Goal: Task Accomplishment & Management: Manage account settings

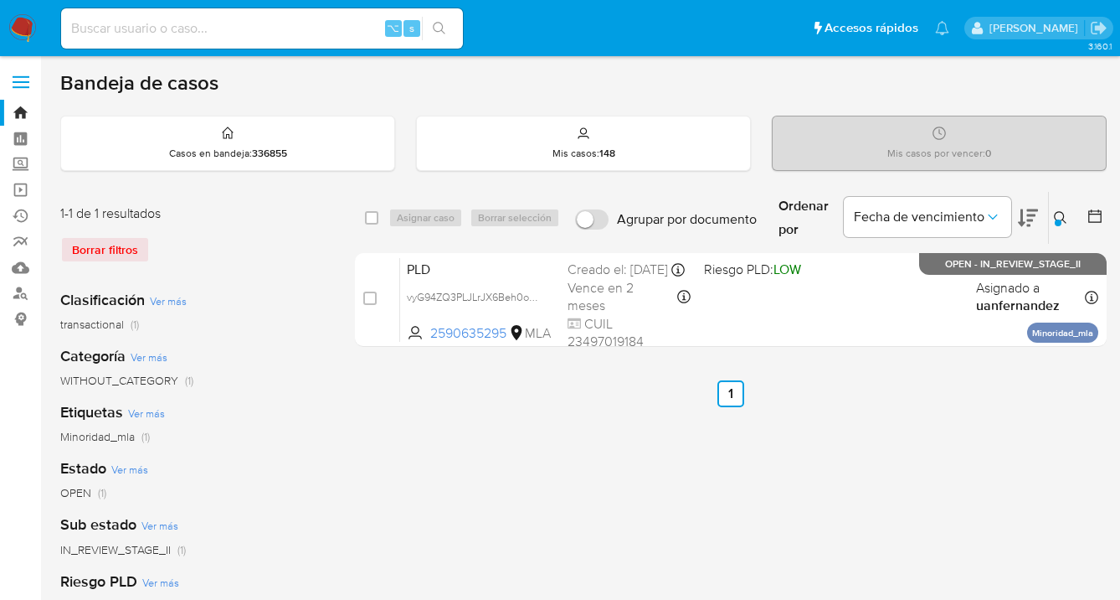
drag, startPoint x: 1059, startPoint y: 214, endPoint x: 1041, endPoint y: 221, distance: 19.6
click at [1052, 217] on button at bounding box center [1063, 218] width 28 height 20
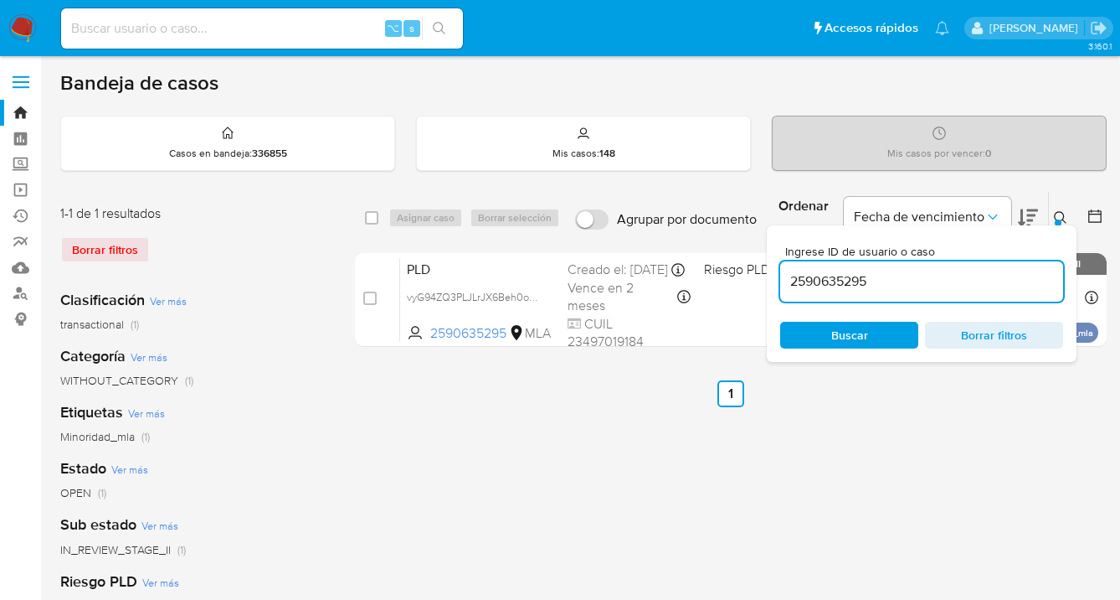
drag, startPoint x: 872, startPoint y: 286, endPoint x: 785, endPoint y: 287, distance: 87.1
click at [785, 286] on input "2590635295" at bounding box center [921, 281] width 283 height 22
type input "84482316"
drag, startPoint x: 1061, startPoint y: 214, endPoint x: 936, endPoint y: 231, distance: 125.9
click at [1055, 216] on icon at bounding box center [1060, 217] width 13 height 13
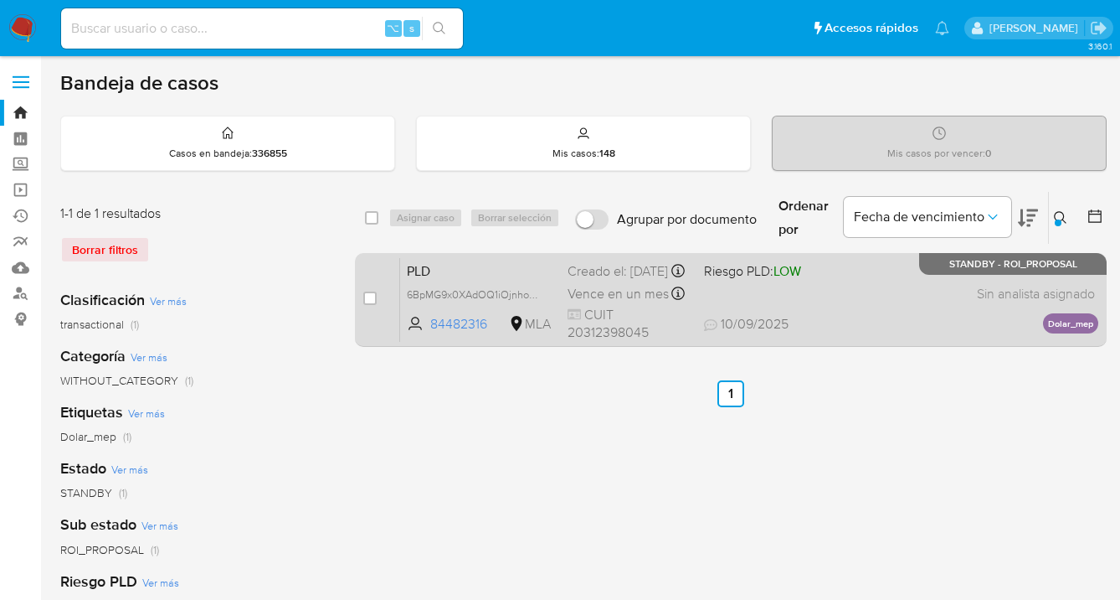
click at [857, 291] on div "PLD 6BpMG9x0XAdOQ1iOjnhoErjF 84482316 MLA Riesgo PLD: LOW Creado el: 12/08/2025…" at bounding box center [749, 299] width 698 height 85
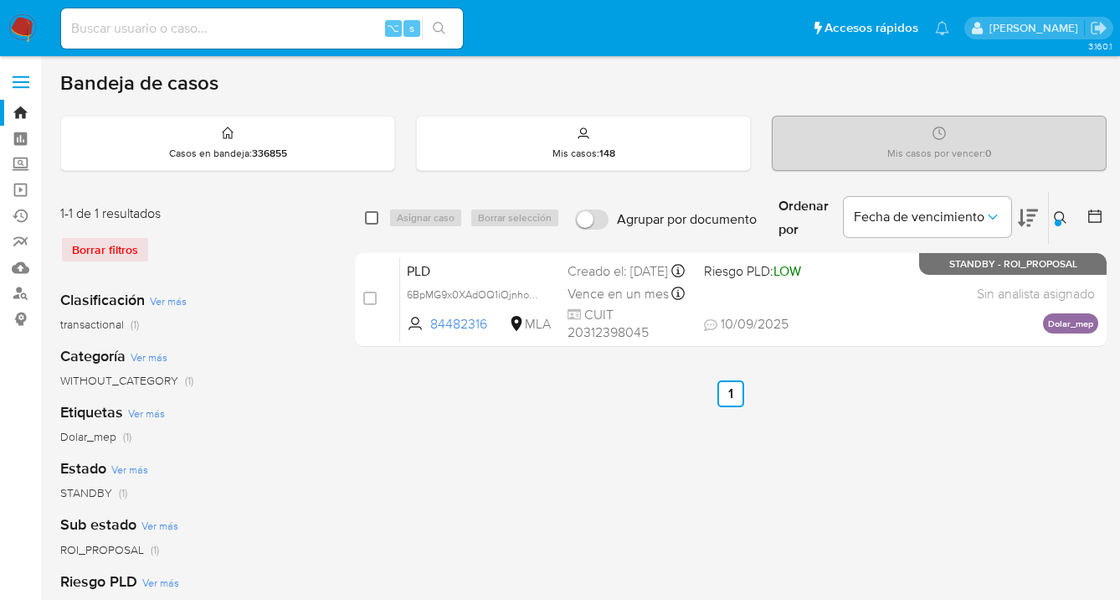
click at [369, 214] on input "checkbox" at bounding box center [371, 217] width 13 height 13
checkbox input "true"
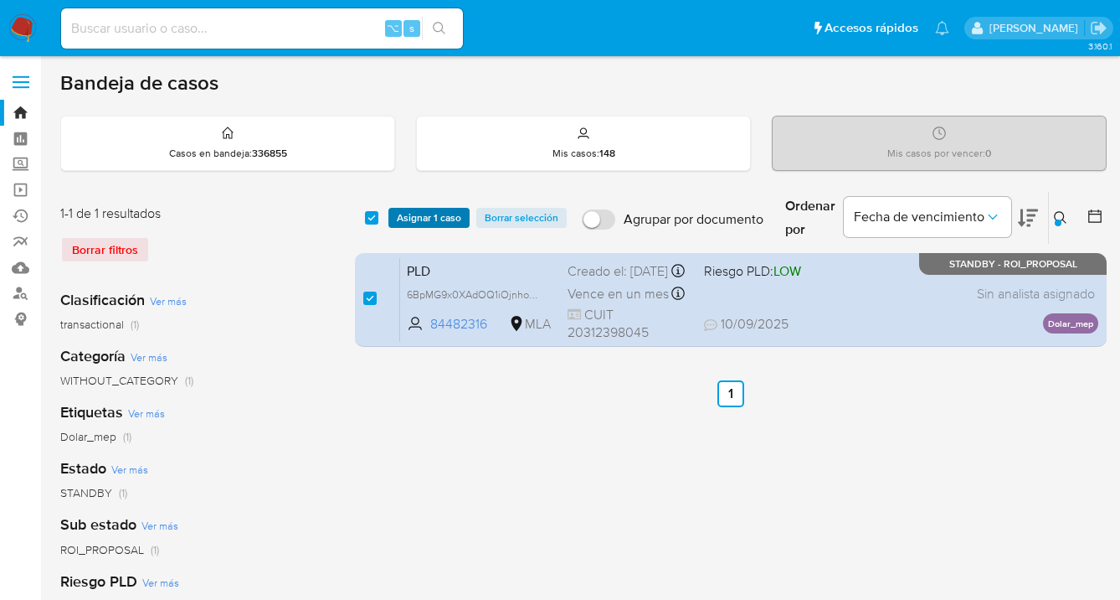
click at [429, 216] on span "Asignar 1 caso" at bounding box center [429, 217] width 64 height 17
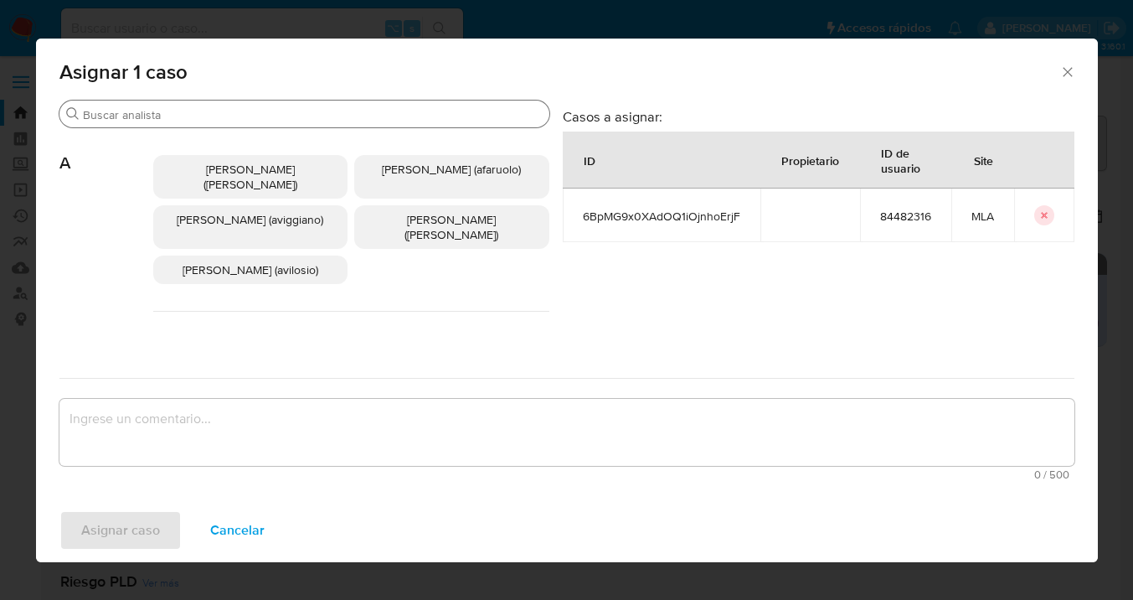
click at [257, 121] on input "Buscar" at bounding box center [313, 114] width 460 height 15
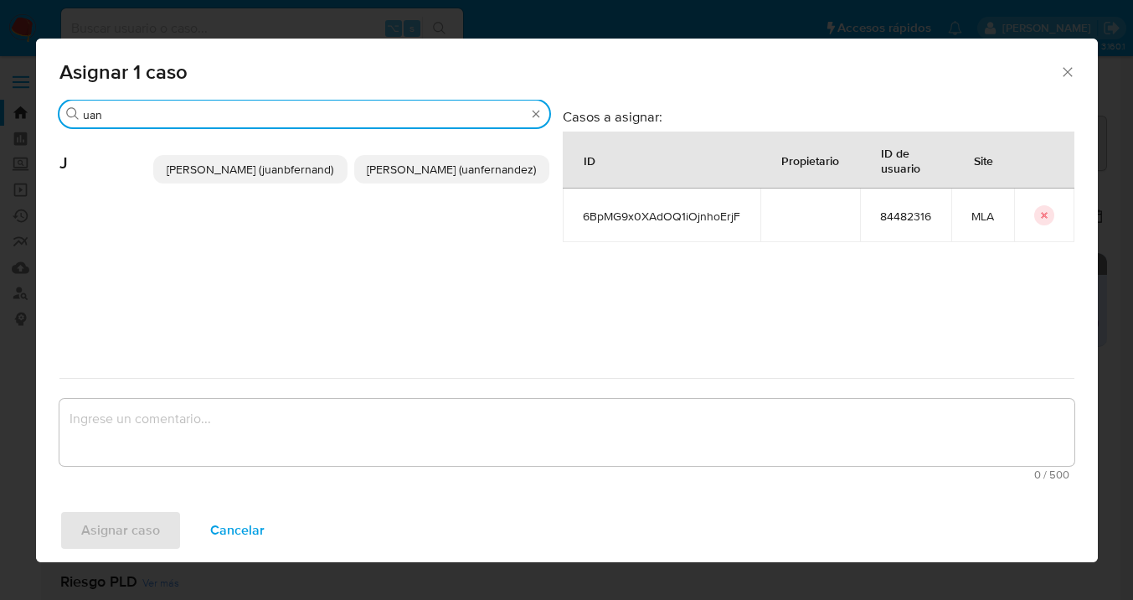
type input "uan"
drag, startPoint x: 388, startPoint y: 186, endPoint x: 392, endPoint y: 279, distance: 93.0
click at [388, 183] on p "Juan Pablo Fernandez (uanfernandez)" at bounding box center [451, 169] width 195 height 28
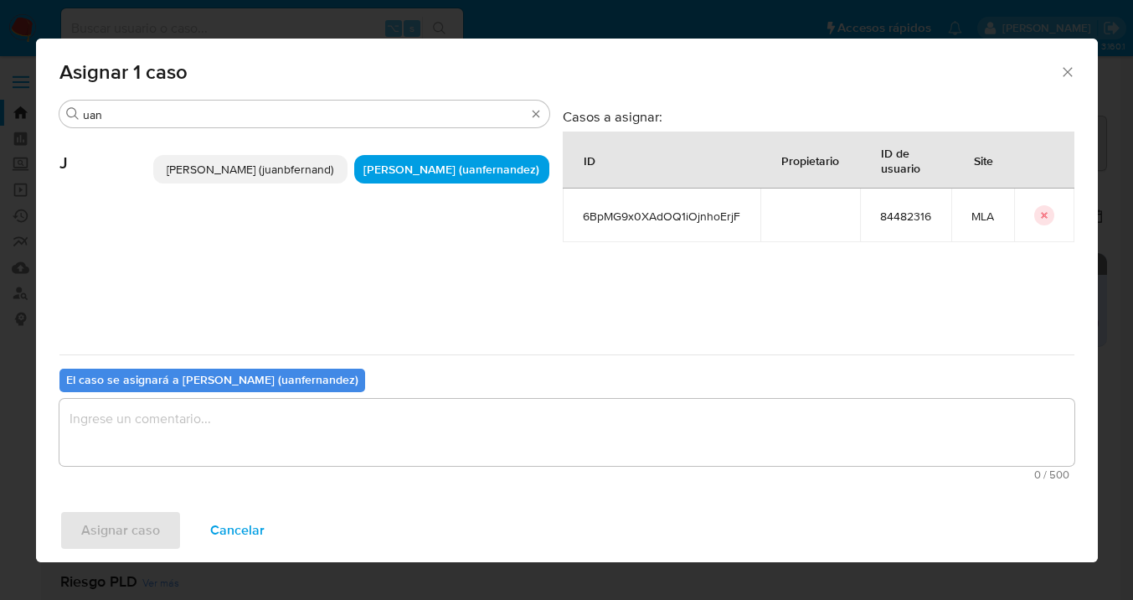
click at [389, 414] on textarea "assign-modal" at bounding box center [566, 432] width 1015 height 67
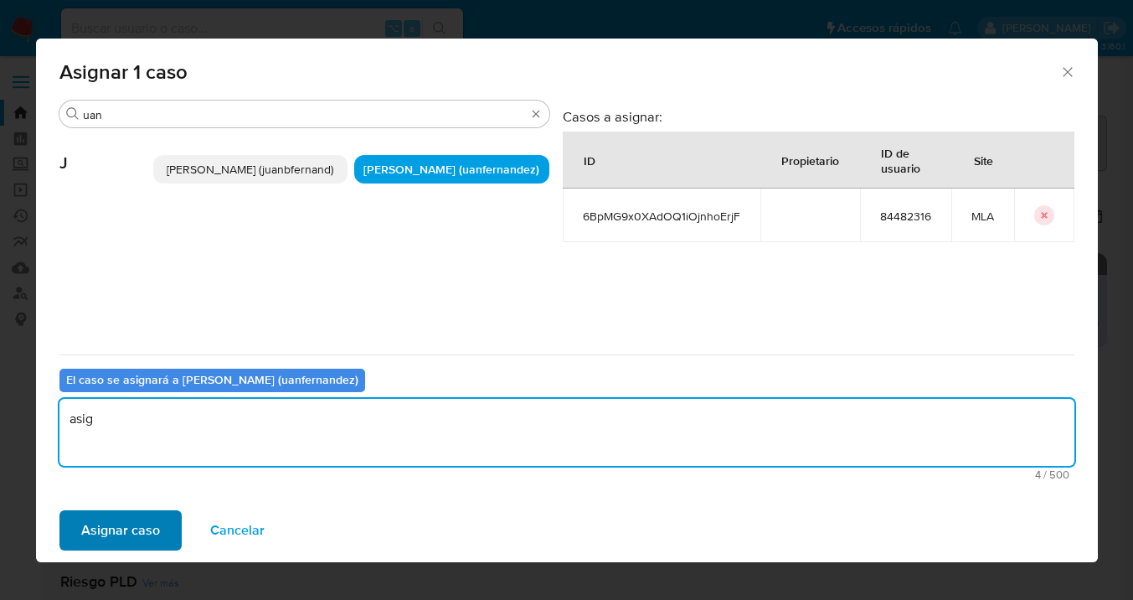
type textarea "asig"
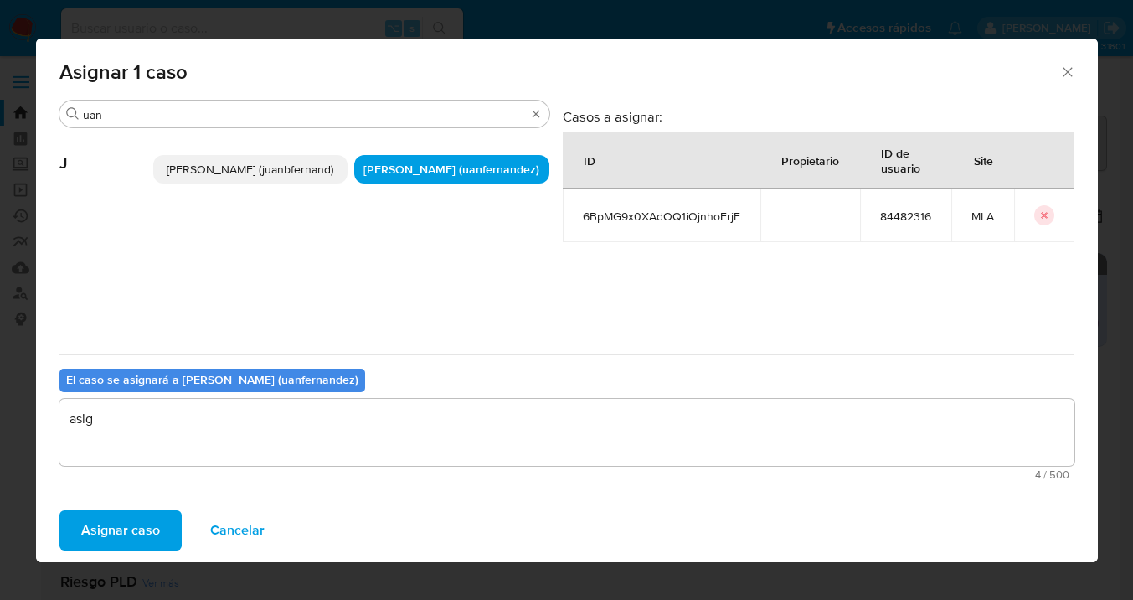
click at [159, 530] on button "Asignar caso" at bounding box center [120, 530] width 122 height 40
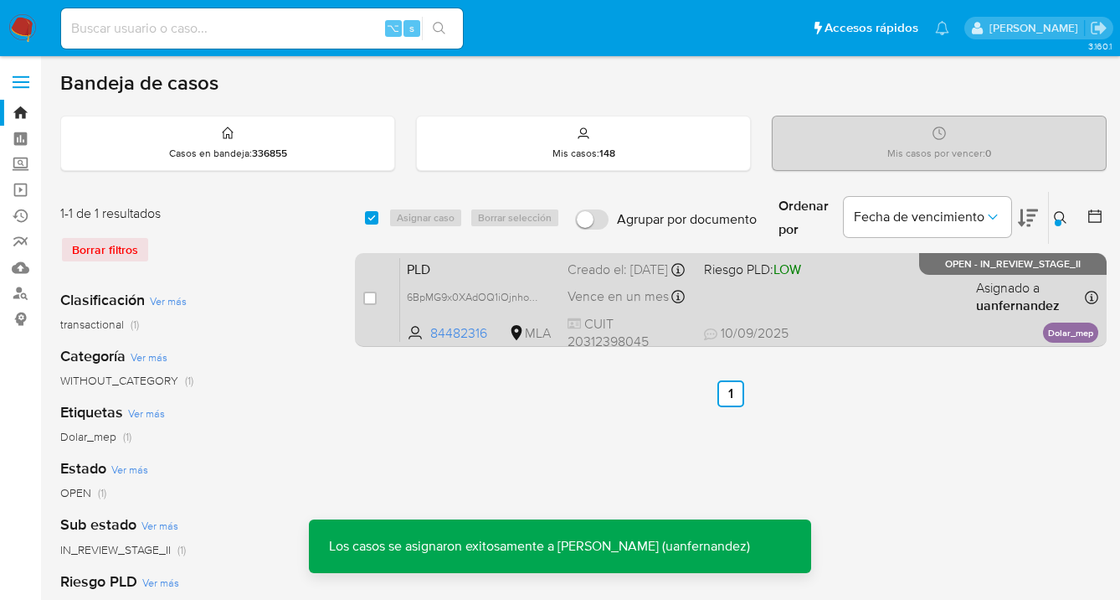
click at [914, 317] on div "PLD 6BpMG9x0XAdOQ1iOjnhoErjF 84482316 MLA Riesgo PLD: LOW Creado el: 12/08/2025…" at bounding box center [749, 299] width 698 height 85
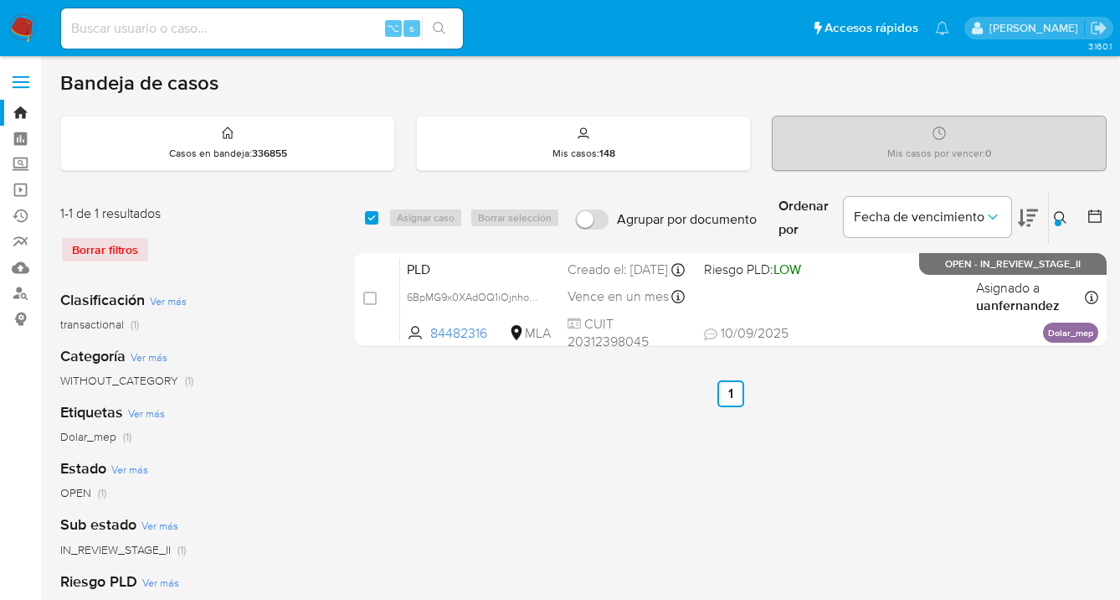
click at [1063, 214] on icon at bounding box center [1060, 217] width 13 height 13
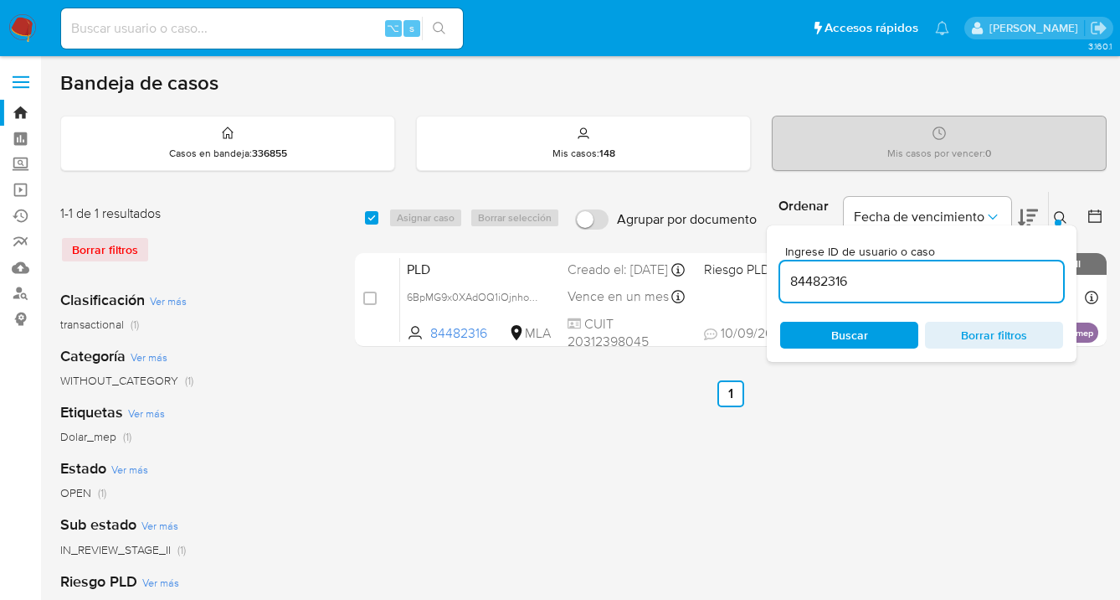
drag, startPoint x: 897, startPoint y: 277, endPoint x: 926, endPoint y: 279, distance: 29.4
click at [852, 275] on input "84482316" at bounding box center [921, 281] width 283 height 22
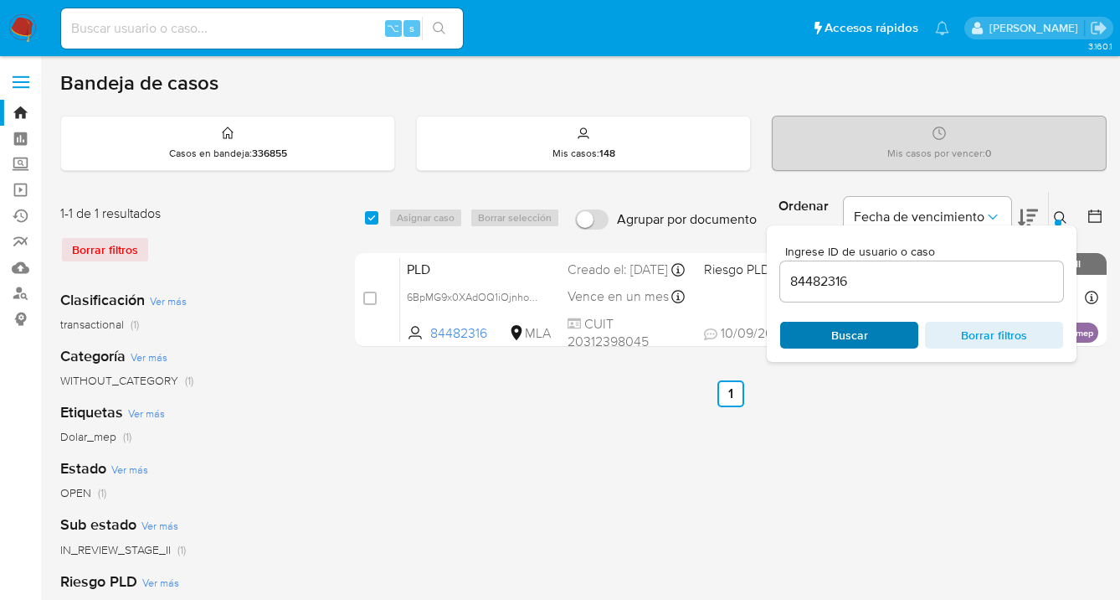
click at [888, 337] on span "Buscar" at bounding box center [849, 334] width 115 height 23
click at [1060, 214] on icon at bounding box center [1060, 217] width 13 height 13
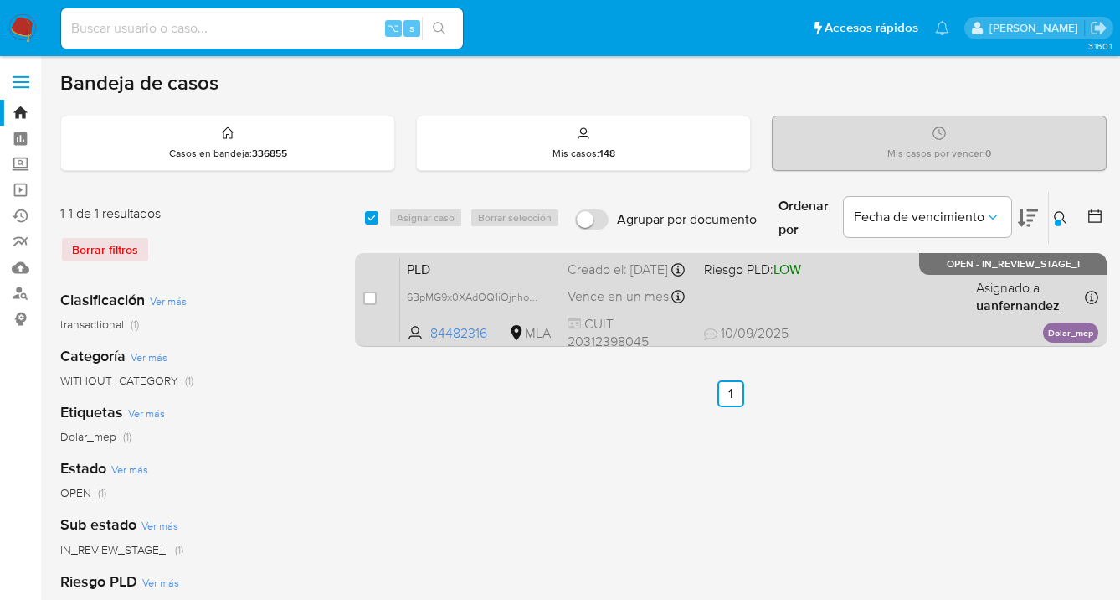
click at [911, 297] on div "PLD 6BpMG9x0XAdOQ1iOjnhoErjF 84482316 MLA Riesgo PLD: LOW Creado el: 12/08/2025…" at bounding box center [749, 299] width 698 height 85
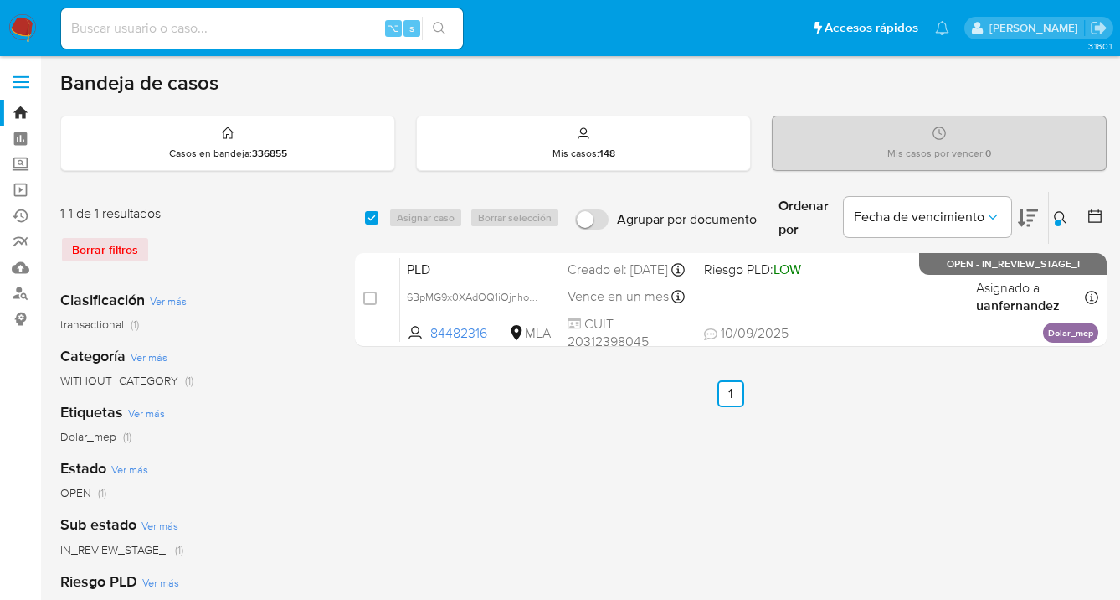
click at [1063, 220] on icon at bounding box center [1060, 217] width 13 height 13
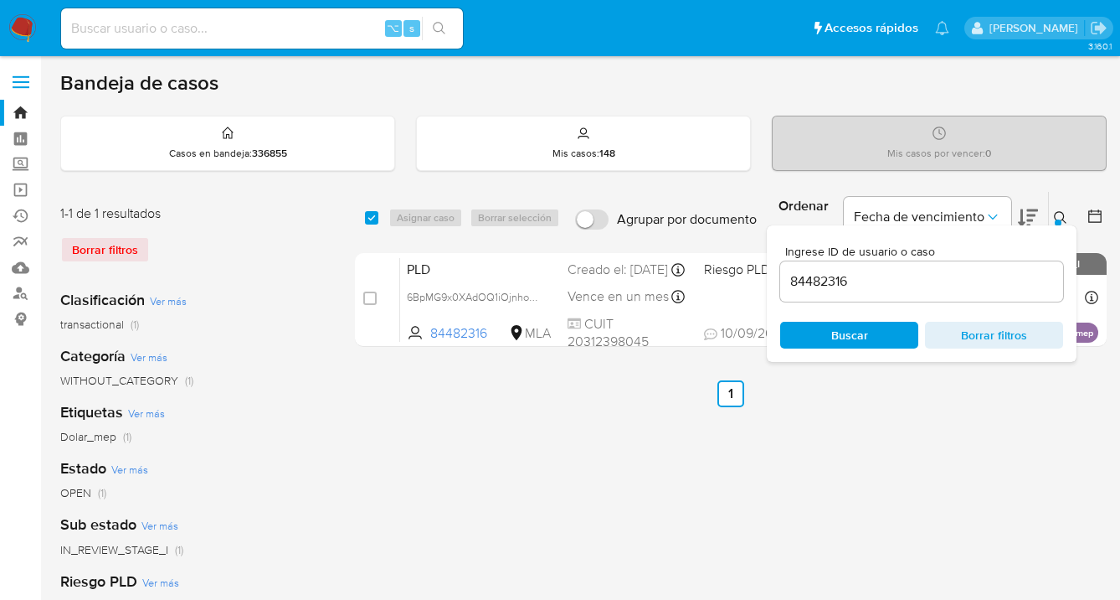
drag, startPoint x: 885, startPoint y: 331, endPoint x: 966, endPoint y: 284, distance: 93.8
click at [885, 330] on span "Buscar" at bounding box center [849, 334] width 115 height 23
click at [1060, 214] on icon at bounding box center [1060, 217] width 13 height 13
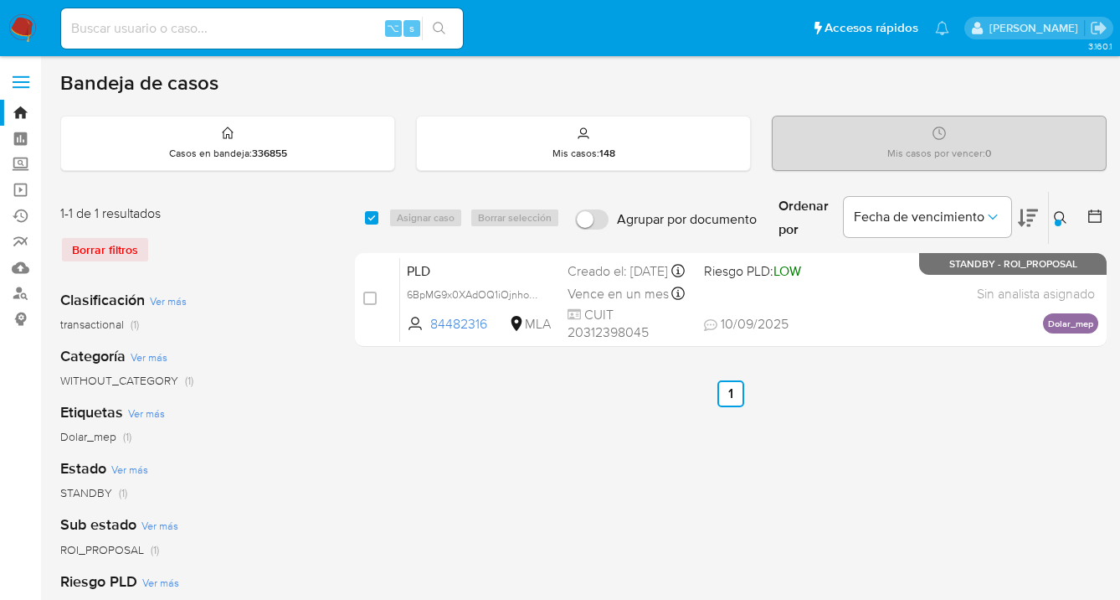
click at [1058, 214] on icon at bounding box center [1060, 217] width 13 height 13
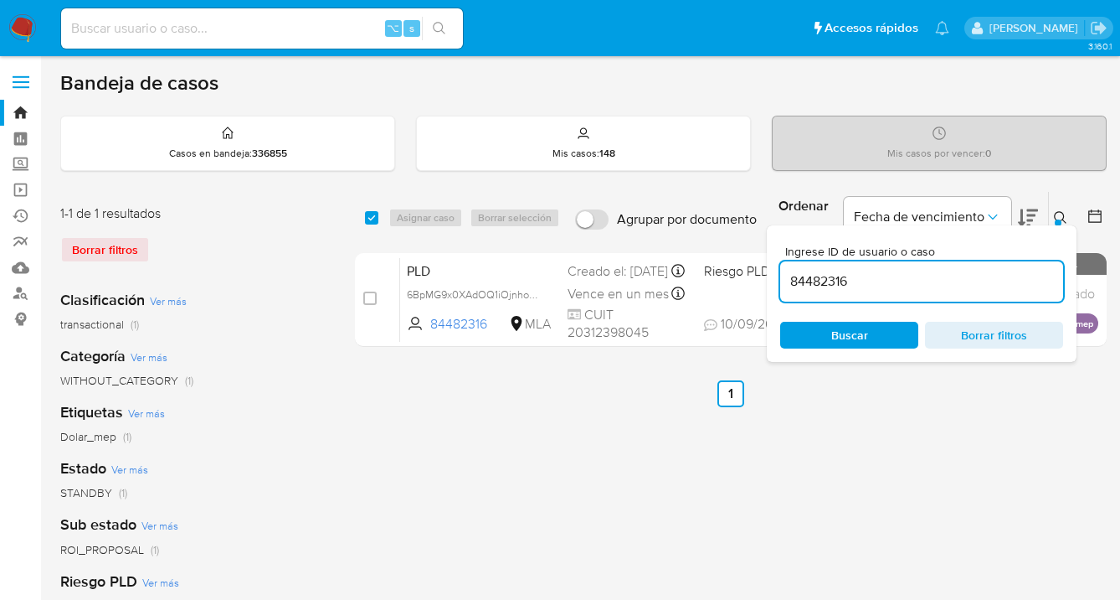
drag, startPoint x: 864, startPoint y: 284, endPoint x: 793, endPoint y: 281, distance: 71.2
click at [793, 281] on input "84482316" at bounding box center [921, 281] width 283 height 22
click at [1062, 215] on icon at bounding box center [1060, 217] width 13 height 13
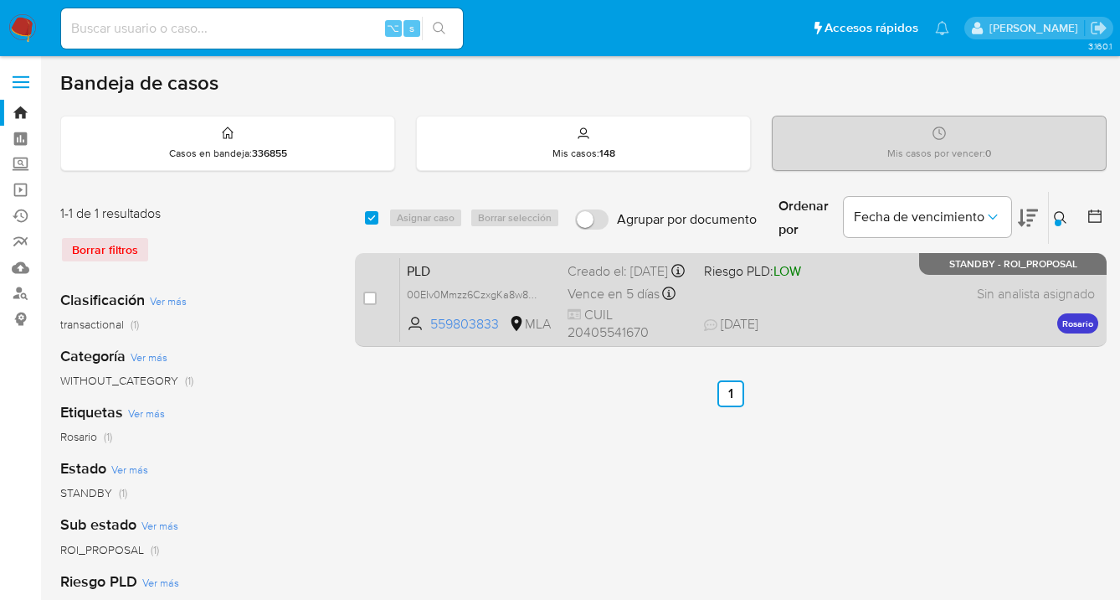
click at [924, 300] on div "PLD 00EIv0Mmzz6CzxgKa8w86QHf 559803833 MLA Riesgo PLD: LOW Creado el: 12/08/202…" at bounding box center [749, 299] width 698 height 85
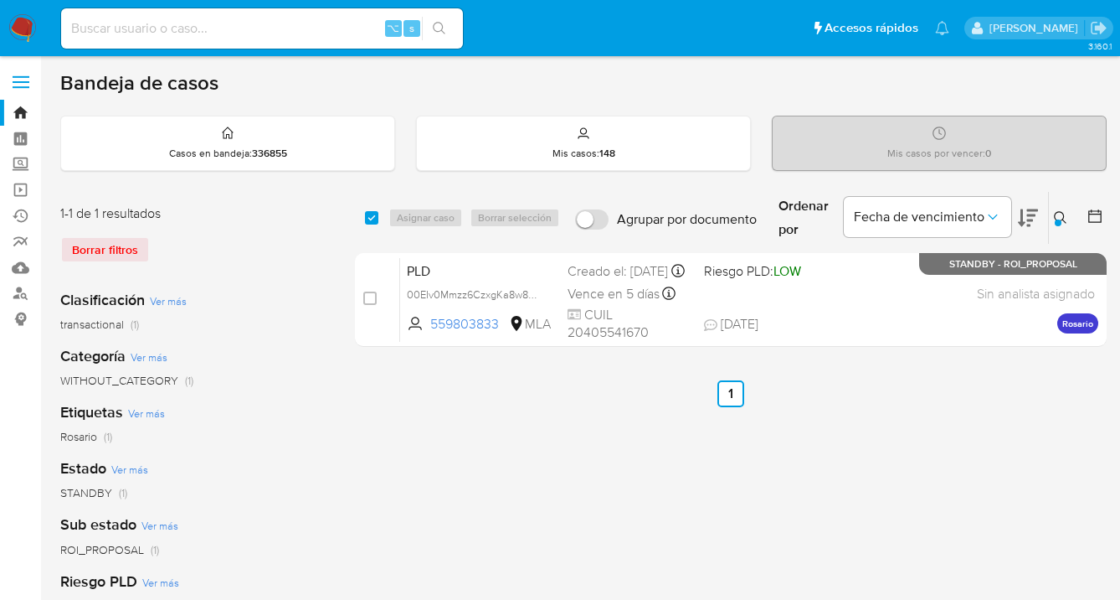
click at [1063, 216] on icon at bounding box center [1060, 217] width 13 height 13
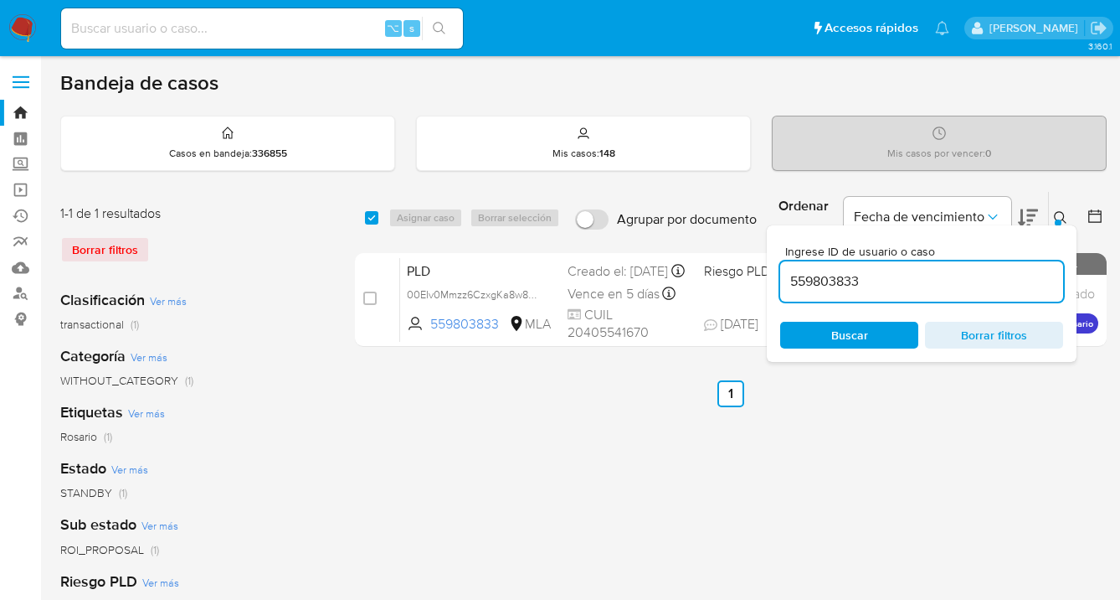
drag, startPoint x: 862, startPoint y: 284, endPoint x: 782, endPoint y: 274, distance: 80.2
click at [782, 274] on input "559803833" at bounding box center [921, 281] width 283 height 22
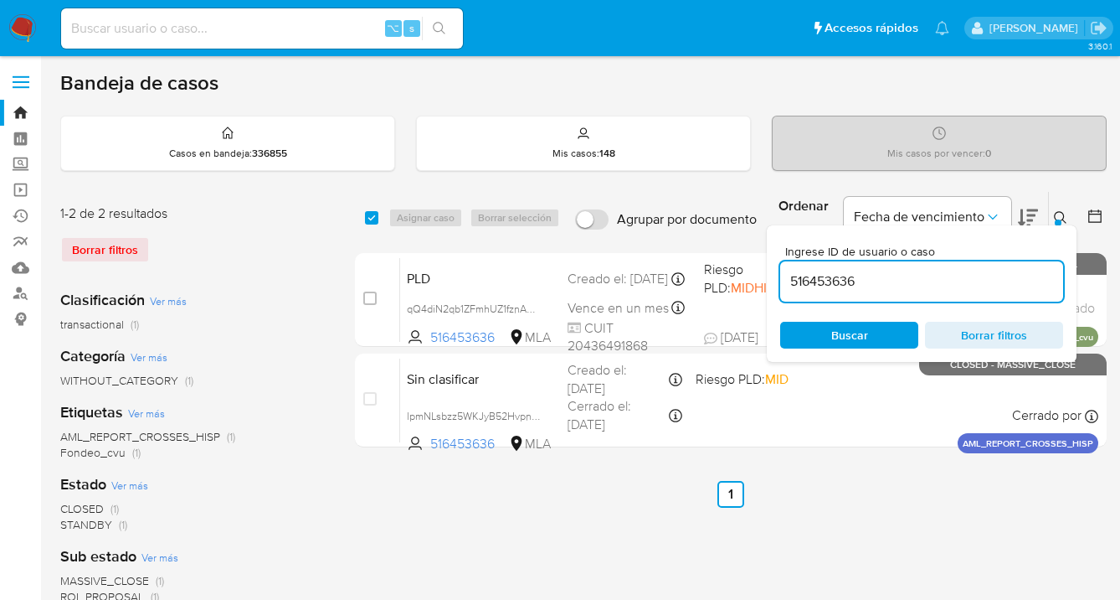
drag, startPoint x: 1064, startPoint y: 215, endPoint x: 1033, endPoint y: 220, distance: 31.4
click at [1063, 215] on icon at bounding box center [1060, 217] width 13 height 13
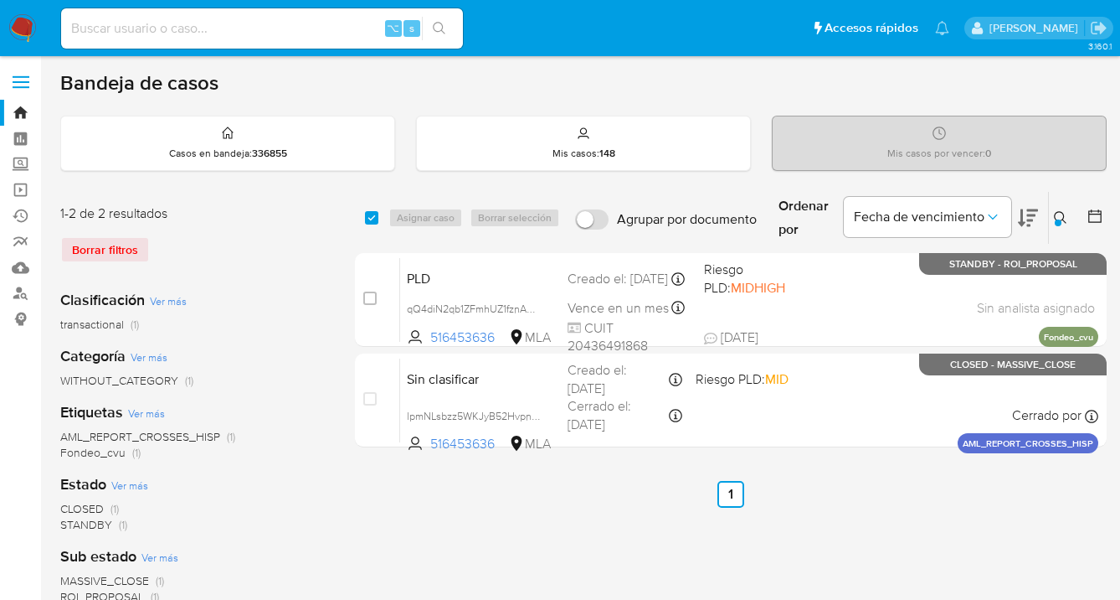
drag, startPoint x: 1056, startPoint y: 210, endPoint x: 996, endPoint y: 241, distance: 67.8
click at [1055, 211] on icon at bounding box center [1060, 217] width 13 height 13
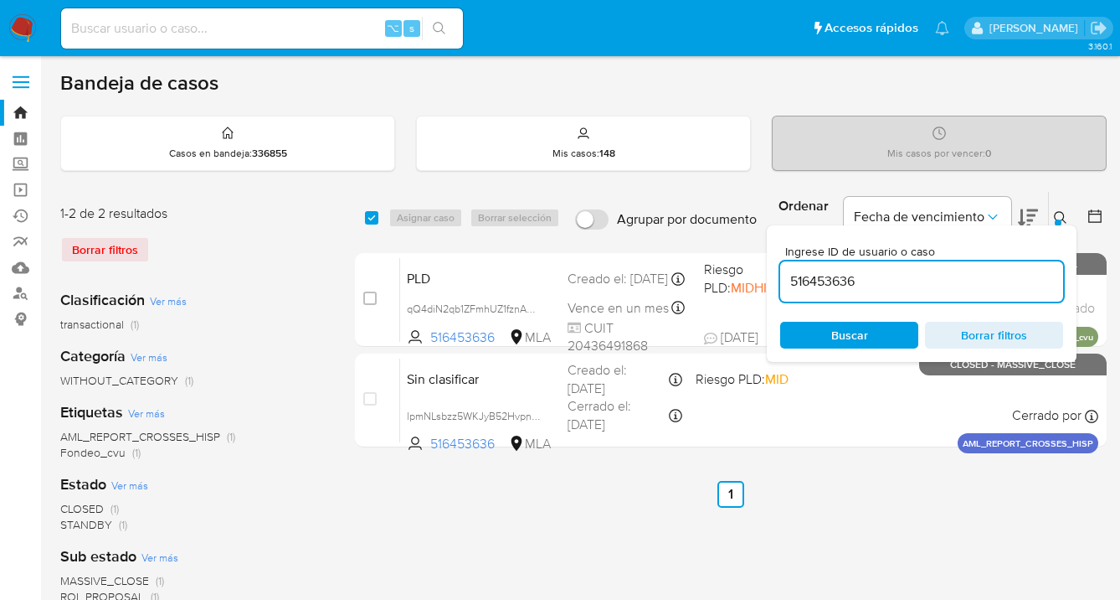
drag, startPoint x: 923, startPoint y: 279, endPoint x: 777, endPoint y: 266, distance: 146.2
click at [777, 267] on div "Ingrese ID de usuario o caso 516453636 Buscar Borrar filtros" at bounding box center [922, 293] width 310 height 136
type input "90262631"
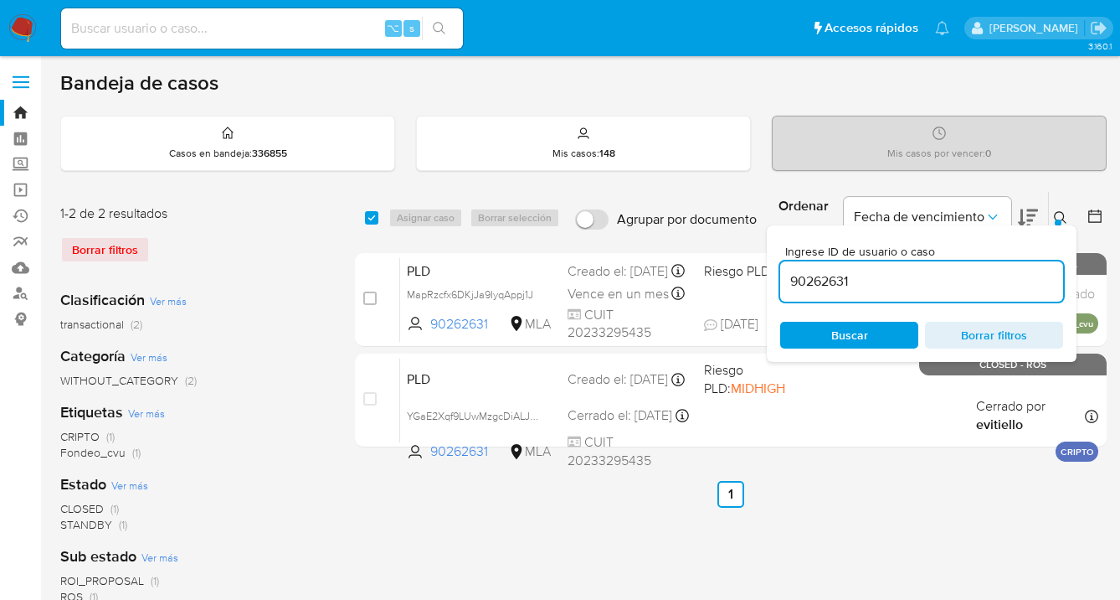
drag, startPoint x: 1058, startPoint y: 215, endPoint x: 944, endPoint y: 247, distance: 117.4
click at [1057, 215] on icon at bounding box center [1060, 217] width 13 height 13
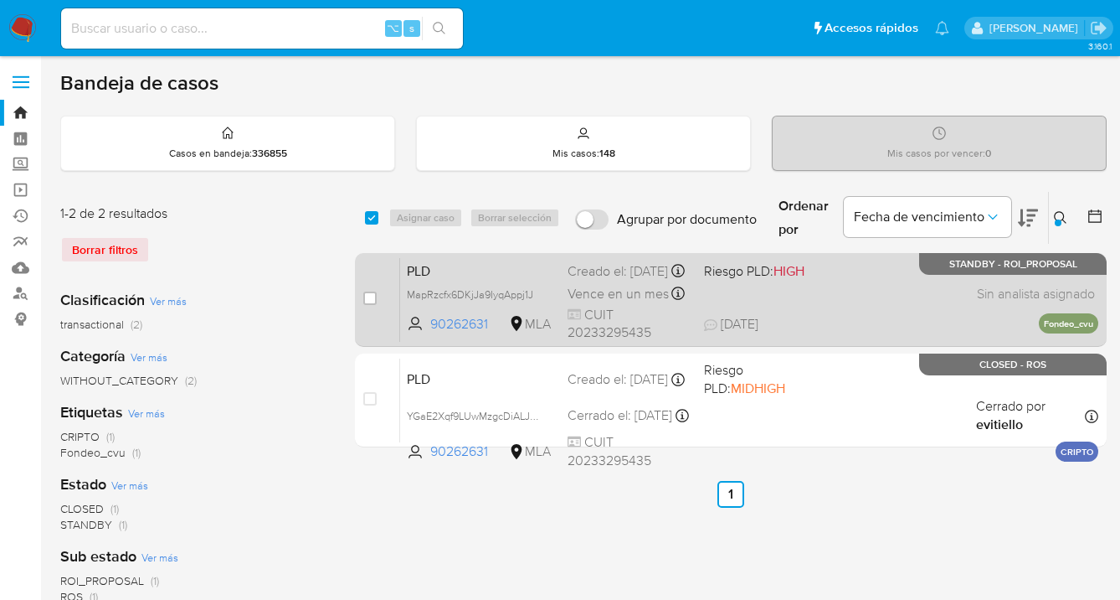
click at [883, 290] on div "PLD MapRzcfx6DKjJa9IyqAppj1J 90262631 MLA Riesgo PLD: HIGH Creado el: 12/08/202…" at bounding box center [749, 299] width 698 height 85
click at [816, 303] on div "PLD MapRzcfx6DKjJa9IyqAppj1J 90262631 MLA Riesgo PLD: HIGH Creado el: 12/08/202…" at bounding box center [749, 299] width 698 height 85
click at [370, 294] on input "checkbox" at bounding box center [369, 297] width 13 height 13
checkbox input "true"
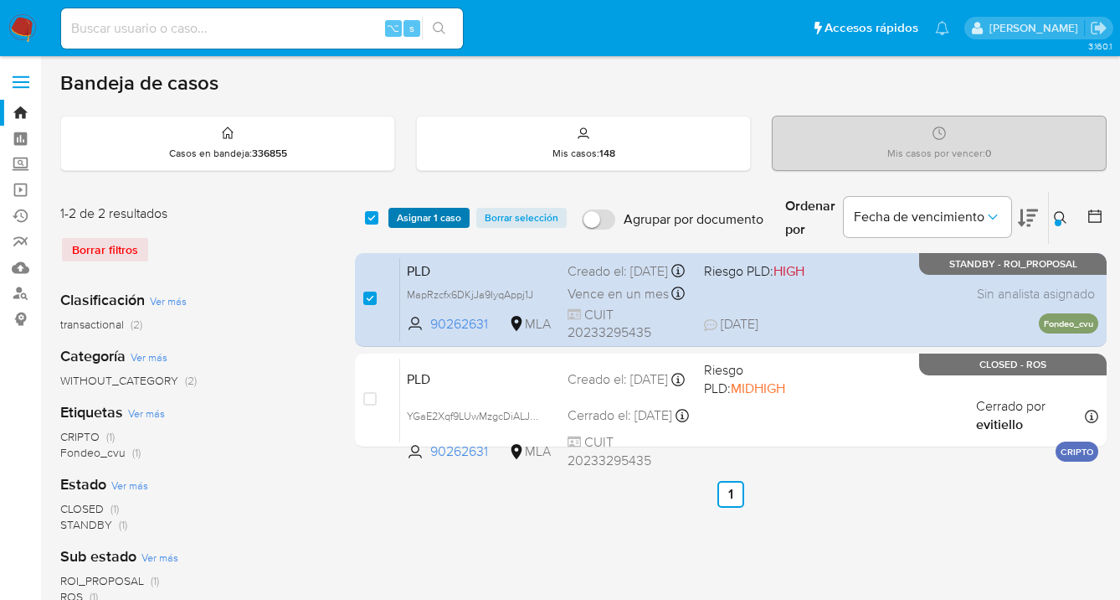
click at [409, 221] on span "Asignar 1 caso" at bounding box center [429, 217] width 64 height 17
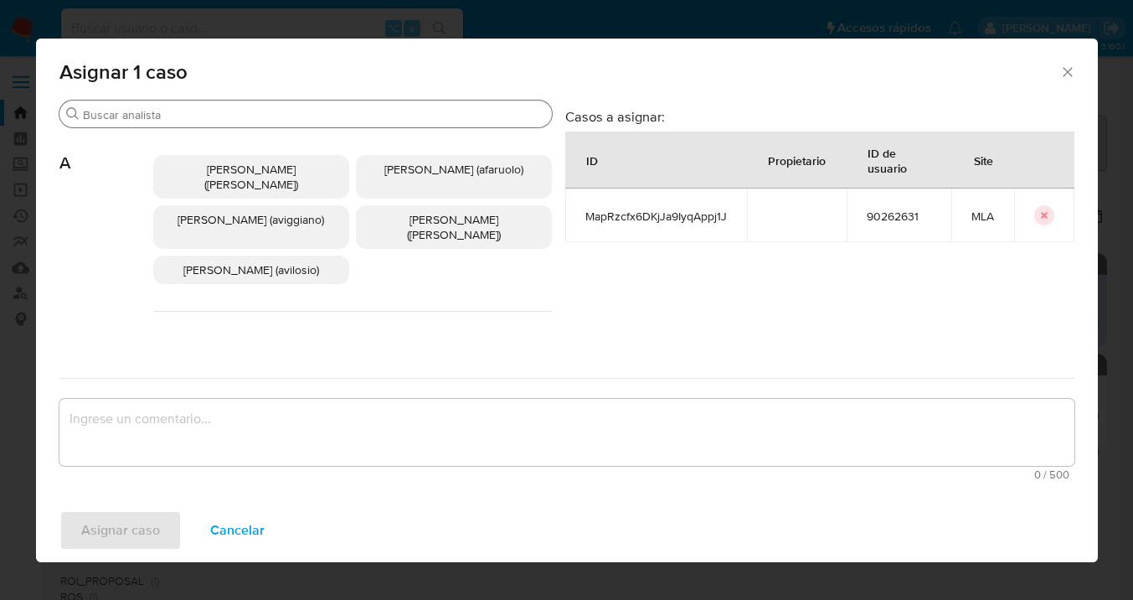
click at [338, 125] on div "Buscar" at bounding box center [305, 113] width 492 height 27
click at [338, 115] on input "Buscar" at bounding box center [314, 114] width 462 height 15
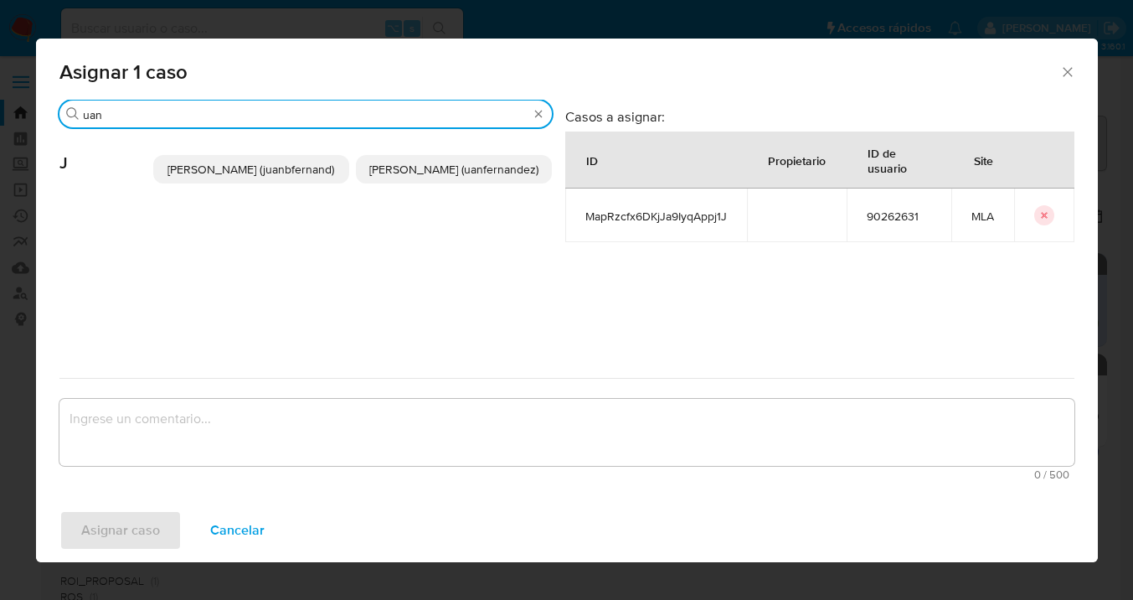
type input "uan"
drag, startPoint x: 419, startPoint y: 173, endPoint x: 383, endPoint y: 262, distance: 95.5
click at [419, 173] on span "Juan Pablo Fernandez (uanfernandez)" at bounding box center [453, 169] width 169 height 17
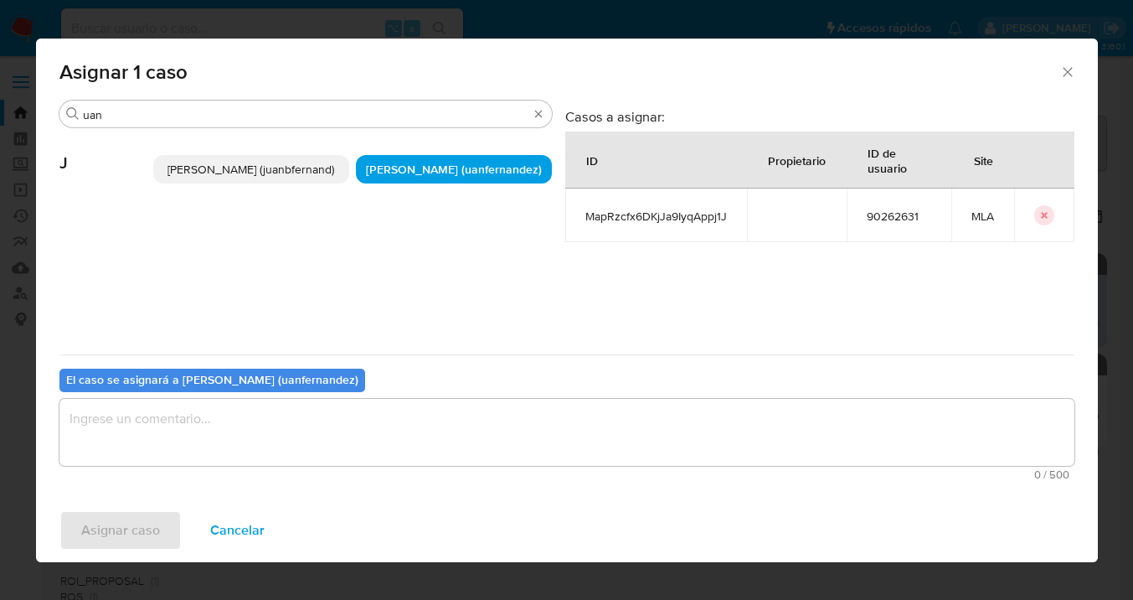
click at [349, 429] on textarea "assign-modal" at bounding box center [566, 432] width 1015 height 67
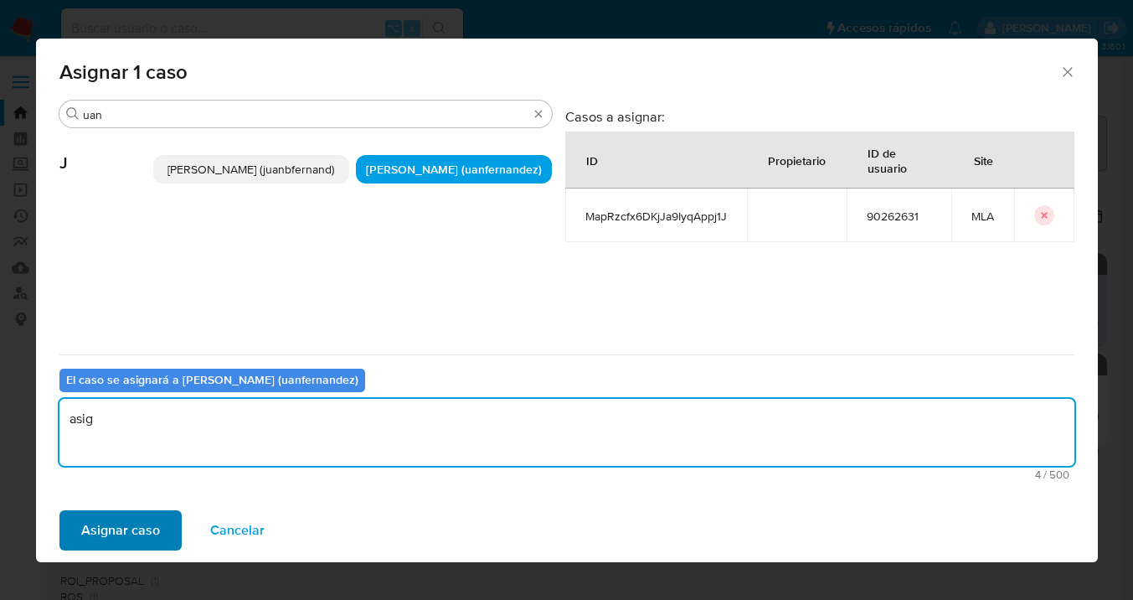
type textarea "asig"
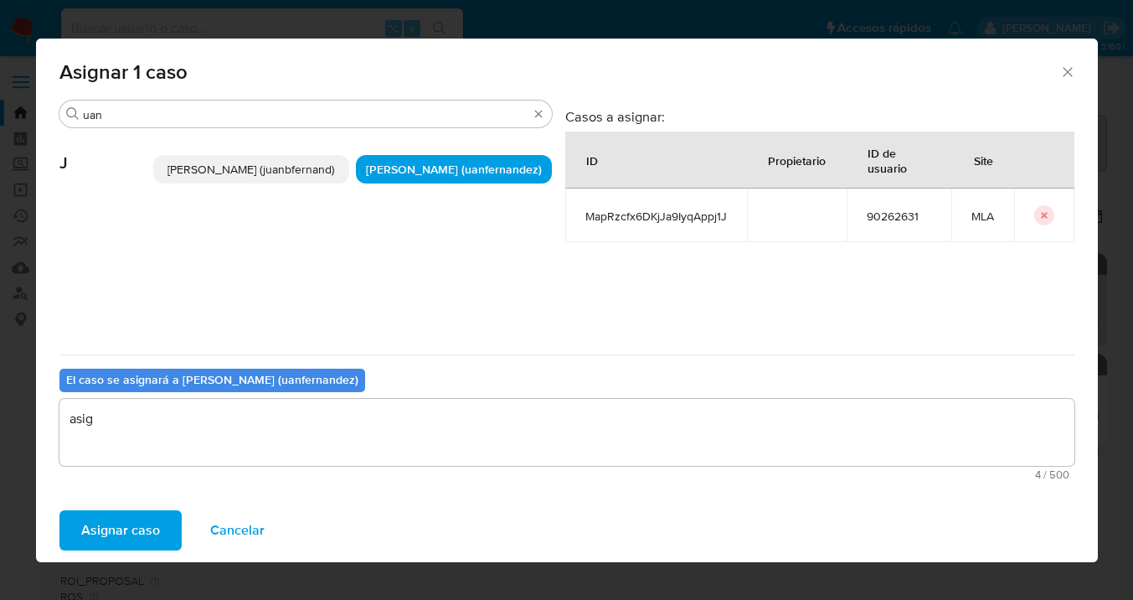
click at [85, 538] on span "Asignar caso" at bounding box center [120, 530] width 79 height 37
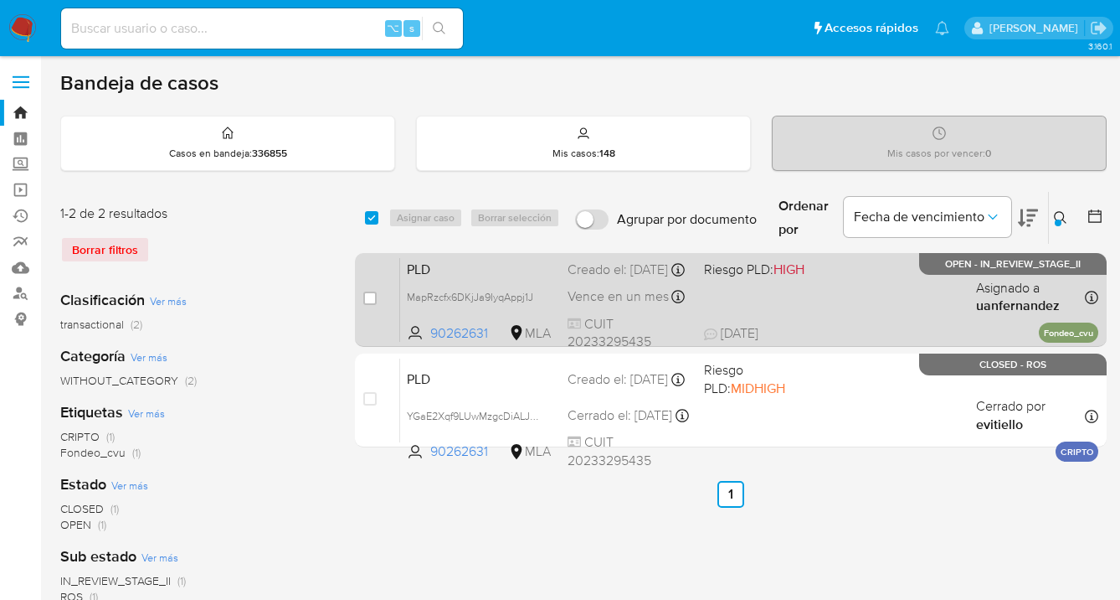
click at [871, 308] on div "PLD MapRzcfx6DKjJa9IyqAppj1J 90262631 MLA Riesgo PLD: HIGH Creado el: 12/08/202…" at bounding box center [749, 299] width 698 height 85
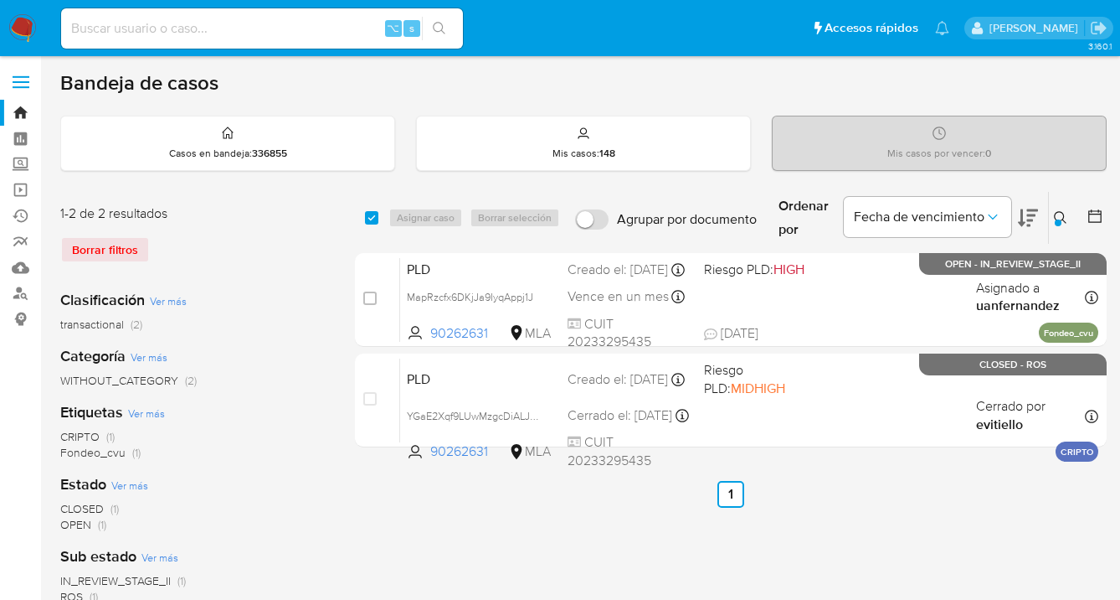
click at [1062, 211] on icon at bounding box center [1060, 217] width 13 height 13
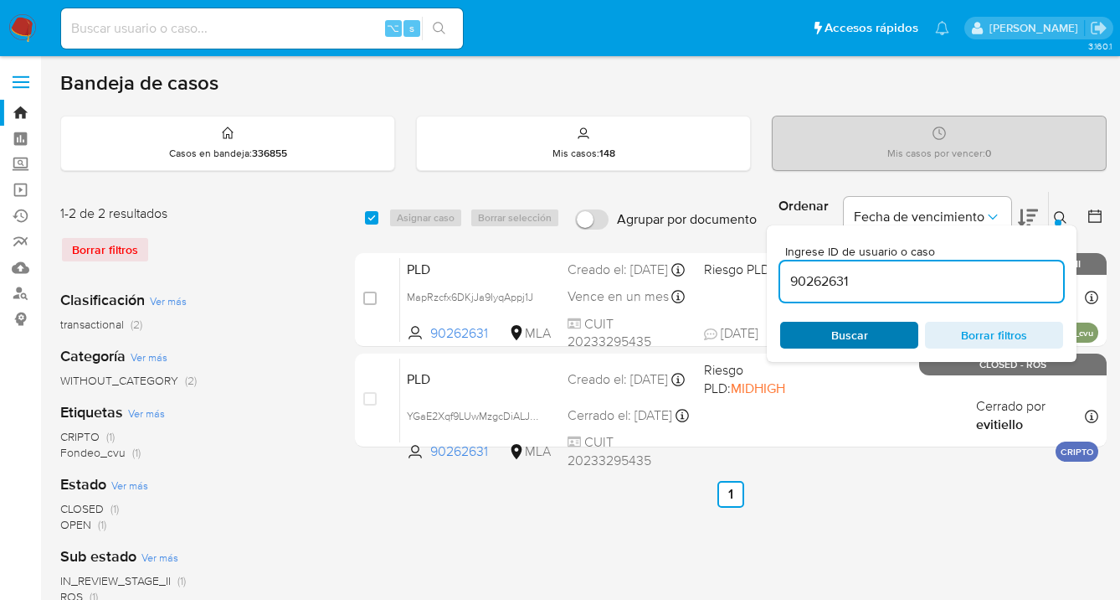
click at [895, 332] on span "Buscar" at bounding box center [849, 334] width 115 height 23
click at [1060, 214] on icon at bounding box center [1060, 217] width 13 height 13
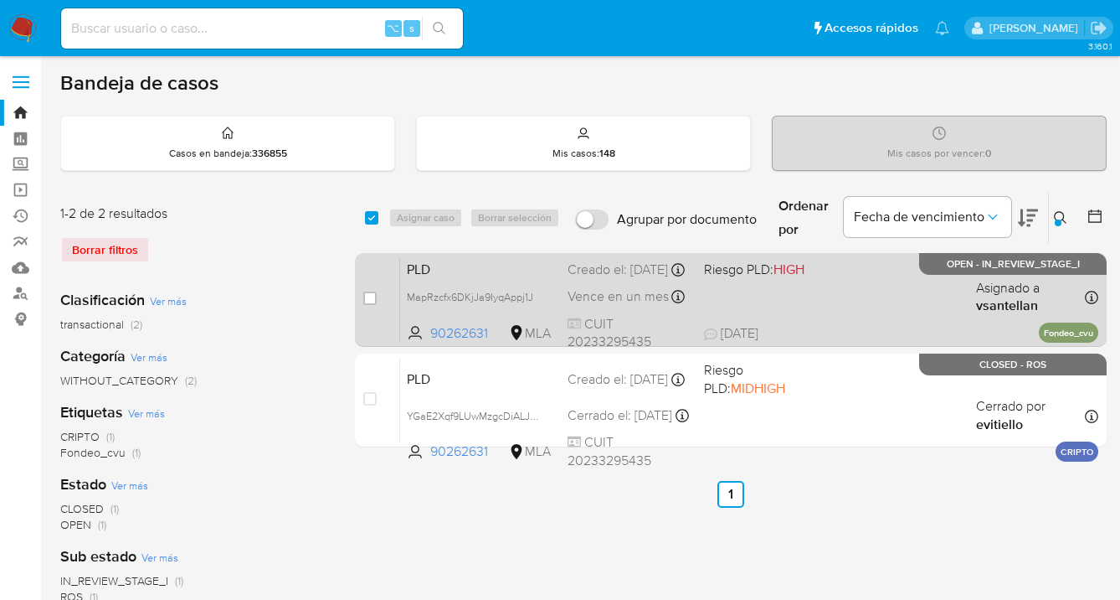
click at [888, 286] on div "PLD MapRzcfx6DKjJa9IyqAppj1J 90262631 MLA Riesgo PLD: HIGH Creado el: 12/08/202…" at bounding box center [749, 299] width 698 height 85
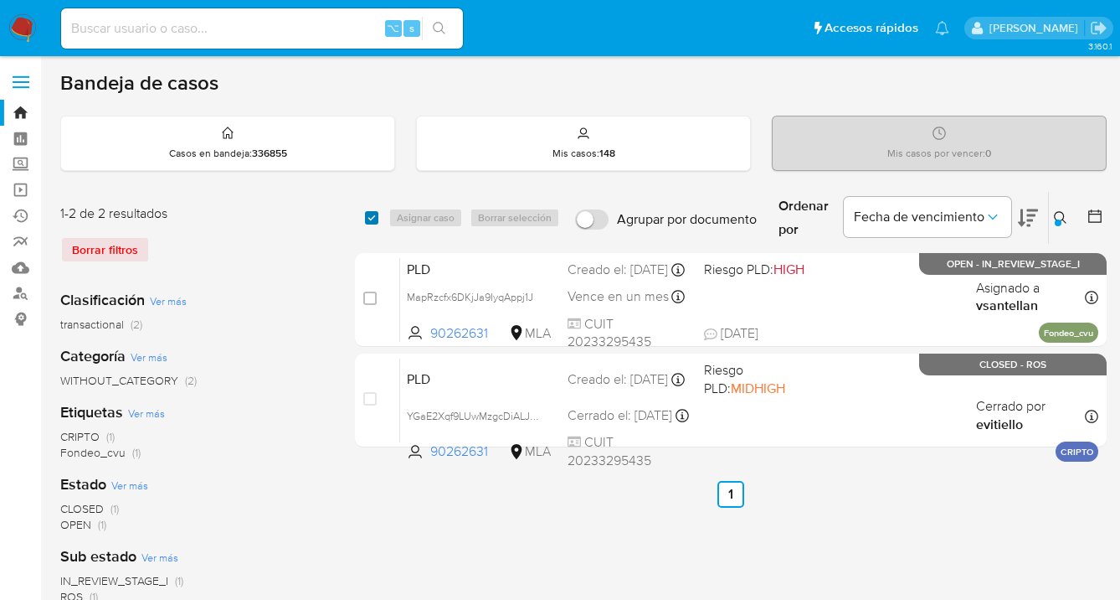
click at [367, 214] on input "checkbox" at bounding box center [371, 217] width 13 height 13
checkbox input "true"
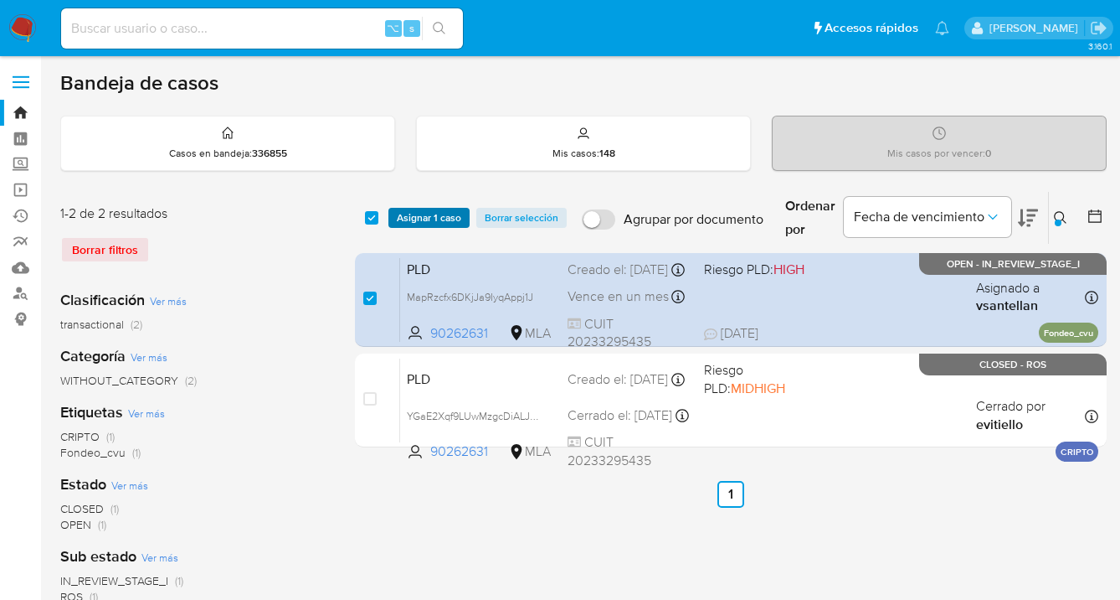
click at [411, 214] on span "Asignar 1 caso" at bounding box center [429, 217] width 64 height 17
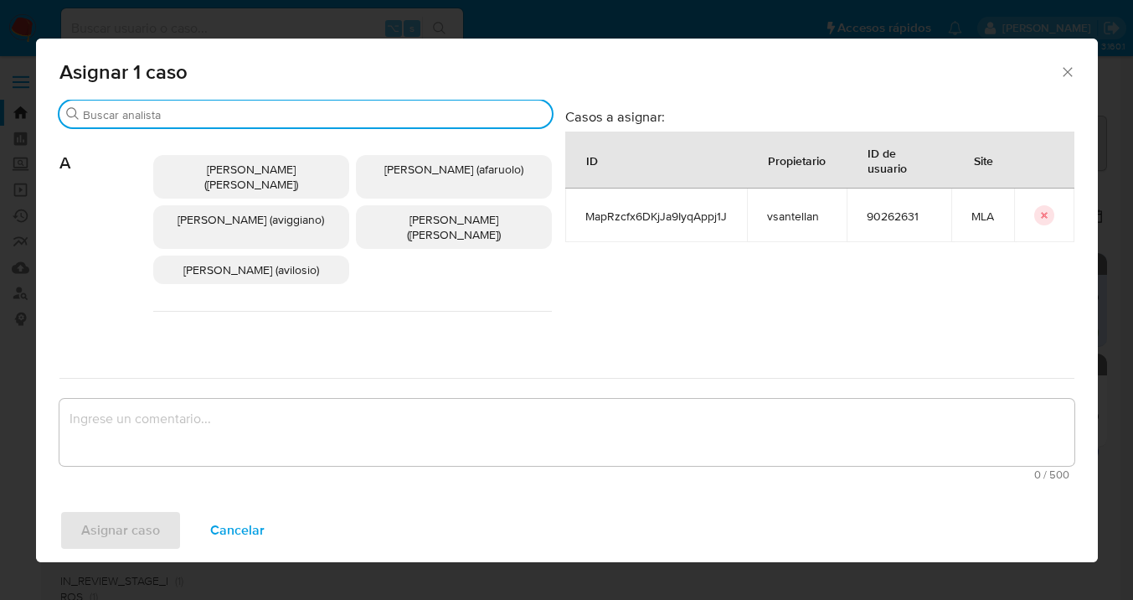
click at [271, 118] on input "Buscar" at bounding box center [314, 114] width 462 height 15
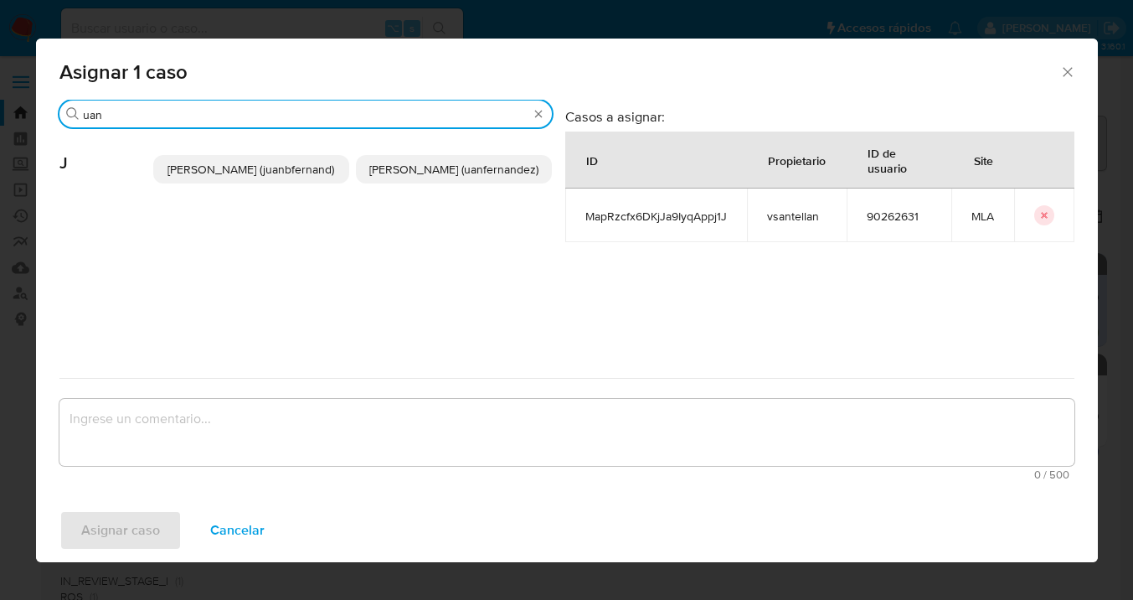
type input "uan"
click at [413, 166] on span "Juan Pablo Fernandez (uanfernandez)" at bounding box center [453, 169] width 169 height 17
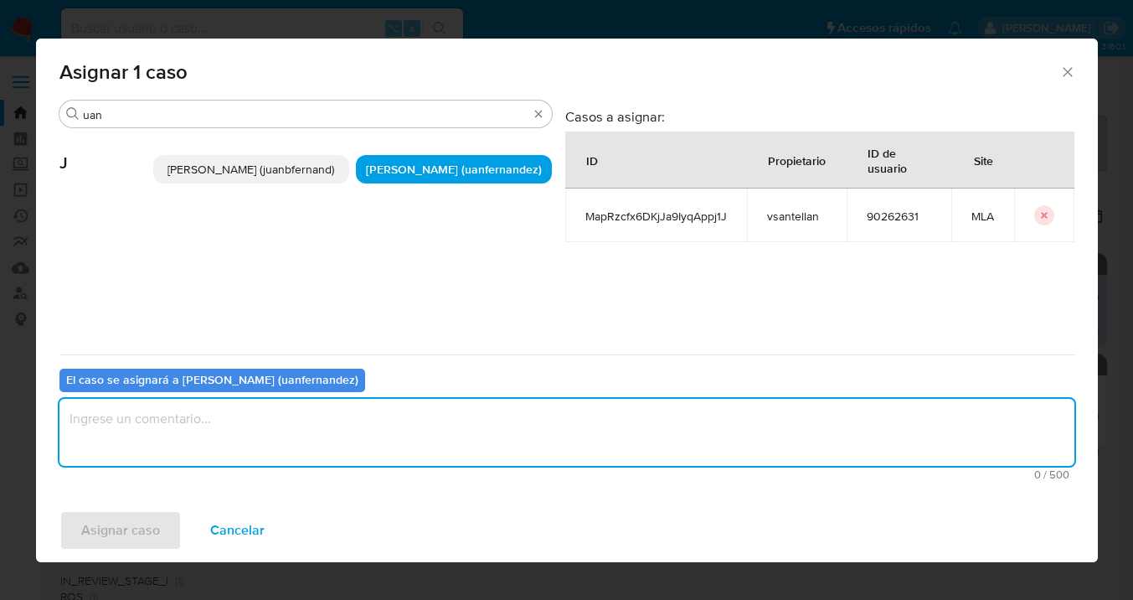
click at [400, 429] on textarea "assign-modal" at bounding box center [566, 432] width 1015 height 67
type textarea "asig"
click at [131, 527] on span "Asignar caso" at bounding box center [120, 530] width 79 height 37
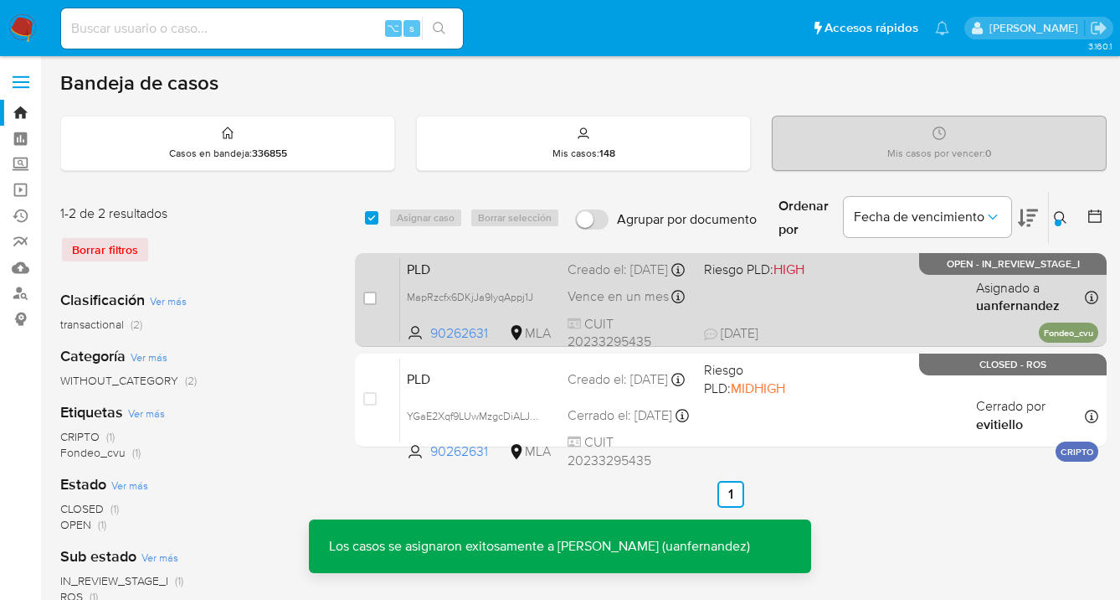
click at [895, 293] on div "PLD MapRzcfx6DKjJa9IyqAppj1J 90262631 MLA Riesgo PLD: HIGH Creado el: 12/08/202…" at bounding box center [749, 299] width 698 height 85
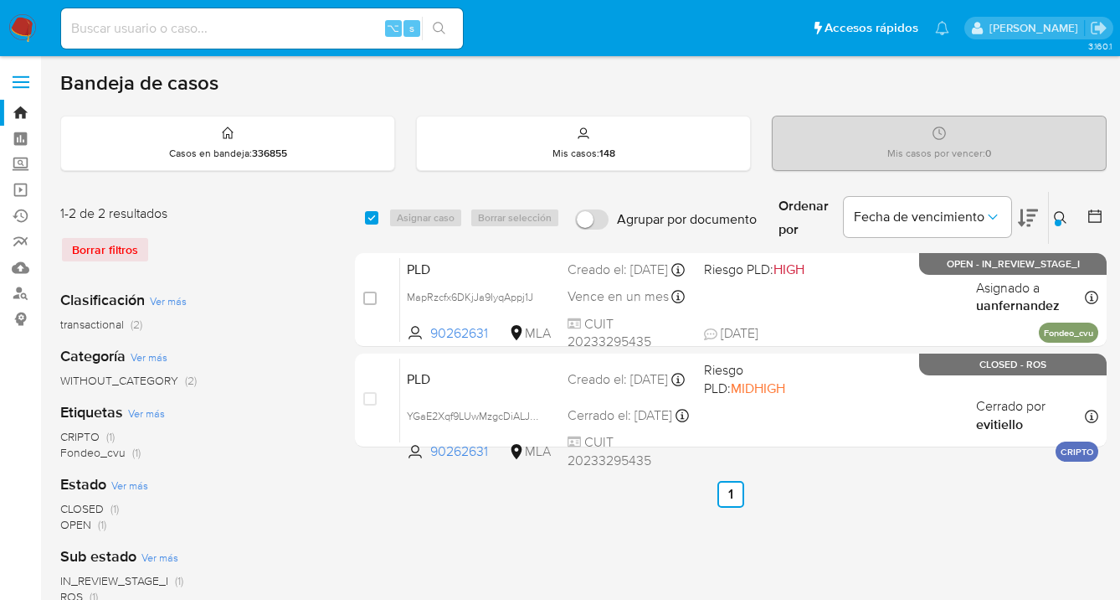
drag, startPoint x: 1053, startPoint y: 215, endPoint x: 1050, endPoint y: 224, distance: 9.0
click at [1053, 216] on button at bounding box center [1063, 218] width 28 height 20
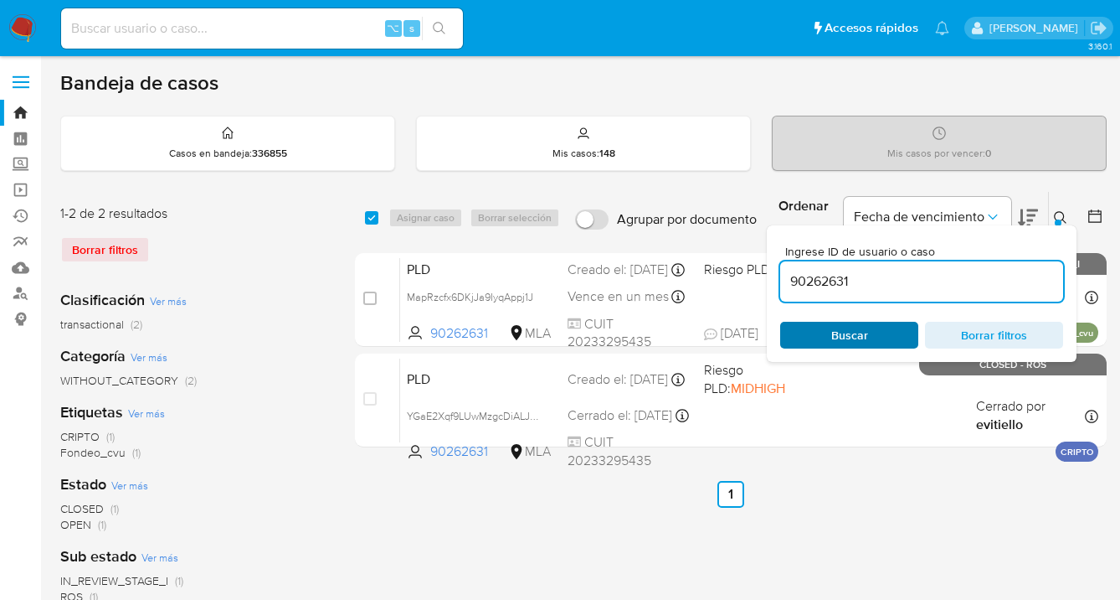
click at [873, 333] on span "Buscar" at bounding box center [849, 334] width 115 height 23
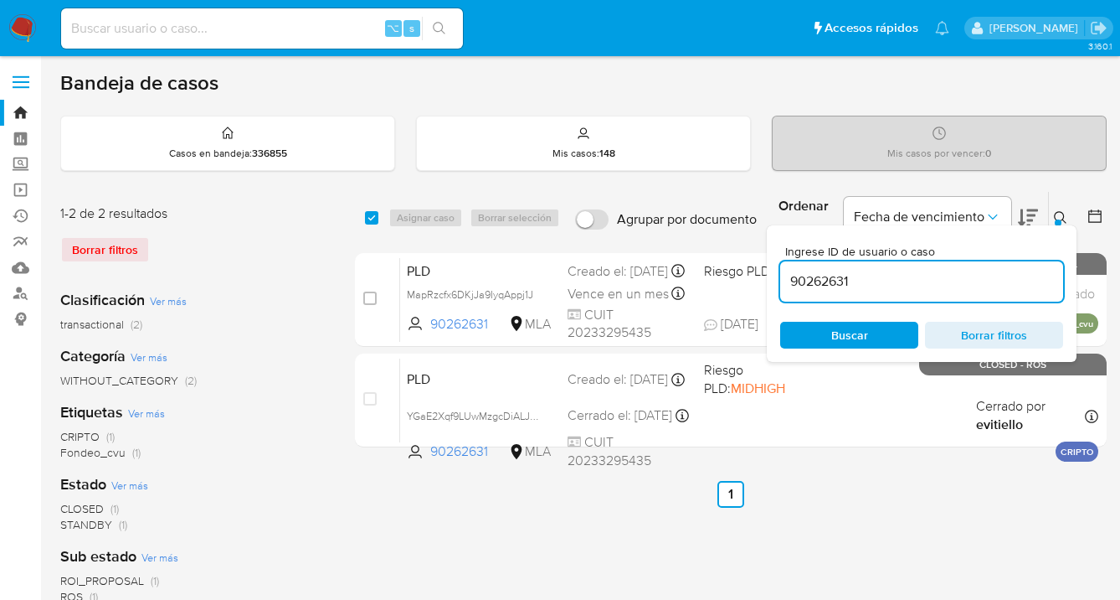
click at [1065, 214] on icon at bounding box center [1060, 217] width 13 height 13
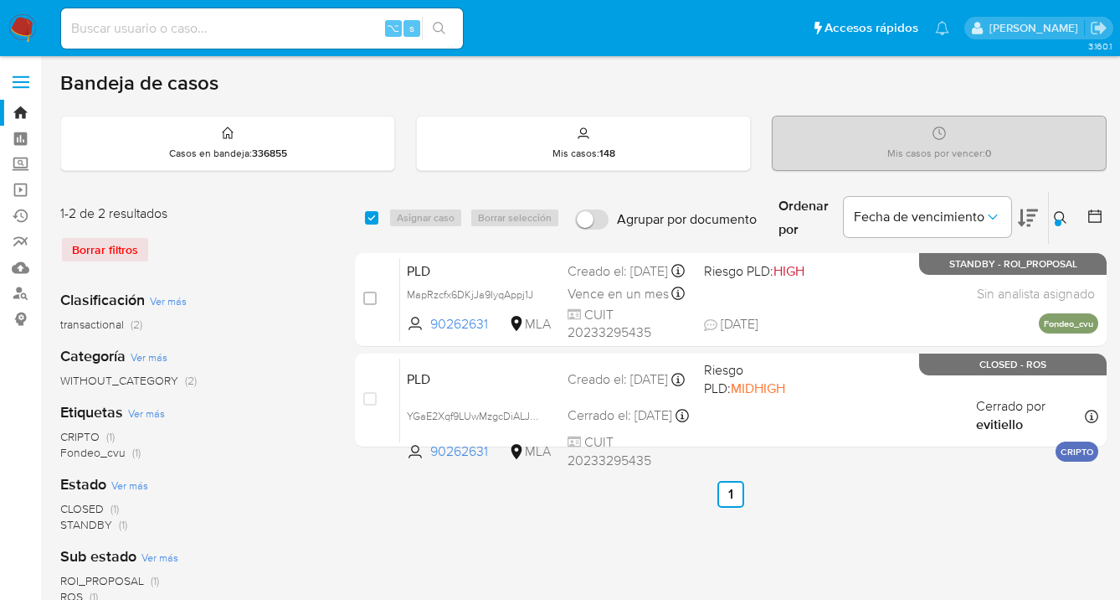
click at [1059, 217] on icon at bounding box center [1060, 217] width 13 height 13
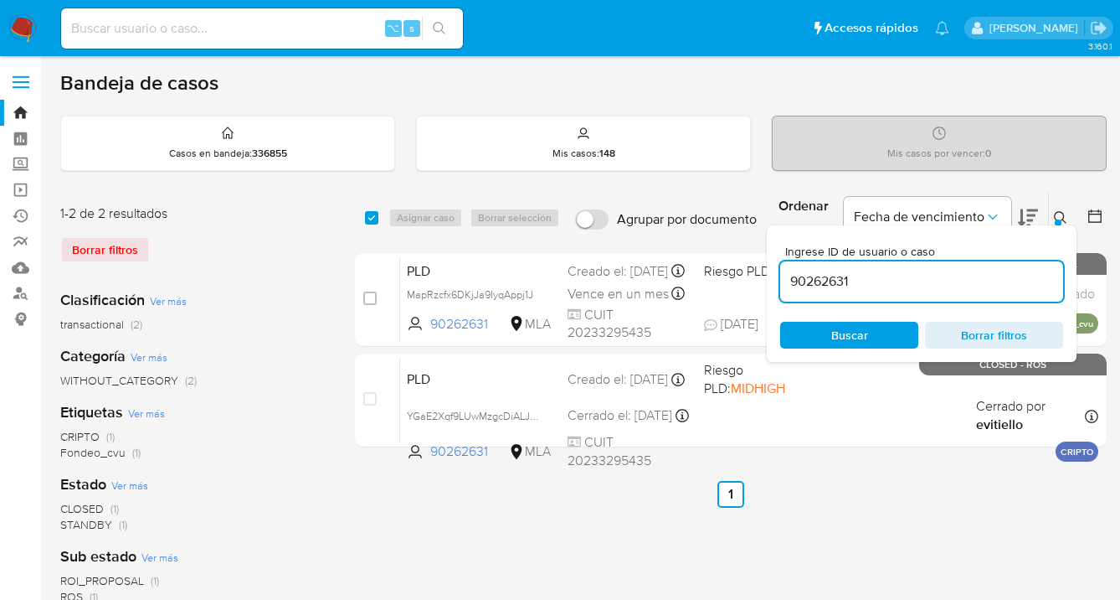
drag, startPoint x: 866, startPoint y: 278, endPoint x: 786, endPoint y: 275, distance: 79.6
click at [786, 275] on input "90262631" at bounding box center [921, 281] width 283 height 22
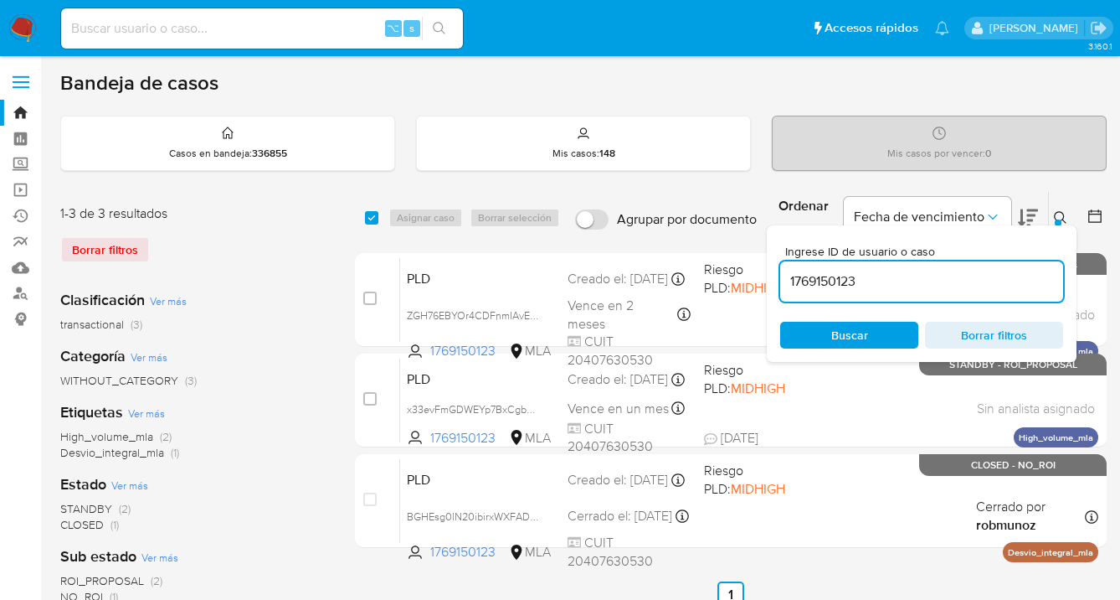
click at [1061, 212] on icon at bounding box center [1060, 217] width 13 height 13
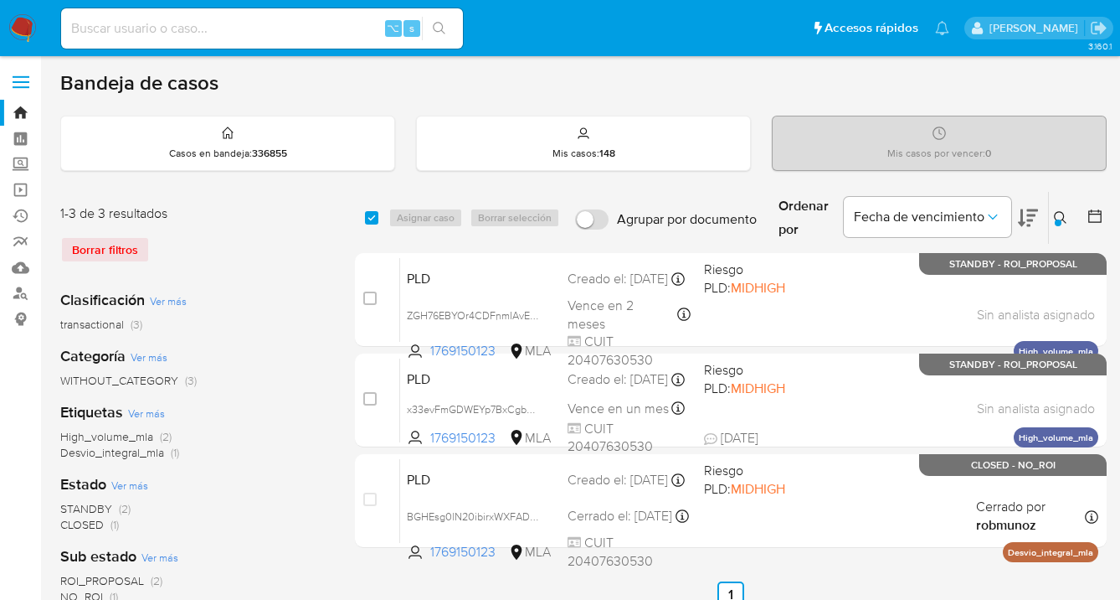
click at [1055, 219] on icon at bounding box center [1060, 217] width 13 height 13
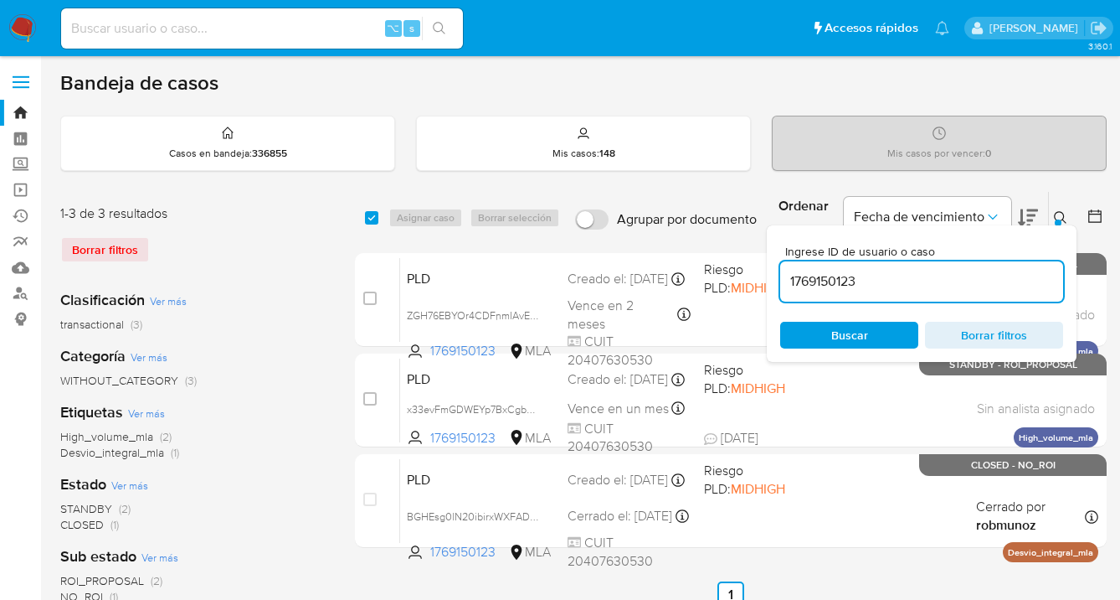
drag, startPoint x: 953, startPoint y: 279, endPoint x: 788, endPoint y: 284, distance: 165.0
click at [788, 284] on input "1769150123" at bounding box center [921, 281] width 283 height 22
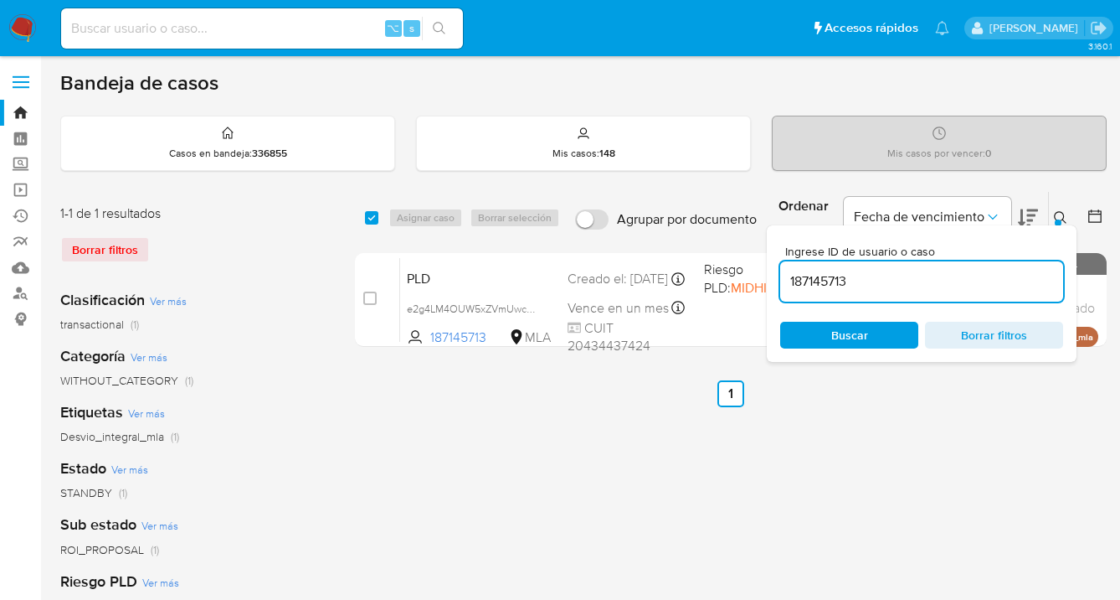
click at [1063, 219] on icon at bounding box center [1060, 217] width 13 height 13
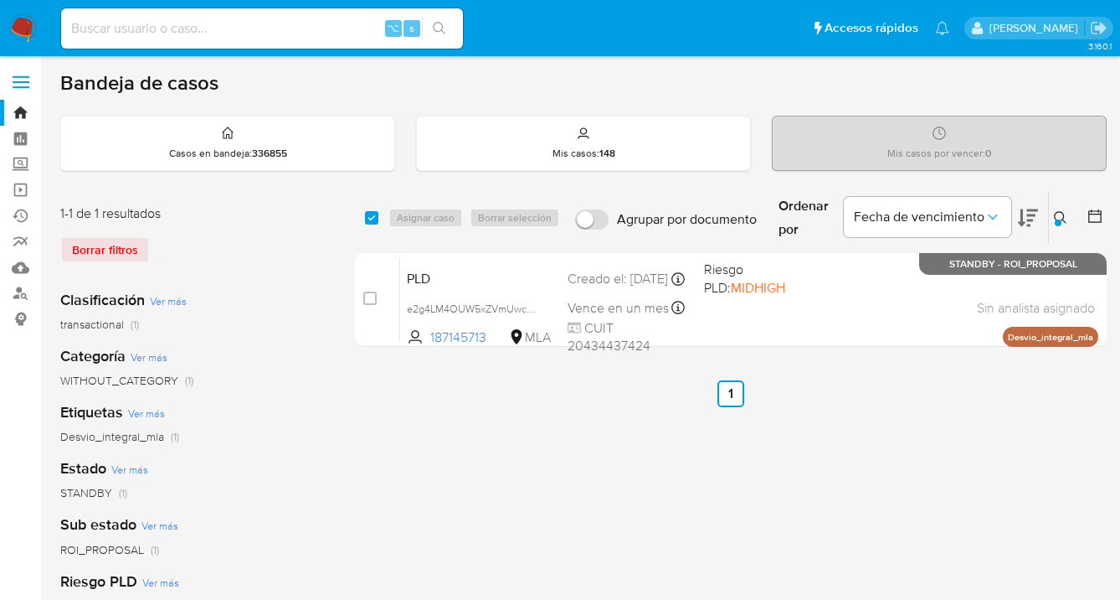
click at [1056, 208] on button at bounding box center [1063, 218] width 28 height 20
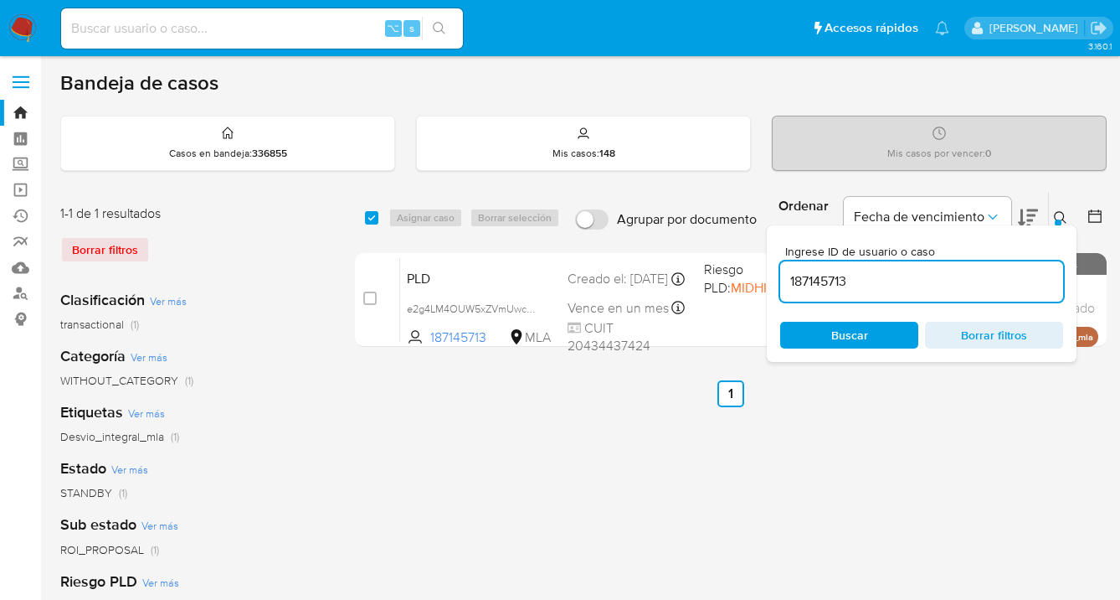
drag, startPoint x: 907, startPoint y: 282, endPoint x: 780, endPoint y: 273, distance: 127.6
click at [780, 273] on input "187145713" at bounding box center [921, 281] width 283 height 22
click at [1058, 215] on icon at bounding box center [1060, 217] width 13 height 13
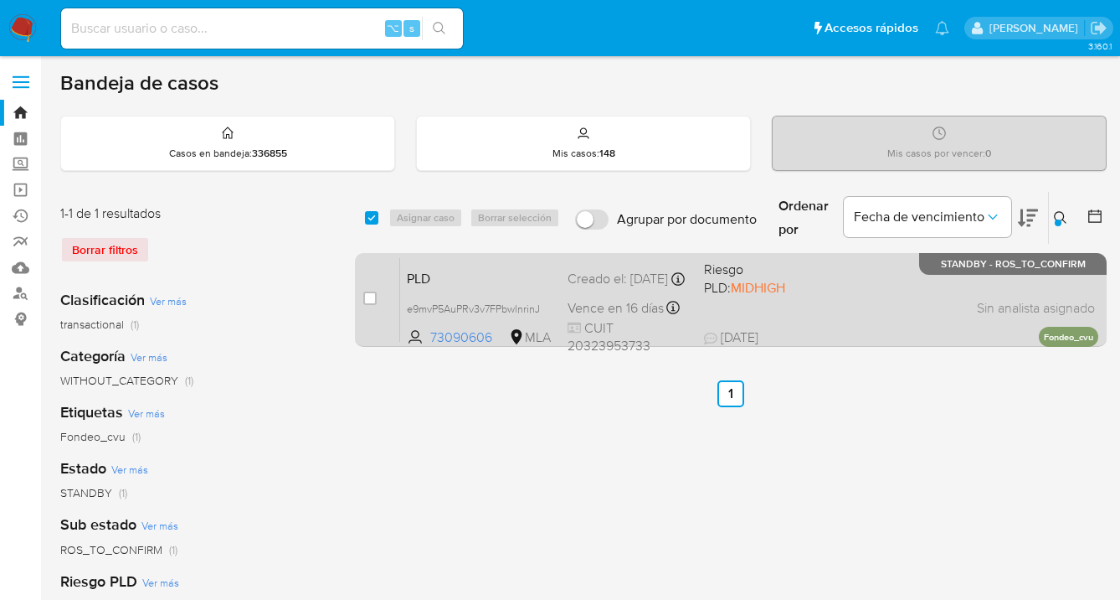
click at [841, 296] on div "PLD e9mvP5AuPRv3v7FPbwlnrinJ 73090606 MLA Riesgo PLD: MIDHIGH Creado el: 12/07/…" at bounding box center [749, 299] width 698 height 85
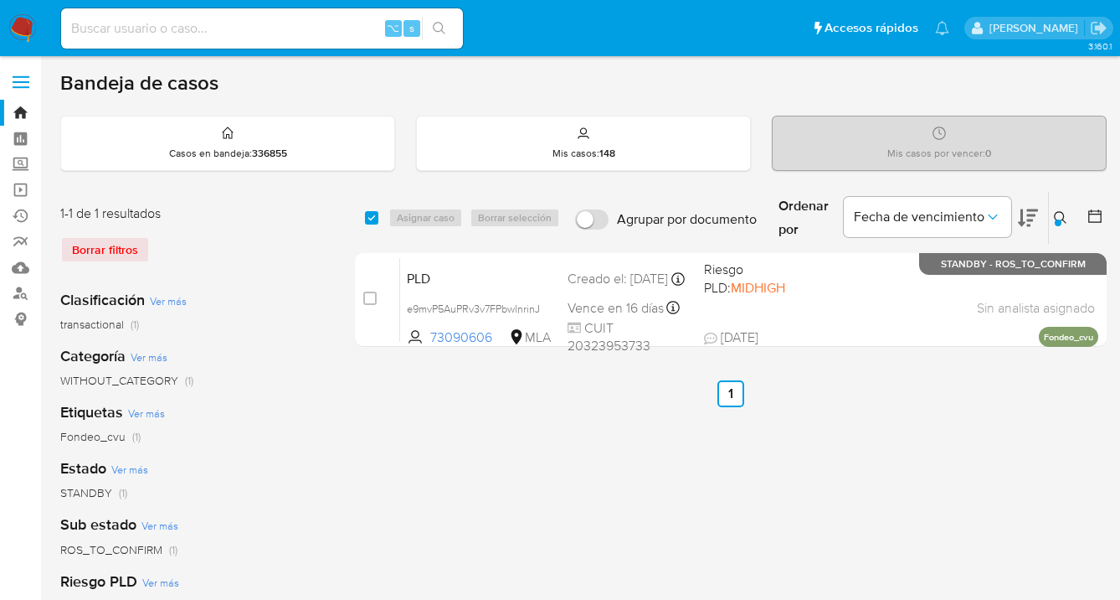
click at [1058, 216] on icon at bounding box center [1060, 217] width 13 height 13
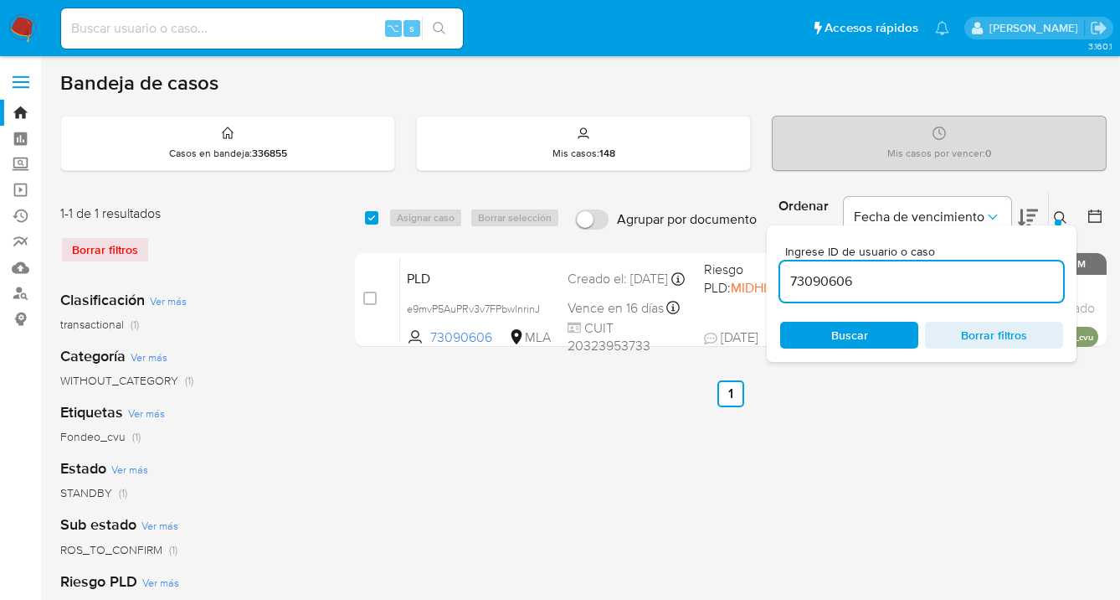
drag, startPoint x: 945, startPoint y: 274, endPoint x: 778, endPoint y: 274, distance: 167.5
click at [778, 274] on div "Ingrese ID de usuario o caso 73090606 Buscar Borrar filtros" at bounding box center [922, 293] width 310 height 136
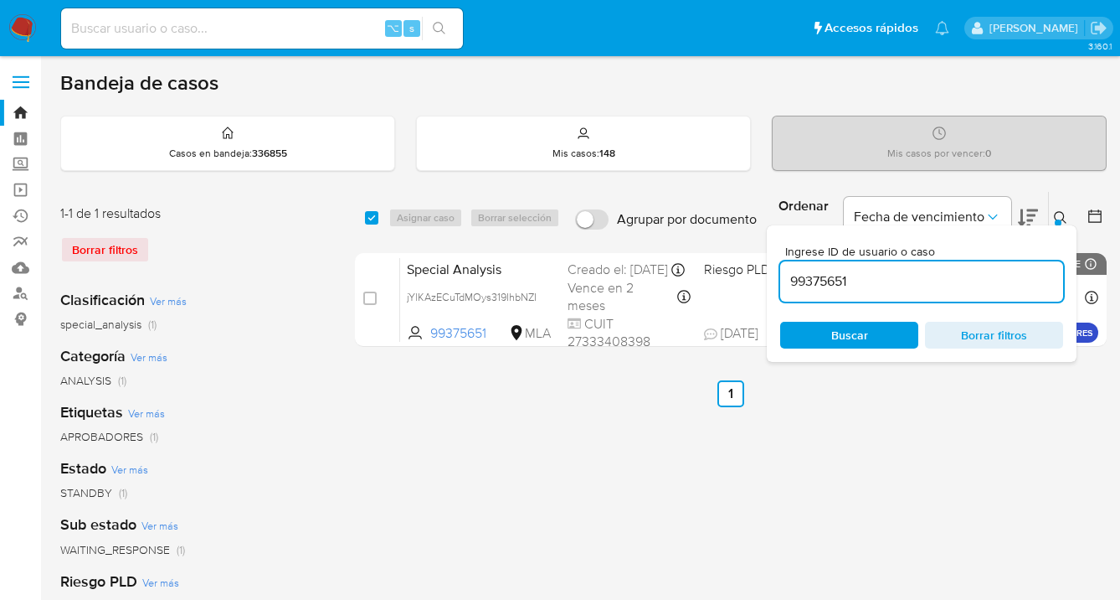
click at [1057, 213] on icon at bounding box center [1060, 217] width 13 height 13
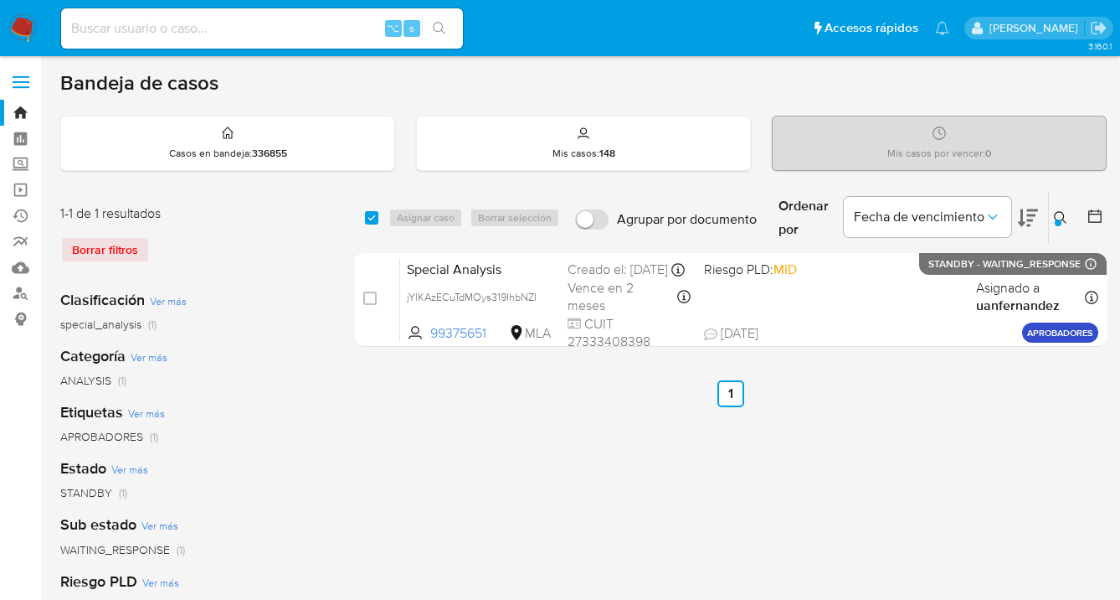
drag, startPoint x: 1059, startPoint y: 218, endPoint x: 1043, endPoint y: 228, distance: 18.8
click at [1058, 219] on div at bounding box center [1058, 222] width 7 height 7
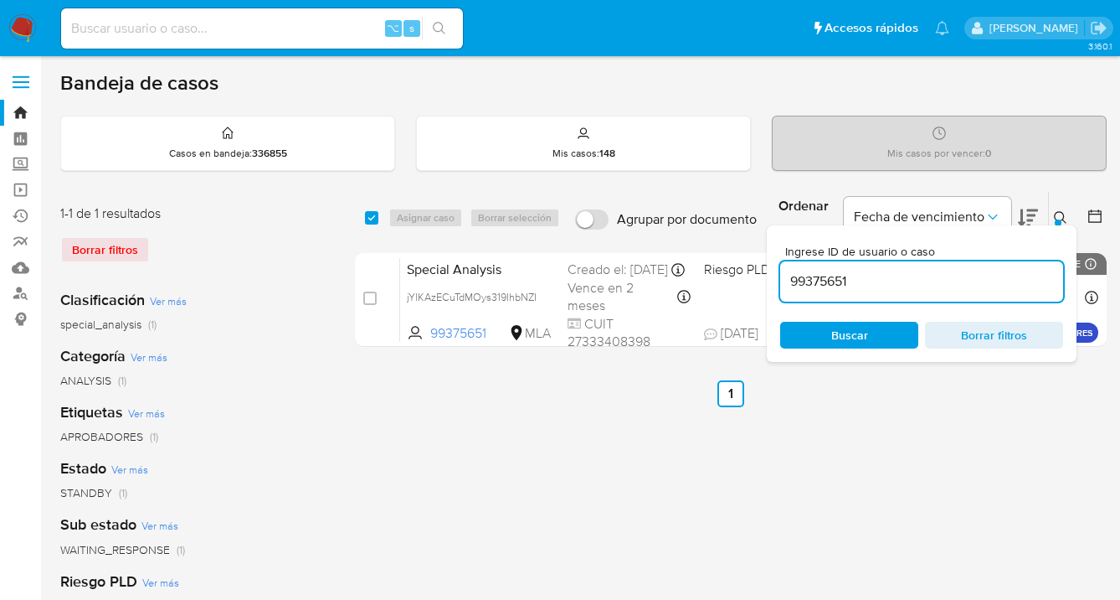
drag, startPoint x: 861, startPoint y: 285, endPoint x: 781, endPoint y: 272, distance: 80.5
click at [781, 272] on input "99375651" at bounding box center [921, 281] width 283 height 22
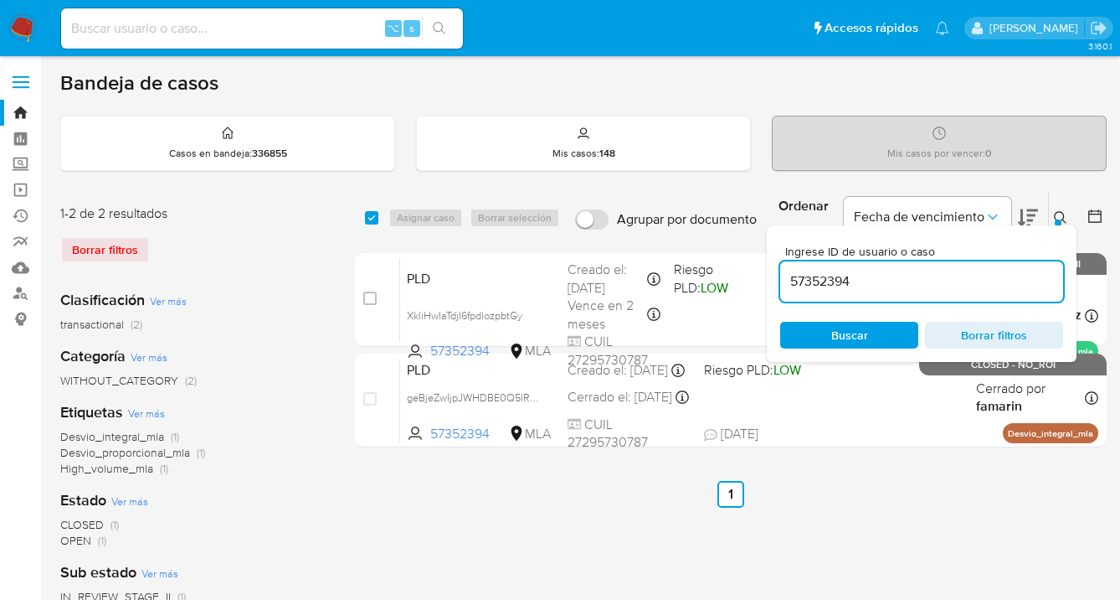
drag, startPoint x: 1062, startPoint y: 218, endPoint x: 979, endPoint y: 250, distance: 89.1
click at [1062, 218] on icon at bounding box center [1060, 217] width 13 height 13
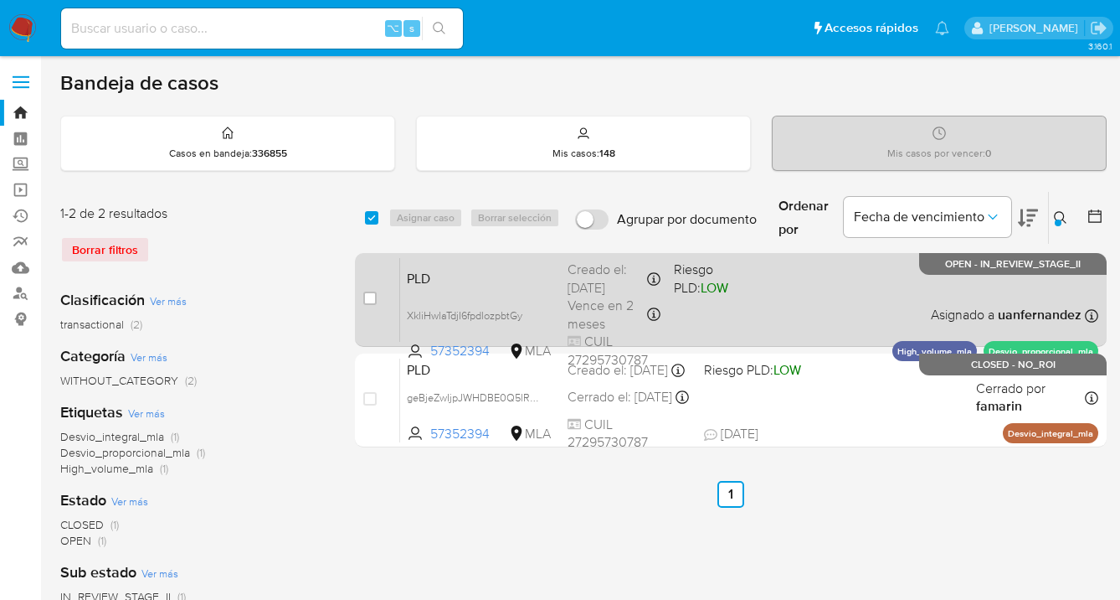
click at [815, 304] on div "PLD XkliHwlaTdjI6fpdlozpbtGy 57352394 MLA Riesgo PLD: LOW Creado el: 12/09/2025…" at bounding box center [749, 299] width 698 height 85
click at [842, 312] on div "PLD XkliHwlaTdjI6fpdlozpbtGy 57352394 MLA Riesgo PLD: LOW Creado el: 12/09/2025…" at bounding box center [749, 299] width 698 height 85
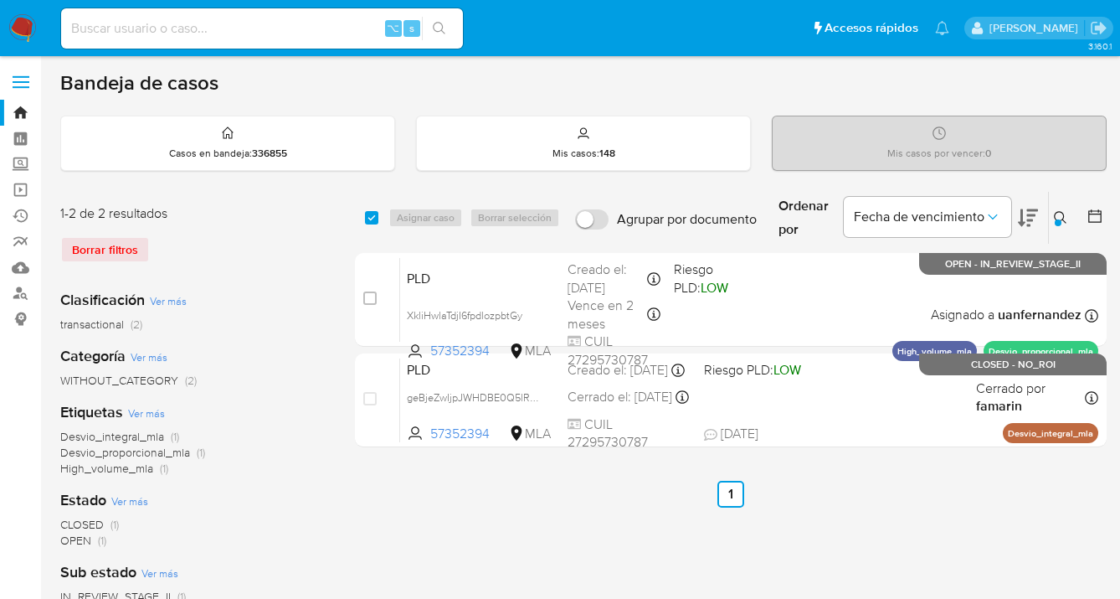
click at [1060, 215] on icon at bounding box center [1060, 217] width 13 height 13
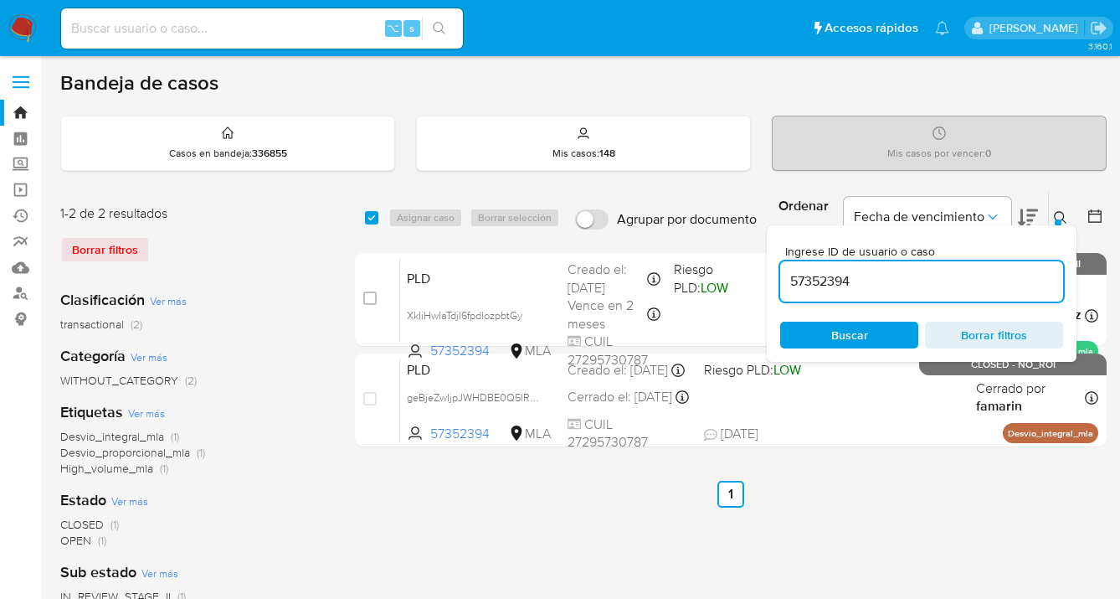
drag, startPoint x: 898, startPoint y: 335, endPoint x: 938, endPoint y: 318, distance: 43.5
click at [898, 336] on span "Buscar" at bounding box center [849, 334] width 115 height 23
click at [1059, 215] on icon at bounding box center [1060, 217] width 13 height 13
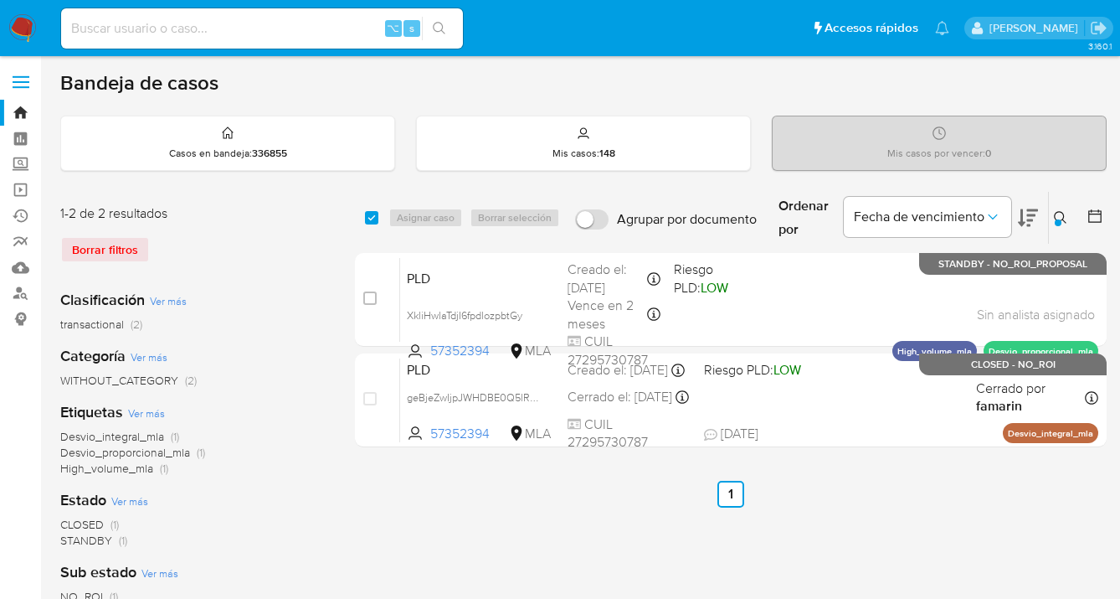
drag, startPoint x: 1056, startPoint y: 217, endPoint x: 1047, endPoint y: 223, distance: 10.9
click at [1056, 217] on icon at bounding box center [1060, 217] width 13 height 13
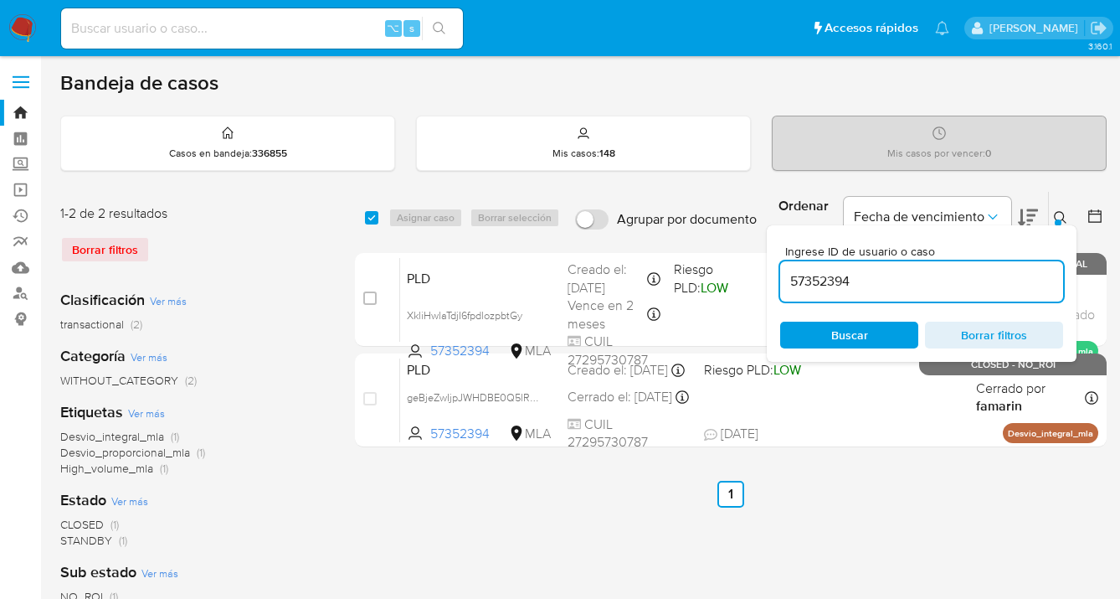
drag, startPoint x: 871, startPoint y: 280, endPoint x: 785, endPoint y: 275, distance: 86.4
click at [785, 275] on input "57352394" at bounding box center [921, 281] width 283 height 22
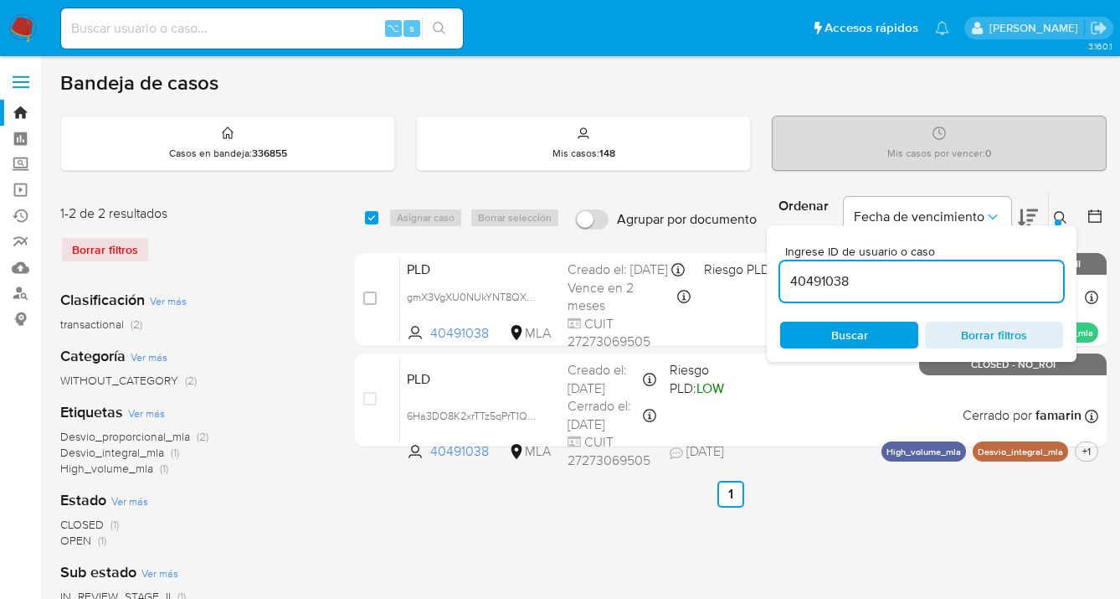
drag, startPoint x: 1060, startPoint y: 213, endPoint x: 1003, endPoint y: 236, distance: 61.6
click at [1060, 214] on icon at bounding box center [1060, 217] width 13 height 13
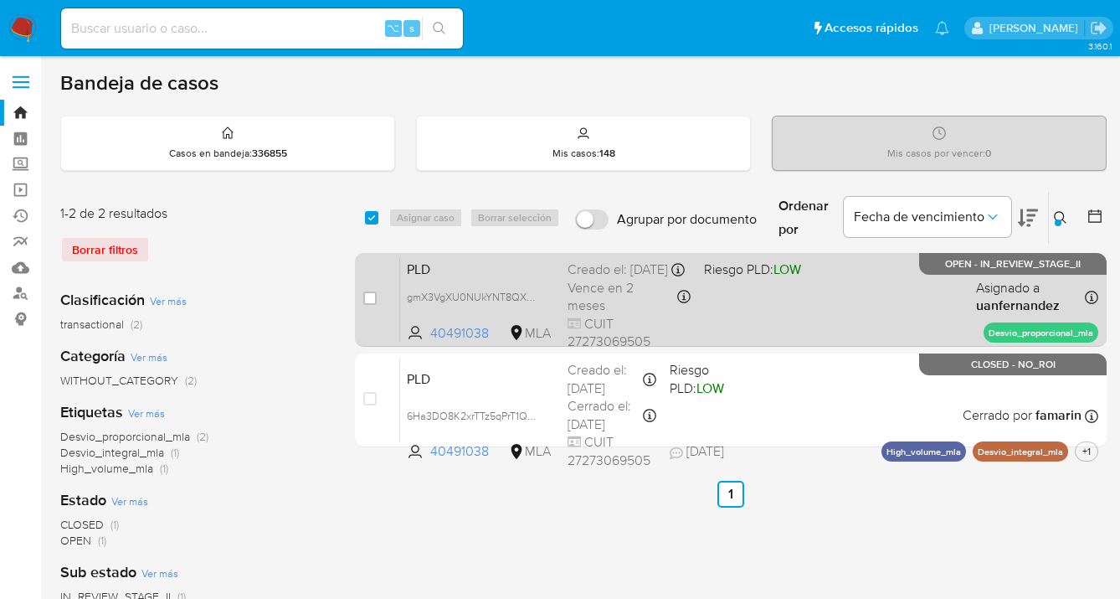
click at [797, 302] on div "PLD gmX3VgXU0NUkYNT8QXqqXl39 40491038 MLA Riesgo PLD: LOW Creado el: 12/09/2025…" at bounding box center [749, 299] width 698 height 85
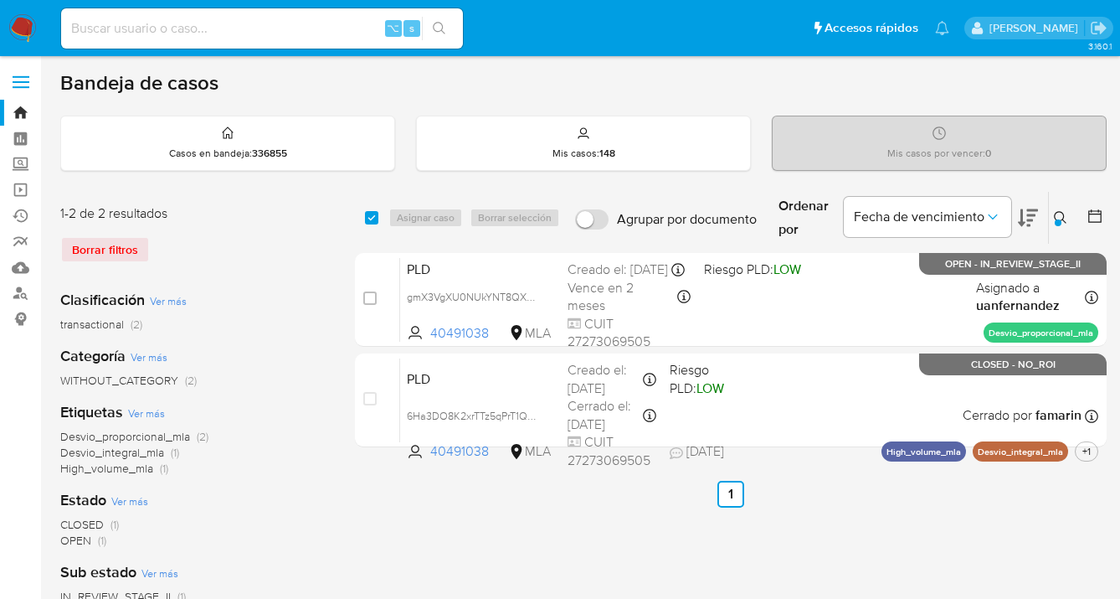
click at [1060, 218] on icon at bounding box center [1060, 217] width 13 height 13
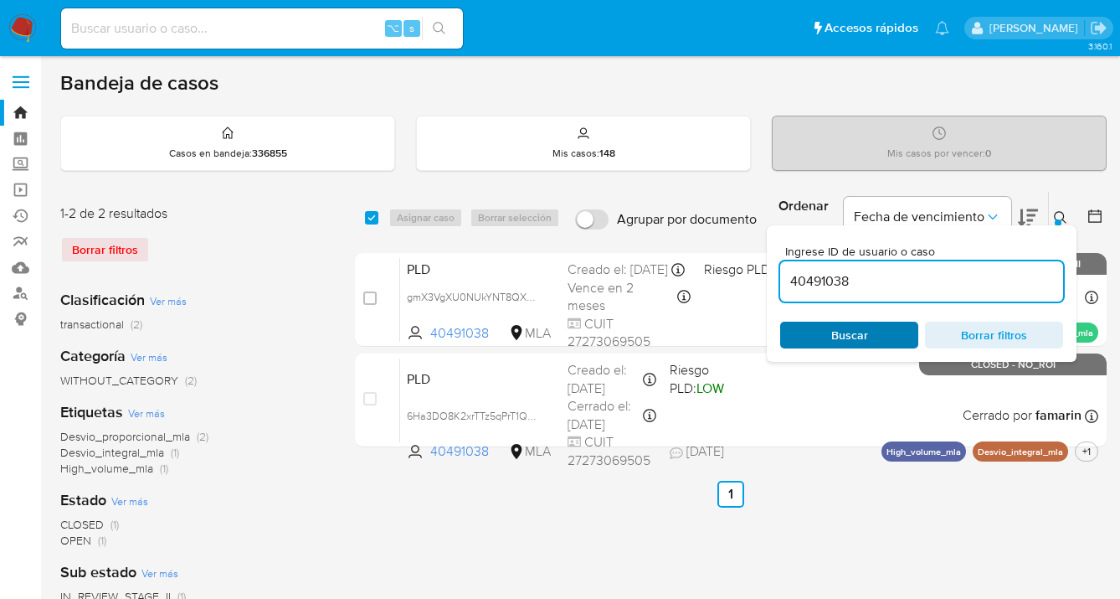
drag, startPoint x: 876, startPoint y: 333, endPoint x: 914, endPoint y: 315, distance: 42.7
click at [877, 333] on span "Buscar" at bounding box center [849, 334] width 115 height 23
drag, startPoint x: 1062, startPoint y: 214, endPoint x: 1028, endPoint y: 228, distance: 36.4
click at [1062, 215] on icon at bounding box center [1060, 217] width 13 height 13
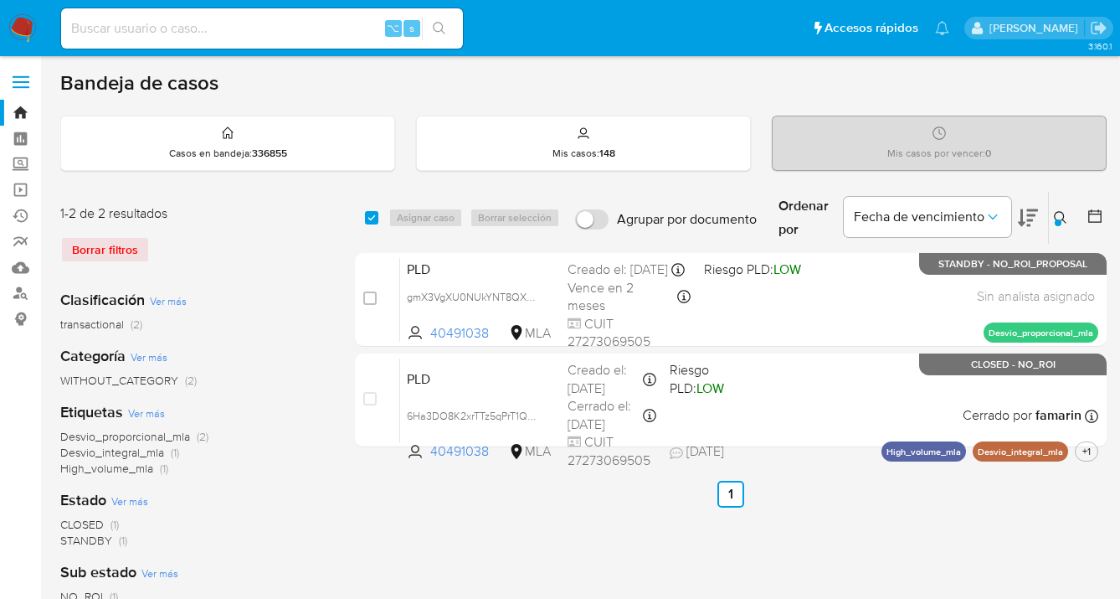
drag, startPoint x: 1063, startPoint y: 216, endPoint x: 993, endPoint y: 244, distance: 75.6
click at [1054, 216] on icon at bounding box center [1060, 217] width 13 height 13
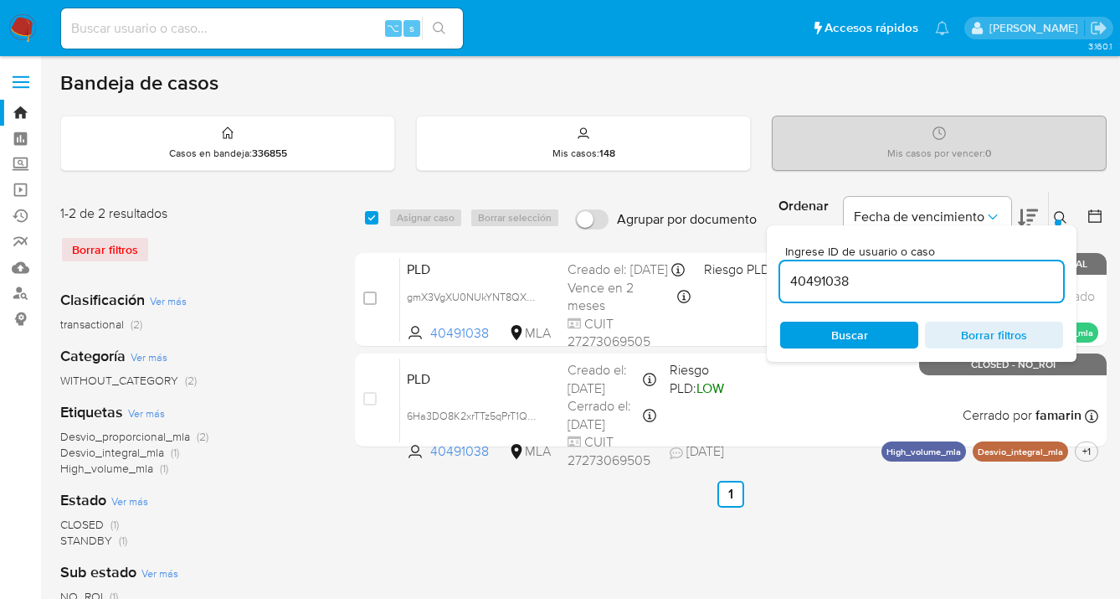
drag, startPoint x: 924, startPoint y: 285, endPoint x: 788, endPoint y: 273, distance: 136.1
click at [788, 273] on input "40491038" at bounding box center [921, 281] width 283 height 22
type input "1542449011"
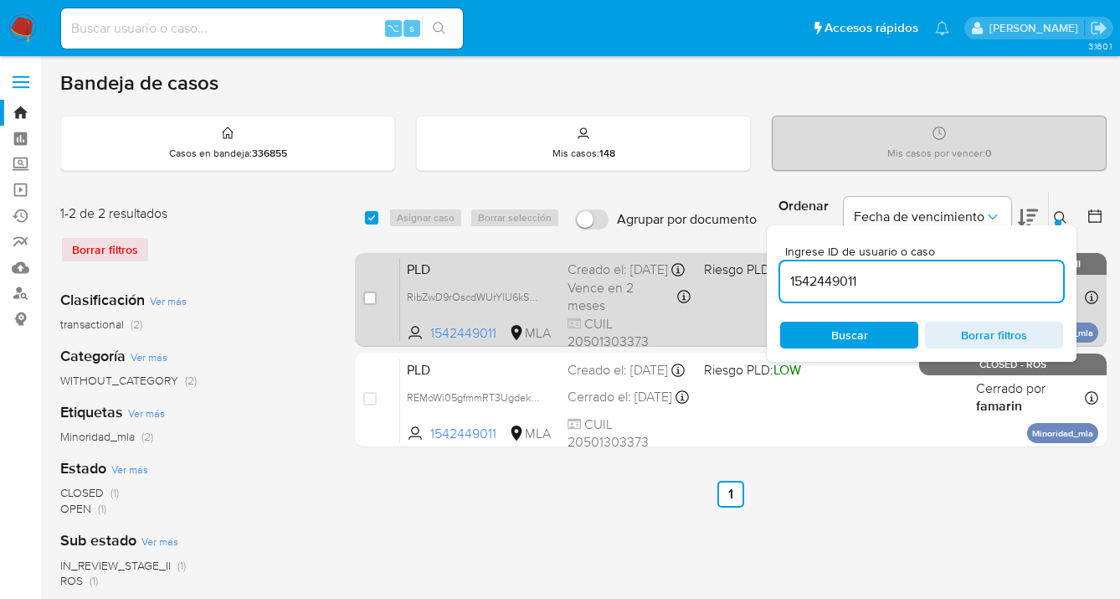
drag, startPoint x: 1061, startPoint y: 214, endPoint x: 950, endPoint y: 267, distance: 122.5
click at [1060, 215] on icon at bounding box center [1060, 217] width 13 height 13
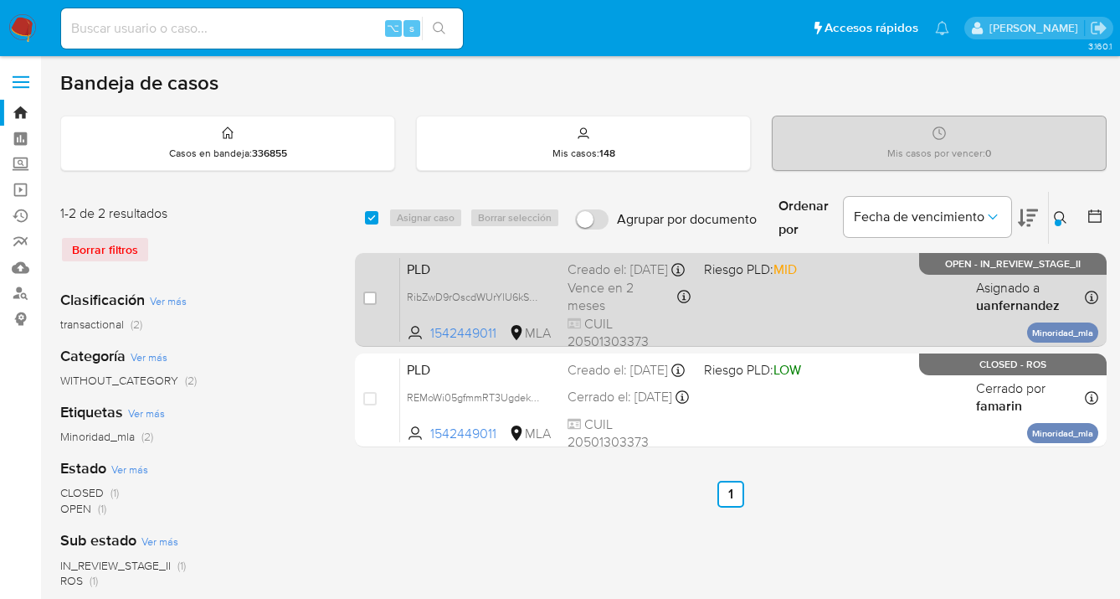
click at [858, 289] on div "PLD RibZwD9rOscdWUrYlU6kSe8s 1542449011 MLA Riesgo PLD: MID Creado el: 12/09/20…" at bounding box center [749, 299] width 698 height 85
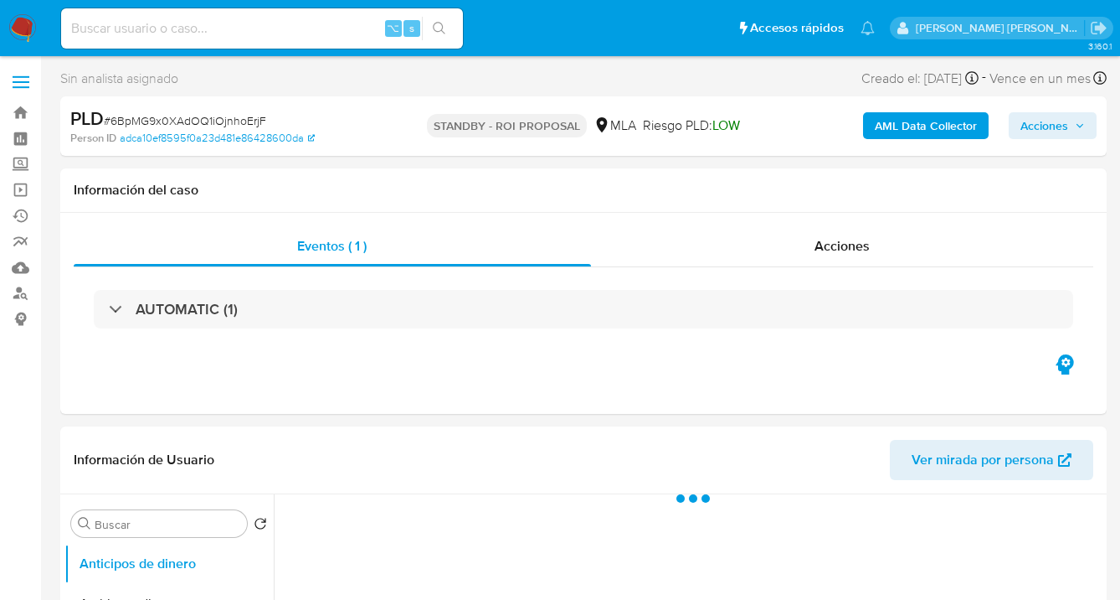
select select "10"
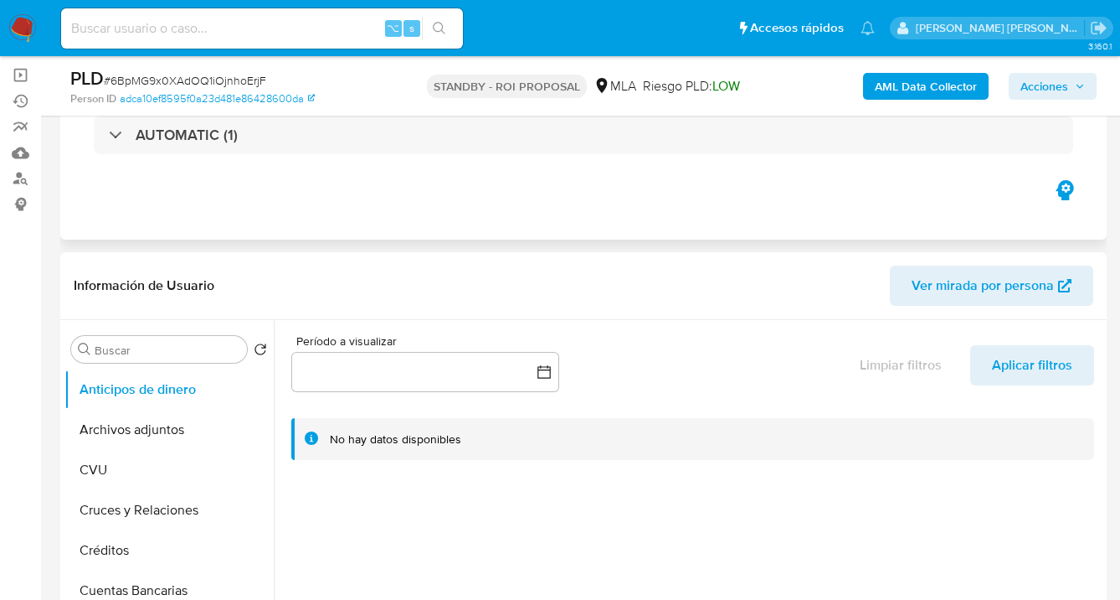
scroll to position [159, 0]
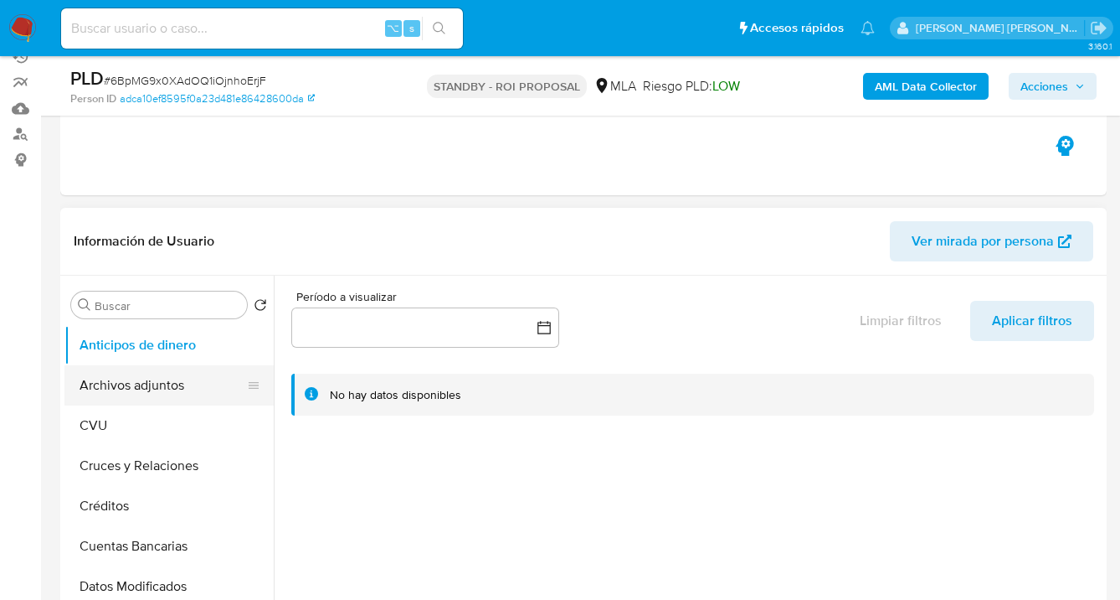
click at [176, 382] on button "Archivos adjuntos" at bounding box center [162, 385] width 196 height 40
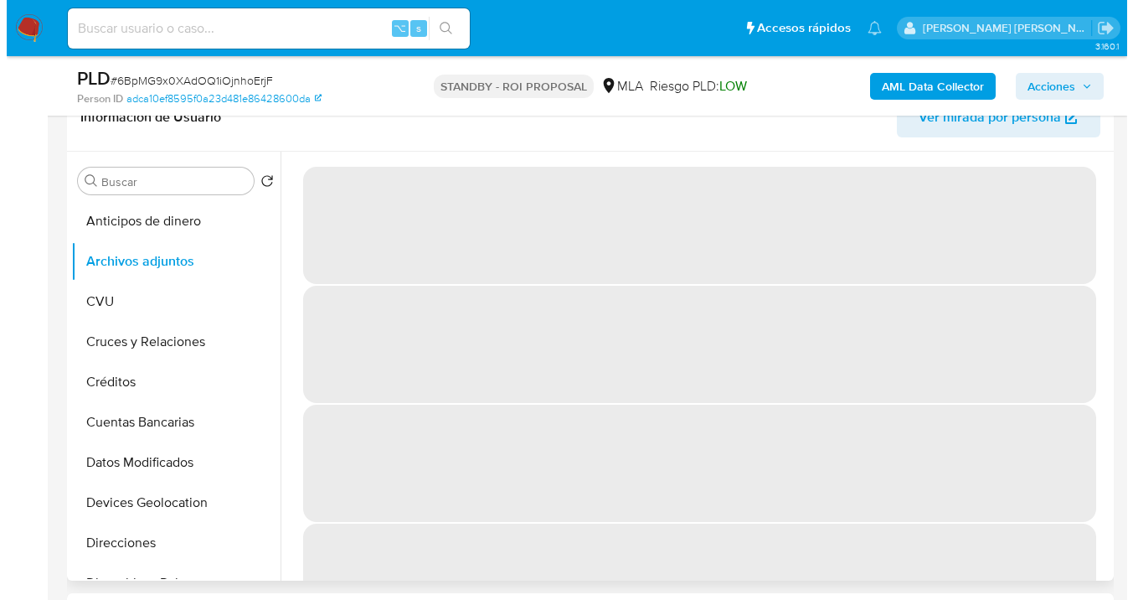
scroll to position [282, 0]
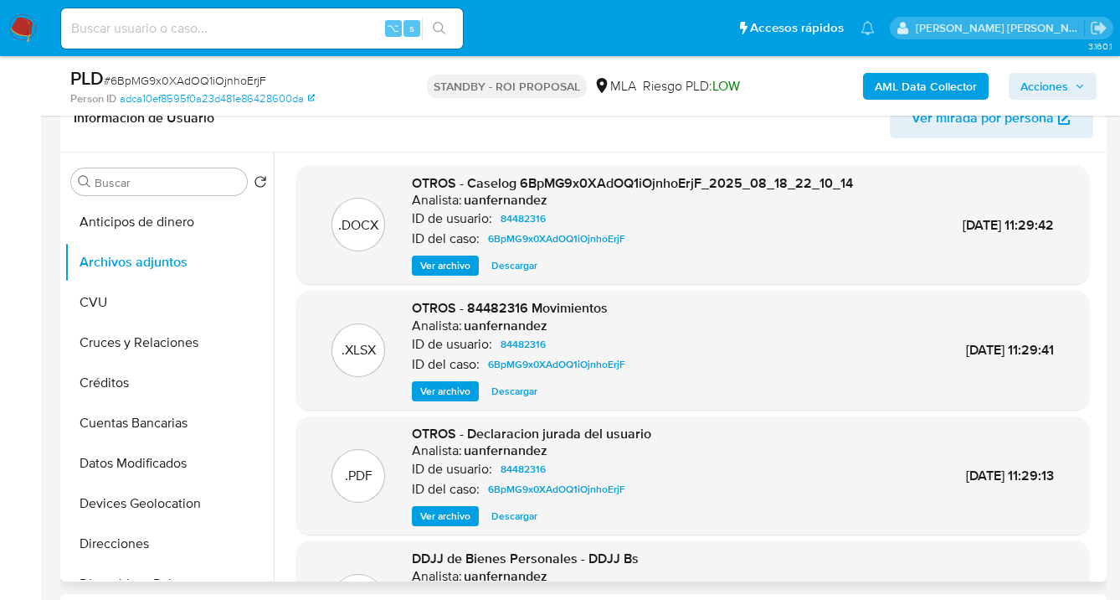
click at [458, 262] on span "Ver archivo" at bounding box center [445, 265] width 50 height 17
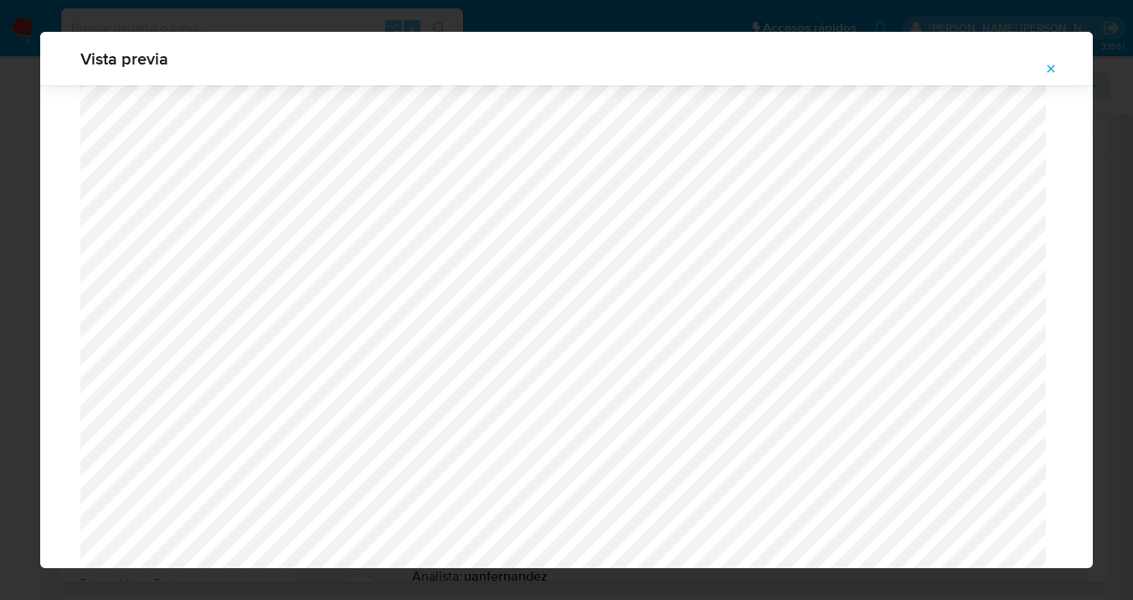
scroll to position [1917, 0]
click at [1053, 66] on icon "Attachment preview" at bounding box center [1051, 68] width 8 height 8
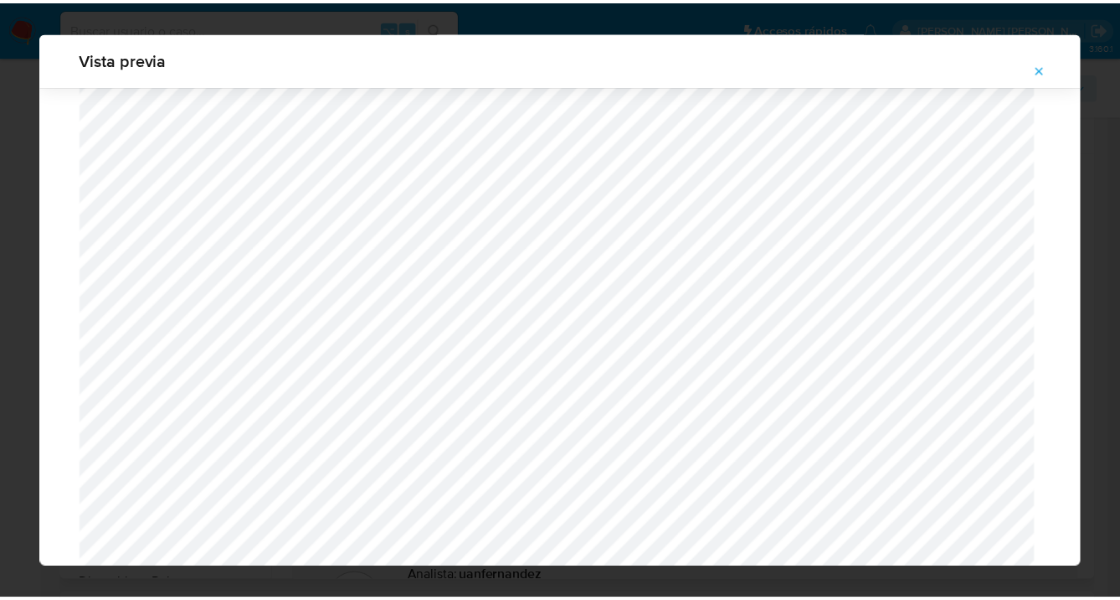
scroll to position [54, 0]
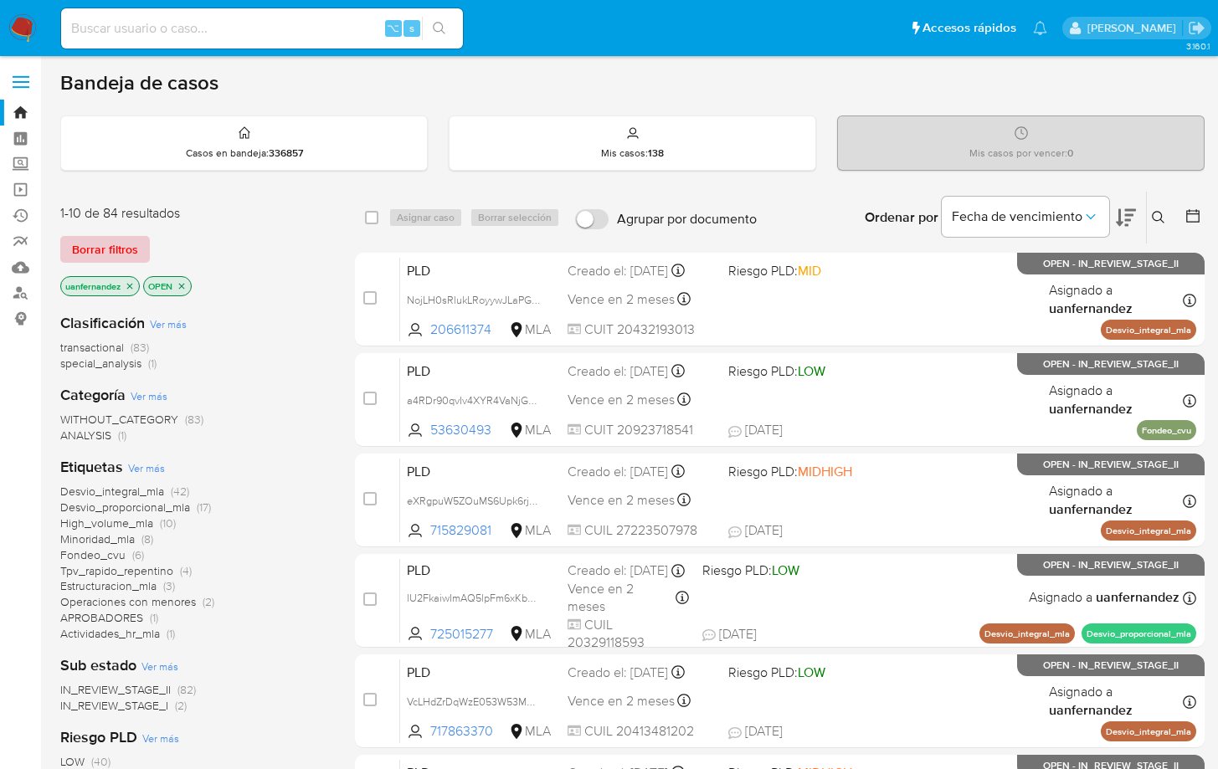
click at [92, 253] on span "Borrar filtros" at bounding box center [105, 249] width 66 height 23
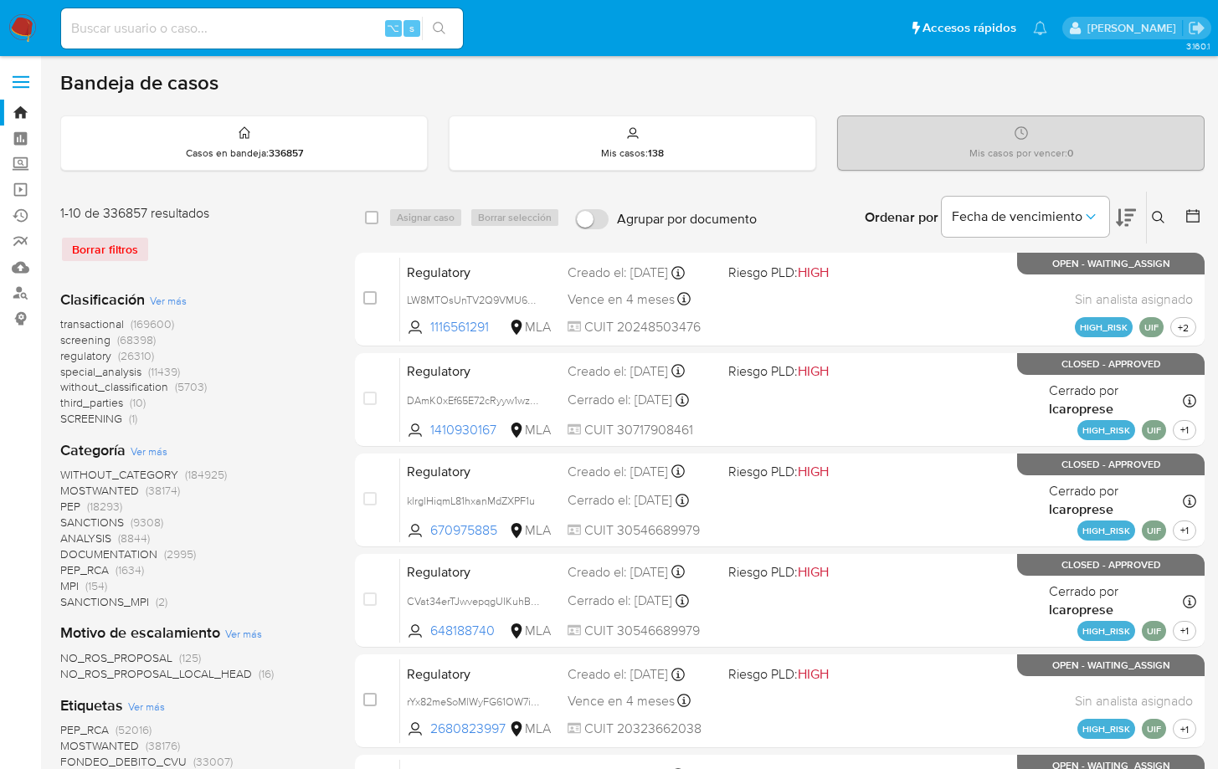
click at [1164, 214] on icon at bounding box center [1158, 217] width 13 height 13
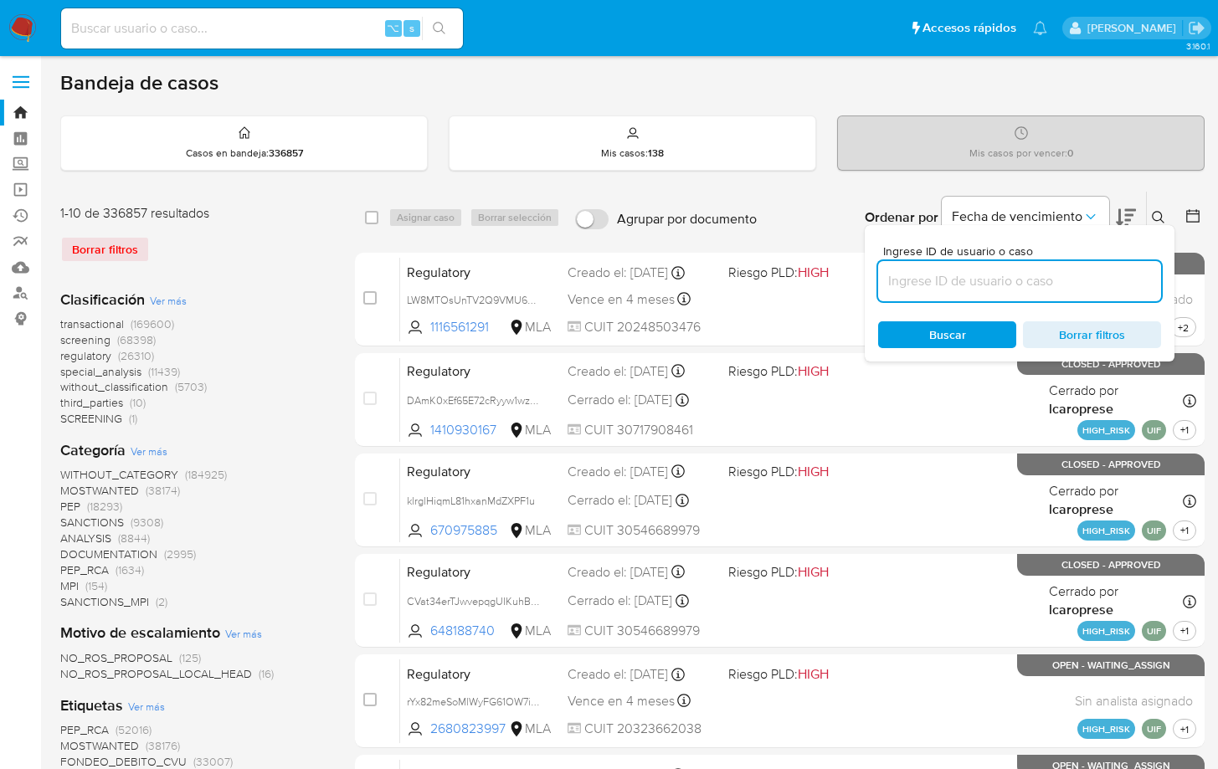
click at [930, 275] on input at bounding box center [1019, 281] width 283 height 22
type input "2481849302"
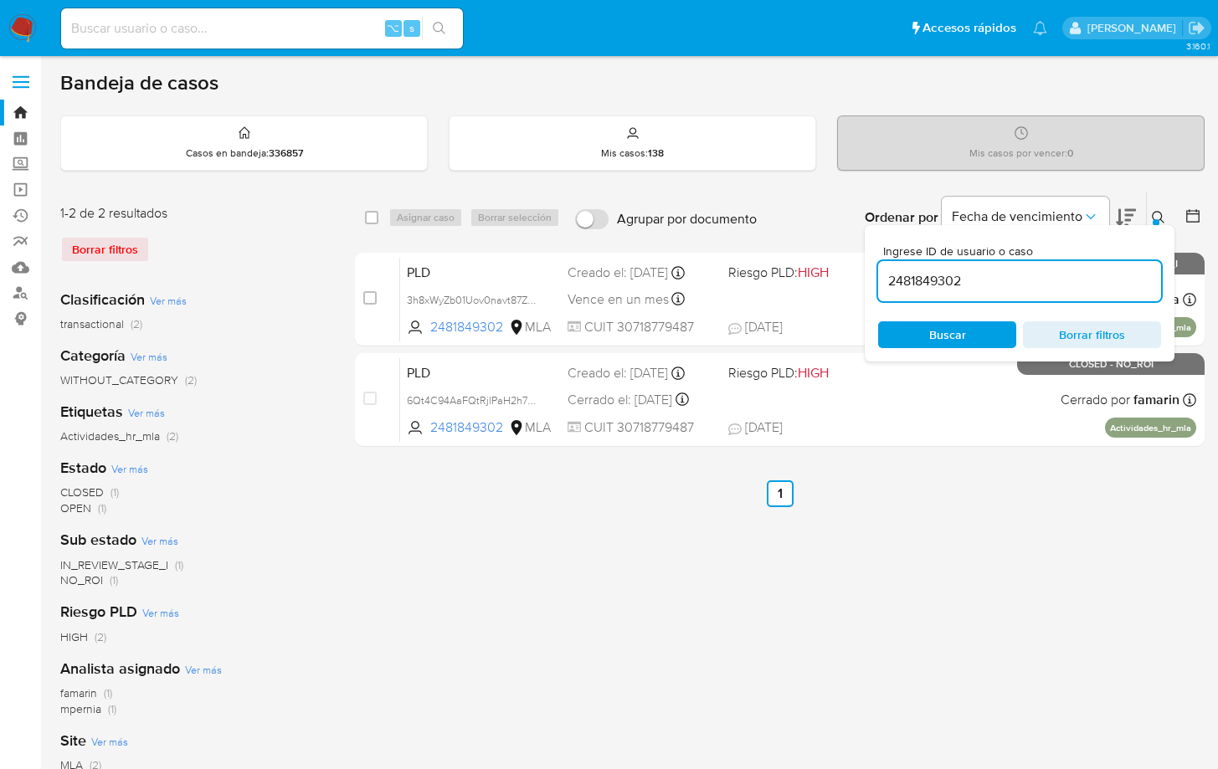
click at [1161, 218] on icon at bounding box center [1158, 217] width 13 height 13
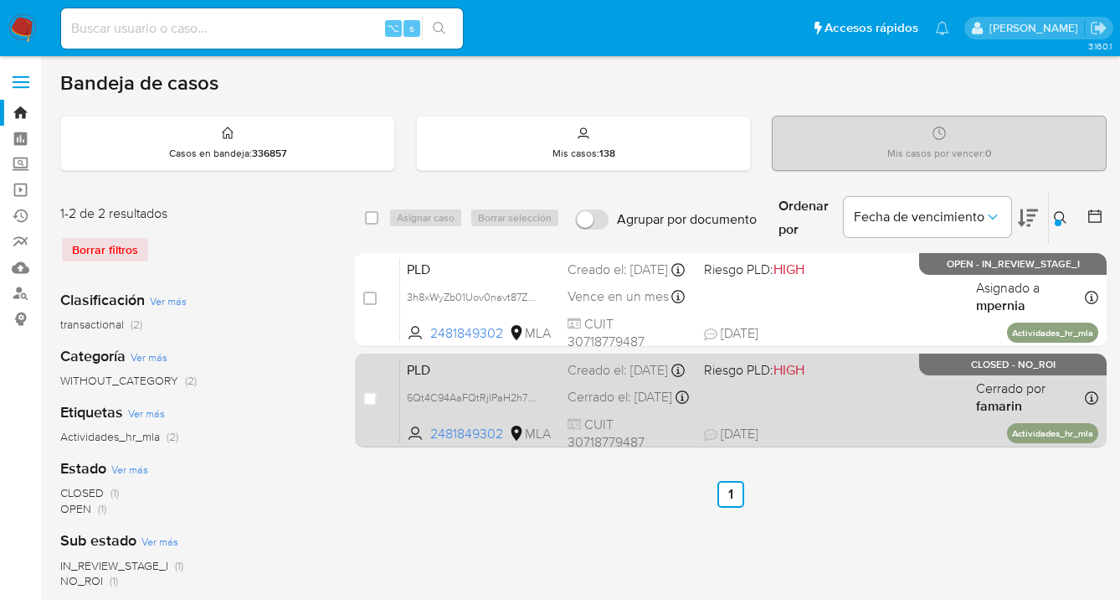
click at [867, 419] on div "PLD 6Qt4C94AaFQtRjlPaH2h7QN7 2481849302 MLA Riesgo PLD: HIGH Creado el: 12/08/2…" at bounding box center [749, 400] width 698 height 85
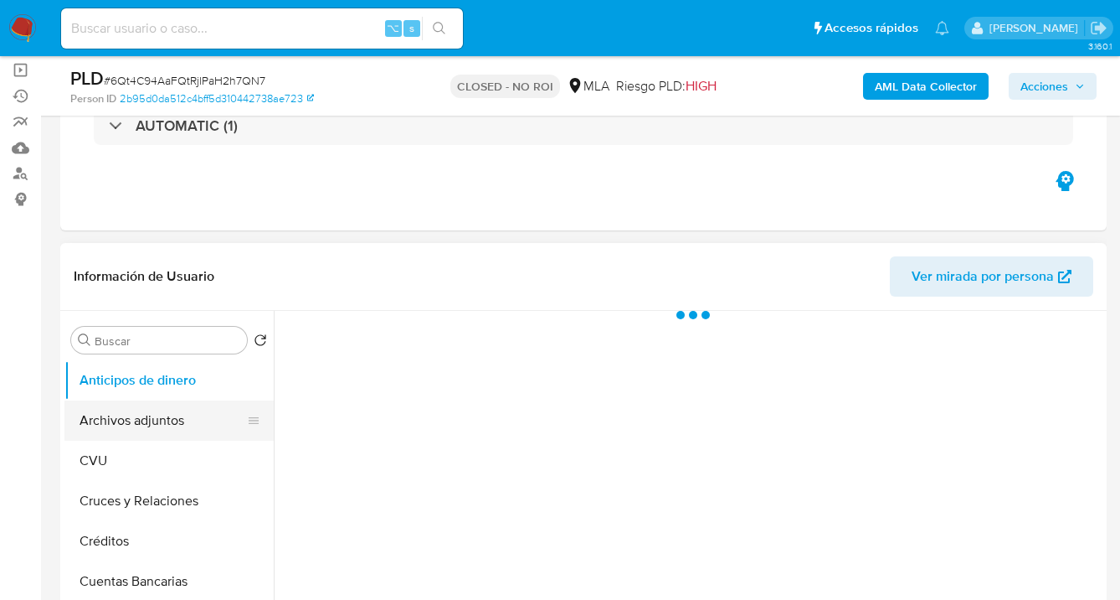
scroll to position [162, 0]
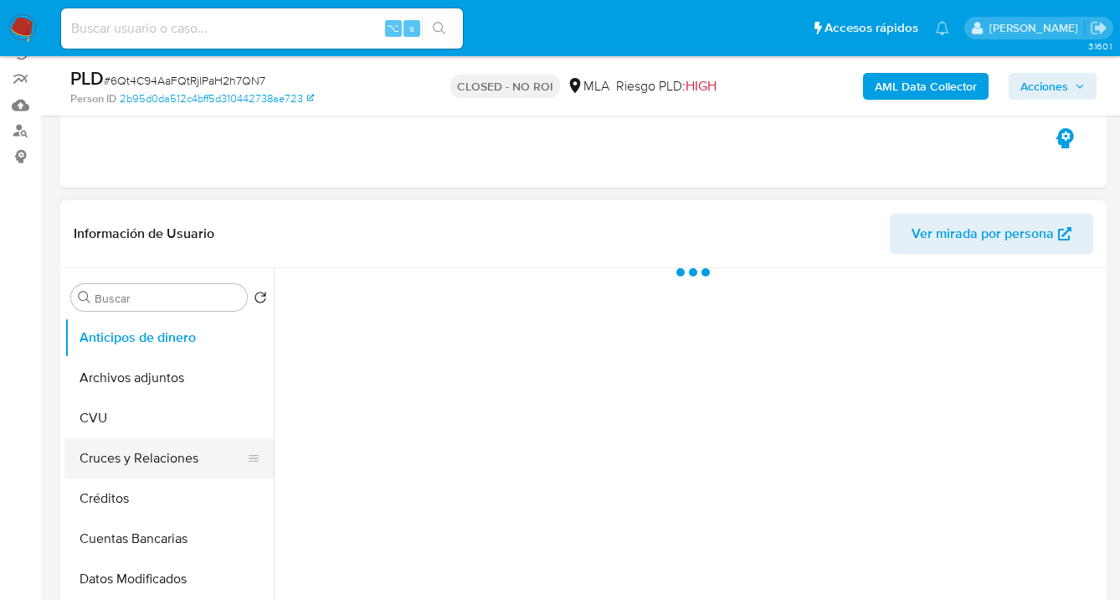
select select "10"
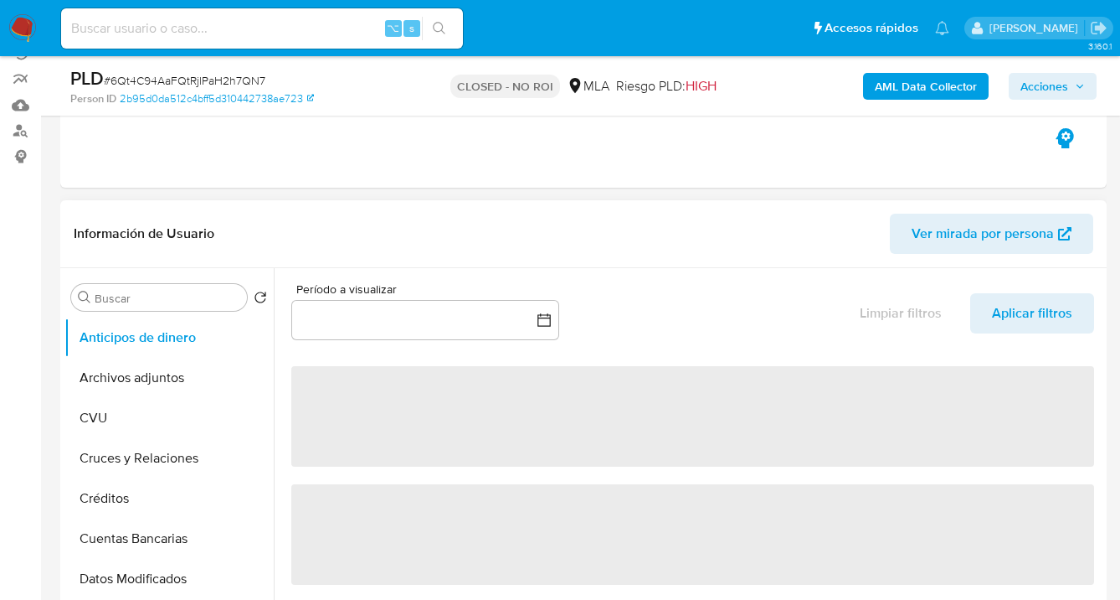
drag, startPoint x: 163, startPoint y: 379, endPoint x: 273, endPoint y: 364, distance: 110.7
click at [163, 379] on button "Archivos adjuntos" at bounding box center [168, 378] width 209 height 40
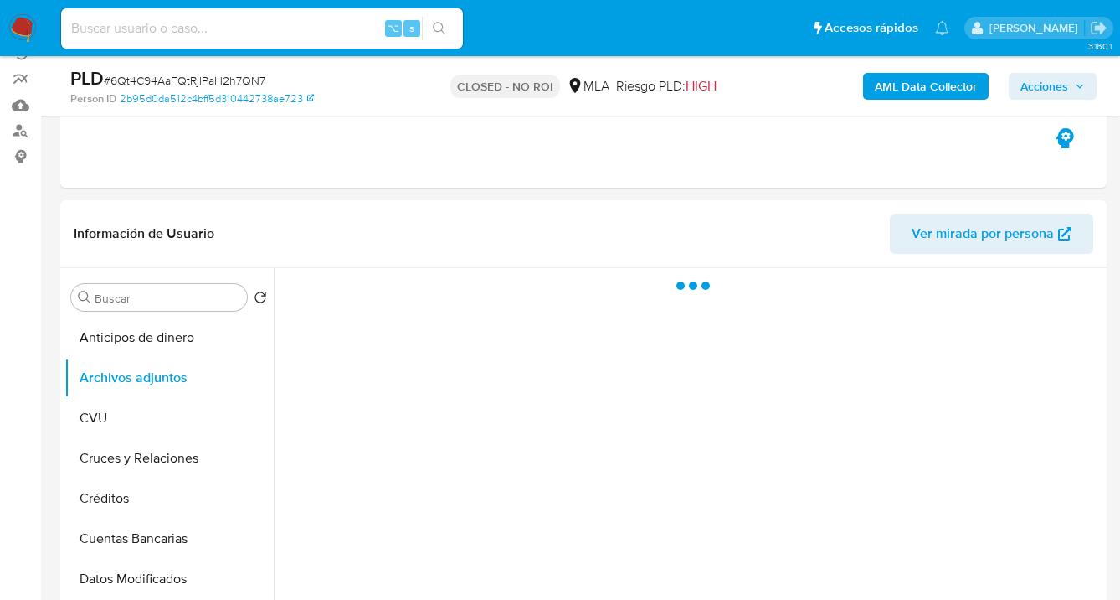
scroll to position [198, 0]
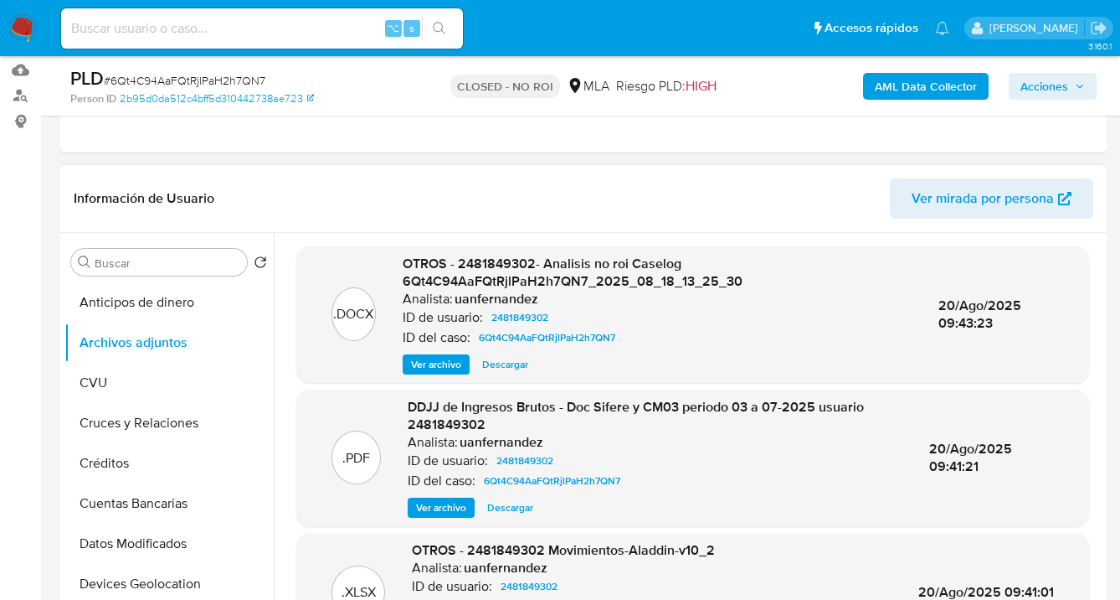
click at [436, 370] on span "Ver archivo" at bounding box center [436, 364] width 50 height 17
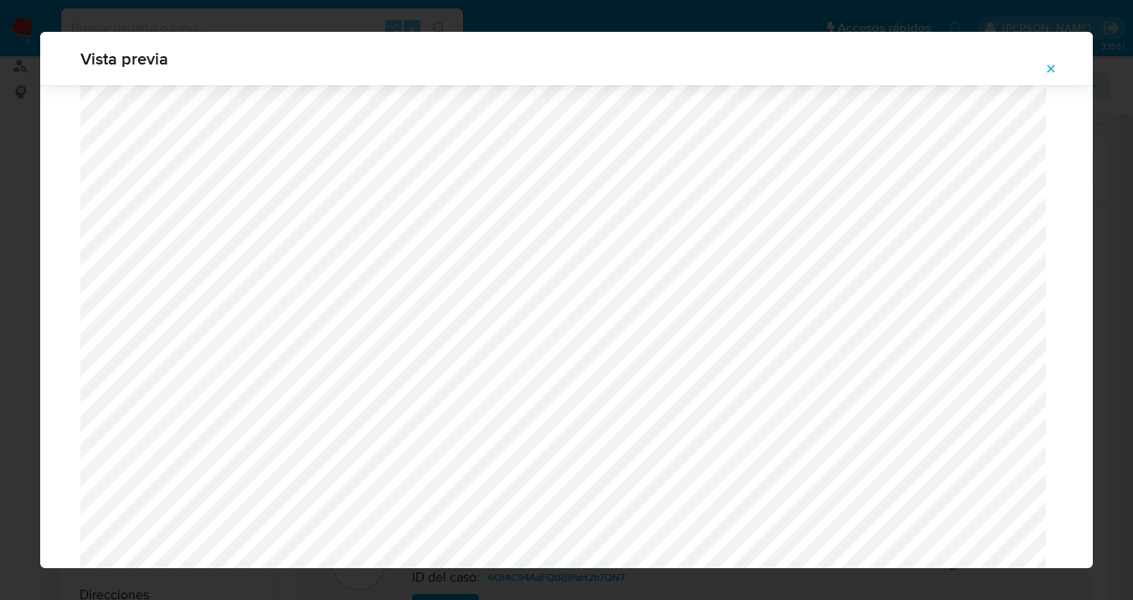
scroll to position [533, 0]
click at [1050, 71] on icon "Attachment preview" at bounding box center [1050, 68] width 13 height 13
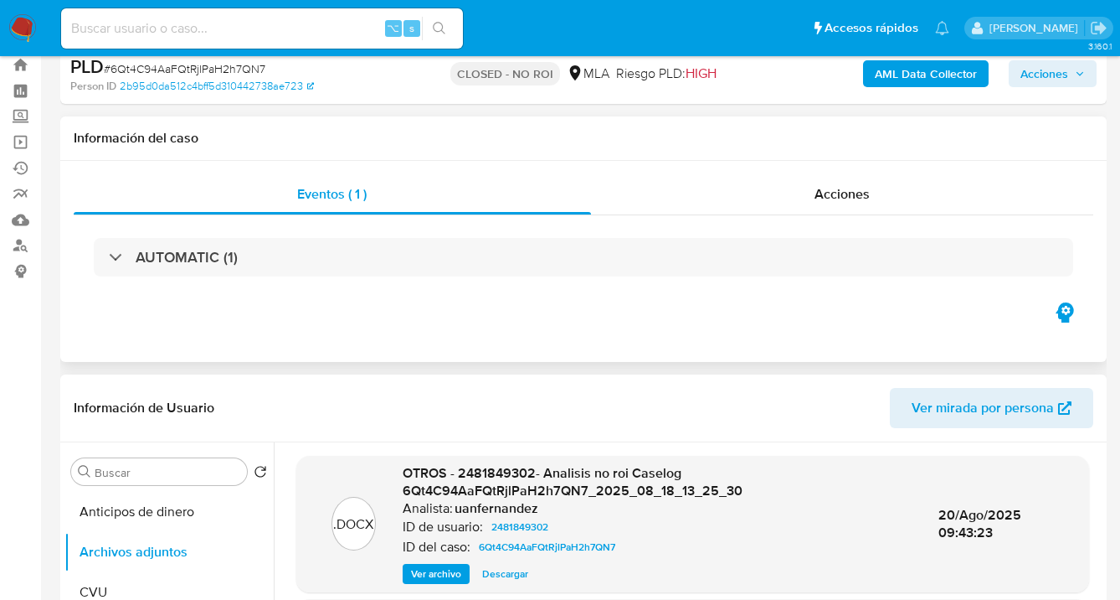
scroll to position [0, 0]
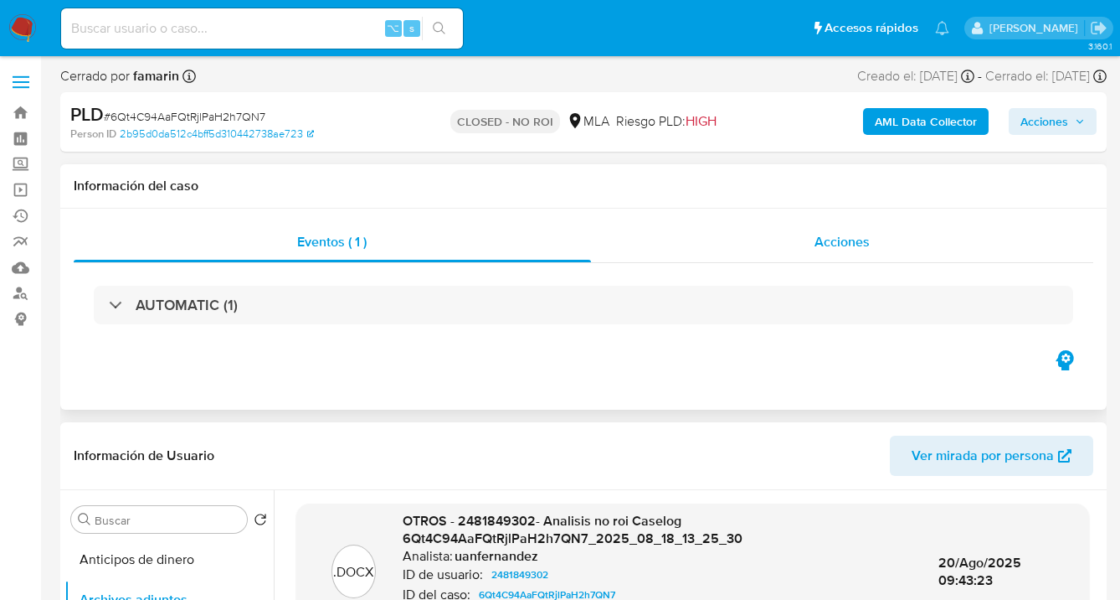
click at [853, 249] on span "Acciones" at bounding box center [842, 241] width 55 height 19
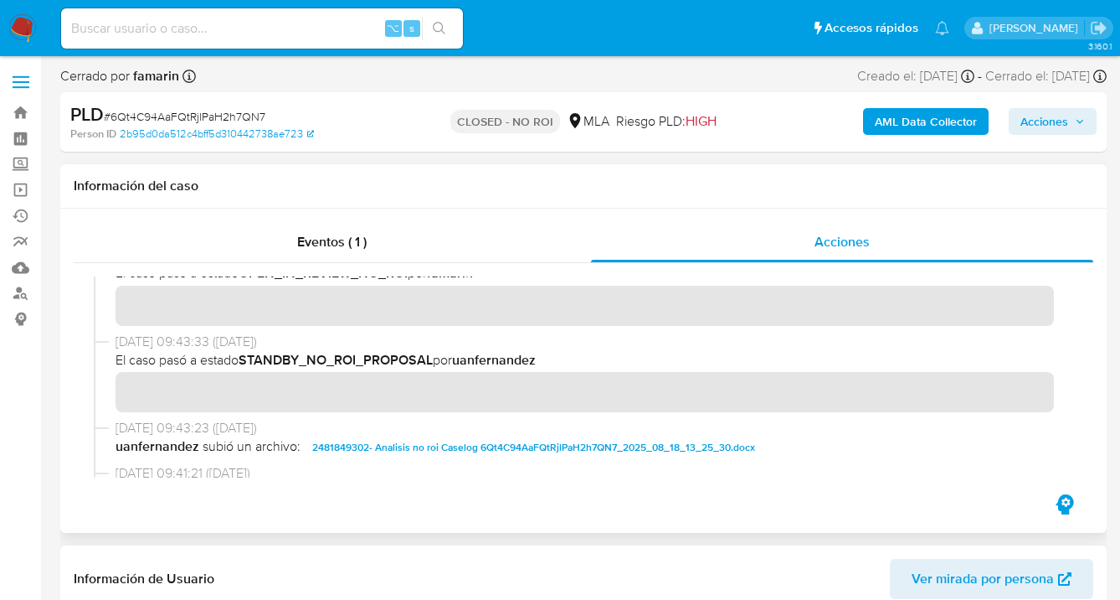
scroll to position [166, 0]
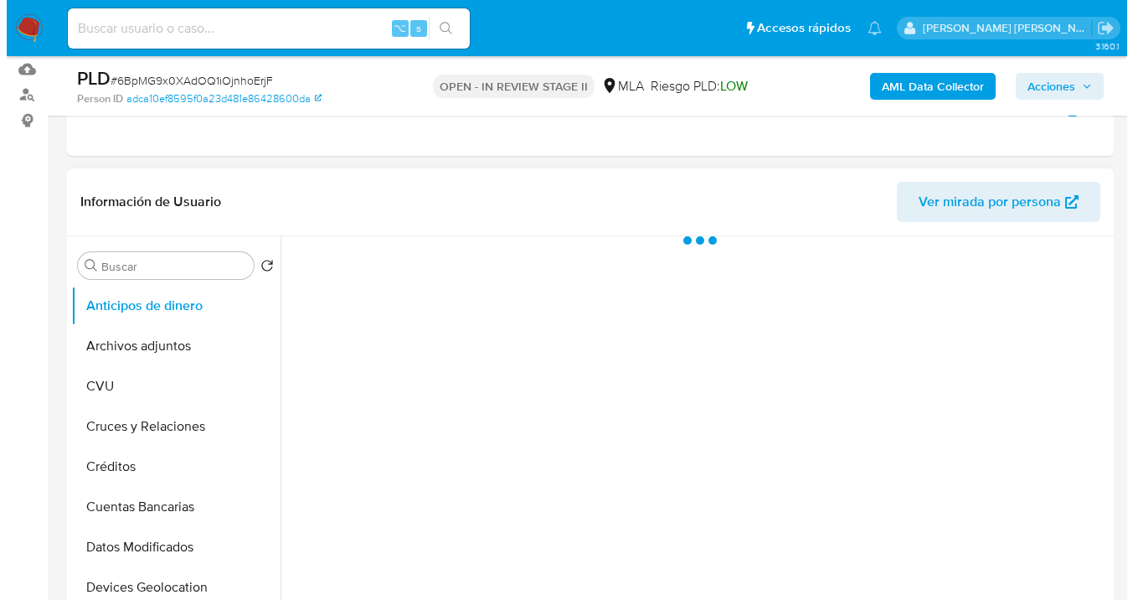
scroll to position [321, 0]
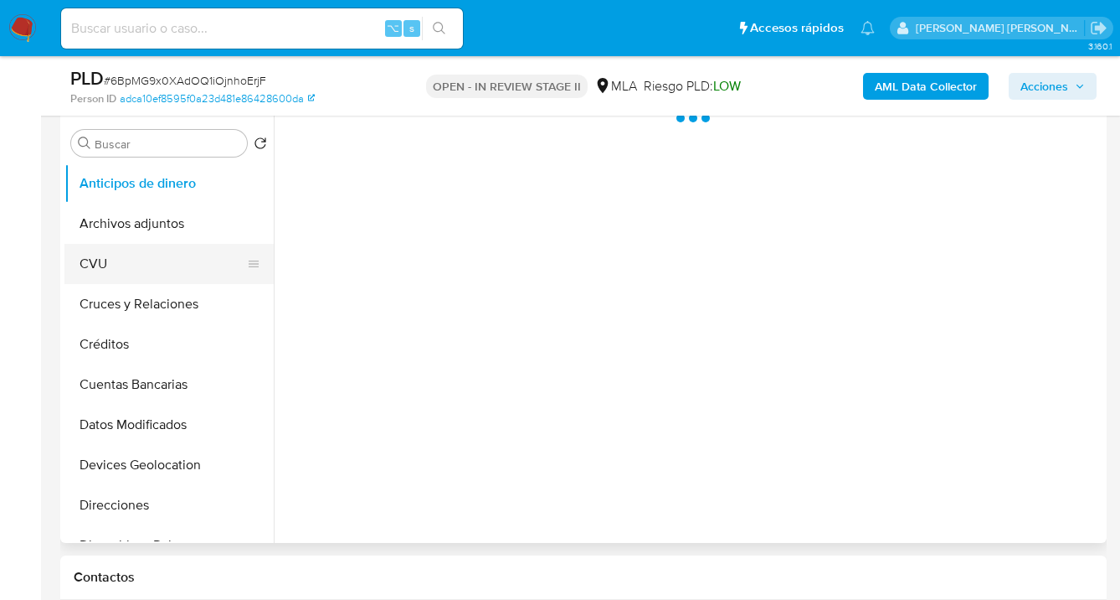
select select "10"
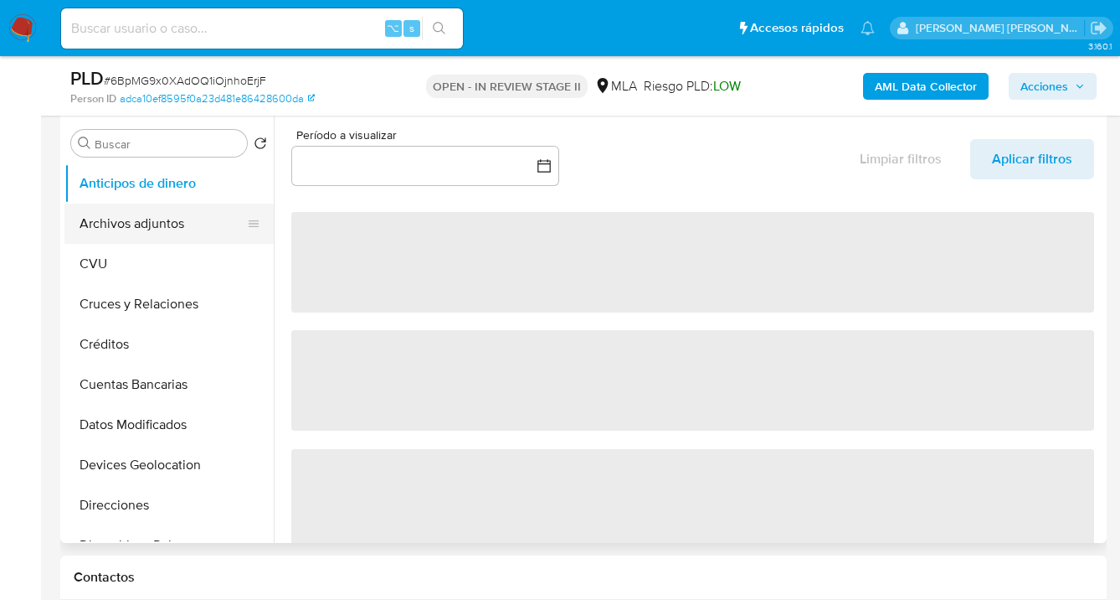
click at [159, 226] on button "Archivos adjuntos" at bounding box center [162, 223] width 196 height 40
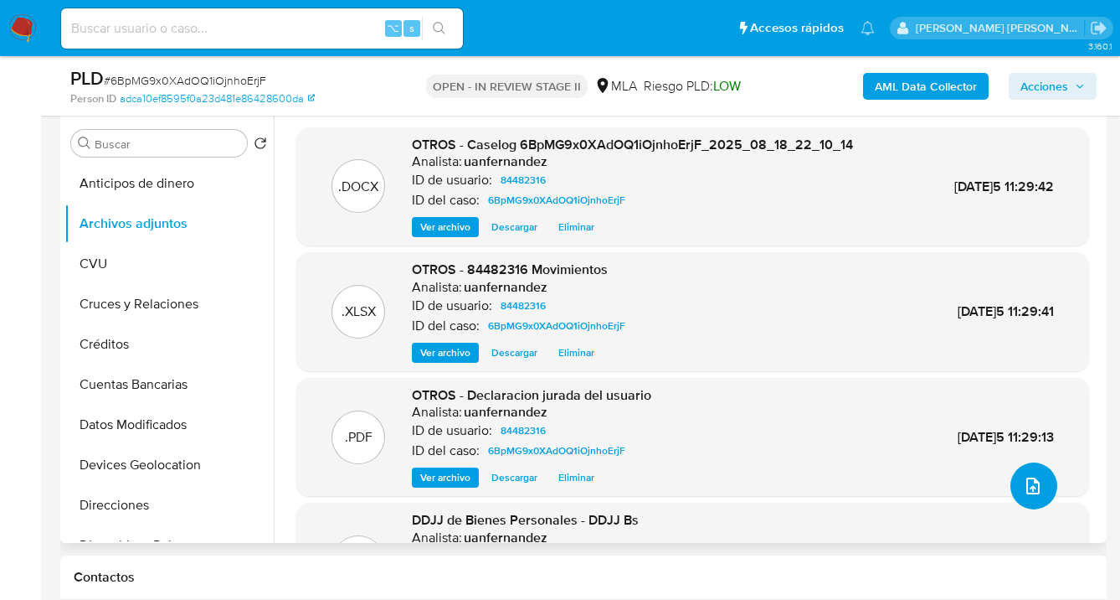
click at [1023, 488] on icon "upload-file" at bounding box center [1033, 486] width 20 height 20
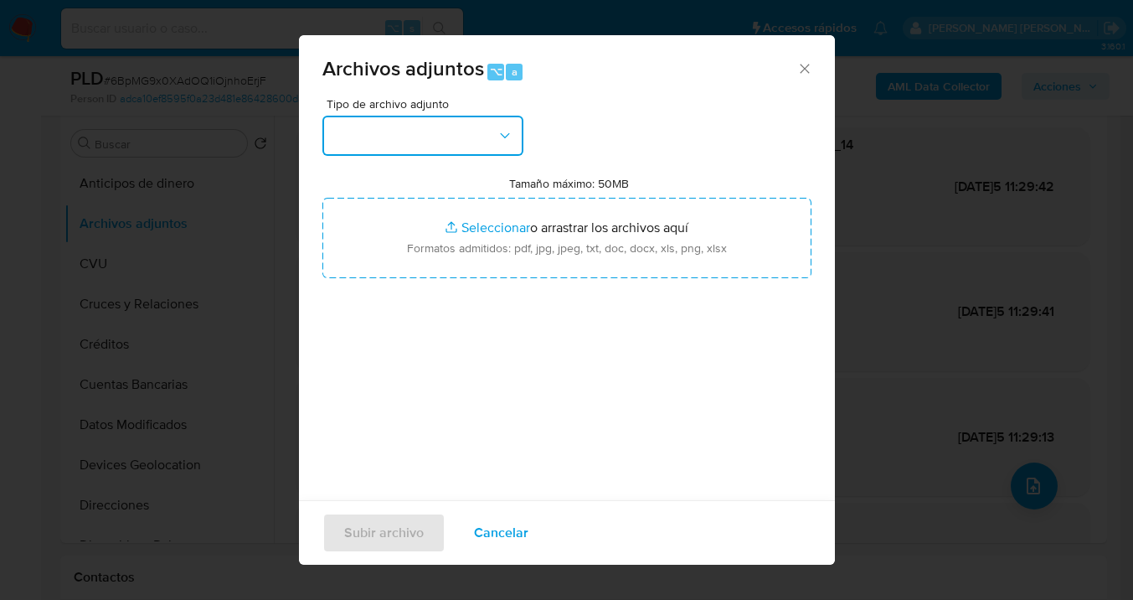
drag, startPoint x: 502, startPoint y: 127, endPoint x: 496, endPoint y: 149, distance: 22.5
click at [502, 127] on icon "button" at bounding box center [505, 135] width 17 height 17
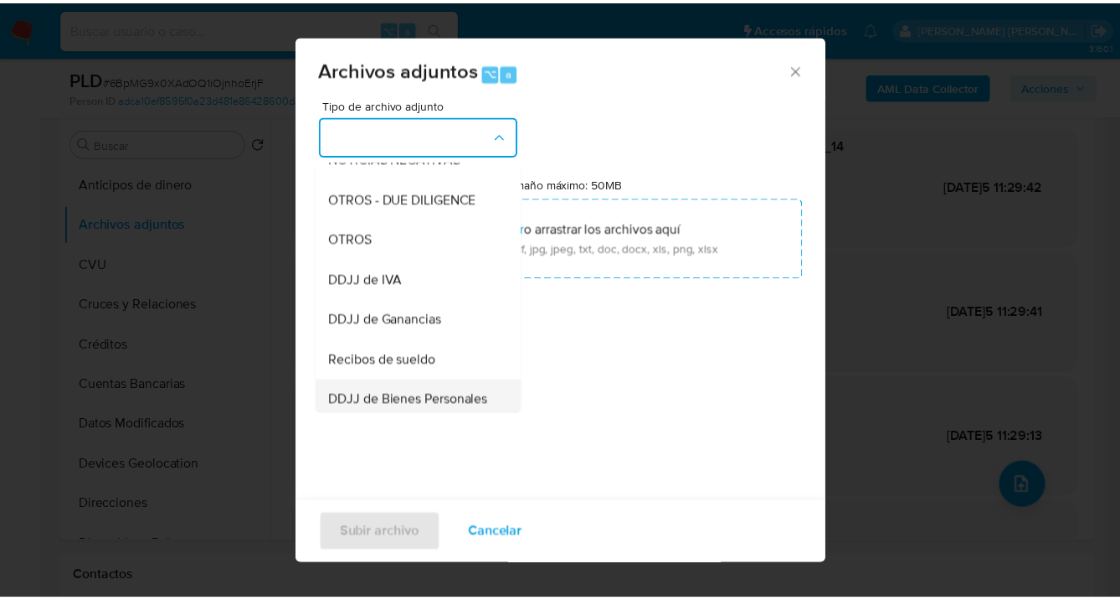
scroll to position [348, 0]
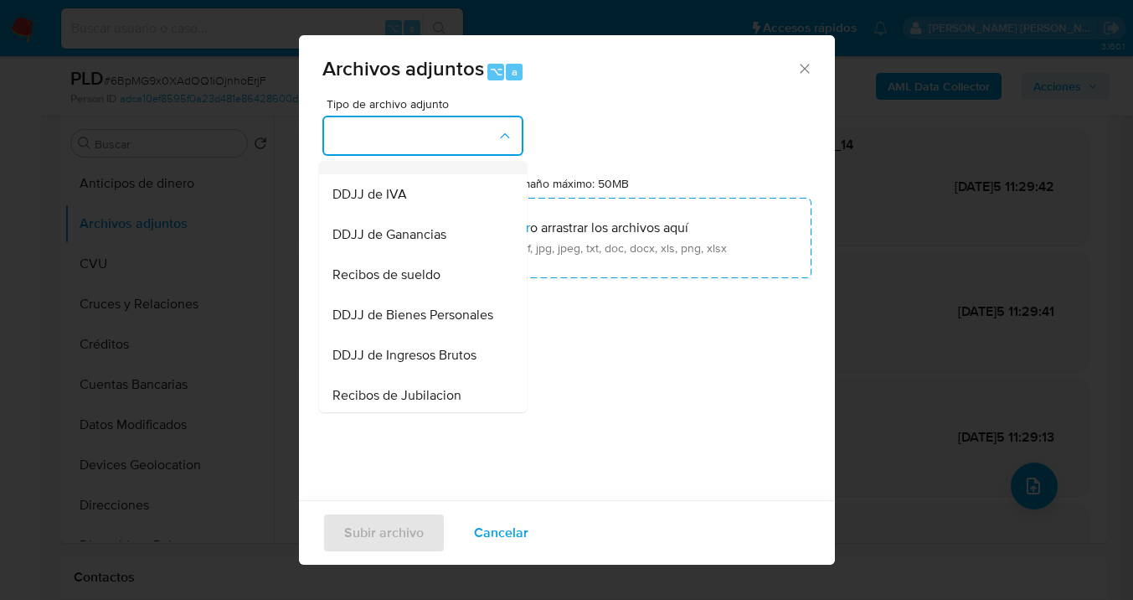
click at [394, 174] on div "OTROS" at bounding box center [417, 154] width 171 height 40
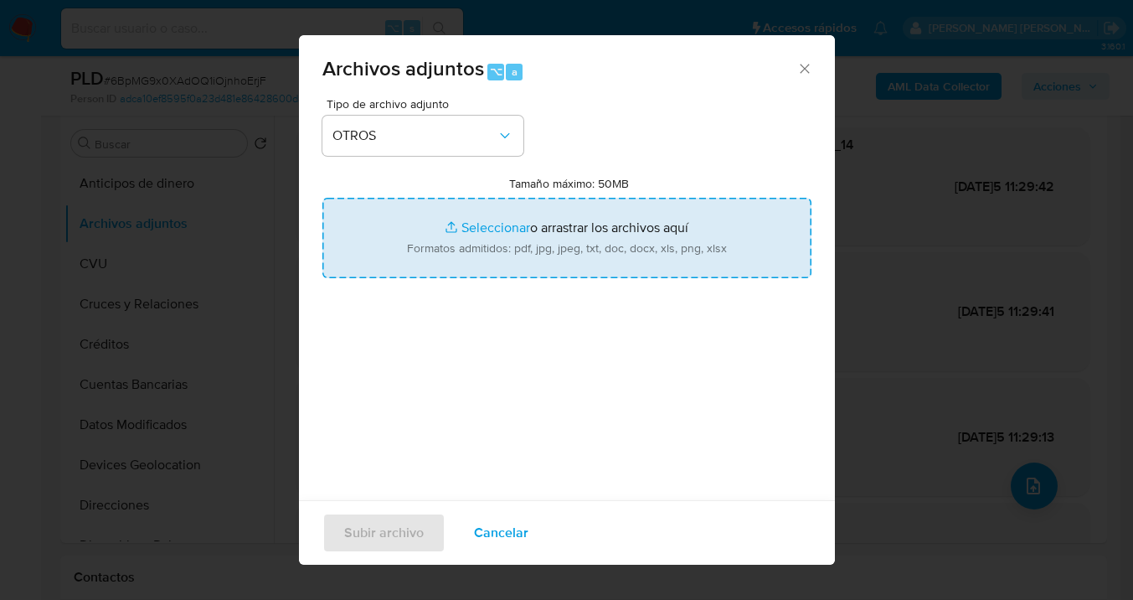
click at [553, 260] on input "Tamaño máximo: 50MB Seleccionar archivos" at bounding box center [566, 238] width 489 height 80
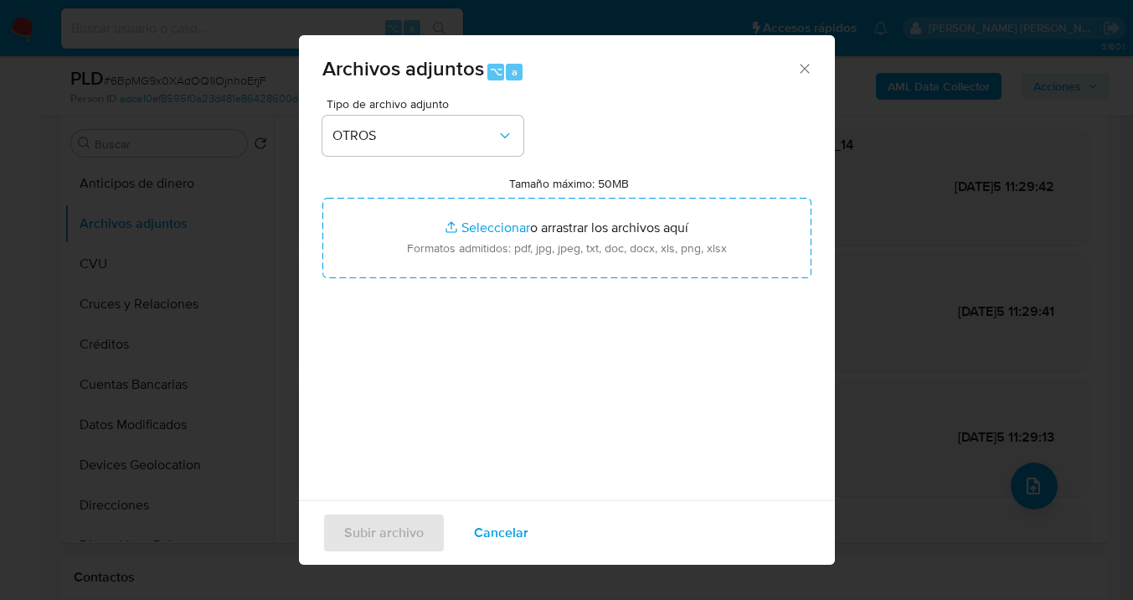
type input "C:\fakepath\Estatuto de empresa Llantas Flogoez Srl.pdf"
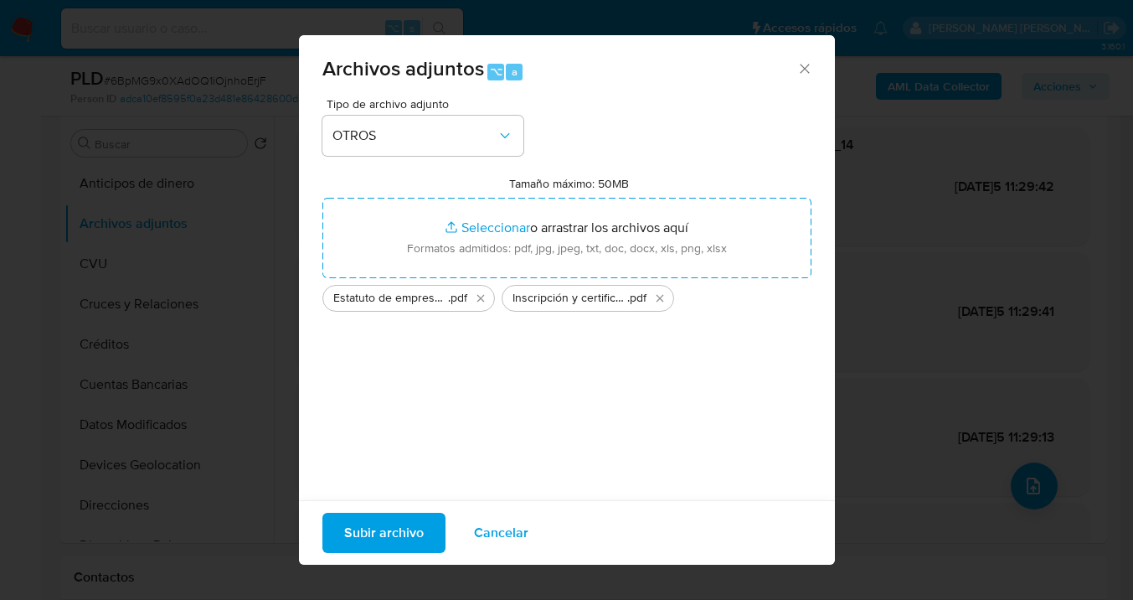
click at [381, 533] on span "Subir archivo" at bounding box center [384, 532] width 80 height 37
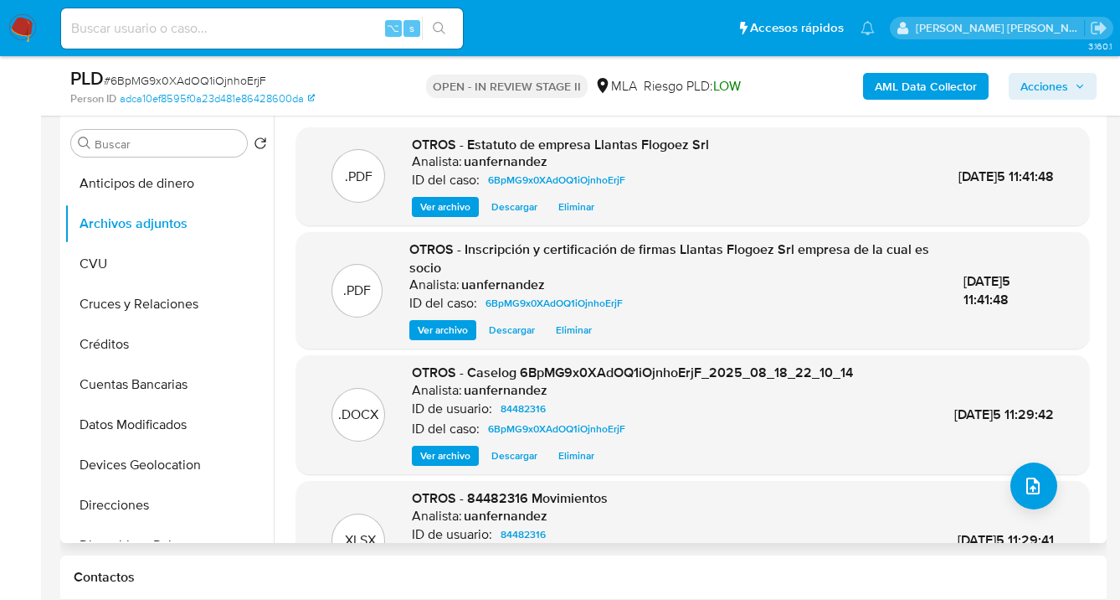
click at [512, 455] on span "Descargar" at bounding box center [514, 455] width 46 height 17
drag, startPoint x: 266, startPoint y: 237, endPoint x: 273, endPoint y: 249, distance: 13.5
click at [280, 282] on div "Buscar Volver al orden por defecto Anticipos de dinero Archivos adjuntos CVU Cr…" at bounding box center [583, 328] width 1038 height 429
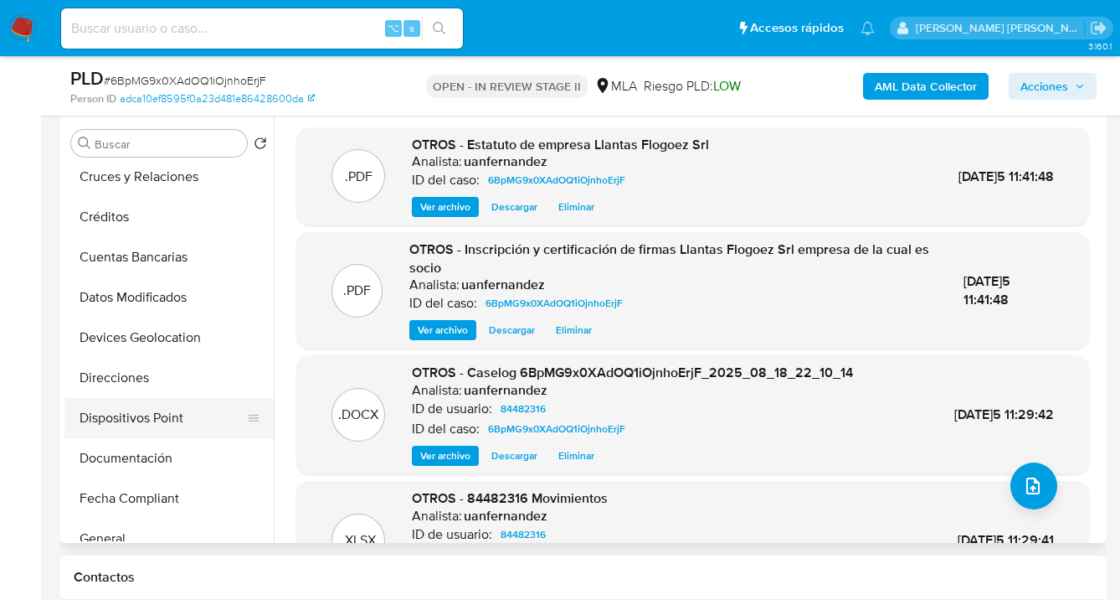
drag, startPoint x: 167, startPoint y: 456, endPoint x: 205, endPoint y: 414, distance: 57.5
click at [167, 457] on button "Documentación" at bounding box center [168, 458] width 209 height 40
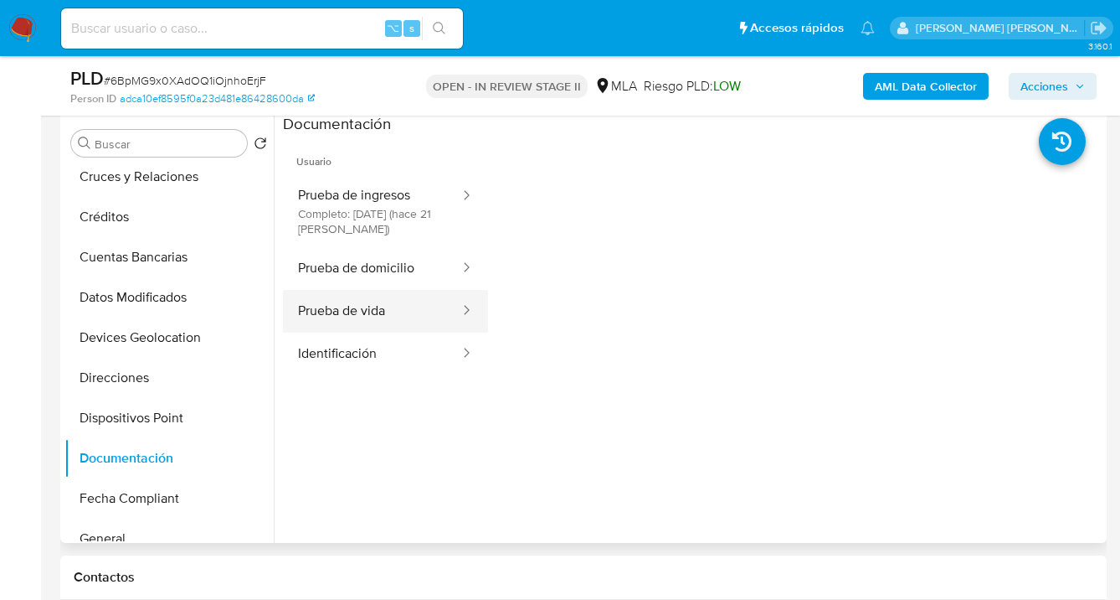
click at [378, 311] on button "Prueba de vida" at bounding box center [372, 311] width 178 height 43
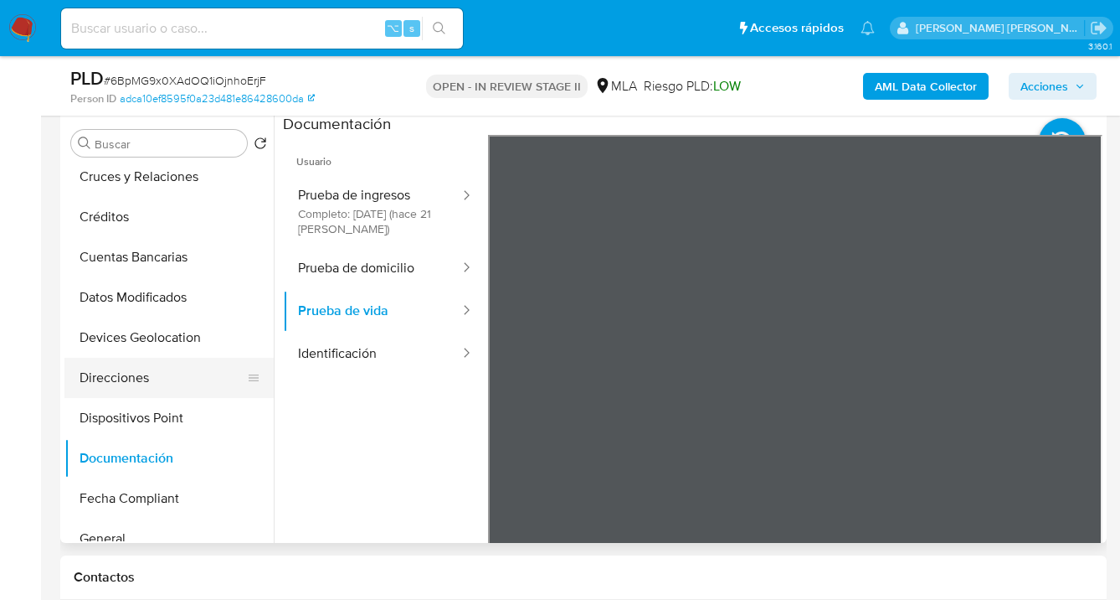
click at [186, 370] on button "Direcciones" at bounding box center [162, 378] width 196 height 40
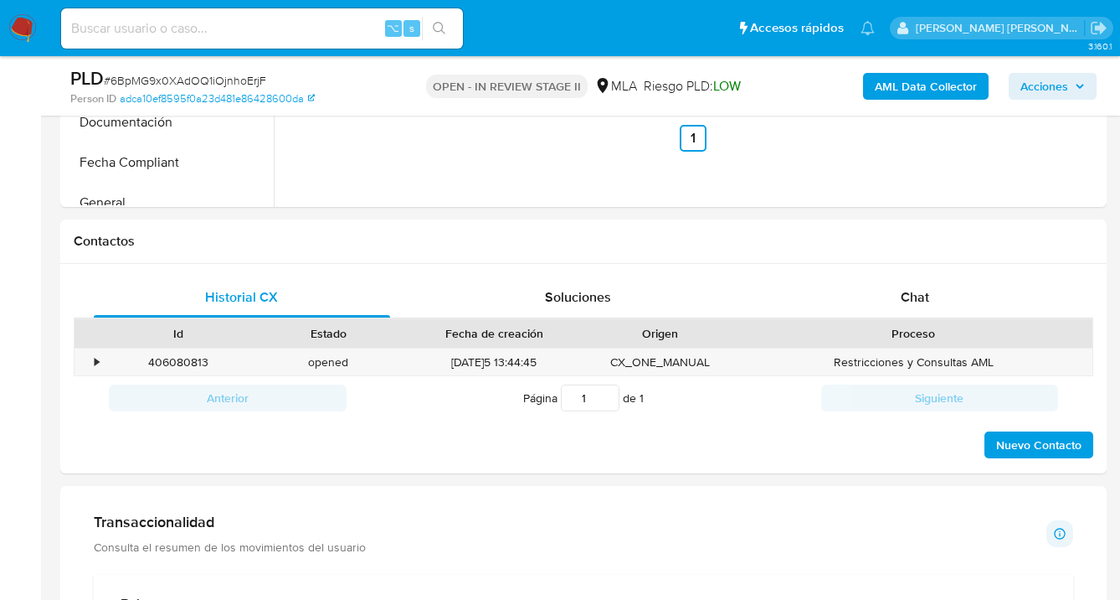
scroll to position [714, 0]
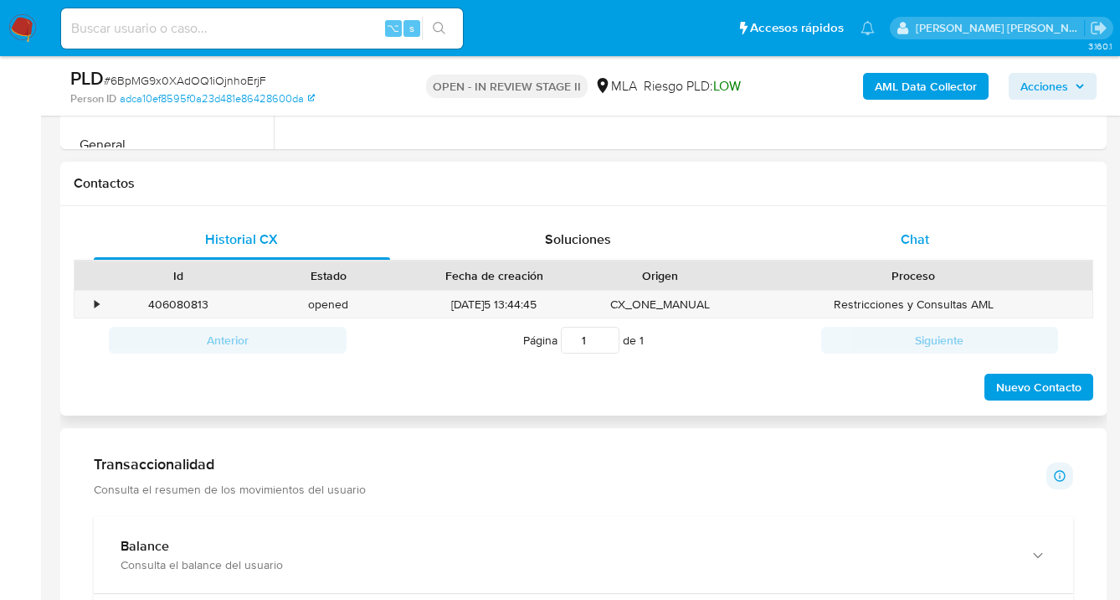
click at [940, 222] on div "Chat" at bounding box center [915, 239] width 296 height 40
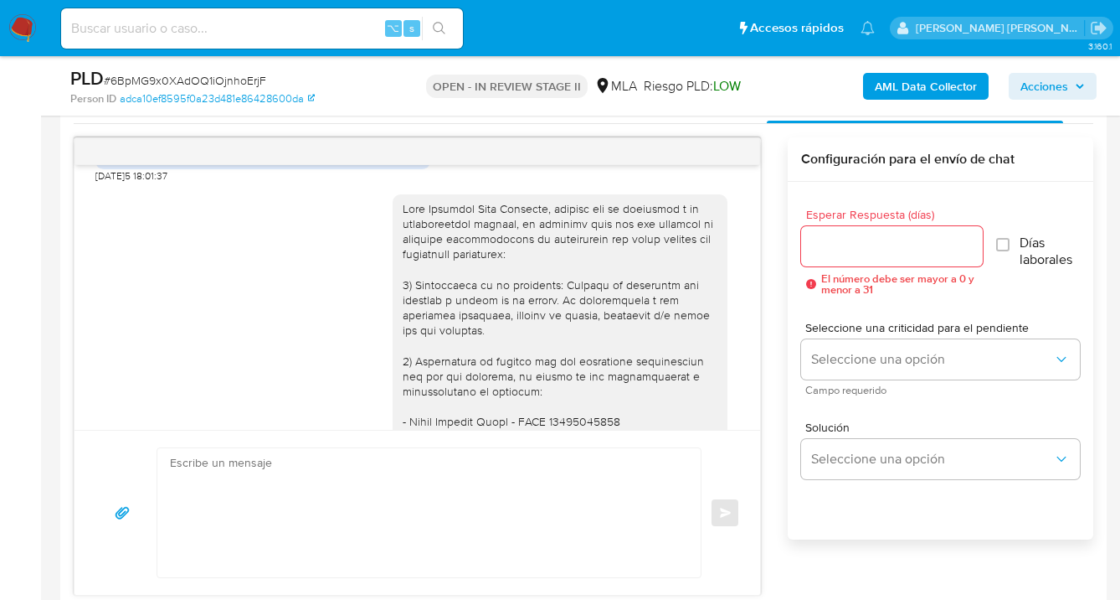
scroll to position [1262, 0]
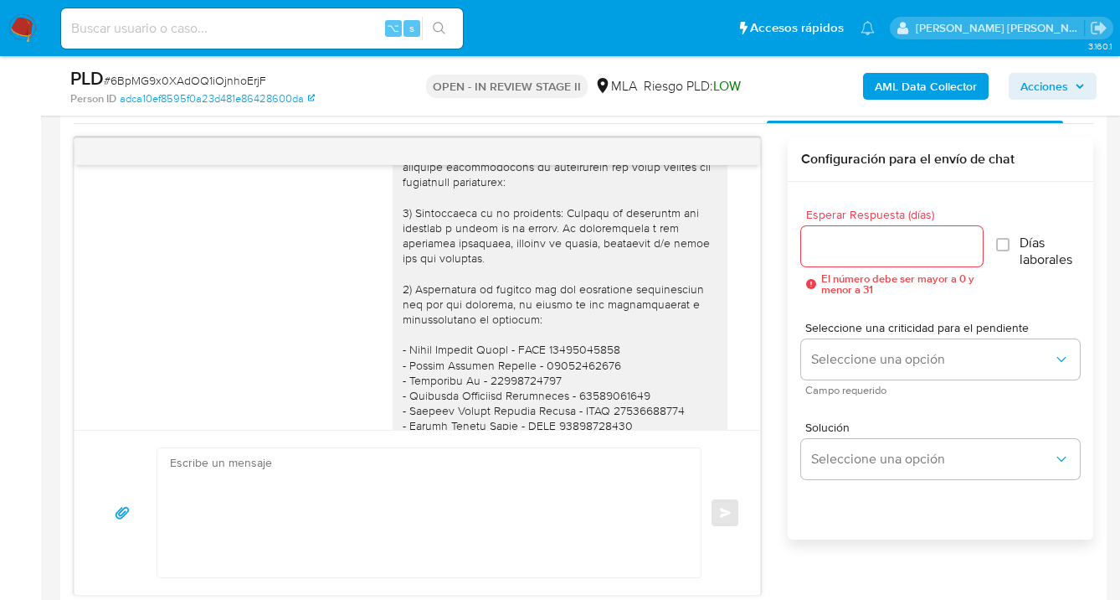
click at [393, 244] on div at bounding box center [560, 410] width 335 height 577
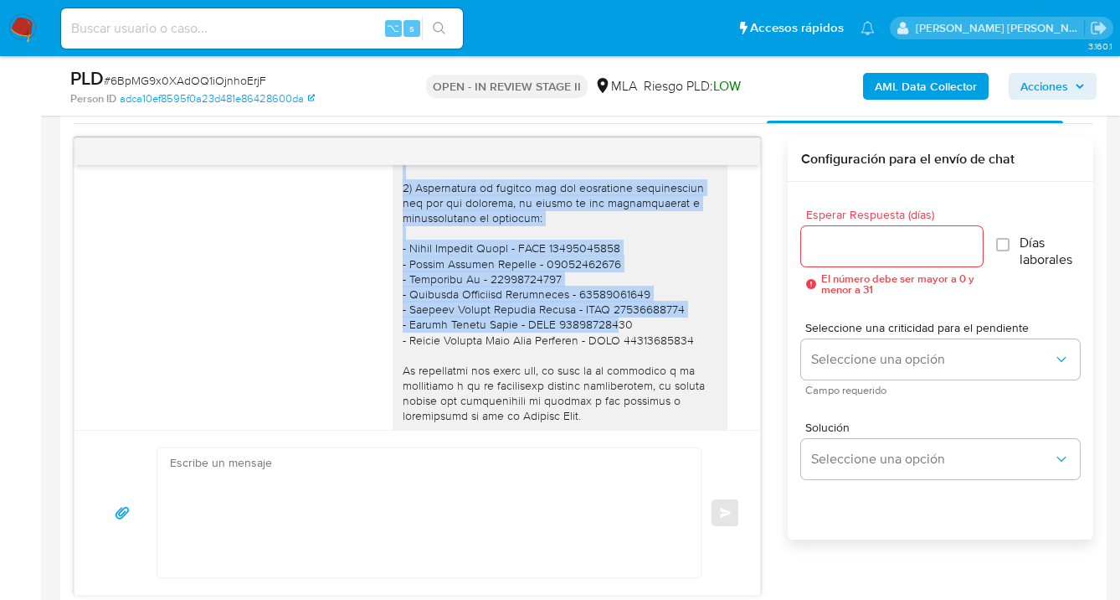
scroll to position [1452, 0]
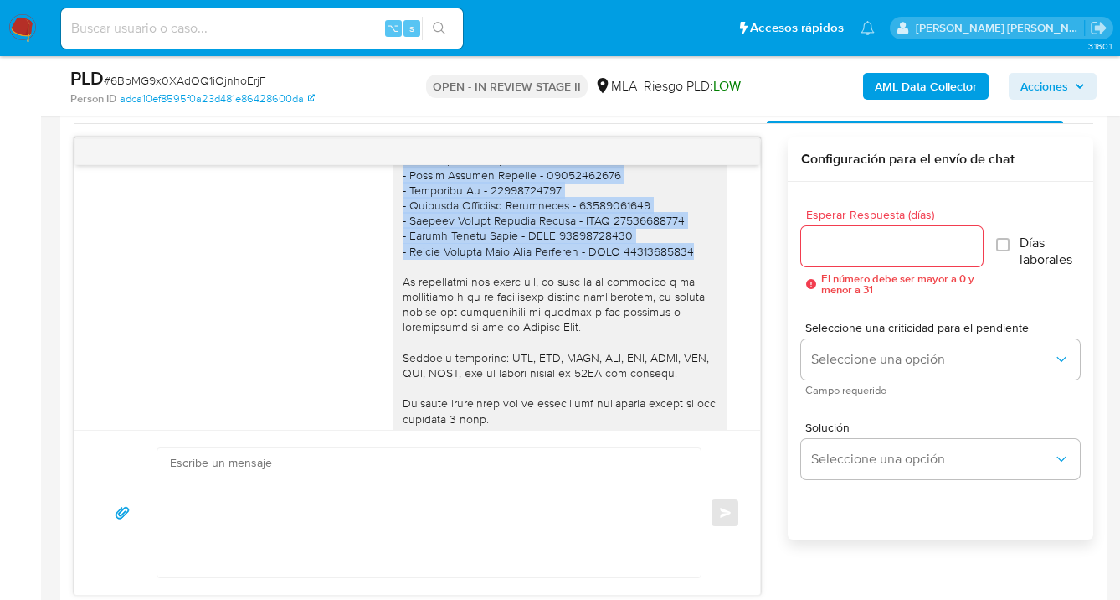
drag, startPoint x: 392, startPoint y: 244, endPoint x: 687, endPoint y: 283, distance: 297.3
click at [687, 283] on div at bounding box center [560, 221] width 315 height 564
copy div "1) Descripción de la actividad: Detalla la actividad que realizas a través de t…"
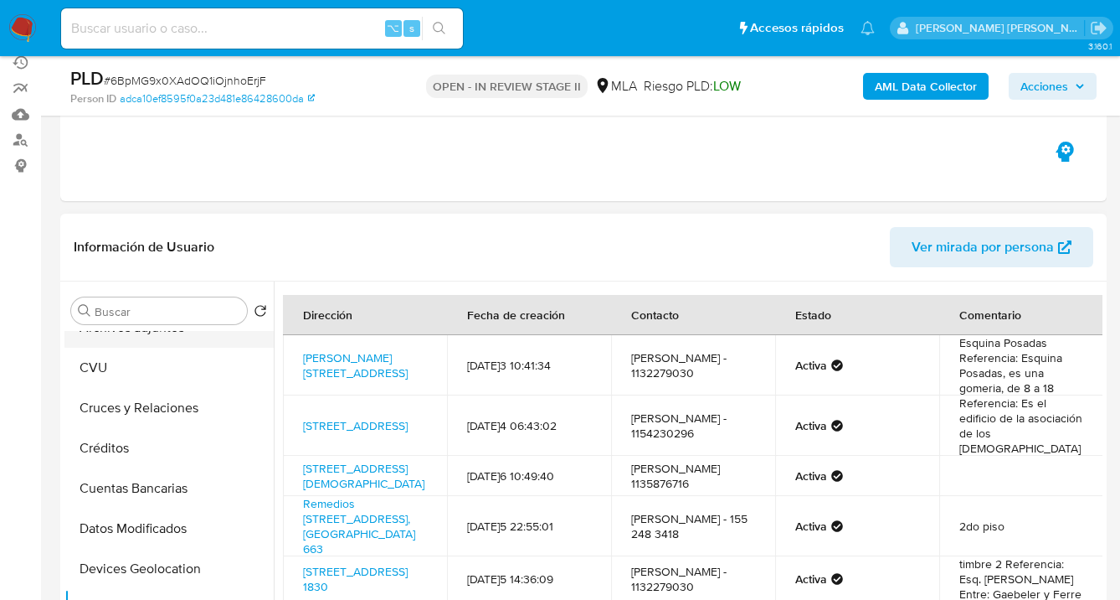
scroll to position [0, 0]
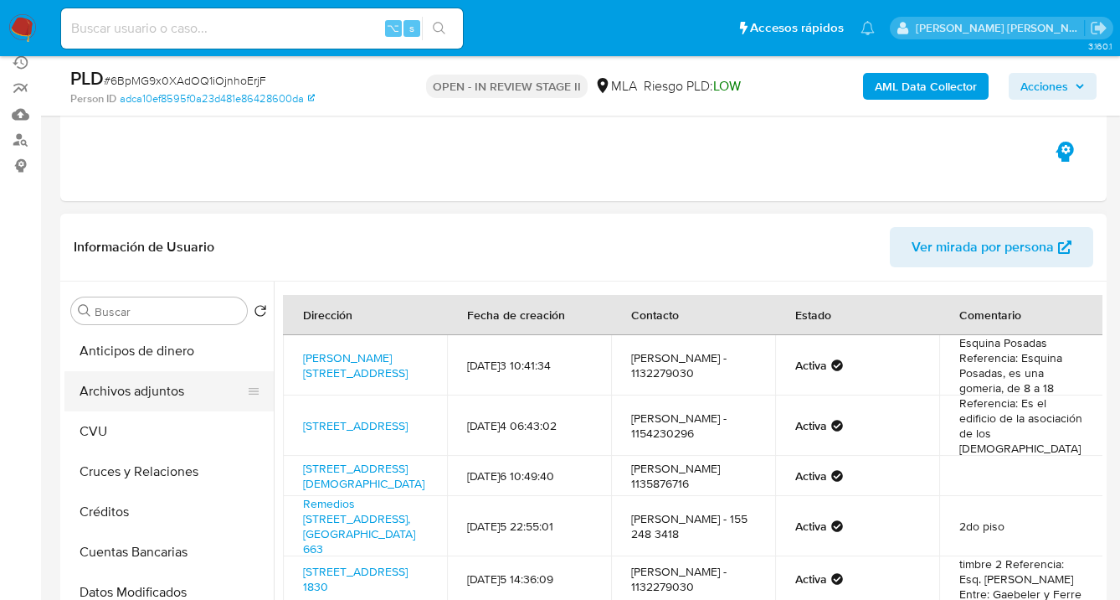
drag, startPoint x: 170, startPoint y: 386, endPoint x: 193, endPoint y: 382, distance: 23.8
click at [171, 387] on button "Archivos adjuntos" at bounding box center [162, 391] width 196 height 40
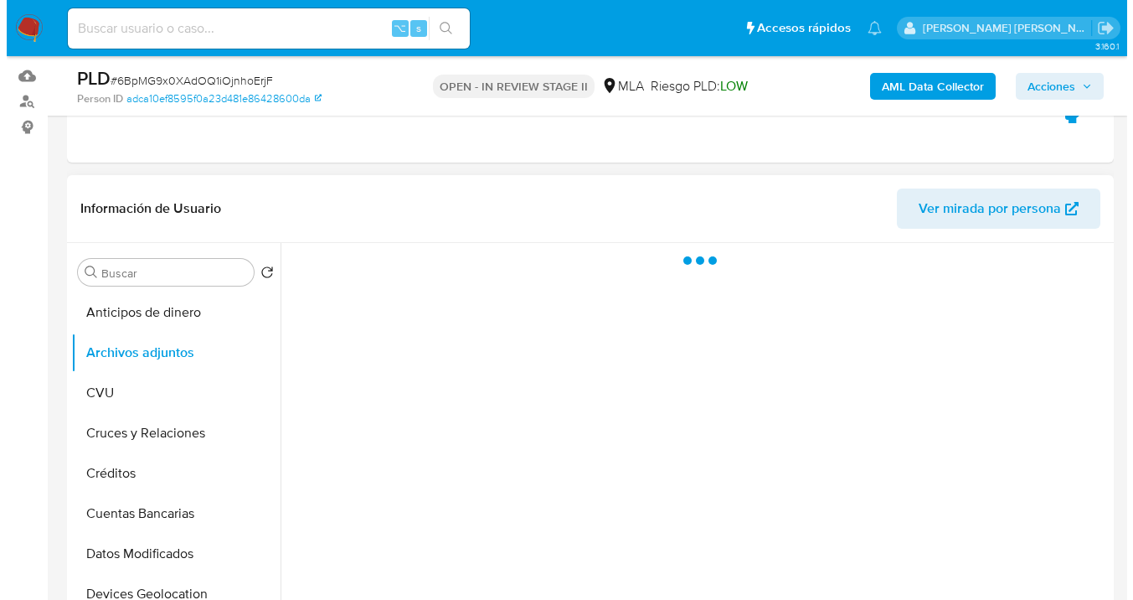
scroll to position [280, 0]
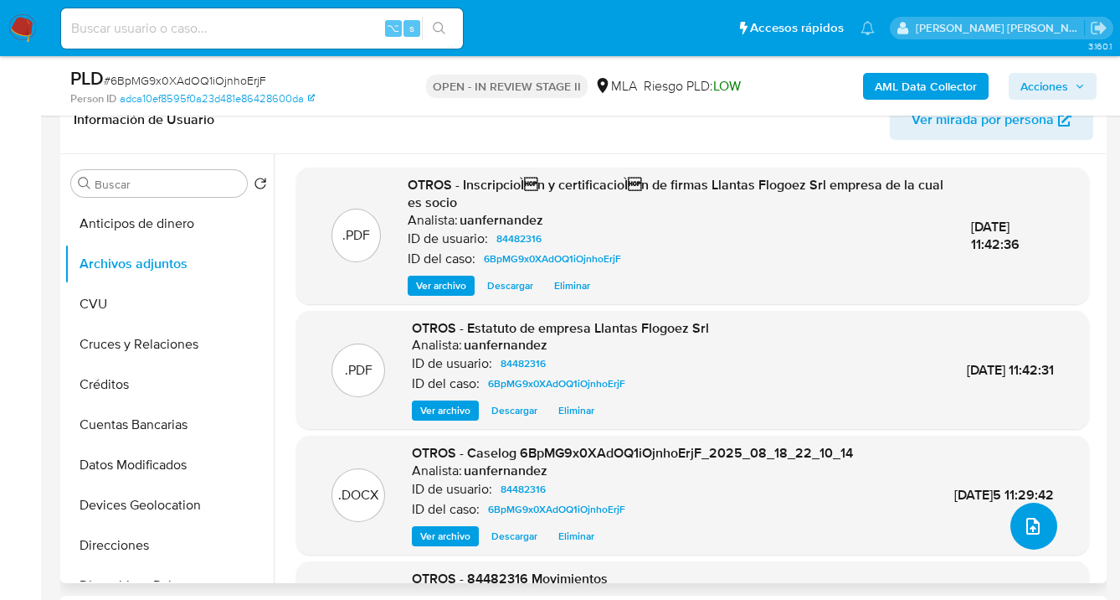
click at [1032, 527] on icon "upload-file" at bounding box center [1033, 525] width 13 height 17
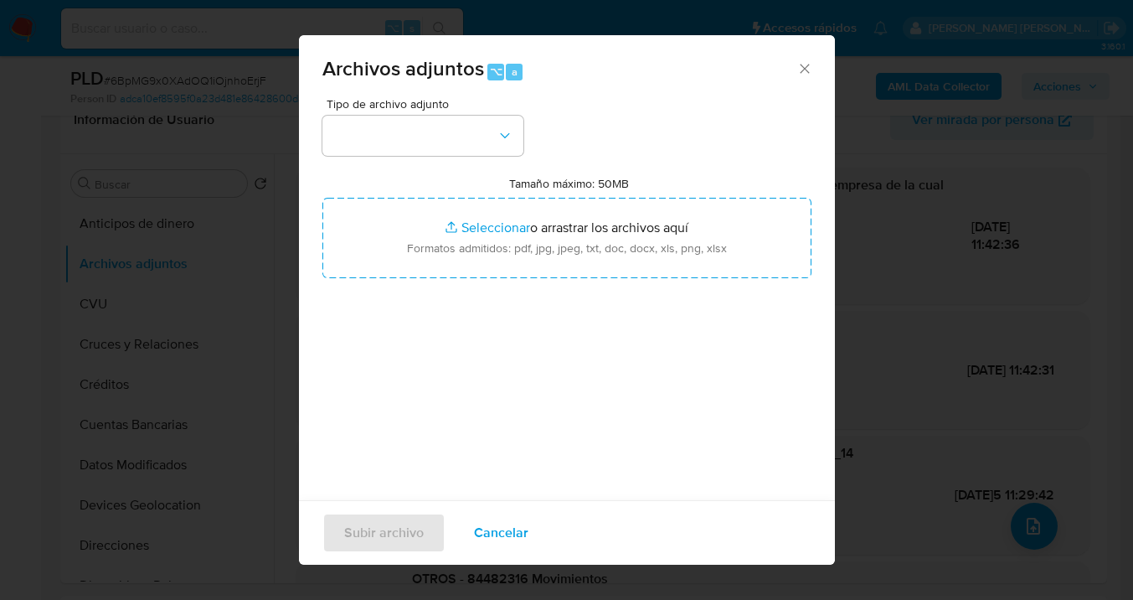
click at [796, 70] on icon "Cerrar" at bounding box center [804, 68] width 17 height 17
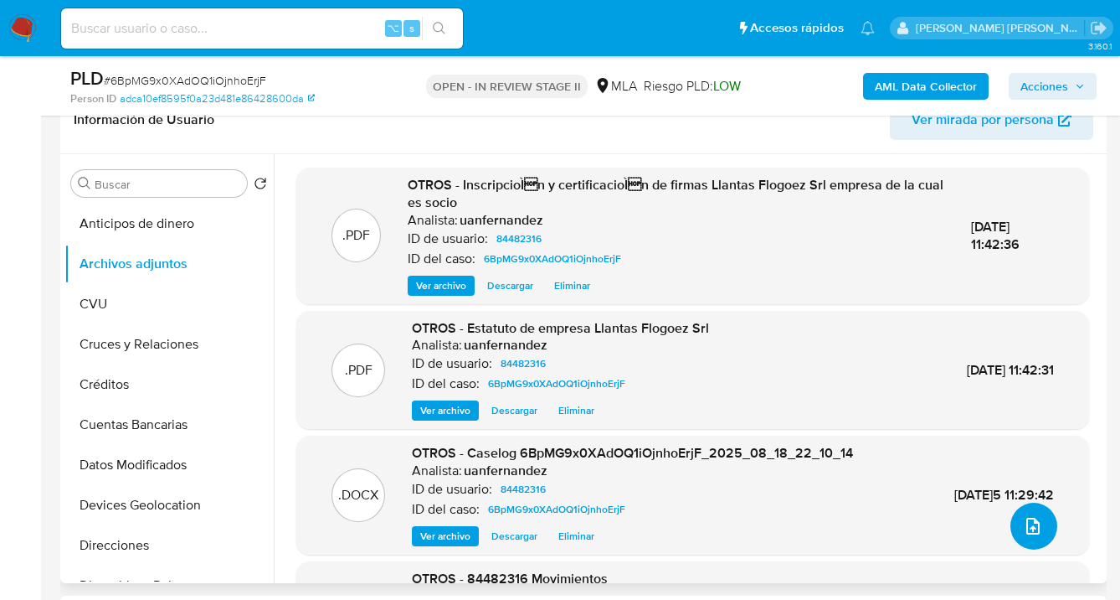
click at [1024, 538] on button "upload-file" at bounding box center [1034, 525] width 47 height 47
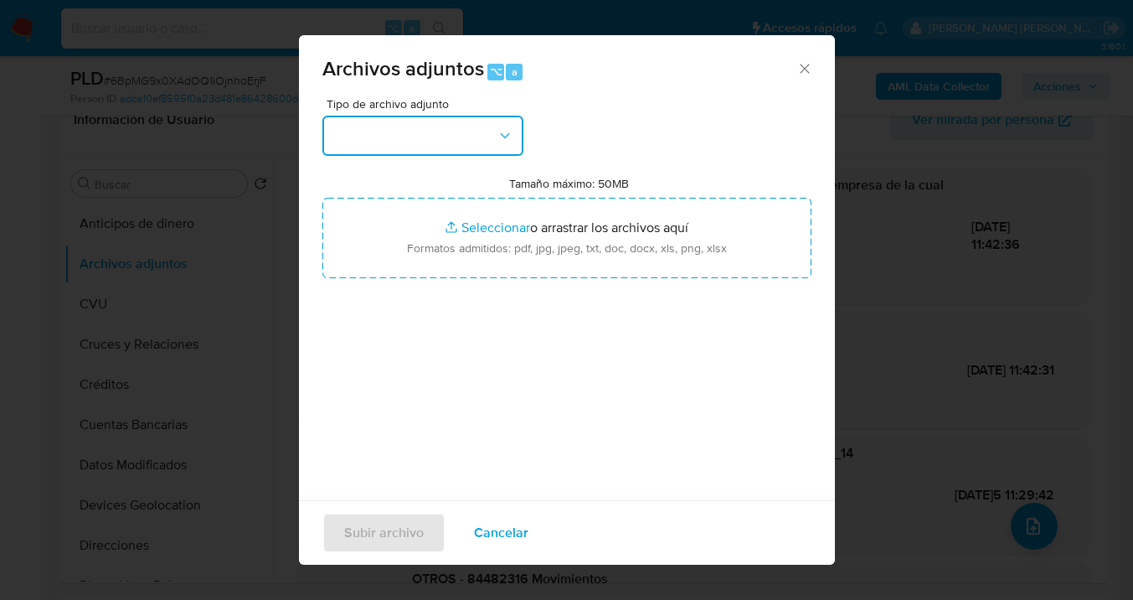
click at [512, 149] on button "button" at bounding box center [422, 136] width 201 height 40
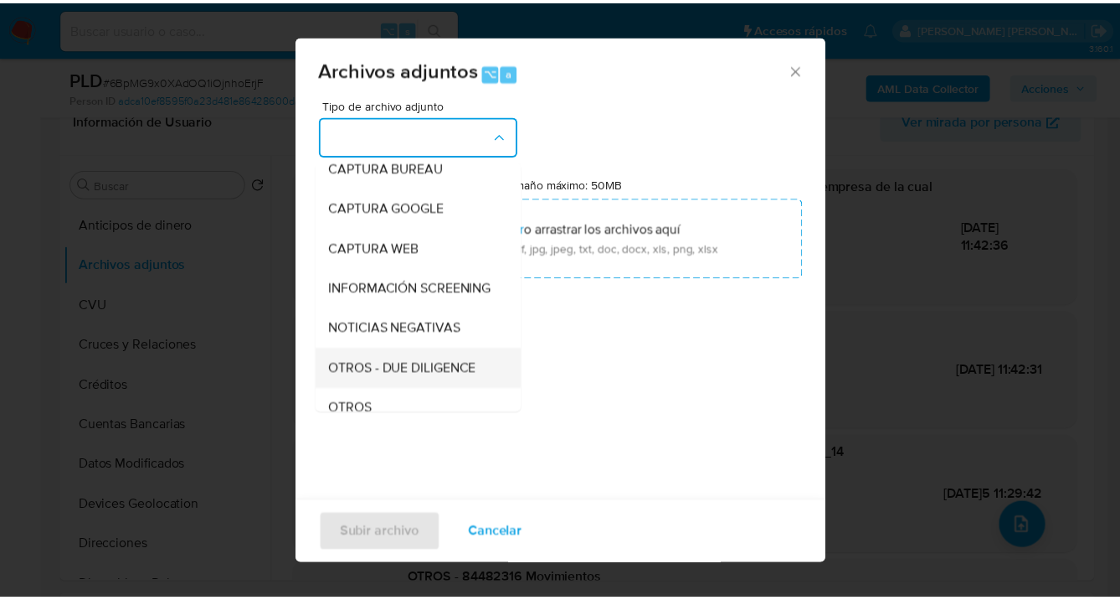
scroll to position [163, 0]
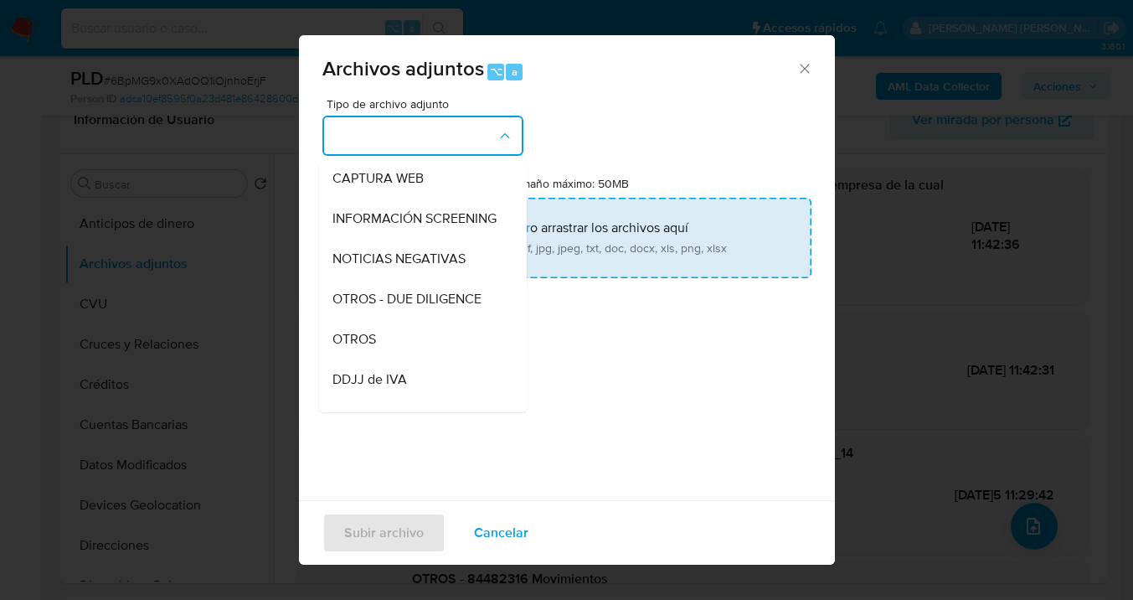
drag, startPoint x: 423, startPoint y: 363, endPoint x: 563, endPoint y: 250, distance: 179.8
click at [424, 359] on div "OTROS" at bounding box center [417, 339] width 171 height 40
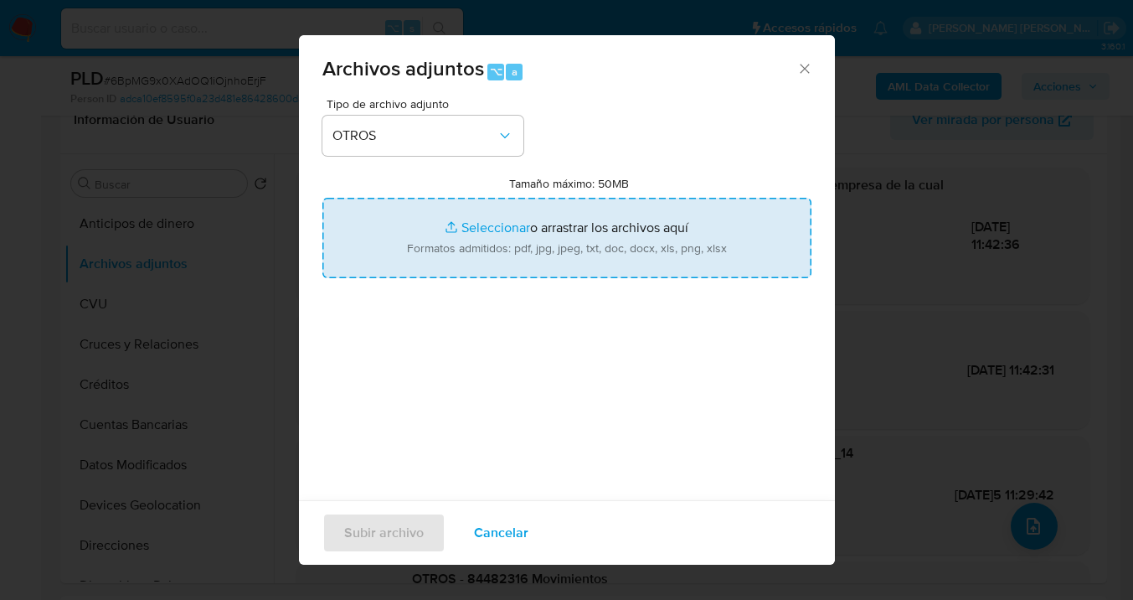
click at [563, 250] on input "Tamaño máximo: 50MB Seleccionar archivos" at bounding box center [566, 238] width 489 height 80
type input "C:\fakepath\Caselog 6BpMG9x0XAdOQ1iOjnhoErjF V2.docx"
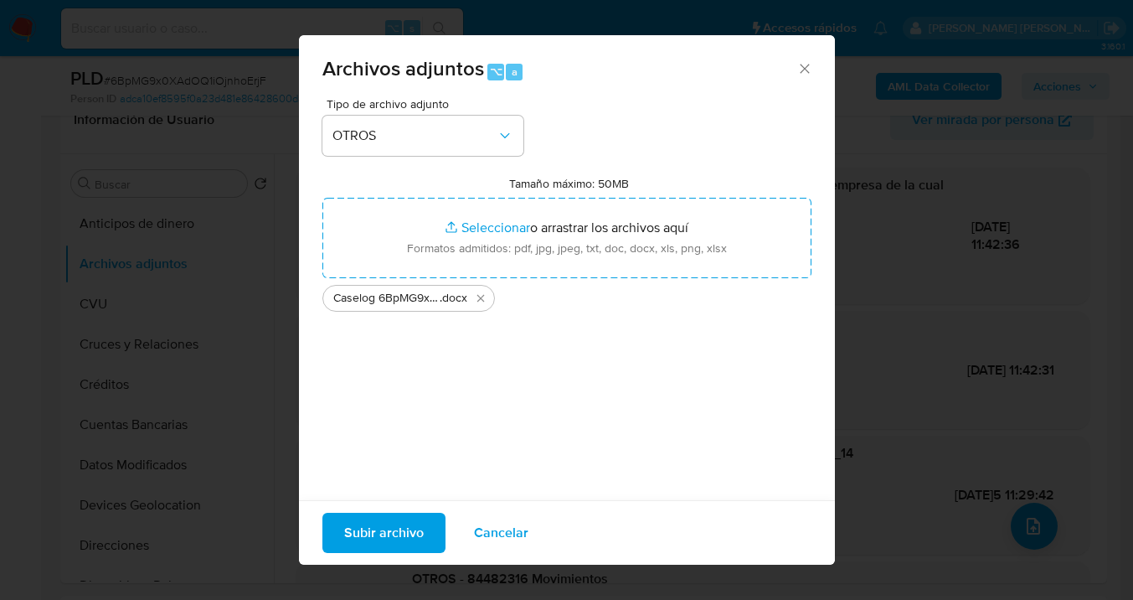
click at [381, 536] on span "Subir archivo" at bounding box center [384, 532] width 80 height 37
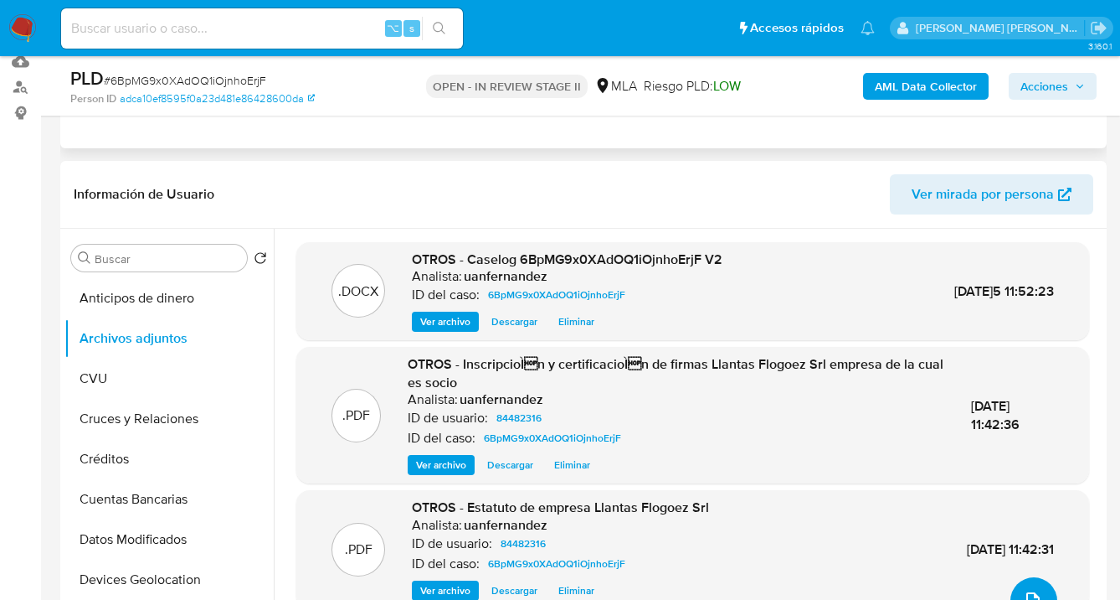
scroll to position [133, 0]
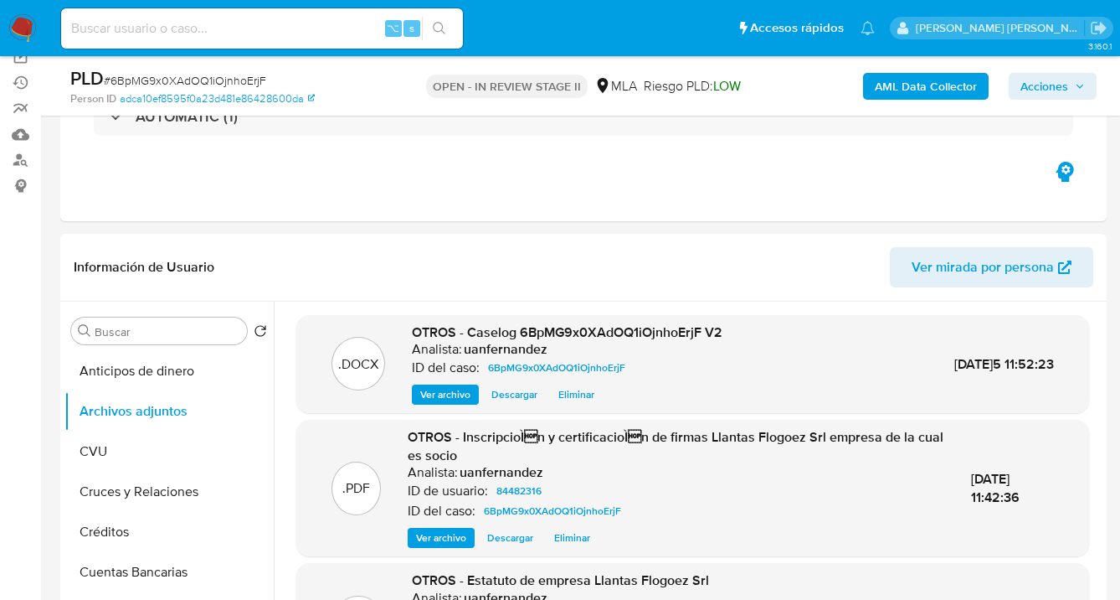
click at [1043, 84] on span "Acciones" at bounding box center [1045, 86] width 48 height 27
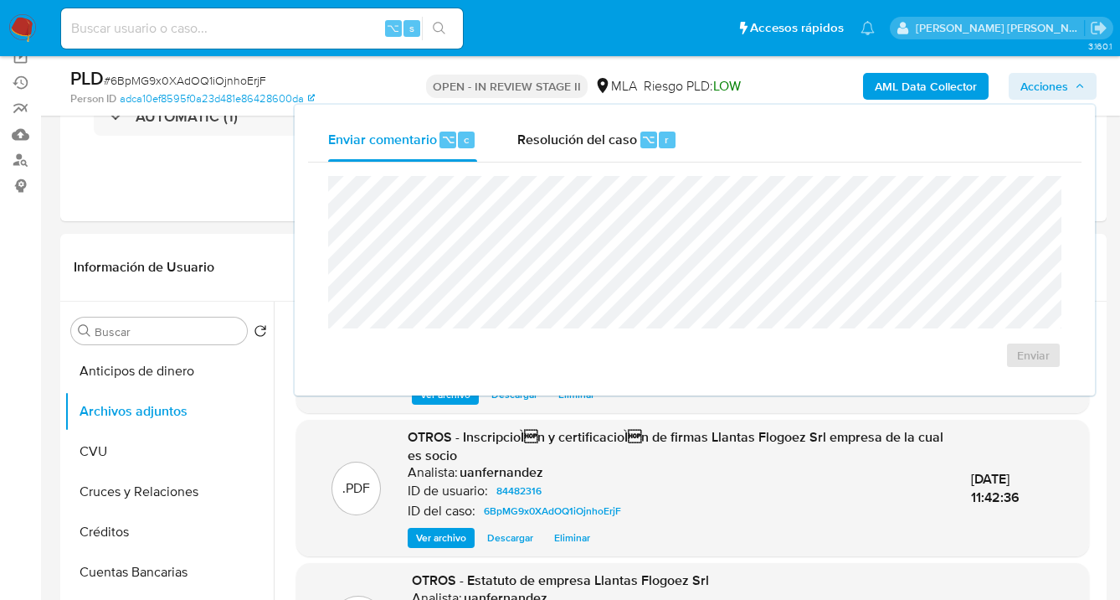
drag, startPoint x: 547, startPoint y: 144, endPoint x: 544, endPoint y: 170, distance: 26.1
click at [546, 147] on span "Resolución del caso" at bounding box center [577, 138] width 120 height 19
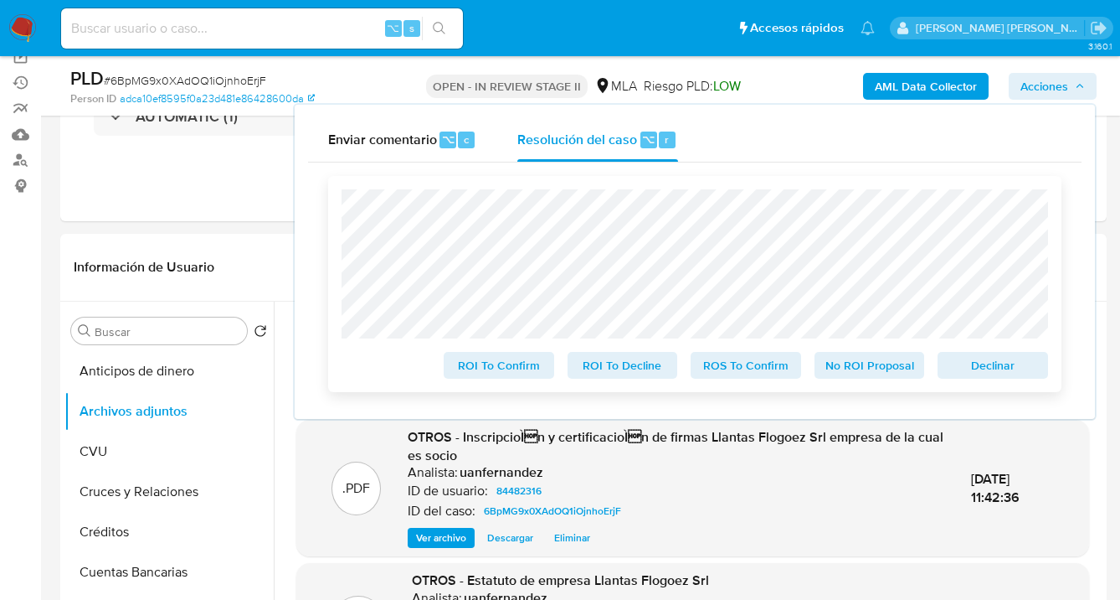
click at [979, 370] on span "Declinar" at bounding box center [993, 364] width 87 height 23
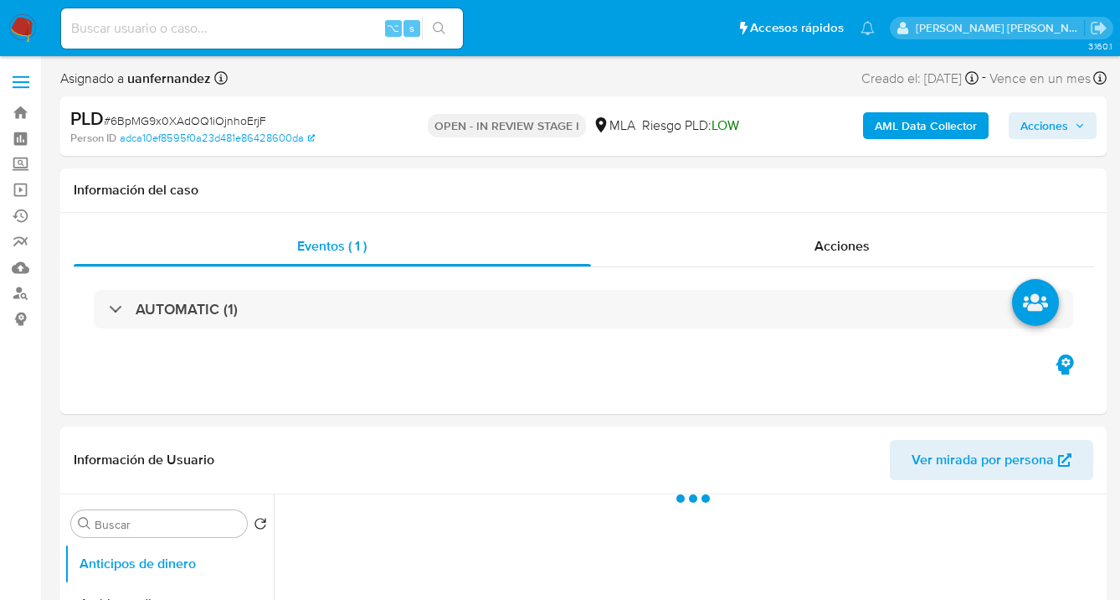
click at [1044, 125] on span "Acciones" at bounding box center [1045, 125] width 48 height 27
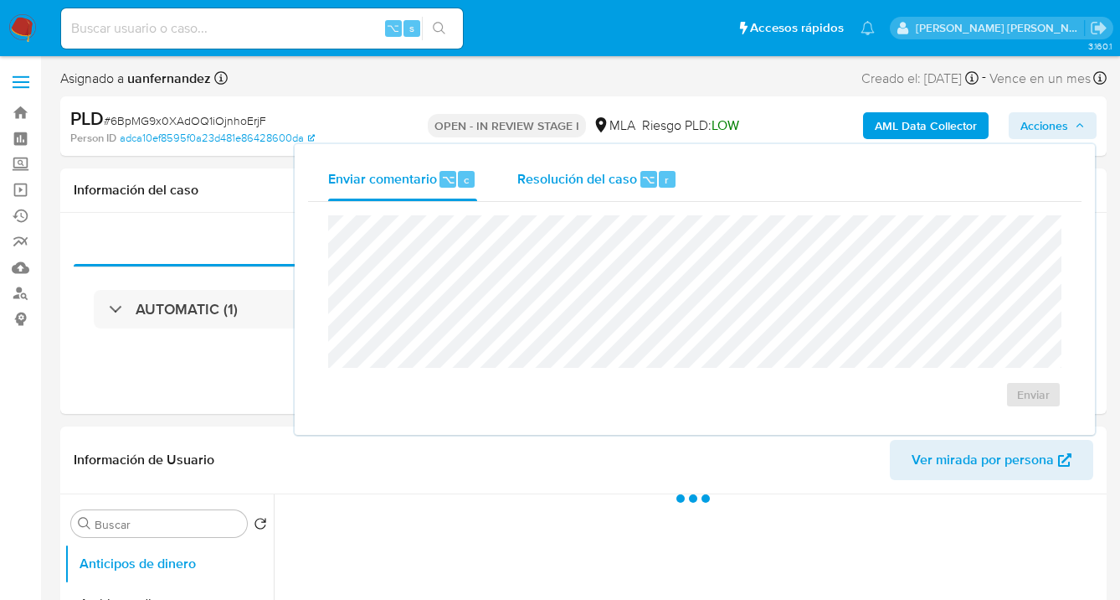
click at [533, 190] on div "Resolución del caso ⌥ r" at bounding box center [597, 179] width 160 height 44
select select "10"
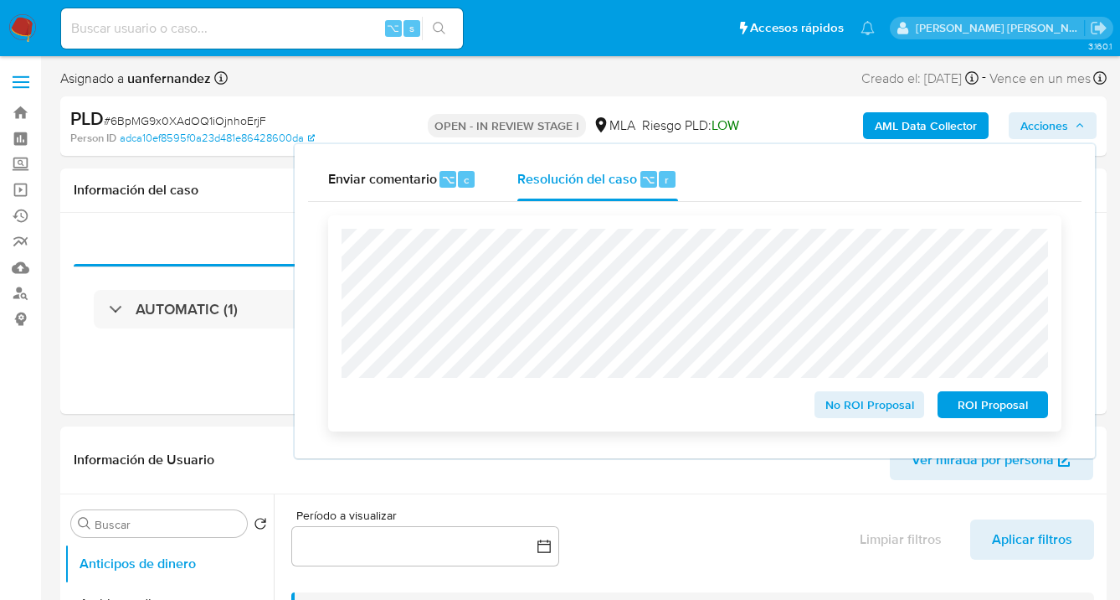
click at [984, 410] on span "ROI Proposal" at bounding box center [993, 404] width 87 height 23
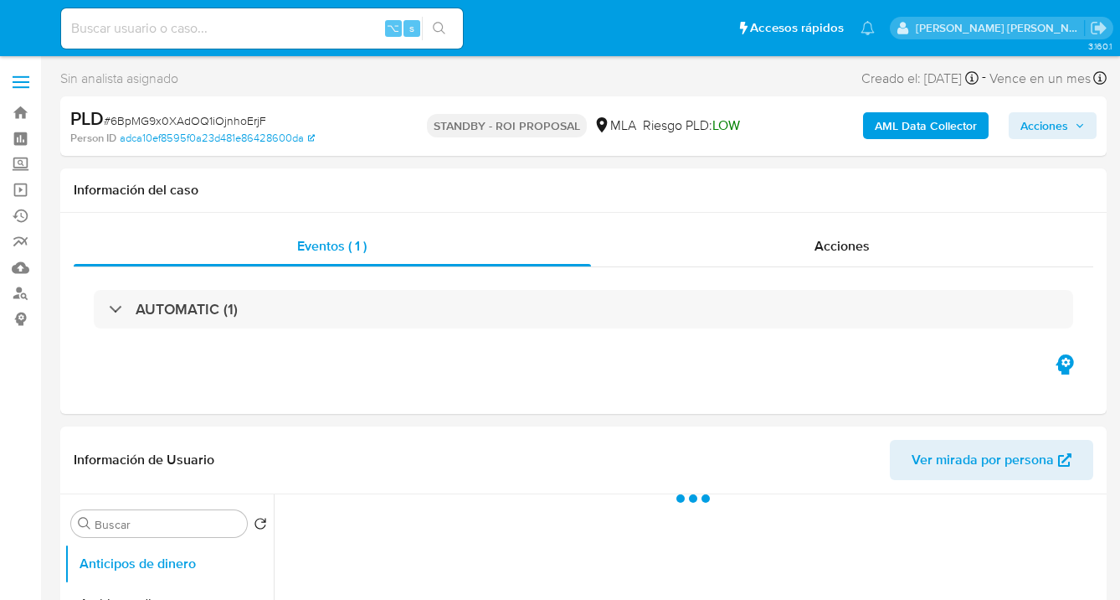
select select "10"
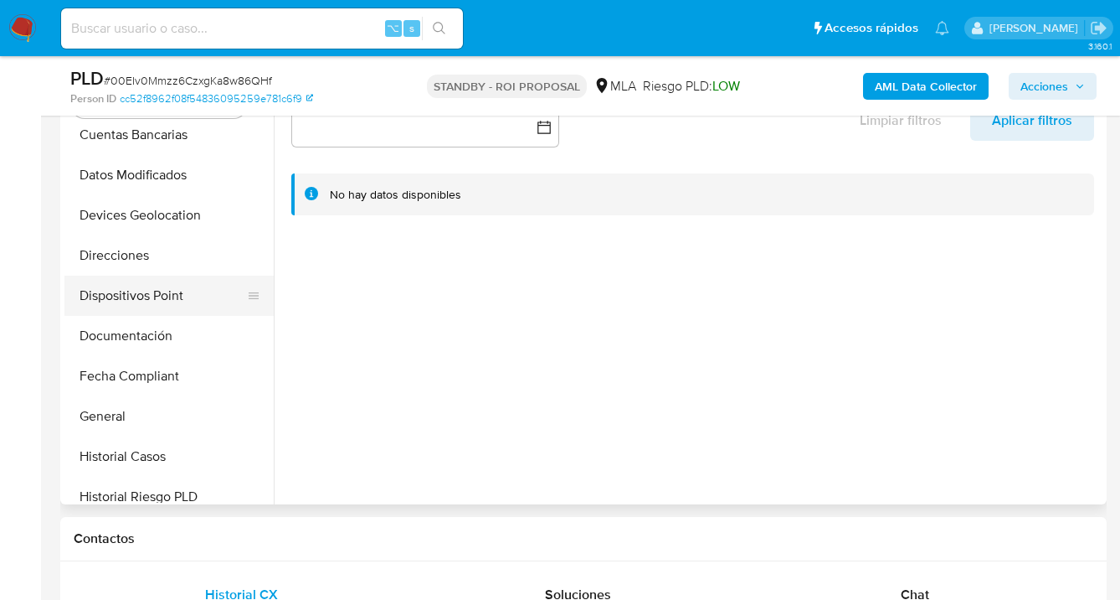
scroll to position [240, 0]
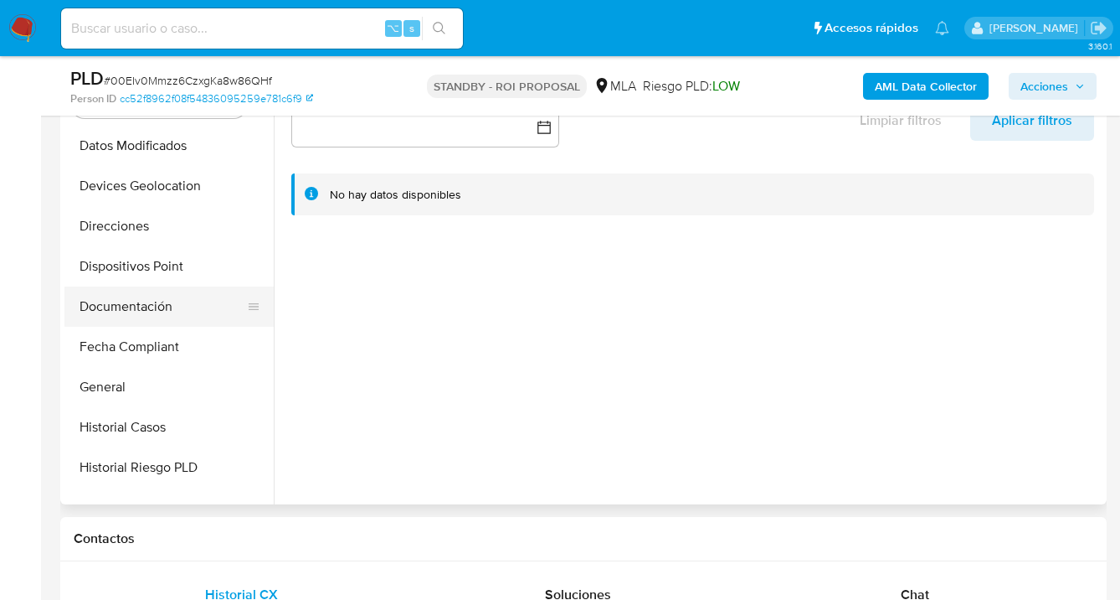
click at [169, 315] on button "Documentación" at bounding box center [162, 306] width 196 height 40
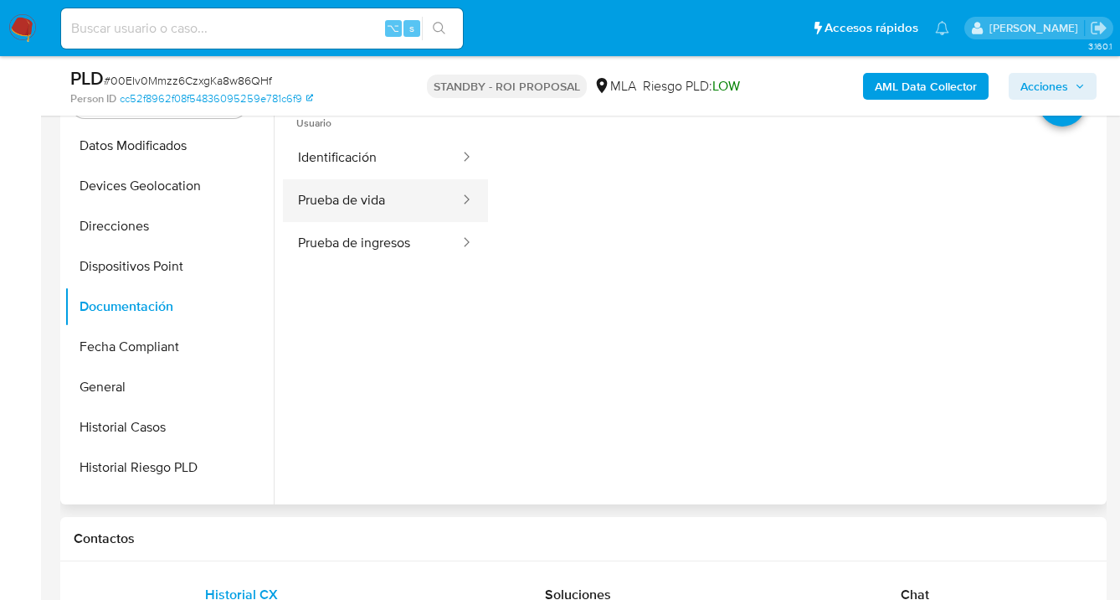
click at [342, 190] on button "Prueba de vida" at bounding box center [372, 200] width 178 height 43
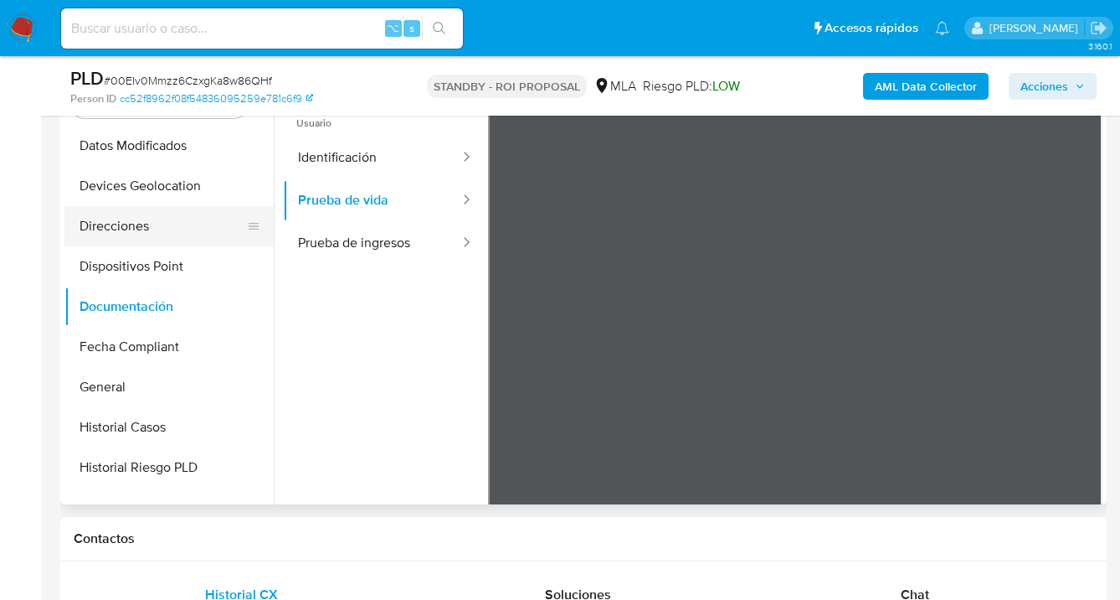
click at [183, 223] on button "Direcciones" at bounding box center [162, 226] width 196 height 40
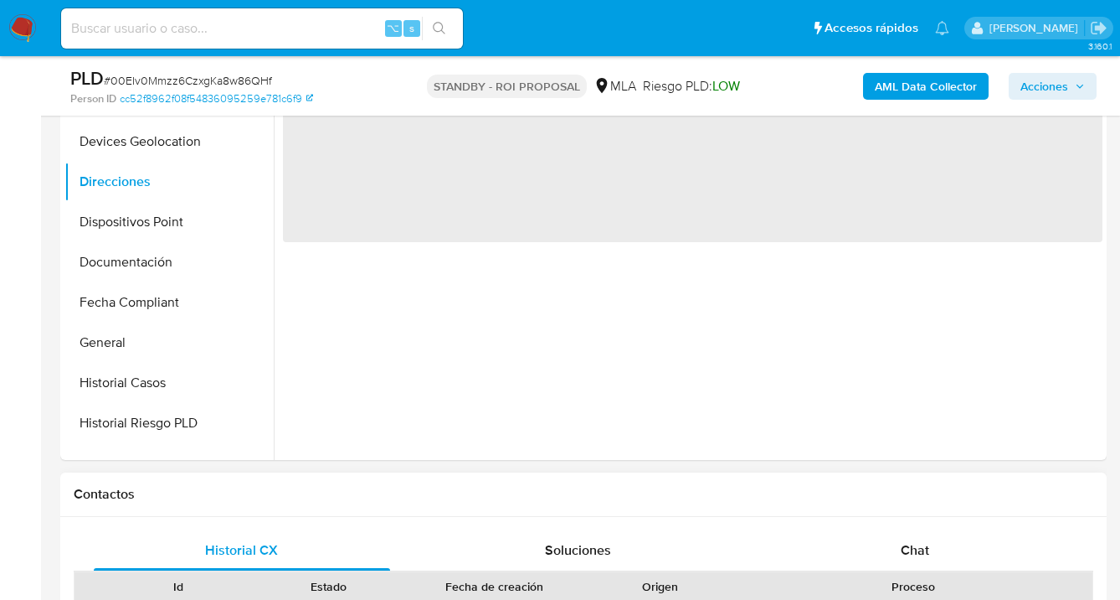
scroll to position [627, 0]
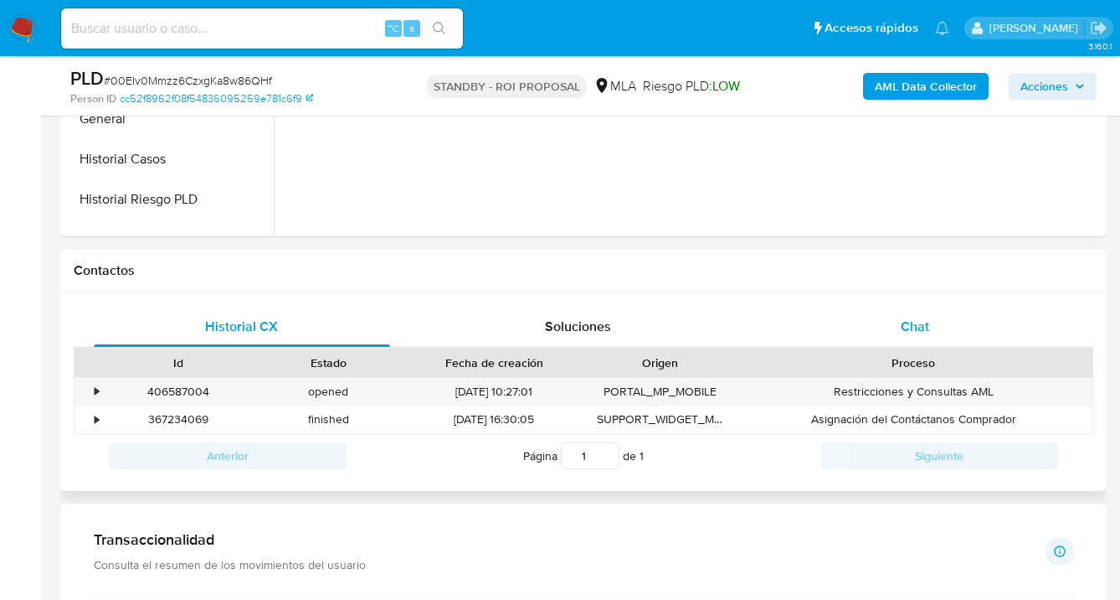
click at [921, 326] on span "Chat" at bounding box center [915, 326] width 28 height 19
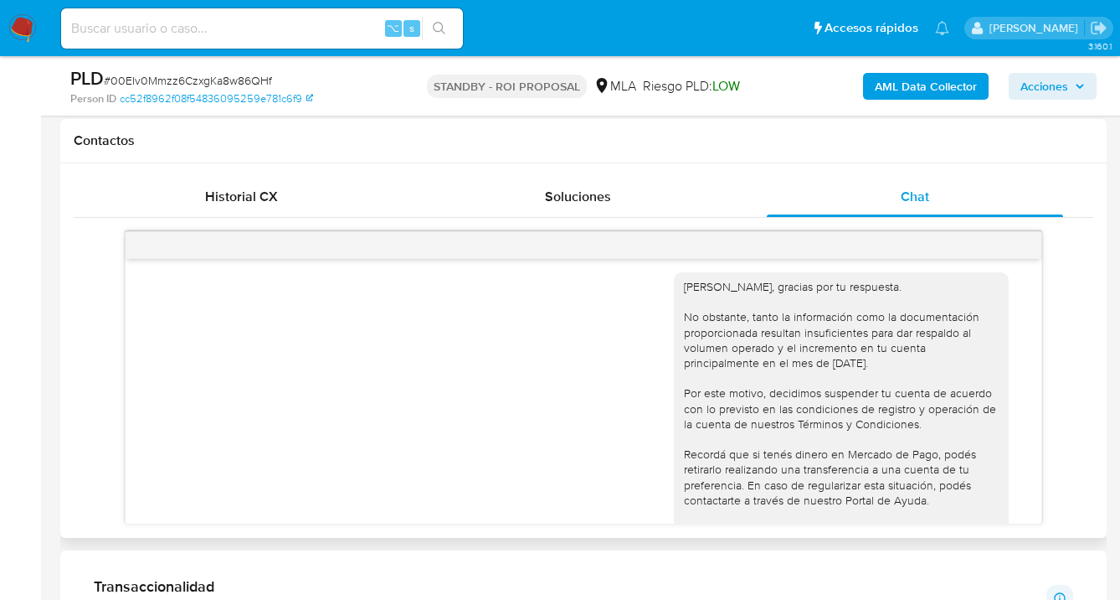
scroll to position [2509, 0]
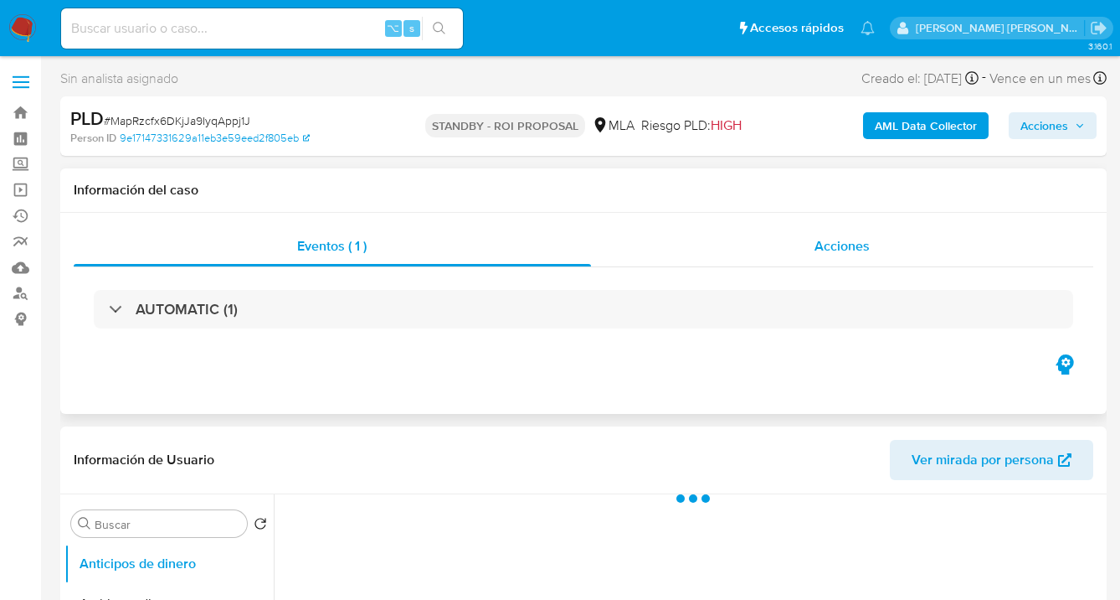
select select "10"
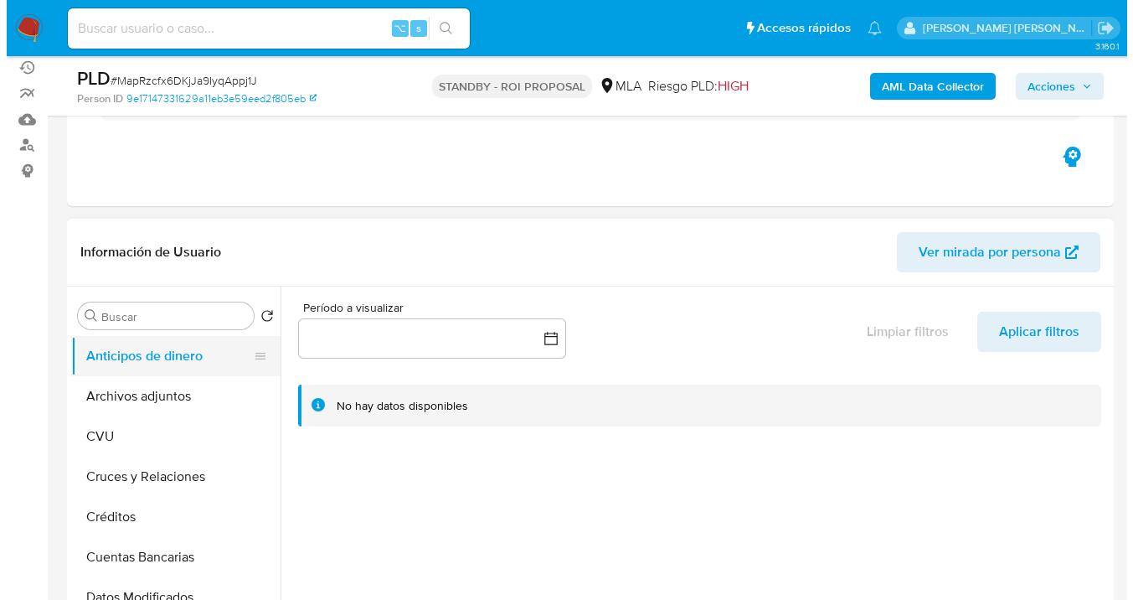
scroll to position [166, 0]
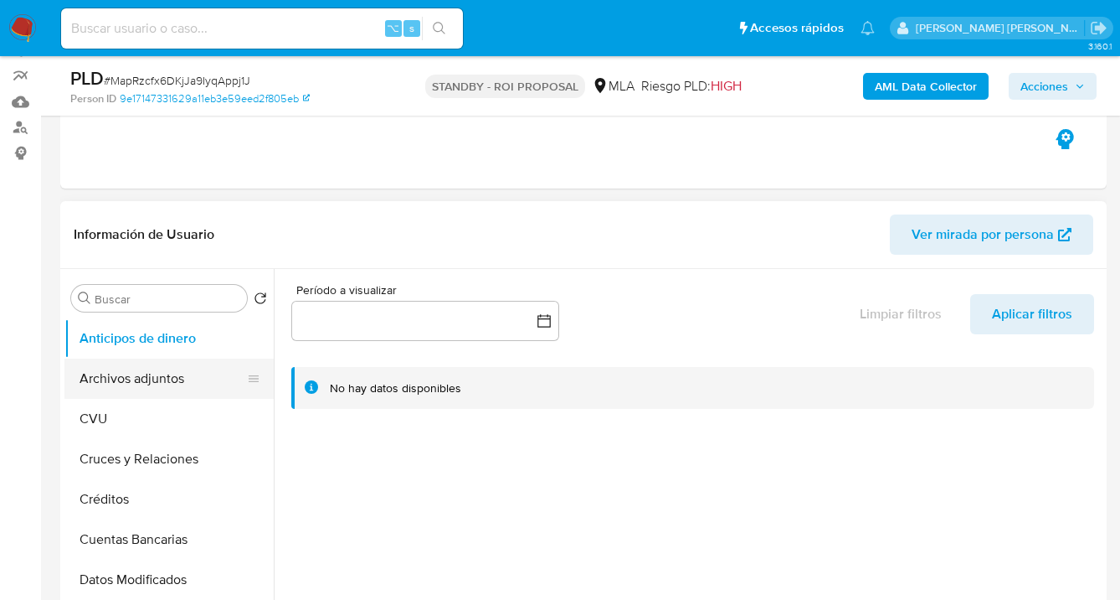
click at [160, 368] on button "Archivos adjuntos" at bounding box center [162, 378] width 196 height 40
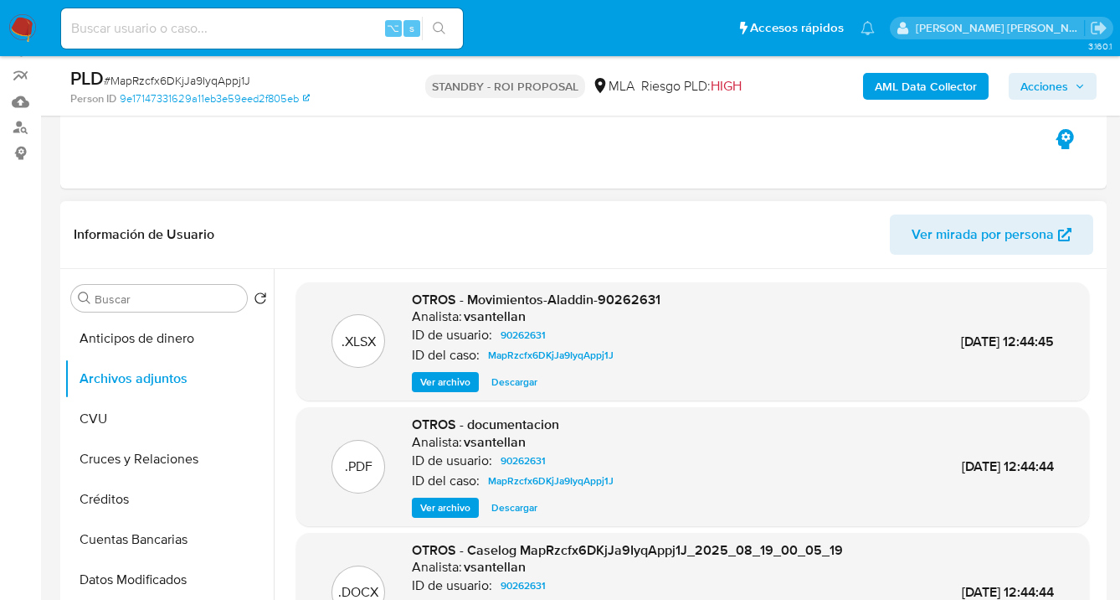
click at [455, 506] on span "Ver archivo" at bounding box center [445, 507] width 50 height 17
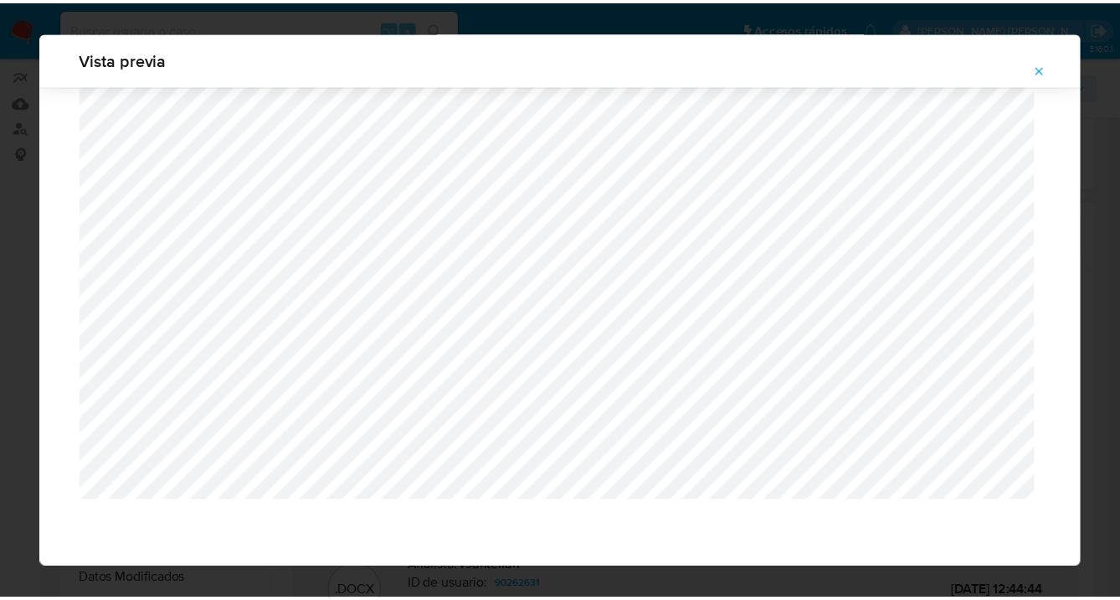
scroll to position [54, 0]
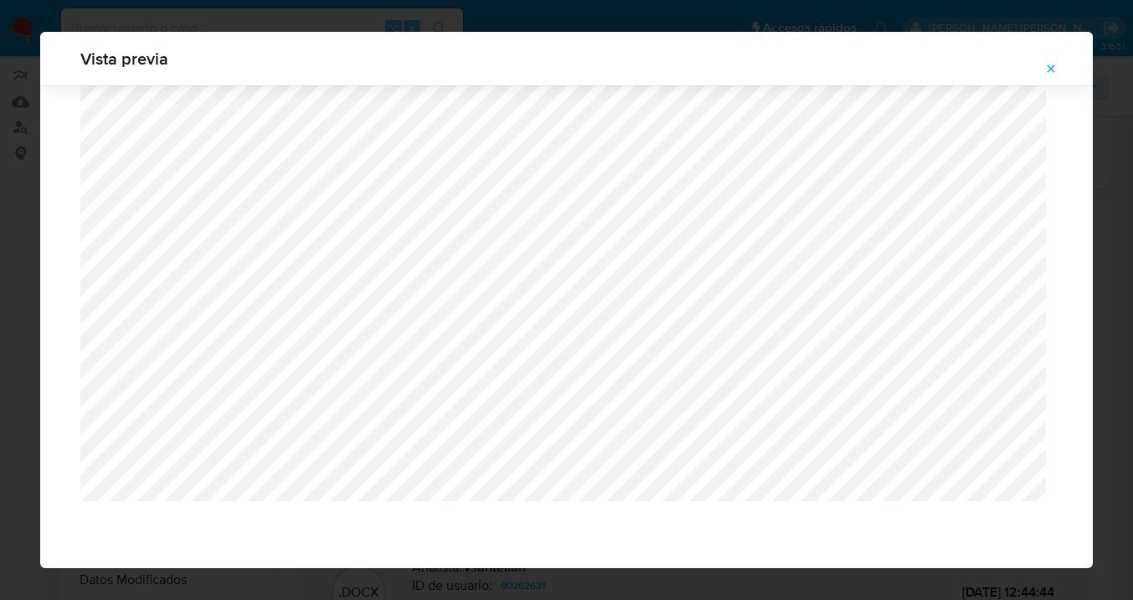
click at [1053, 67] on icon "Attachment preview" at bounding box center [1050, 68] width 13 height 13
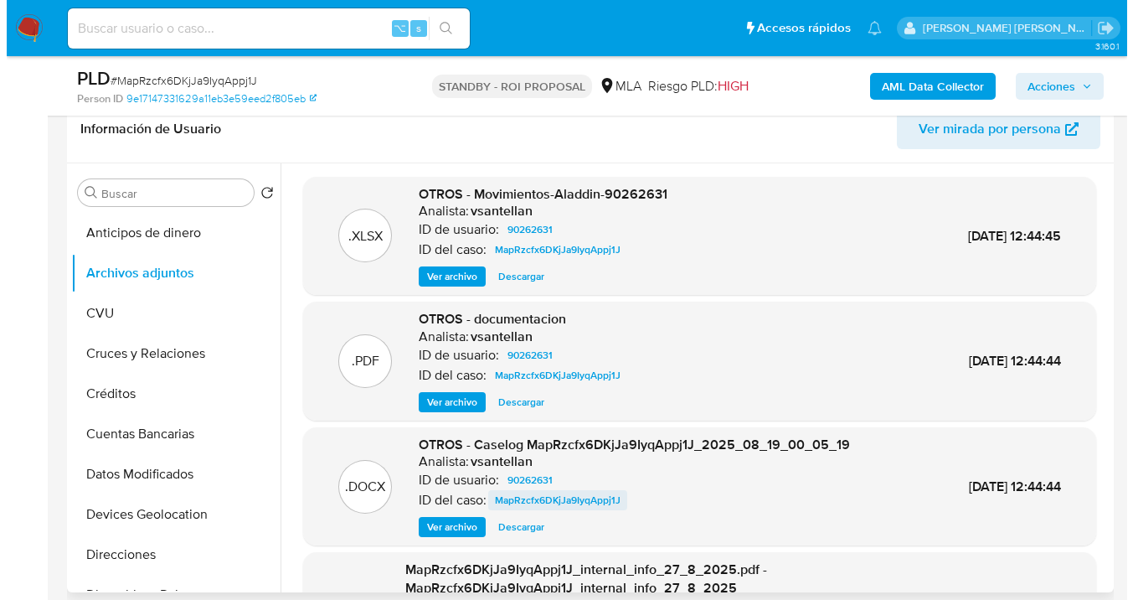
scroll to position [34, 0]
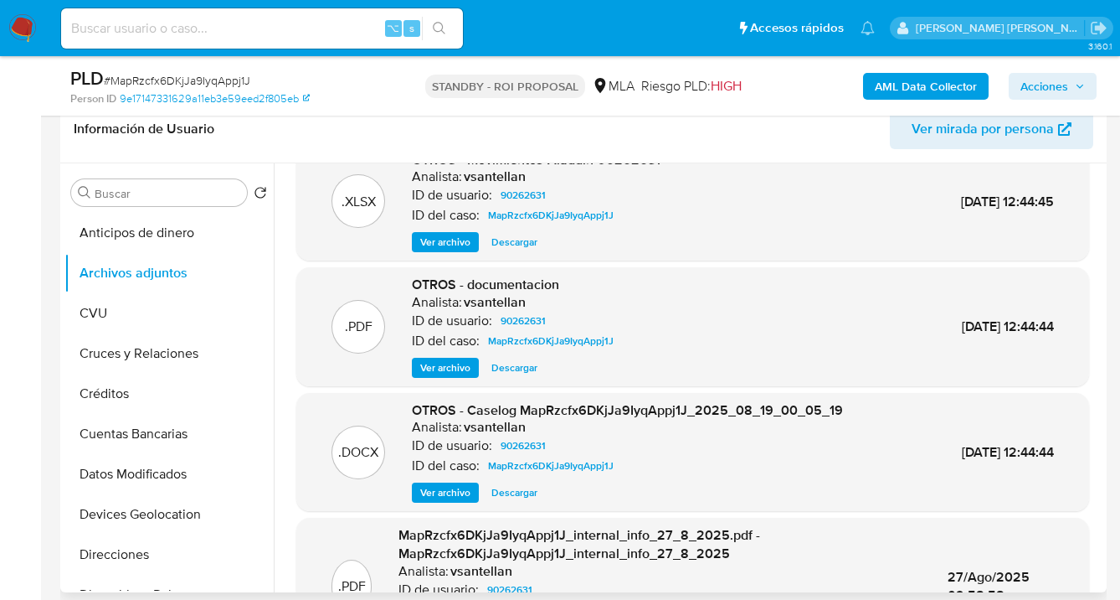
click at [455, 491] on span "Ver archivo" at bounding box center [445, 492] width 50 height 17
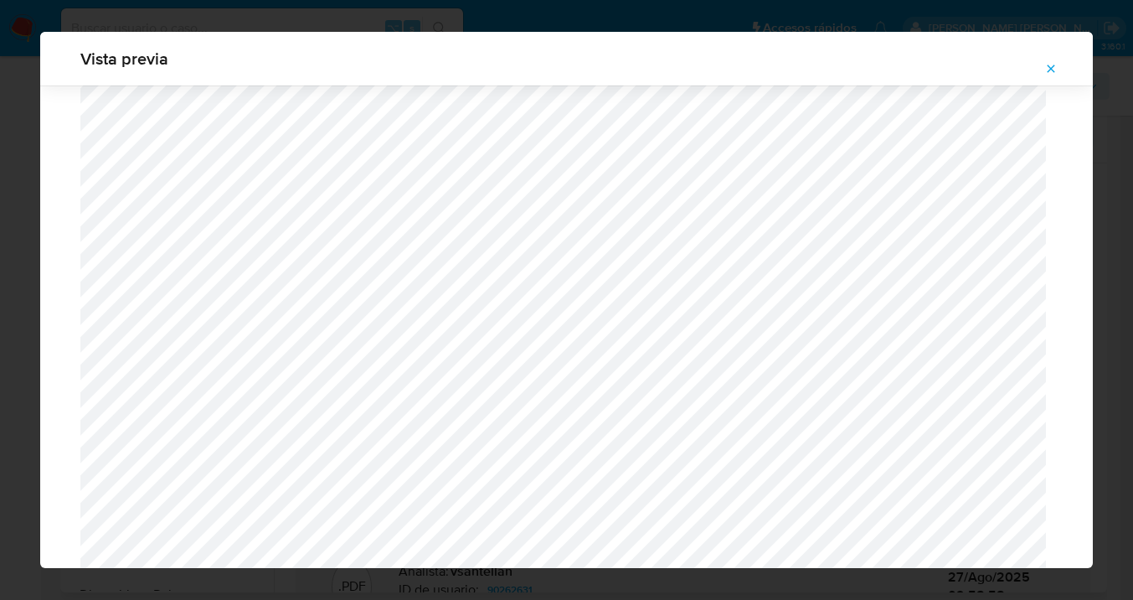
scroll to position [3097, 0]
click at [1053, 64] on icon "Attachment preview" at bounding box center [1050, 68] width 13 height 13
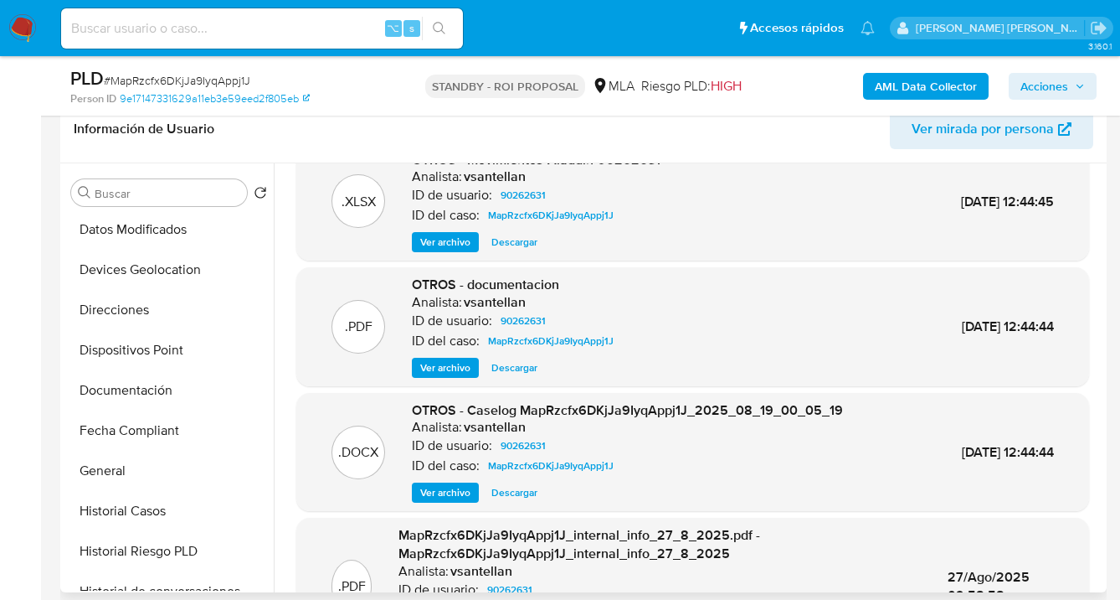
scroll to position [344, 0]
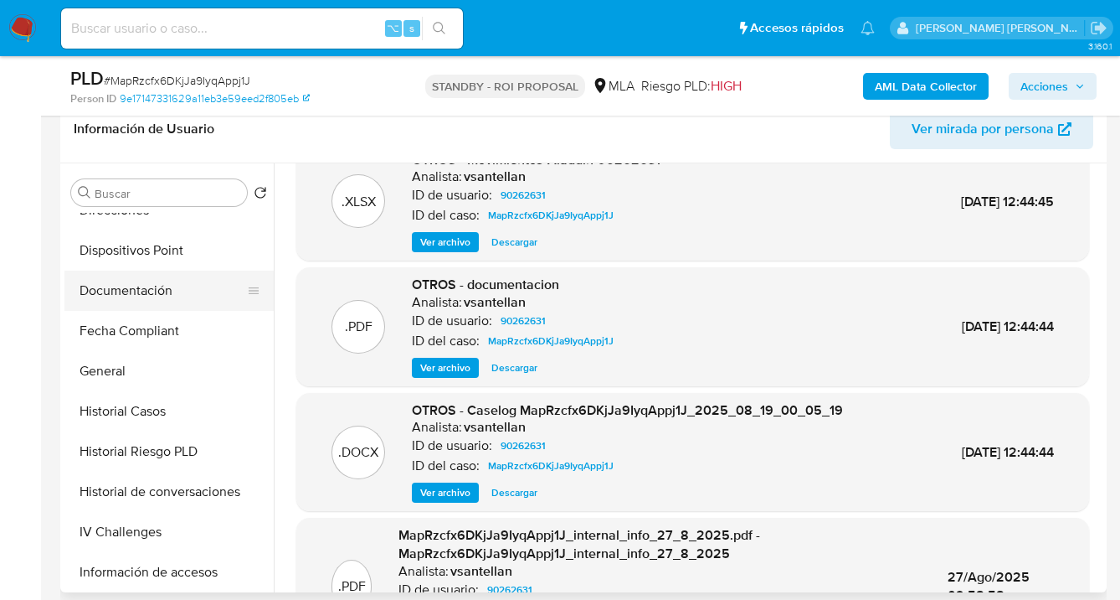
click at [156, 297] on button "Documentación" at bounding box center [162, 290] width 196 height 40
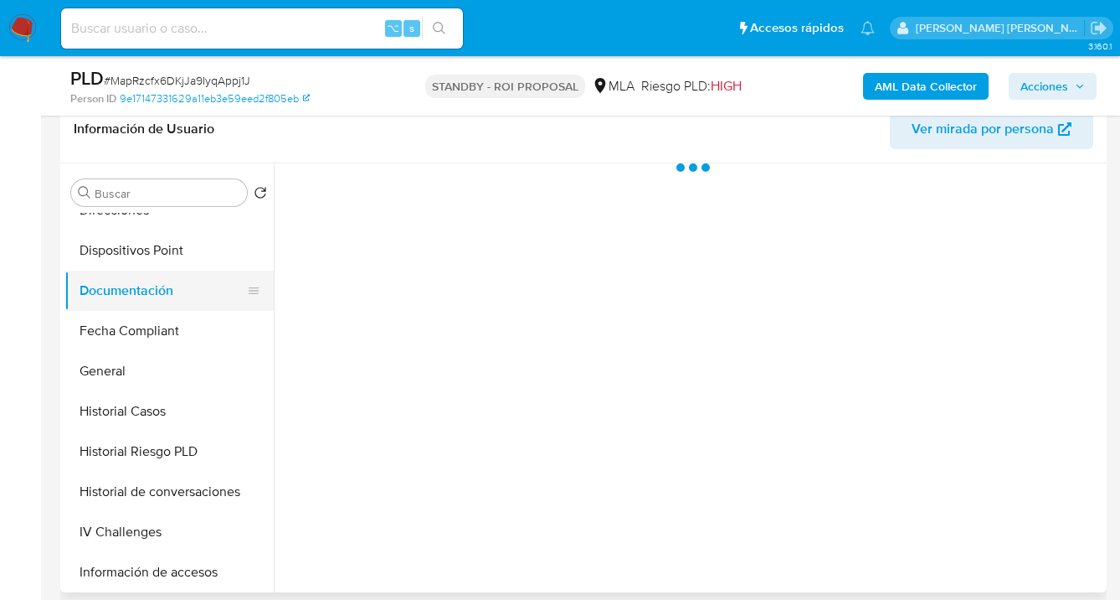
scroll to position [0, 0]
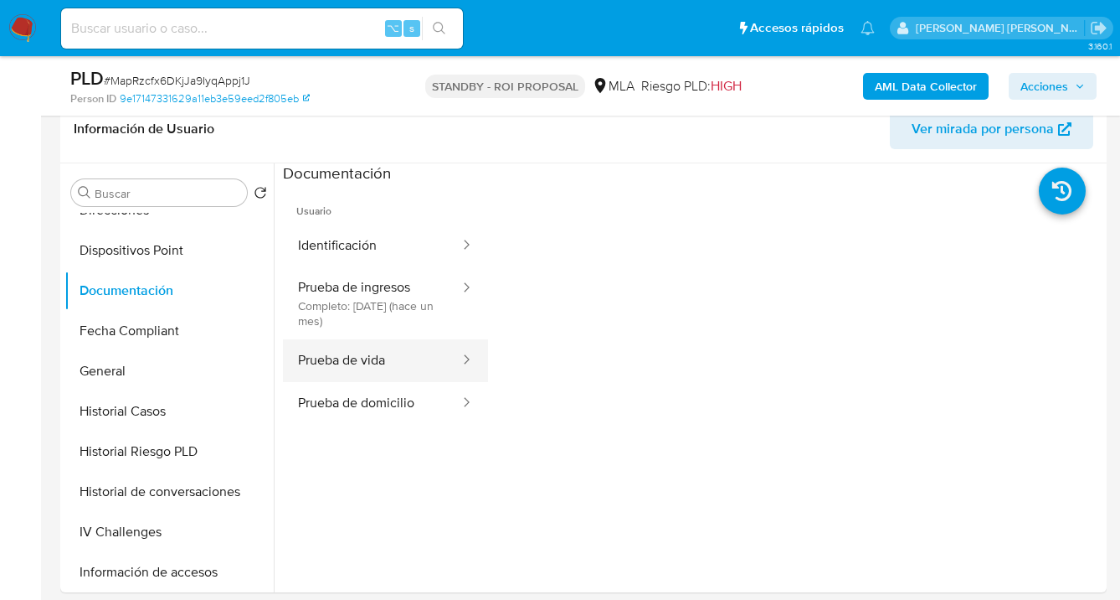
click at [383, 358] on button "Prueba de vida" at bounding box center [372, 360] width 178 height 43
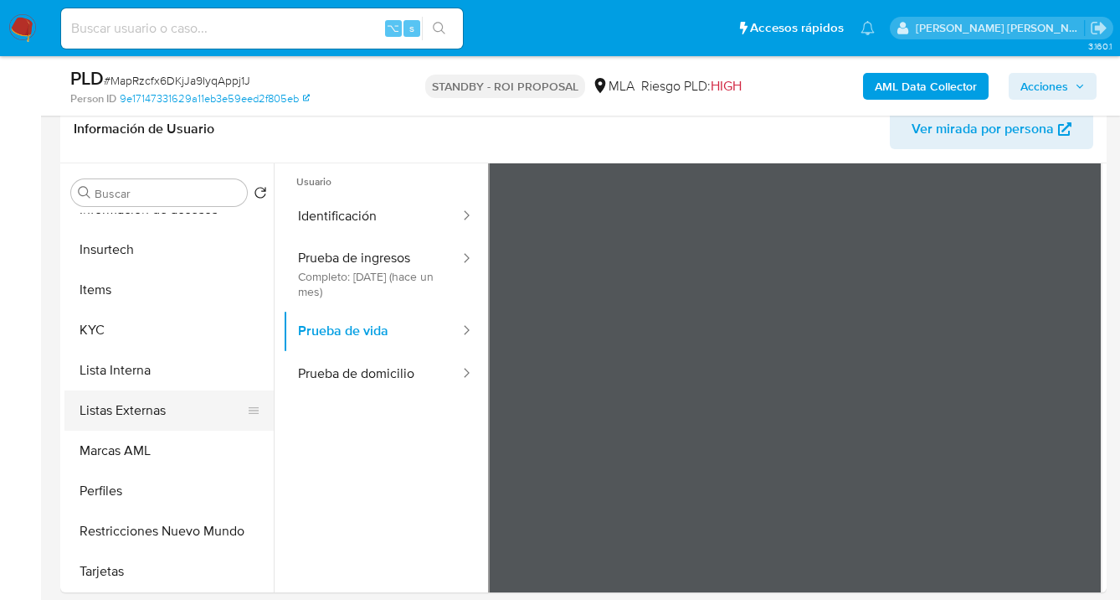
scroll to position [702, 0]
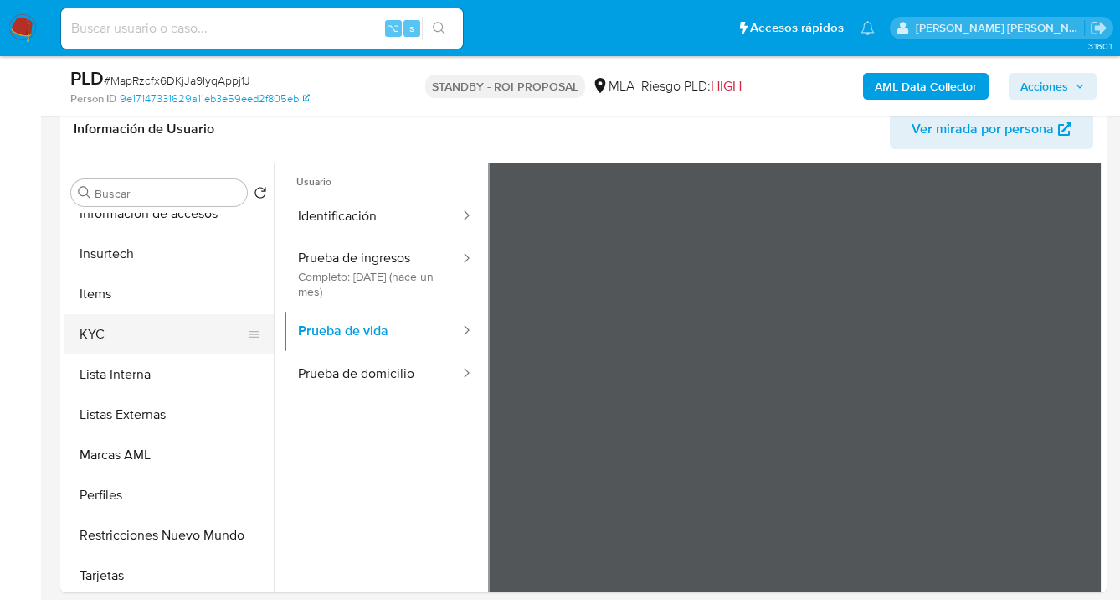
drag, startPoint x: 172, startPoint y: 340, endPoint x: 212, endPoint y: 338, distance: 40.2
click at [172, 340] on button "KYC" at bounding box center [162, 334] width 196 height 40
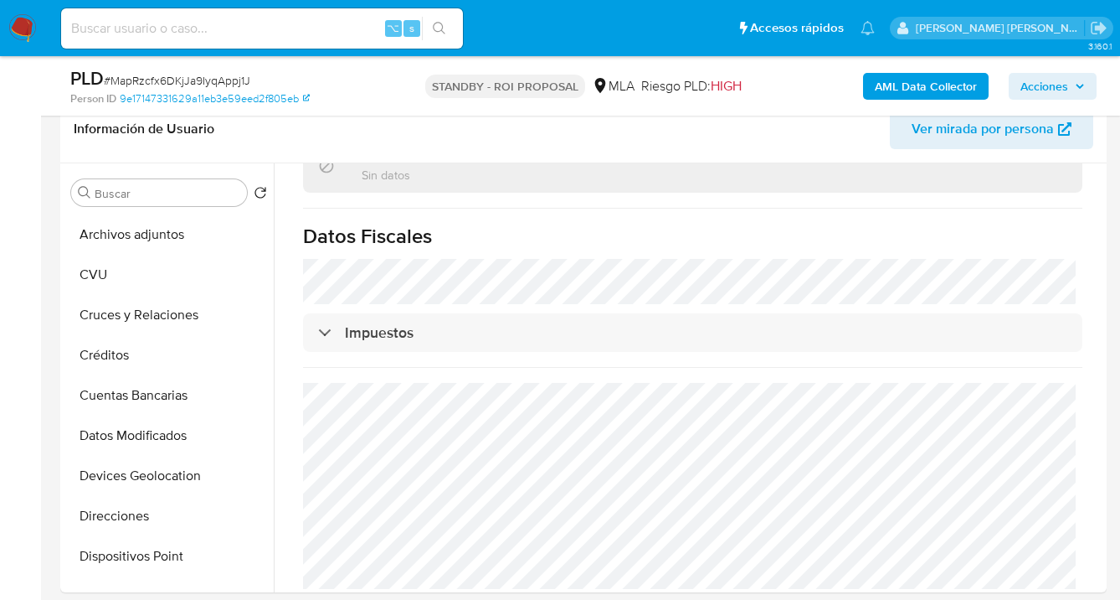
scroll to position [0, 0]
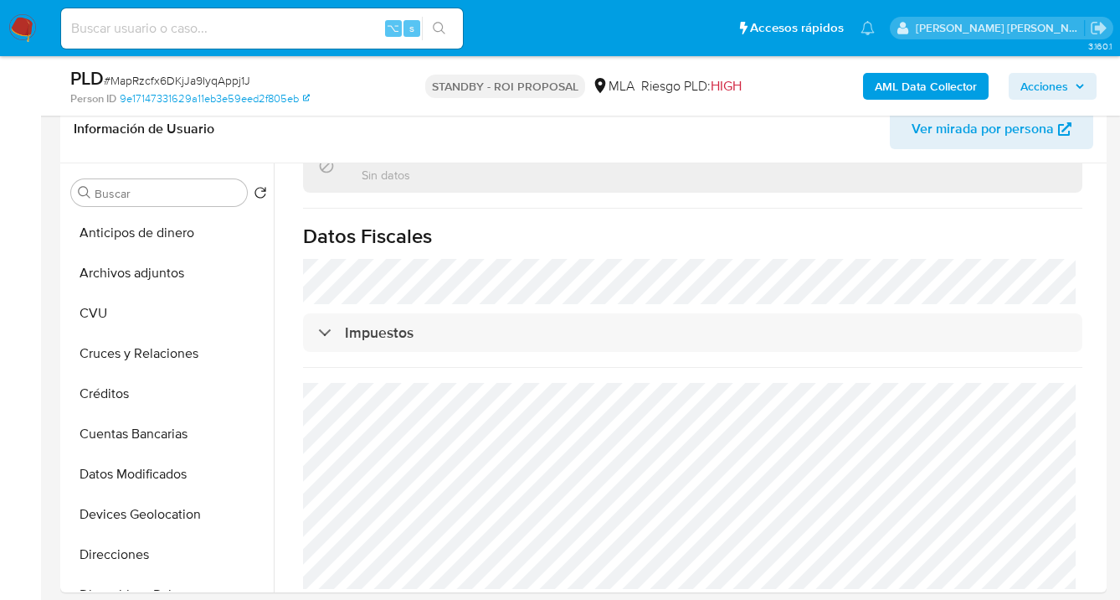
drag, startPoint x: 187, startPoint y: 278, endPoint x: 327, endPoint y: 293, distance: 140.6
click at [187, 278] on button "Archivos adjuntos" at bounding box center [168, 273] width 209 height 40
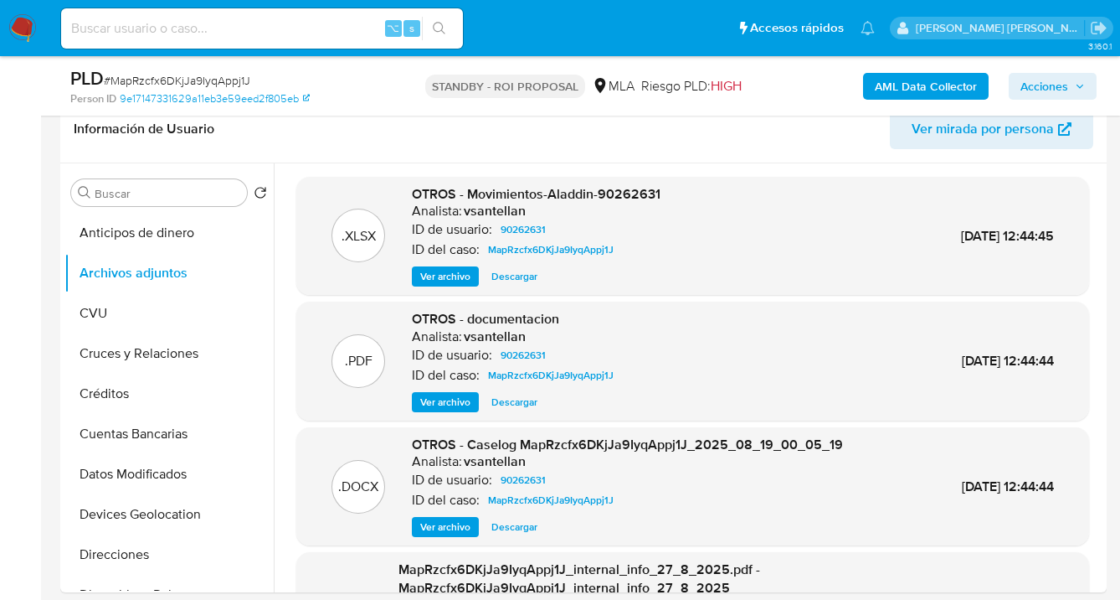
click at [513, 276] on span "Descargar" at bounding box center [514, 276] width 46 height 17
click at [513, 402] on span "Descargar" at bounding box center [514, 402] width 46 height 17
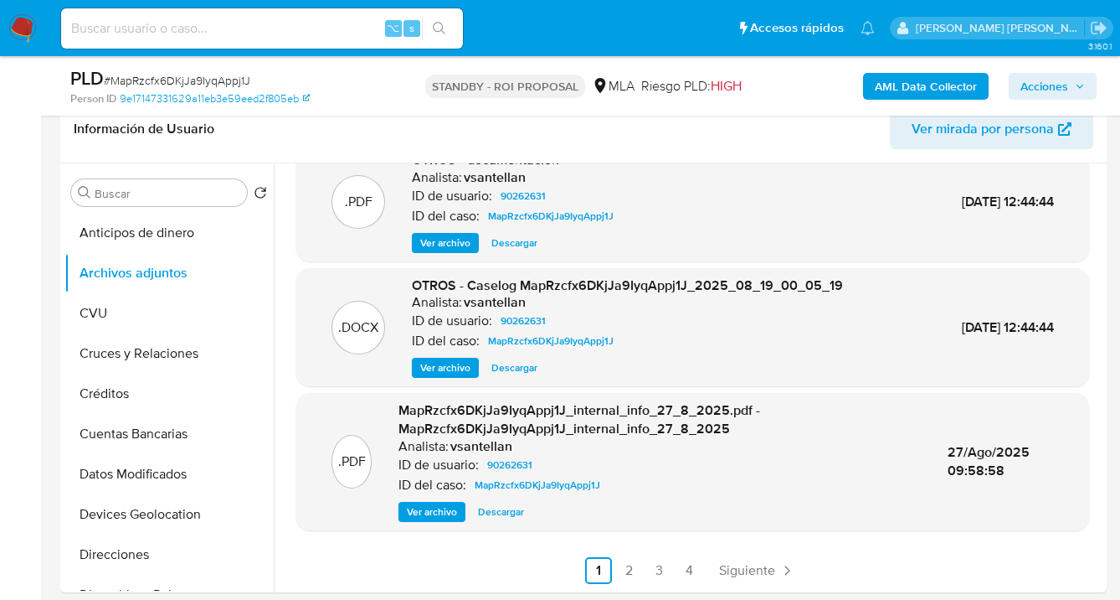
scroll to position [419, 0]
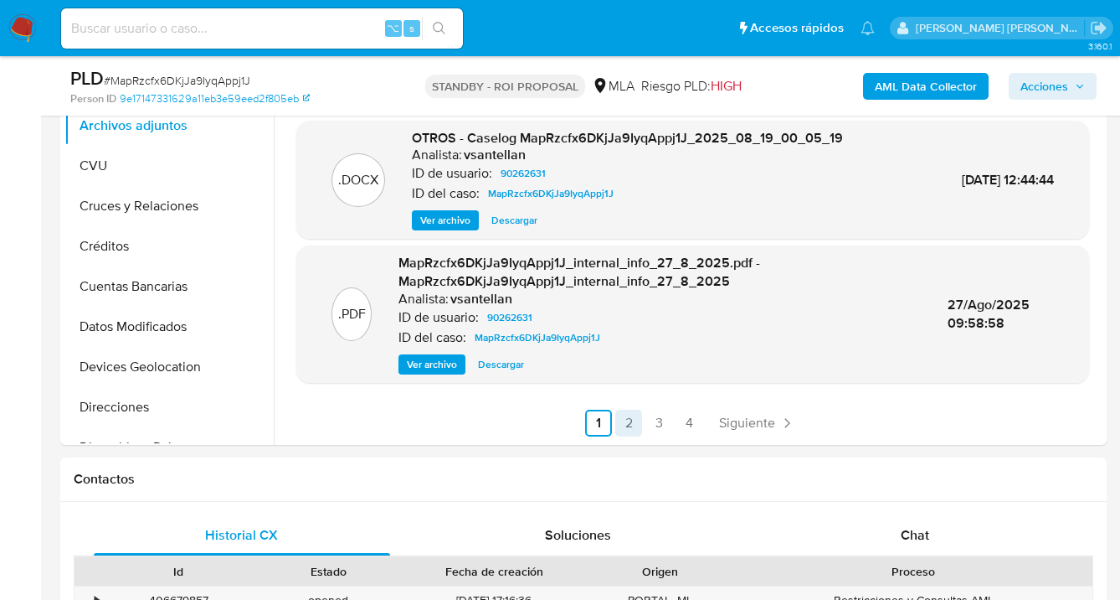
click at [625, 421] on link "2" at bounding box center [628, 422] width 27 height 27
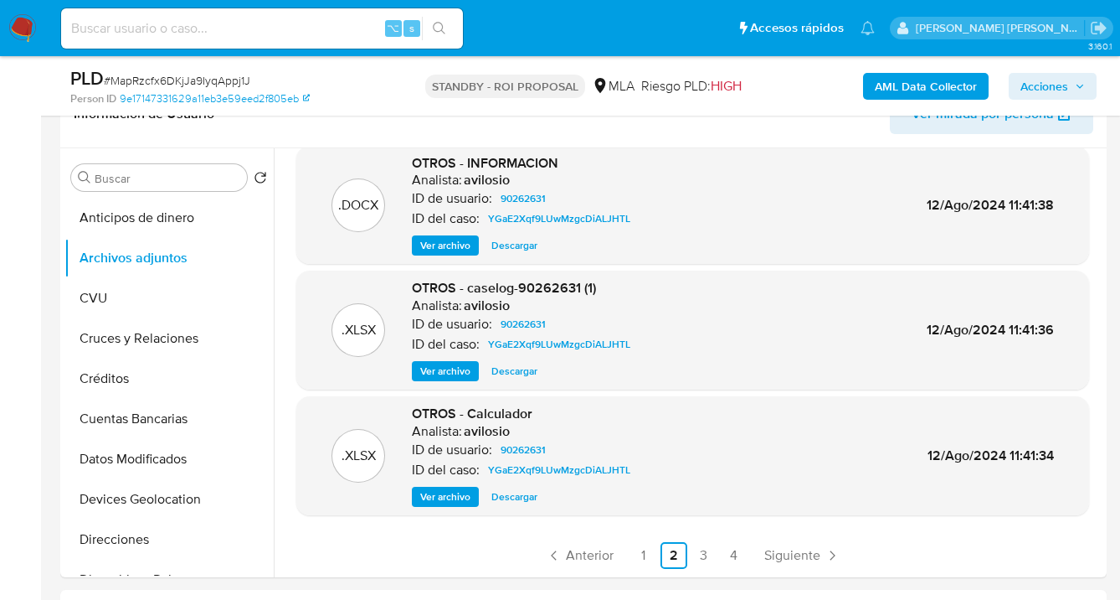
scroll to position [289, 0]
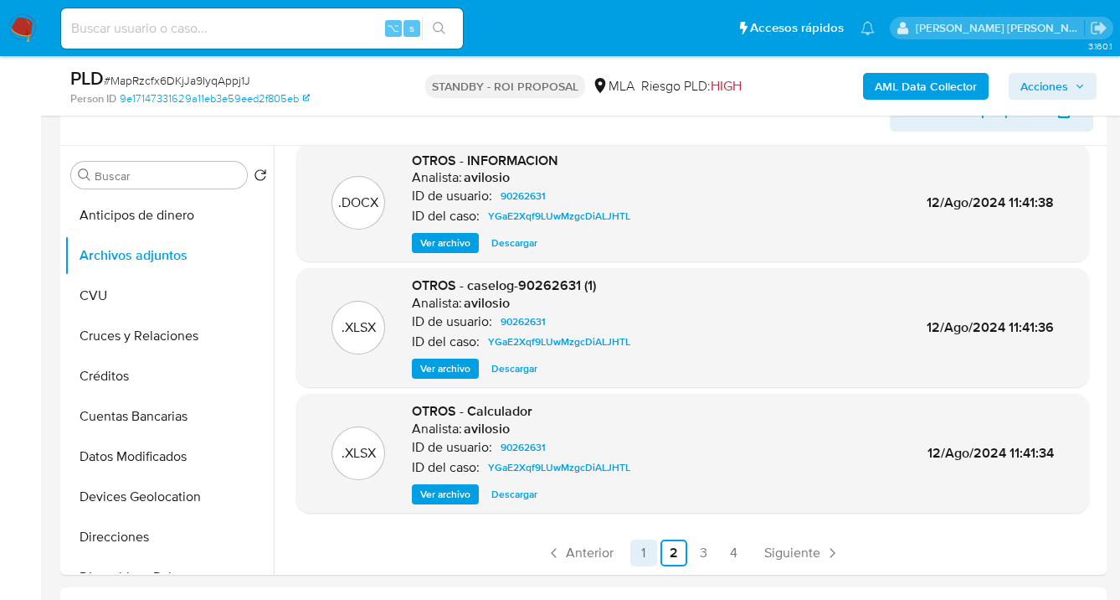
click at [644, 555] on link "1" at bounding box center [643, 552] width 27 height 27
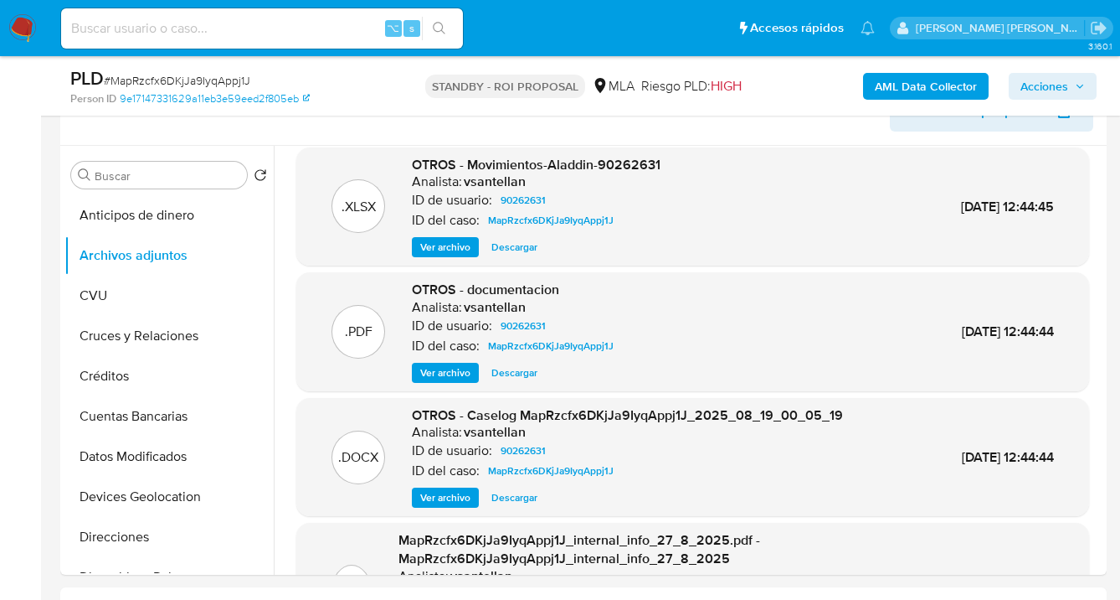
scroll to position [30, 0]
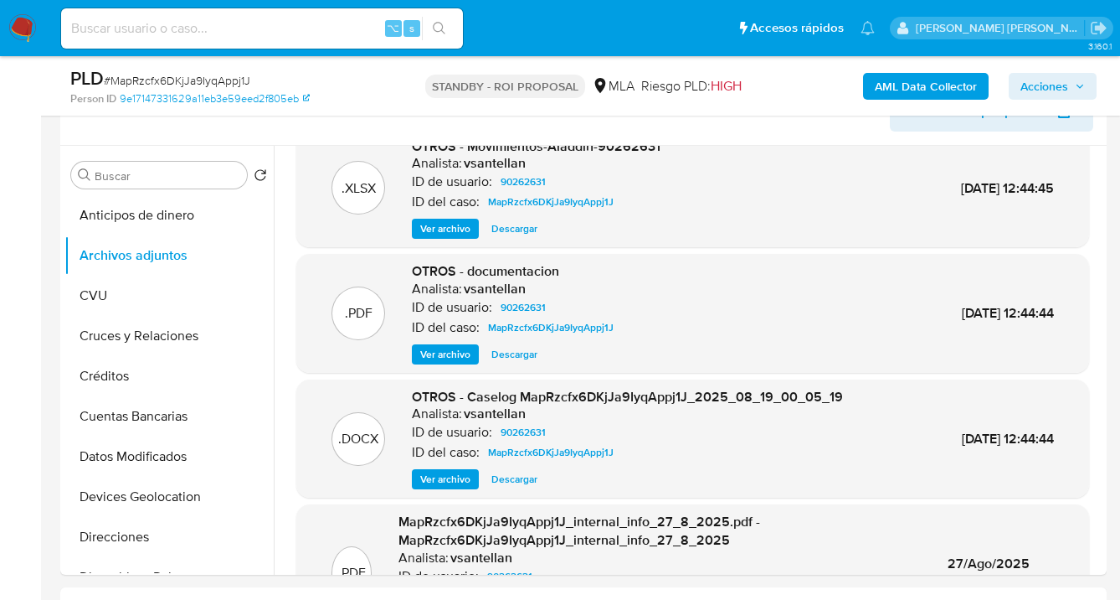
click at [509, 479] on span "Descargar" at bounding box center [514, 479] width 46 height 17
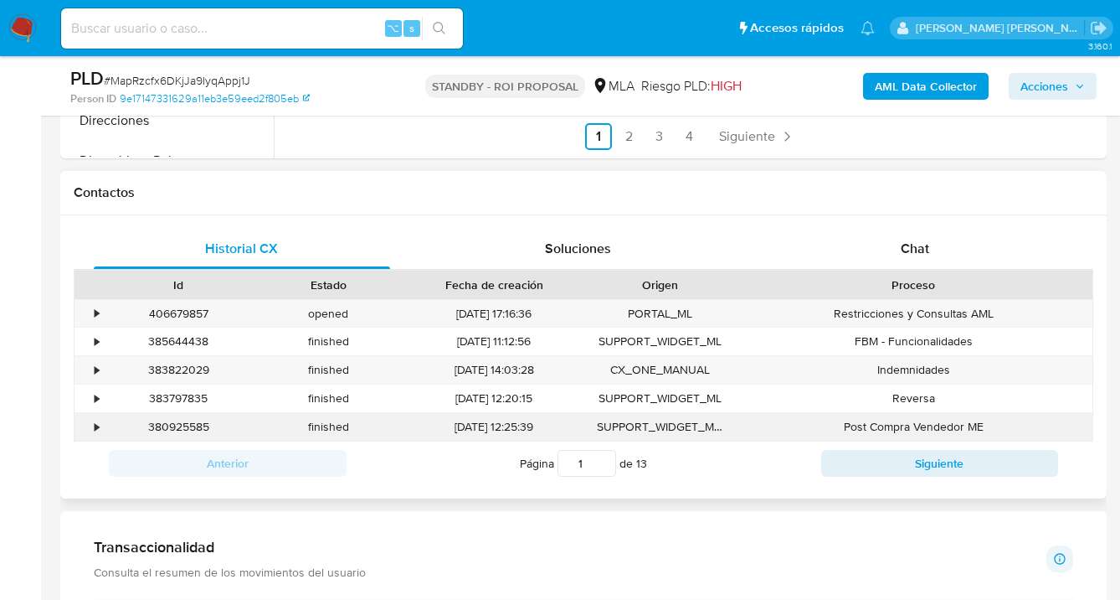
scroll to position [767, 0]
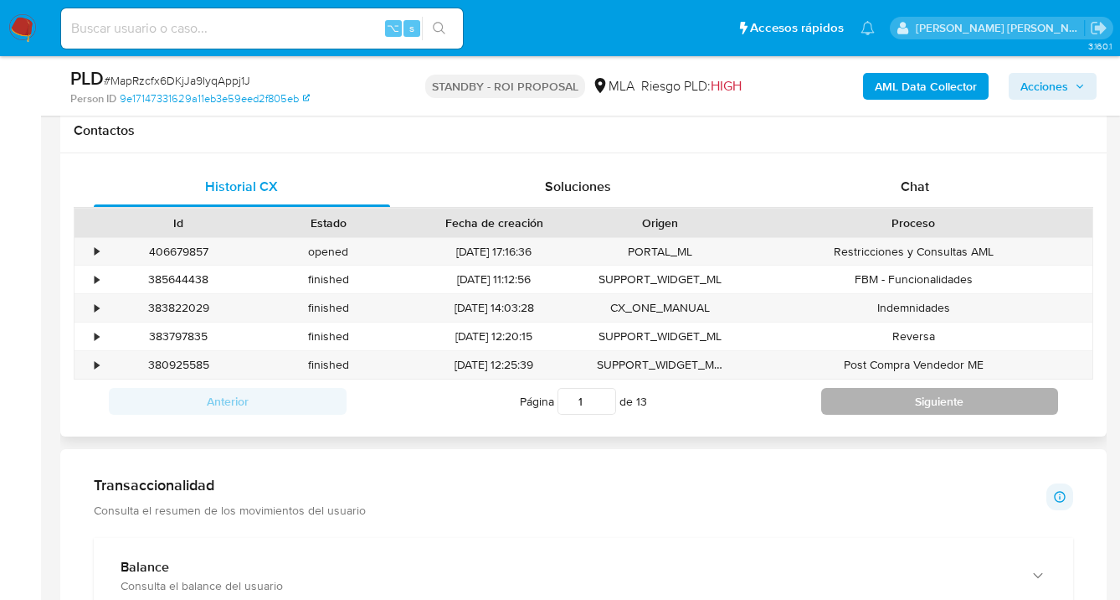
click at [863, 408] on button "Siguiente" at bounding box center [940, 401] width 238 height 27
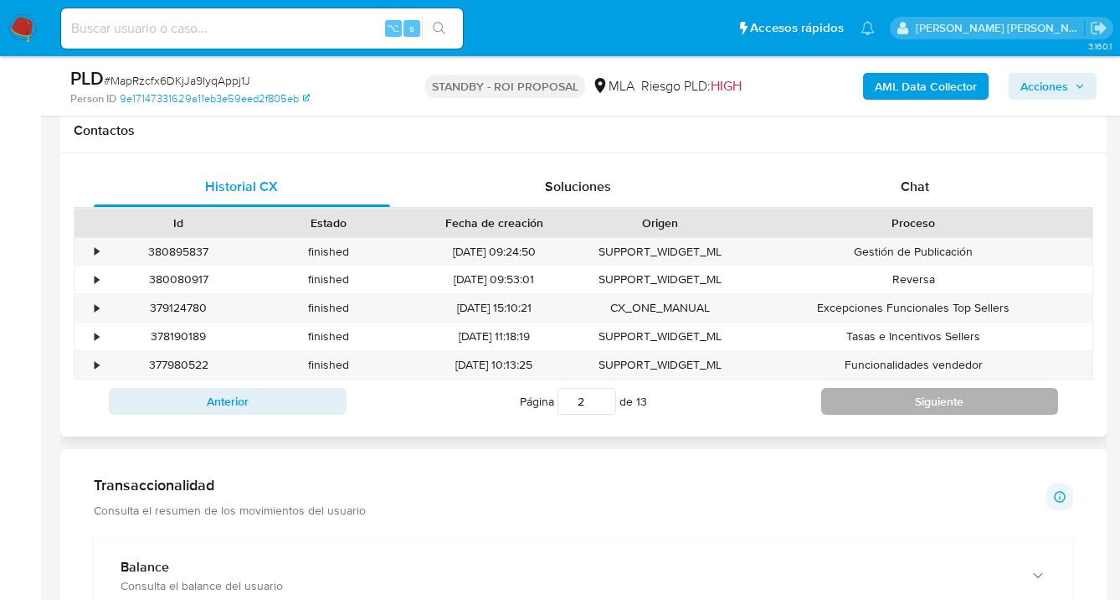
click at [863, 408] on button "Siguiente" at bounding box center [940, 401] width 238 height 27
click at [864, 401] on button "Siguiente" at bounding box center [940, 401] width 238 height 27
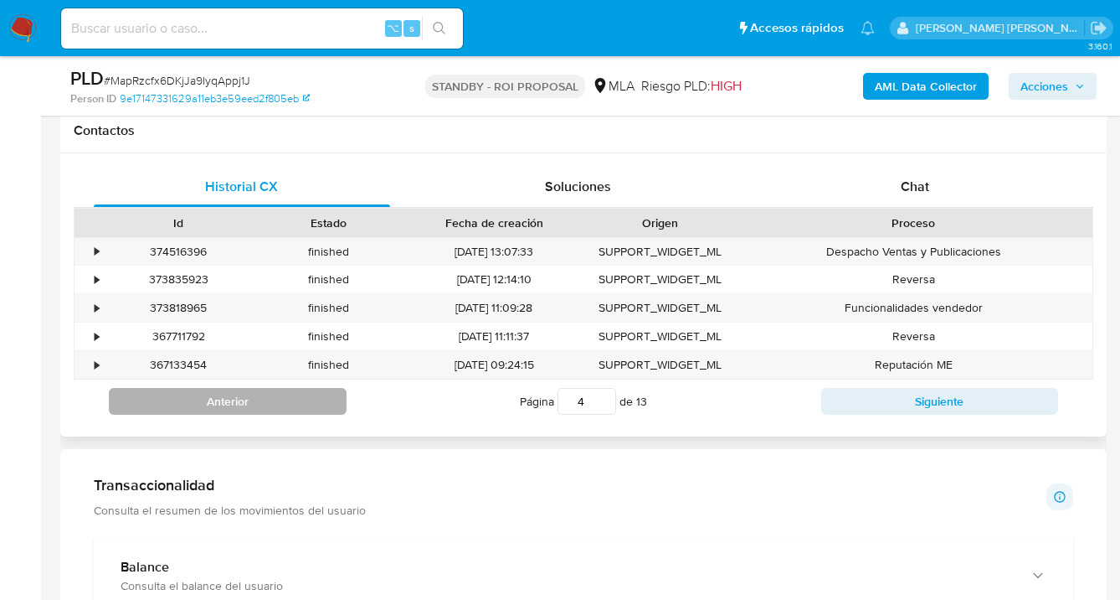
click at [282, 399] on button "Anterior" at bounding box center [228, 401] width 238 height 27
type input "1"
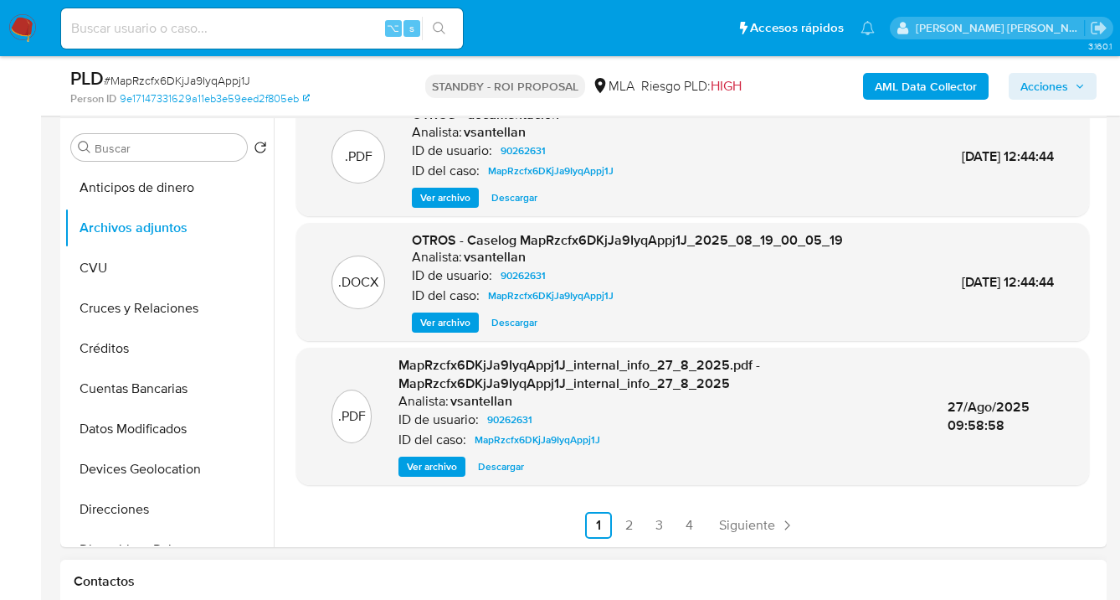
scroll to position [429, 0]
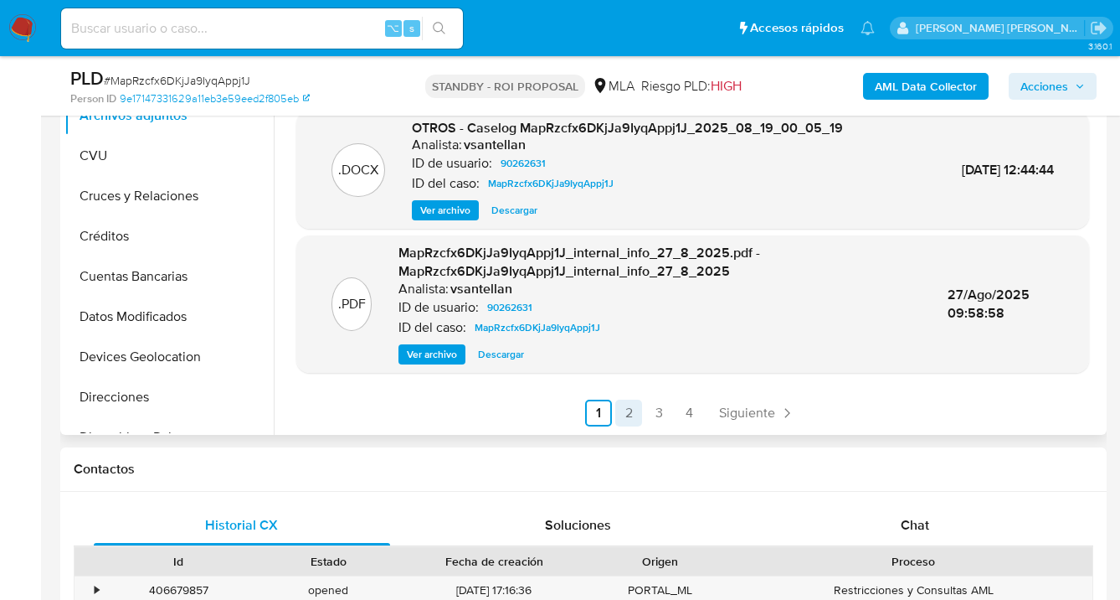
click at [627, 415] on link "2" at bounding box center [628, 412] width 27 height 27
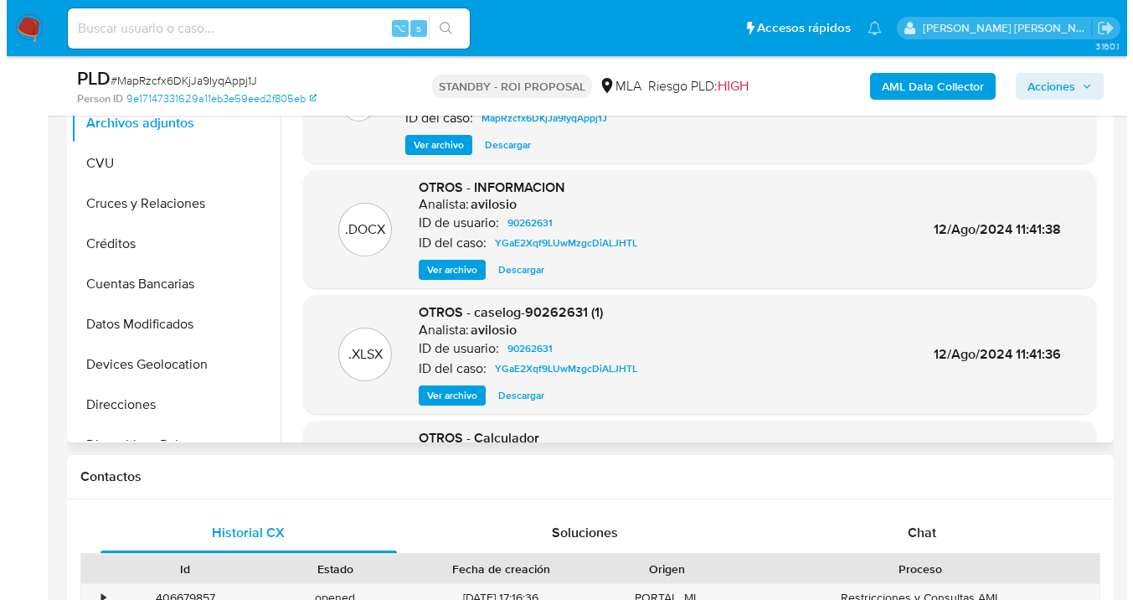
scroll to position [404, 0]
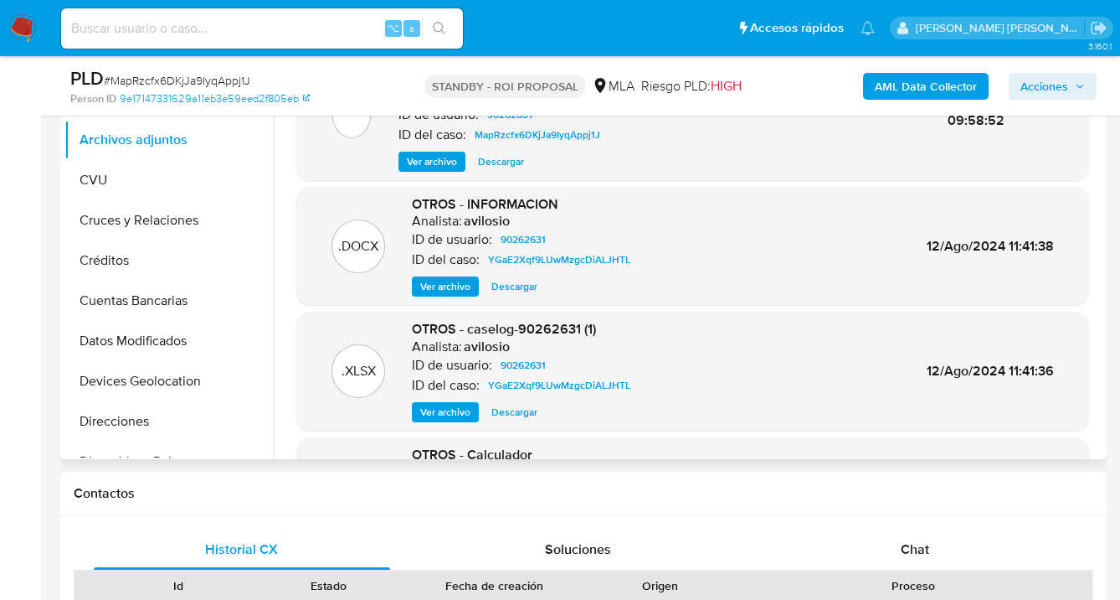
drag, startPoint x: 452, startPoint y: 286, endPoint x: 467, endPoint y: 282, distance: 15.6
click at [452, 286] on span "Ver archivo" at bounding box center [445, 286] width 50 height 17
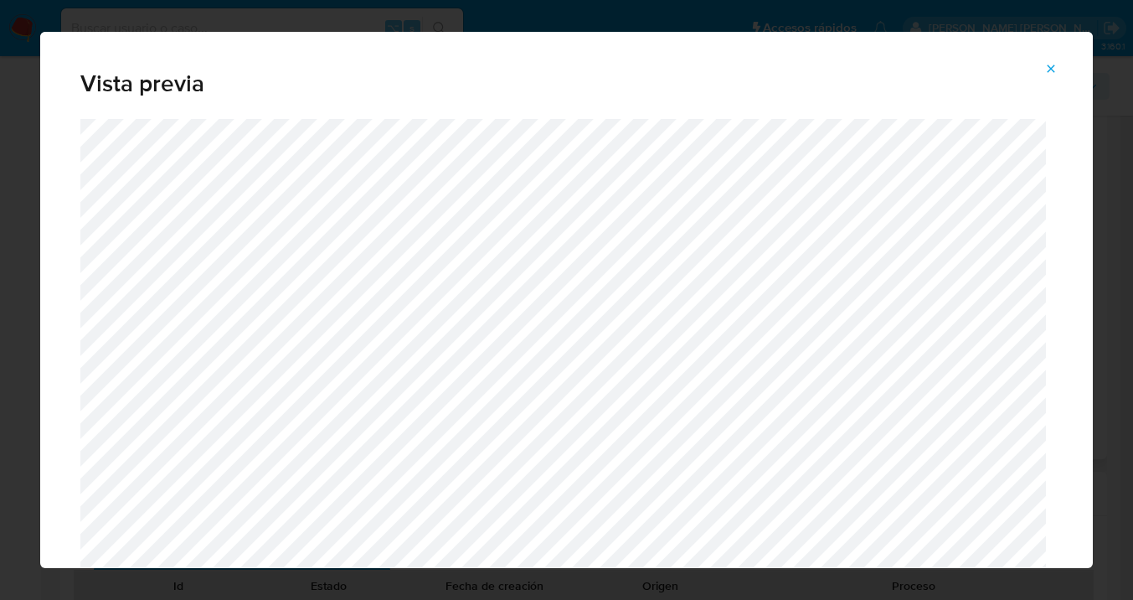
scroll to position [100, 0]
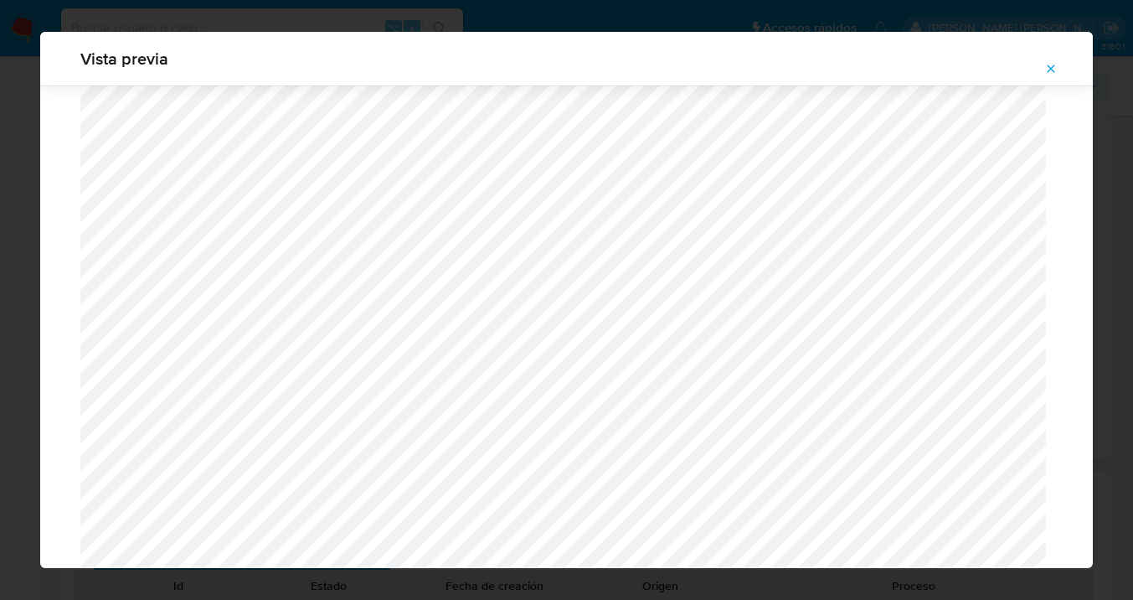
click at [1050, 67] on icon "Attachment preview" at bounding box center [1050, 68] width 13 height 13
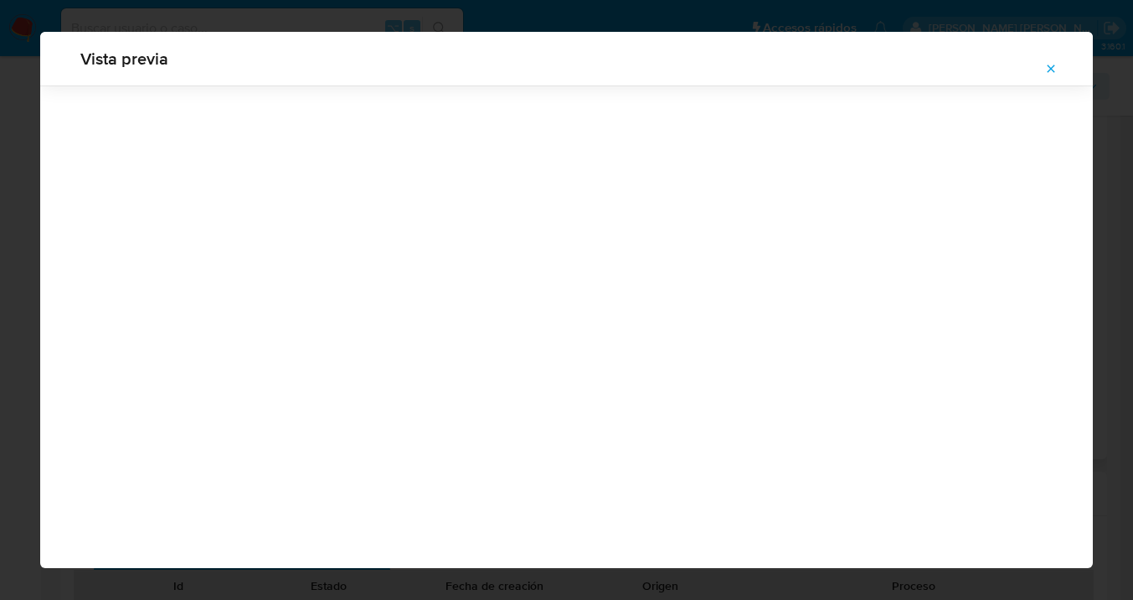
scroll to position [54, 0]
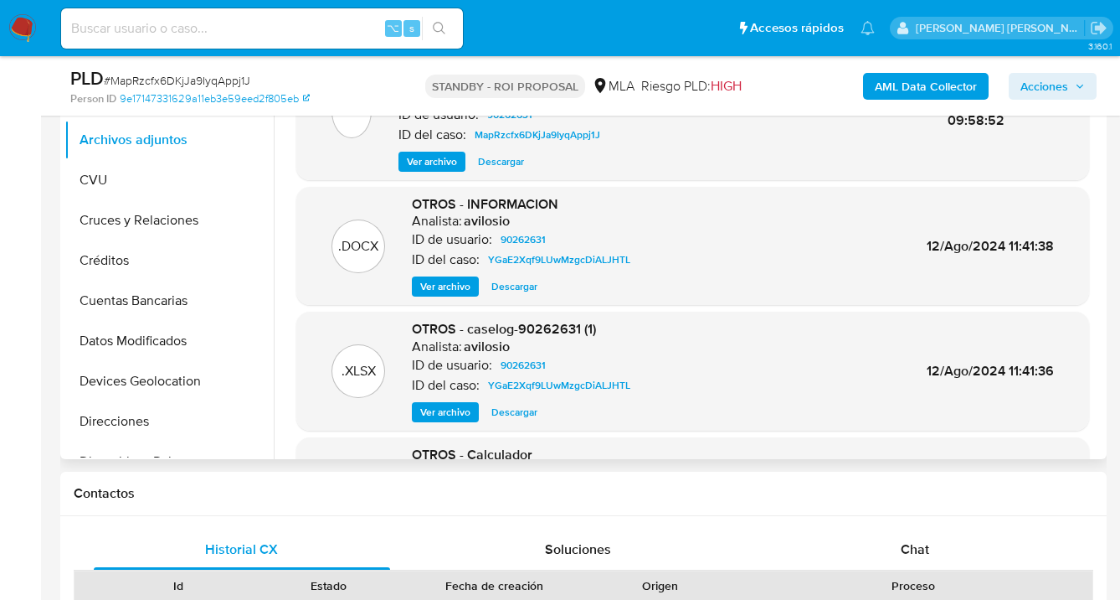
click at [455, 410] on span "Ver archivo" at bounding box center [445, 412] width 50 height 17
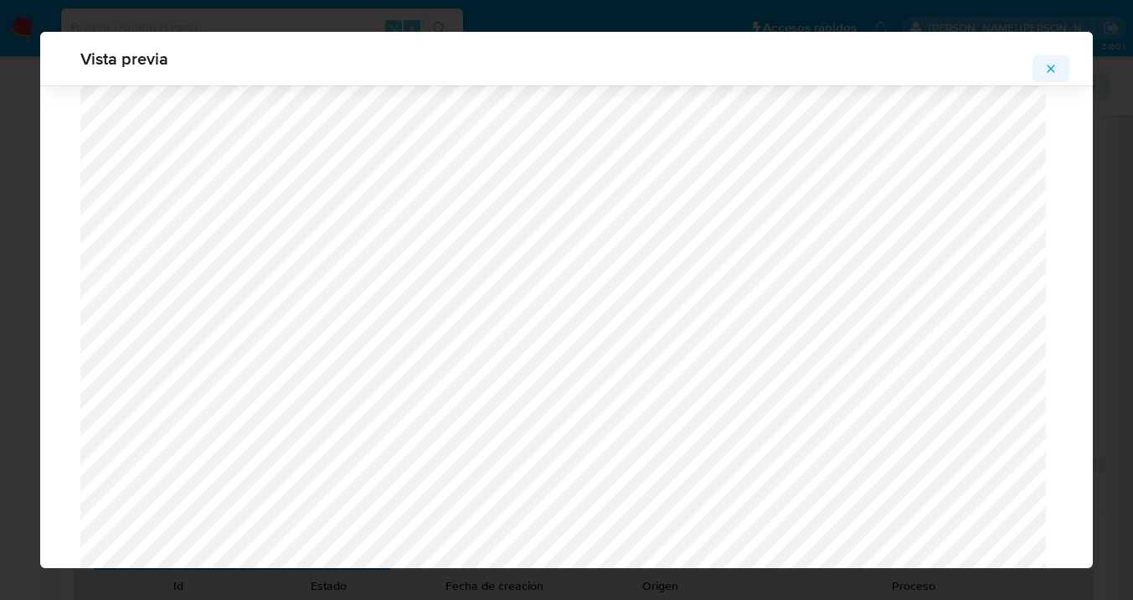
scroll to position [2344, 0]
click at [1058, 70] on button "Attachment preview" at bounding box center [1050, 68] width 37 height 27
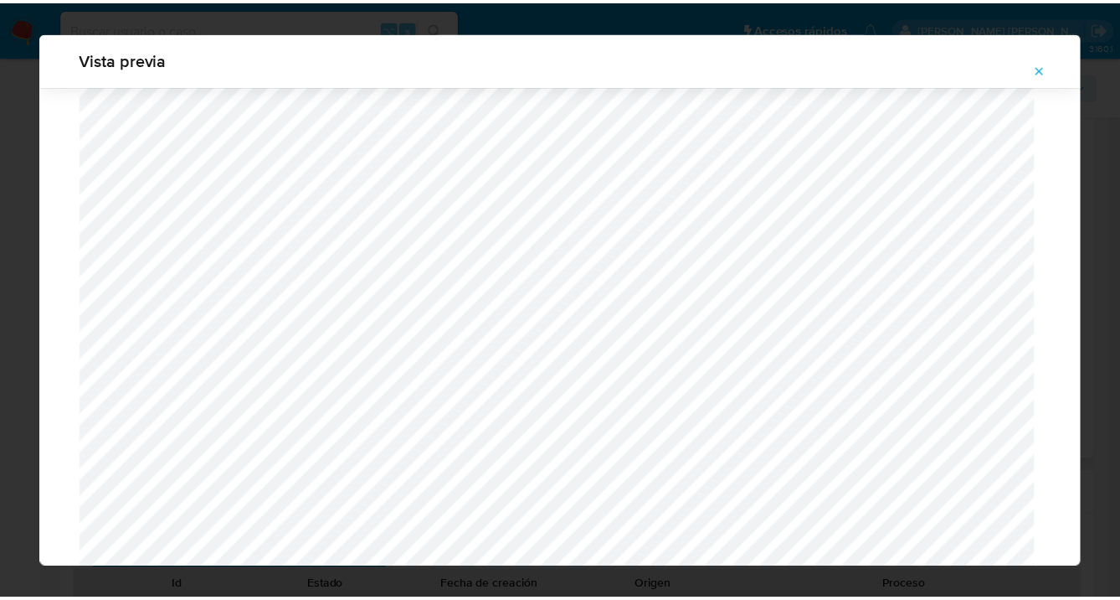
scroll to position [54, 0]
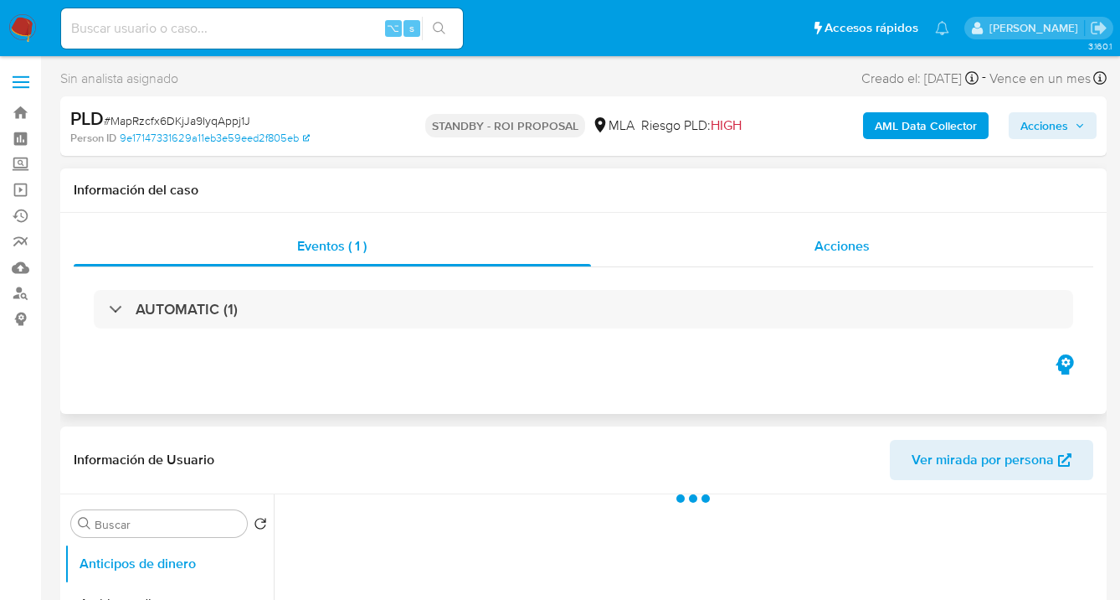
click at [870, 250] on div "Acciones" at bounding box center [842, 246] width 503 height 40
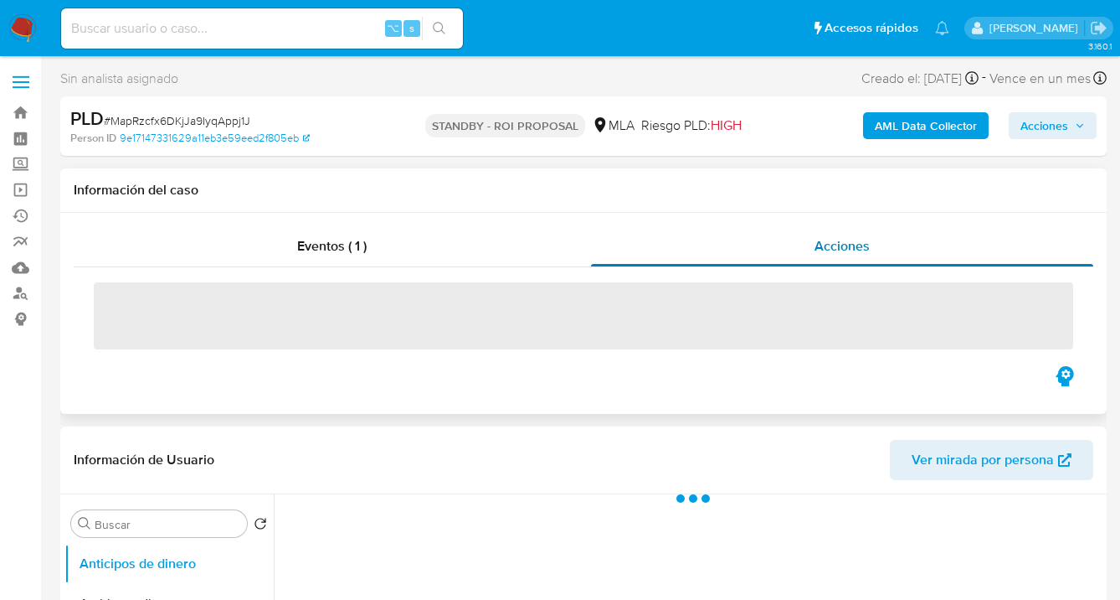
select select "10"
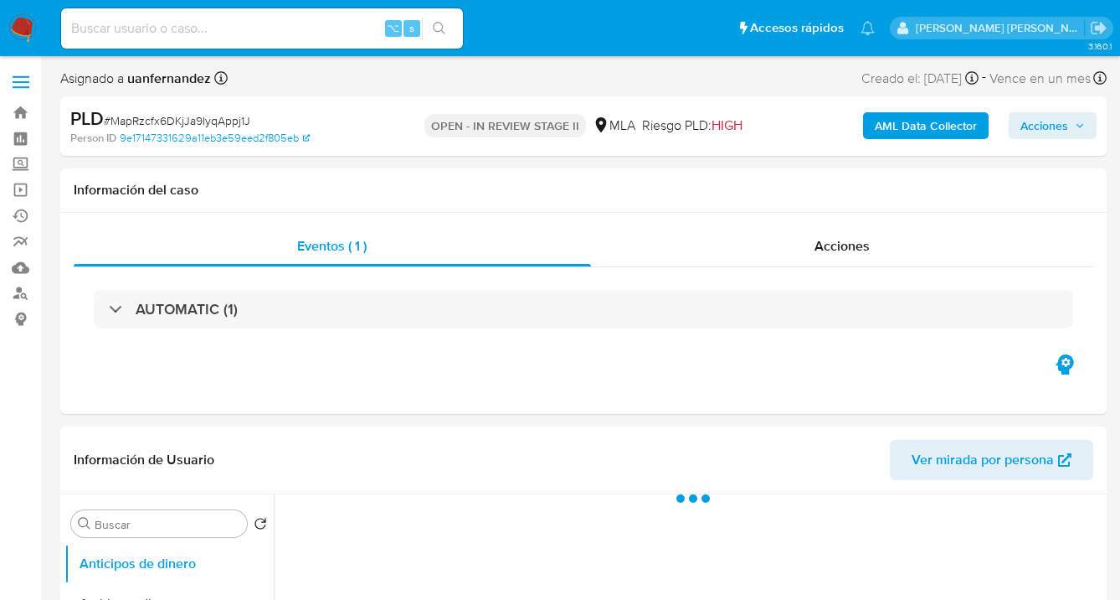
select select "10"
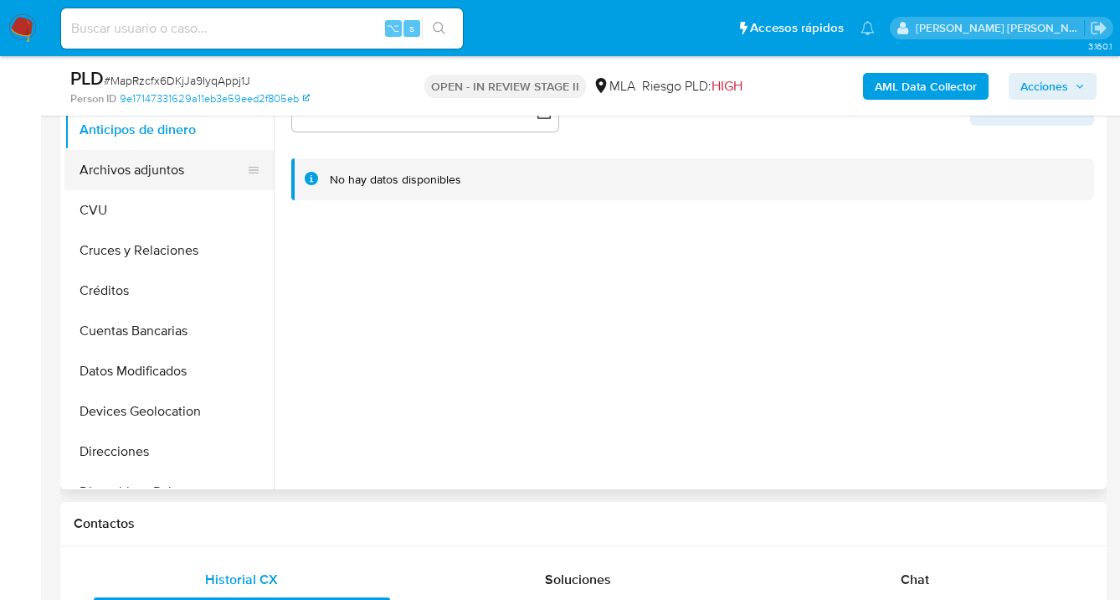
click at [172, 174] on button "Archivos adjuntos" at bounding box center [162, 170] width 196 height 40
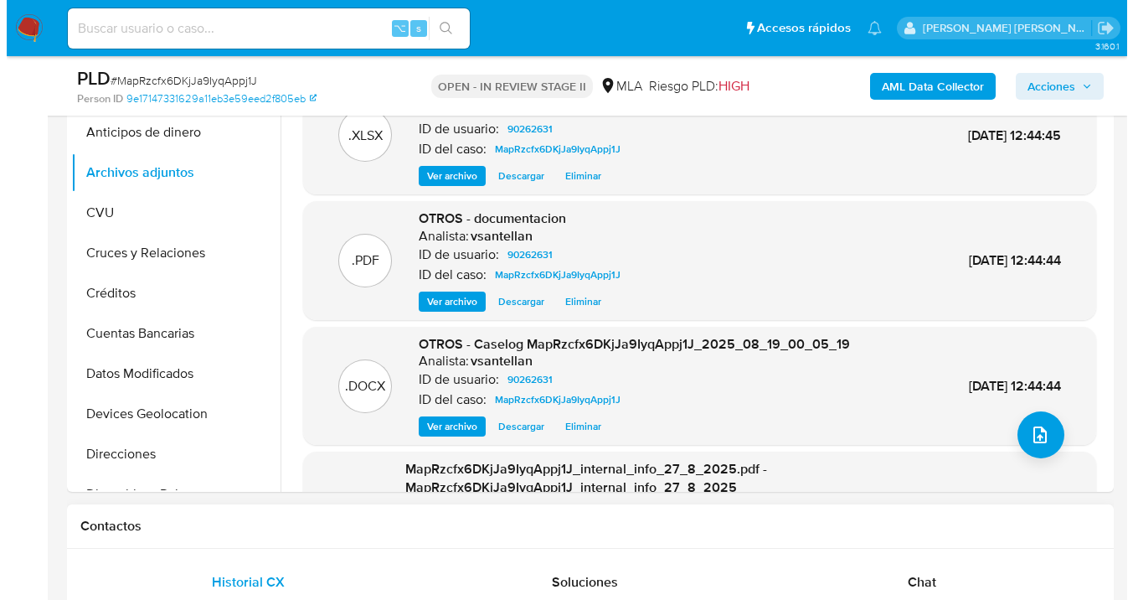
scroll to position [486, 0]
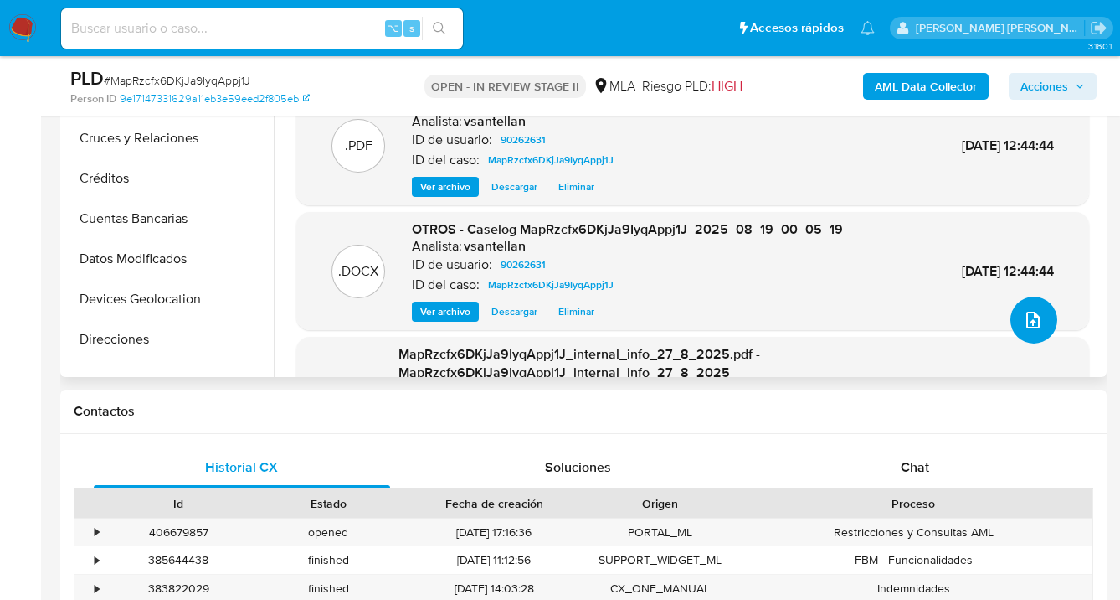
click at [1035, 327] on span "upload-file" at bounding box center [1033, 320] width 20 height 20
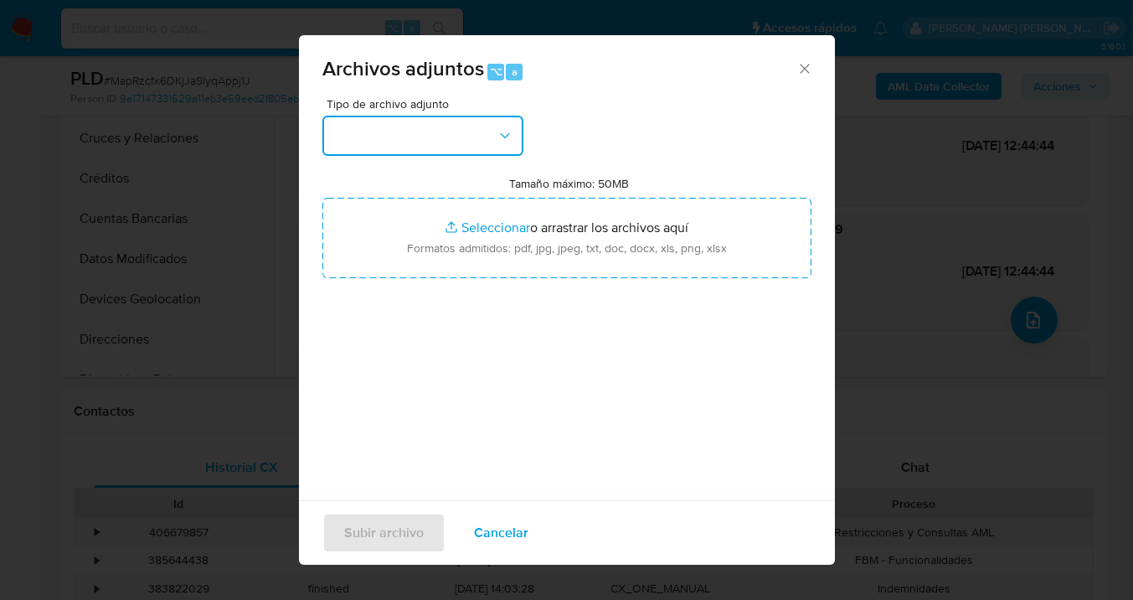
drag, startPoint x: 499, startPoint y: 133, endPoint x: 492, endPoint y: 144, distance: 12.8
click at [499, 133] on icon "button" at bounding box center [505, 135] width 17 height 17
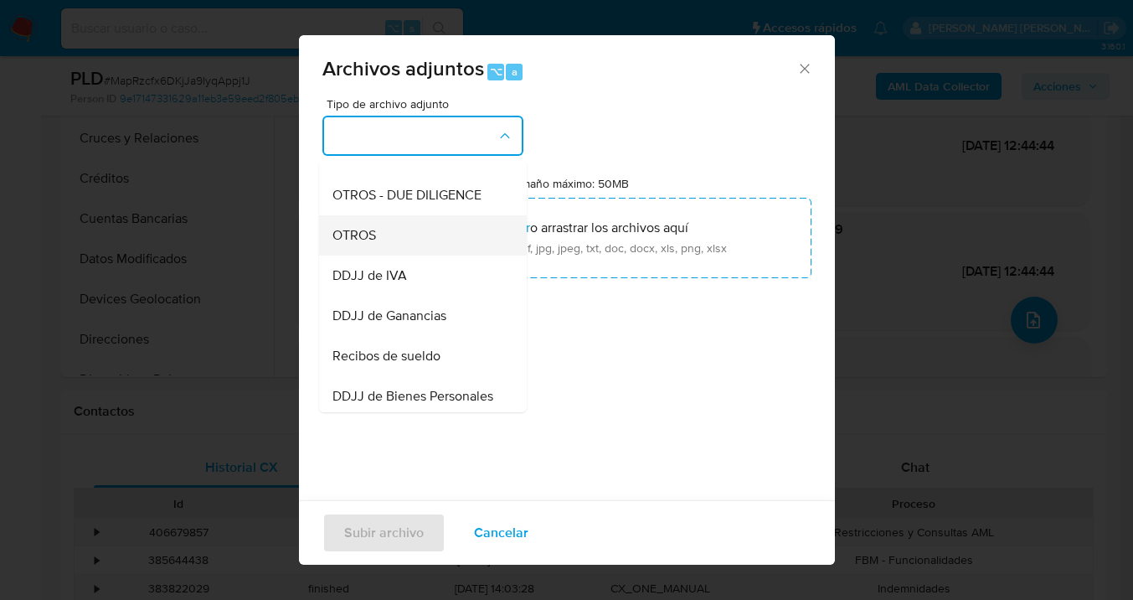
scroll to position [275, 0]
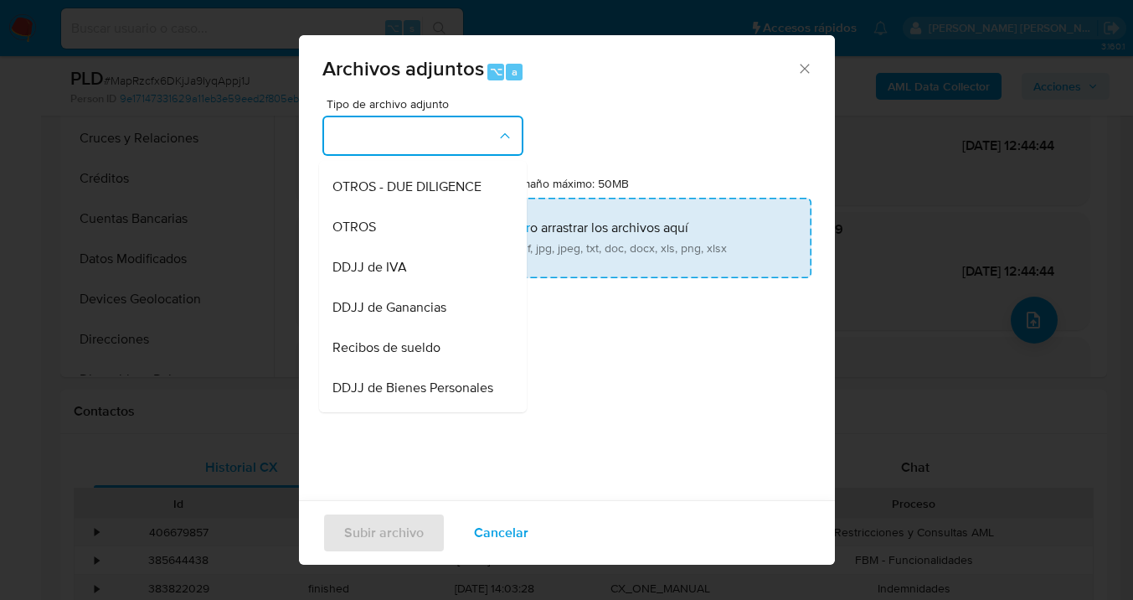
drag, startPoint x: 446, startPoint y: 325, endPoint x: 549, endPoint y: 252, distance: 126.1
click at [446, 325] on div "DDJJ de Ganancias" at bounding box center [417, 307] width 171 height 40
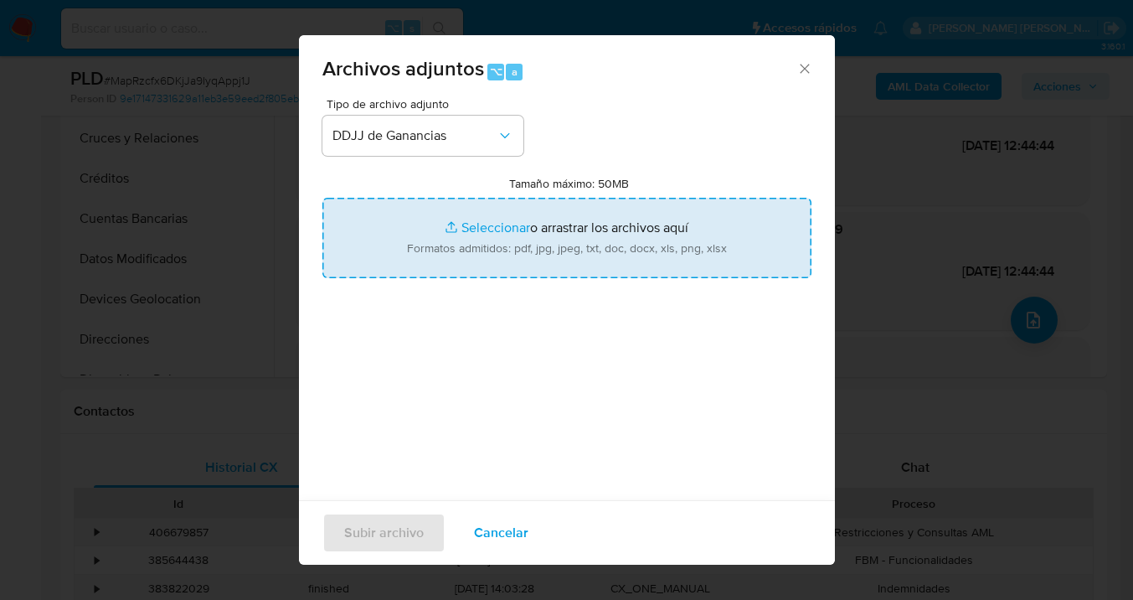
click at [551, 251] on input "Tamaño máximo: 50MB Seleccionar archivos" at bounding box center [566, 238] width 489 height 80
type input "C:\fakepath\DDJJ F711.pdf"
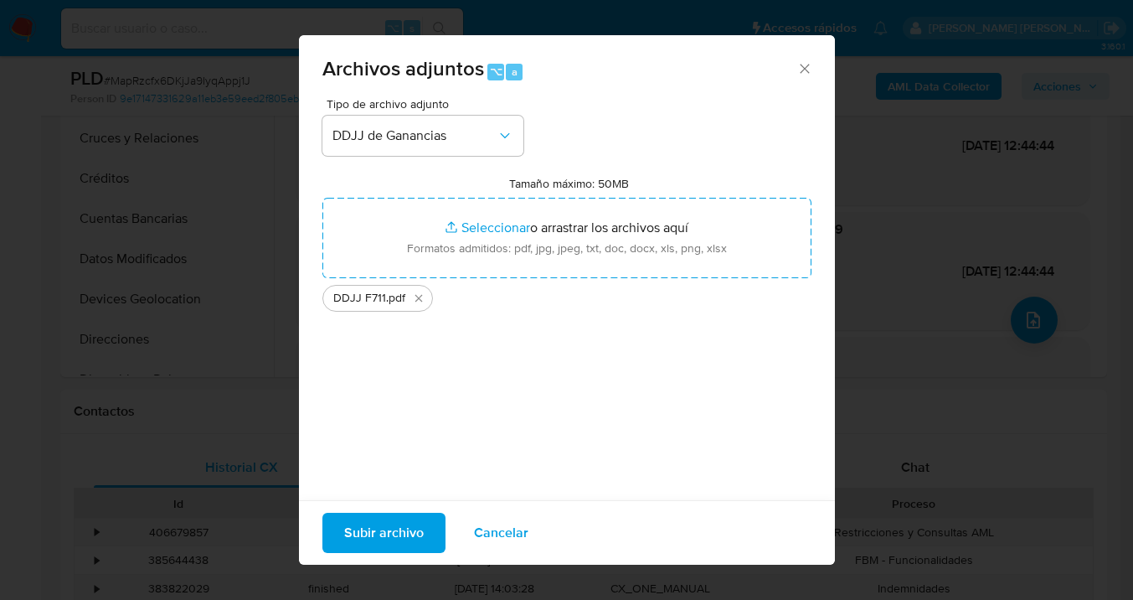
drag, startPoint x: 551, startPoint y: 251, endPoint x: 378, endPoint y: 537, distance: 334.0
click at [378, 537] on span "Subir archivo" at bounding box center [384, 532] width 80 height 37
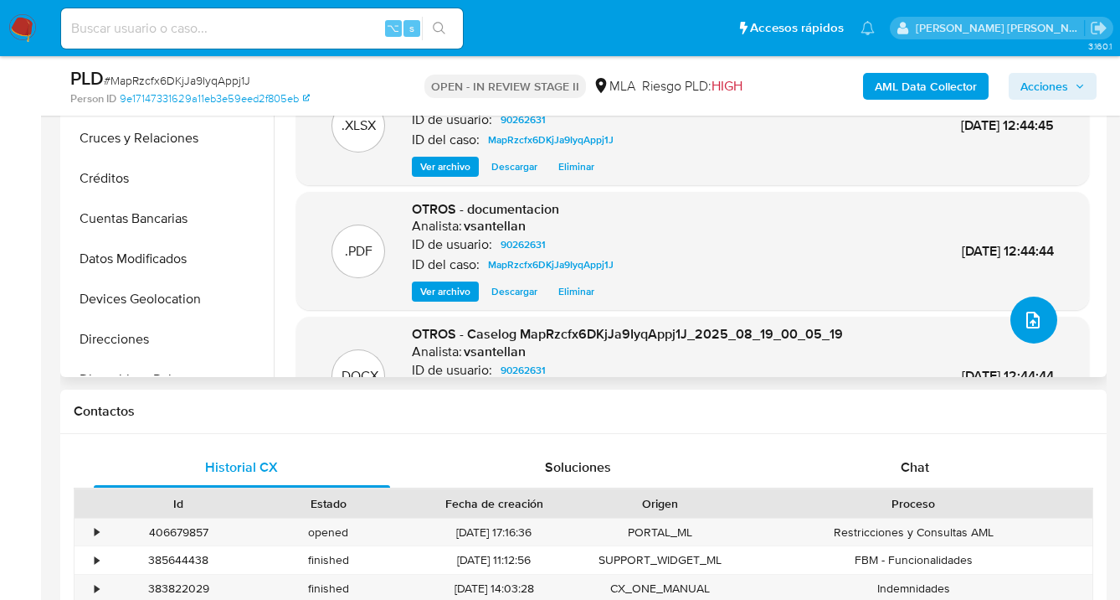
click at [1032, 321] on icon "upload-file" at bounding box center [1033, 320] width 20 height 20
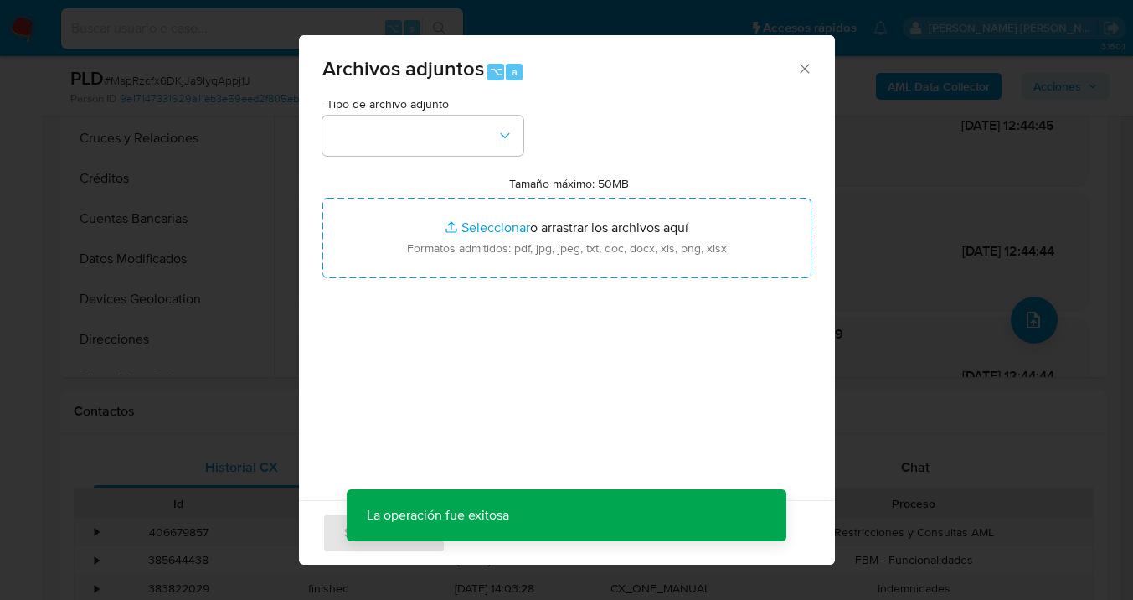
click at [796, 69] on icon "Cerrar" at bounding box center [804, 68] width 17 height 17
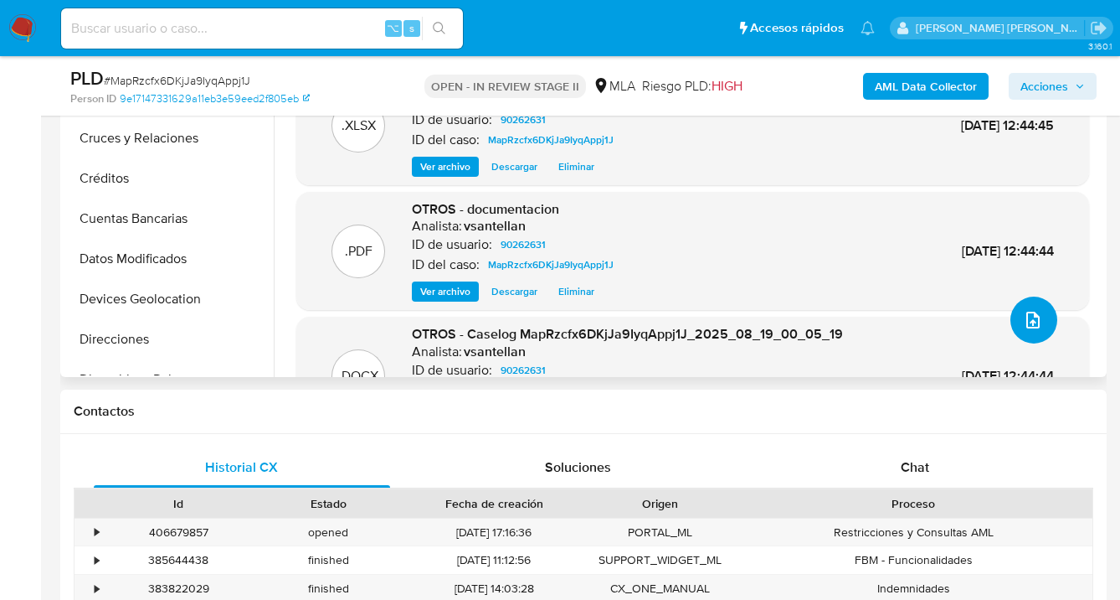
click at [1027, 322] on icon "upload-file" at bounding box center [1033, 320] width 20 height 20
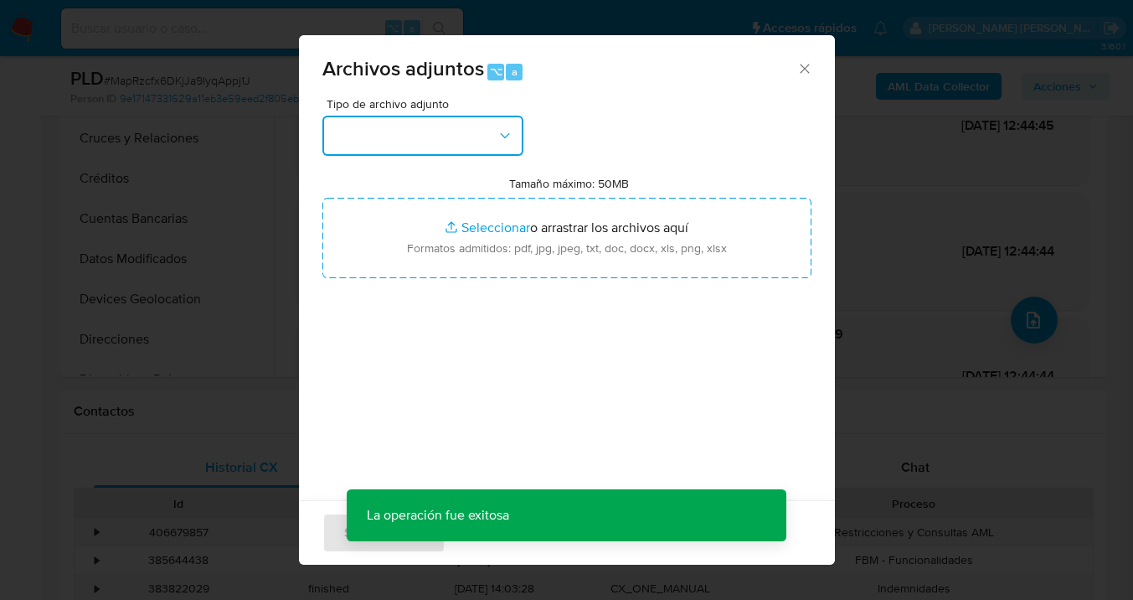
click at [476, 128] on button "button" at bounding box center [422, 136] width 201 height 40
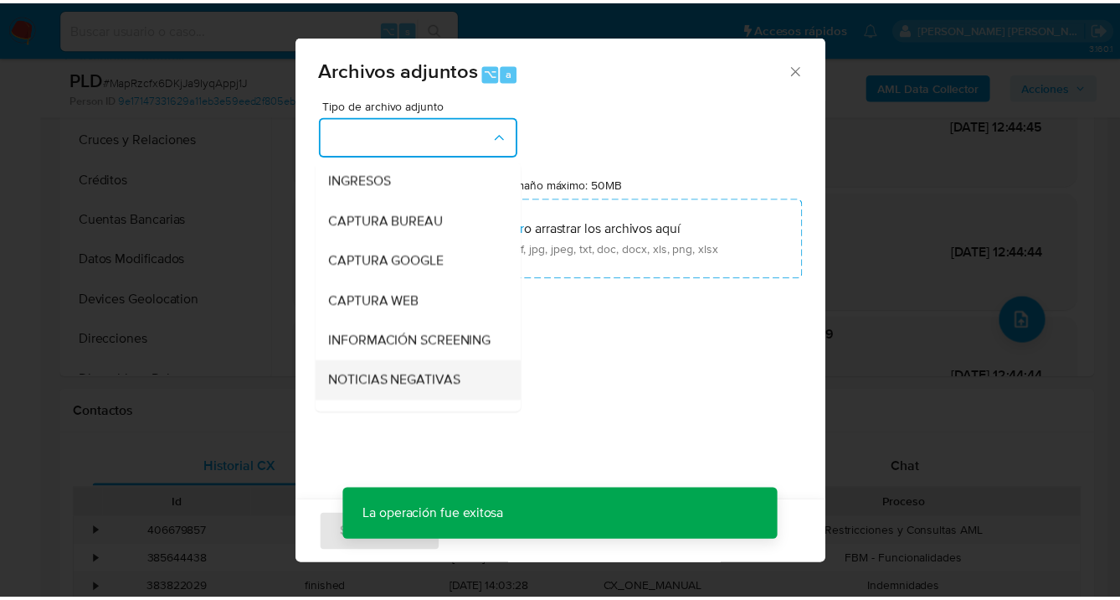
scroll to position [141, 0]
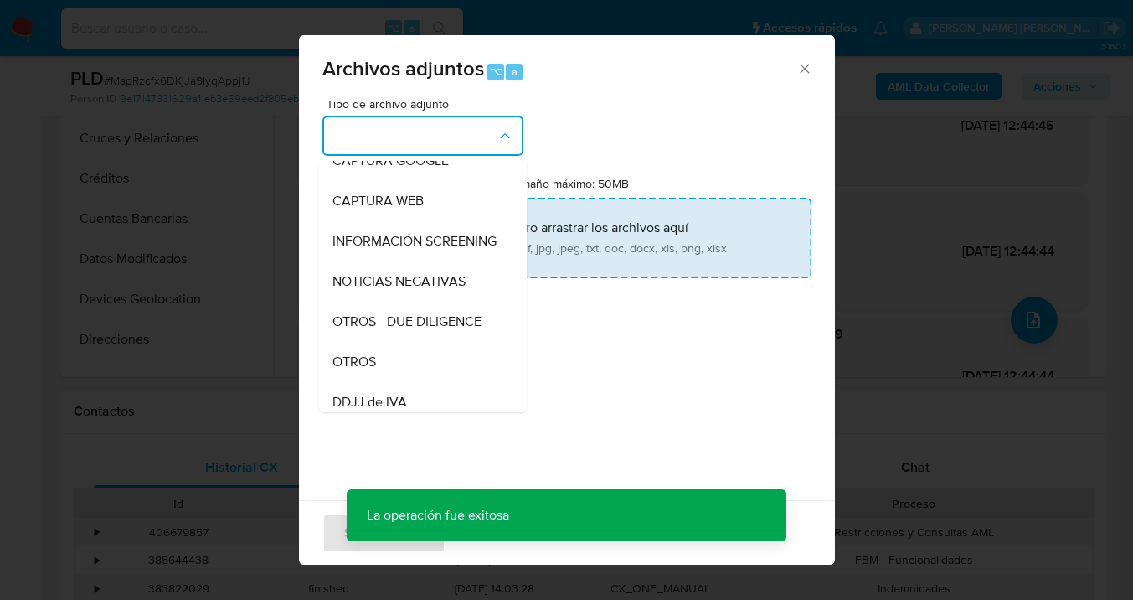
drag, startPoint x: 418, startPoint y: 367, endPoint x: 563, endPoint y: 220, distance: 206.0
click at [418, 367] on div "OTROS" at bounding box center [417, 362] width 171 height 40
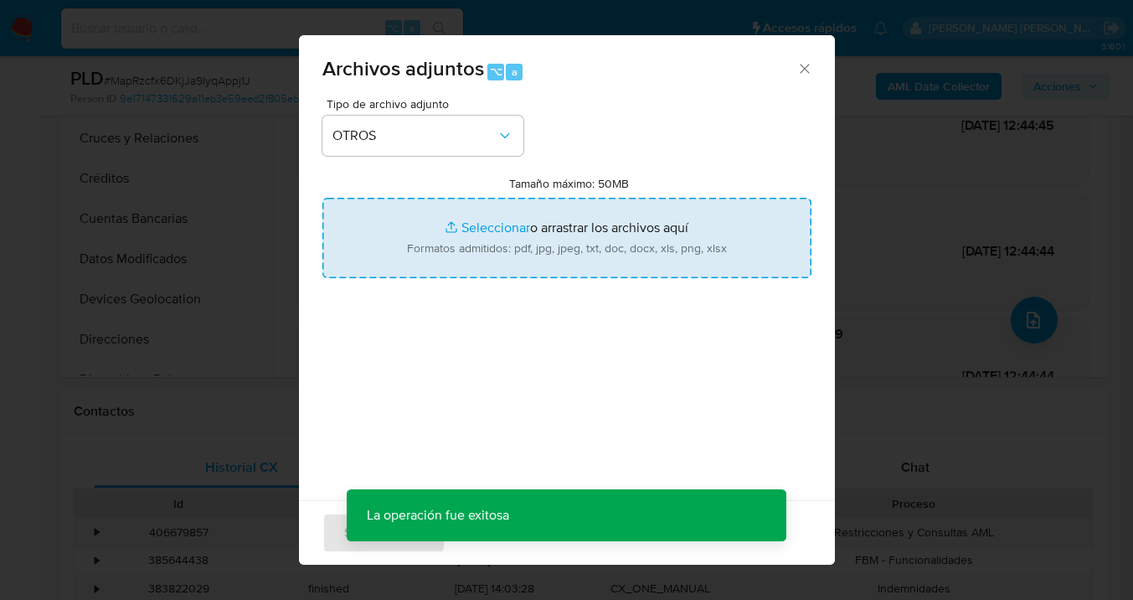
click at [563, 222] on input "Tamaño máximo: 50MB Seleccionar archivos" at bounding box center [566, 238] width 489 height 80
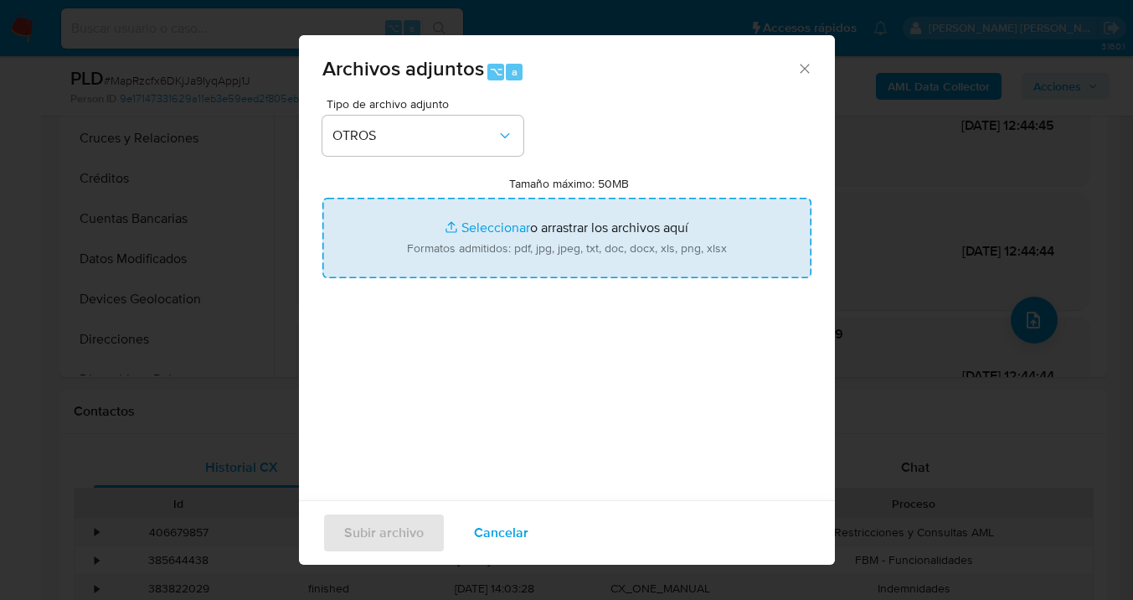
type input "C:\fakepath\Caselog MapRzcfx6DKjJa9IyqAppj1J V2.docx"
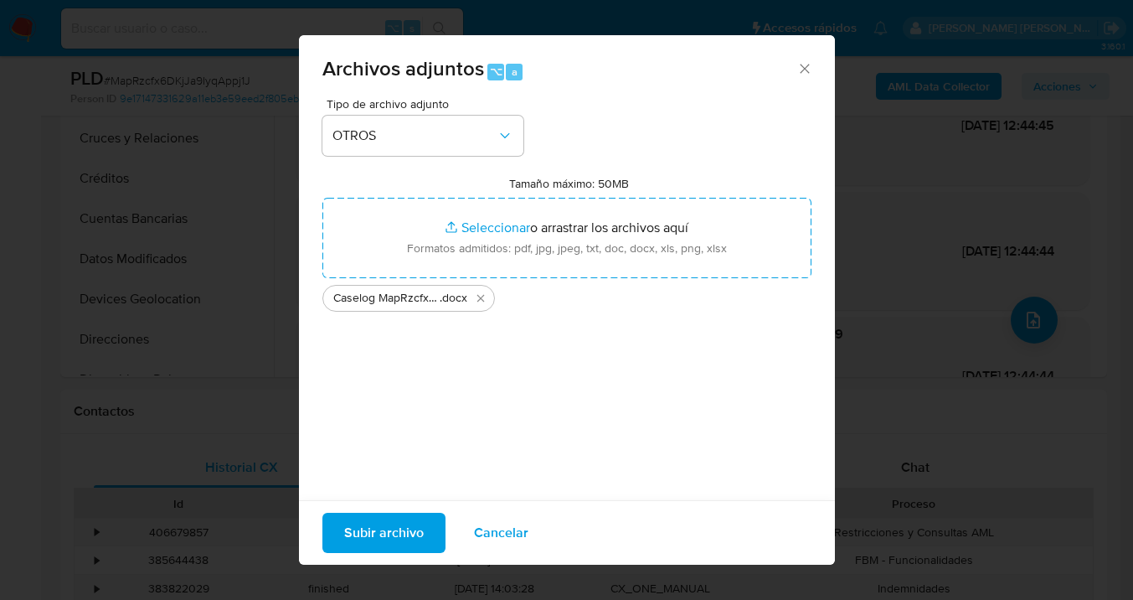
click at [371, 540] on span "Subir archivo" at bounding box center [384, 532] width 80 height 37
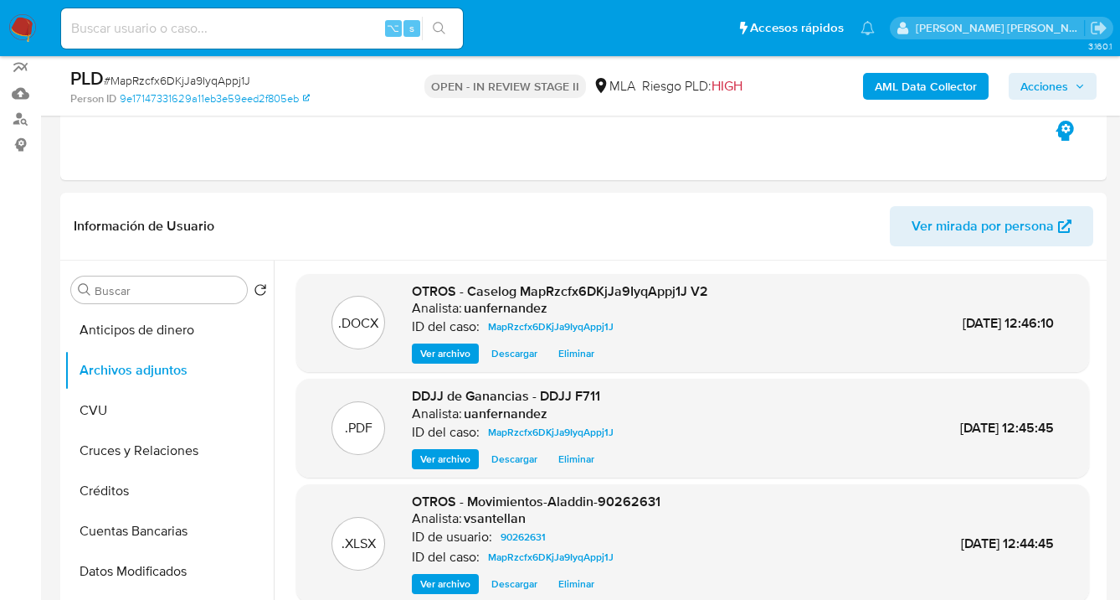
scroll to position [126, 0]
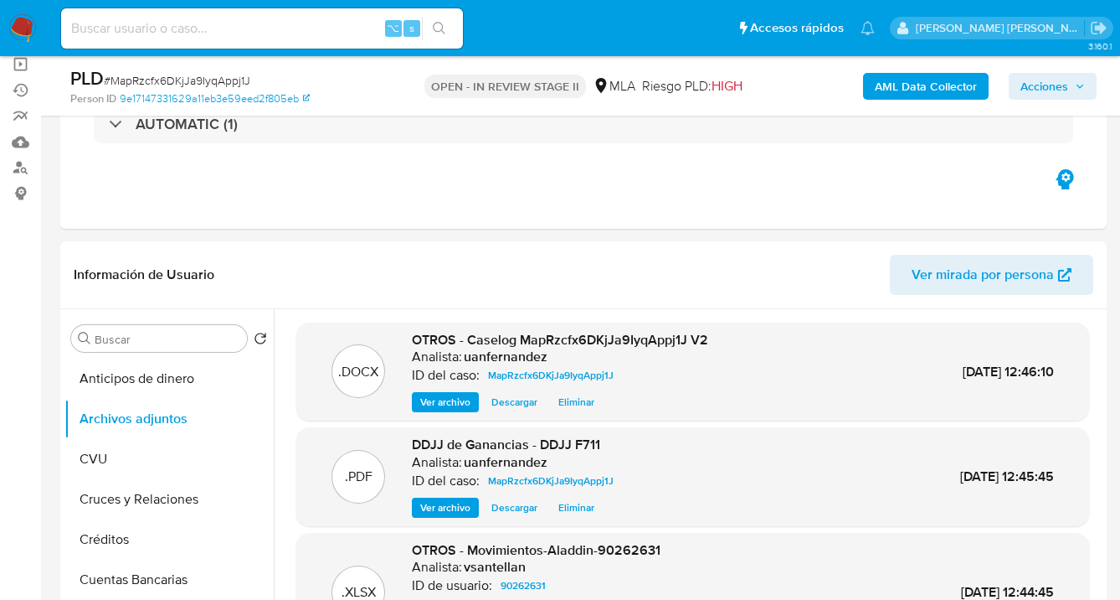
click at [1052, 78] on span "Acciones" at bounding box center [1045, 86] width 48 height 27
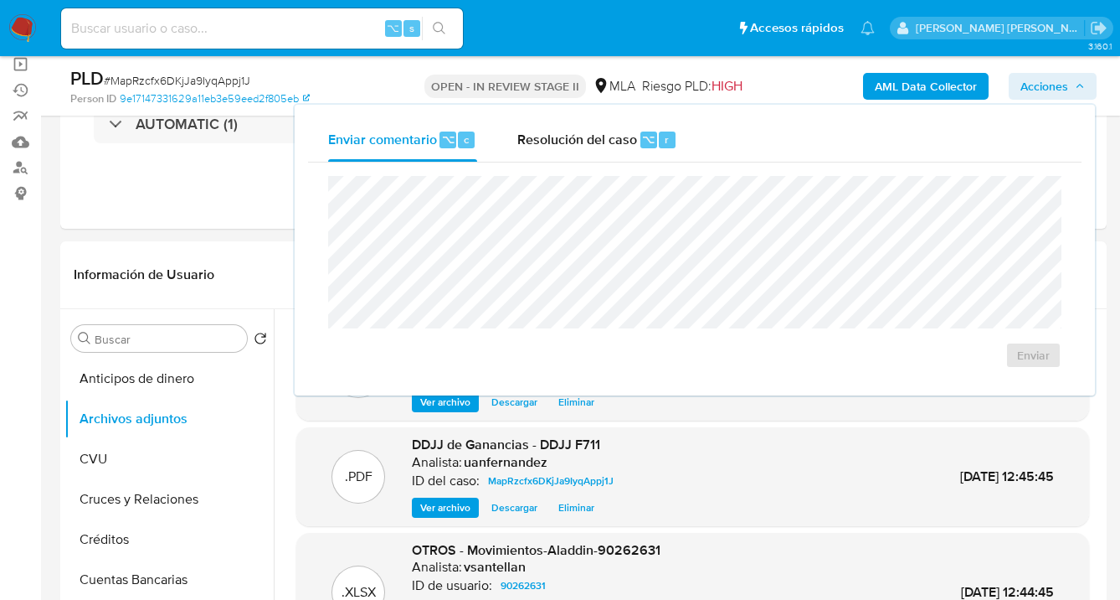
drag, startPoint x: 554, startPoint y: 147, endPoint x: 545, endPoint y: 173, distance: 27.5
click at [554, 147] on span "Resolución del caso" at bounding box center [577, 138] width 120 height 19
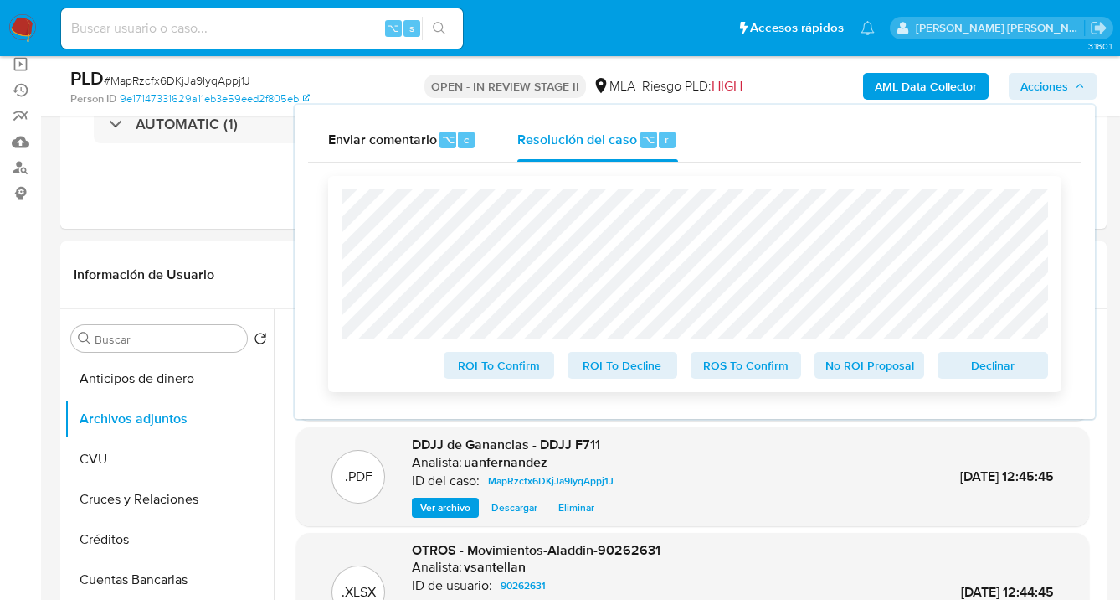
click at [978, 366] on span "Declinar" at bounding box center [993, 364] width 87 height 23
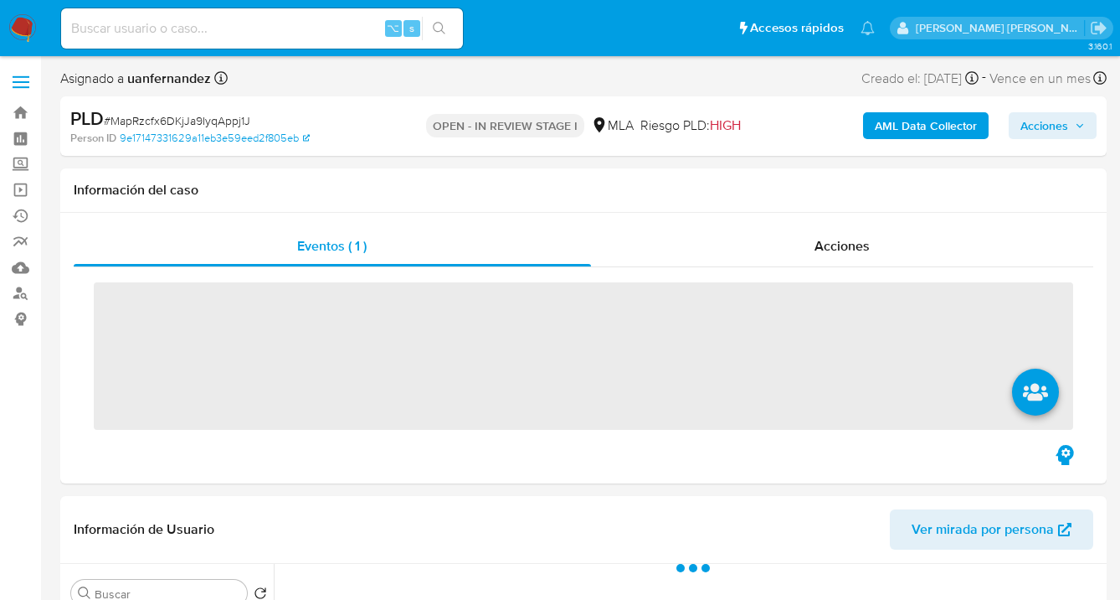
click at [1032, 130] on span "Acciones" at bounding box center [1045, 125] width 48 height 27
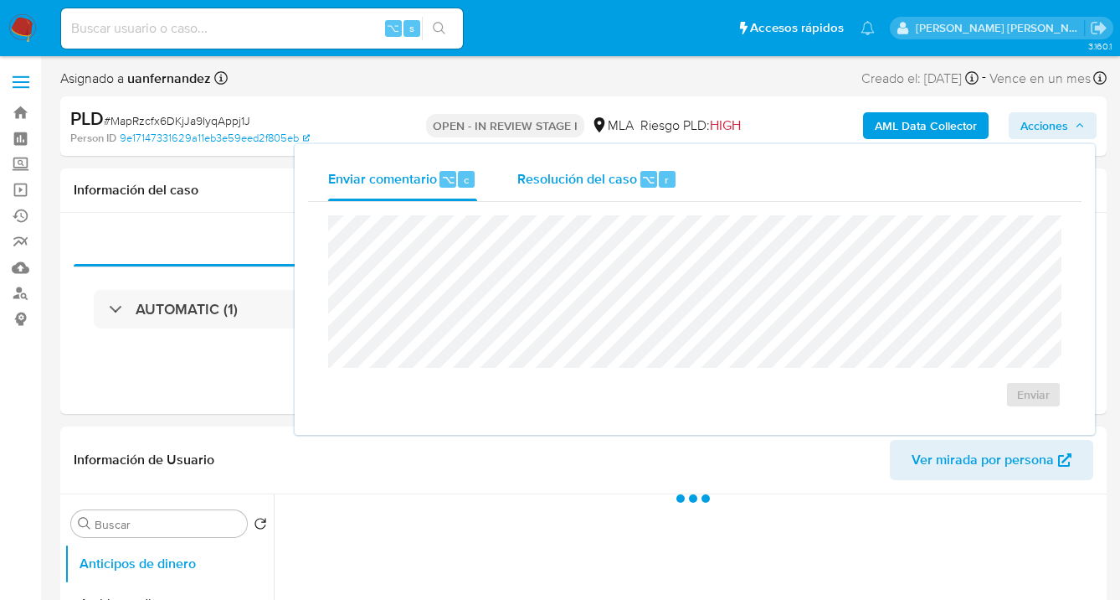
drag, startPoint x: 607, startPoint y: 180, endPoint x: 594, endPoint y: 192, distance: 17.2
click at [605, 182] on span "Resolución del caso" at bounding box center [577, 178] width 120 height 19
select select "10"
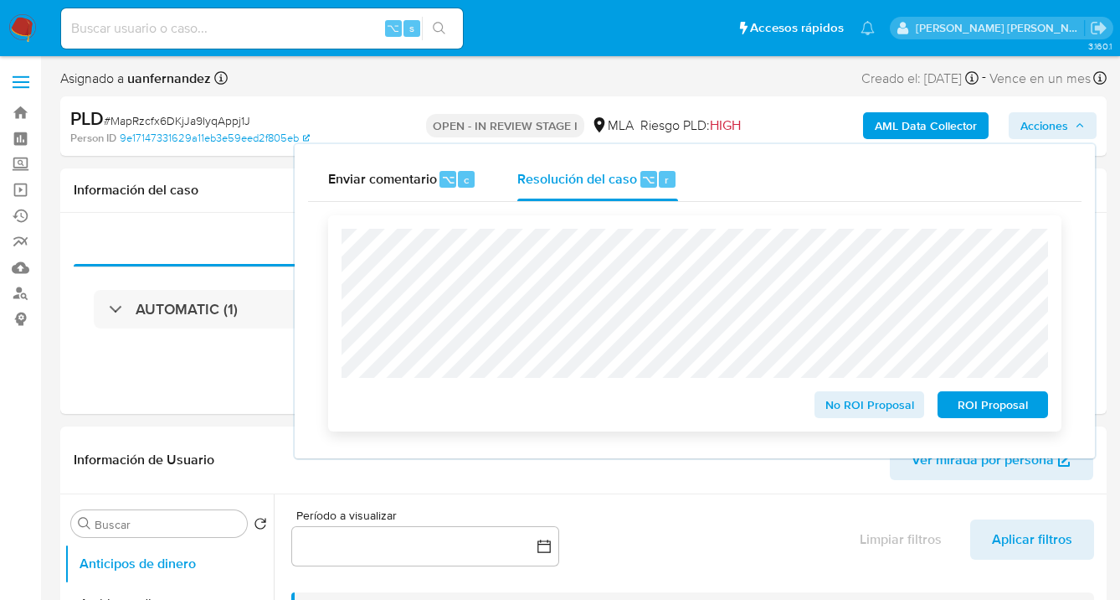
click at [1000, 408] on span "ROI Proposal" at bounding box center [993, 404] width 87 height 23
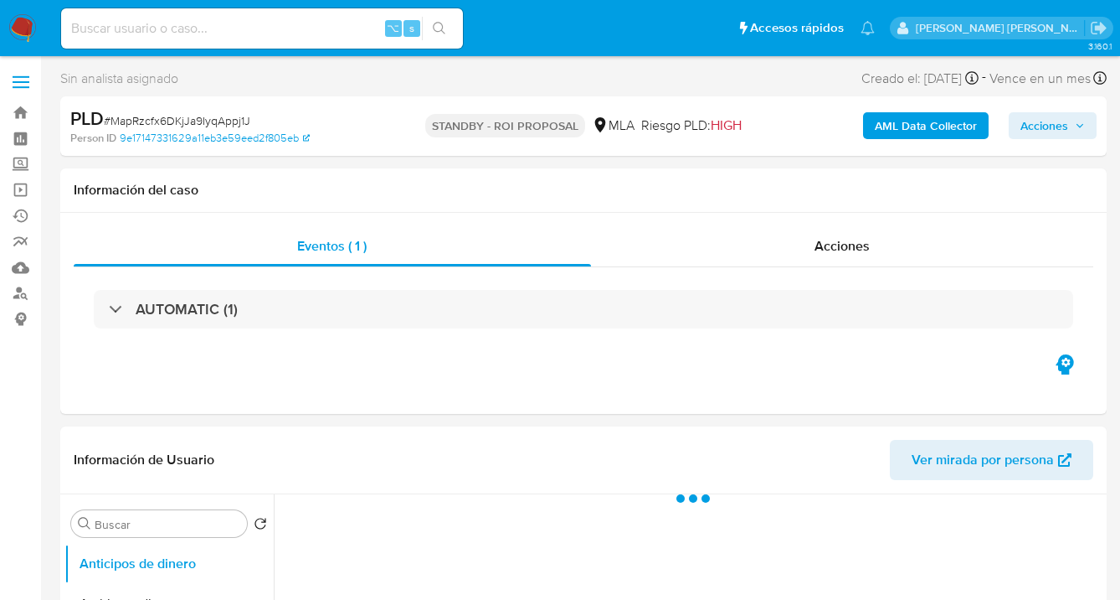
select select "10"
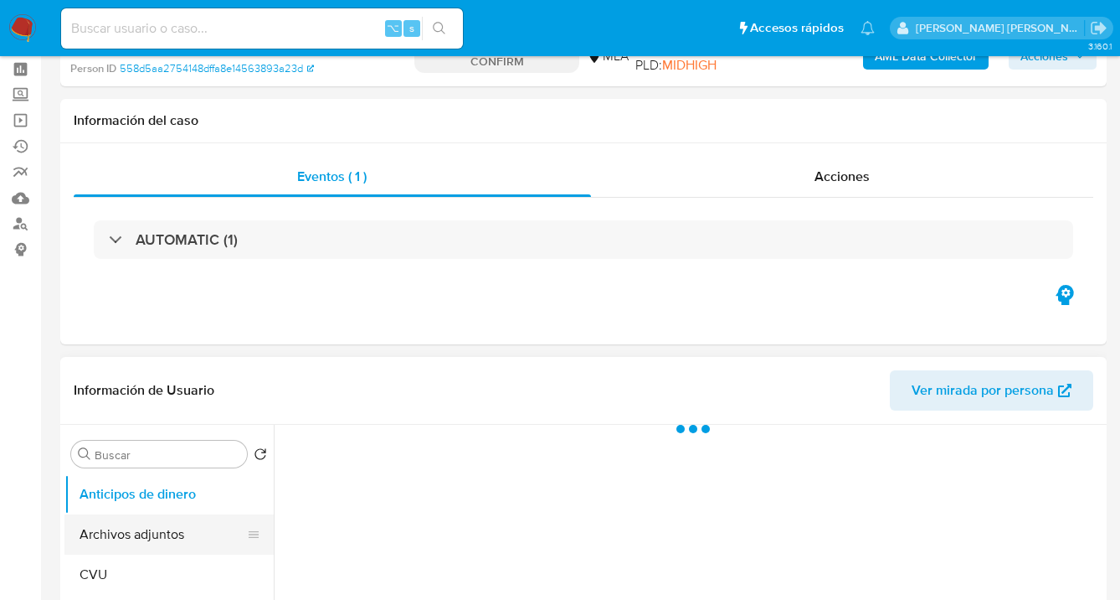
scroll to position [163, 0]
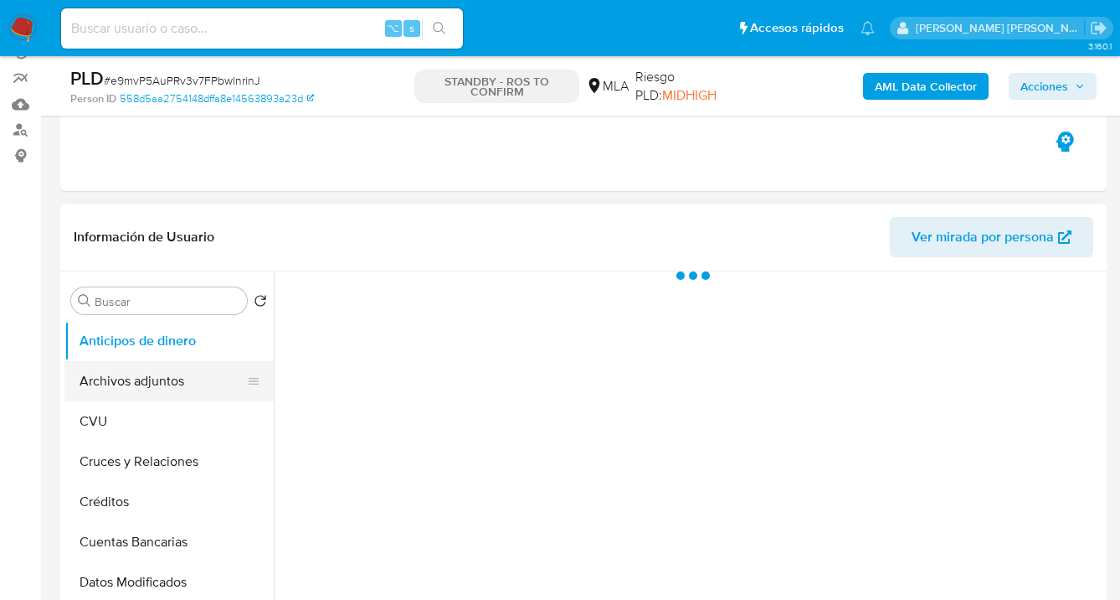
click at [153, 375] on button "Archivos adjuntos" at bounding box center [162, 381] width 196 height 40
select select "10"
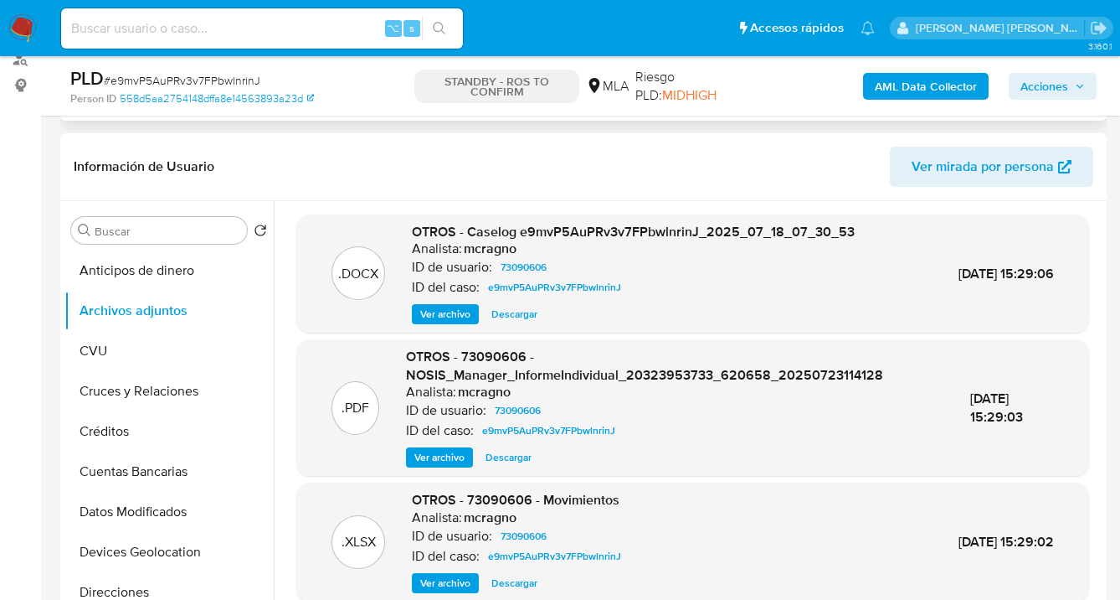
scroll to position [79, 0]
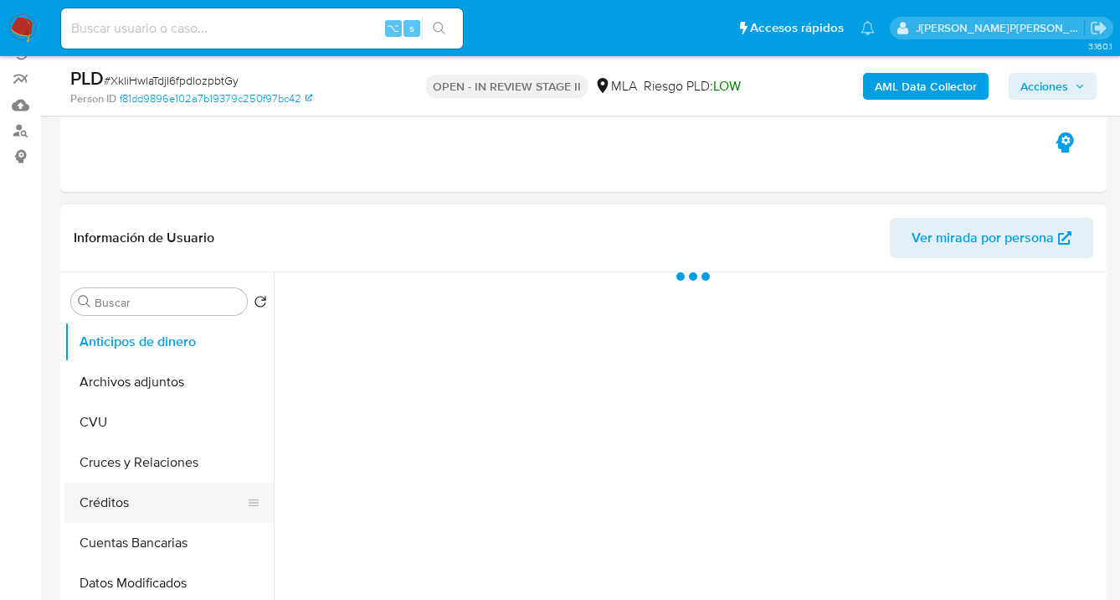
scroll to position [325, 0]
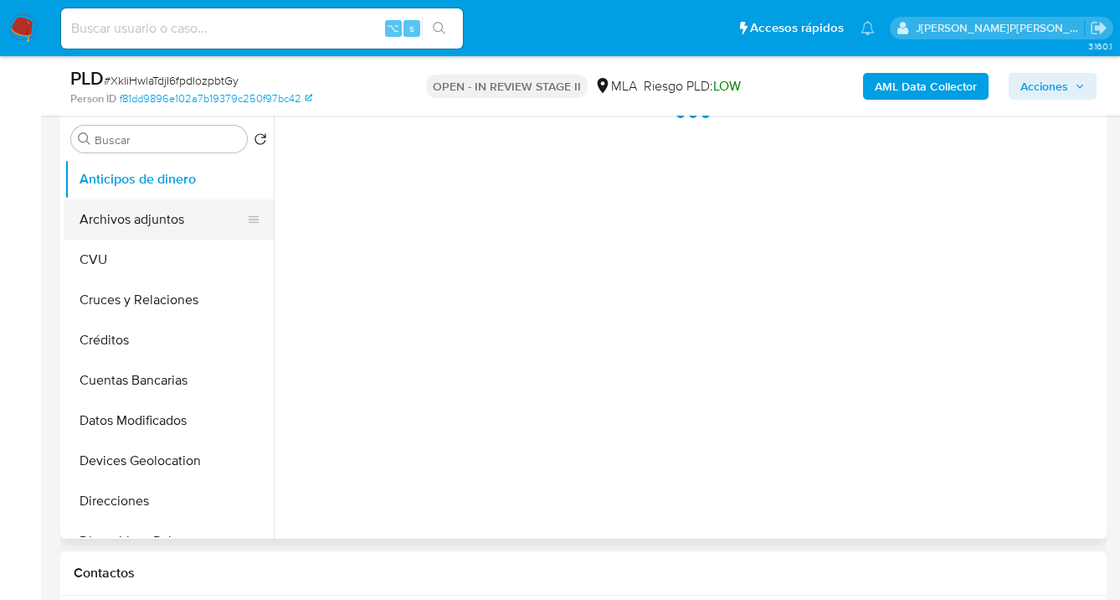
select select "10"
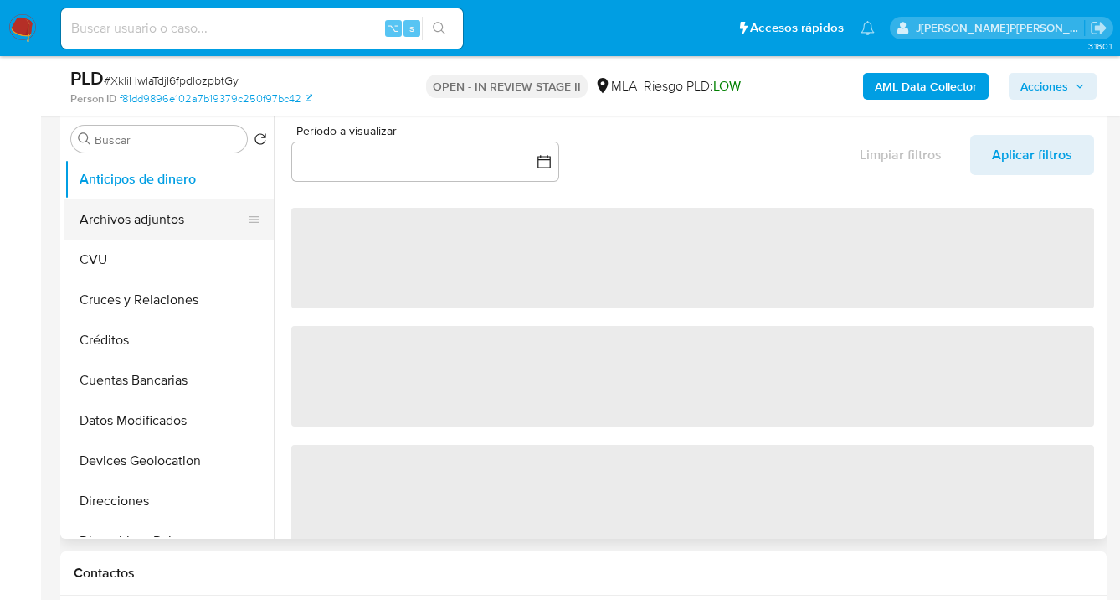
drag, startPoint x: 149, startPoint y: 214, endPoint x: 230, endPoint y: 214, distance: 81.2
click at [149, 214] on button "Archivos adjuntos" at bounding box center [162, 219] width 196 height 40
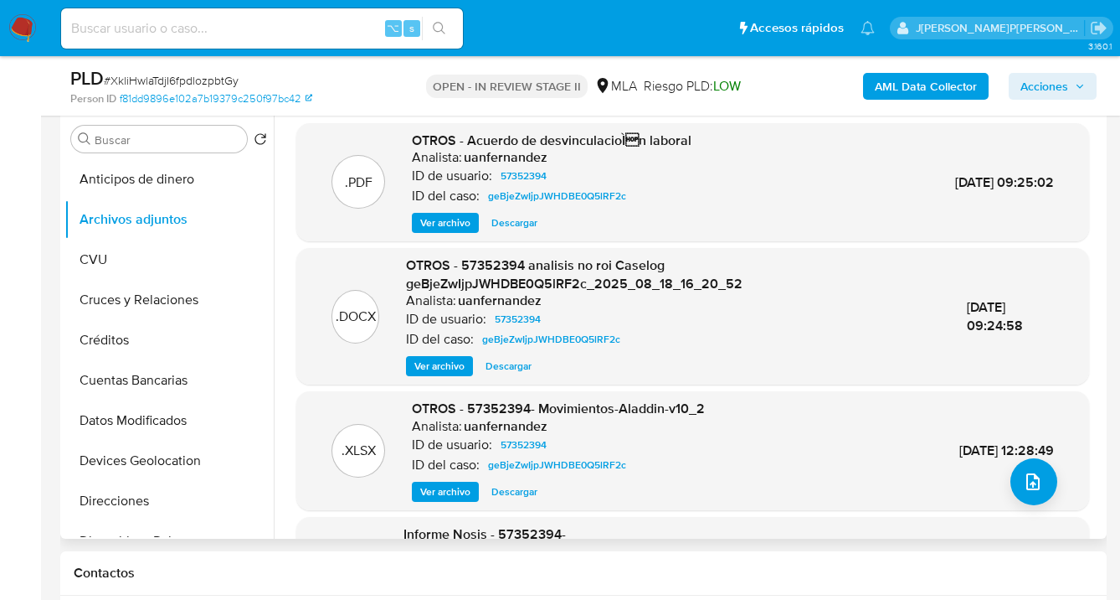
click at [506, 368] on span "Descargar" at bounding box center [509, 366] width 46 height 17
click at [440, 229] on span "Ver archivo" at bounding box center [445, 222] width 50 height 17
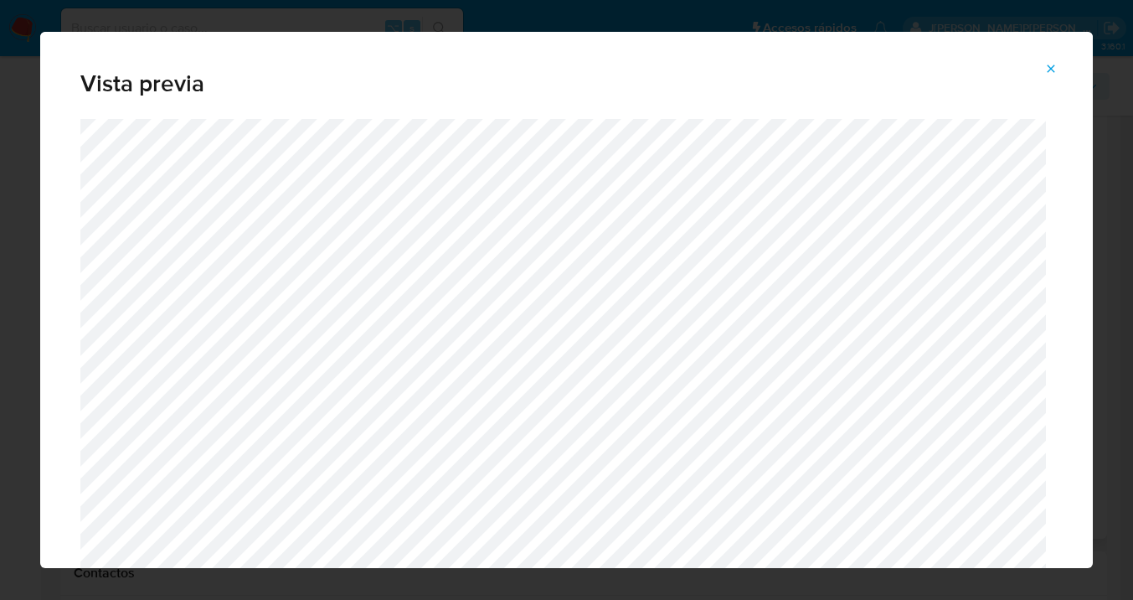
click at [1048, 69] on icon "Attachment preview" at bounding box center [1050, 68] width 13 height 13
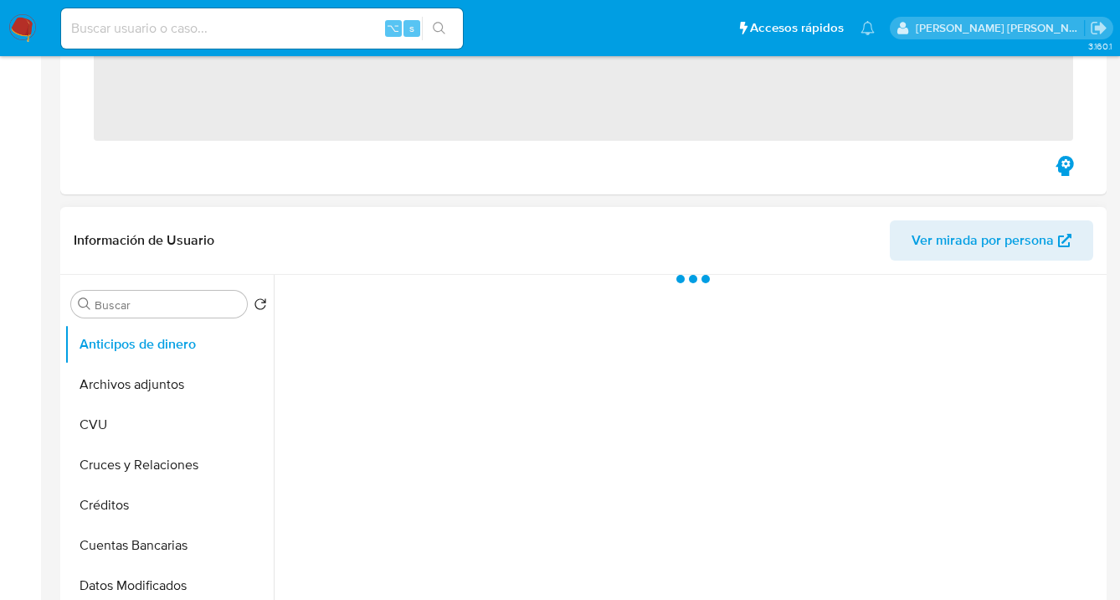
scroll to position [355, 0]
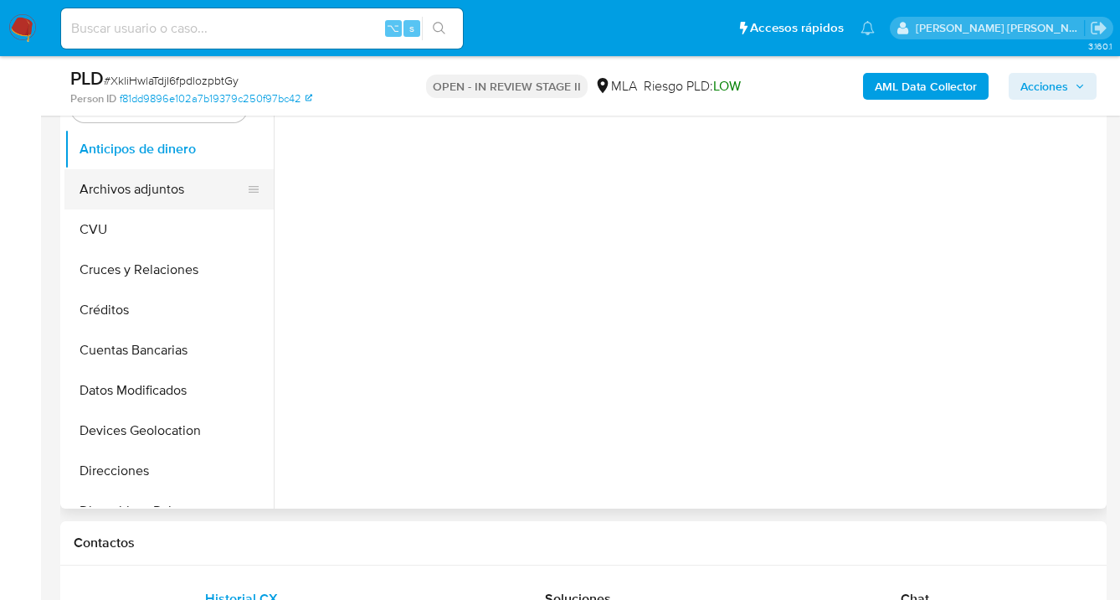
click at [172, 190] on button "Archivos adjuntos" at bounding box center [162, 189] width 196 height 40
select select "10"
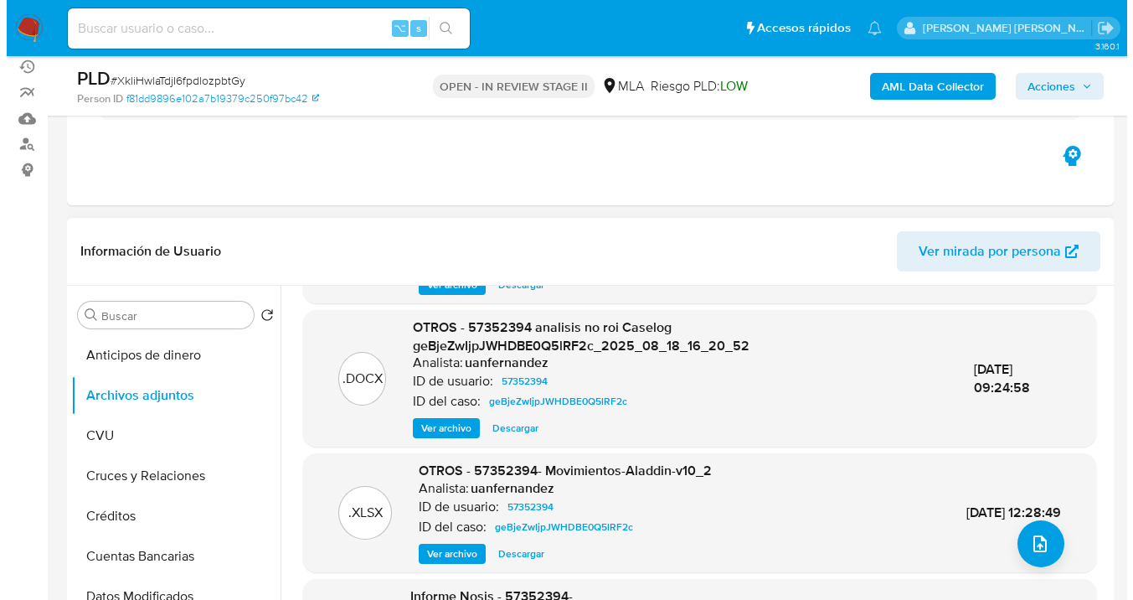
scroll to position [177, 0]
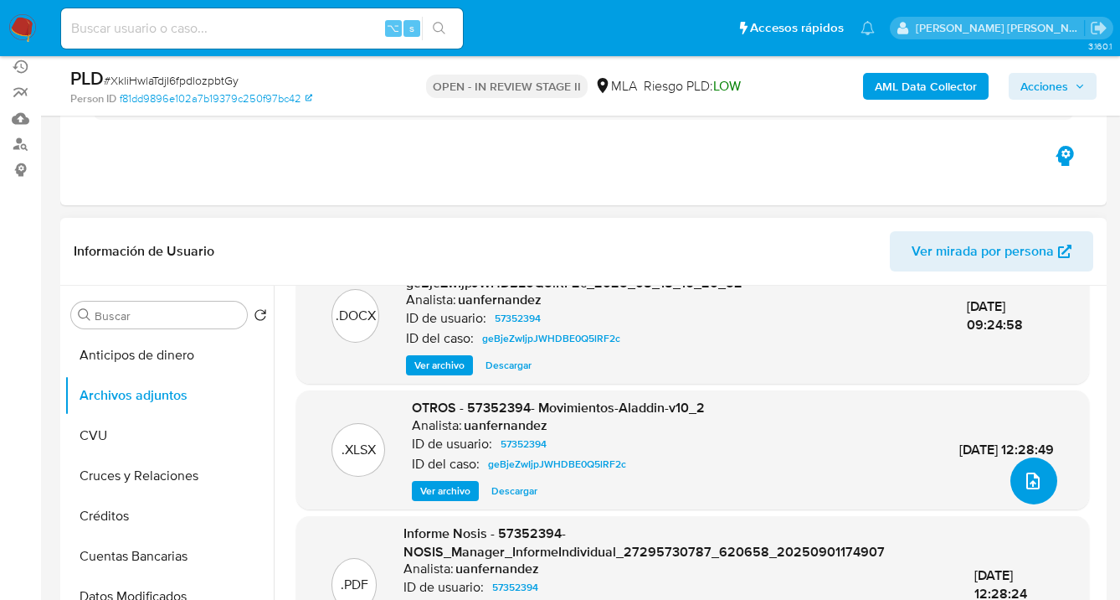
click at [1023, 481] on icon "upload-file" at bounding box center [1033, 481] width 20 height 20
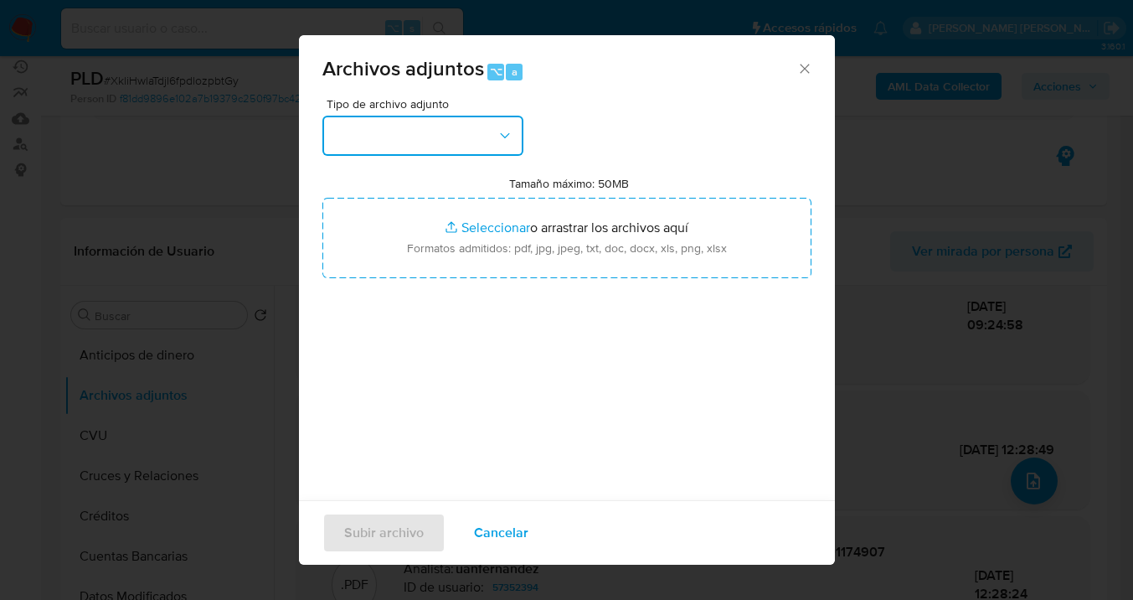
click at [505, 130] on icon "button" at bounding box center [505, 135] width 17 height 17
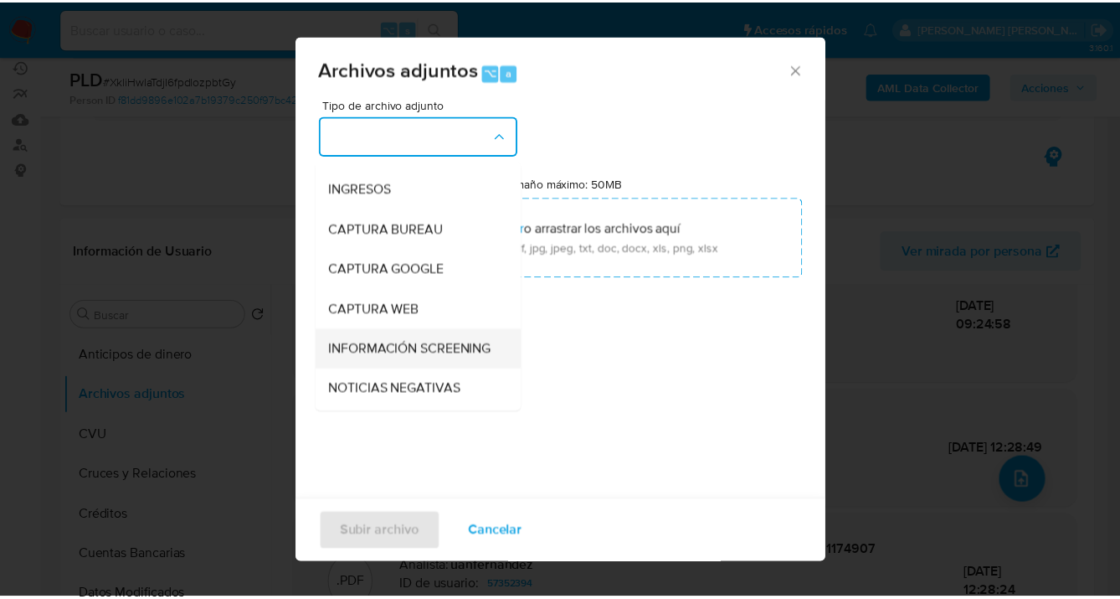
scroll to position [121, 0]
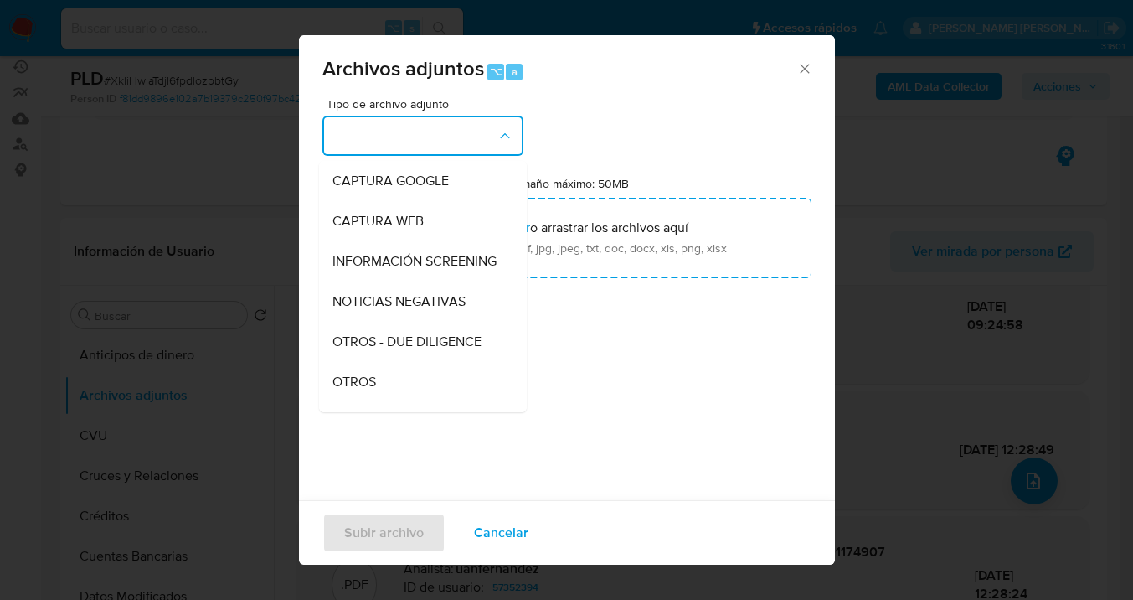
drag, startPoint x: 399, startPoint y: 392, endPoint x: 413, endPoint y: 383, distance: 16.5
click at [399, 392] on div "OTROS" at bounding box center [417, 382] width 171 height 40
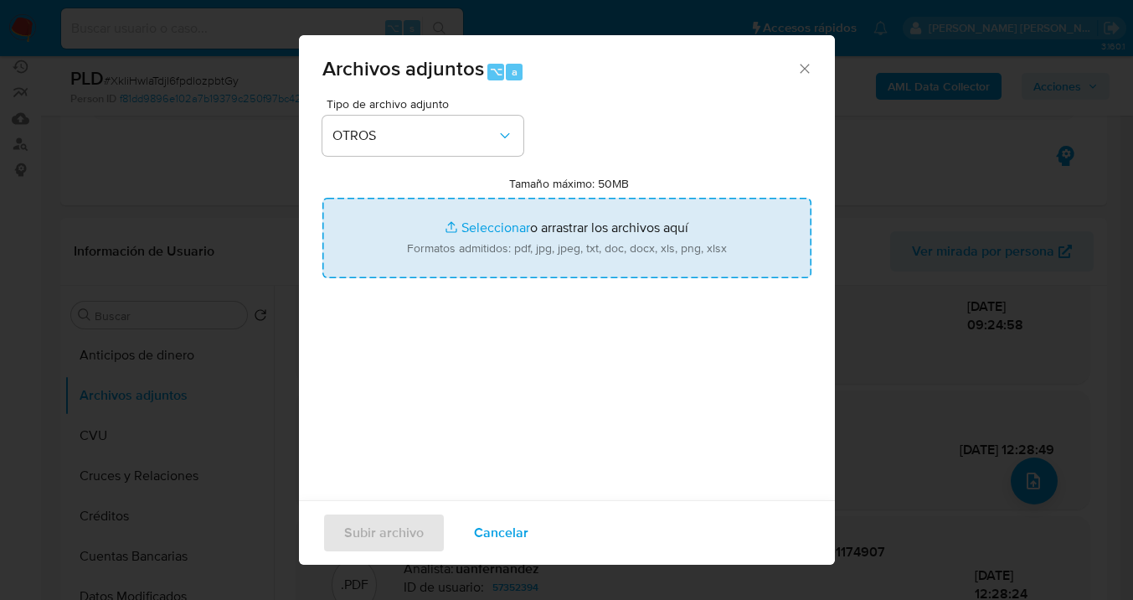
click at [539, 248] on input "Tamaño máximo: 50MB Seleccionar archivos" at bounding box center [566, 238] width 489 height 80
click at [444, 244] on input "Tamaño máximo: 50MB Seleccionar archivos" at bounding box center [566, 238] width 489 height 80
type input "C:\fakepath\57352394 analisis no roi Caselog XkliHwlaTdjI6fpdlozpbtGy_2025_09_2…"
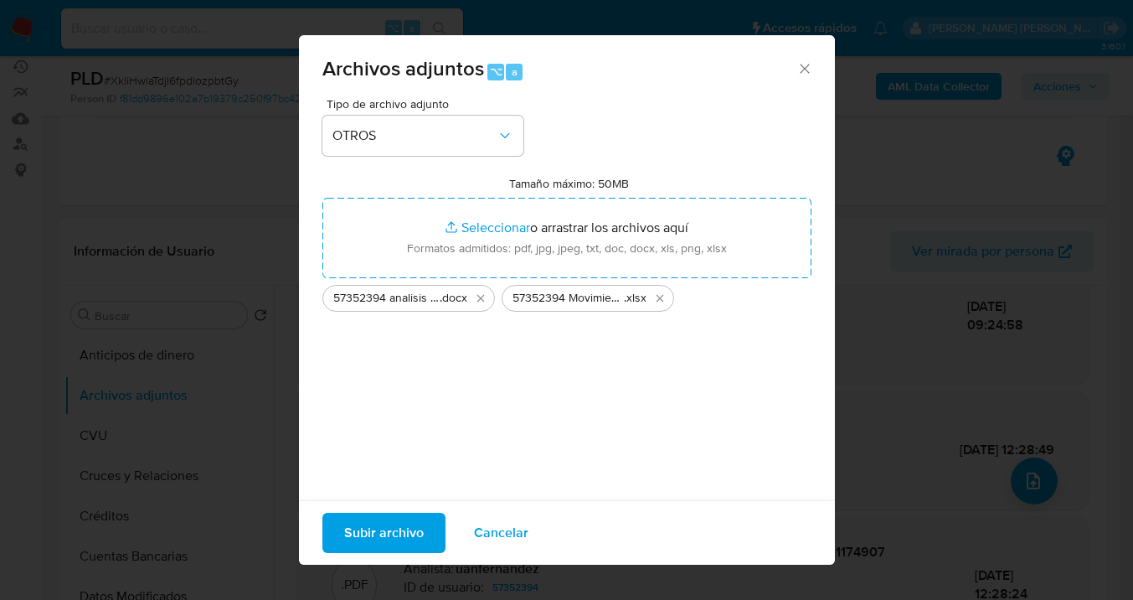
click at [390, 528] on span "Subir archivo" at bounding box center [384, 532] width 80 height 37
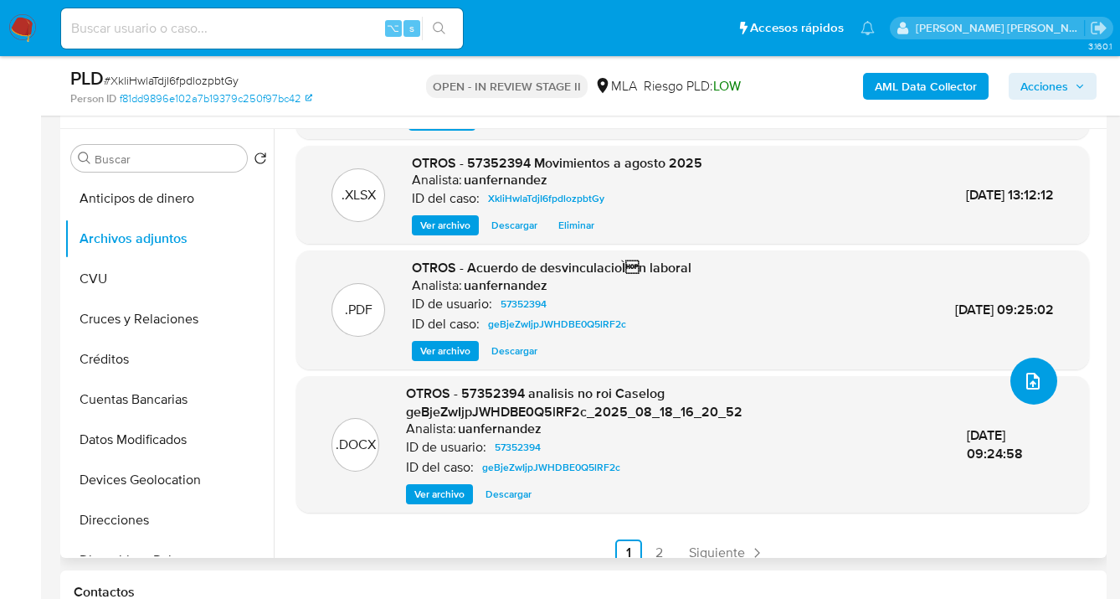
scroll to position [136, 0]
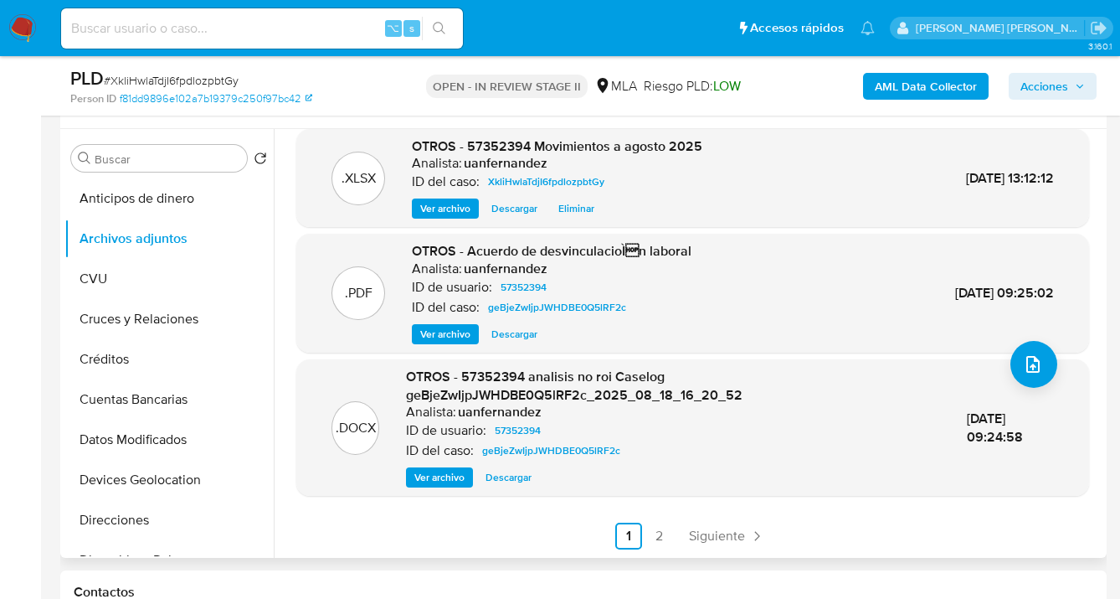
click at [661, 536] on link "2" at bounding box center [659, 535] width 27 height 27
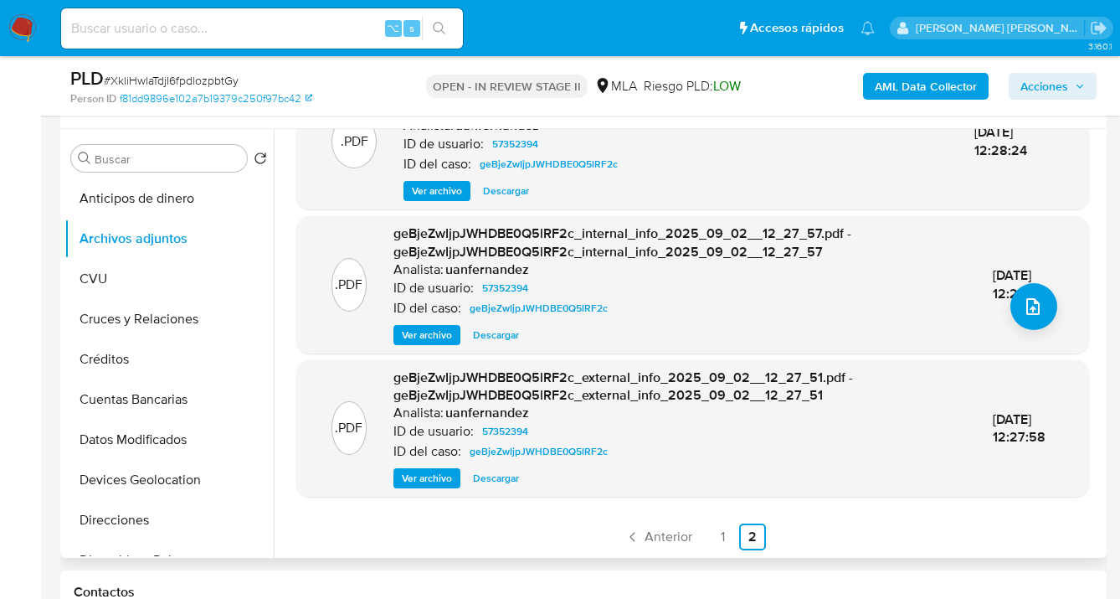
scroll to position [195, 0]
click at [718, 542] on link "1" at bounding box center [722, 535] width 27 height 27
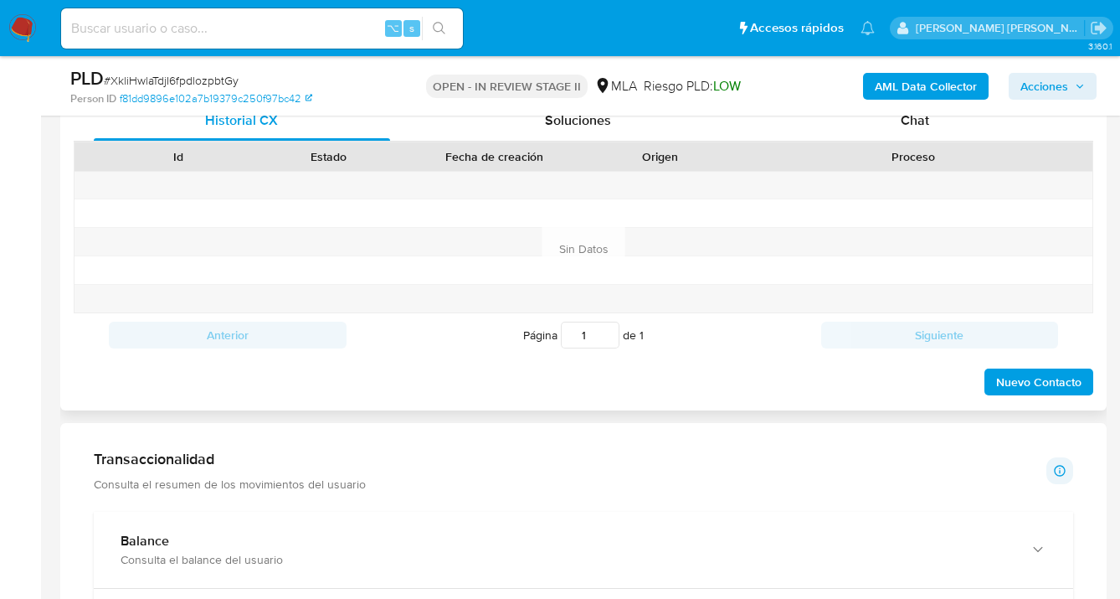
scroll to position [812, 0]
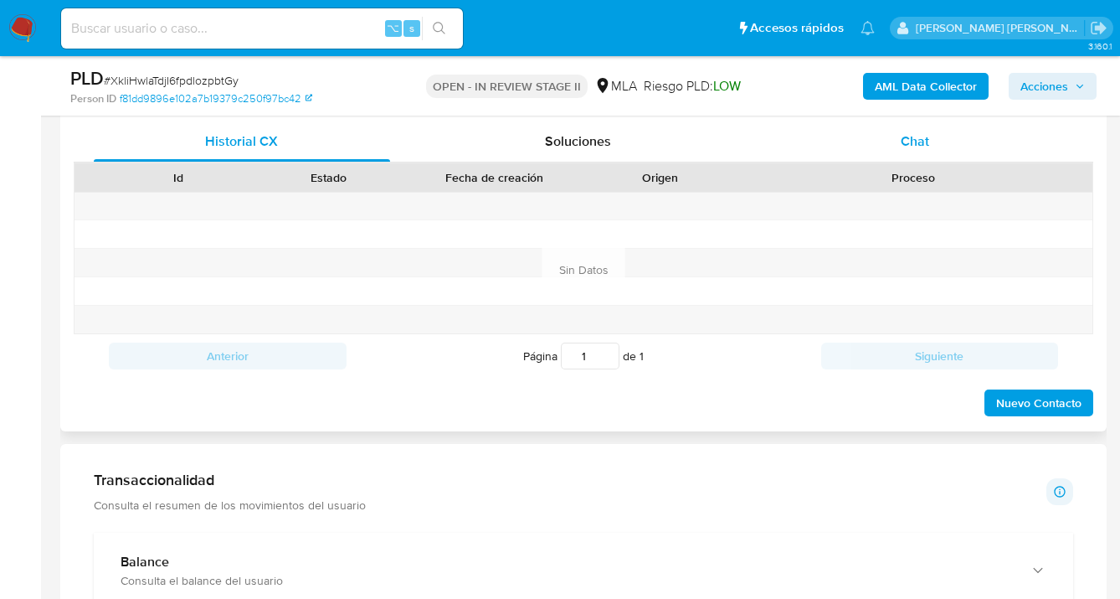
click at [916, 151] on div "Chat" at bounding box center [915, 141] width 296 height 40
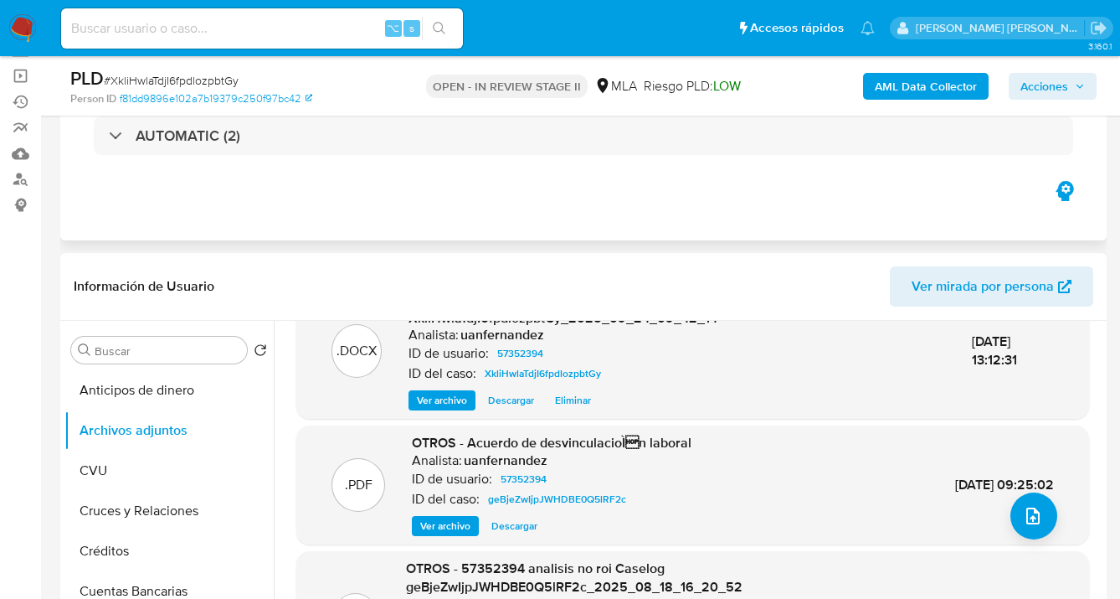
scroll to position [0, 0]
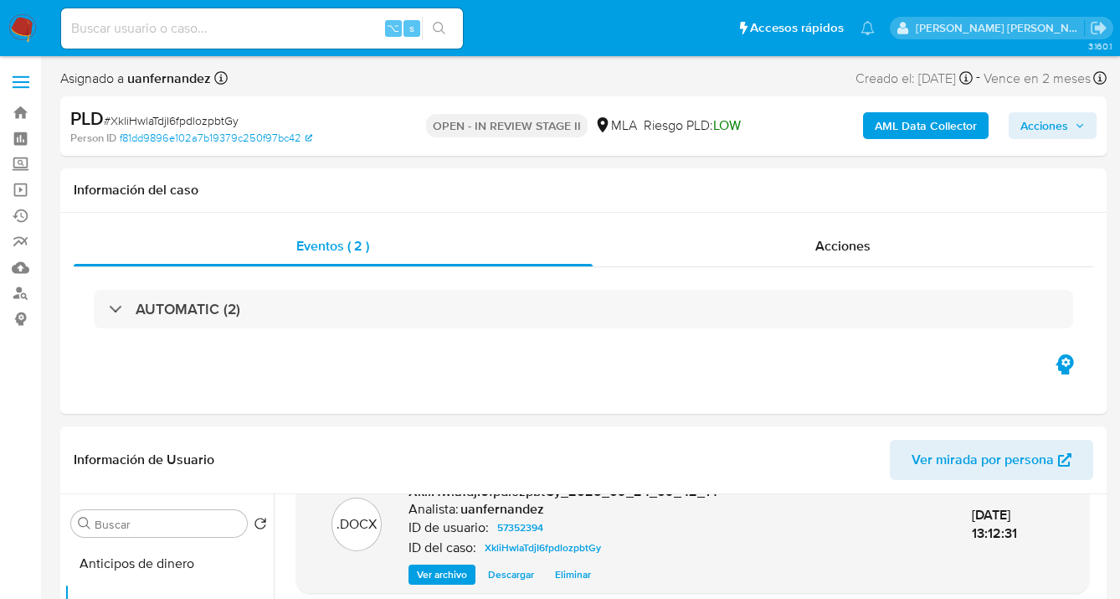
drag, startPoint x: 1039, startPoint y: 127, endPoint x: 991, endPoint y: 140, distance: 49.4
click at [1039, 128] on span "Acciones" at bounding box center [1045, 125] width 48 height 27
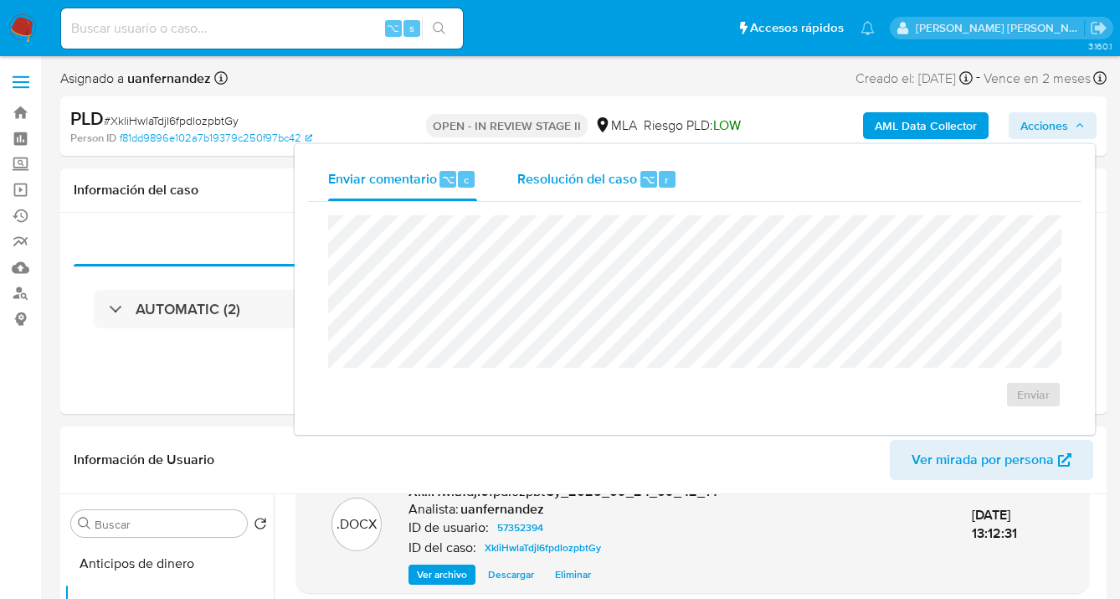
click at [553, 188] on div "Resolución del caso ⌥ r" at bounding box center [597, 179] width 160 height 44
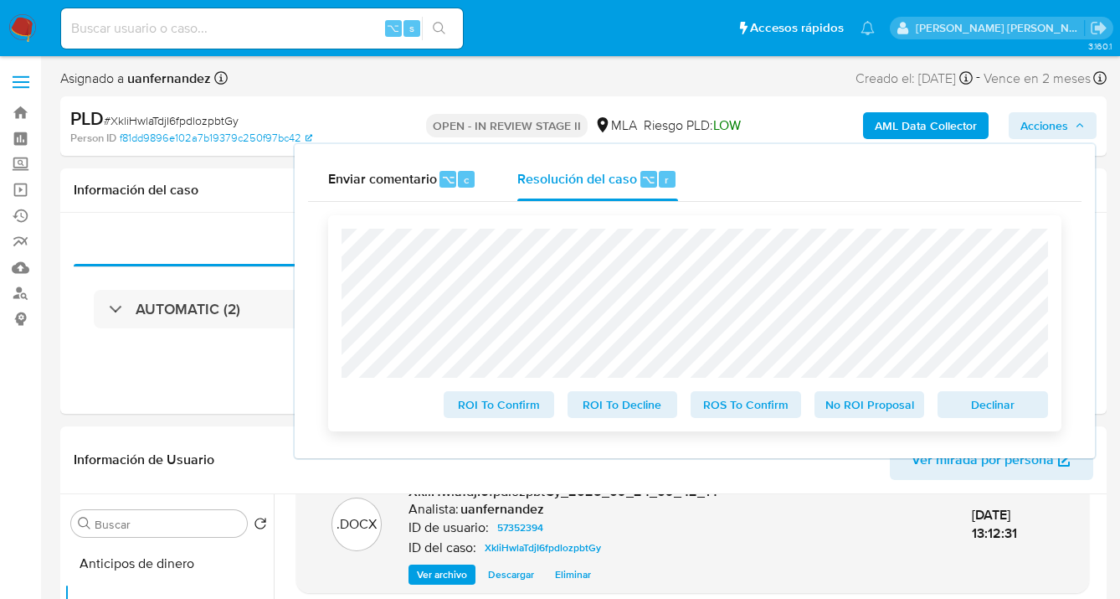
click at [872, 412] on span "No ROI Proposal" at bounding box center [869, 404] width 87 height 23
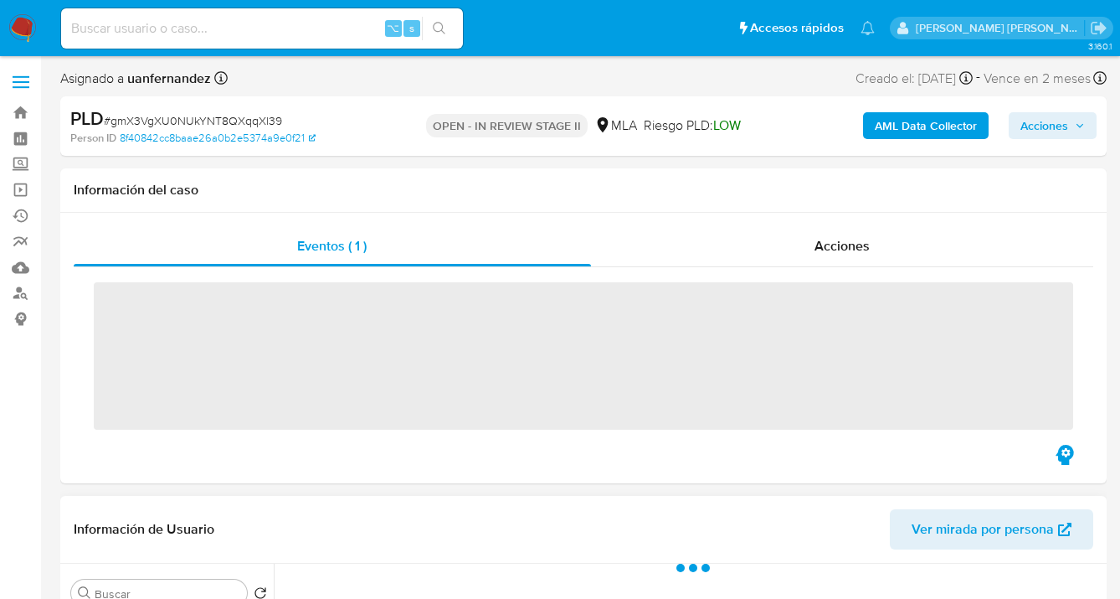
scroll to position [369, 0]
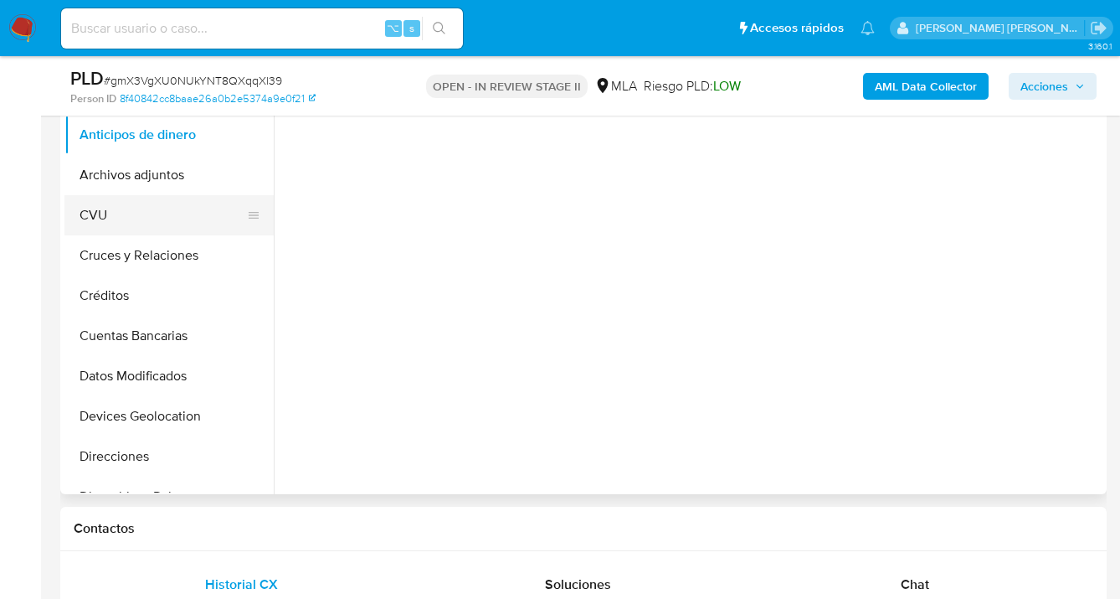
select select "10"
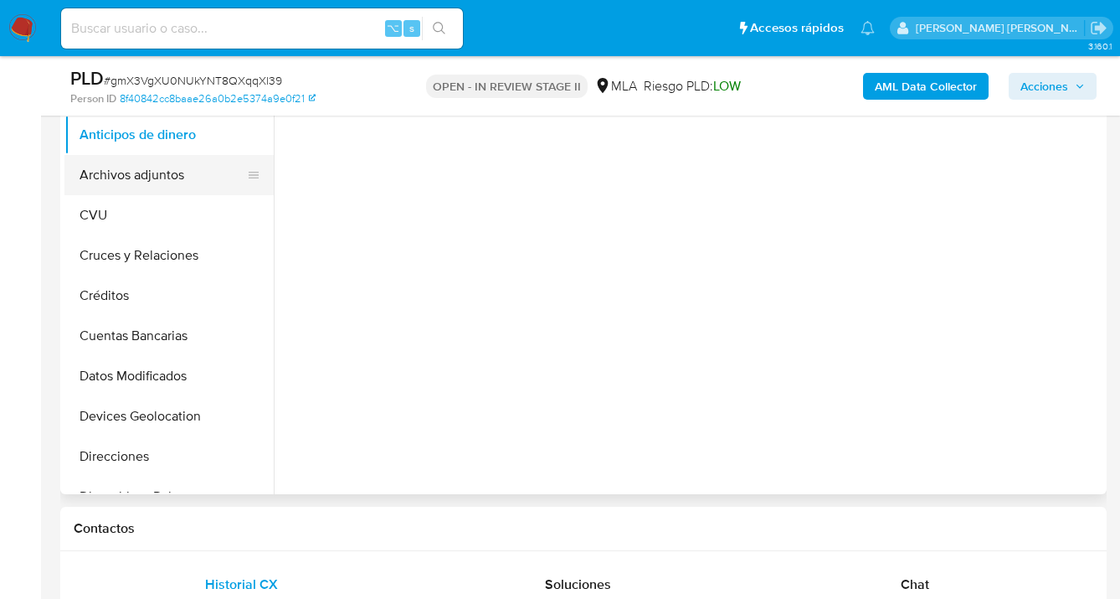
click at [162, 174] on button "Archivos adjuntos" at bounding box center [162, 175] width 196 height 40
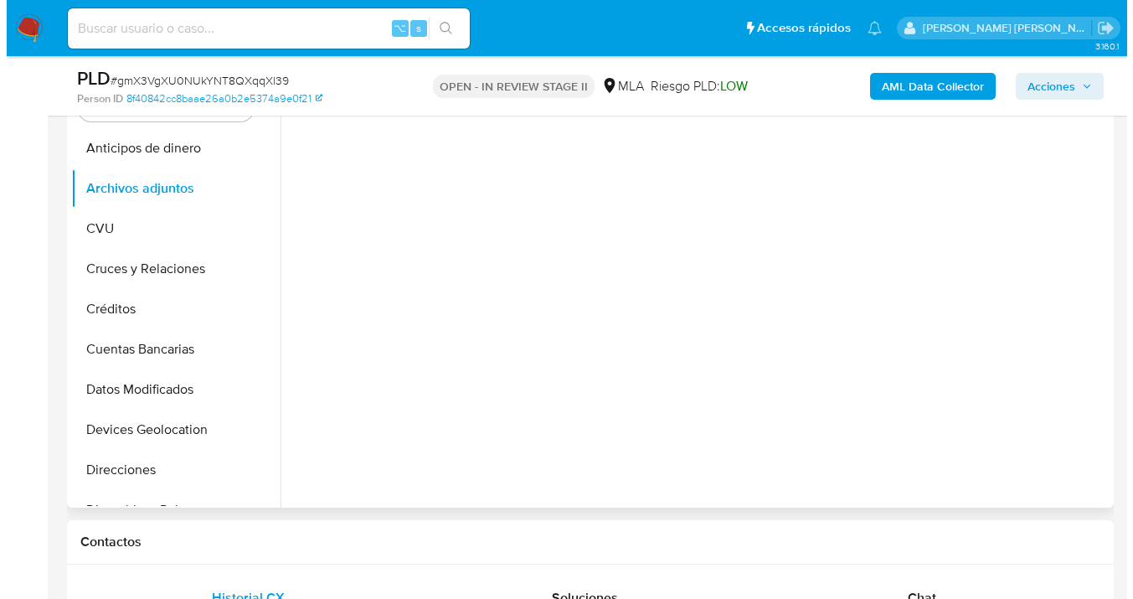
scroll to position [335, 0]
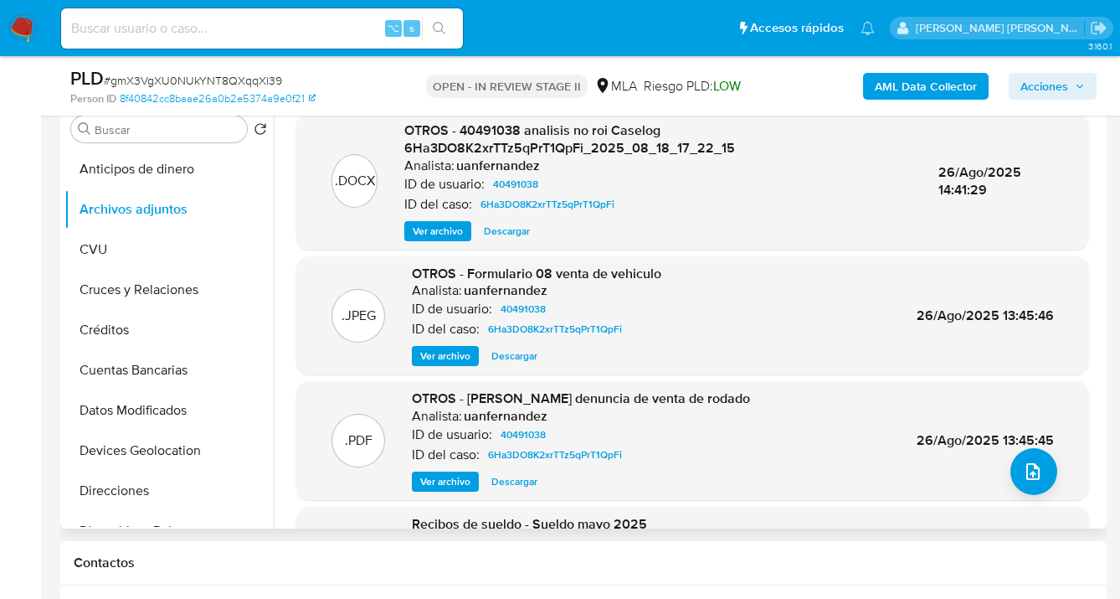
click at [508, 233] on span "Descargar" at bounding box center [507, 231] width 46 height 17
click at [1025, 466] on icon "upload-file" at bounding box center [1033, 471] width 20 height 20
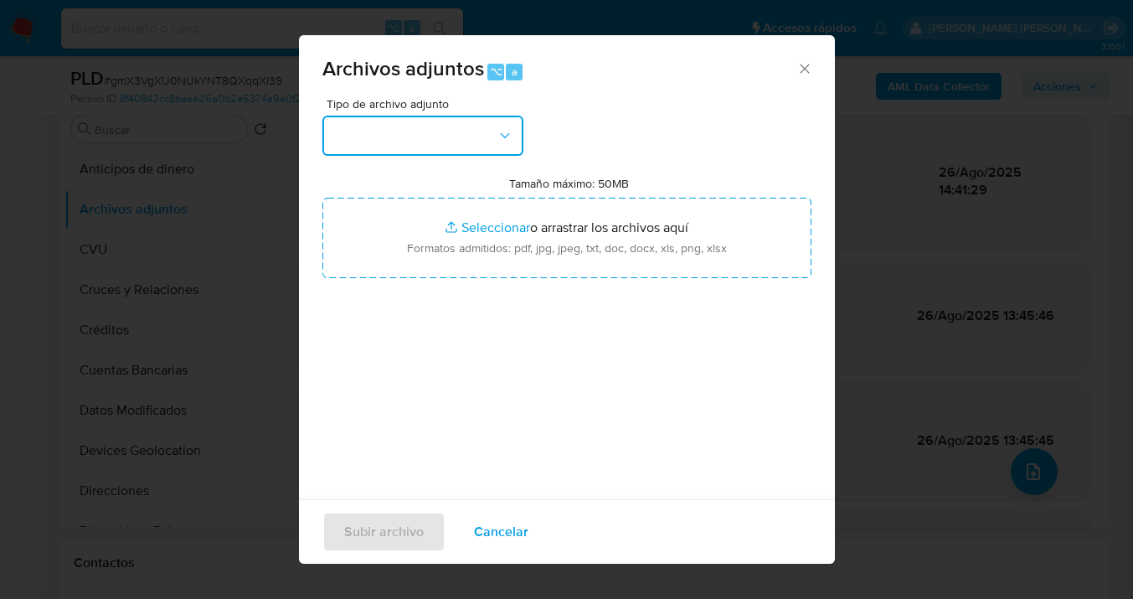
click at [507, 144] on button "button" at bounding box center [422, 136] width 201 height 40
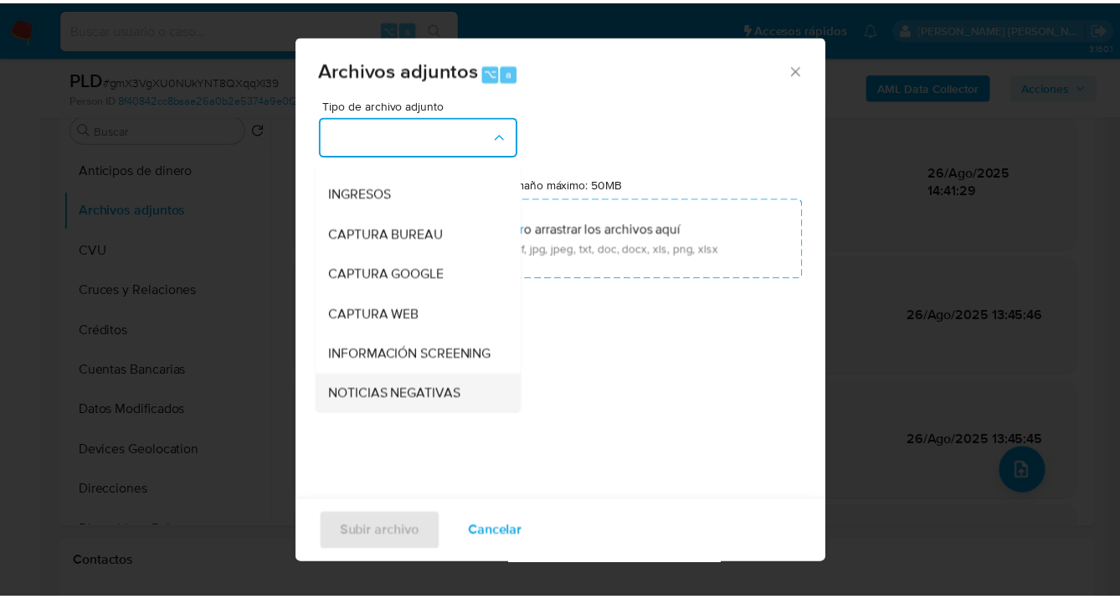
scroll to position [153, 0]
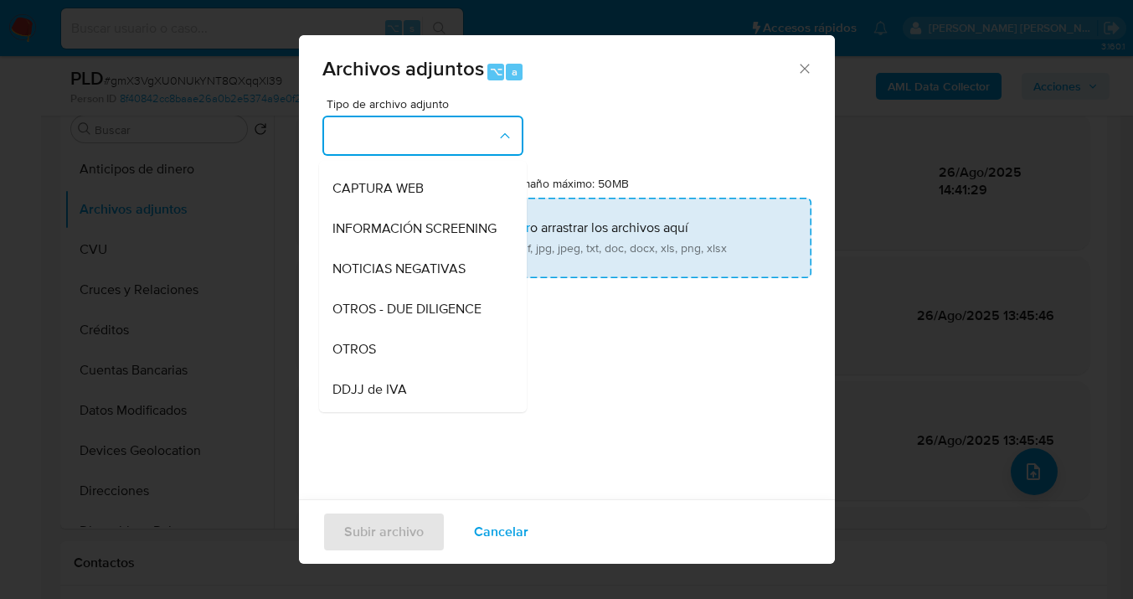
drag, startPoint x: 405, startPoint y: 362, endPoint x: 527, endPoint y: 233, distance: 177.1
click at [406, 362] on div "OTROS" at bounding box center [417, 349] width 171 height 40
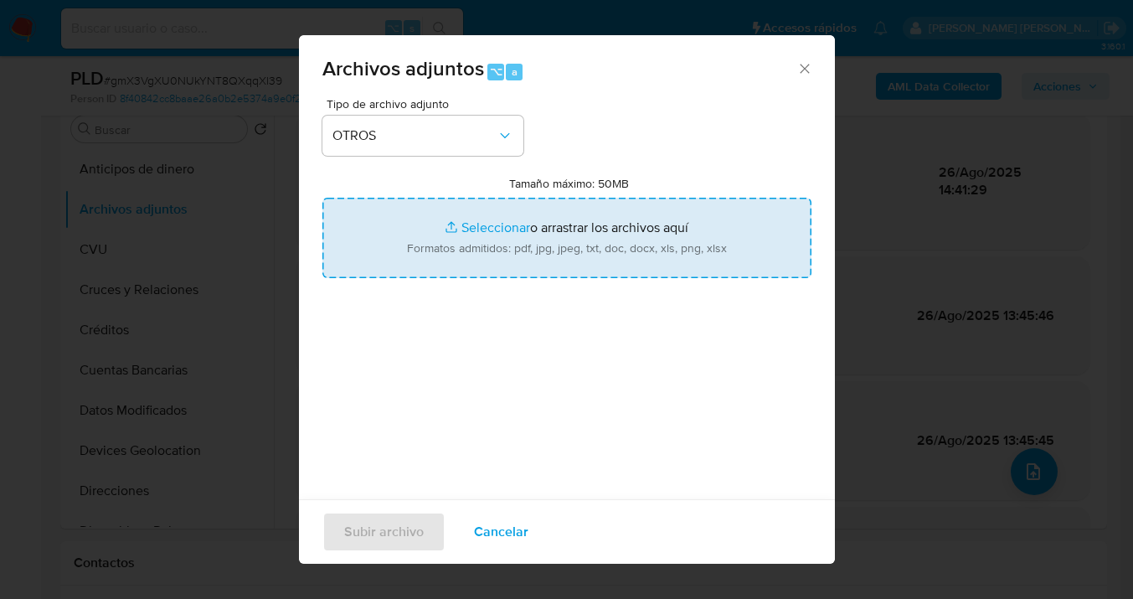
click at [528, 233] on input "Tamaño máximo: 50MB Seleccionar archivos" at bounding box center [566, 238] width 489 height 80
type input "C:\fakepath\40491038 analisis no roi Caselog gmX3VgXU0NUkYNT8QXqqXl39_2025_09_2…"
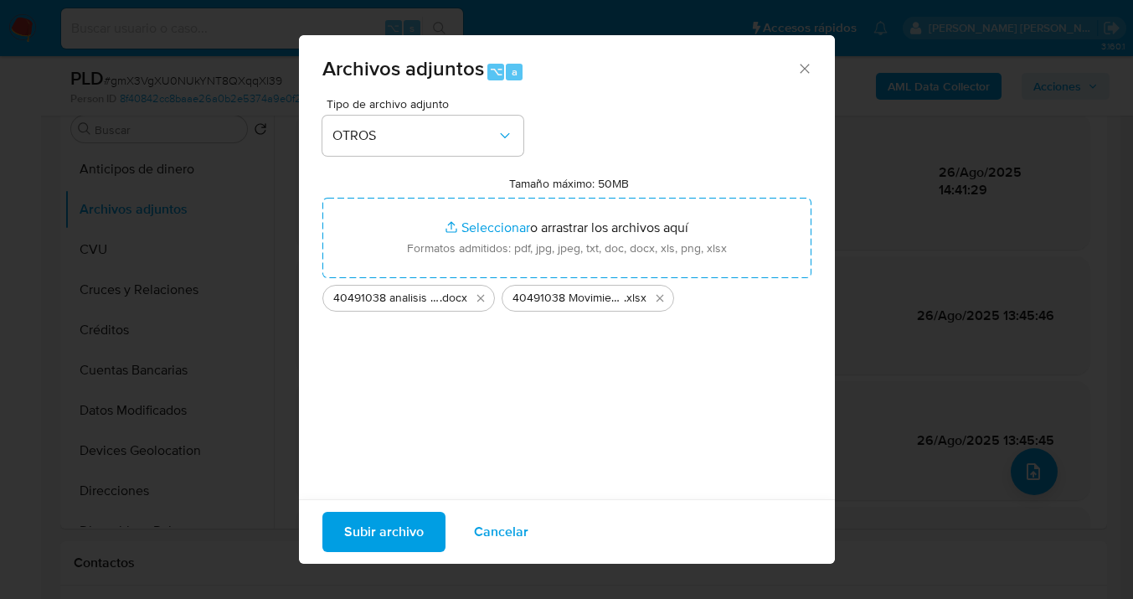
click at [374, 533] on span "Subir archivo" at bounding box center [384, 531] width 80 height 37
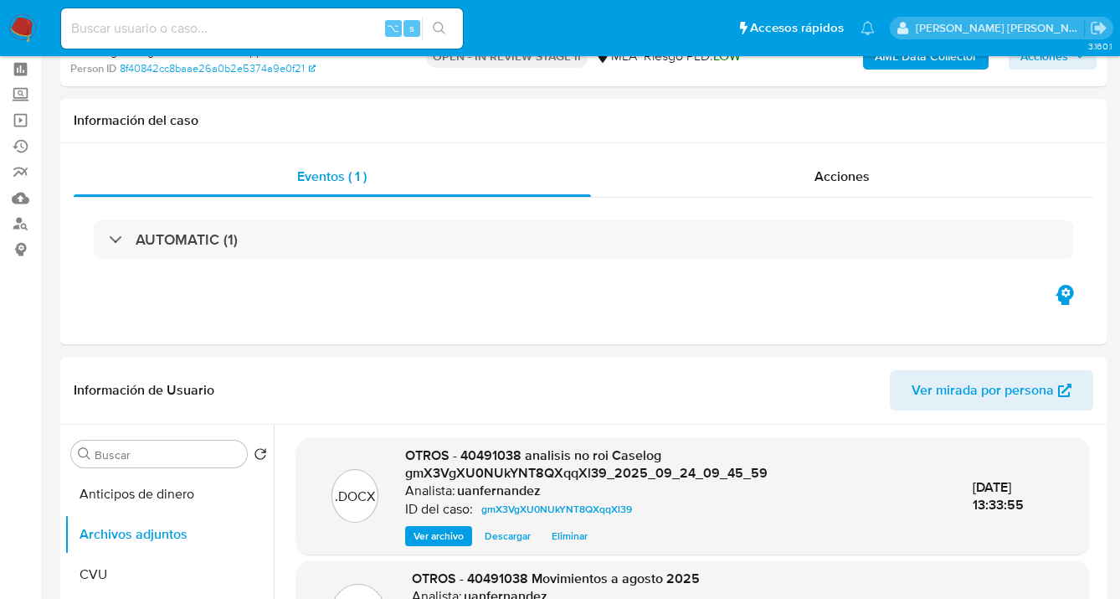
scroll to position [0, 0]
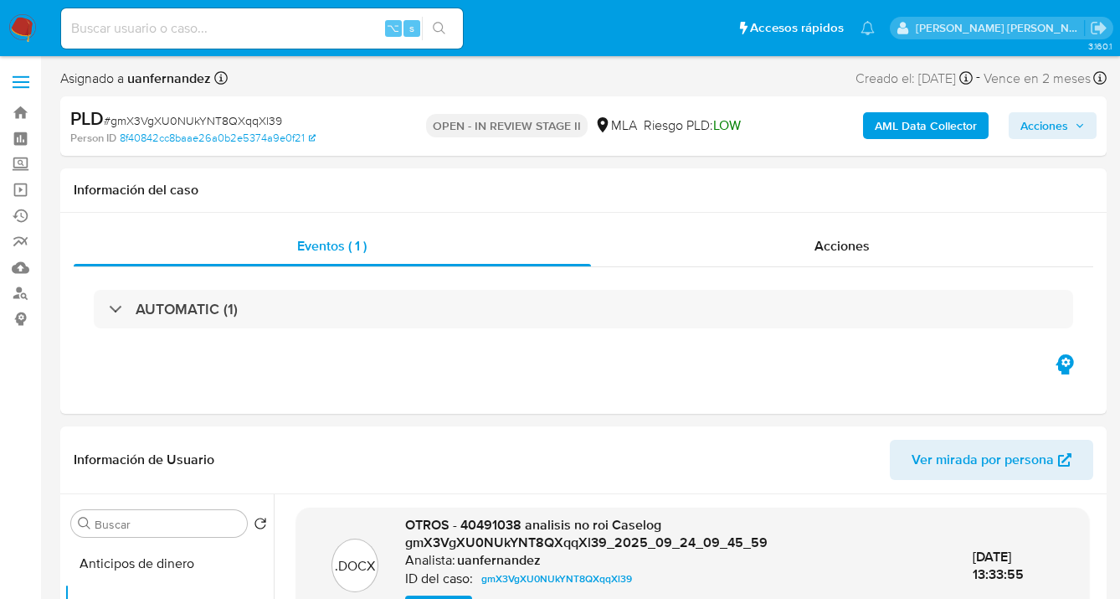
click at [1037, 126] on span "Acciones" at bounding box center [1045, 125] width 48 height 27
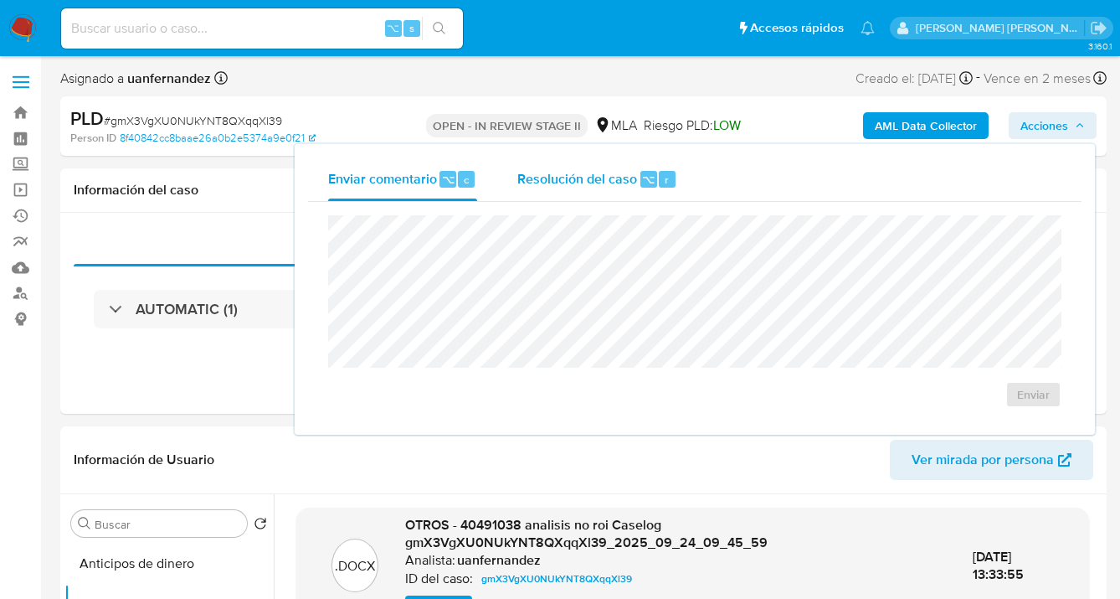
drag, startPoint x: 572, startPoint y: 178, endPoint x: 557, endPoint y: 197, distance: 23.8
click at [571, 178] on span "Resolución del caso" at bounding box center [577, 178] width 120 height 19
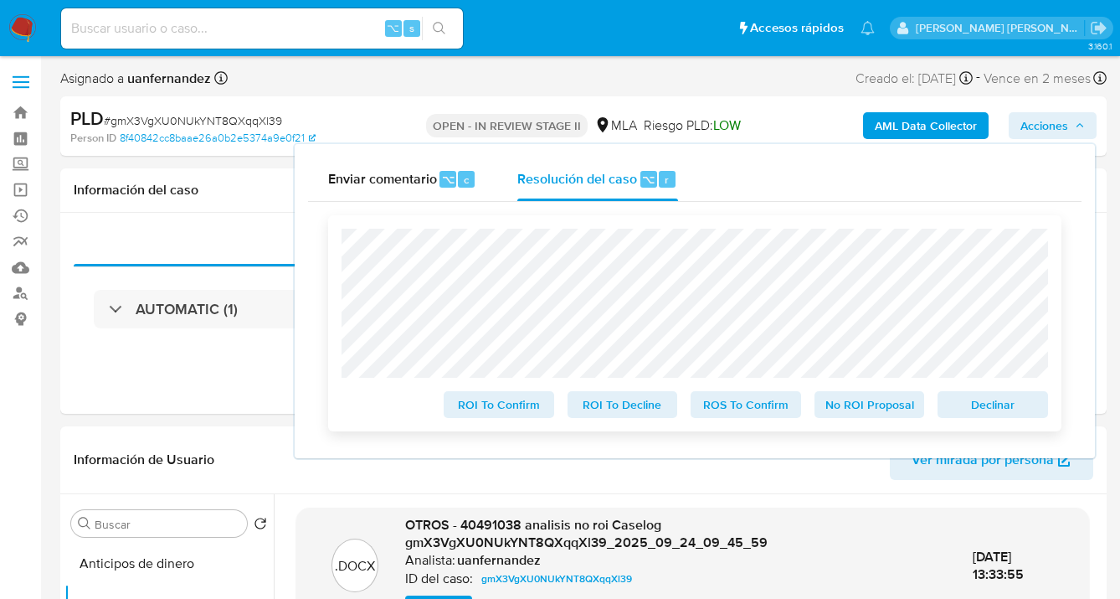
click at [862, 409] on span "No ROI Proposal" at bounding box center [869, 404] width 87 height 23
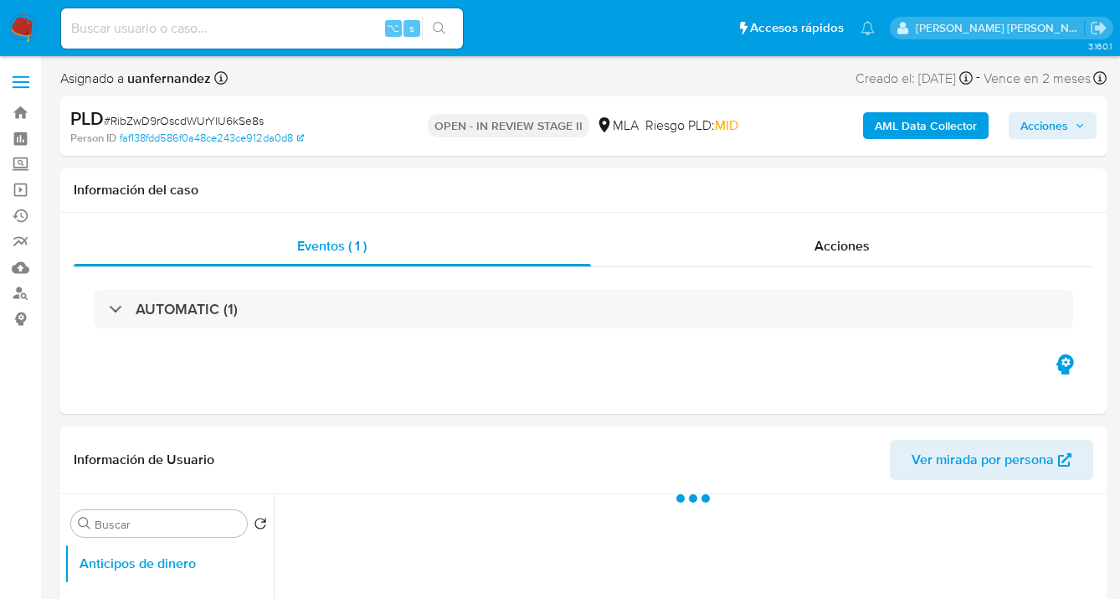
select select "10"
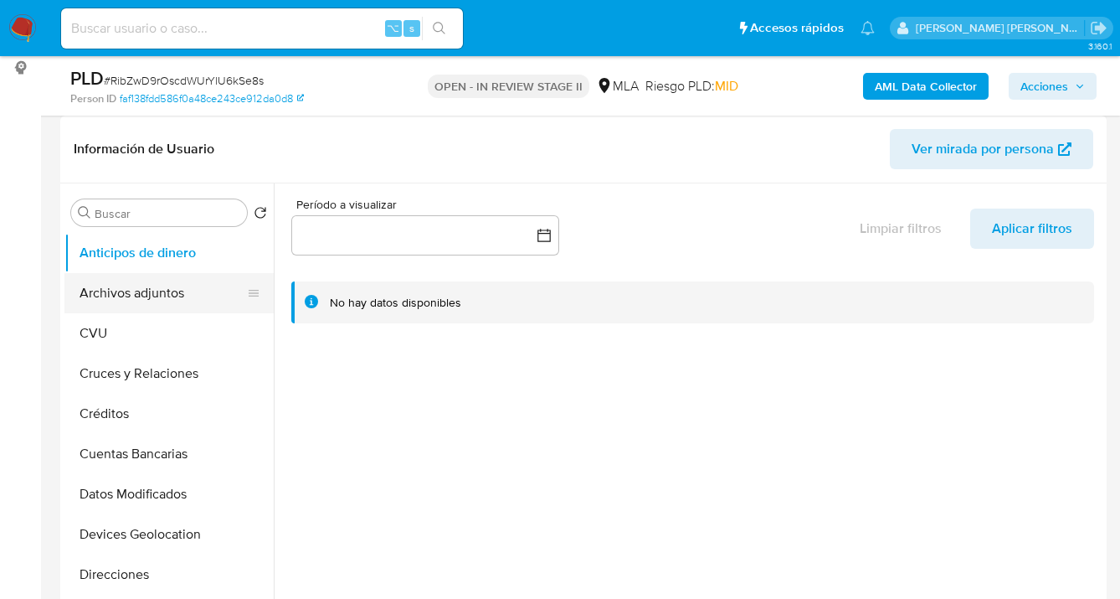
scroll to position [274, 0]
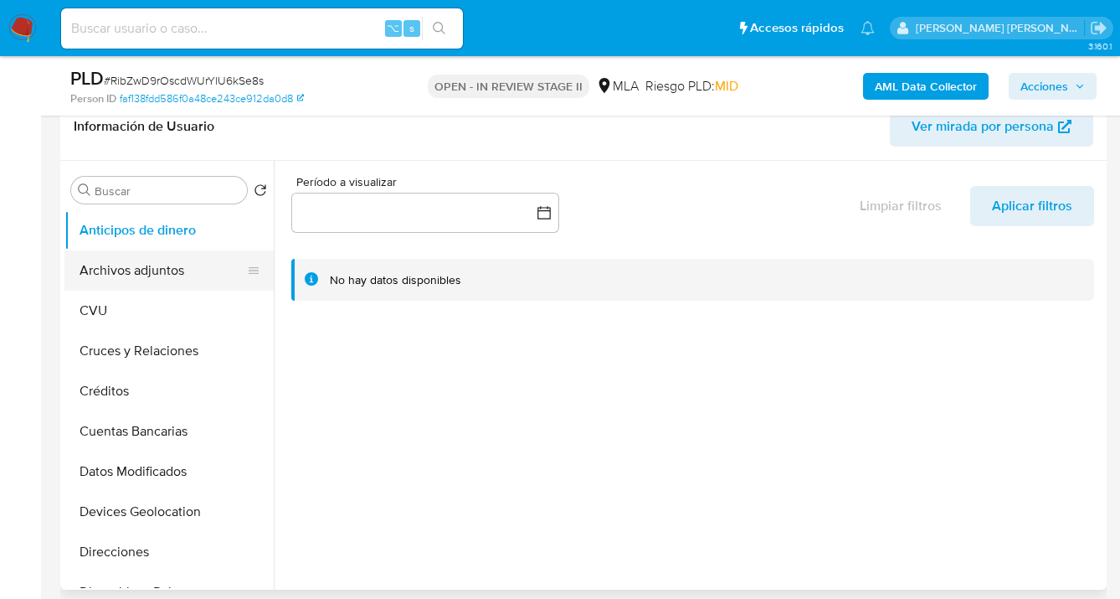
click at [161, 280] on button "Archivos adjuntos" at bounding box center [162, 270] width 196 height 40
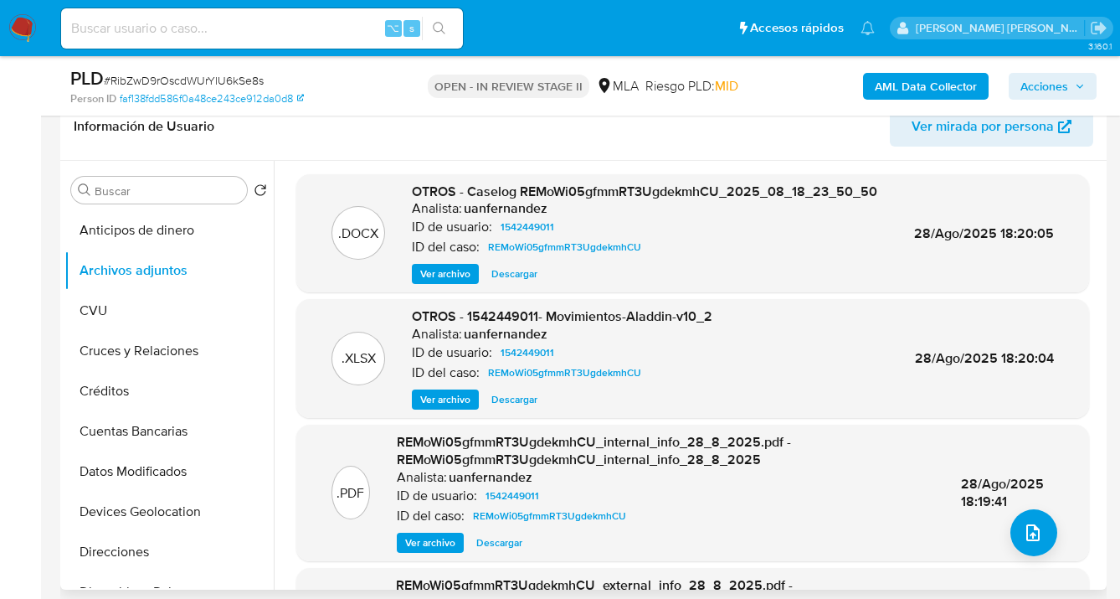
click at [511, 273] on span "Descargar" at bounding box center [514, 273] width 46 height 17
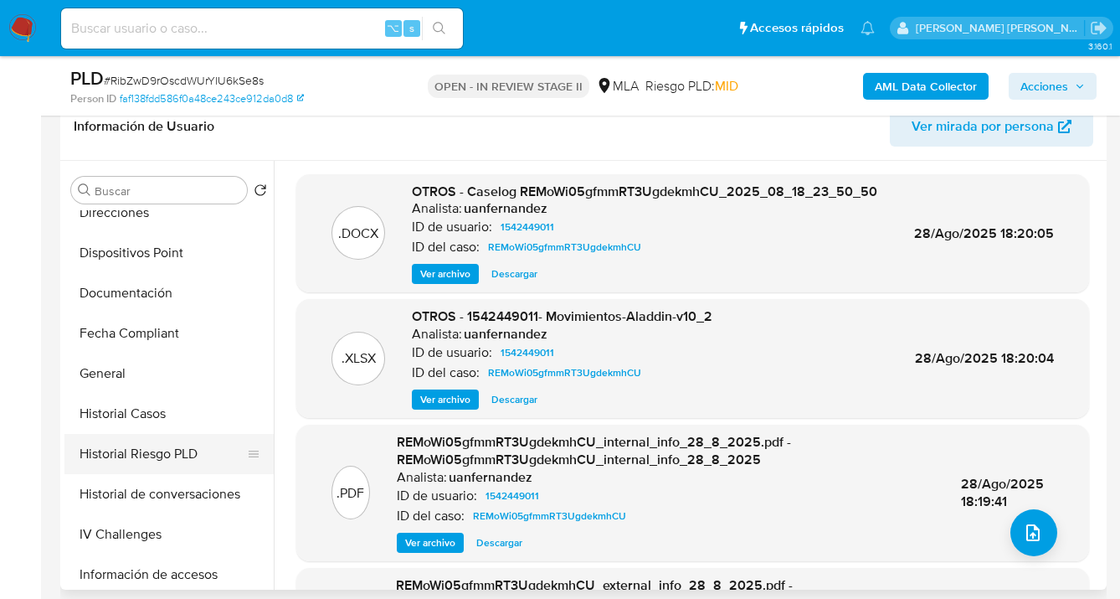
scroll to position [358, 0]
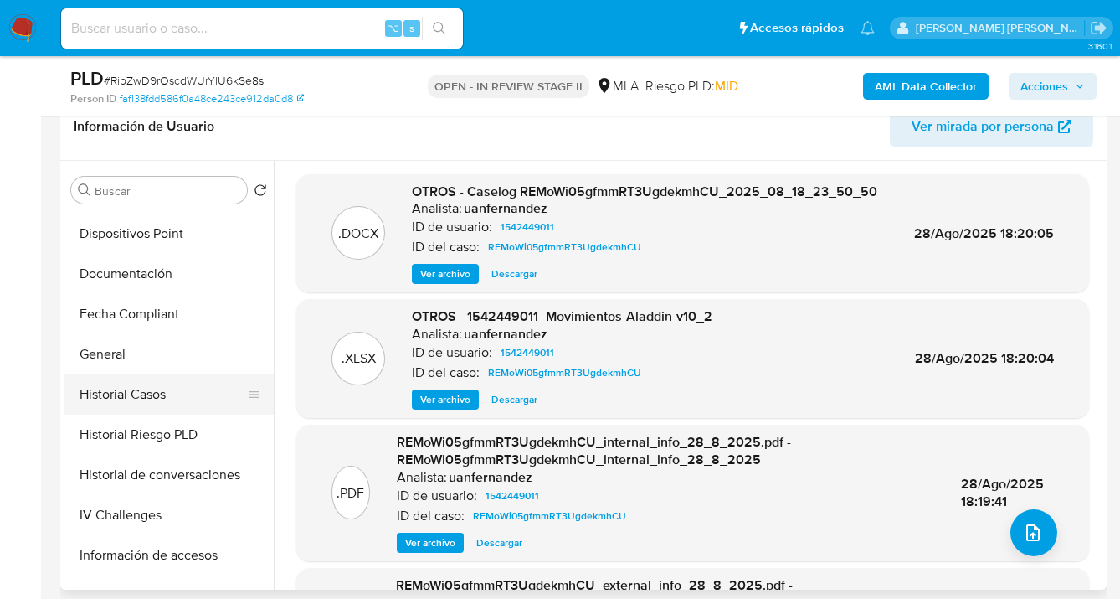
click at [156, 399] on button "Historial Casos" at bounding box center [162, 394] width 196 height 40
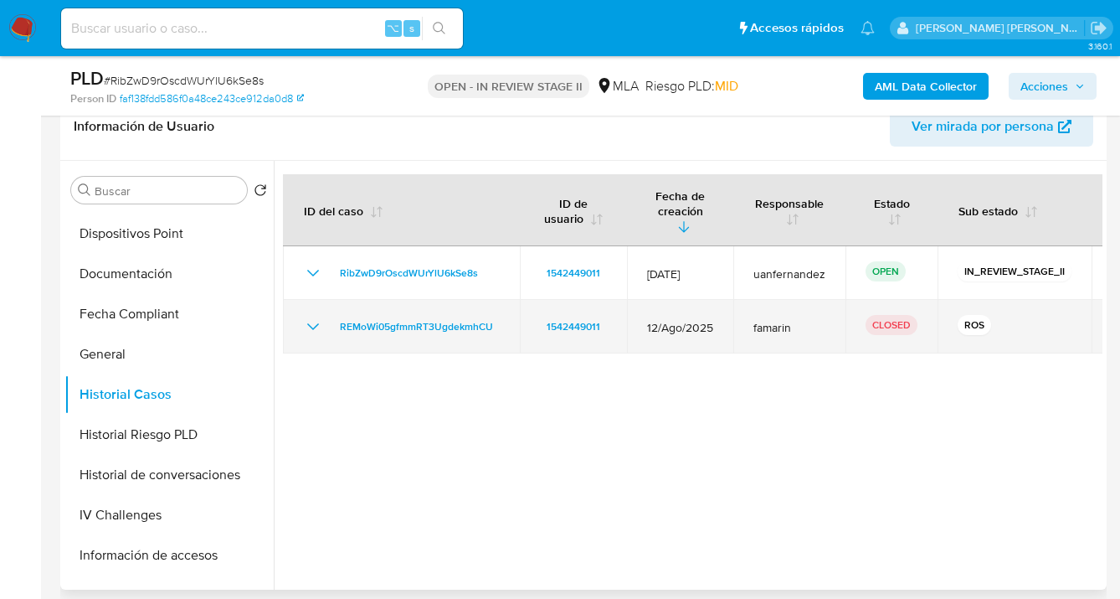
click at [315, 323] on icon "Mostrar/Ocultar" at bounding box center [313, 326] width 12 height 7
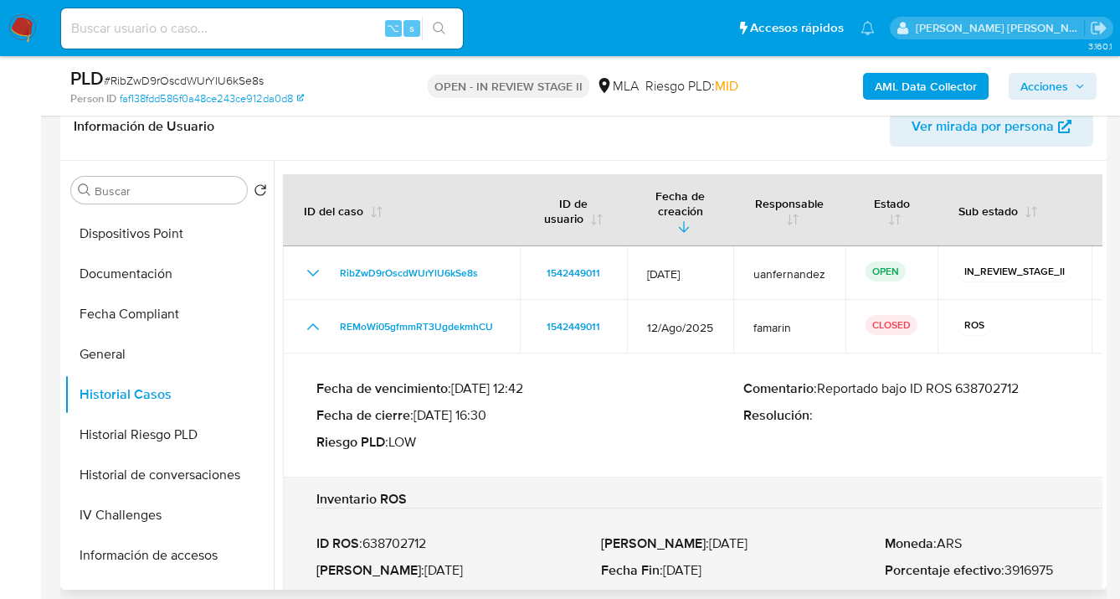
drag, startPoint x: 963, startPoint y: 377, endPoint x: 1025, endPoint y: 380, distance: 62.1
click at [1025, 380] on p "Comentario : Reportado bajo ID ROS 638702712" at bounding box center [957, 388] width 427 height 17
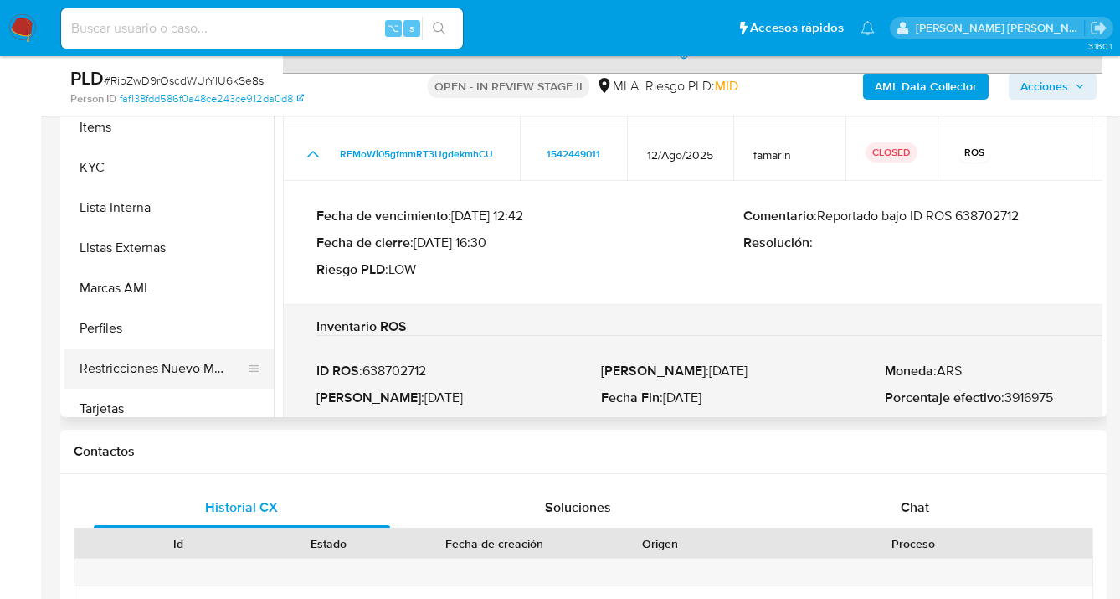
scroll to position [708, 0]
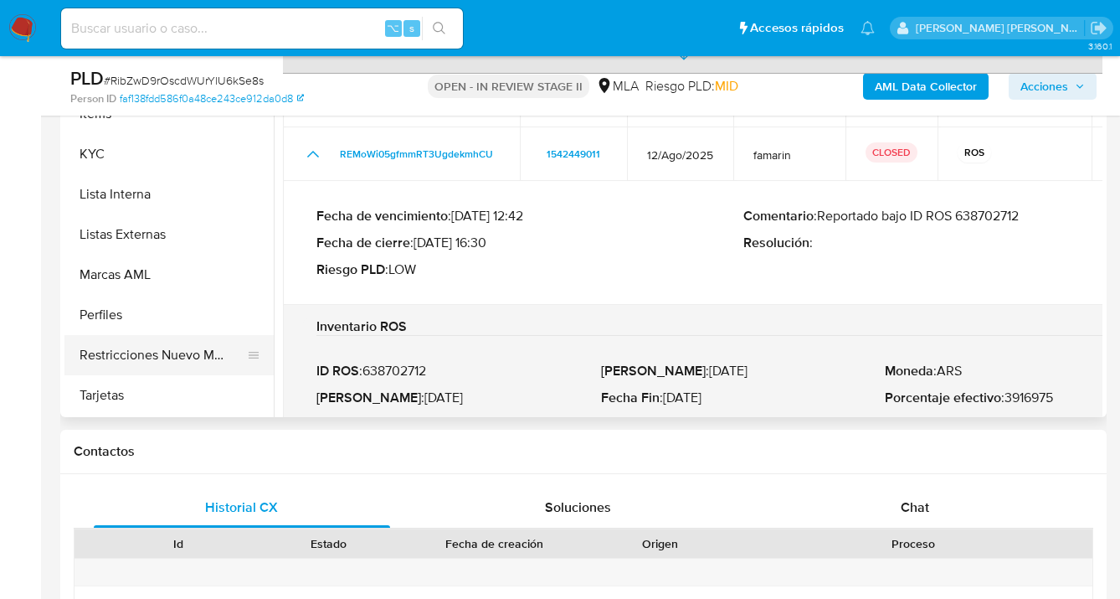
click at [210, 362] on button "Restricciones Nuevo Mundo" at bounding box center [162, 355] width 196 height 40
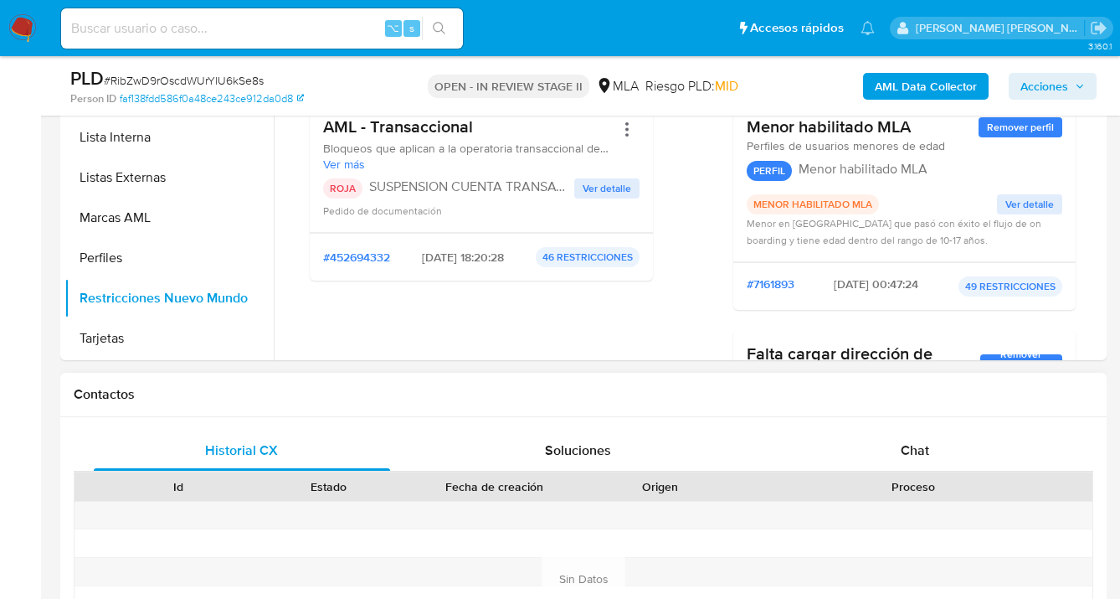
scroll to position [812, 0]
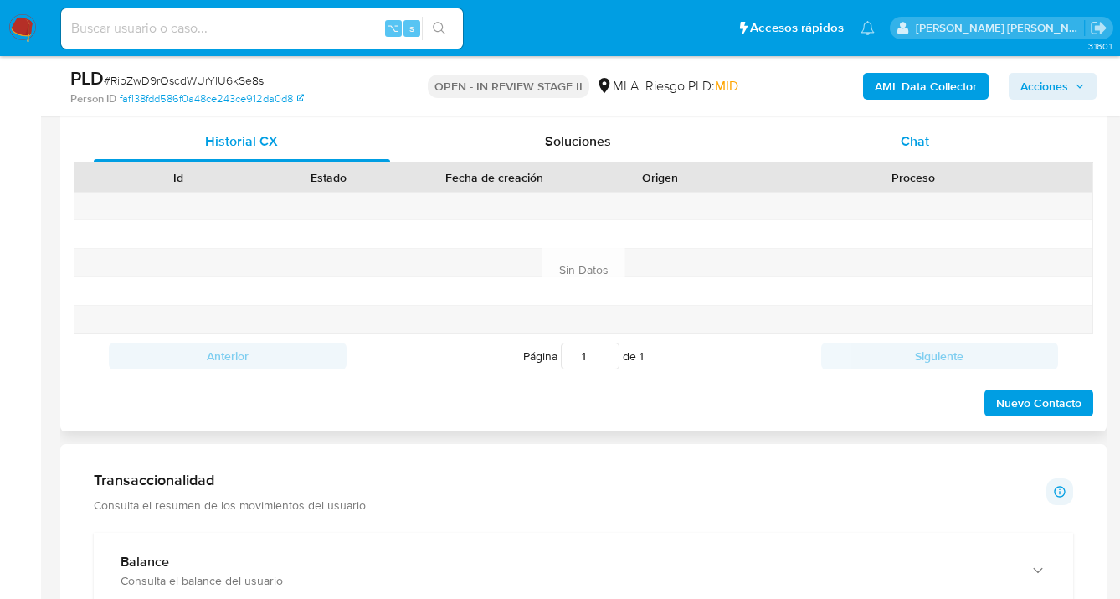
click at [923, 135] on span "Chat" at bounding box center [915, 140] width 28 height 19
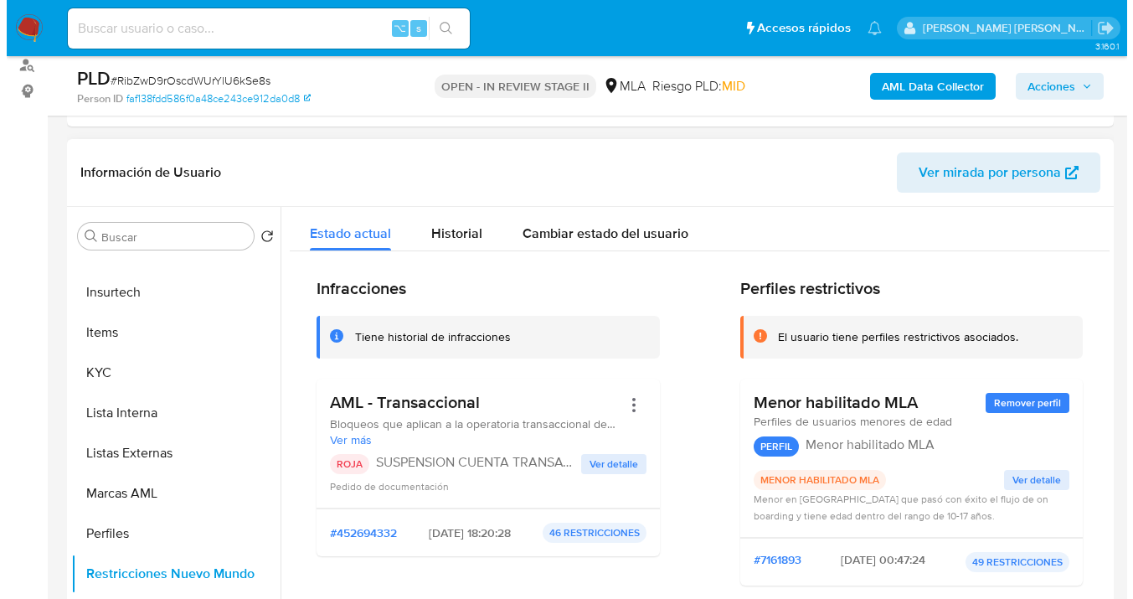
scroll to position [0, 0]
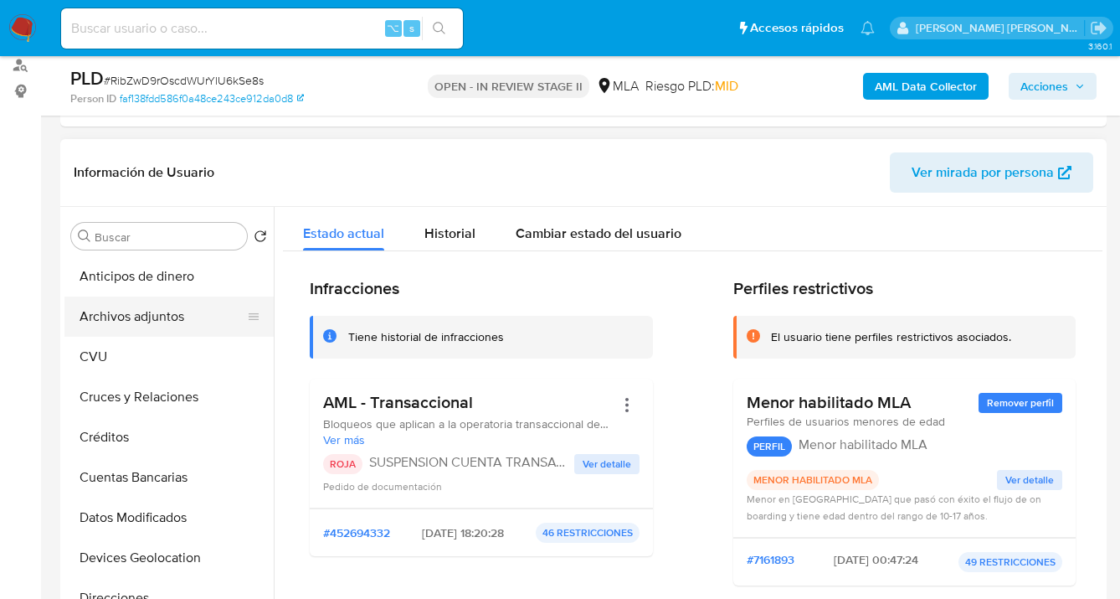
click at [198, 313] on button "Archivos adjuntos" at bounding box center [162, 316] width 196 height 40
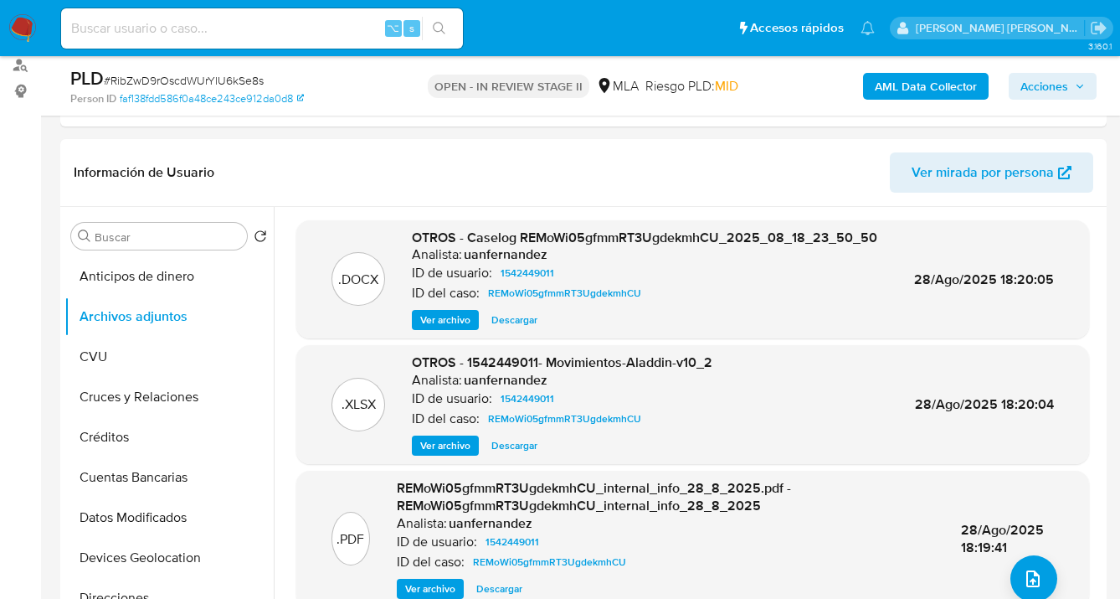
click at [898, 89] on b "AML Data Collector" at bounding box center [926, 86] width 102 height 27
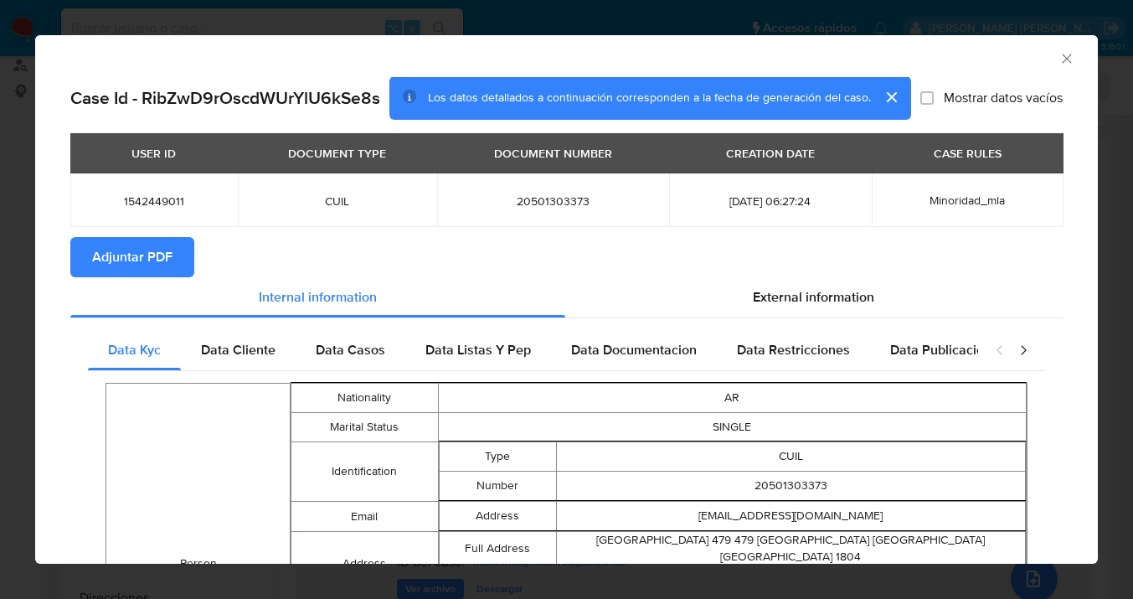
click at [160, 260] on span "Adjuntar PDF" at bounding box center [132, 257] width 80 height 37
click at [1062, 56] on icon "Cerrar ventana" at bounding box center [1066, 58] width 9 height 9
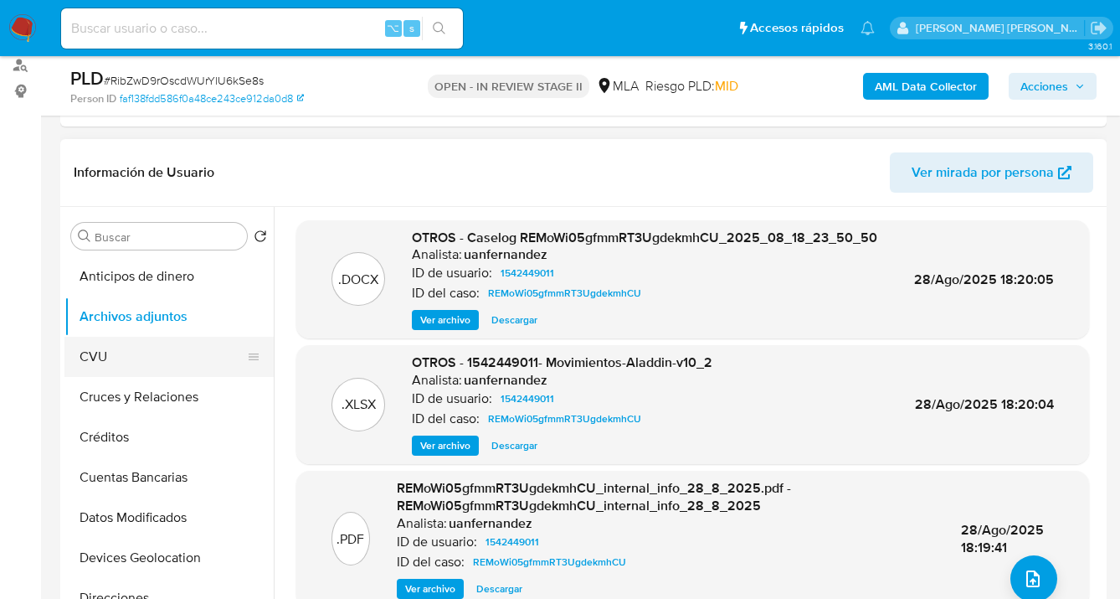
click at [162, 348] on button "CVU" at bounding box center [162, 357] width 196 height 40
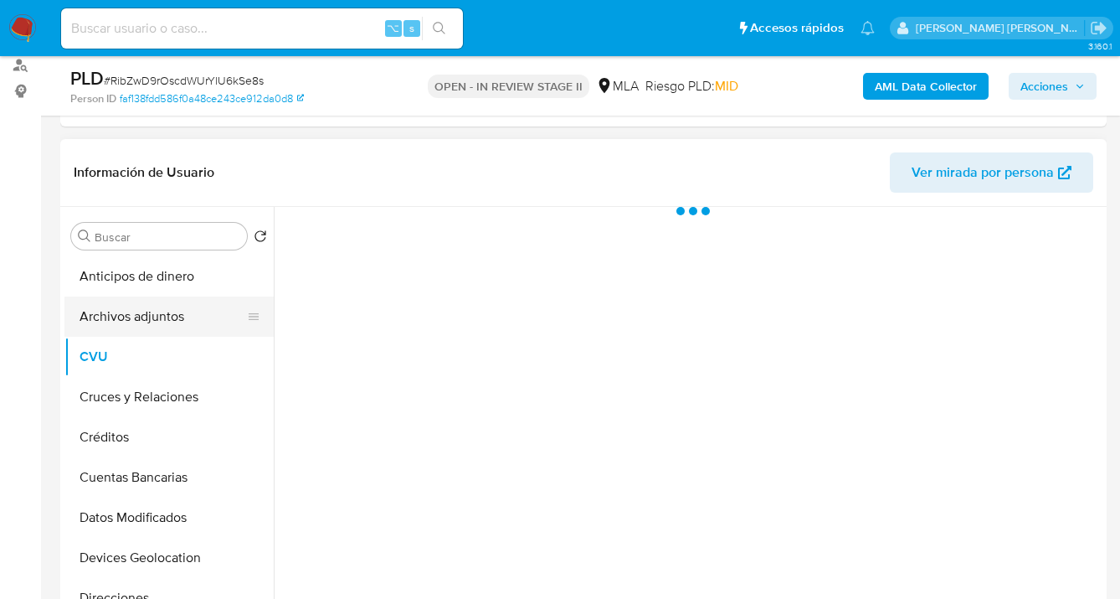
click at [171, 321] on button "Archivos adjuntos" at bounding box center [162, 316] width 196 height 40
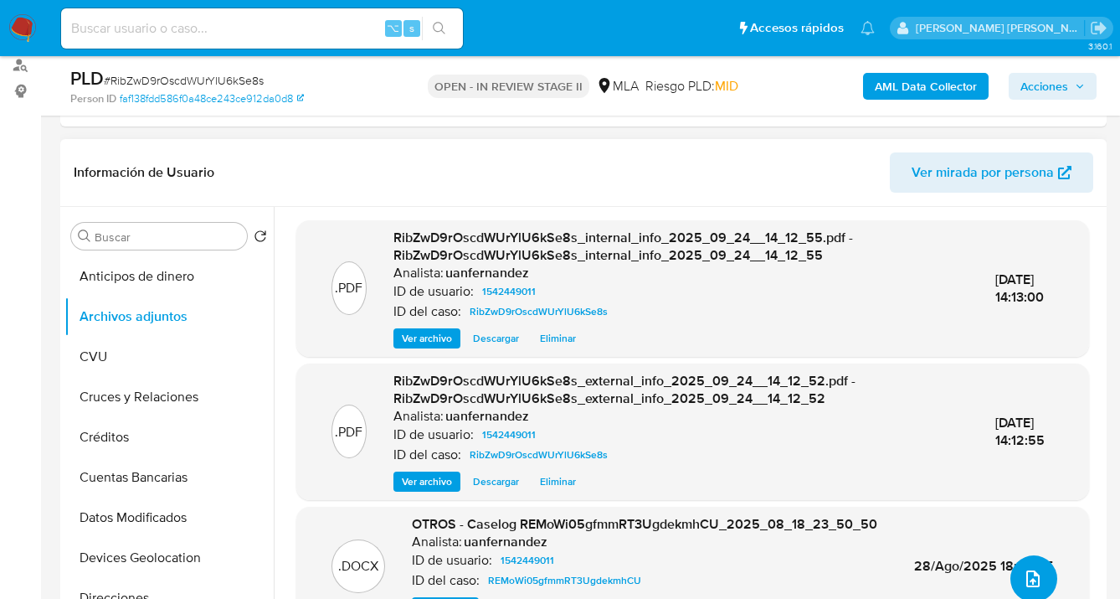
click at [1023, 572] on icon "upload-file" at bounding box center [1033, 579] width 20 height 20
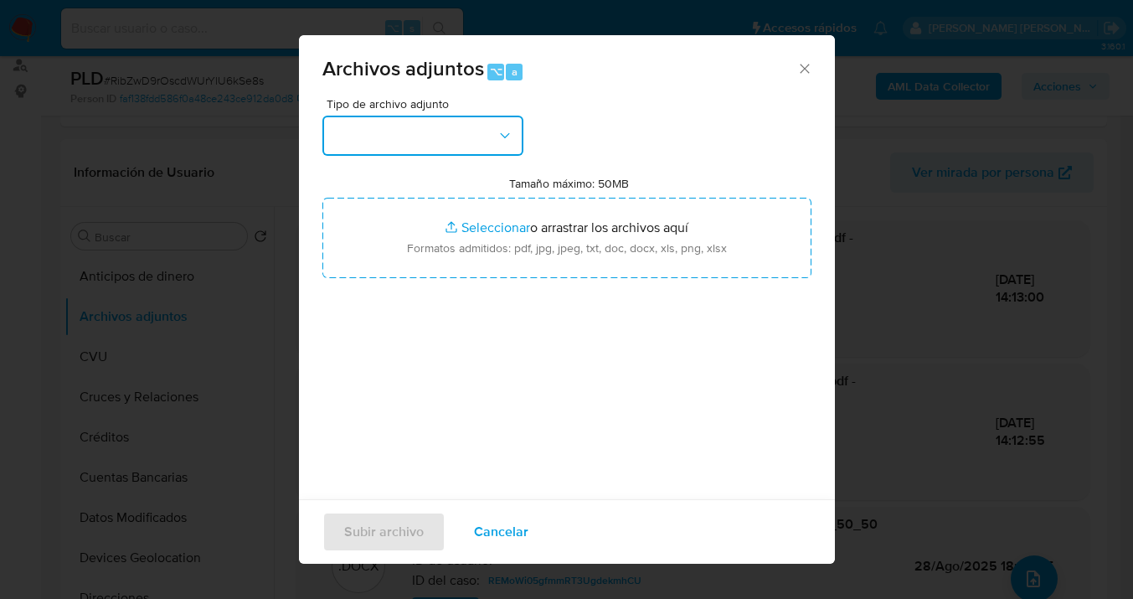
click at [507, 139] on icon "button" at bounding box center [505, 135] width 17 height 17
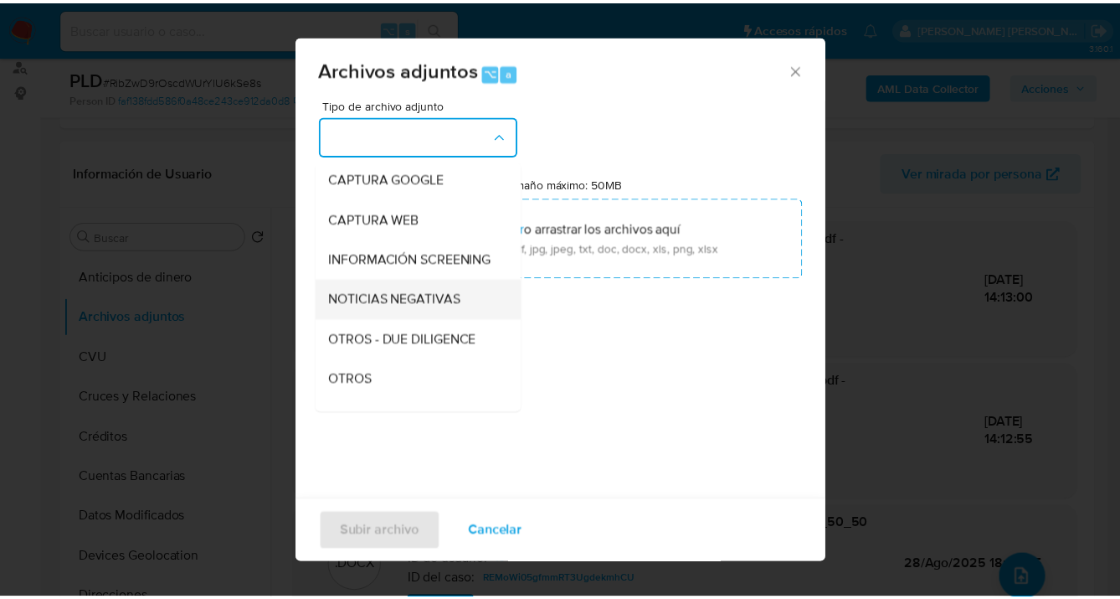
scroll to position [161, 0]
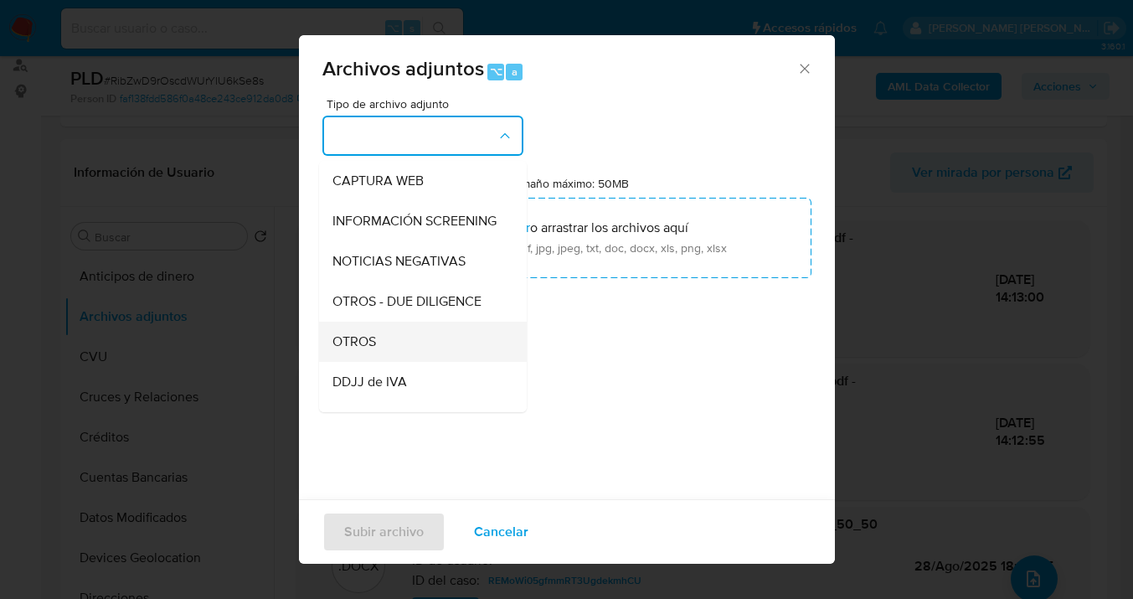
click at [431, 349] on div "OTROS" at bounding box center [417, 342] width 171 height 40
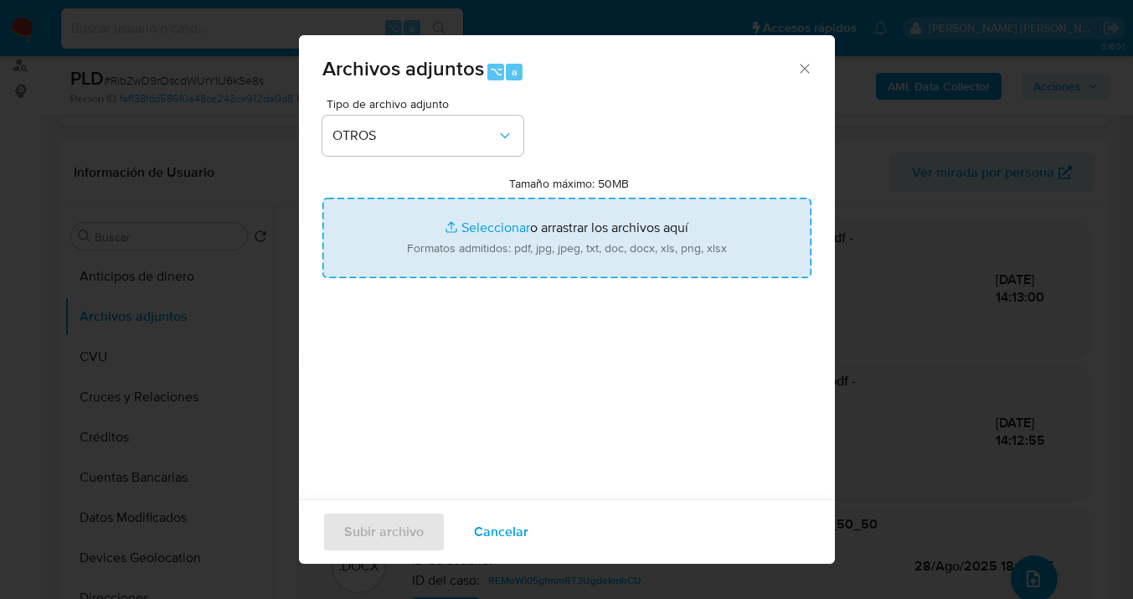
click at [542, 231] on input "Tamaño máximo: 50MB Seleccionar archivos" at bounding box center [566, 238] width 489 height 80
type input "C:\fakepath\1542449011 Movimientos complementarios a agosto 2025.xlsx"
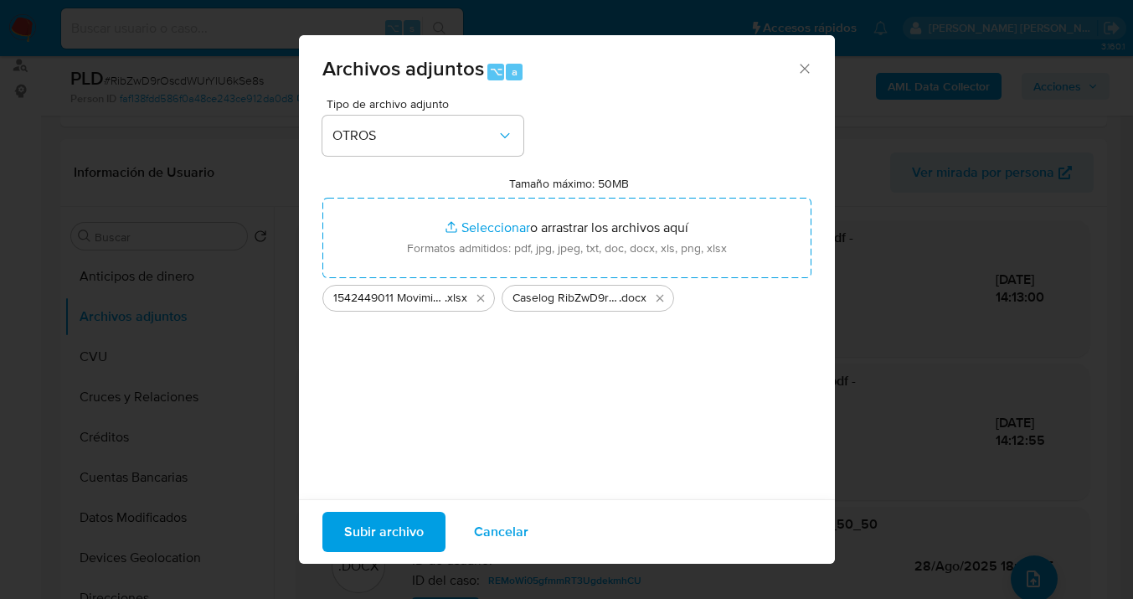
click at [385, 536] on span "Subir archivo" at bounding box center [384, 531] width 80 height 37
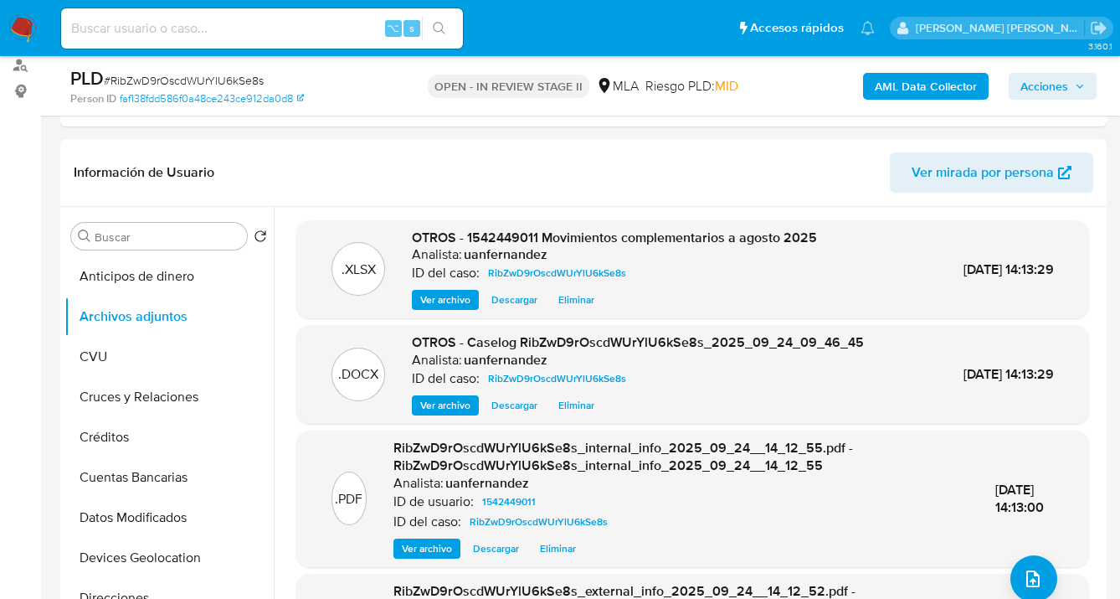
click at [1036, 85] on span "Acciones" at bounding box center [1045, 86] width 48 height 27
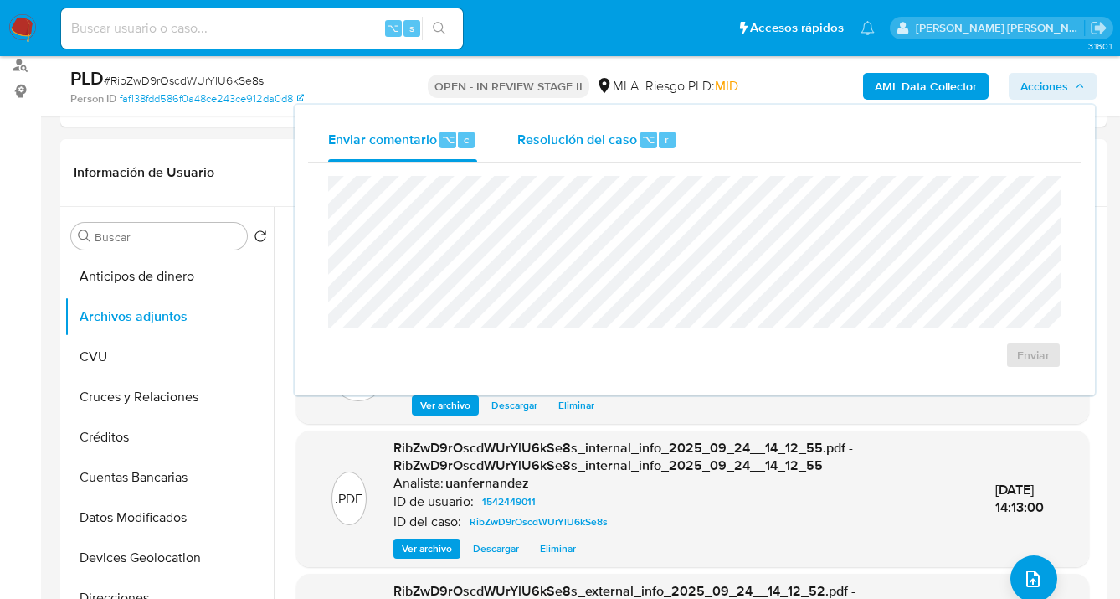
click at [527, 138] on span "Resolución del caso" at bounding box center [577, 138] width 120 height 19
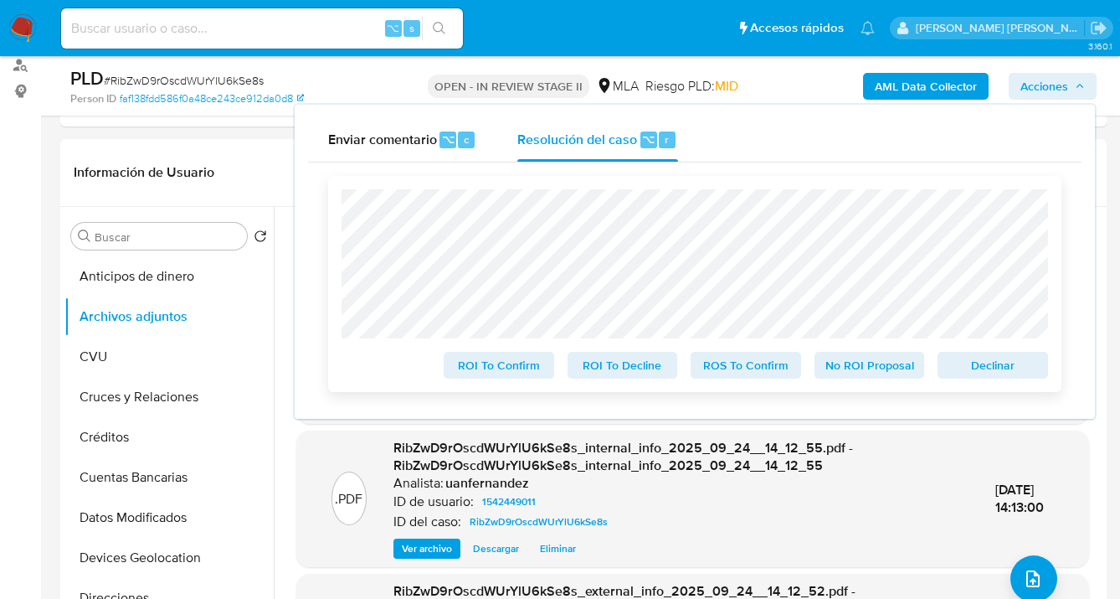
click at [968, 366] on span "Declinar" at bounding box center [993, 364] width 87 height 23
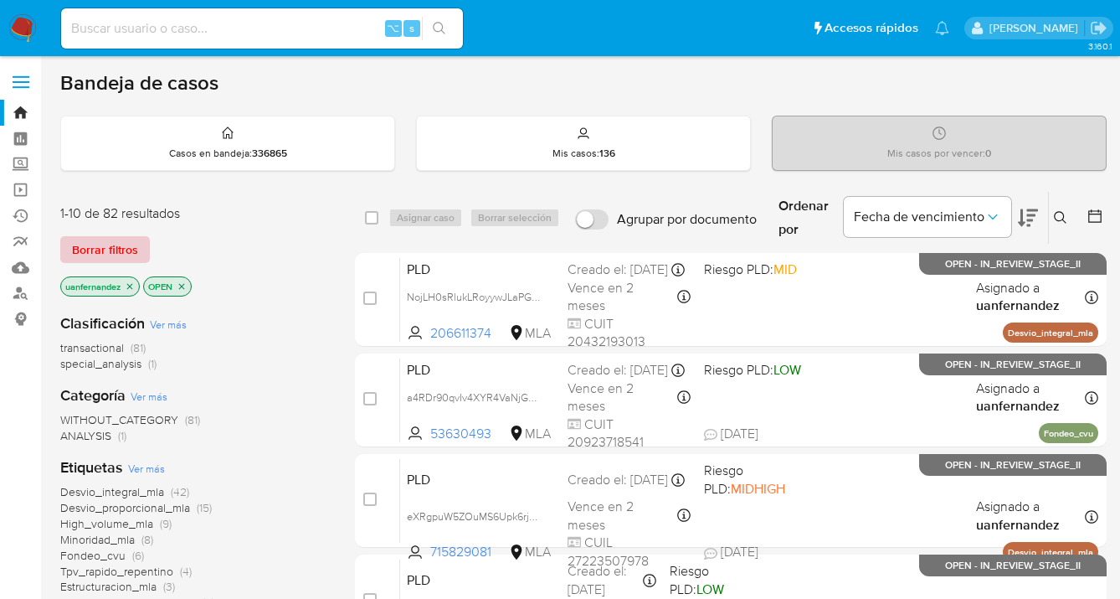
click at [105, 250] on span "Borrar filtros" at bounding box center [105, 249] width 66 height 23
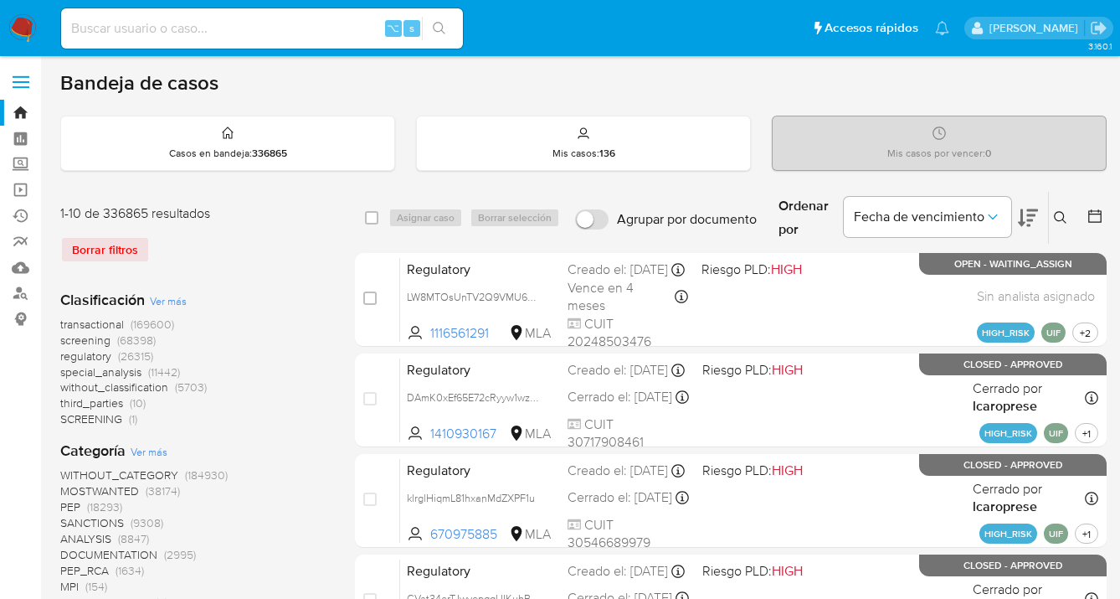
click at [1058, 215] on icon at bounding box center [1060, 217] width 13 height 13
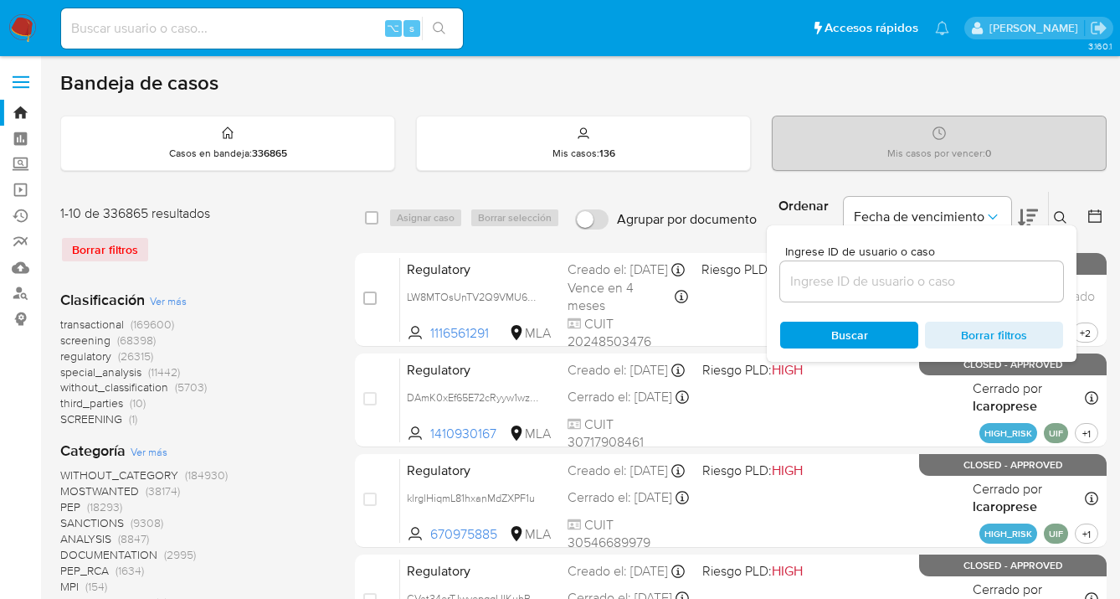
click at [921, 277] on input at bounding box center [921, 281] width 283 height 22
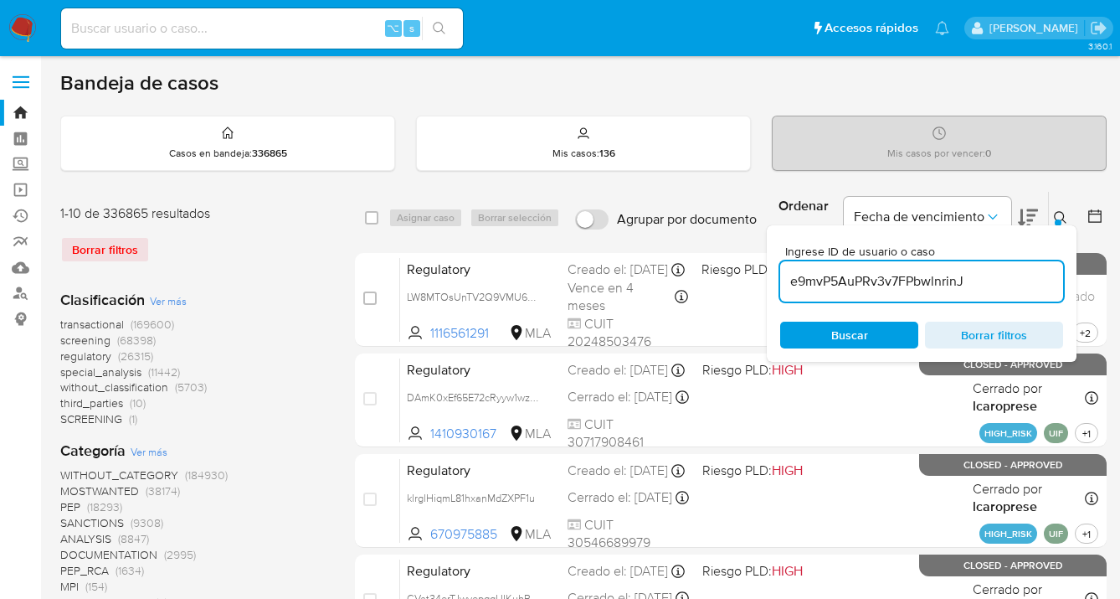
type input "e9mvP5AuPRv3v7FPbwlnrinJ"
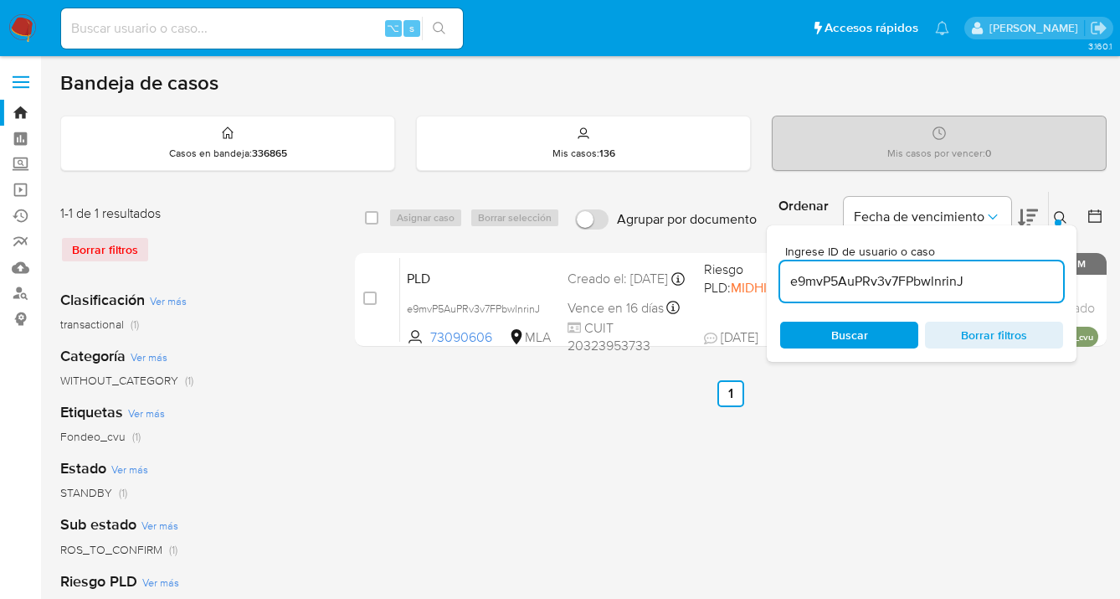
click at [1061, 216] on icon at bounding box center [1060, 217] width 13 height 13
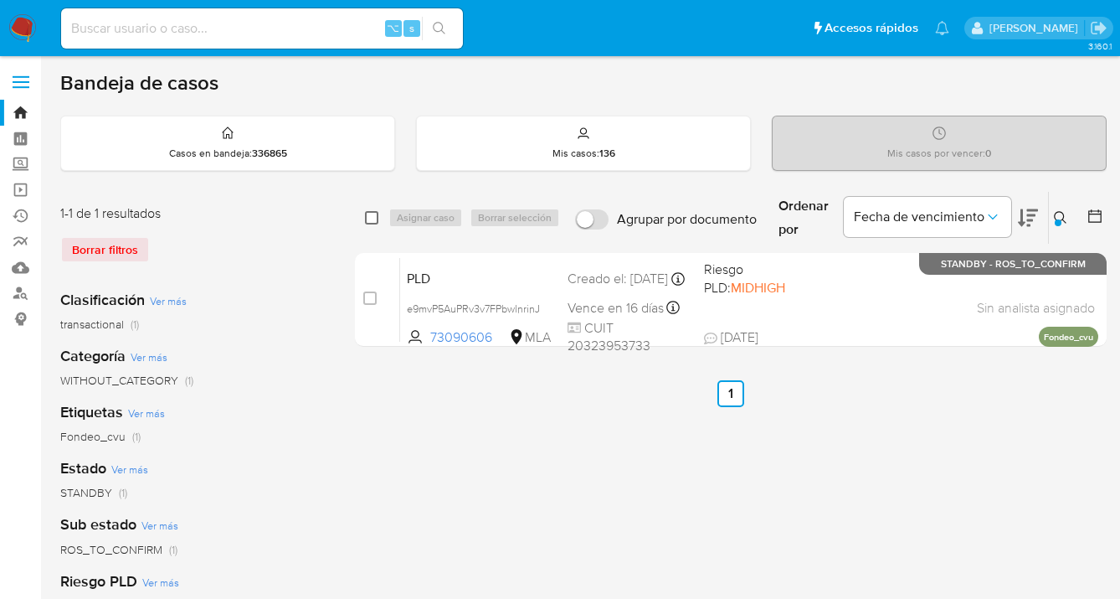
click at [368, 219] on input "checkbox" at bounding box center [371, 217] width 13 height 13
checkbox input "true"
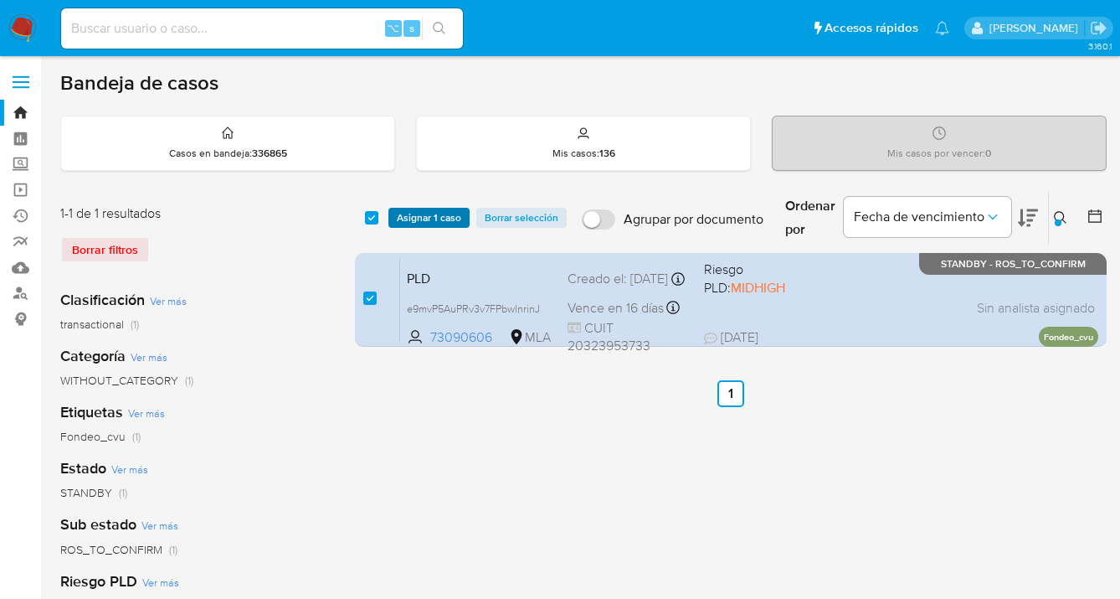
click at [413, 218] on span "Asignar 1 caso" at bounding box center [429, 217] width 64 height 17
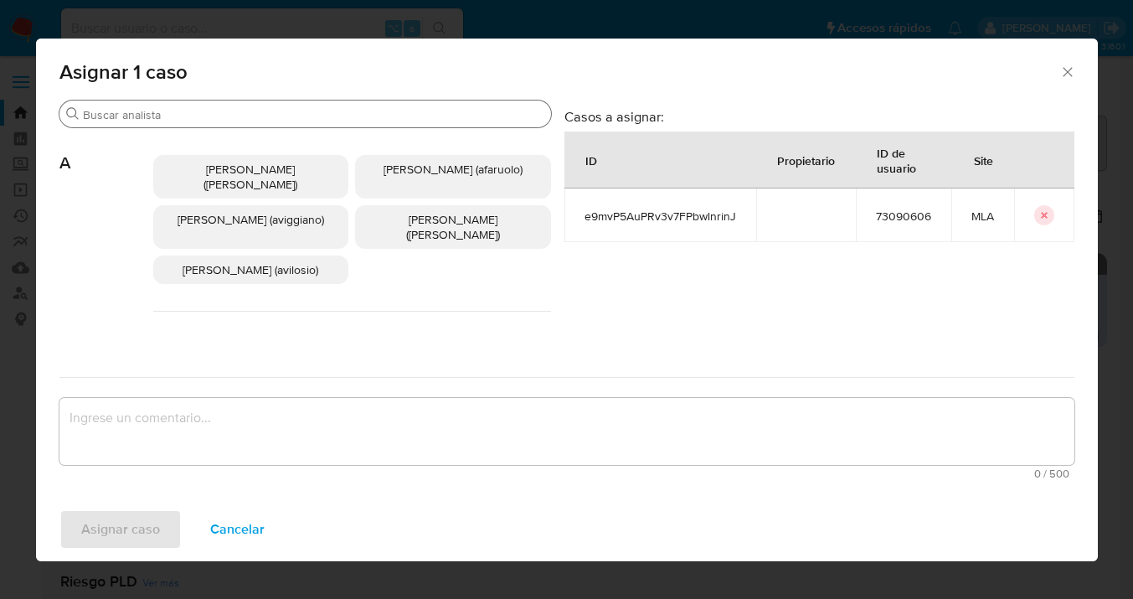
click at [371, 120] on input "Buscar" at bounding box center [313, 114] width 461 height 15
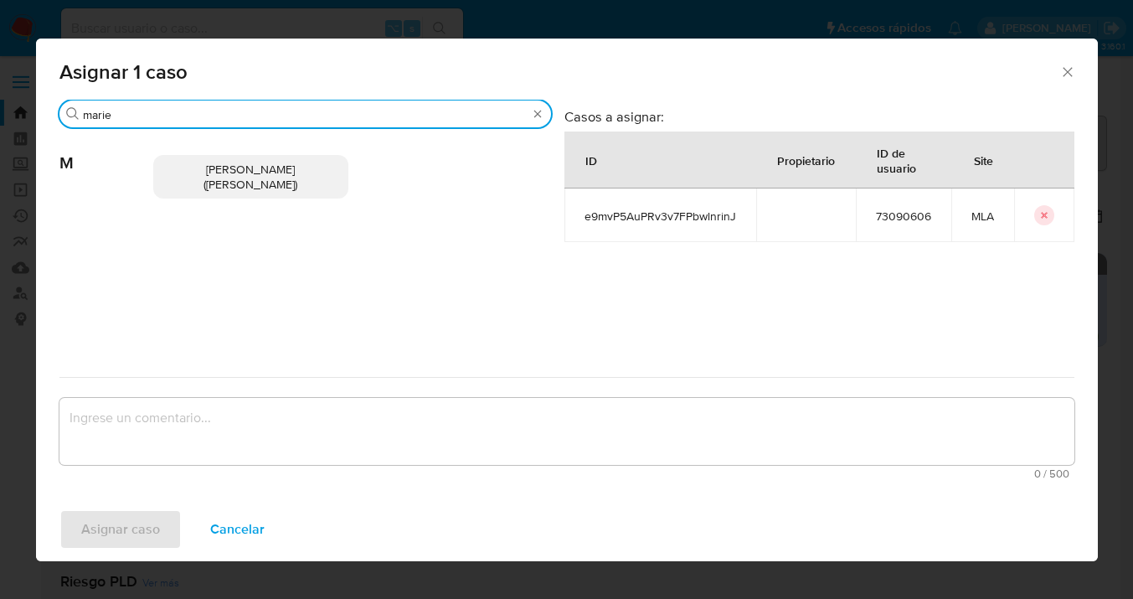
type input "marie"
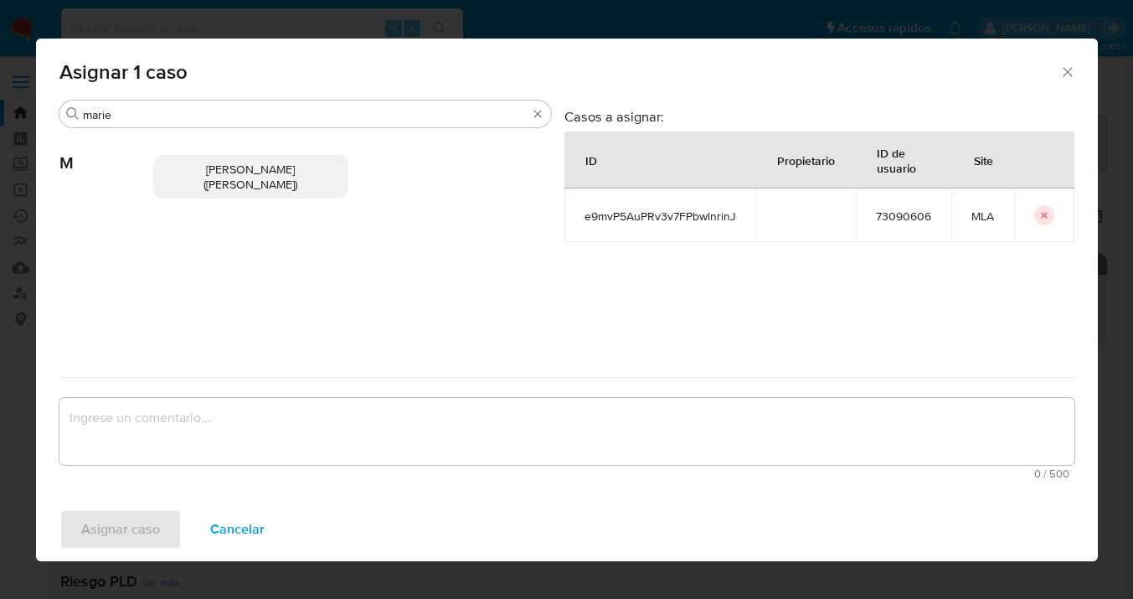
click at [256, 171] on span "Mariela Belen Cragno (mcragno)" at bounding box center [250, 177] width 94 height 32
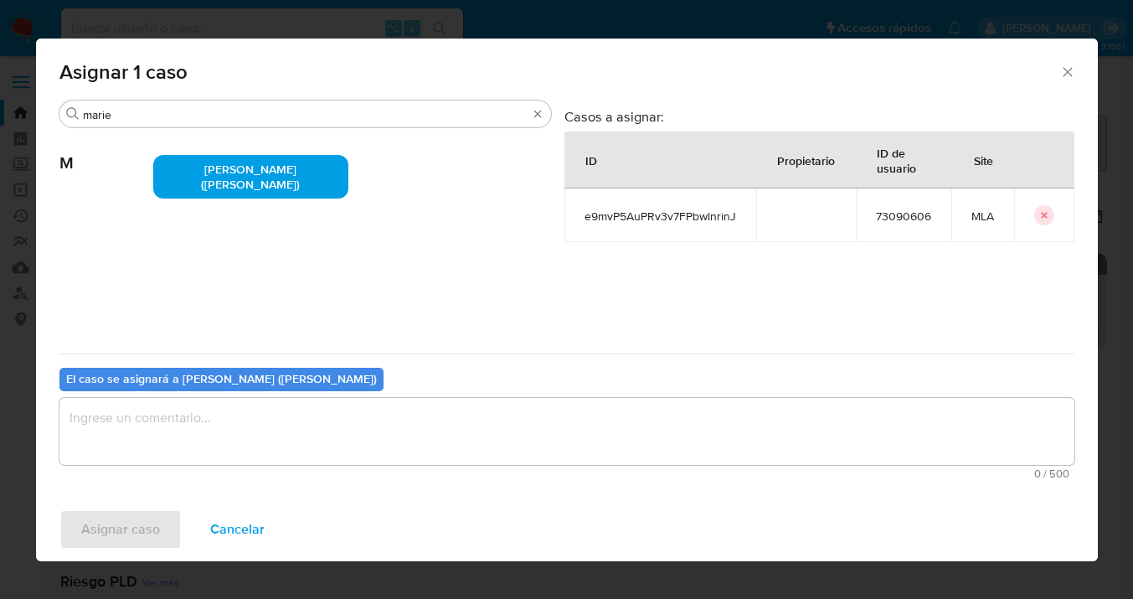
click at [265, 424] on textarea "assign-modal" at bounding box center [566, 431] width 1015 height 67
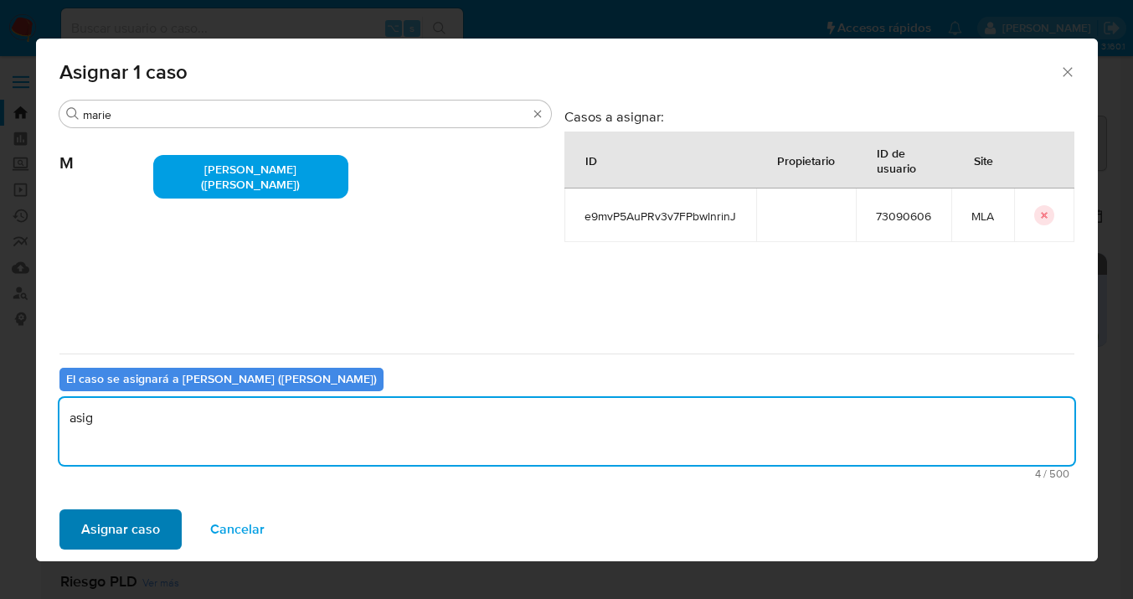
type textarea "asig"
click at [134, 529] on span "Asignar caso" at bounding box center [120, 529] width 79 height 37
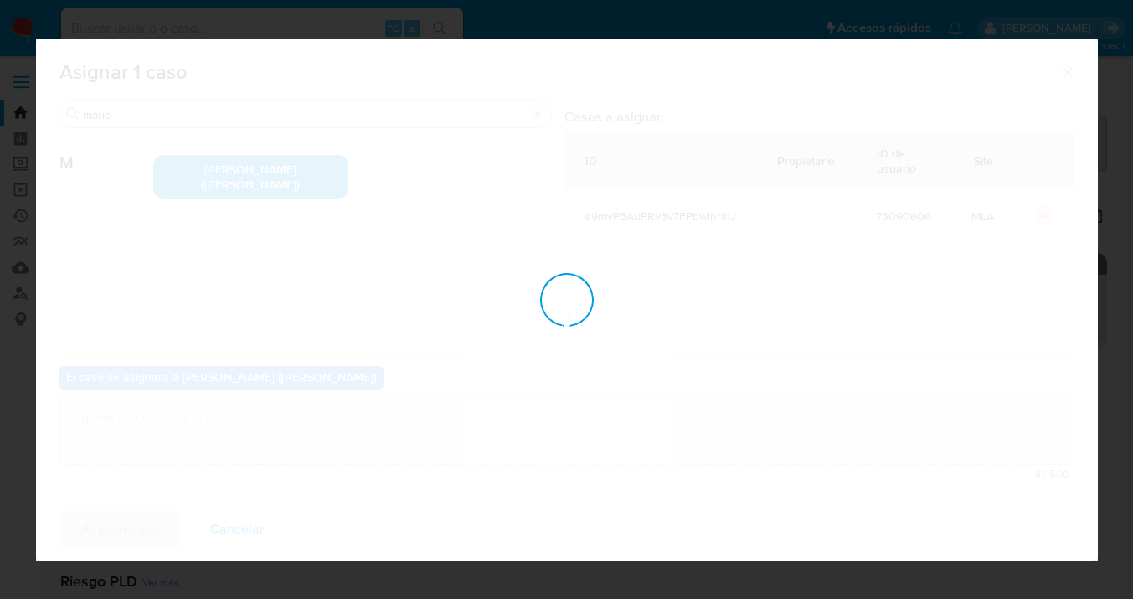
checkbox input "false"
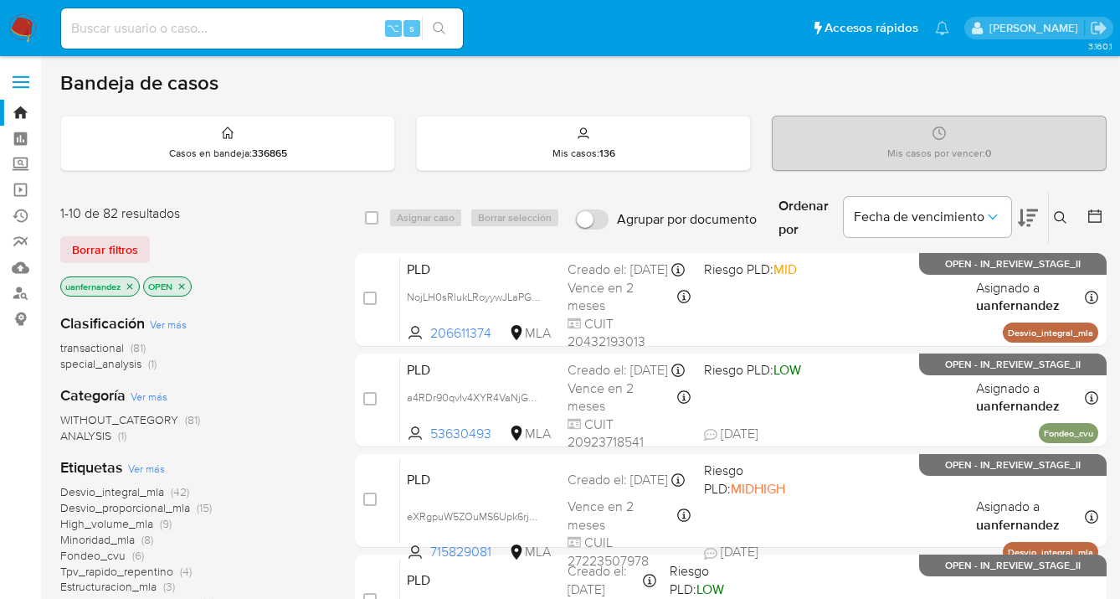
click at [1058, 214] on icon at bounding box center [1060, 217] width 13 height 13
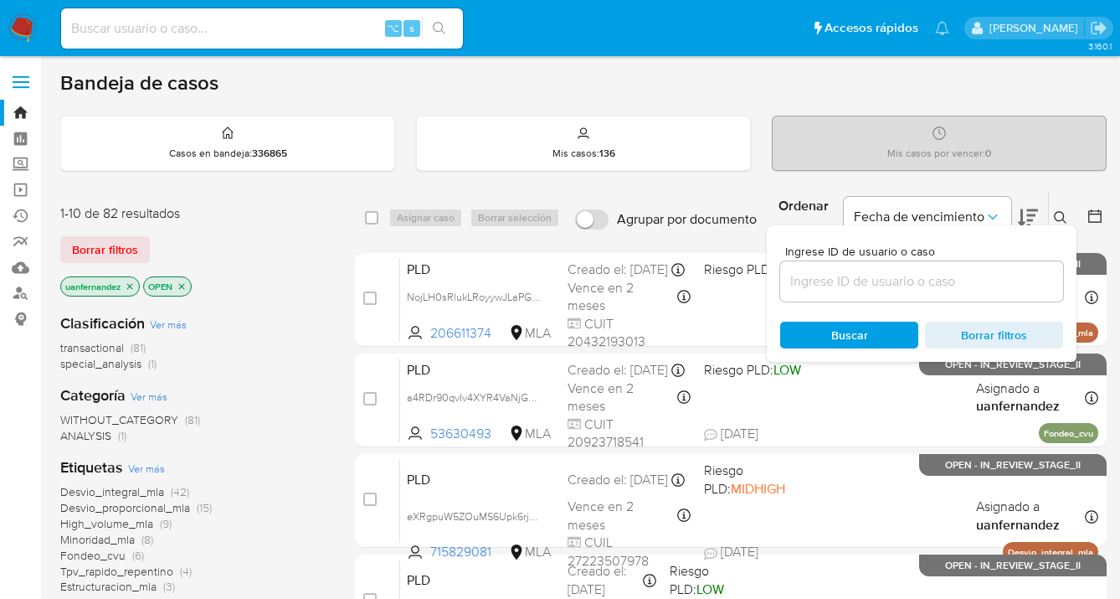
click at [894, 282] on input at bounding box center [921, 281] width 283 height 22
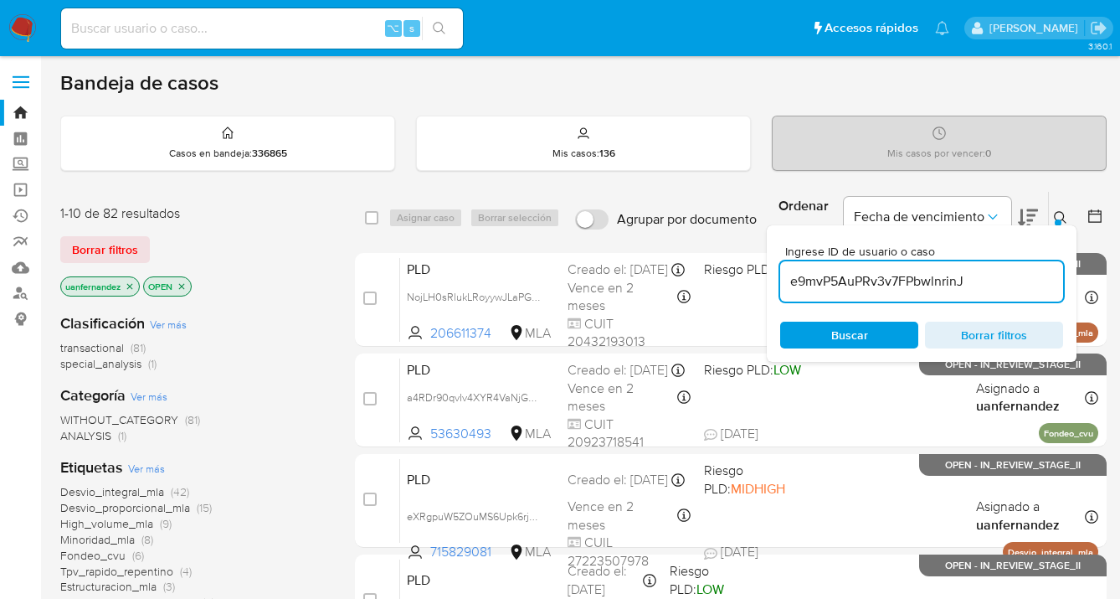
type input "e9mvP5AuPRv3v7FPbwlnrinJ"
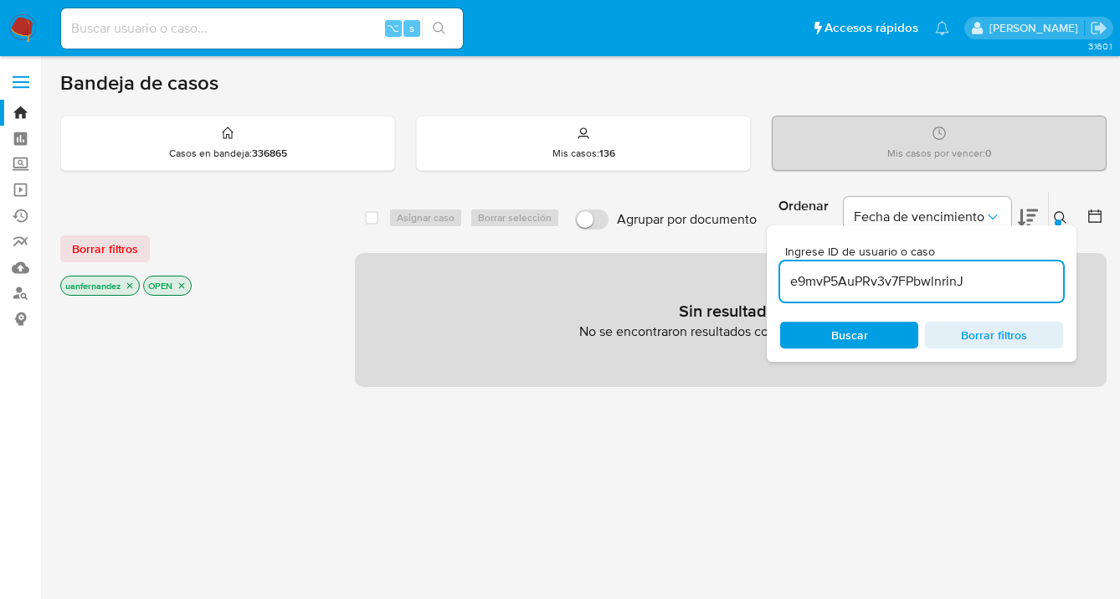
click at [1061, 218] on icon at bounding box center [1060, 217] width 13 height 13
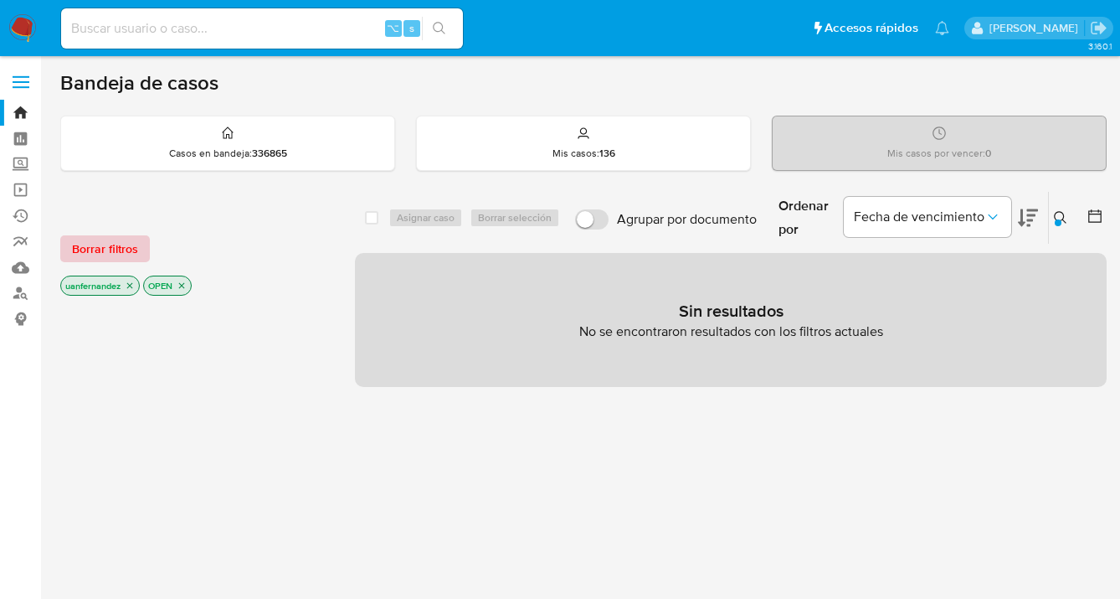
click at [117, 250] on span "Borrar filtros" at bounding box center [105, 248] width 66 height 23
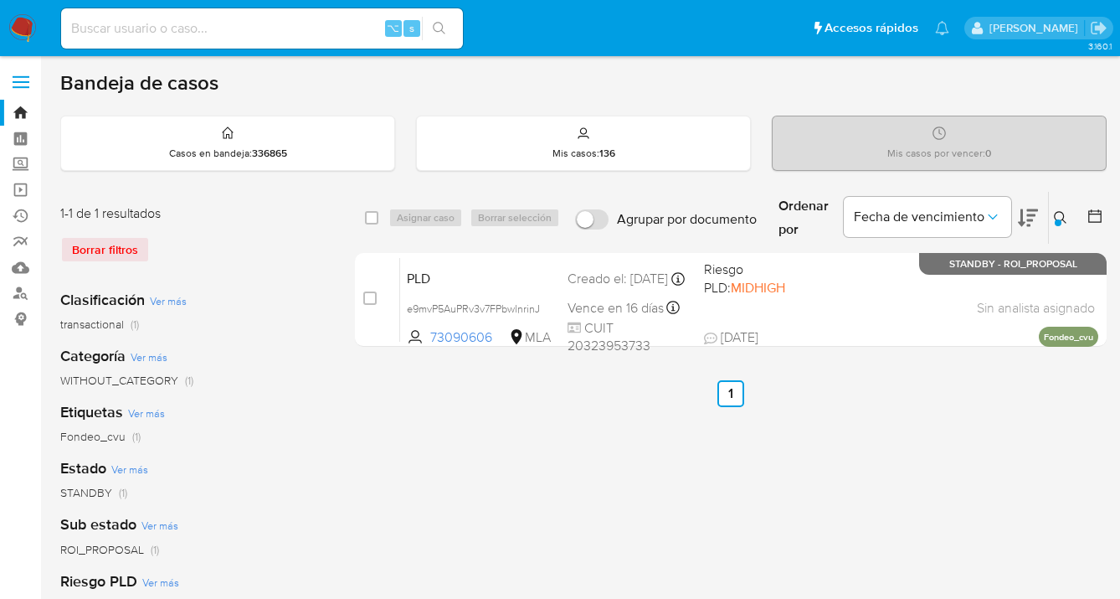
click at [1057, 214] on icon at bounding box center [1060, 217] width 13 height 13
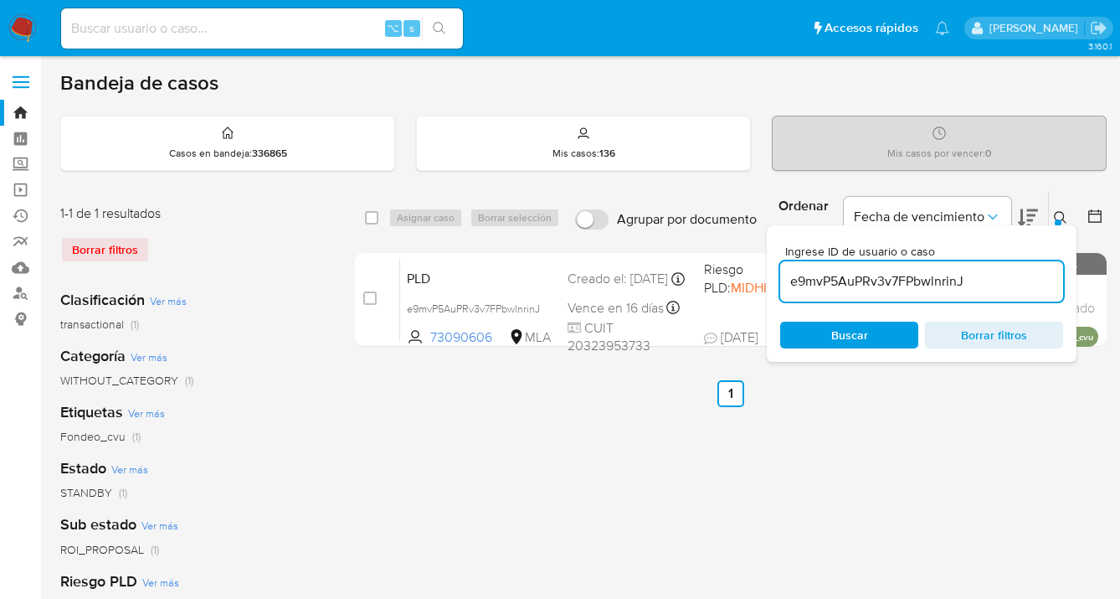
drag, startPoint x: 982, startPoint y: 280, endPoint x: 921, endPoint y: 299, distance: 64.1
click at [982, 280] on input "e9mvP5AuPRv3v7FPbwlnrinJ" at bounding box center [921, 281] width 283 height 22
click at [836, 337] on span "Buscar" at bounding box center [849, 335] width 37 height 27
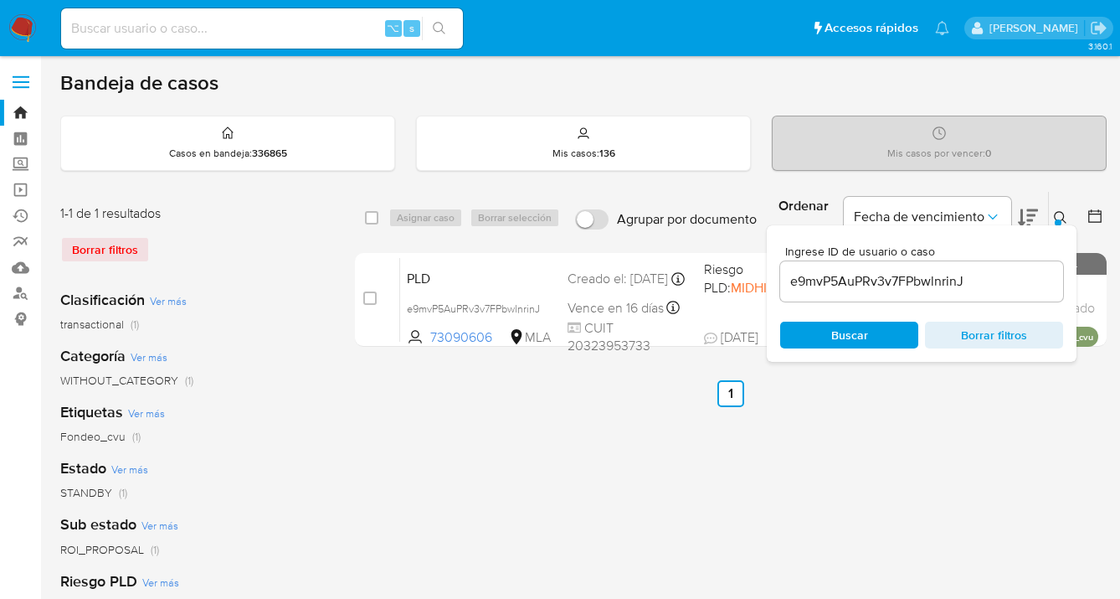
click at [1060, 213] on icon at bounding box center [1060, 217] width 13 height 13
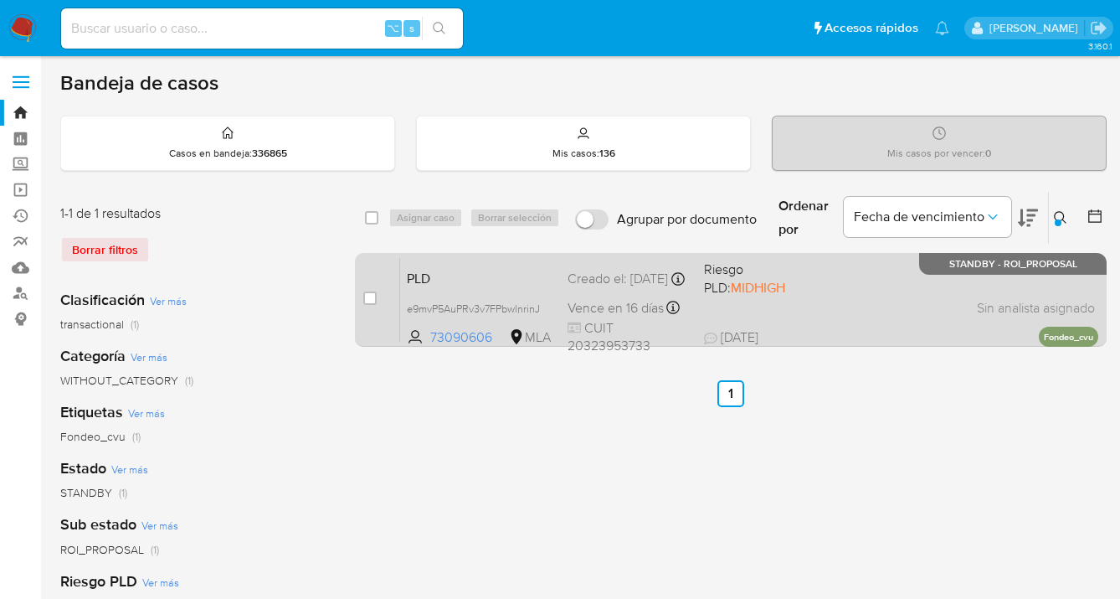
click at [892, 286] on div "PLD e9mvP5AuPRv3v7FPbwlnrinJ 73090606 MLA Riesgo PLD: MIDHIGH Creado el: 12/07/…" at bounding box center [749, 299] width 698 height 85
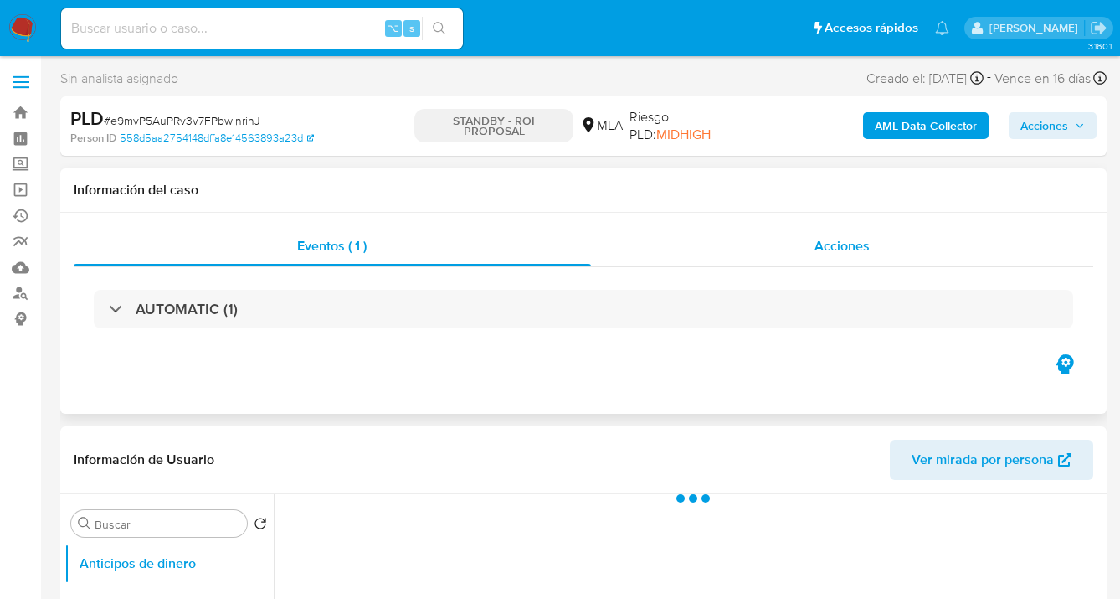
click at [852, 253] on span "Acciones" at bounding box center [842, 245] width 55 height 19
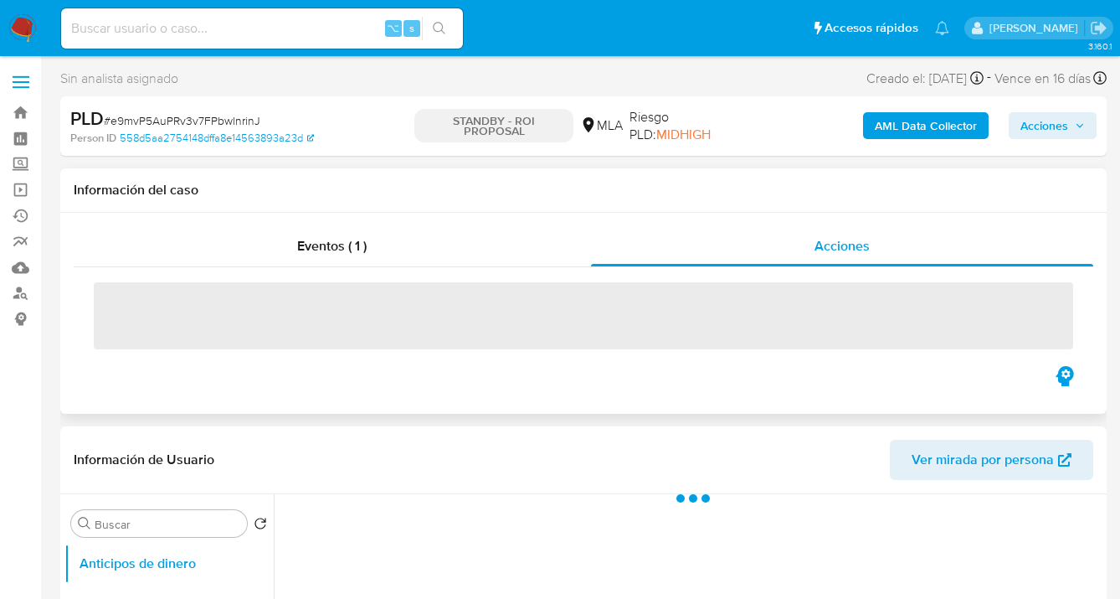
select select "10"
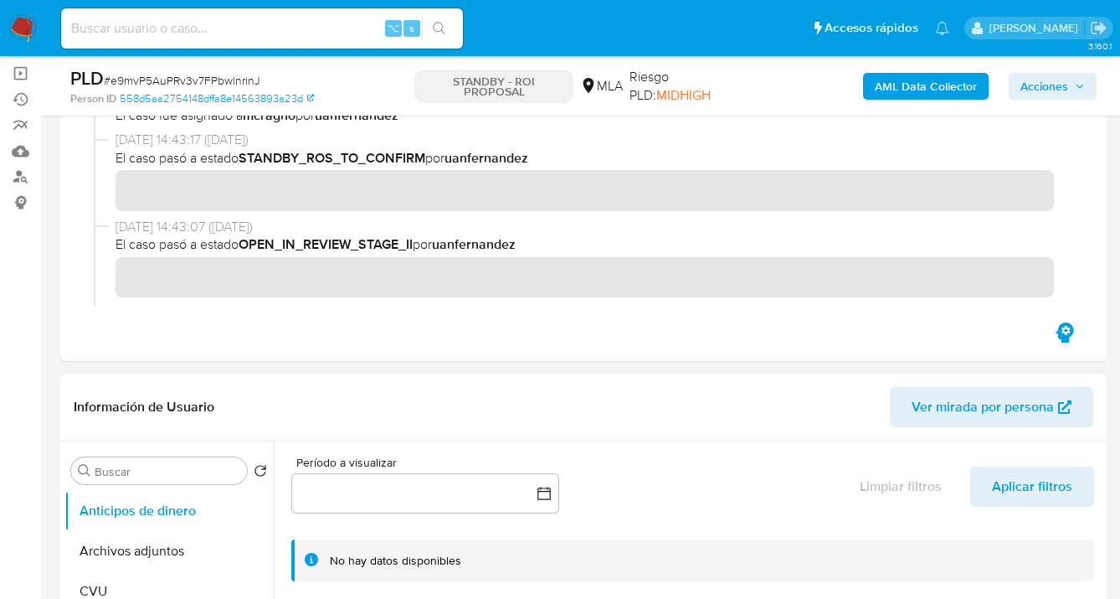
scroll to position [274, 0]
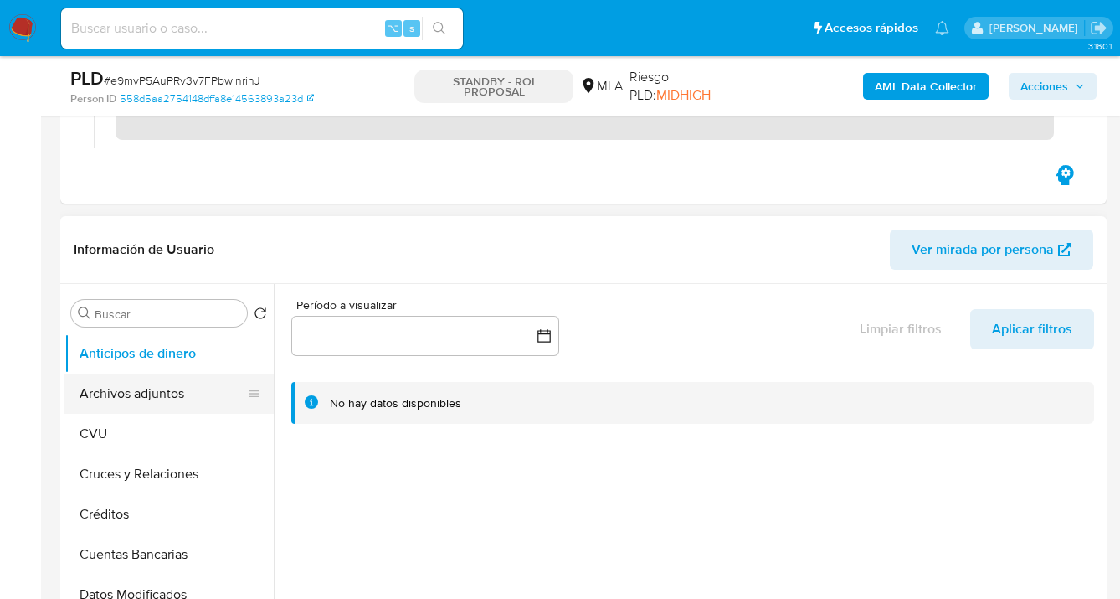
click at [185, 390] on button "Archivos adjuntos" at bounding box center [162, 393] width 196 height 40
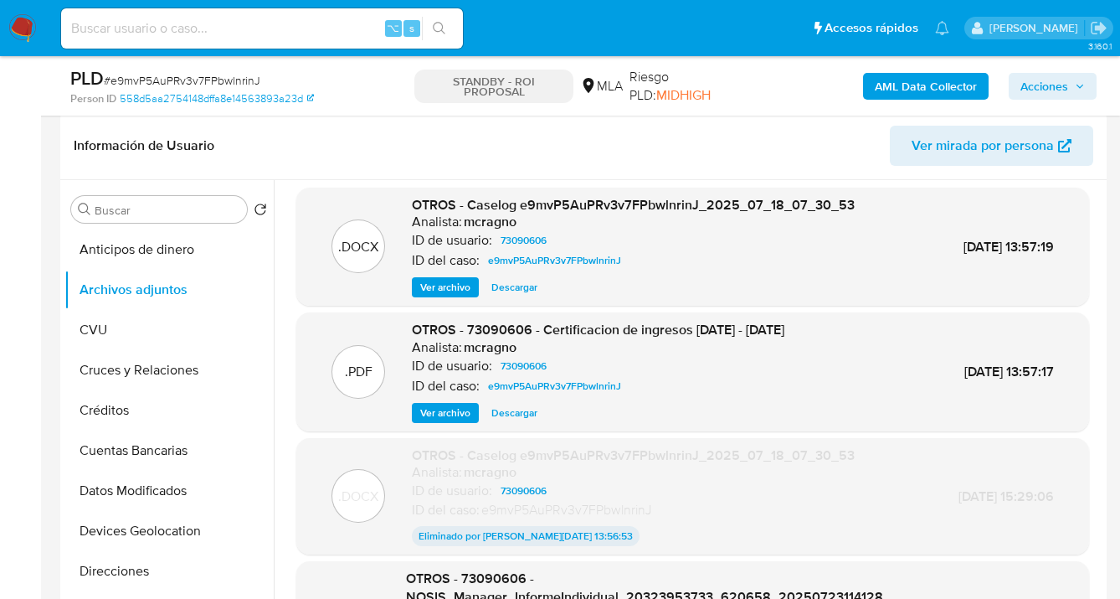
scroll to position [0, 0]
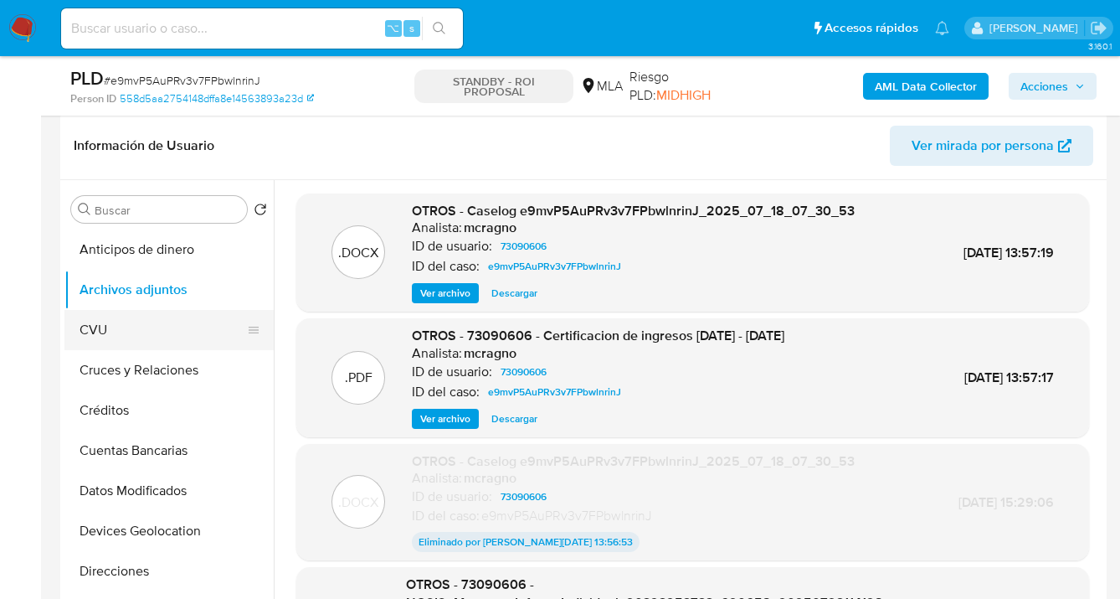
click at [156, 322] on button "CVU" at bounding box center [162, 330] width 196 height 40
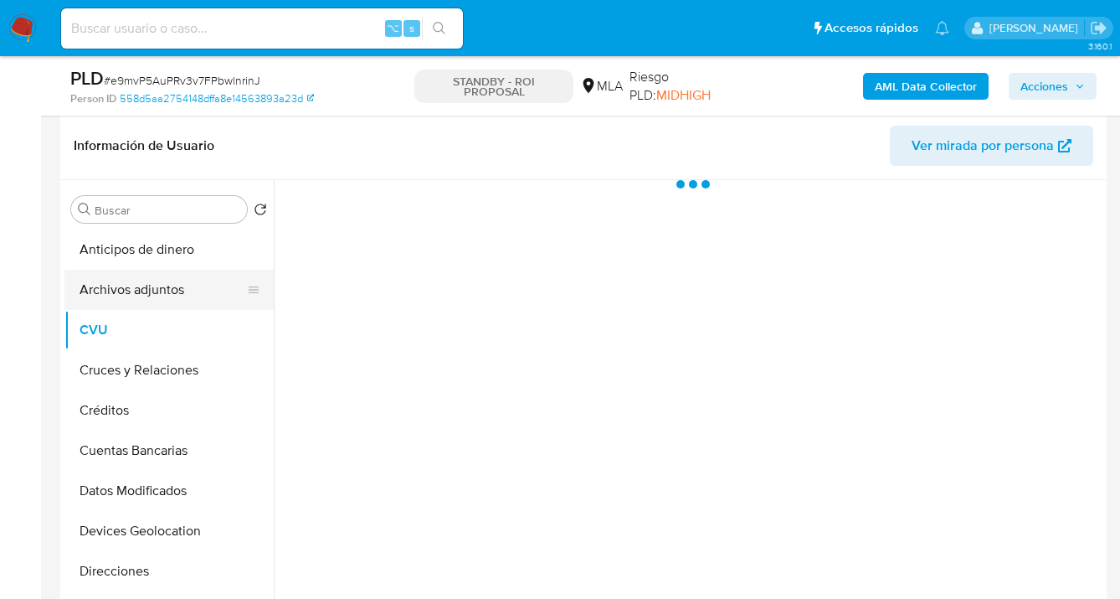
click at [170, 291] on button "Archivos adjuntos" at bounding box center [162, 290] width 196 height 40
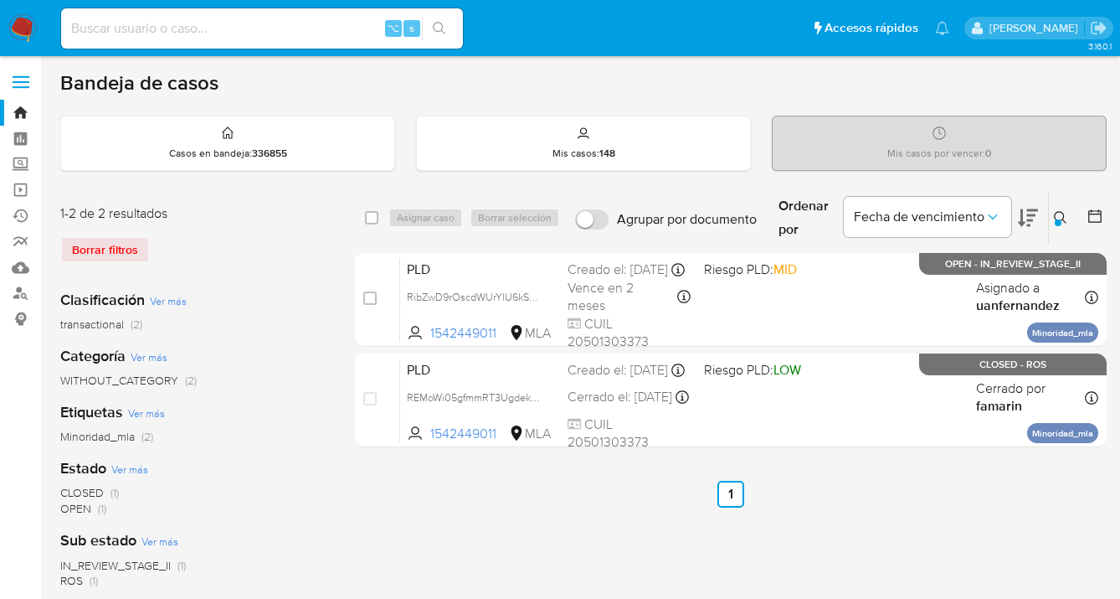
click at [1058, 219] on div at bounding box center [1058, 222] width 7 height 7
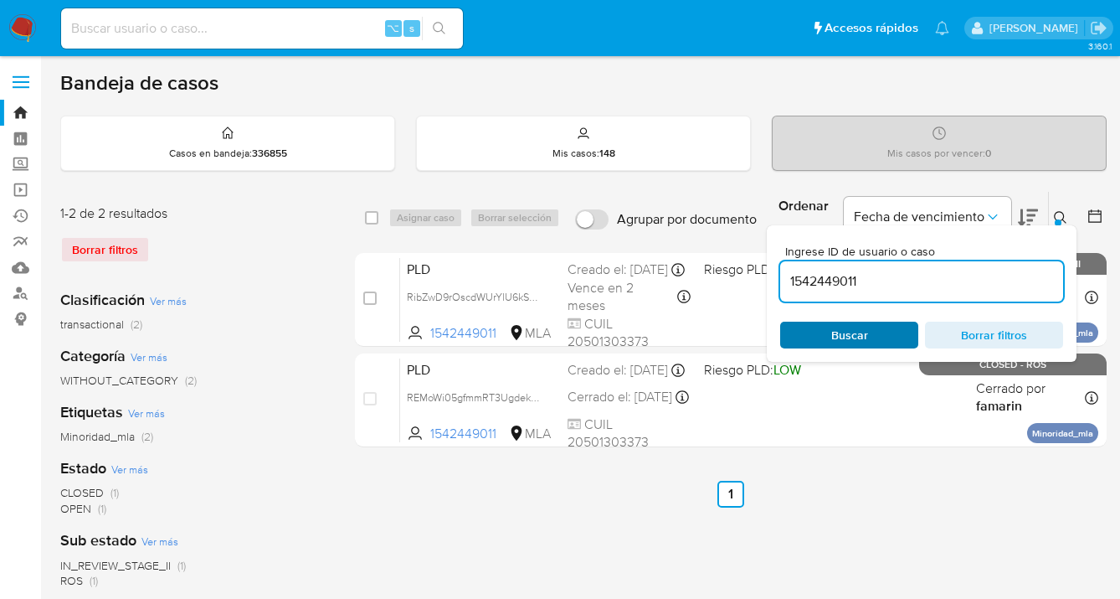
click at [888, 324] on span "Buscar" at bounding box center [849, 334] width 115 height 23
click at [1061, 214] on icon at bounding box center [1060, 217] width 13 height 13
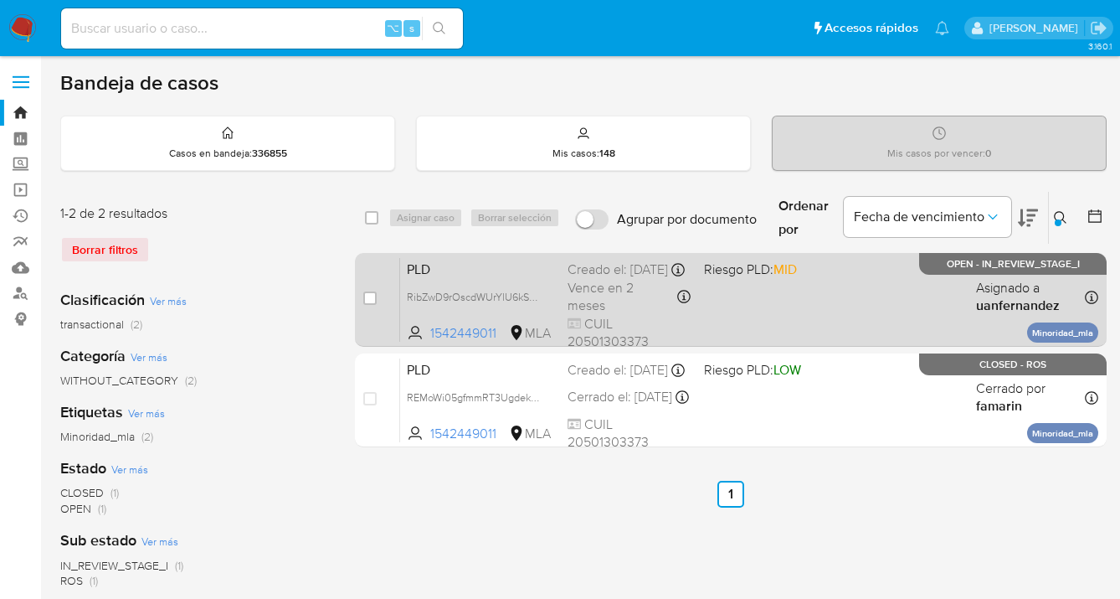
click at [872, 301] on div "PLD RibZwD9rOscdWUrYlU6kSe8s 1542449011 MLA Riesgo PLD: MID Creado el: [DATE] C…" at bounding box center [749, 299] width 698 height 85
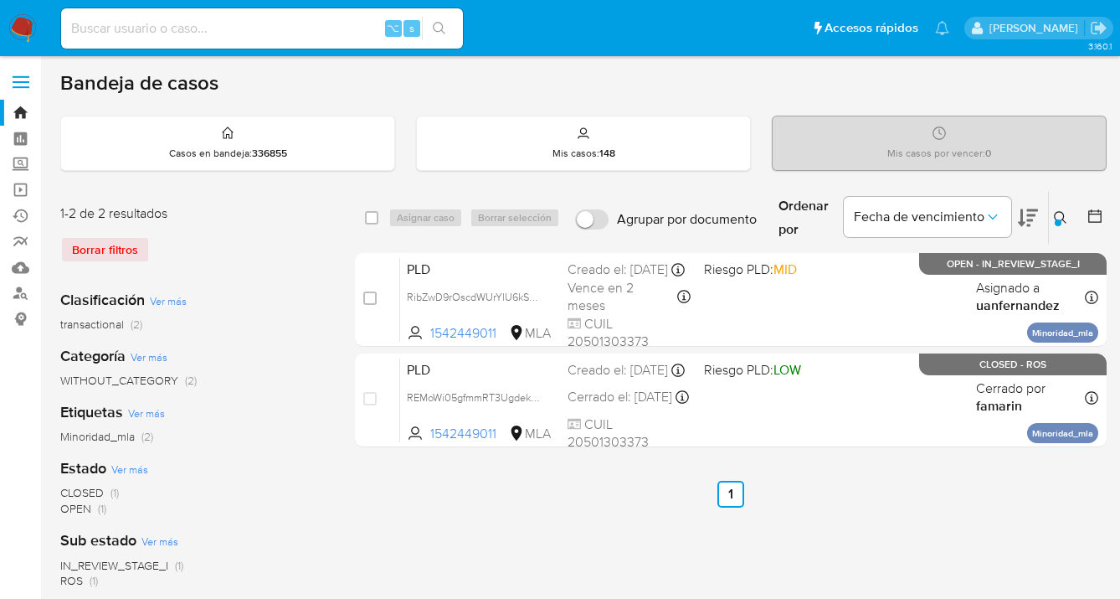
click at [1058, 215] on icon at bounding box center [1060, 217] width 13 height 13
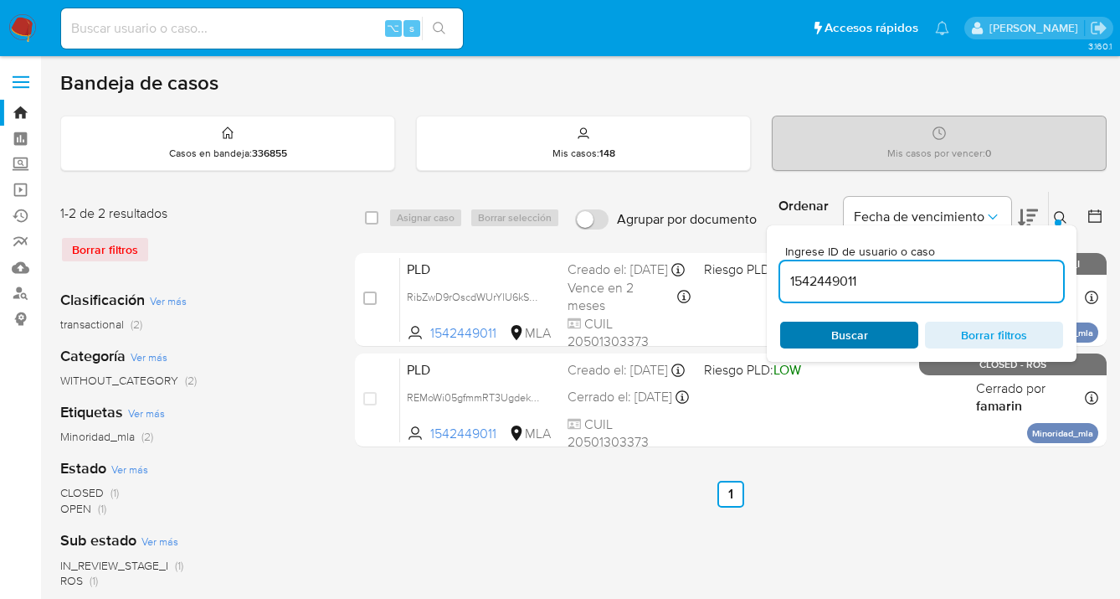
click at [883, 337] on span "Buscar" at bounding box center [849, 334] width 115 height 23
click at [1057, 215] on icon at bounding box center [1060, 217] width 13 height 13
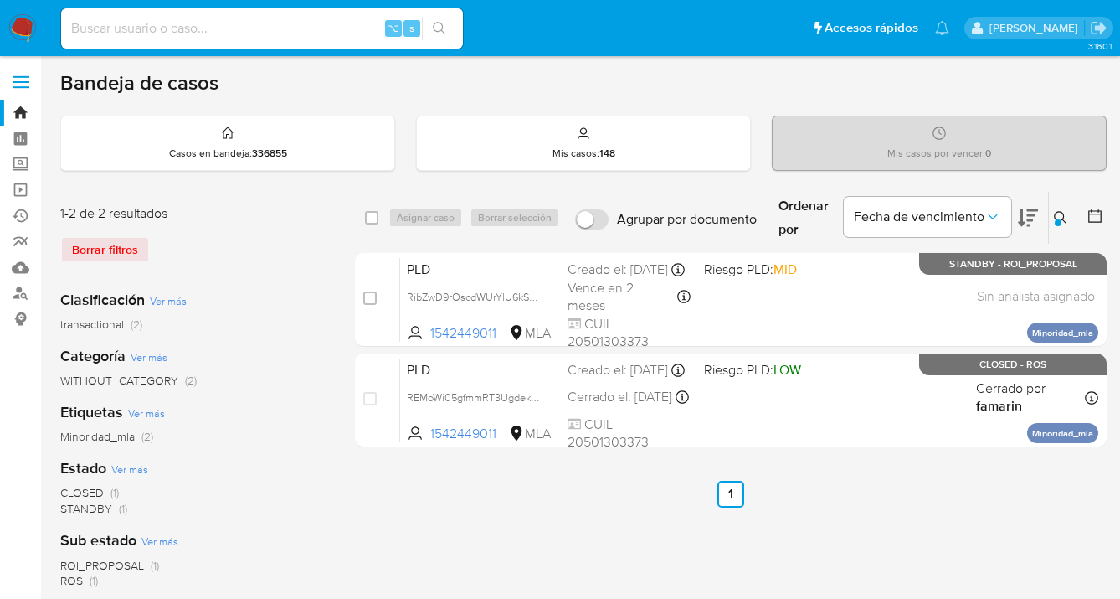
drag, startPoint x: 1059, startPoint y: 218, endPoint x: 965, endPoint y: 259, distance: 103.1
click at [1058, 217] on icon at bounding box center [1060, 217] width 13 height 13
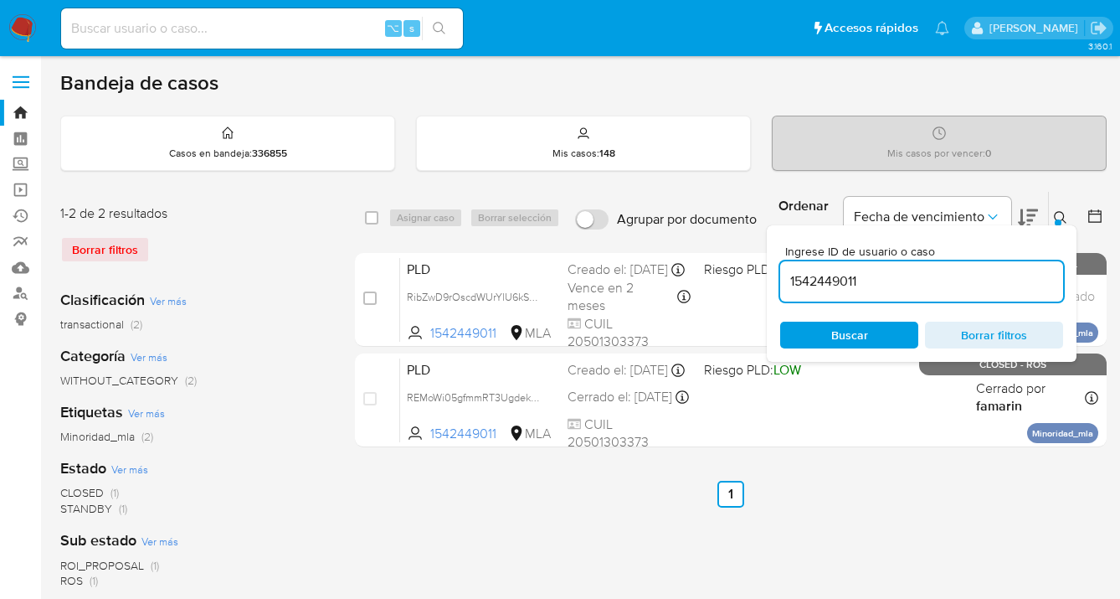
drag, startPoint x: 905, startPoint y: 280, endPoint x: 783, endPoint y: 269, distance: 122.7
click at [783, 270] on input "1542449011" at bounding box center [921, 281] width 283 height 22
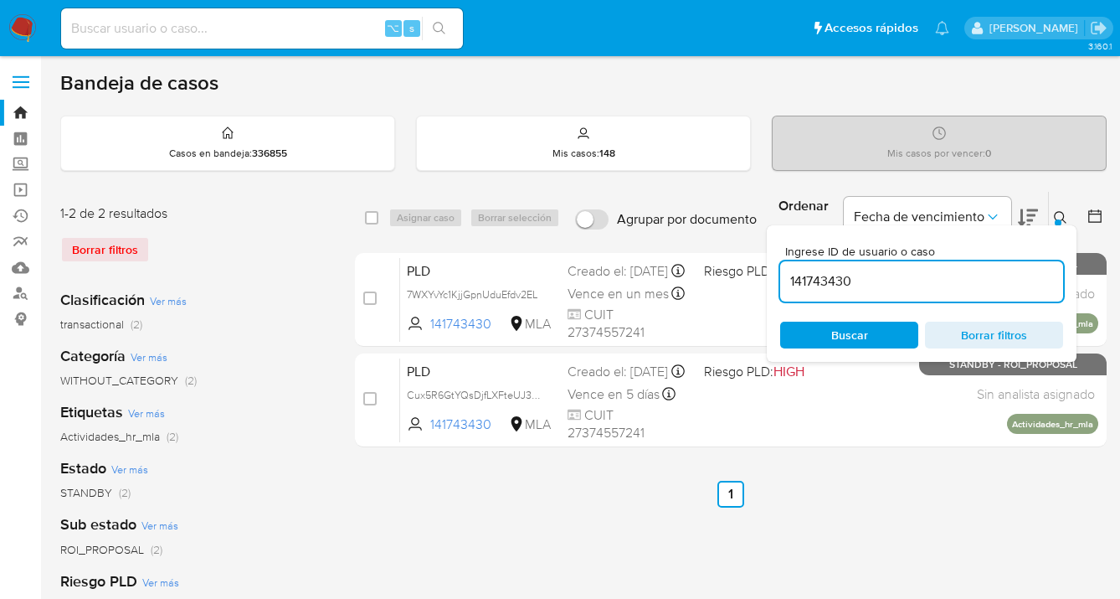
click at [1063, 214] on icon at bounding box center [1060, 217] width 13 height 13
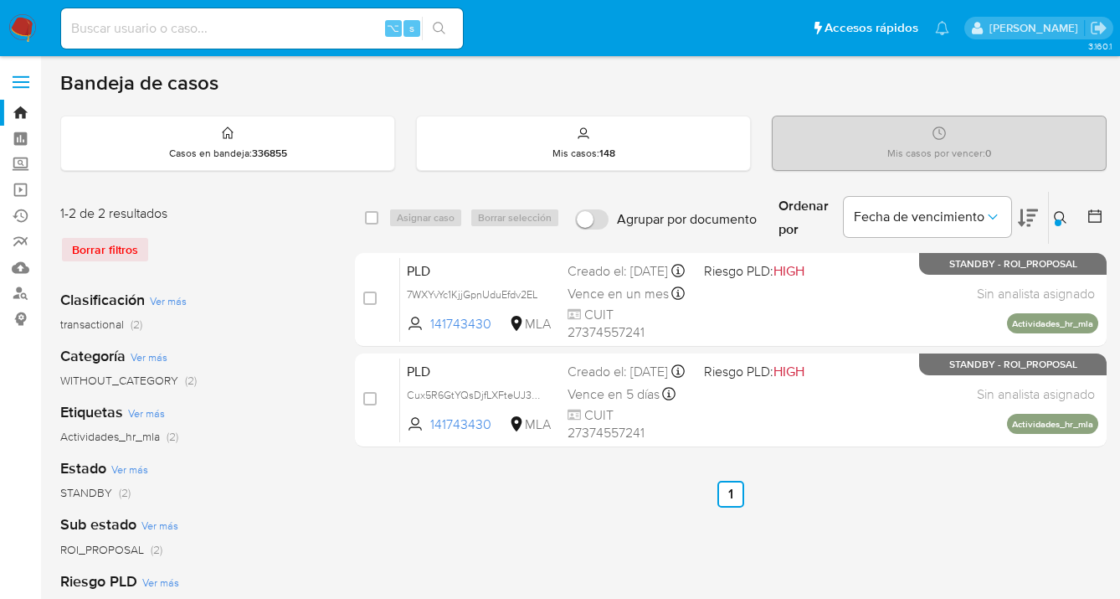
drag, startPoint x: 1059, startPoint y: 213, endPoint x: 933, endPoint y: 270, distance: 139.0
click at [1059, 213] on icon at bounding box center [1060, 217] width 13 height 13
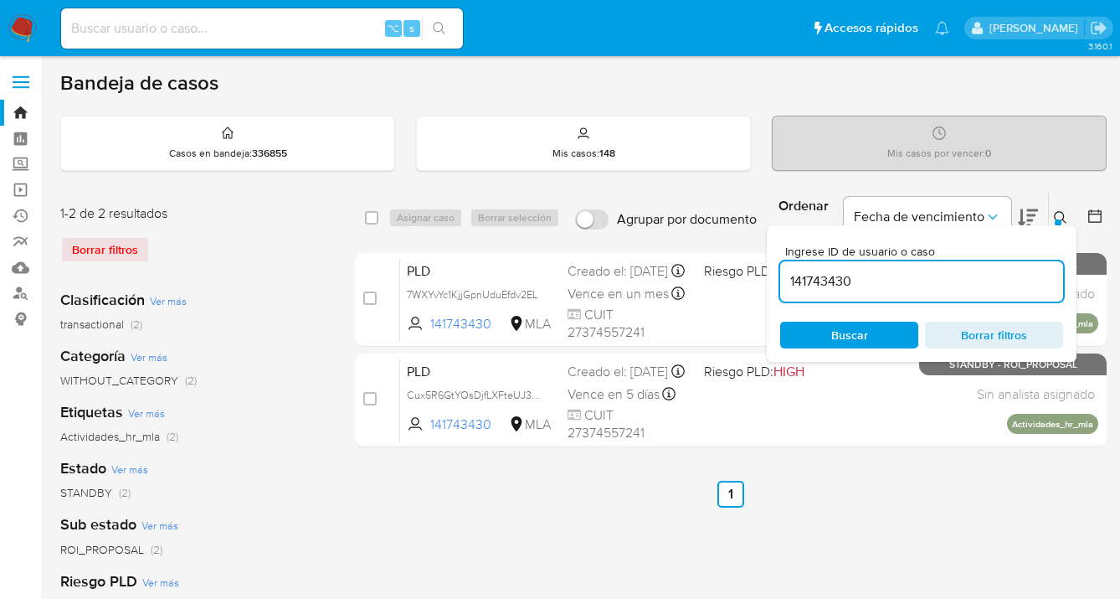
drag, startPoint x: 906, startPoint y: 280, endPoint x: 792, endPoint y: 270, distance: 114.3
click at [781, 274] on input "141743430" at bounding box center [921, 281] width 283 height 22
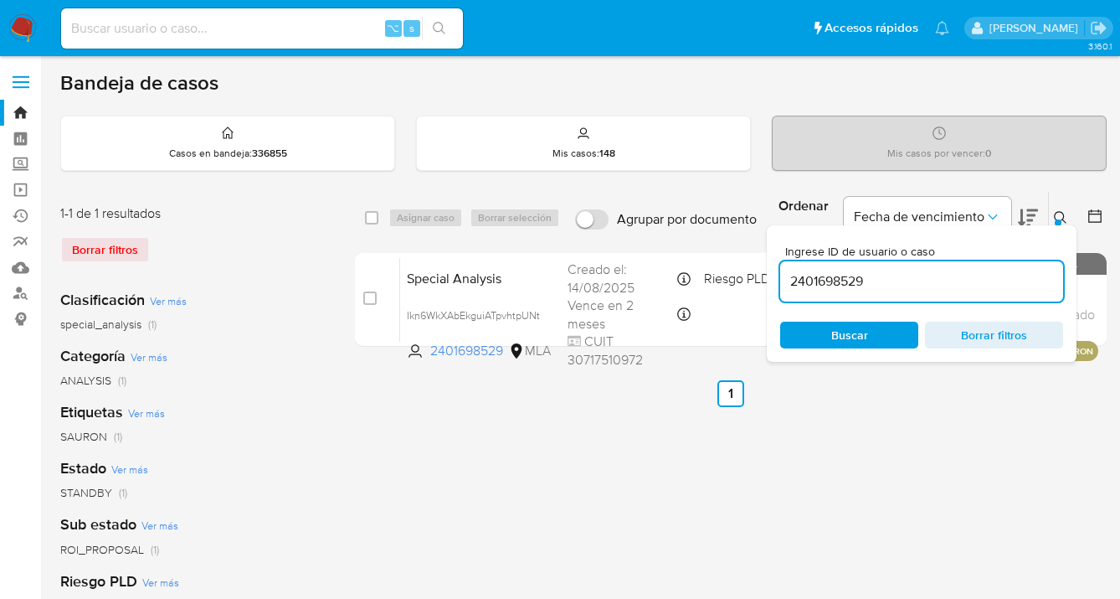
click at [1060, 214] on icon at bounding box center [1060, 217] width 13 height 13
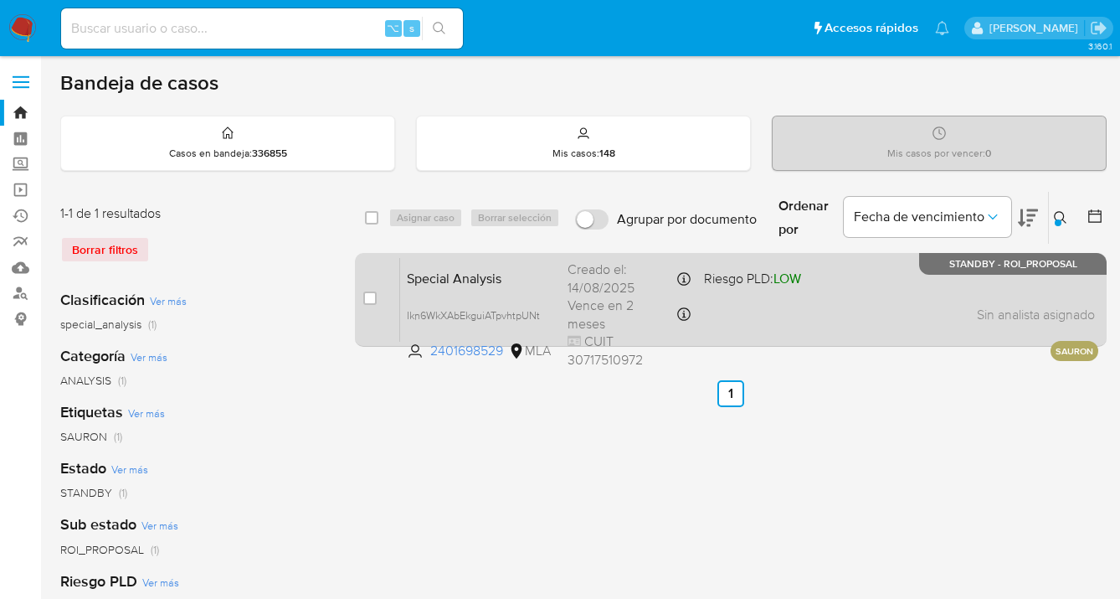
click at [863, 306] on div "Special Analysis Ikn6WkXAbEkguiATpvhtpUNt 2401698529 MLA Riesgo PLD: LOW Creado…" at bounding box center [749, 299] width 698 height 85
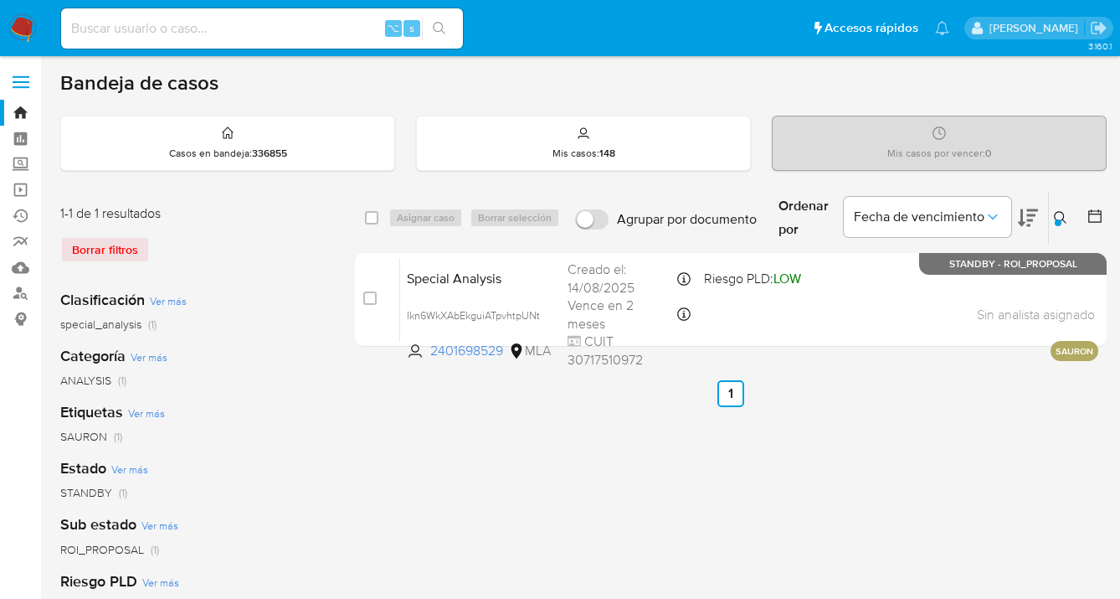
click at [1058, 213] on icon at bounding box center [1060, 217] width 13 height 13
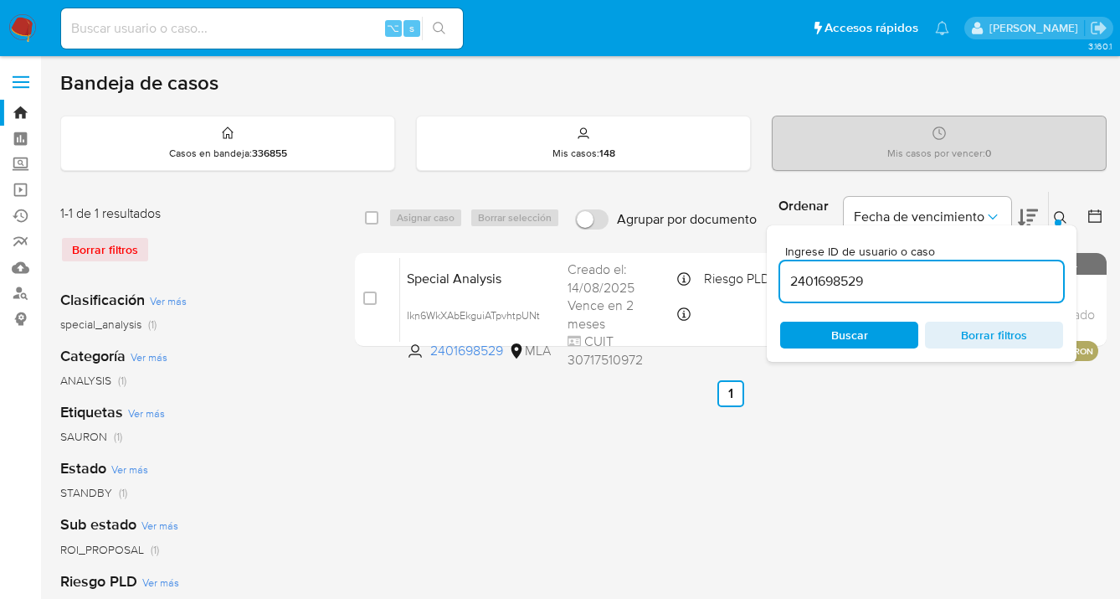
drag, startPoint x: 883, startPoint y: 286, endPoint x: 776, endPoint y: 275, distance: 107.7
click at [776, 275] on div "Ingrese ID de usuario o caso 2401698529 Buscar Borrar filtros" at bounding box center [922, 293] width 310 height 136
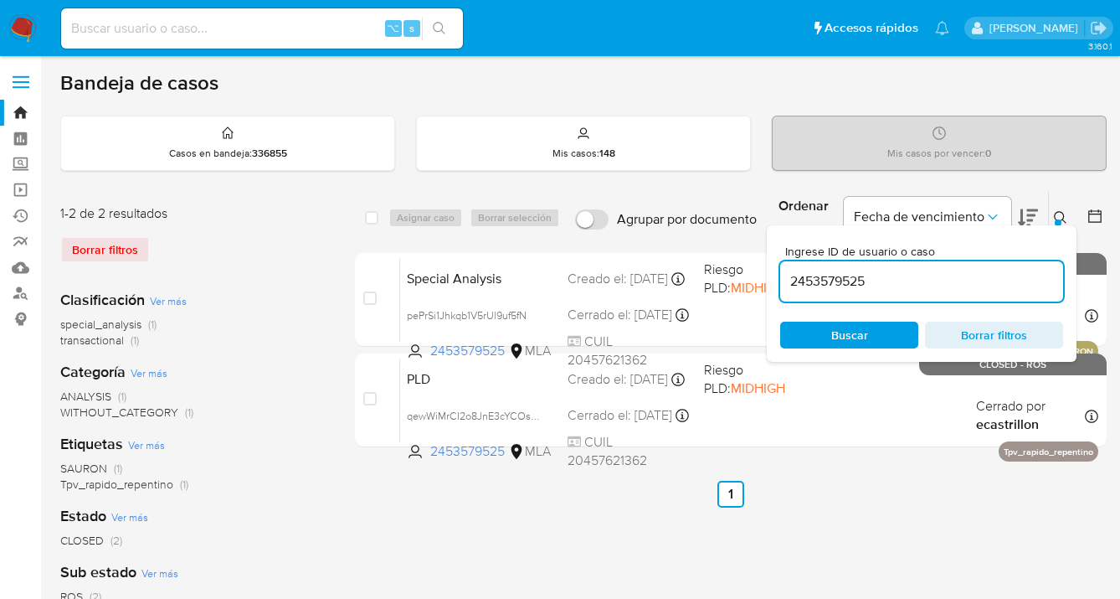
click at [1058, 215] on icon at bounding box center [1060, 217] width 13 height 13
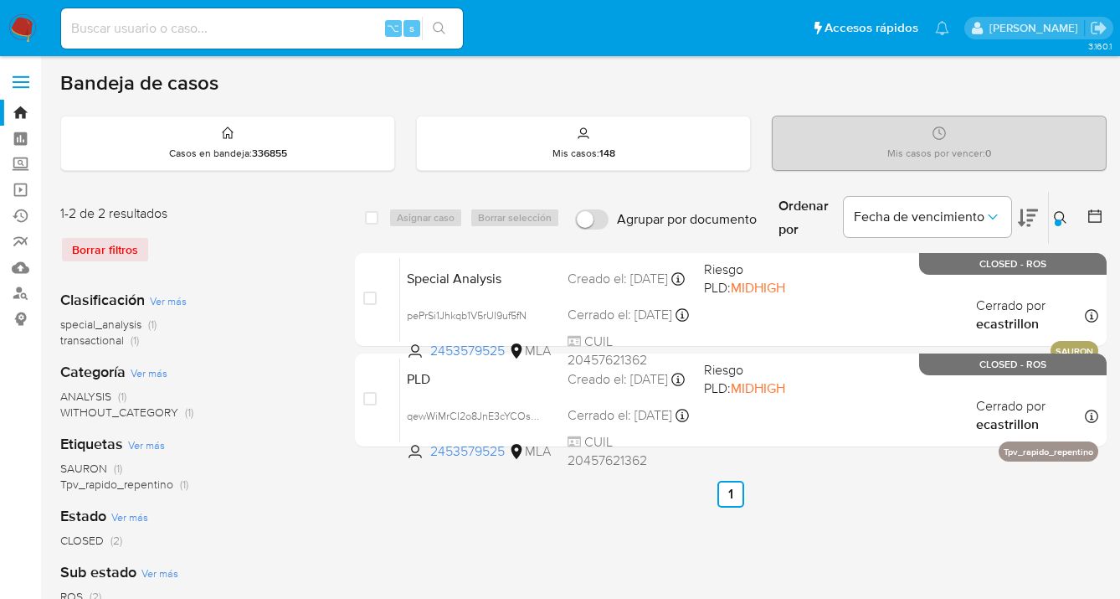
click at [1058, 213] on icon at bounding box center [1060, 217] width 13 height 13
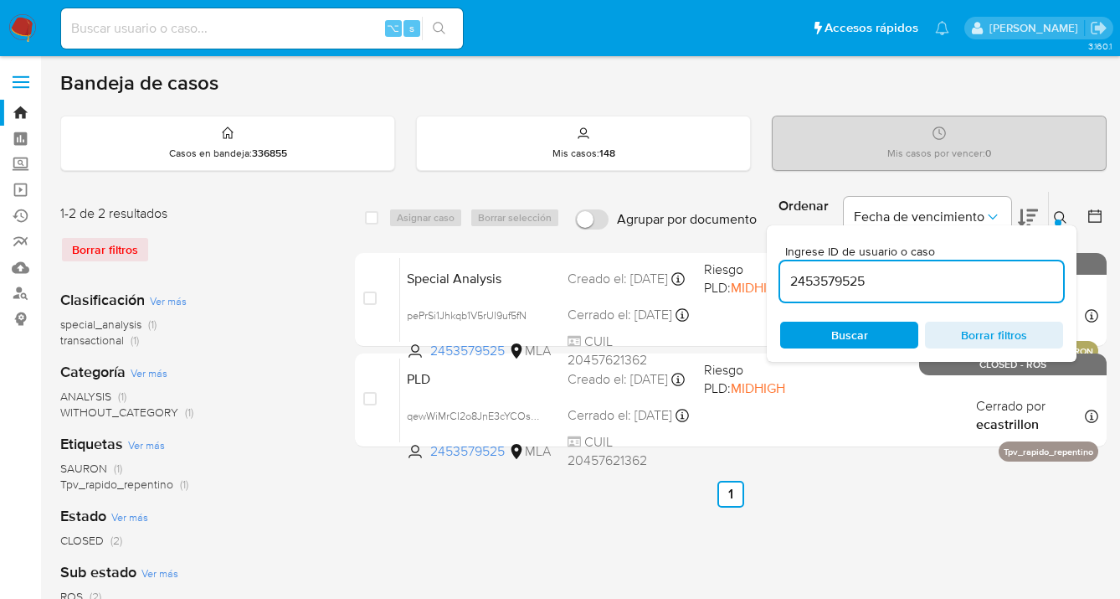
drag, startPoint x: 919, startPoint y: 283, endPoint x: 775, endPoint y: 271, distance: 145.3
click at [775, 270] on div "Ingrese ID de usuario o caso 2453579525 Buscar Borrar filtros" at bounding box center [922, 293] width 310 height 136
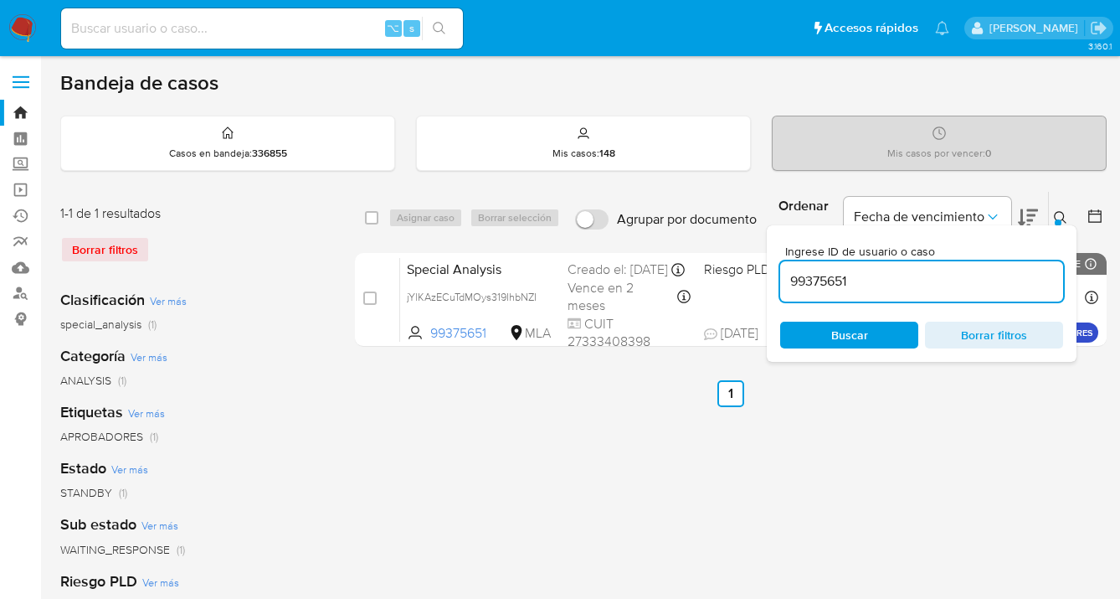
click at [1063, 216] on icon at bounding box center [1060, 217] width 13 height 13
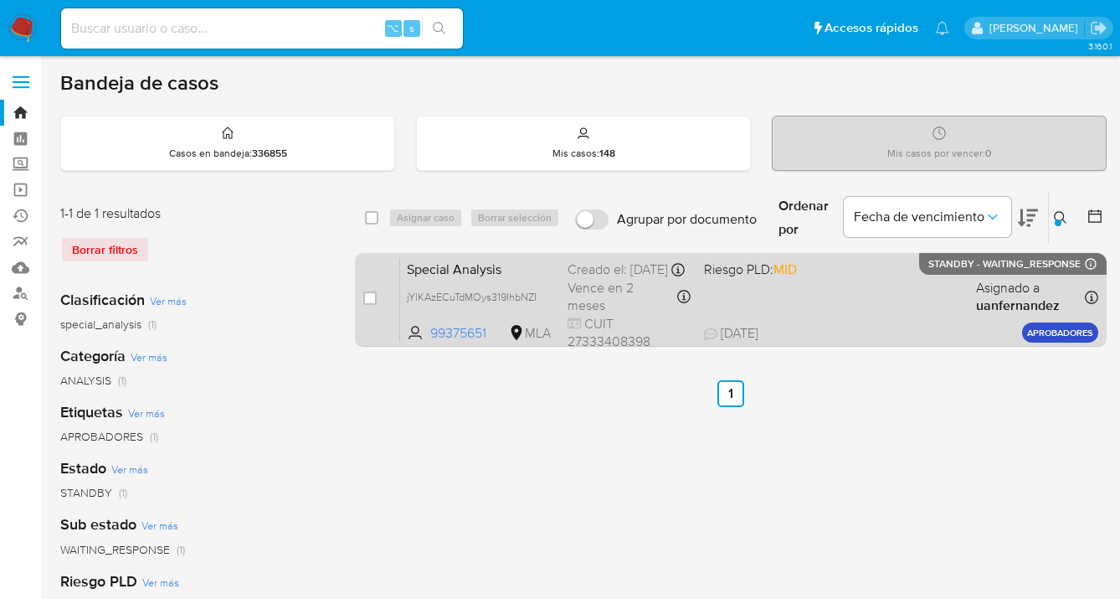
click at [960, 314] on div "Special Analysis jYlKAzECuTdMOys319IhbNZI 99375651 MLA Riesgo PLD: MID Creado e…" at bounding box center [749, 299] width 698 height 85
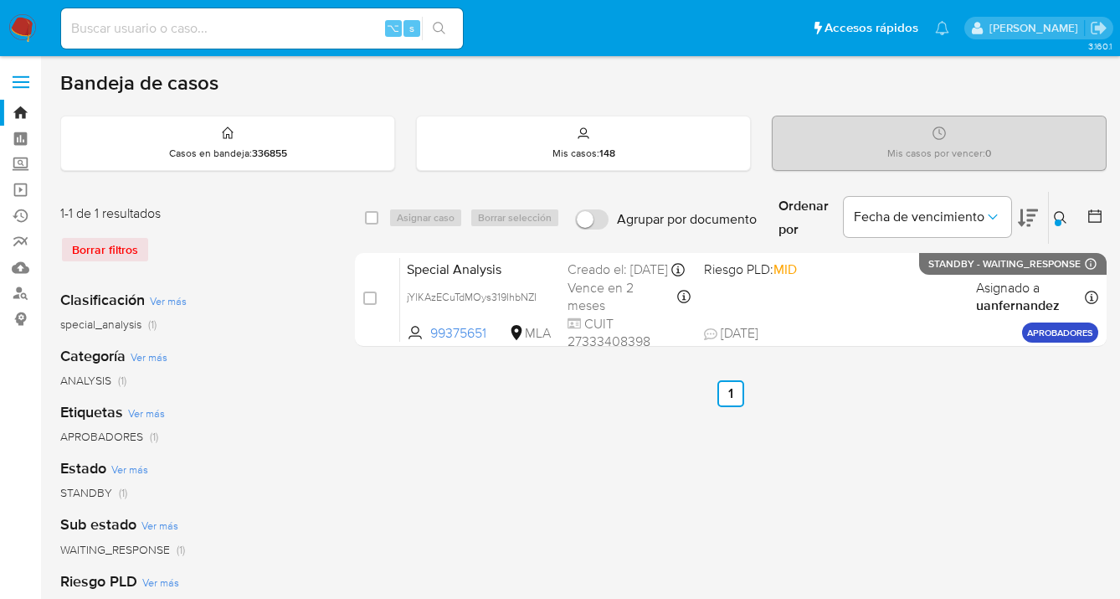
click at [729, 461] on div "select-all-cases-checkbox Asignar caso Borrar selección Agrupar por documento O…" at bounding box center [731, 558] width 752 height 735
click at [1060, 218] on icon at bounding box center [1060, 217] width 13 height 13
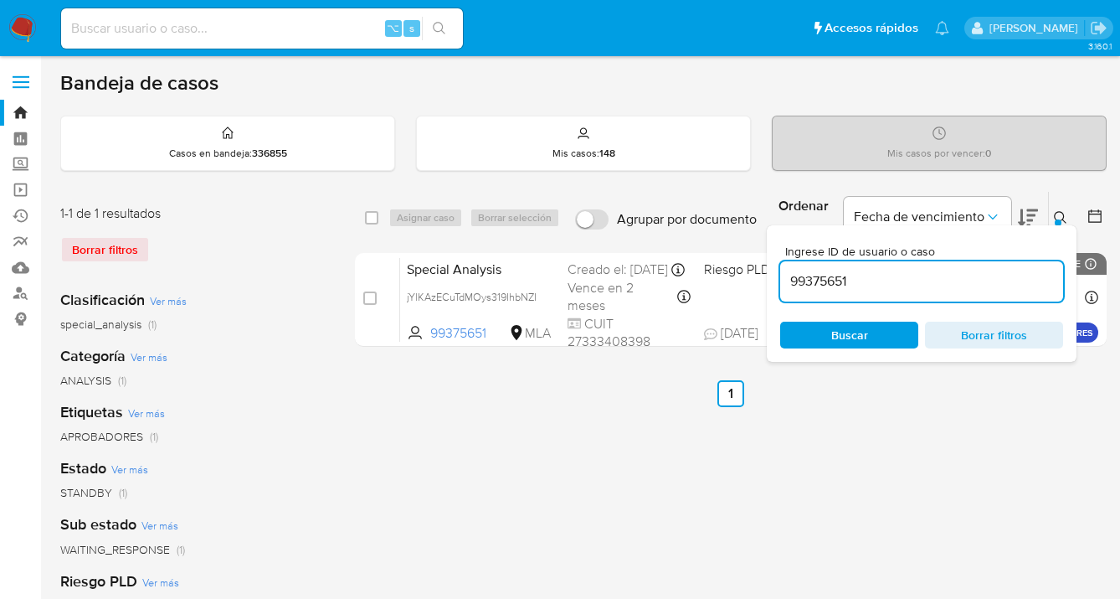
drag, startPoint x: 914, startPoint y: 281, endPoint x: 783, endPoint y: 274, distance: 131.7
click at [783, 274] on input "99375651" at bounding box center [921, 281] width 283 height 22
type input "301749975"
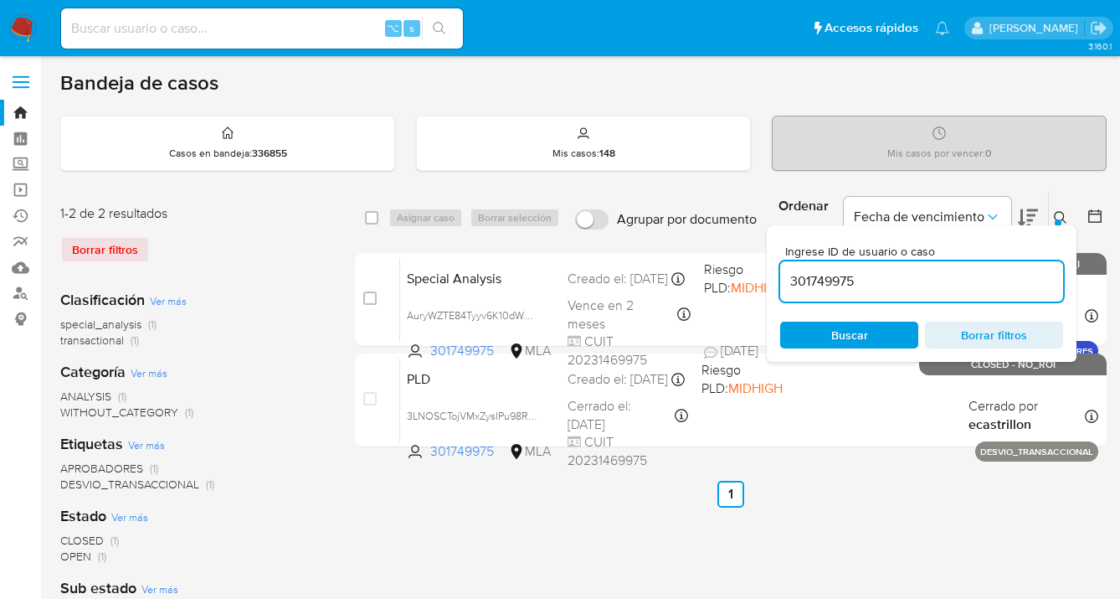
drag, startPoint x: 1056, startPoint y: 214, endPoint x: 1045, endPoint y: 218, distance: 11.4
click at [1056, 214] on icon at bounding box center [1060, 217] width 13 height 13
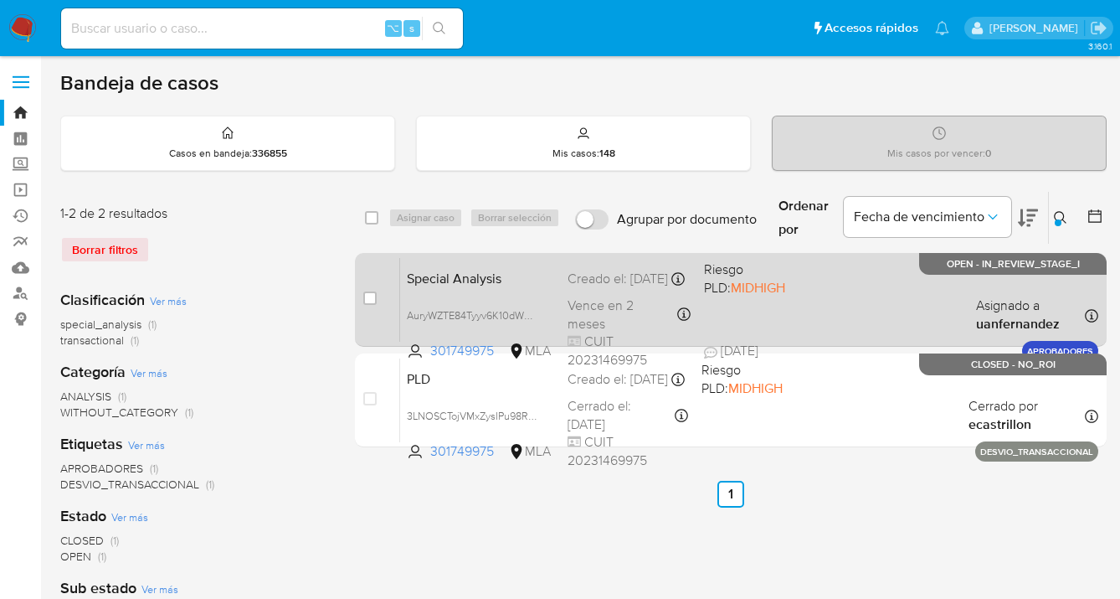
click at [873, 298] on div "Special Analysis AuryWZTE84Tyyv6K10dWMNiT 301749975 MLA Riesgo PLD: MIDHIGH Cre…" at bounding box center [749, 299] width 698 height 85
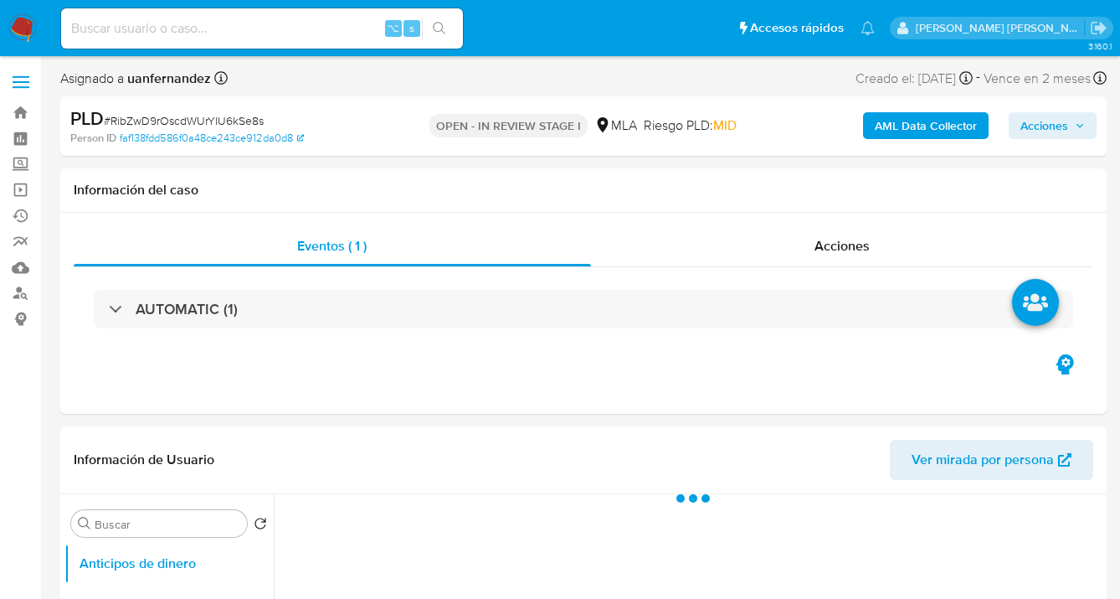
click at [1043, 131] on span "Acciones" at bounding box center [1045, 125] width 48 height 27
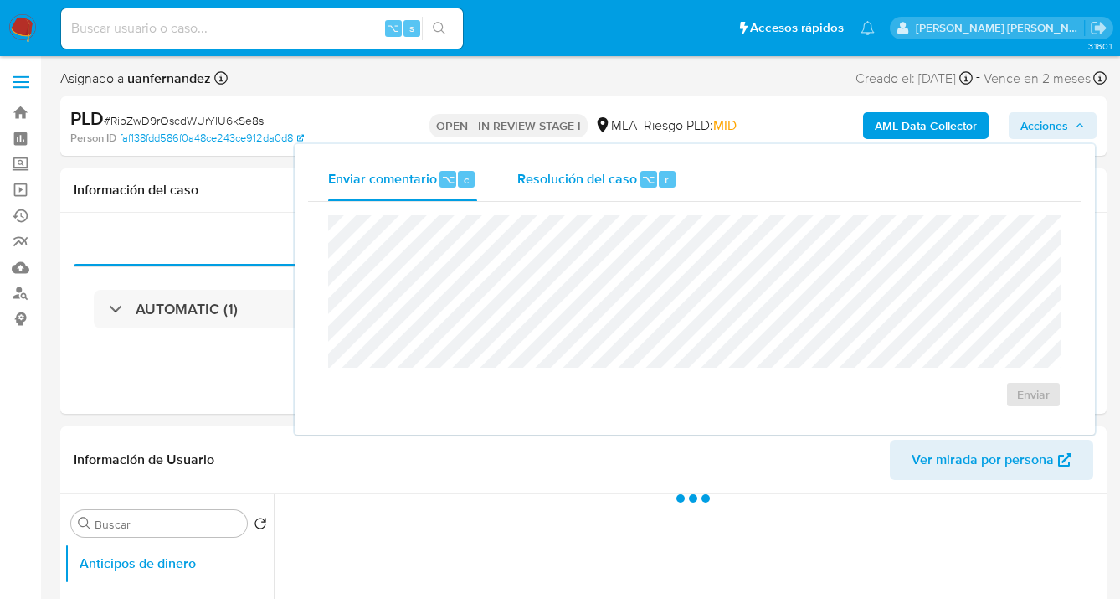
click at [555, 193] on div "Resolución del caso ⌥ r" at bounding box center [597, 179] width 160 height 44
select select "10"
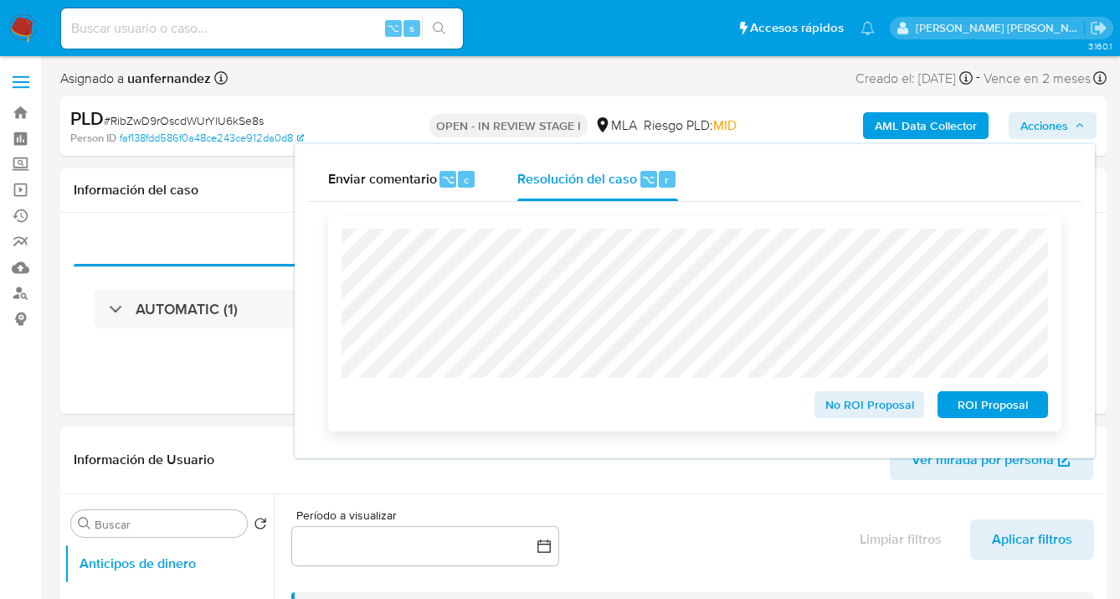
click at [972, 415] on span "ROI Proposal" at bounding box center [993, 404] width 87 height 23
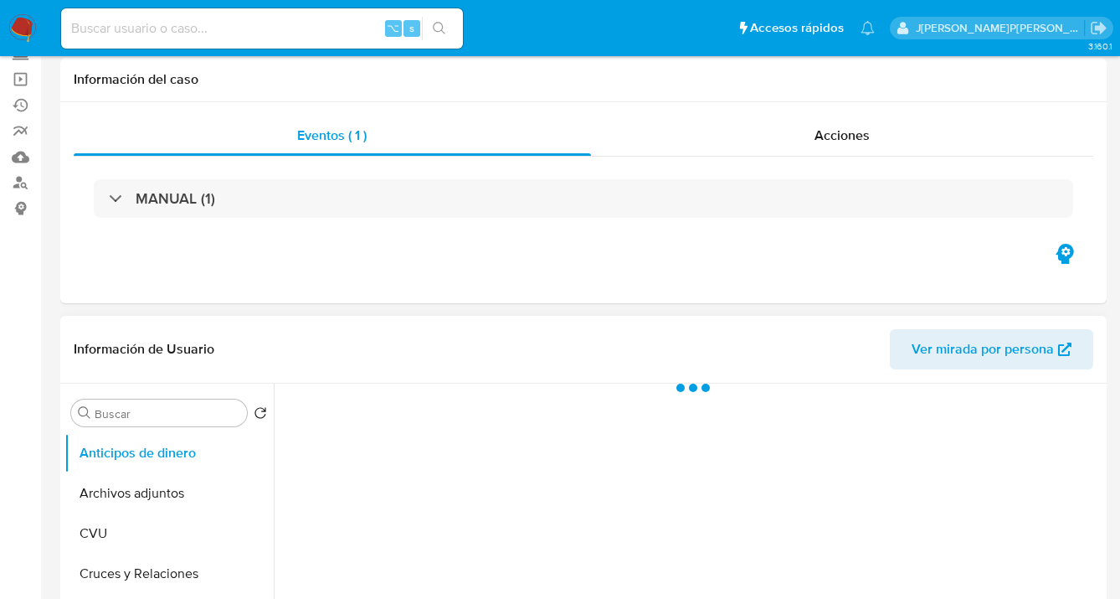
scroll to position [150, 0]
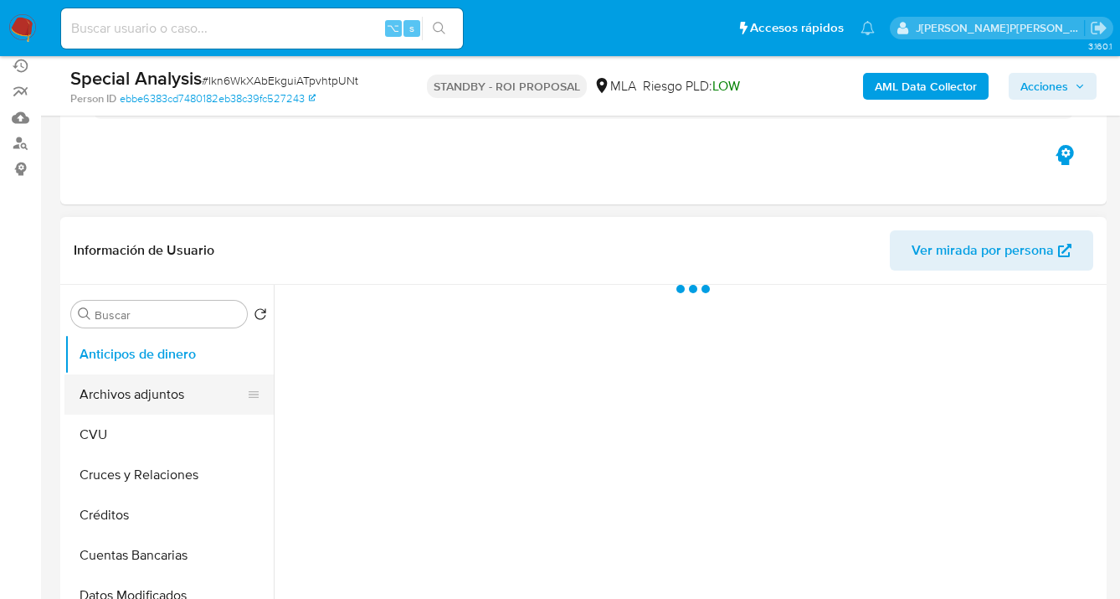
select select "10"
click at [172, 385] on button "Archivos adjuntos" at bounding box center [162, 394] width 196 height 40
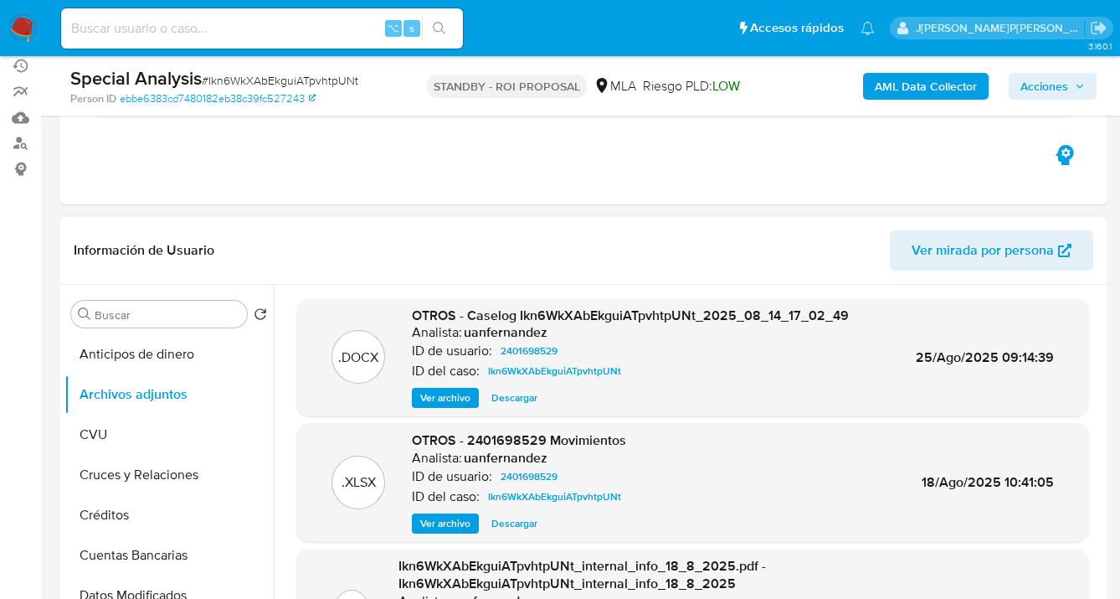
click at [512, 396] on span "Descargar" at bounding box center [514, 397] width 46 height 17
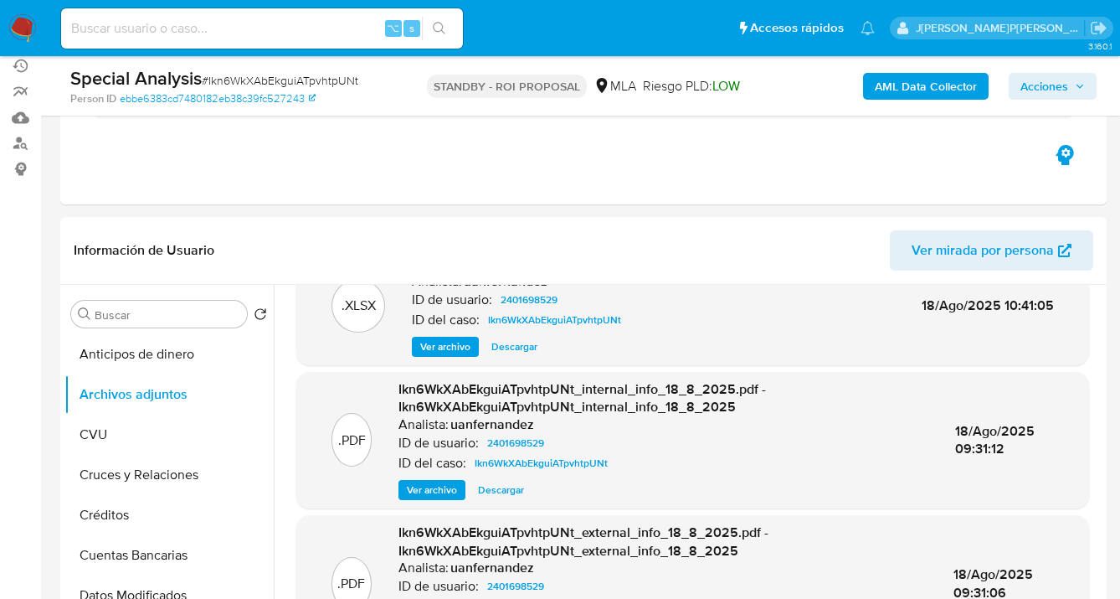
scroll to position [710, 0]
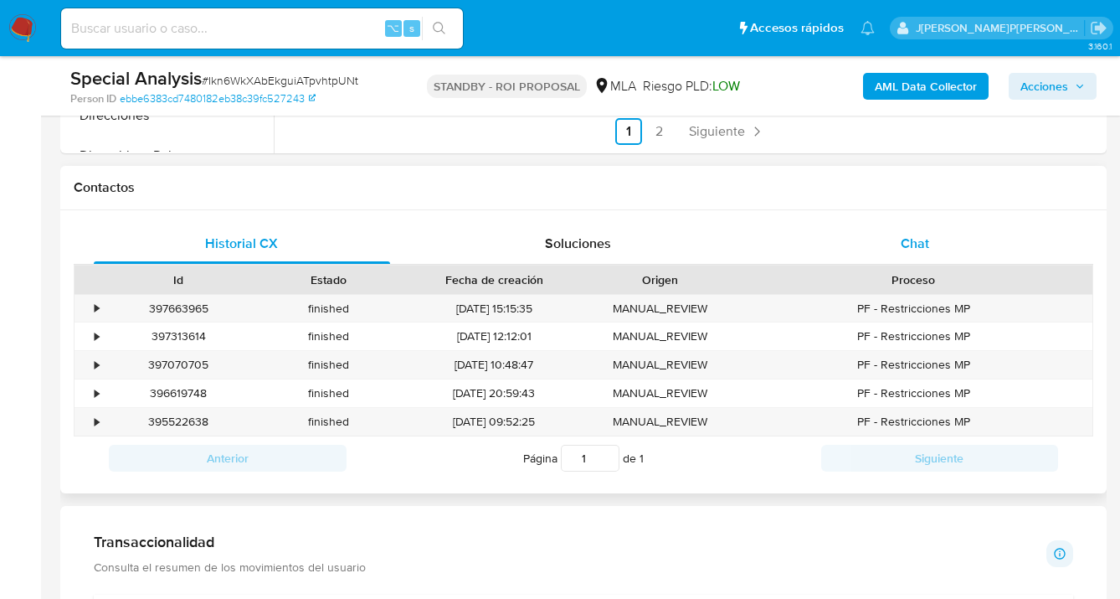
click at [916, 241] on span "Chat" at bounding box center [915, 243] width 28 height 19
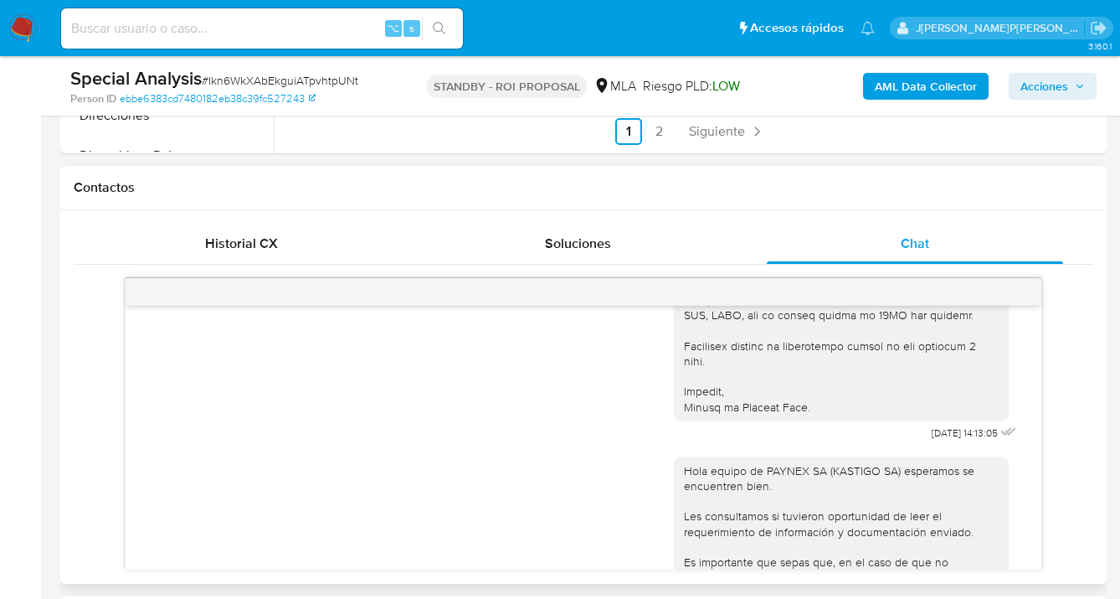
scroll to position [885, 0]
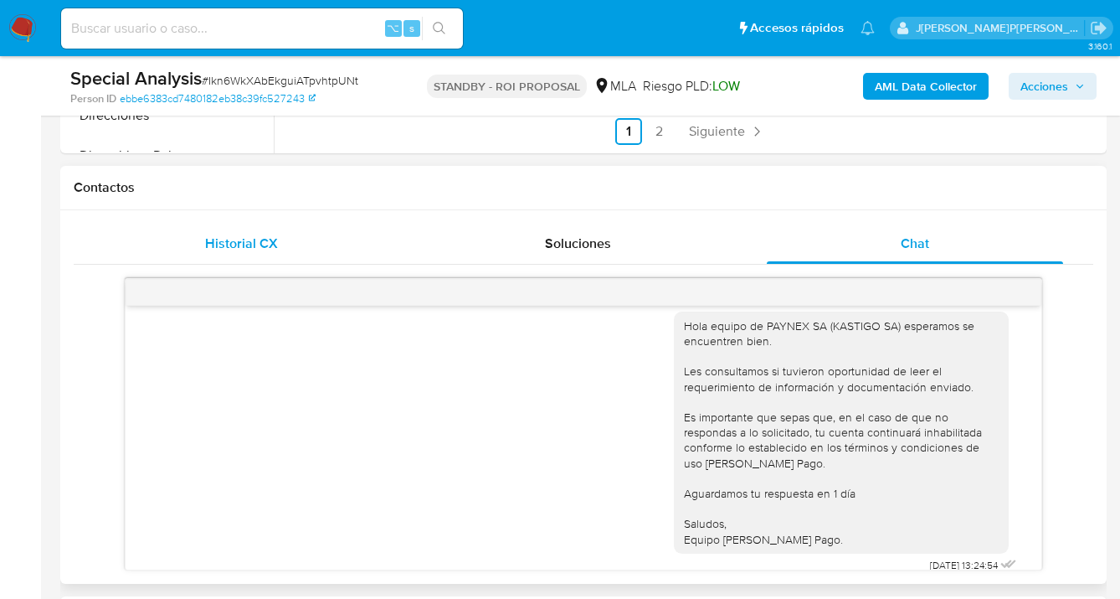
click at [239, 245] on span "Historial CX" at bounding box center [241, 243] width 73 height 19
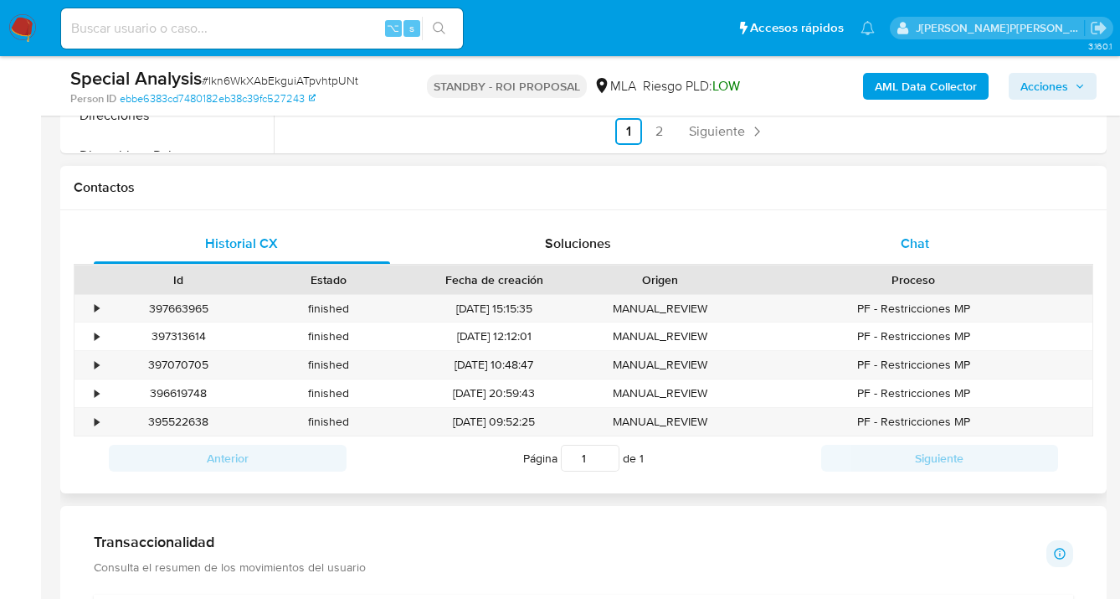
click at [935, 245] on div "Chat" at bounding box center [915, 244] width 296 height 40
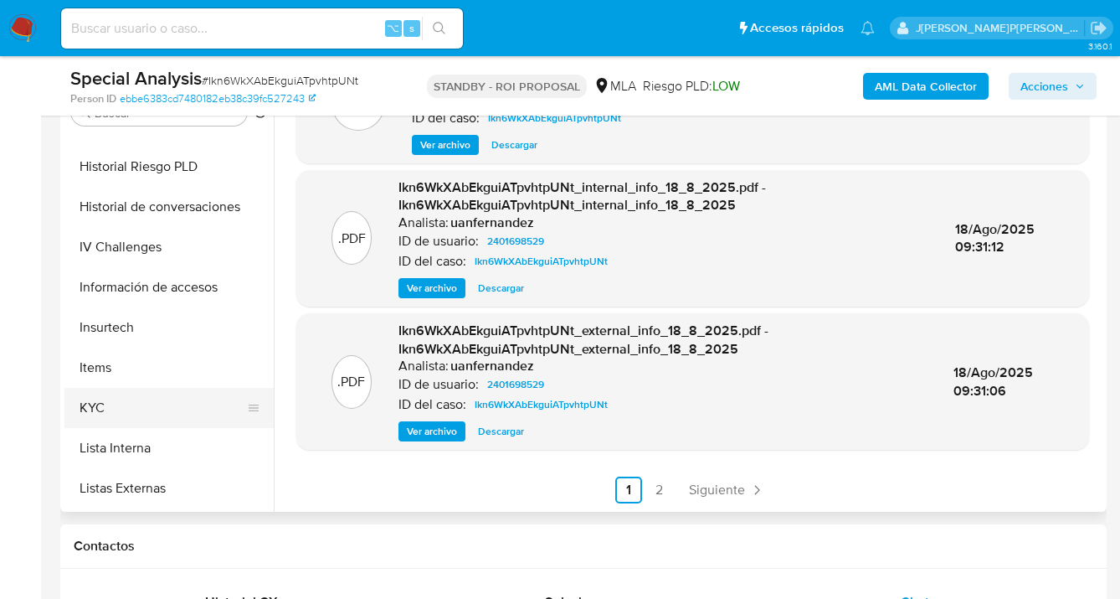
scroll to position [555, 0]
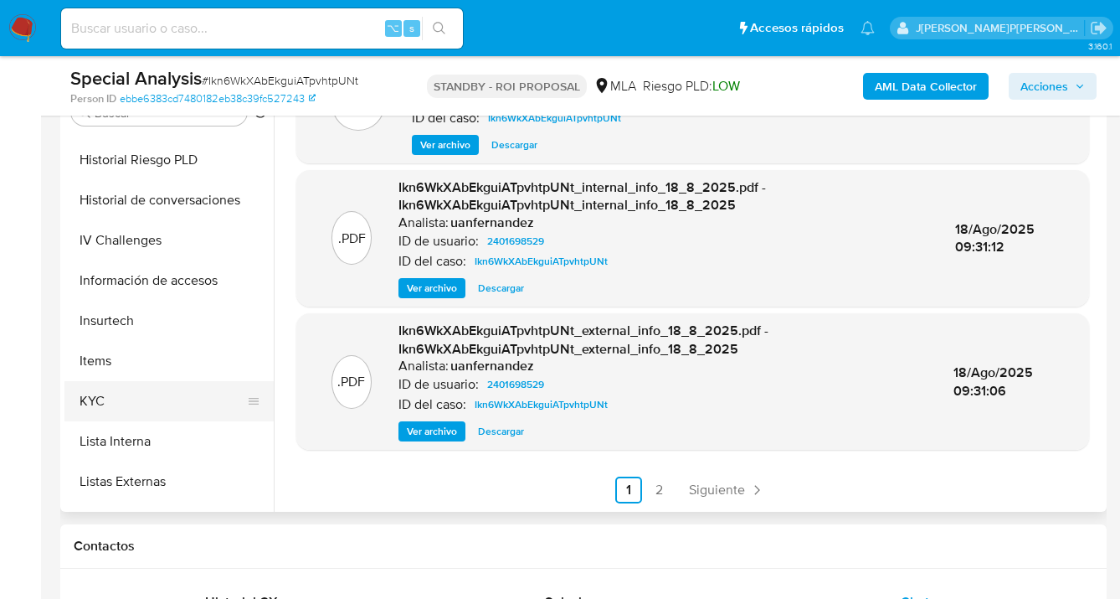
click at [190, 406] on button "KYC" at bounding box center [162, 401] width 196 height 40
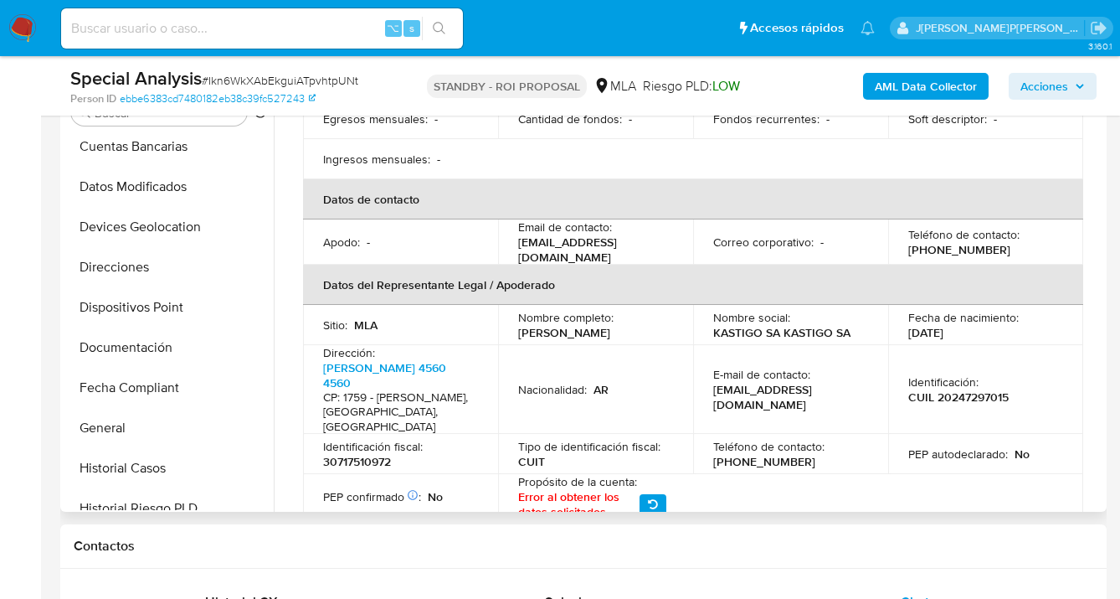
scroll to position [196, 0]
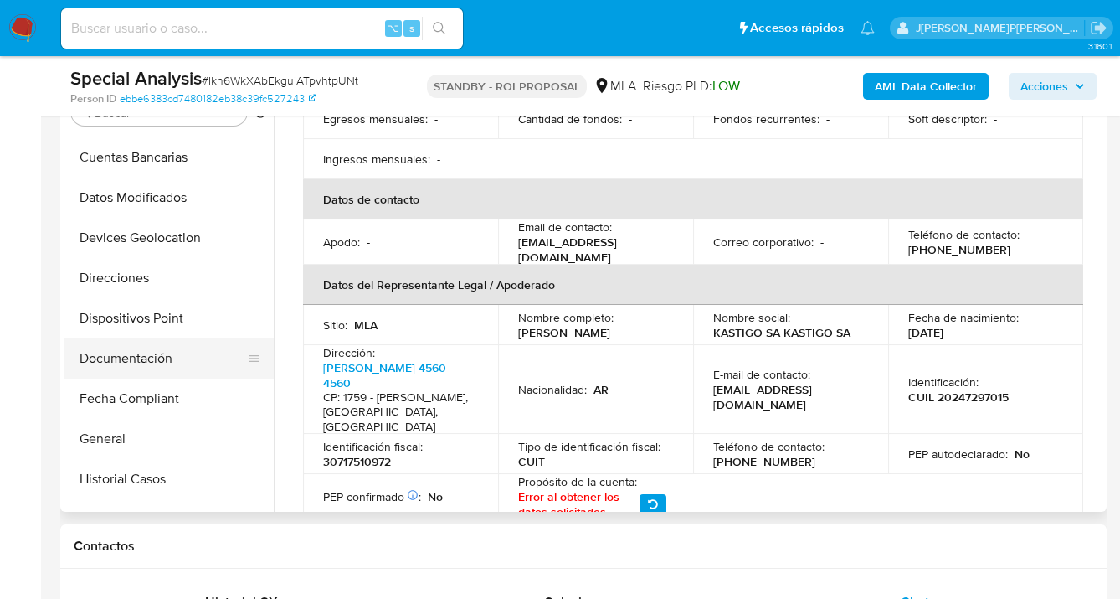
click at [173, 349] on button "Documentación" at bounding box center [162, 358] width 196 height 40
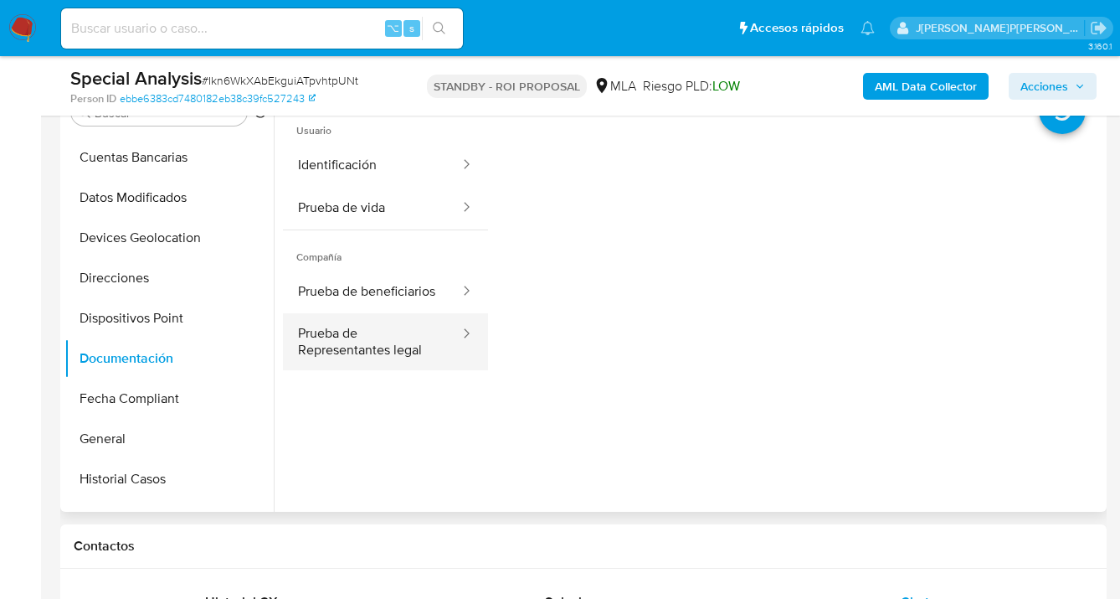
click at [380, 353] on button "Prueba de Representantes legal" at bounding box center [372, 341] width 178 height 57
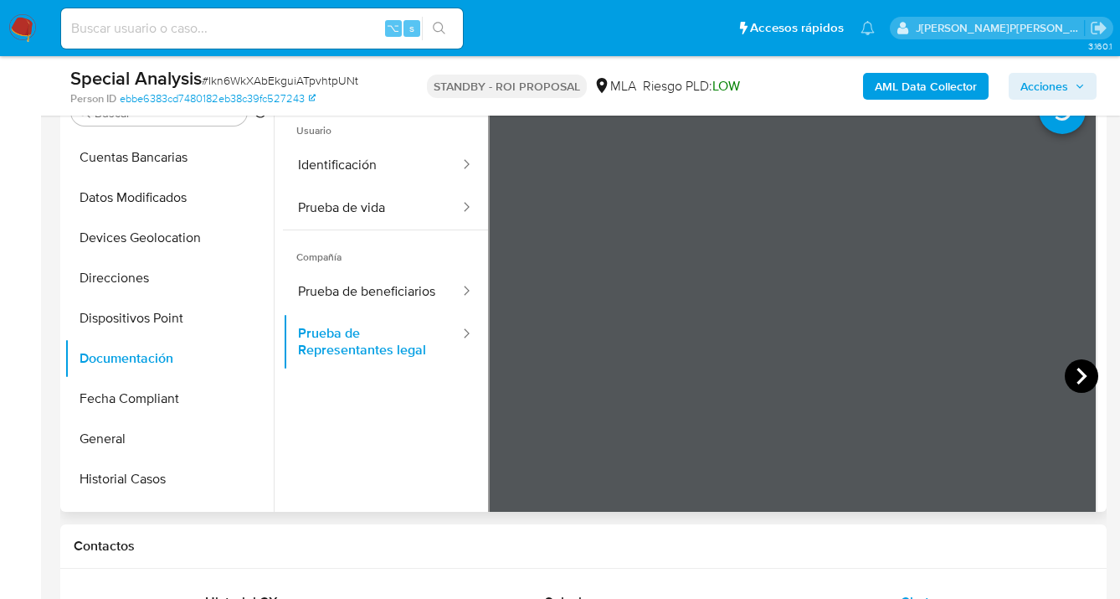
click at [1078, 379] on icon at bounding box center [1081, 375] width 33 height 33
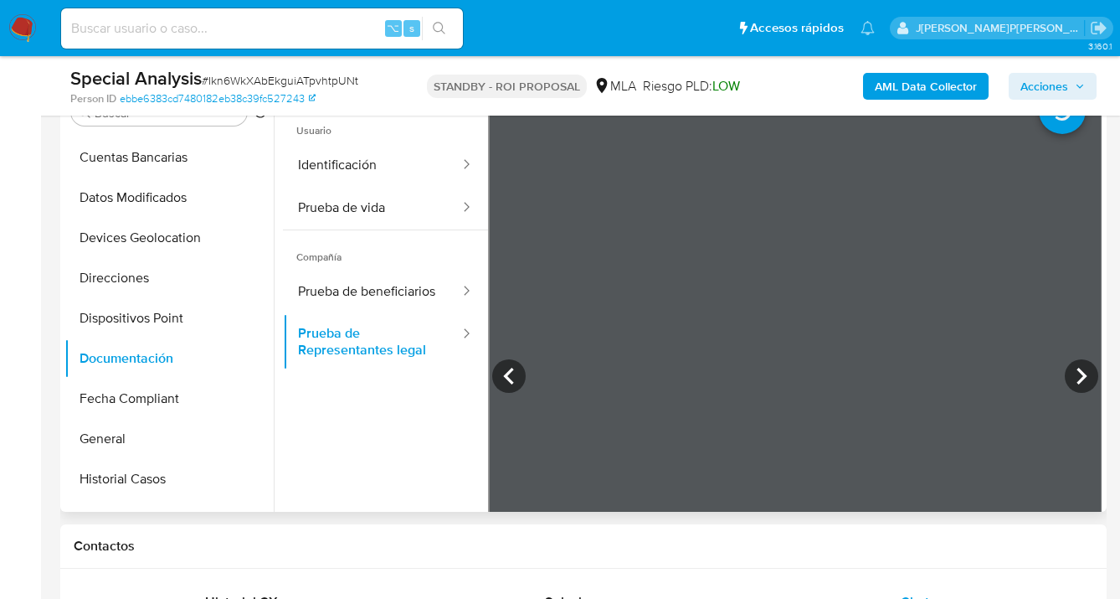
click at [1079, 380] on icon at bounding box center [1081, 375] width 33 height 33
click at [512, 378] on icon at bounding box center [508, 375] width 33 height 33
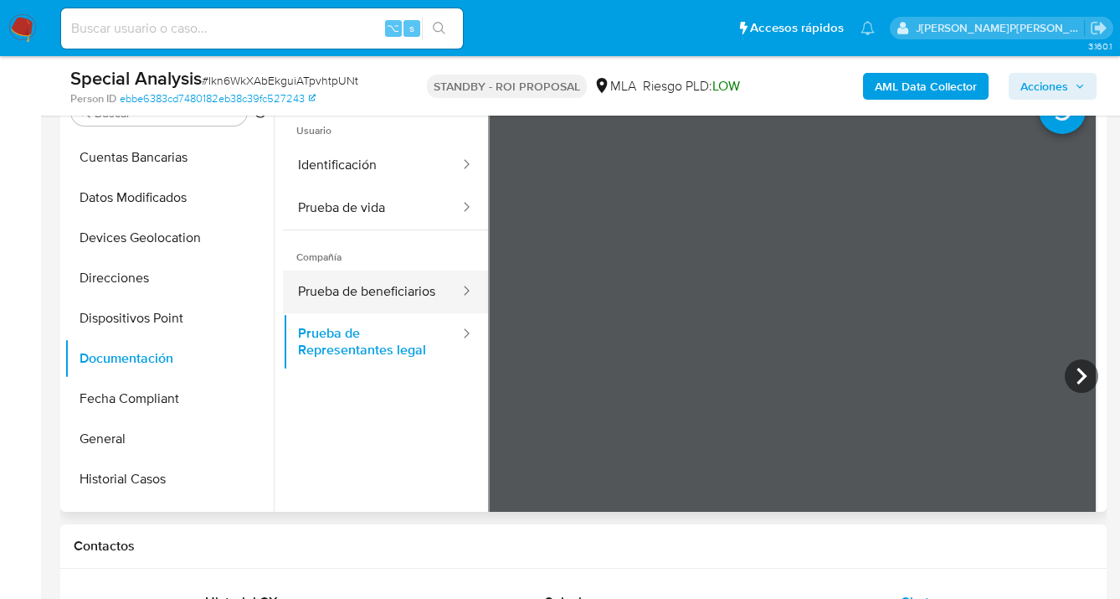
click at [362, 295] on button "Prueba de beneficiarios" at bounding box center [372, 291] width 178 height 43
click at [458, 286] on icon at bounding box center [466, 290] width 17 height 17
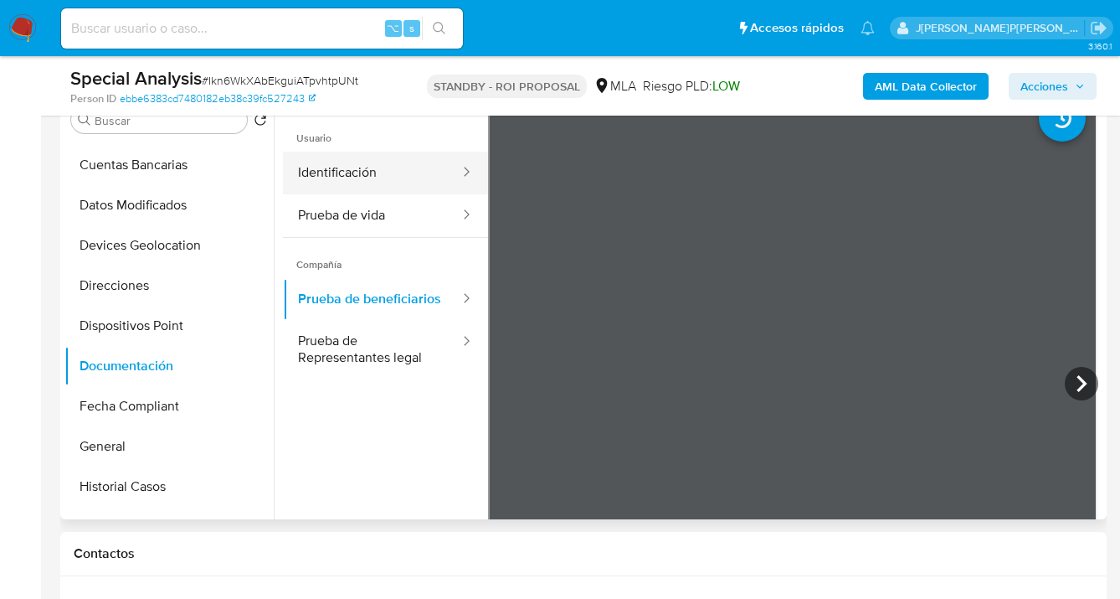
scroll to position [327, 0]
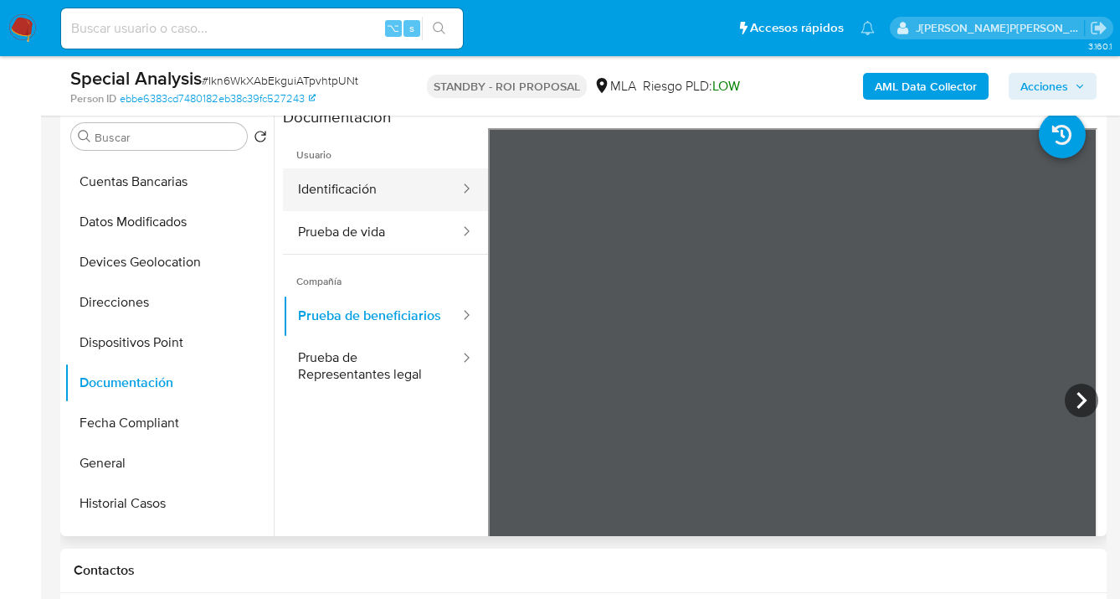
click at [387, 186] on button "Identificación" at bounding box center [372, 189] width 178 height 43
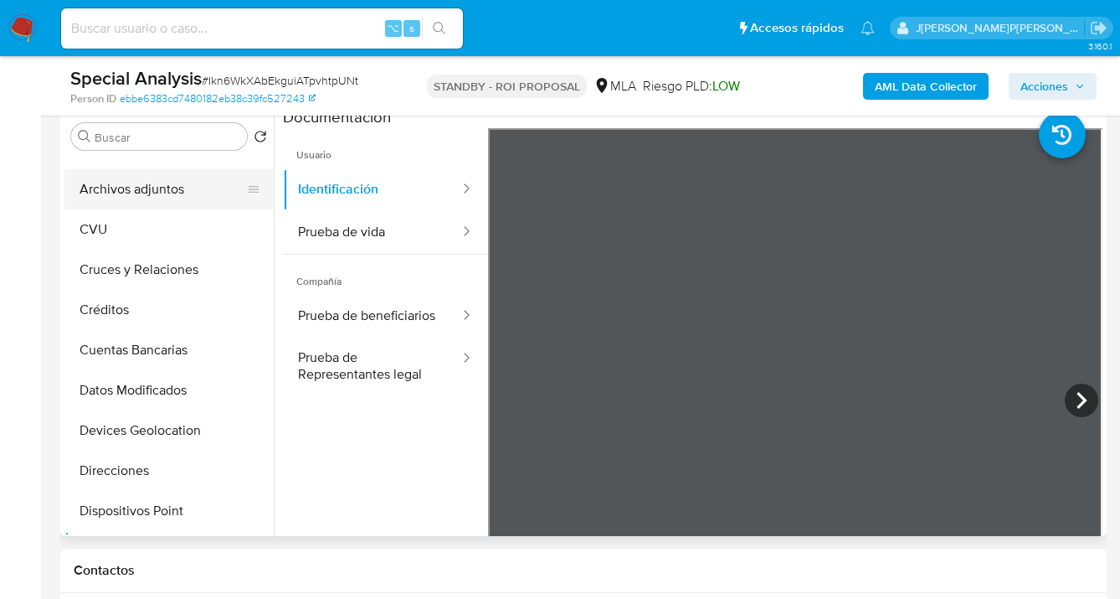
scroll to position [0, 0]
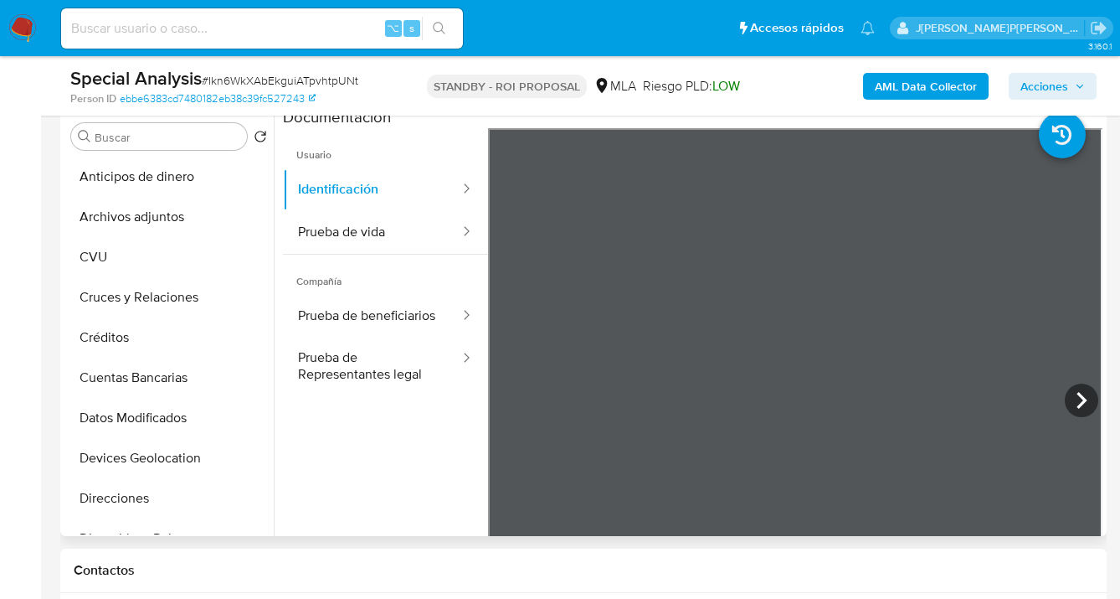
drag, startPoint x: 178, startPoint y: 219, endPoint x: 394, endPoint y: 203, distance: 216.7
click at [178, 219] on button "Archivos adjuntos" at bounding box center [168, 217] width 209 height 40
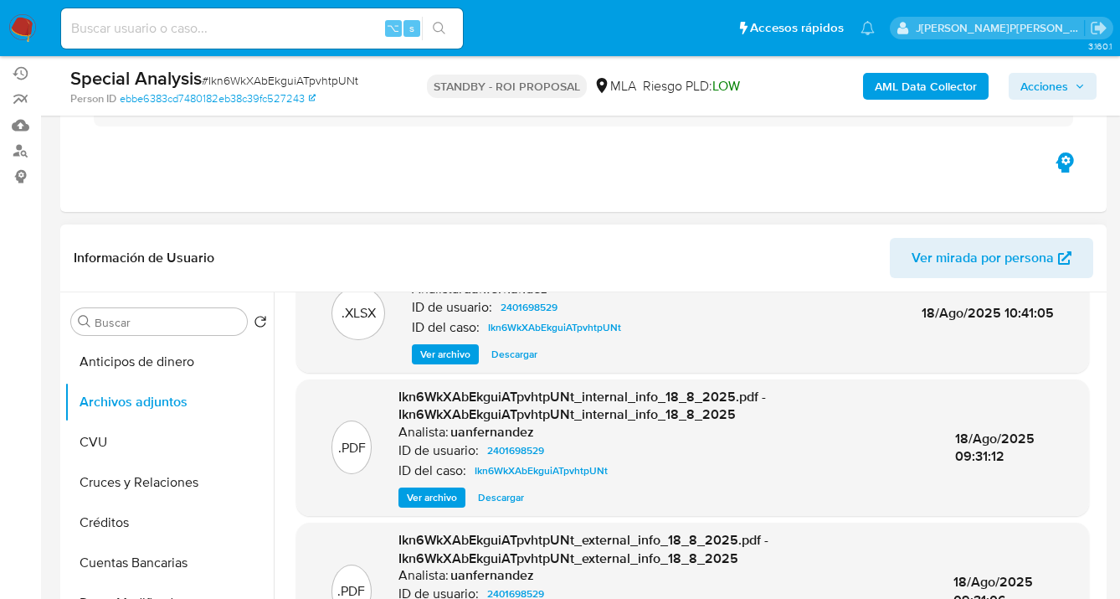
scroll to position [476, 0]
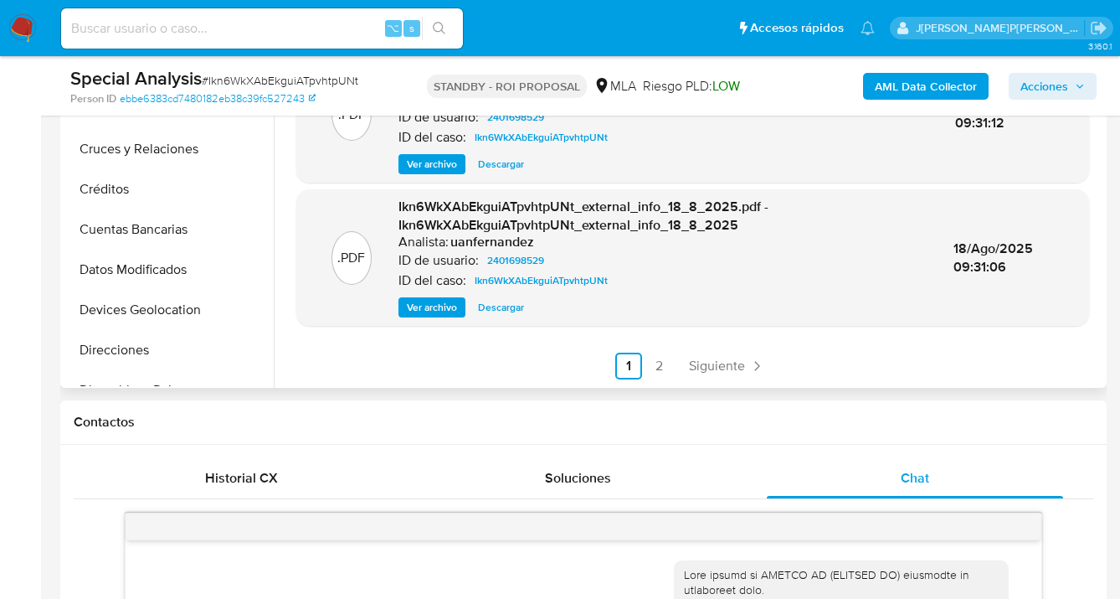
click at [653, 366] on link "2" at bounding box center [659, 366] width 27 height 27
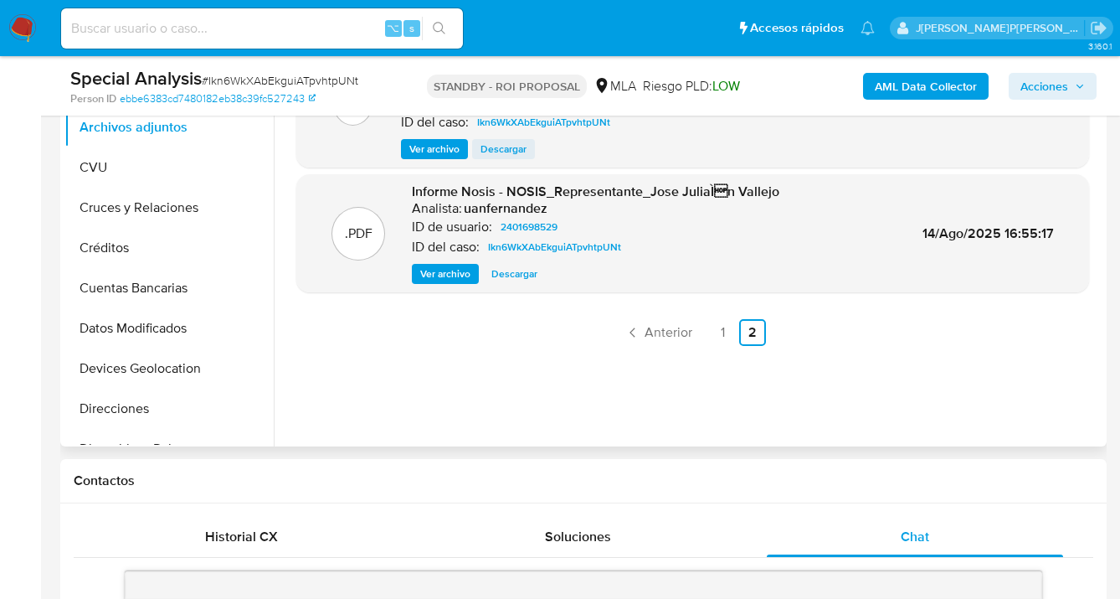
scroll to position [313, 0]
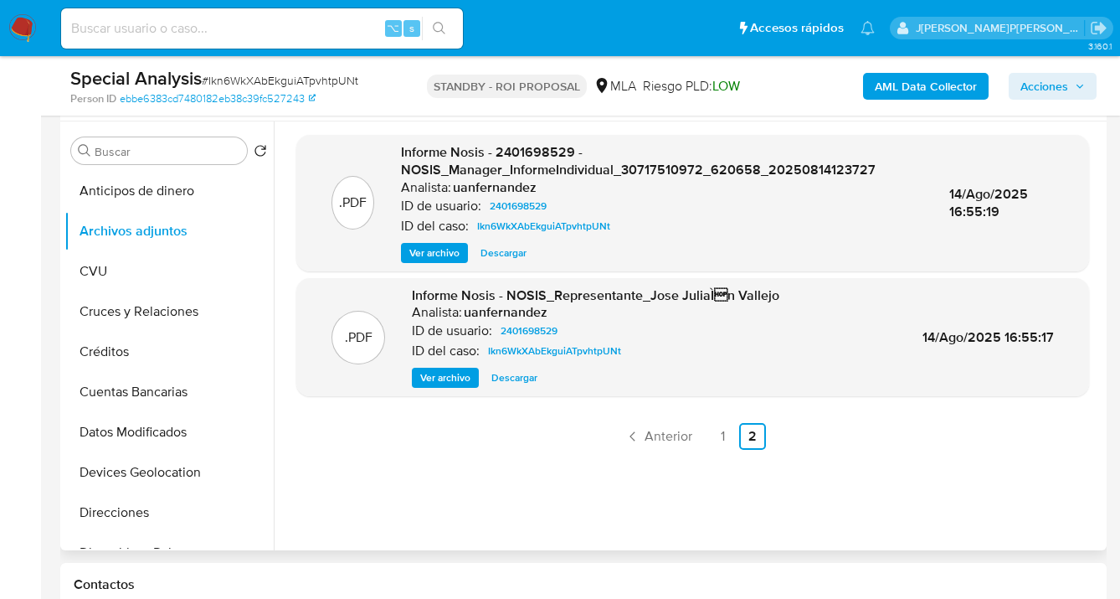
click at [447, 252] on span "Ver archivo" at bounding box center [434, 252] width 50 height 17
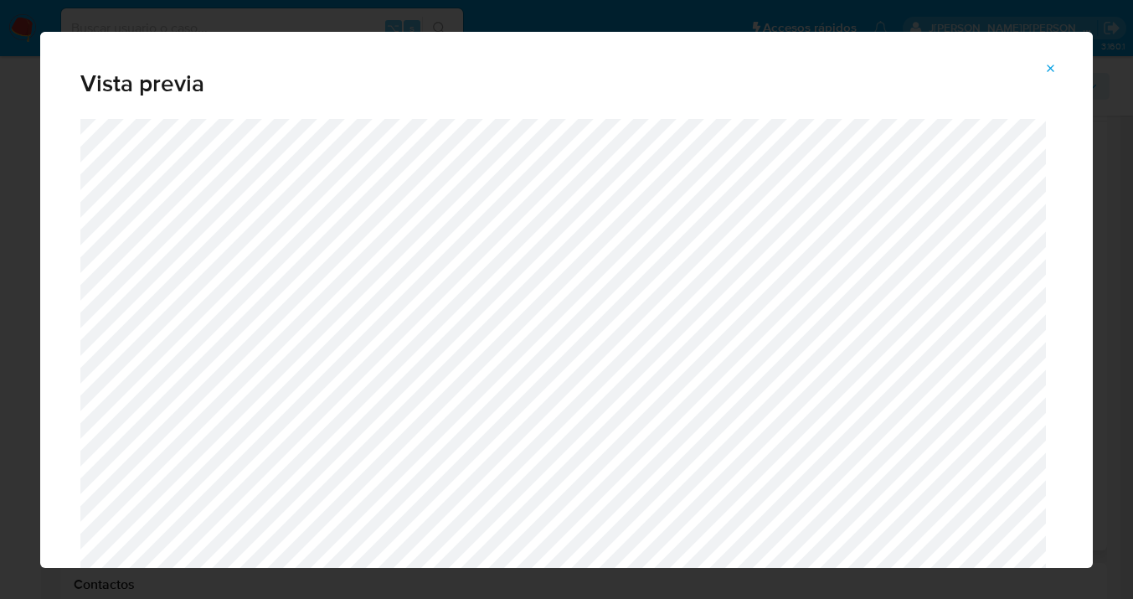
click at [1045, 64] on icon "Attachment preview" at bounding box center [1050, 68] width 13 height 13
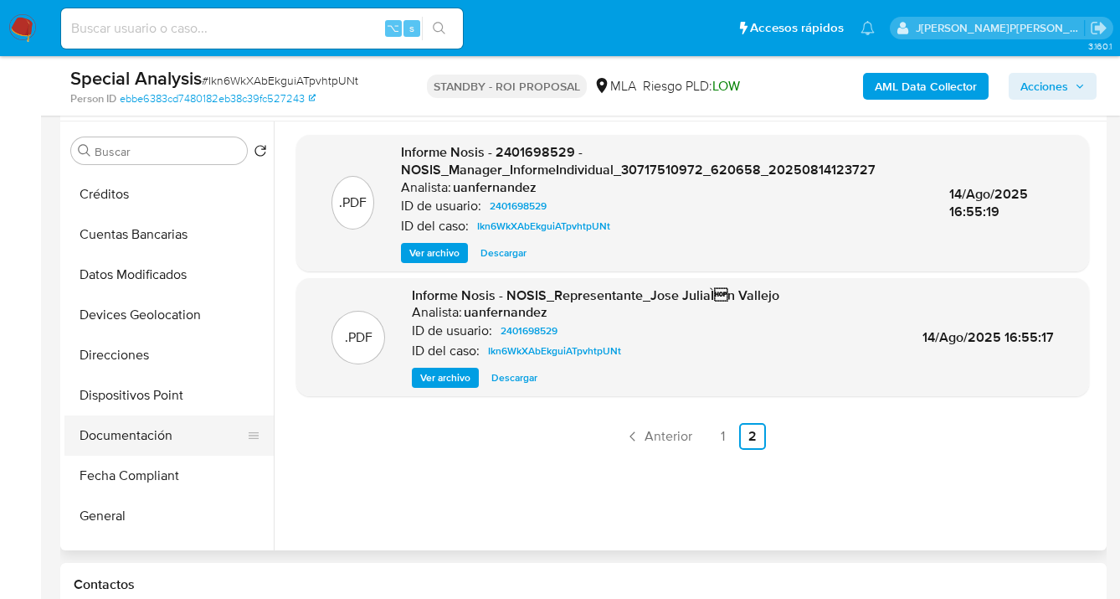
scroll to position [195, 0]
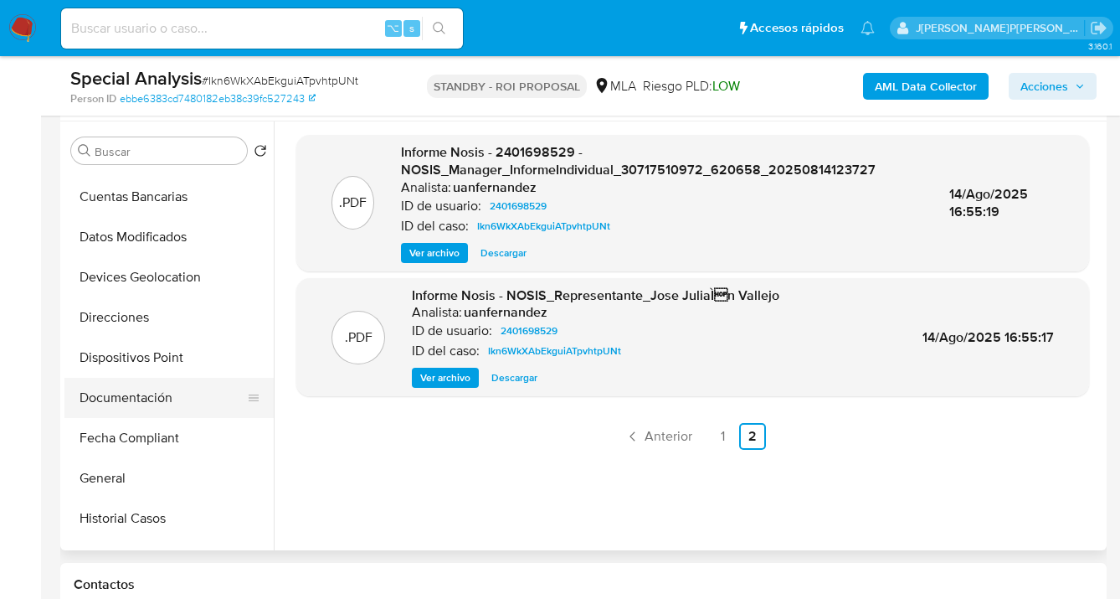
click at [170, 393] on button "Documentación" at bounding box center [162, 398] width 196 height 40
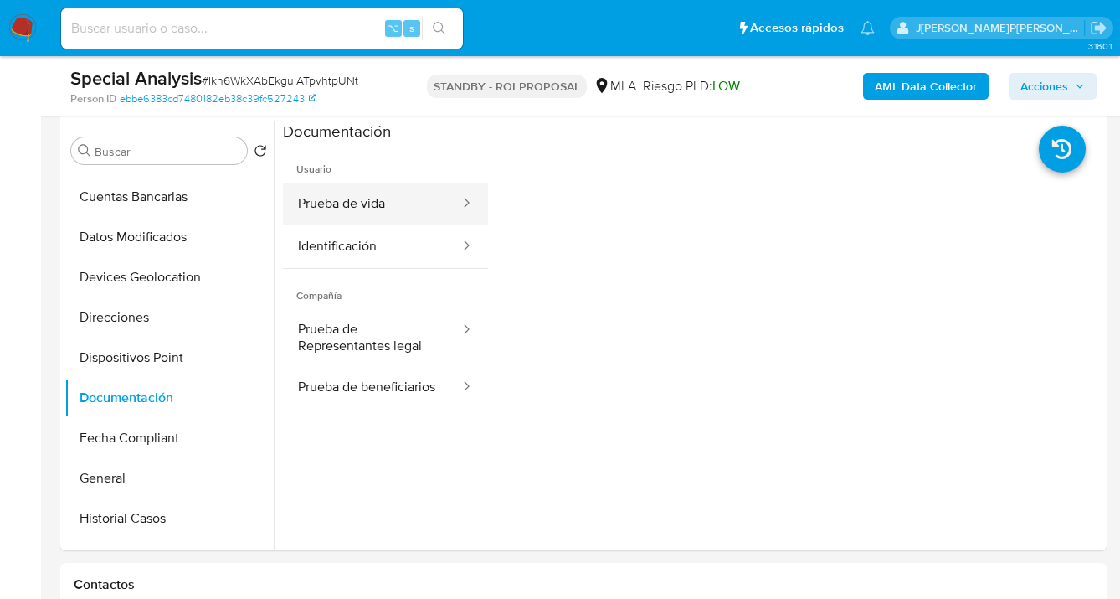
click at [357, 206] on button "Prueba de vida" at bounding box center [372, 204] width 178 height 43
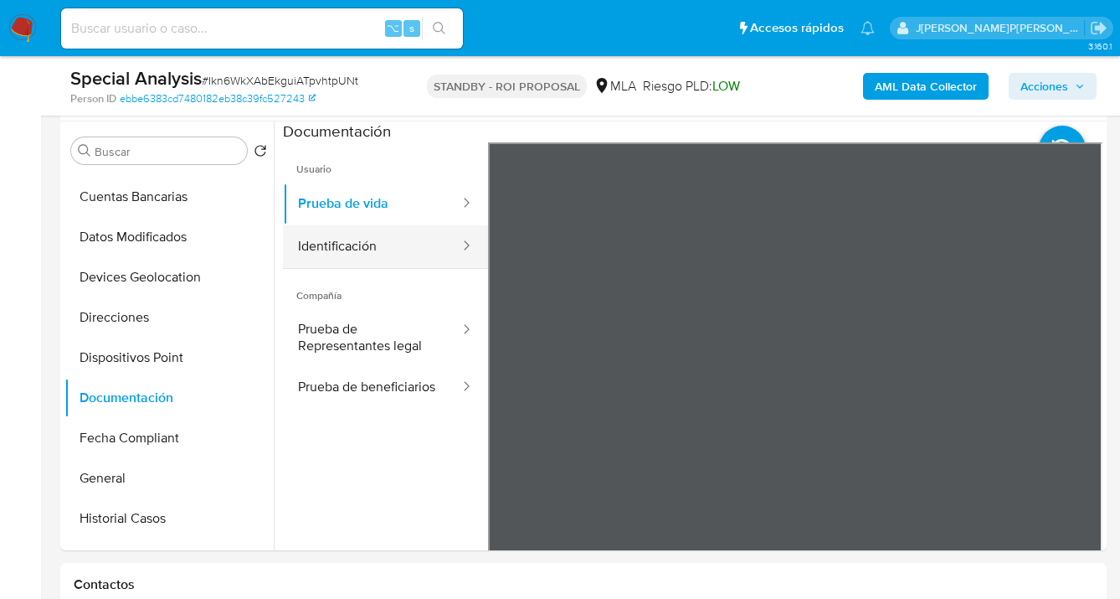
click at [388, 245] on button "Identificación" at bounding box center [372, 246] width 178 height 43
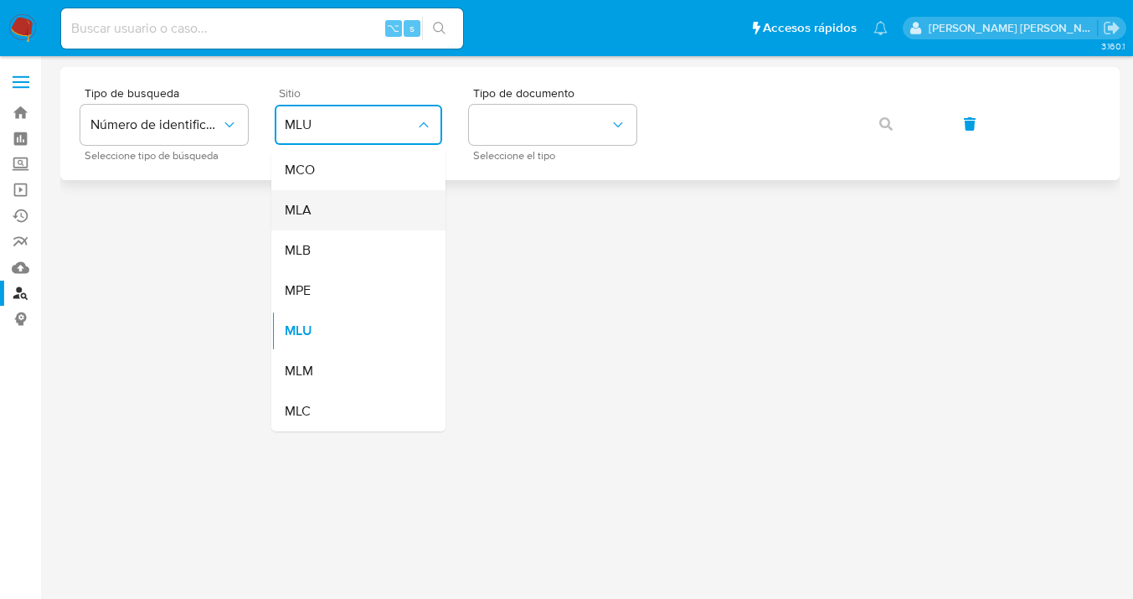
click at [363, 205] on div "MLA" at bounding box center [353, 210] width 137 height 40
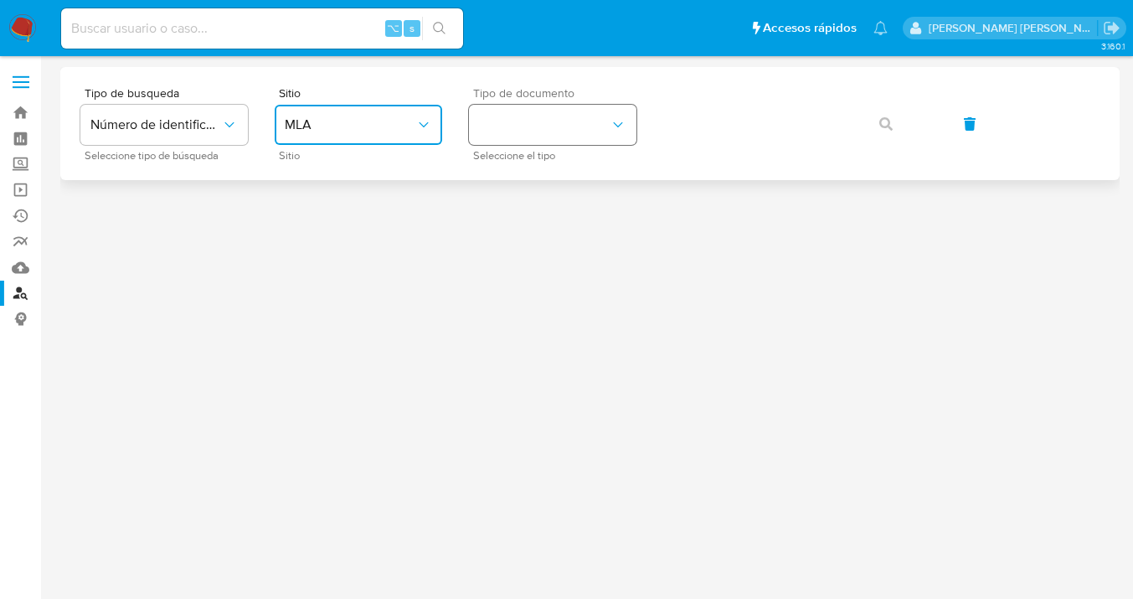
click at [538, 132] on button "identificationType" at bounding box center [552, 125] width 167 height 40
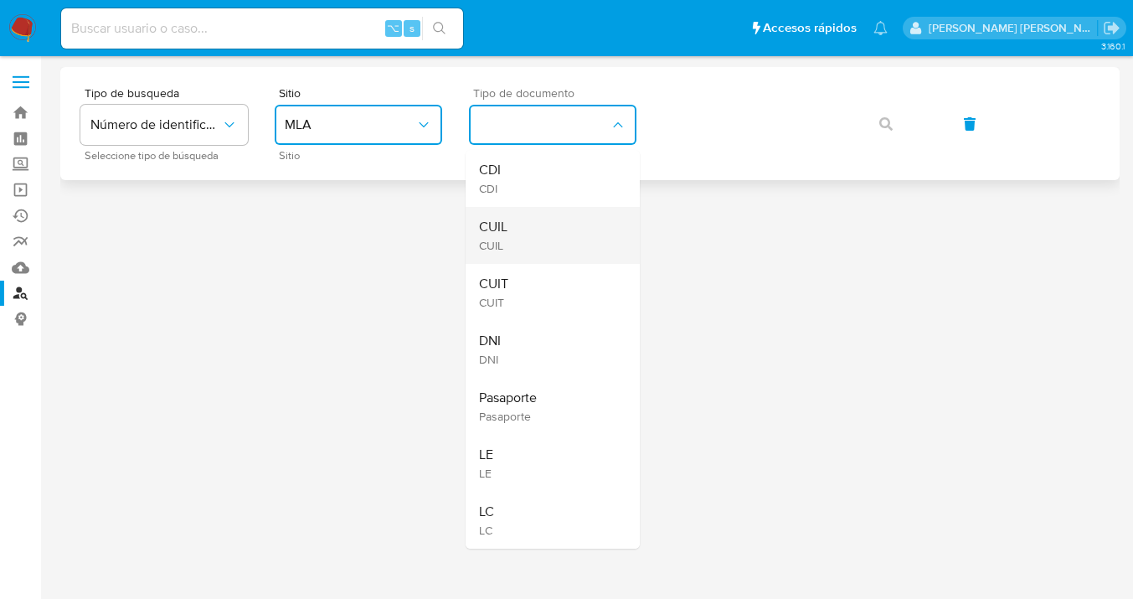
click at [542, 223] on div "CUIL CUIL" at bounding box center [547, 235] width 137 height 57
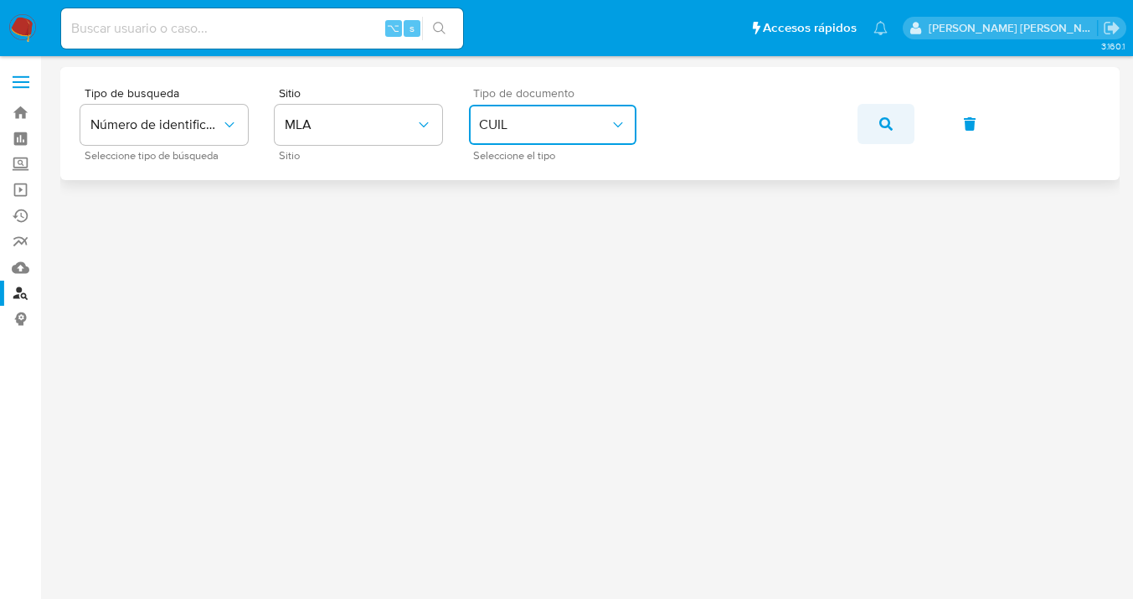
click at [886, 129] on icon "button" at bounding box center [885, 123] width 13 height 13
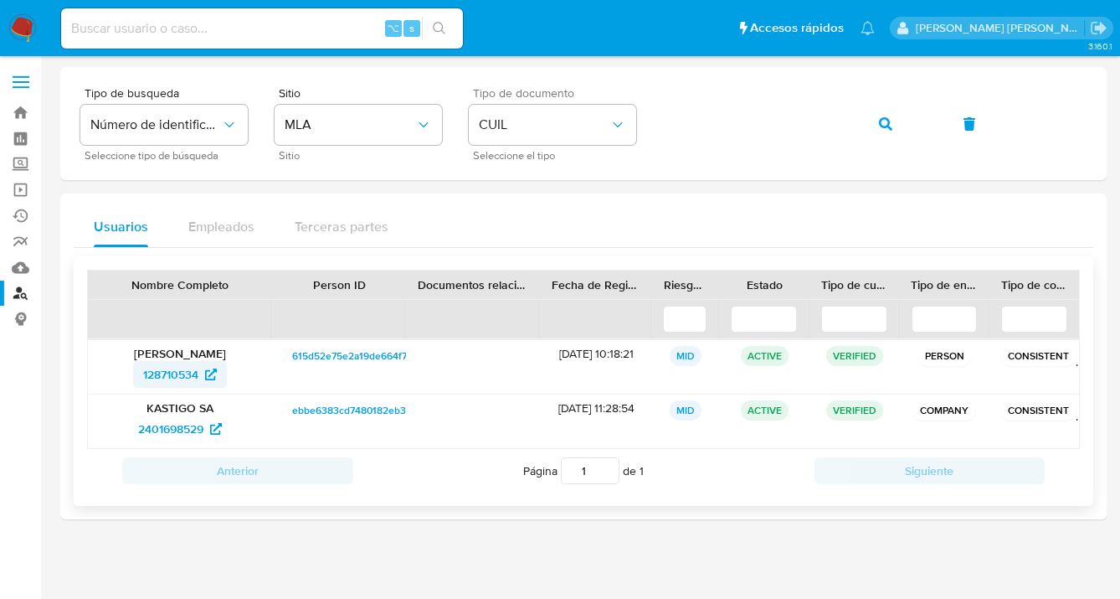
click at [183, 378] on span "128710534" at bounding box center [170, 374] width 55 height 27
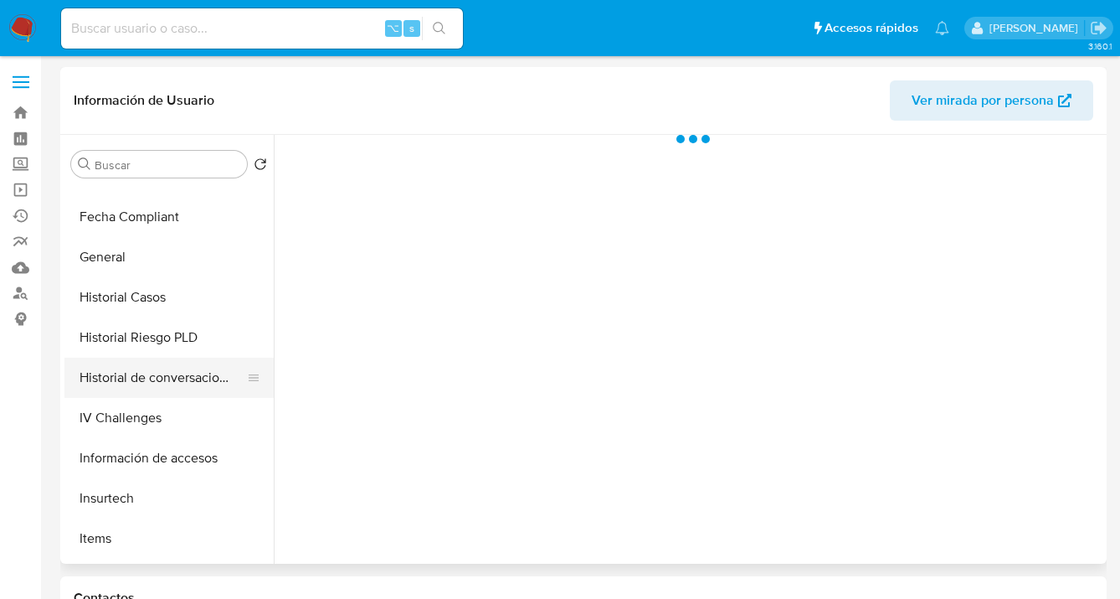
select select "10"
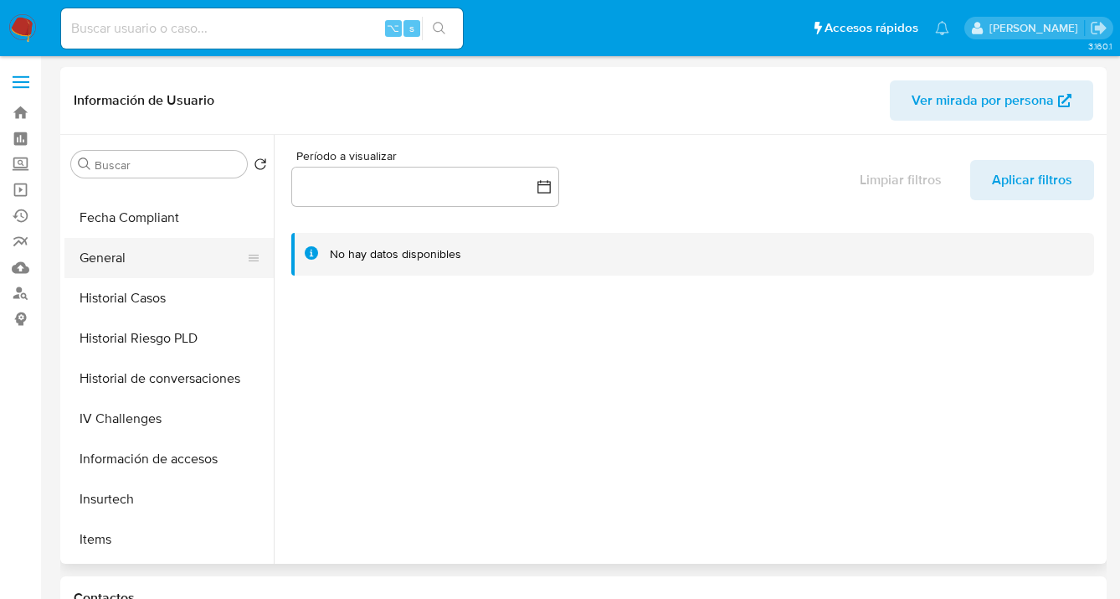
click at [143, 254] on button "General" at bounding box center [162, 258] width 196 height 40
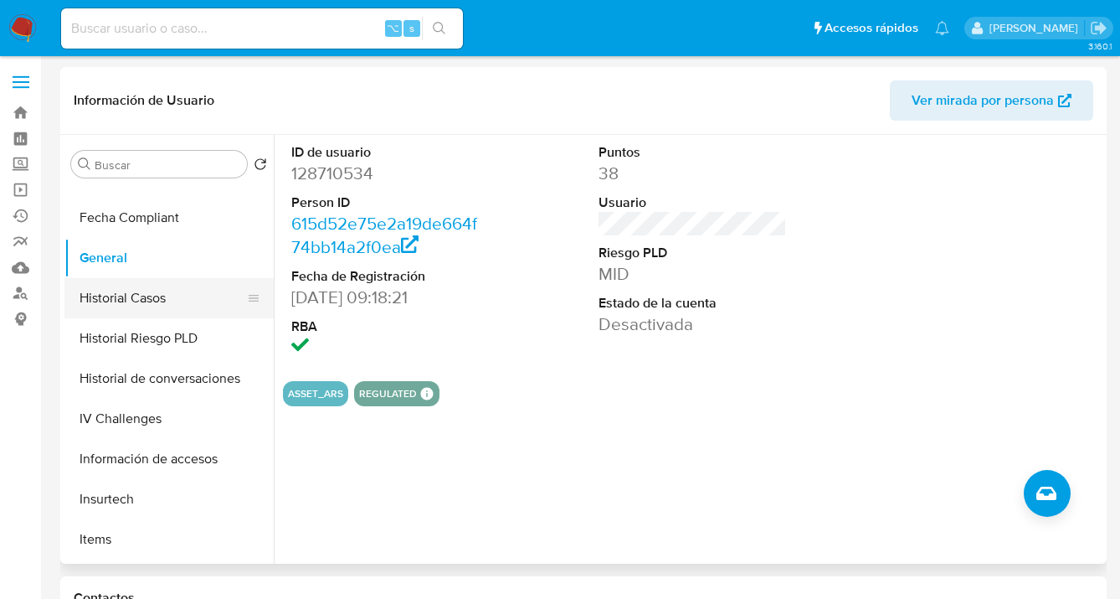
click at [188, 301] on button "Historial Casos" at bounding box center [162, 298] width 196 height 40
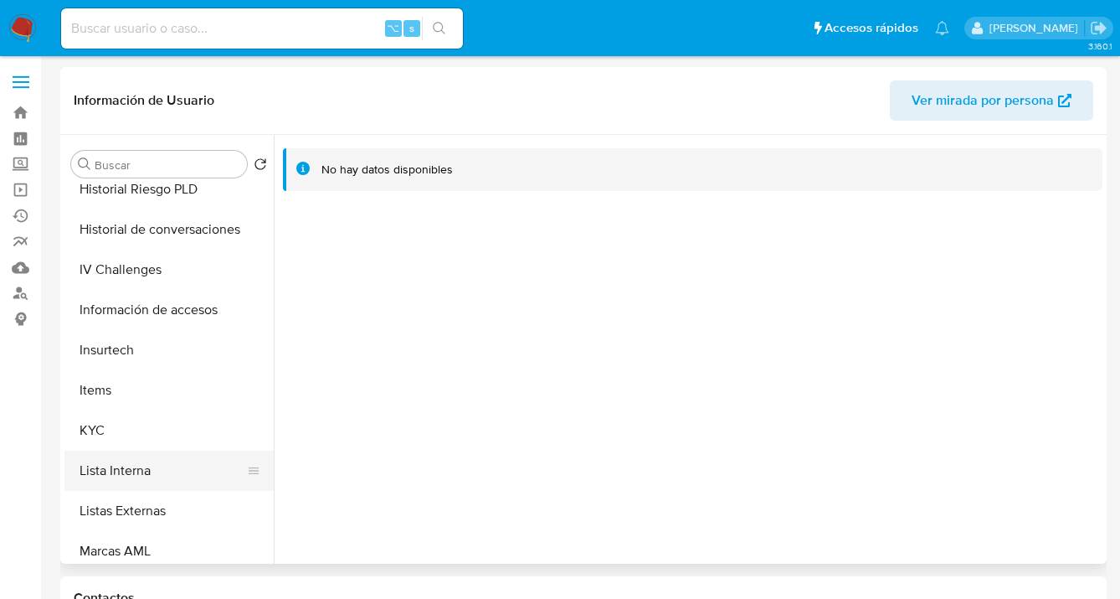
scroll to position [609, 0]
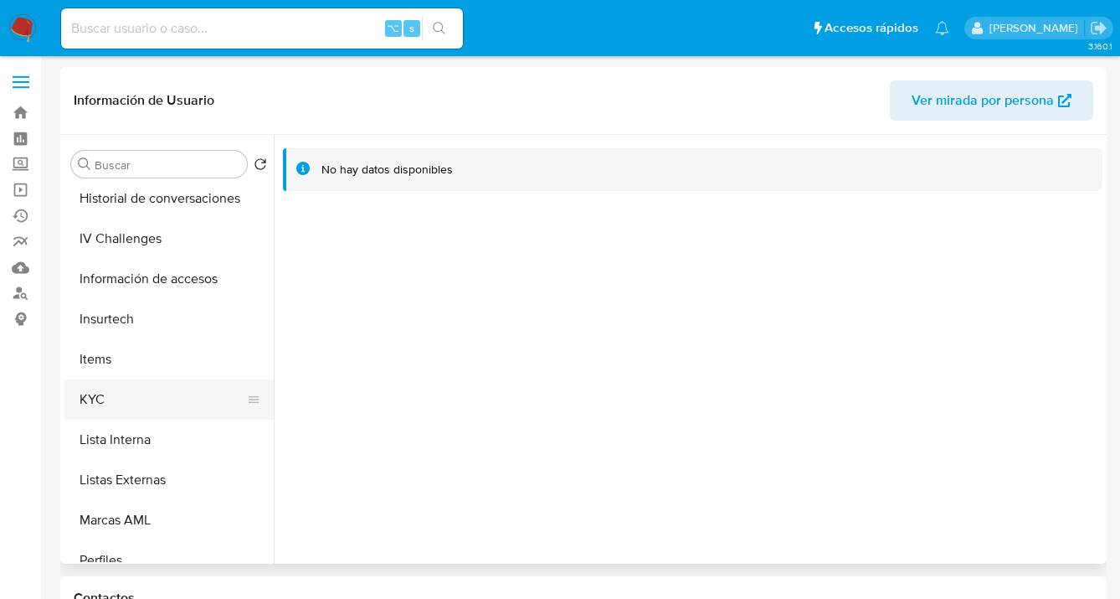
click at [153, 404] on button "KYC" at bounding box center [162, 399] width 196 height 40
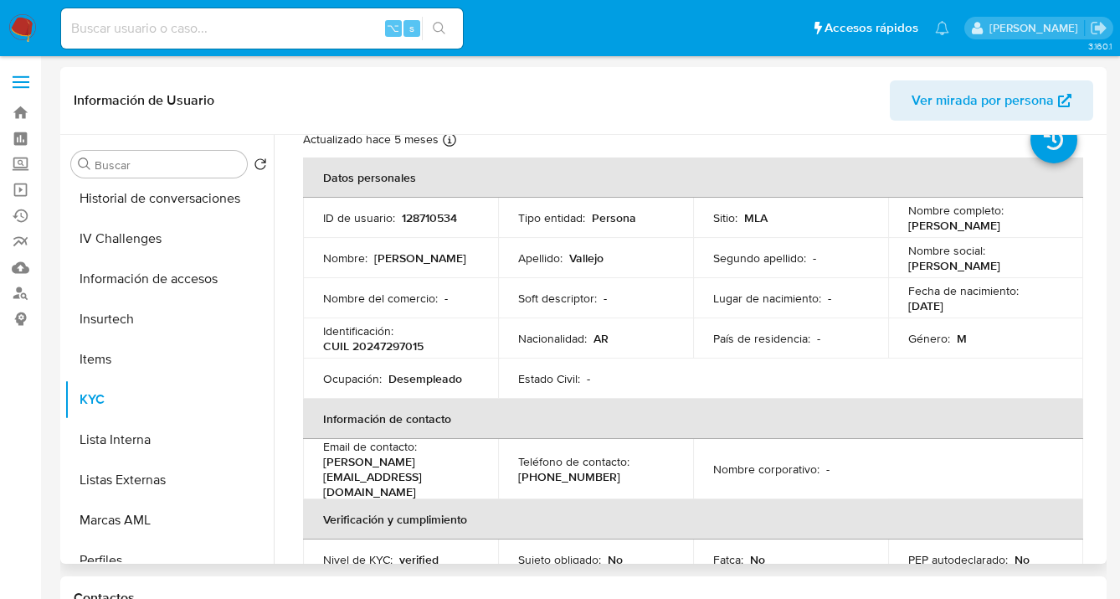
scroll to position [79, 0]
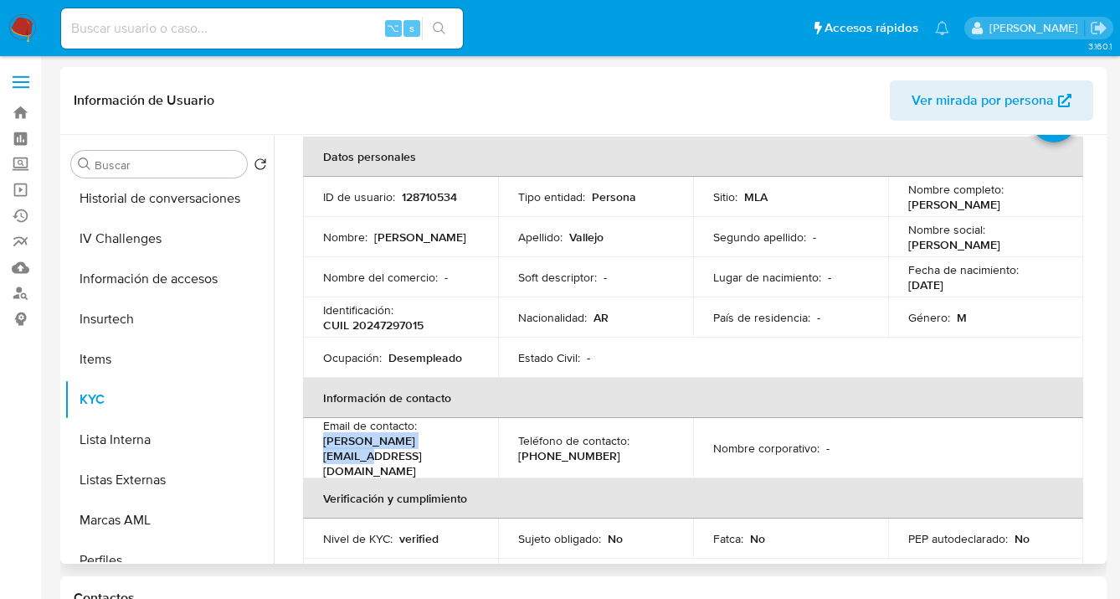
drag, startPoint x: 438, startPoint y: 445, endPoint x: 322, endPoint y: 446, distance: 115.6
click at [322, 445] on td "Email de contacto : julianymi@hotmail.com" at bounding box center [400, 448] width 195 height 60
copy p "julianymi@hotmail.com"
drag, startPoint x: 585, startPoint y: 446, endPoint x: 536, endPoint y: 446, distance: 49.4
click at [536, 446] on div "Teléfono de contacto : (11) 63512541" at bounding box center [595, 448] width 155 height 30
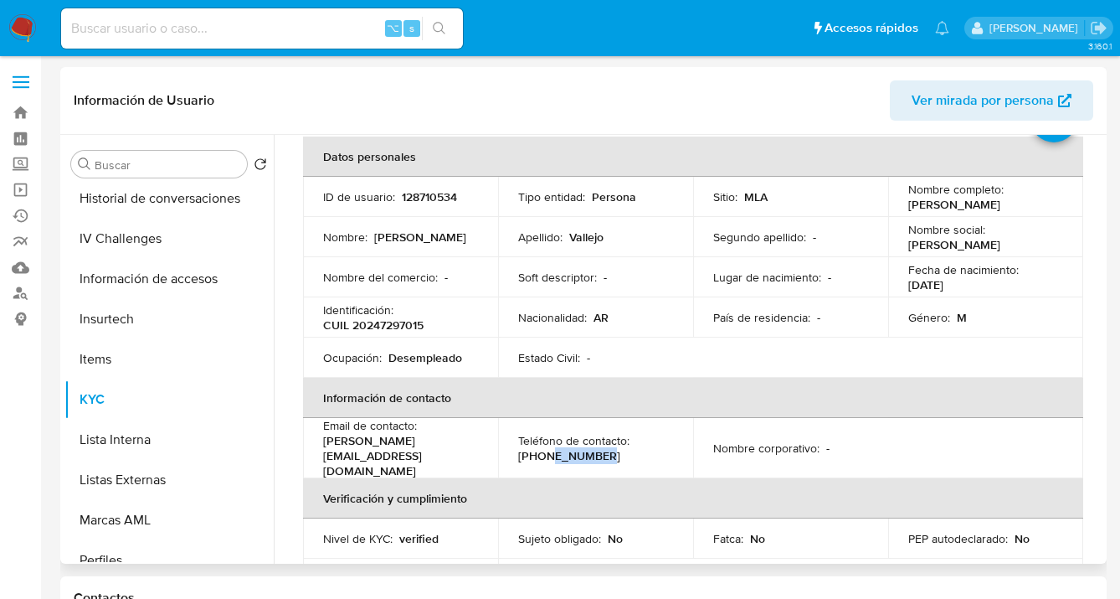
copy p "63512541"
drag, startPoint x: 412, startPoint y: 325, endPoint x: 366, endPoint y: 347, distance: 51.3
click at [353, 325] on div "Identificación : CUIL 20247297015" at bounding box center [400, 317] width 155 height 30
copy p "20247297015"
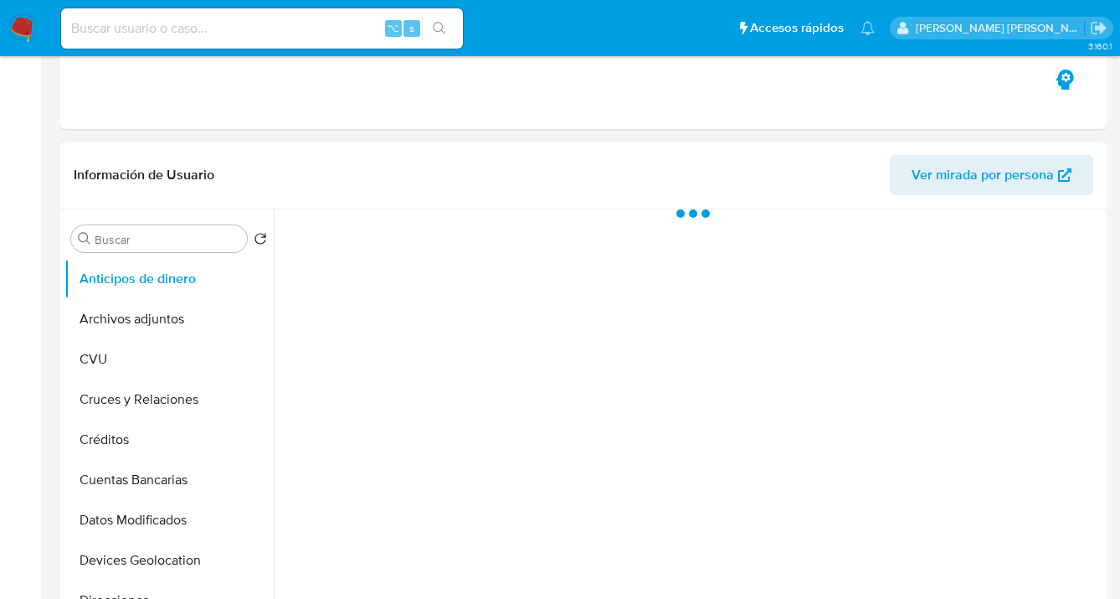
select select "10"
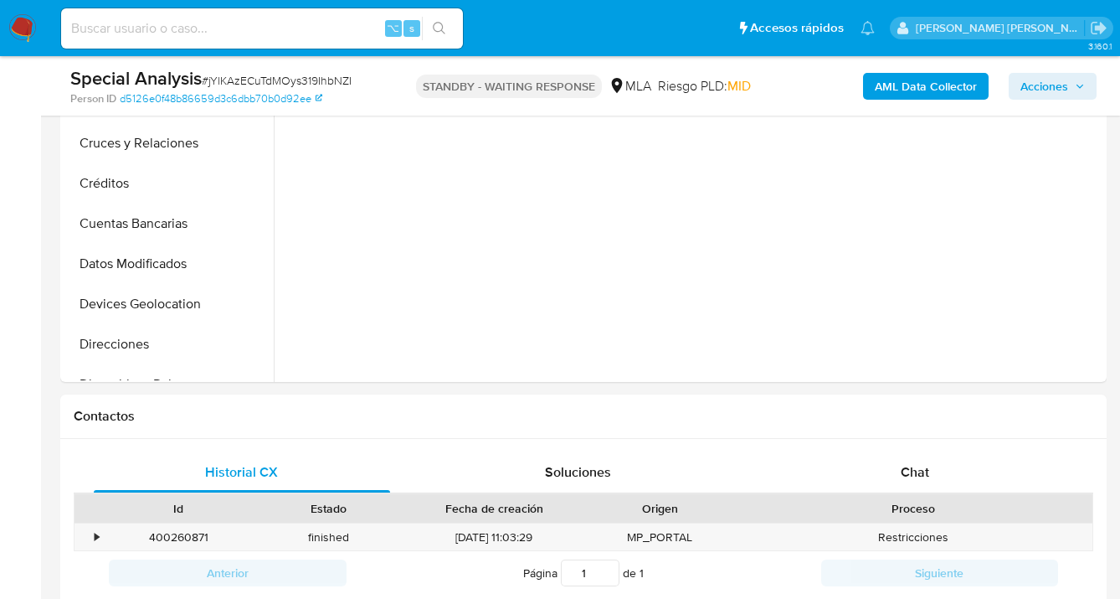
scroll to position [700, 0]
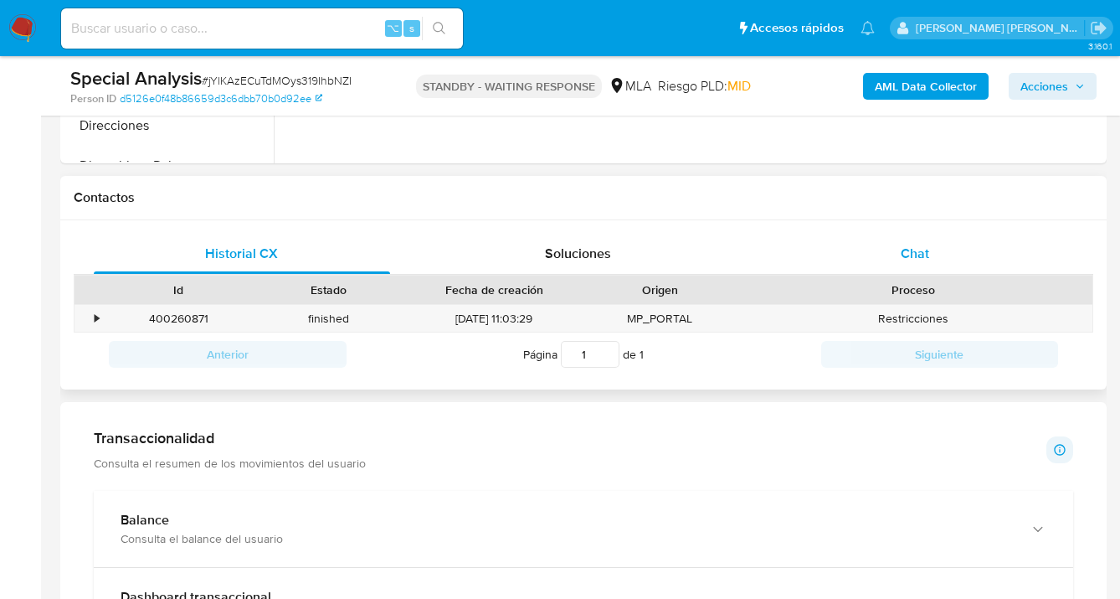
click at [928, 255] on span "Chat" at bounding box center [915, 253] width 28 height 19
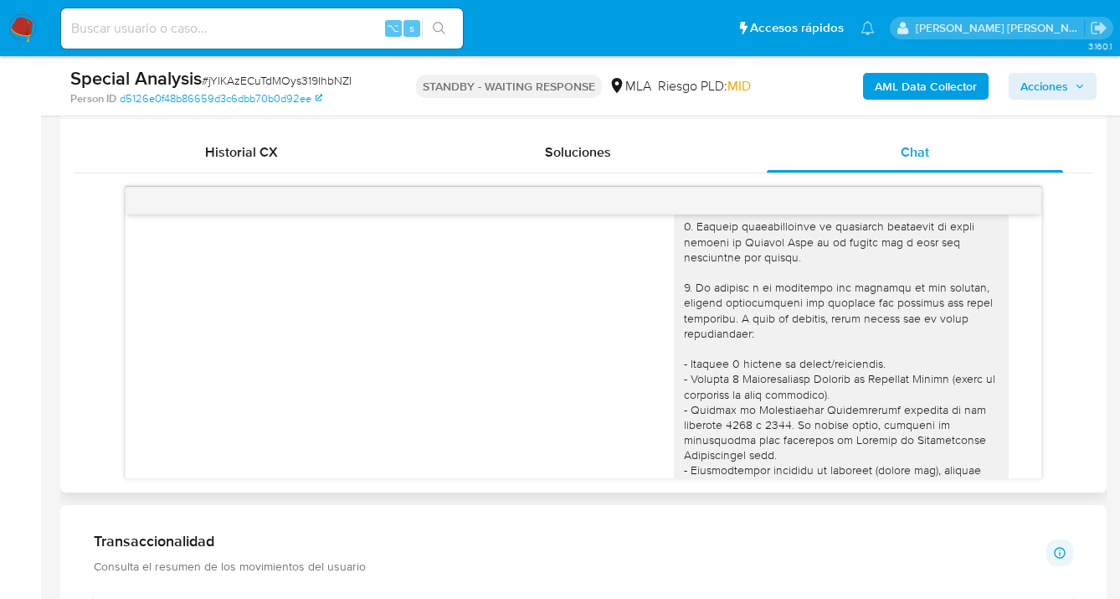
scroll to position [0, 0]
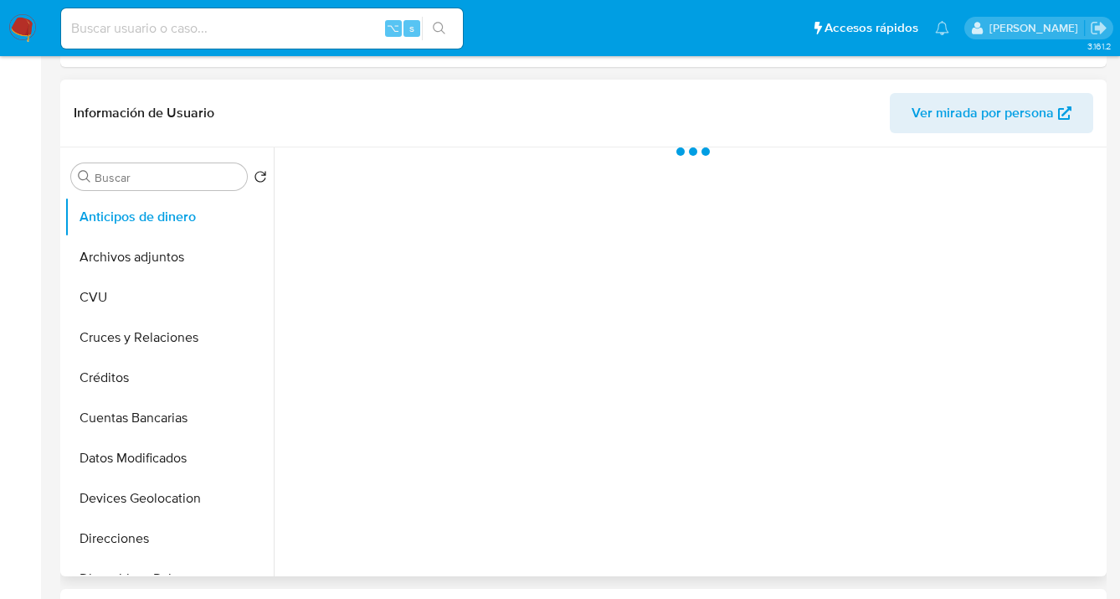
select select "10"
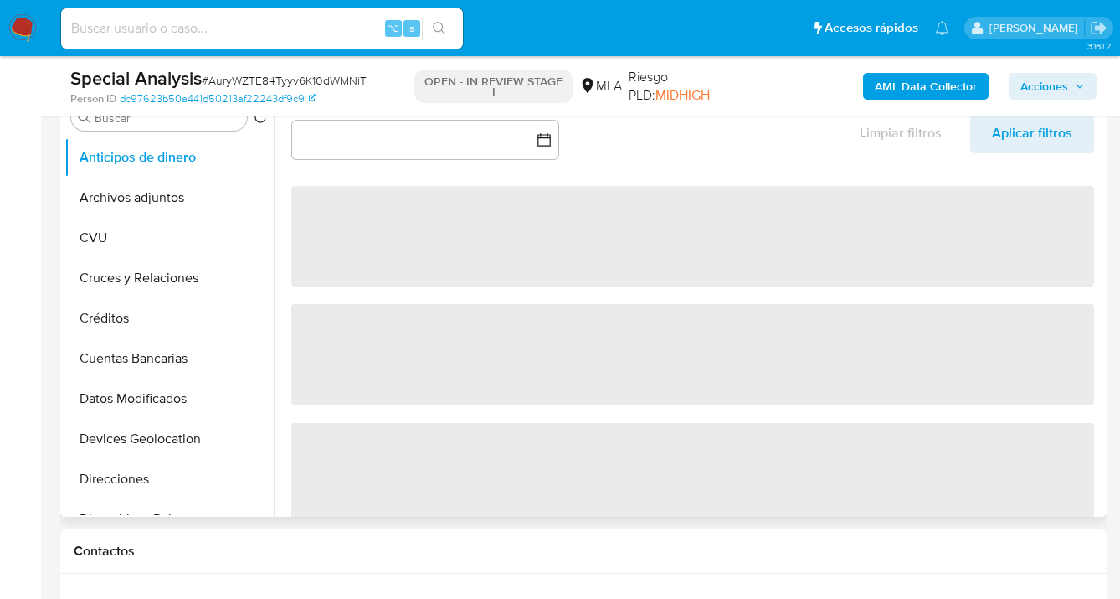
scroll to position [475, 0]
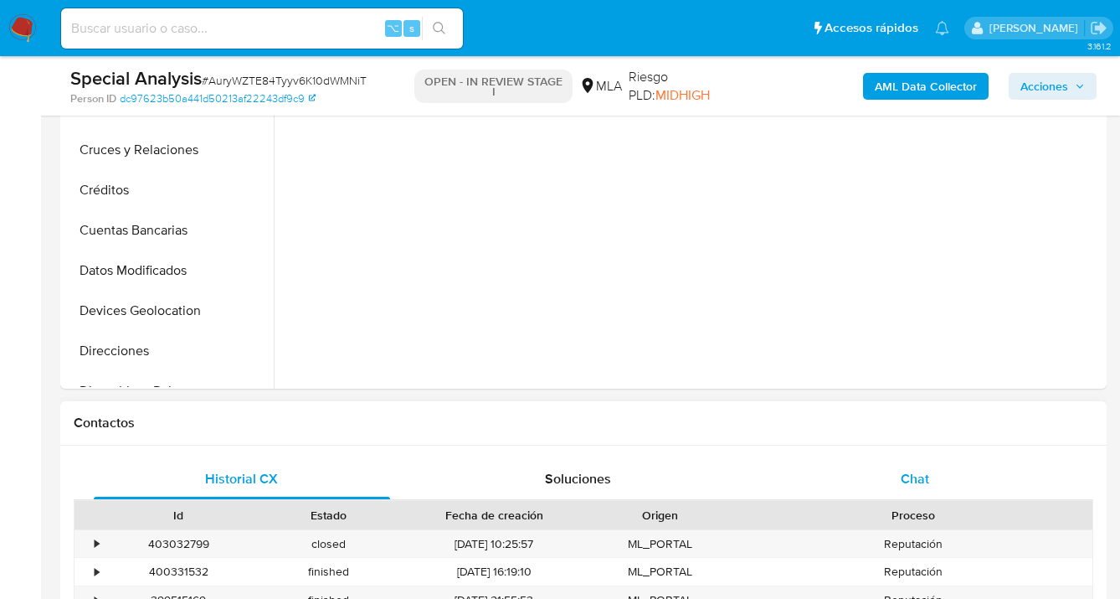
click at [932, 466] on div "Chat" at bounding box center [915, 479] width 296 height 40
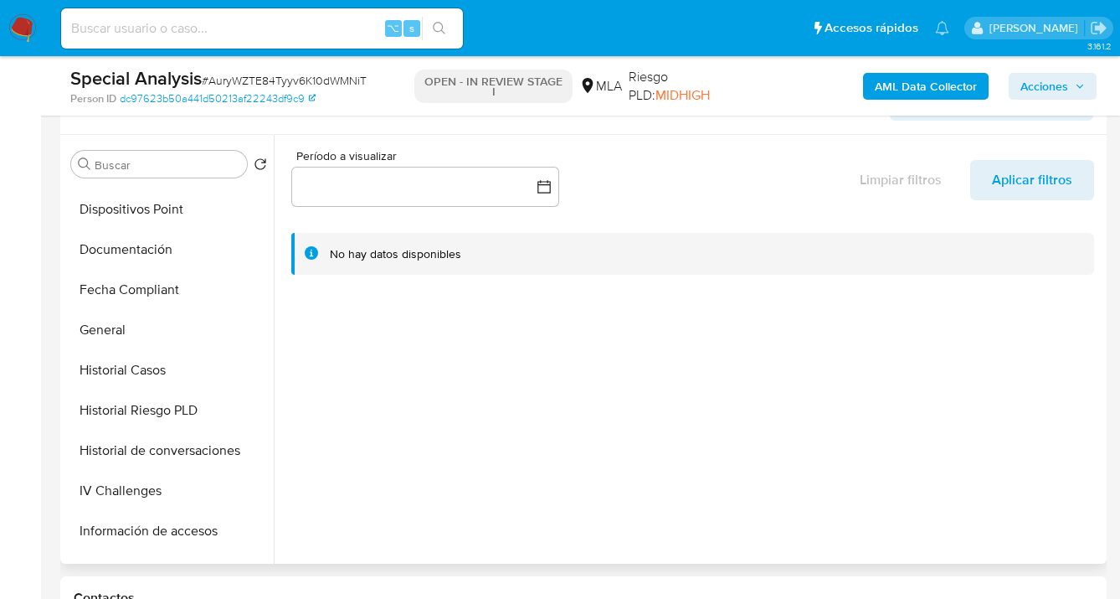
scroll to position [361, 0]
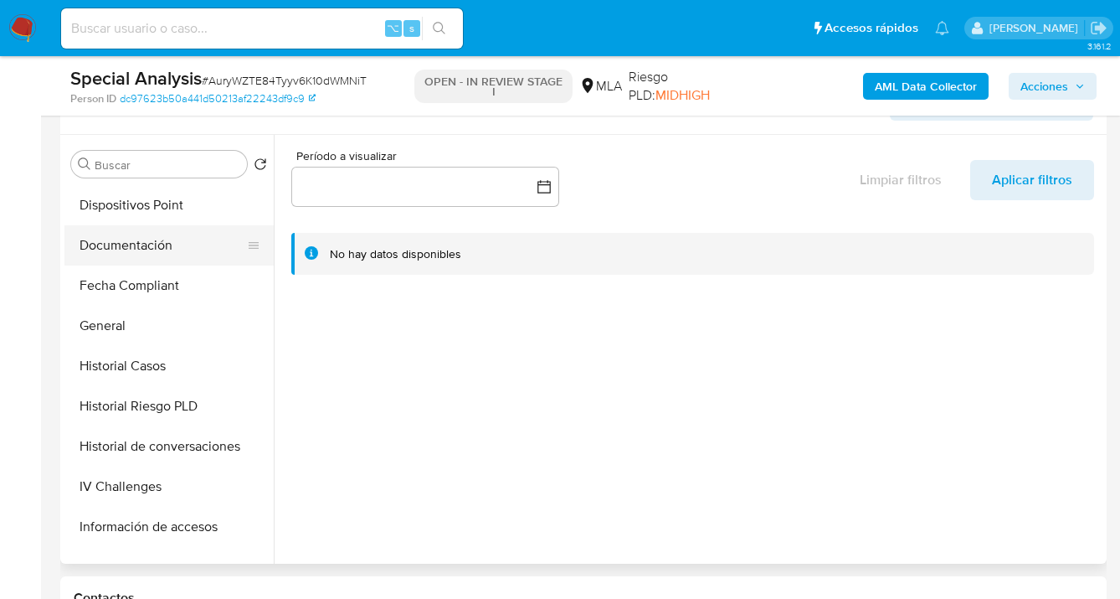
drag, startPoint x: 160, startPoint y: 251, endPoint x: 169, endPoint y: 251, distance: 9.2
click at [160, 251] on button "Documentación" at bounding box center [162, 245] width 196 height 40
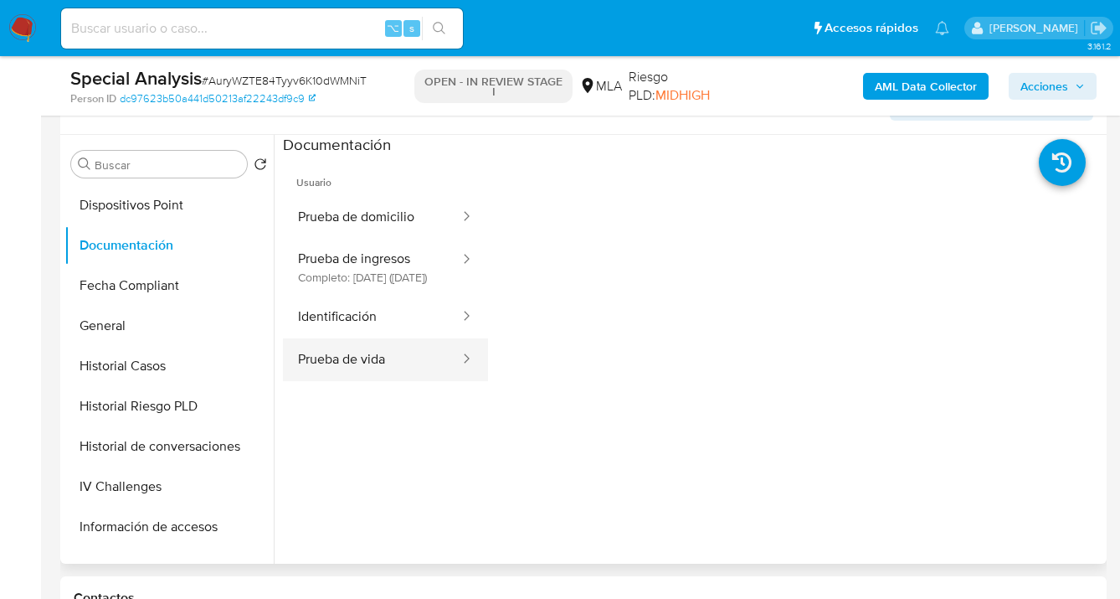
click at [395, 369] on button "Prueba de vida" at bounding box center [372, 359] width 178 height 43
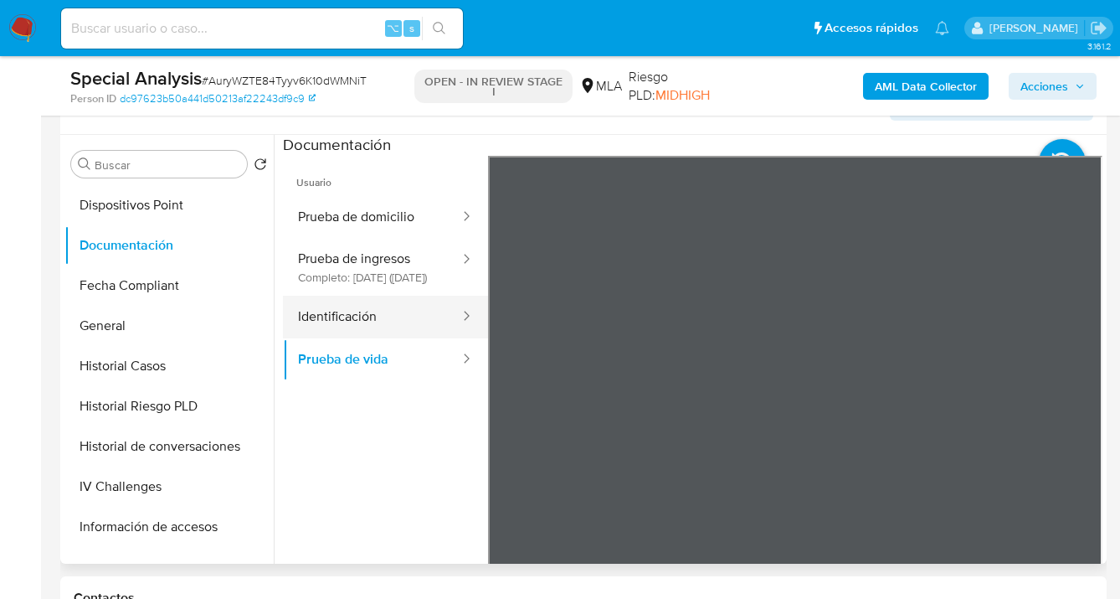
click at [388, 337] on button "Identificación" at bounding box center [372, 317] width 178 height 43
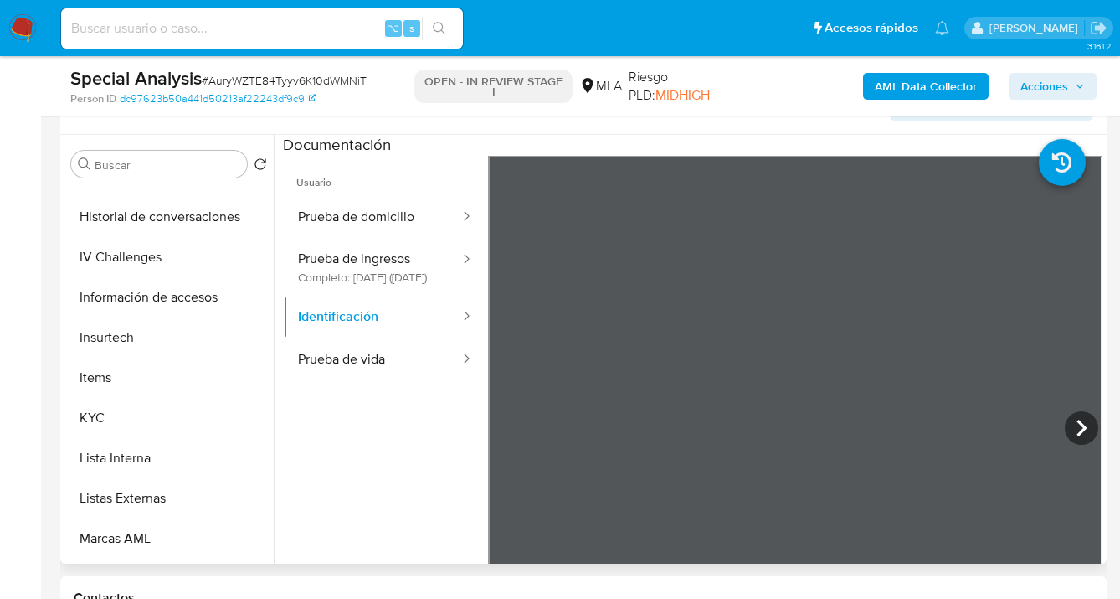
scroll to position [627, 0]
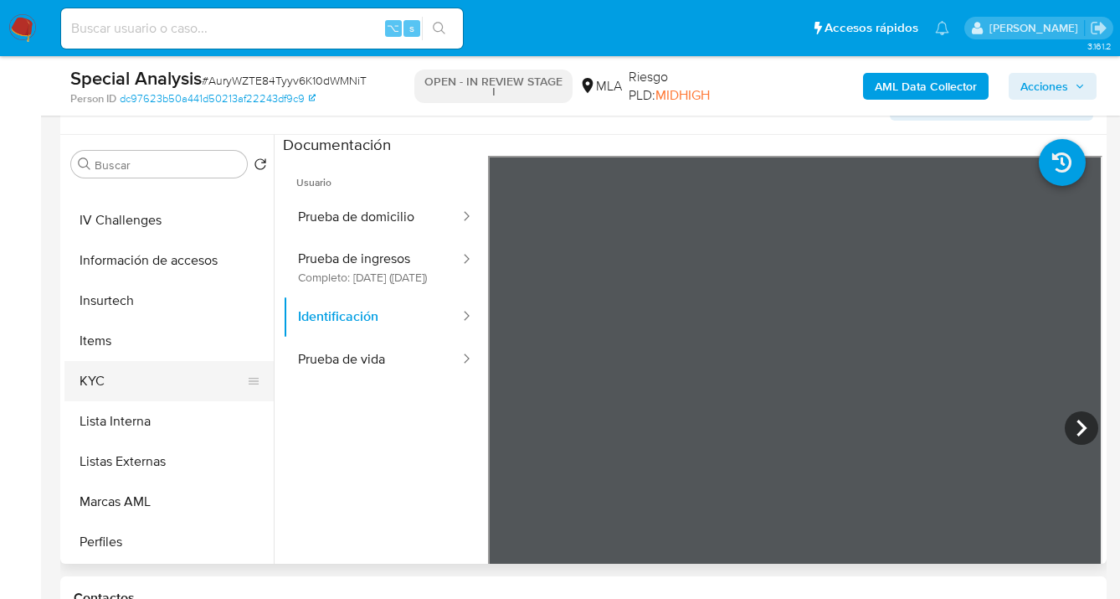
click at [196, 389] on button "KYC" at bounding box center [162, 381] width 196 height 40
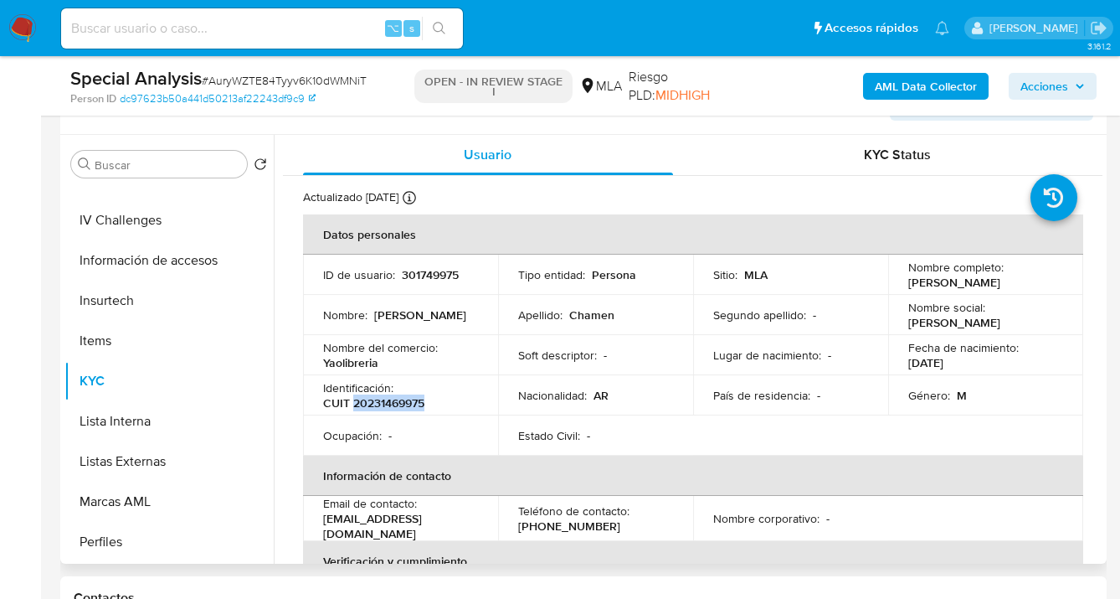
drag, startPoint x: 353, startPoint y: 401, endPoint x: 431, endPoint y: 408, distance: 78.2
click at [431, 408] on div "Identificación : CUIT 20231469975" at bounding box center [400, 395] width 155 height 30
copy p "20231469975"
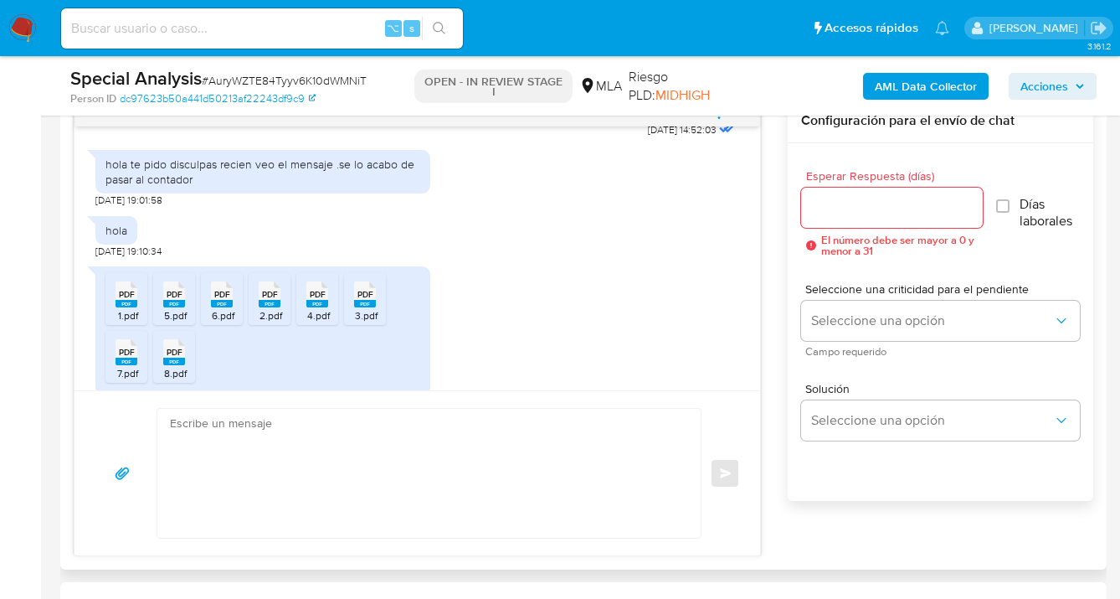
scroll to position [953, 0]
click at [131, 297] on span "PDF" at bounding box center [127, 296] width 16 height 11
click at [270, 304] on rect at bounding box center [270, 306] width 22 height 8
click at [364, 303] on div "PDF PDF" at bounding box center [364, 295] width 35 height 33
click at [312, 302] on span "PDF" at bounding box center [318, 296] width 16 height 11
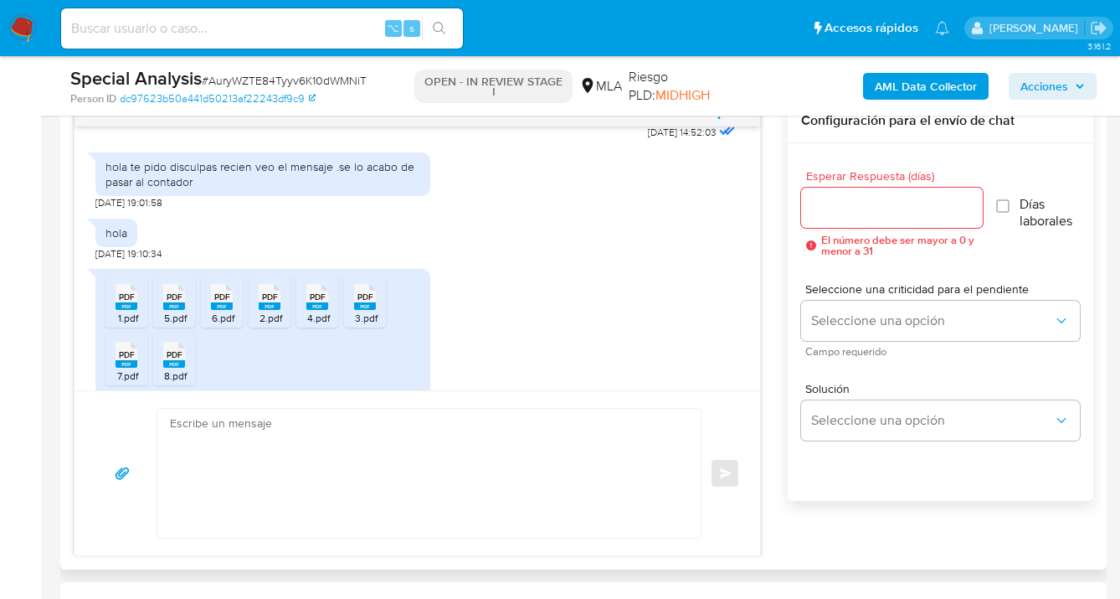
click at [173, 296] on span "PDF" at bounding box center [175, 296] width 16 height 11
click at [224, 296] on span "PDF" at bounding box center [222, 296] width 16 height 11
click at [128, 363] on rect at bounding box center [127, 364] width 22 height 8
click at [180, 358] on span "PDF" at bounding box center [175, 354] width 16 height 11
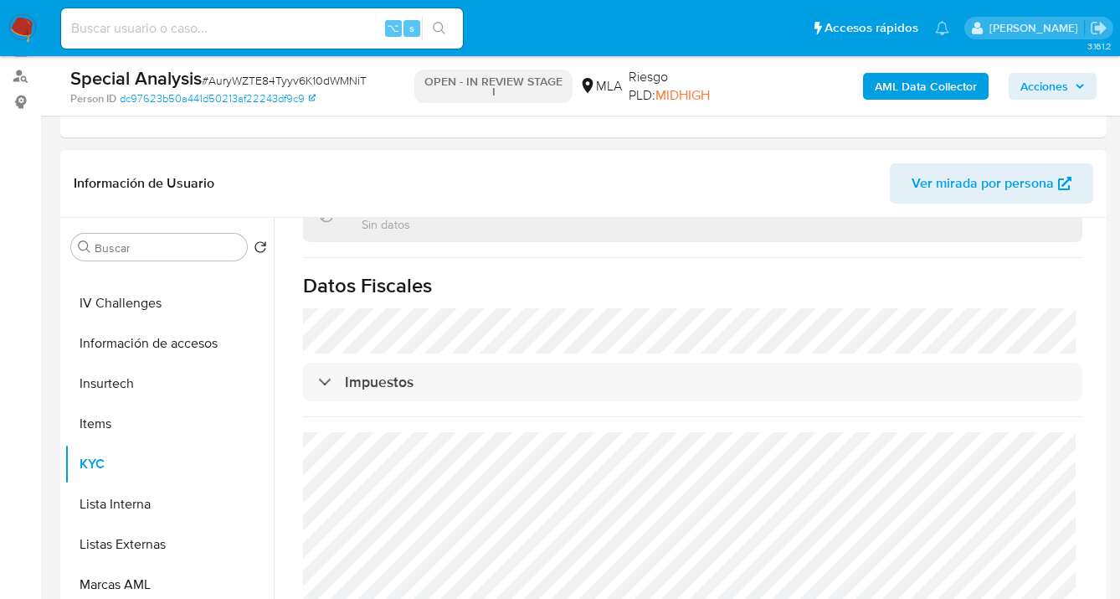
scroll to position [238, 0]
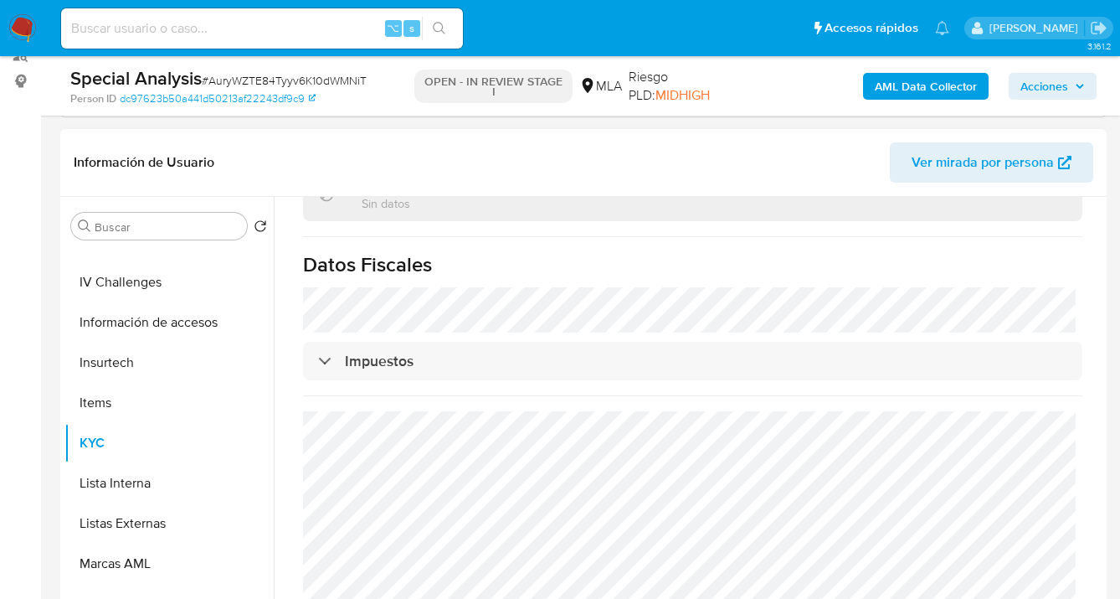
drag, startPoint x: 273, startPoint y: 458, endPoint x: 284, endPoint y: 437, distance: 23.6
click at [271, 392] on div "Buscar Volver al orden por defecto Anticipos de dinero Archivos adjuntos CVU Cr…" at bounding box center [583, 411] width 1038 height 429
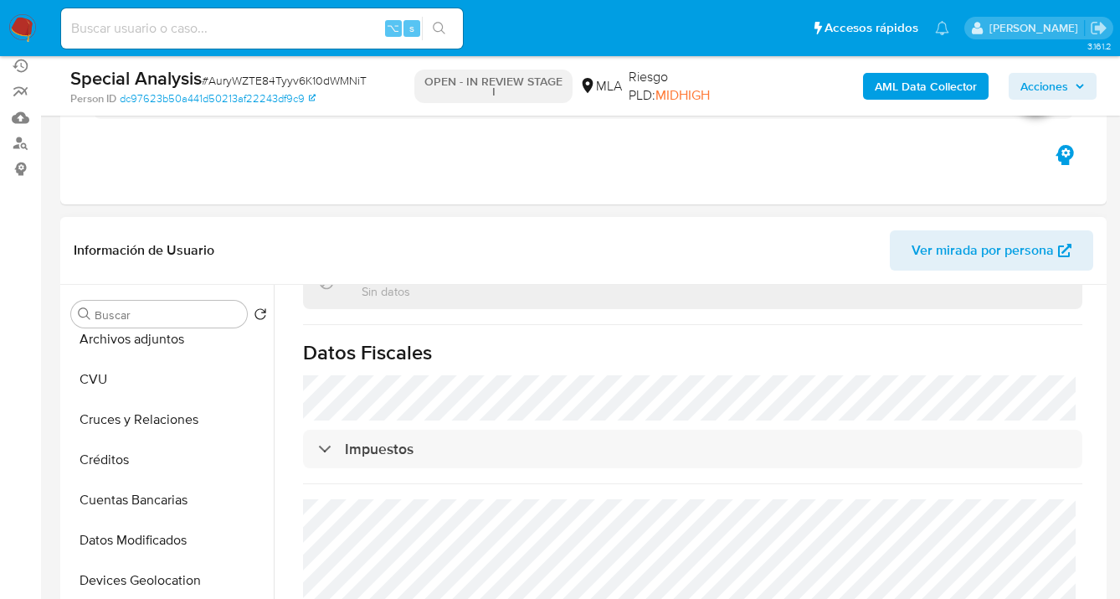
scroll to position [0, 0]
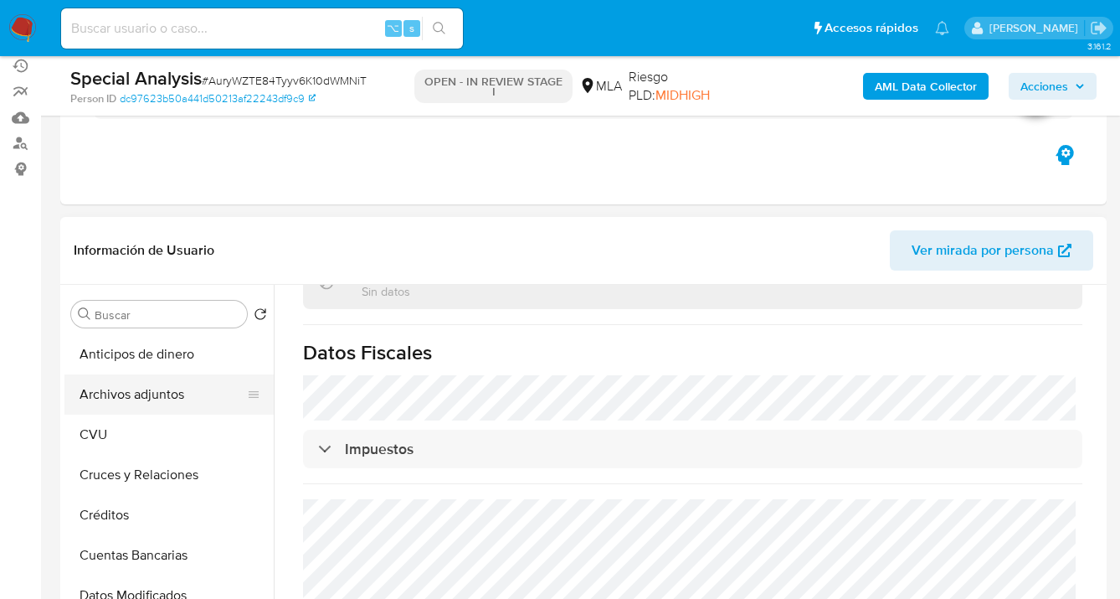
click at [201, 379] on button "Archivos adjuntos" at bounding box center [162, 394] width 196 height 40
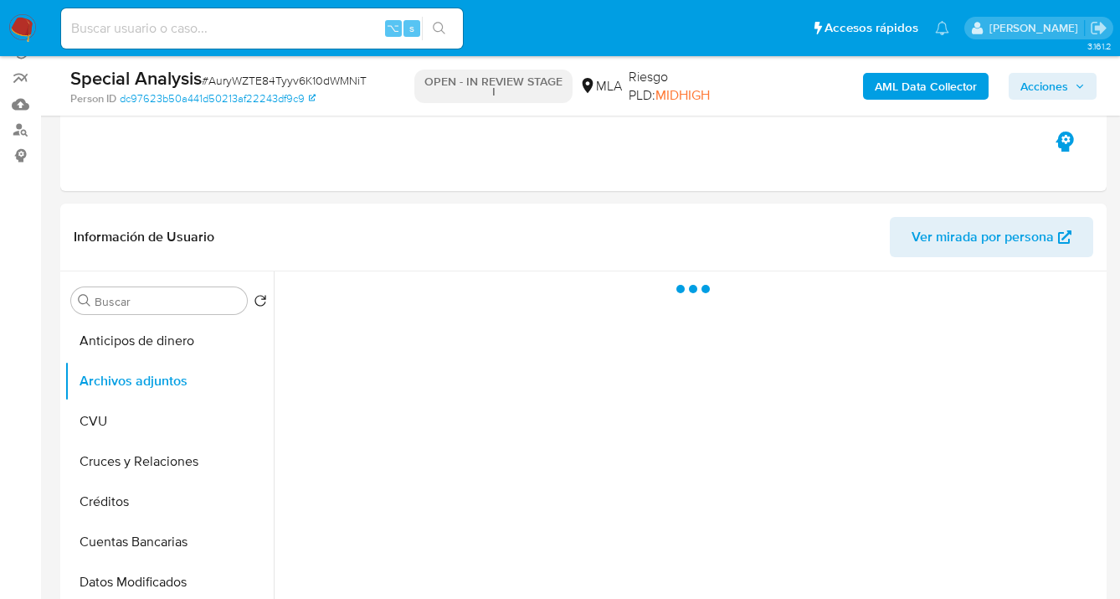
scroll to position [178, 0]
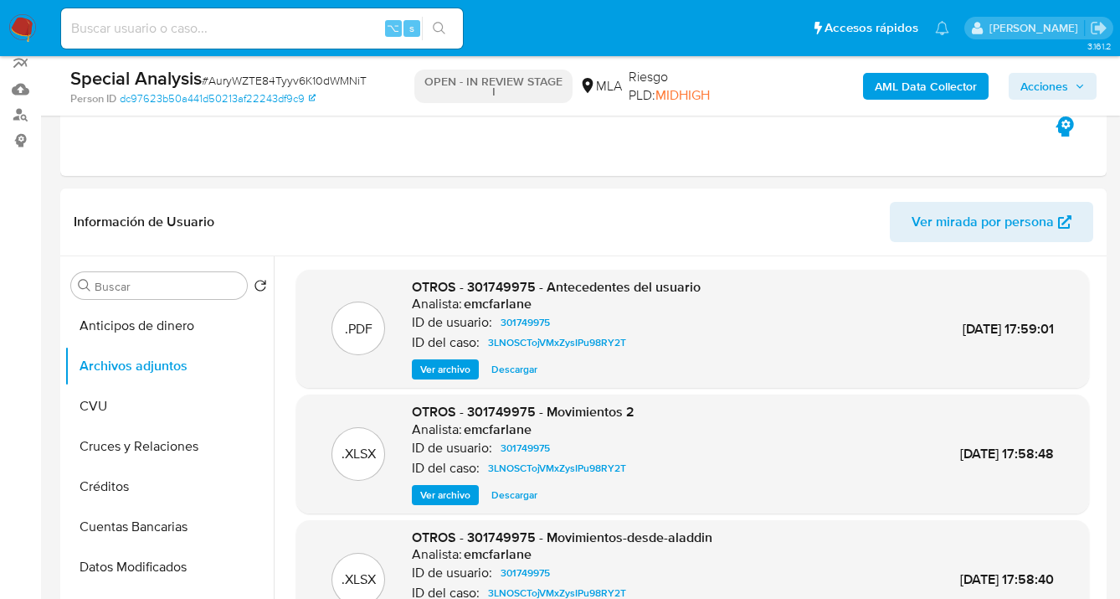
click at [922, 90] on b "AML Data Collector" at bounding box center [926, 86] width 102 height 27
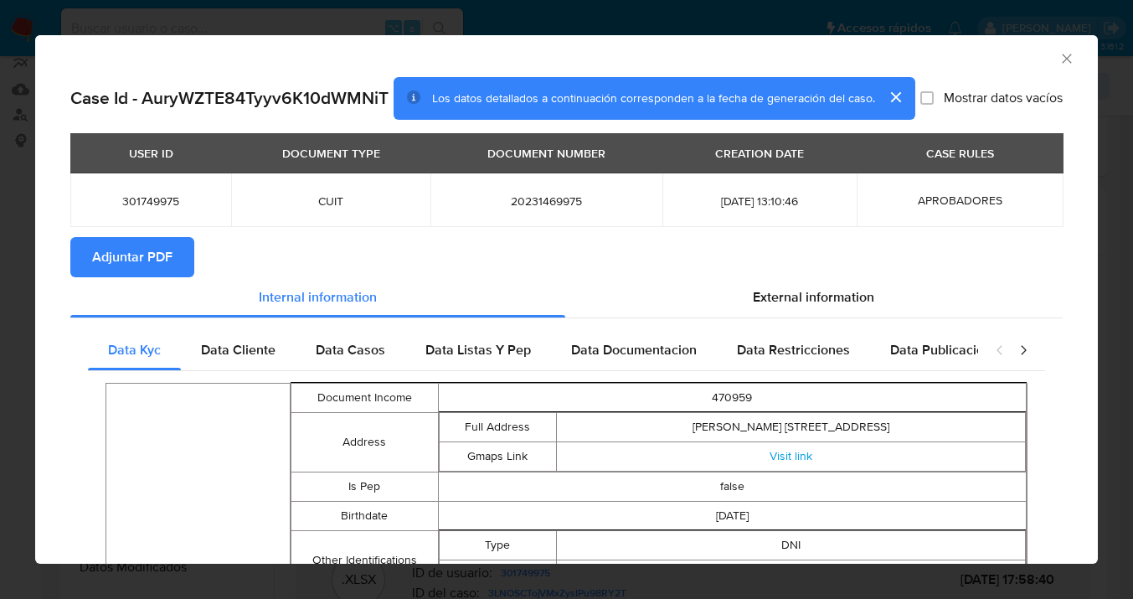
click at [128, 258] on span "Adjuntar PDF" at bounding box center [132, 257] width 80 height 37
click at [1058, 58] on icon "Cerrar ventana" at bounding box center [1066, 58] width 17 height 17
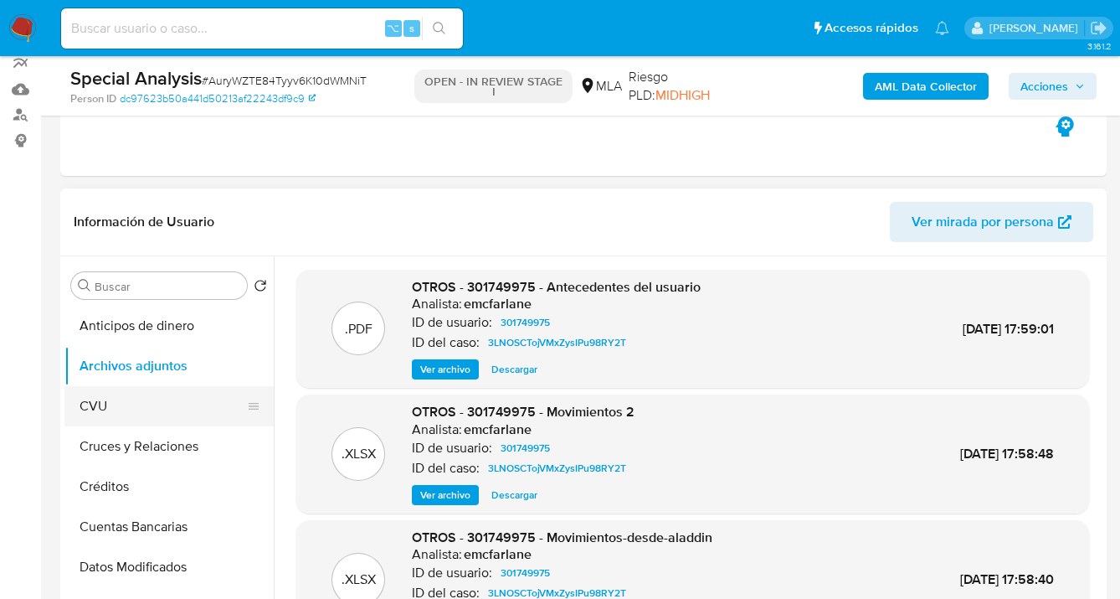
click at [178, 396] on button "CVU" at bounding box center [162, 406] width 196 height 40
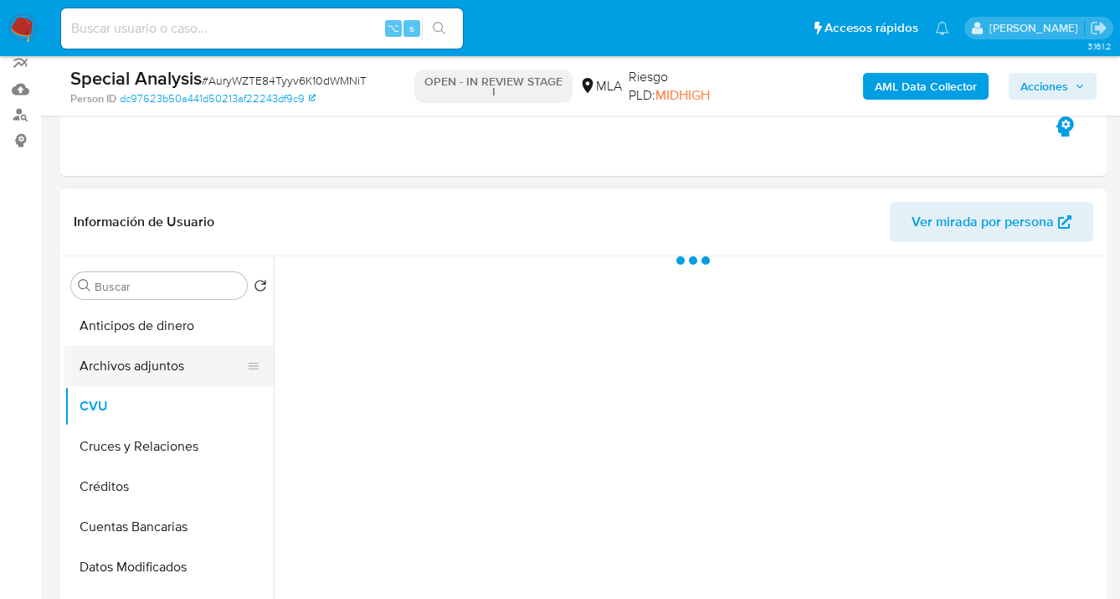
click at [192, 358] on button "Archivos adjuntos" at bounding box center [162, 366] width 196 height 40
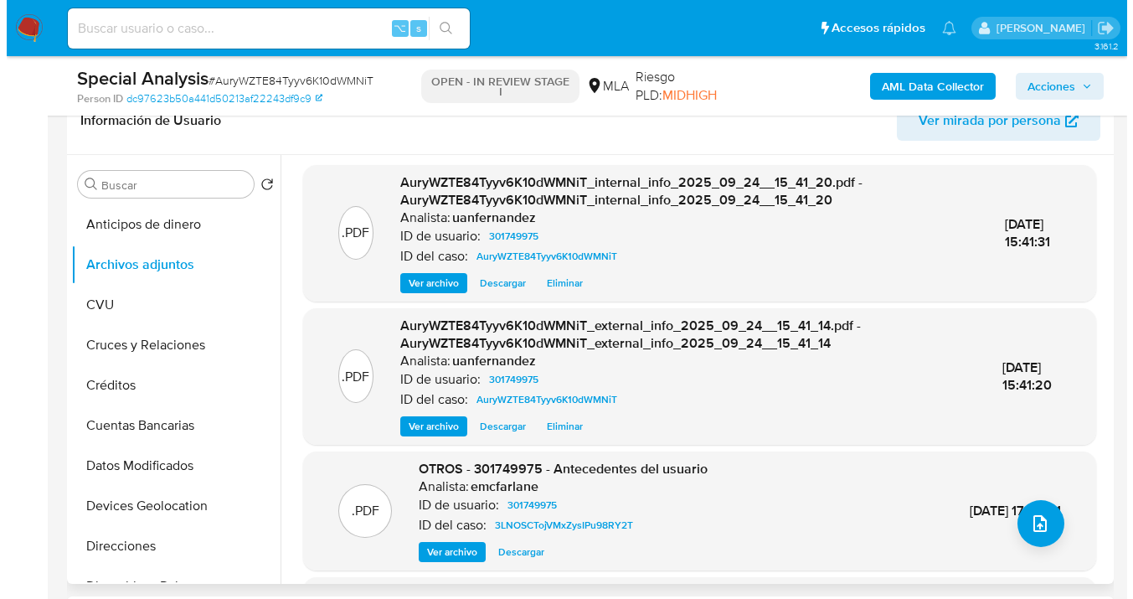
scroll to position [291, 0]
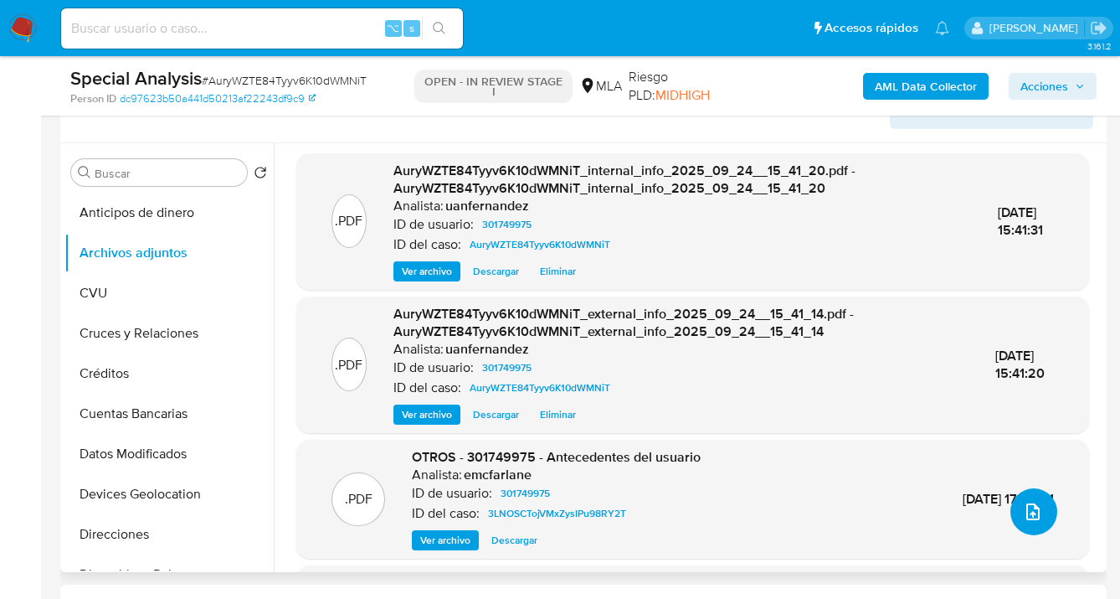
click at [1037, 527] on button "upload-file" at bounding box center [1034, 511] width 47 height 47
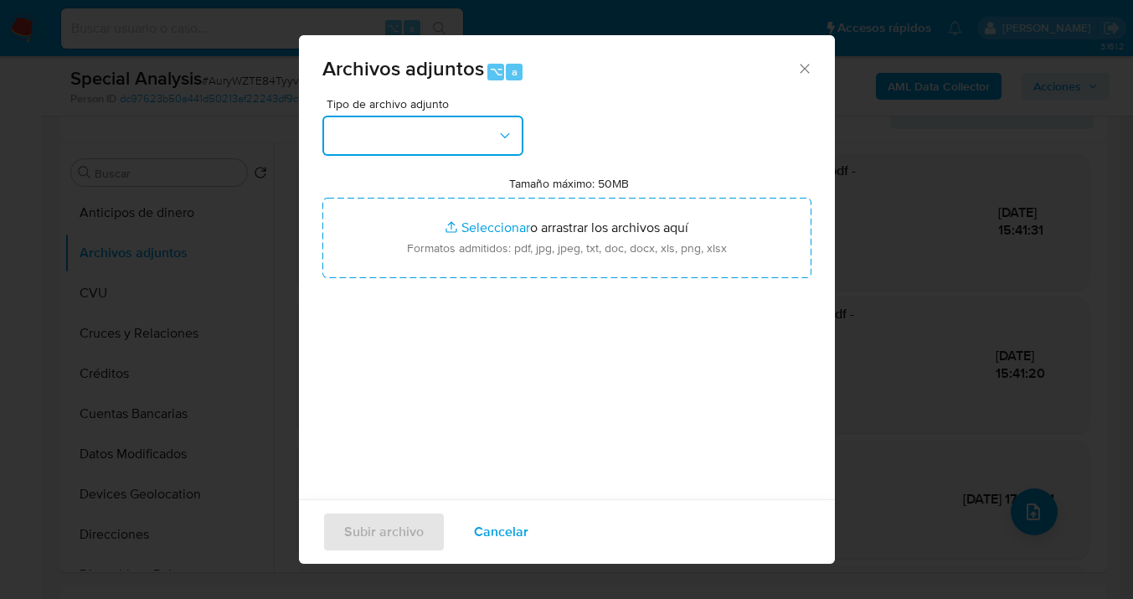
click at [506, 133] on icon "button" at bounding box center [505, 135] width 17 height 17
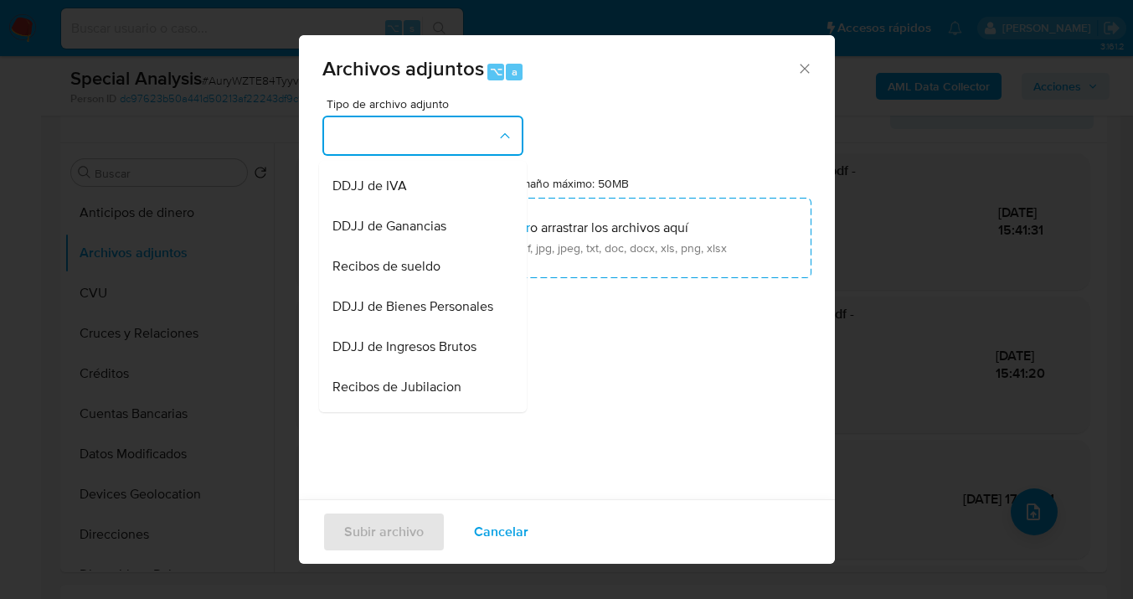
scroll to position [496, 0]
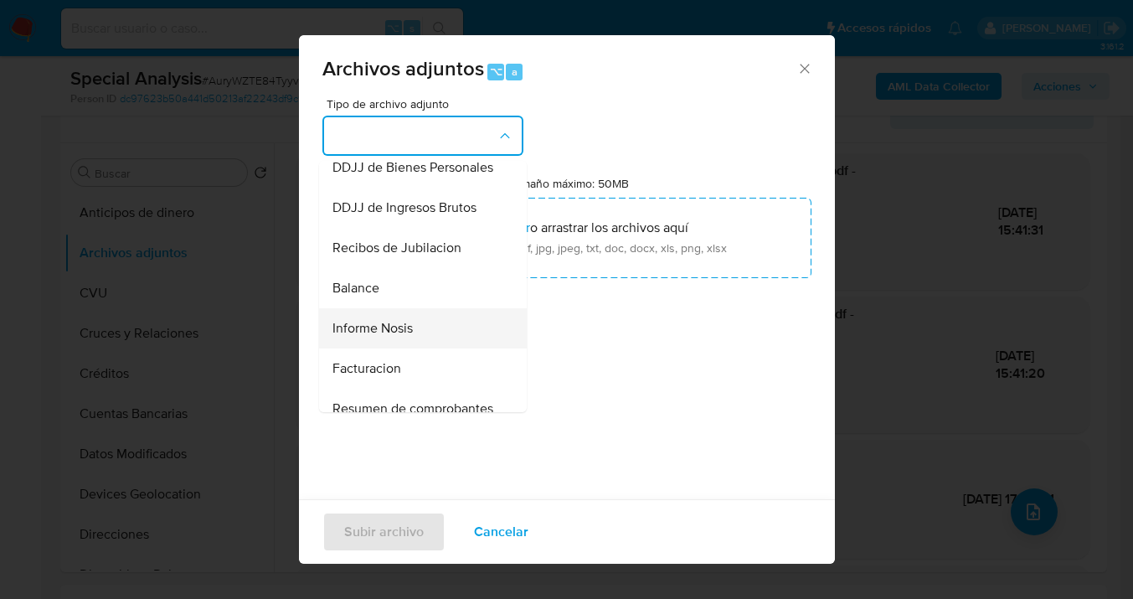
click at [426, 348] on div "Informe Nosis" at bounding box center [417, 328] width 171 height 40
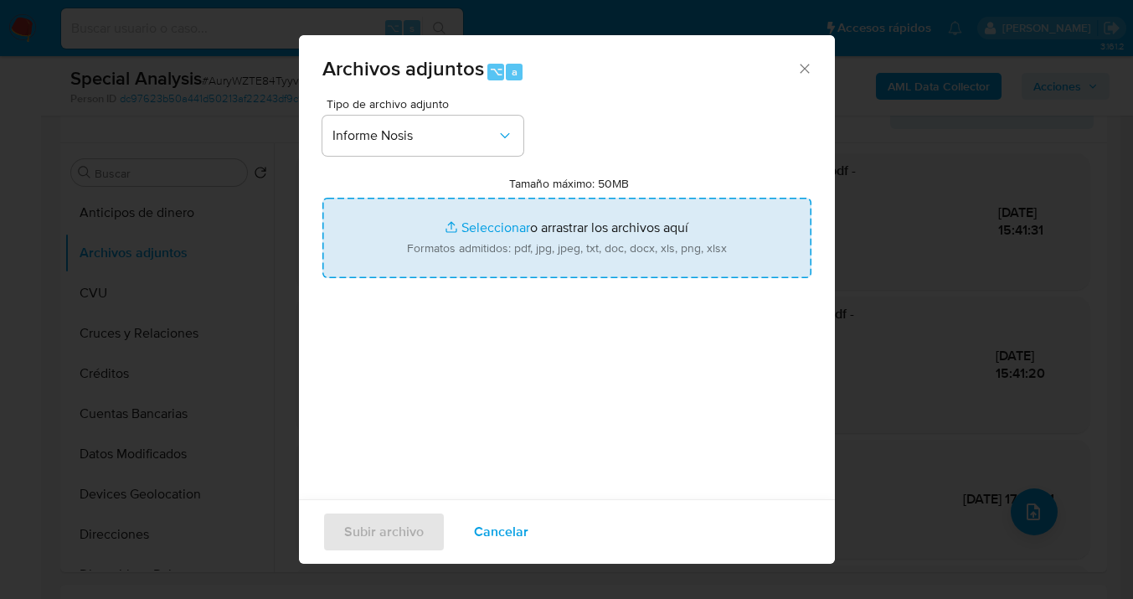
click at [569, 254] on input "Tamaño máximo: 50MB Seleccionar archivos" at bounding box center [566, 238] width 489 height 80
type input "C:\fakepath\301749975-NOSIS_Manager_InformeIndividual_20231469975_620658_202509…"
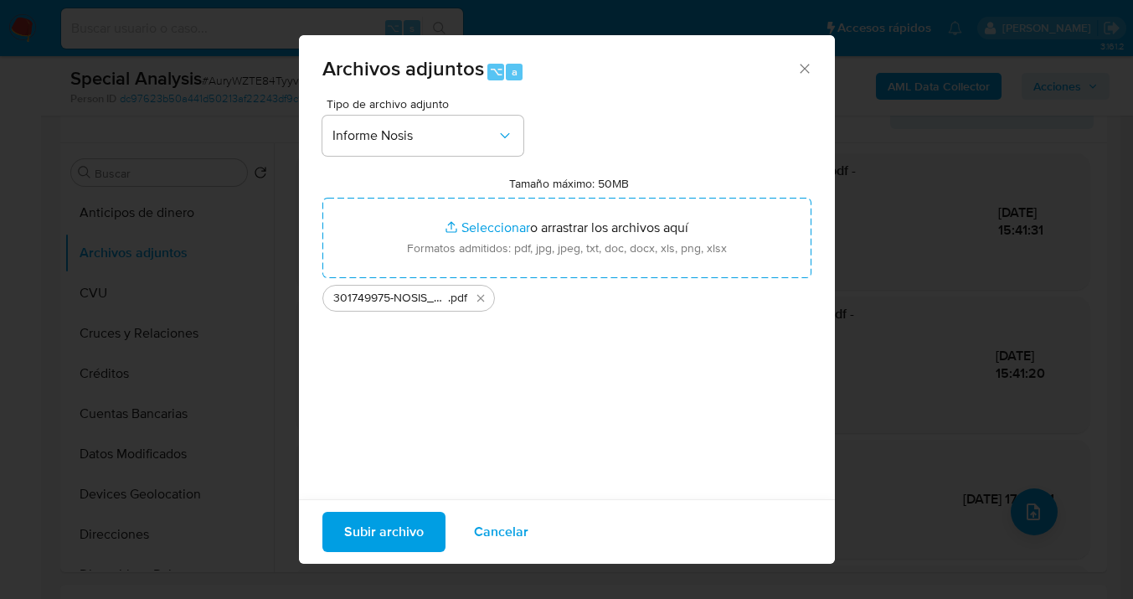
click at [371, 533] on span "Subir archivo" at bounding box center [384, 531] width 80 height 37
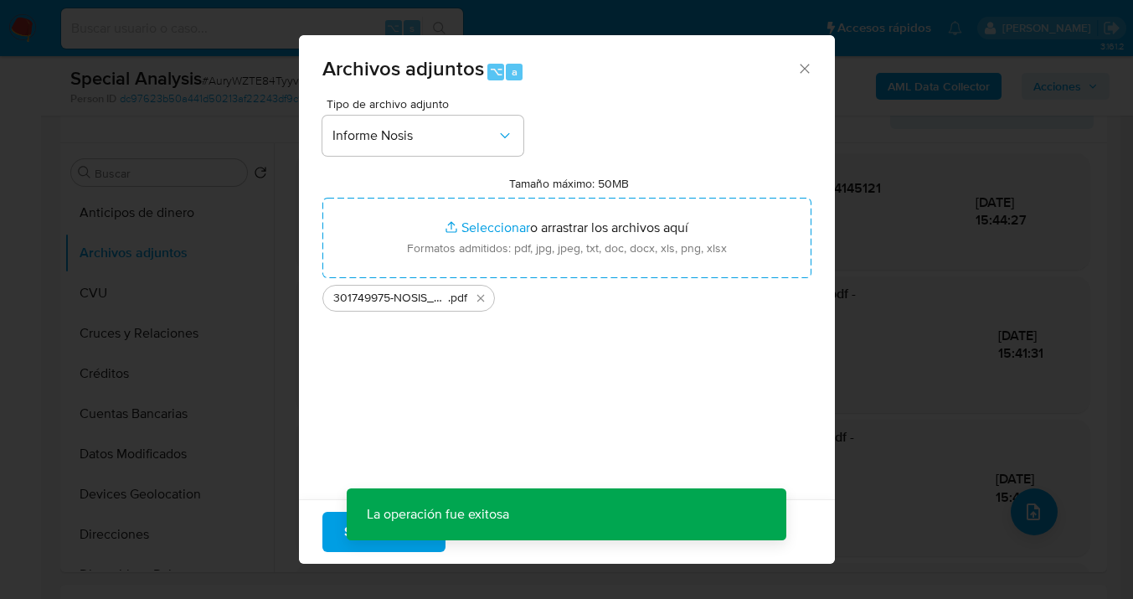
scroll to position [126, 0]
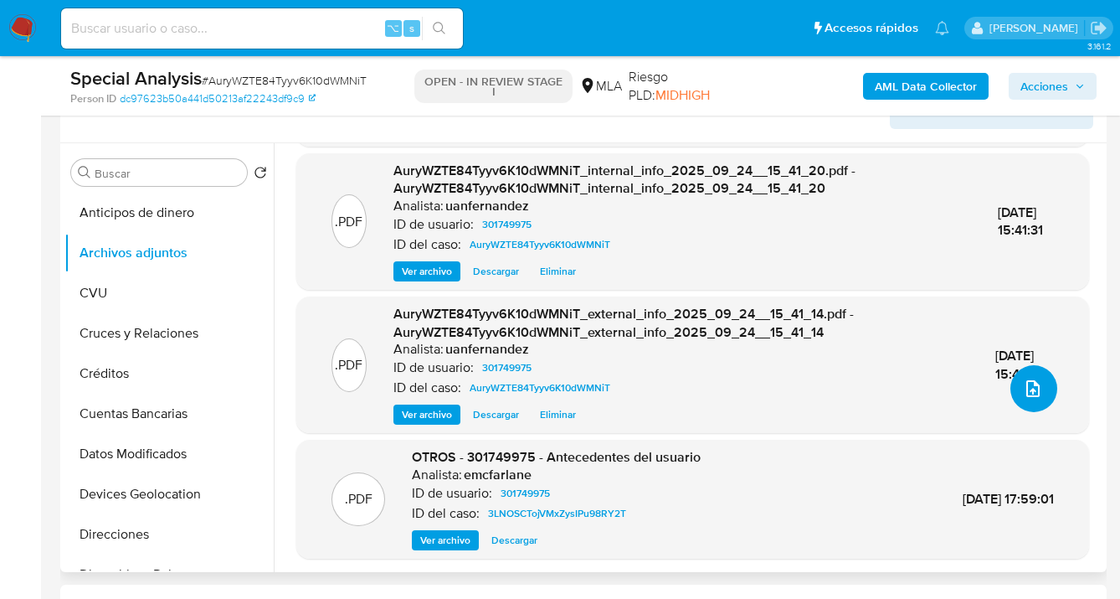
click at [1042, 394] on button "upload-file" at bounding box center [1034, 388] width 47 height 47
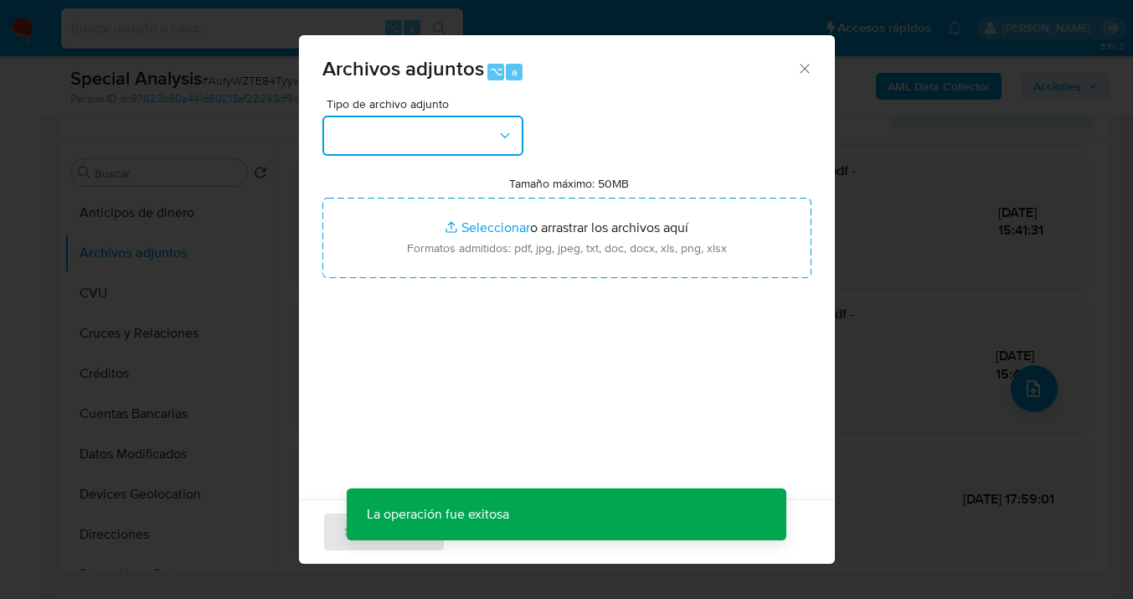
drag, startPoint x: 507, startPoint y: 136, endPoint x: 505, endPoint y: 148, distance: 11.8
click at [507, 136] on icon "button" at bounding box center [505, 135] width 17 height 17
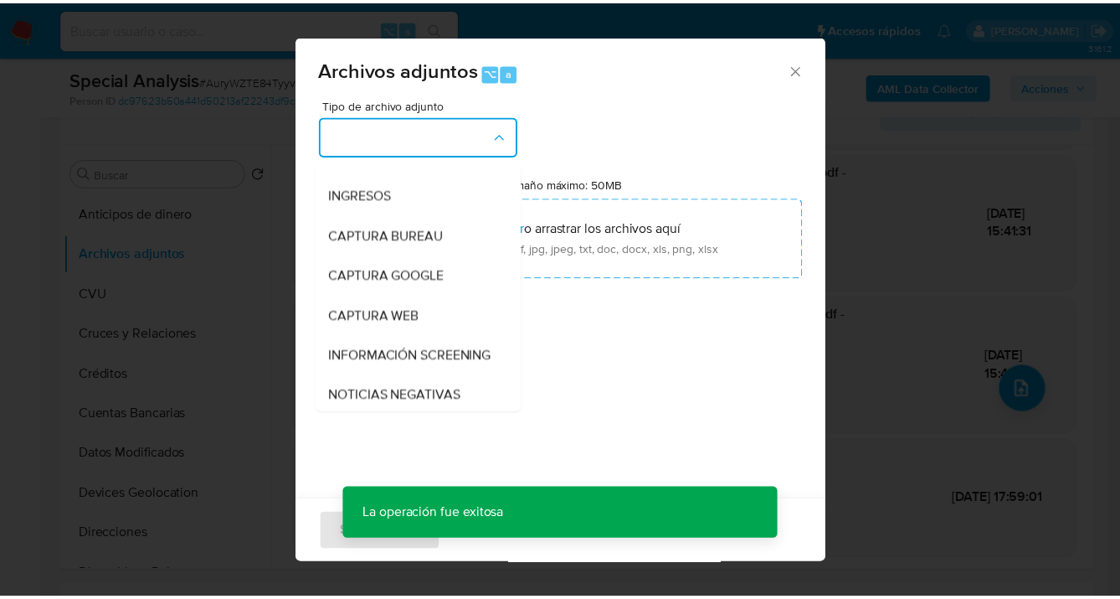
scroll to position [150, 0]
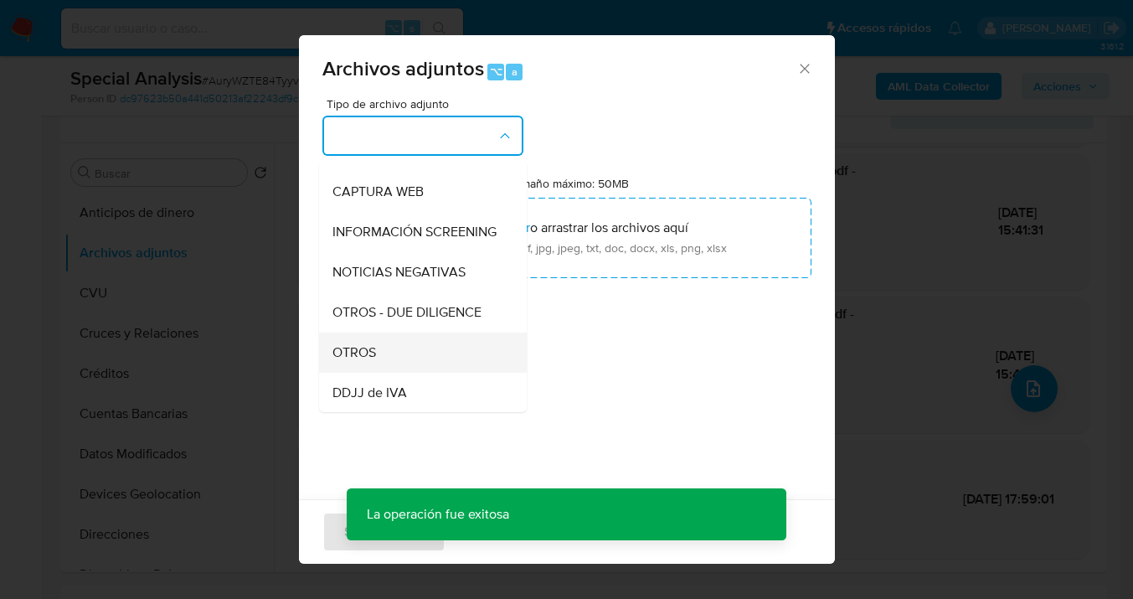
click at [433, 359] on div "OTROS" at bounding box center [417, 352] width 171 height 40
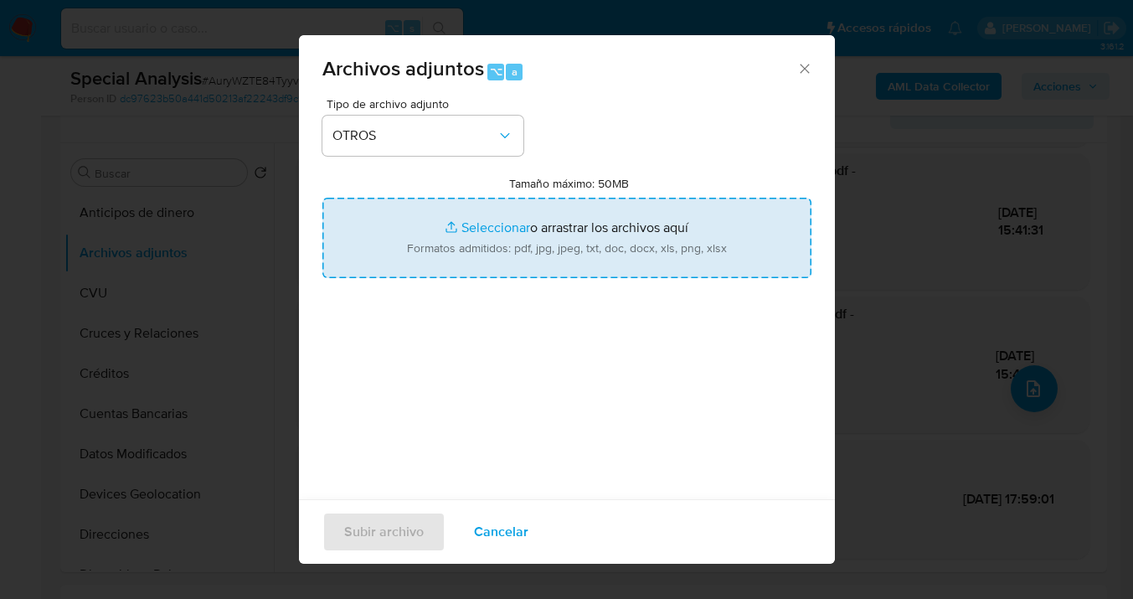
click at [522, 257] on input "Tamaño máximo: 50MB Seleccionar archivos" at bounding box center [566, 238] width 489 height 80
click at [481, 230] on input "Tamaño máximo: 50MB Seleccionar archivos" at bounding box center [566, 238] width 489 height 80
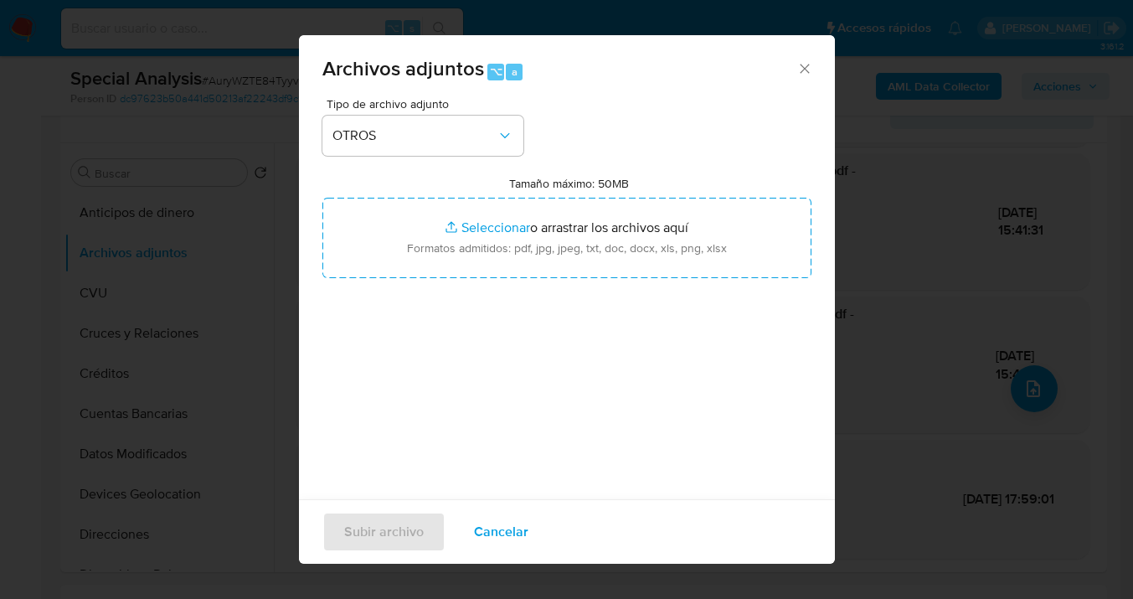
click at [504, 513] on span "Cancelar" at bounding box center [501, 531] width 54 height 37
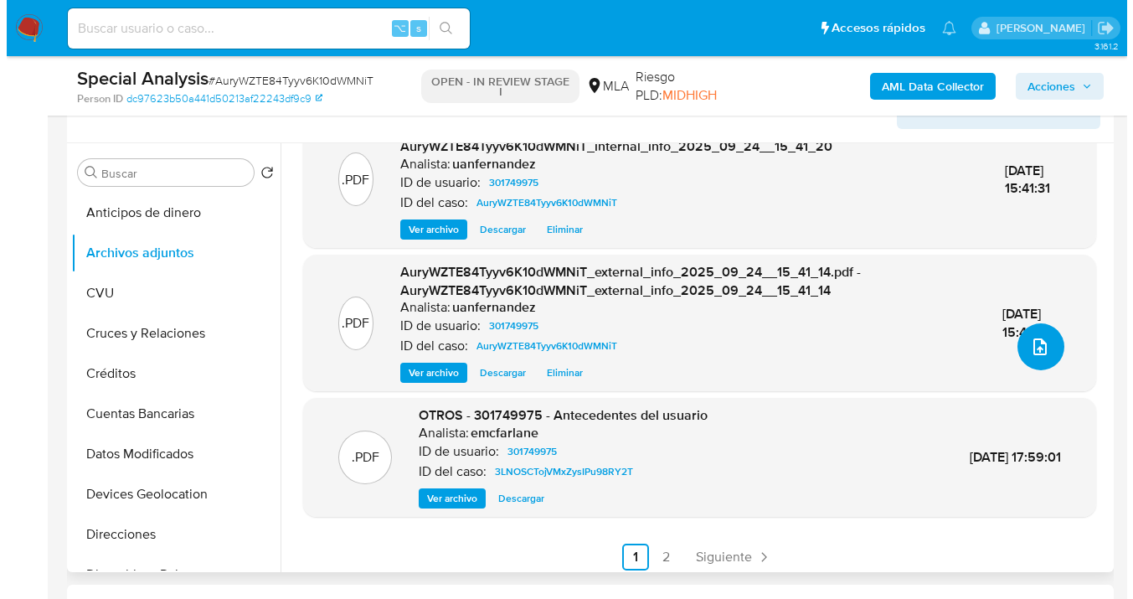
scroll to position [175, 0]
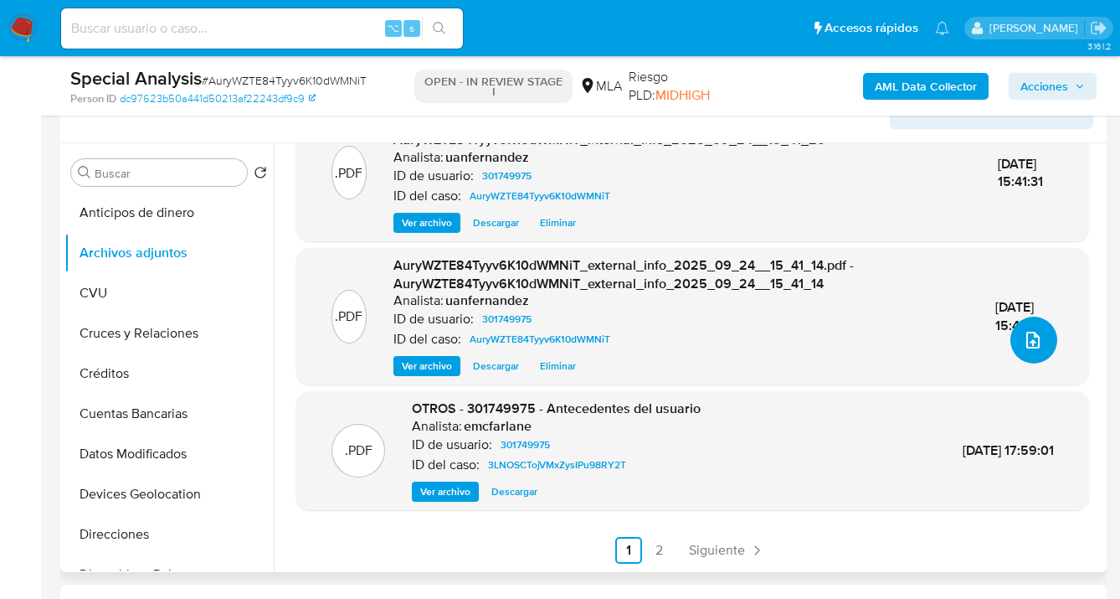
click at [1029, 341] on icon "upload-file" at bounding box center [1033, 340] width 20 height 20
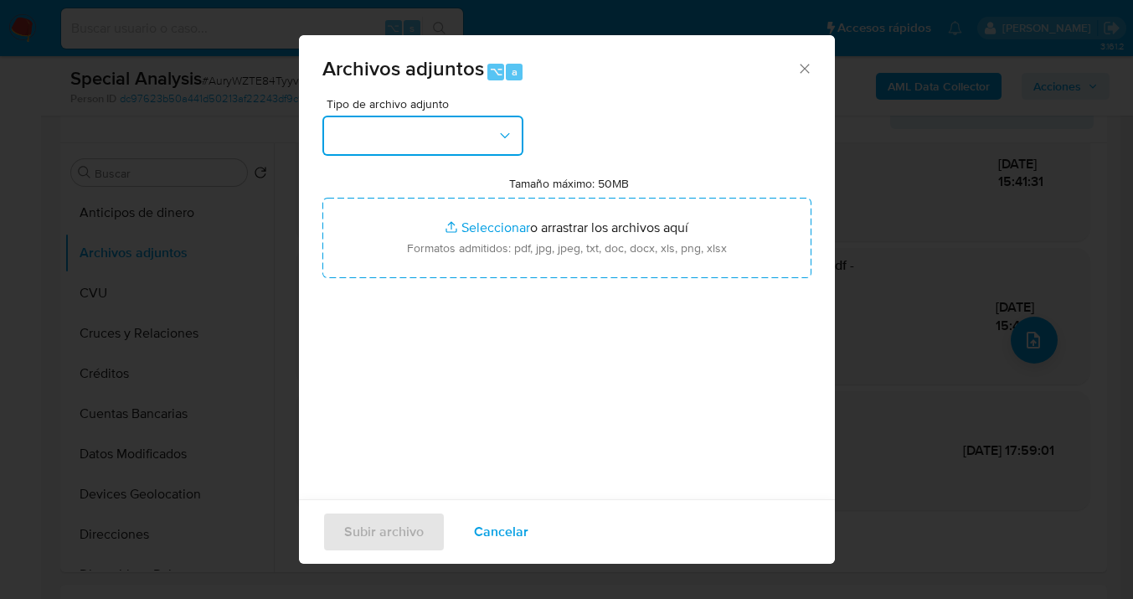
click at [505, 149] on button "button" at bounding box center [422, 136] width 201 height 40
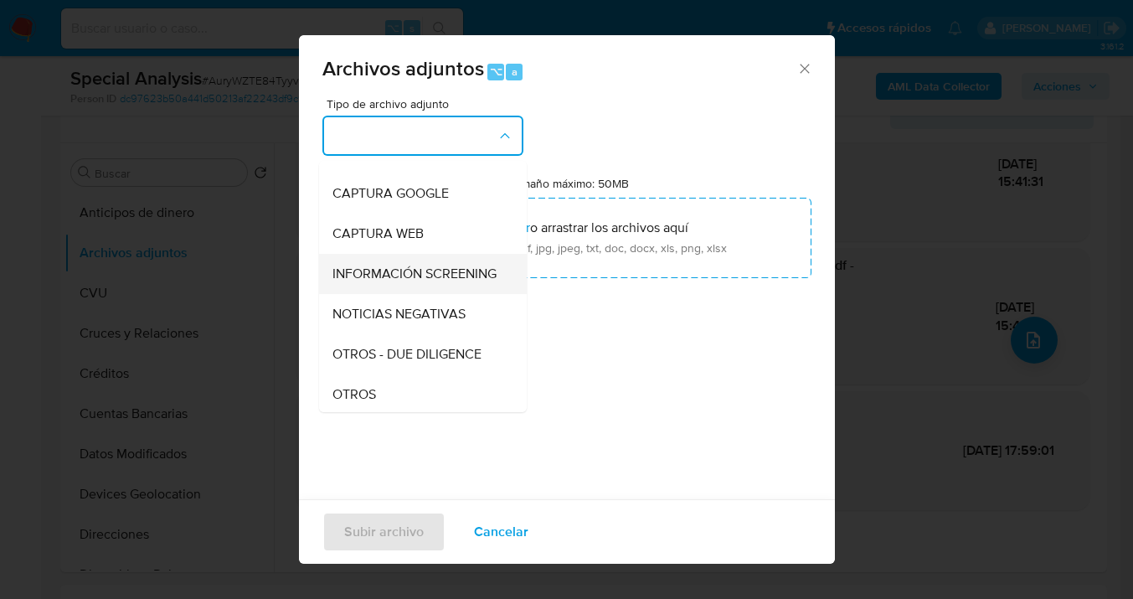
scroll to position [171, 0]
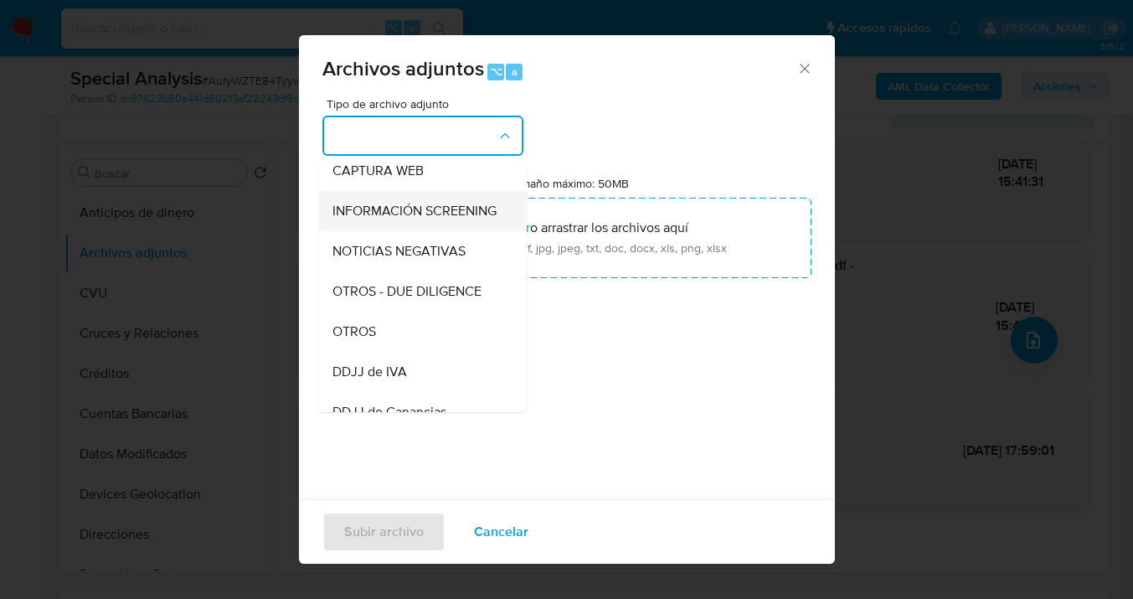
click at [394, 352] on div "OTROS" at bounding box center [417, 331] width 171 height 40
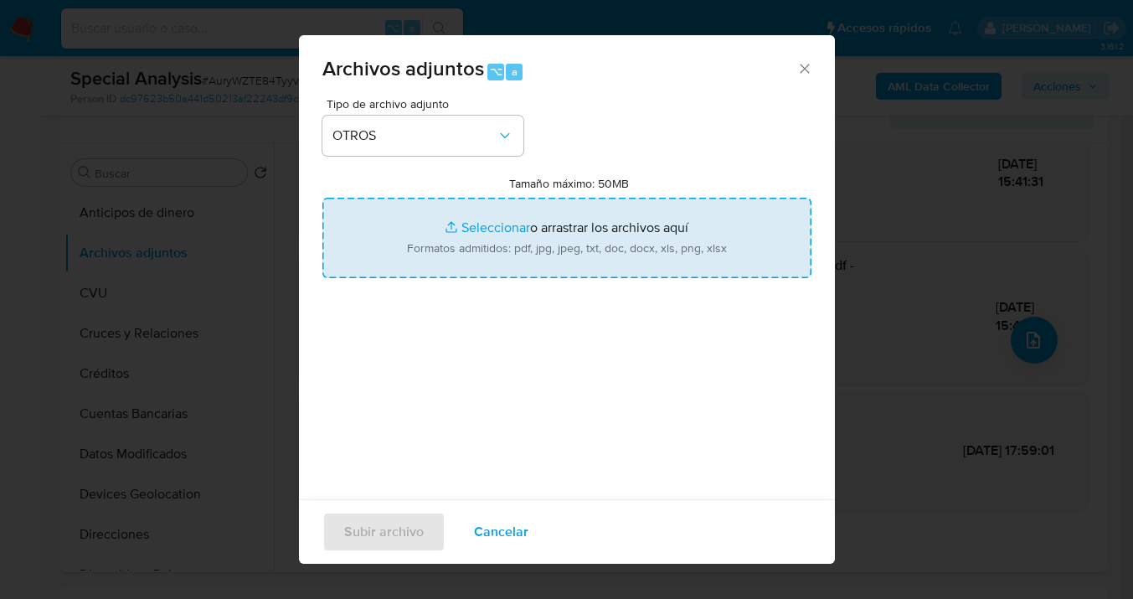
click at [568, 245] on input "Tamaño máximo: 50MB Seleccionar archivos" at bounding box center [566, 238] width 489 height 80
type input "C:\fakepath\301749975 Movimientos-v10_3.xlsx"
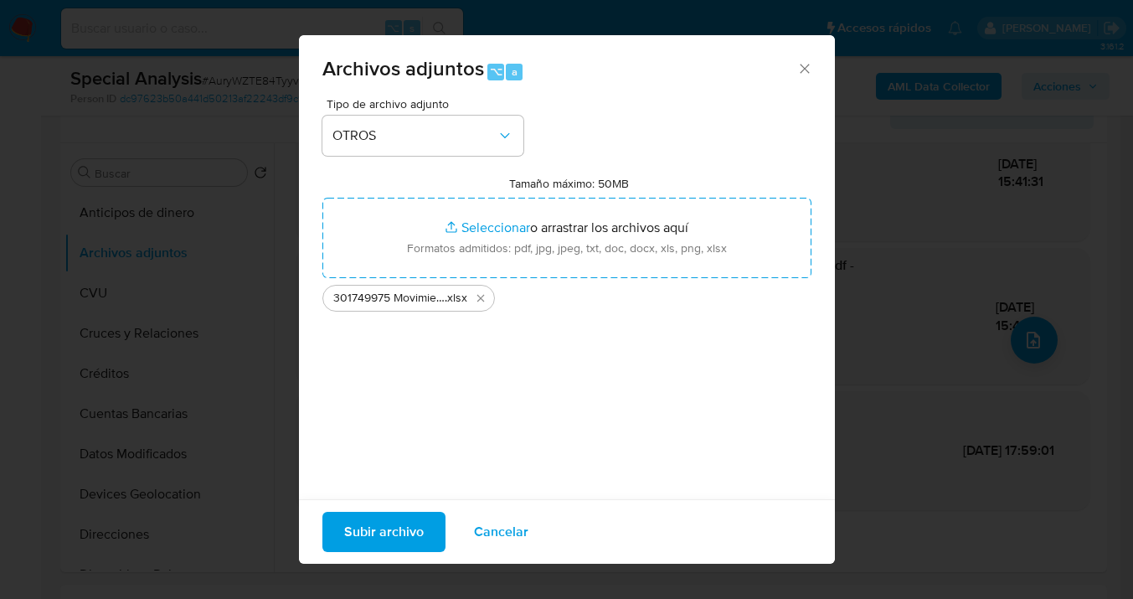
click at [392, 543] on span "Subir archivo" at bounding box center [384, 531] width 80 height 37
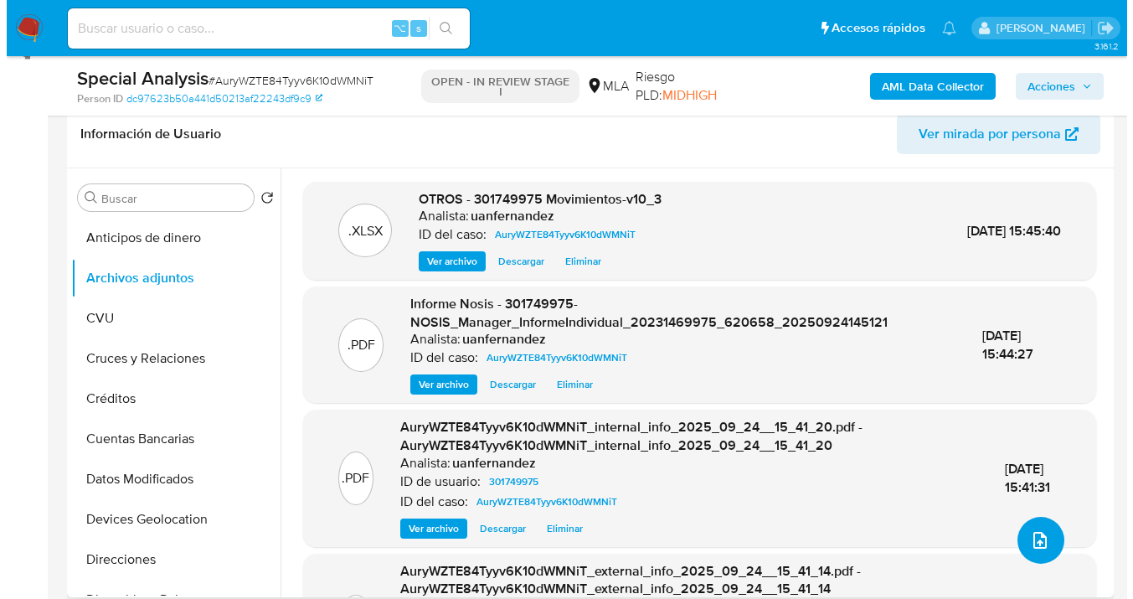
scroll to position [254, 0]
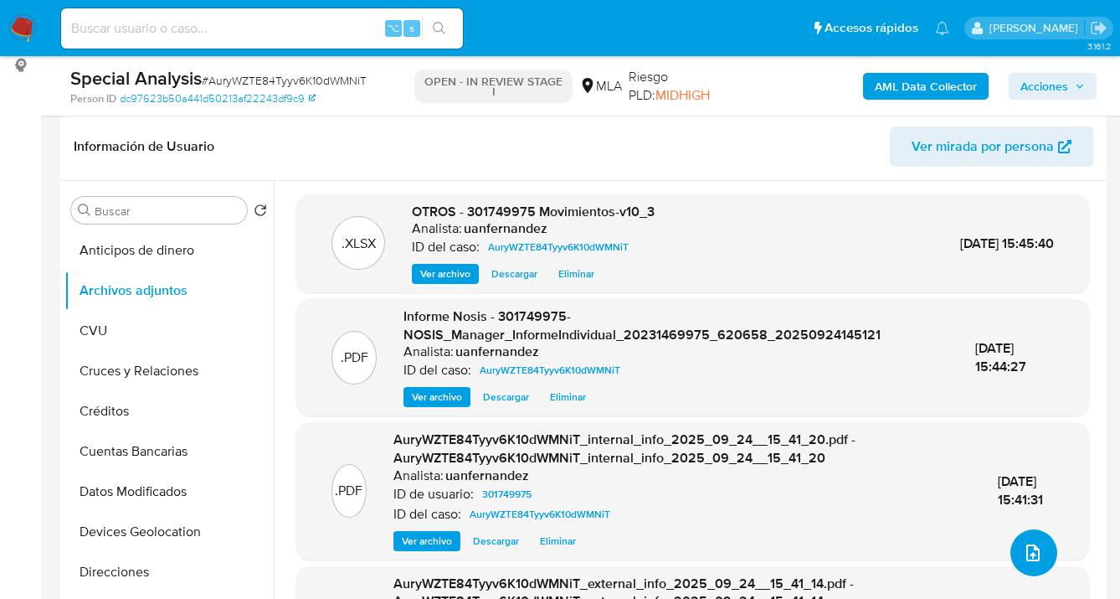
click at [1023, 548] on icon "upload-file" at bounding box center [1033, 553] width 20 height 20
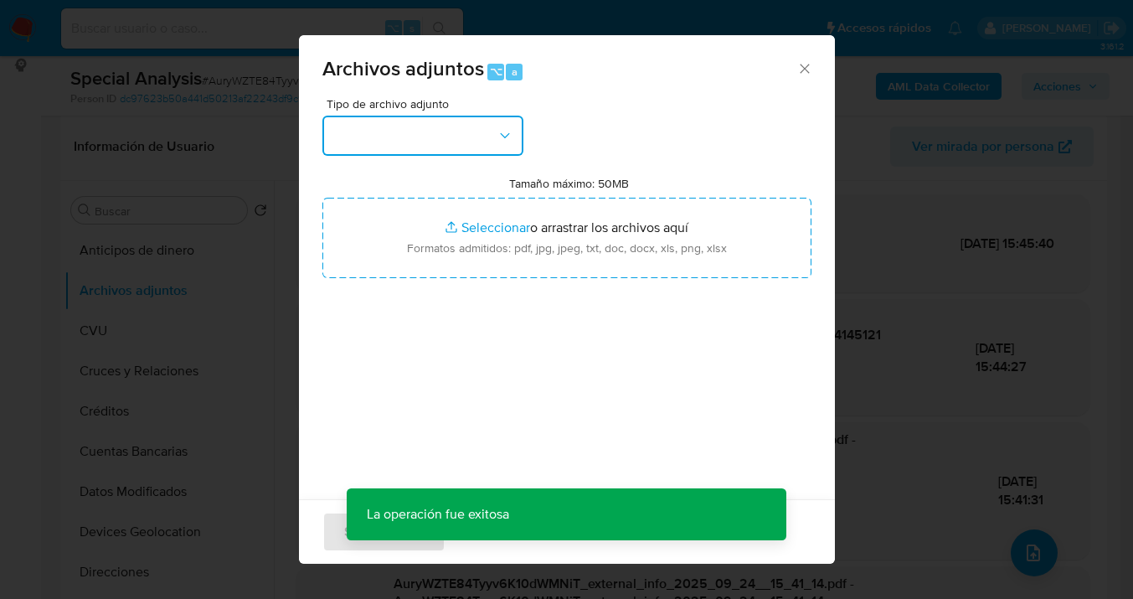
drag, startPoint x: 496, startPoint y: 138, endPoint x: 491, endPoint y: 146, distance: 9.1
click at [497, 139] on icon "button" at bounding box center [505, 135] width 17 height 17
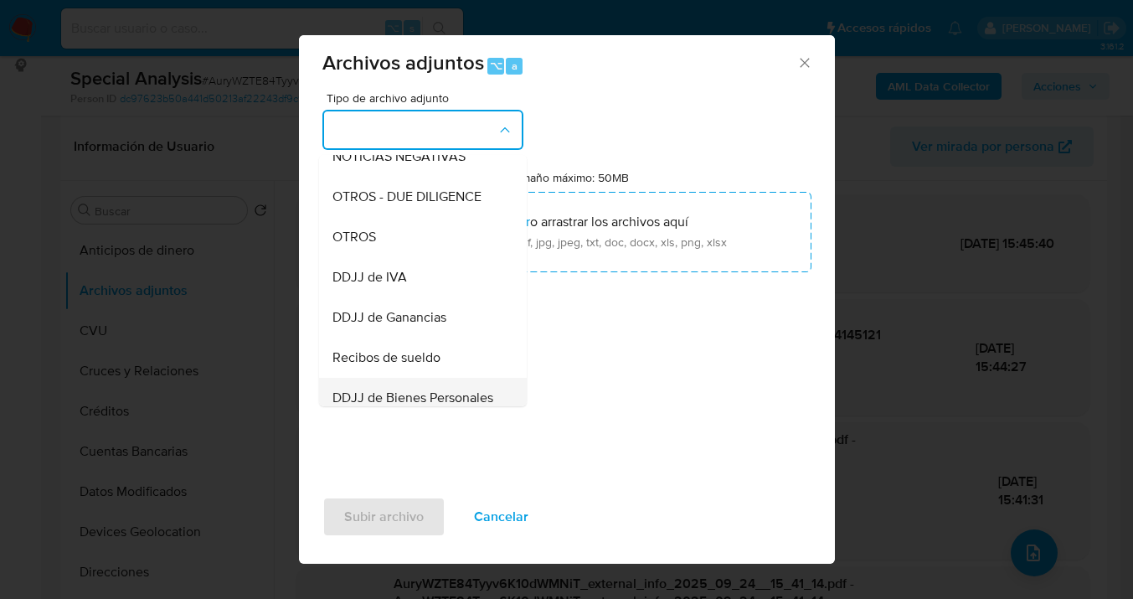
scroll to position [260, 0]
click at [408, 257] on div "OTROS" at bounding box center [417, 237] width 171 height 40
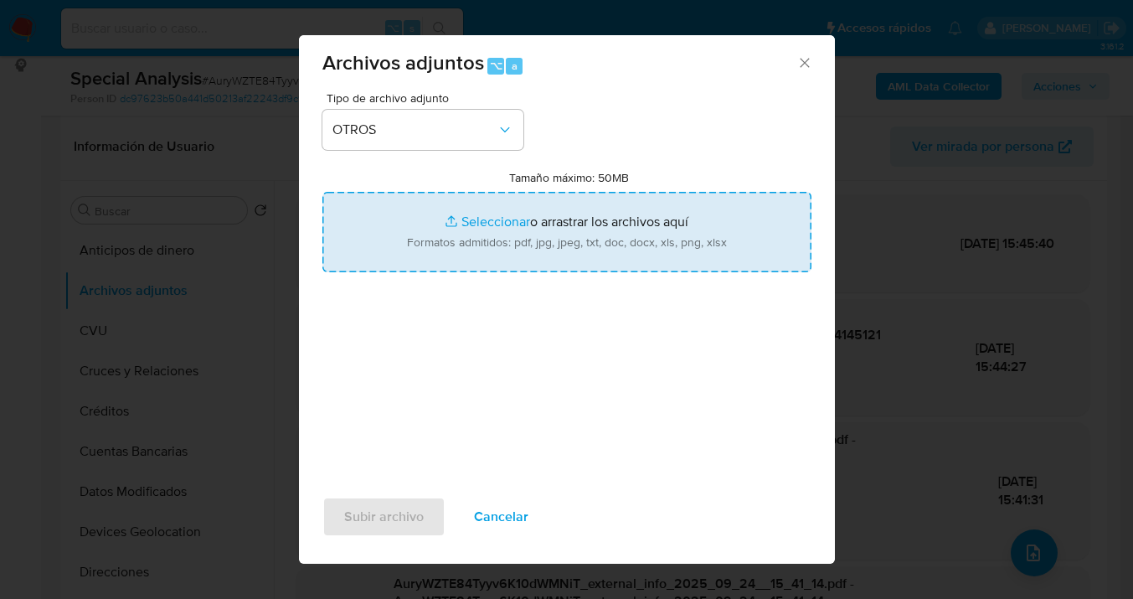
click at [590, 254] on input "Tamaño máximo: 50MB Seleccionar archivos" at bounding box center [566, 232] width 489 height 80
type input "C:\fakepath\CM03 de 03 a 08-2025 Cust 301749975.pdf"
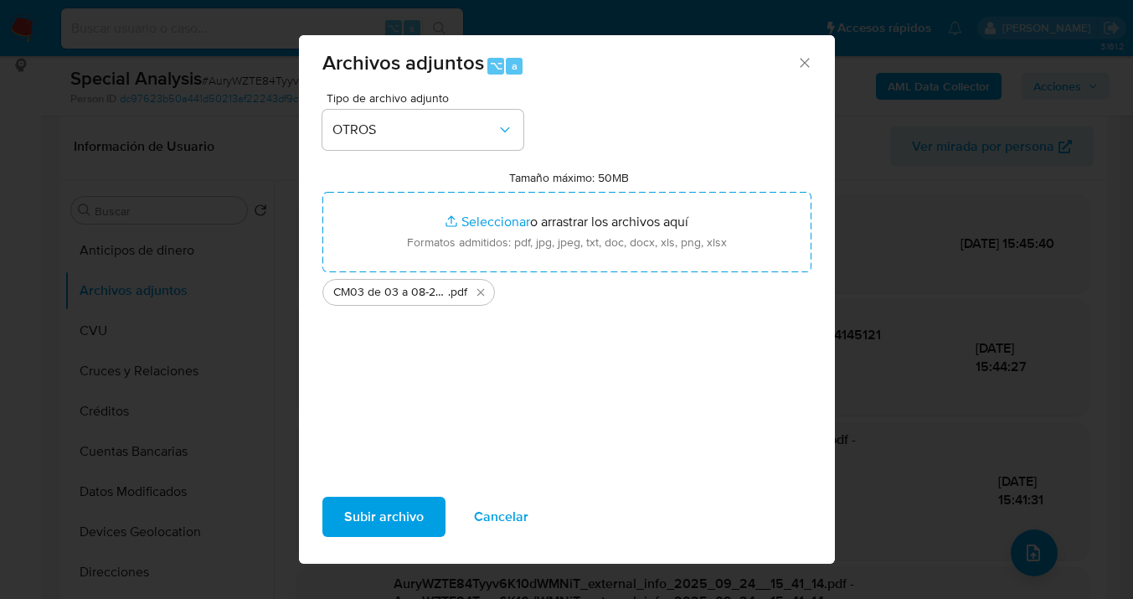
click at [369, 523] on span "Subir archivo" at bounding box center [384, 516] width 80 height 37
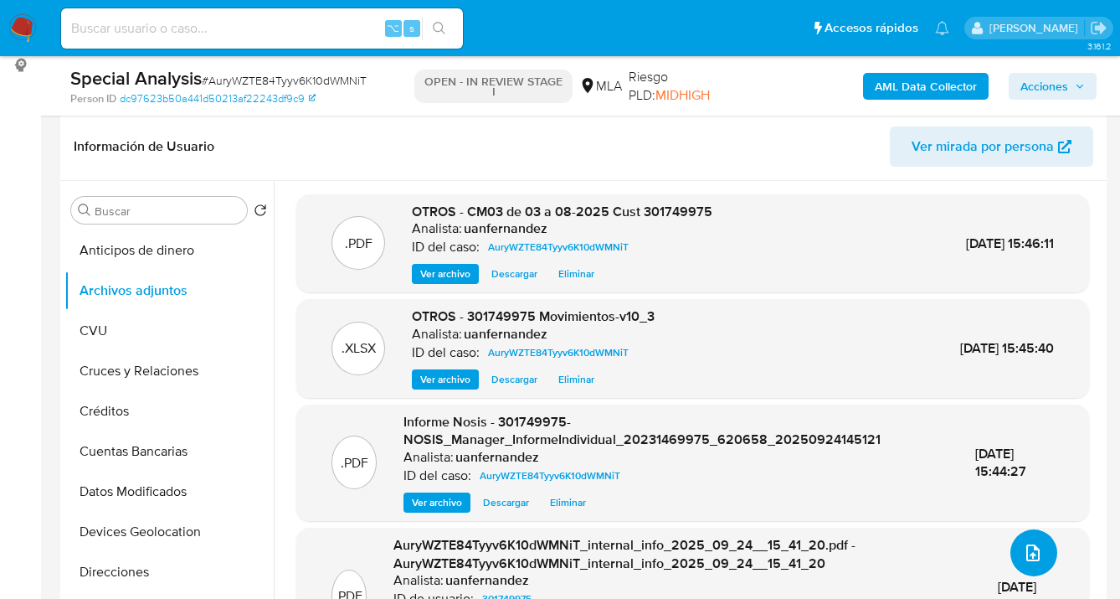
click at [1032, 556] on icon "upload-file" at bounding box center [1033, 553] width 20 height 20
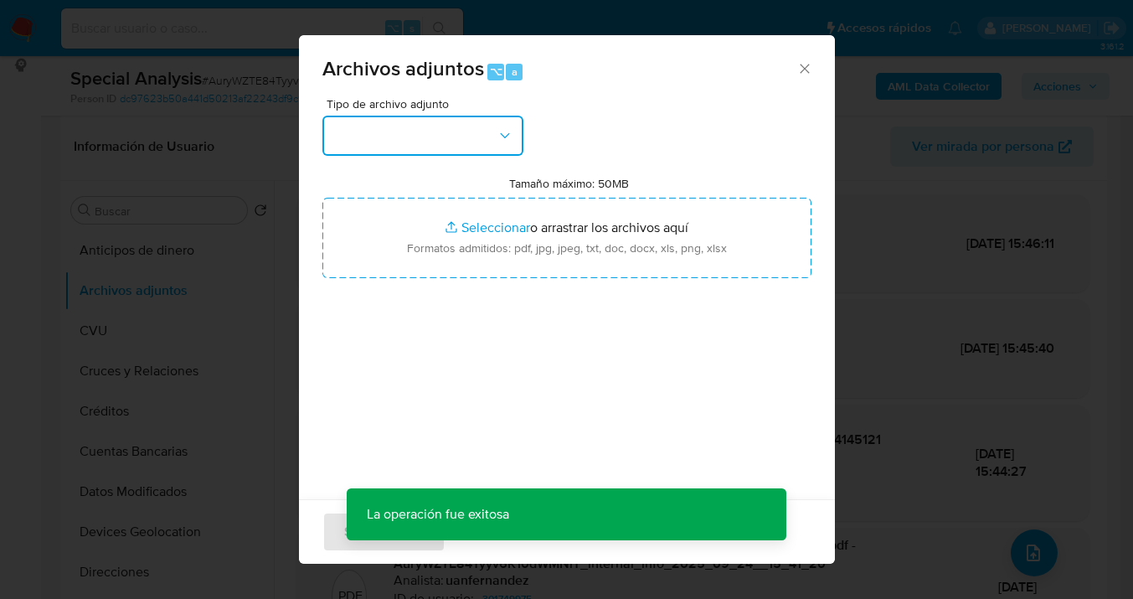
click at [479, 137] on button "button" at bounding box center [422, 136] width 201 height 40
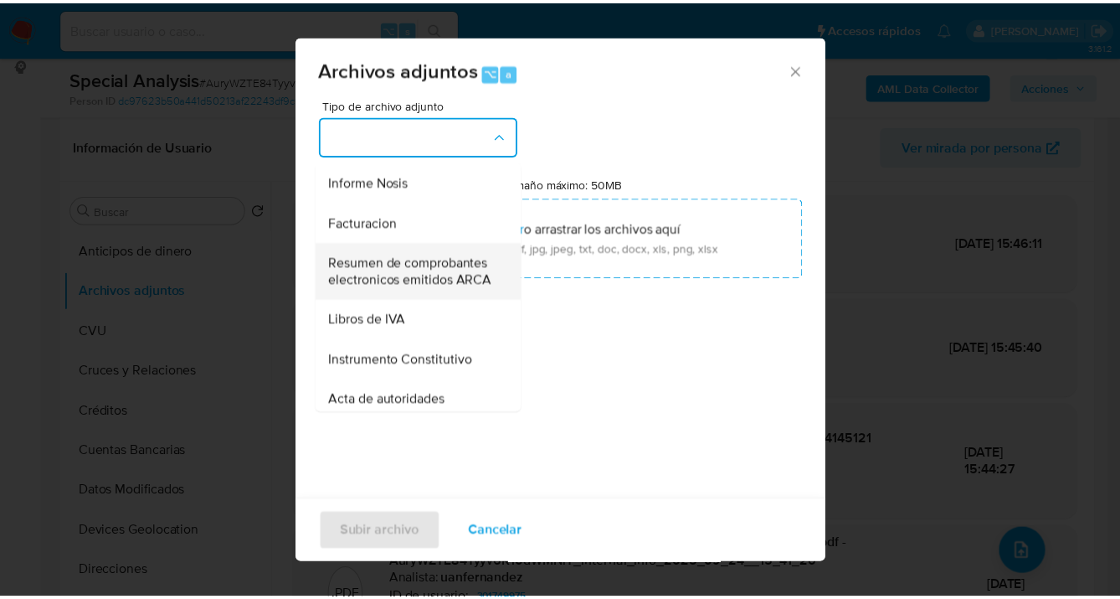
scroll to position [650, 0]
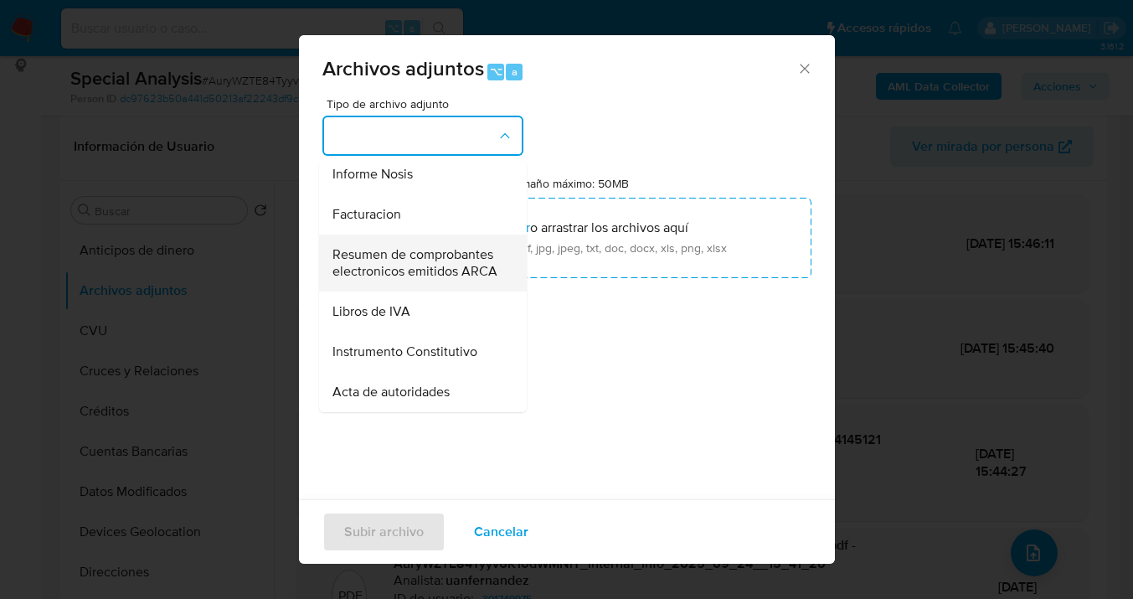
click at [409, 280] on span "Resumen de comprobantes electronicos emitidos ARCA" at bounding box center [417, 262] width 171 height 33
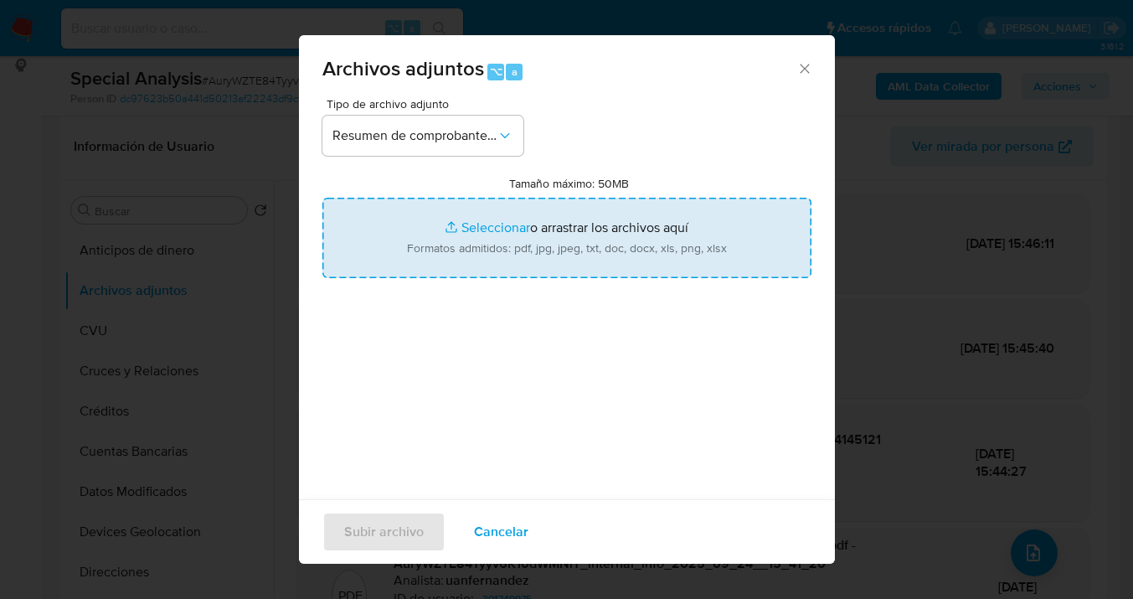
click at [579, 250] on input "Tamaño máximo: 50MB Seleccionar archivos" at bounding box center [566, 238] width 489 height 80
type input "C:\fakepath\Comprobantes eletronicos emitidos 2024.pdf"
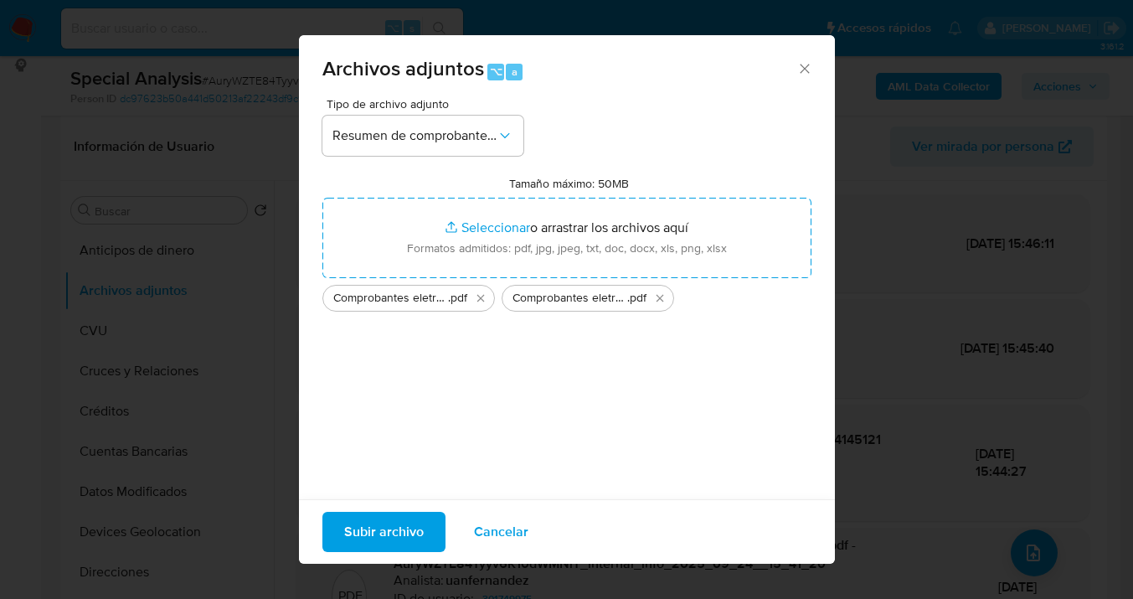
click at [390, 527] on span "Subir archivo" at bounding box center [384, 531] width 80 height 37
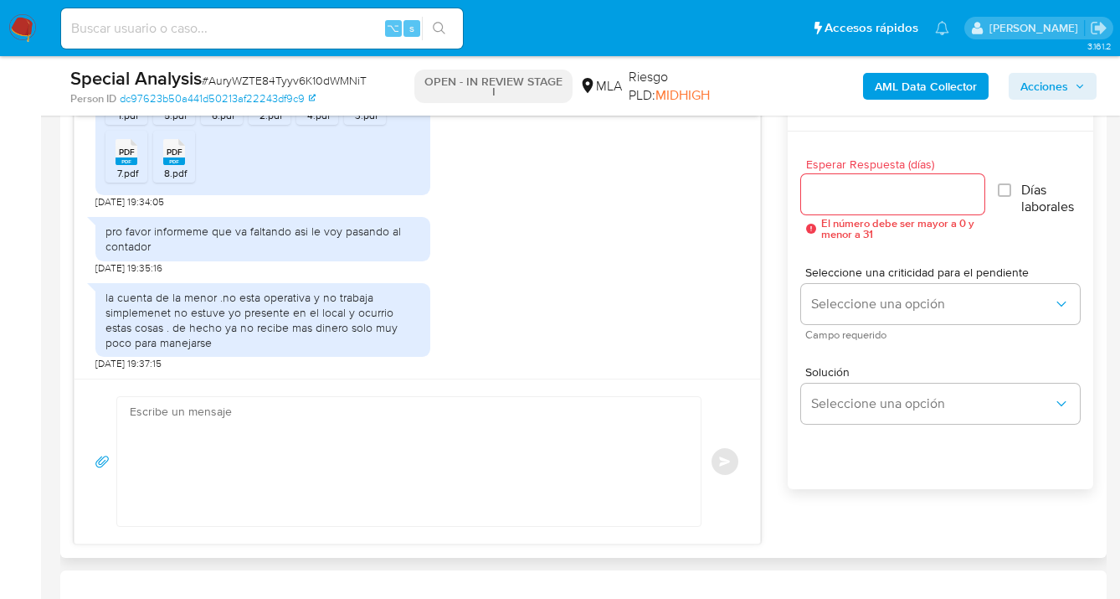
scroll to position [1146, 0]
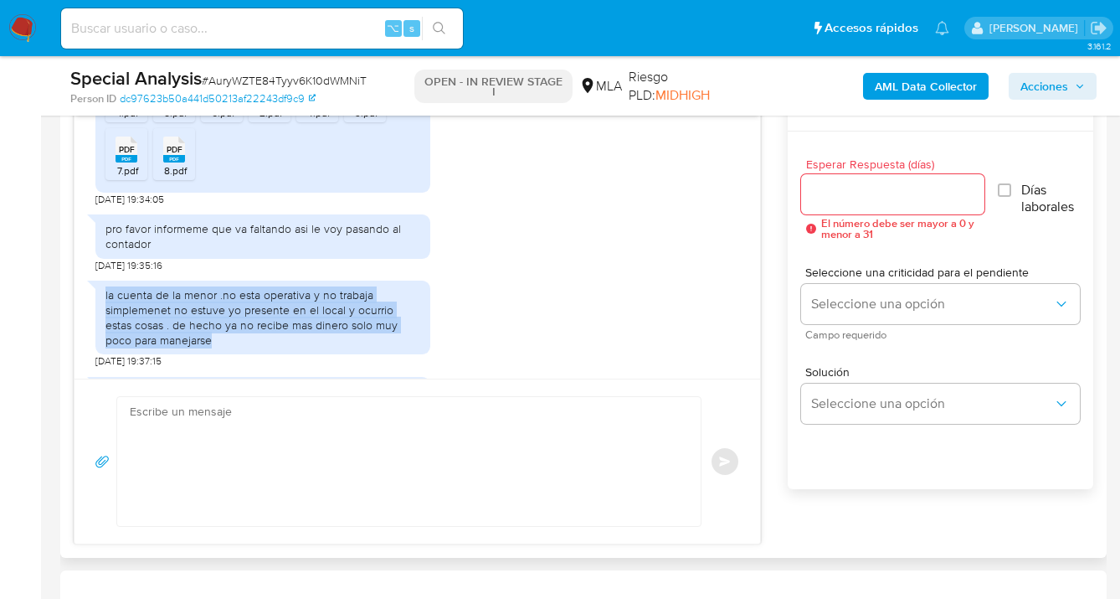
drag, startPoint x: 106, startPoint y: 295, endPoint x: 195, endPoint y: 334, distance: 97.9
click at [195, 334] on div "la cuenta de la menor .no esta operativa y no trabaja simplemenet no estuve yo …" at bounding box center [263, 317] width 315 height 61
copy div "la cuenta de la menor .no esta operativa y no trabaja simplemenet no estuve yo …"
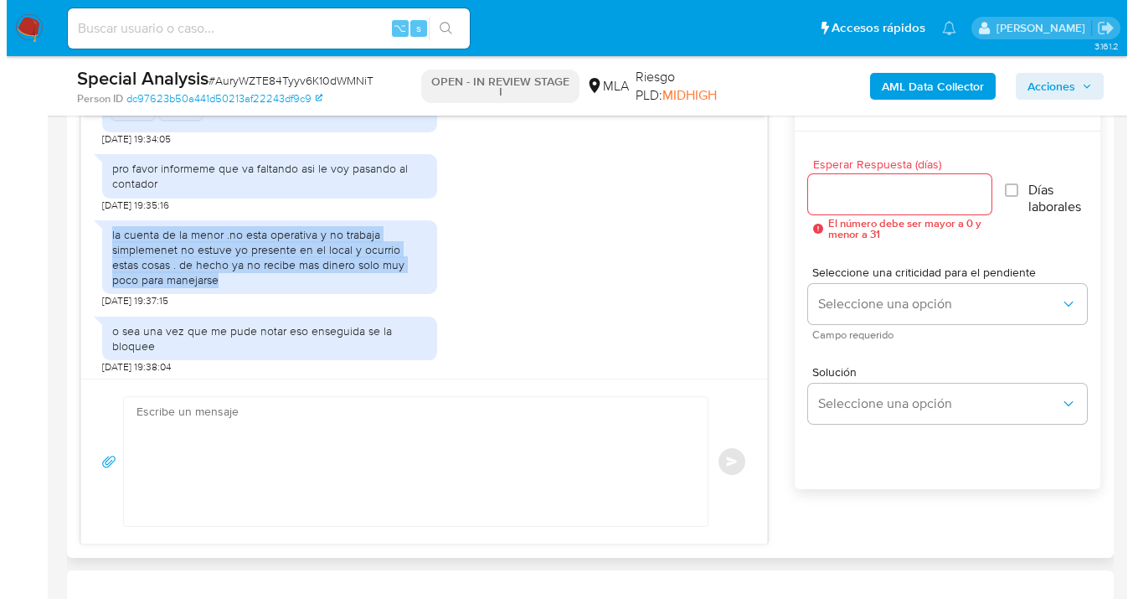
scroll to position [1210, 0]
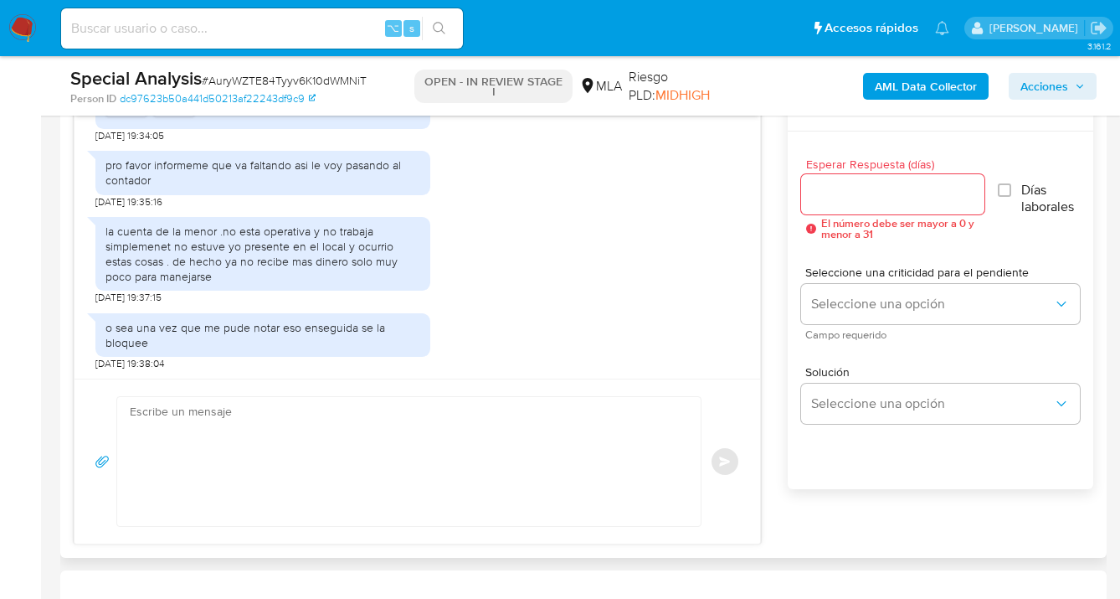
click at [230, 342] on div "o sea una vez que me pude notar eso enseguida se la bloquee" at bounding box center [263, 335] width 315 height 30
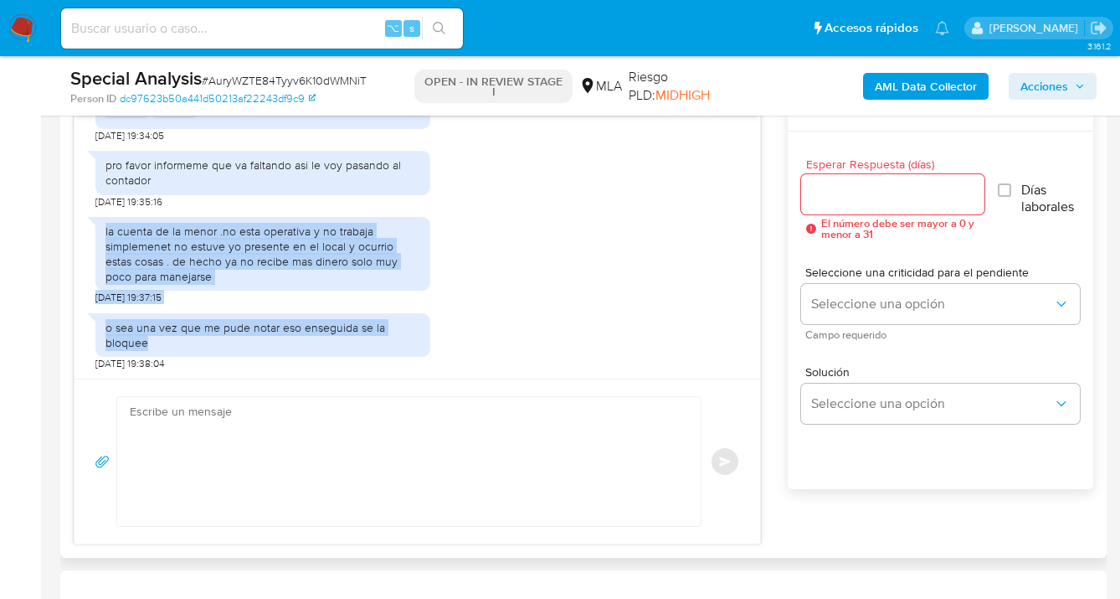
drag, startPoint x: 200, startPoint y: 345, endPoint x: 100, endPoint y: 236, distance: 147.6
click at [100, 236] on div "17/09/2025 14:52:03 hola te pido disculpas recien veo el mensaje .se lo acabo d…" at bounding box center [418, 247] width 686 height 264
copy div "la cuenta de la menor .no esta operativa y no trabaja simplemenet no estuve yo …"
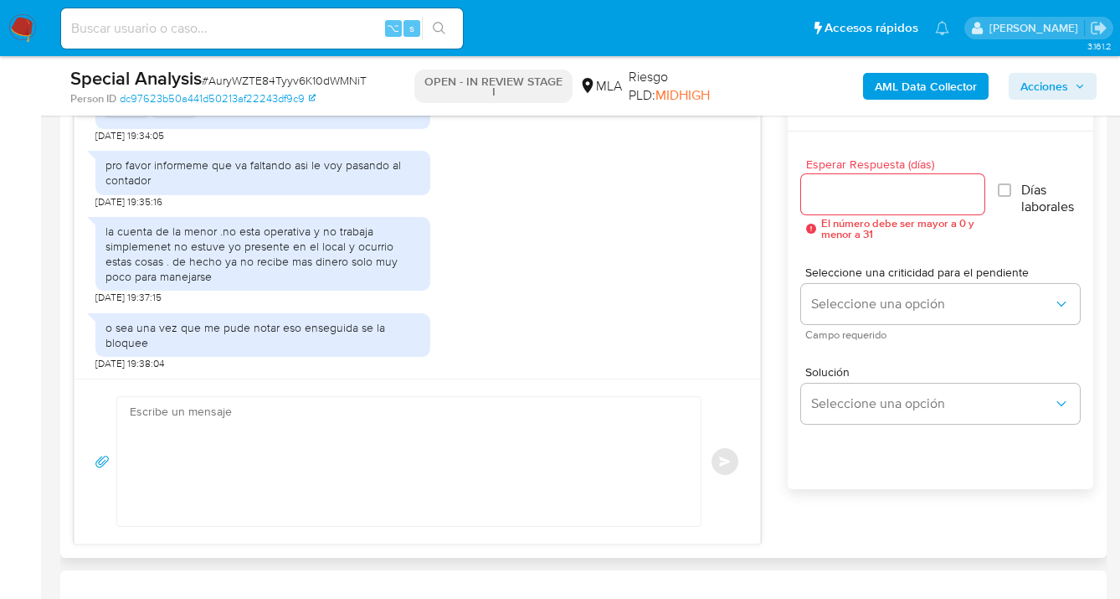
click at [831, 187] on input "Esperar Respuesta (días)" at bounding box center [892, 194] width 183 height 22
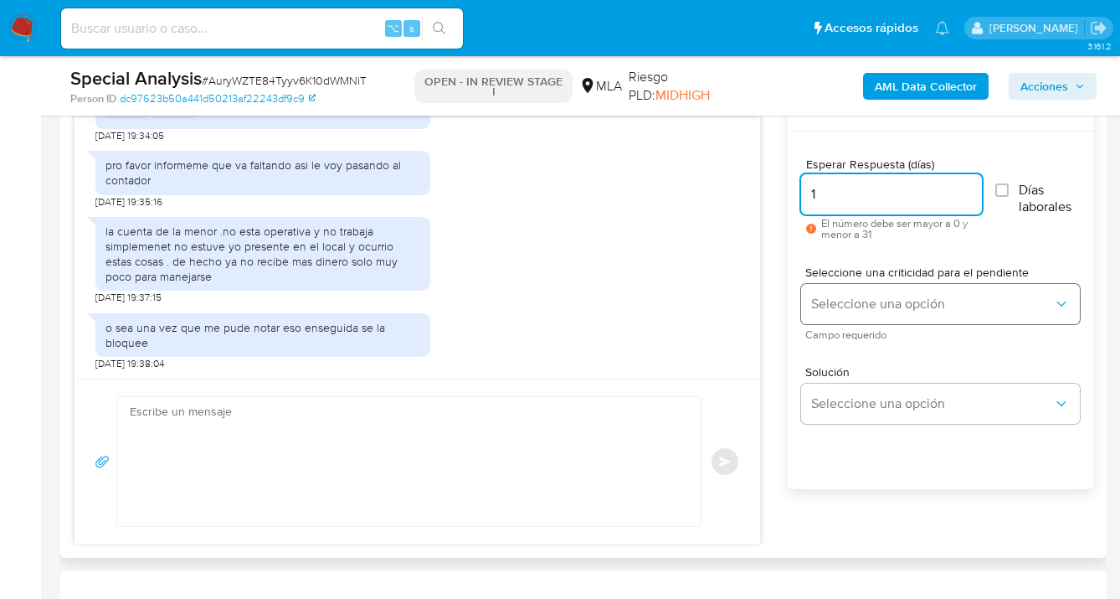
type input "1"
click at [868, 306] on span "Seleccione una opción" at bounding box center [932, 304] width 242 height 17
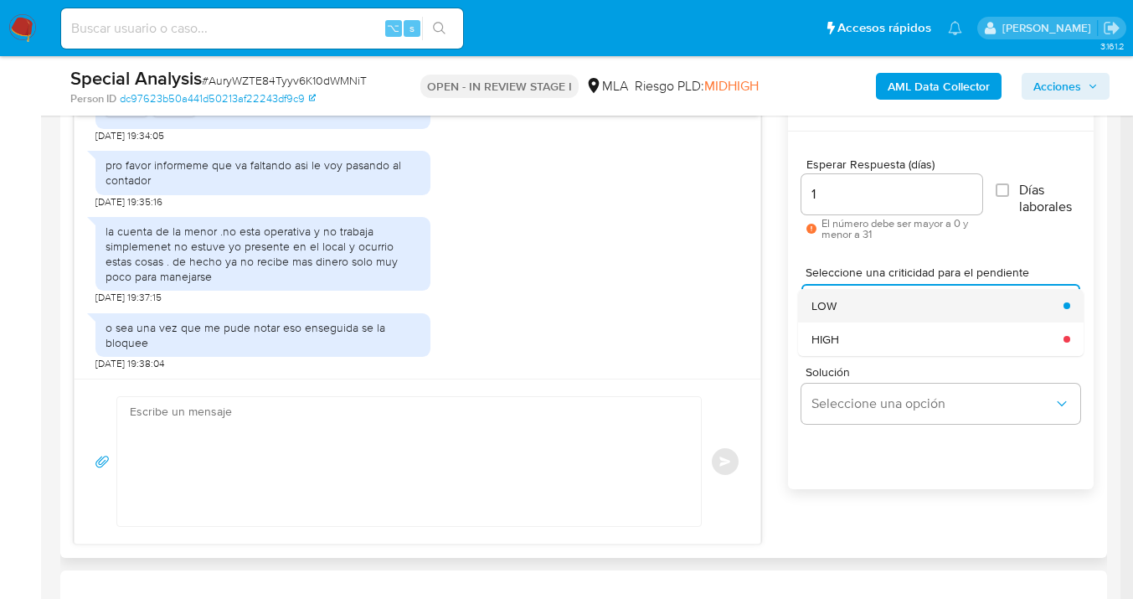
click at [850, 298] on div "LOW" at bounding box center [932, 305] width 242 height 33
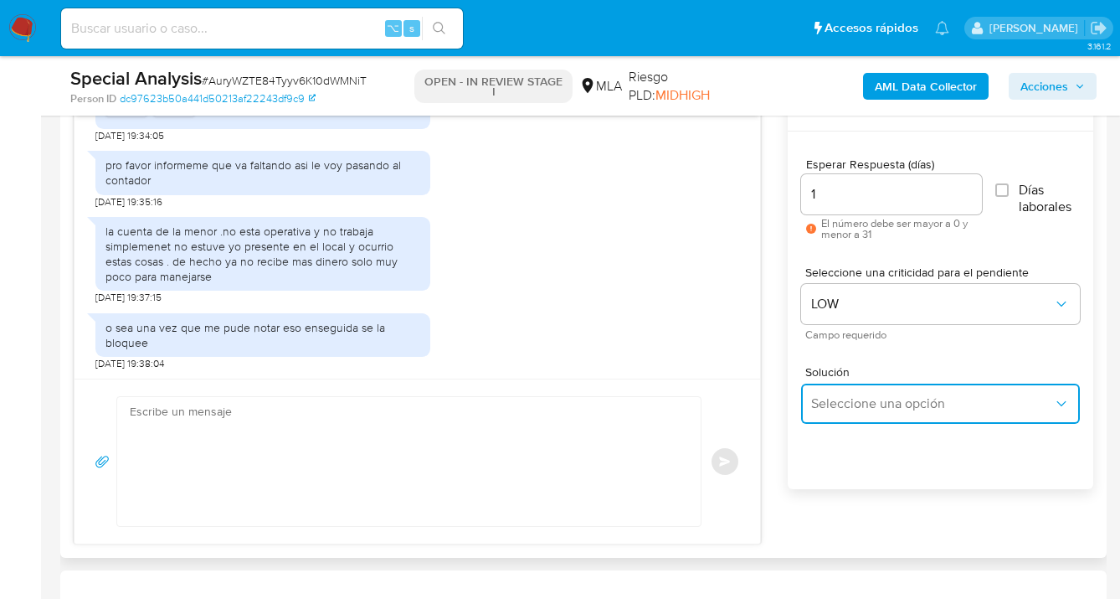
click at [858, 399] on span "Seleccione una opción" at bounding box center [932, 403] width 242 height 17
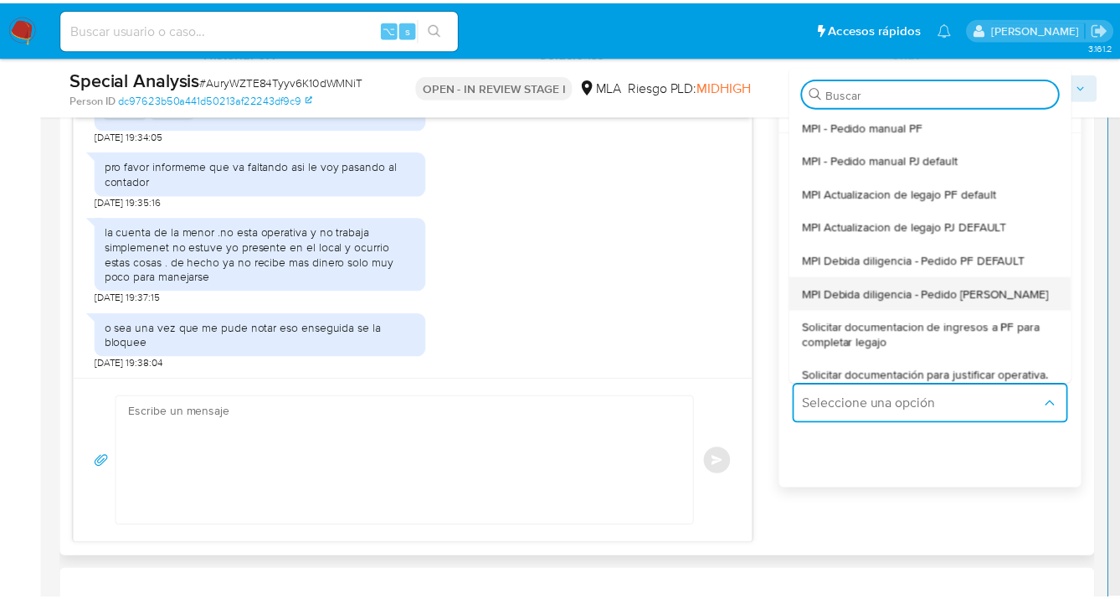
scroll to position [37, 0]
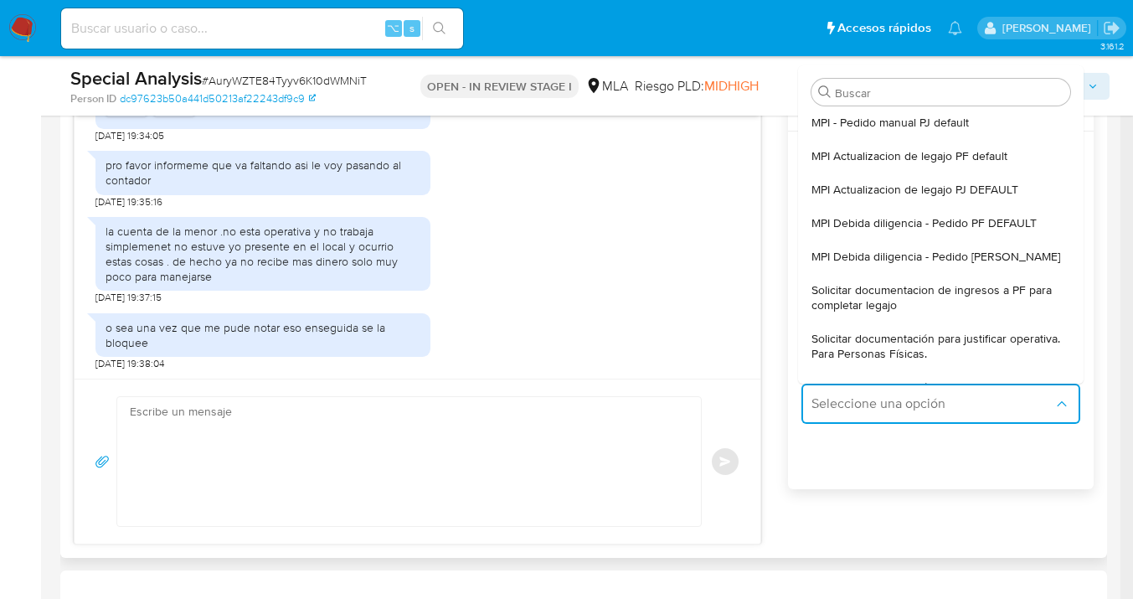
click at [919, 349] on span "Solicitar documentación para justificar operativa. Para Personas Físicas." at bounding box center [935, 346] width 249 height 30
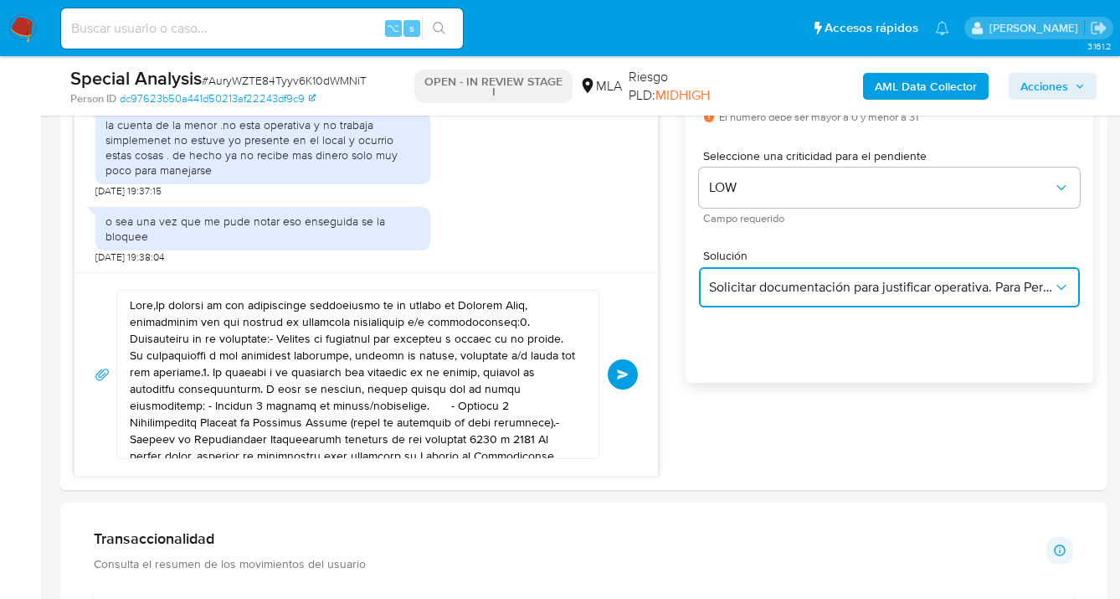
scroll to position [1048, 0]
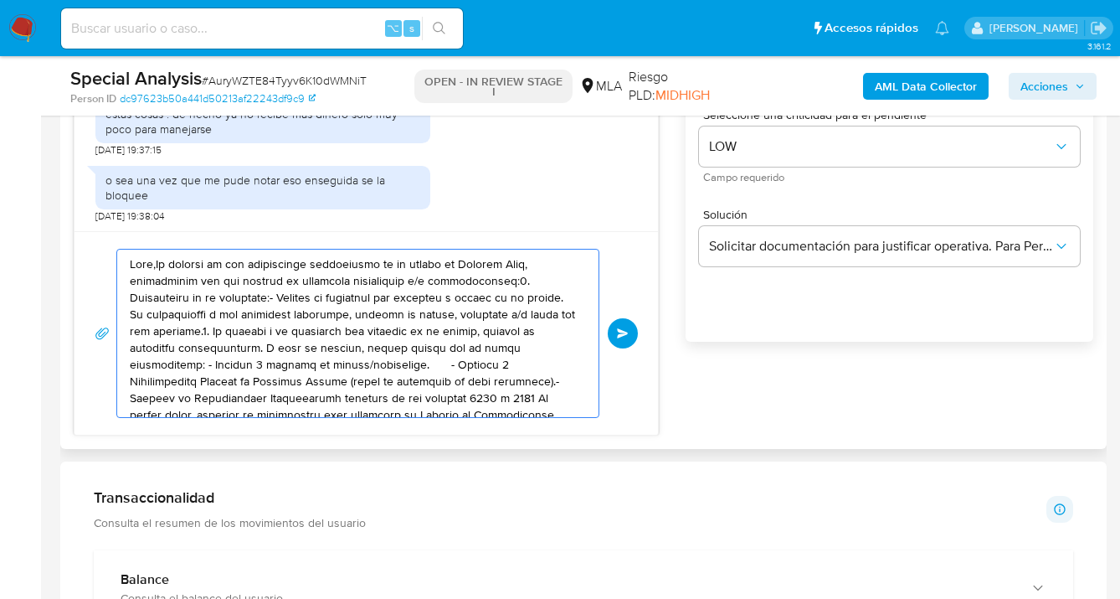
drag, startPoint x: 440, startPoint y: 402, endPoint x: 262, endPoint y: 241, distance: 240.1
click at [78, 194] on div "17/09/2025 14:52:03 hola te pido disculpas recien veo el mensaje .se lo acabo d…" at bounding box center [366, 188] width 585 height 496
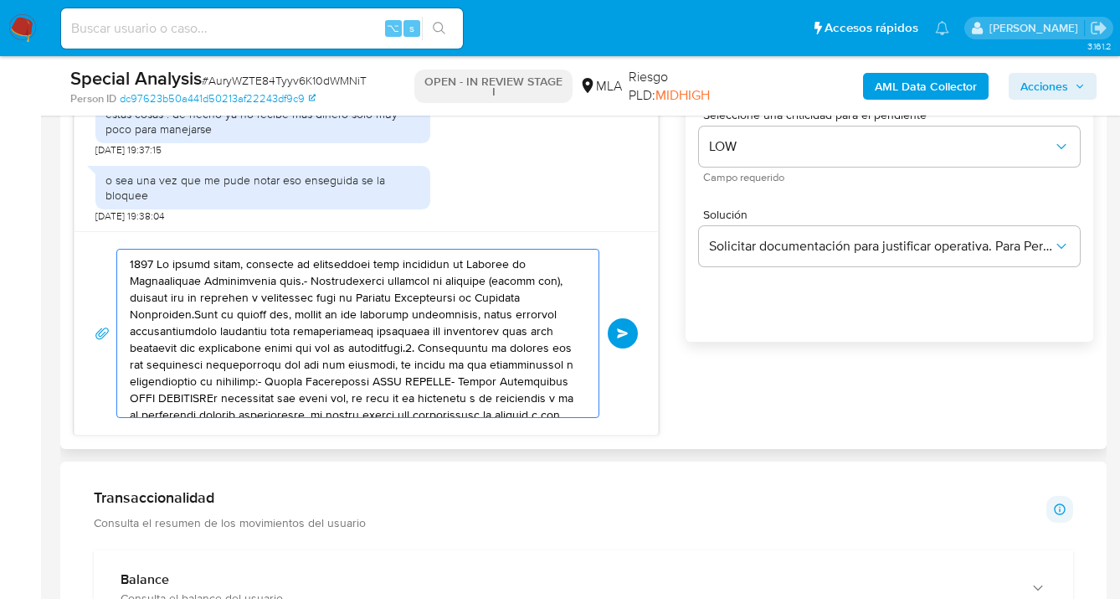
drag, startPoint x: 375, startPoint y: 371, endPoint x: 83, endPoint y: 193, distance: 341.9
click at [82, 192] on div "17/09/2025 14:52:03 hola te pido disculpas recien veo el mensaje .se lo acabo d…" at bounding box center [366, 188] width 585 height 496
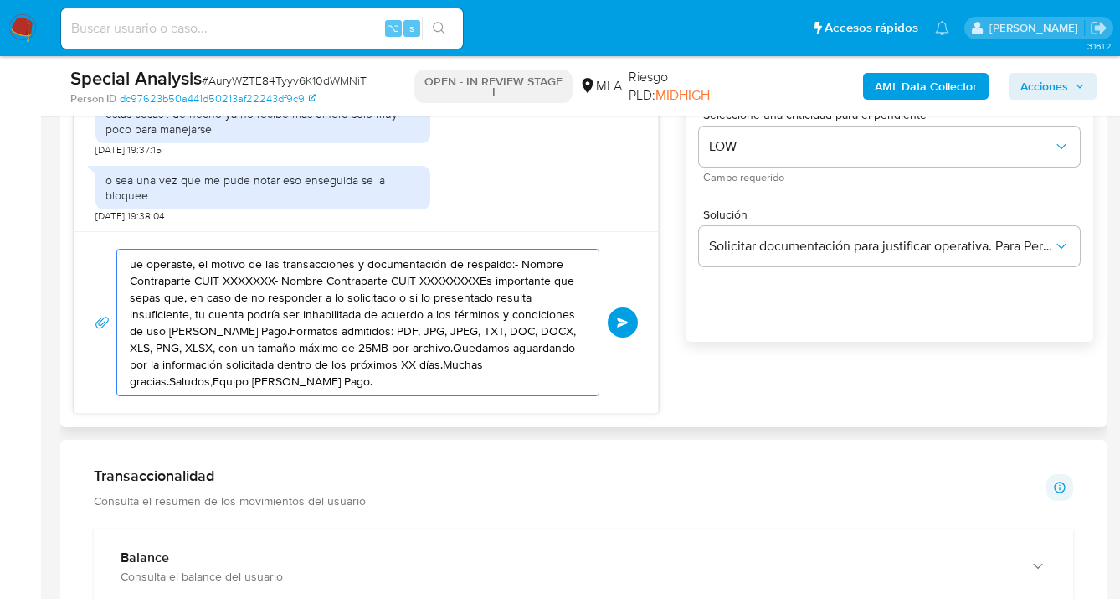
drag, startPoint x: 190, startPoint y: 323, endPoint x: 81, endPoint y: 257, distance: 127.4
type textarea "días.Muchas gracias.Saludos,Equipo de Mercado Pago."
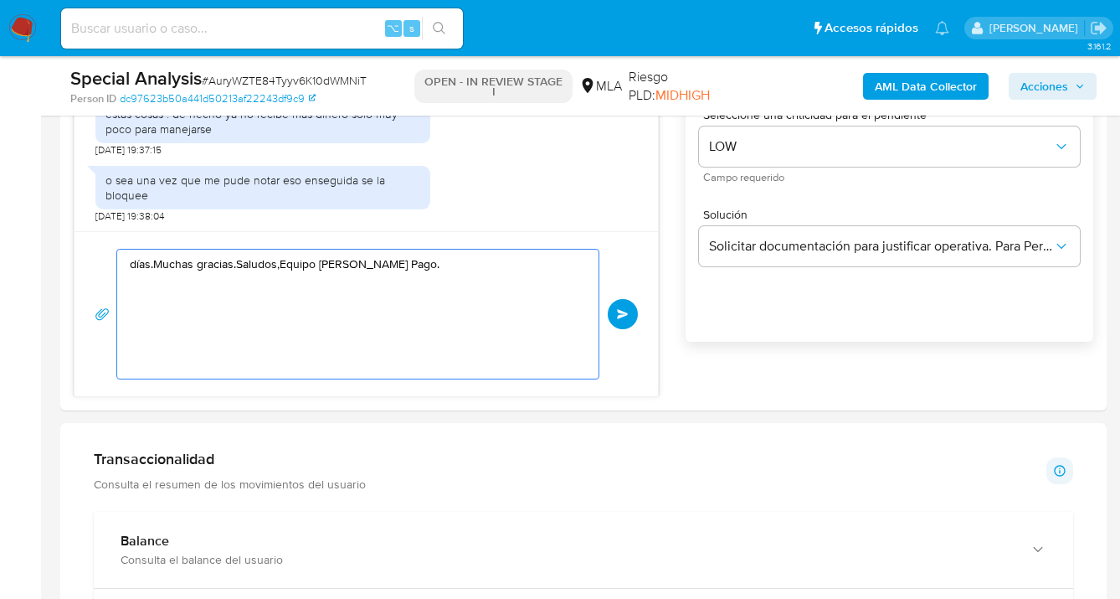
drag, startPoint x: 305, startPoint y: 324, endPoint x: 38, endPoint y: 241, distance: 279.7
paste textarea "esperamos te encuentres muy bien. Confirmamos la recepción de la documentación …"
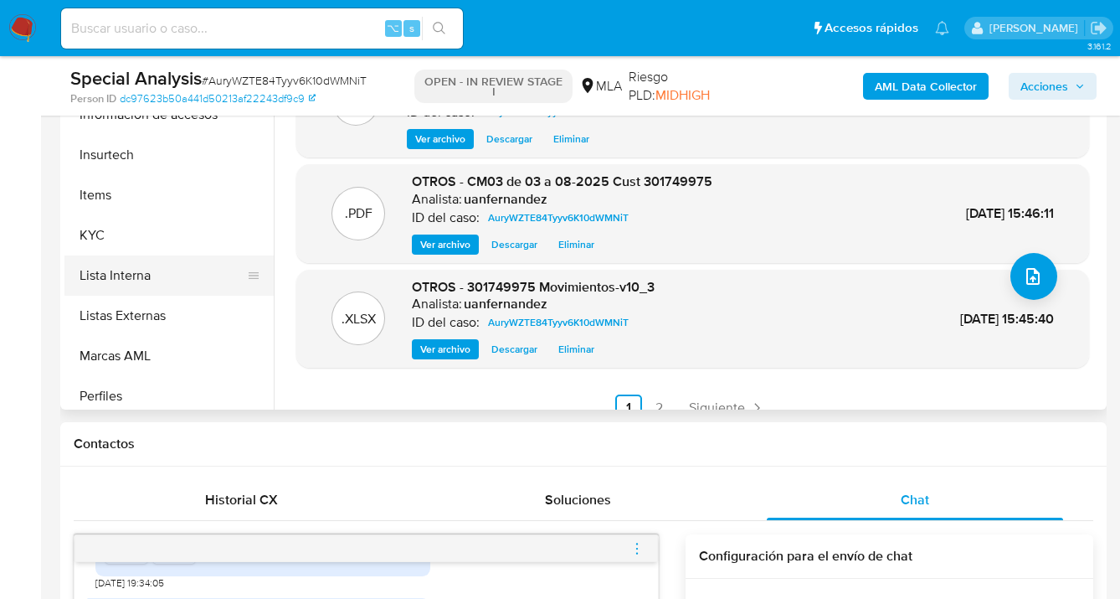
scroll to position [616, 0]
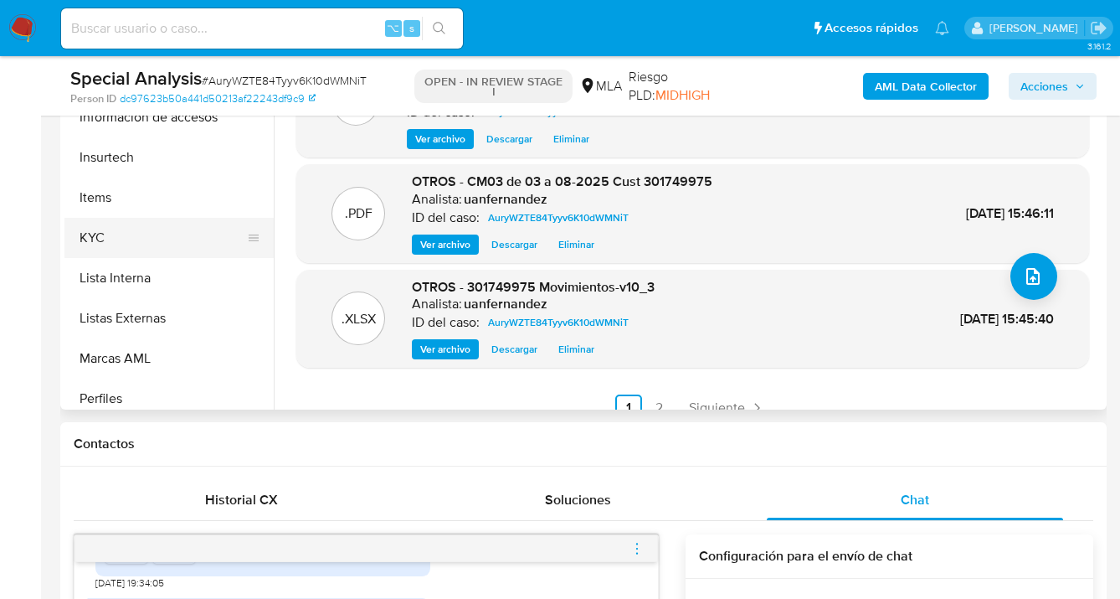
drag, startPoint x: 197, startPoint y: 236, endPoint x: 208, endPoint y: 237, distance: 11.8
click at [197, 236] on button "KYC" at bounding box center [162, 238] width 196 height 40
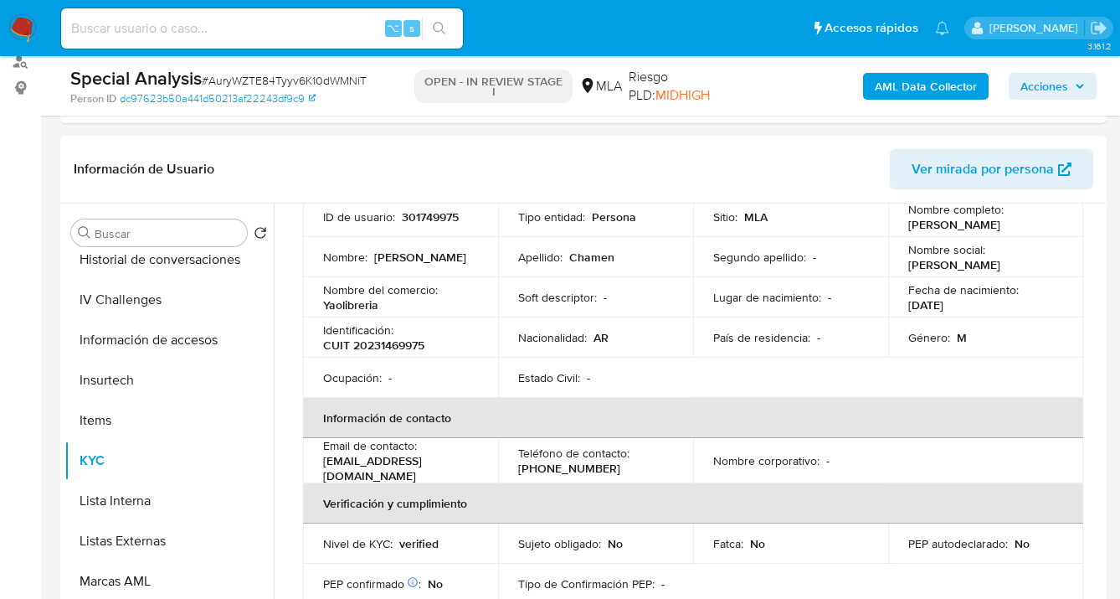
scroll to position [126, 0]
drag, startPoint x: 903, startPoint y: 225, endPoint x: 1023, endPoint y: 226, distance: 119.7
click at [1023, 226] on div "Nombre completo : Adolfo Daniel Chamen" at bounding box center [985, 217] width 155 height 30
copy p "Adolfo Daniel Chamen"
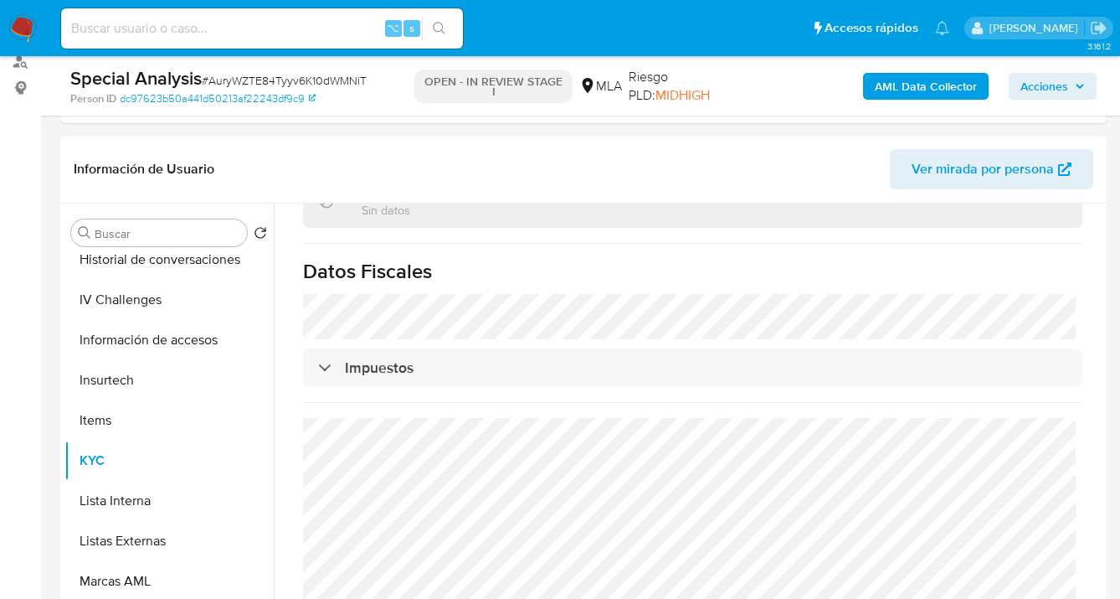
scroll to position [798, 0]
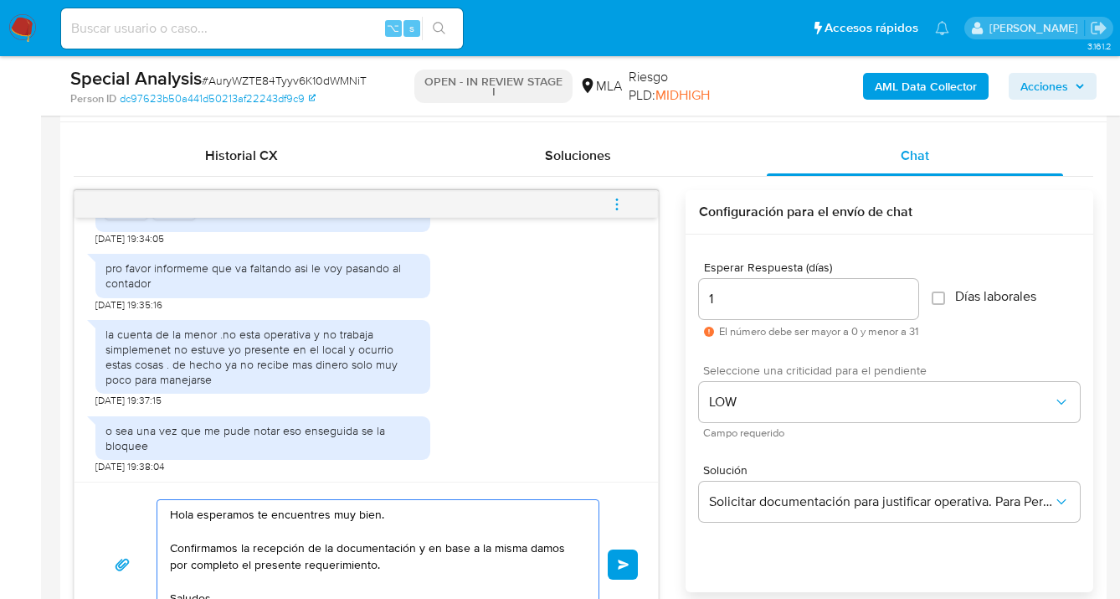
click at [196, 516] on textarea "Hola esperamos te encuentres muy bien. Confirmamos la recepción de la documenta…" at bounding box center [374, 564] width 408 height 129
paste textarea "Adolfo Daniel Chamen"
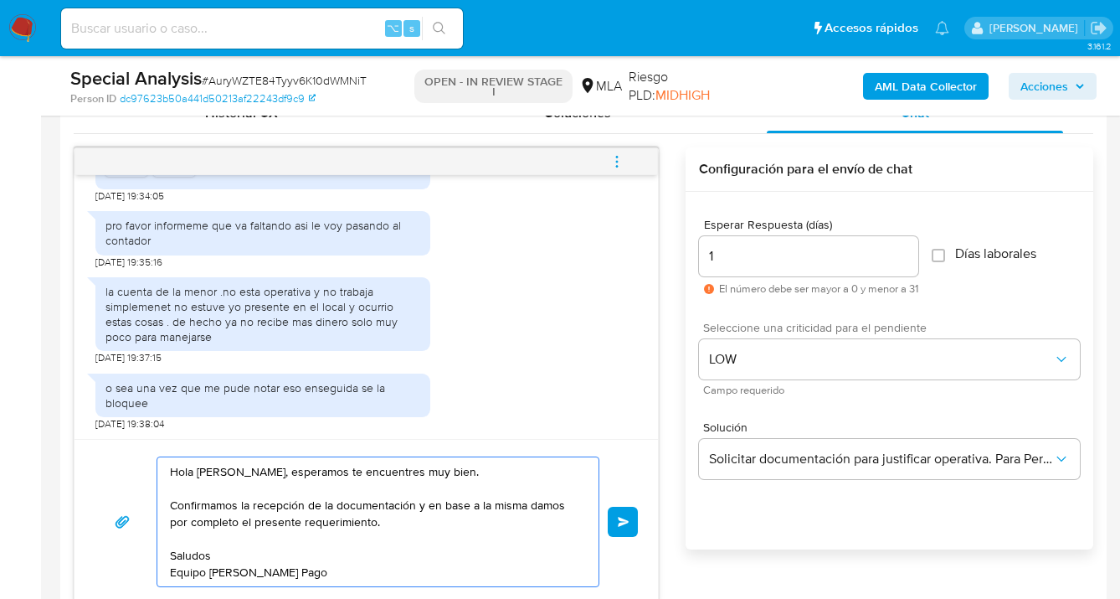
scroll to position [1065, 0]
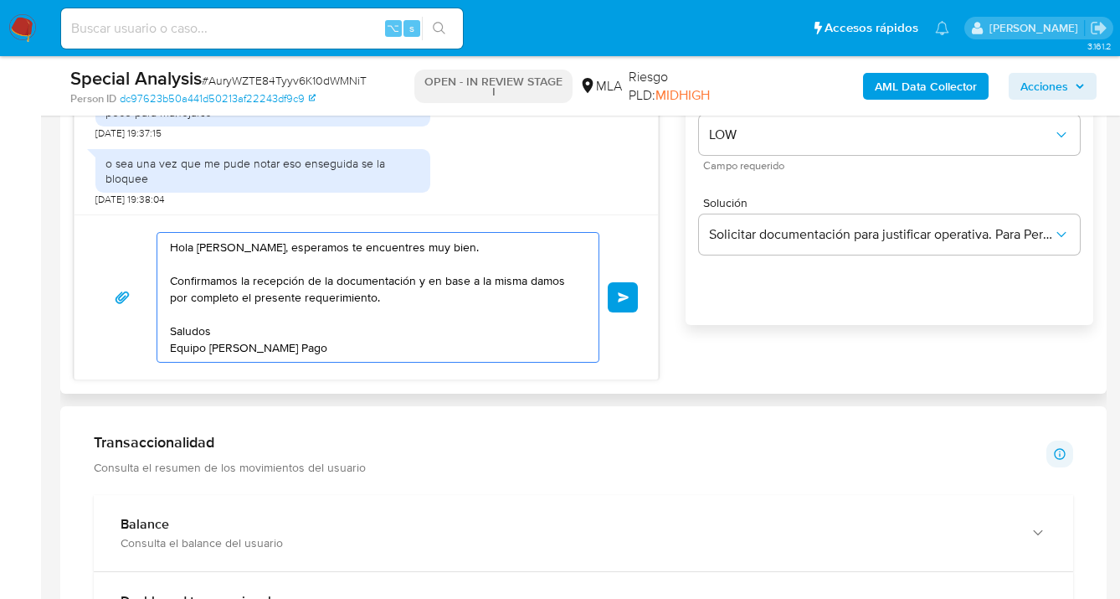
click at [213, 270] on textarea "Hola Adolfo Daniel Chamen, esperamos te encuentres muy bien. Confirmamos la rec…" at bounding box center [374, 297] width 408 height 129
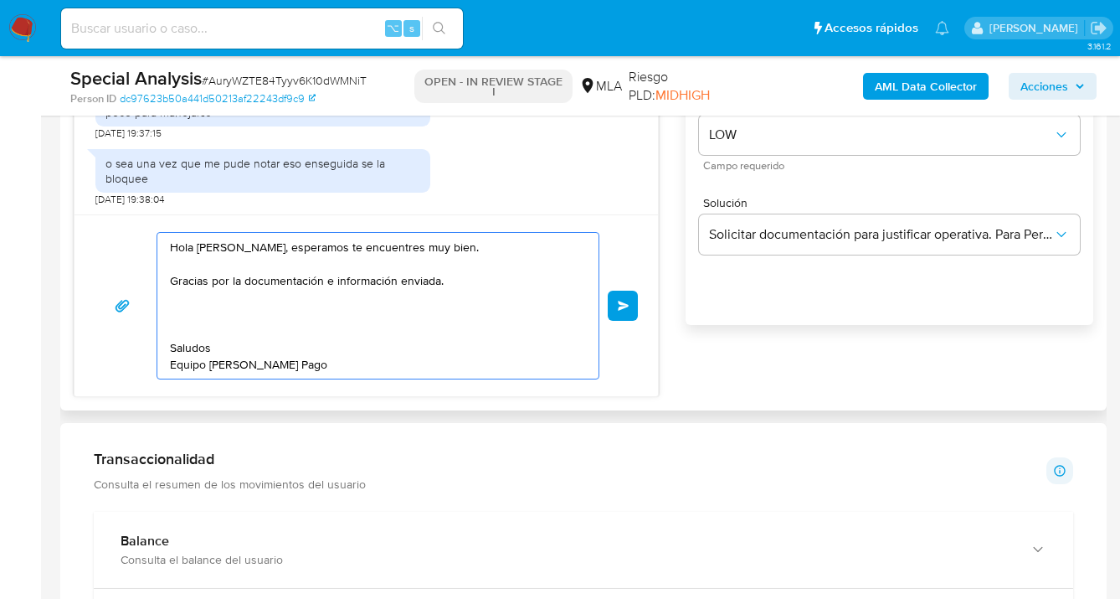
paste textarea "En esta oportunidad no tomaremos ninguna otra medida sobre tu cuenta. Sin embar…"
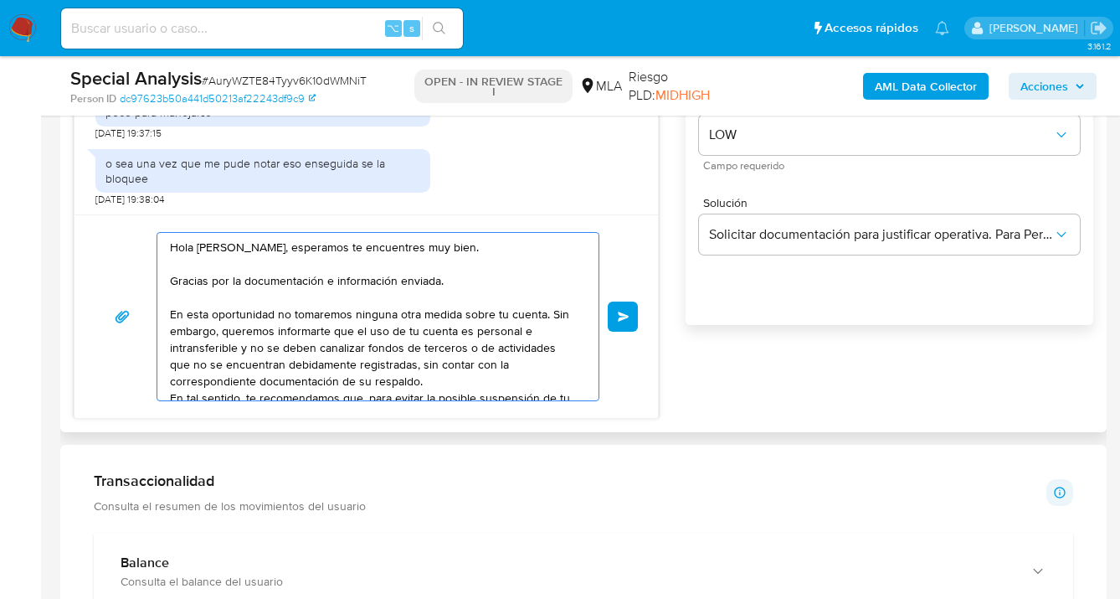
scroll to position [0, 0]
click at [541, 316] on textarea "Hola Adolfo Daniel Chamen, esperamos te encuentres muy bien. Gracias por la doc…" at bounding box center [374, 316] width 408 height 167
click at [554, 331] on textarea "Hola Adolfo Daniel Chamen, esperamos te encuentres muy bien. Gracias por la doc…" at bounding box center [374, 316] width 408 height 167
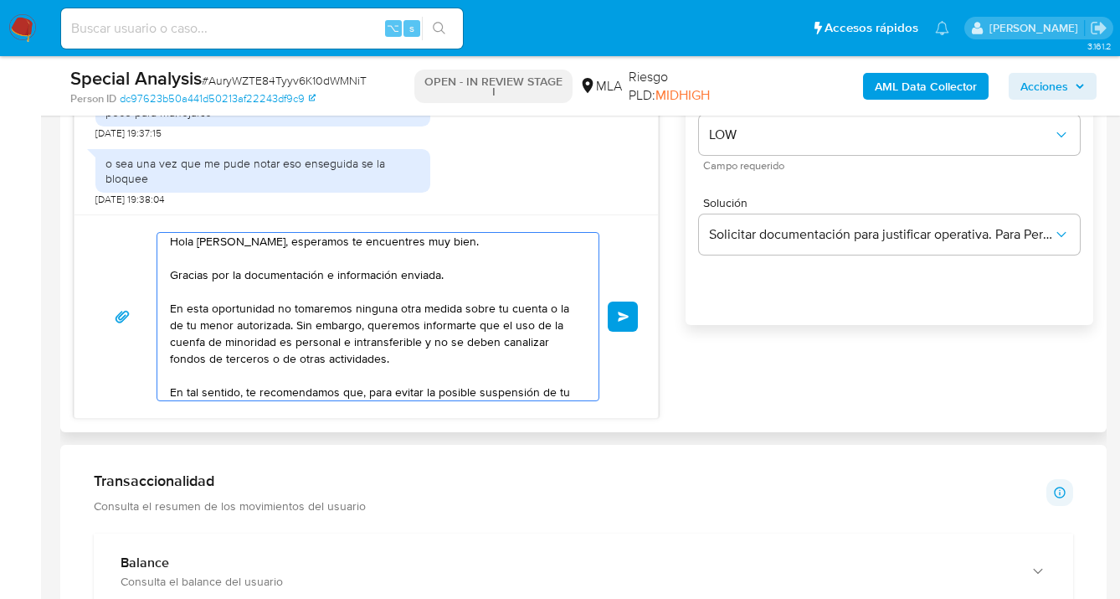
scroll to position [39, 0]
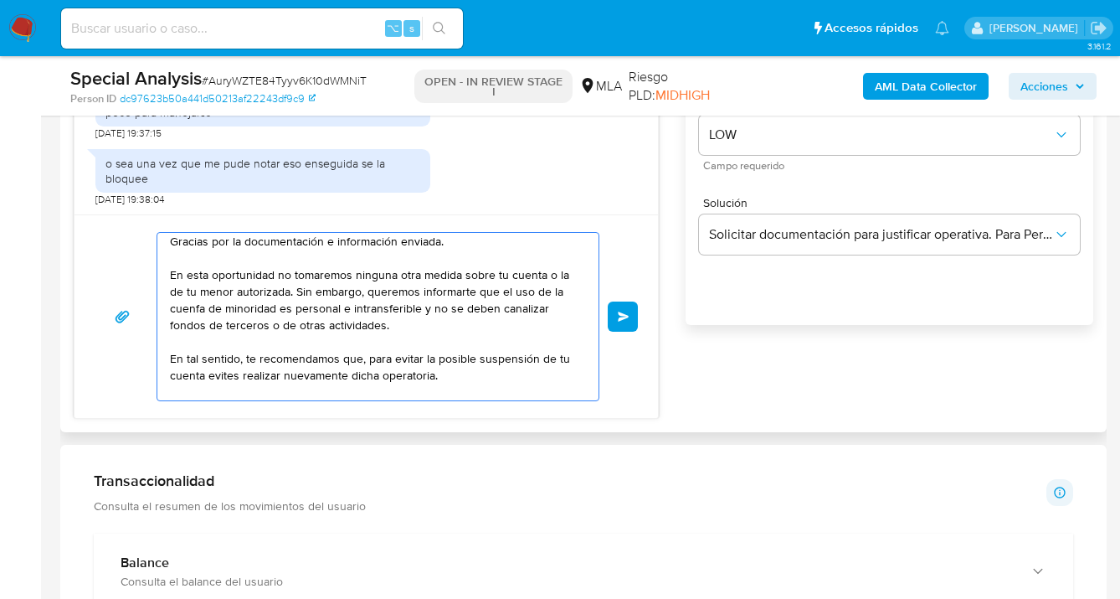
drag, startPoint x: 552, startPoint y: 358, endPoint x: 567, endPoint y: 373, distance: 21.3
click at [552, 358] on textarea "Hola Adolfo Daniel Chamen, esperamos te encuentres muy bien. Gracias por la doc…" at bounding box center [374, 316] width 408 height 167
click at [196, 309] on textarea "Hola Adolfo Daniel Chamen, esperamos te encuentres muy bien. Gracias por la doc…" at bounding box center [374, 316] width 408 height 167
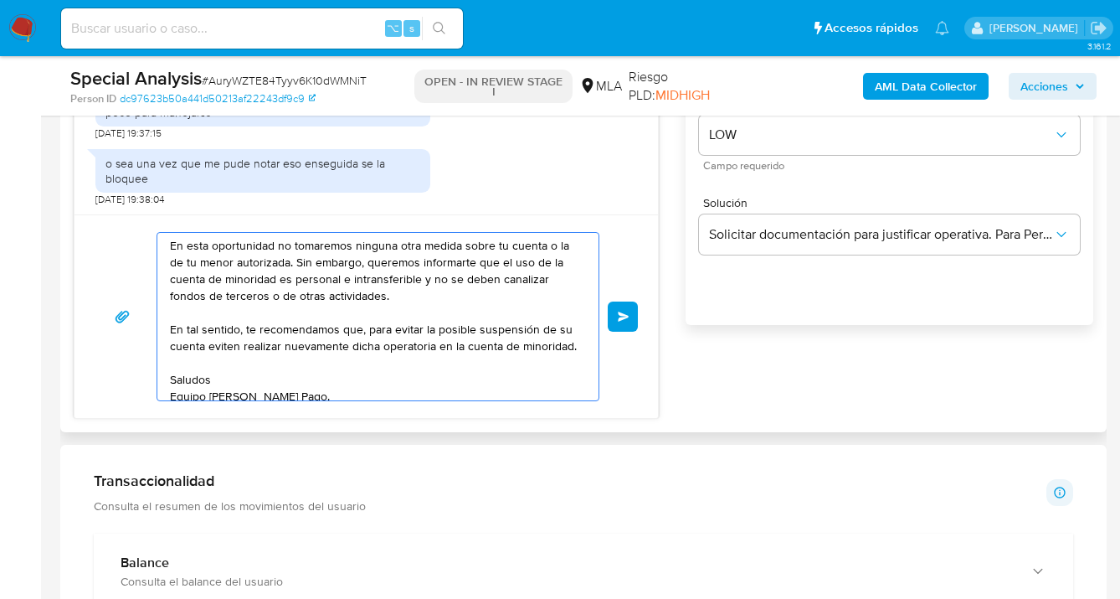
scroll to position [146, 0]
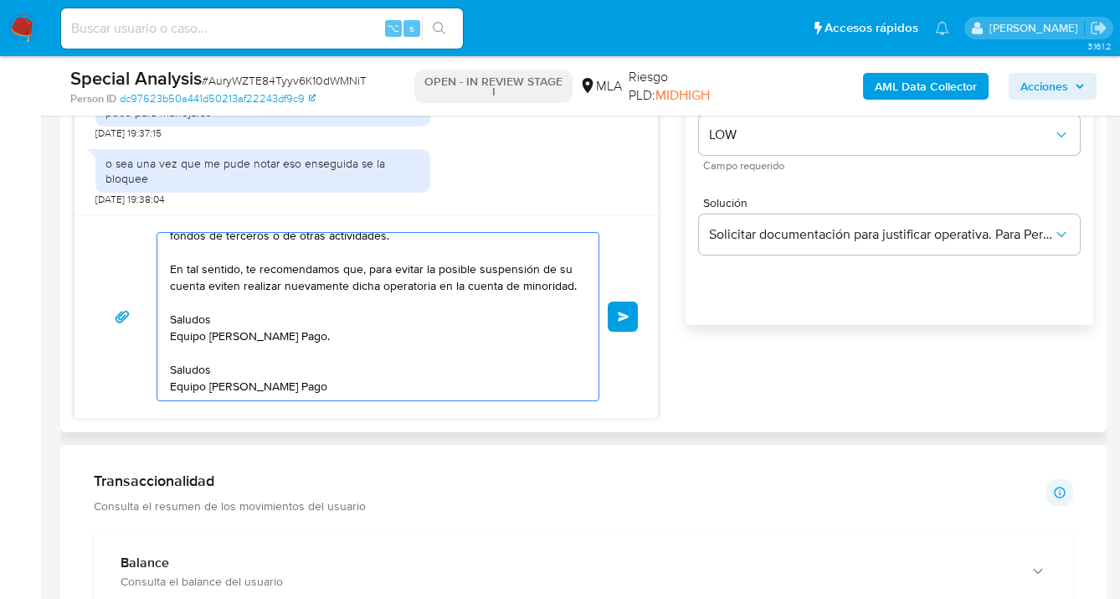
drag, startPoint x: 323, startPoint y: 388, endPoint x: 143, endPoint y: 371, distance: 180.8
click at [143, 371] on div "Hola Adolfo Daniel Chamen, esperamos te encuentres muy bien. Gracias por la doc…" at bounding box center [366, 316] width 543 height 169
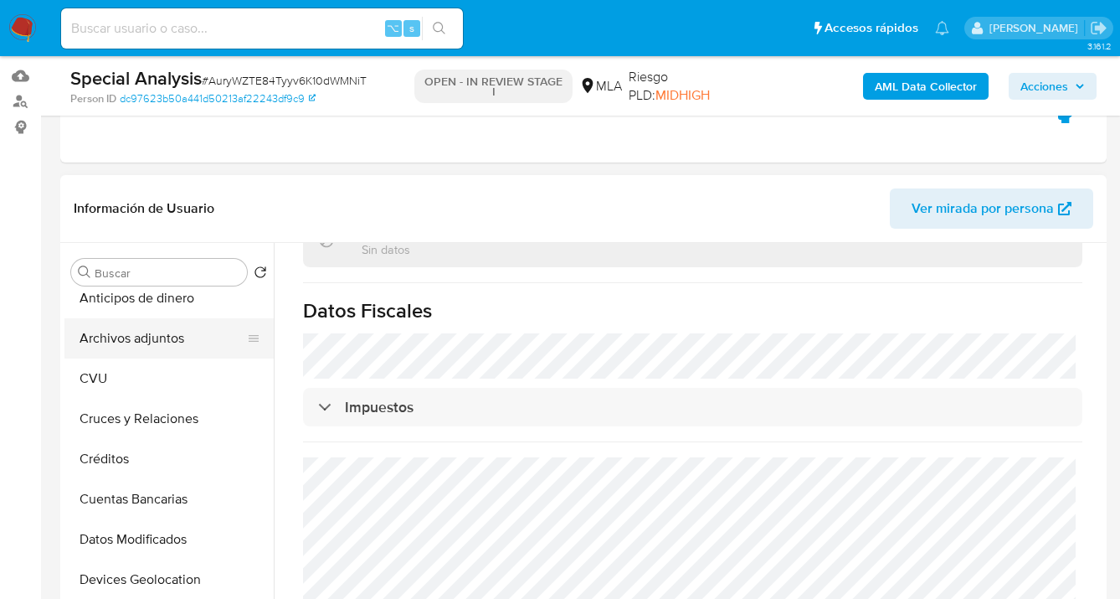
scroll to position [0, 0]
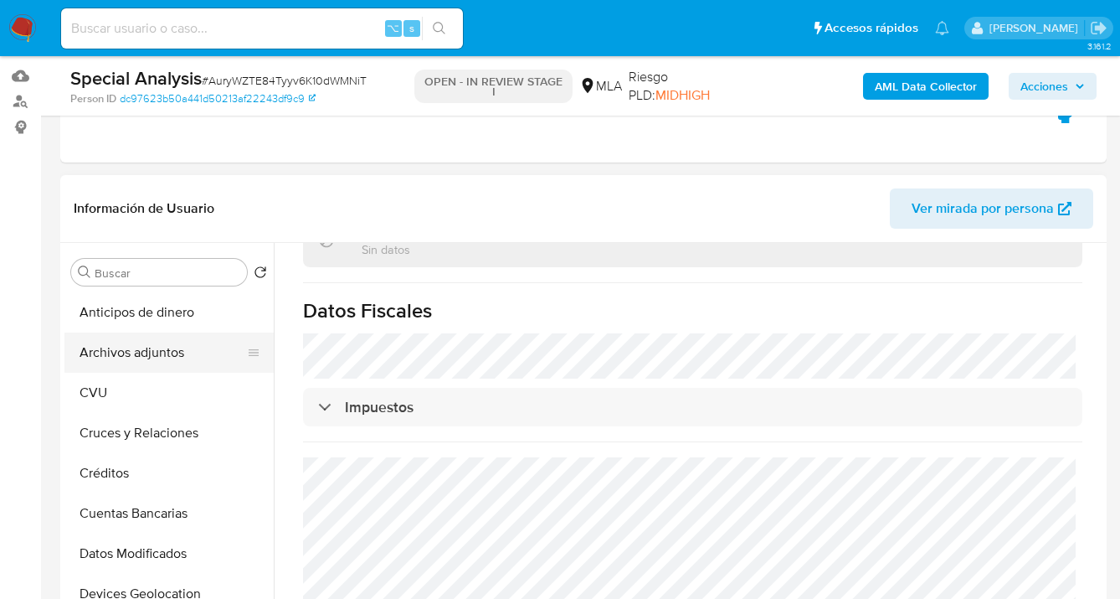
type textarea "Hola Adolfo Daniel Chamen, esperamos te encuentres muy bien. Gracias por la doc…"
click at [192, 339] on button "Archivos adjuntos" at bounding box center [162, 352] width 196 height 40
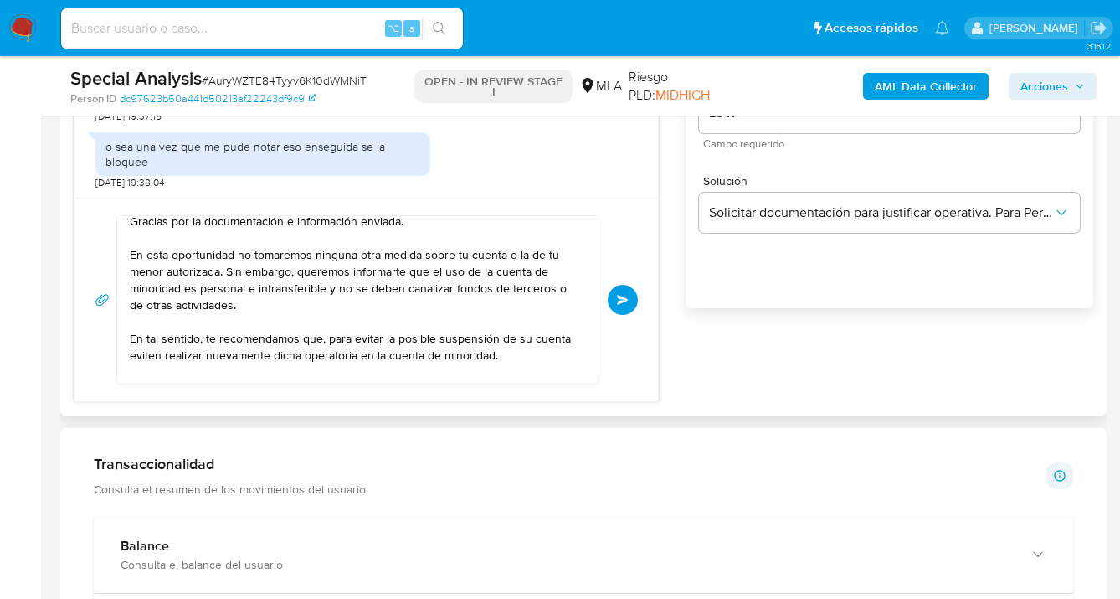
scroll to position [79, 0]
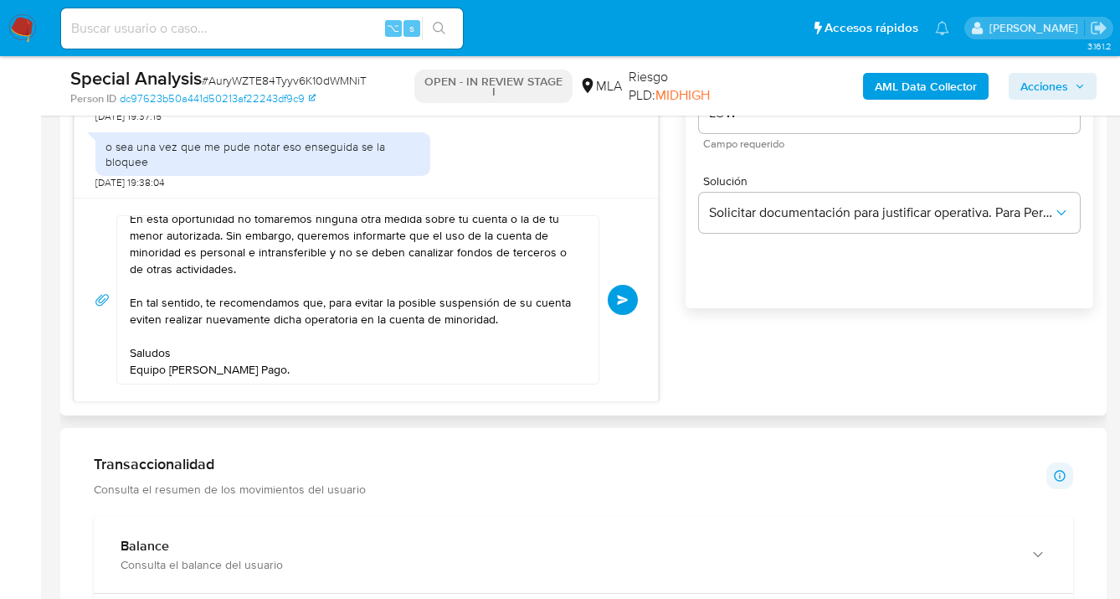
click at [620, 295] on span "Enviar" at bounding box center [623, 300] width 12 height 10
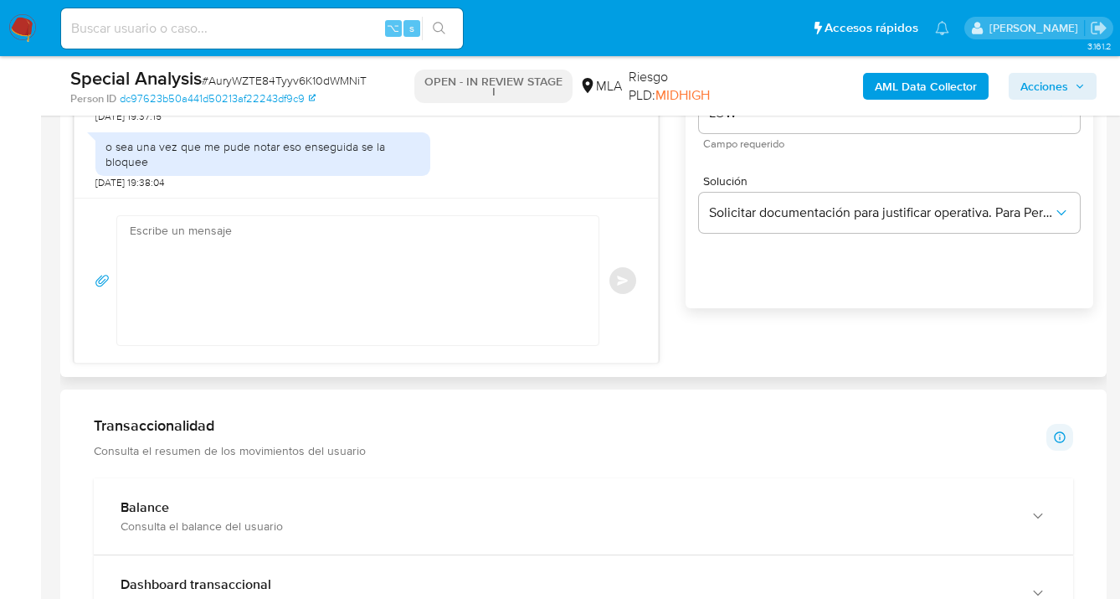
scroll to position [1518, 0]
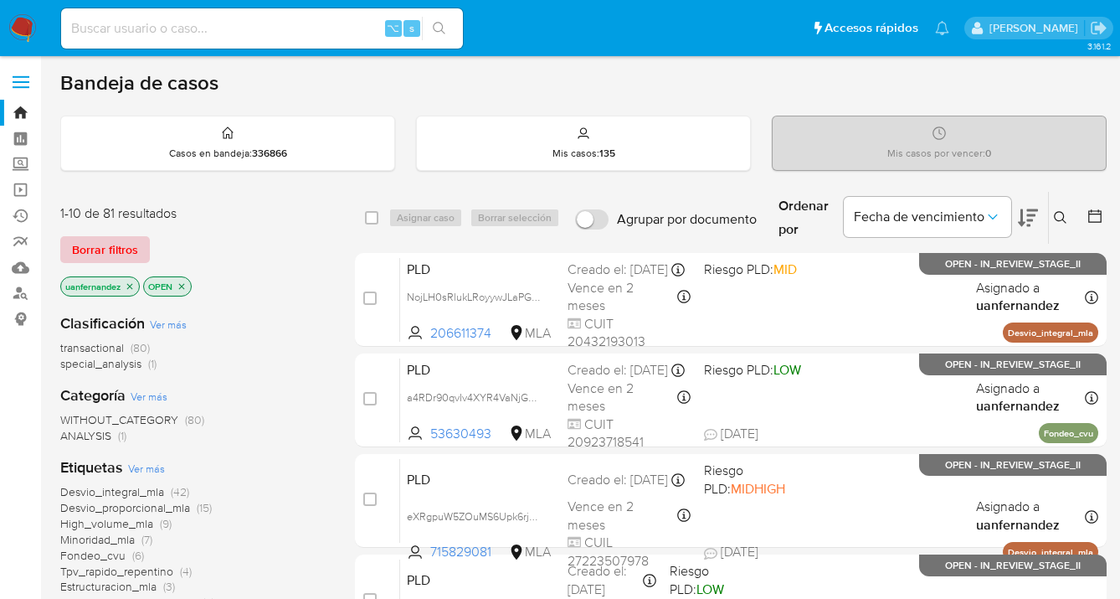
click at [81, 252] on span "Borrar filtros" at bounding box center [105, 249] width 66 height 23
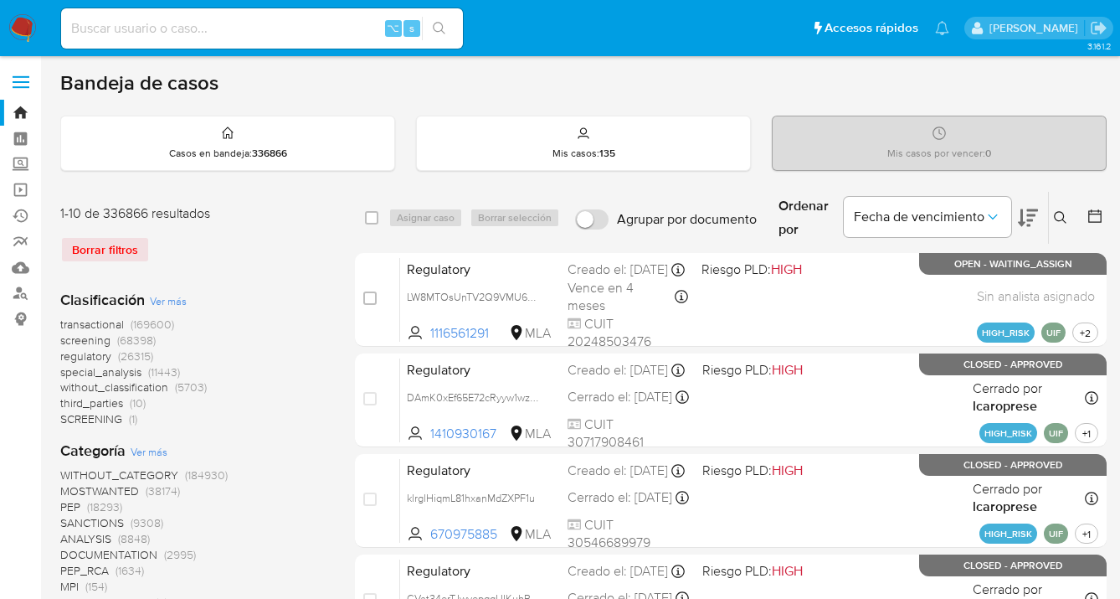
click at [1058, 220] on icon at bounding box center [1060, 217] width 13 height 13
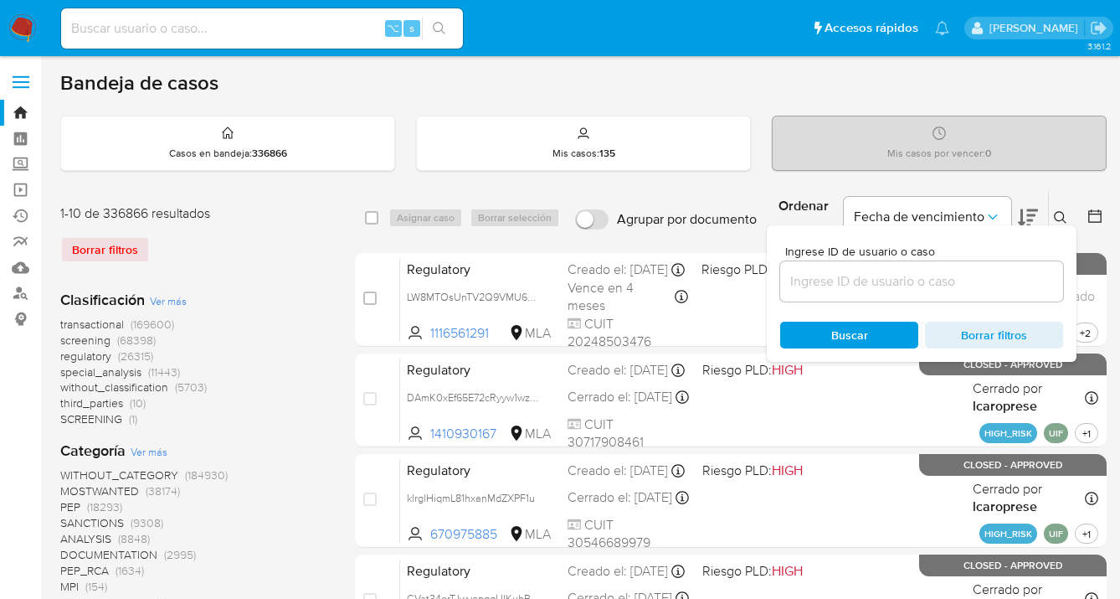
click at [859, 275] on input at bounding box center [921, 281] width 283 height 22
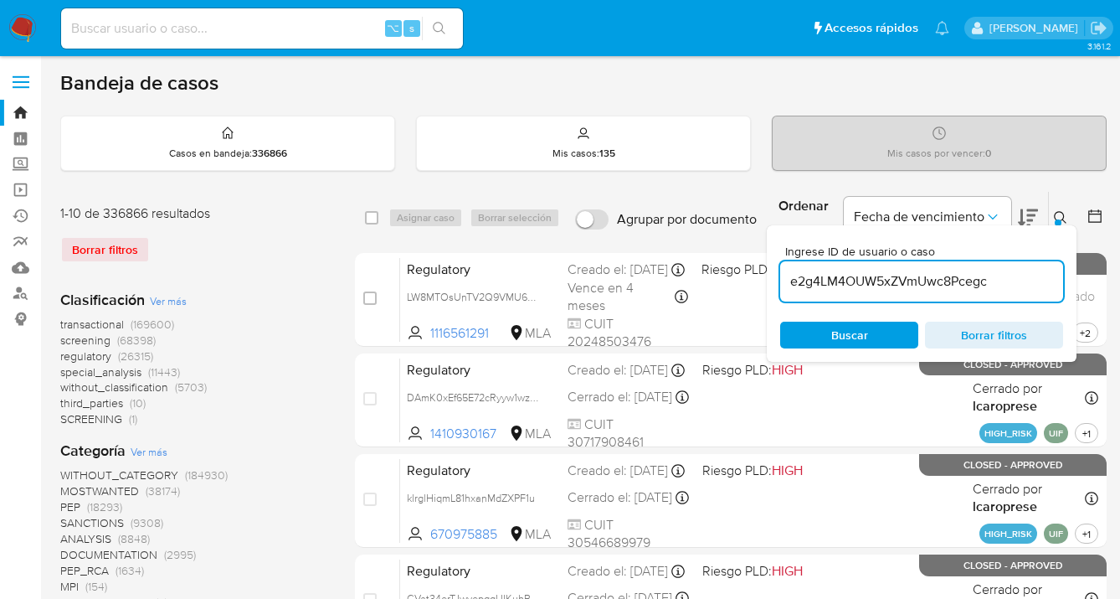
type input "e2g4LM4OUW5xZVmUwc8Pcegc"
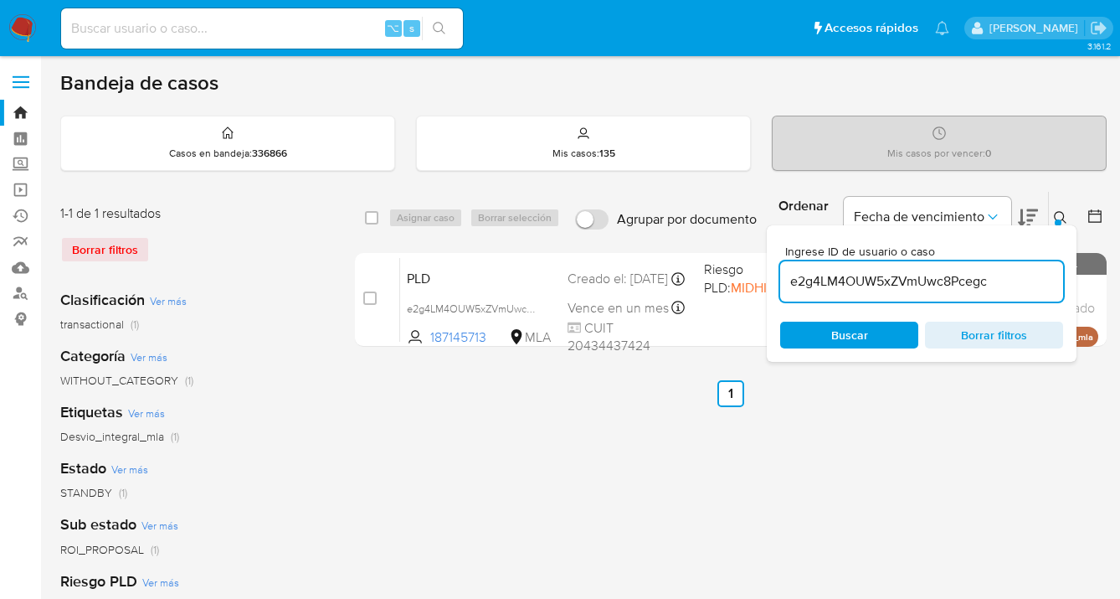
click at [1058, 215] on icon at bounding box center [1060, 217] width 13 height 13
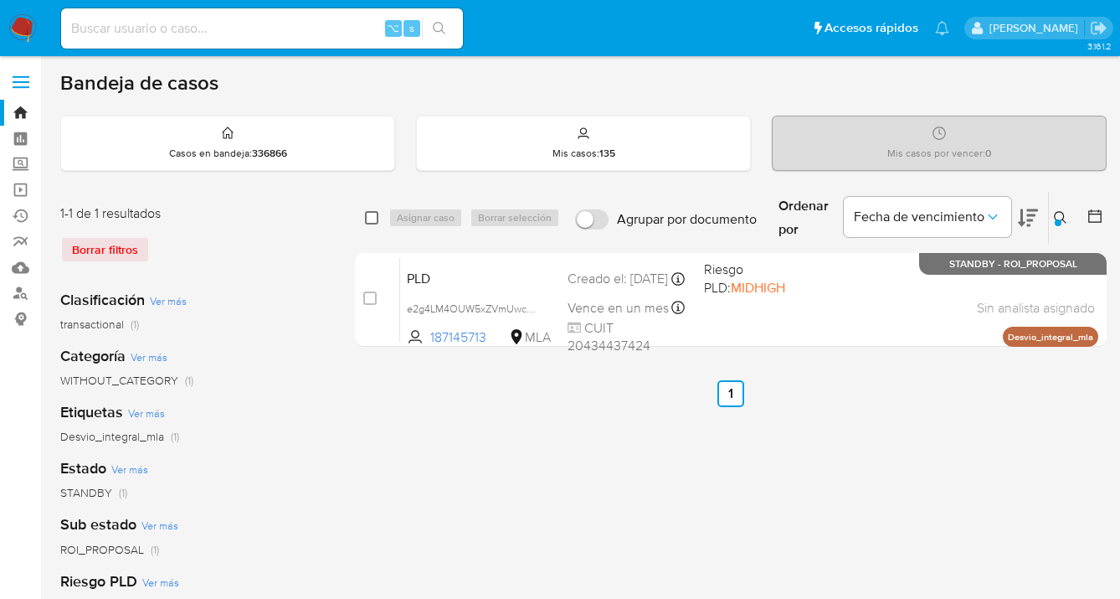
click at [373, 218] on input "checkbox" at bounding box center [371, 217] width 13 height 13
checkbox input "true"
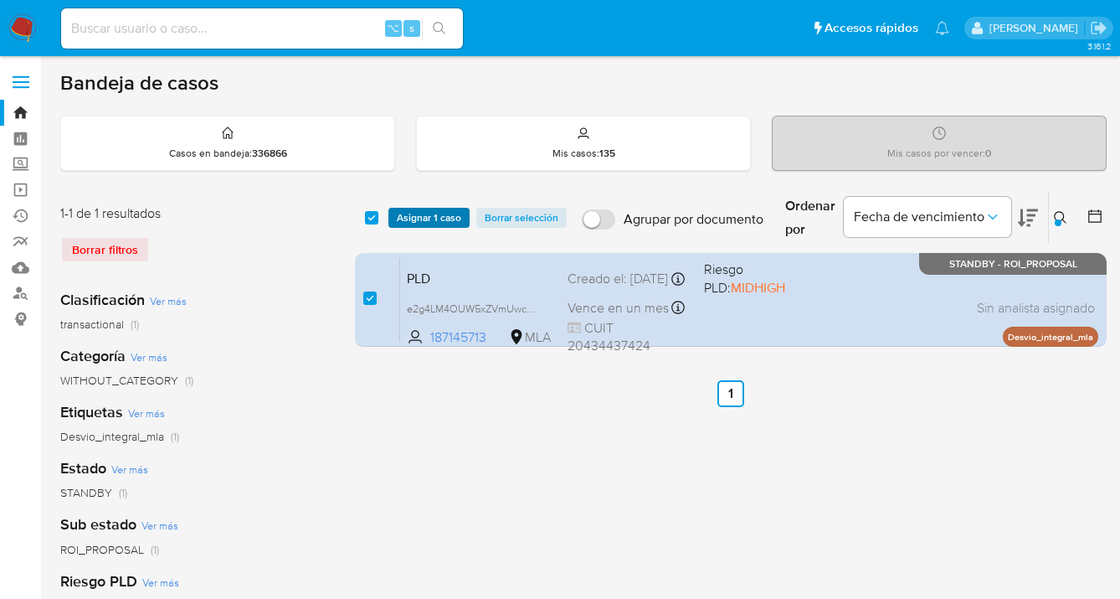
click at [399, 214] on span "Asignar 1 caso" at bounding box center [429, 217] width 64 height 17
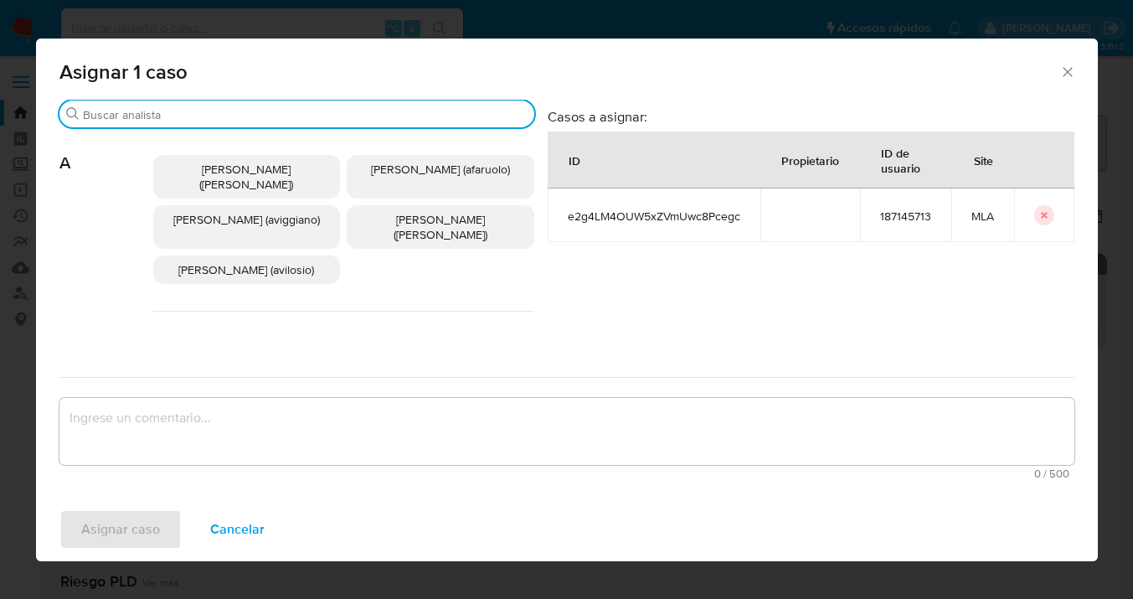
click at [338, 116] on input "Buscar" at bounding box center [305, 114] width 445 height 15
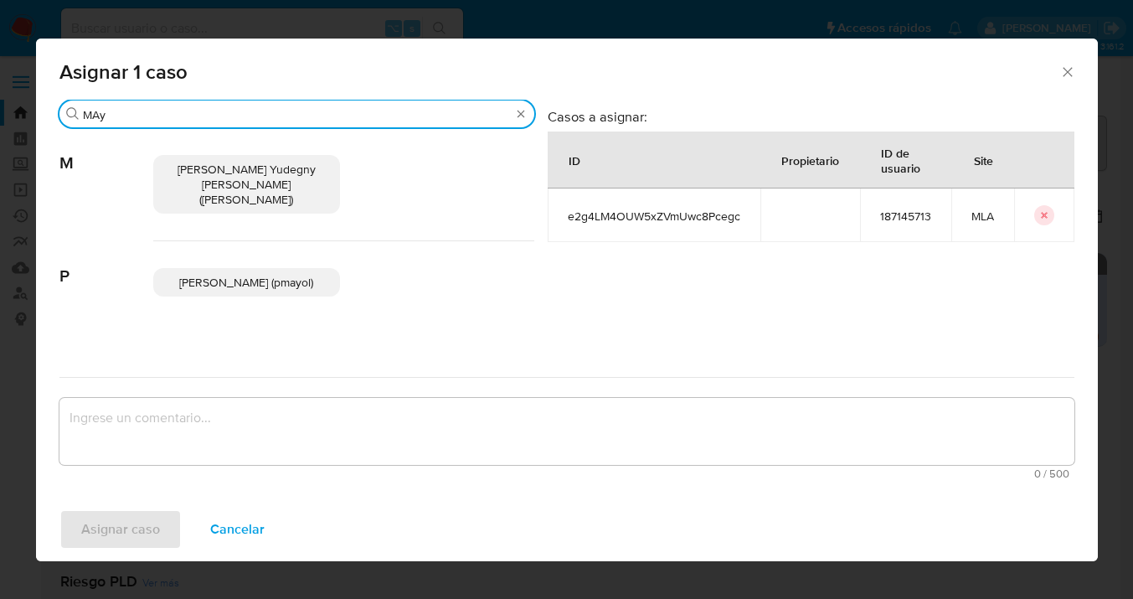
type input "MAy"
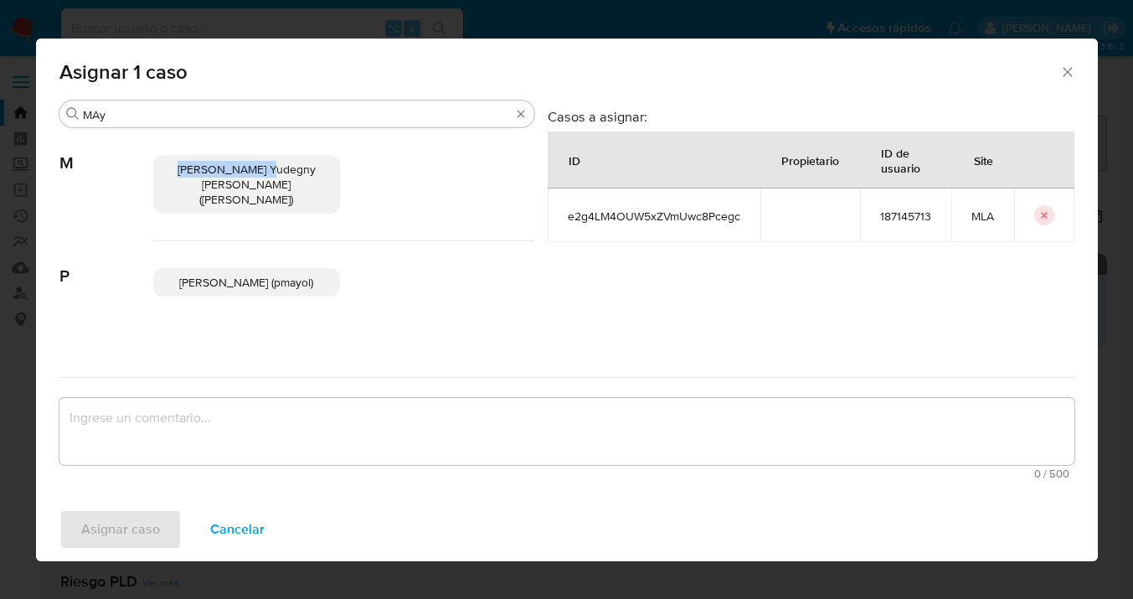
click at [260, 162] on span "Mayra Yudegny Pernia Duran (mpernia)" at bounding box center [247, 184] width 138 height 47
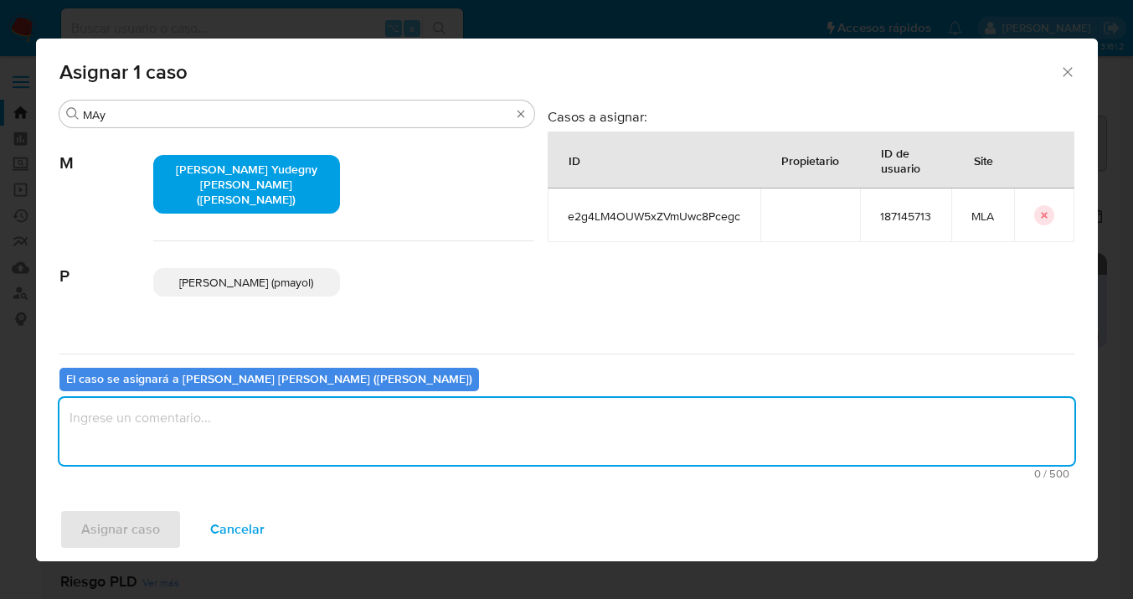
click at [238, 425] on textarea "assign-modal" at bounding box center [566, 431] width 1015 height 67
type textarea "asig"
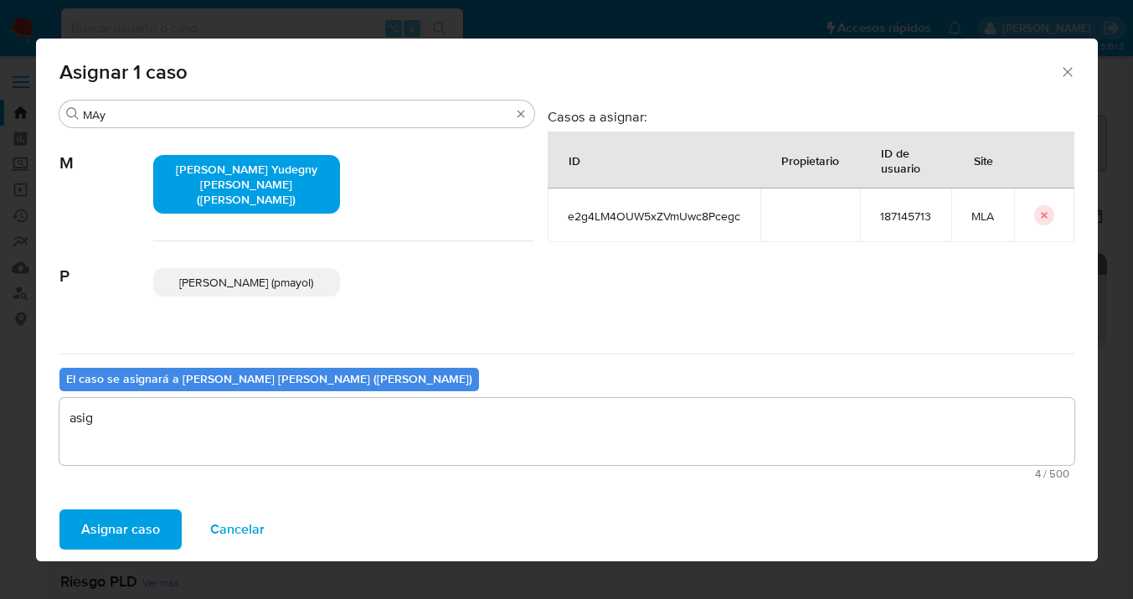
click at [99, 541] on span "Asignar caso" at bounding box center [120, 529] width 79 height 37
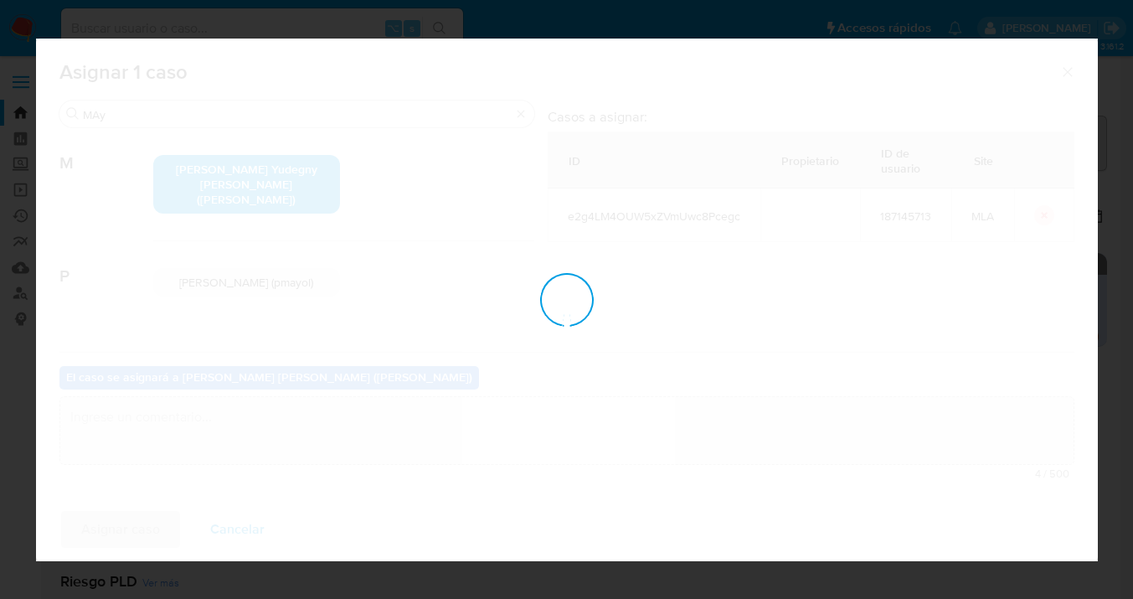
checkbox input "false"
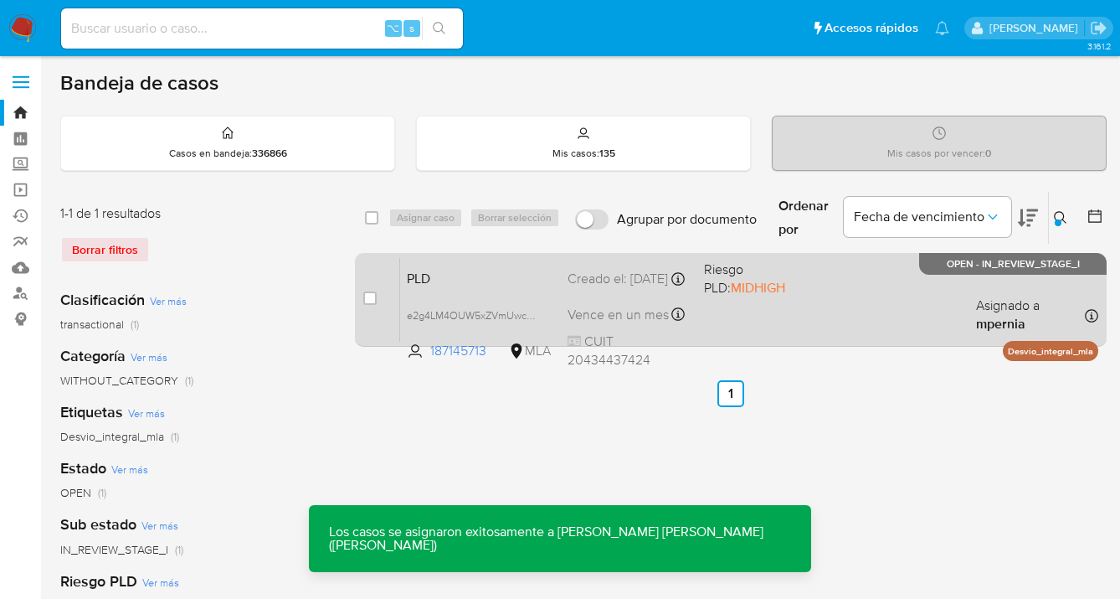
click at [870, 297] on div "PLD e2g4LM4OUW5xZVmUwc8Pcegc 187145713 MLA Riesgo PLD: MIDHIGH Creado el: 12/08…" at bounding box center [749, 299] width 698 height 85
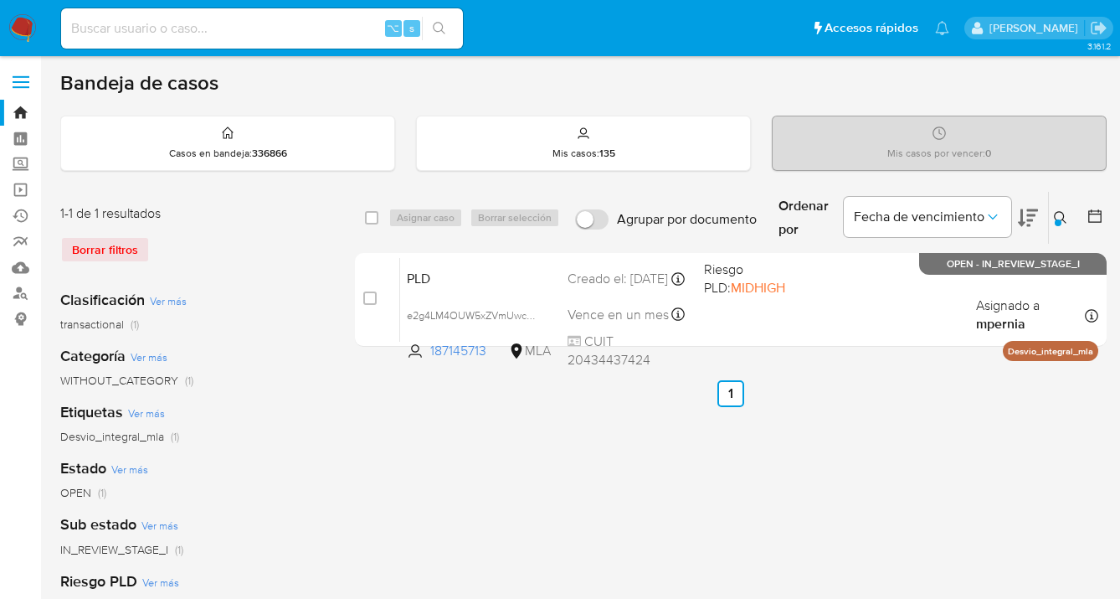
click at [931, 440] on div "select-all-cases-checkbox Asignar caso Borrar selección Agrupar por documento O…" at bounding box center [731, 558] width 752 height 735
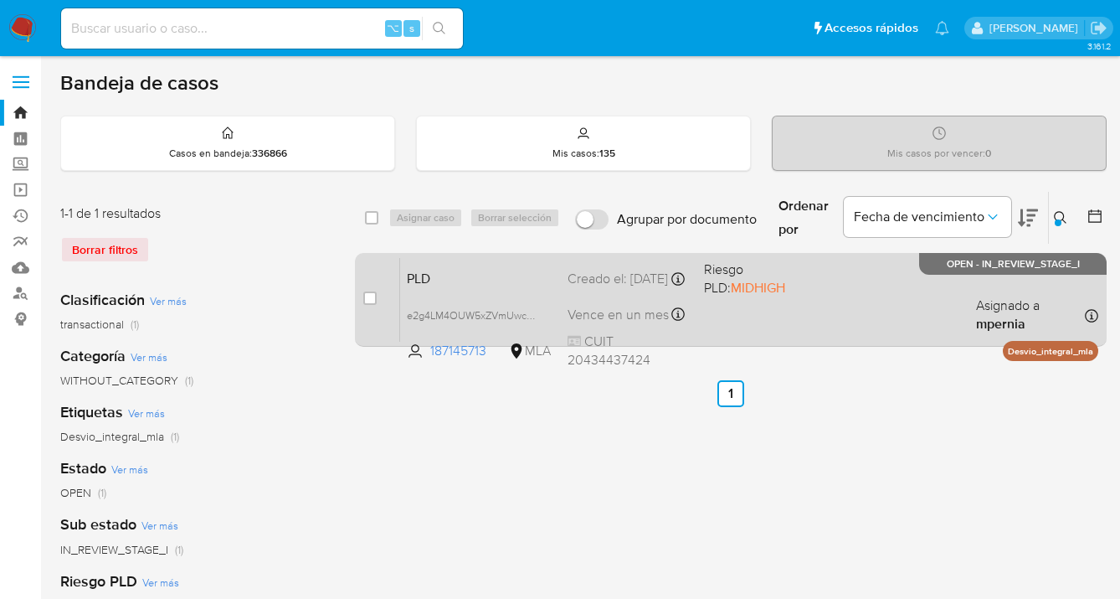
click at [819, 315] on div "PLD e2g4LM4OUW5xZVmUwc8Pcegc 187145713 MLA Riesgo PLD: MIDHIGH Creado el: 12/08…" at bounding box center [749, 299] width 698 height 85
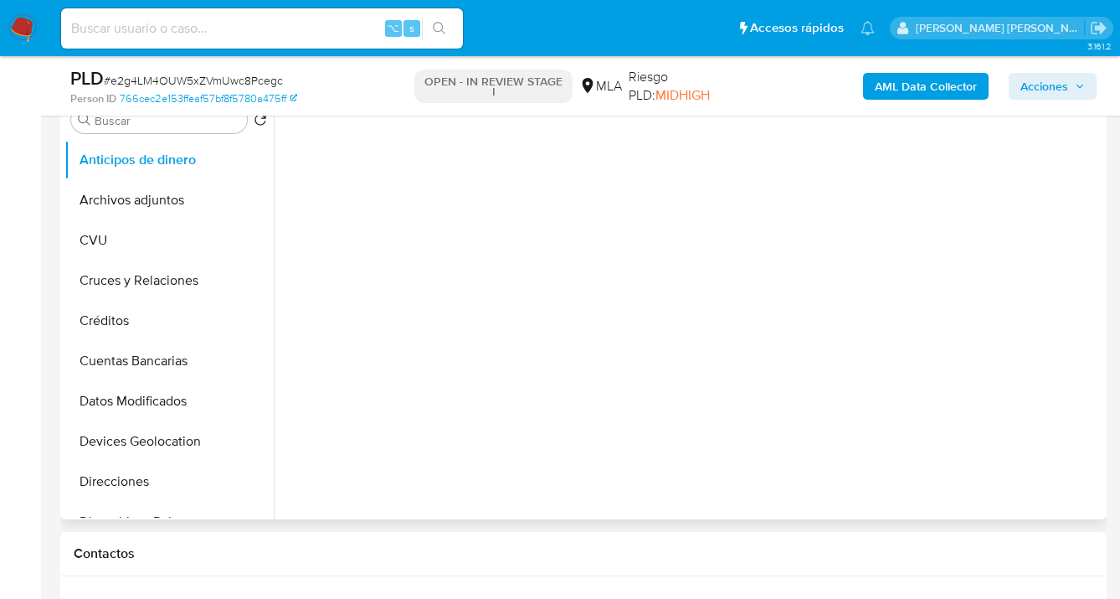
select select "10"
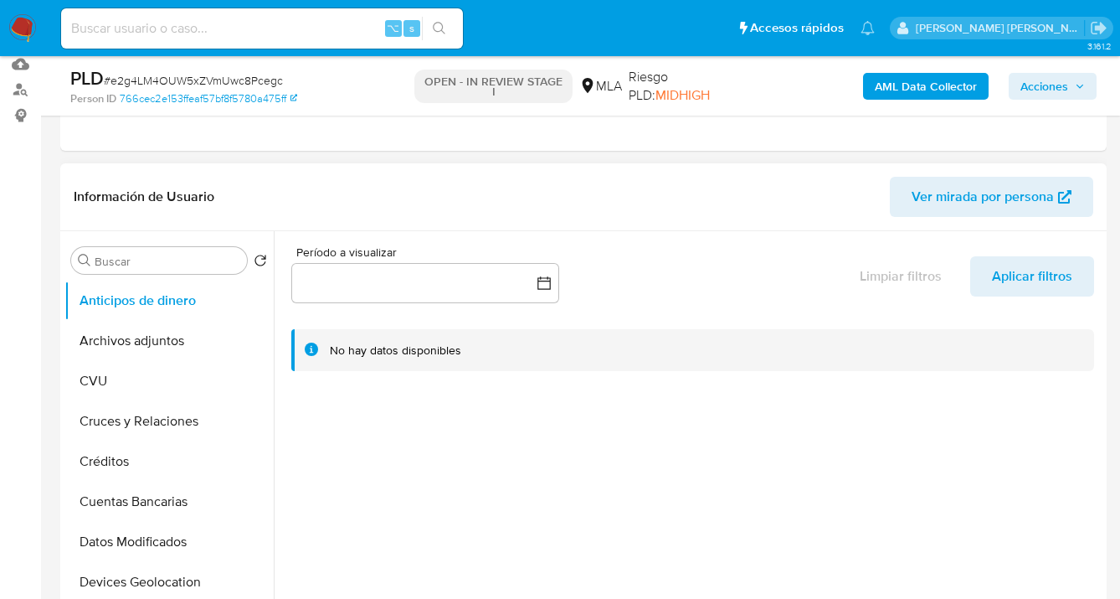
scroll to position [362, 0]
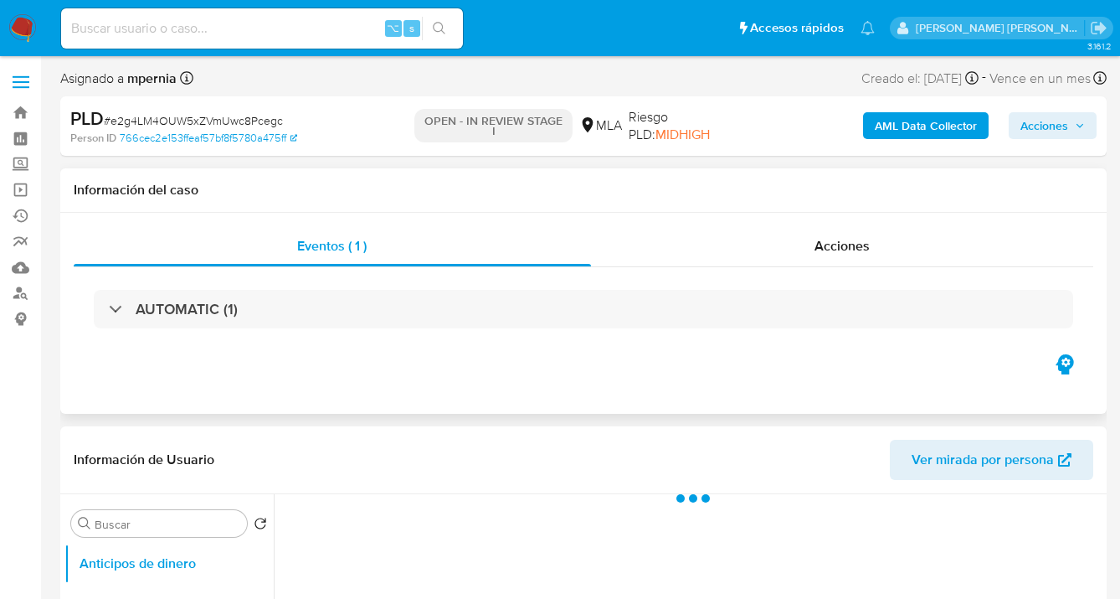
select select "10"
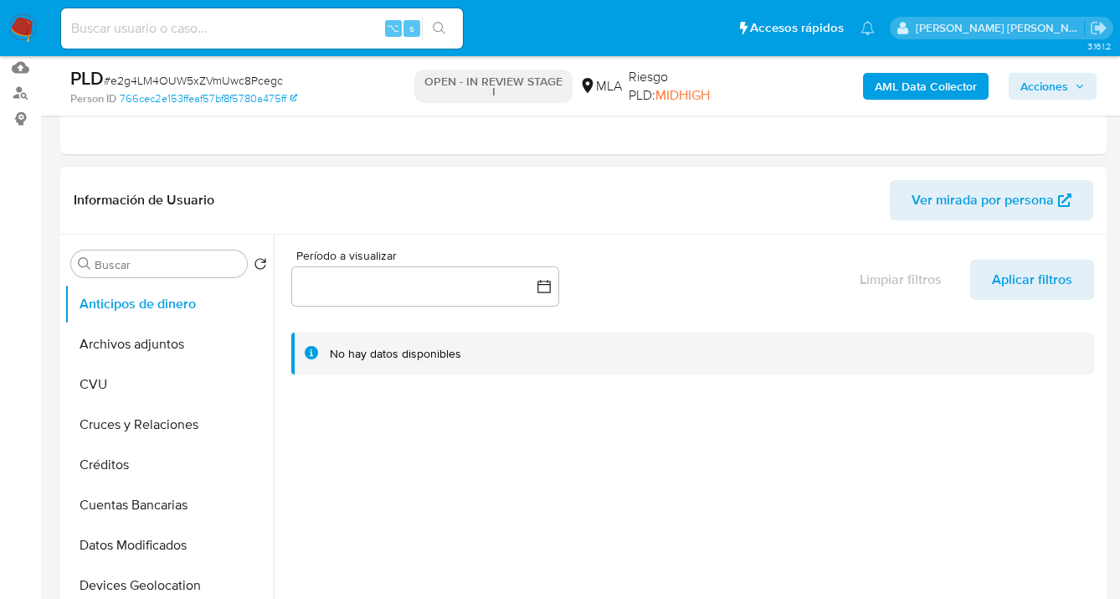
scroll to position [205, 0]
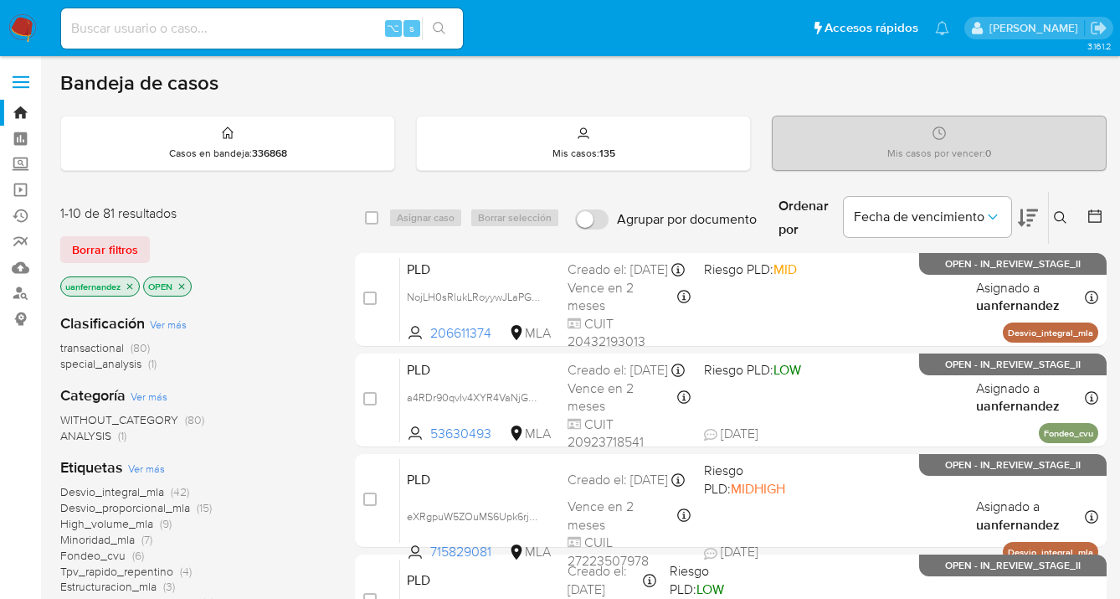
drag, startPoint x: 111, startPoint y: 250, endPoint x: 154, endPoint y: 249, distance: 43.5
click at [111, 250] on span "Borrar filtros" at bounding box center [105, 249] width 66 height 23
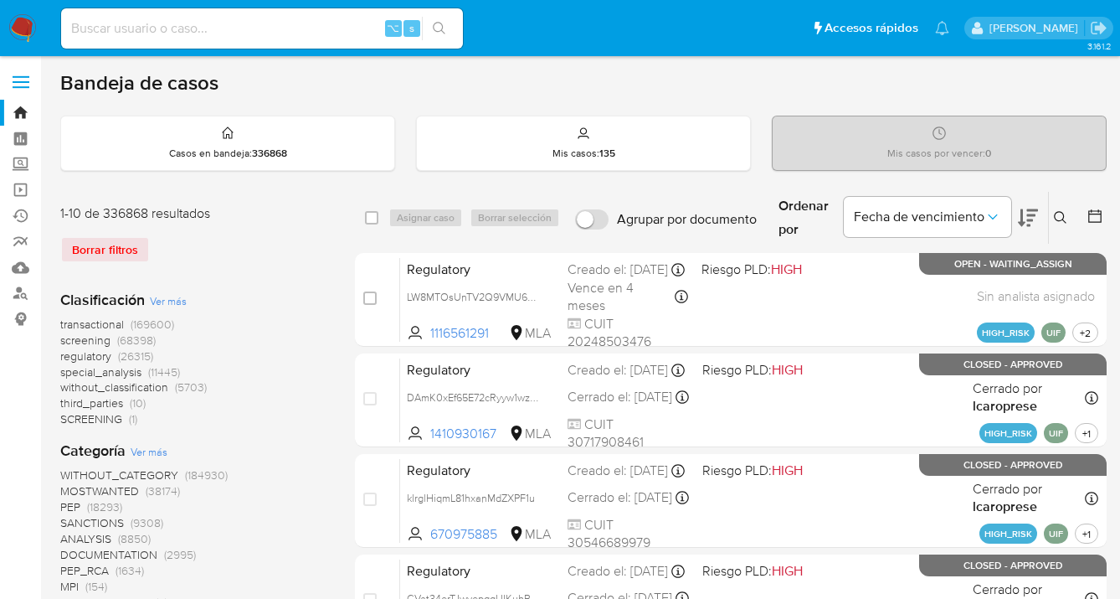
click at [1057, 214] on icon at bounding box center [1060, 217] width 13 height 13
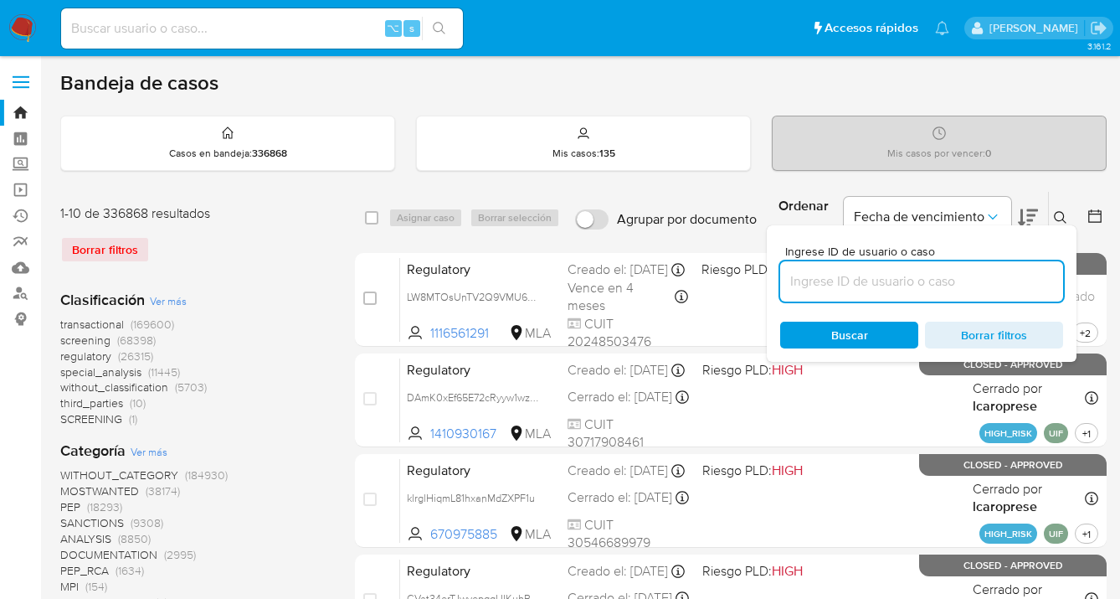
drag, startPoint x: 881, startPoint y: 288, endPoint x: 792, endPoint y: 282, distance: 88.9
click at [787, 284] on input at bounding box center [921, 281] width 283 height 22
type input "2590635295"
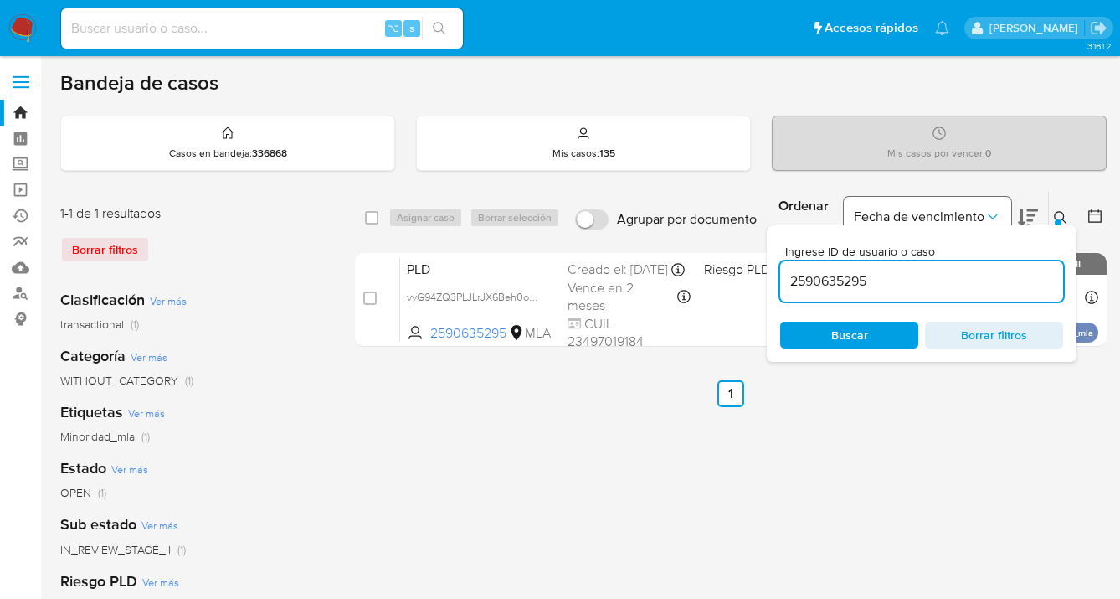
drag, startPoint x: 1063, startPoint y: 214, endPoint x: 1002, endPoint y: 219, distance: 61.3
click at [1062, 215] on icon at bounding box center [1060, 217] width 13 height 13
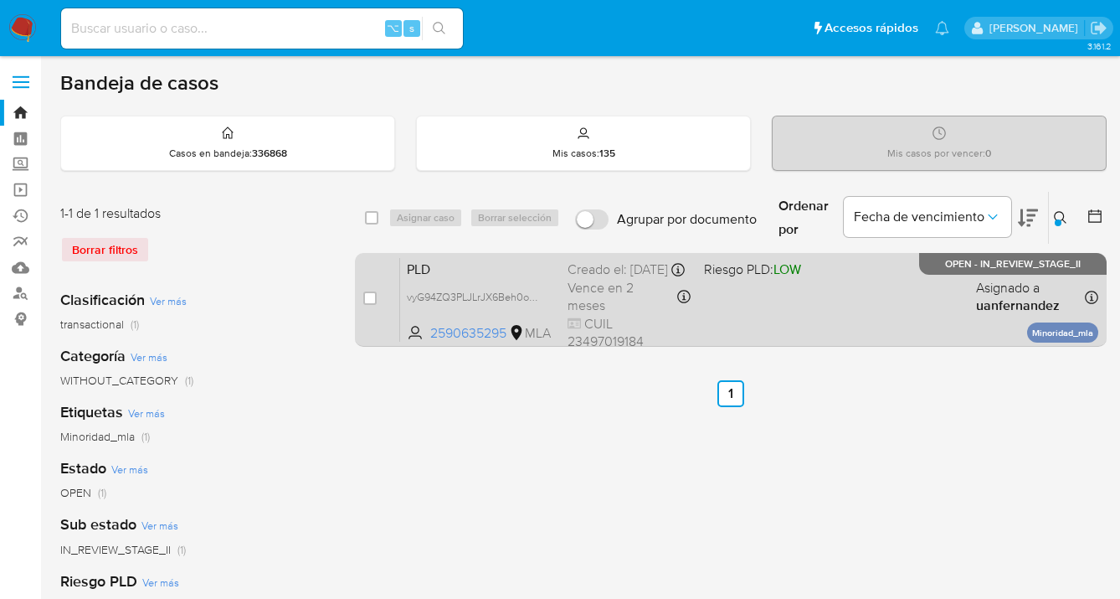
click at [862, 324] on div "PLD vyG94ZQ3PLJLrJX6Beh0oqdq 2590635295 MLA Riesgo PLD: LOW Creado el: [DATE] C…" at bounding box center [749, 299] width 698 height 85
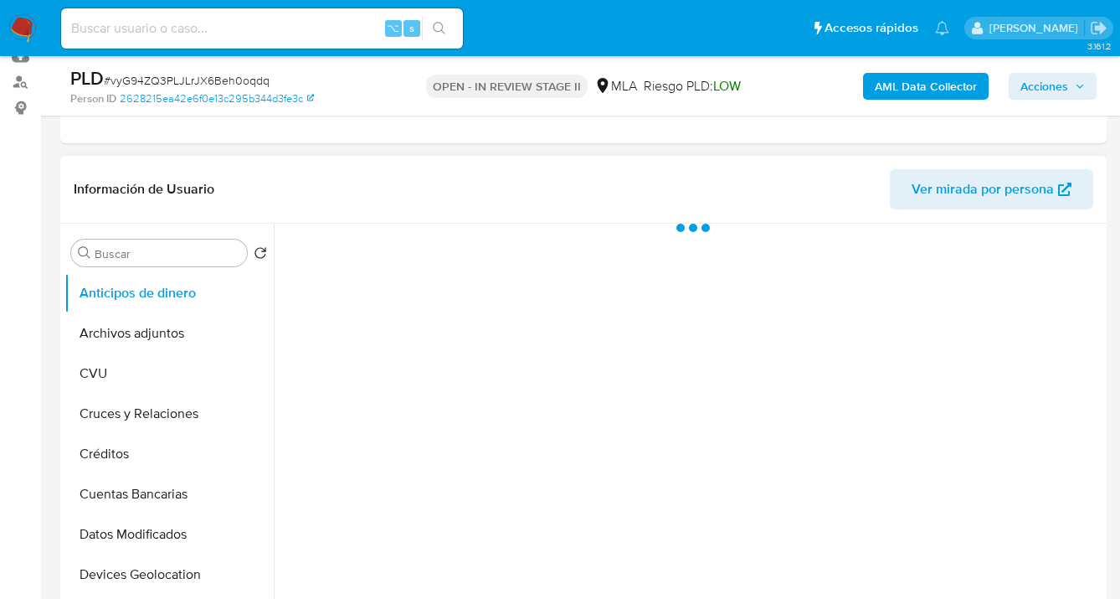
scroll to position [330, 0]
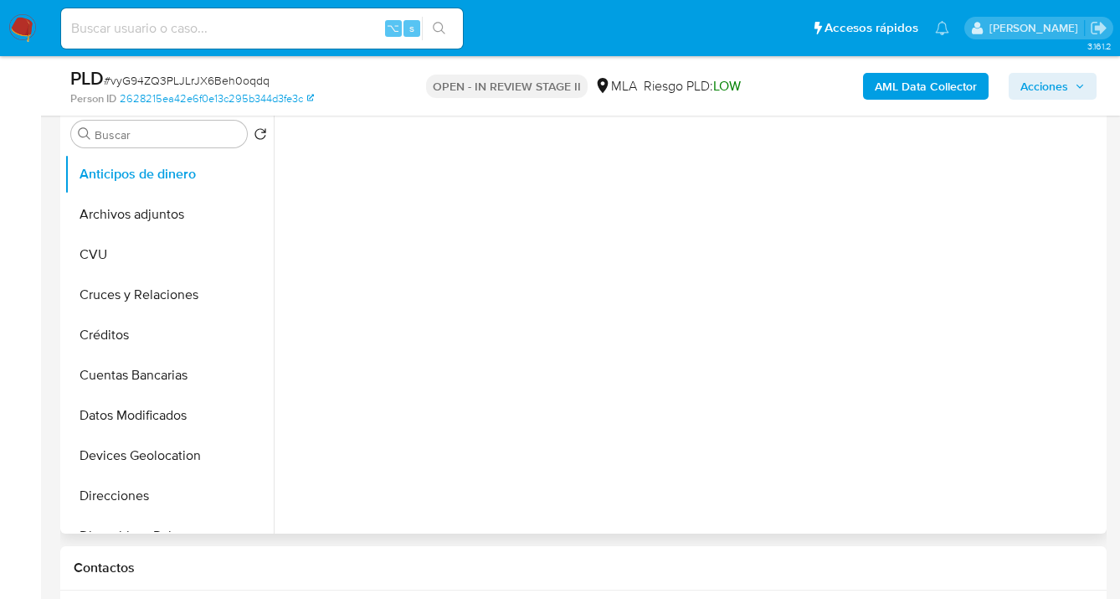
select select "10"
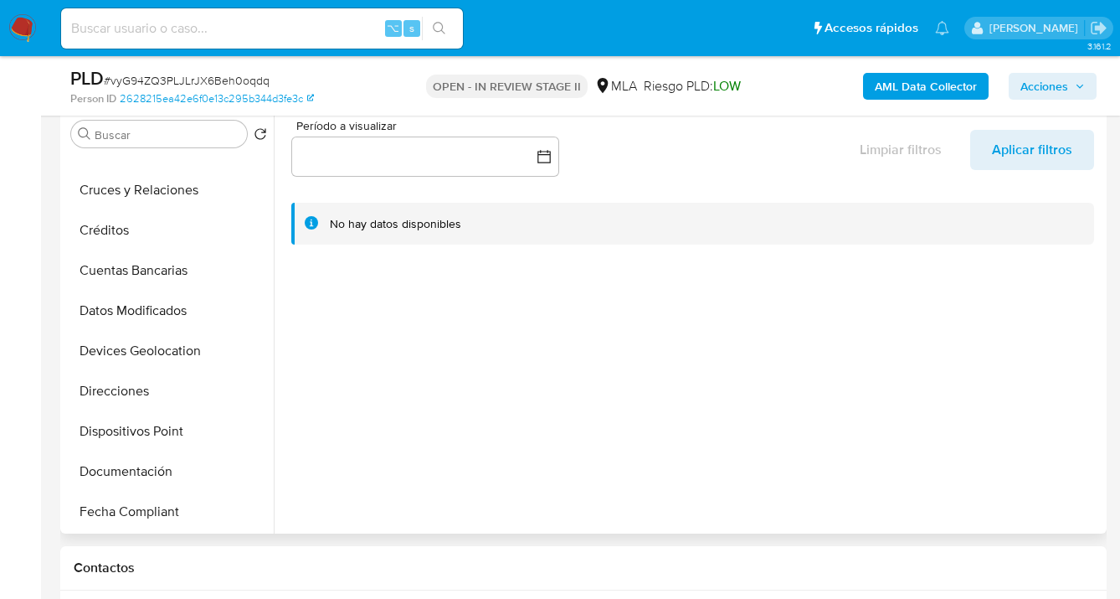
scroll to position [206, 0]
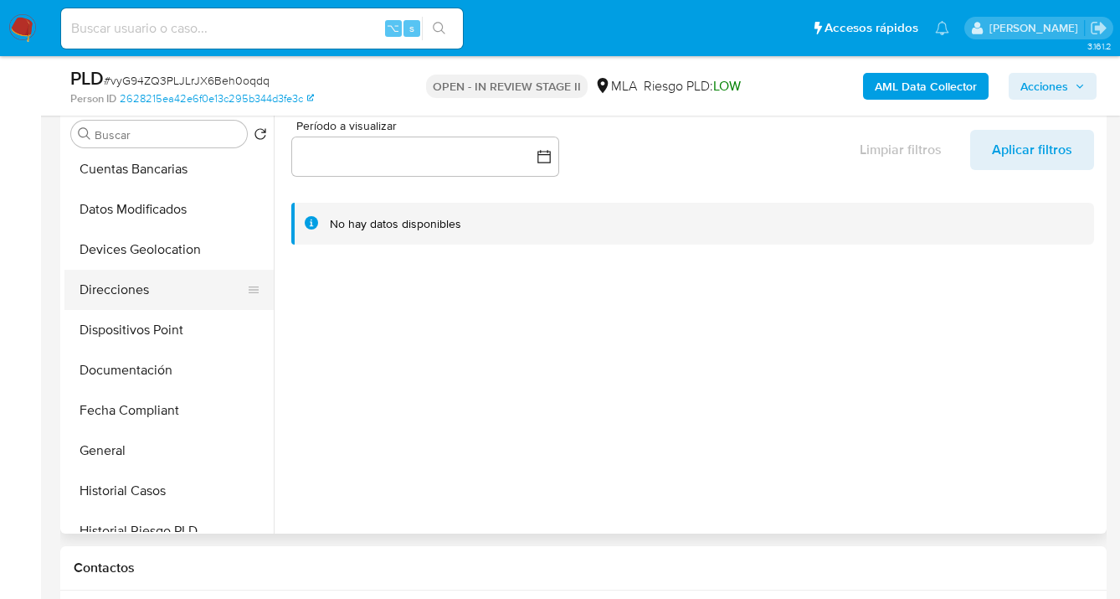
click at [162, 301] on button "Direcciones" at bounding box center [162, 290] width 196 height 40
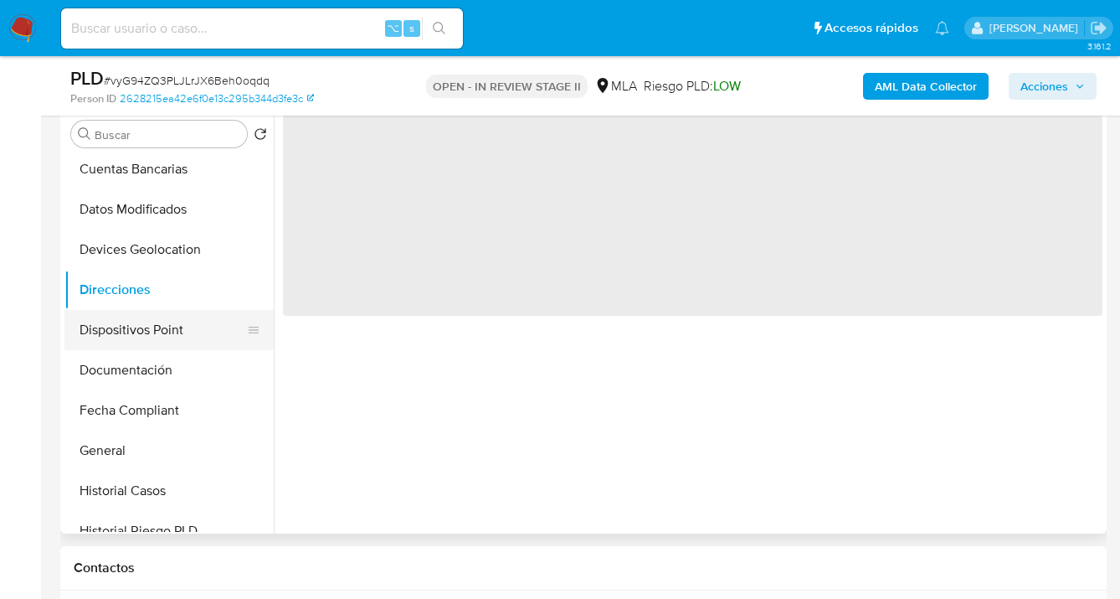
click at [167, 337] on button "Dispositivos Point" at bounding box center [162, 330] width 196 height 40
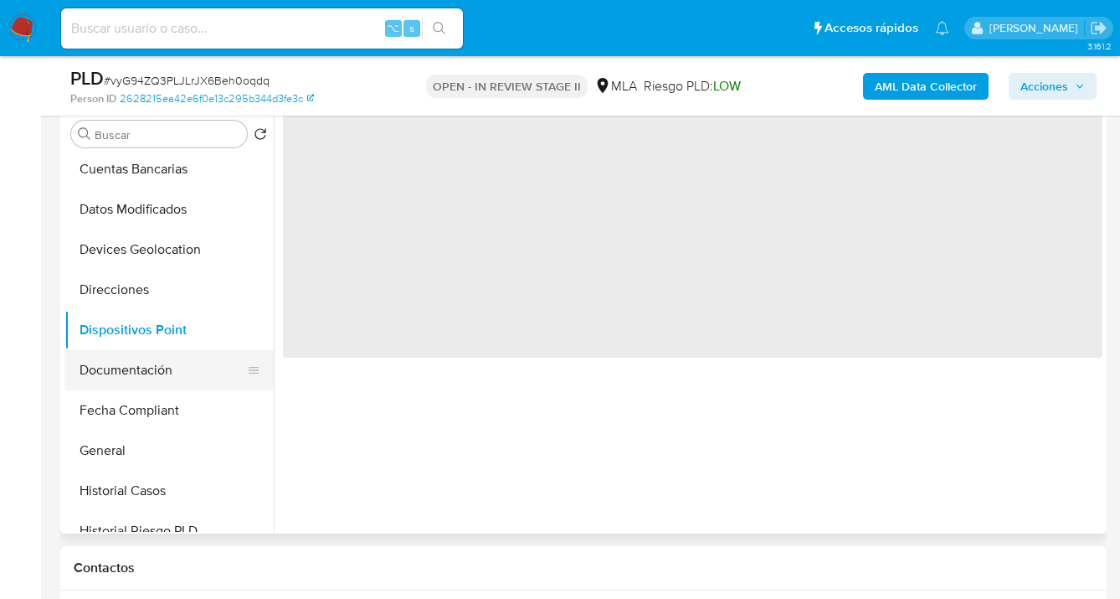
click at [169, 362] on button "Documentación" at bounding box center [162, 370] width 196 height 40
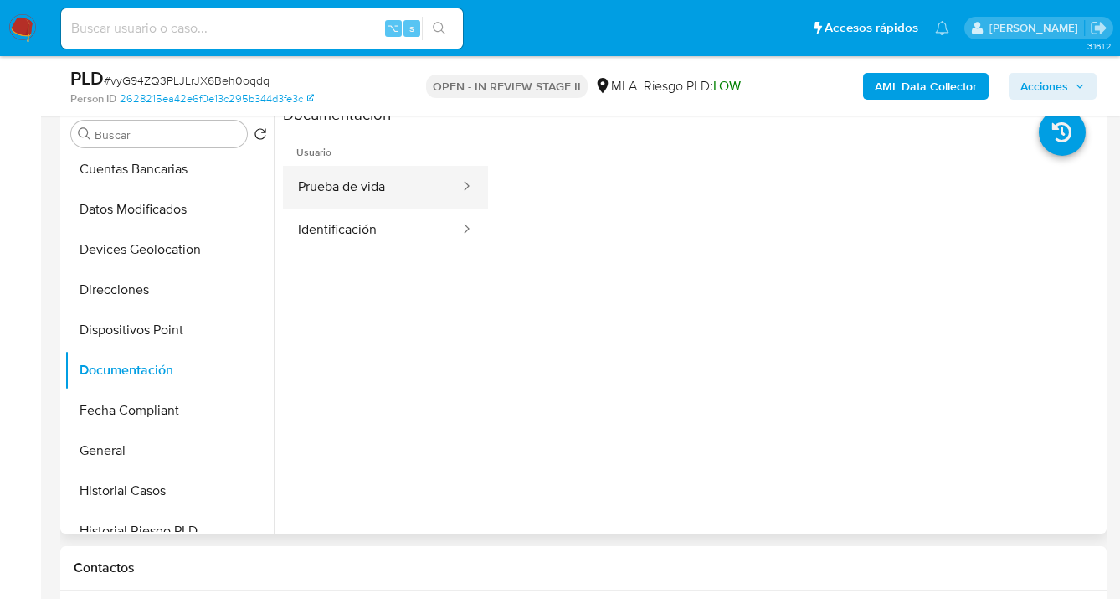
drag, startPoint x: 363, startPoint y: 183, endPoint x: 394, endPoint y: 186, distance: 31.1
click at [363, 183] on button "Prueba de vida" at bounding box center [372, 187] width 178 height 43
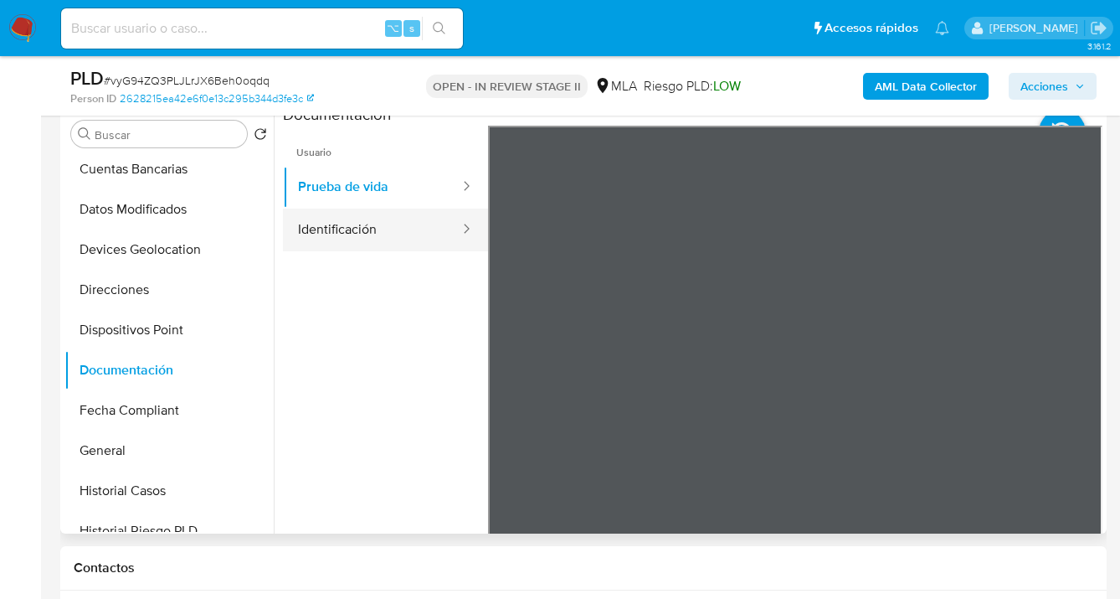
click at [383, 229] on button "Identificación" at bounding box center [372, 229] width 178 height 43
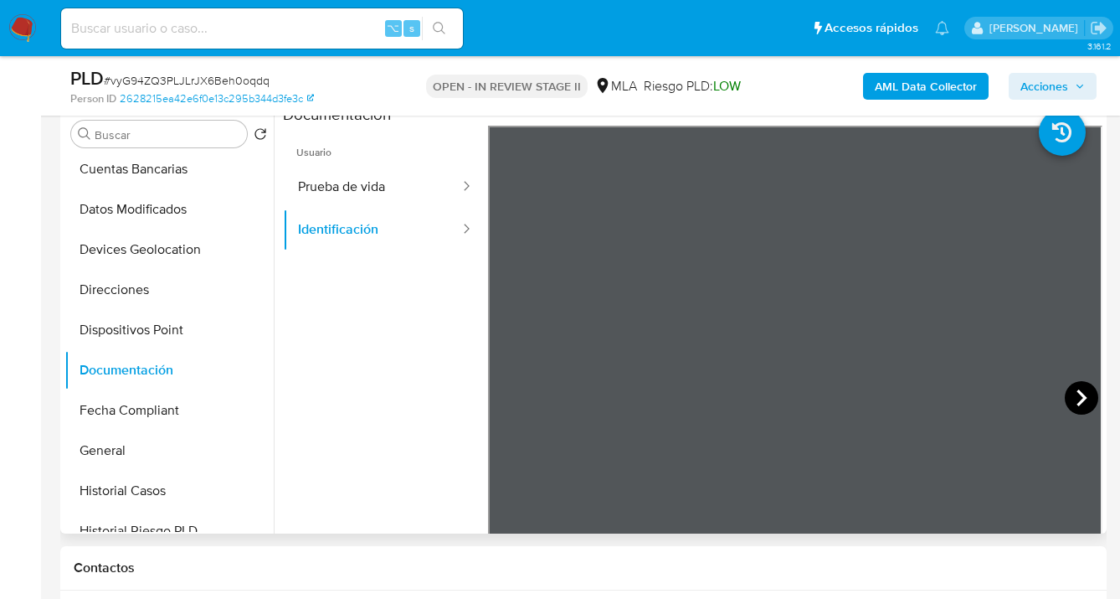
click at [1085, 392] on icon at bounding box center [1081, 397] width 33 height 33
click at [514, 405] on icon at bounding box center [508, 397] width 33 height 33
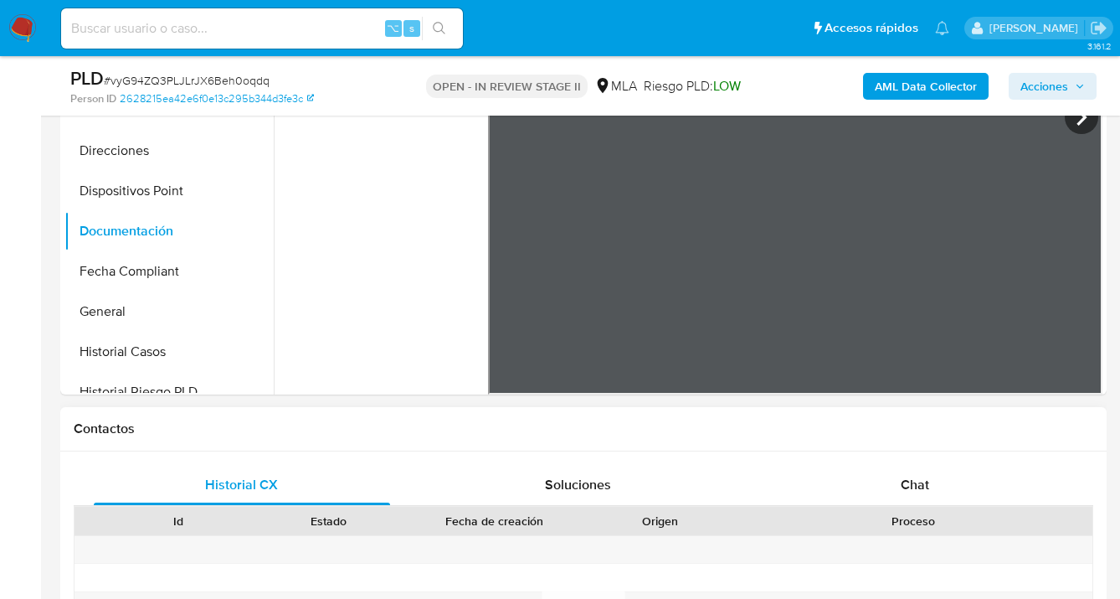
scroll to position [825, 0]
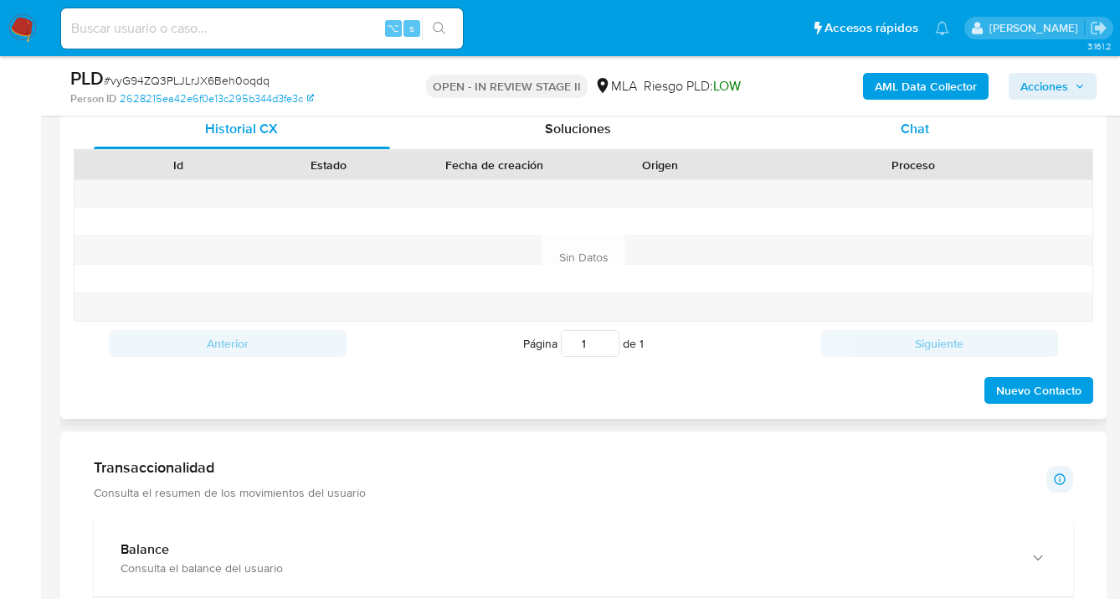
click at [908, 134] on span "Chat" at bounding box center [915, 128] width 28 height 19
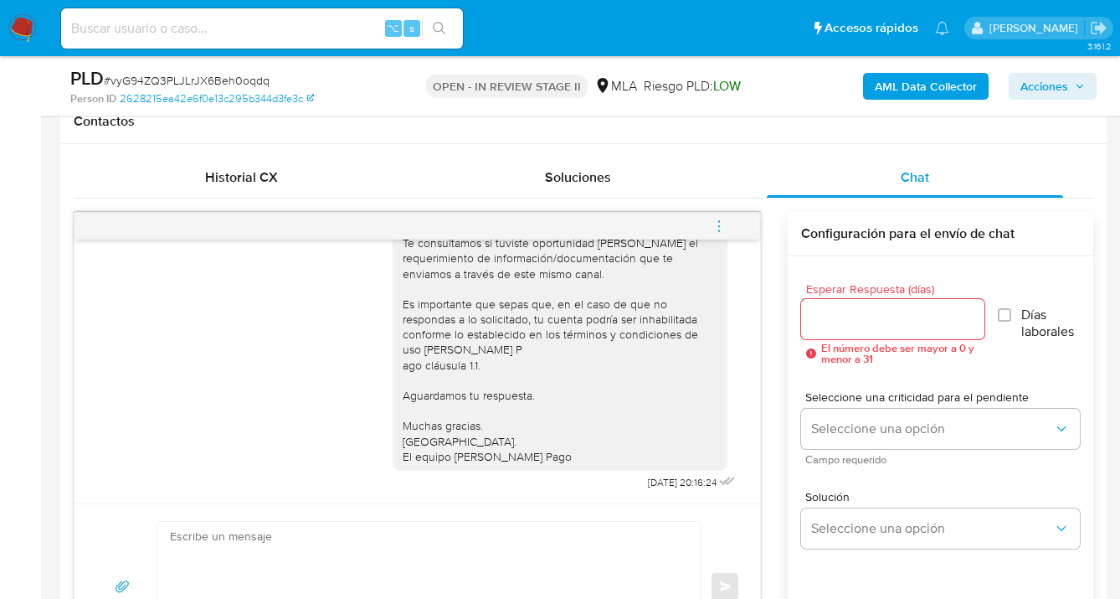
scroll to position [693, 0]
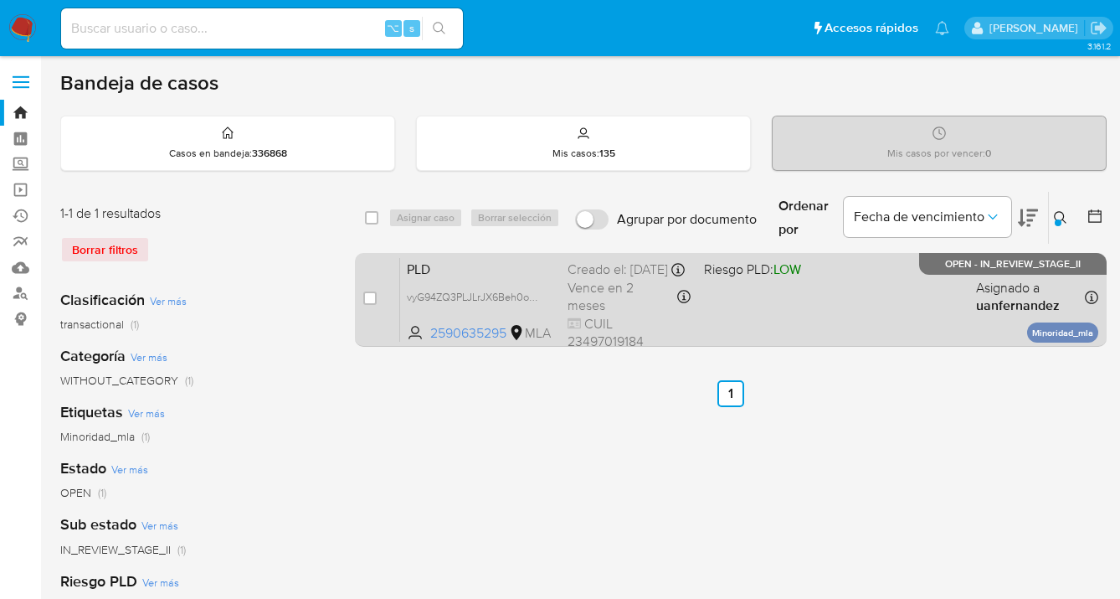
click at [852, 320] on div "PLD vyG94ZQ3PLJLrJX6Beh0oqdq 2590635295 MLA Riesgo PLD: LOW Creado el: [DATE] C…" at bounding box center [749, 299] width 698 height 85
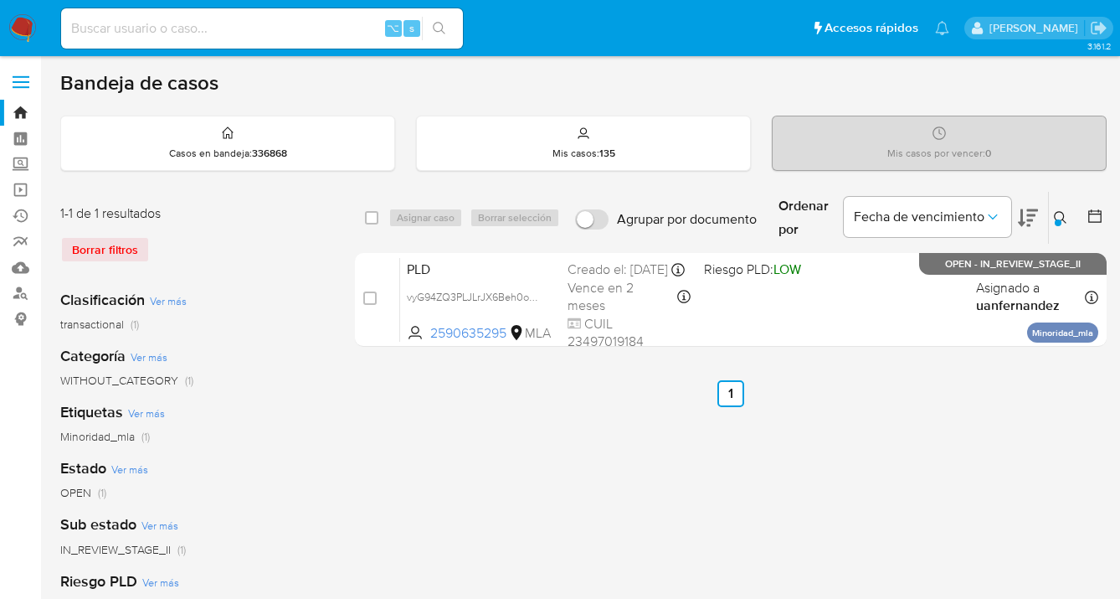
click at [1057, 210] on button at bounding box center [1063, 218] width 28 height 20
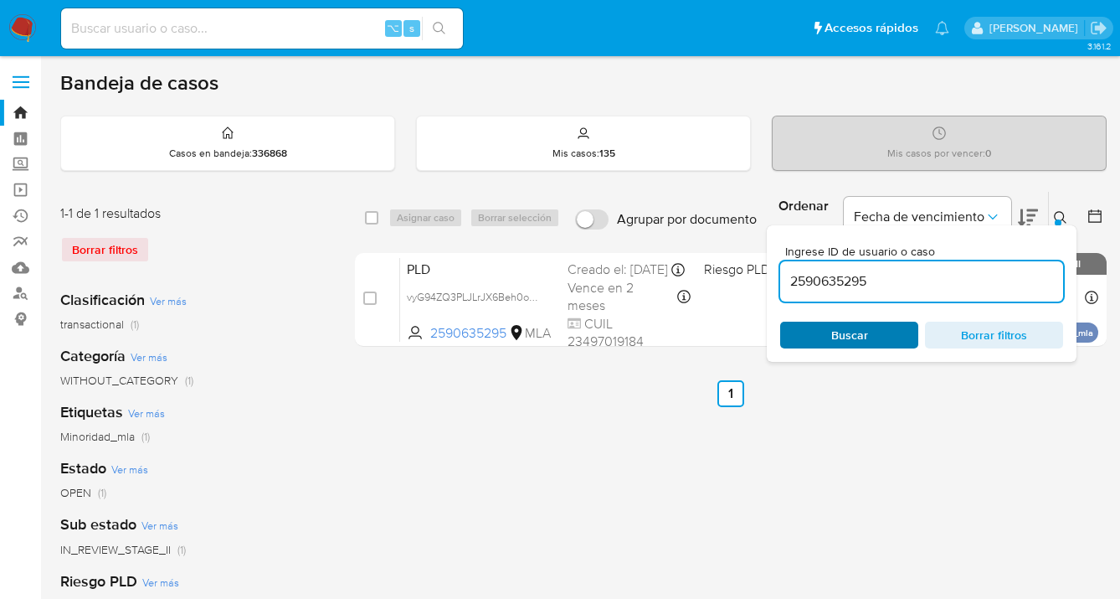
click at [890, 331] on span "Buscar" at bounding box center [849, 334] width 115 height 23
click at [1062, 216] on icon at bounding box center [1060, 217] width 13 height 13
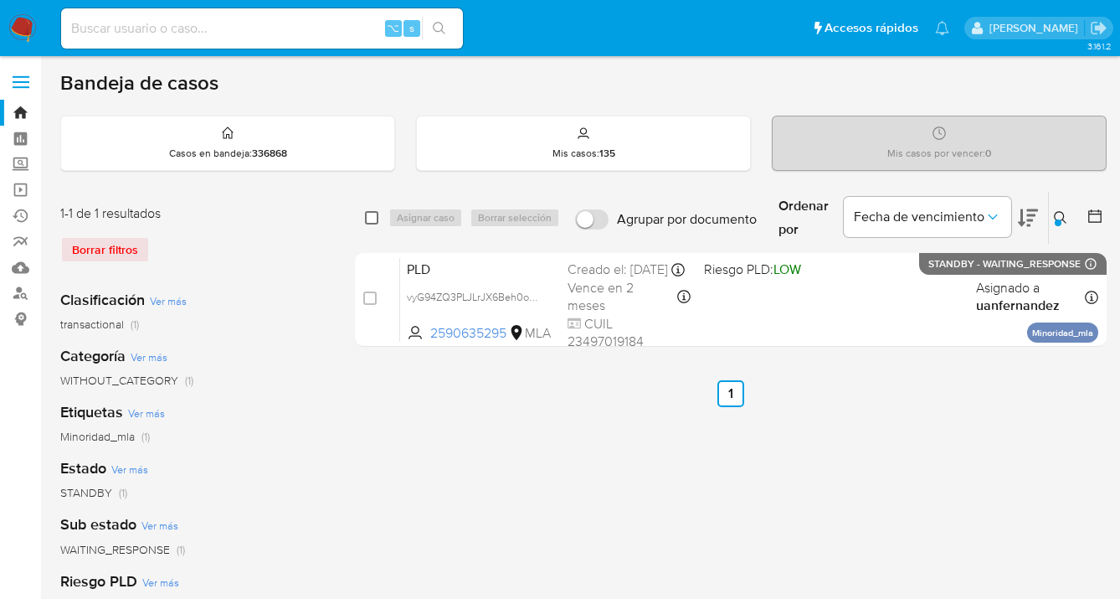
click at [370, 216] on input "checkbox" at bounding box center [371, 217] width 13 height 13
checkbox input "true"
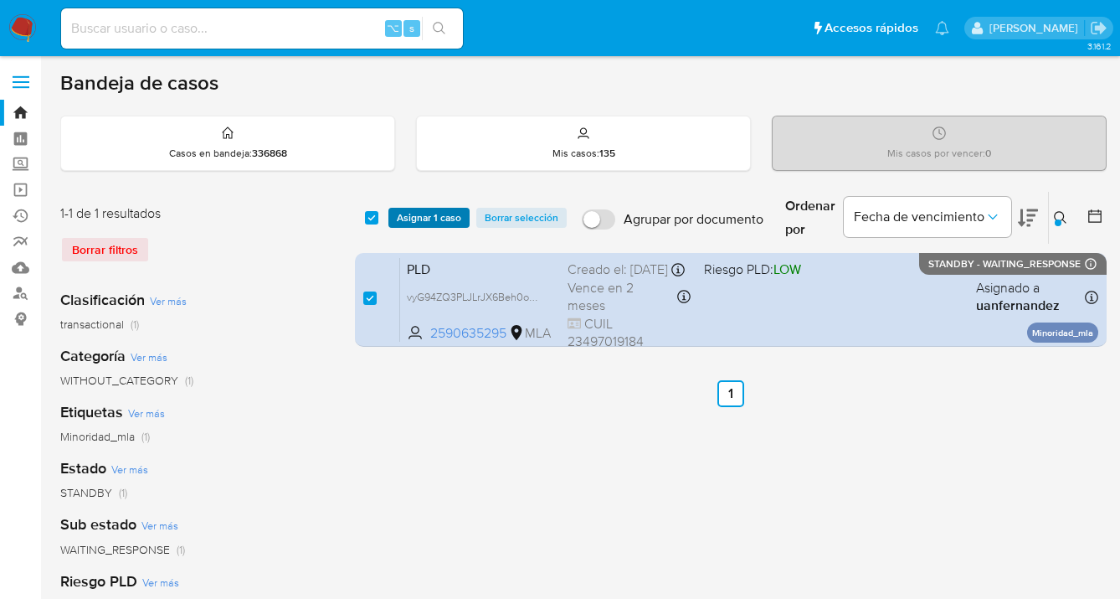
click at [423, 221] on span "Asignar 1 caso" at bounding box center [429, 217] width 64 height 17
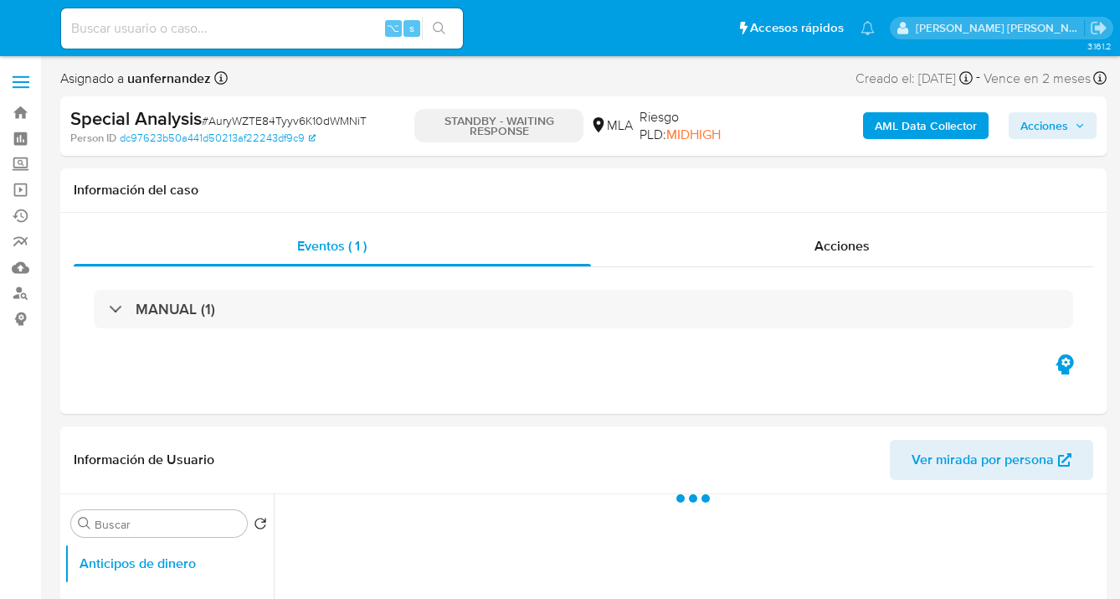
select select "10"
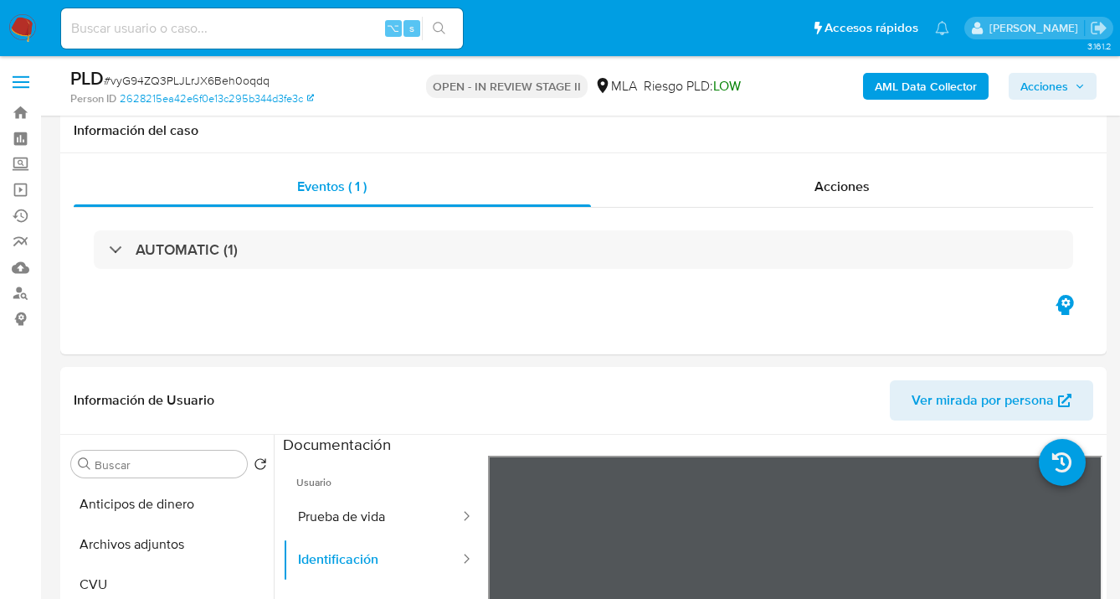
select select "10"
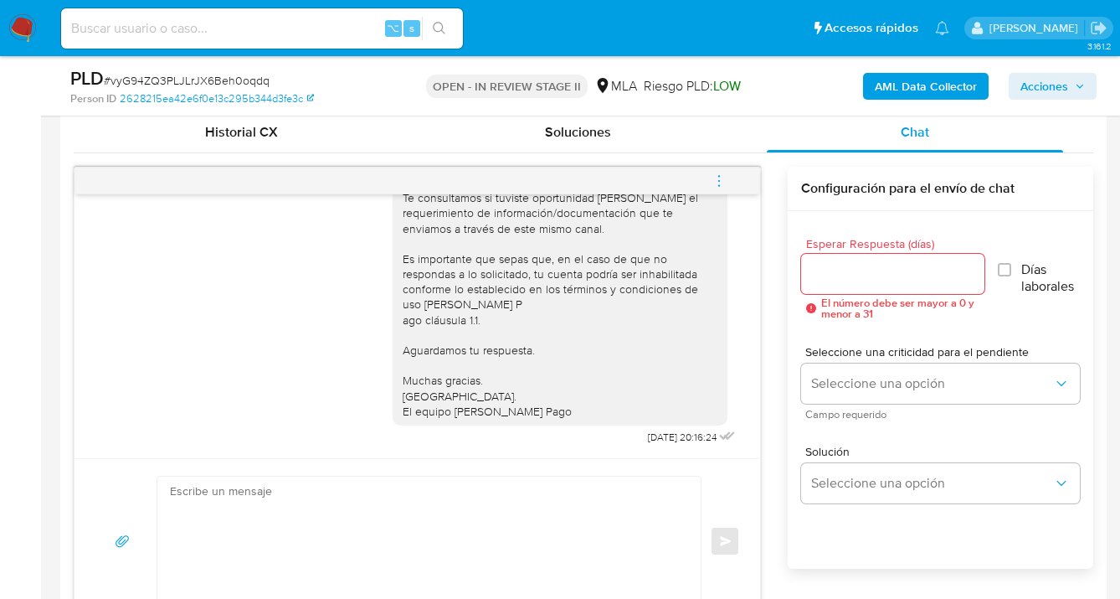
scroll to position [821, 0]
click at [822, 269] on input "Esperar Respuesta (días)" at bounding box center [892, 274] width 183 height 22
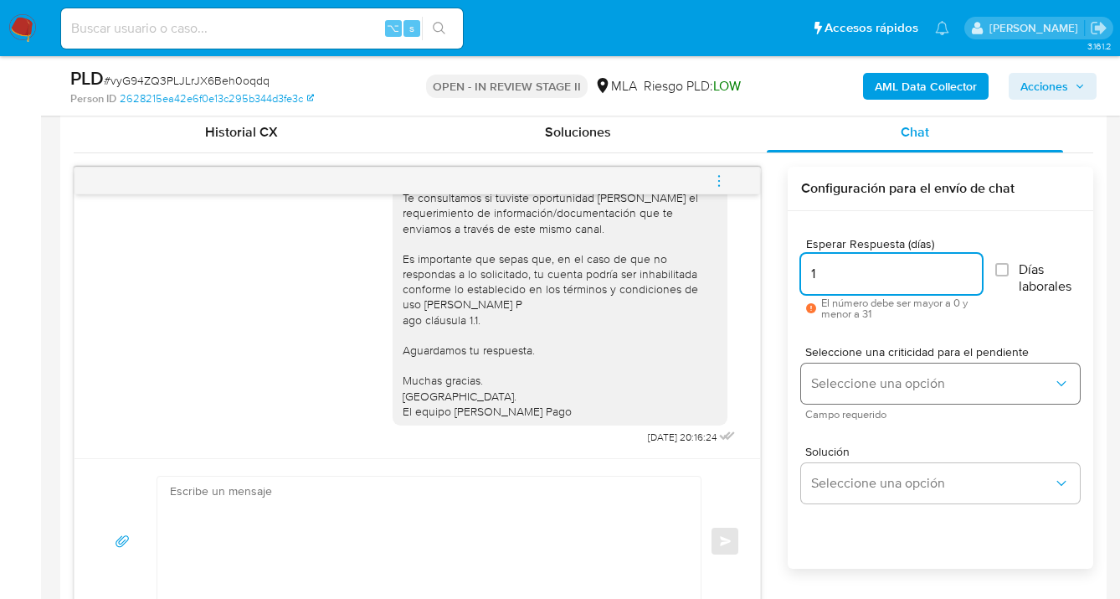
type input "1"
click at [868, 370] on button "Seleccione una opción" at bounding box center [940, 383] width 279 height 40
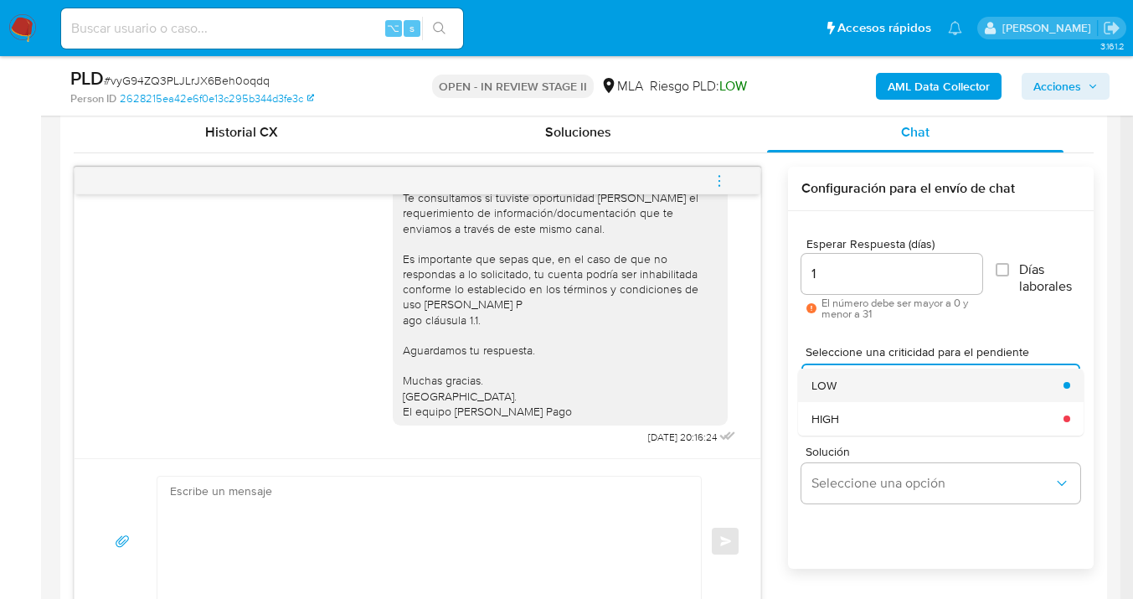
click at [844, 386] on div "LOW" at bounding box center [932, 384] width 242 height 33
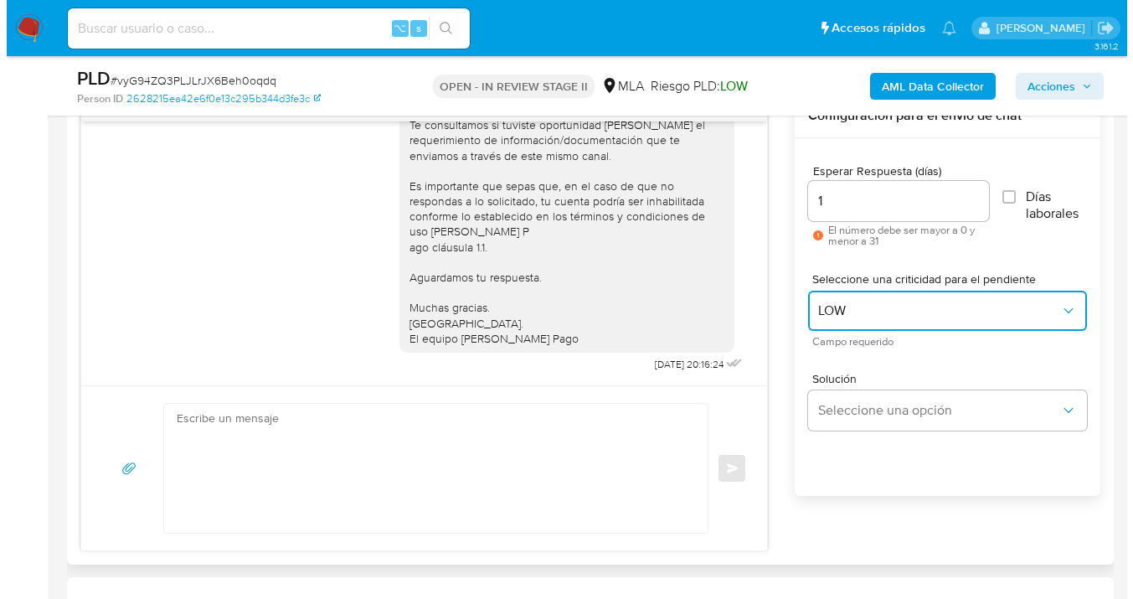
scroll to position [968, 0]
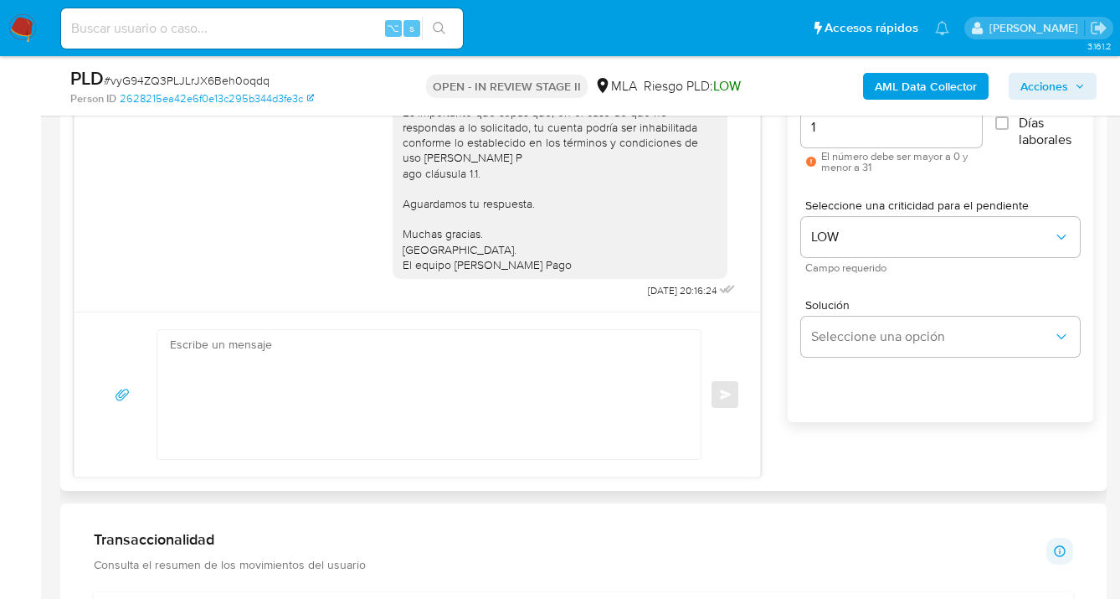
click at [852, 356] on div "Solución Seleccione una opción" at bounding box center [940, 331] width 279 height 91
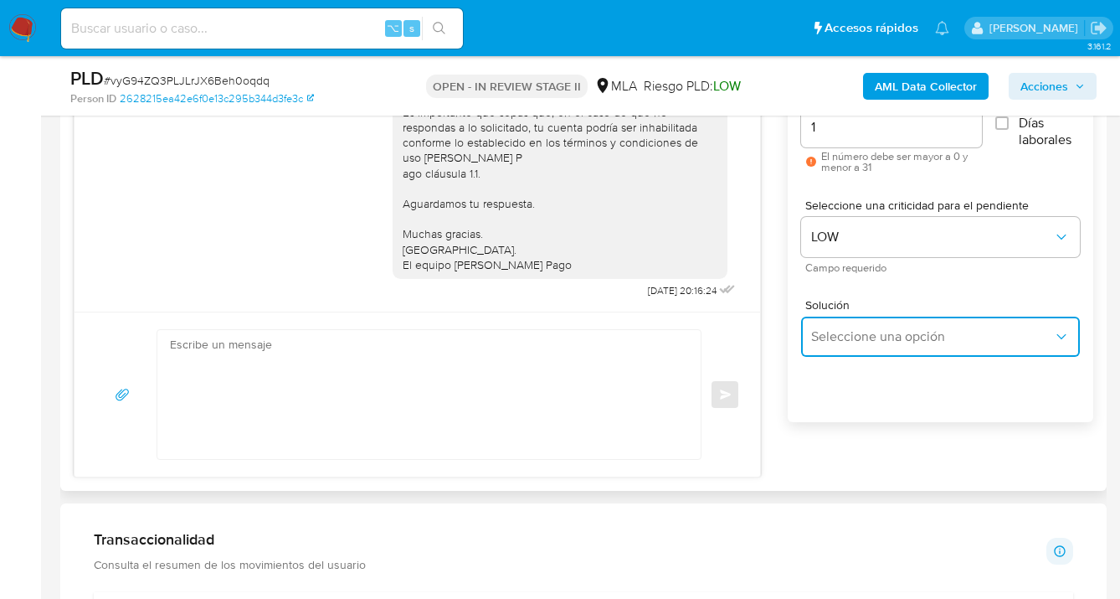
click at [846, 335] on span "Seleccione una opción" at bounding box center [932, 336] width 242 height 17
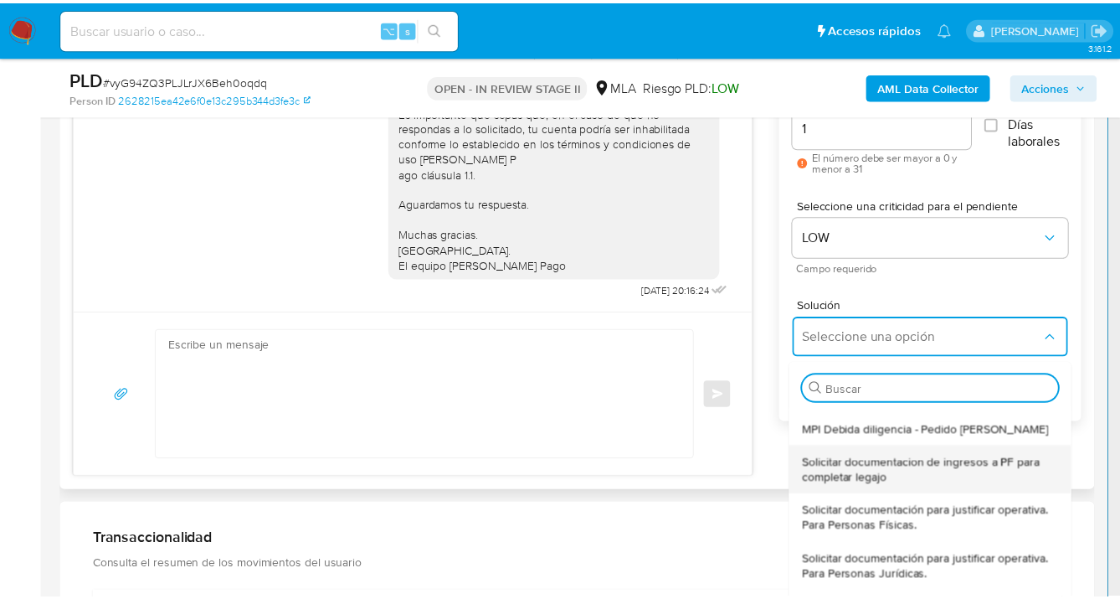
scroll to position [178, 0]
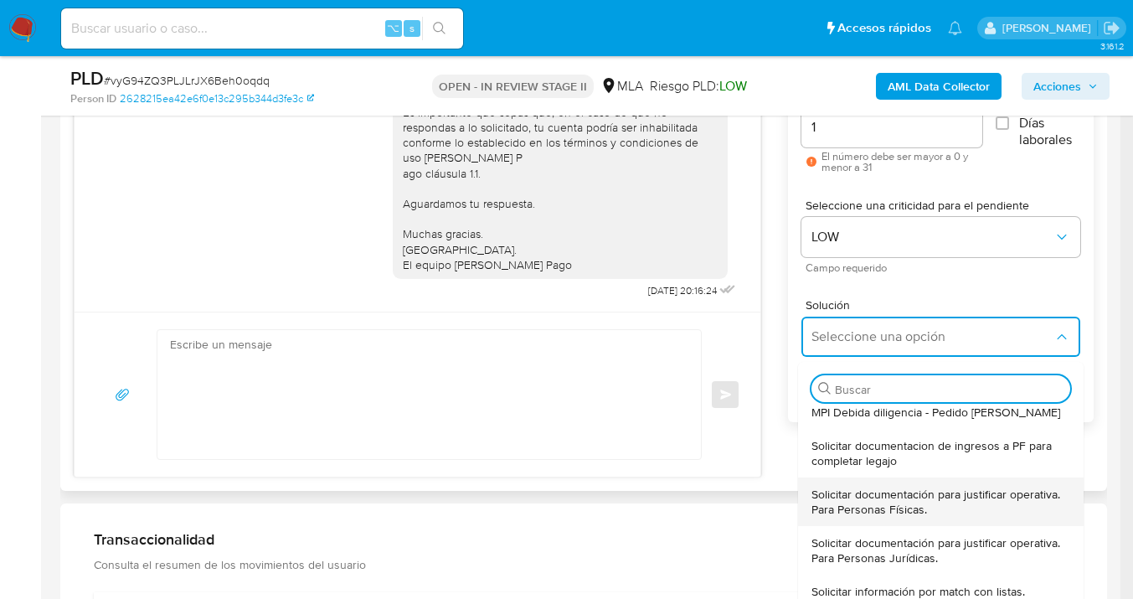
click at [917, 499] on span "Solicitar documentación para justificar operativa. Para Personas Físicas." at bounding box center [935, 501] width 249 height 30
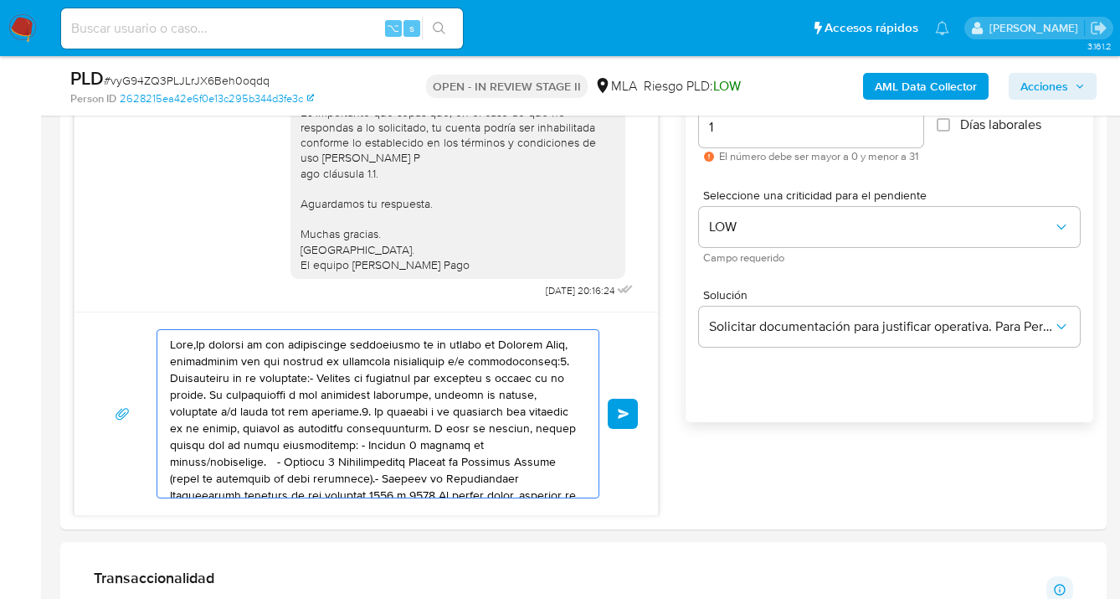
drag, startPoint x: 441, startPoint y: 450, endPoint x: 28, endPoint y: 300, distance: 440.2
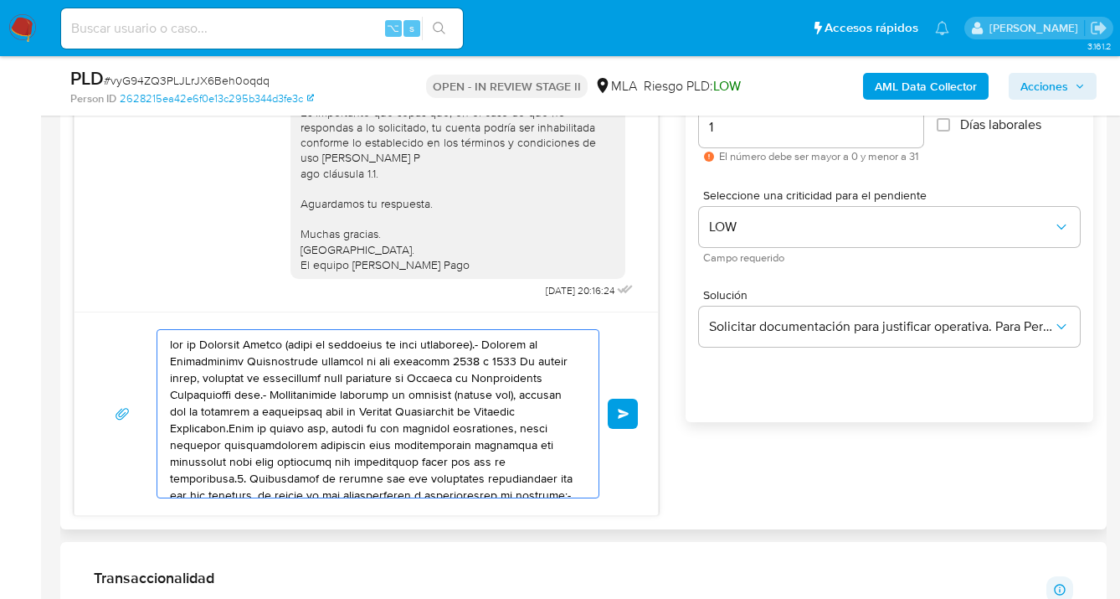
drag, startPoint x: 427, startPoint y: 485, endPoint x: 111, endPoint y: 327, distance: 353.5
click at [112, 329] on div "Enviar" at bounding box center [366, 413] width 543 height 169
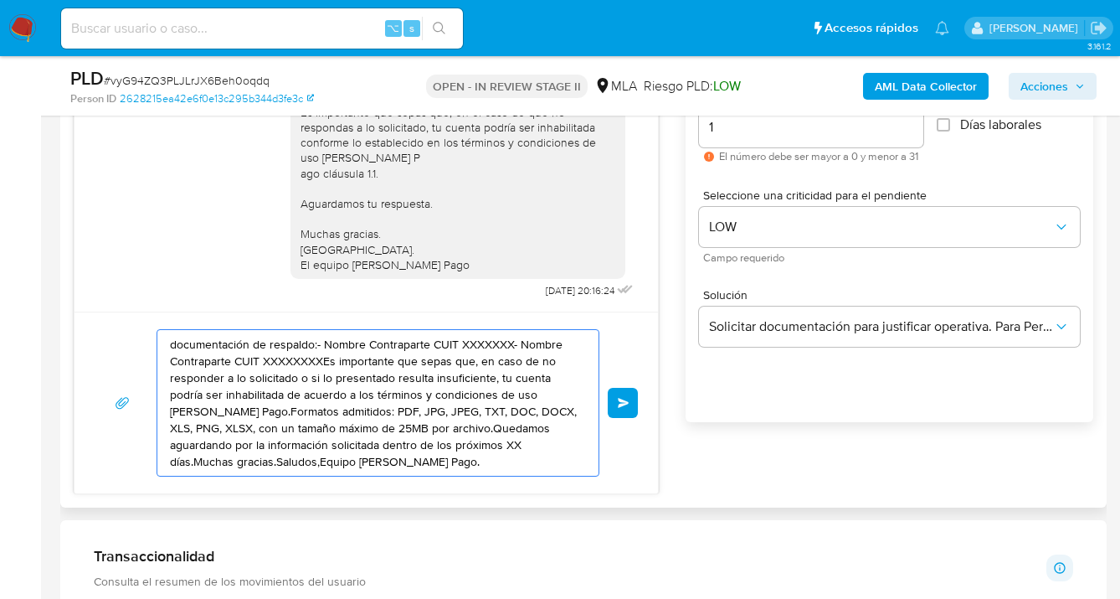
drag, startPoint x: 403, startPoint y: 435, endPoint x: 259, endPoint y: 388, distance: 151.5
click at [101, 330] on div "documentación de respaldo:- Nombre Contraparte CUIT XXXXXXX- Nombre Contraparte…" at bounding box center [366, 402] width 543 height 147
type textarea "e los próximos XX días.Muchas gracias.Saludos,Equipo de Mercado Pago."
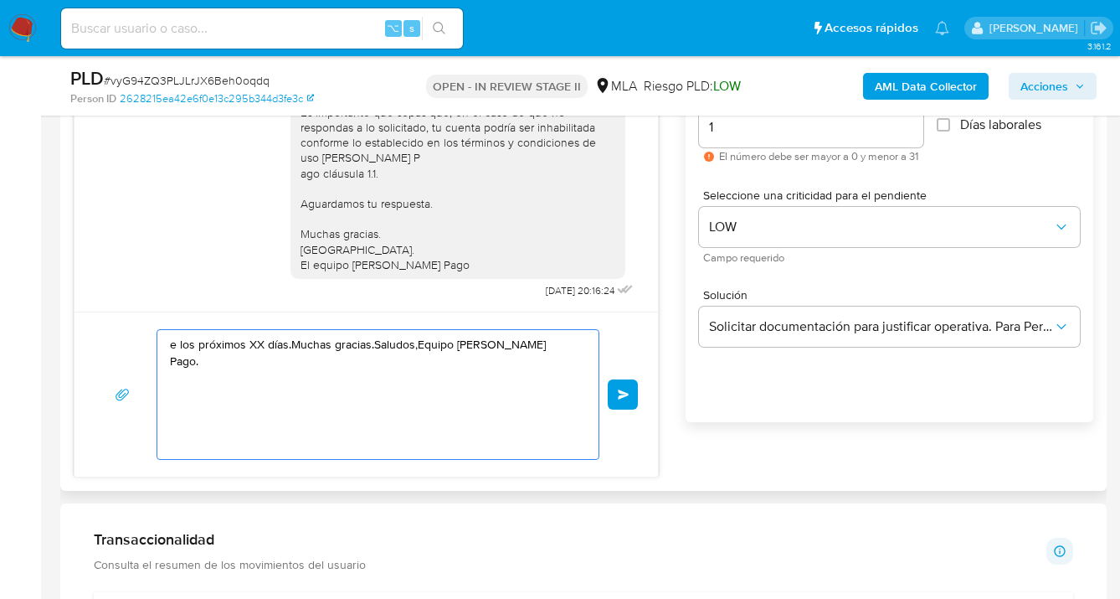
drag, startPoint x: 350, startPoint y: 420, endPoint x: 62, endPoint y: 329, distance: 302.1
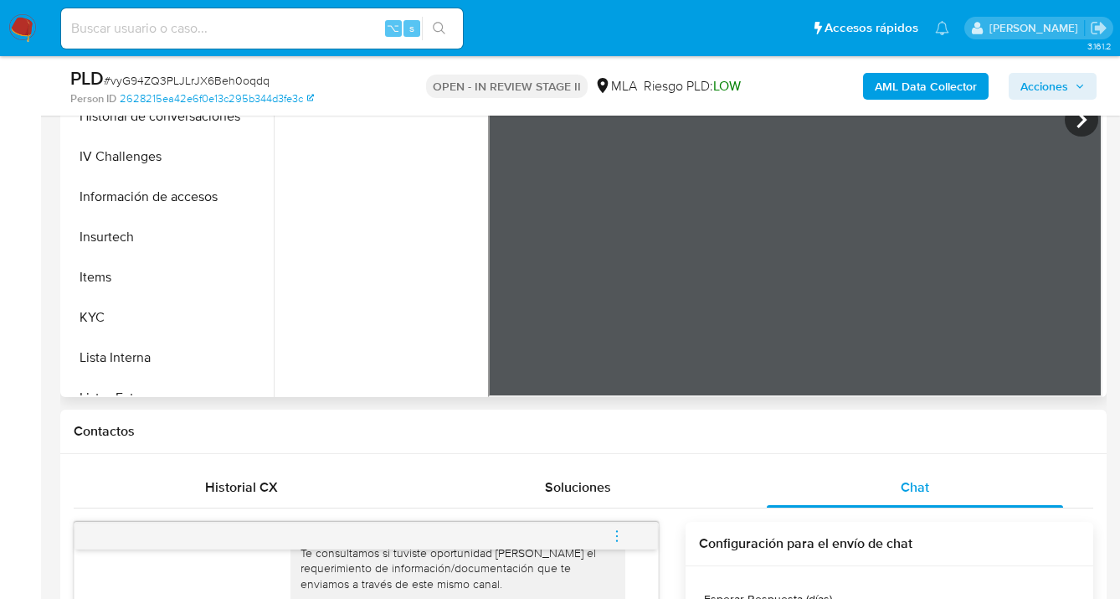
scroll to position [541, 0]
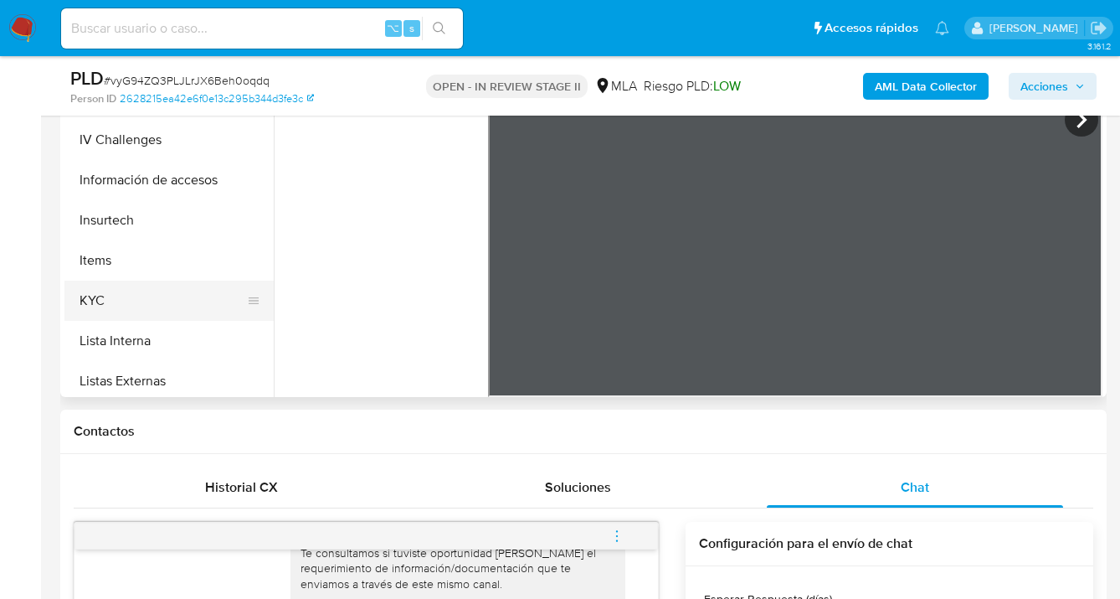
drag, startPoint x: 180, startPoint y: 310, endPoint x: 194, endPoint y: 309, distance: 14.3
click at [179, 310] on button "KYC" at bounding box center [162, 300] width 196 height 40
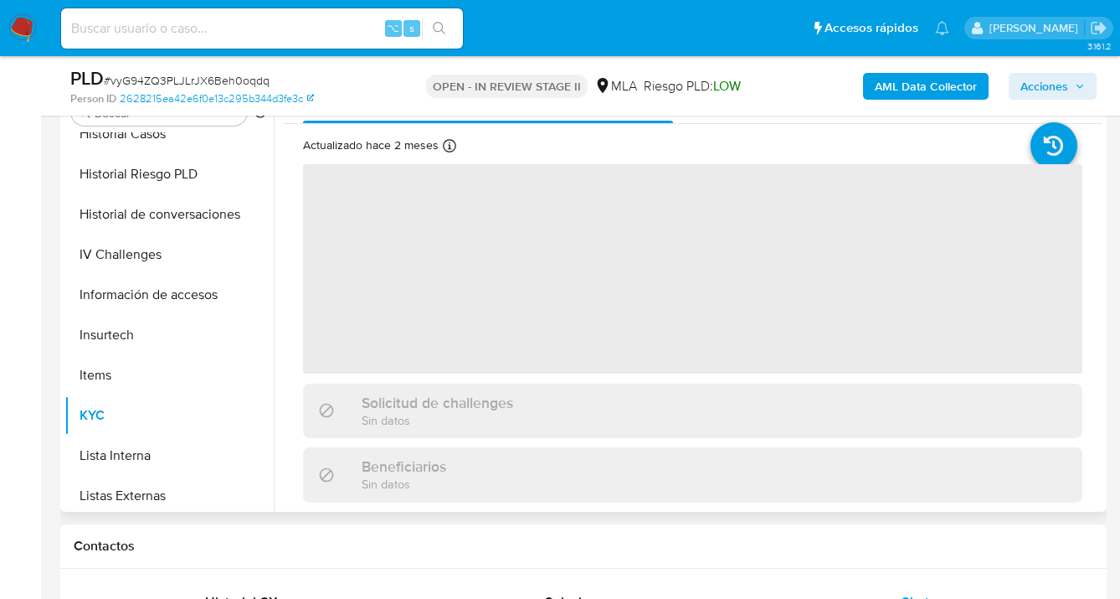
scroll to position [280, 0]
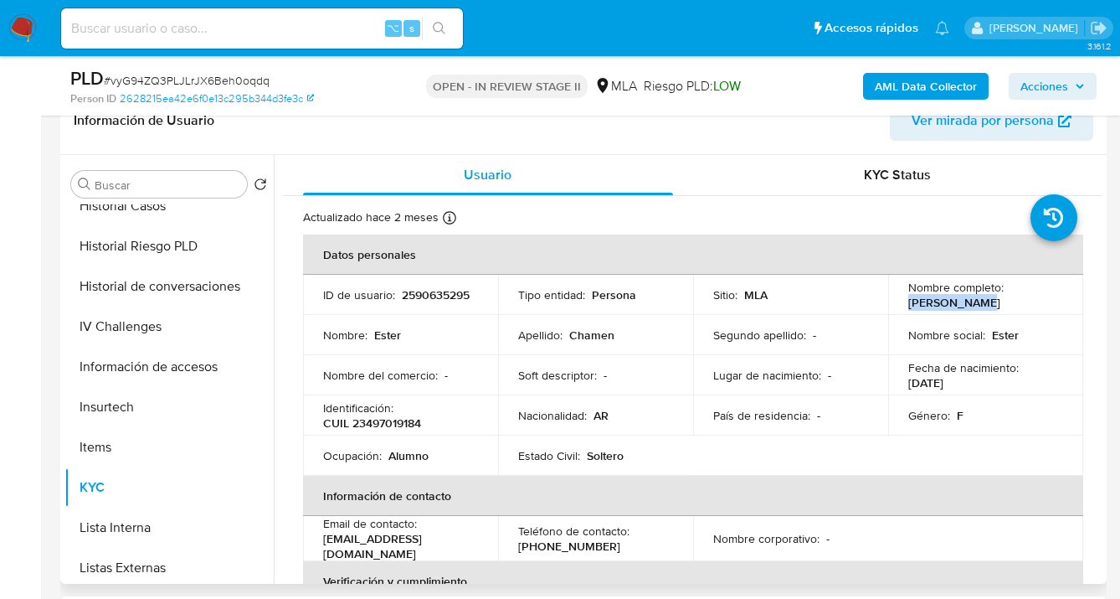
drag, startPoint x: 905, startPoint y: 303, endPoint x: 977, endPoint y: 306, distance: 72.1
click at [978, 306] on div "Nombre completo : Ester Chamen" at bounding box center [985, 295] width 155 height 30
copy p "Ester Chamen"
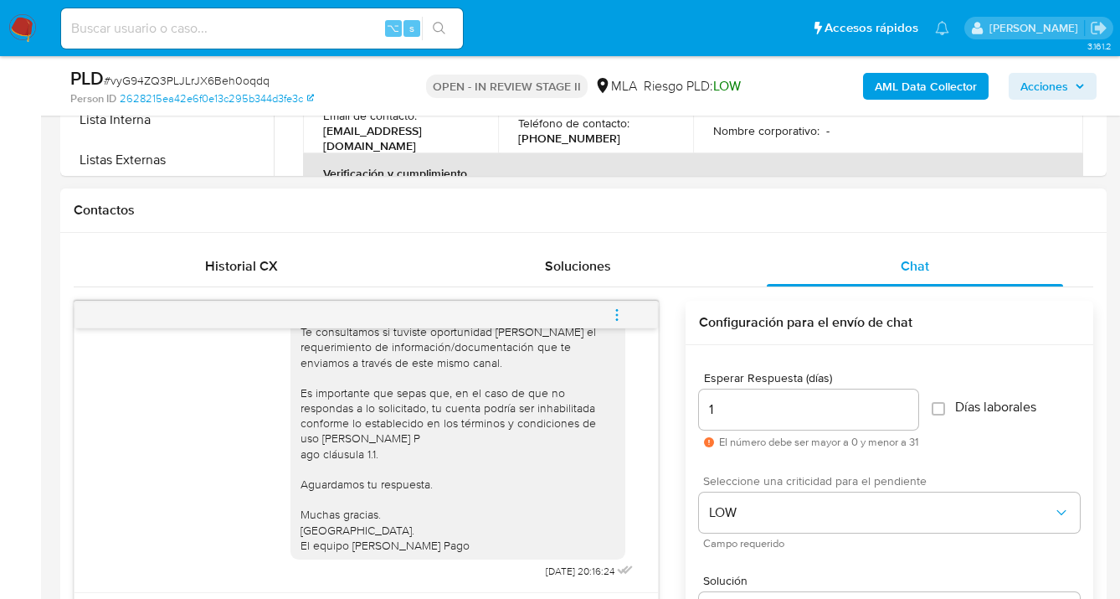
scroll to position [802, 0]
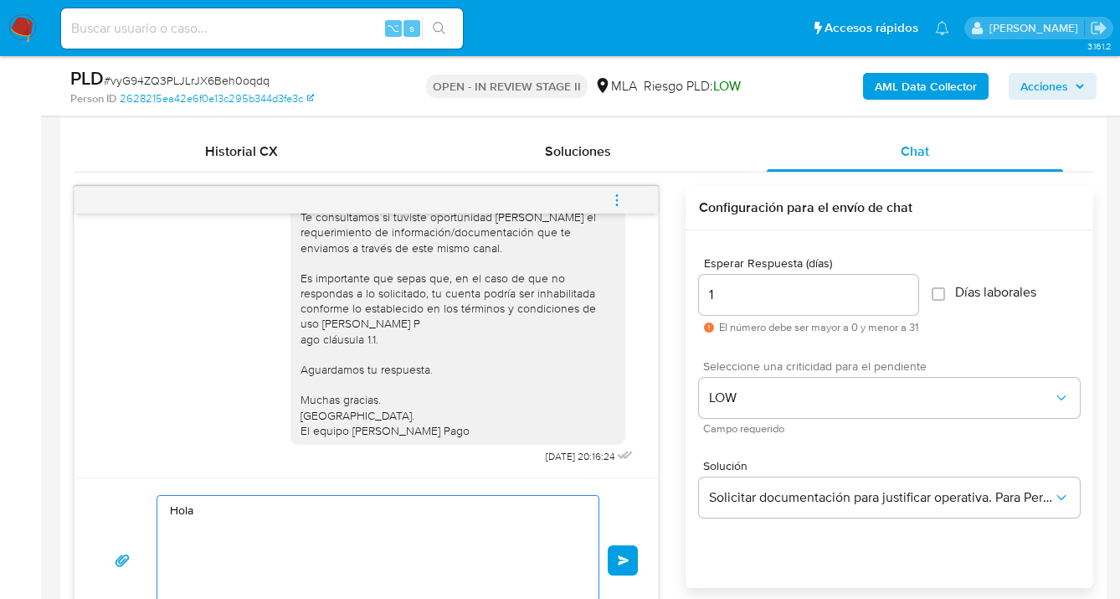
click at [239, 515] on textarea "Hola" at bounding box center [374, 560] width 408 height 129
paste textarea "Ester Chamen"
paste textarea "esperamos te encuentres muy bien."
paste textarea "documentación y en base a la misma damos por completo el presente requerimiento."
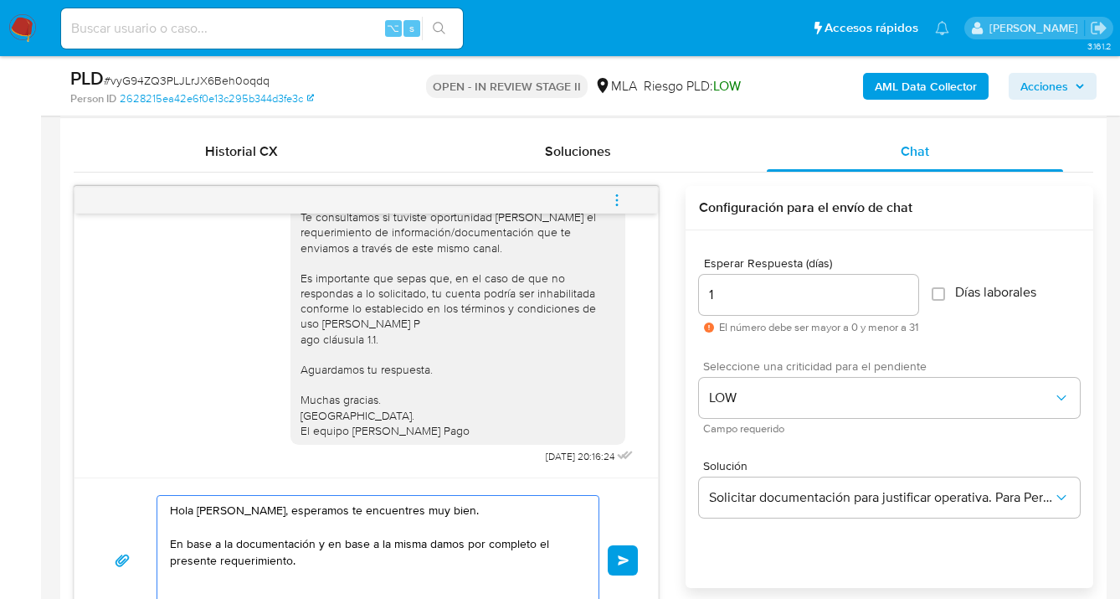
click at [317, 544] on textarea "Hola Ester Chamen, esperamos te encuentres muy bien. En base a la documentación…" at bounding box center [374, 560] width 408 height 129
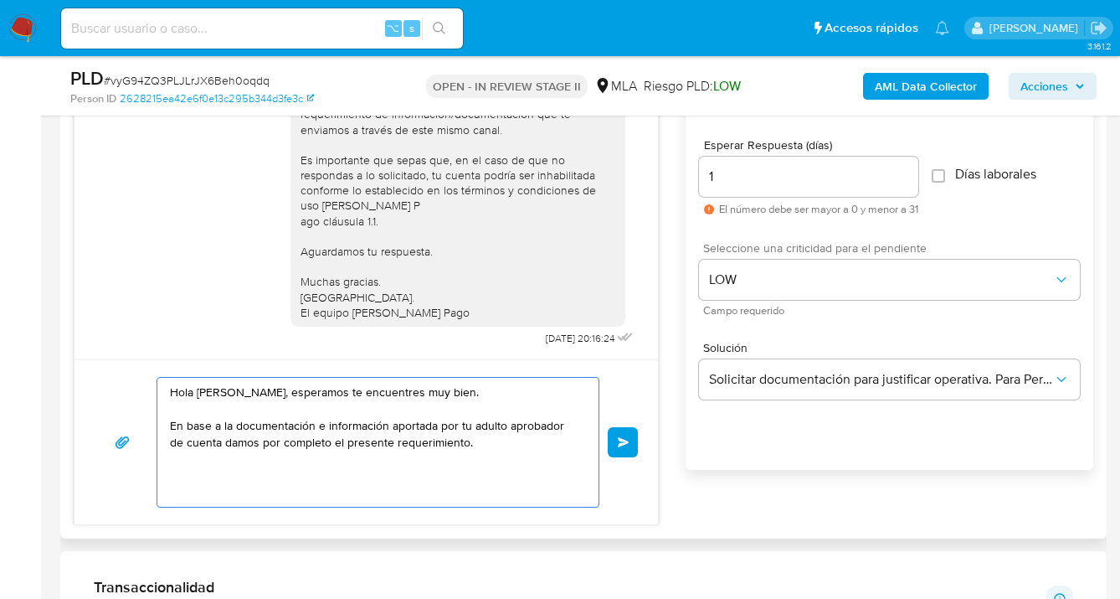
click at [524, 442] on textarea "Hola Ester Chamen, esperamos te encuentres muy bien. En base a la documentación…" at bounding box center [374, 442] width 408 height 129
paste textarea "el uso de la cuenta es personal y no se deben canalizar fondos de terceros. Si …"
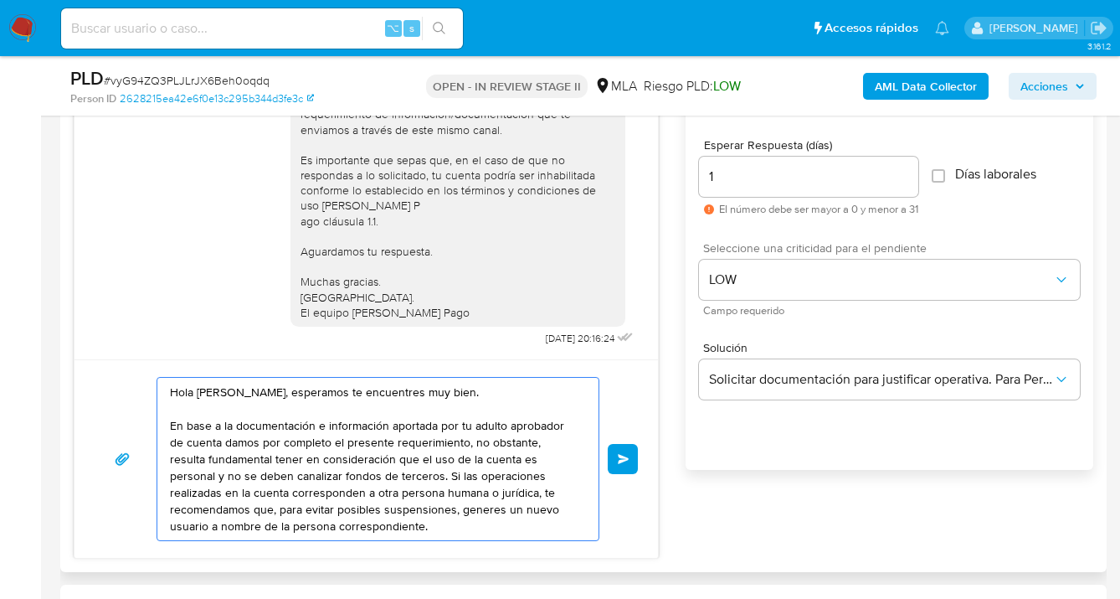
click at [437, 461] on textarea "Hola Ester Chamen, esperamos te encuentres muy bien. En base a la documentación…" at bounding box center [374, 459] width 408 height 162
drag, startPoint x: 368, startPoint y: 479, endPoint x: 380, endPoint y: 500, distance: 24.4
click at [368, 479] on textarea "Hola Ester Chamen, esperamos te encuentres muy bien. En base a la documentación…" at bounding box center [374, 459] width 408 height 162
click at [290, 497] on textarea "Hola Ester Chamen, esperamos te encuentres muy bien. En base a la documentación…" at bounding box center [374, 459] width 408 height 162
drag, startPoint x: 305, startPoint y: 510, endPoint x: 311, endPoint y: 547, distance: 37.4
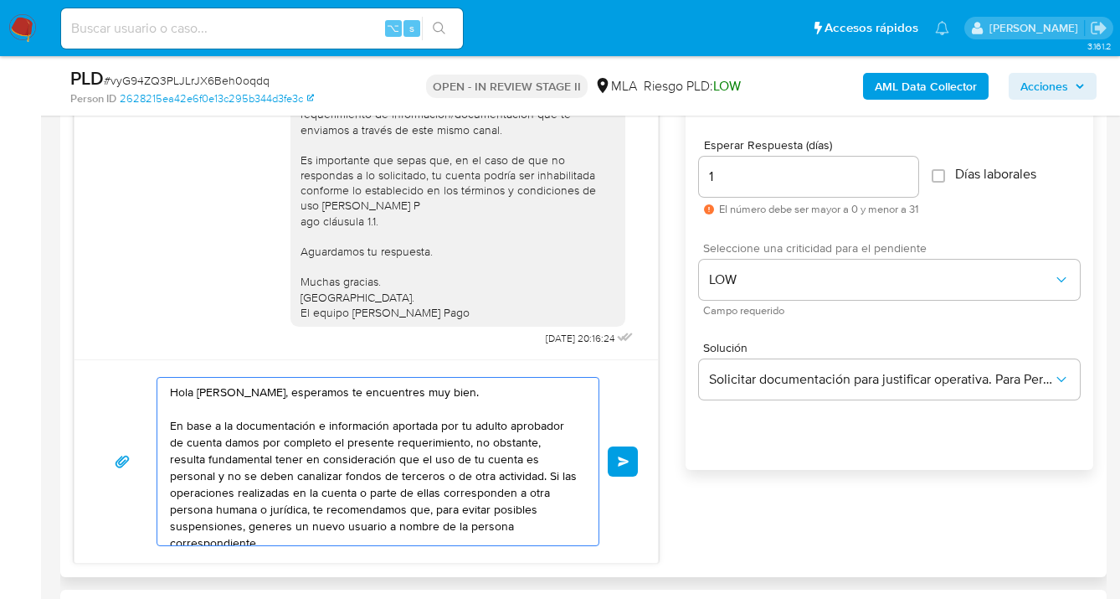
click at [304, 511] on textarea "Hola Ester Chamen, esperamos te encuentres muy bien. En base a la documentación…" at bounding box center [374, 461] width 408 height 167
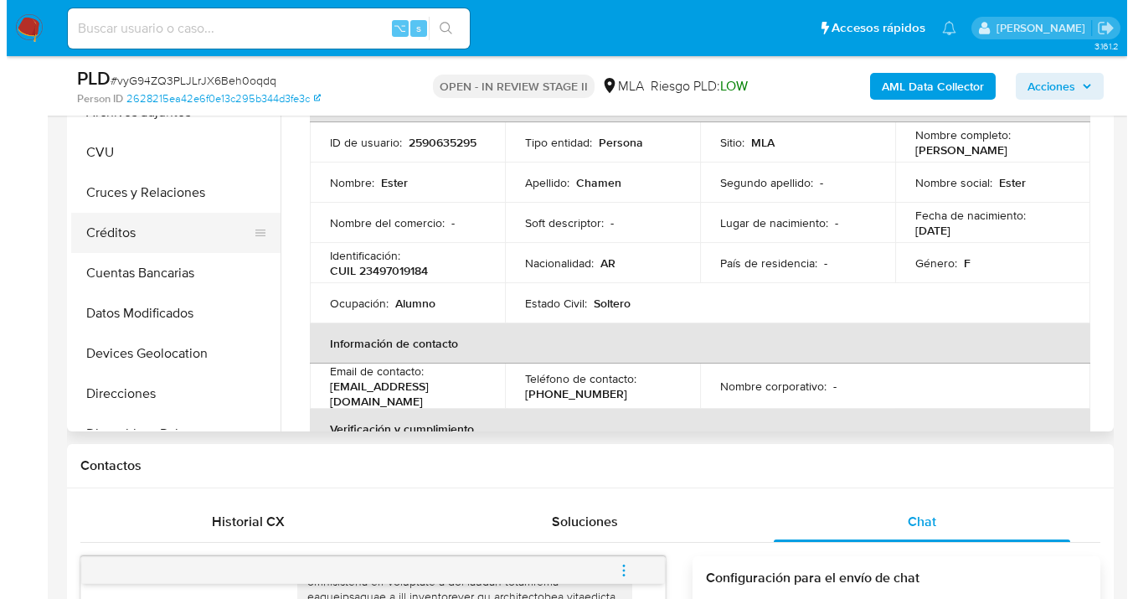
scroll to position [265, 0]
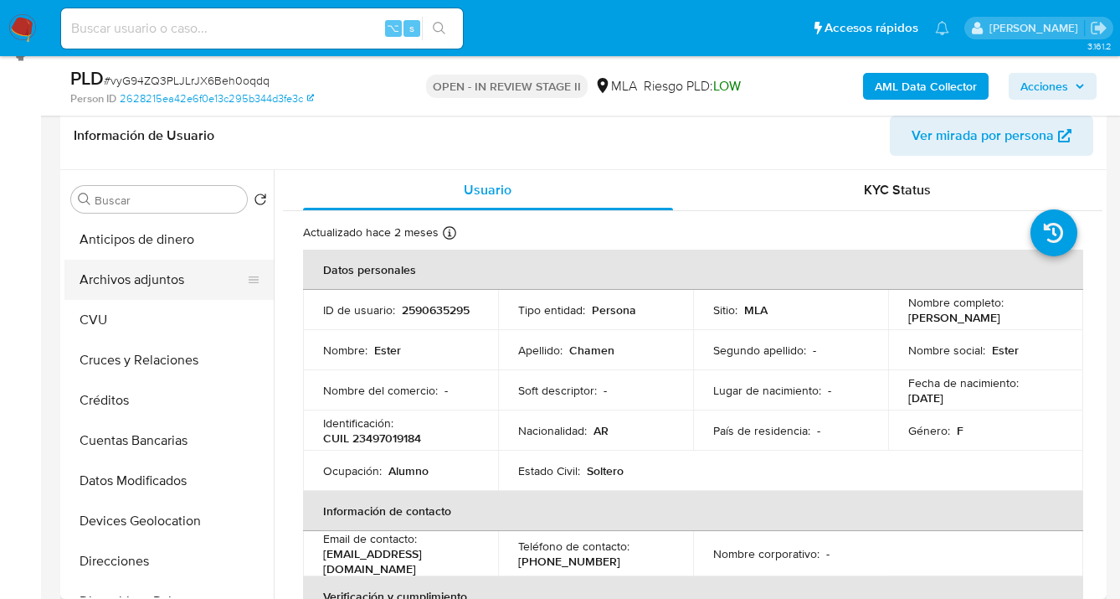
type textarea "Hola Ester Chamen, esperamos te encuentres muy bien. En base a la documentación…"
drag, startPoint x: 194, startPoint y: 282, endPoint x: 211, endPoint y: 283, distance: 16.8
click at [194, 283] on button "Archivos adjuntos" at bounding box center [162, 280] width 196 height 40
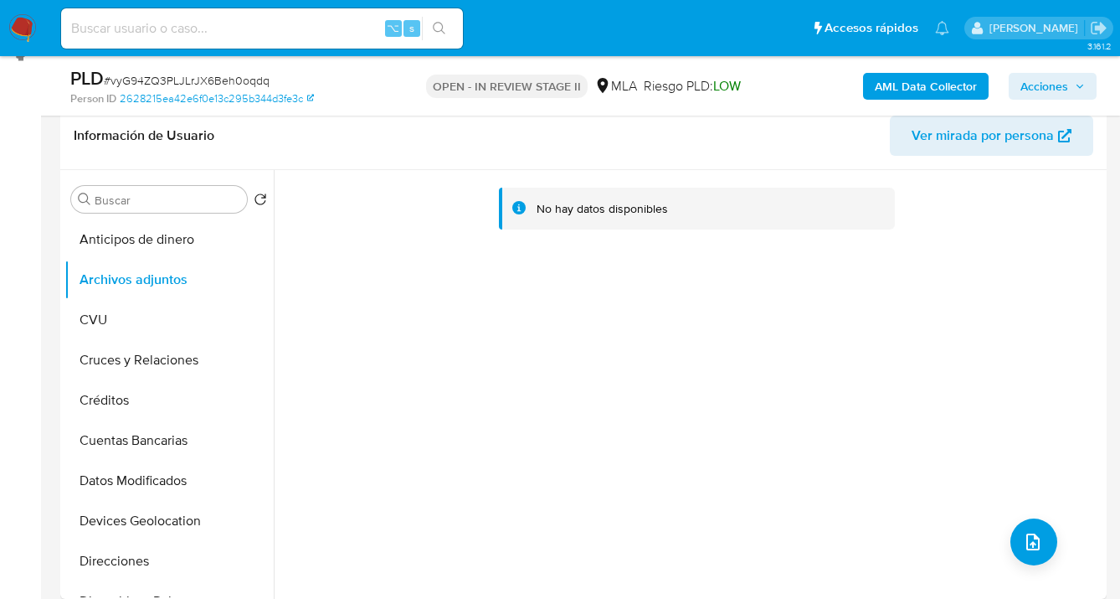
click at [929, 93] on b "AML Data Collector" at bounding box center [926, 86] width 102 height 27
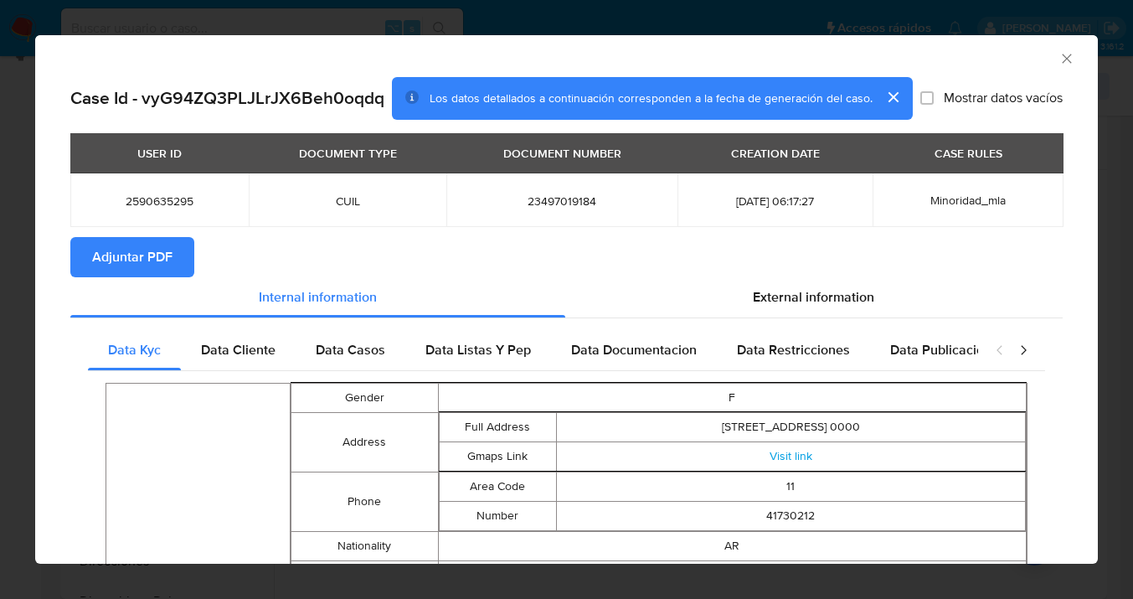
click at [1062, 57] on icon "Cerrar ventana" at bounding box center [1066, 58] width 9 height 9
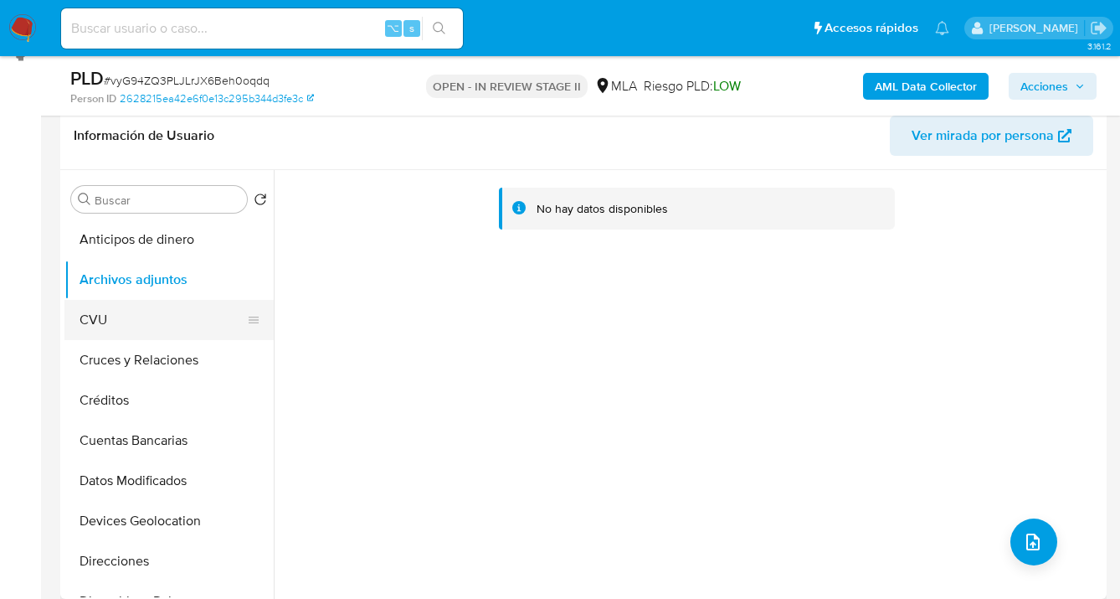
click at [143, 301] on button "CVU" at bounding box center [162, 320] width 196 height 40
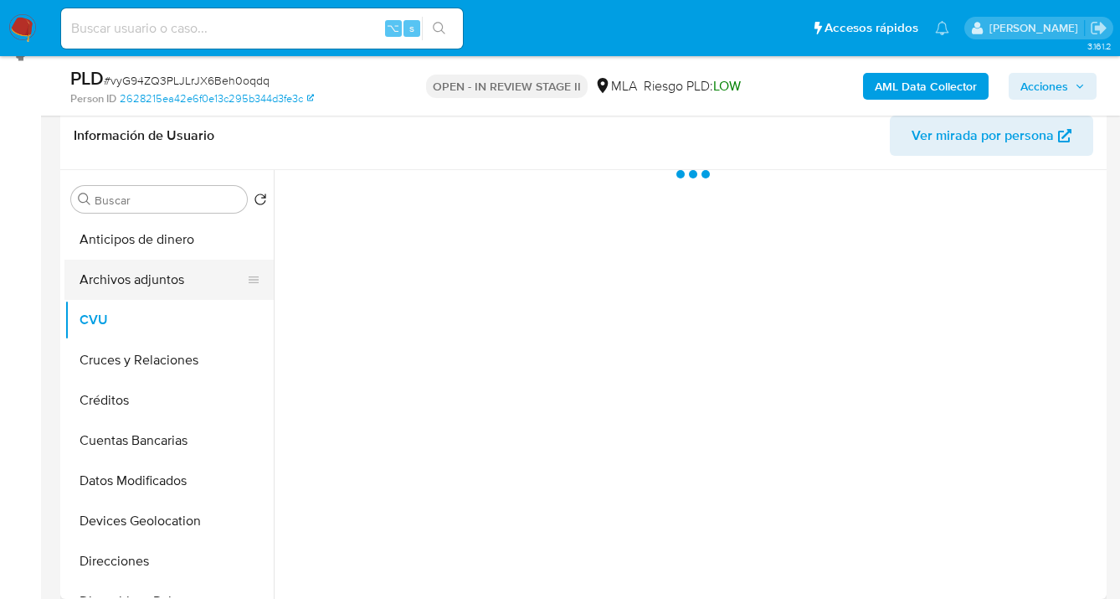
click at [152, 279] on button "Archivos adjuntos" at bounding box center [162, 280] width 196 height 40
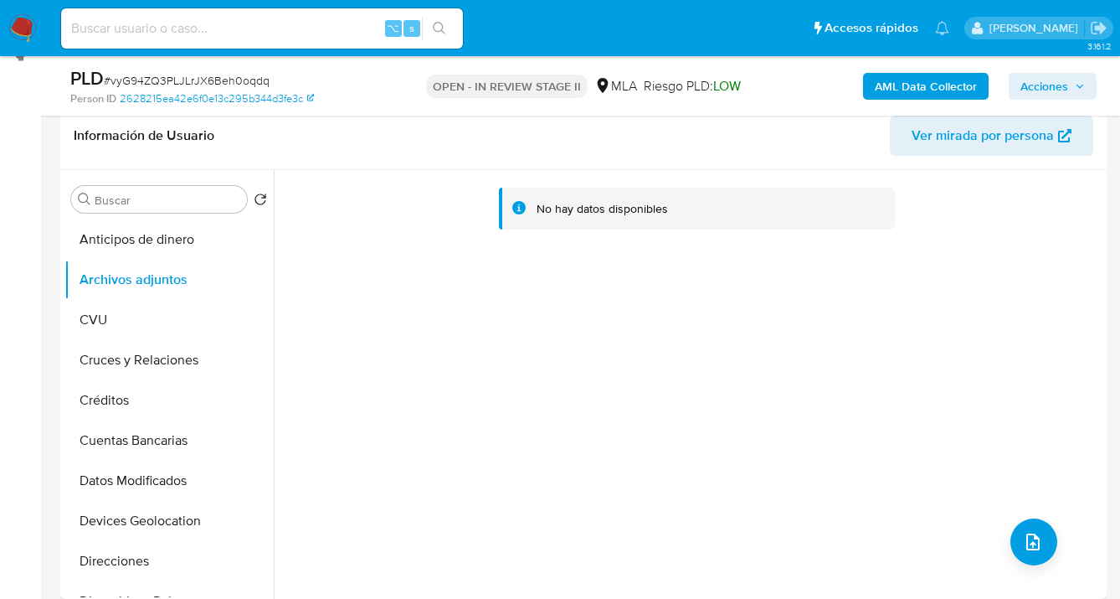
click at [900, 87] on b "AML Data Collector" at bounding box center [926, 86] width 102 height 27
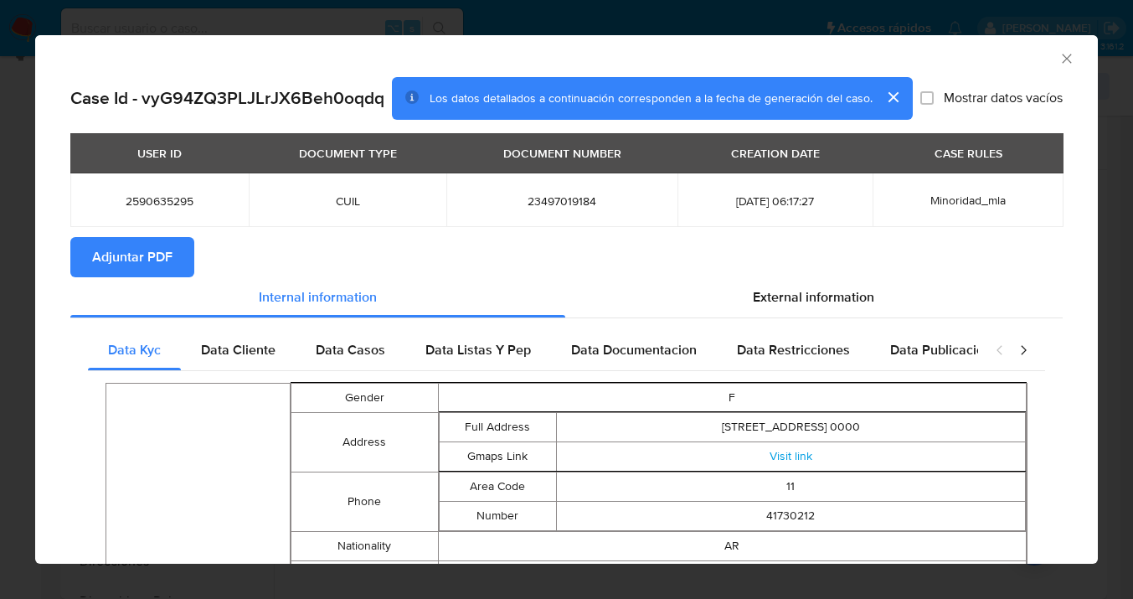
click at [152, 266] on span "Adjuntar PDF" at bounding box center [132, 257] width 80 height 37
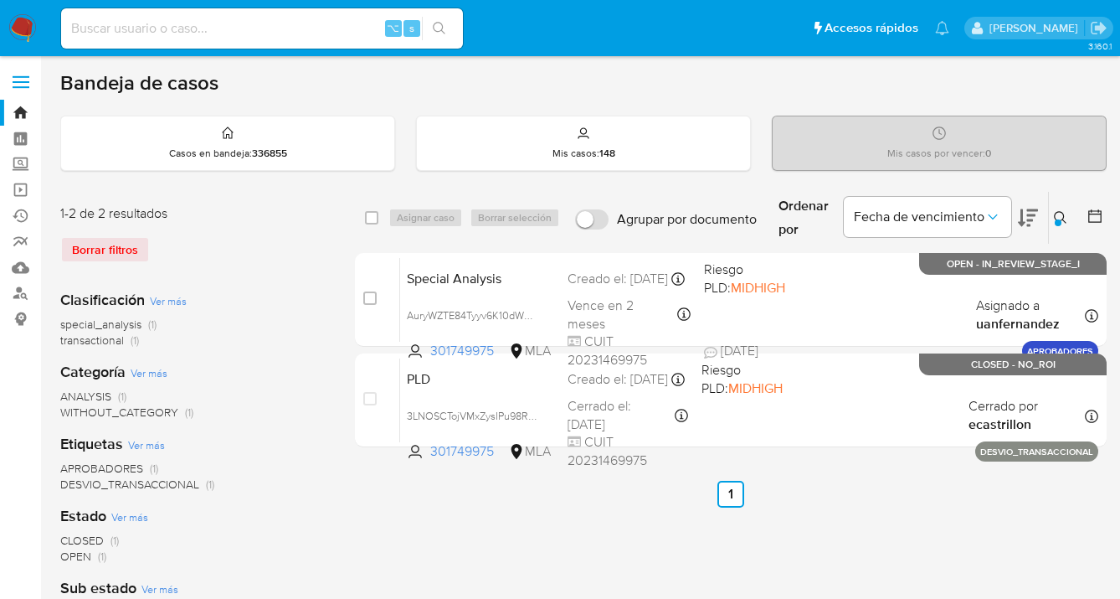
drag, startPoint x: 1061, startPoint y: 212, endPoint x: 1044, endPoint y: 231, distance: 25.5
click at [1060, 212] on icon at bounding box center [1060, 217] width 13 height 13
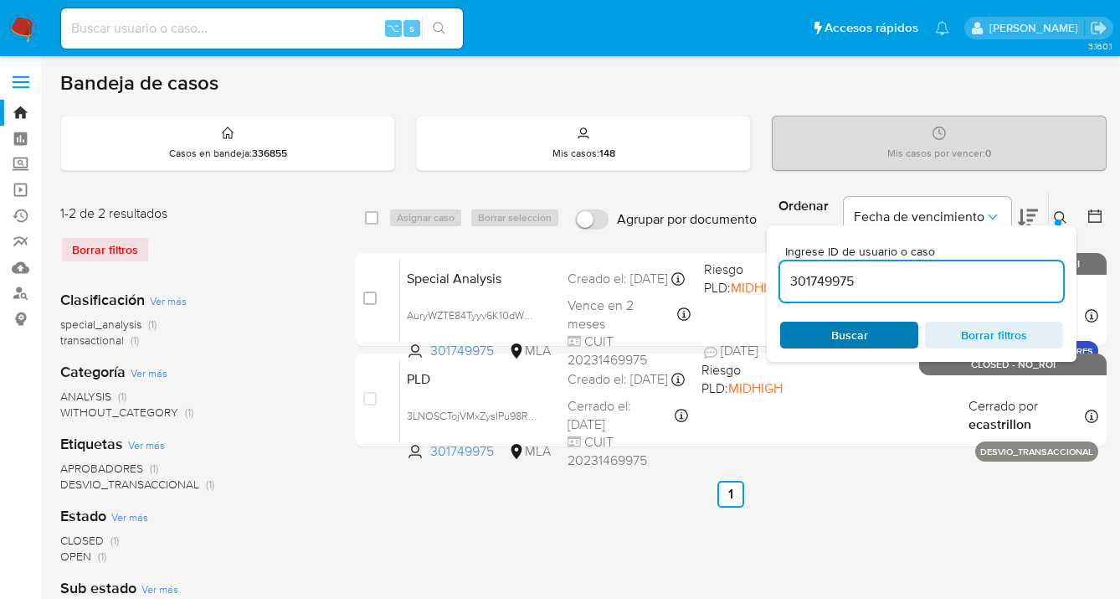
drag, startPoint x: 857, startPoint y: 337, endPoint x: 870, endPoint y: 332, distance: 13.5
click at [857, 337] on span "Buscar" at bounding box center [849, 335] width 37 height 27
click at [1058, 212] on icon at bounding box center [1060, 217] width 13 height 13
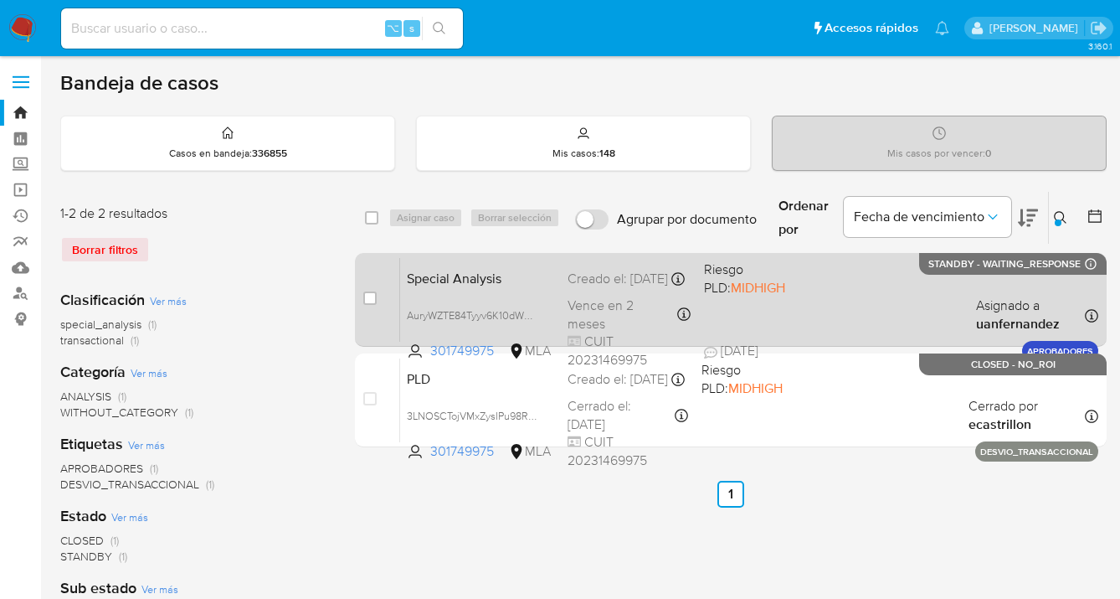
click at [928, 307] on div "Special Analysis AuryWZTE84Tyyv6K10dWMNiT 301749975 MLA Riesgo PLD: MIDHIGH Cre…" at bounding box center [749, 299] width 698 height 85
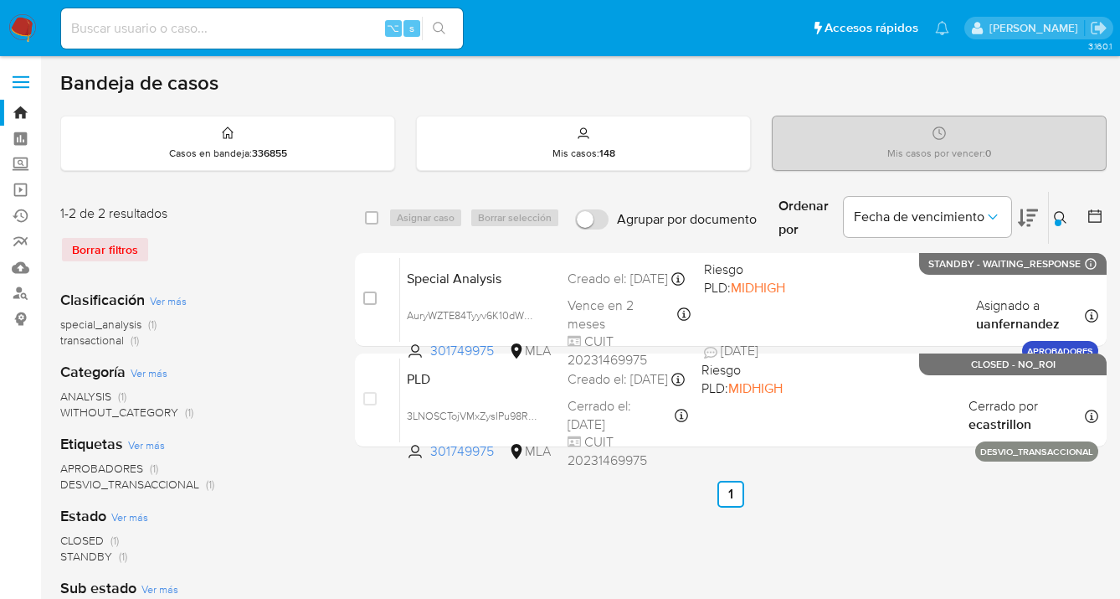
click at [1058, 211] on icon at bounding box center [1060, 217] width 13 height 13
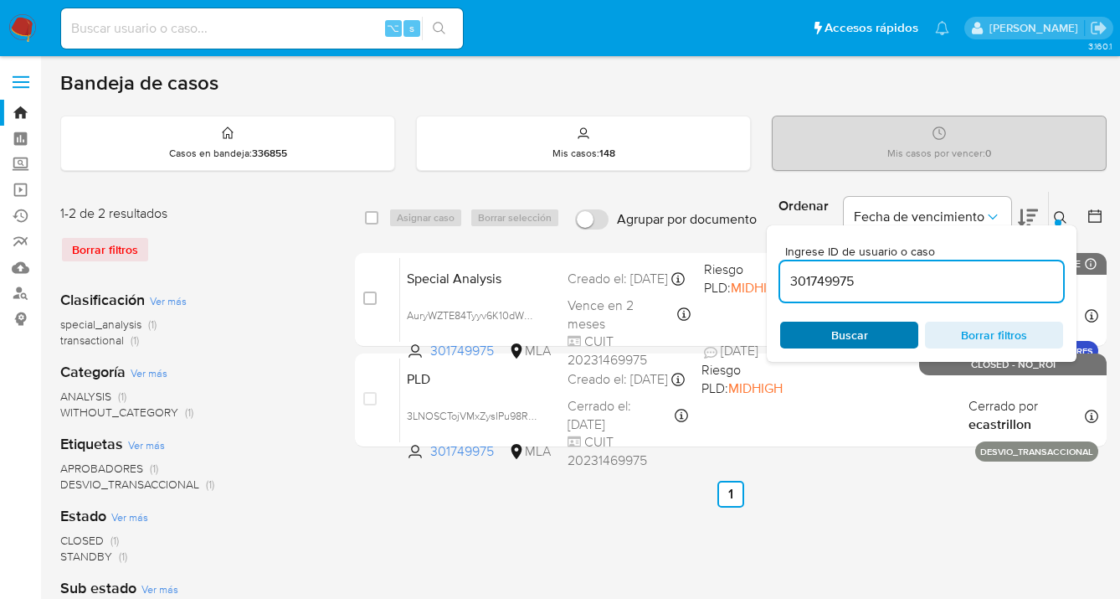
click at [889, 340] on span "Buscar" at bounding box center [849, 334] width 115 height 23
click at [1063, 214] on icon at bounding box center [1060, 217] width 13 height 13
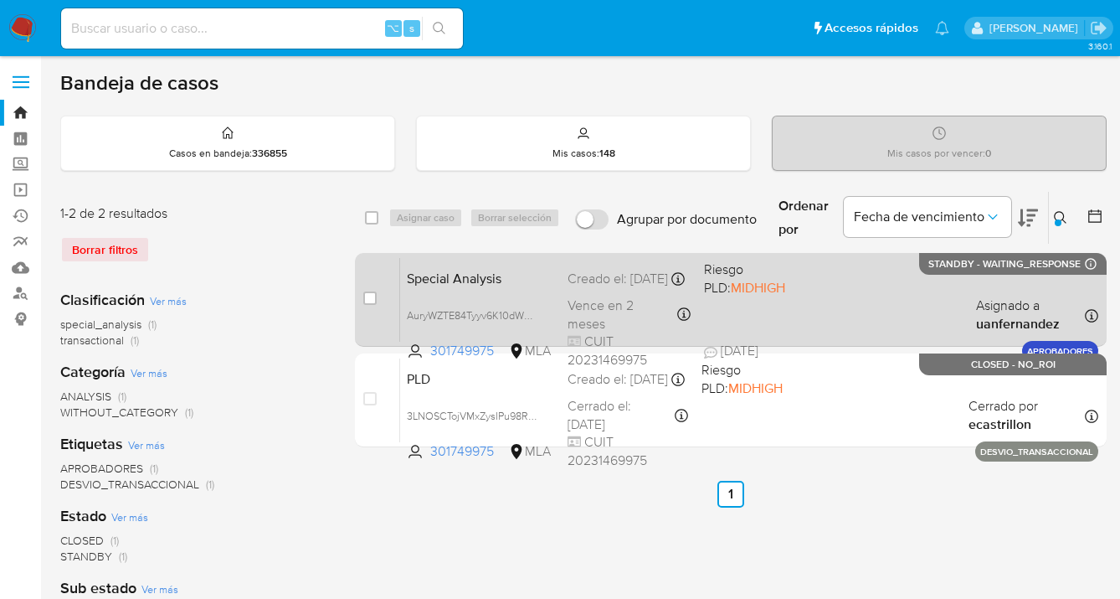
click at [883, 292] on div "Special Analysis AuryWZTE84Tyyv6K10dWMNiT 301749975 MLA Riesgo PLD: MIDHIGH Cre…" at bounding box center [749, 299] width 698 height 85
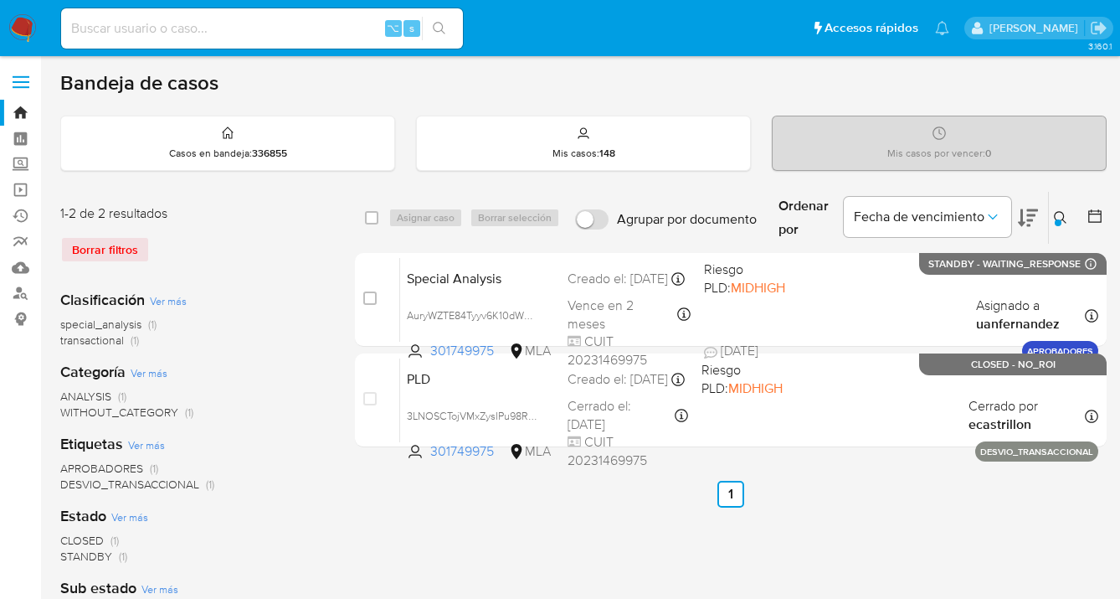
drag, startPoint x: 1058, startPoint y: 209, endPoint x: 975, endPoint y: 248, distance: 91.4
click at [1058, 209] on button at bounding box center [1063, 218] width 28 height 20
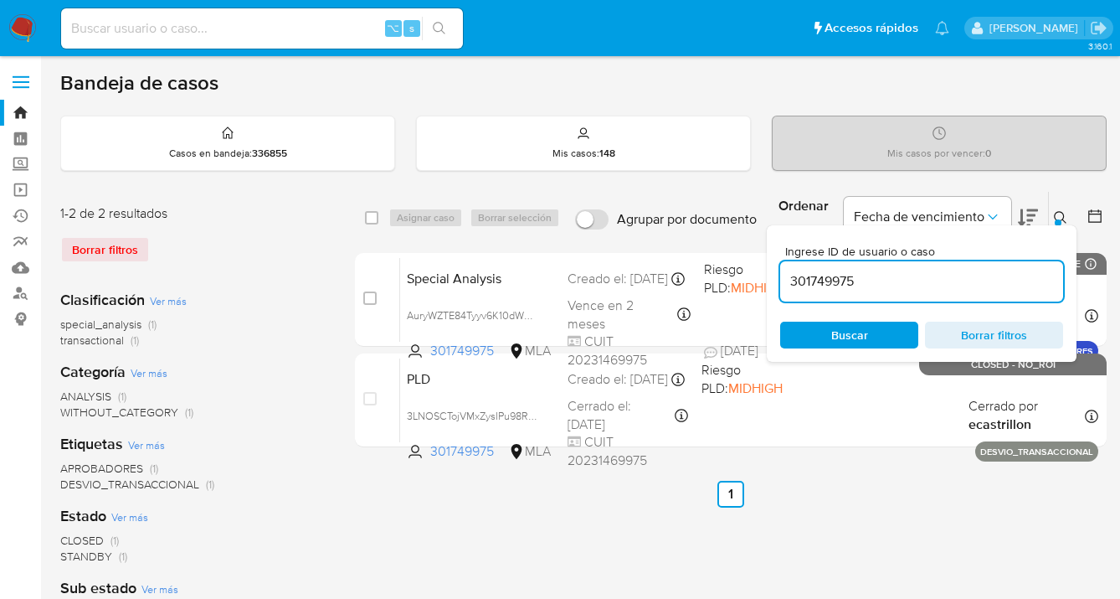
drag, startPoint x: 843, startPoint y: 278, endPoint x: 773, endPoint y: 279, distance: 70.3
click at [774, 279] on div "Ingrese ID de usuario o caso 301749975 Buscar Borrar filtros" at bounding box center [922, 293] width 310 height 136
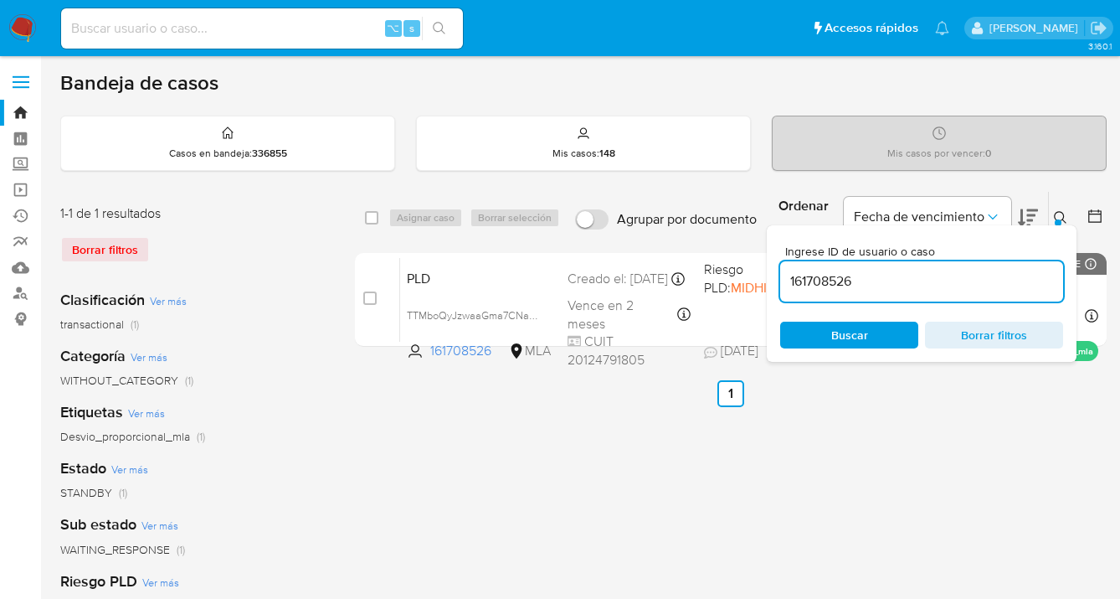
click at [1059, 214] on icon at bounding box center [1060, 217] width 13 height 13
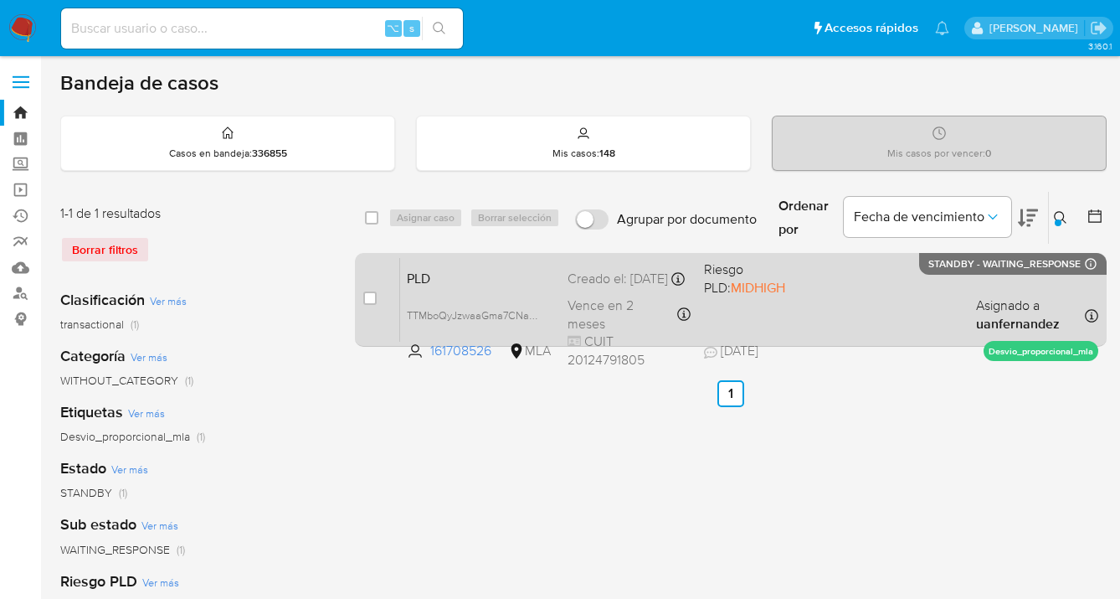
click at [939, 301] on div "PLD TTMboQyJzwaaGma7CNav7u6d 161708526 MLA Riesgo PLD: MIDHIGH Creado el: [DATE…" at bounding box center [749, 299] width 698 height 85
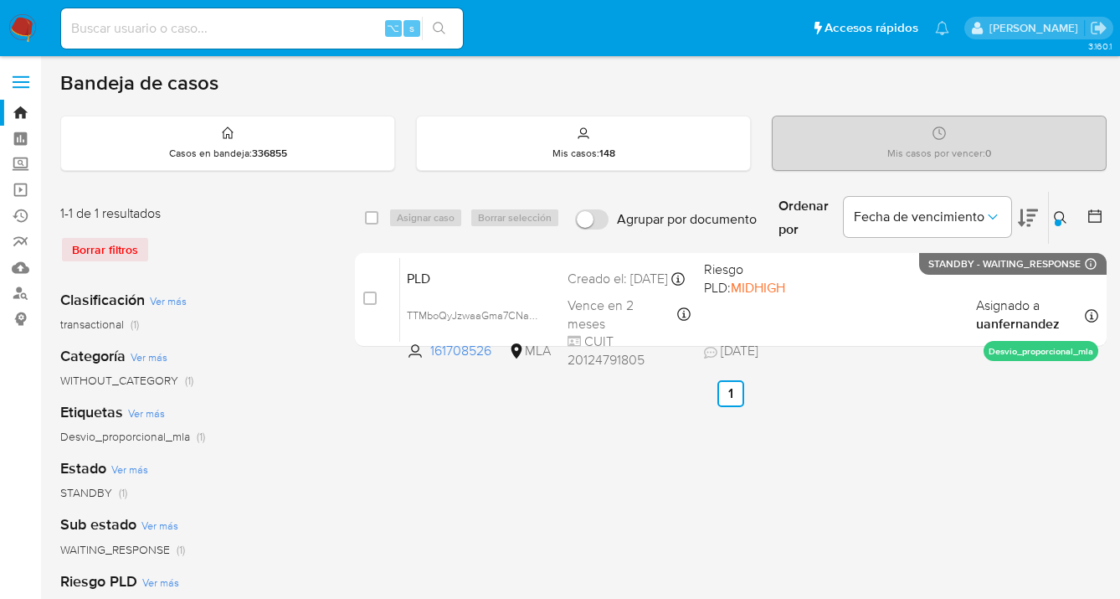
click at [1060, 209] on button at bounding box center [1063, 218] width 28 height 20
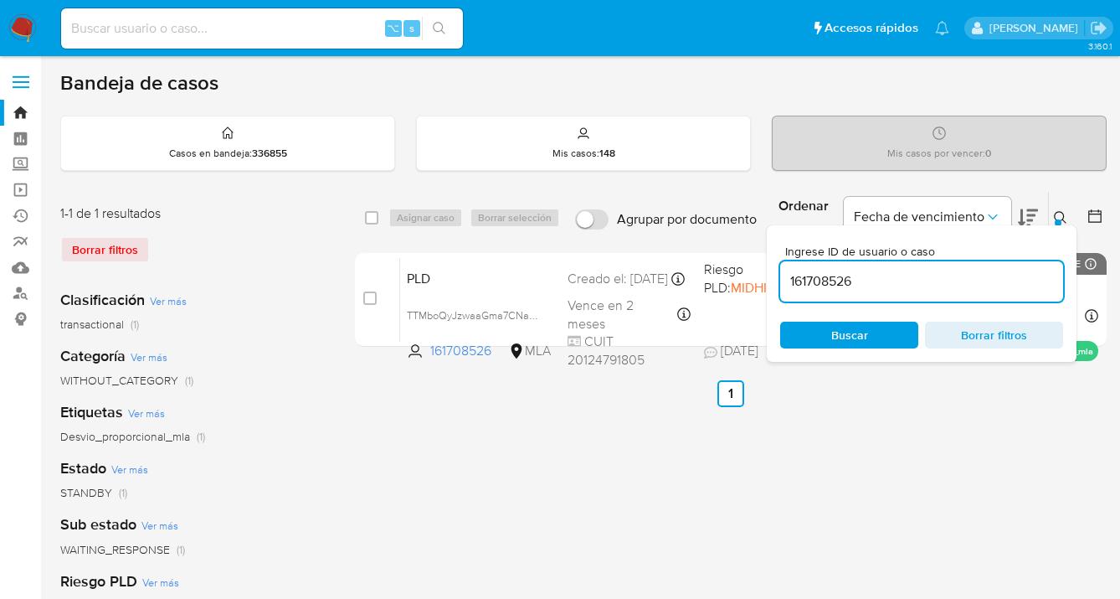
drag, startPoint x: 931, startPoint y: 277, endPoint x: 785, endPoint y: 274, distance: 146.6
click at [784, 274] on input "161708526" at bounding box center [921, 281] width 283 height 22
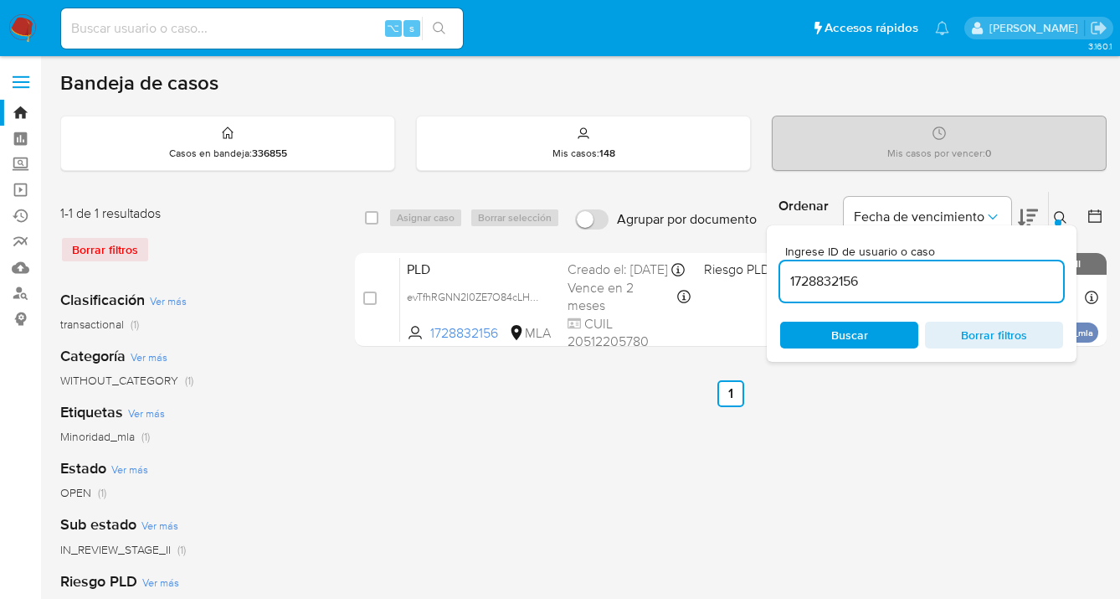
click at [1058, 216] on icon at bounding box center [1060, 217] width 13 height 13
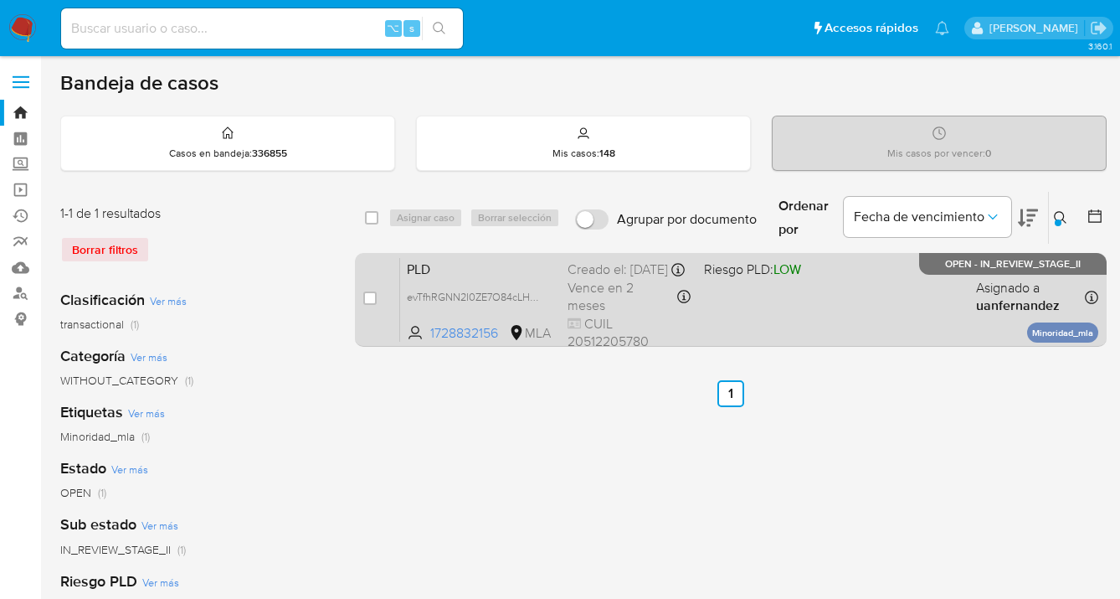
click at [862, 298] on div "PLD evTfhRGNN2I0ZE7O84cLHUgA 1728832156 MLA Riesgo PLD: LOW Creado el: [DATE] C…" at bounding box center [749, 299] width 698 height 85
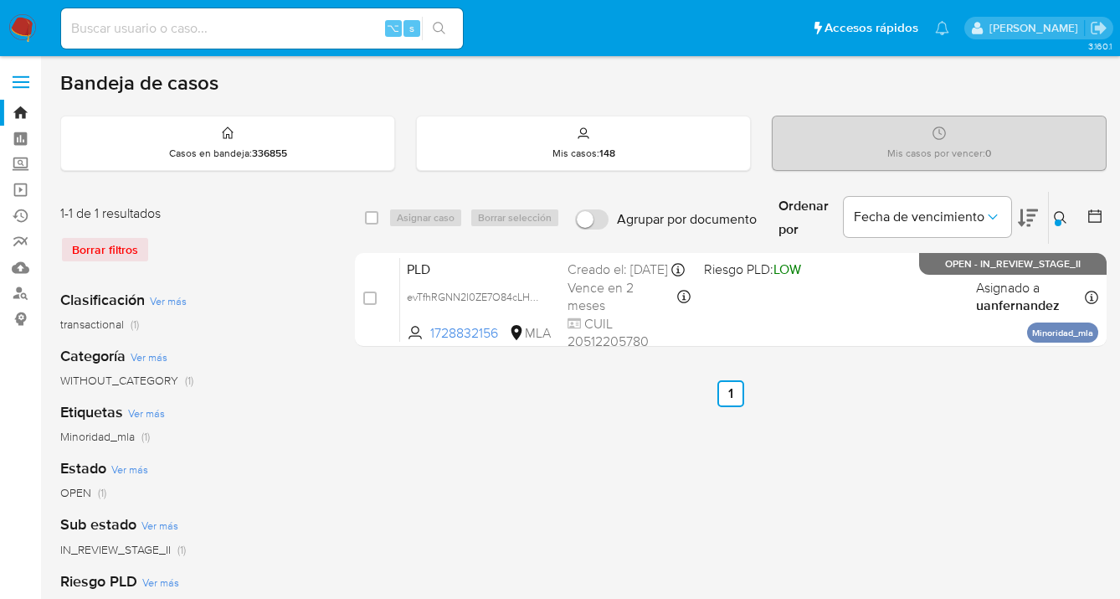
click at [1052, 212] on button at bounding box center [1063, 218] width 28 height 20
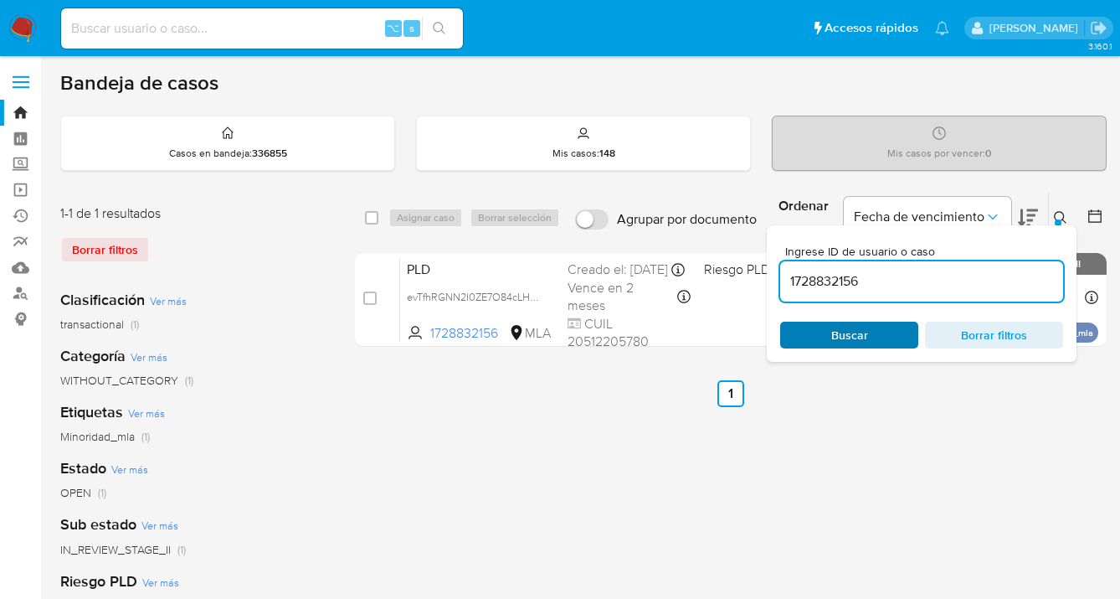
click at [861, 331] on span "Buscar" at bounding box center [849, 335] width 37 height 27
click at [1057, 217] on icon at bounding box center [1060, 217] width 13 height 13
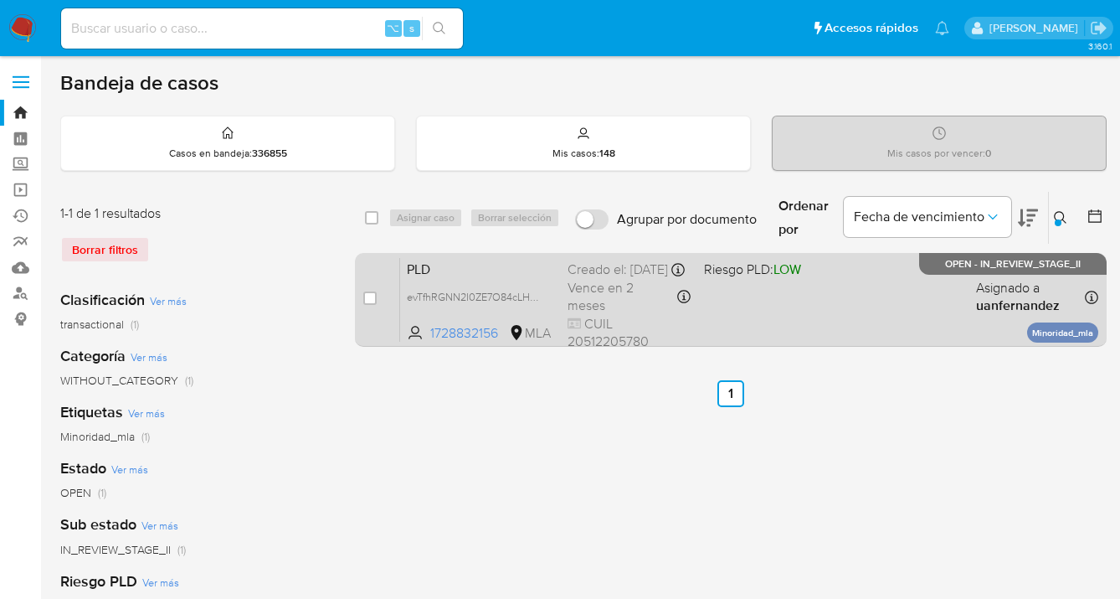
click at [808, 305] on div "PLD evTfhRGNN2I0ZE7O84cLHUgA 1728832156 MLA Riesgo PLD: LOW Creado el: [DATE] C…" at bounding box center [749, 299] width 698 height 85
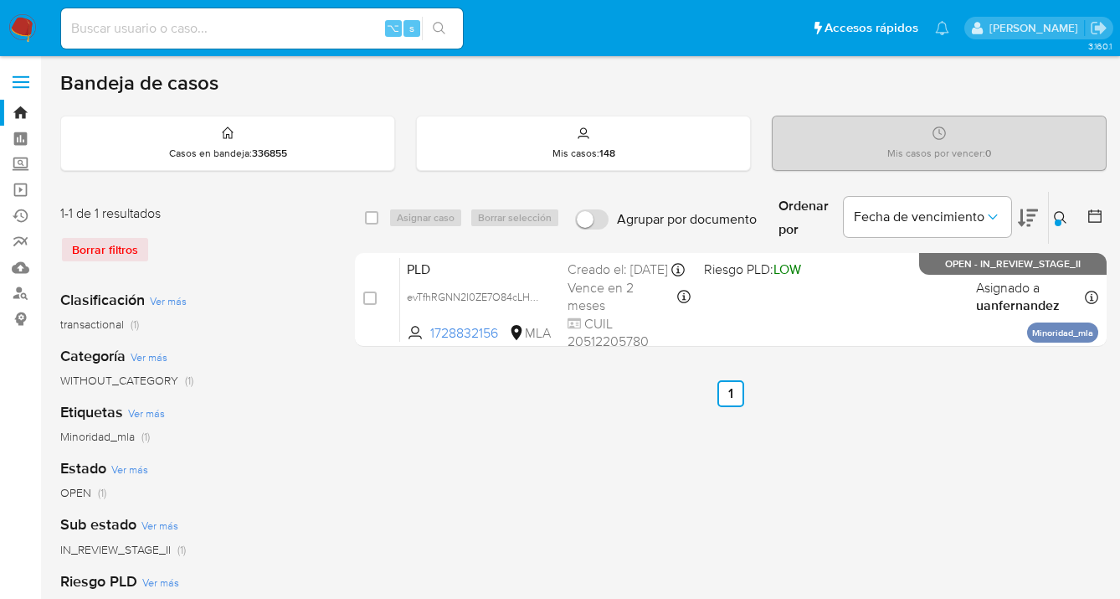
click at [1059, 219] on div at bounding box center [1058, 222] width 7 height 7
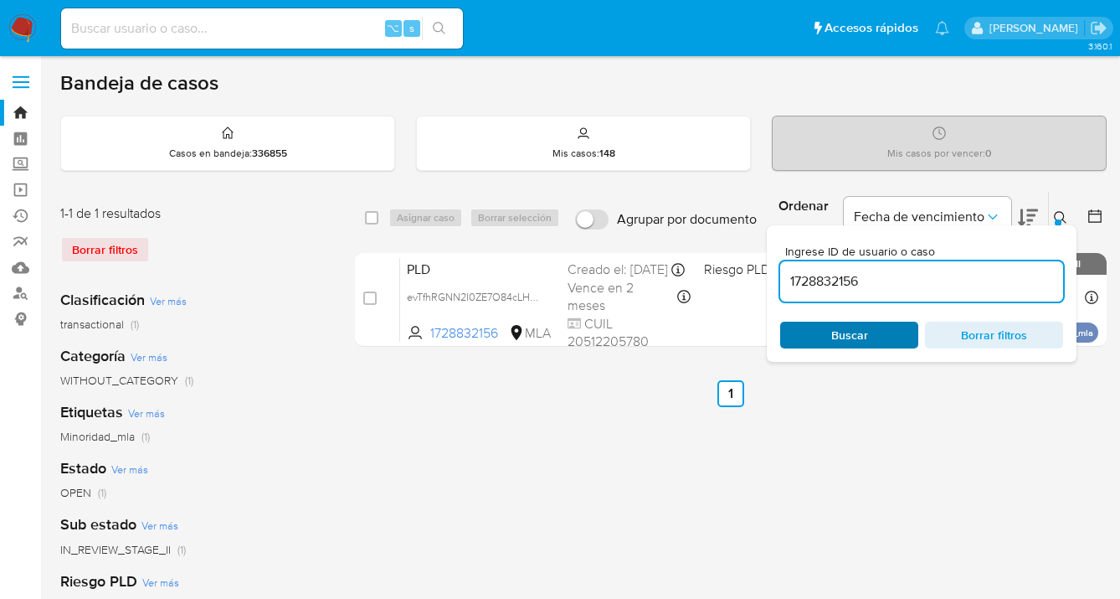
click at [867, 337] on span "Buscar" at bounding box center [849, 334] width 115 height 23
click at [1060, 213] on icon at bounding box center [1060, 217] width 13 height 13
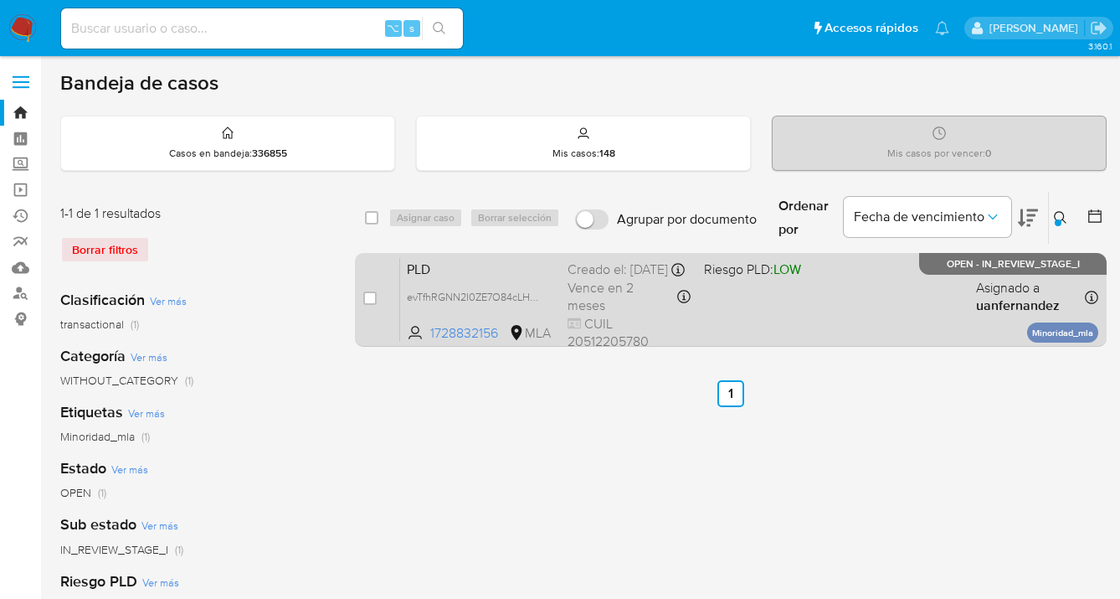
click at [862, 273] on div "PLD evTfhRGNN2I0ZE7O84cLHUgA 1728832156 MLA Riesgo PLD: LOW Creado el: [DATE] C…" at bounding box center [749, 299] width 698 height 85
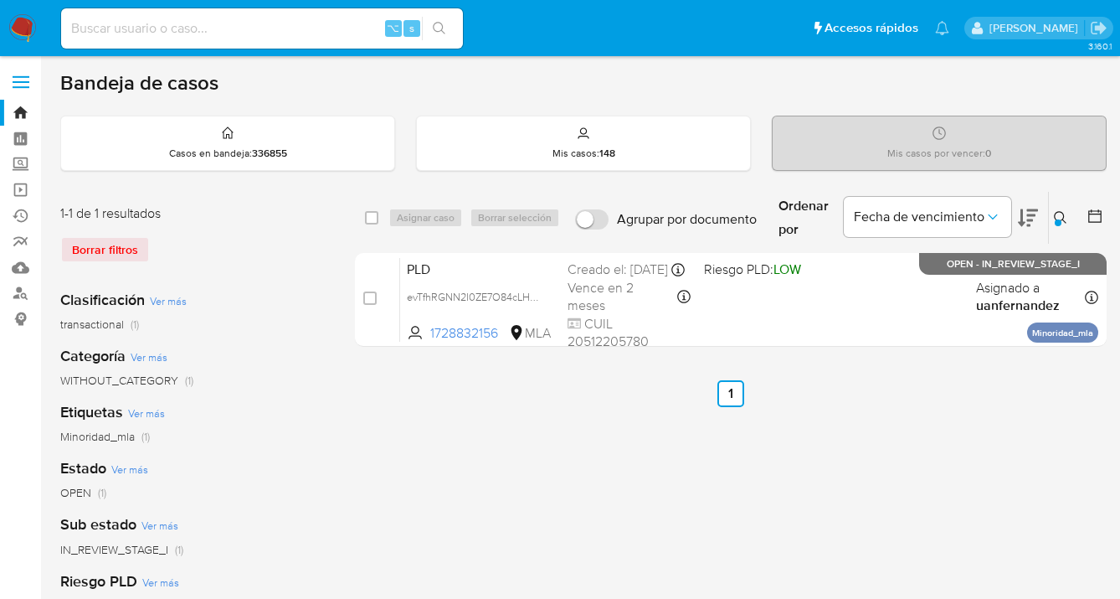
drag, startPoint x: 1059, startPoint y: 214, endPoint x: 1044, endPoint y: 225, distance: 18.6
click at [1059, 215] on icon at bounding box center [1060, 217] width 13 height 13
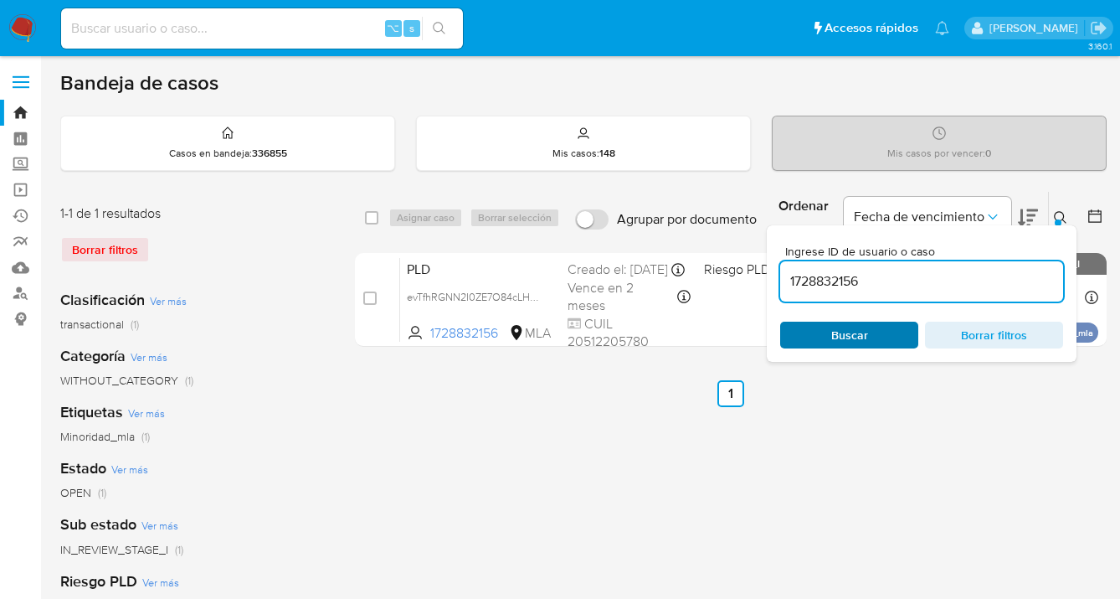
click at [857, 332] on span "Buscar" at bounding box center [849, 335] width 37 height 27
click at [1061, 214] on icon at bounding box center [1060, 217] width 13 height 13
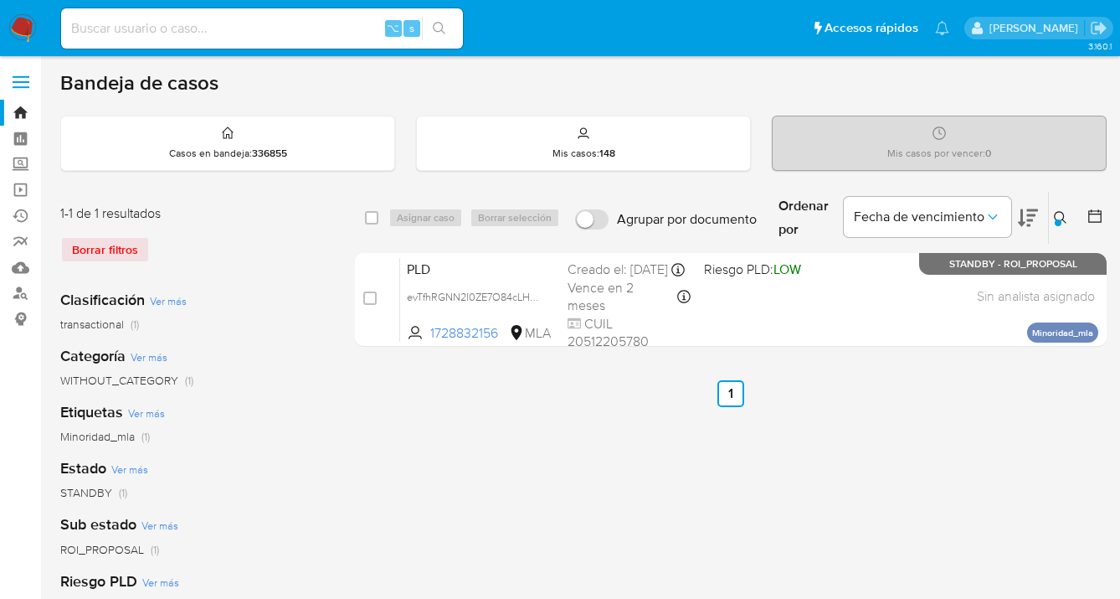
click at [1061, 214] on icon at bounding box center [1060, 217] width 13 height 13
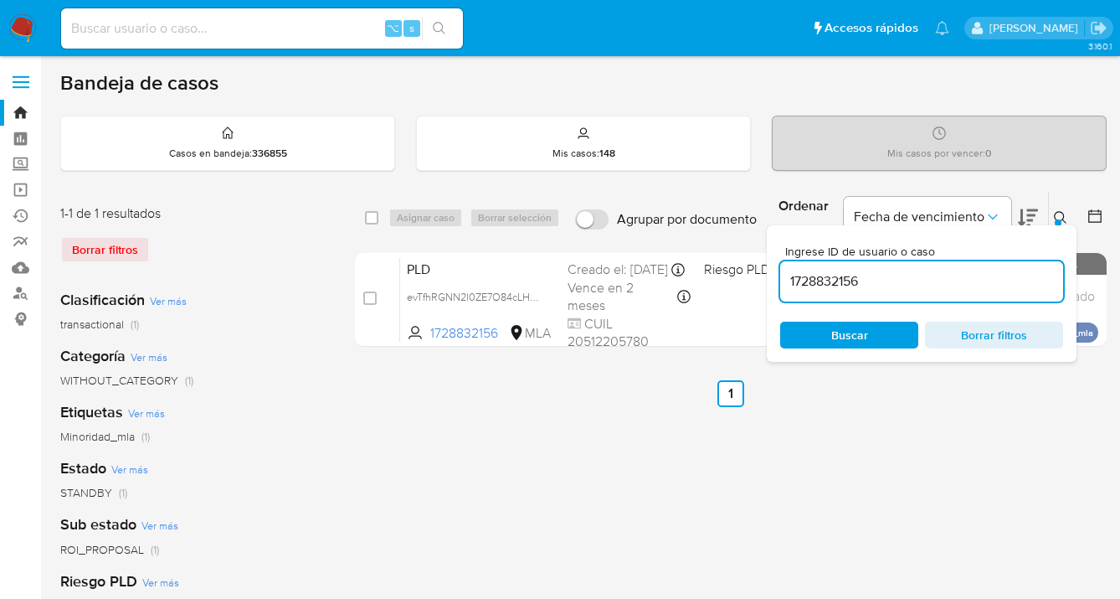
drag, startPoint x: 917, startPoint y: 283, endPoint x: 776, endPoint y: 273, distance: 141.0
click at [777, 275] on div "Ingrese ID de usuario o caso 1728832156 Buscar Borrar filtros" at bounding box center [922, 293] width 310 height 136
click at [1061, 211] on icon at bounding box center [1060, 217] width 13 height 13
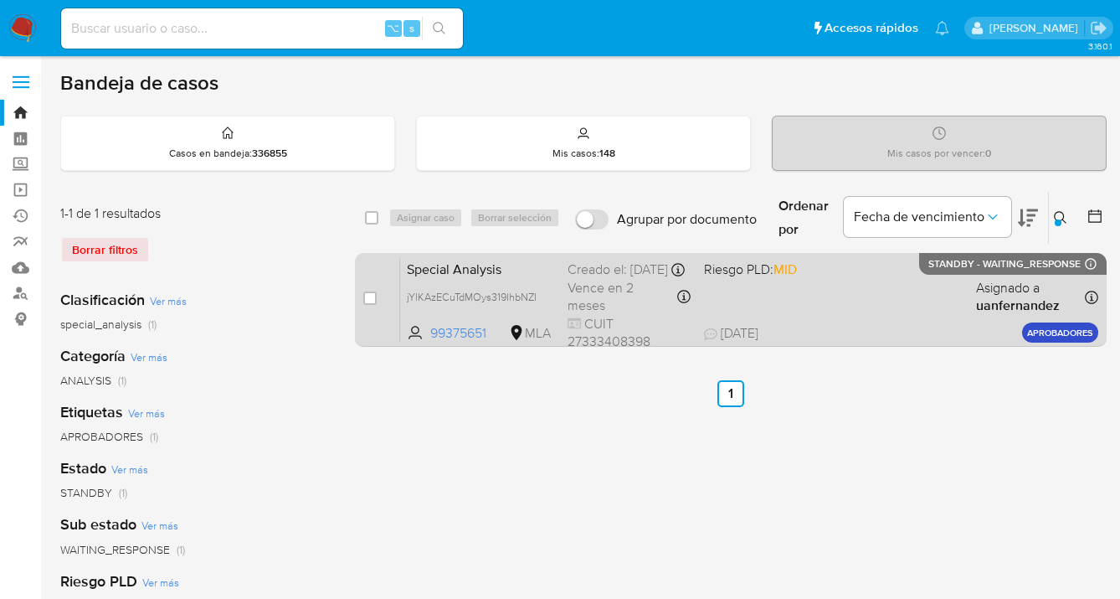
click at [852, 300] on div "Special Analysis jYlKAzECuTdMOys319IhbNZI 99375651 MLA Riesgo PLD: MID Creado e…" at bounding box center [749, 299] width 698 height 85
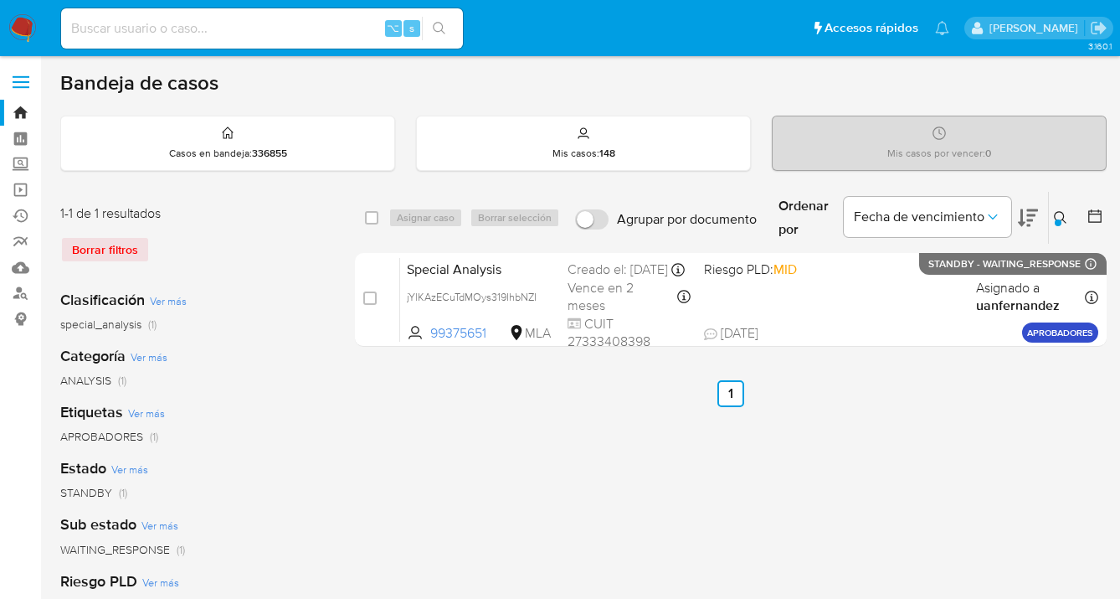
click at [1058, 219] on div at bounding box center [1058, 222] width 7 height 7
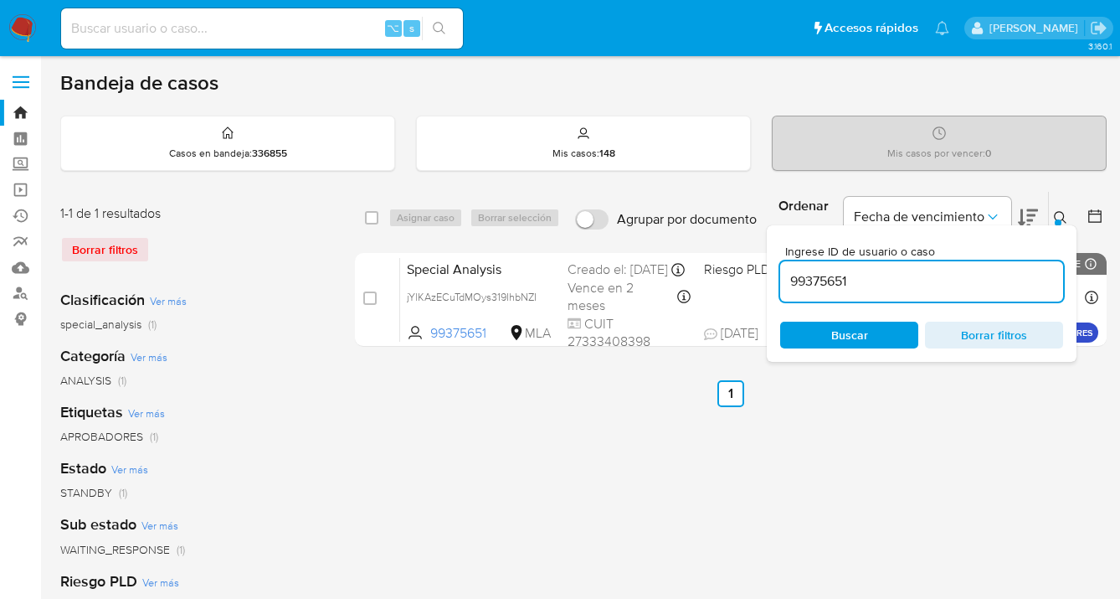
drag, startPoint x: 896, startPoint y: 278, endPoint x: 805, endPoint y: 257, distance: 92.8
click at [790, 261] on div "99375651" at bounding box center [921, 281] width 283 height 40
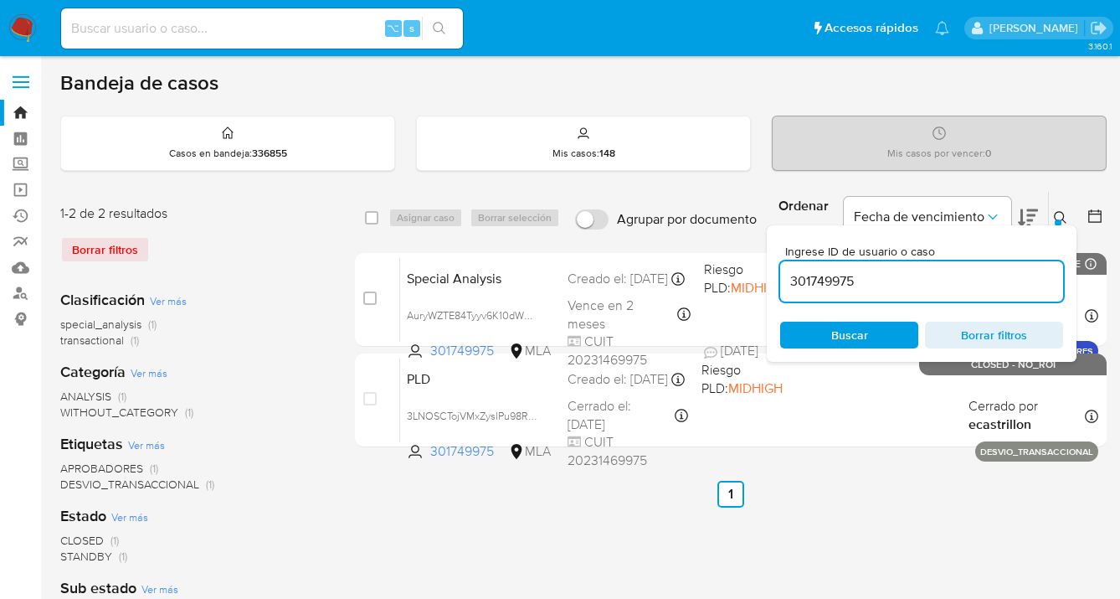
click at [1057, 214] on icon at bounding box center [1060, 217] width 13 height 13
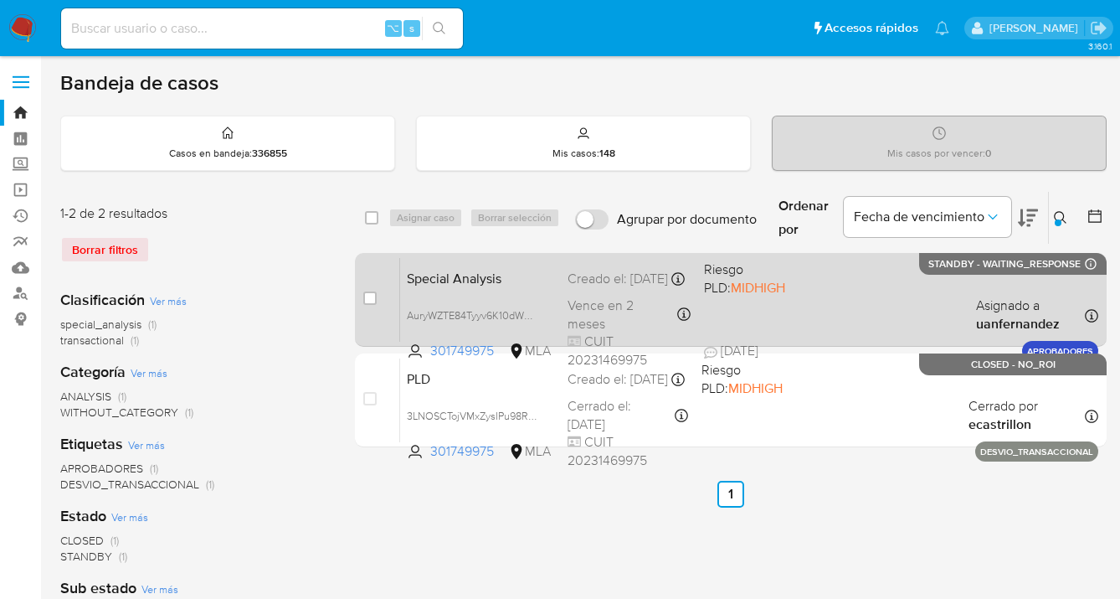
click at [903, 279] on div "Special Analysis AuryWZTE84Tyyv6K10dWMNiT 301749975 MLA Riesgo PLD: MIDHIGH Cre…" at bounding box center [749, 299] width 698 height 85
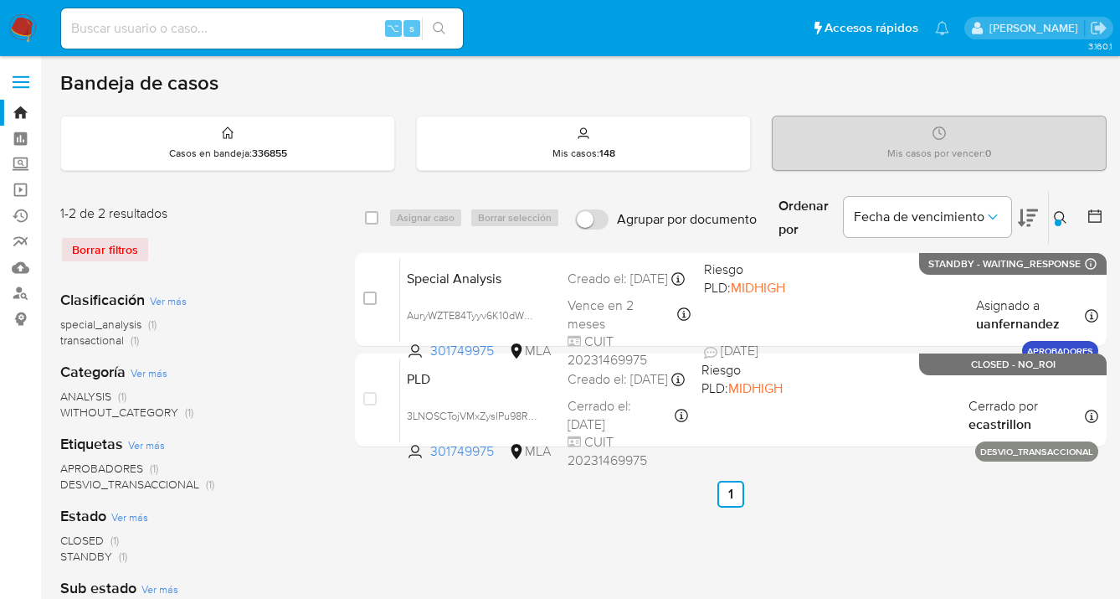
drag, startPoint x: 1058, startPoint y: 213, endPoint x: 927, endPoint y: 291, distance: 152.5
click at [1055, 214] on icon at bounding box center [1060, 217] width 13 height 13
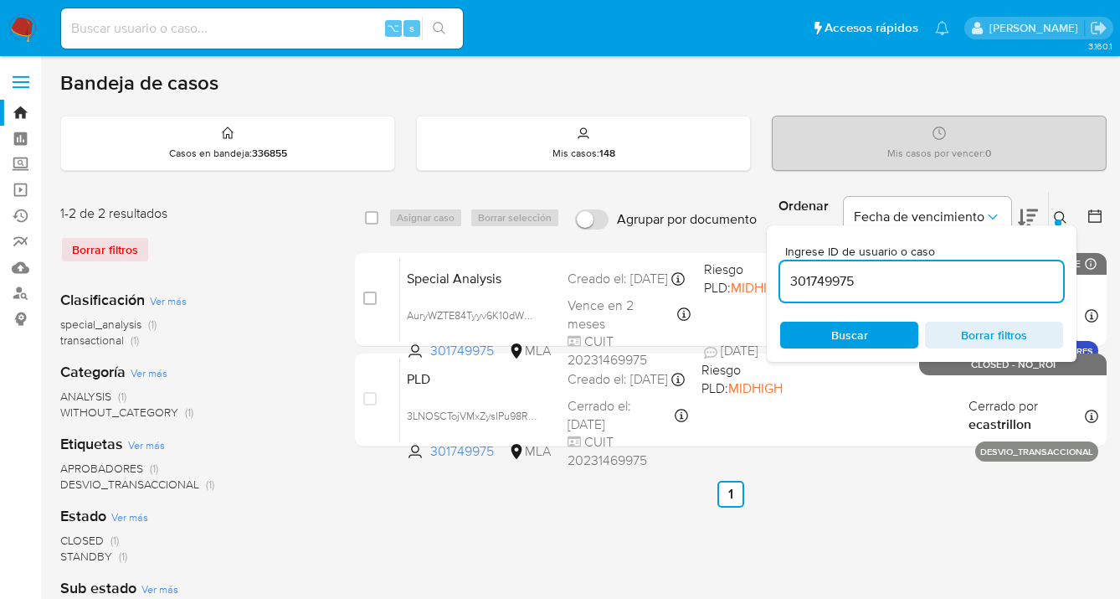
drag, startPoint x: 883, startPoint y: 280, endPoint x: 770, endPoint y: 284, distance: 113.1
click at [770, 284] on div "Ingrese ID de usuario o caso 301749975 Buscar Borrar filtros" at bounding box center [922, 293] width 310 height 136
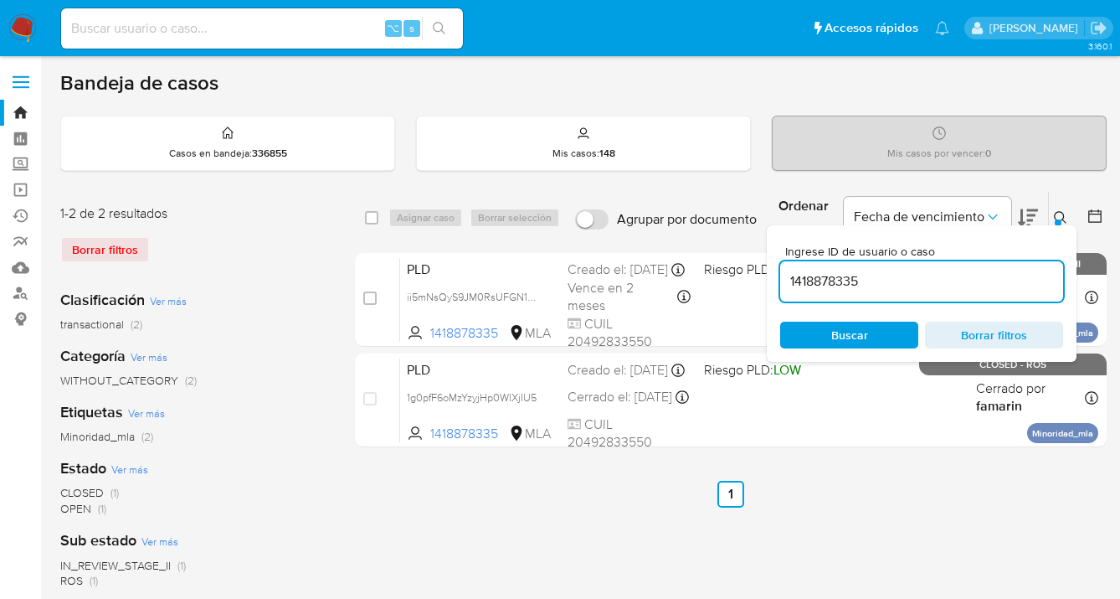
drag, startPoint x: 1061, startPoint y: 214, endPoint x: 1015, endPoint y: 214, distance: 46.1
click at [1060, 214] on icon at bounding box center [1060, 217] width 13 height 13
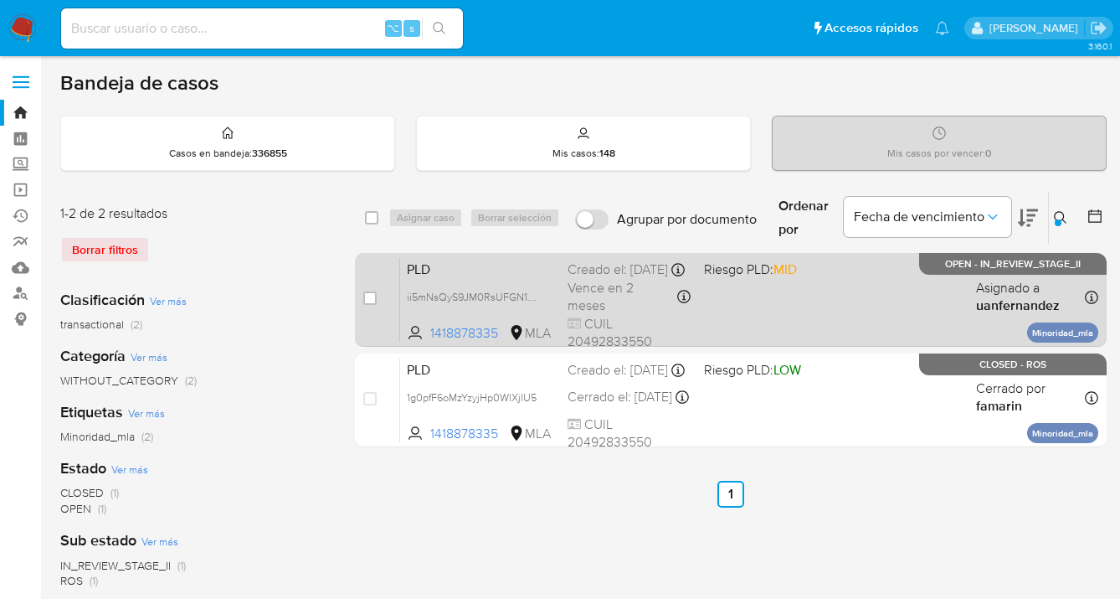
click at [816, 298] on span at bounding box center [765, 296] width 122 height 3
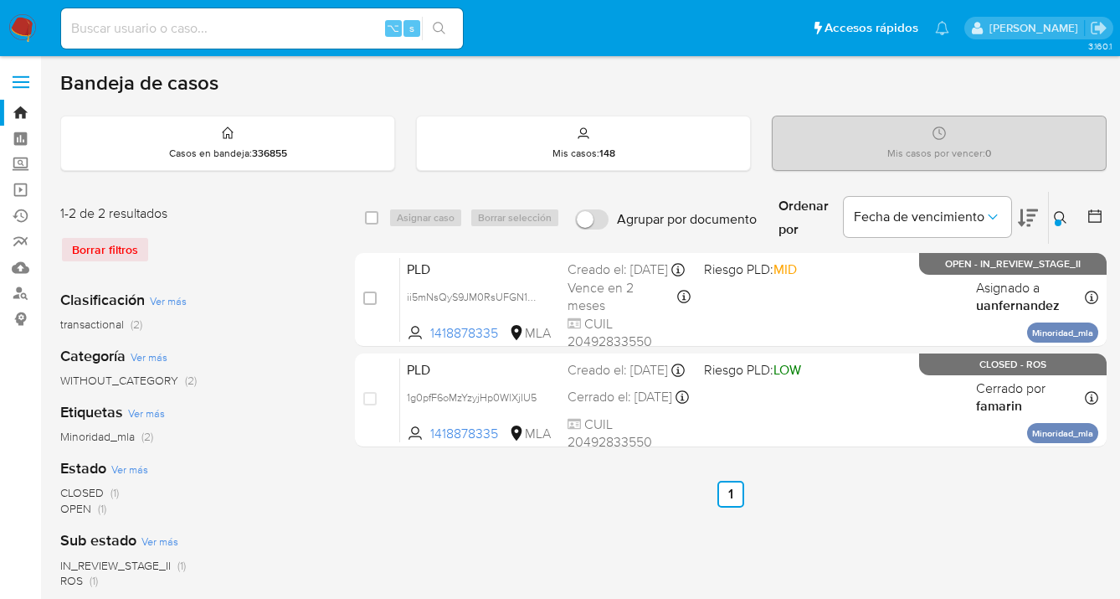
drag, startPoint x: 1066, startPoint y: 213, endPoint x: 941, endPoint y: 244, distance: 128.8
click at [1066, 213] on icon at bounding box center [1060, 217] width 13 height 13
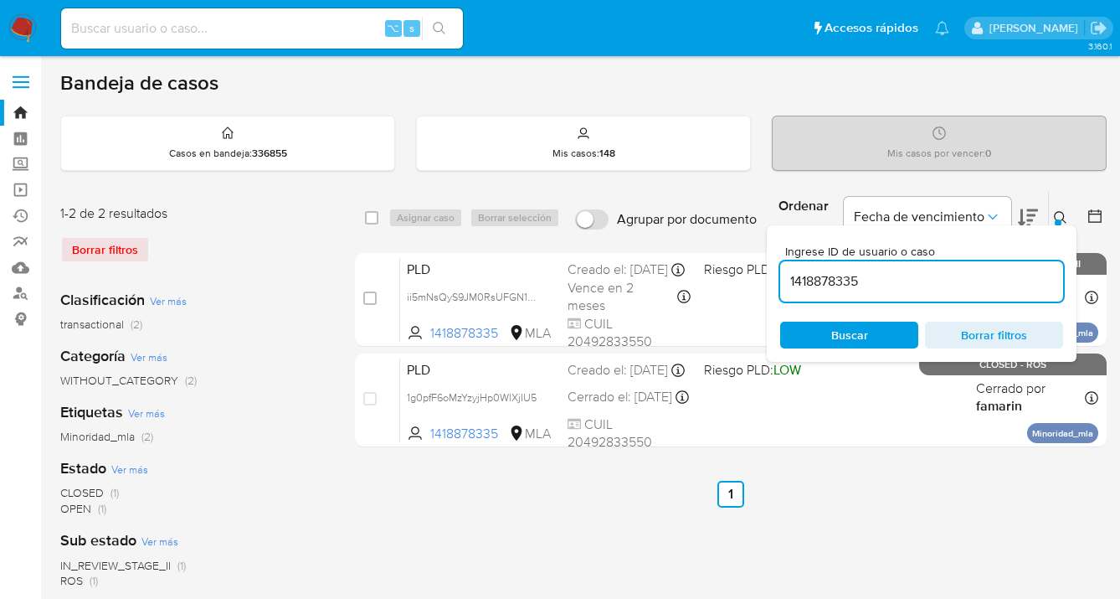
drag, startPoint x: 879, startPoint y: 289, endPoint x: 785, endPoint y: 271, distance: 96.2
click at [785, 271] on input "1418878335" at bounding box center [921, 281] width 283 height 22
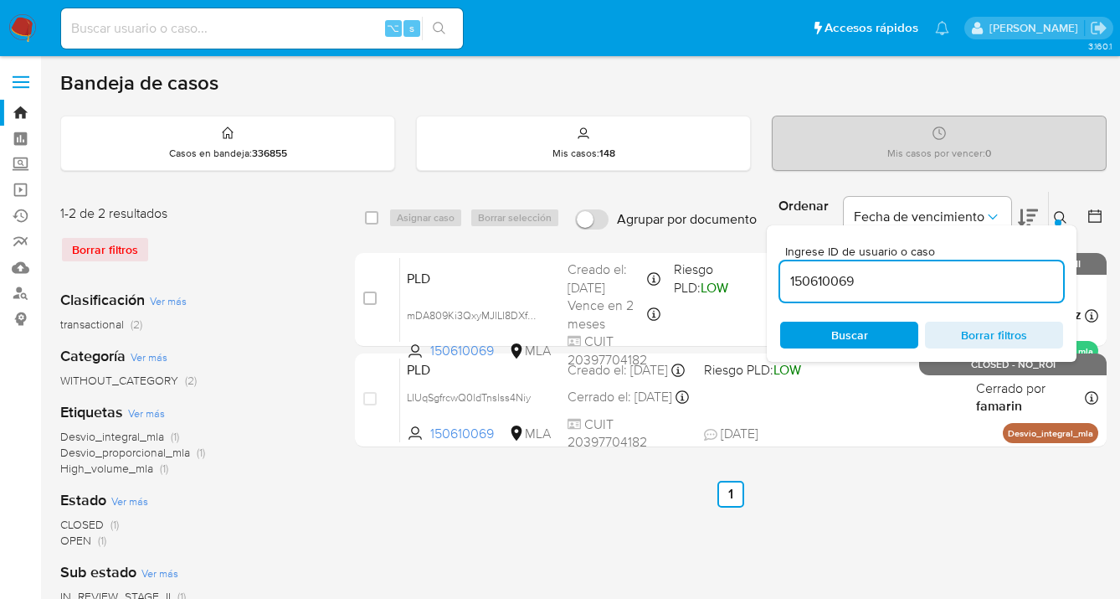
click at [1062, 215] on icon at bounding box center [1060, 217] width 13 height 13
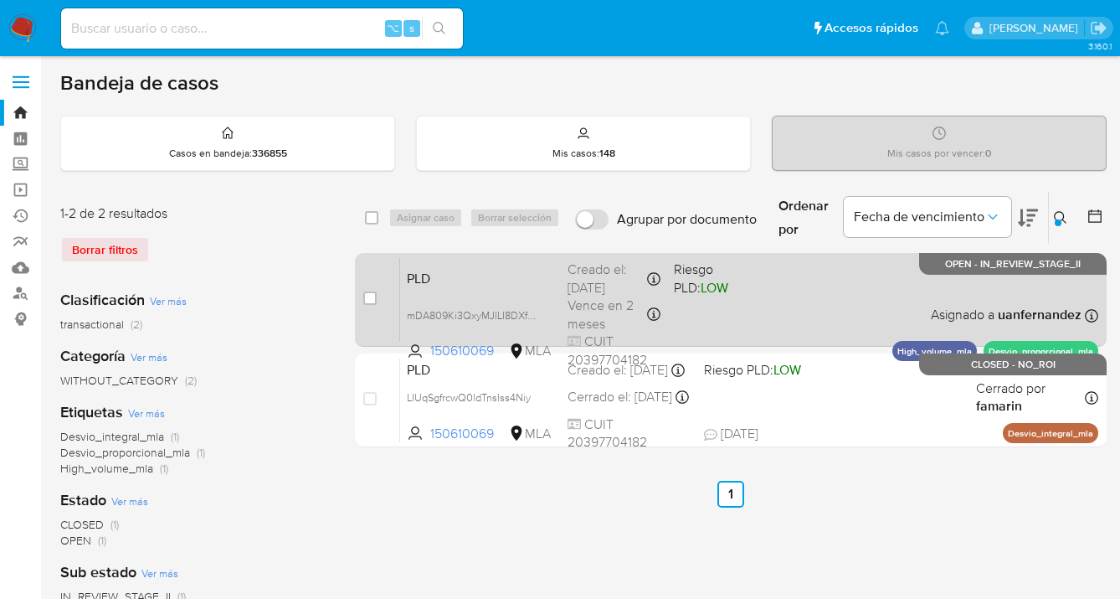
click at [793, 299] on div "PLD mDA809Ki3QxyMJlLI8DXfgRU 150610069 MLA Riesgo PLD: LOW Creado el: [DATE] Cr…" at bounding box center [749, 299] width 698 height 85
click at [801, 293] on div "PLD mDA809Ki3QxyMJlLI8DXfgRU 150610069 MLA Riesgo PLD: LOW Creado el: [DATE] Cr…" at bounding box center [749, 299] width 698 height 85
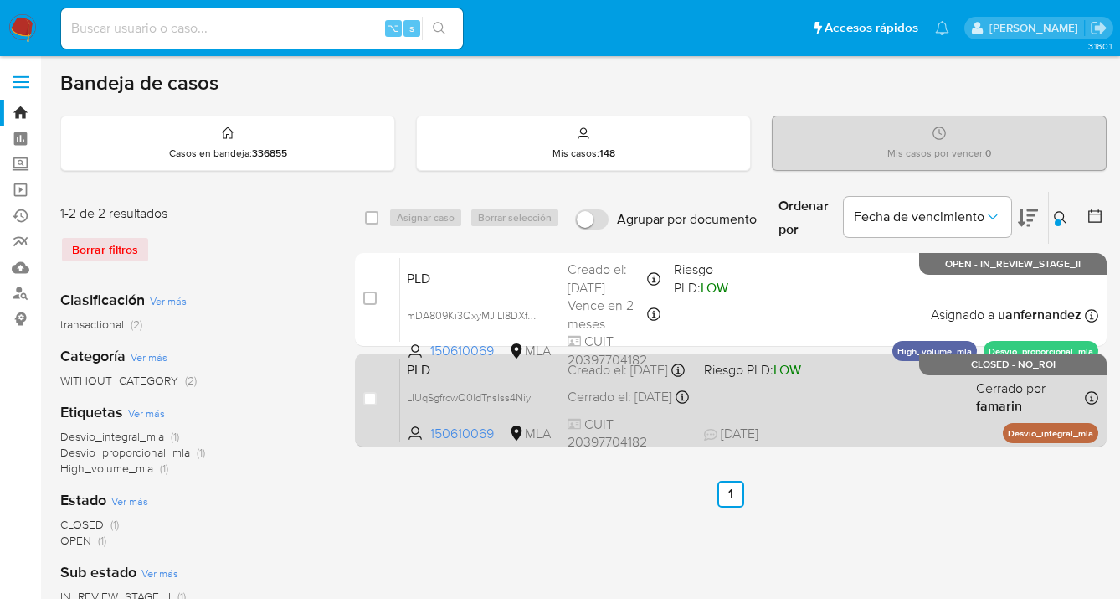
click at [835, 419] on div "PLD LIUqSgfrcwQ0ldTnslss4Niy 150610069 MLA Riesgo PLD: LOW Creado el: [DATE] Cr…" at bounding box center [749, 400] width 698 height 85
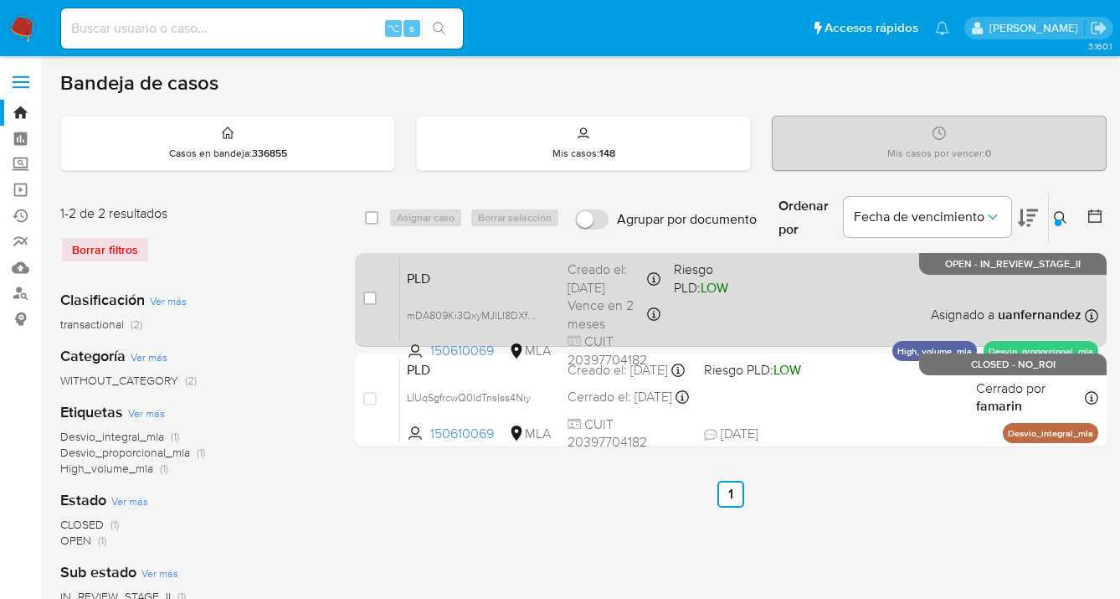
click at [825, 301] on div "PLD mDA809Ki3QxyMJlLI8DXfgRU 150610069 MLA Riesgo PLD: LOW Creado el: [DATE] Cr…" at bounding box center [749, 299] width 698 height 85
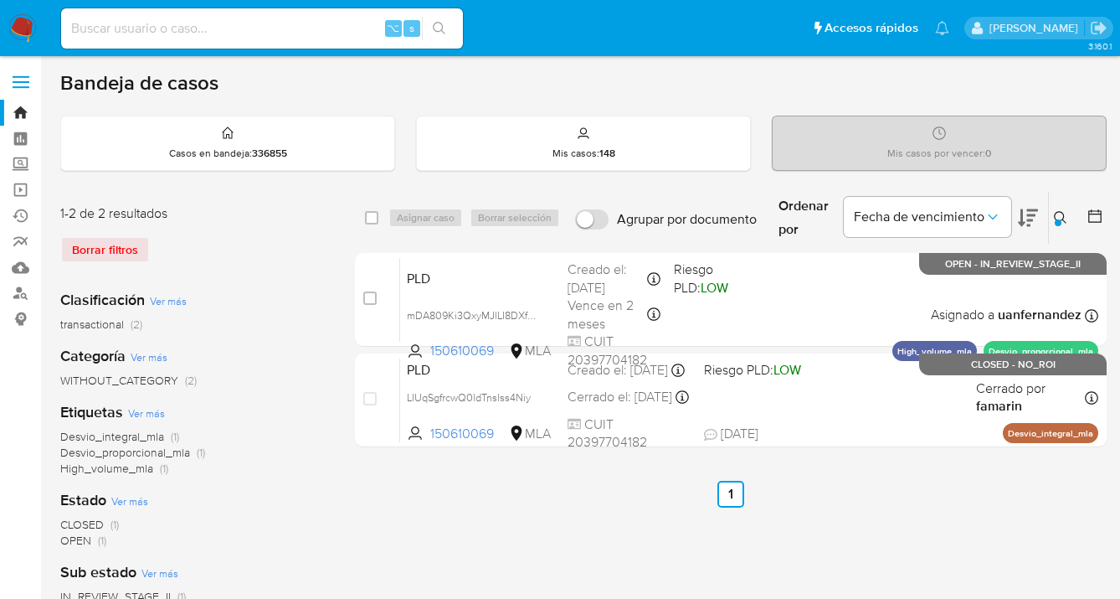
drag, startPoint x: 1055, startPoint y: 209, endPoint x: 1047, endPoint y: 214, distance: 9.8
click at [1054, 210] on button at bounding box center [1063, 218] width 28 height 20
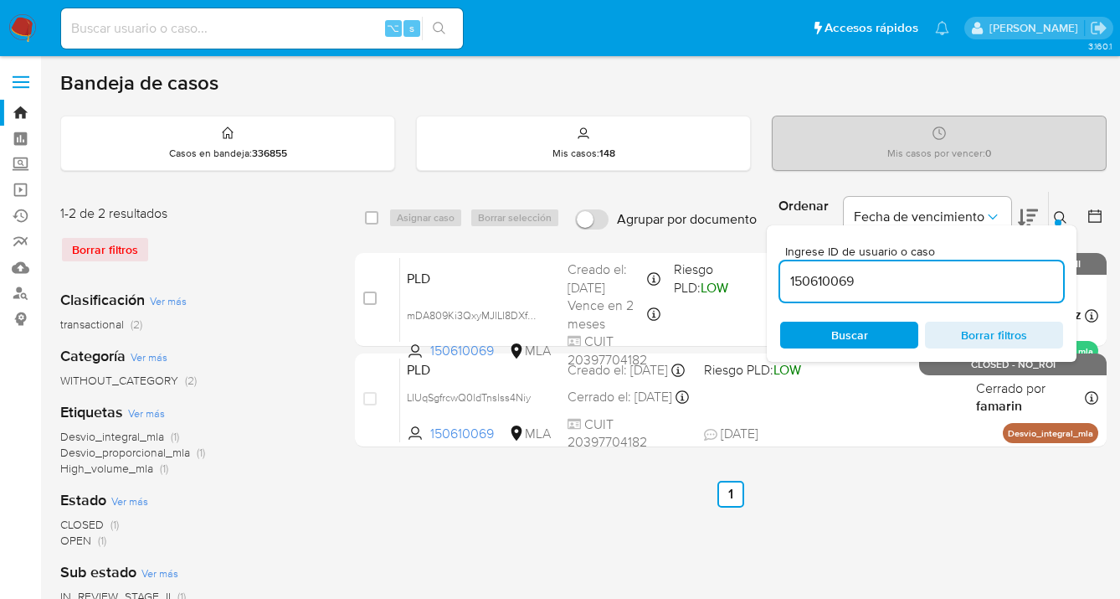
drag, startPoint x: 904, startPoint y: 280, endPoint x: 781, endPoint y: 283, distance: 123.1
click at [781, 283] on input "150610069" at bounding box center [921, 281] width 283 height 22
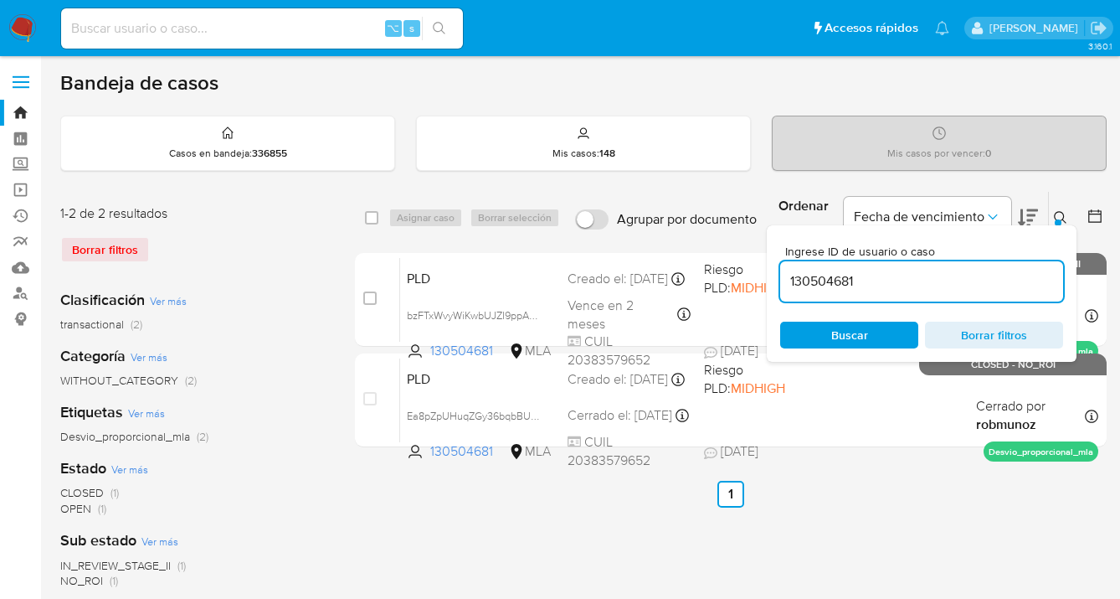
click at [1060, 214] on icon at bounding box center [1060, 217] width 13 height 13
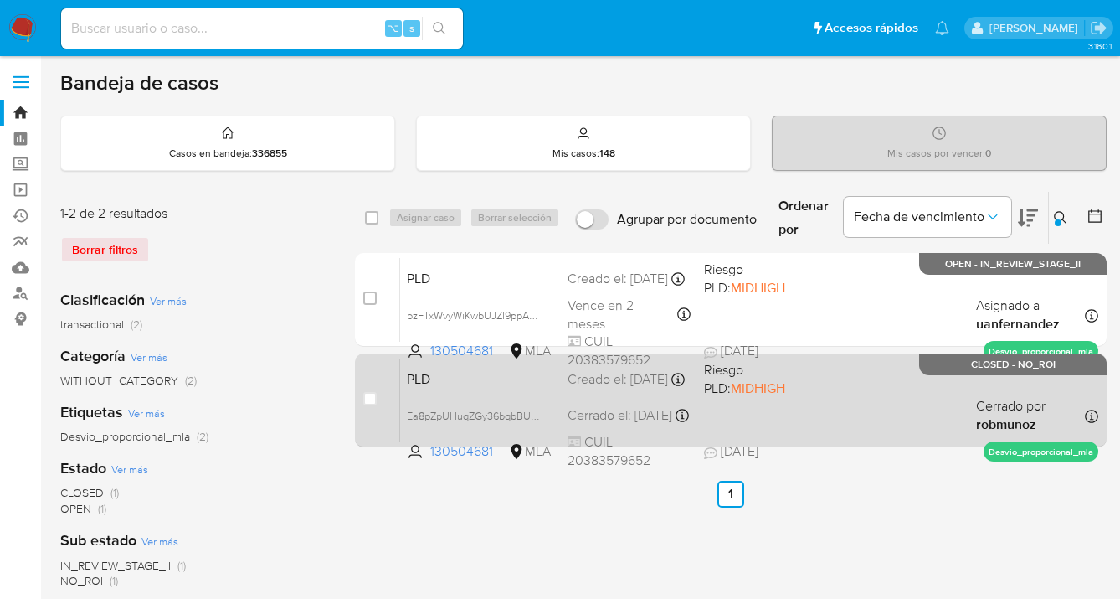
click at [849, 401] on div "PLD Ea8pZpUHuqZGy36bqbBUPKyk 130504681 MLA Riesgo PLD: MIDHIGH Creado el: [DATE…" at bounding box center [749, 400] width 698 height 85
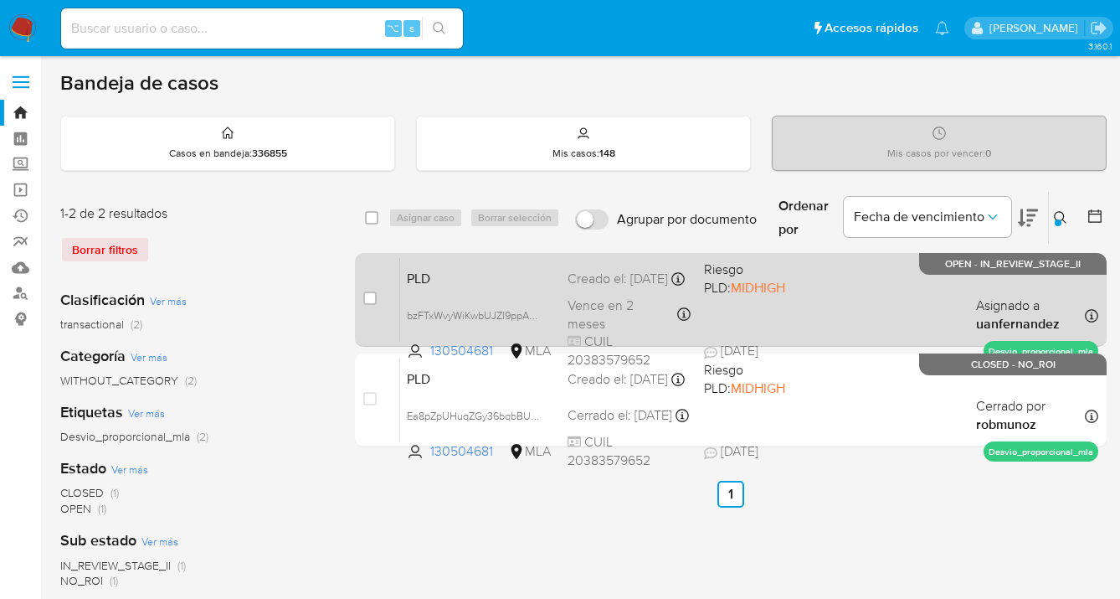
click at [859, 306] on div "PLD bzFTxWvyWiKwbUJZI9ppAJwR 130504681 MLA Riesgo PLD: MIDHIGH Creado el: [DATE…" at bounding box center [749, 299] width 698 height 85
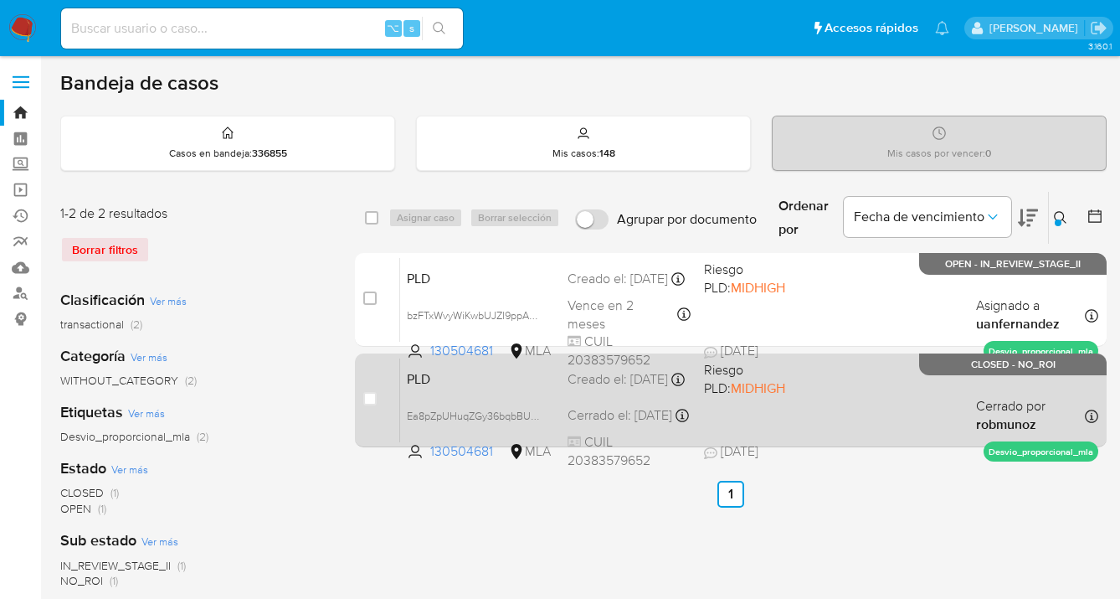
click at [826, 408] on div "PLD Ea8pZpUHuqZGy36bqbBUPKyk 130504681 MLA Riesgo PLD: MIDHIGH Creado el: [DATE…" at bounding box center [749, 400] width 698 height 85
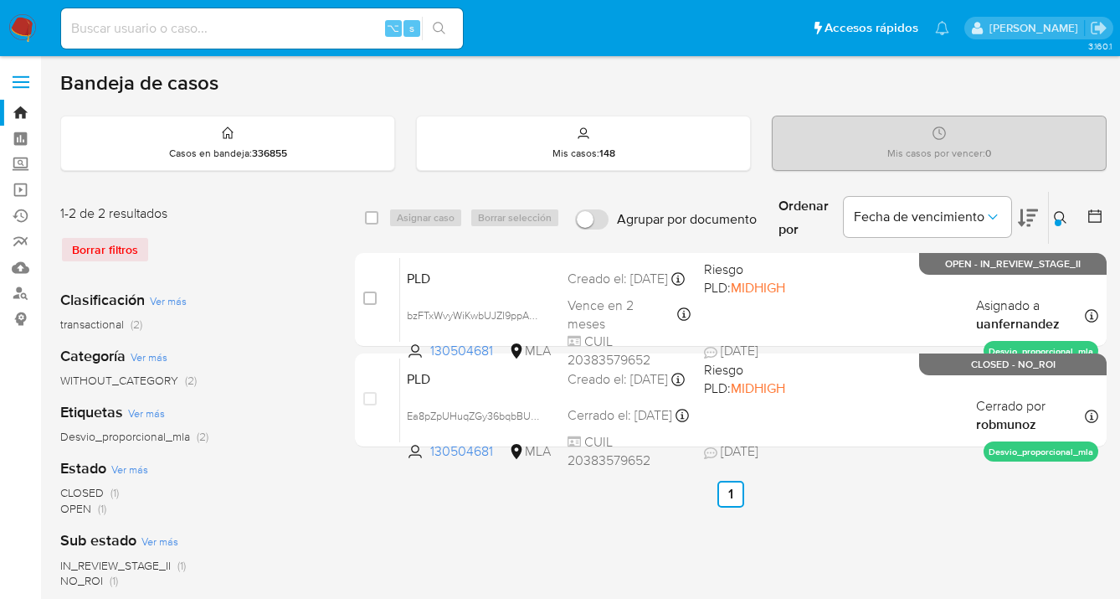
click at [1058, 214] on icon at bounding box center [1060, 217] width 13 height 13
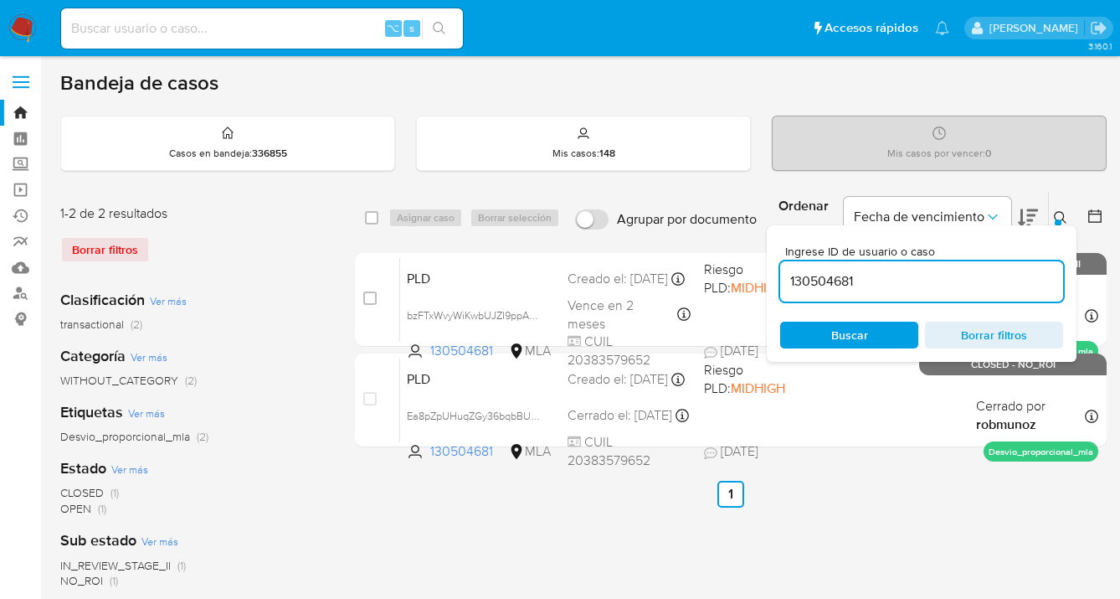
drag, startPoint x: 872, startPoint y: 285, endPoint x: 780, endPoint y: 279, distance: 92.3
click at [780, 279] on input "130504681" at bounding box center [921, 281] width 283 height 22
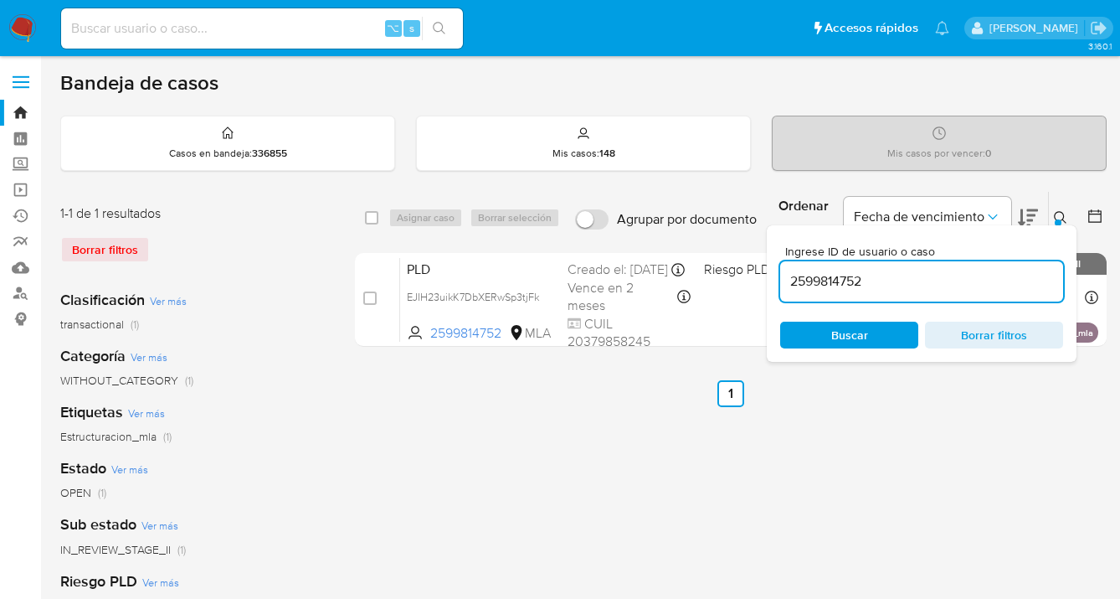
click at [1059, 214] on icon at bounding box center [1060, 217] width 13 height 13
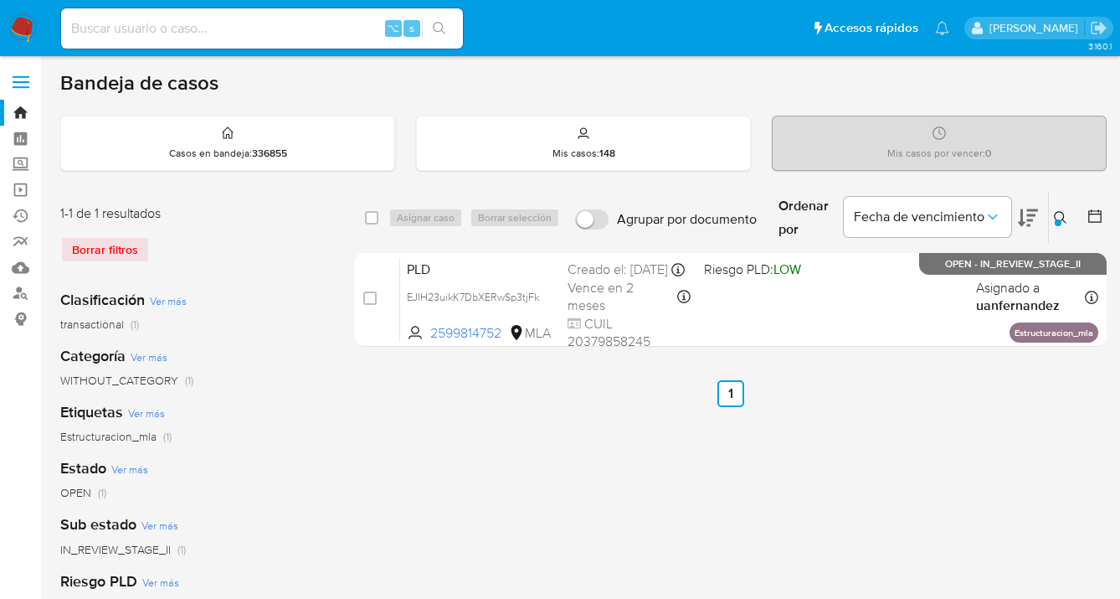
click at [1058, 217] on icon at bounding box center [1060, 217] width 13 height 13
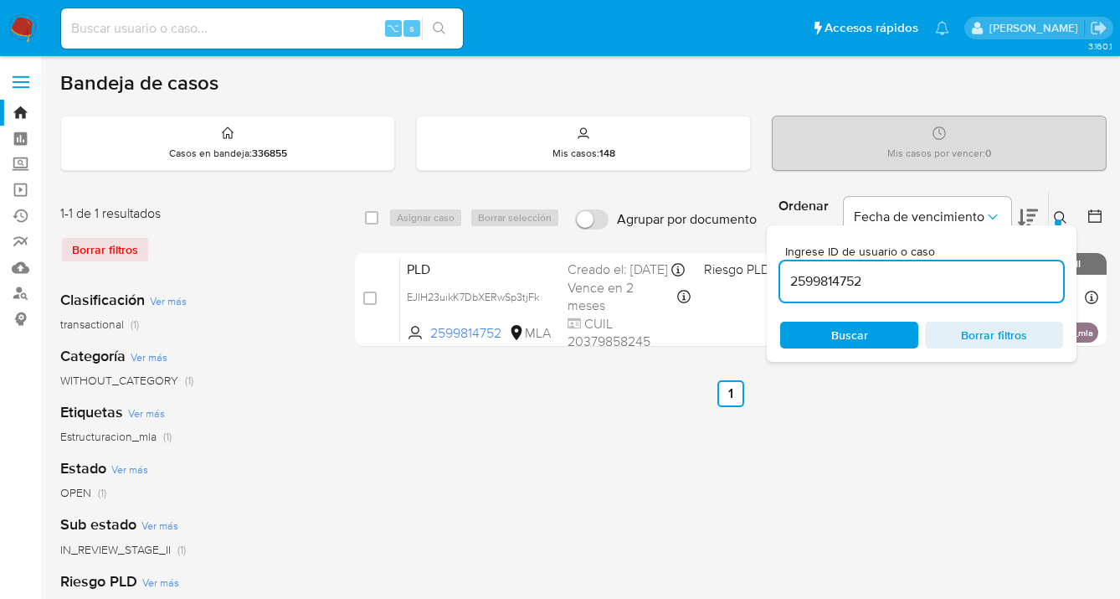
drag, startPoint x: 888, startPoint y: 286, endPoint x: 776, endPoint y: 291, distance: 112.4
click at [776, 291] on div "Ingrese ID de usuario o caso 2599814752 Buscar Borrar filtros" at bounding box center [922, 293] width 310 height 136
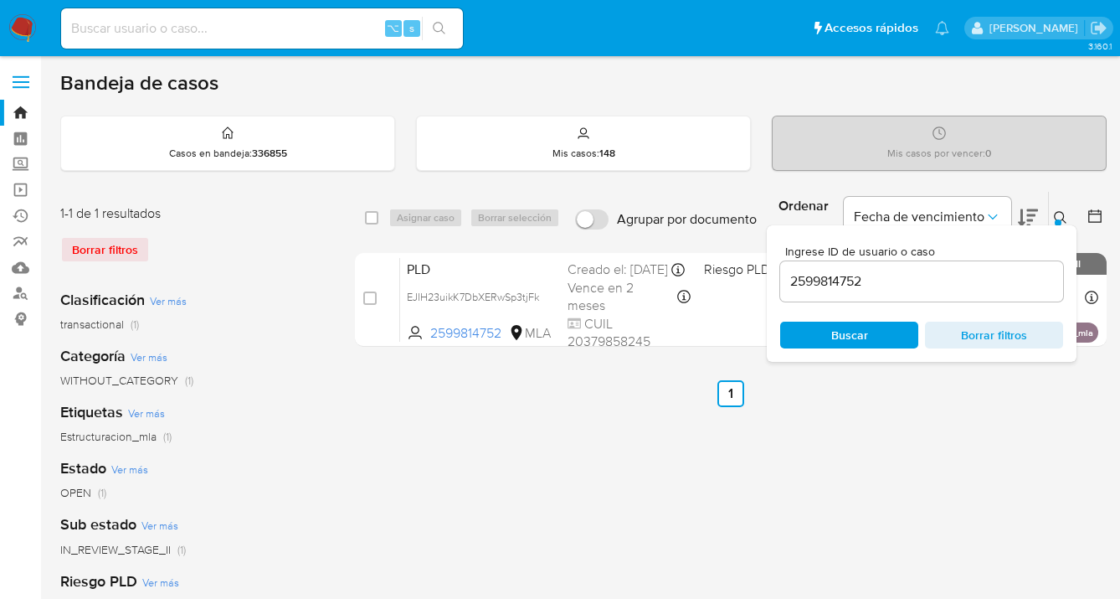
click at [776, 291] on div "Ingrese ID de usuario o caso 2599814752 Buscar Borrar filtros" at bounding box center [922, 293] width 310 height 136
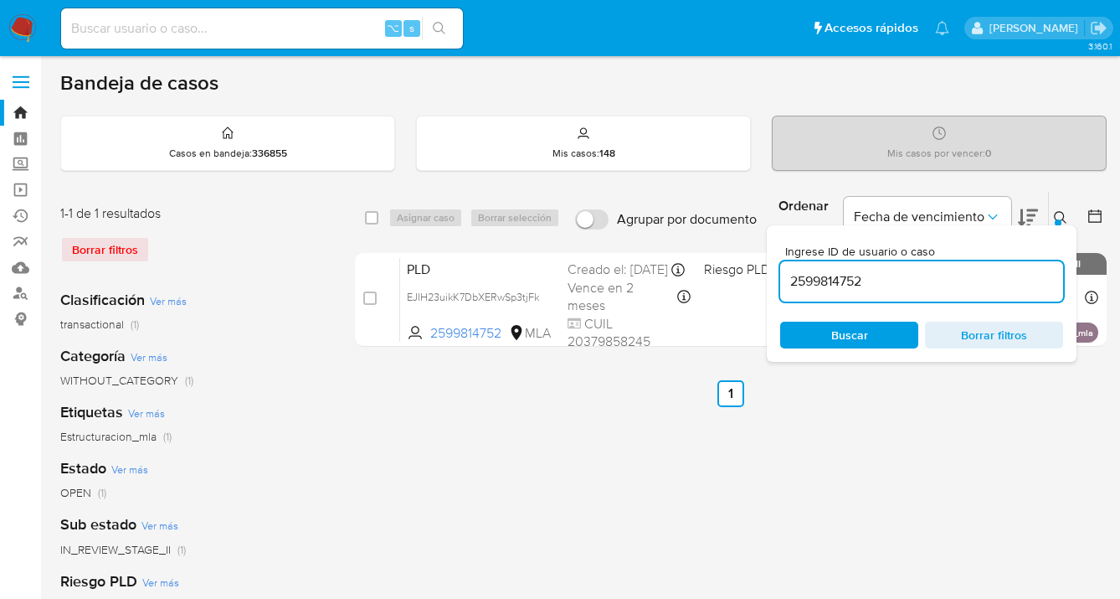
drag, startPoint x: 824, startPoint y: 280, endPoint x: 785, endPoint y: 280, distance: 38.5
click at [786, 280] on input "2599814752" at bounding box center [921, 281] width 283 height 22
paste input "130504681"
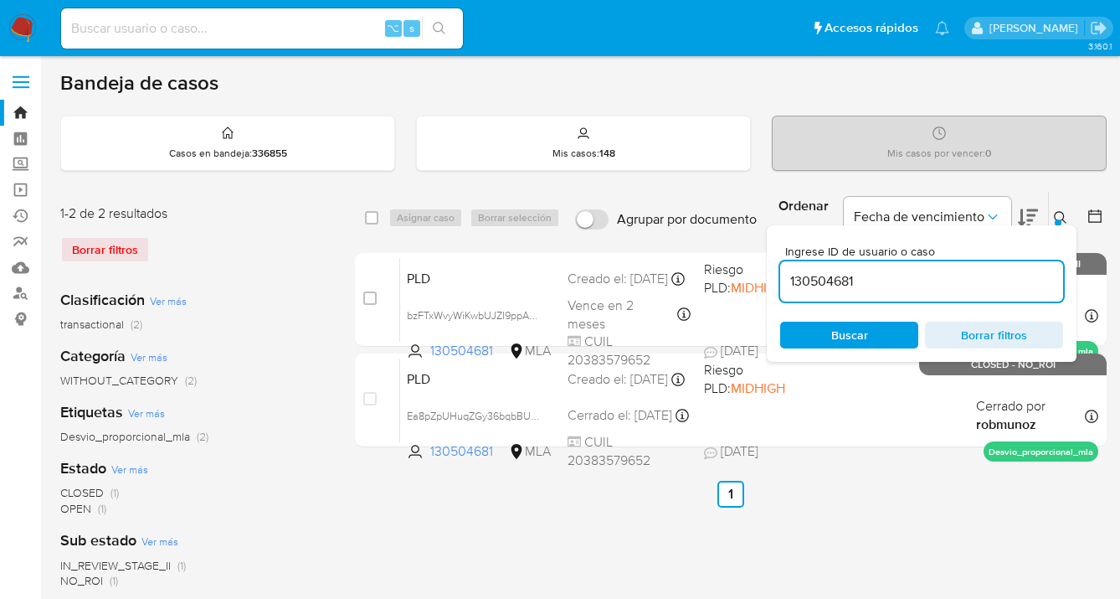
drag, startPoint x: 1059, startPoint y: 214, endPoint x: 811, endPoint y: 235, distance: 249.6
click at [1058, 214] on icon at bounding box center [1060, 217] width 13 height 13
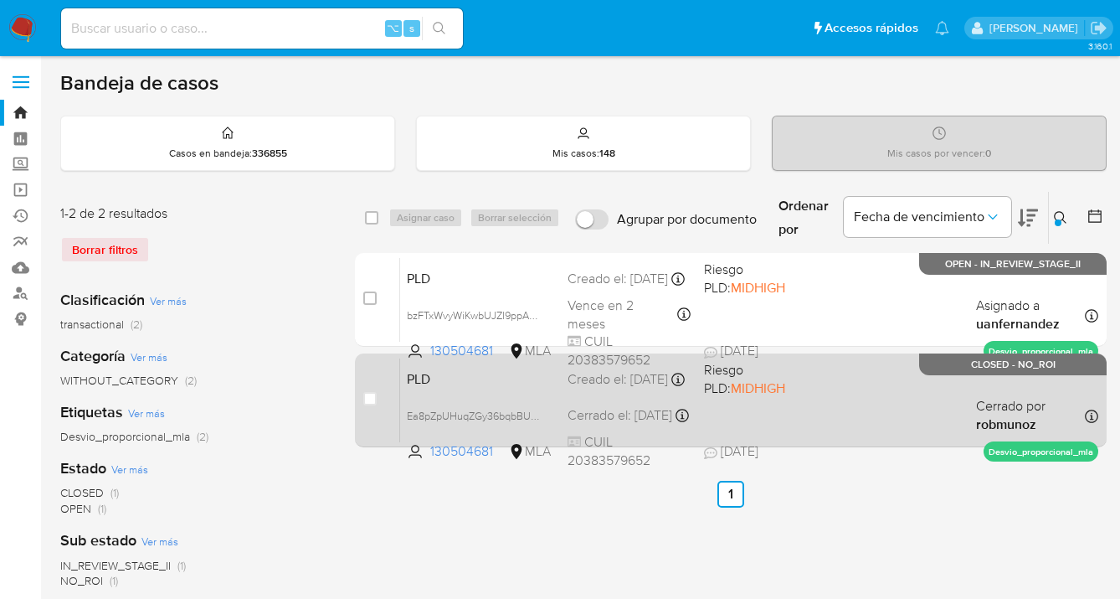
click at [887, 395] on div "PLD Ea8pZpUHuqZGy36bqbBUPKyk 130504681 MLA Riesgo PLD: MIDHIGH Creado el: 12/08…" at bounding box center [749, 400] width 698 height 85
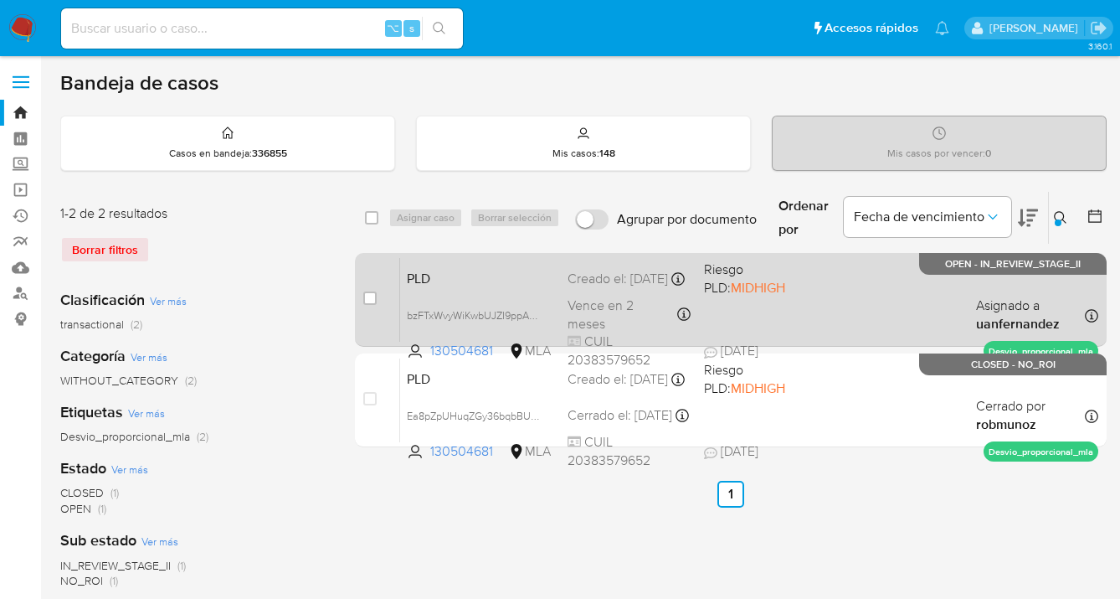
click at [875, 285] on div "PLD bzFTxWvyWiKwbUJZI9ppAJwR 130504681 MLA Riesgo PLD: MIDHIGH Creado el: 12/09…" at bounding box center [749, 299] width 698 height 85
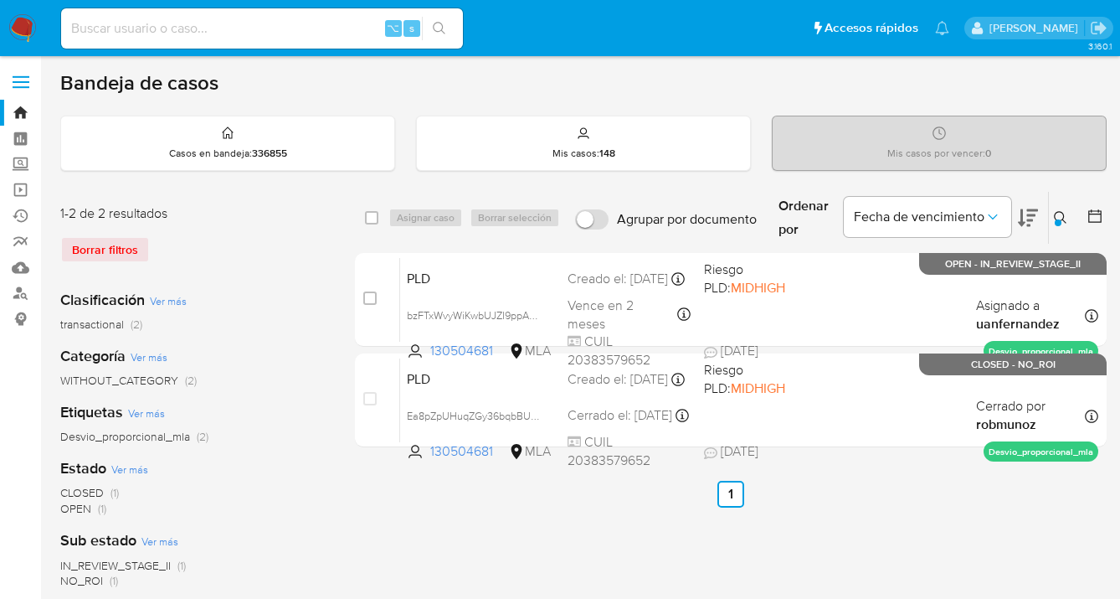
click at [1062, 218] on icon at bounding box center [1060, 217] width 13 height 13
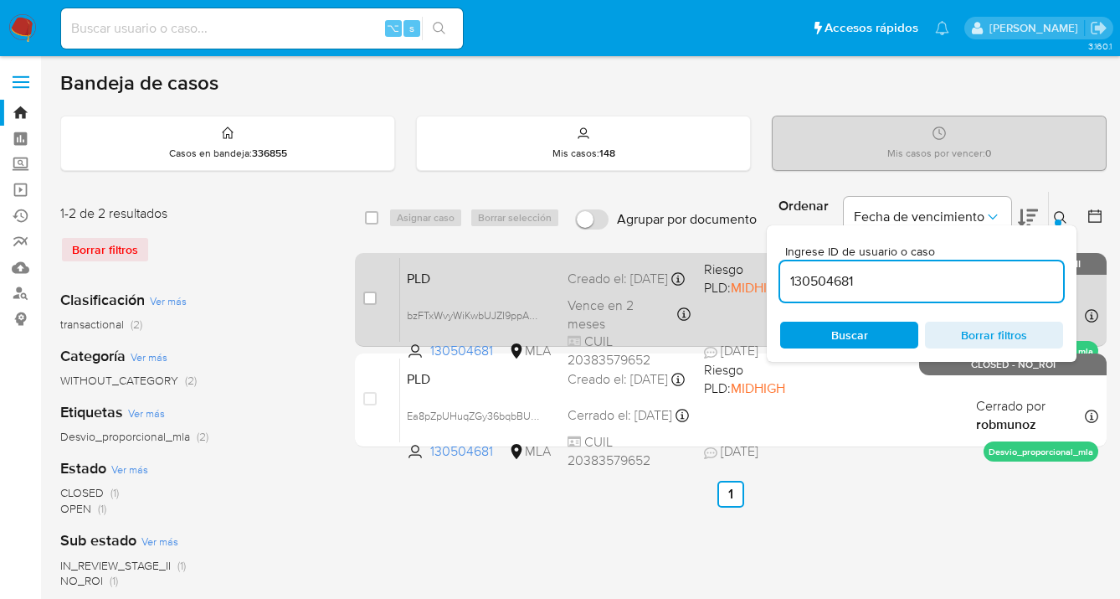
drag, startPoint x: 778, startPoint y: 269, endPoint x: 752, endPoint y: 268, distance: 26.0
click at [752, 268] on div "select-all-cases-checkbox Asignar caso Borrar selección Agrupar por documento O…" at bounding box center [731, 322] width 752 height 263
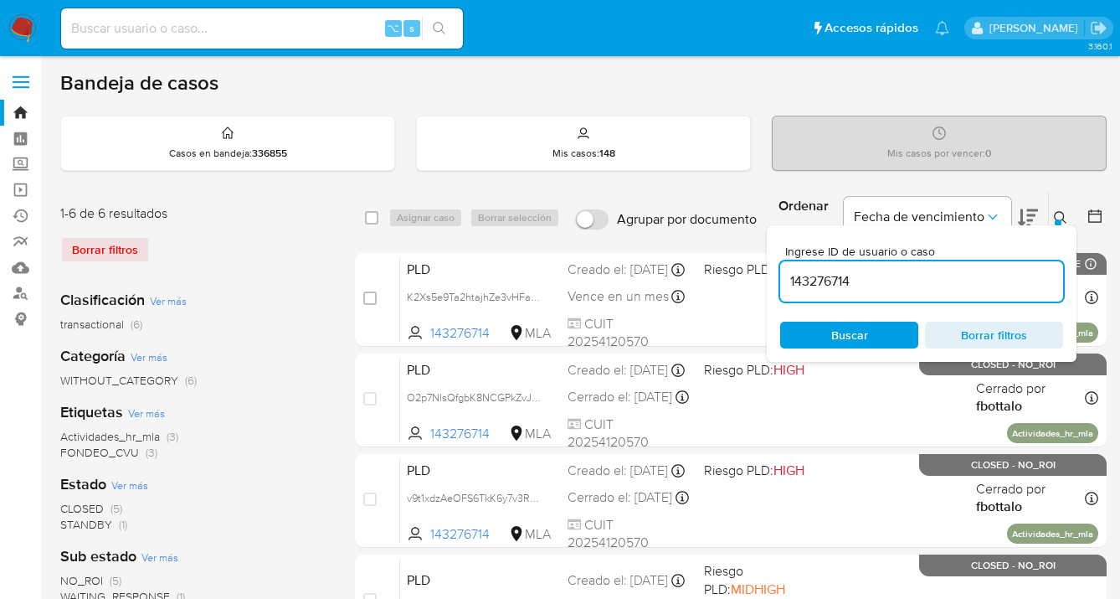
click at [1062, 216] on icon at bounding box center [1060, 217] width 13 height 13
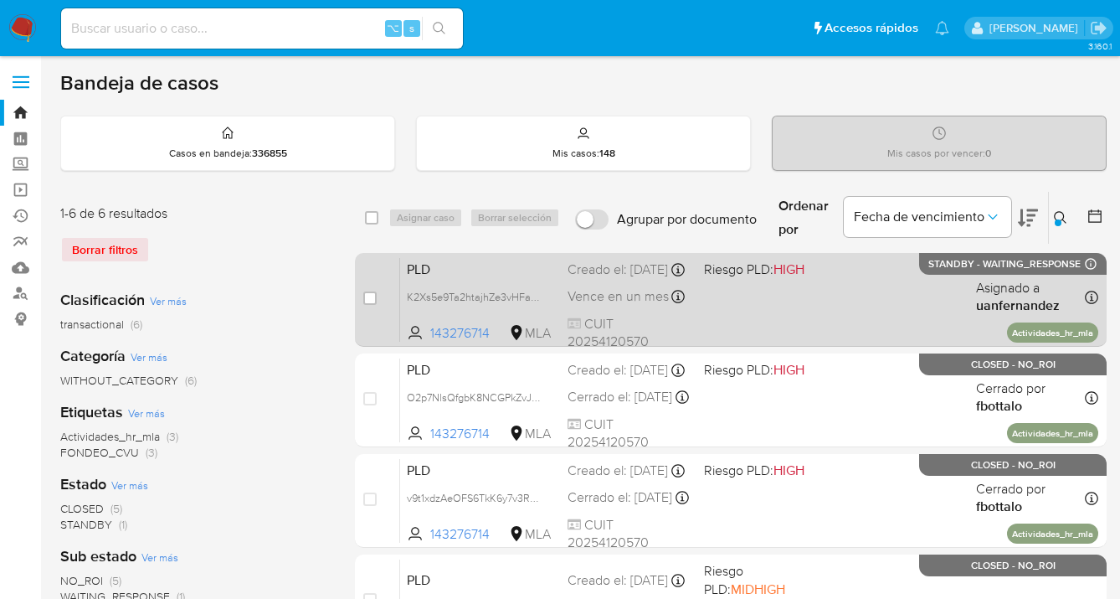
click at [873, 291] on div "PLD K2Xs5e9Ta2htajhZe3vHFafW 143276714 MLA Riesgo PLD: HIGH Creado el: 12/09/20…" at bounding box center [749, 299] width 698 height 85
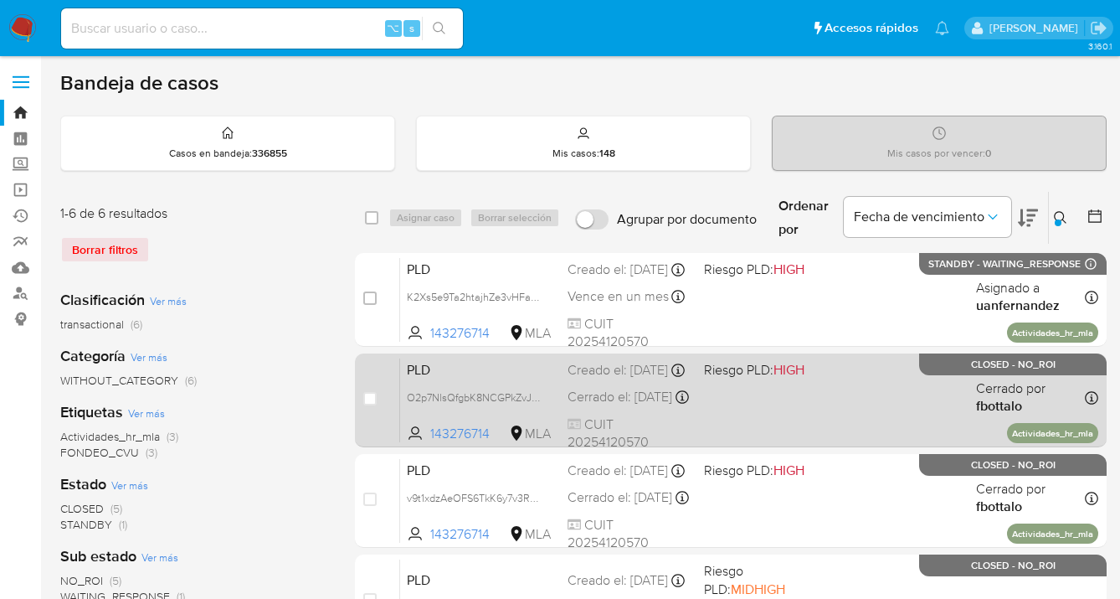
click at [860, 394] on div "PLD O2p7NlsQfgbK8NCGPkZvJL7m 143276714 MLA Riesgo PLD: HIGH Creado el: 12/01/20…" at bounding box center [749, 400] width 698 height 85
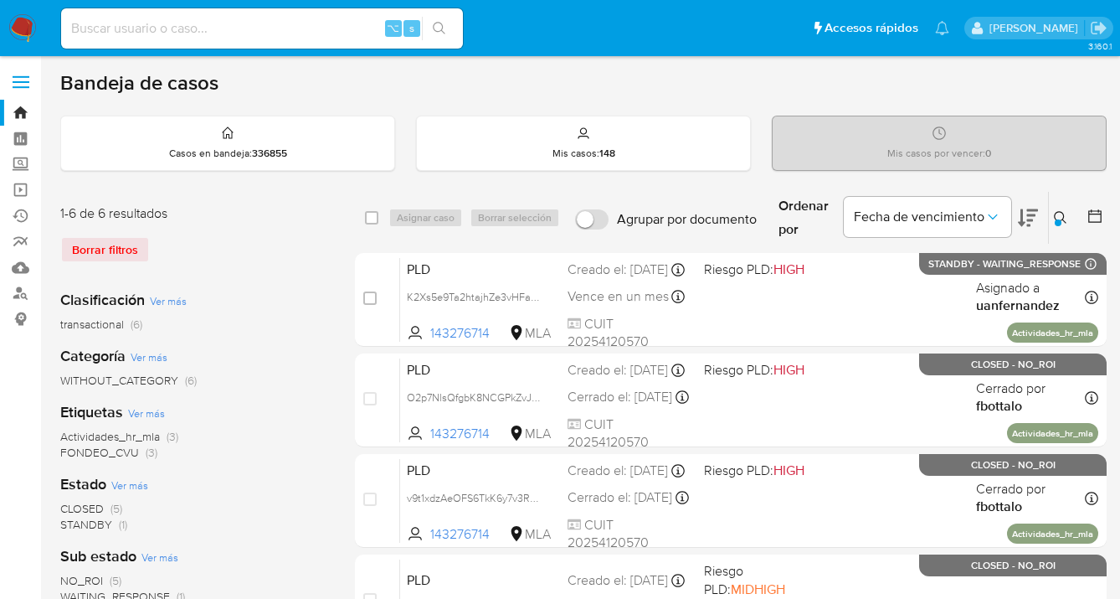
click at [1060, 215] on icon at bounding box center [1060, 217] width 13 height 13
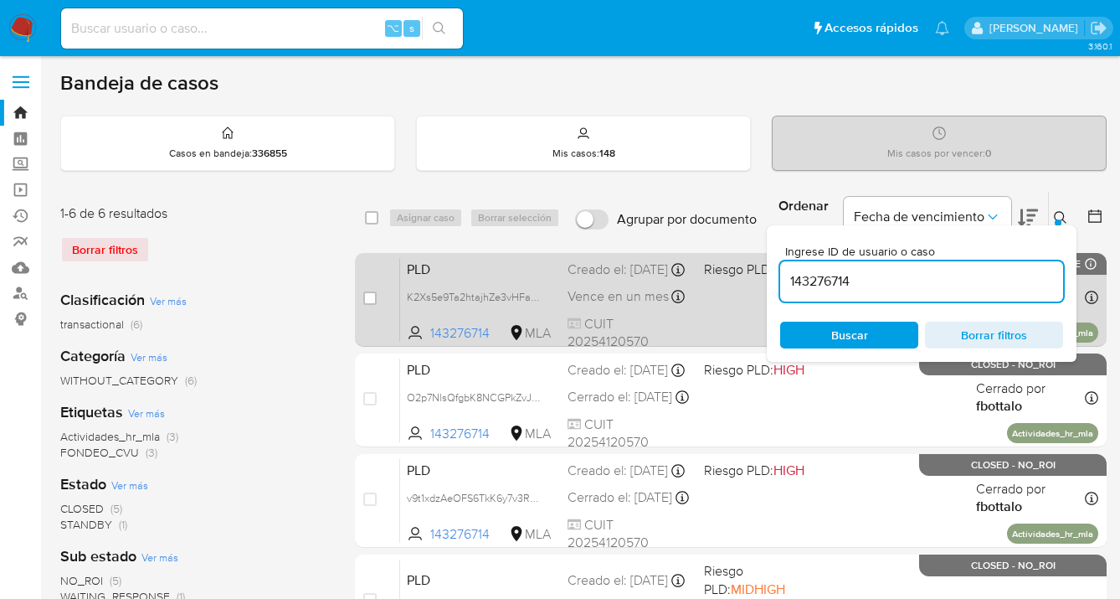
drag, startPoint x: 915, startPoint y: 290, endPoint x: 735, endPoint y: 257, distance: 183.0
click at [735, 257] on div "select-all-cases-checkbox Asignar caso Borrar selección Agrupar por documento O…" at bounding box center [731, 523] width 752 height 665
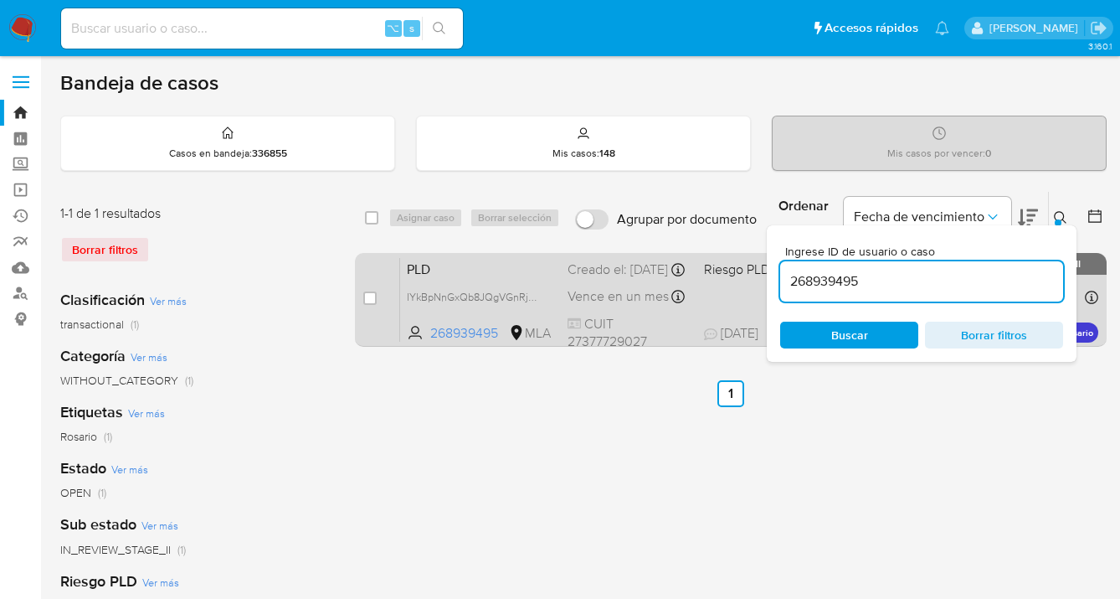
drag, startPoint x: 1060, startPoint y: 214, endPoint x: 898, endPoint y: 275, distance: 173.9
click at [1060, 214] on icon at bounding box center [1060, 217] width 13 height 13
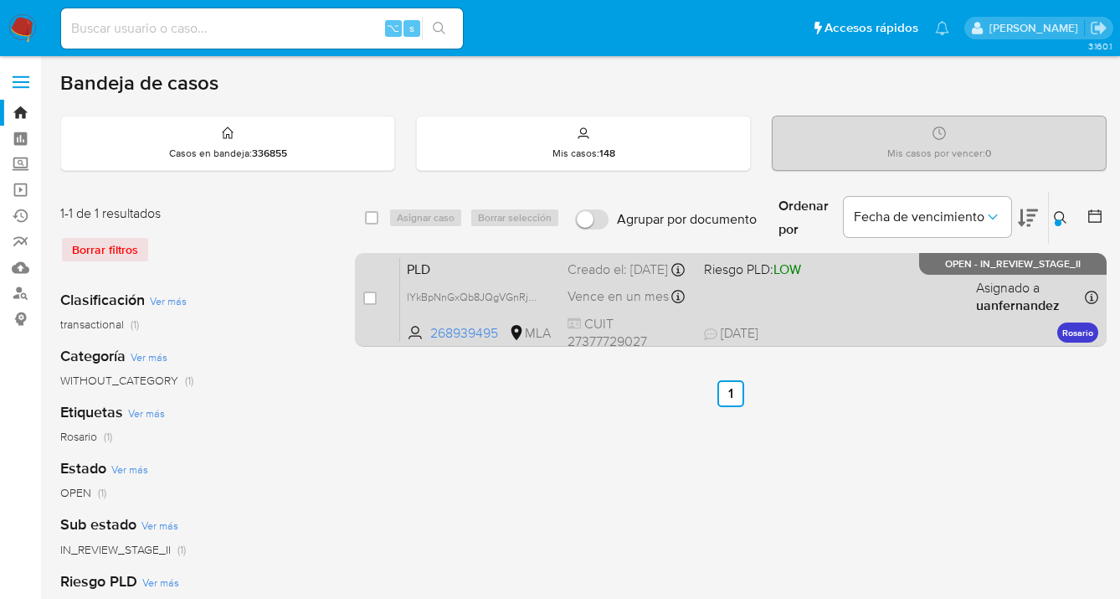
click at [825, 317] on div "PLD IYkBpNnGxQb8JQgVGnRj70v3 268939495 MLA Riesgo PLD: LOW Creado el: 12/09/202…" at bounding box center [749, 299] width 698 height 85
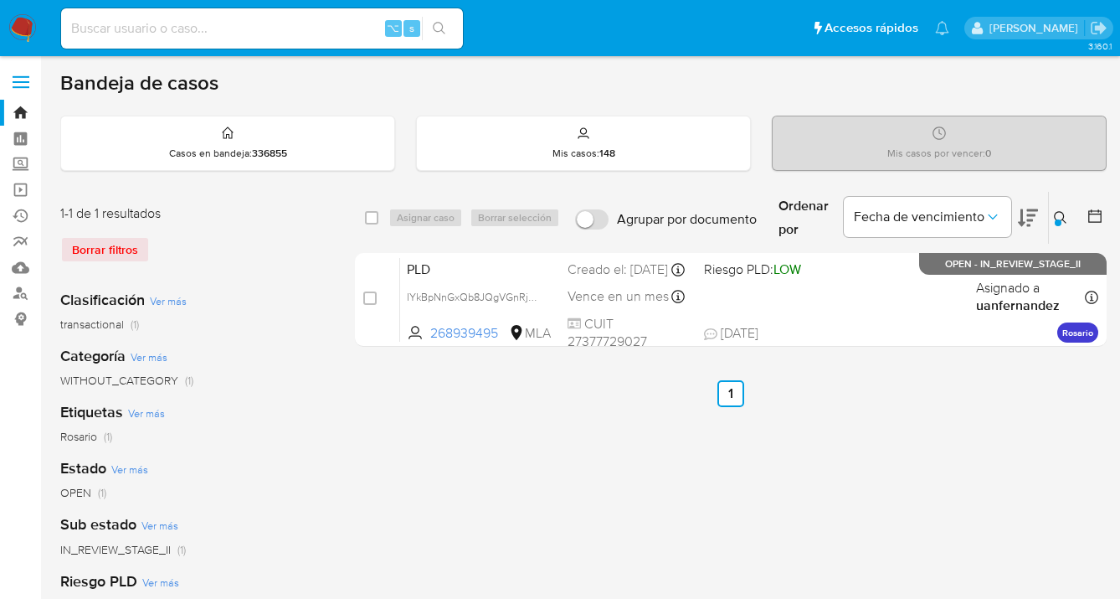
click at [1063, 208] on button at bounding box center [1063, 218] width 28 height 20
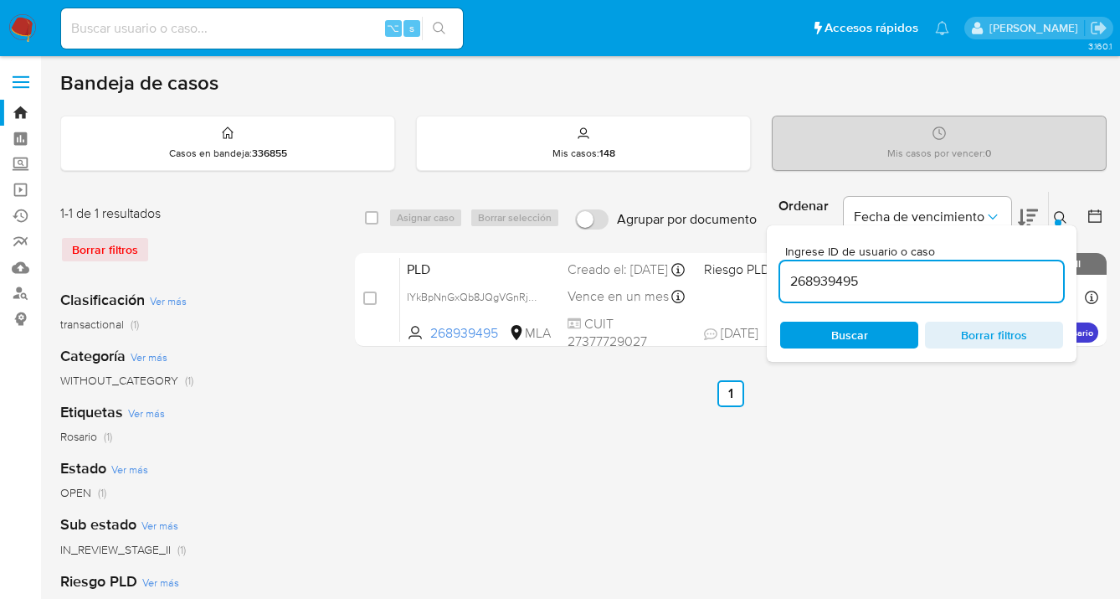
click at [820, 317] on div "Ingrese ID de usuario o caso 268939495 Buscar Borrar filtros" at bounding box center [922, 293] width 310 height 136
click at [821, 338] on span "Buscar" at bounding box center [849, 334] width 115 height 23
click at [1052, 210] on button at bounding box center [1063, 218] width 28 height 20
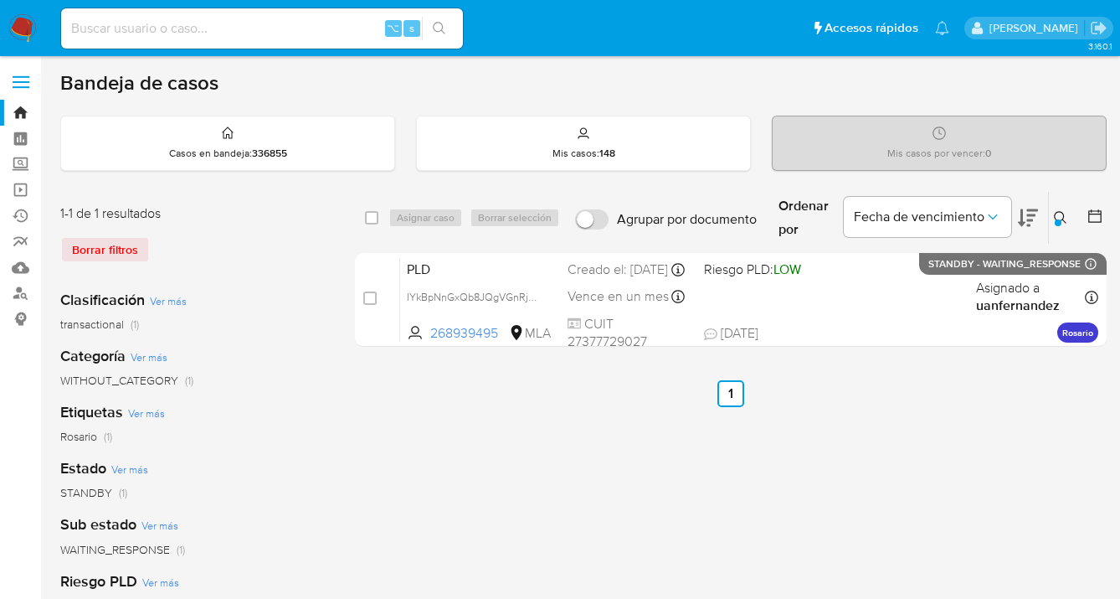
click at [1061, 217] on icon at bounding box center [1060, 217] width 13 height 13
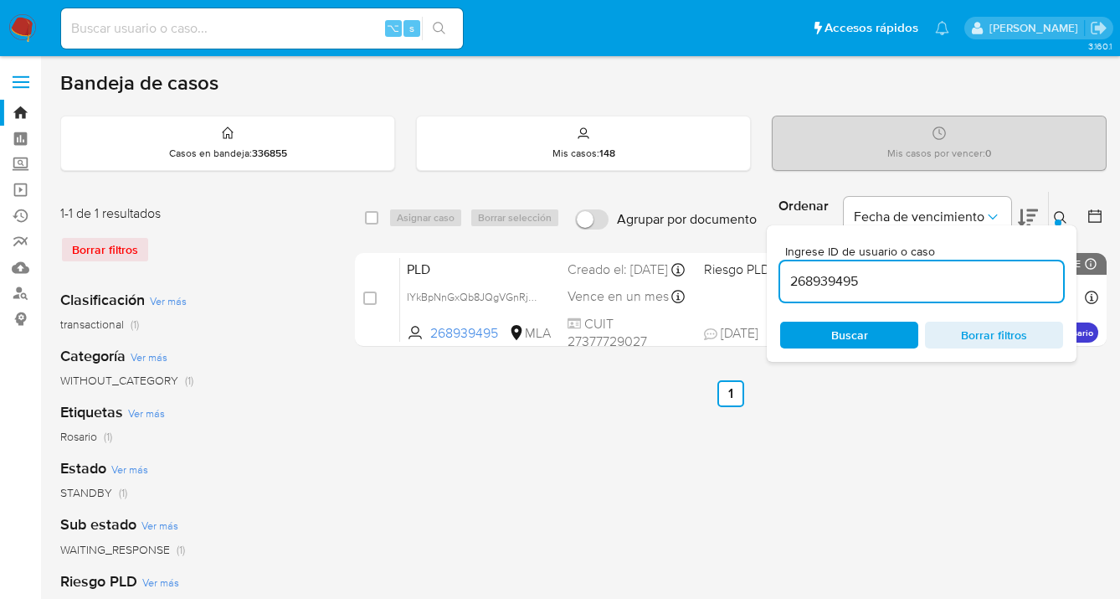
drag, startPoint x: 926, startPoint y: 281, endPoint x: 784, endPoint y: 272, distance: 142.6
click at [786, 273] on input "268939495" at bounding box center [921, 281] width 283 height 22
click at [1058, 214] on icon at bounding box center [1060, 217] width 13 height 13
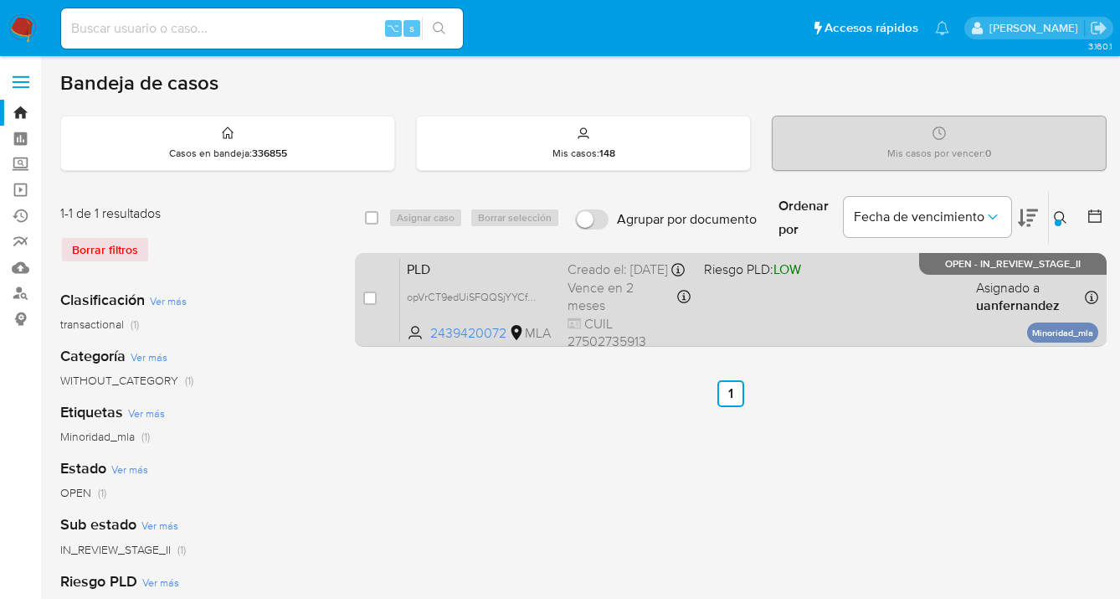
click at [864, 308] on div "PLD opVrCT9edUiSFQQSjYYCfSKg 2439420072 MLA Riesgo PLD: LOW Creado el: 12/09/20…" at bounding box center [749, 299] width 698 height 85
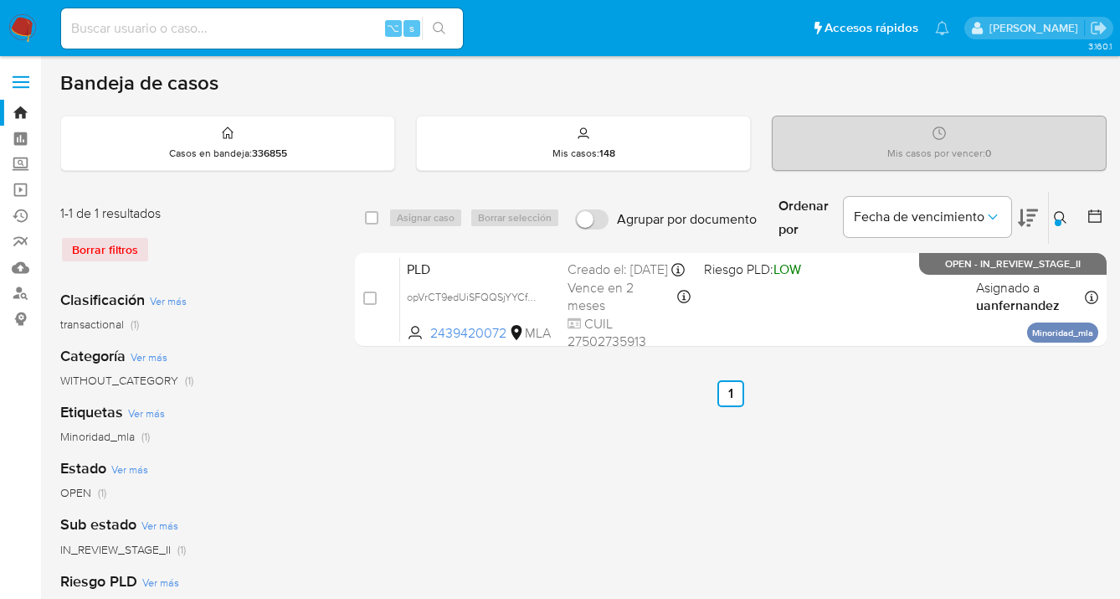
click at [1059, 215] on icon at bounding box center [1060, 217] width 13 height 13
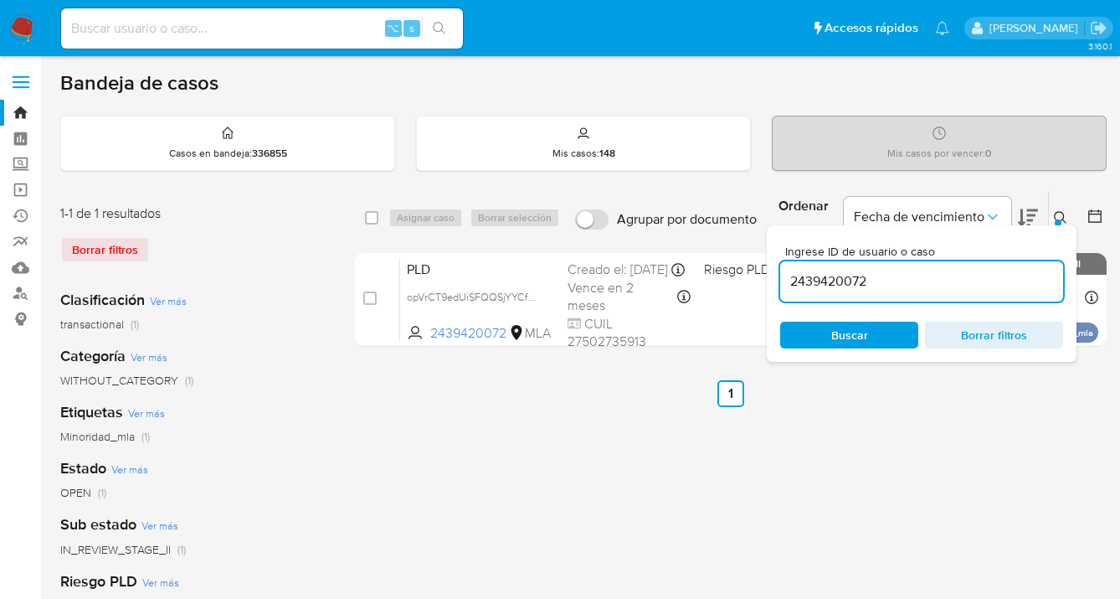
drag, startPoint x: 906, startPoint y: 280, endPoint x: 788, endPoint y: 269, distance: 118.6
click at [788, 269] on div "2439420072" at bounding box center [921, 281] width 283 height 40
click at [1060, 212] on icon at bounding box center [1060, 217] width 13 height 13
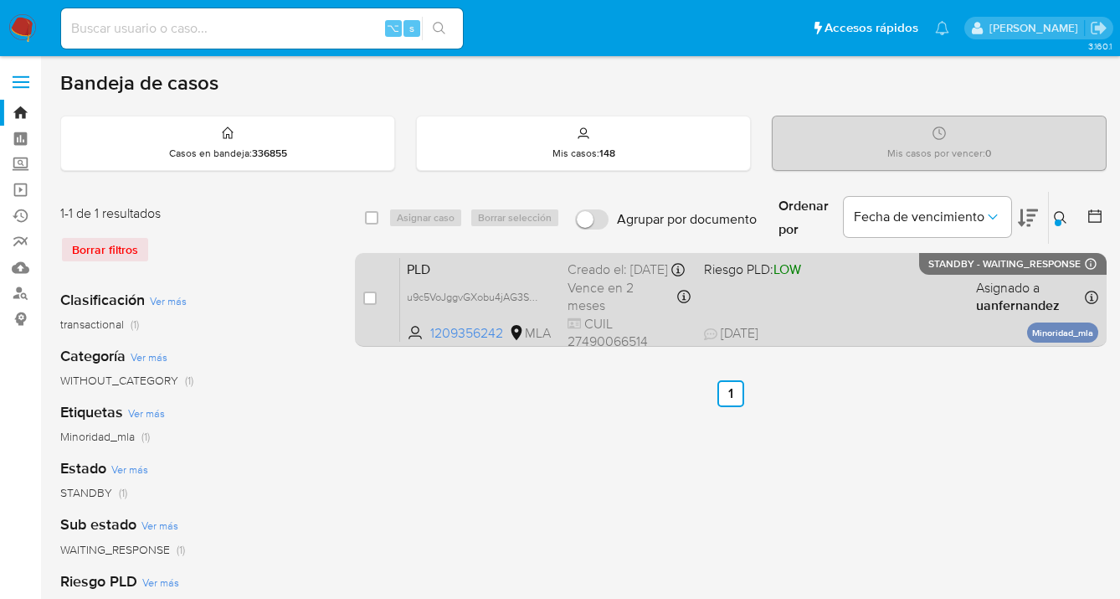
click at [930, 286] on div "PLD u9c5VoJggvGXobu4jAG3Sbar 1209356242 MLA Riesgo PLD: LOW Creado el: 12/09/20…" at bounding box center [749, 299] width 698 height 85
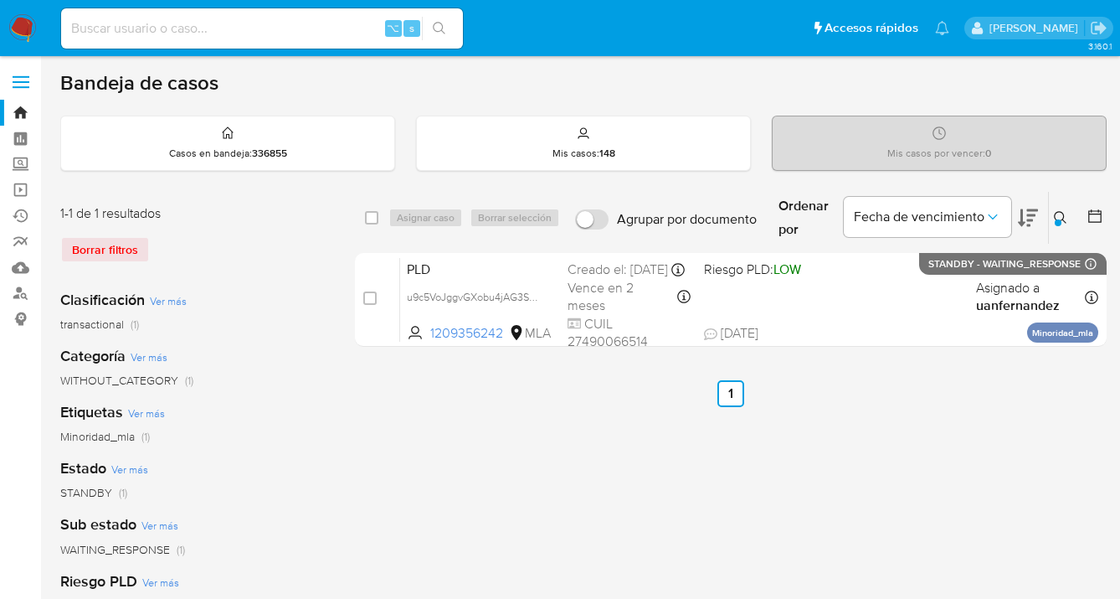
drag, startPoint x: 1060, startPoint y: 214, endPoint x: 991, endPoint y: 243, distance: 75.1
click at [1060, 214] on icon at bounding box center [1060, 217] width 13 height 13
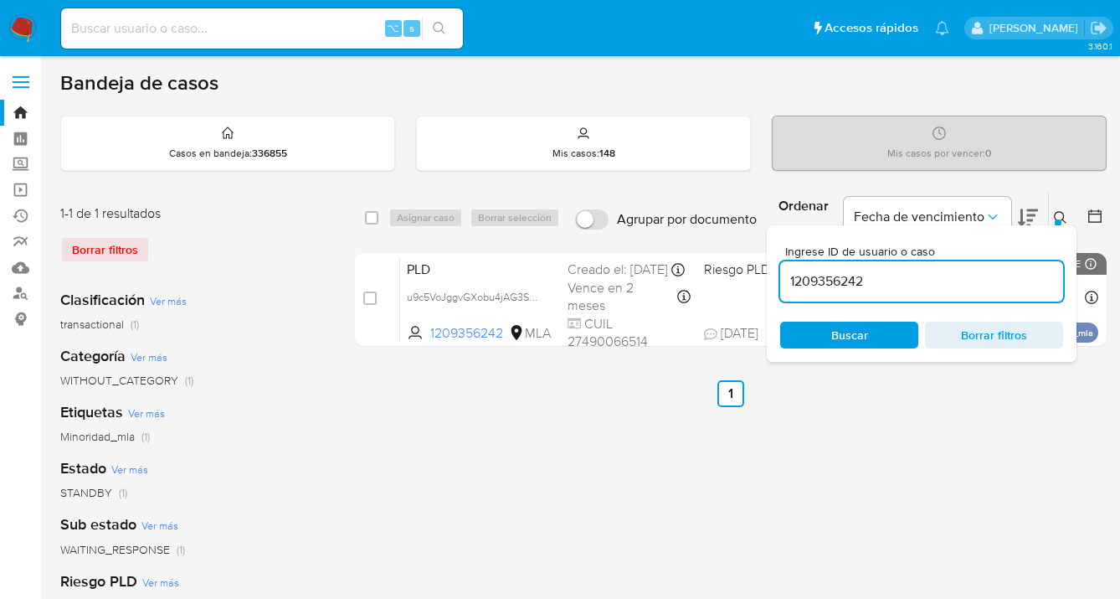
drag, startPoint x: 890, startPoint y: 281, endPoint x: 768, endPoint y: 280, distance: 122.3
click at [768, 280] on div "Ingrese ID de usuario o caso 1209356242 Buscar Borrar filtros" at bounding box center [922, 293] width 310 height 136
click at [1058, 214] on icon at bounding box center [1060, 217] width 13 height 13
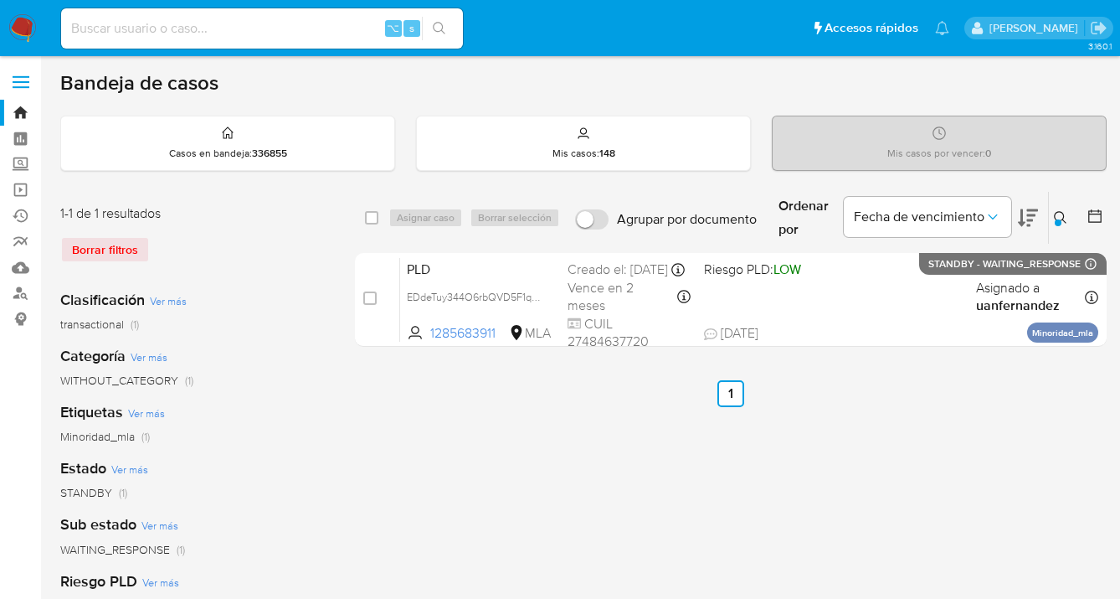
drag, startPoint x: 1059, startPoint y: 213, endPoint x: 996, endPoint y: 249, distance: 73.1
click at [1059, 214] on icon at bounding box center [1060, 217] width 13 height 13
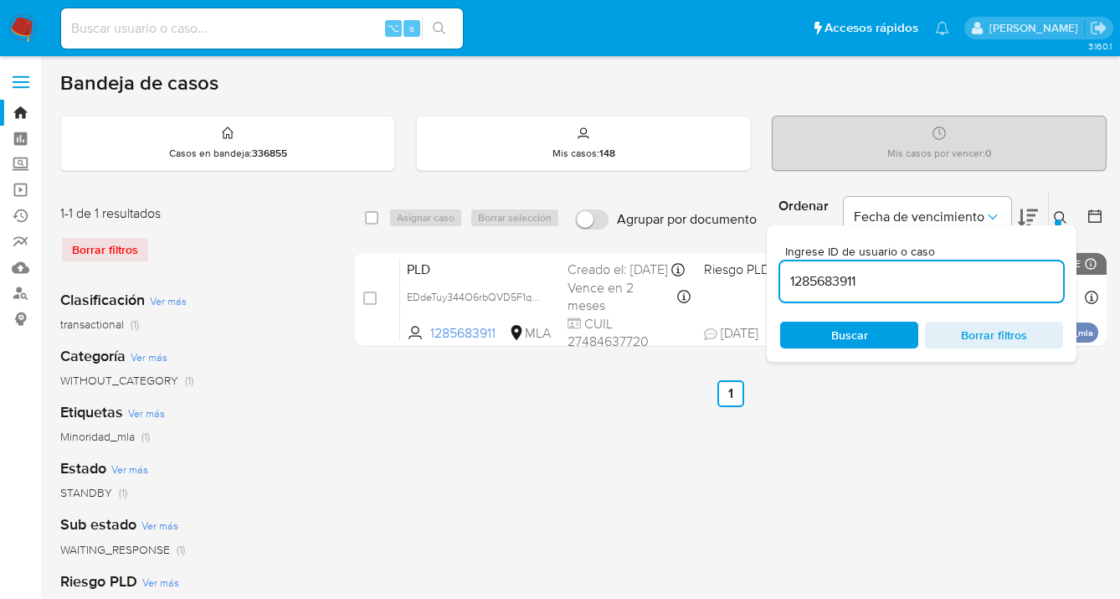
drag, startPoint x: 906, startPoint y: 277, endPoint x: 781, endPoint y: 282, distance: 124.9
click at [782, 282] on input "1285683911" at bounding box center [921, 281] width 283 height 22
type input "2417974481"
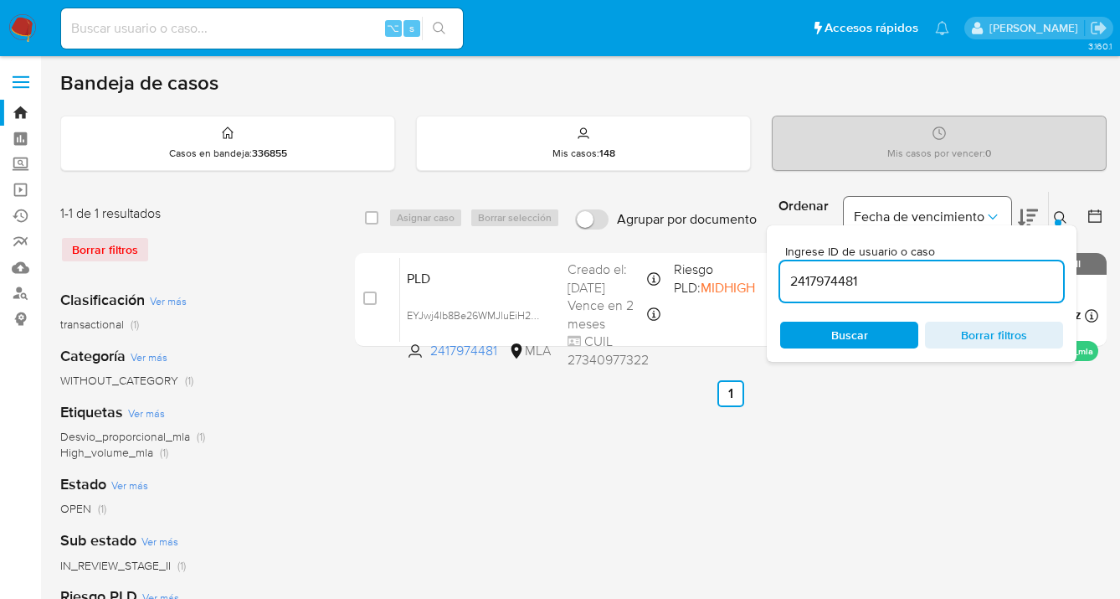
drag, startPoint x: 1058, startPoint y: 213, endPoint x: 931, endPoint y: 205, distance: 127.5
click at [1058, 214] on icon at bounding box center [1060, 217] width 13 height 13
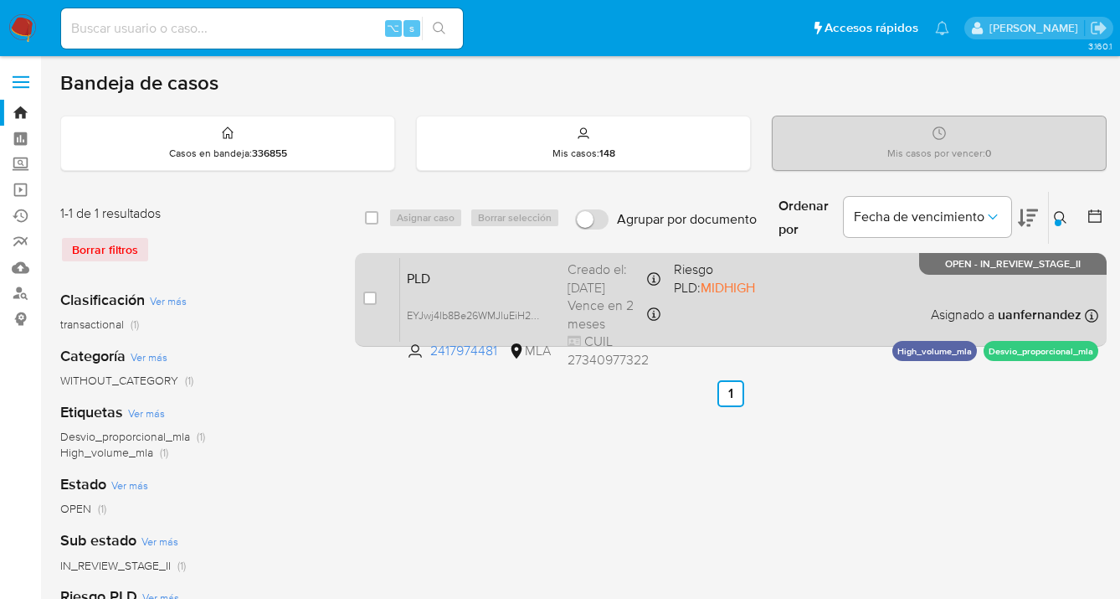
click at [829, 289] on div "PLD EYJwj4Ib8Be26WMJluEiH2y0 2417974481 MLA Riesgo PLD: MIDHIGH Creado el: 12/0…" at bounding box center [749, 299] width 698 height 85
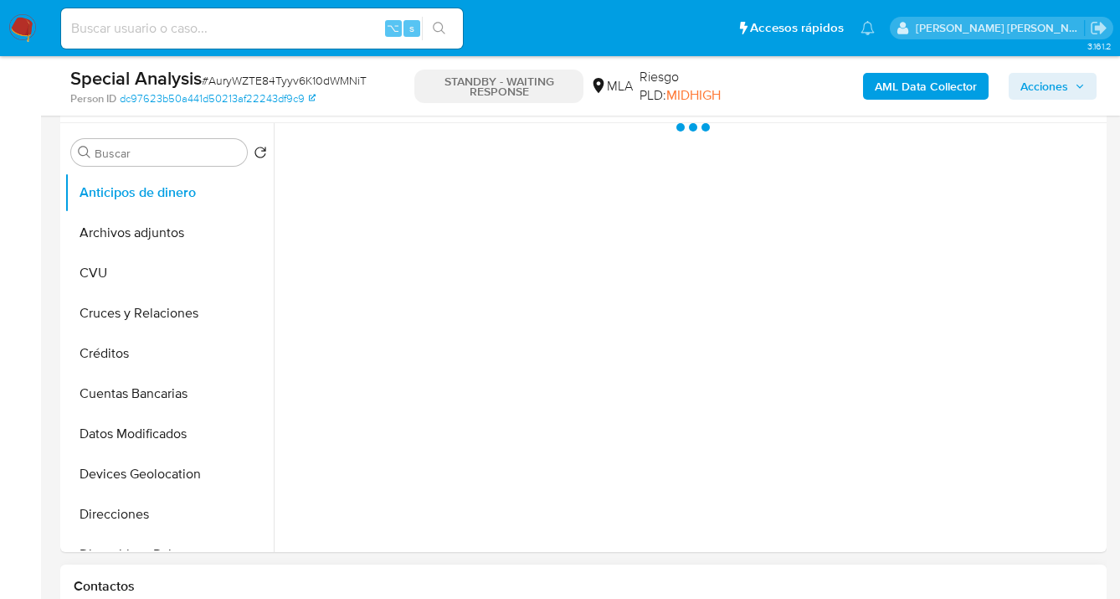
select select "10"
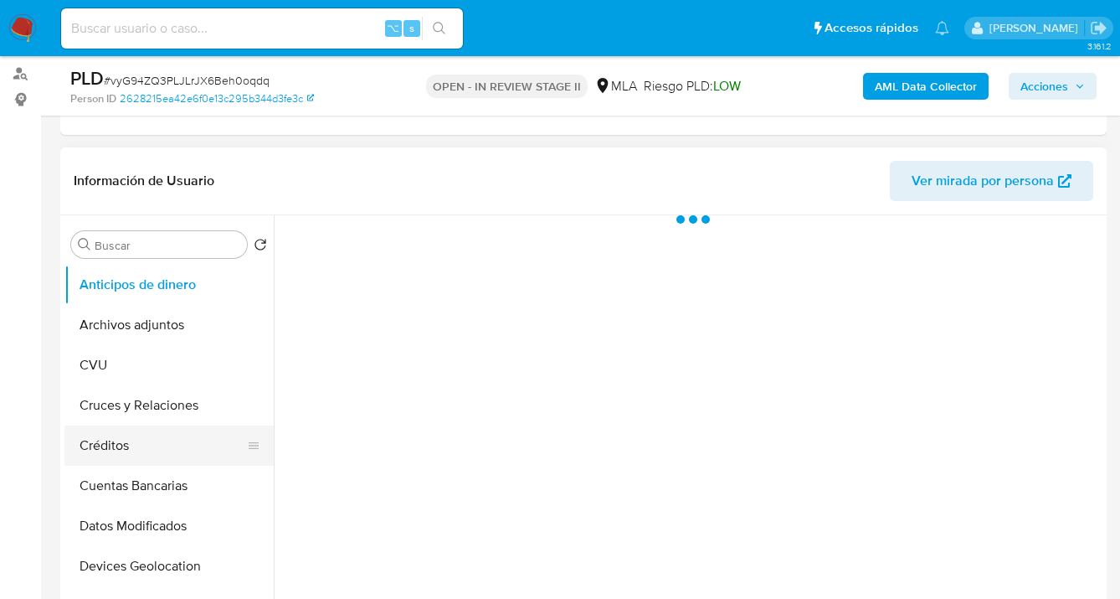
scroll to position [337, 0]
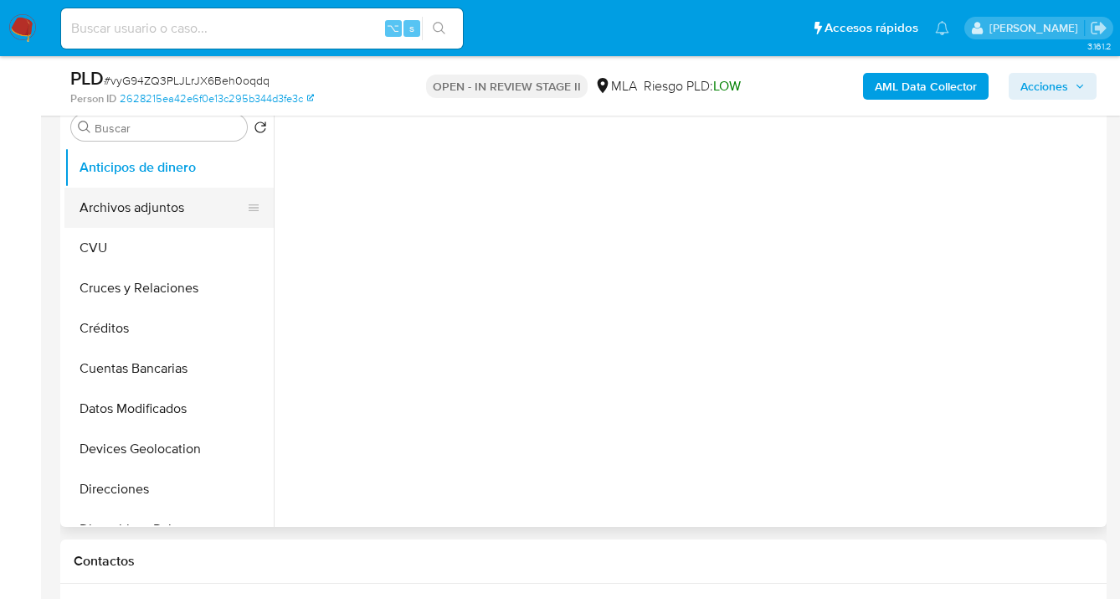
select select "10"
click at [192, 215] on button "Archivos adjuntos" at bounding box center [162, 208] width 196 height 40
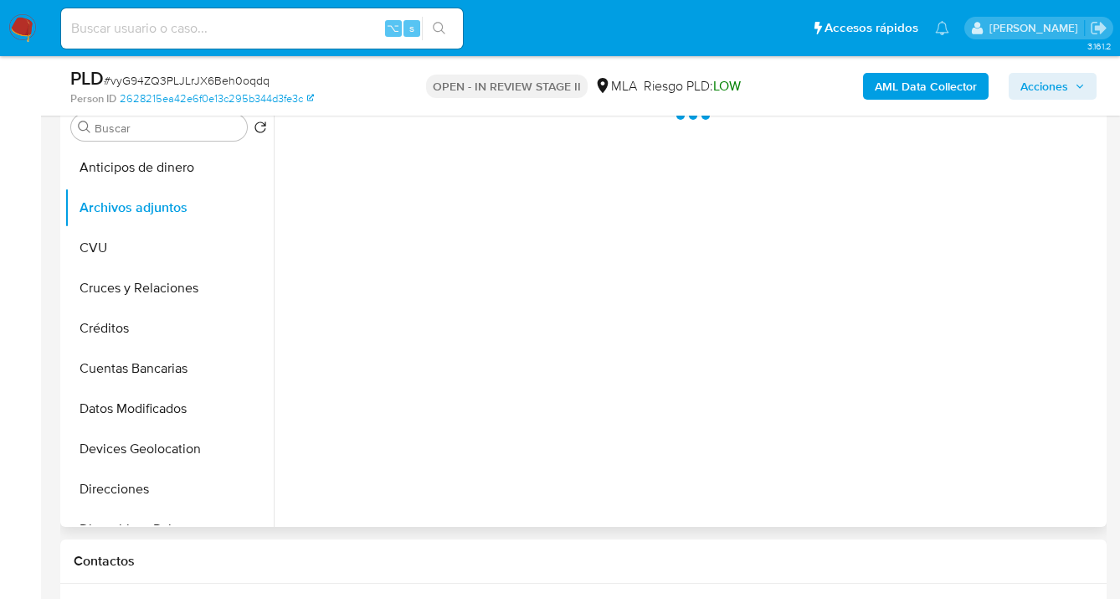
drag, startPoint x: 205, startPoint y: 171, endPoint x: 305, endPoint y: 208, distance: 106.2
click at [205, 171] on button "Anticipos de dinero" at bounding box center [168, 167] width 209 height 40
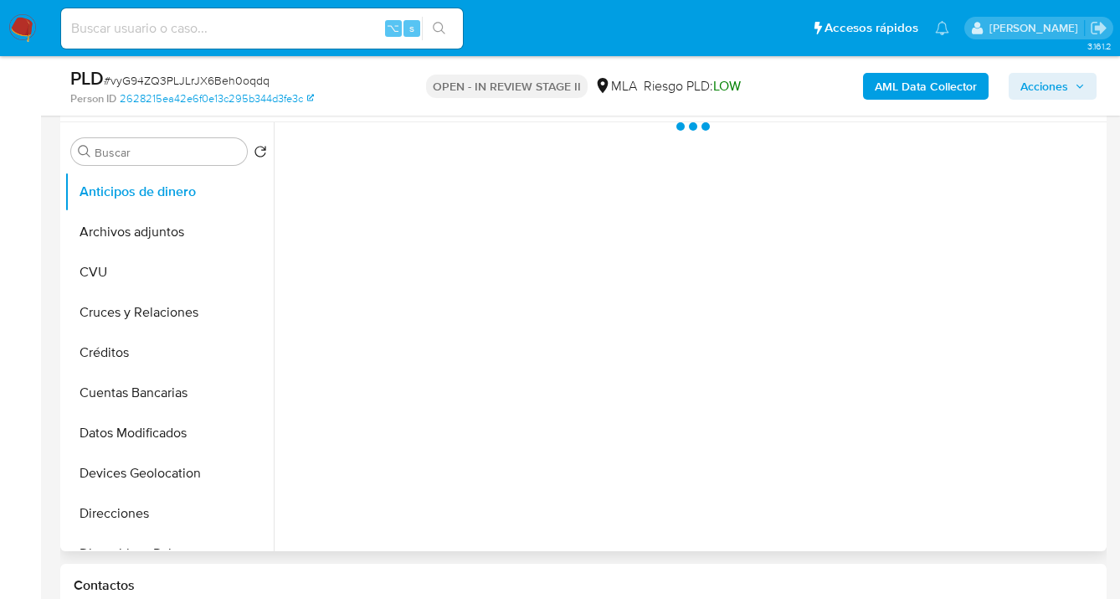
scroll to position [302, 0]
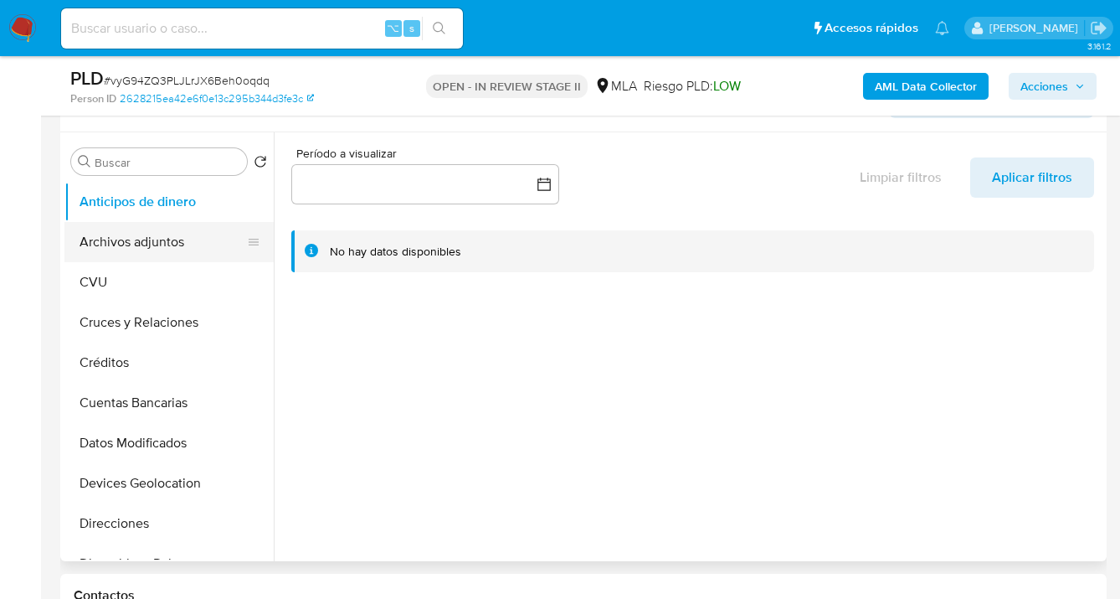
click at [207, 250] on button "Archivos adjuntos" at bounding box center [162, 242] width 196 height 40
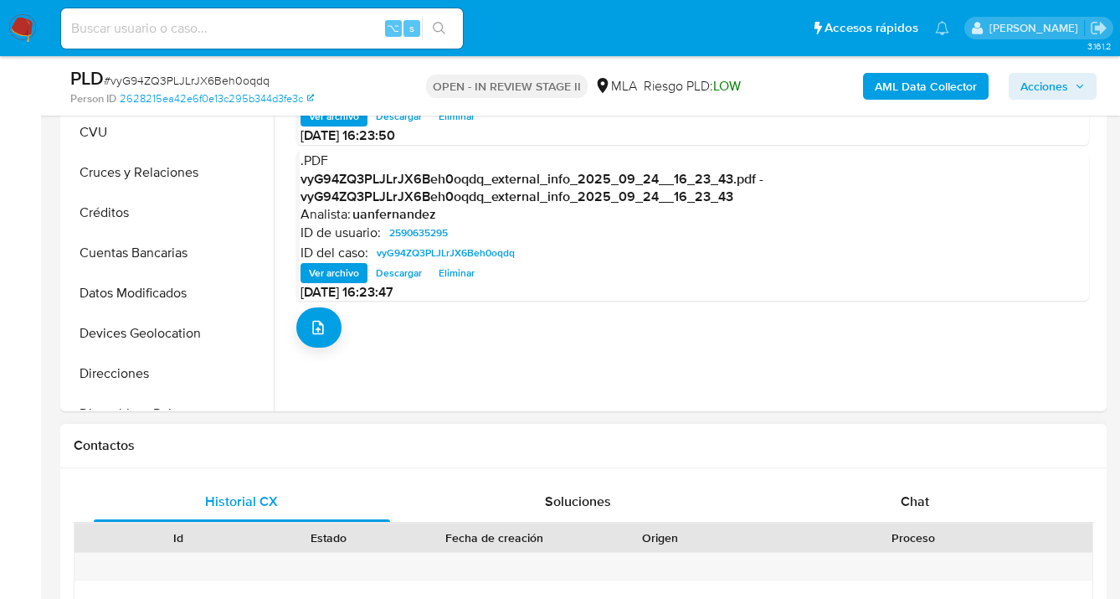
scroll to position [605, 0]
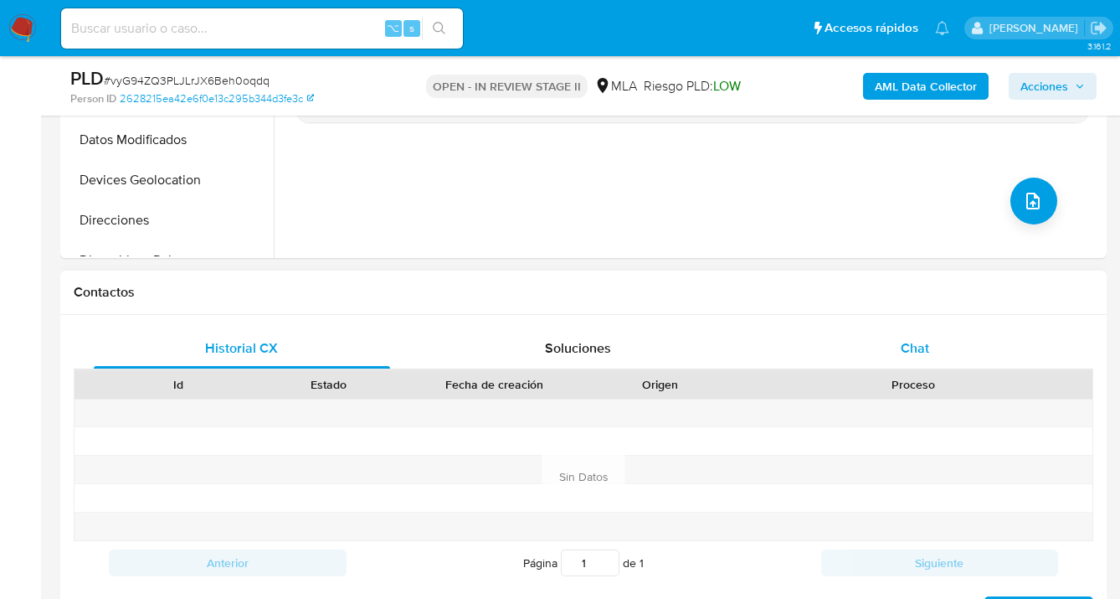
drag, startPoint x: 945, startPoint y: 318, endPoint x: 924, endPoint y: 339, distance: 29.6
click at [945, 319] on div "Historial CX Soluciones Chat Id Estado Fecha de creación Origen Proceso Anterio…" at bounding box center [583, 476] width 1047 height 323
click at [924, 339] on span "Chat" at bounding box center [915, 347] width 28 height 19
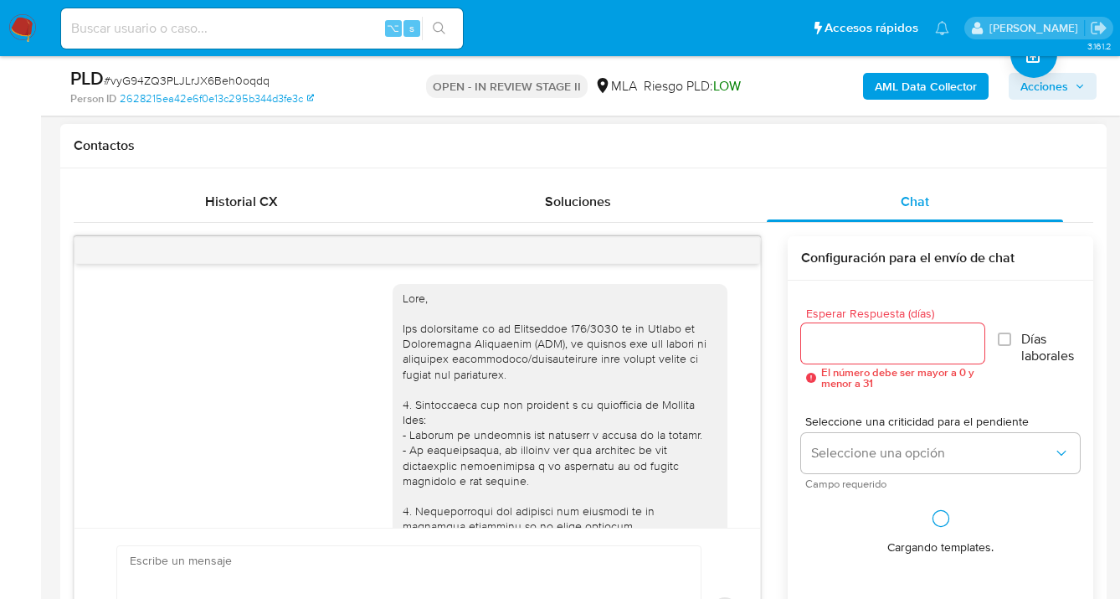
scroll to position [870, 0]
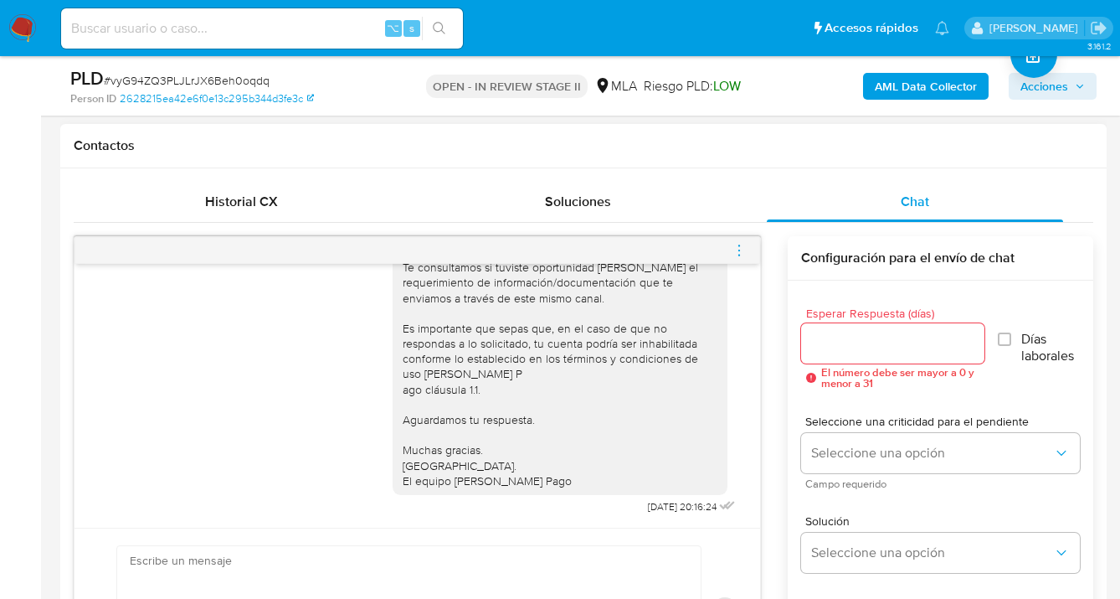
click at [828, 347] on input "Esperar Respuesta (días)" at bounding box center [892, 343] width 183 height 22
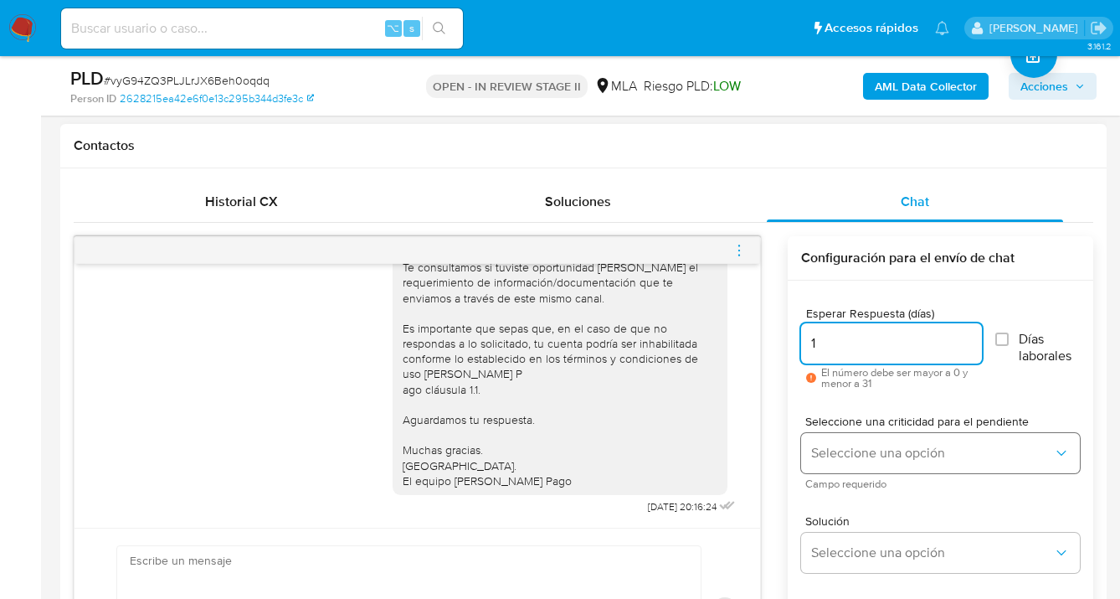
type input "1"
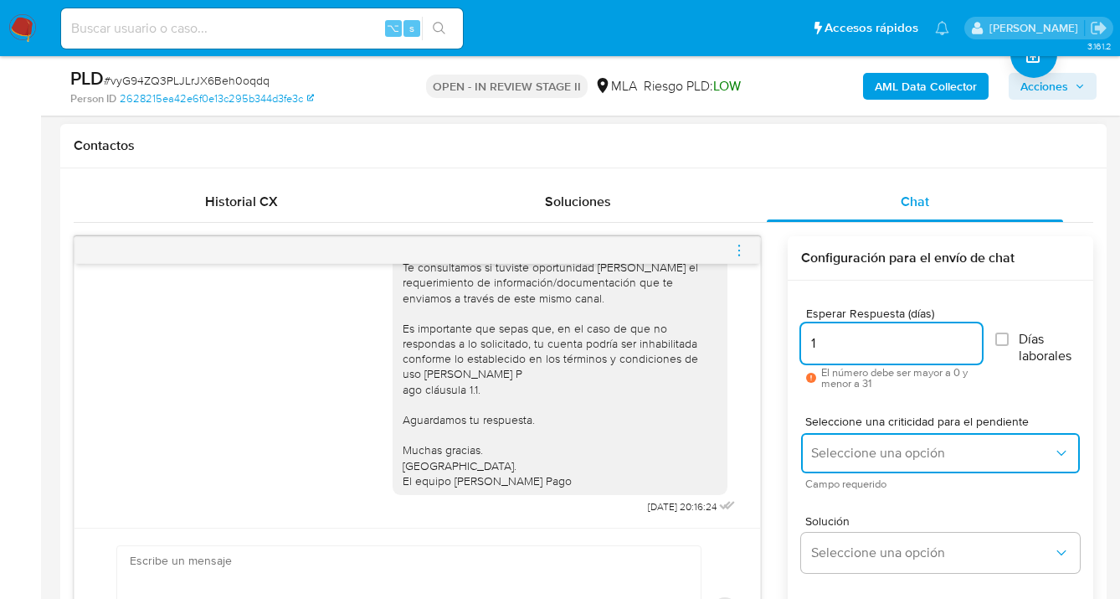
click at [836, 453] on span "Seleccione una opción" at bounding box center [932, 453] width 242 height 17
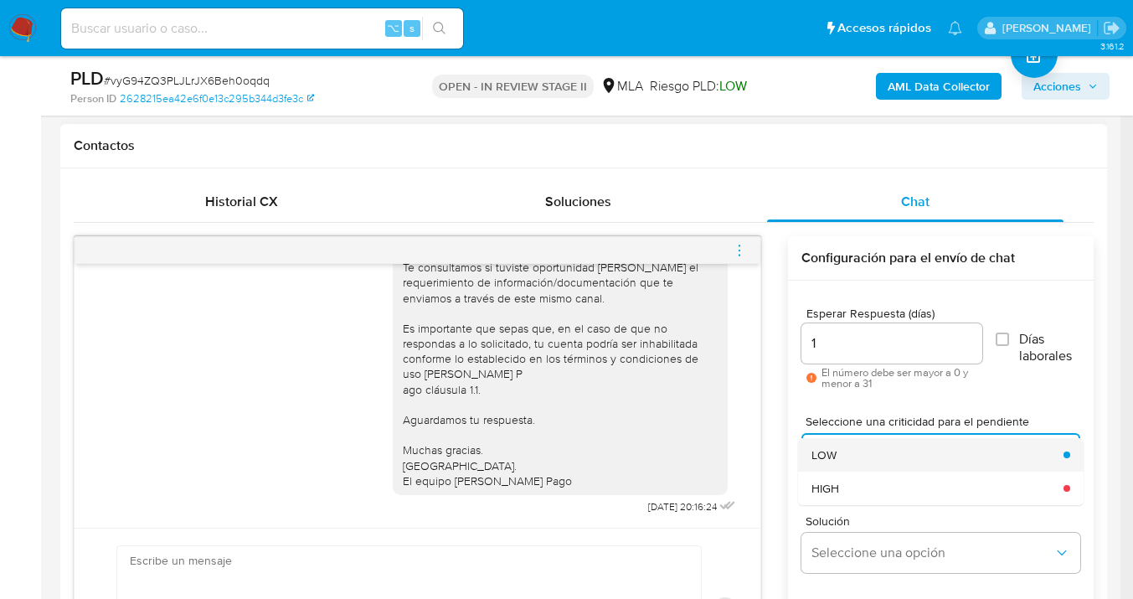
click at [843, 455] on div "LOW" at bounding box center [932, 454] width 242 height 33
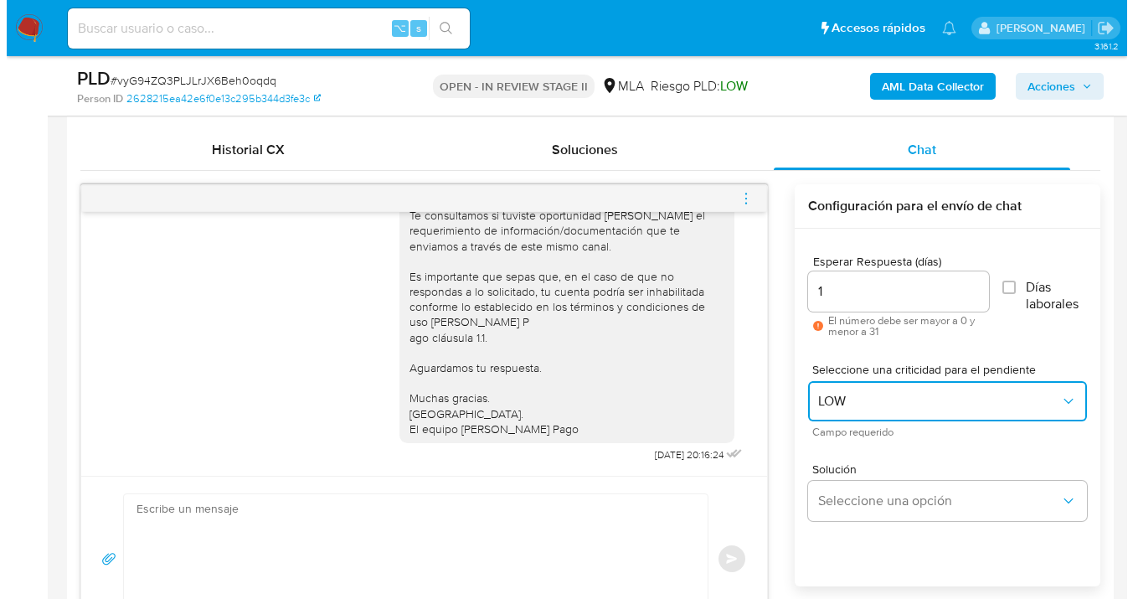
scroll to position [904, 0]
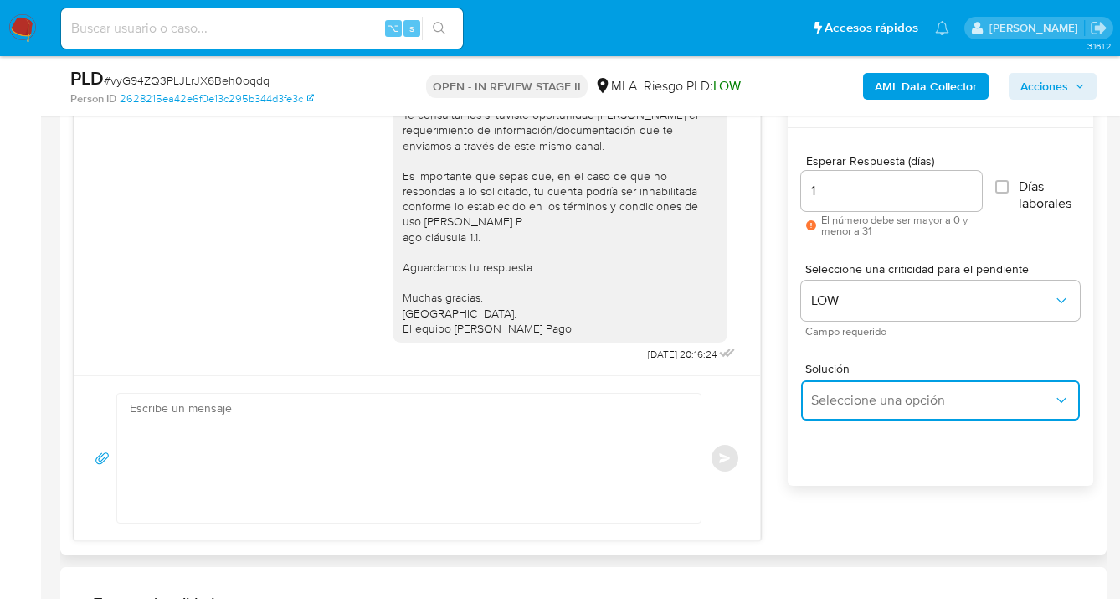
click at [842, 399] on span "Seleccione una opción" at bounding box center [932, 400] width 242 height 17
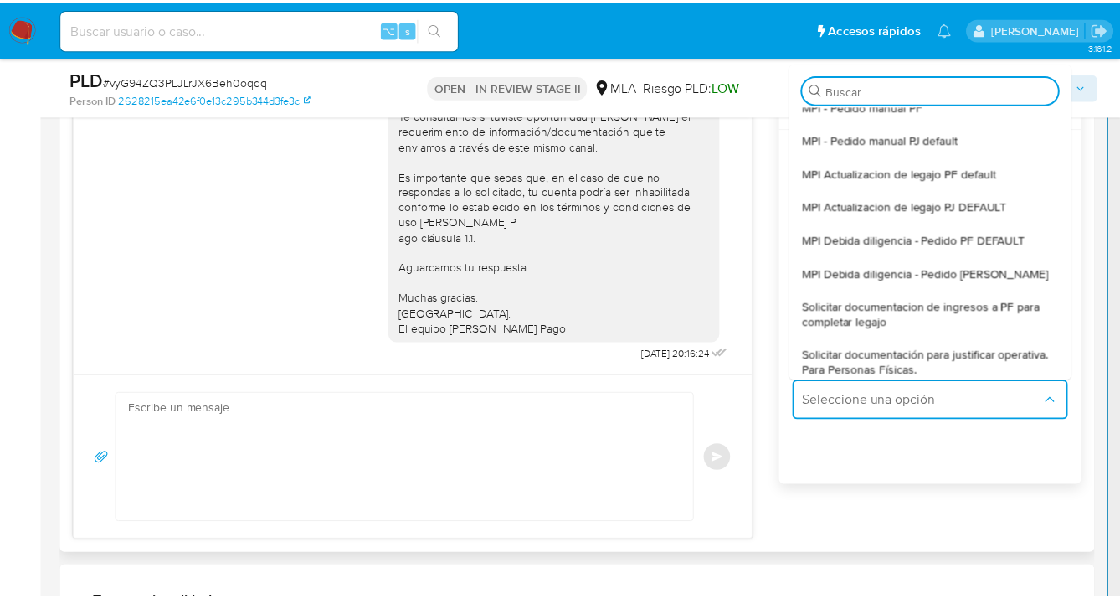
scroll to position [149, 0]
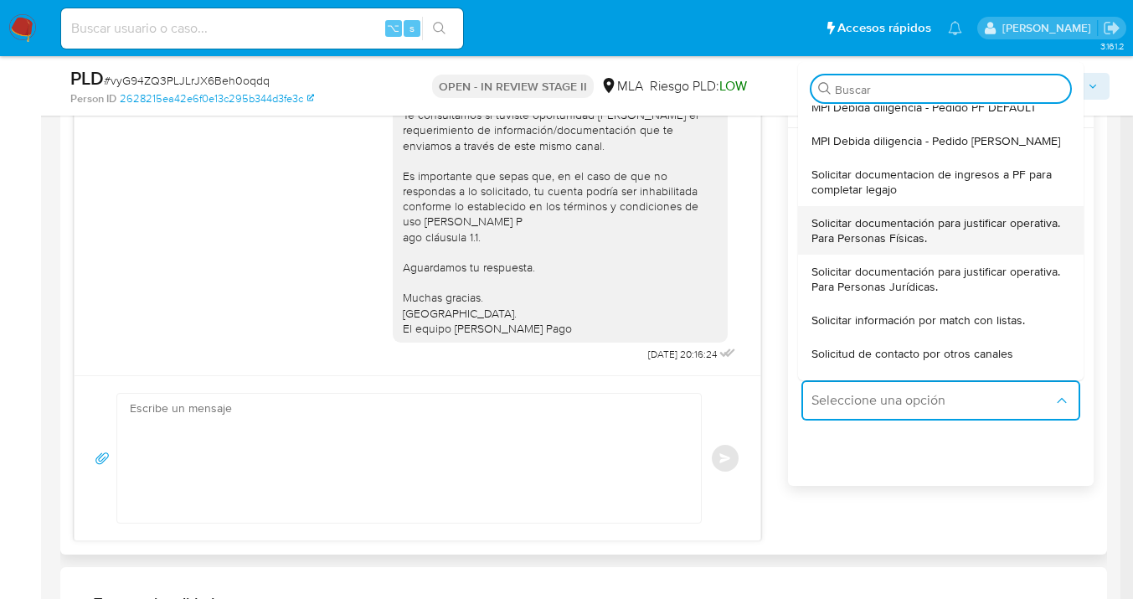
click at [868, 227] on span "Solicitar documentación para justificar operativa. Para Personas Físicas." at bounding box center [935, 230] width 249 height 30
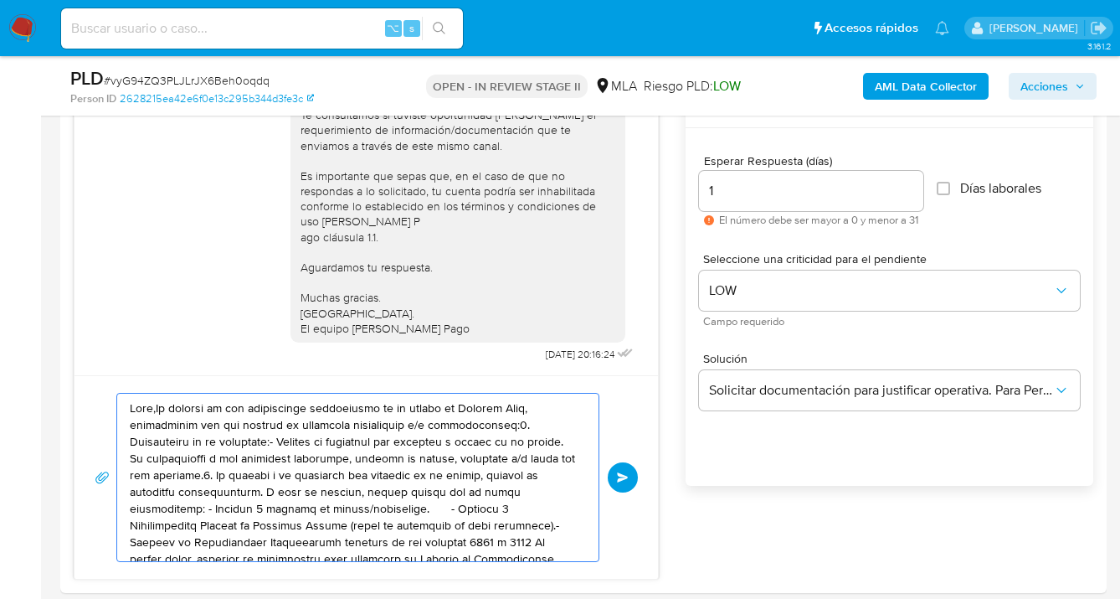
drag, startPoint x: 357, startPoint y: 485, endPoint x: -3, endPoint y: 305, distance: 402.5
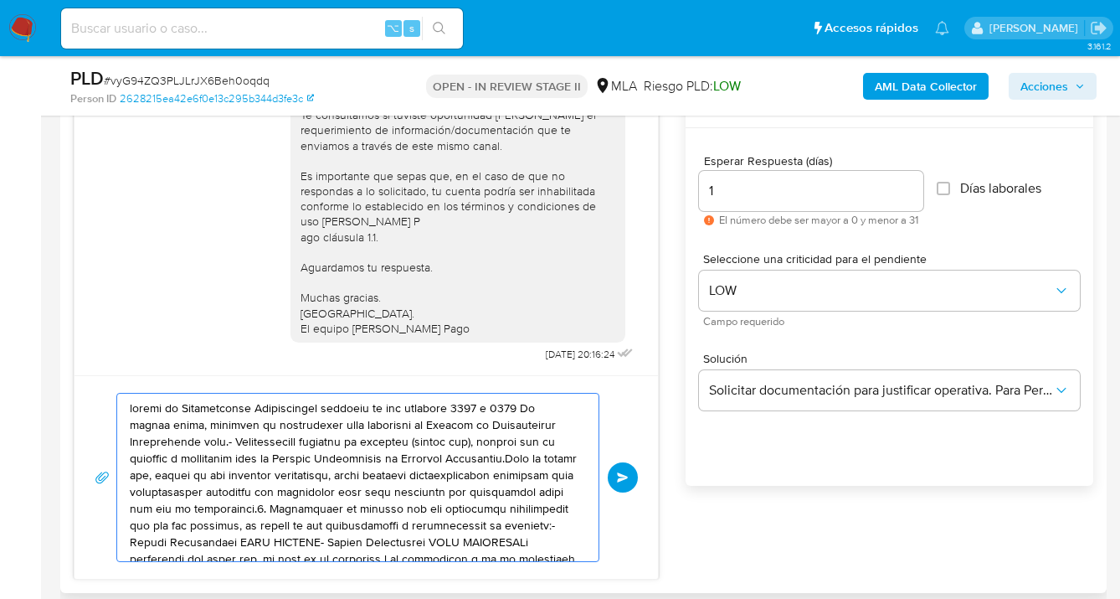
drag, startPoint x: 430, startPoint y: 507, endPoint x: 105, endPoint y: 420, distance: 336.9
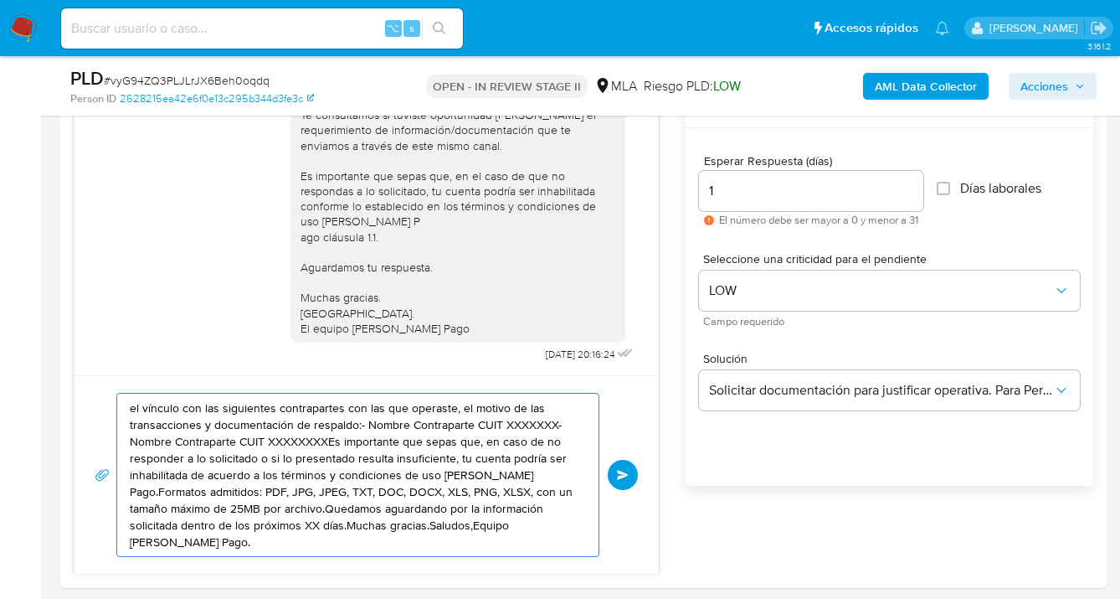
type textarea "rdando por la información solicitada dentro de los próximos XX días.Muchas grac…"
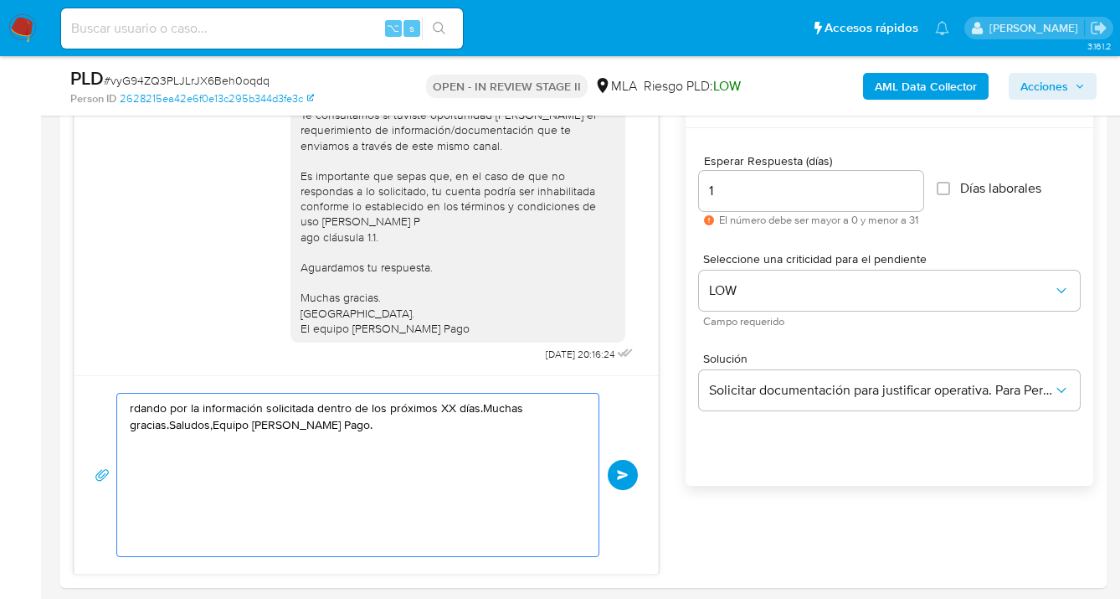
drag, startPoint x: 411, startPoint y: 509, endPoint x: 42, endPoint y: 425, distance: 378.6
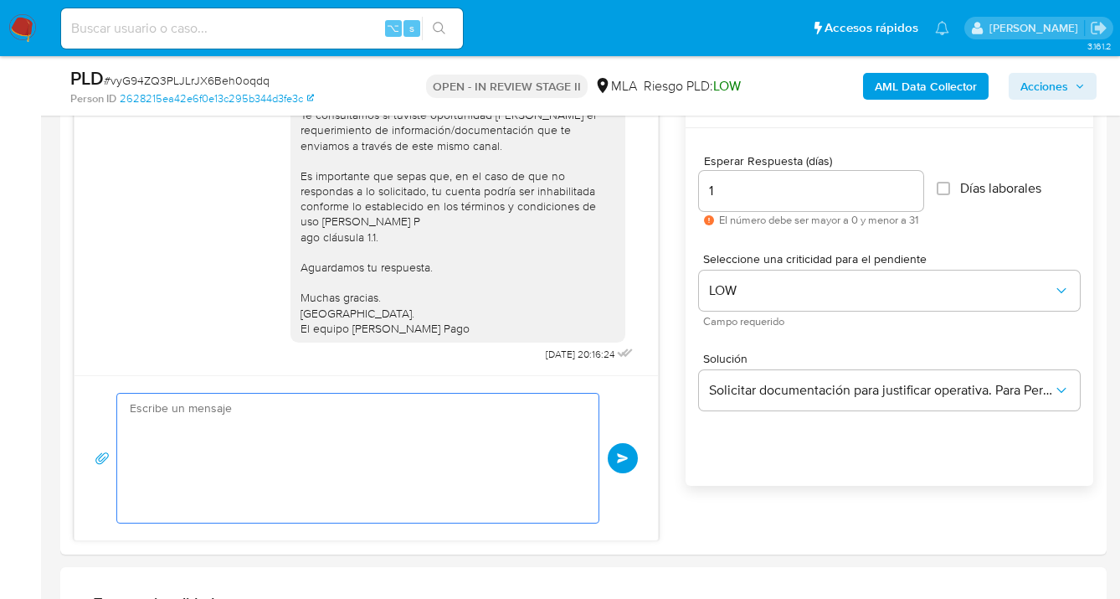
drag, startPoint x: 269, startPoint y: 476, endPoint x: -15, endPoint y: 396, distance: 294.8
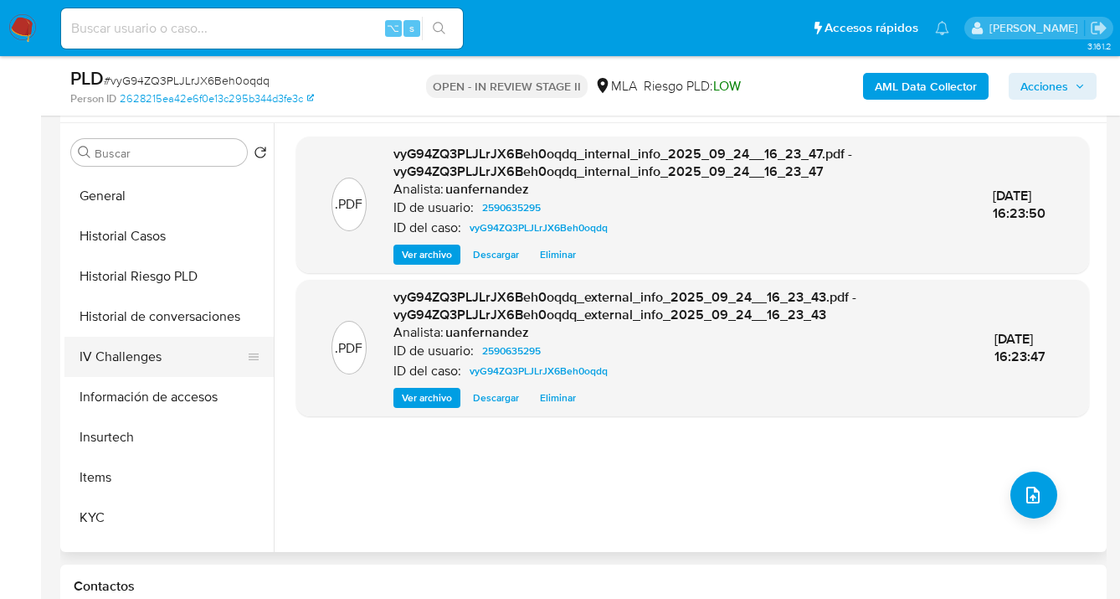
scroll to position [560, 0]
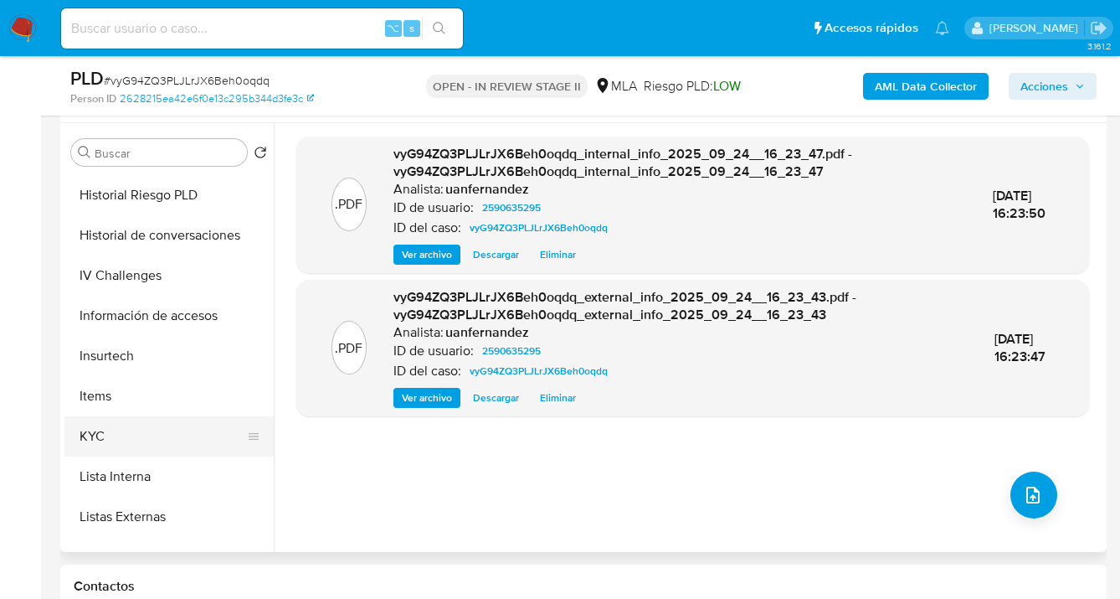
drag, startPoint x: 148, startPoint y: 431, endPoint x: 159, endPoint y: 428, distance: 11.4
click at [148, 431] on button "KYC" at bounding box center [162, 436] width 196 height 40
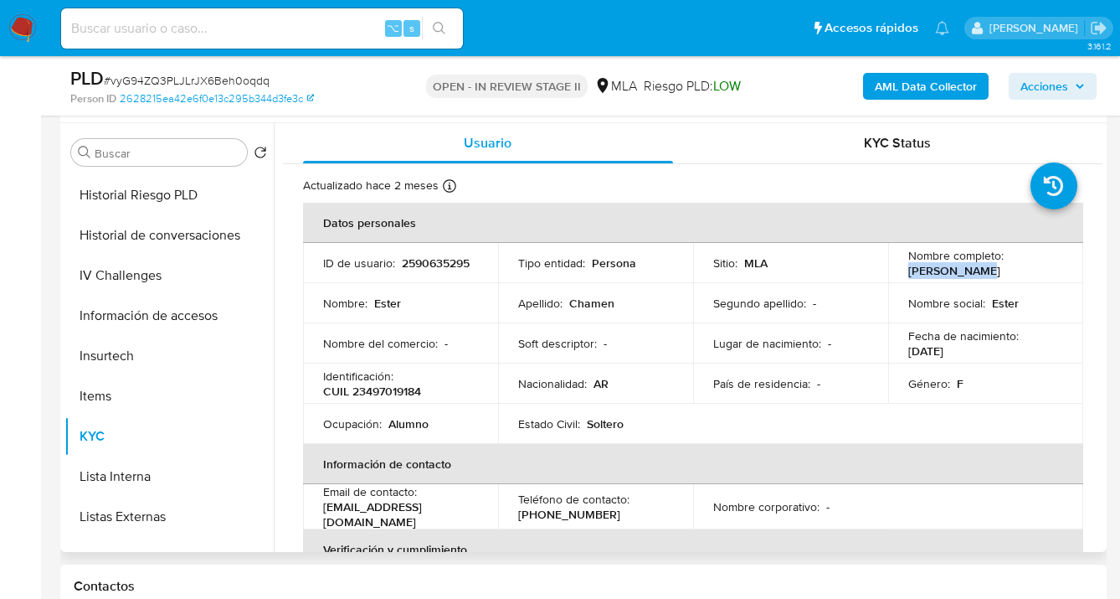
drag, startPoint x: 901, startPoint y: 269, endPoint x: 976, endPoint y: 275, distance: 75.7
click at [976, 275] on td "Nombre completo : Ester Chamen" at bounding box center [985, 263] width 195 height 40
copy p "Ester Chamen"
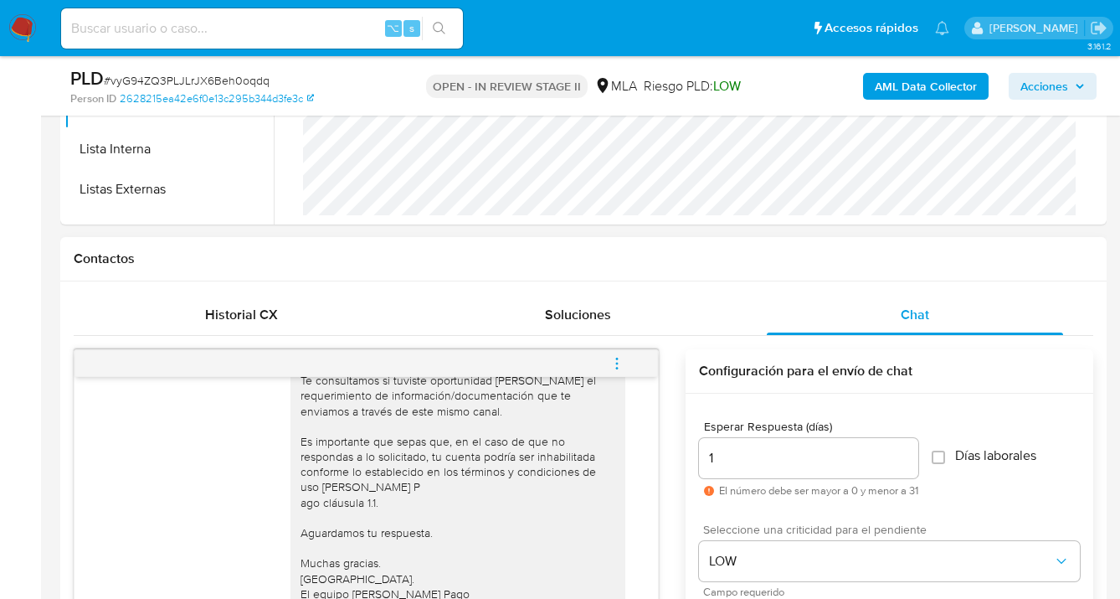
scroll to position [895, 0]
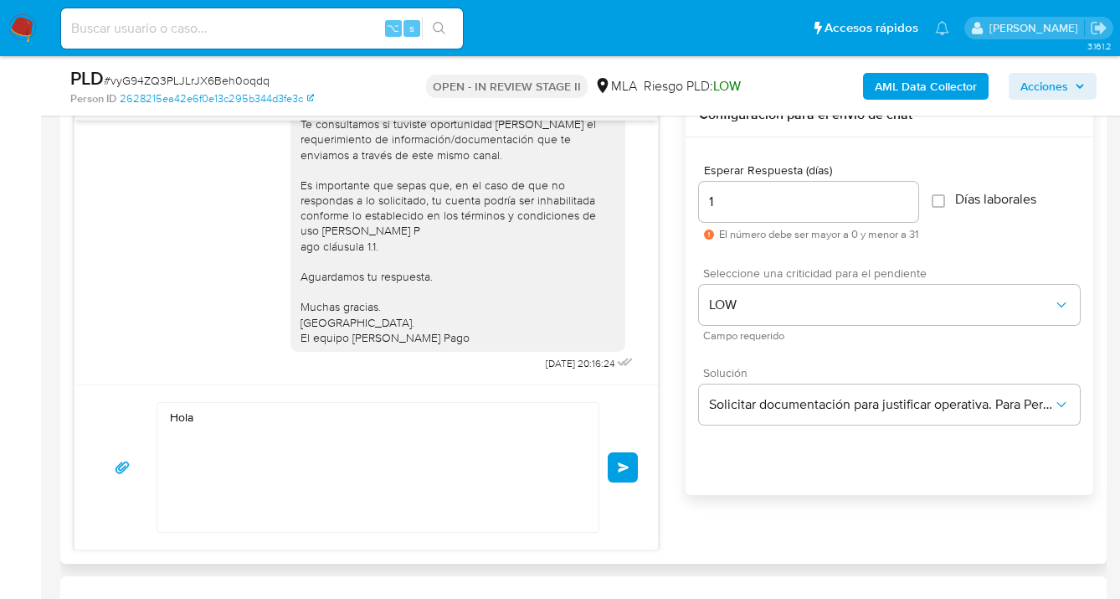
click at [250, 410] on textarea "Hola" at bounding box center [374, 467] width 408 height 129
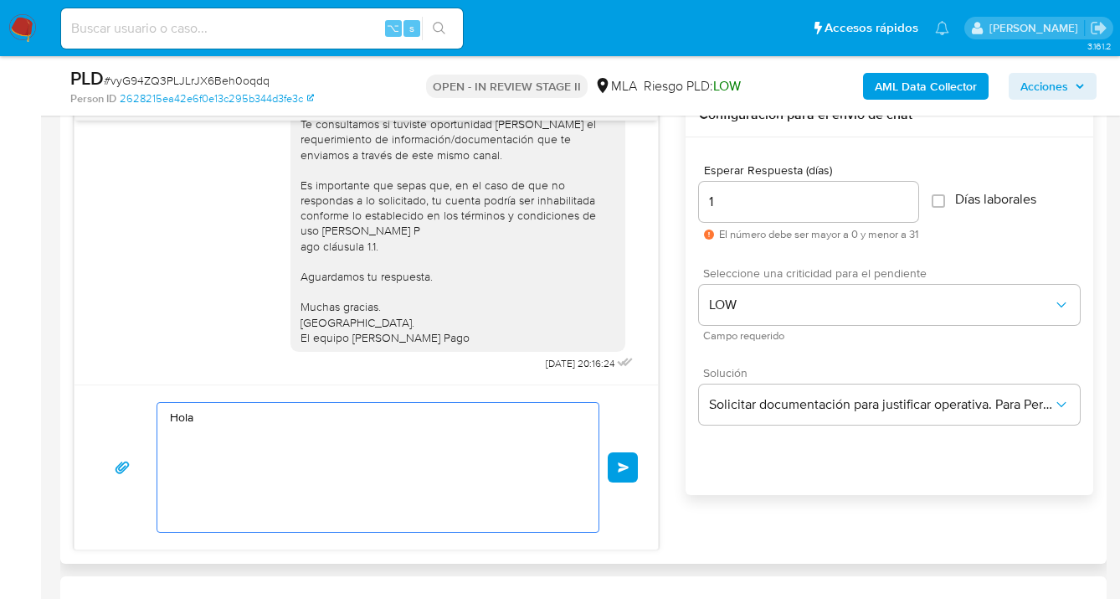
paste textarea "Ester Chamen"
paste textarea "En esta oportunidad no tomaremos ninguna otra medida sobre tu cuenta. Sin embar…"
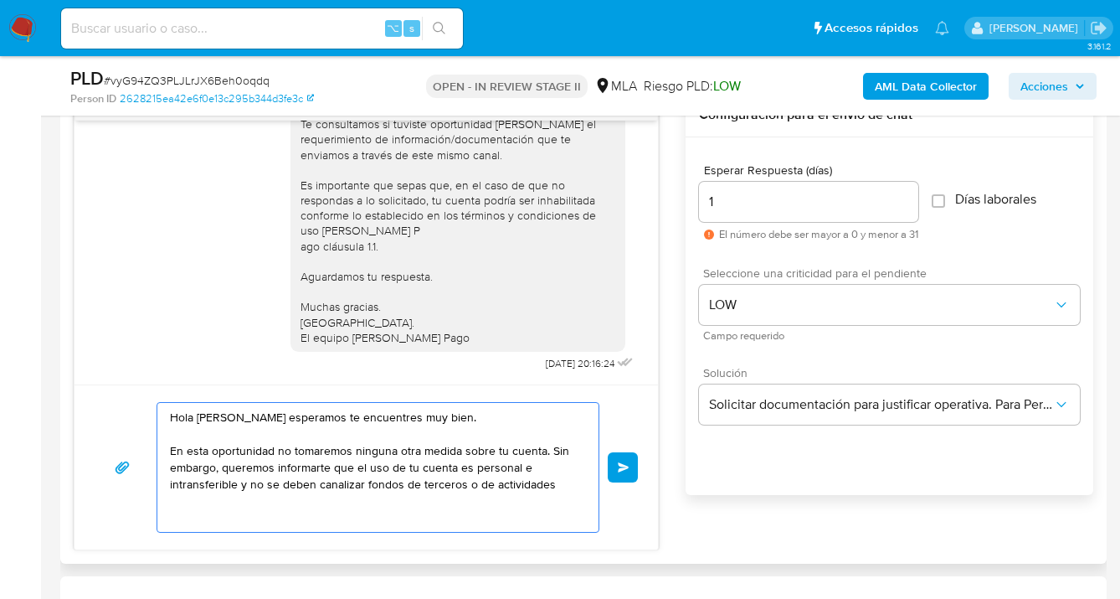
click at [199, 443] on textarea "Hola Ester Chamen esperamos te encuentres muy bien. En esta oportunidad no toma…" at bounding box center [374, 467] width 408 height 129
click at [491, 484] on textarea "Hola Ester Chamen esperamos te encuentres muy bien. En esta oportunidad no toma…" at bounding box center [374, 467] width 408 height 129
paste textarea "Si las operaciones realizadas en la cuenta corresponden a otra persona humana o…"
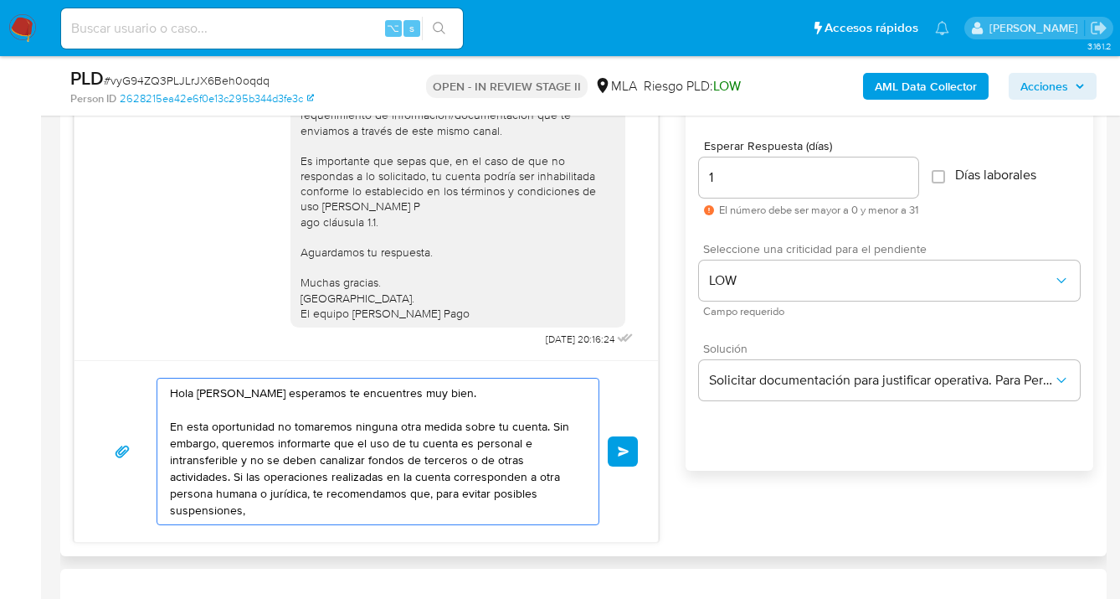
scroll to position [929, 0]
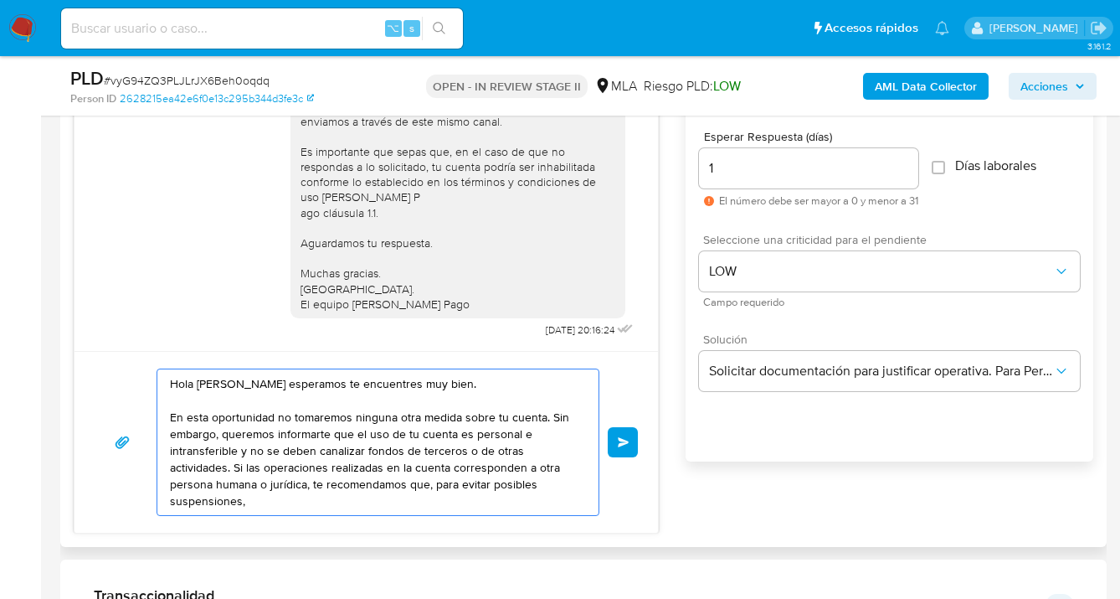
drag, startPoint x: 452, startPoint y: 467, endPoint x: 480, endPoint y: 533, distance: 70.9
click at [452, 467] on textarea "Hola Ester Chamen esperamos te encuentres muy bien. En esta oportunidad no toma…" at bounding box center [374, 442] width 408 height 146
click at [413, 488] on textarea "Hola Ester Chamen esperamos te encuentres muy bien. En esta oportunidad no toma…" at bounding box center [374, 442] width 408 height 146
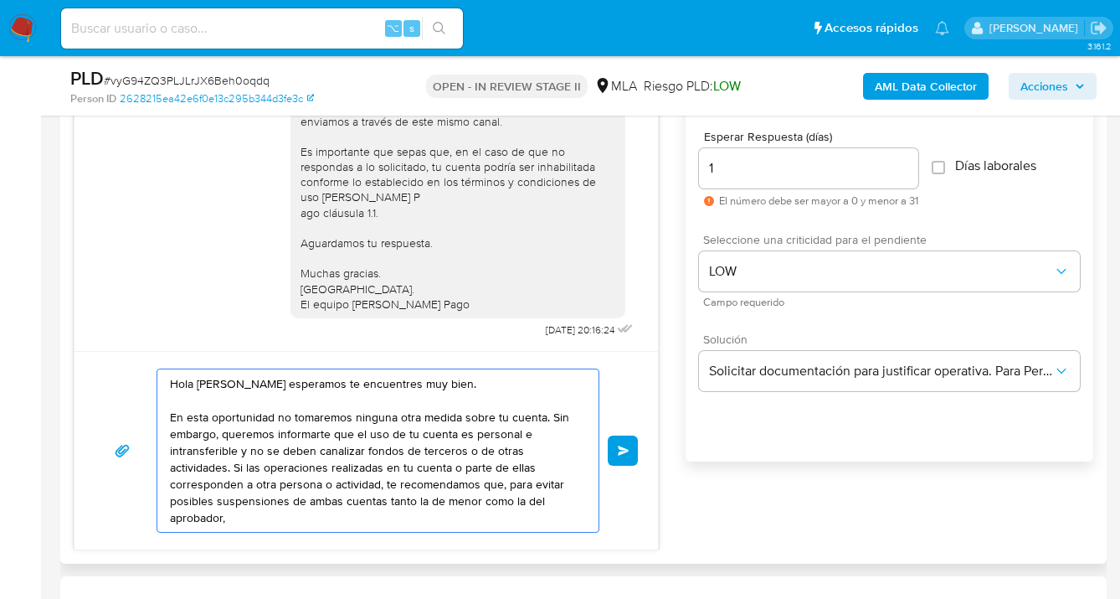
paste textarea "evites realizar dicha operatoria."
click at [258, 517] on textarea "Hola Ester Chamen esperamos te encuentres muy bien. En esta oportunidad no toma…" at bounding box center [374, 450] width 408 height 162
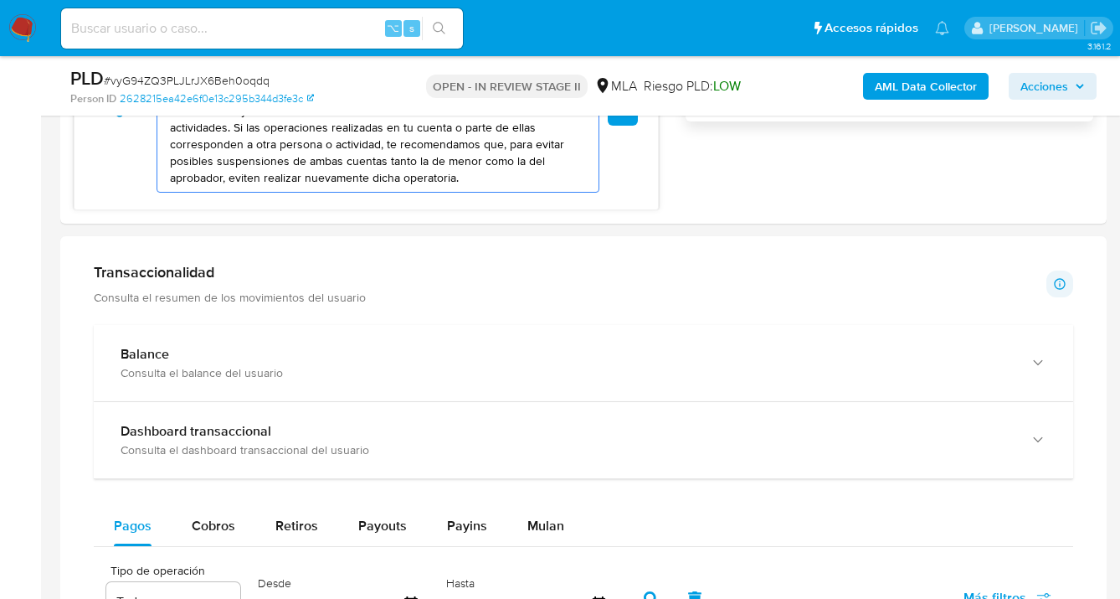
scroll to position [1205, 0]
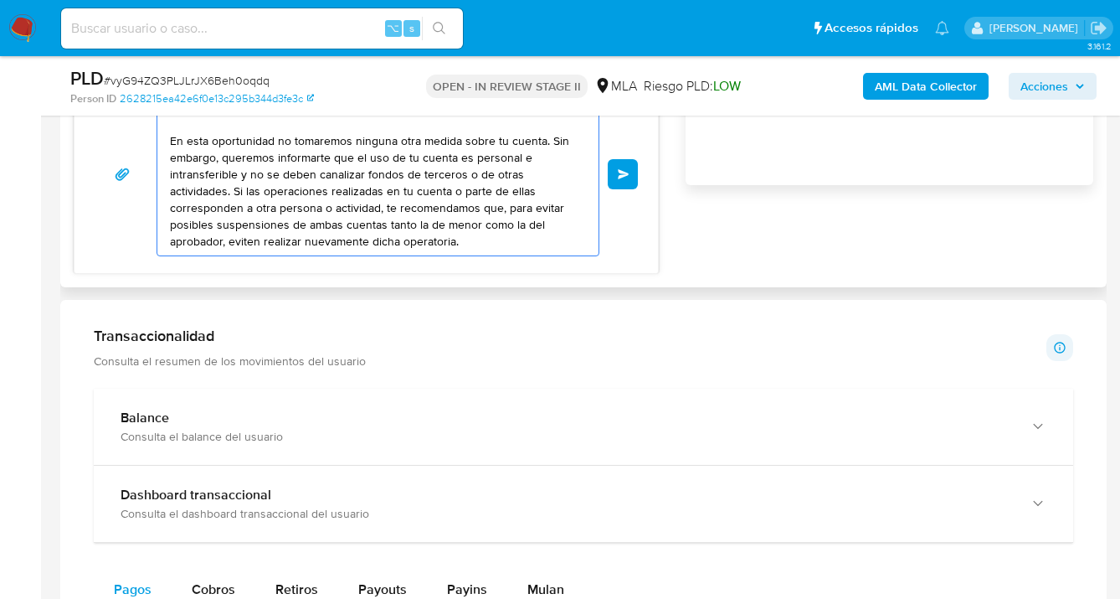
click at [478, 240] on textarea "Hola Ester Chamen esperamos te encuentres muy bien. En esta oportunidad no toma…" at bounding box center [374, 174] width 408 height 162
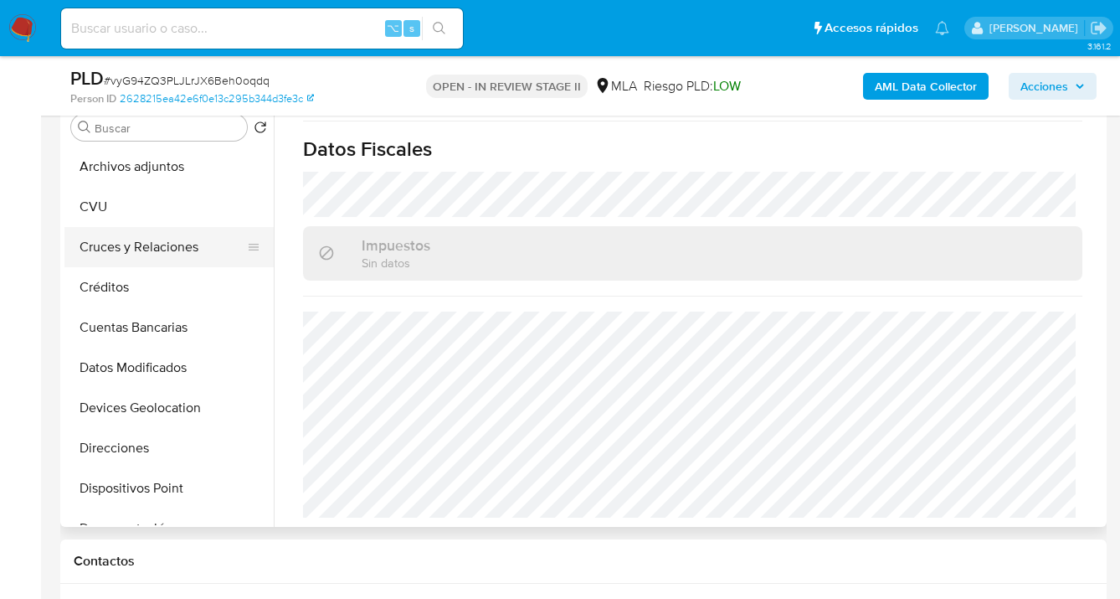
scroll to position [0, 0]
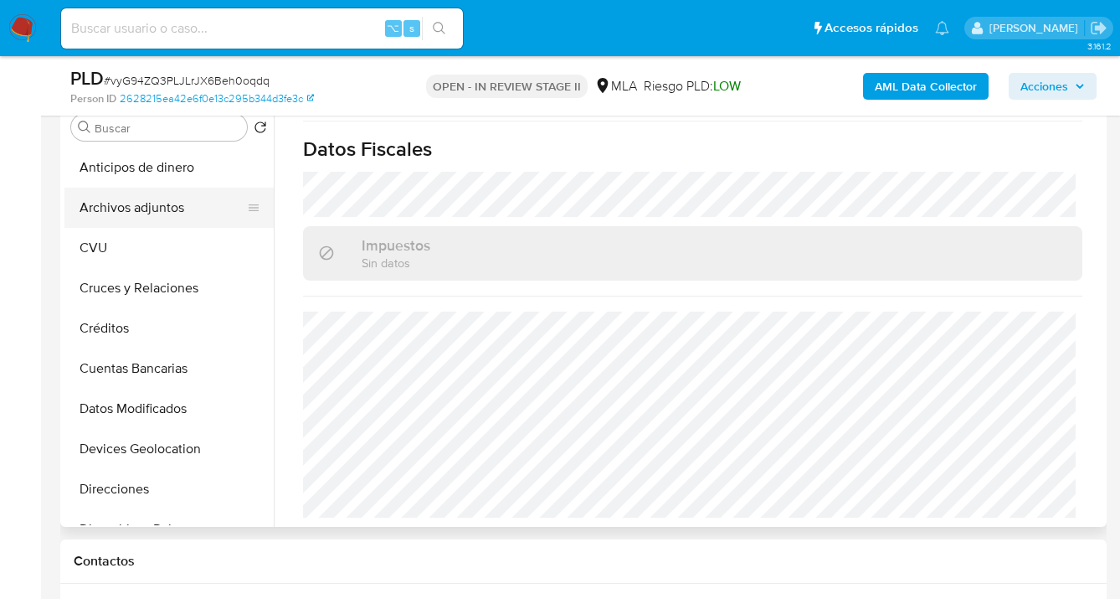
type textarea "Hola Ester Chamen esperamos te encuentres muy bien. En esta oportunidad no toma…"
click at [160, 211] on button "Archivos adjuntos" at bounding box center [162, 208] width 196 height 40
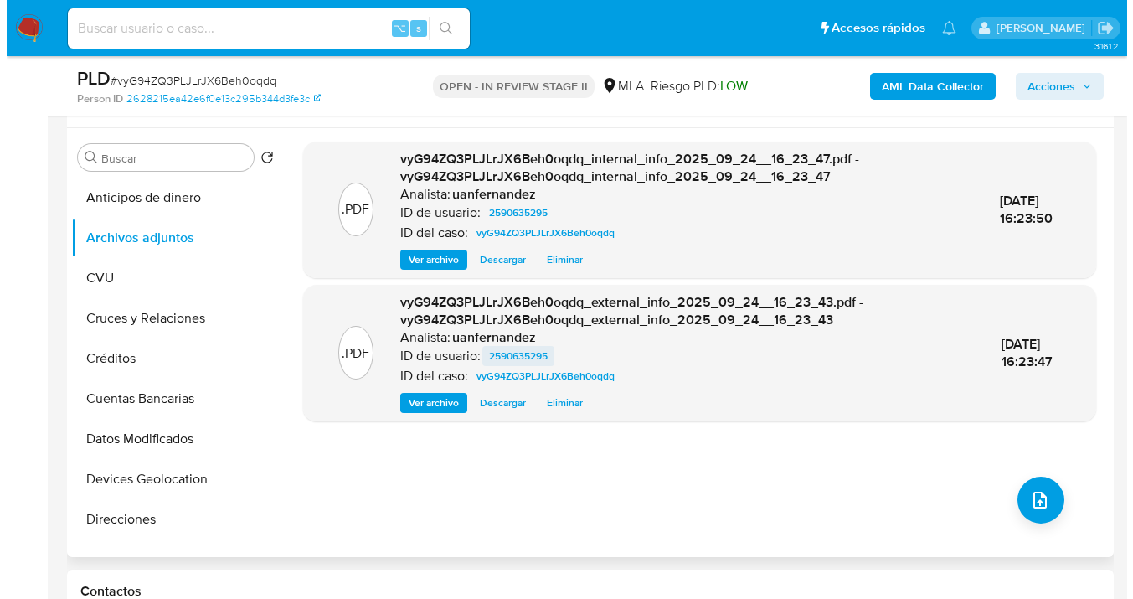
scroll to position [300, 0]
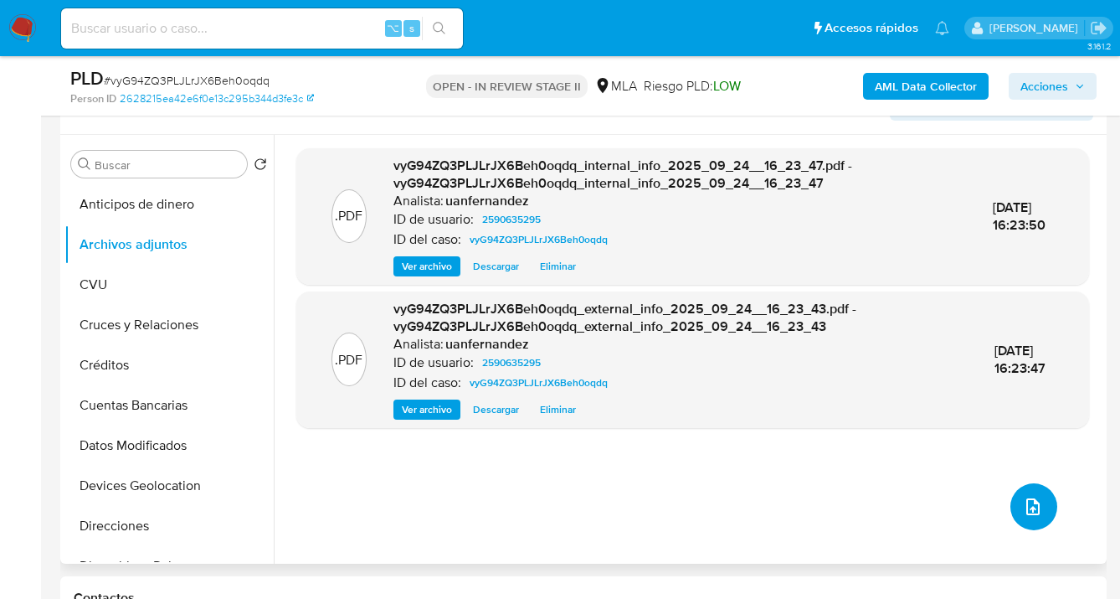
click at [1023, 505] on icon "upload-file" at bounding box center [1033, 507] width 20 height 20
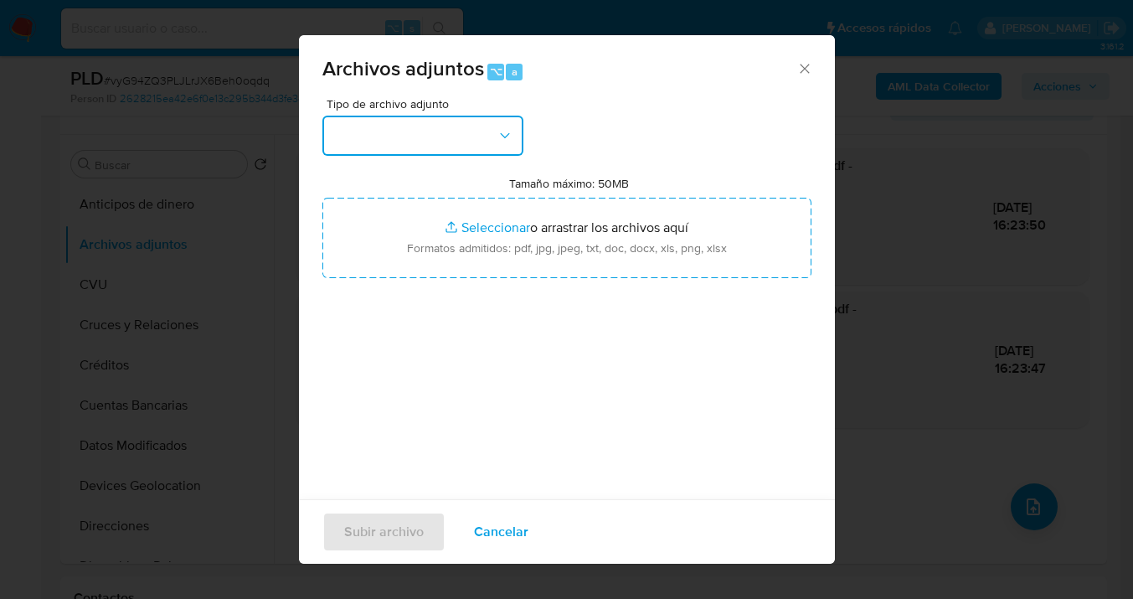
drag, startPoint x: 496, startPoint y: 131, endPoint x: 505, endPoint y: 142, distance: 13.6
click at [502, 137] on button "button" at bounding box center [422, 136] width 201 height 40
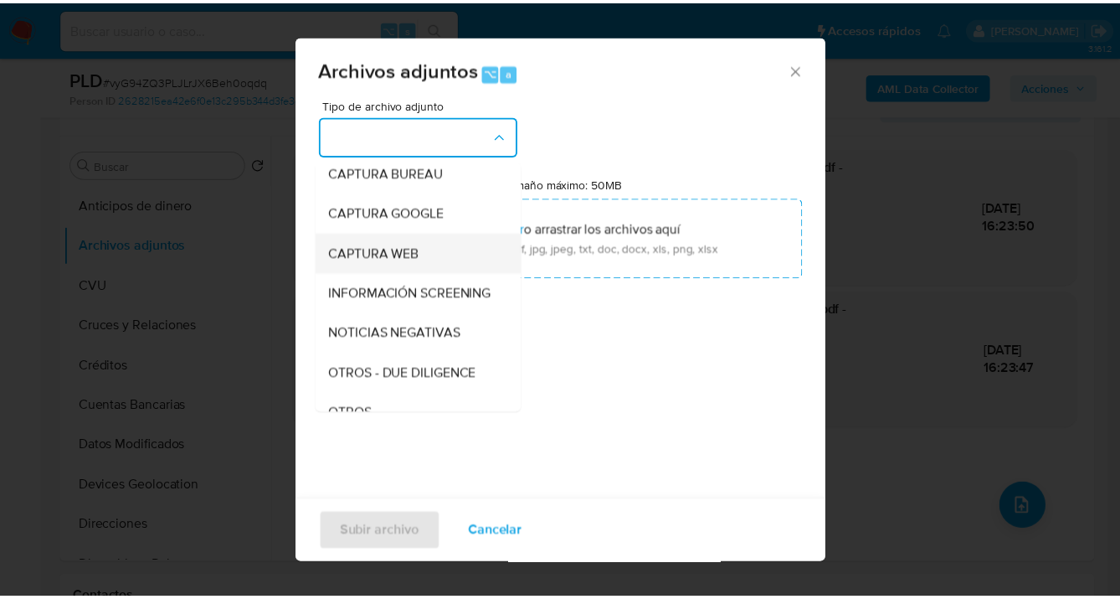
scroll to position [177, 0]
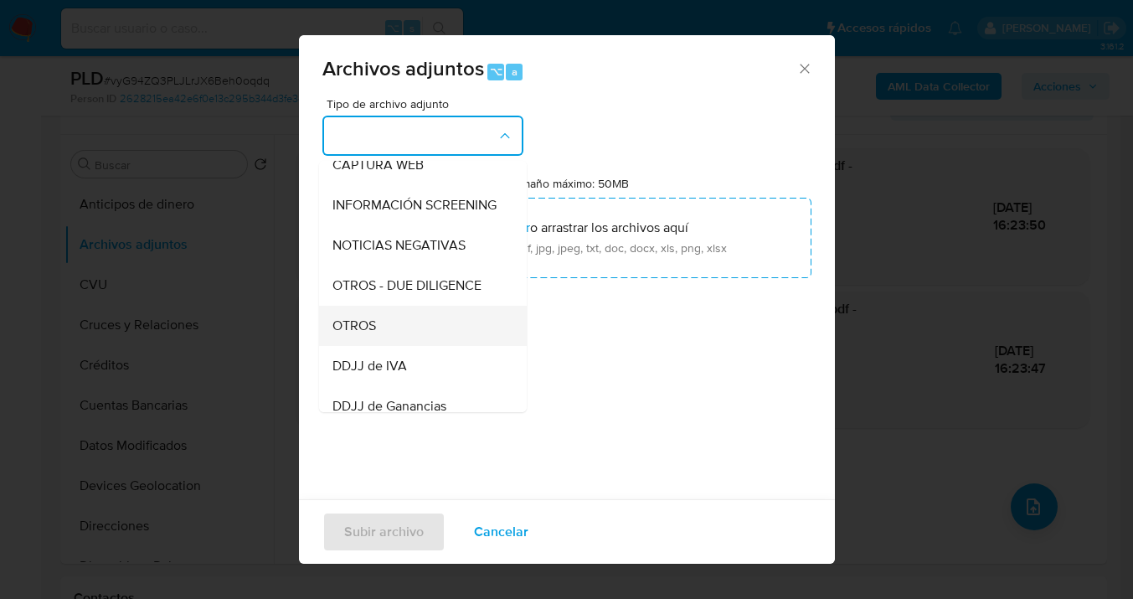
click at [419, 342] on div "OTROS" at bounding box center [417, 326] width 171 height 40
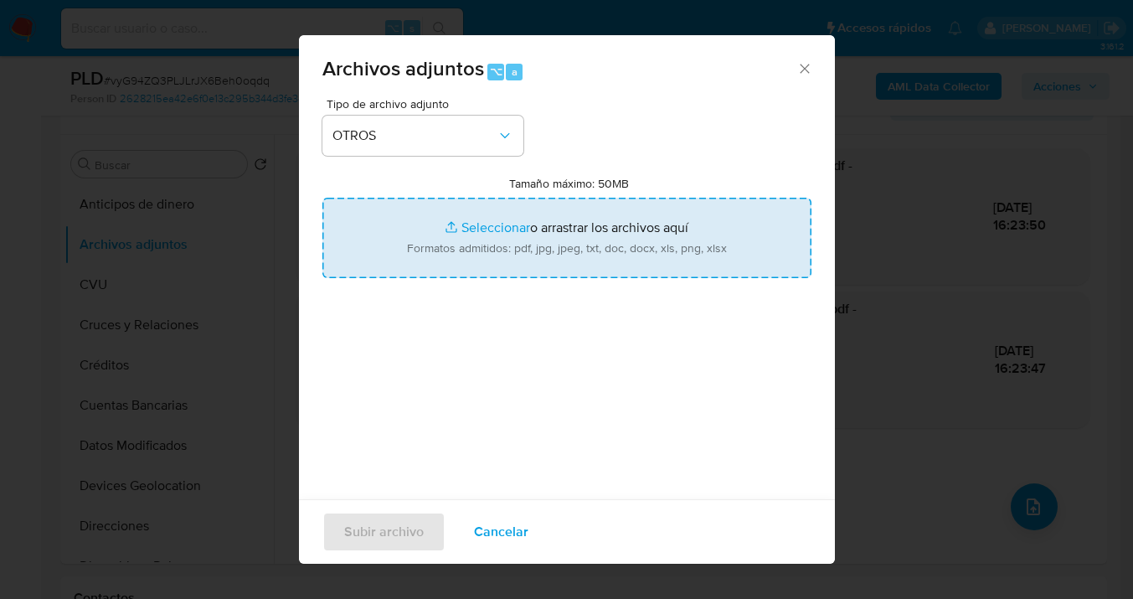
click at [497, 239] on input "Tamaño máximo: 50MB Seleccionar archivos" at bounding box center [566, 238] width 489 height 80
type input "C:\fakepath\2590635295 analisis no roi Caselog vyG94ZQ3PLJLrJX6Beh0oqdq_2025_09…"
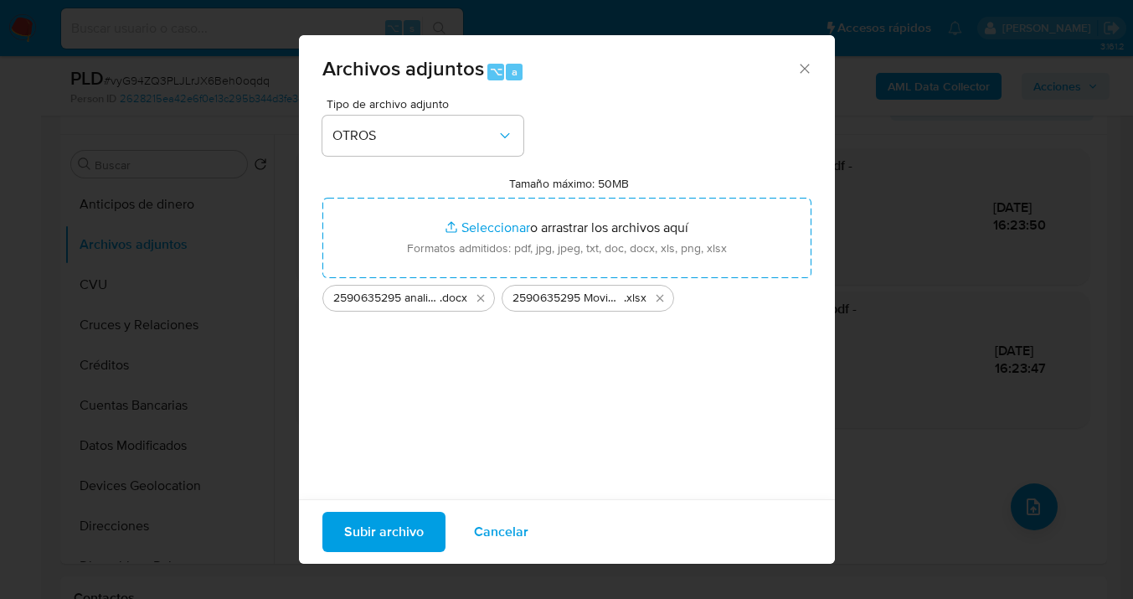
click at [388, 534] on span "Subir archivo" at bounding box center [384, 531] width 80 height 37
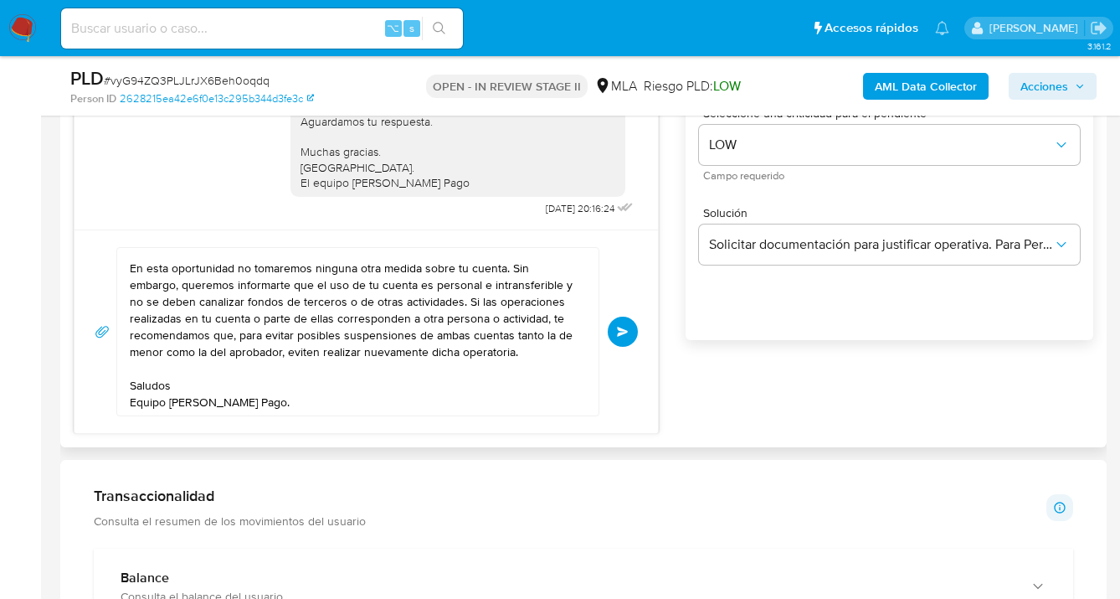
scroll to position [28, 0]
click at [623, 333] on span "Enviar" at bounding box center [623, 332] width 12 height 10
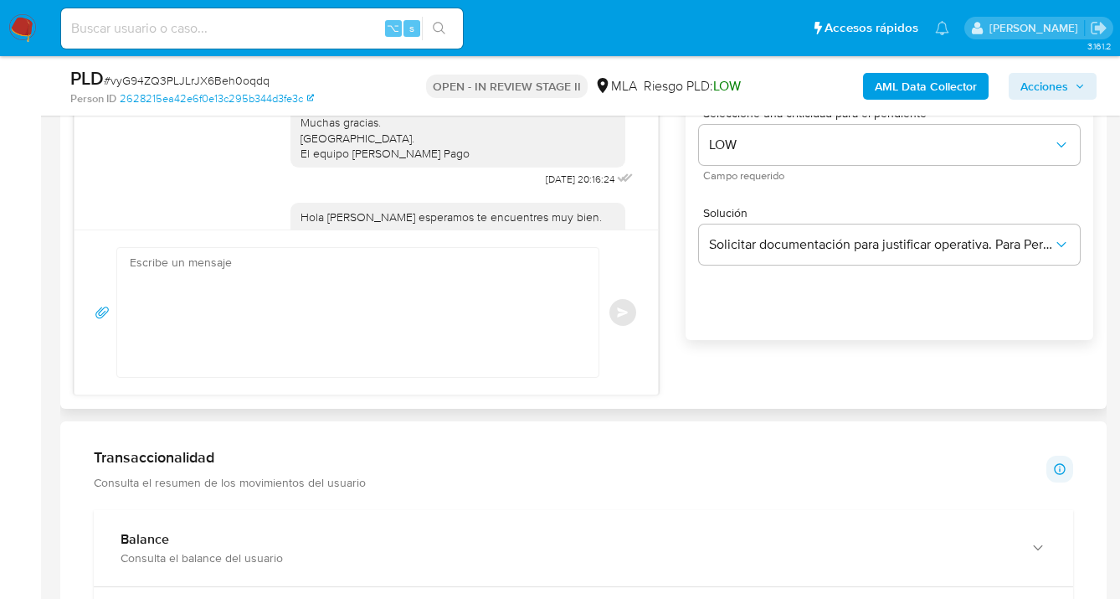
scroll to position [1132, 0]
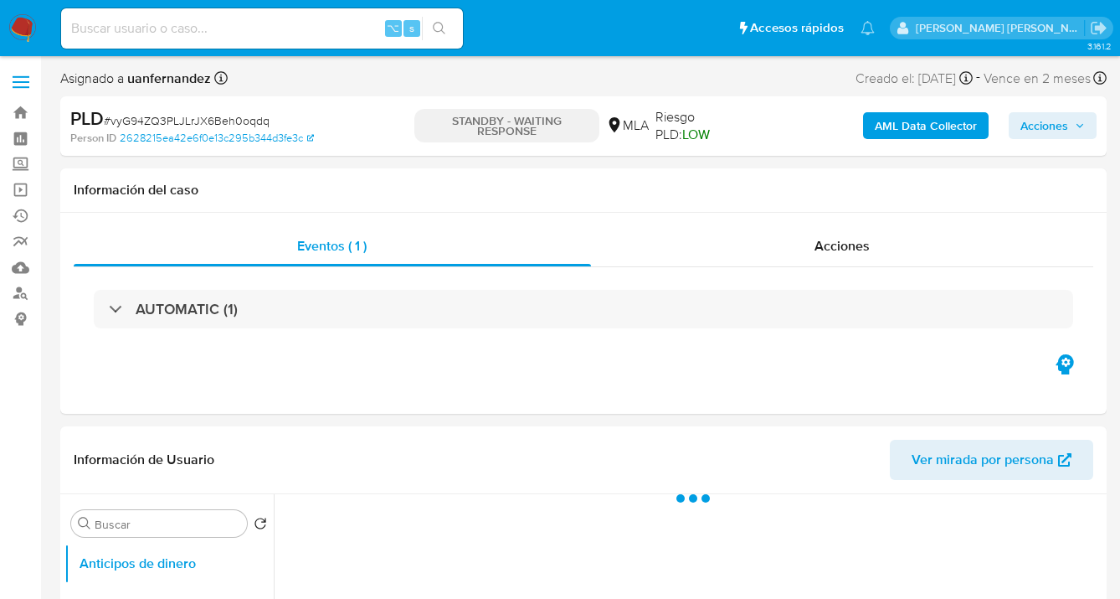
select select "10"
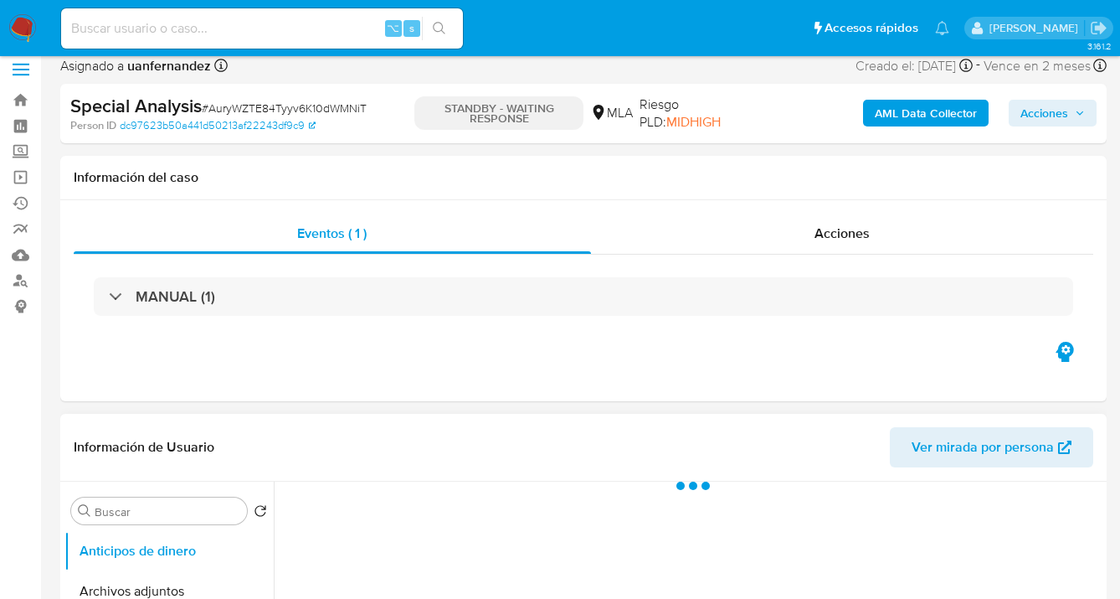
scroll to position [136, 0]
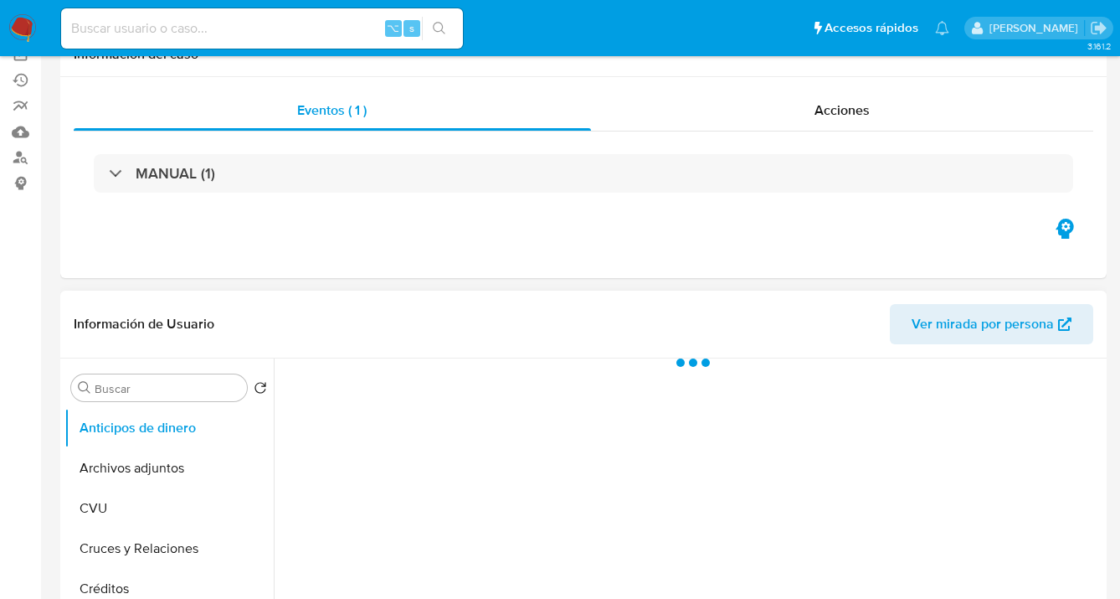
select select "10"
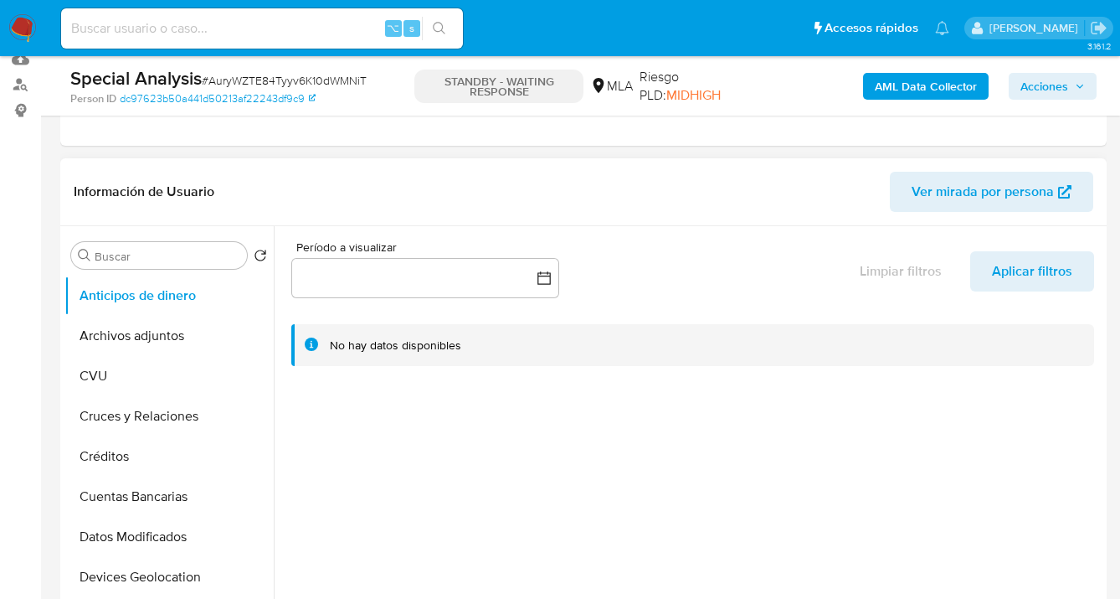
scroll to position [455, 0]
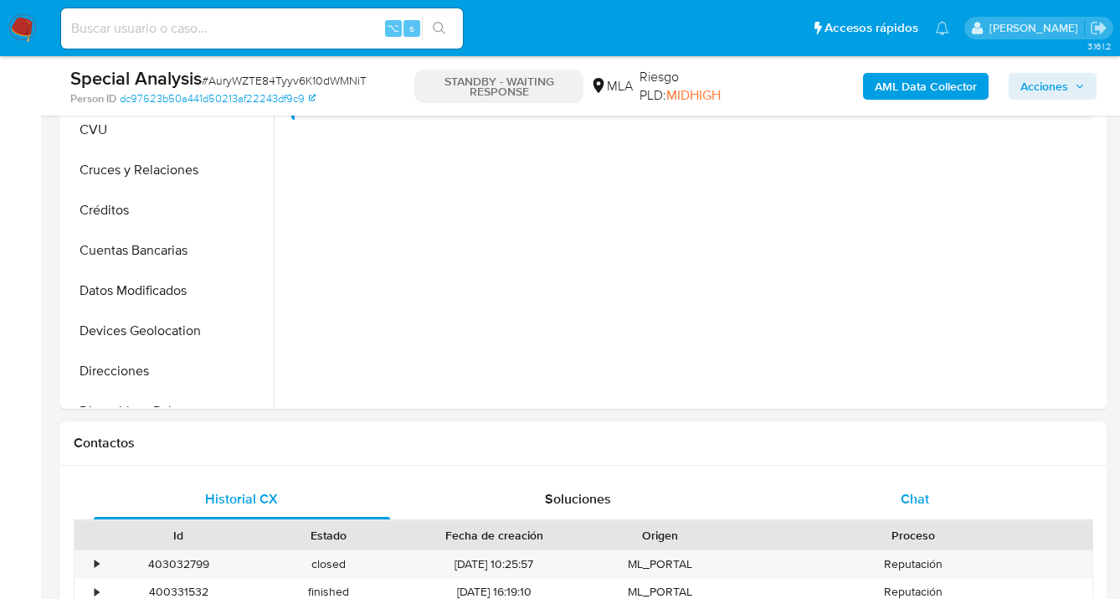
click at [935, 496] on div "Chat" at bounding box center [915, 499] width 296 height 40
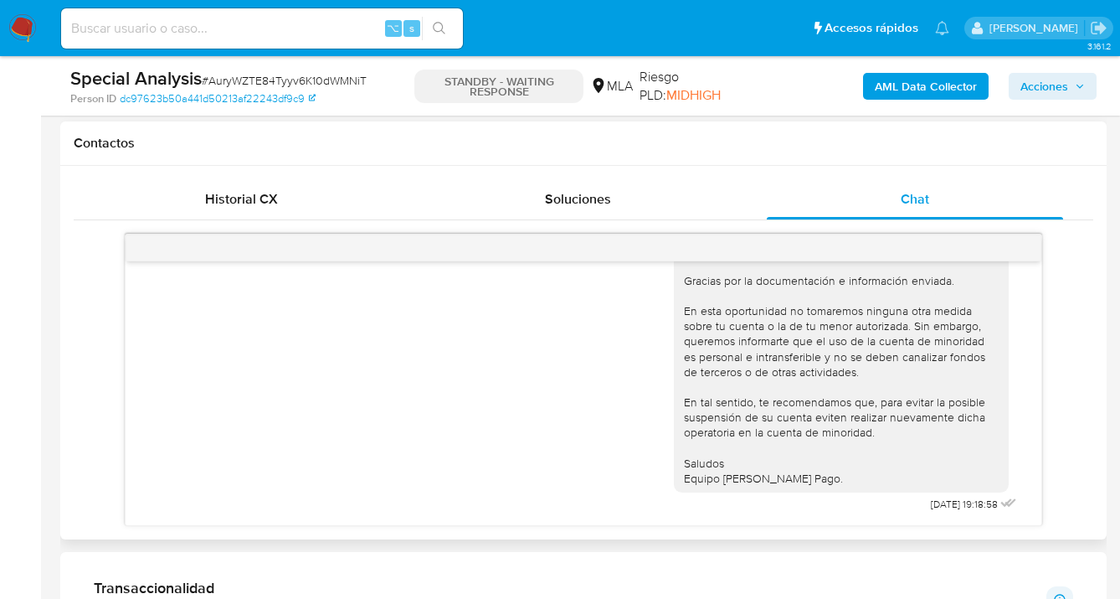
scroll to position [1518, 0]
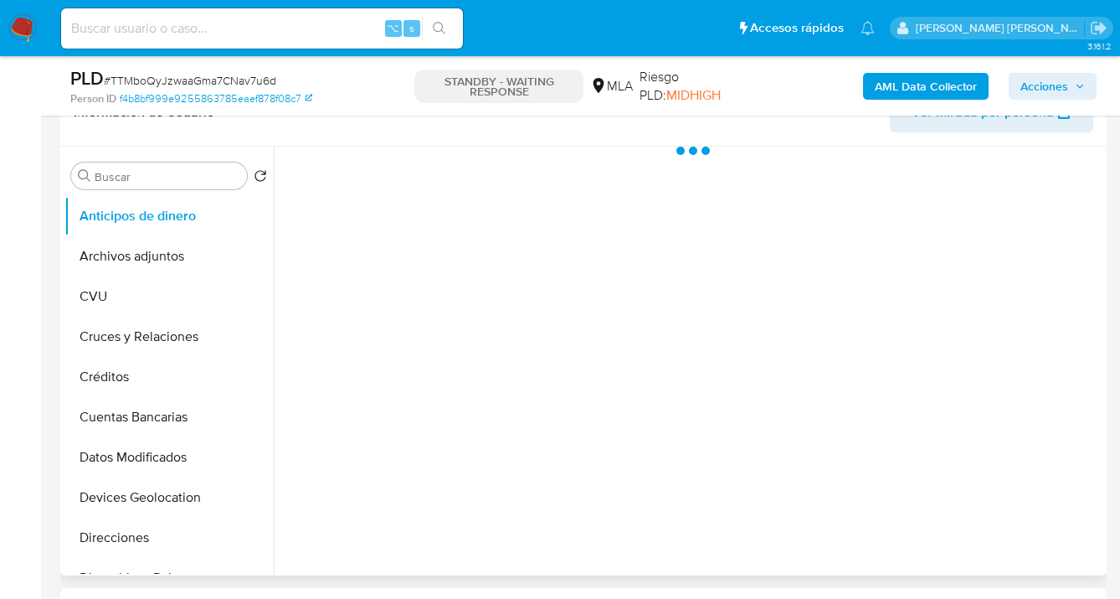
select select "10"
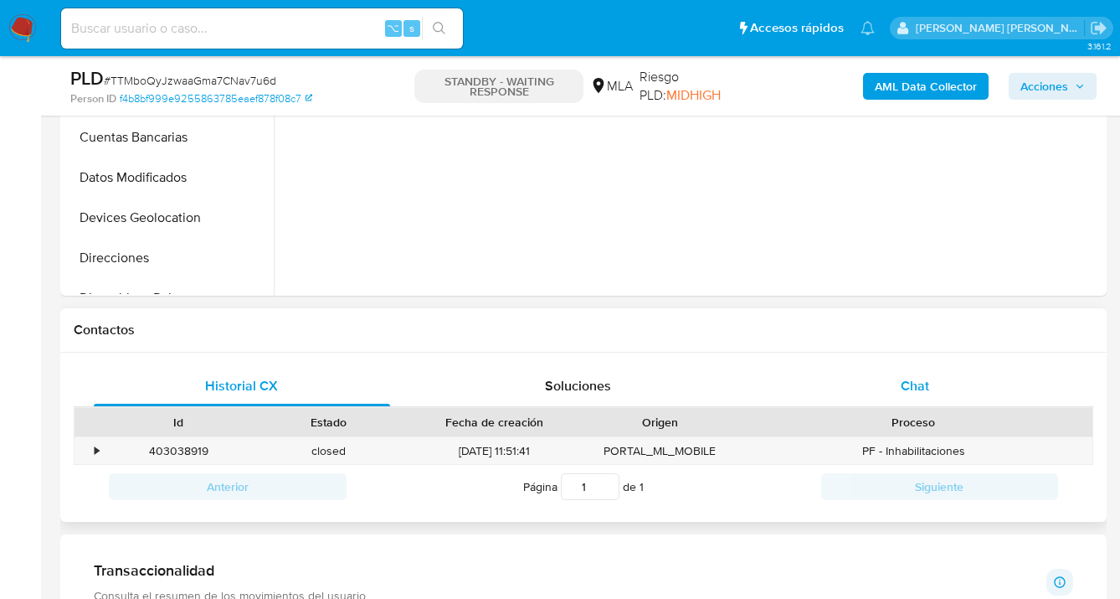
click at [949, 398] on div "Chat" at bounding box center [915, 386] width 296 height 40
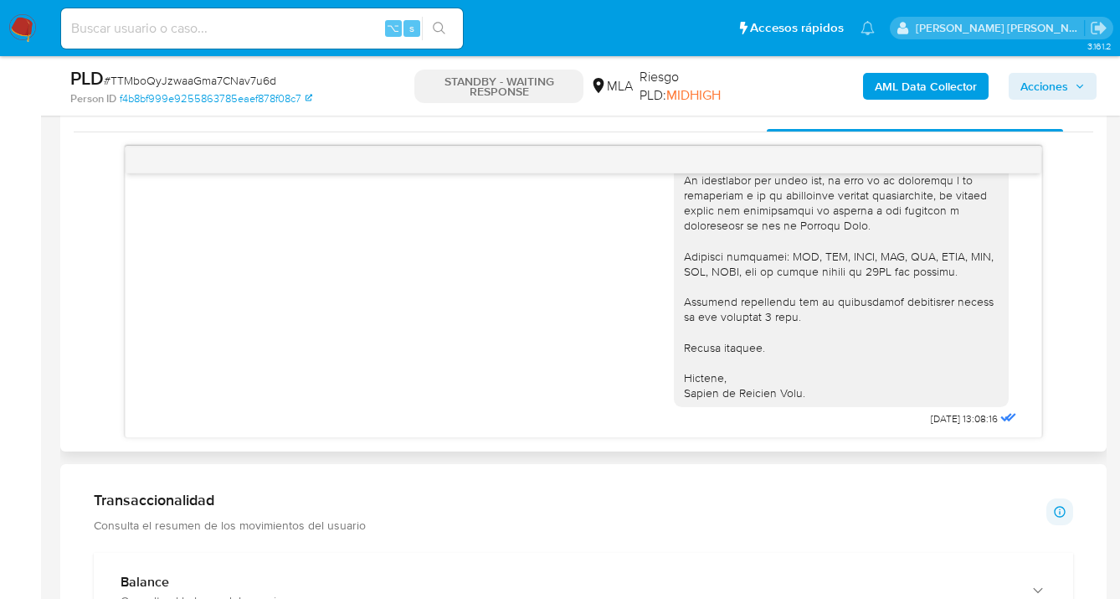
scroll to position [1654, 0]
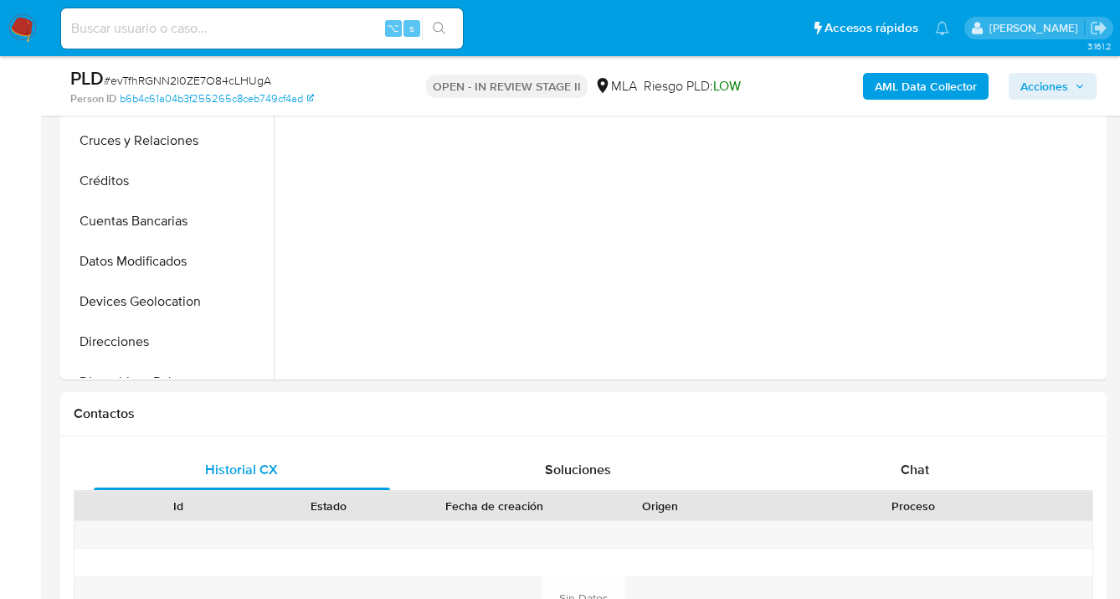
select select "10"
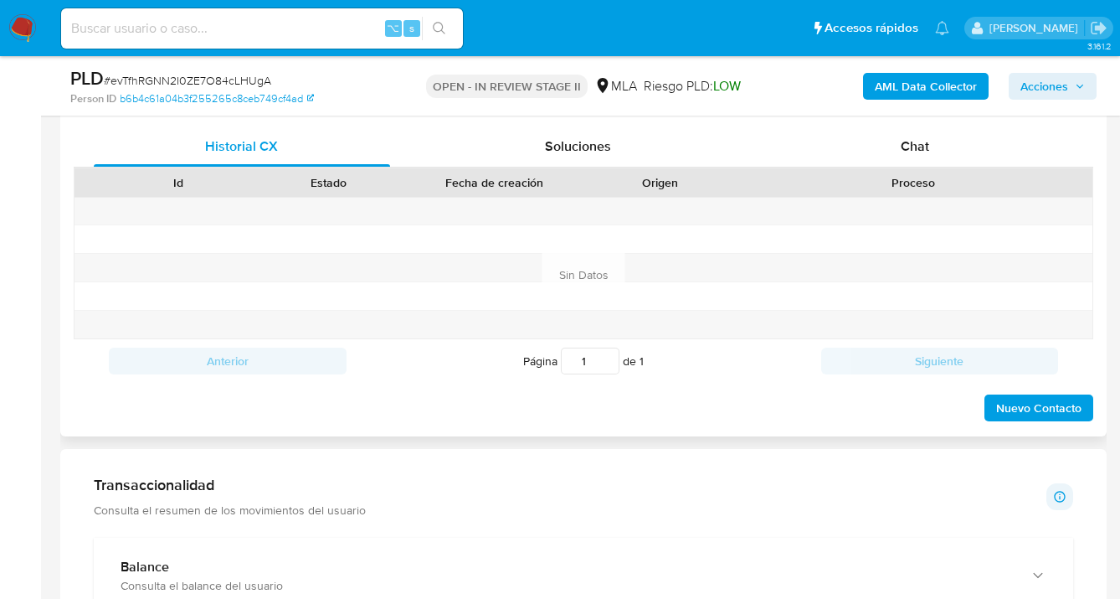
scroll to position [817, 0]
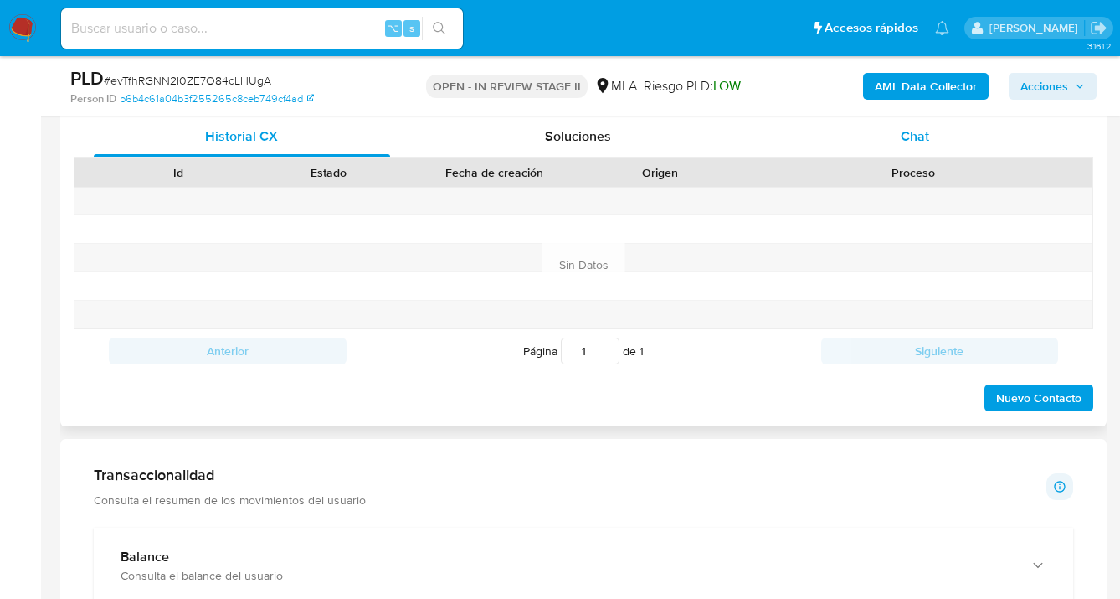
click at [917, 138] on span "Chat" at bounding box center [915, 135] width 28 height 19
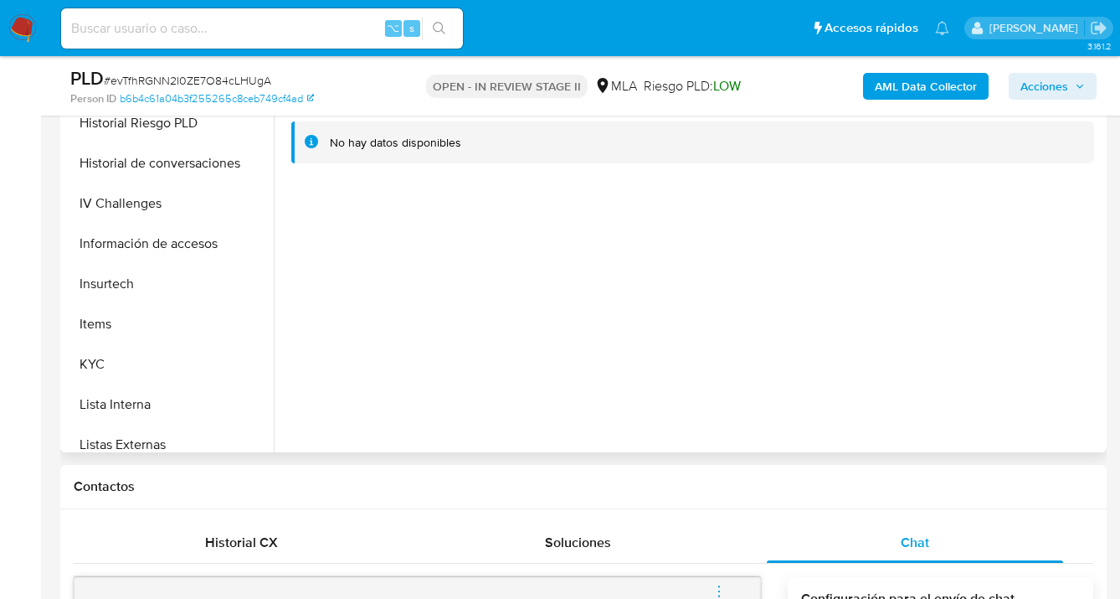
scroll to position [535, 0]
drag, startPoint x: 196, startPoint y: 358, endPoint x: 226, endPoint y: 356, distance: 30.2
click at [196, 358] on button "KYC" at bounding box center [162, 362] width 196 height 40
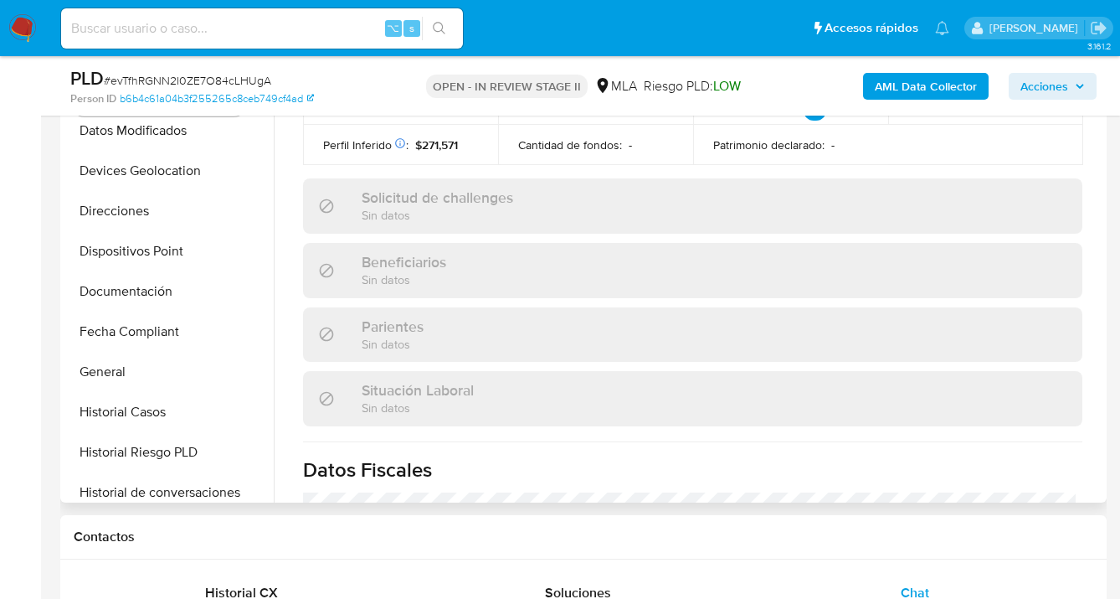
scroll to position [255, 0]
click at [227, 288] on button "Documentación" at bounding box center [162, 290] width 196 height 40
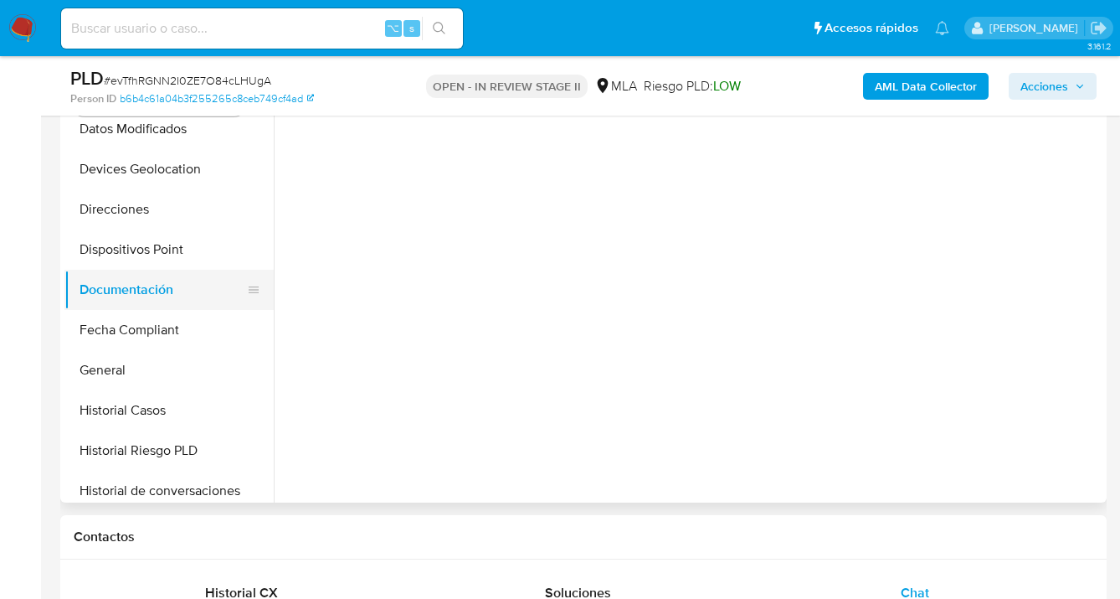
scroll to position [0, 0]
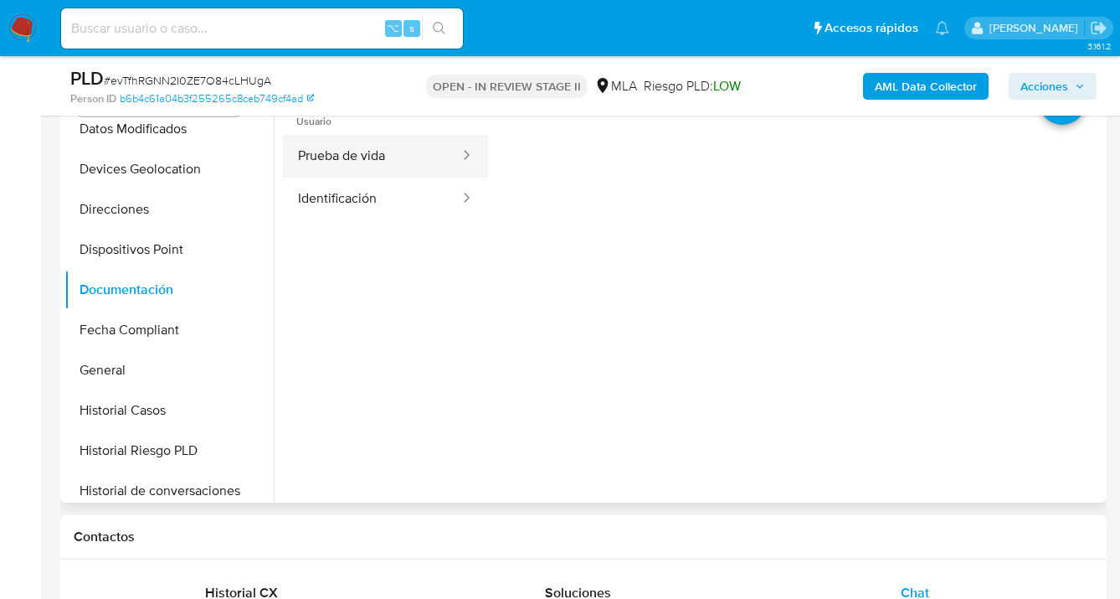
click at [378, 153] on button "Prueba de vida" at bounding box center [372, 156] width 178 height 43
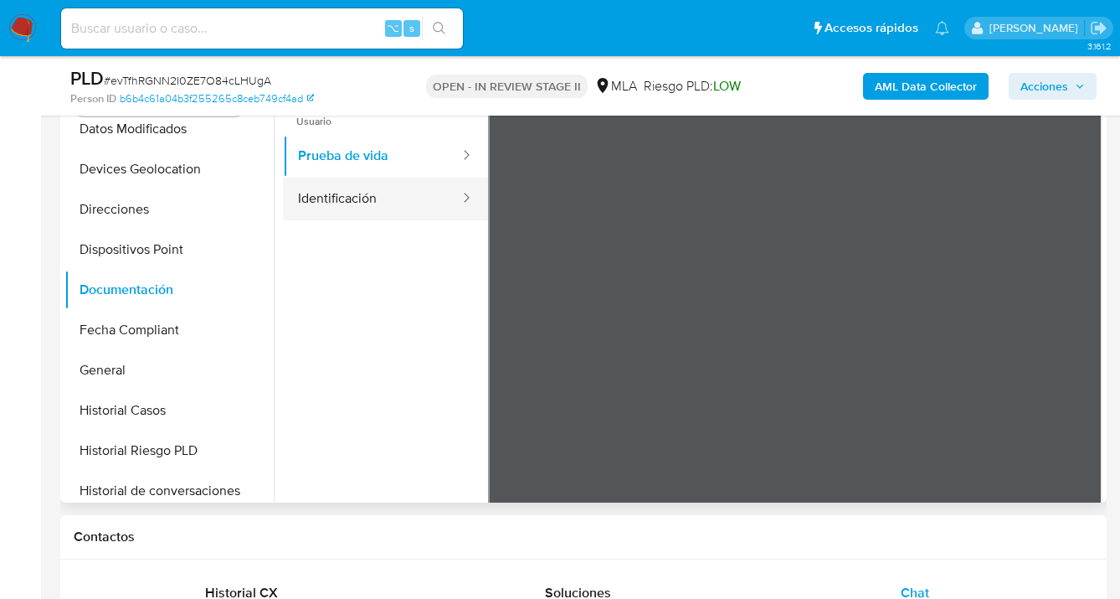
click at [361, 186] on button "Identificación" at bounding box center [372, 199] width 178 height 43
click at [1069, 363] on icon at bounding box center [1081, 366] width 33 height 33
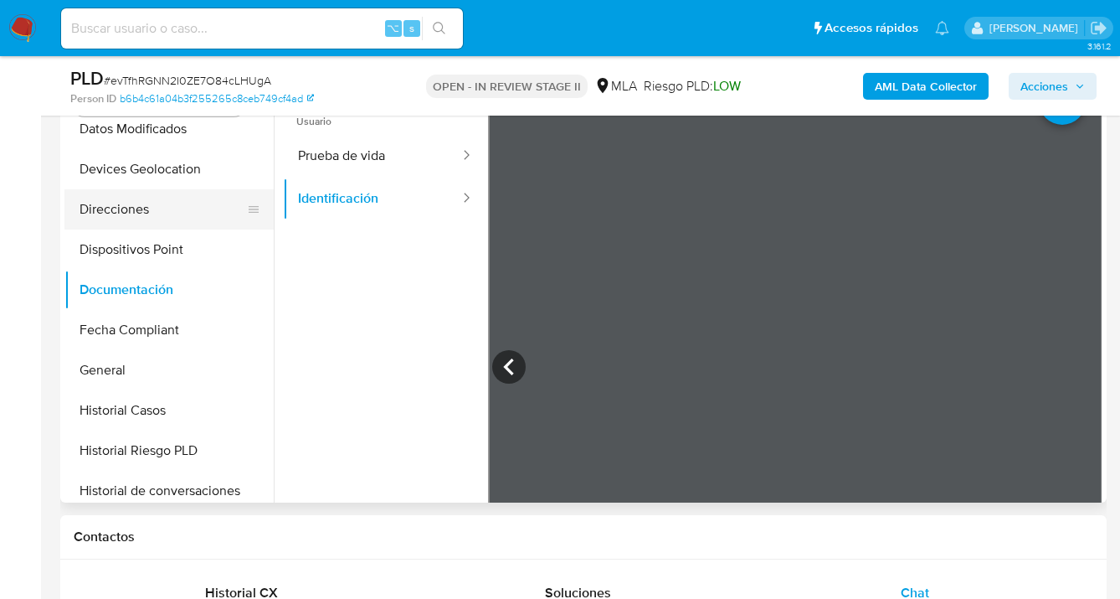
click at [175, 203] on button "Direcciones" at bounding box center [162, 209] width 196 height 40
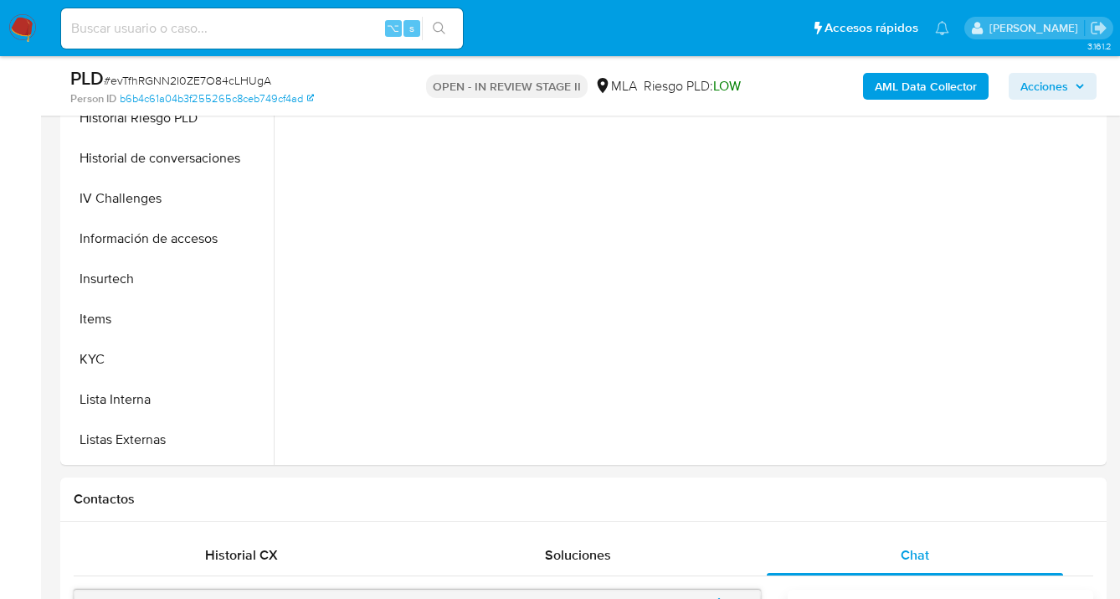
scroll to position [569, 0]
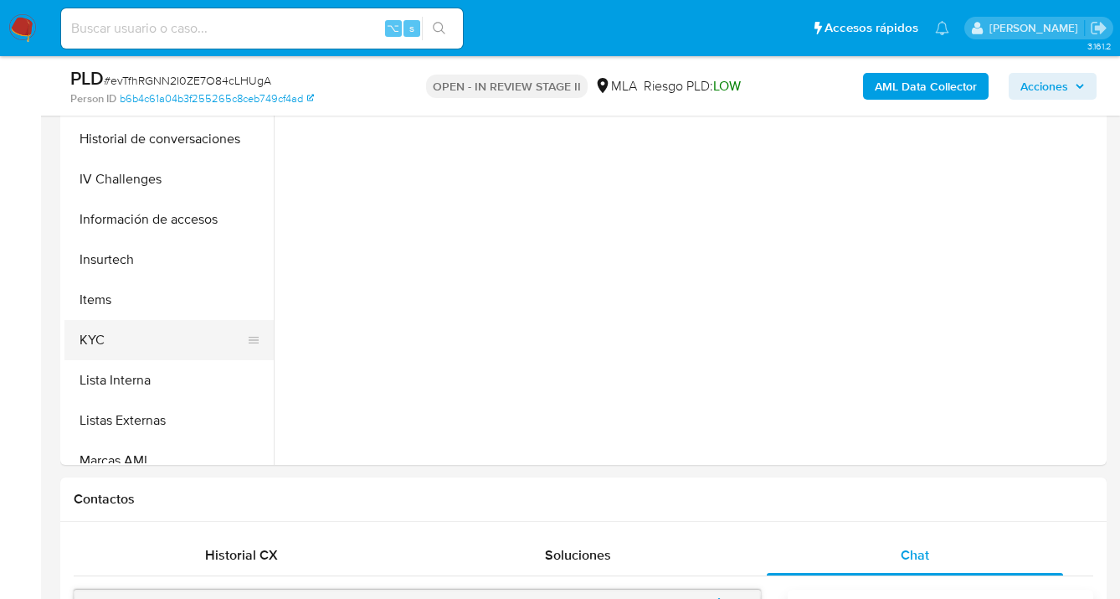
click at [198, 342] on button "KYC" at bounding box center [162, 340] width 196 height 40
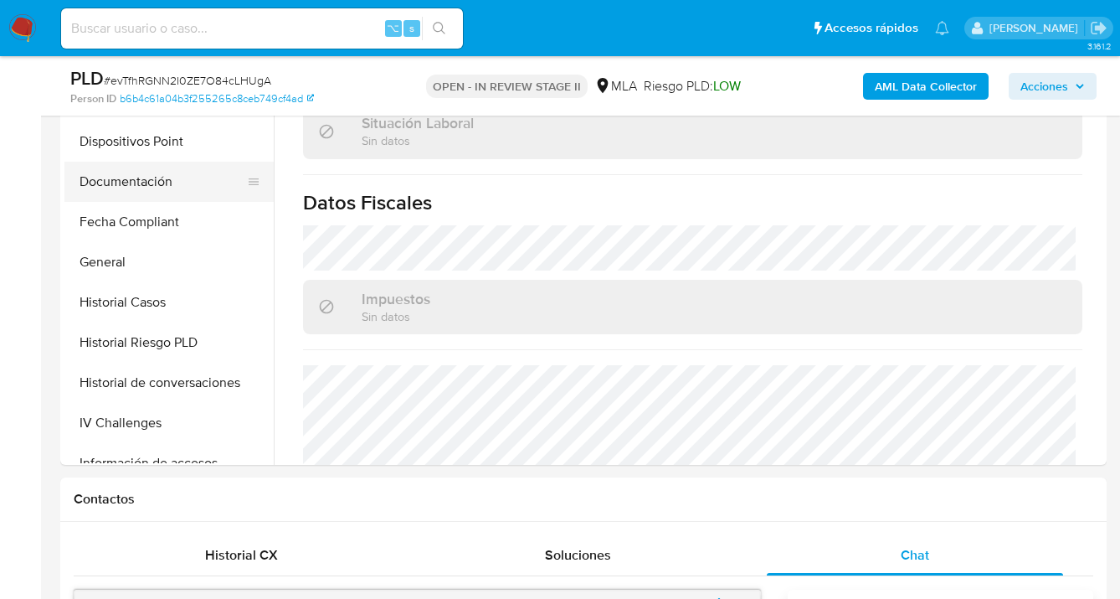
scroll to position [296, 0]
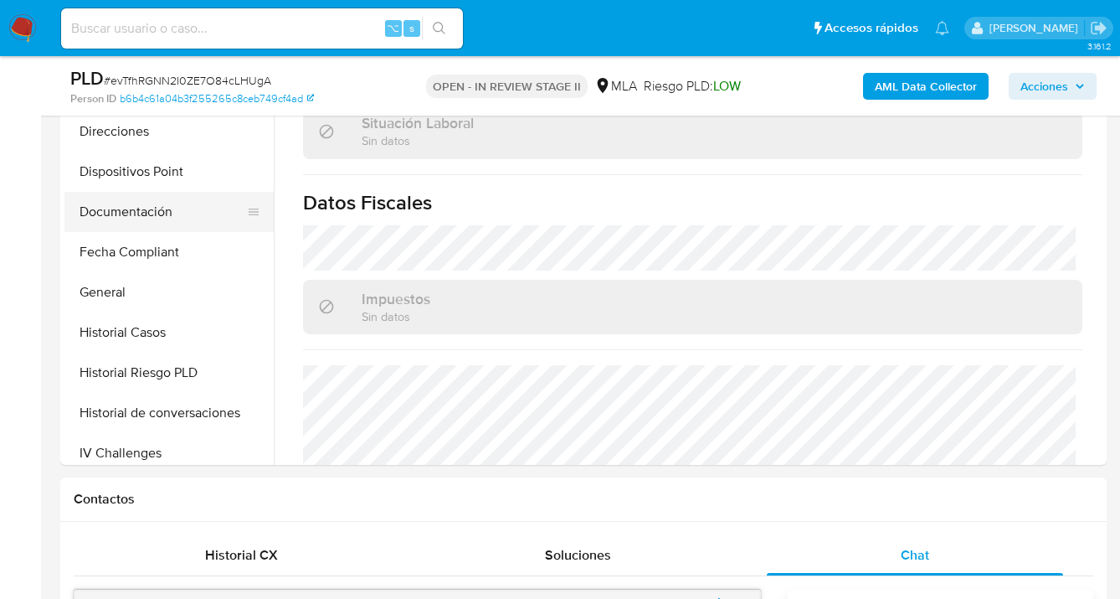
drag, startPoint x: 197, startPoint y: 210, endPoint x: 231, endPoint y: 208, distance: 34.4
click at [198, 211] on button "Documentación" at bounding box center [162, 212] width 196 height 40
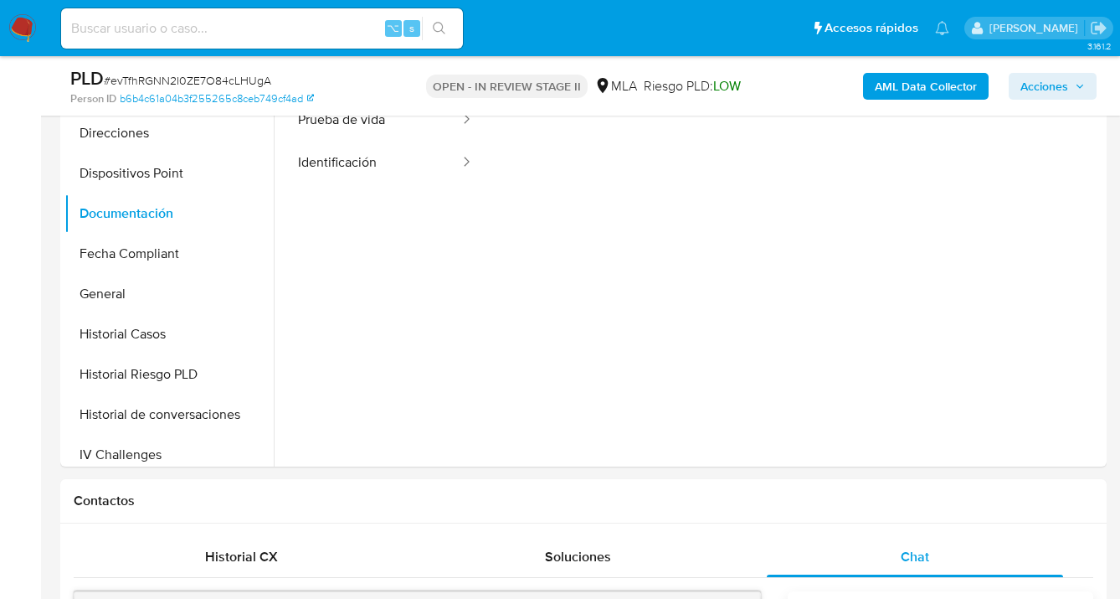
scroll to position [395, 0]
click at [391, 171] on button "Identificación" at bounding box center [372, 164] width 178 height 43
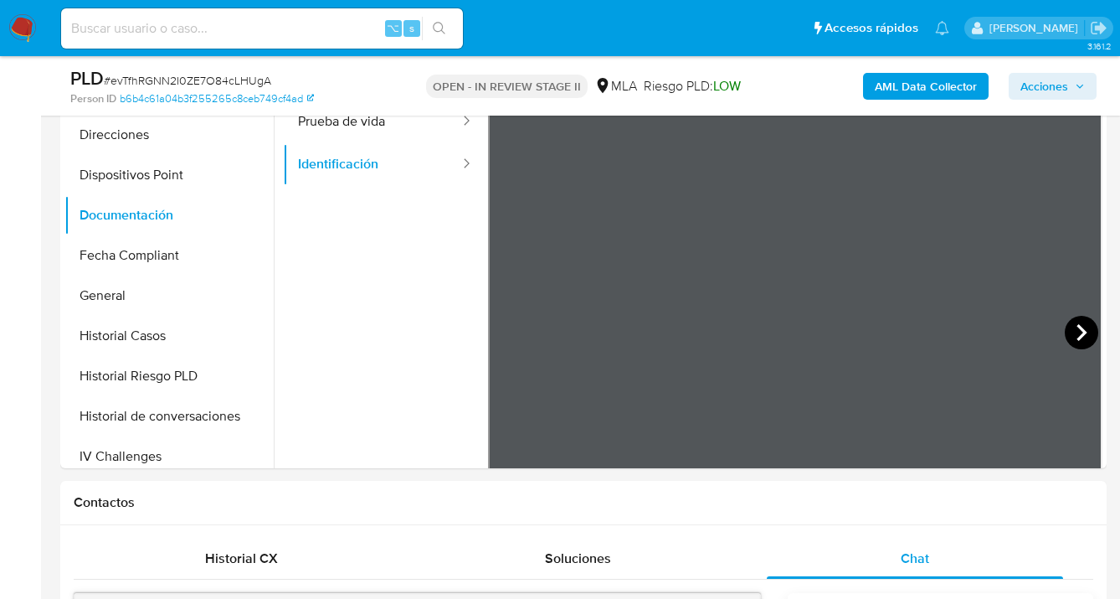
click at [1080, 332] on icon at bounding box center [1081, 332] width 33 height 33
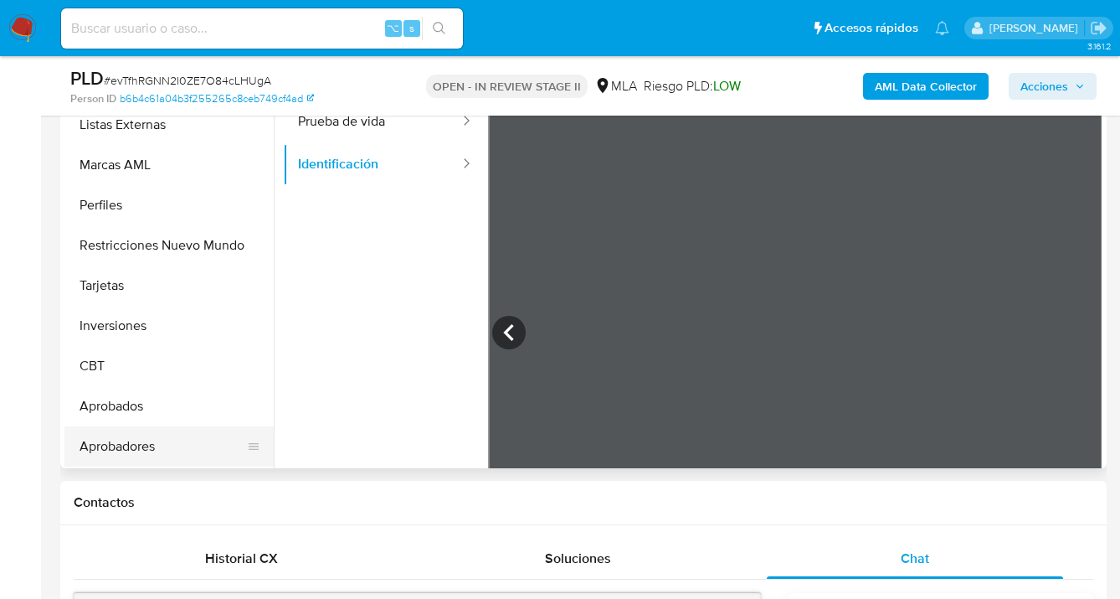
click at [156, 442] on button "Aprobadores" at bounding box center [162, 446] width 196 height 40
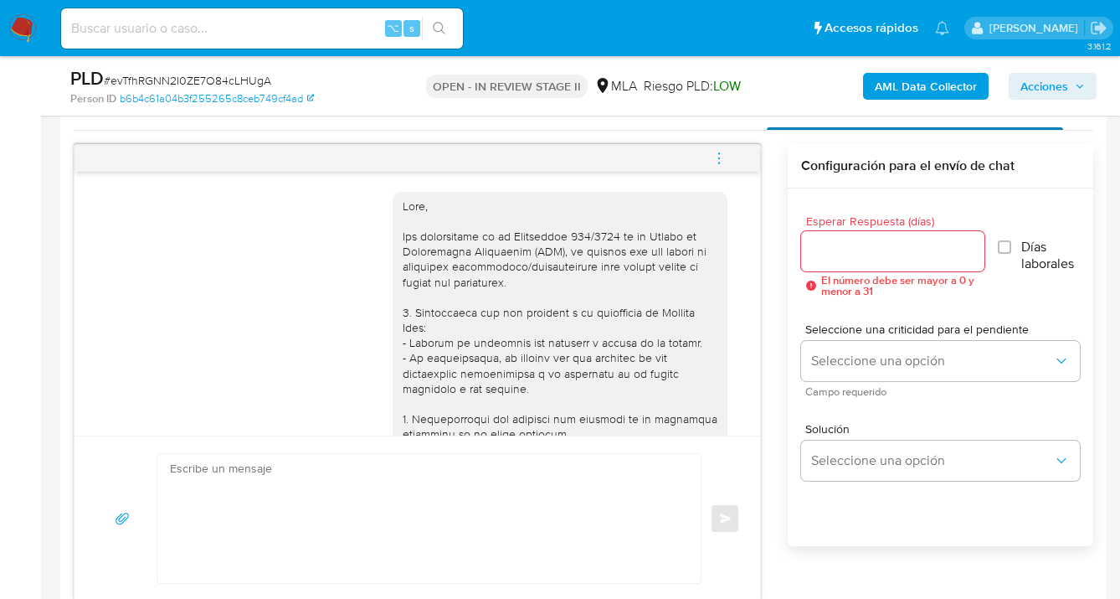
scroll to position [749, 0]
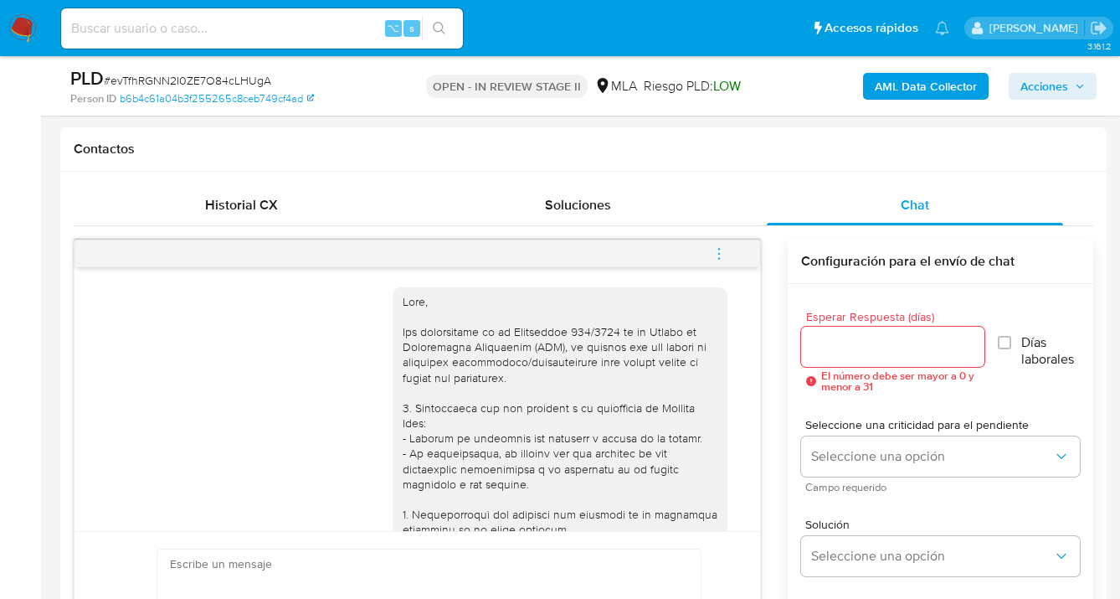
click at [718, 253] on icon "menu-action" at bounding box center [719, 253] width 2 height 2
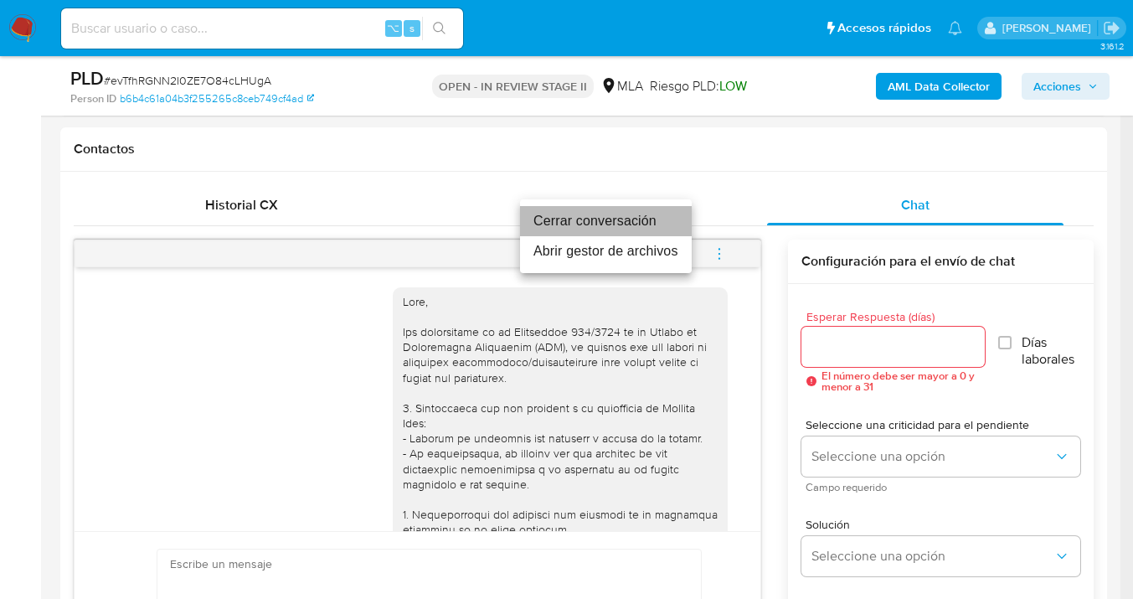
click at [633, 225] on li "Cerrar conversación" at bounding box center [606, 221] width 172 height 30
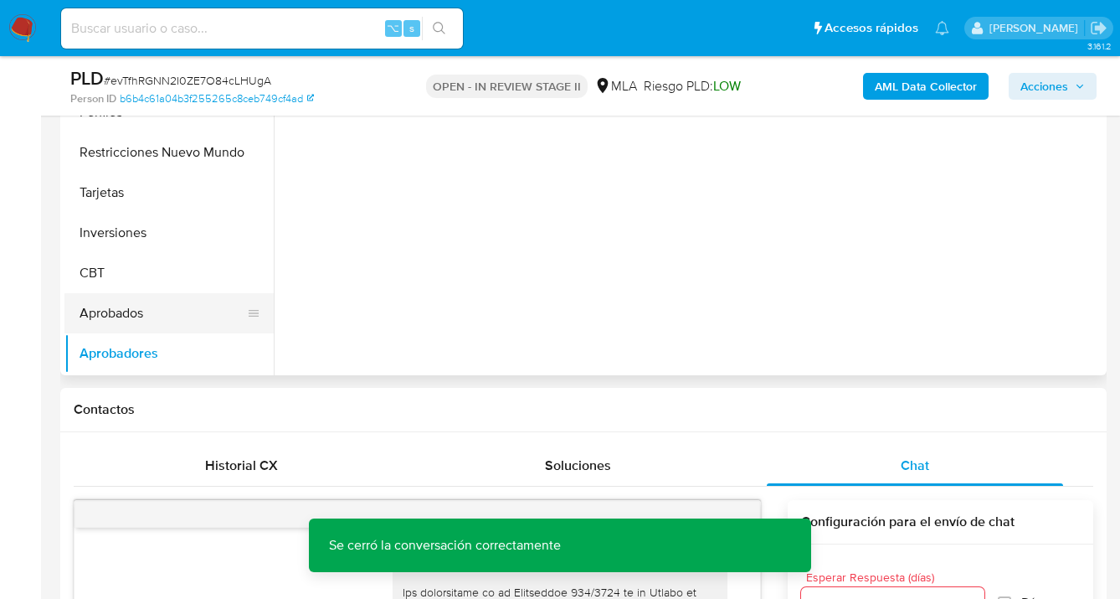
click at [188, 317] on button "Aprobados" at bounding box center [162, 313] width 196 height 40
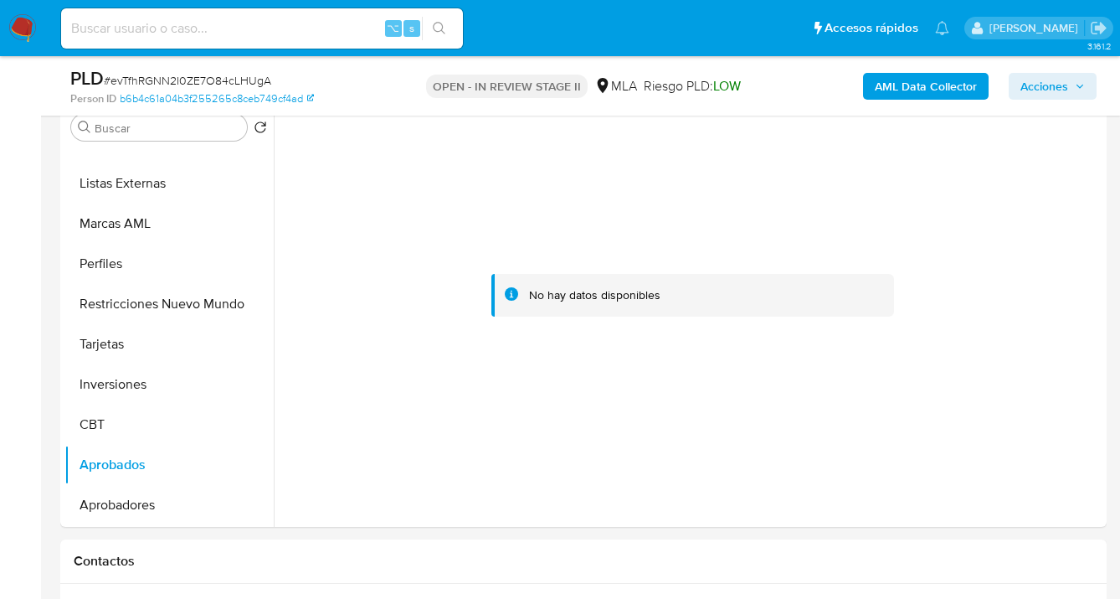
scroll to position [0, 0]
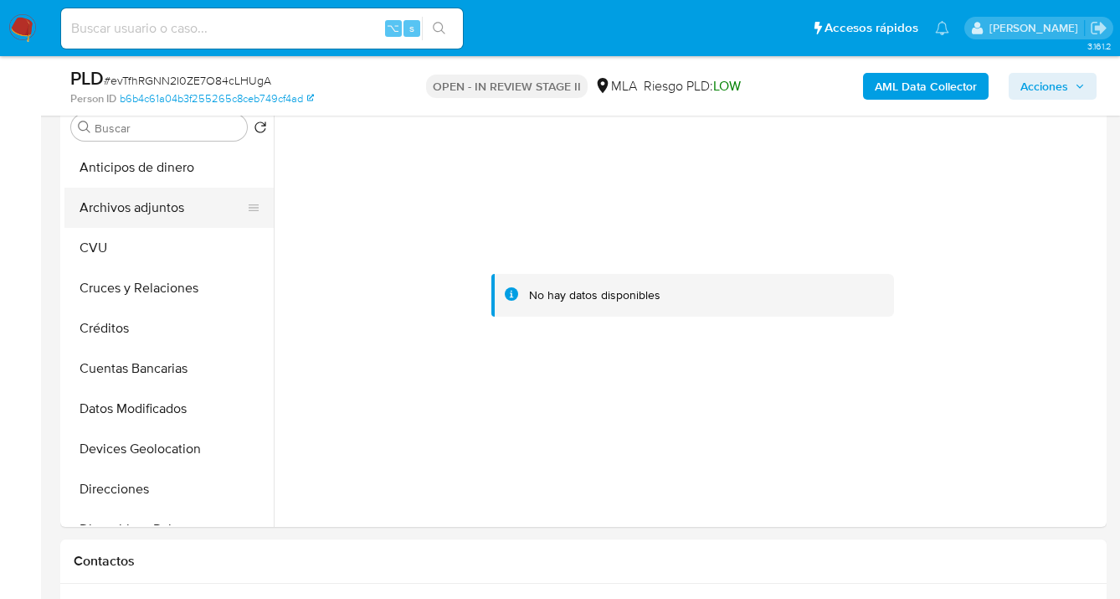
drag, startPoint x: 153, startPoint y: 203, endPoint x: 203, endPoint y: 202, distance: 50.2
click at [153, 203] on button "Archivos adjuntos" at bounding box center [162, 208] width 196 height 40
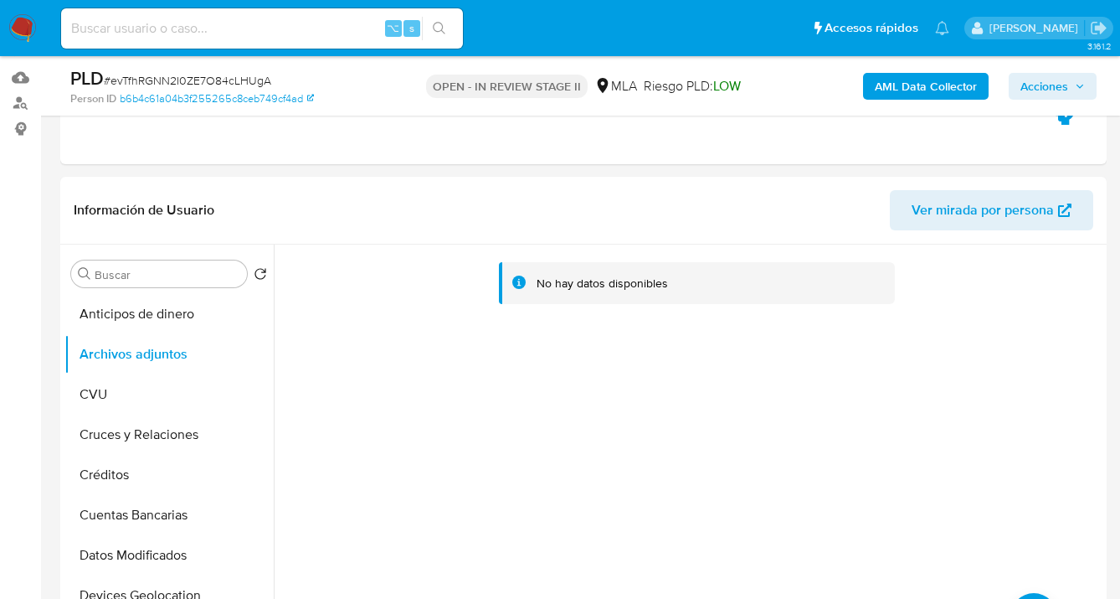
scroll to position [209, 0]
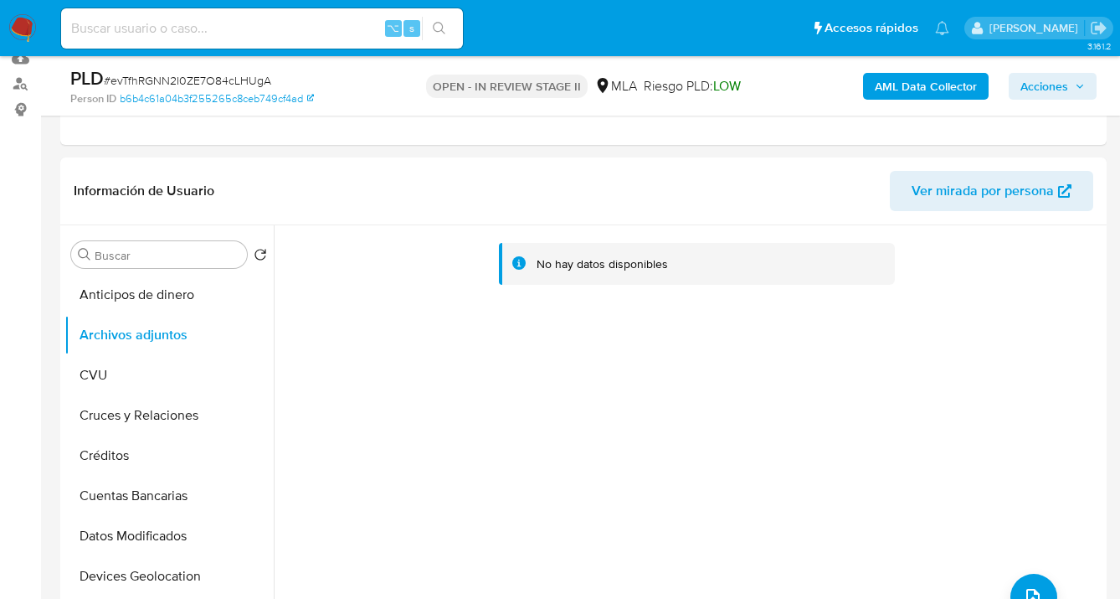
click at [919, 90] on b "AML Data Collector" at bounding box center [926, 86] width 102 height 27
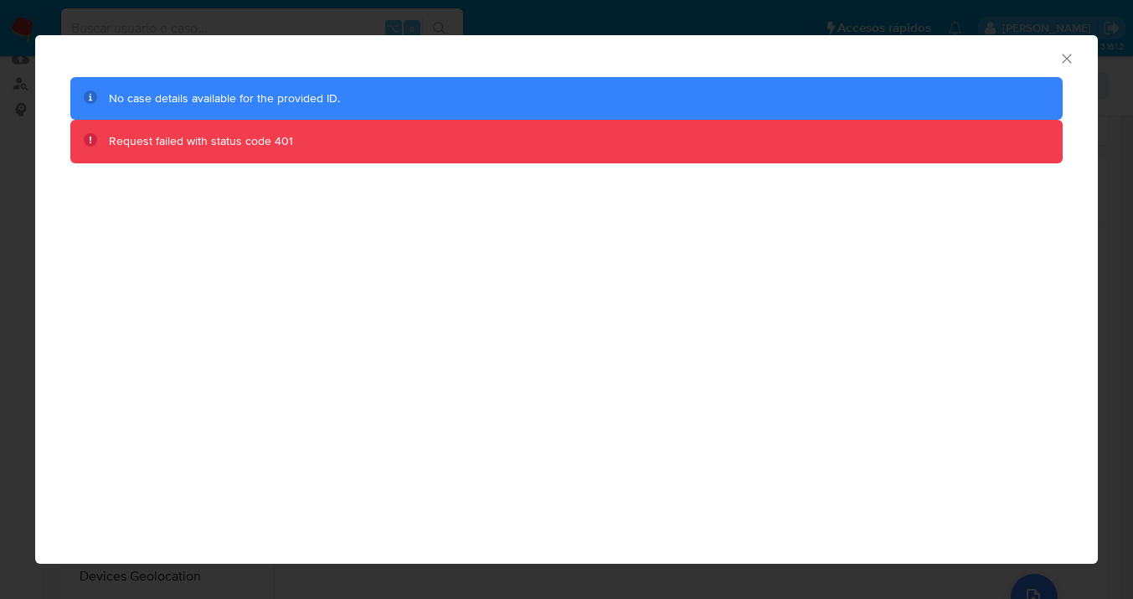
click at [1063, 61] on icon "Cerrar ventana" at bounding box center [1066, 58] width 9 height 9
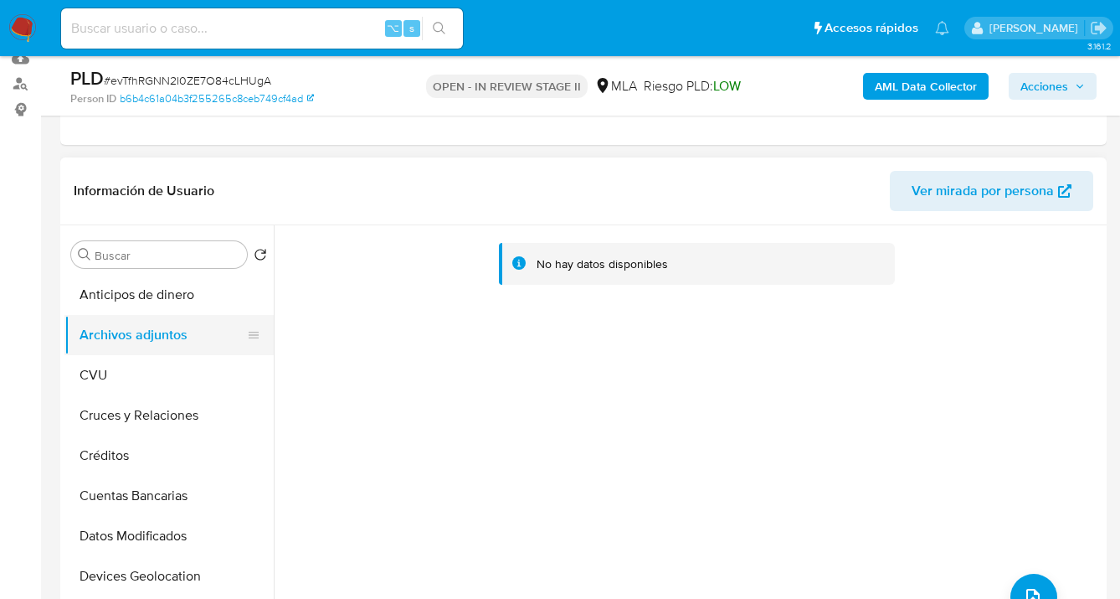
drag, startPoint x: 123, startPoint y: 372, endPoint x: 166, endPoint y: 341, distance: 52.8
click at [123, 371] on button "CVU" at bounding box center [168, 375] width 209 height 40
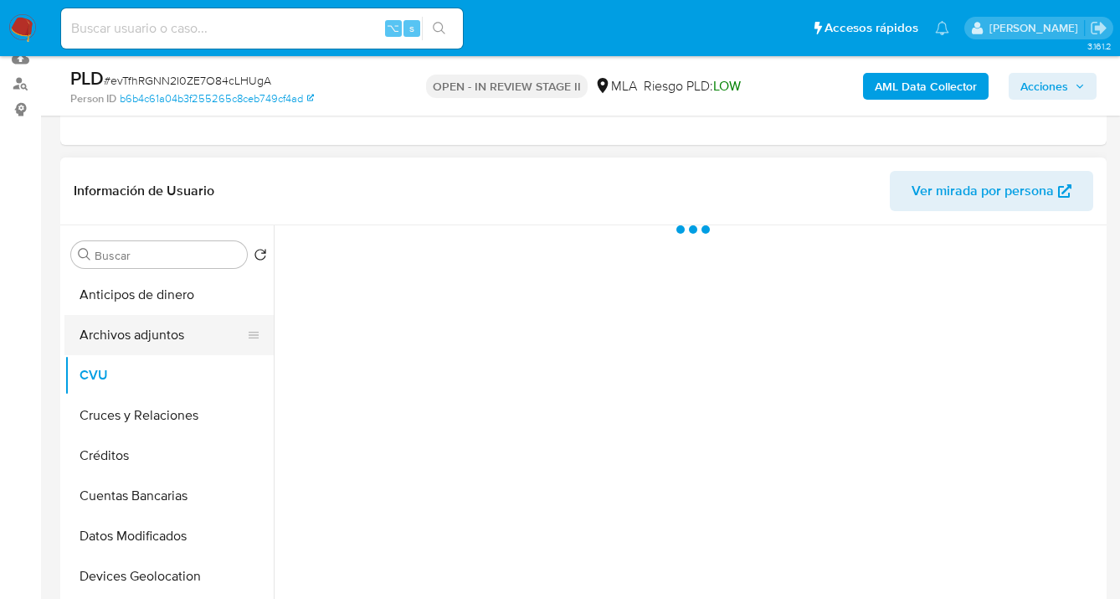
drag, startPoint x: 166, startPoint y: 340, endPoint x: 203, endPoint y: 332, distance: 37.8
click at [164, 339] on button "Archivos adjuntos" at bounding box center [162, 335] width 196 height 40
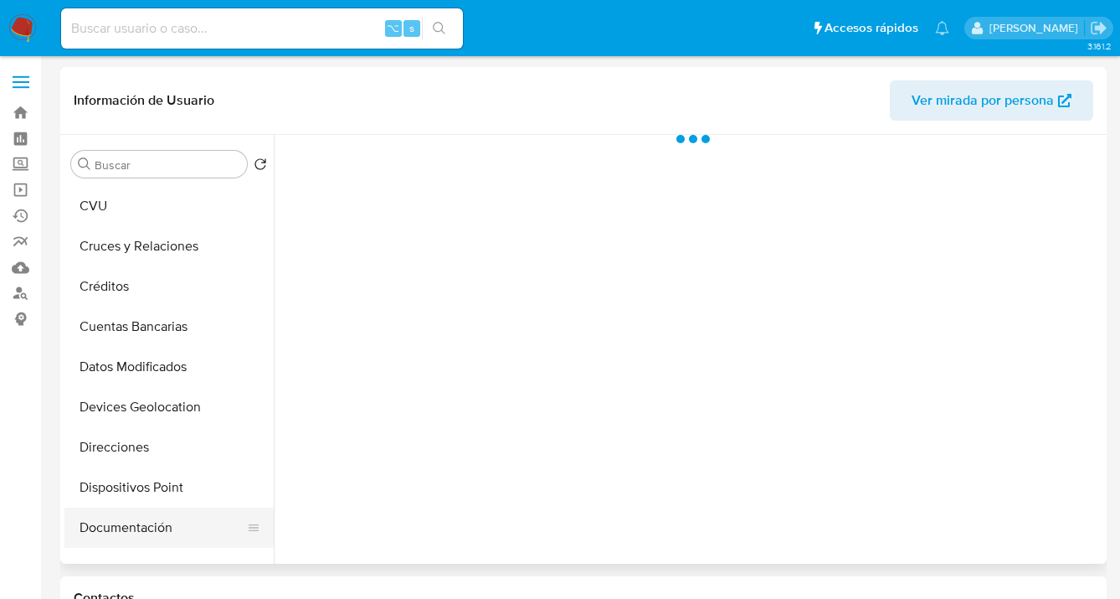
scroll to position [283, 0]
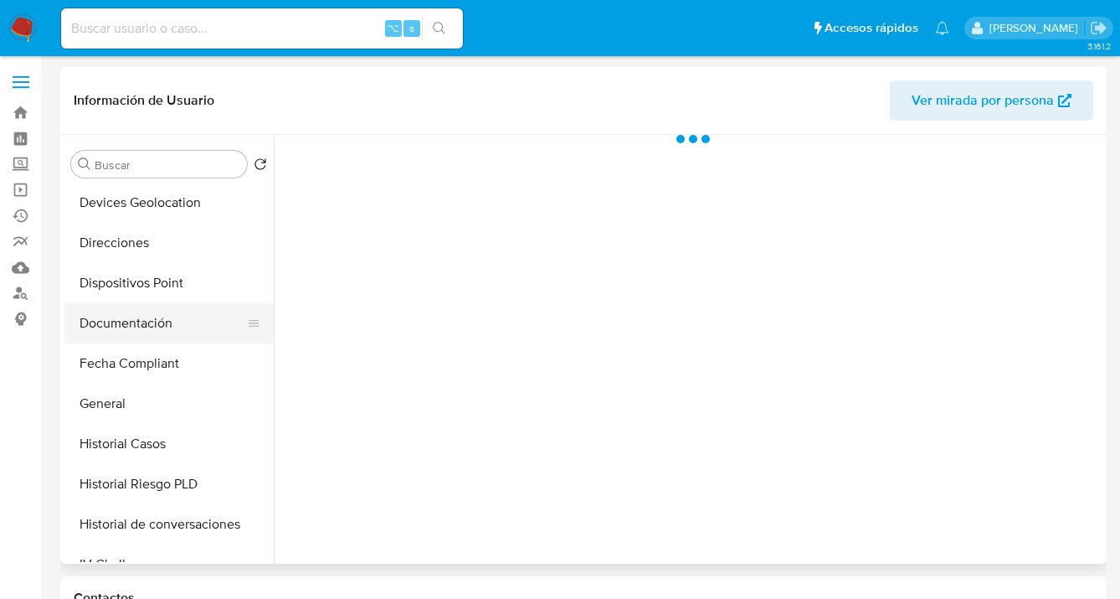
select select "10"
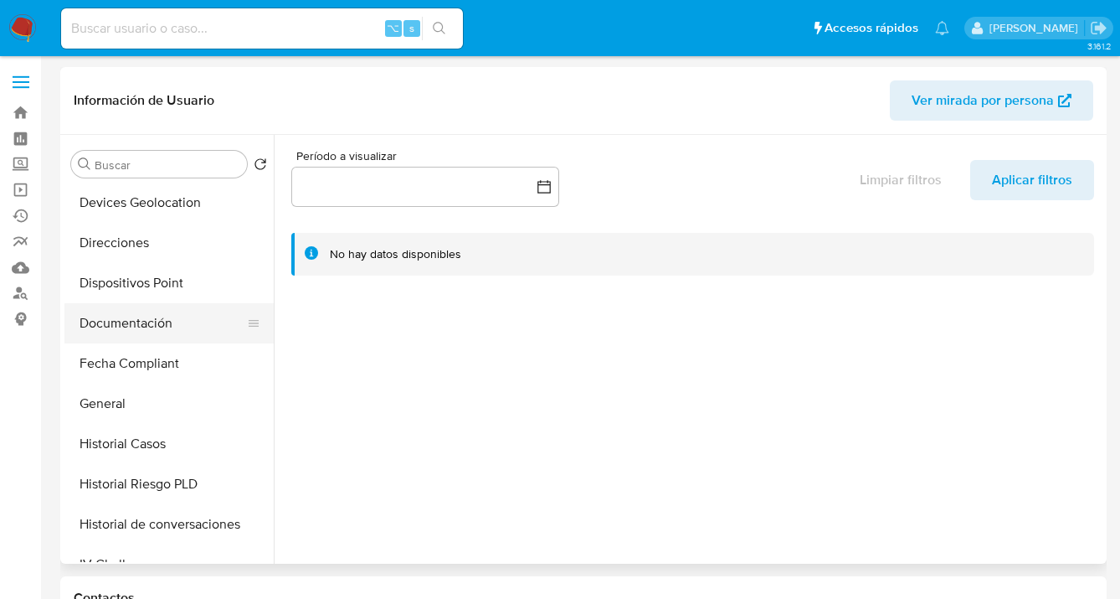
click at [171, 332] on button "Documentación" at bounding box center [162, 323] width 196 height 40
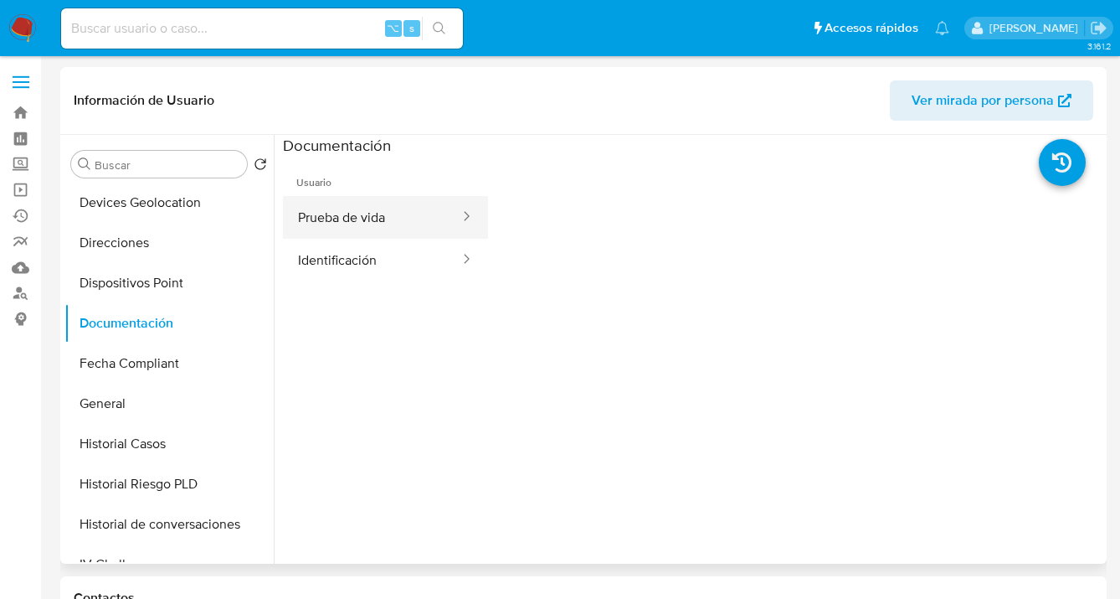
click at [363, 215] on button "Prueba de vida" at bounding box center [372, 217] width 178 height 43
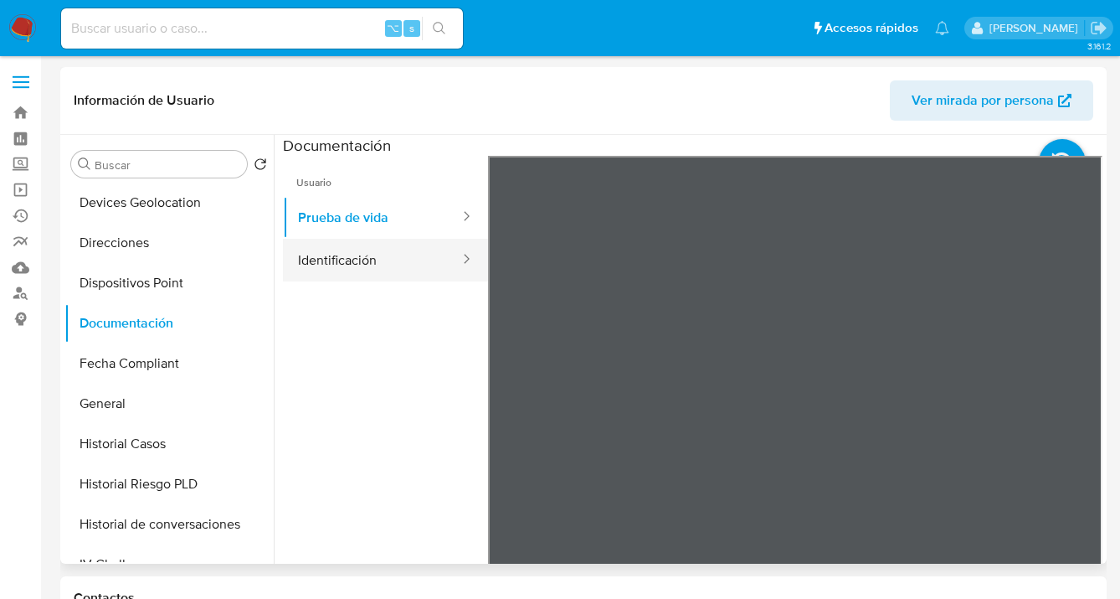
click at [367, 271] on button "Identificación" at bounding box center [372, 260] width 178 height 43
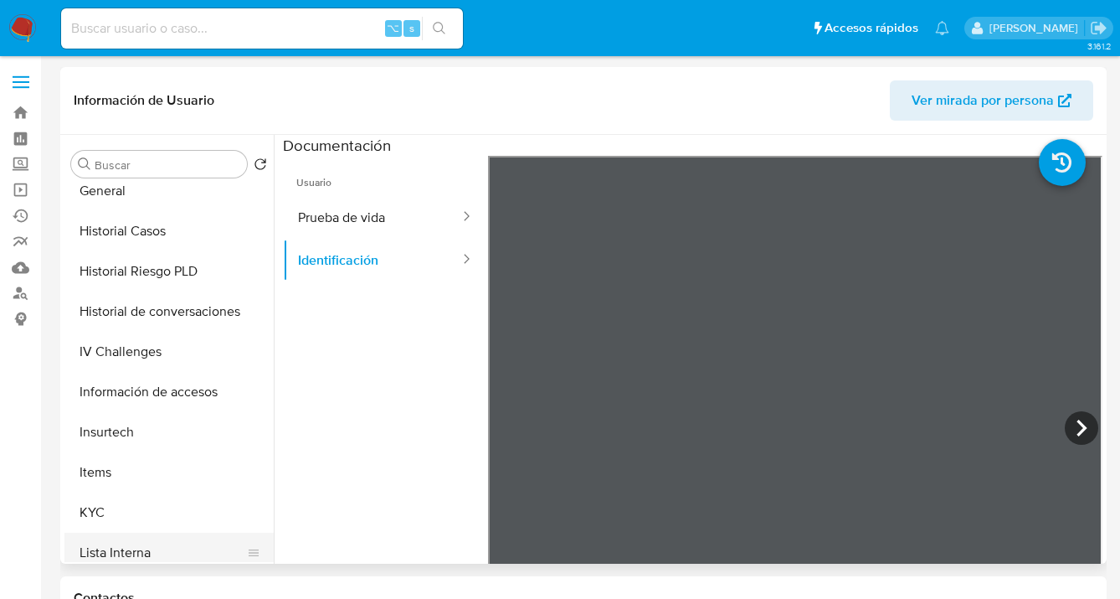
scroll to position [592, 0]
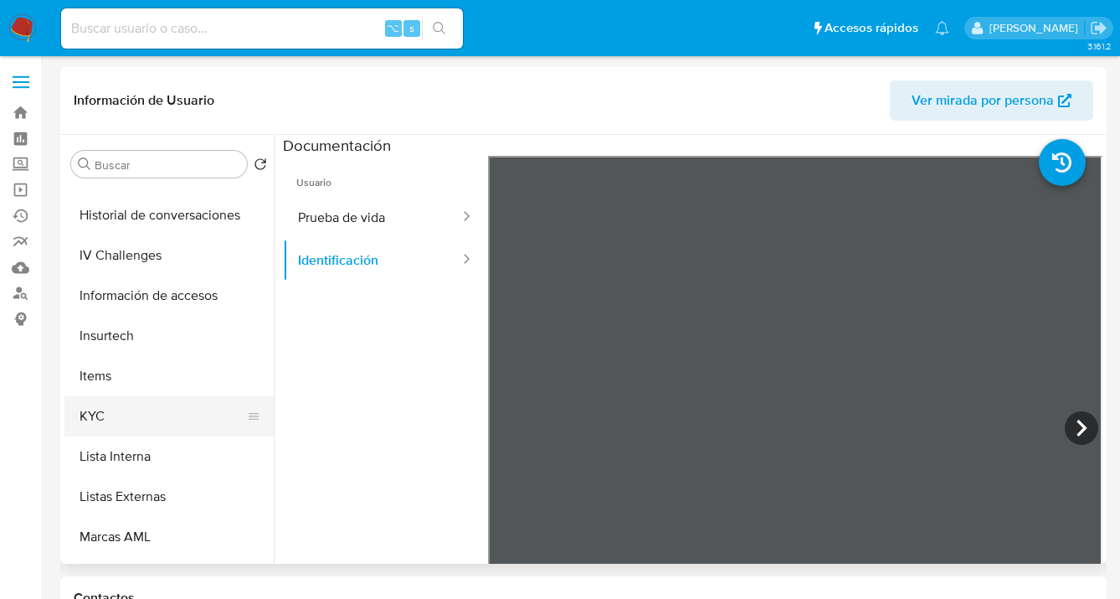
click at [155, 416] on button "KYC" at bounding box center [162, 416] width 196 height 40
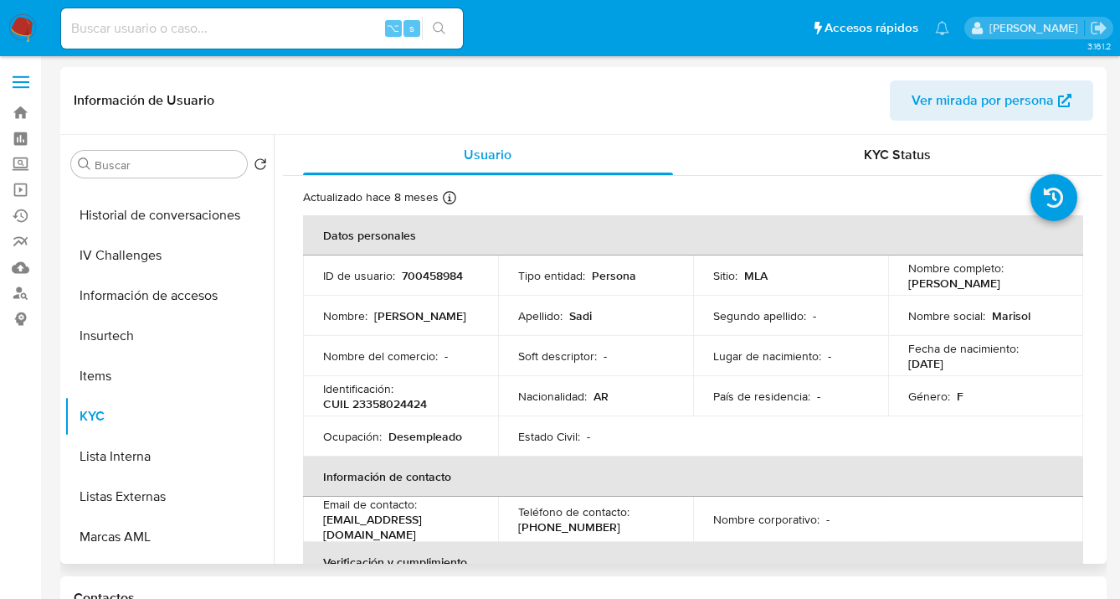
drag, startPoint x: 906, startPoint y: 287, endPoint x: 1011, endPoint y: 290, distance: 105.5
click at [1011, 290] on div "Nombre completo : Marisol Eveline Sadi" at bounding box center [985, 275] width 155 height 30
copy p "[PERSON_NAME]"
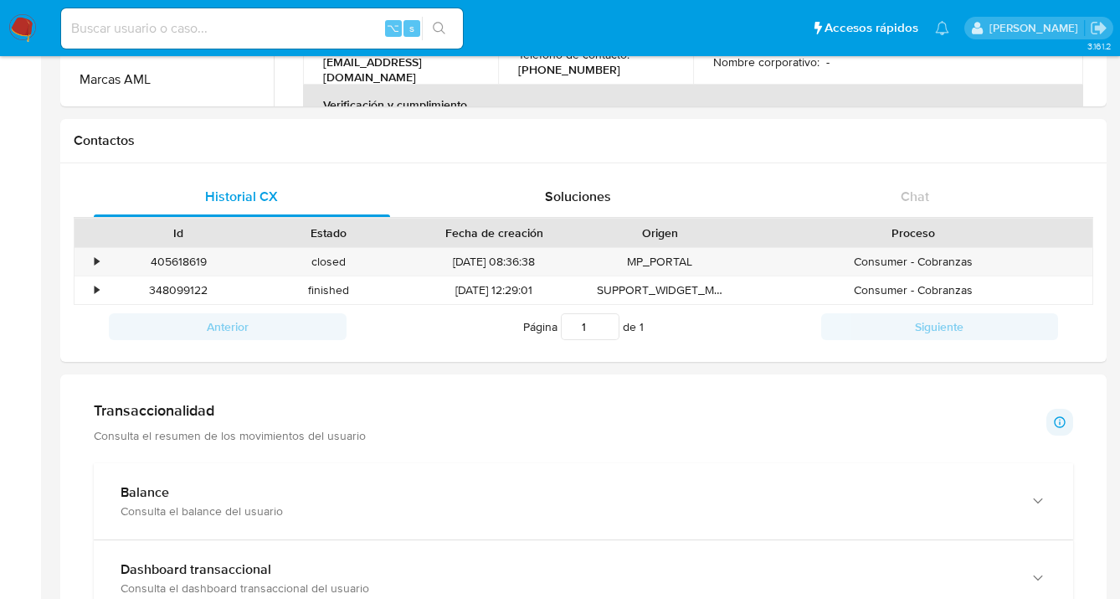
scroll to position [463, 0]
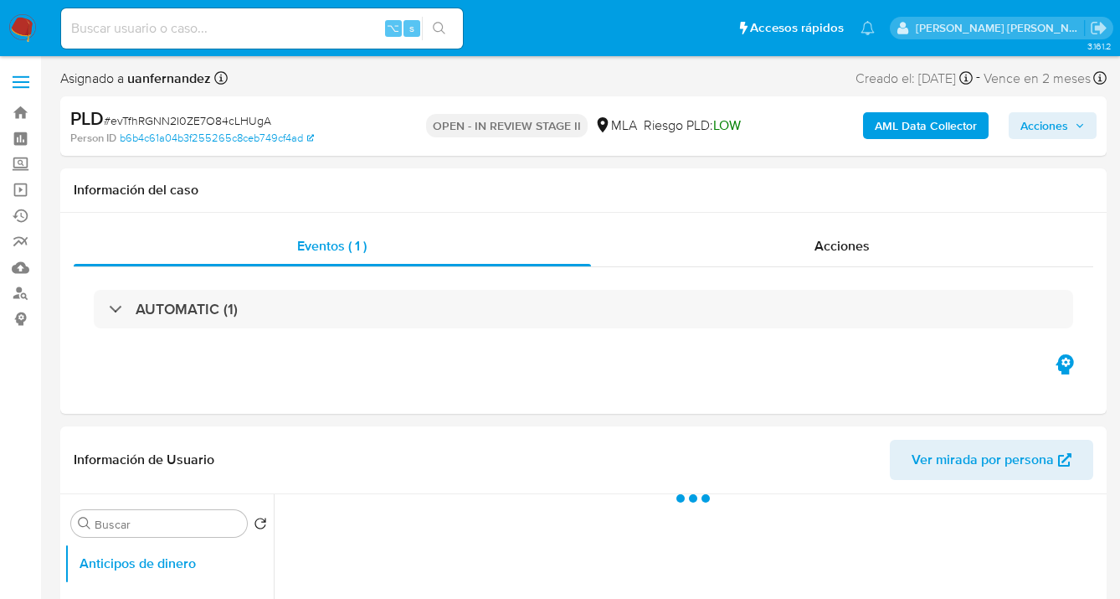
select select "10"
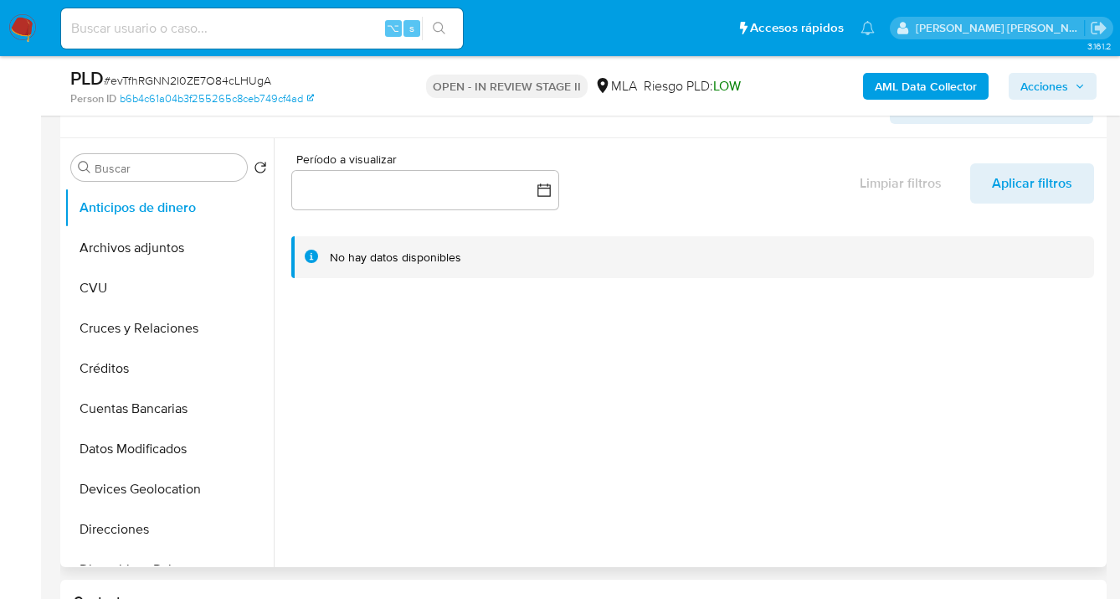
scroll to position [353, 0]
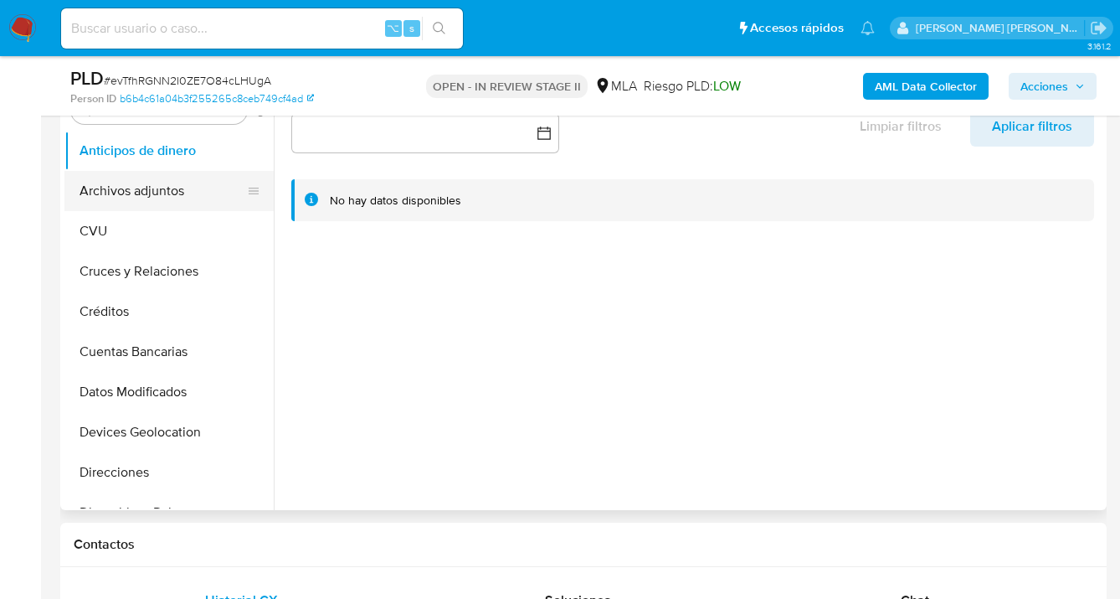
click at [154, 195] on button "Archivos adjuntos" at bounding box center [162, 191] width 196 height 40
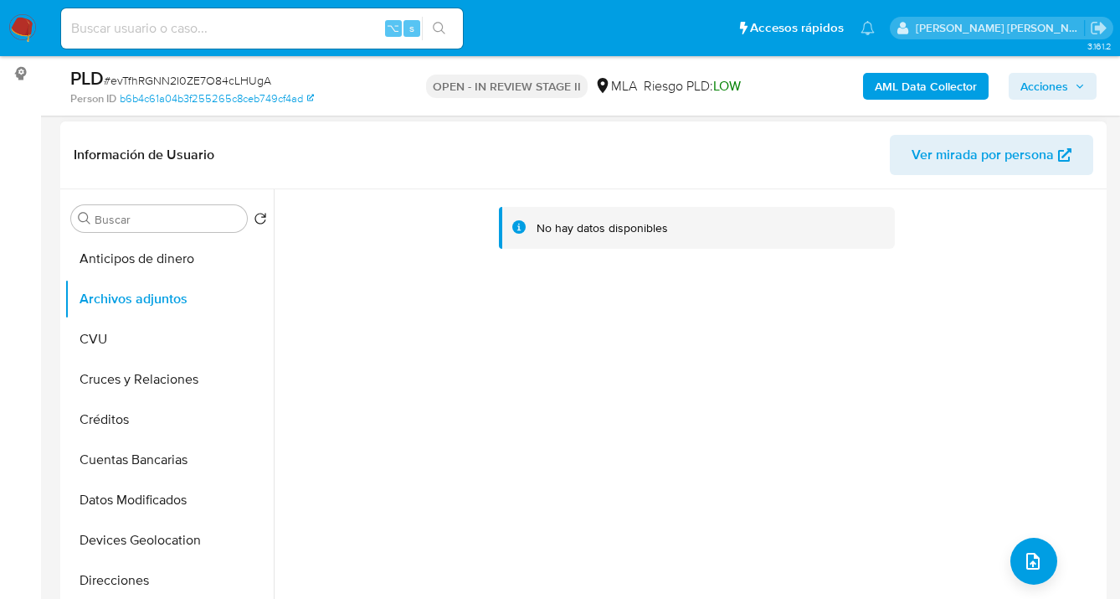
scroll to position [243, 0]
click at [935, 94] on b "AML Data Collector" at bounding box center [926, 86] width 102 height 27
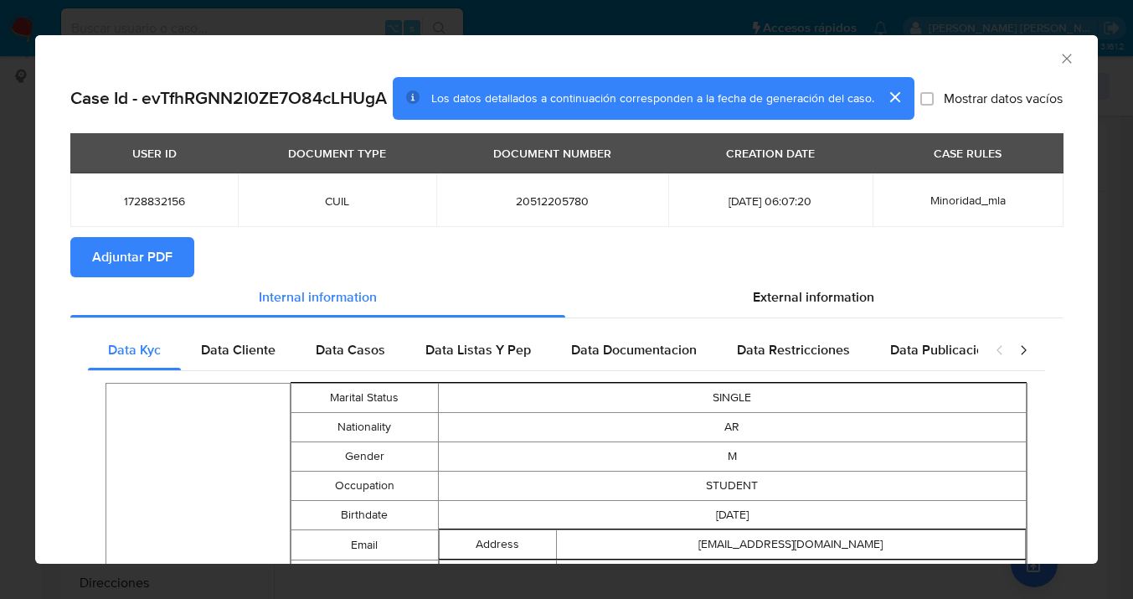
click at [126, 275] on span "Adjuntar PDF" at bounding box center [132, 257] width 80 height 37
click at [1058, 56] on icon "Cerrar ventana" at bounding box center [1066, 58] width 17 height 17
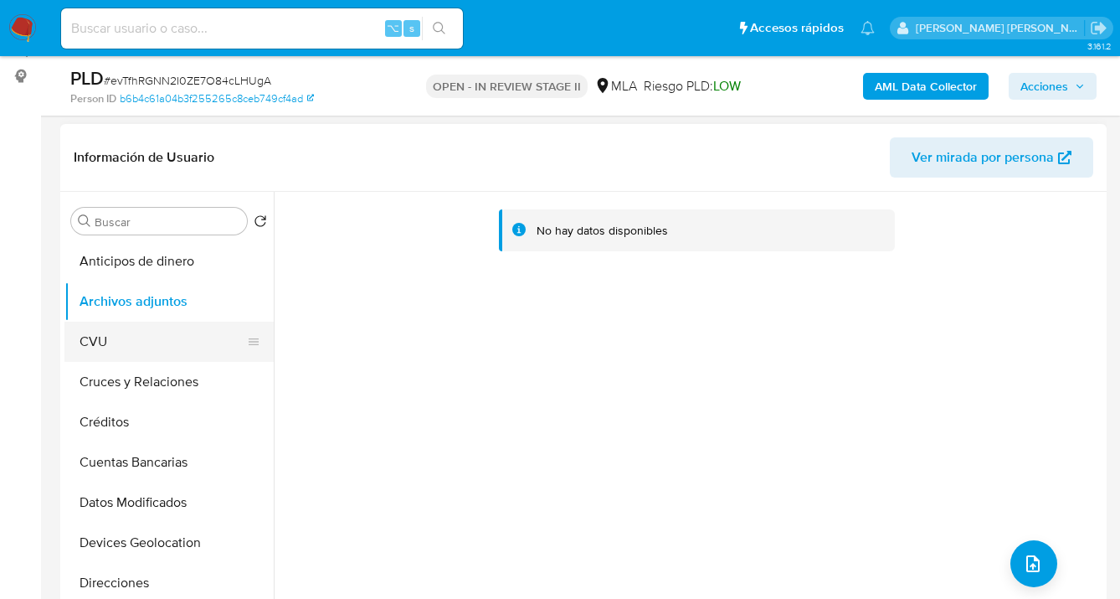
drag, startPoint x: 186, startPoint y: 340, endPoint x: 188, endPoint y: 332, distance: 8.7
click at [184, 340] on button "CVU" at bounding box center [162, 342] width 196 height 40
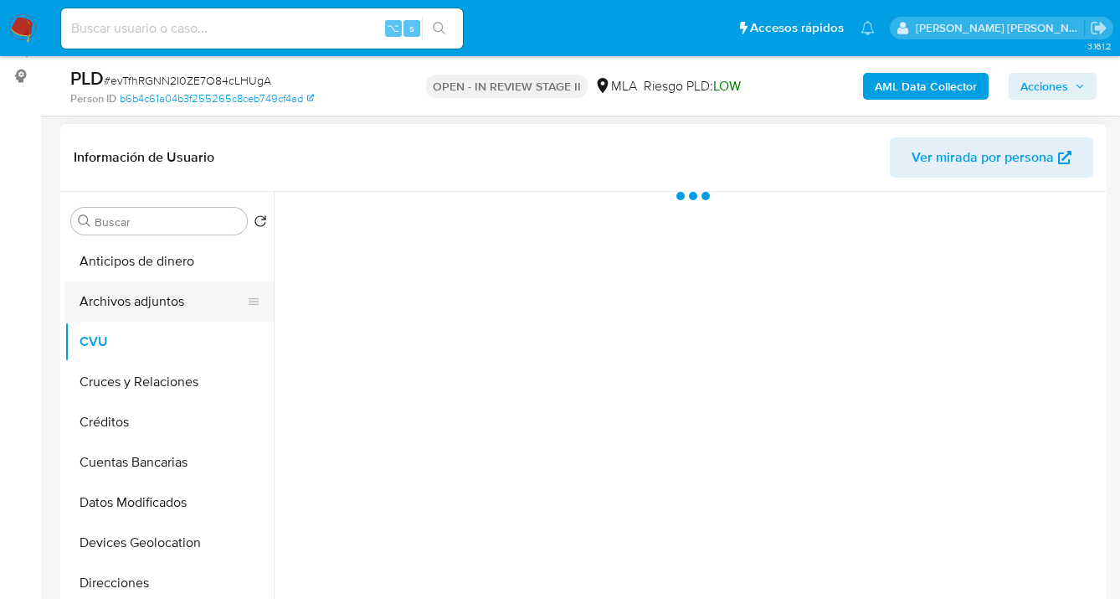
click at [208, 294] on button "Archivos adjuntos" at bounding box center [162, 301] width 196 height 40
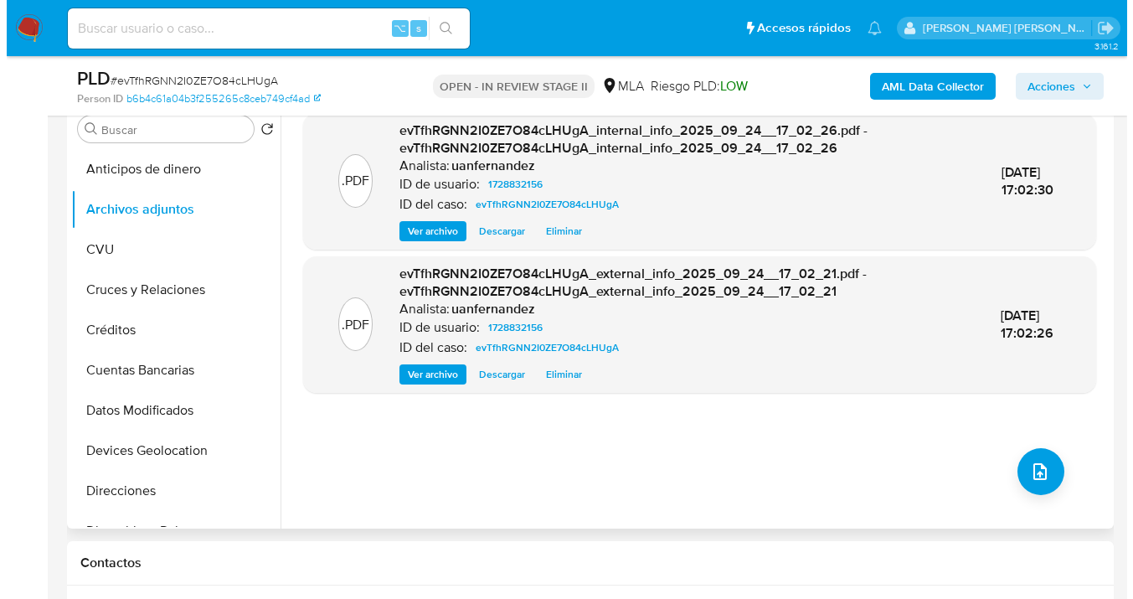
scroll to position [350, 0]
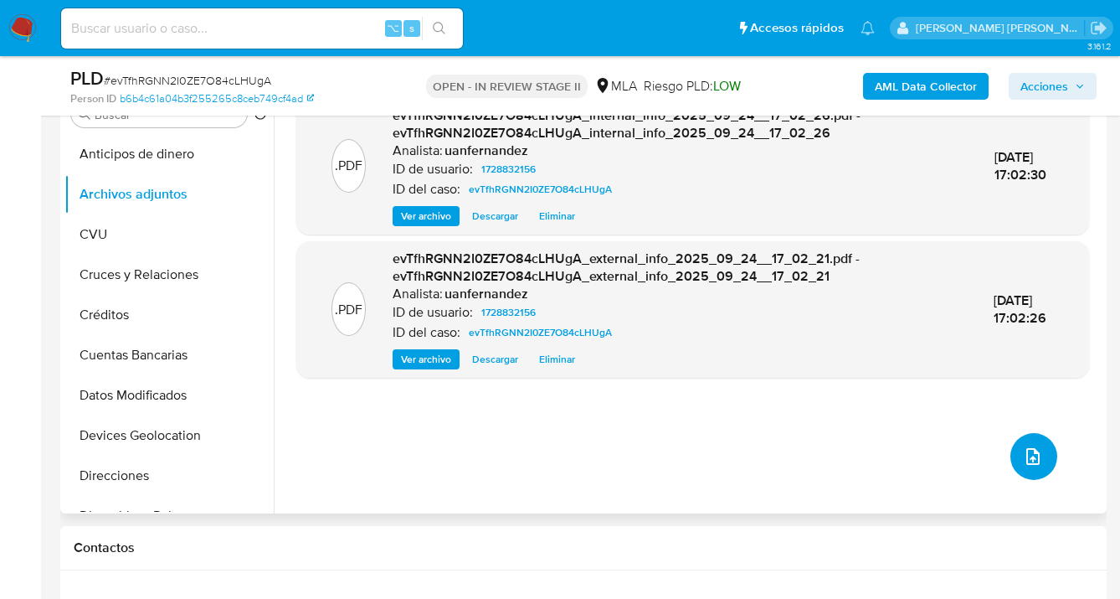
click at [1027, 453] on icon "upload-file" at bounding box center [1033, 456] width 20 height 20
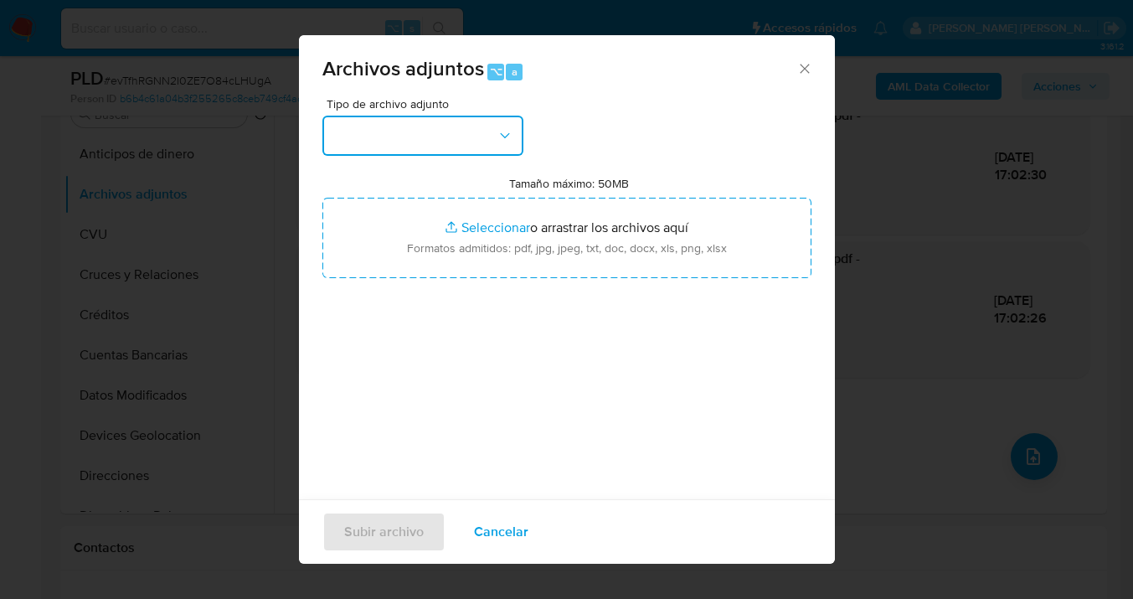
drag, startPoint x: 508, startPoint y: 135, endPoint x: 491, endPoint y: 152, distance: 24.9
click at [507, 135] on icon "button" at bounding box center [505, 135] width 17 height 17
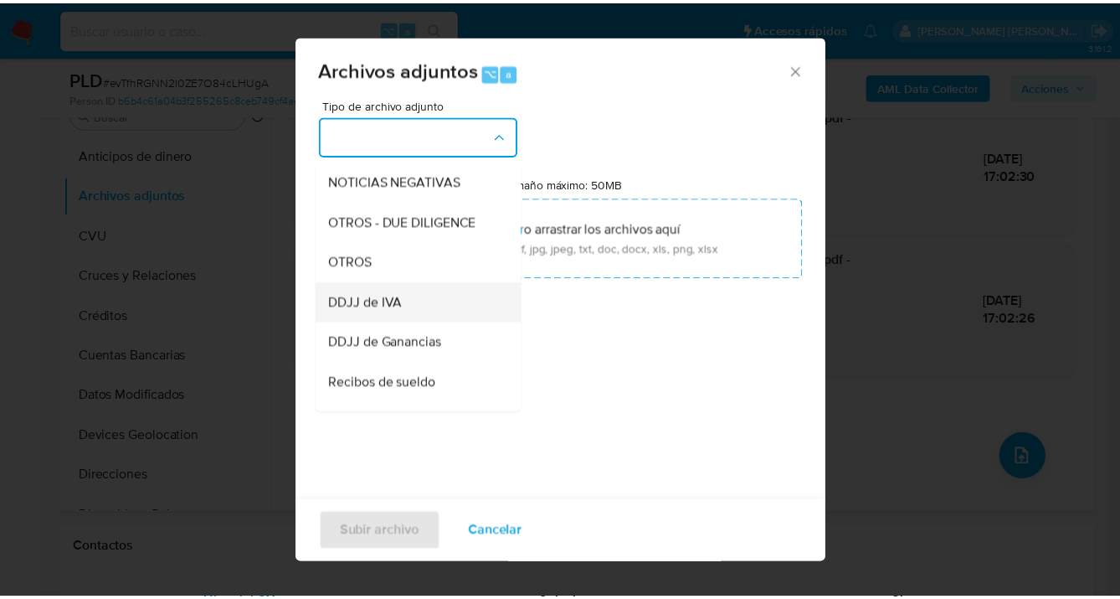
scroll to position [322, 0]
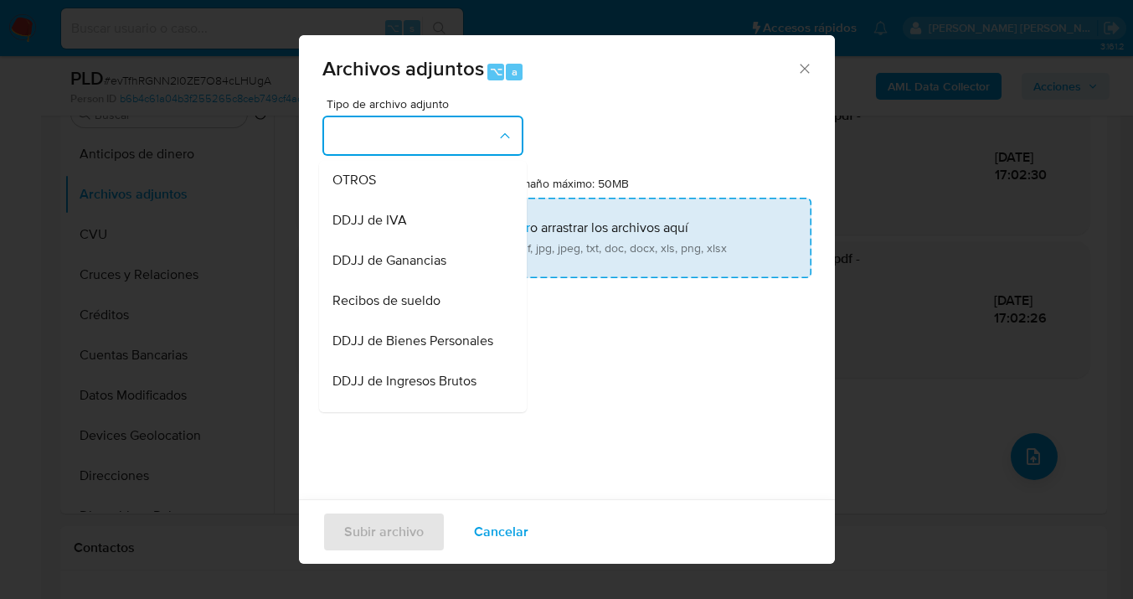
drag, startPoint x: 427, startPoint y: 195, endPoint x: 599, endPoint y: 219, distance: 173.2
click at [428, 194] on div "OTROS" at bounding box center [417, 180] width 171 height 40
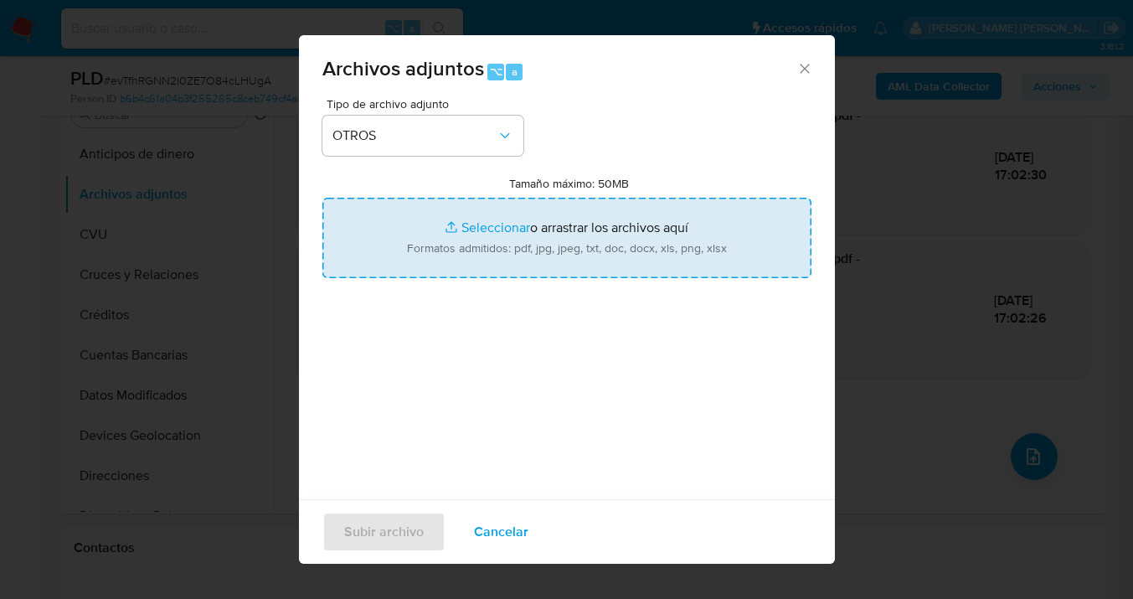
click at [600, 220] on input "Tamaño máximo: 50MB Seleccionar archivos" at bounding box center [566, 238] width 489 height 80
type input "C:\fakepath\1728832156 Movimientos-v10_3.xlsx"
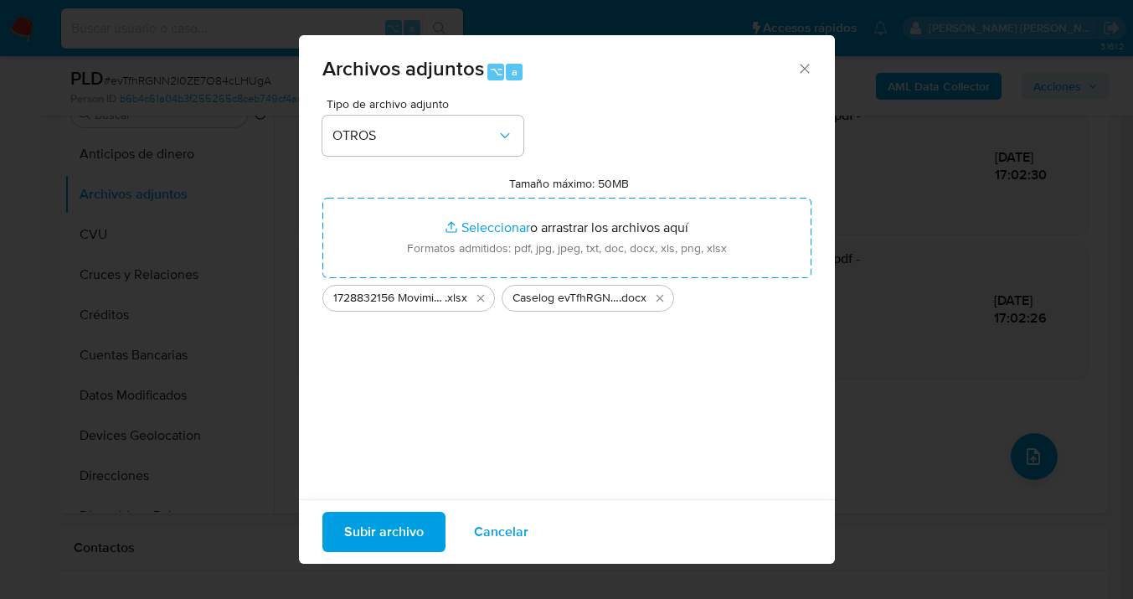
click at [385, 529] on span "Subir archivo" at bounding box center [384, 531] width 80 height 37
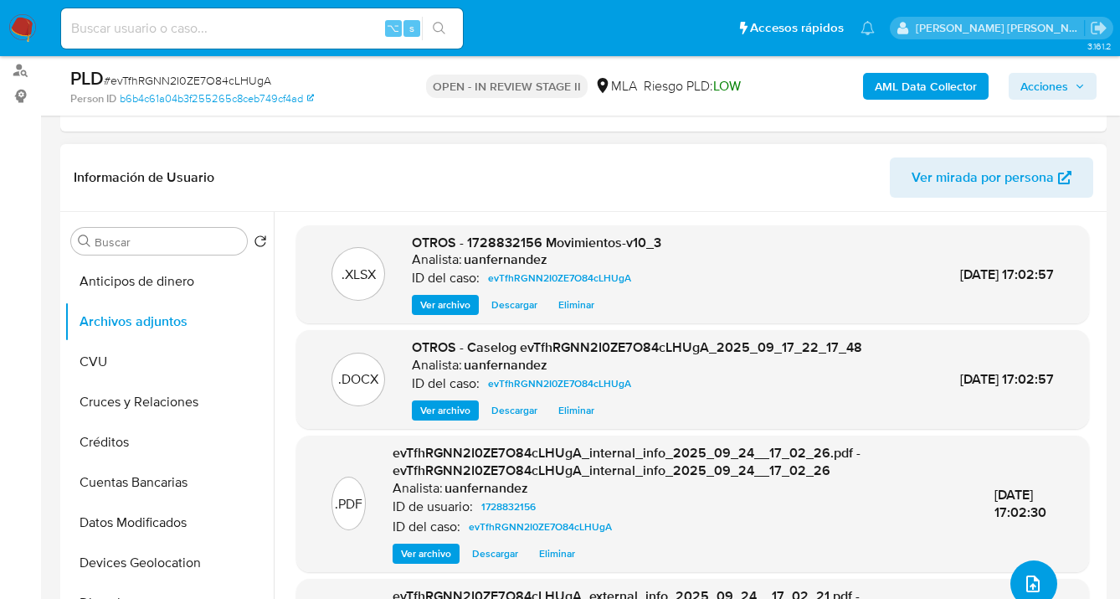
scroll to position [211, 0]
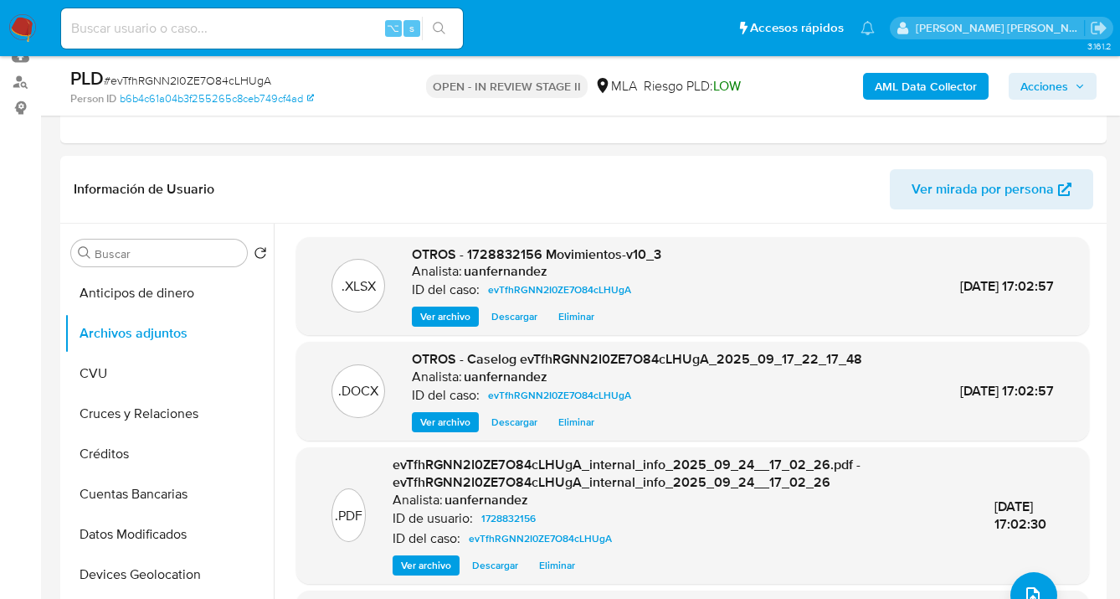
click at [1047, 92] on span "Acciones" at bounding box center [1045, 86] width 48 height 27
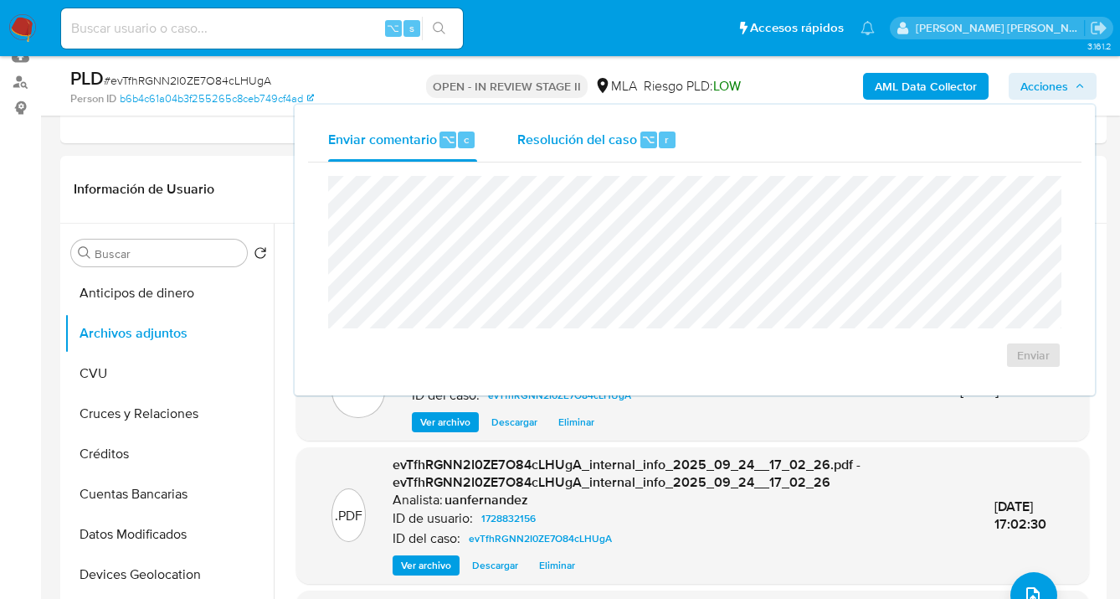
drag, startPoint x: 609, startPoint y: 139, endPoint x: 594, endPoint y: 161, distance: 26.5
click at [607, 139] on span "Resolución del caso" at bounding box center [577, 138] width 120 height 19
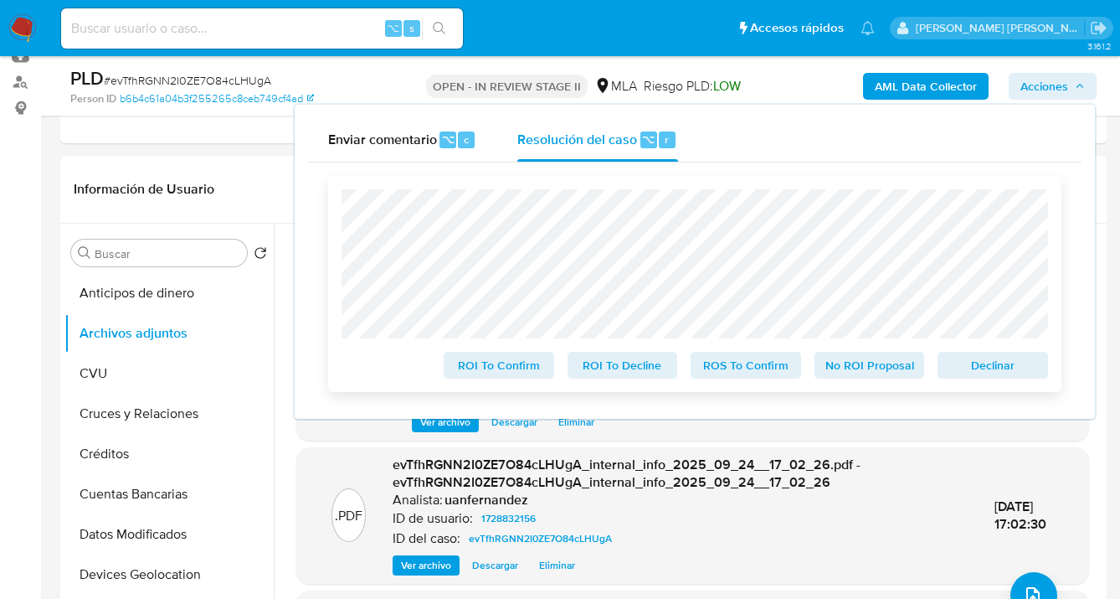
click at [996, 373] on span "Declinar" at bounding box center [993, 364] width 87 height 23
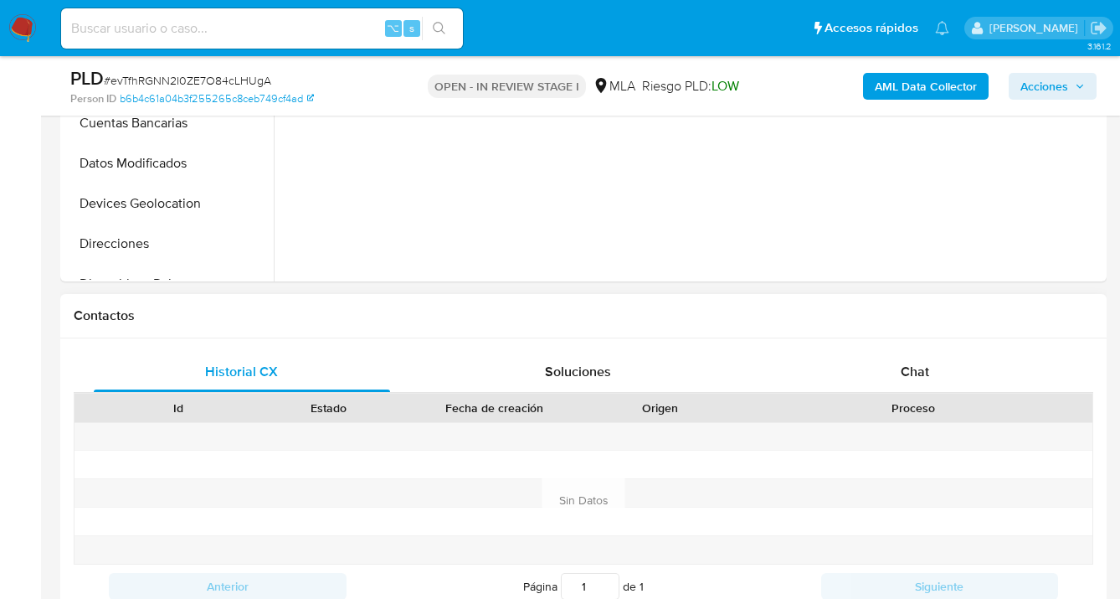
select select "10"
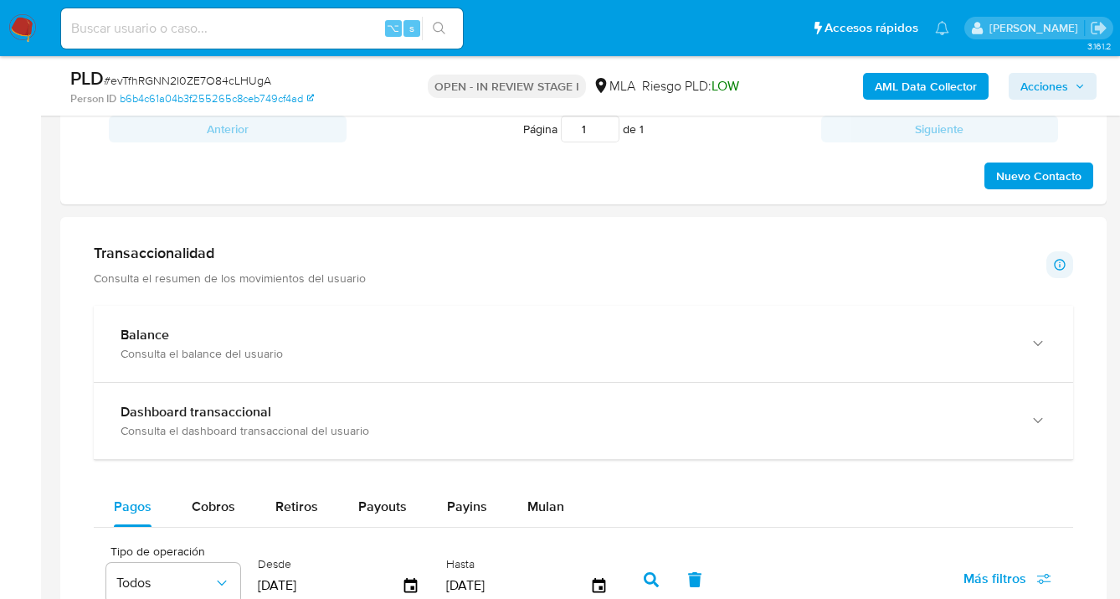
scroll to position [1080, 0]
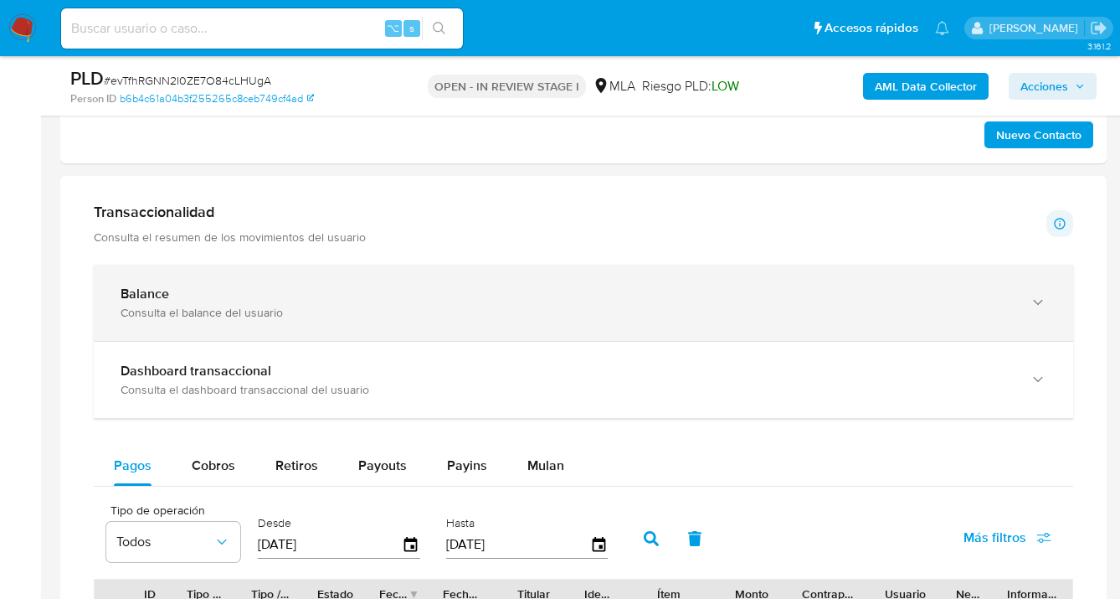
click at [1042, 297] on icon "button" at bounding box center [1038, 302] width 17 height 17
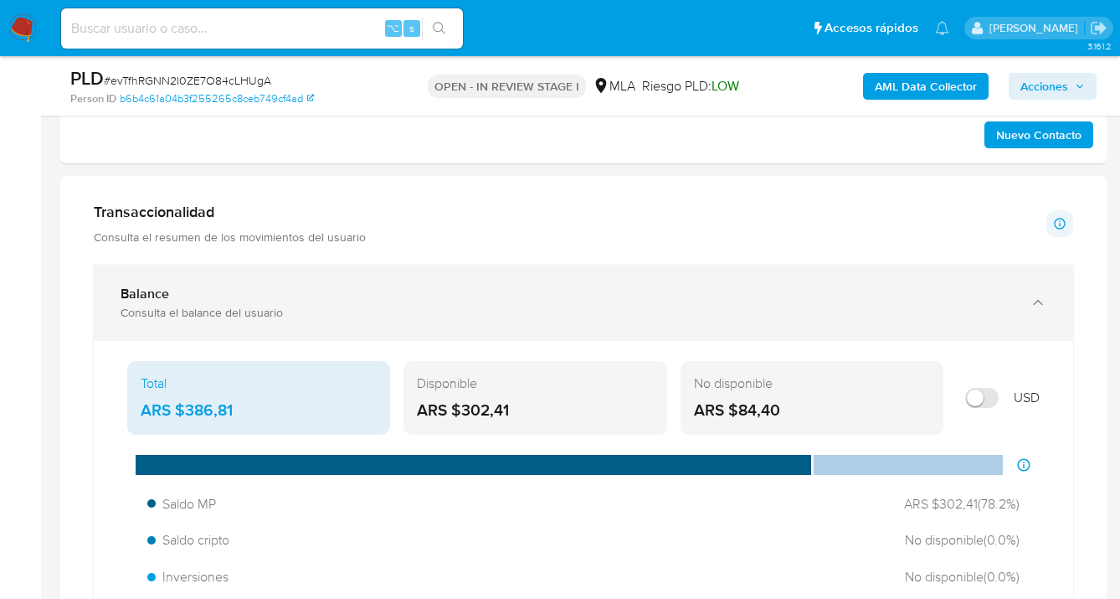
click at [1040, 305] on icon "button" at bounding box center [1038, 302] width 17 height 17
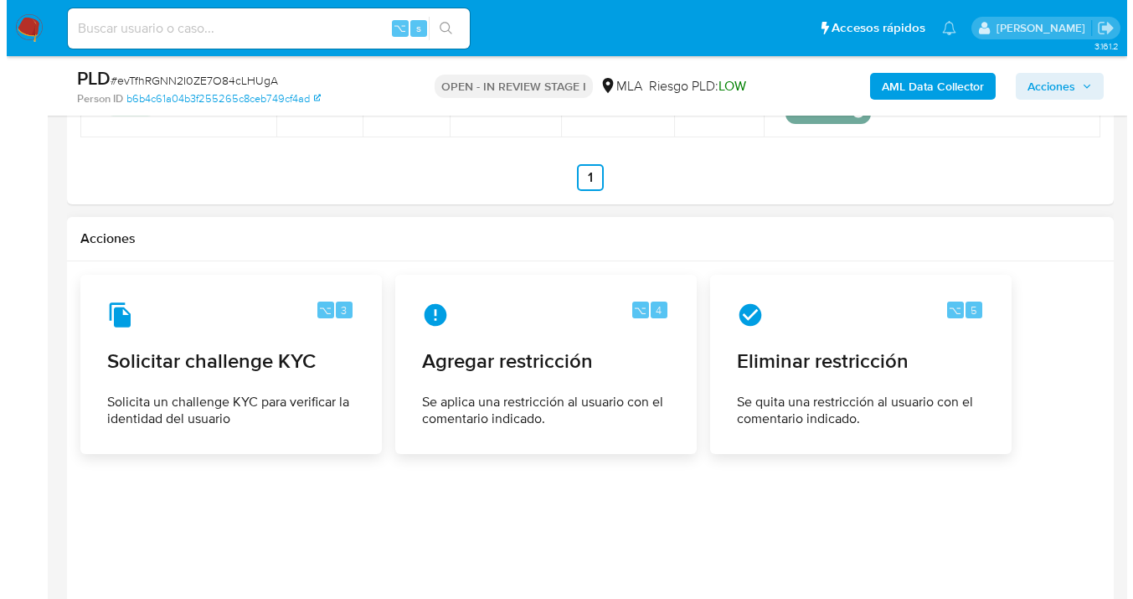
scroll to position [2398, 0]
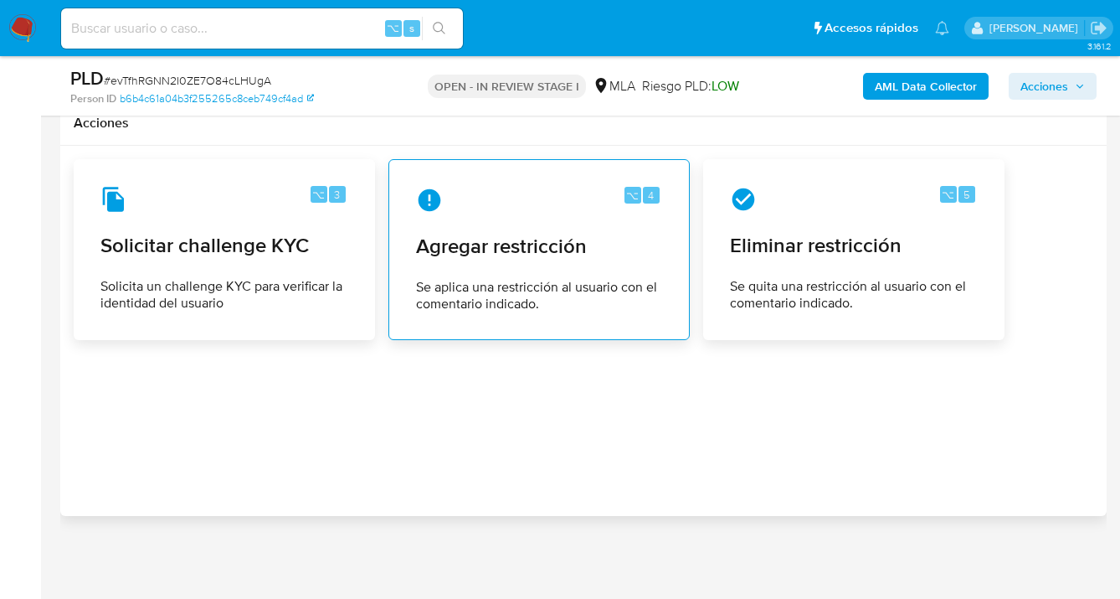
click at [564, 285] on span "Se aplica una restricción al usuario con el comentario indicado." at bounding box center [539, 295] width 246 height 33
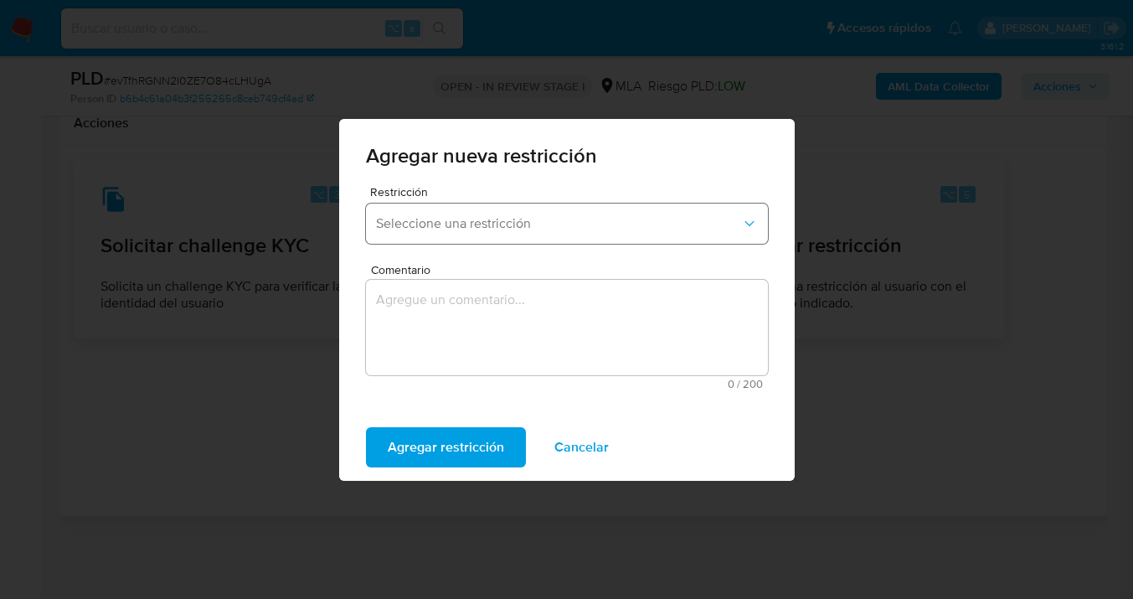
click at [528, 228] on span "Seleccione una restricción" at bounding box center [558, 223] width 365 height 17
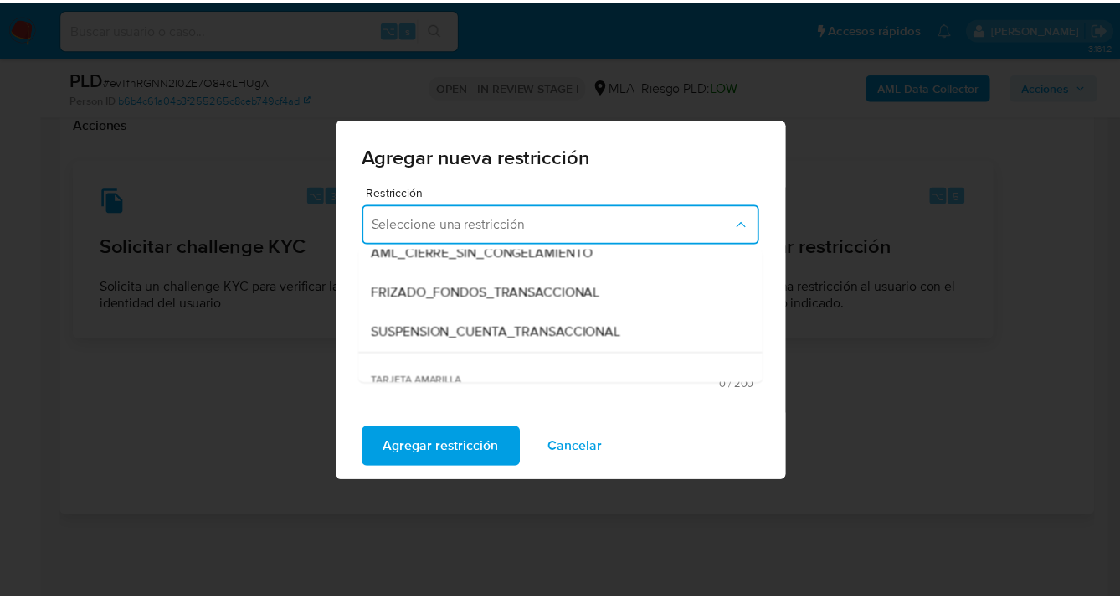
scroll to position [181, 0]
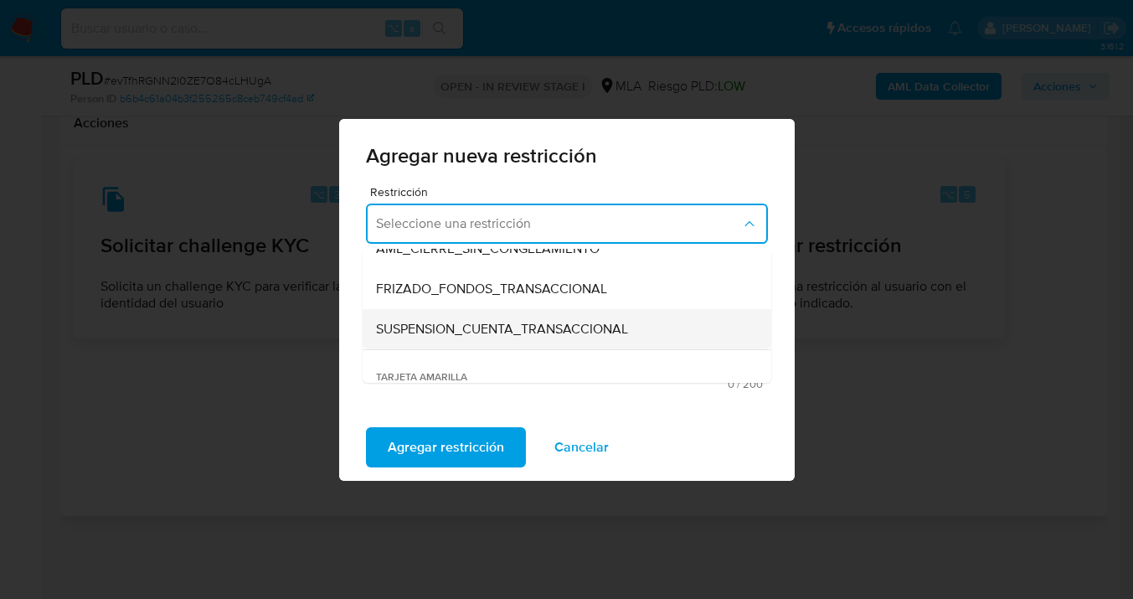
click at [493, 321] on span "SUSPENSION_CUENTA_TRANSACCIONAL" at bounding box center [502, 329] width 252 height 17
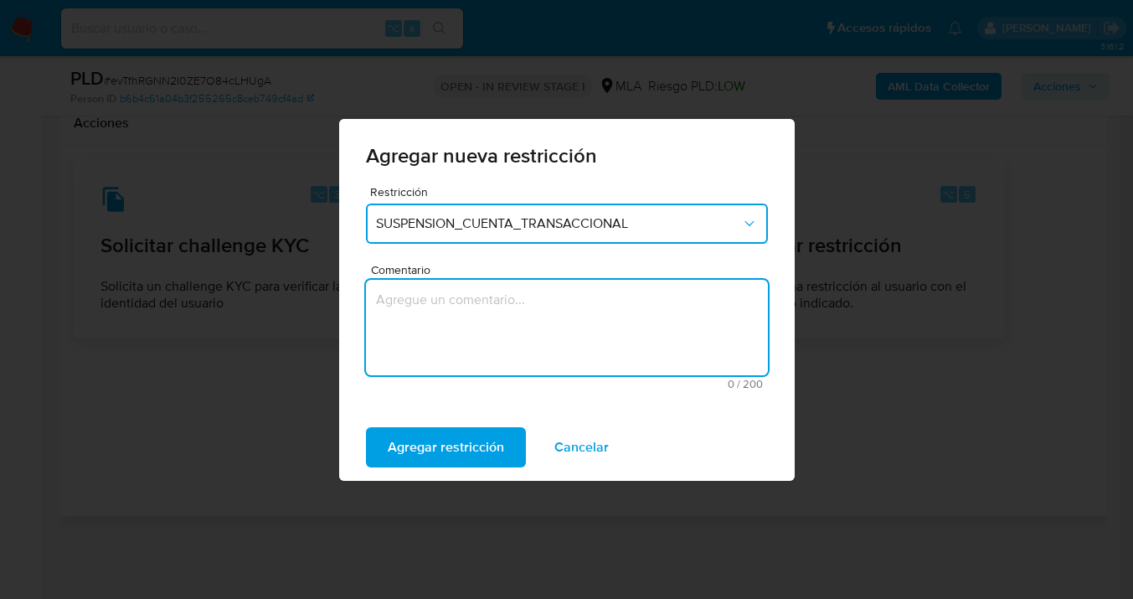
click at [474, 339] on textarea "Comentario" at bounding box center [567, 327] width 402 height 95
type textarea "AML"
click at [450, 440] on span "Agregar restricción" at bounding box center [446, 447] width 116 height 37
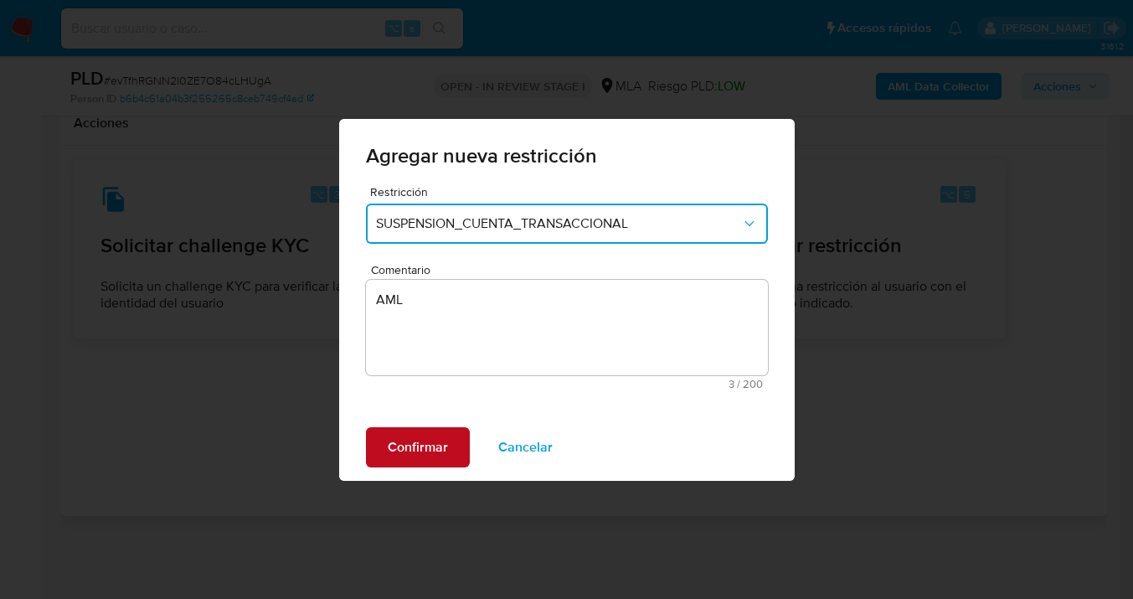
click at [411, 440] on span "Confirmar" at bounding box center [418, 447] width 60 height 37
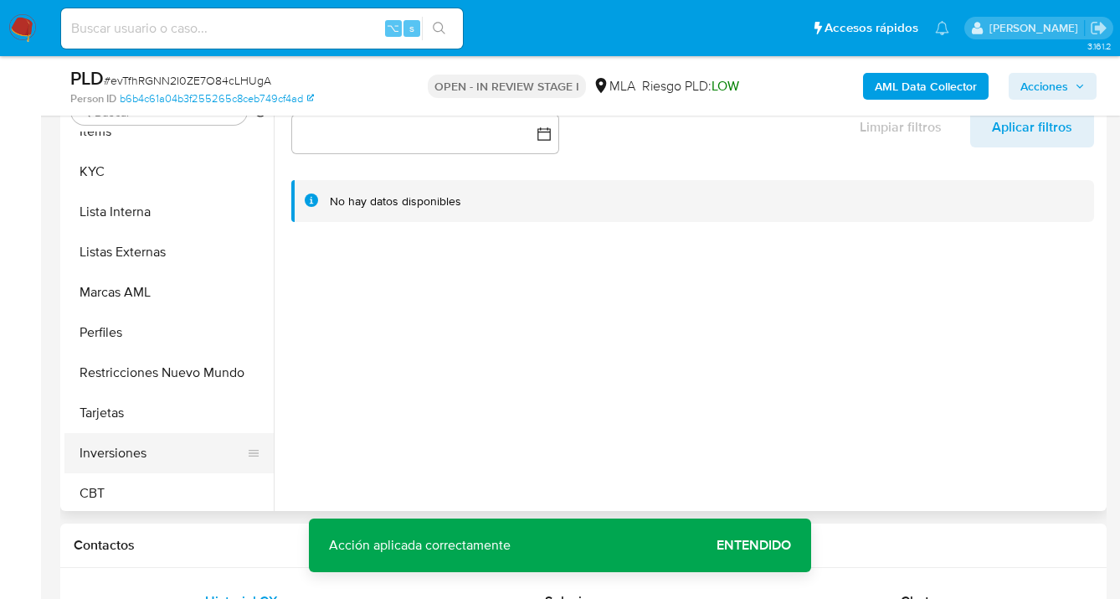
scroll to position [868, 0]
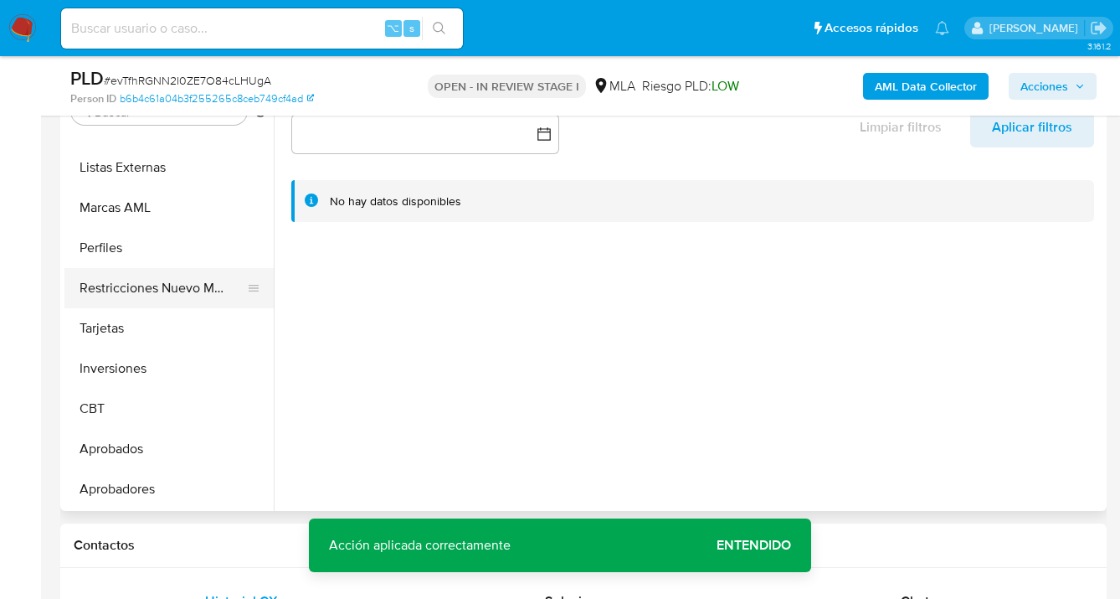
click at [189, 291] on button "Restricciones Nuevo Mundo" at bounding box center [162, 288] width 196 height 40
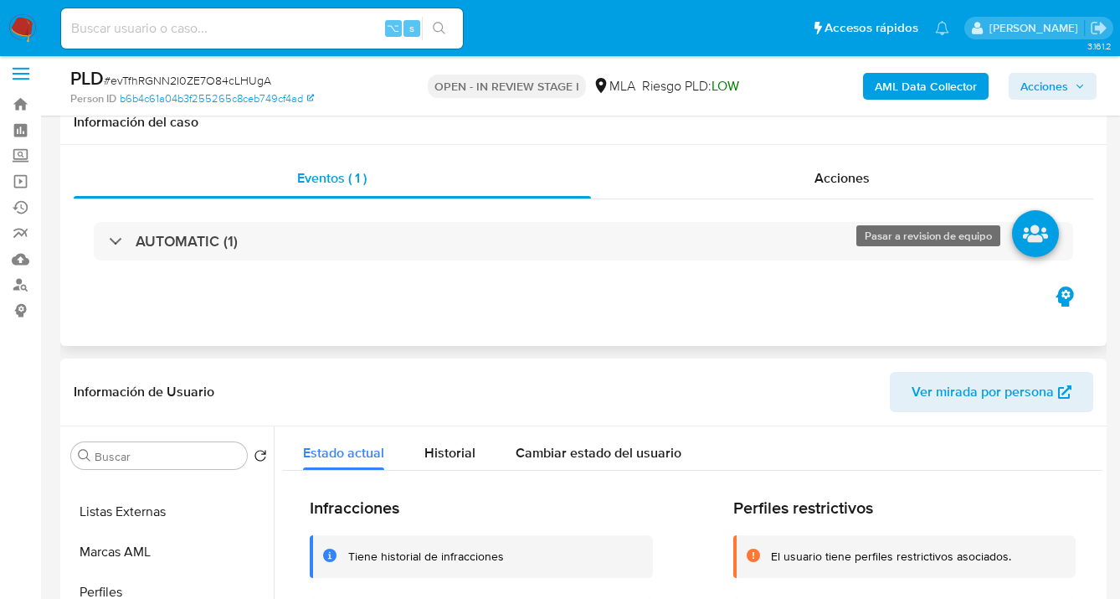
scroll to position [0, 0]
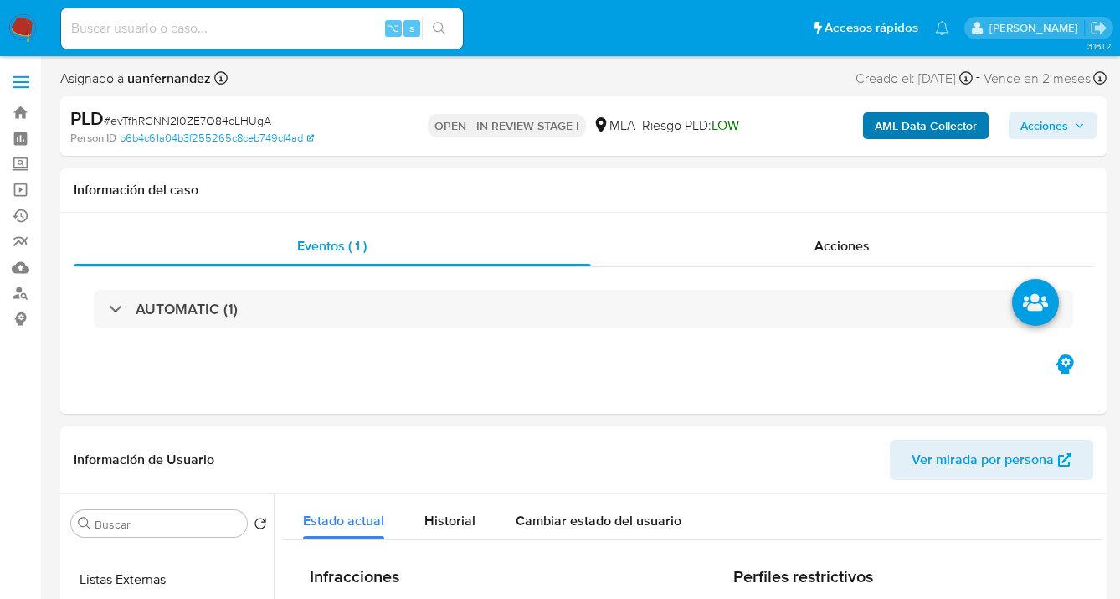
click at [1035, 124] on span "Acciones" at bounding box center [1045, 125] width 48 height 27
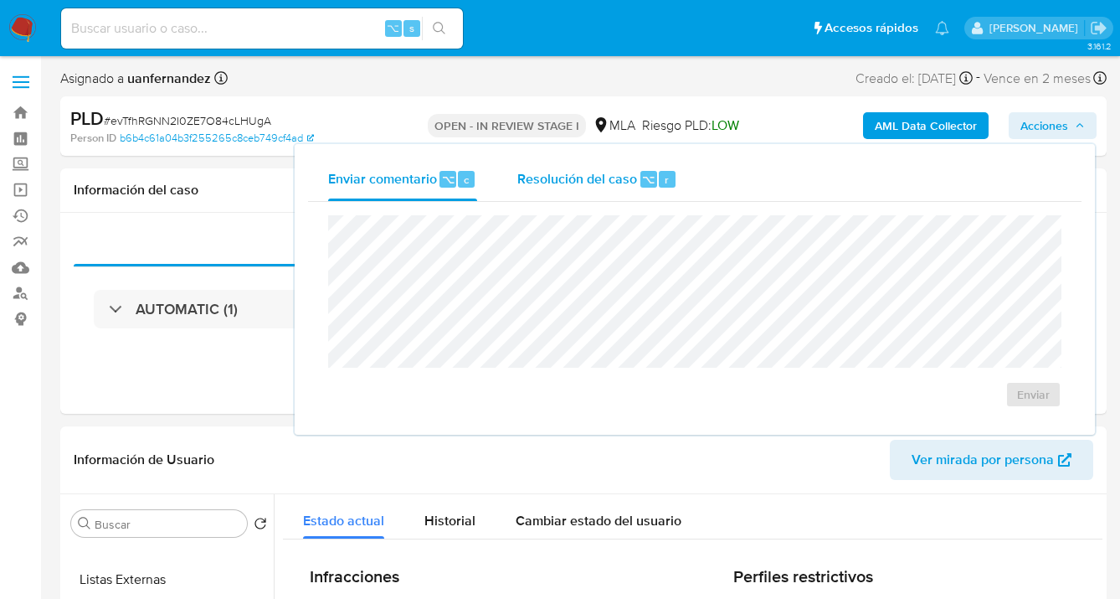
click at [553, 195] on div "Resolución del caso ⌥ r" at bounding box center [597, 179] width 160 height 44
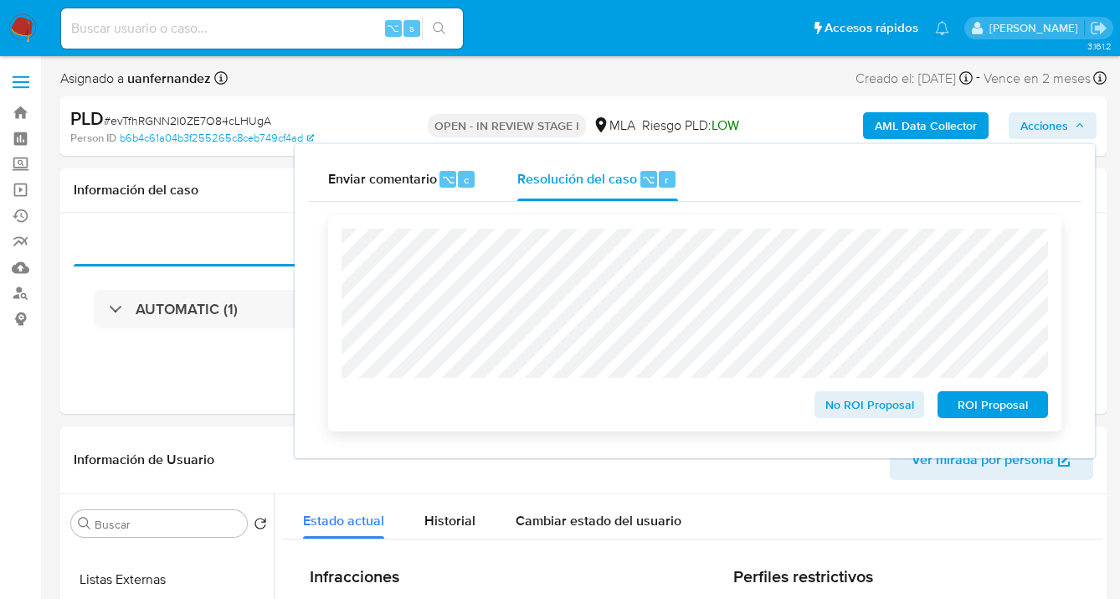
click at [985, 407] on span "ROI Proposal" at bounding box center [993, 404] width 87 height 23
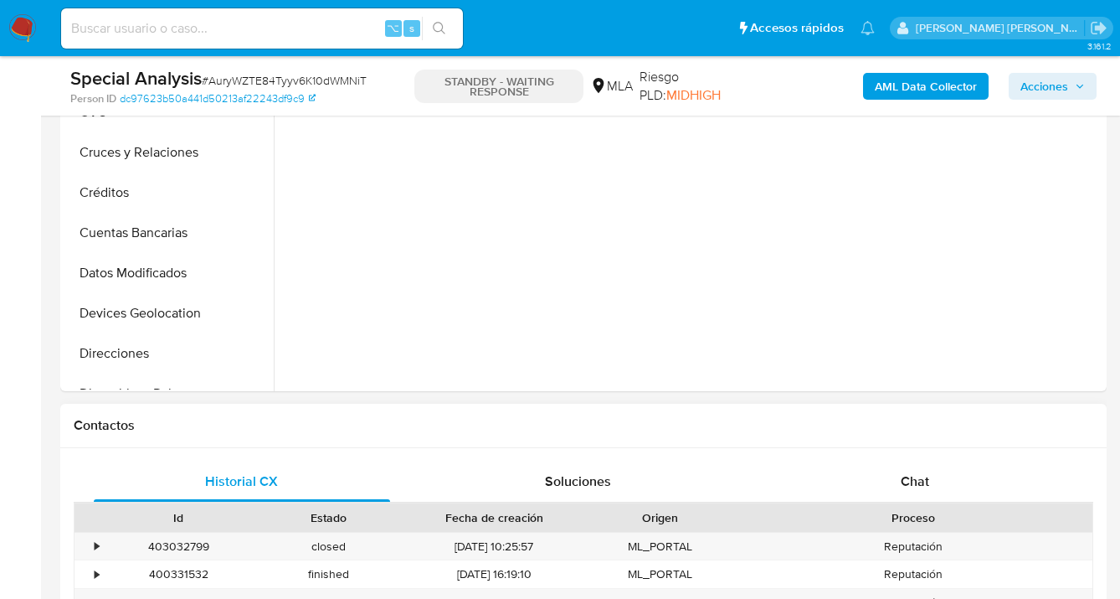
select select "10"
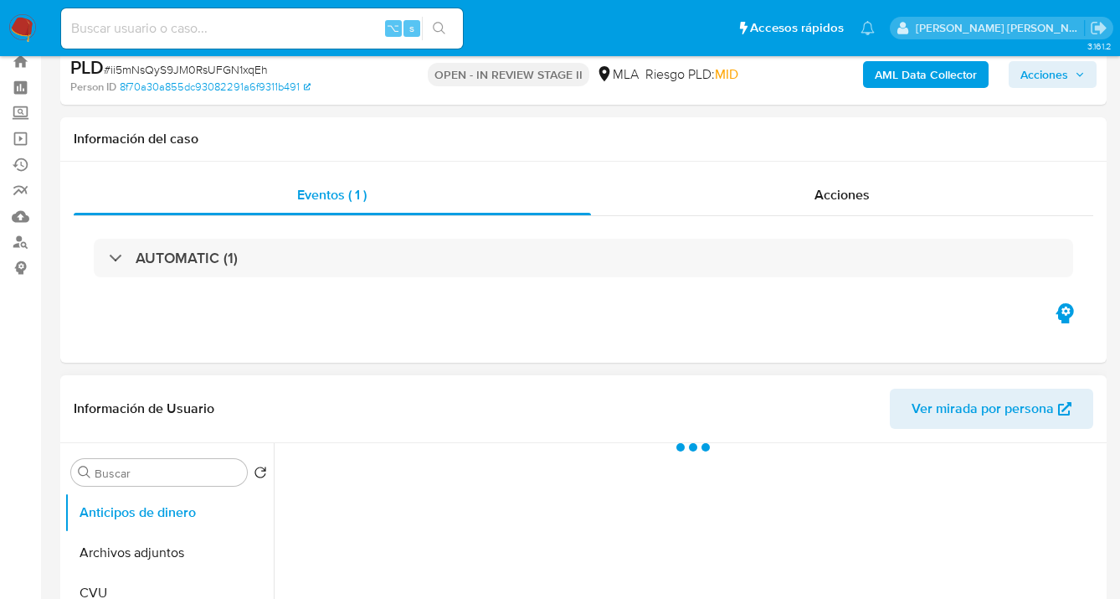
scroll to position [145, 0]
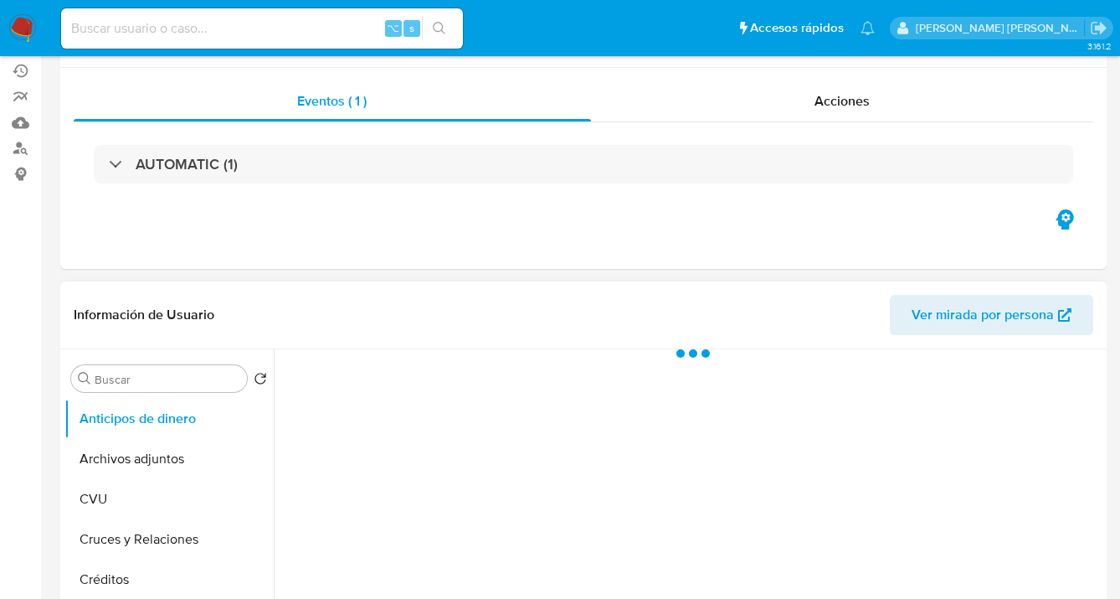
select select "10"
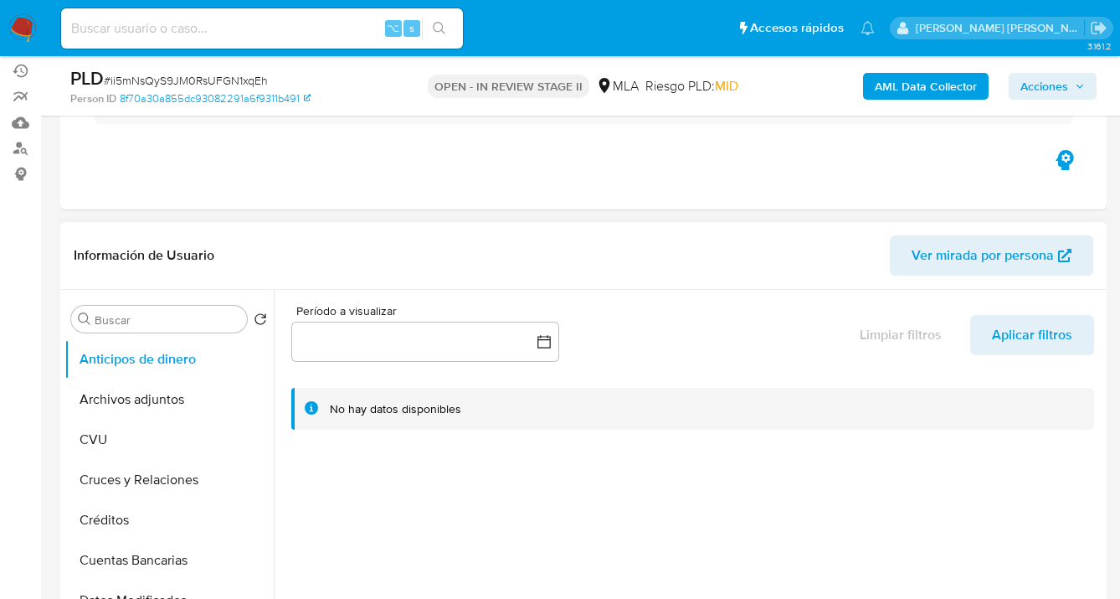
drag, startPoint x: 181, startPoint y: 389, endPoint x: 285, endPoint y: 292, distance: 141.6
click at [181, 389] on button "Archivos adjuntos" at bounding box center [168, 399] width 209 height 40
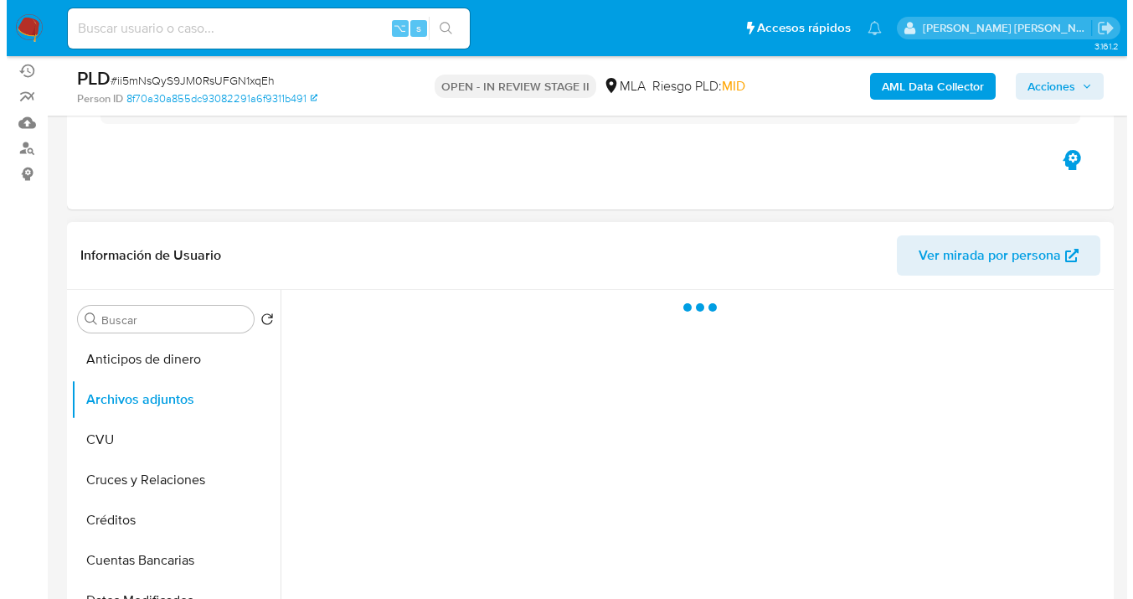
scroll to position [180, 0]
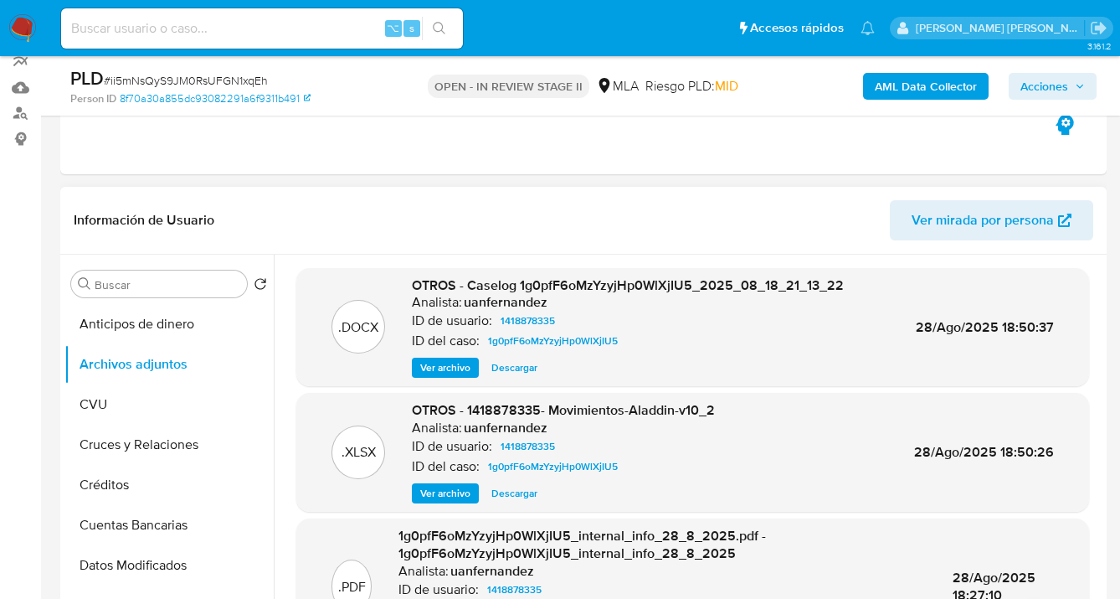
click at [450, 365] on span "Ver archivo" at bounding box center [445, 367] width 50 height 17
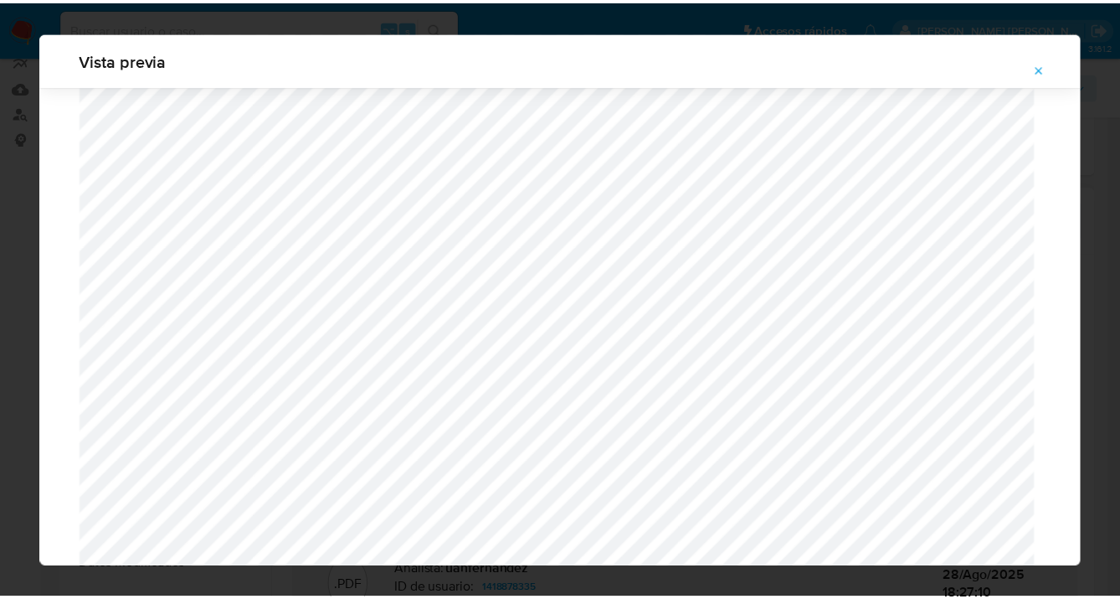
scroll to position [39, 0]
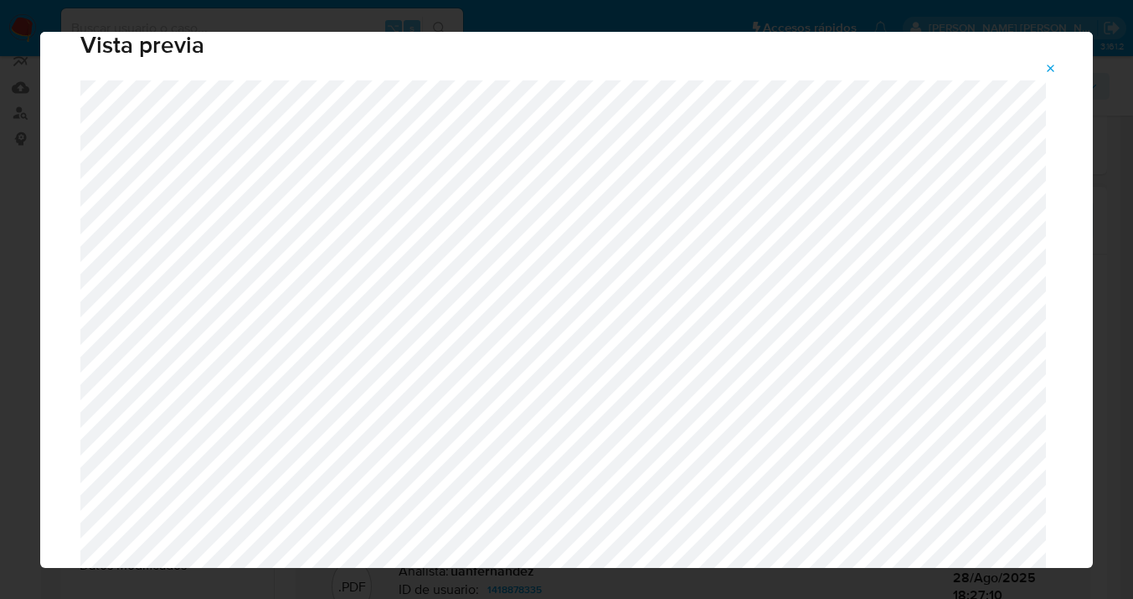
click at [1048, 70] on icon "Attachment preview" at bounding box center [1050, 68] width 13 height 13
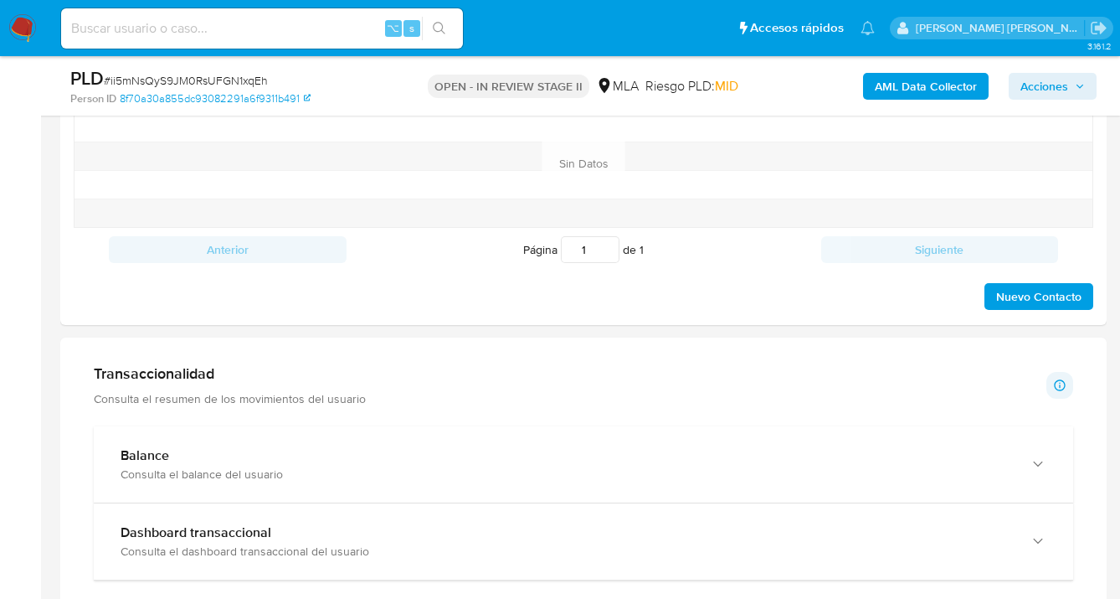
scroll to position [1268, 0]
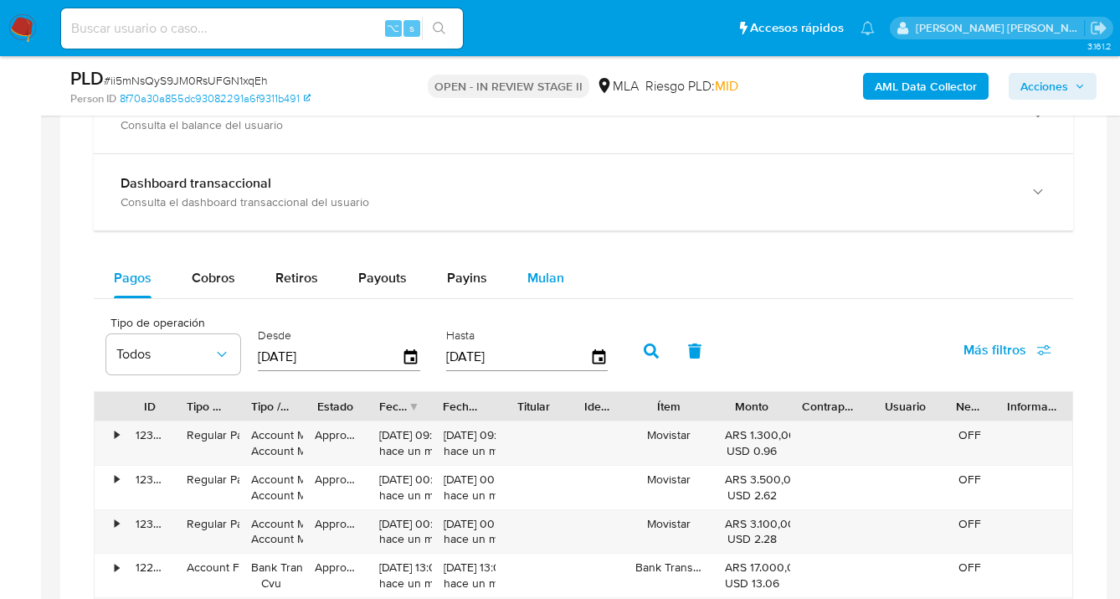
click at [548, 281] on span "Mulan" at bounding box center [546, 277] width 37 height 19
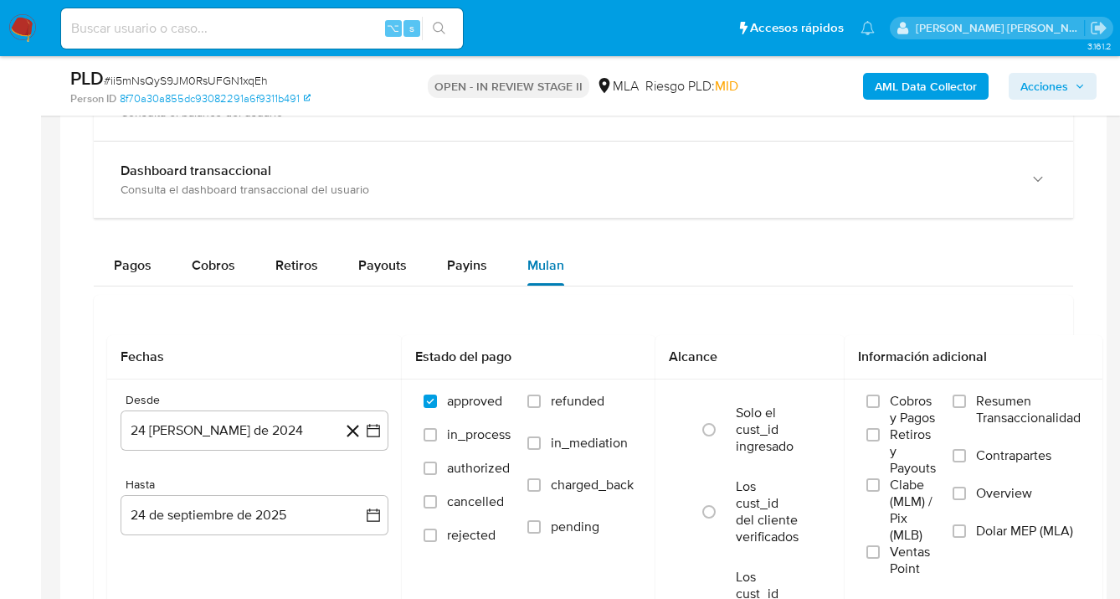
scroll to position [1294, 0]
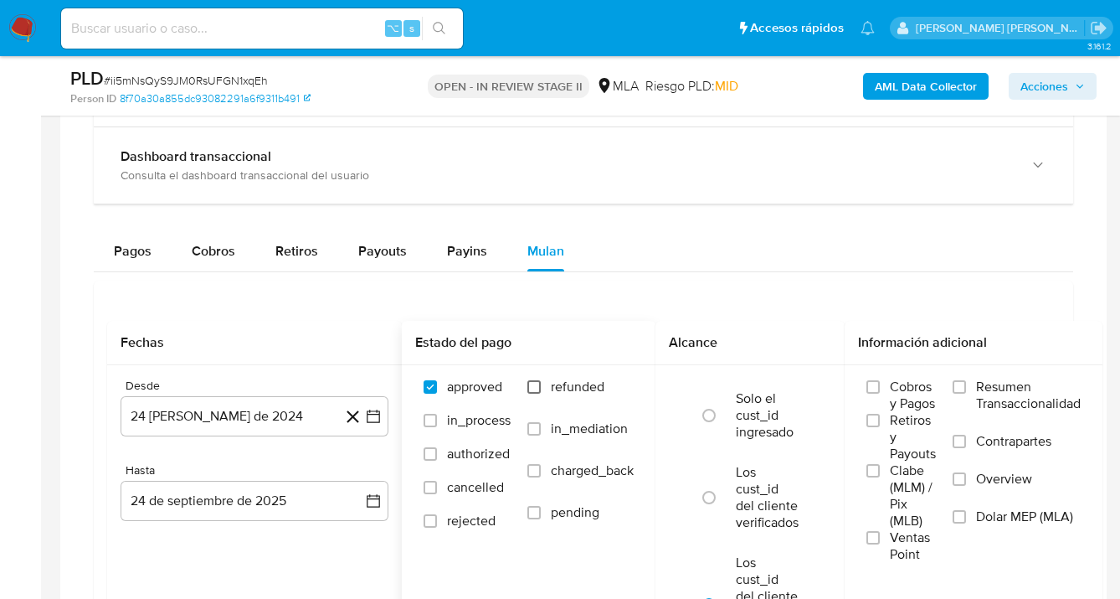
click at [538, 383] on input "refunded" at bounding box center [534, 386] width 13 height 13
checkbox input "true"
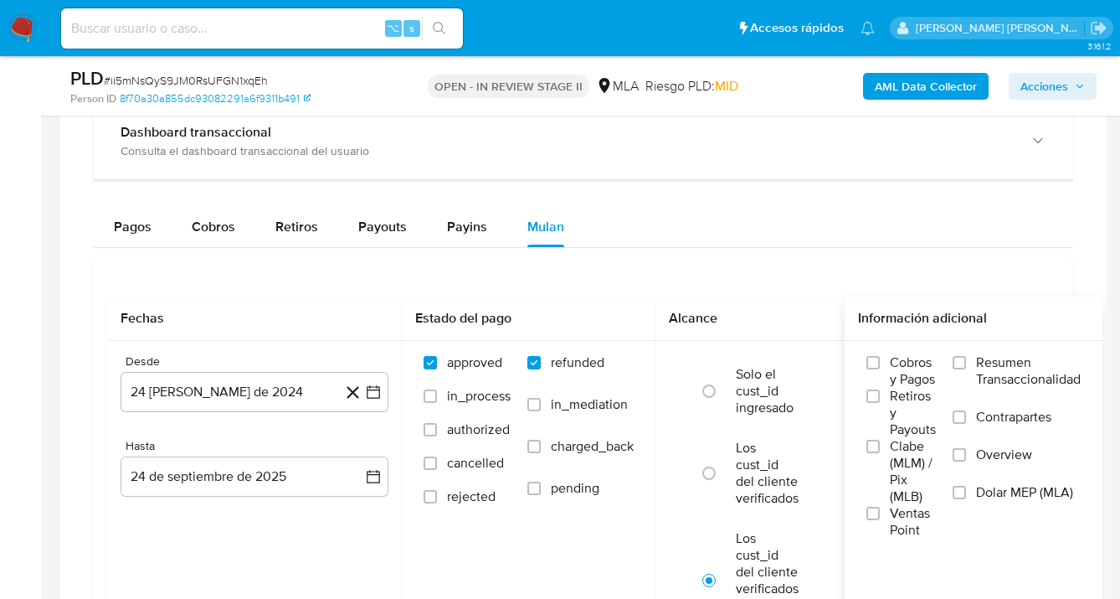
scroll to position [1329, 0]
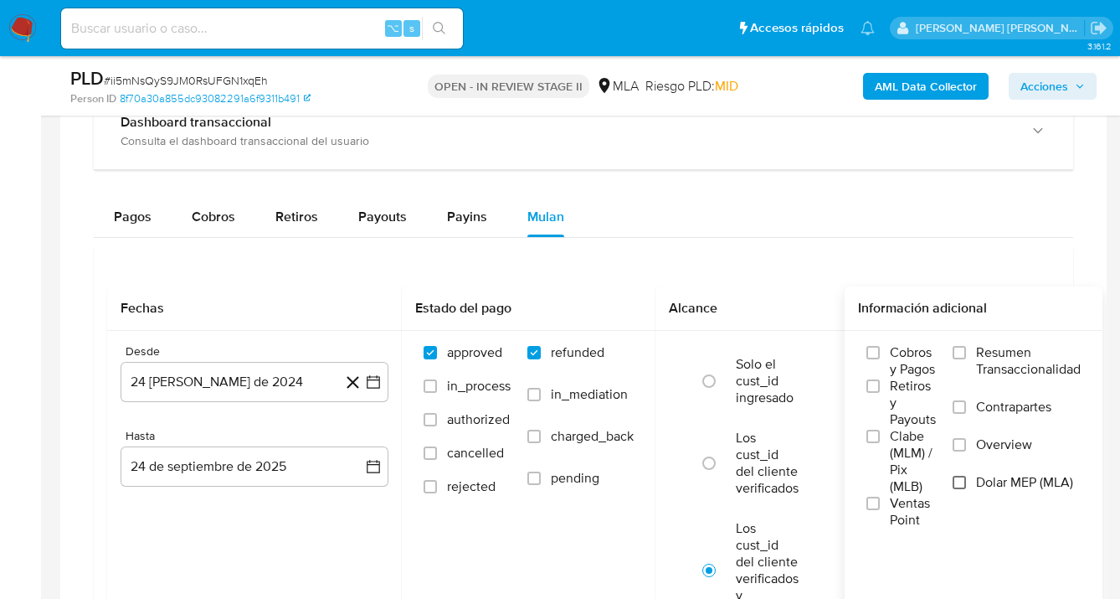
click at [960, 486] on input "Dolar MEP (MLA)" at bounding box center [959, 482] width 13 height 13
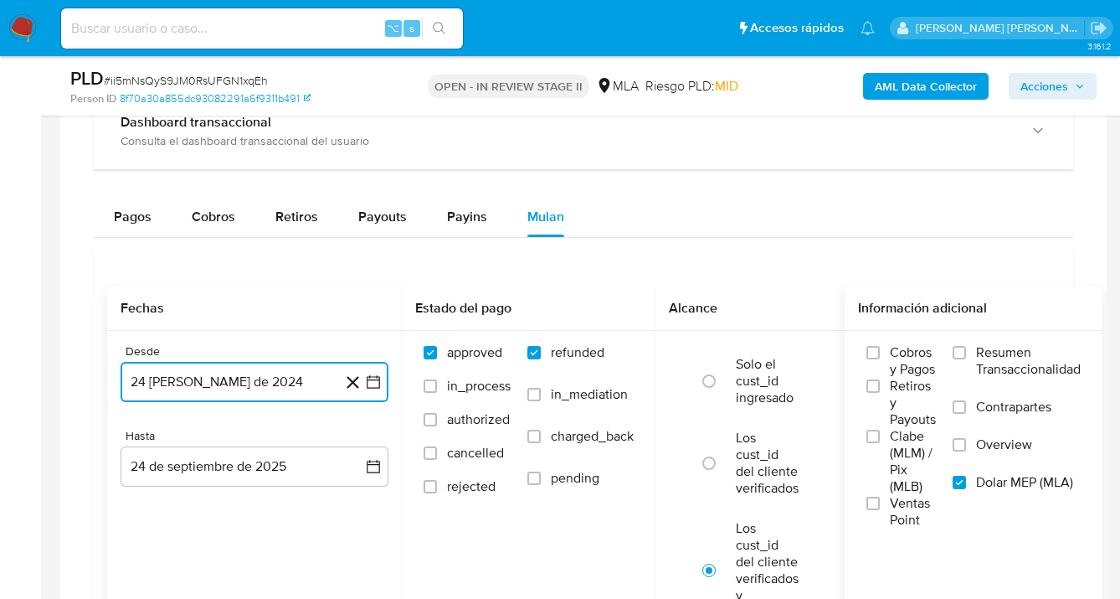
click at [283, 376] on button "24 [PERSON_NAME] de 2024" at bounding box center [255, 382] width 268 height 40
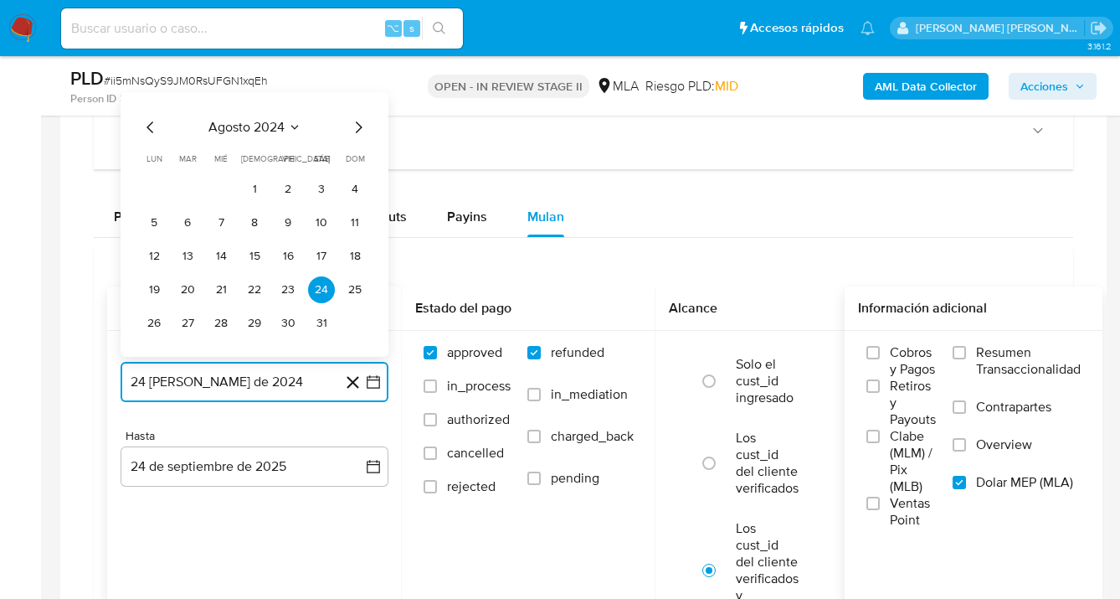
click at [364, 134] on icon "Mes siguiente" at bounding box center [358, 127] width 20 height 20
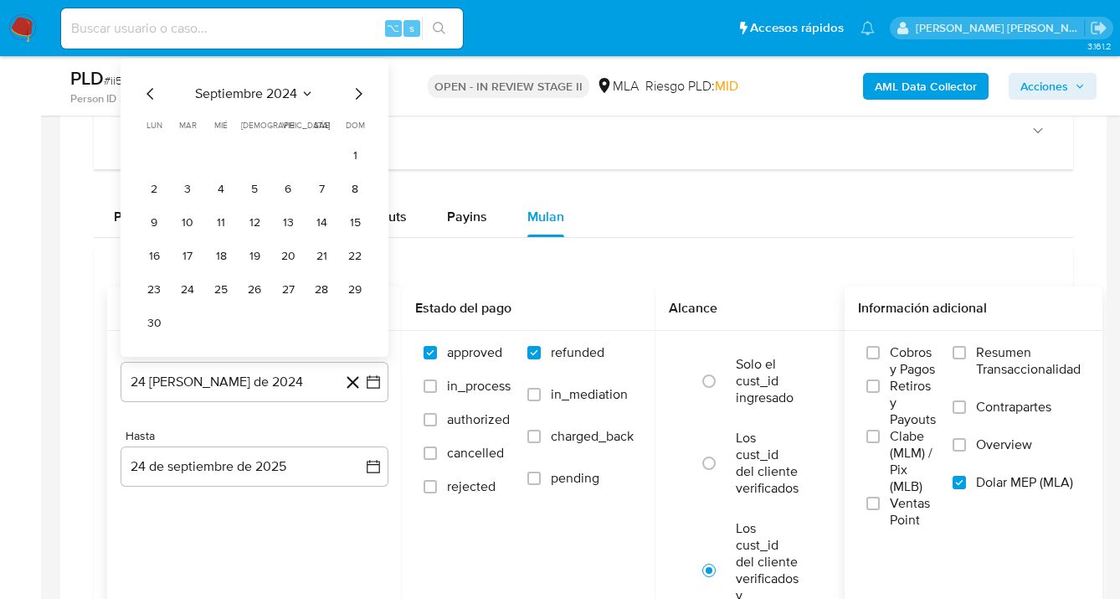
click at [363, 106] on div "septiembre 2024 septiembre 2024 lun lunes mar martes mié miércoles jue jueves v…" at bounding box center [255, 210] width 228 height 253
click at [362, 99] on icon "Mes siguiente" at bounding box center [358, 94] width 20 height 20
click at [365, 134] on icon "Mes siguiente" at bounding box center [358, 127] width 20 height 20
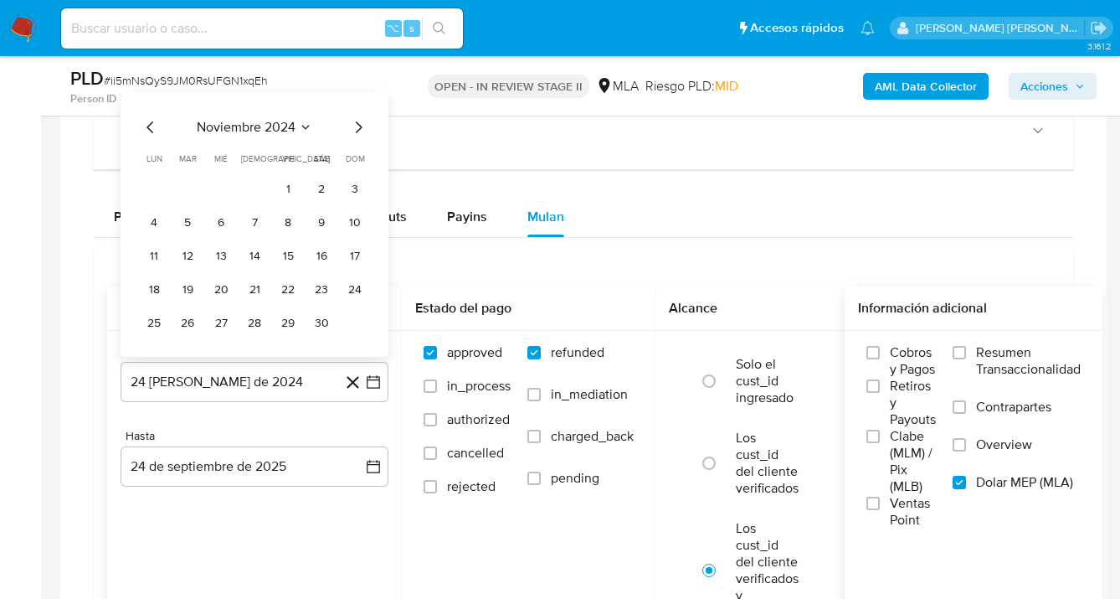
click at [361, 128] on icon "Mes siguiente" at bounding box center [359, 127] width 7 height 12
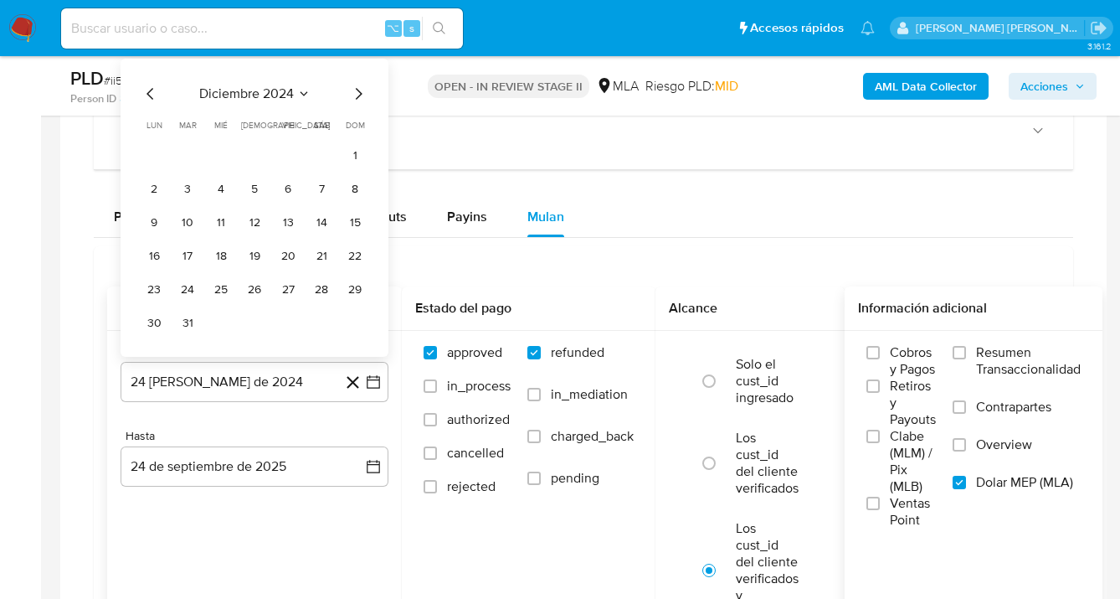
click at [359, 99] on icon "Mes siguiente" at bounding box center [358, 94] width 20 height 20
click at [357, 121] on icon "Mes siguiente" at bounding box center [358, 127] width 20 height 20
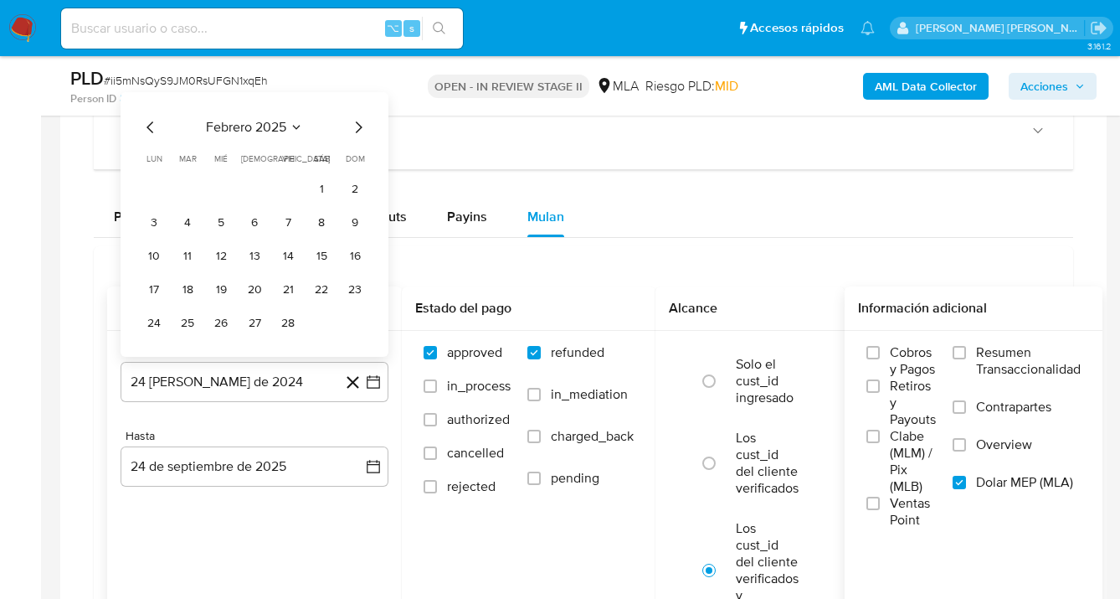
click at [356, 122] on icon "Mes siguiente" at bounding box center [358, 127] width 20 height 20
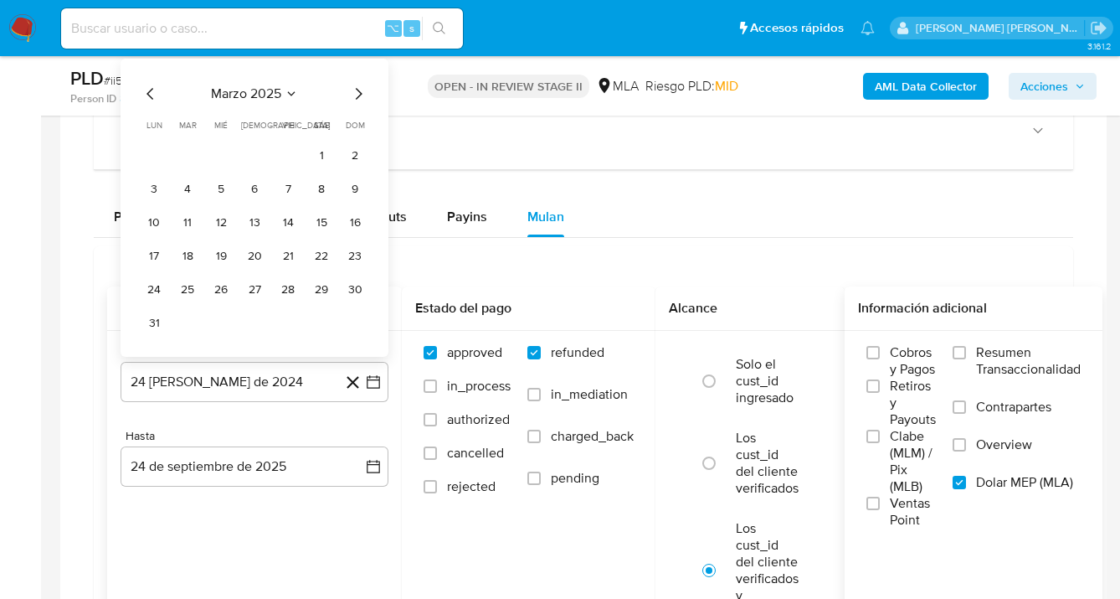
click at [352, 103] on icon "Mes siguiente" at bounding box center [358, 94] width 20 height 20
click at [361, 133] on icon "Mes siguiente" at bounding box center [358, 127] width 20 height 20
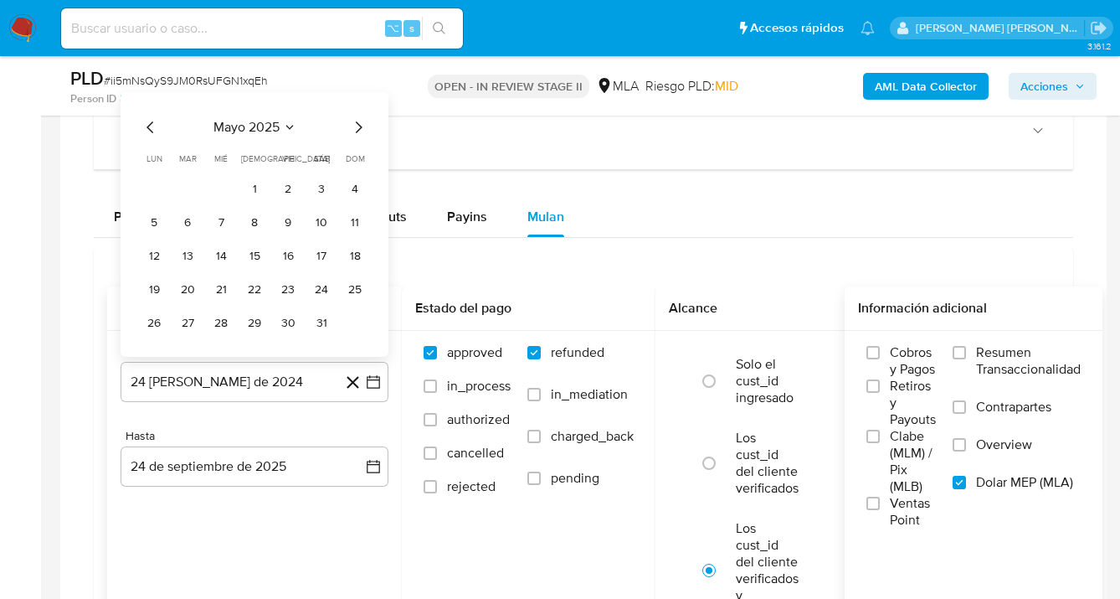
click at [358, 126] on icon "Mes siguiente" at bounding box center [358, 127] width 20 height 20
click at [358, 98] on icon "Mes siguiente" at bounding box center [359, 94] width 7 height 12
click at [358, 127] on icon "Mes siguiente" at bounding box center [358, 127] width 20 height 20
click at [358, 128] on icon "Mes siguiente" at bounding box center [358, 127] width 20 height 20
click at [153, 127] on icon "Mes anterior" at bounding box center [151, 127] width 20 height 20
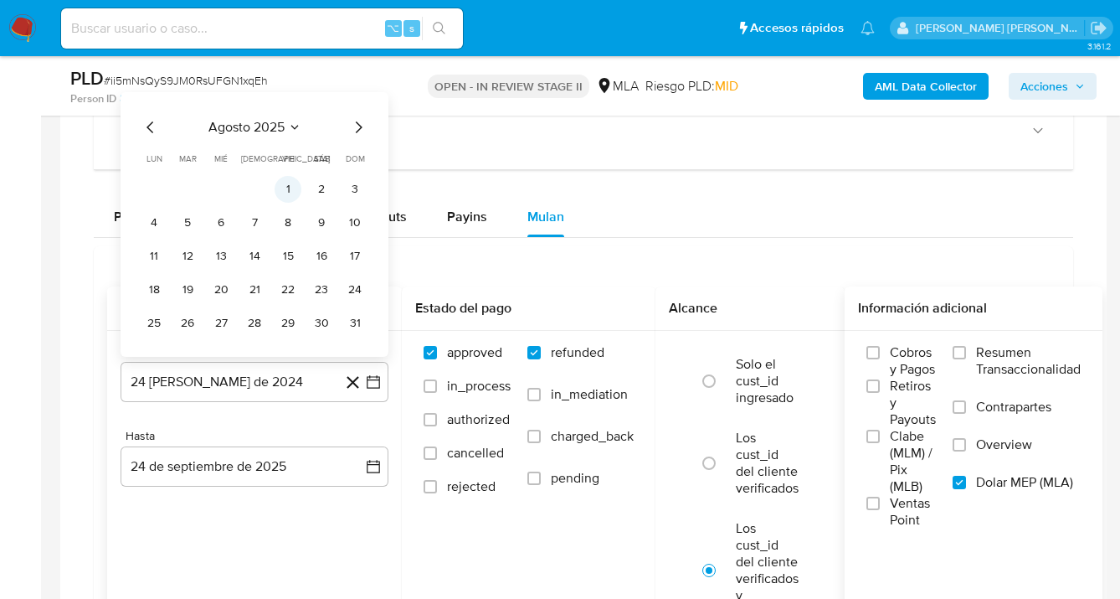
click at [287, 192] on button "1" at bounding box center [288, 189] width 27 height 27
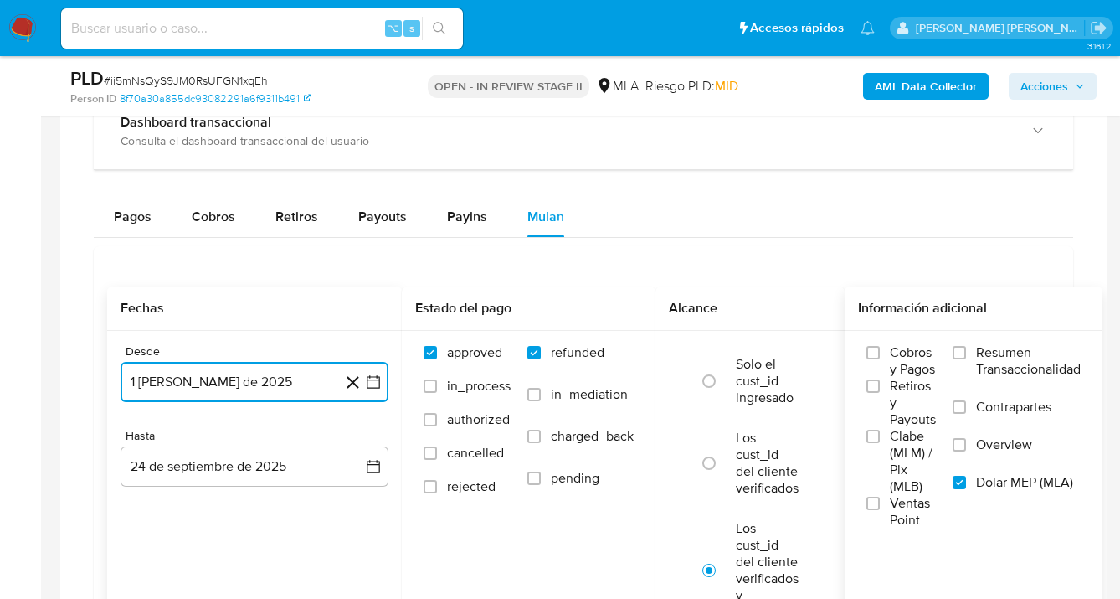
drag, startPoint x: 266, startPoint y: 471, endPoint x: 240, endPoint y: 445, distance: 36.1
click at [266, 471] on button "24 de septiembre de 2025" at bounding box center [255, 466] width 268 height 40
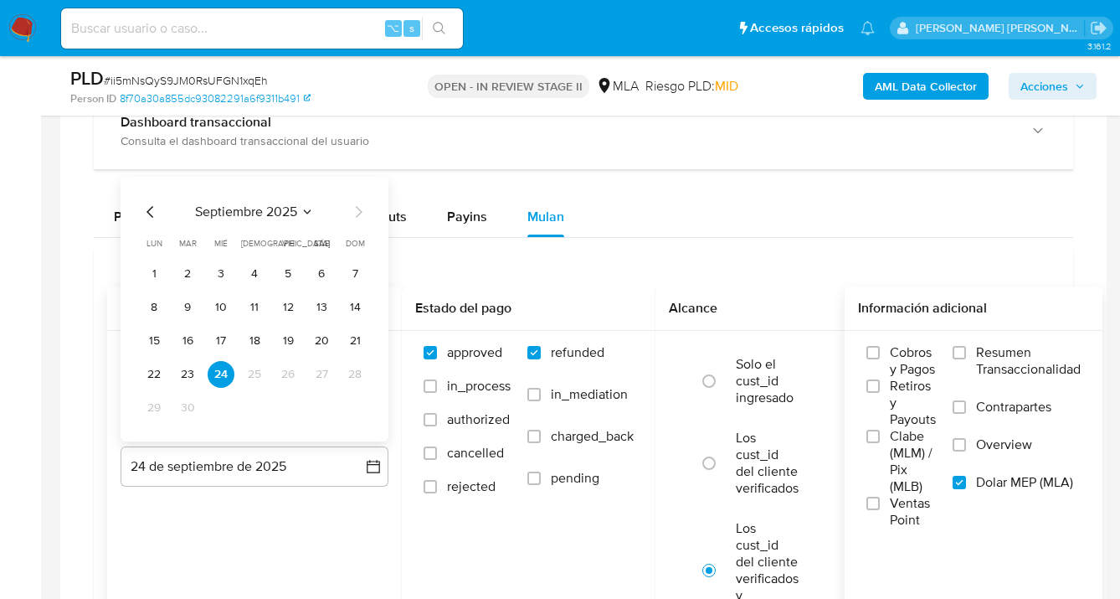
click at [148, 208] on icon "Mes anterior" at bounding box center [151, 212] width 20 height 20
click at [350, 411] on button "31" at bounding box center [355, 407] width 27 height 27
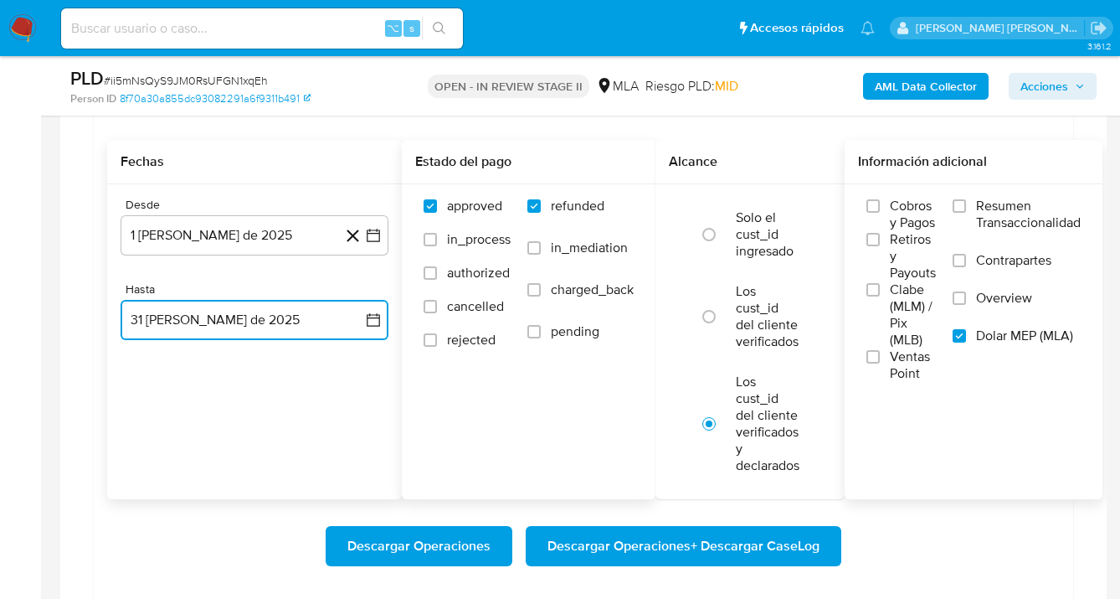
scroll to position [1494, 0]
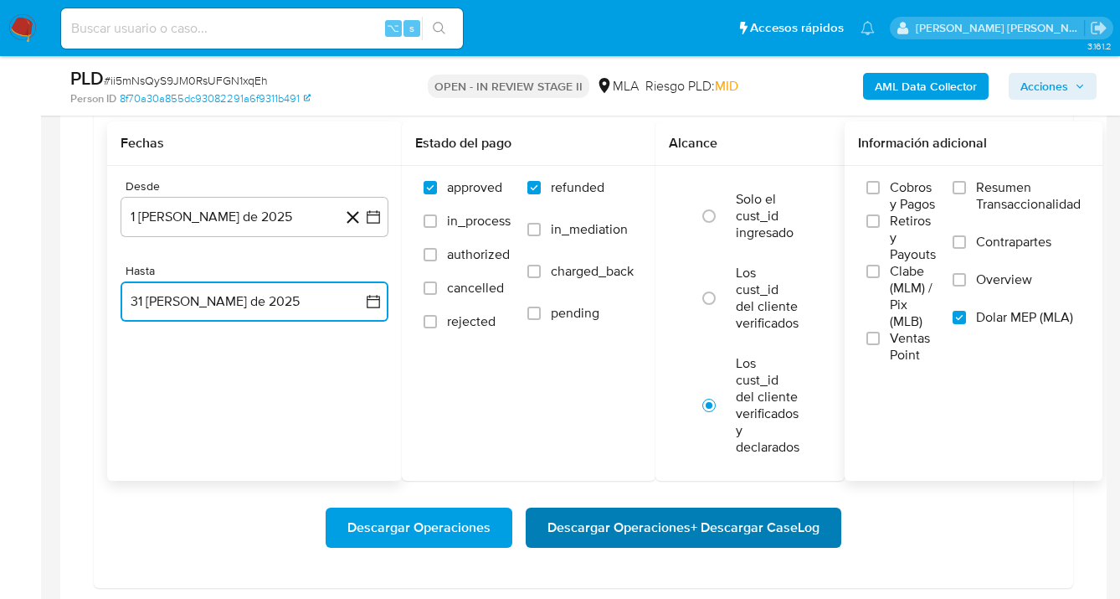
click at [686, 538] on span "Descargar Operaciones + Descargar CaseLog" at bounding box center [684, 527] width 272 height 37
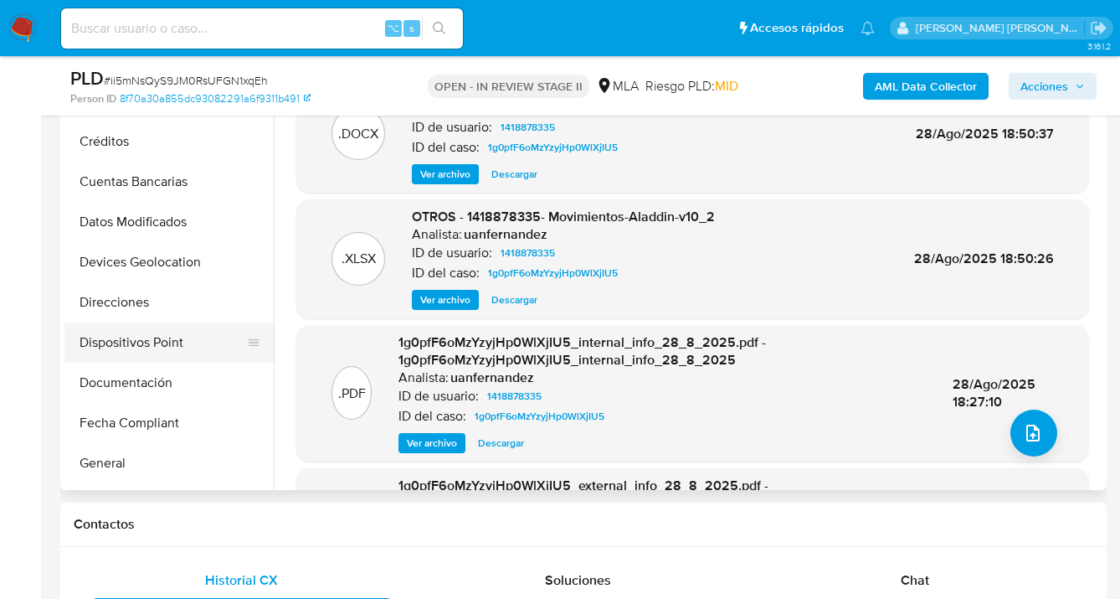
scroll to position [304, 0]
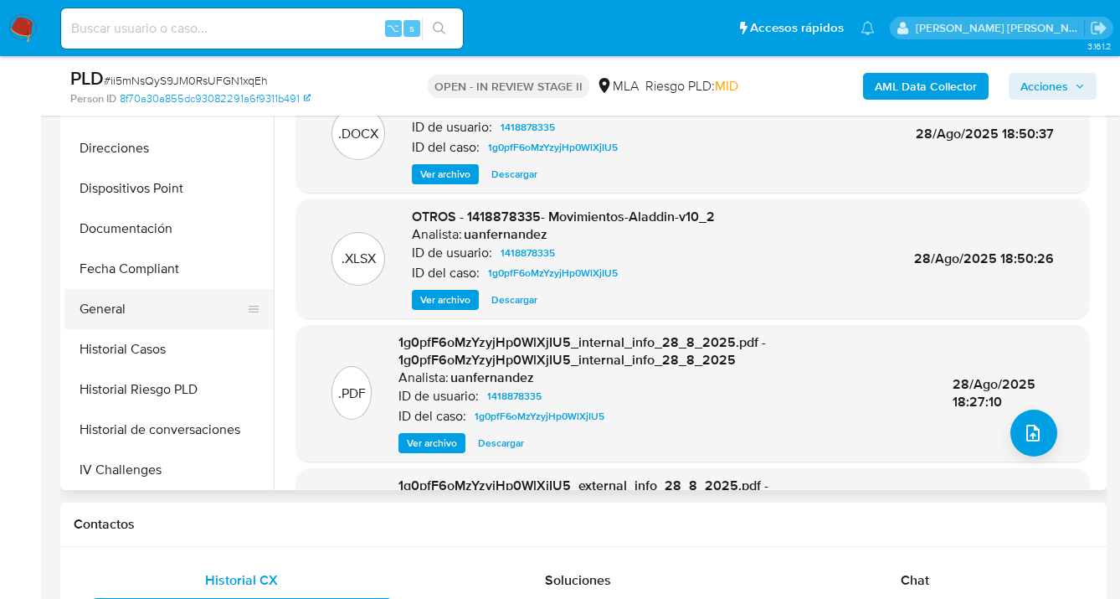
click at [152, 307] on button "General" at bounding box center [162, 309] width 196 height 40
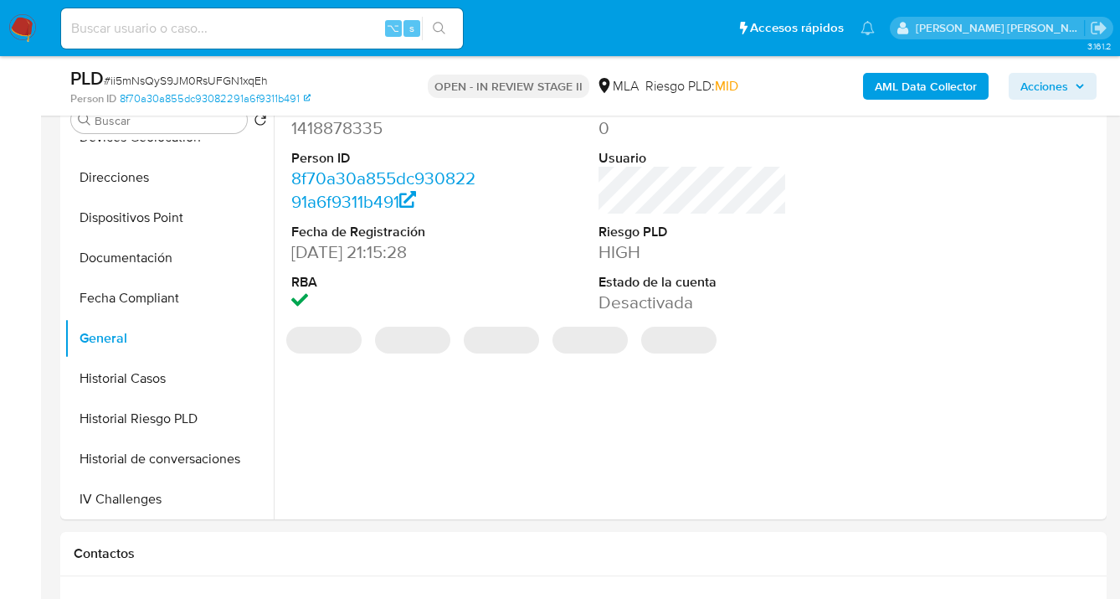
scroll to position [337, 0]
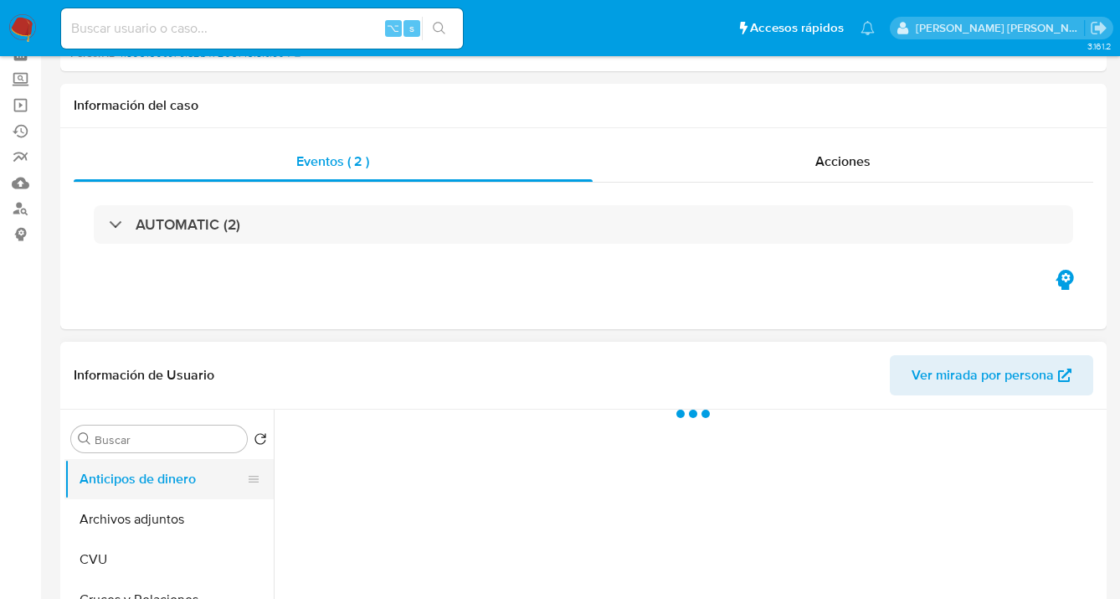
scroll to position [152, 0]
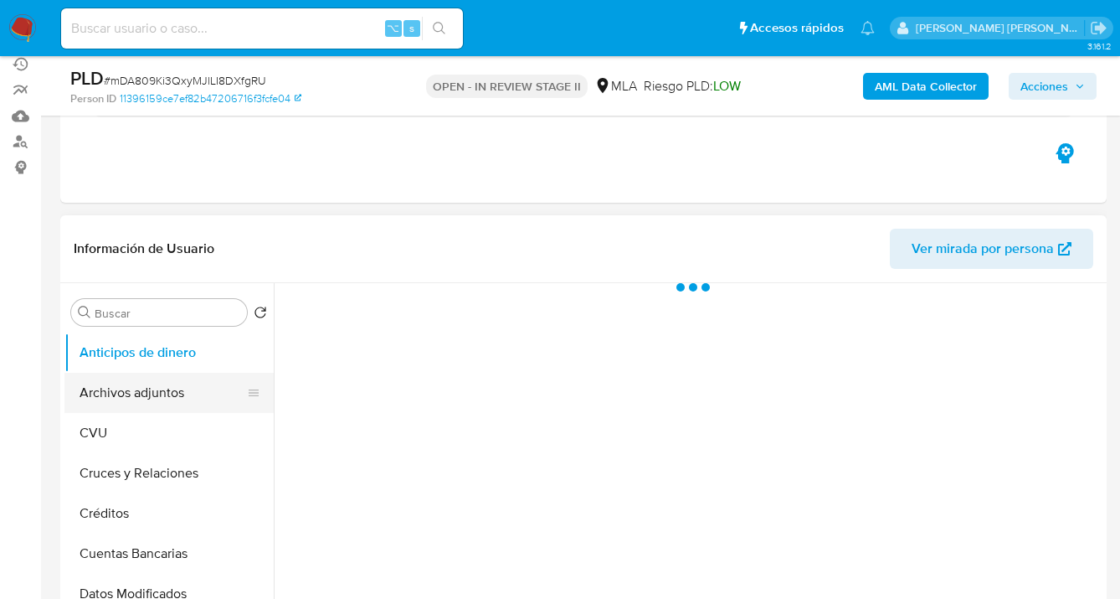
select select "10"
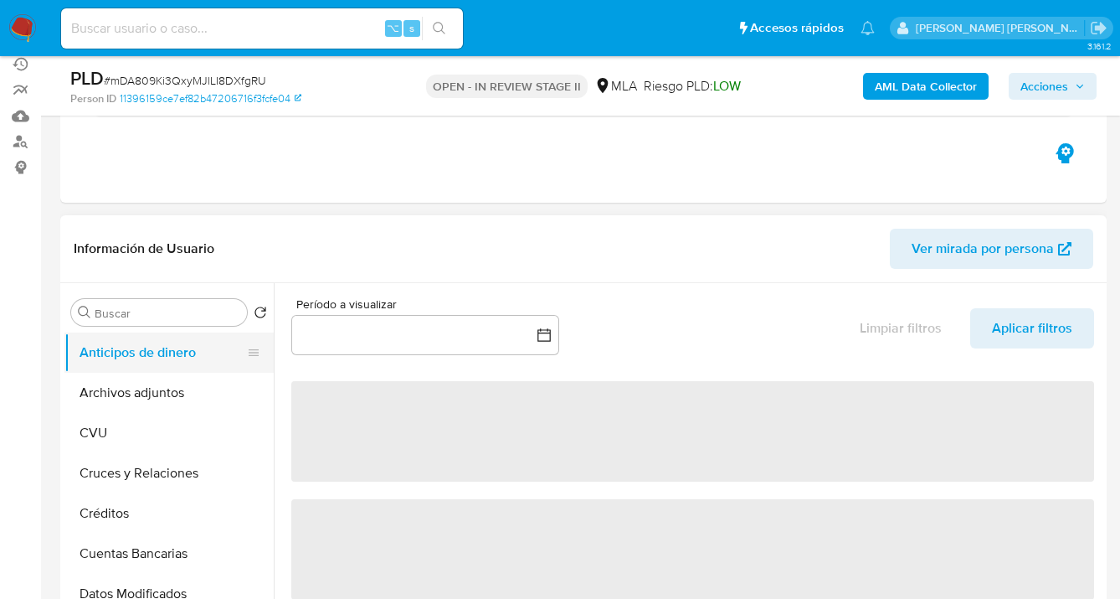
drag, startPoint x: 170, startPoint y: 390, endPoint x: 205, endPoint y: 362, distance: 45.2
click at [172, 389] on button "Archivos adjuntos" at bounding box center [168, 393] width 209 height 40
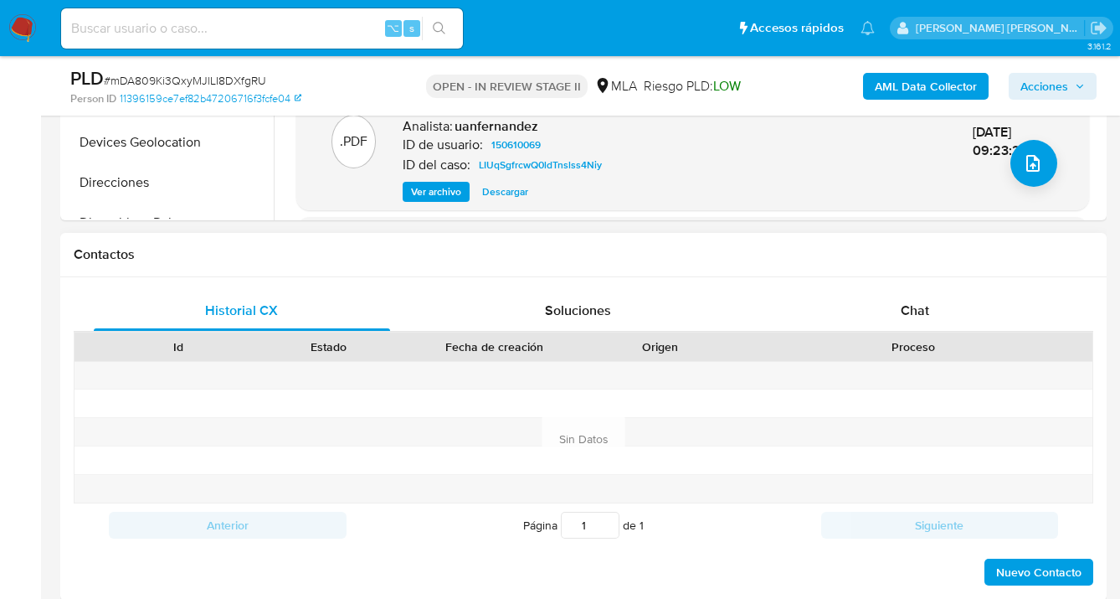
scroll to position [677, 0]
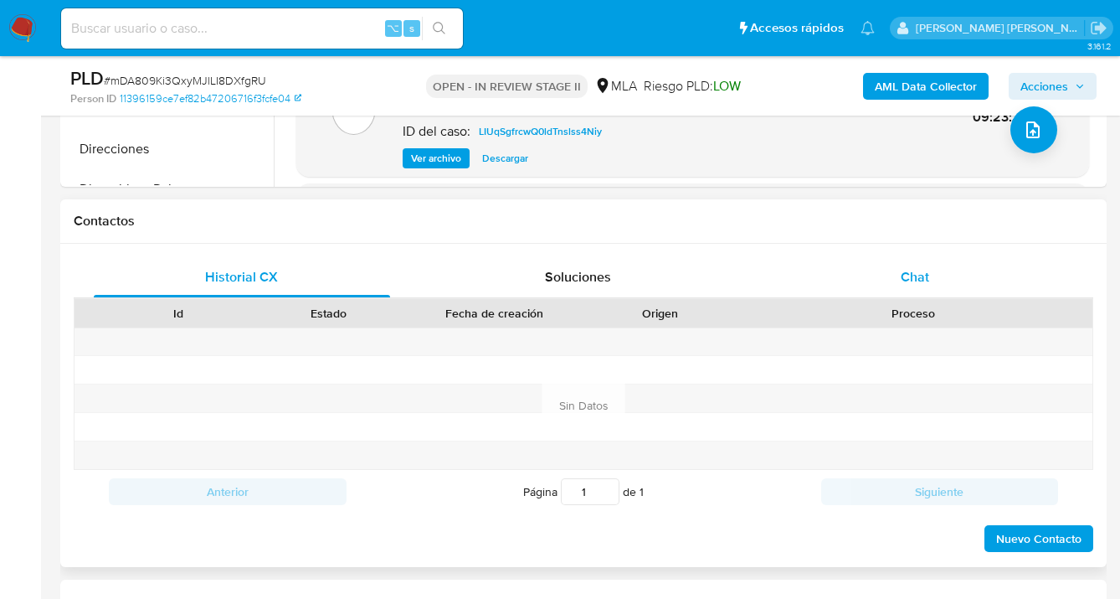
click at [897, 270] on div "Chat" at bounding box center [915, 277] width 296 height 40
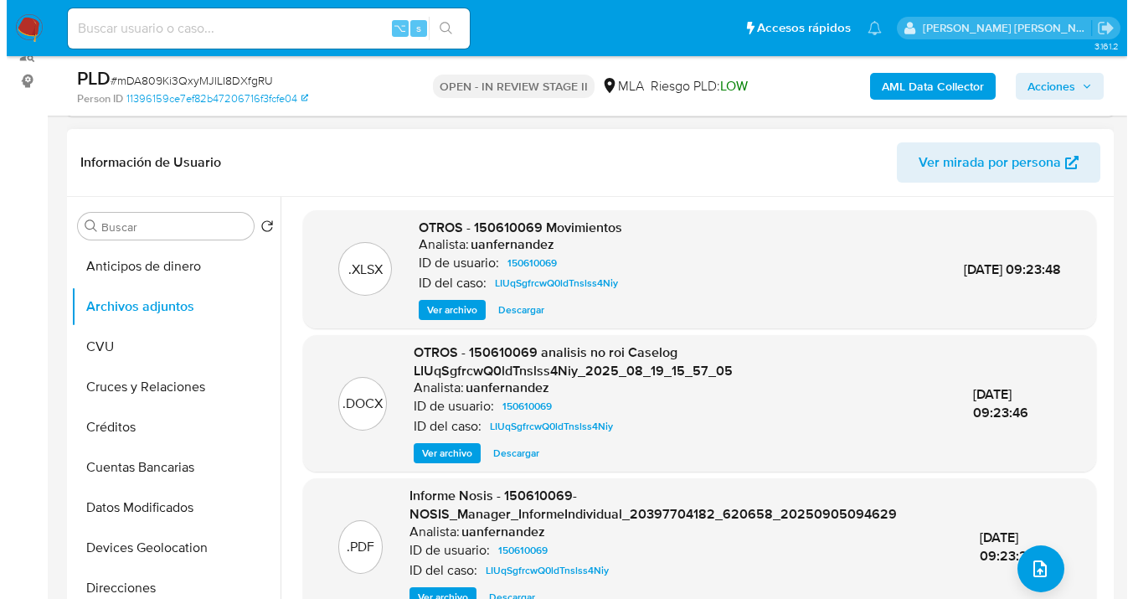
scroll to position [326, 0]
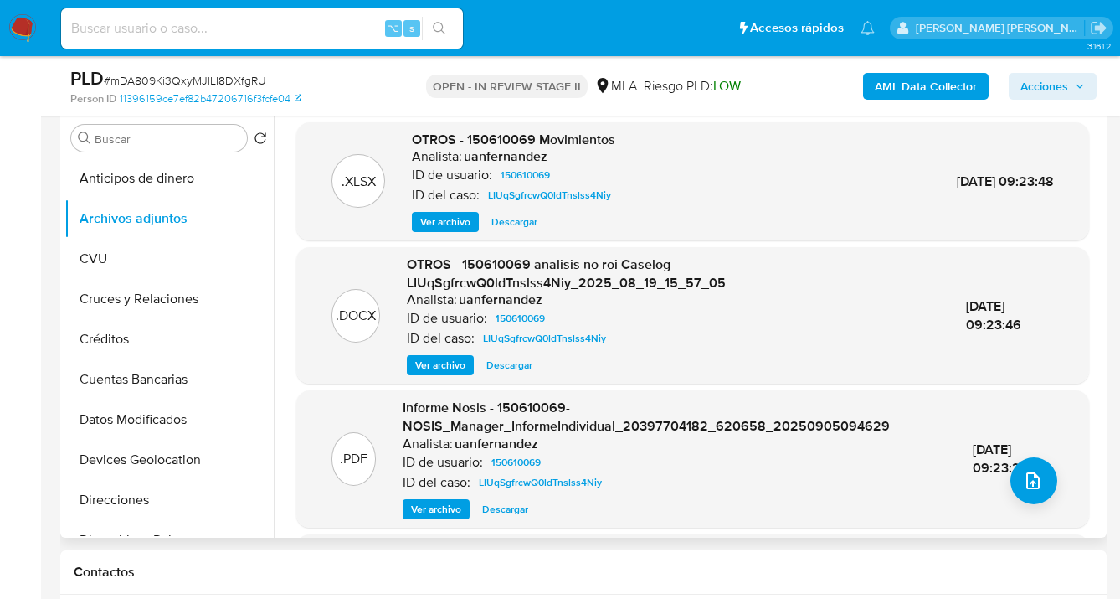
click at [446, 362] on span "Ver archivo" at bounding box center [440, 365] width 50 height 17
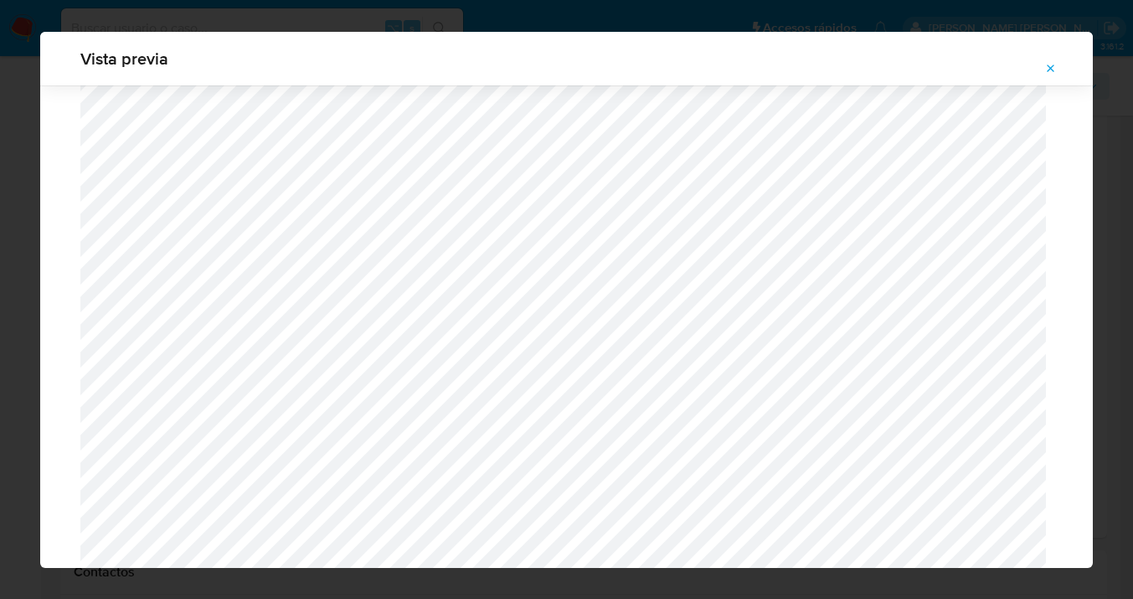
scroll to position [1403, 0]
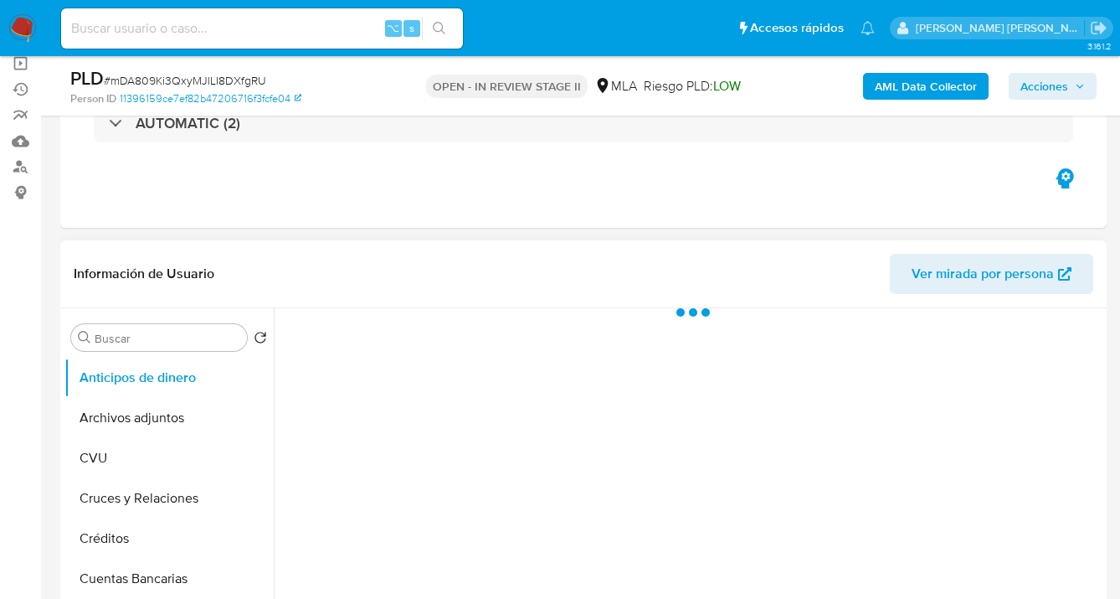
select select "10"
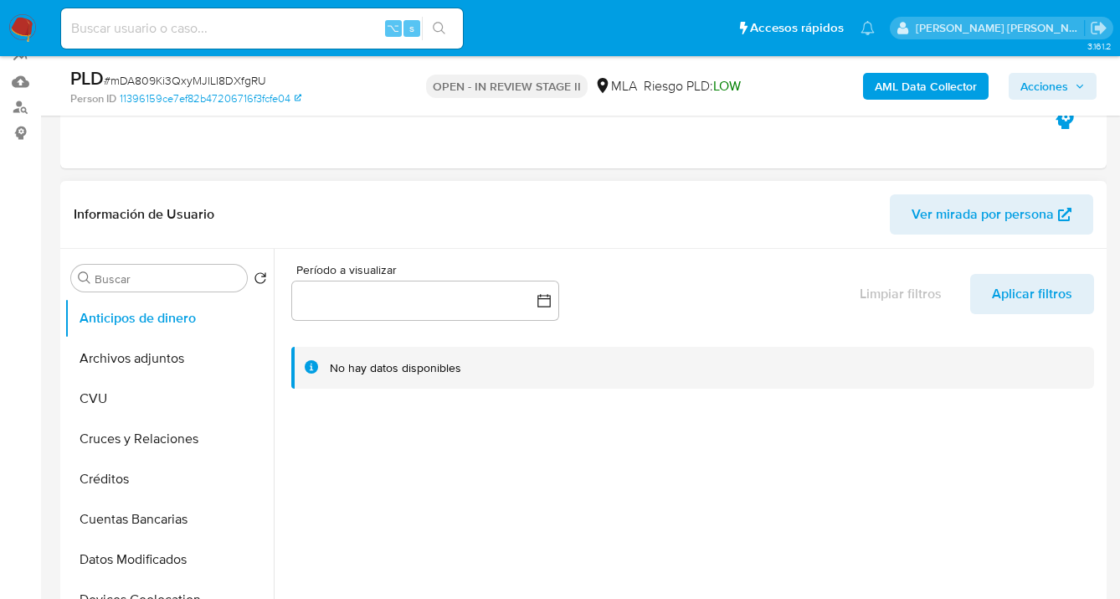
scroll to position [209, 0]
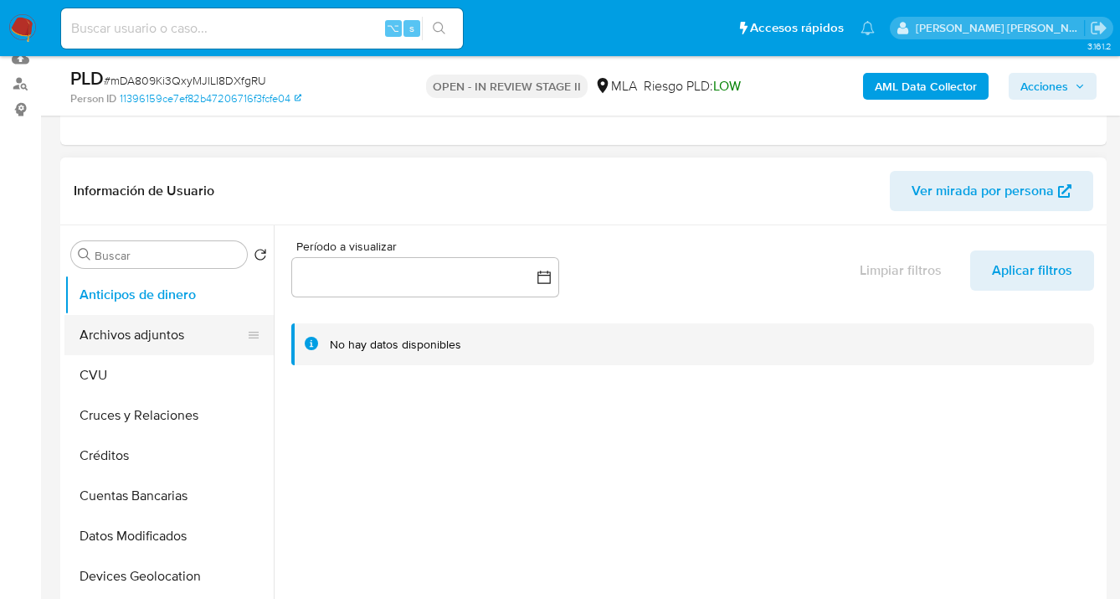
click at [191, 327] on button "Archivos adjuntos" at bounding box center [162, 335] width 196 height 40
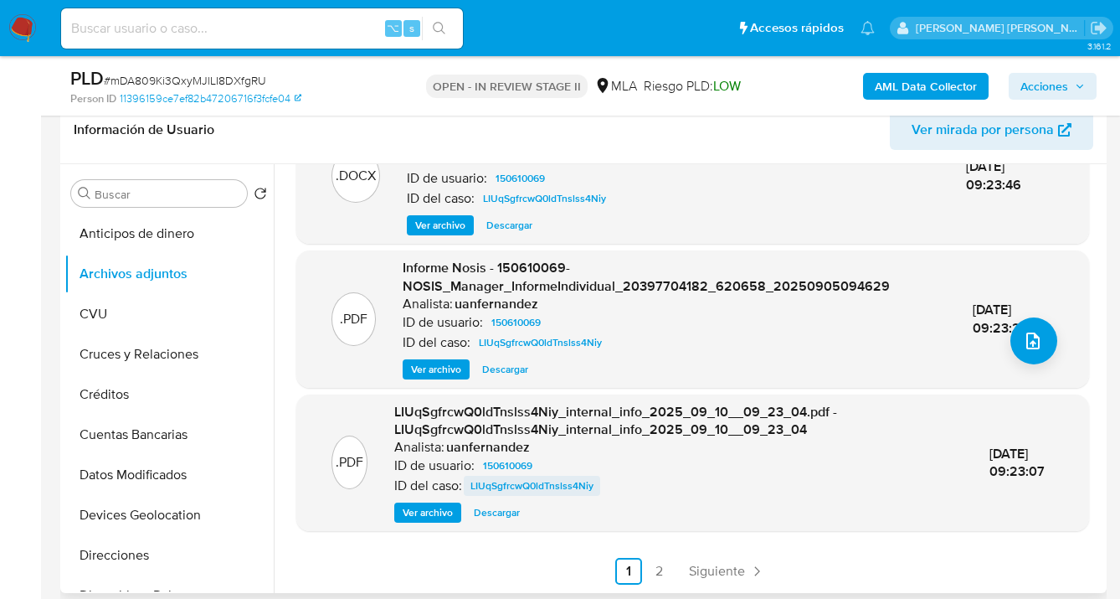
scroll to position [306, 0]
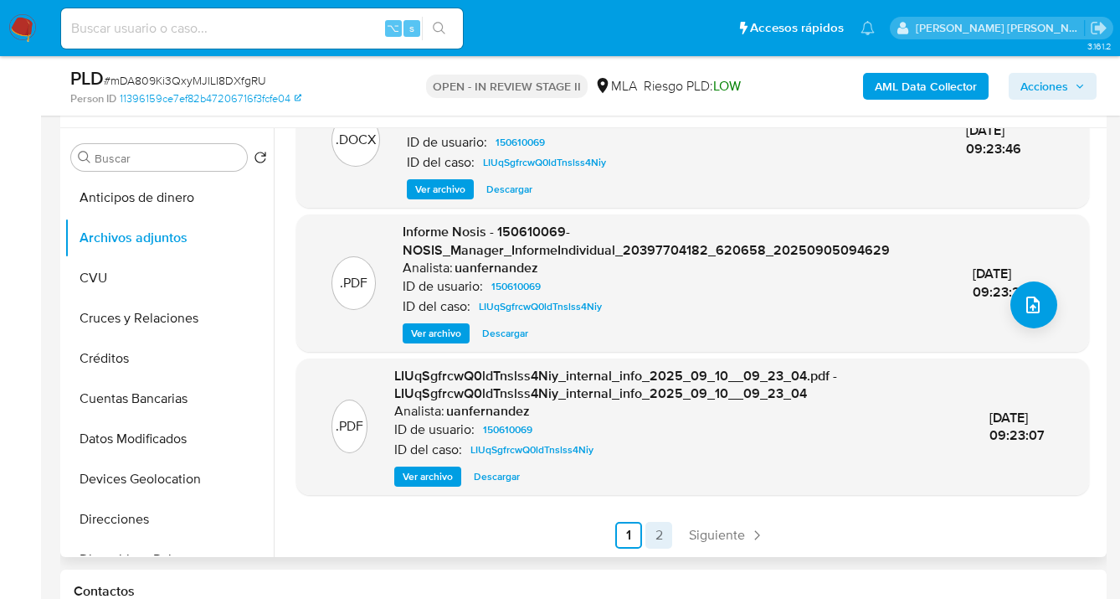
click at [657, 534] on link "2" at bounding box center [659, 535] width 27 height 27
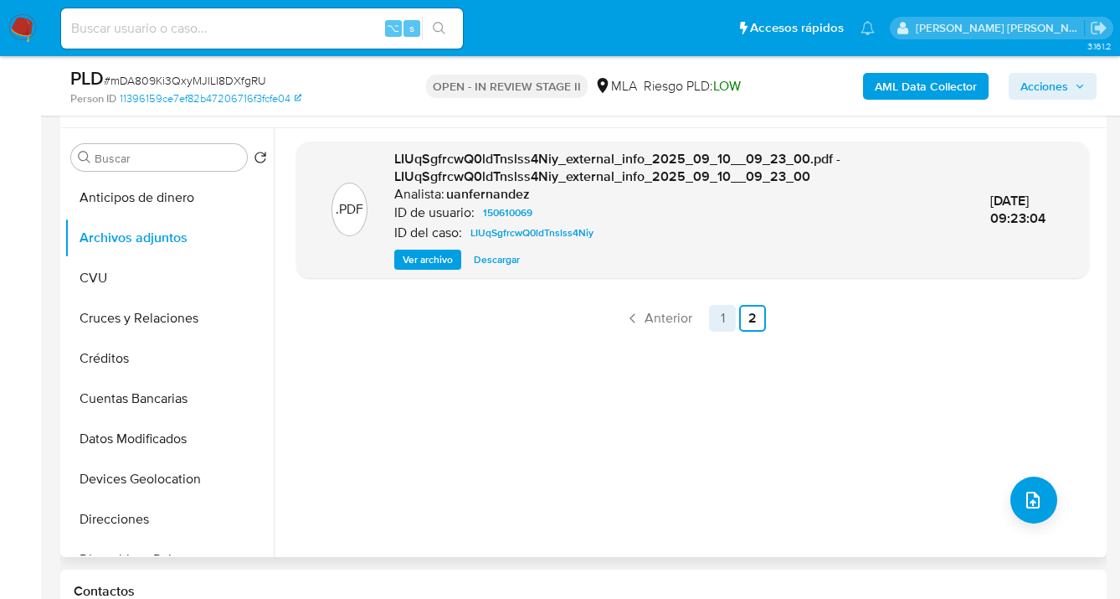
click at [722, 320] on link "1" at bounding box center [722, 318] width 27 height 27
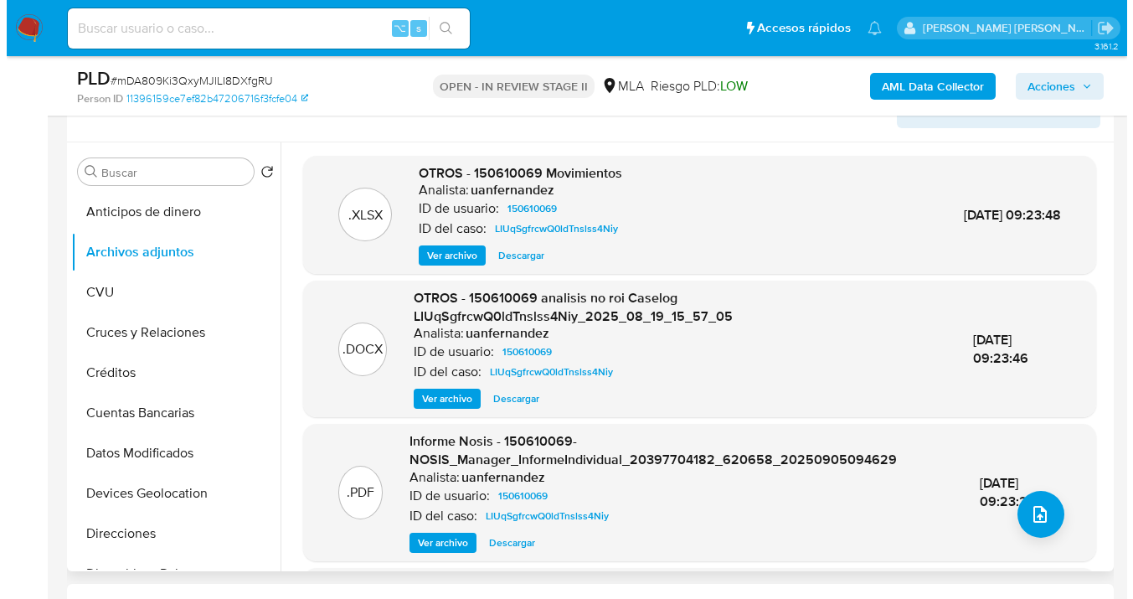
scroll to position [275, 0]
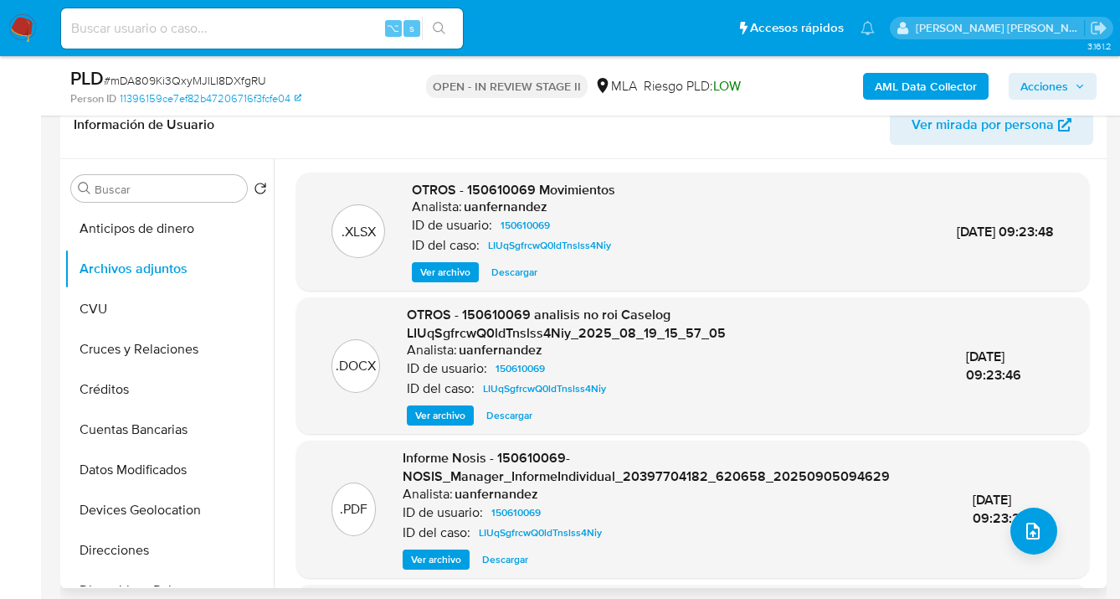
click at [452, 413] on span "Ver archivo" at bounding box center [440, 415] width 50 height 17
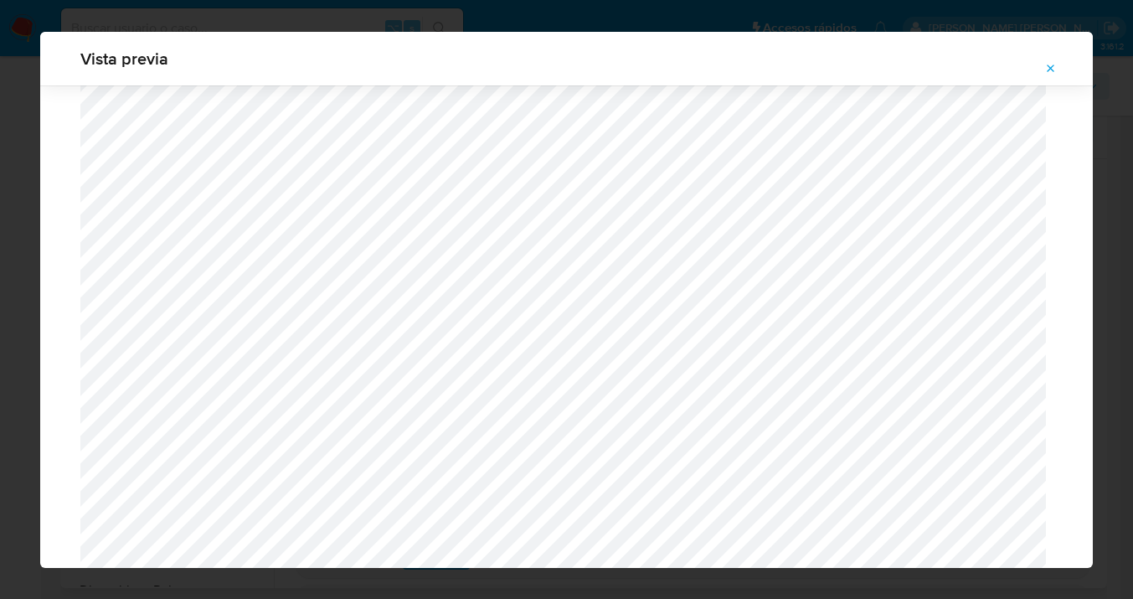
scroll to position [677, 0]
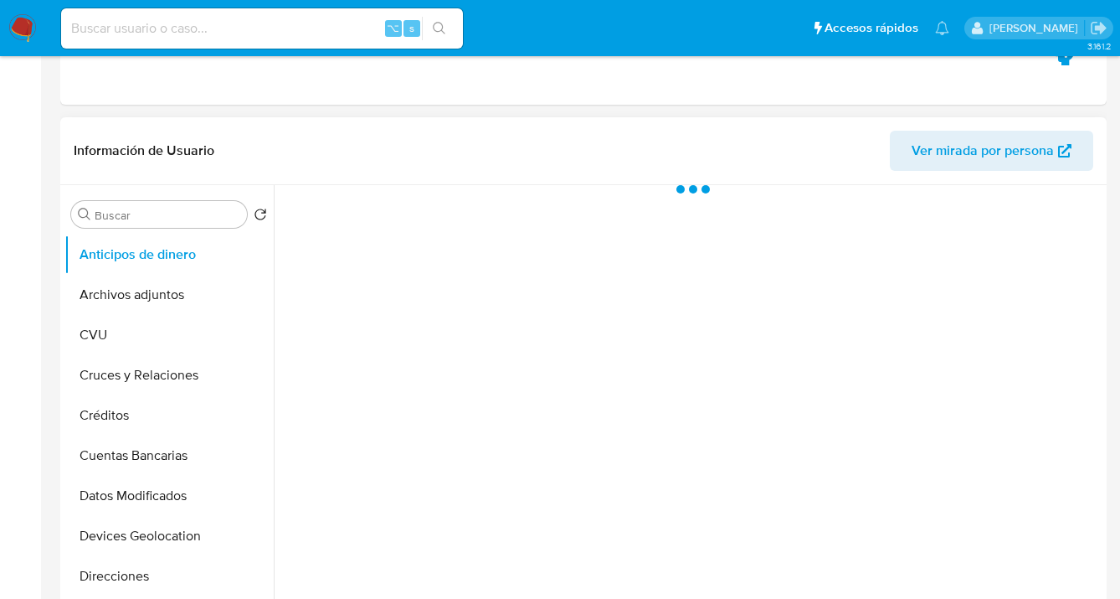
select select "10"
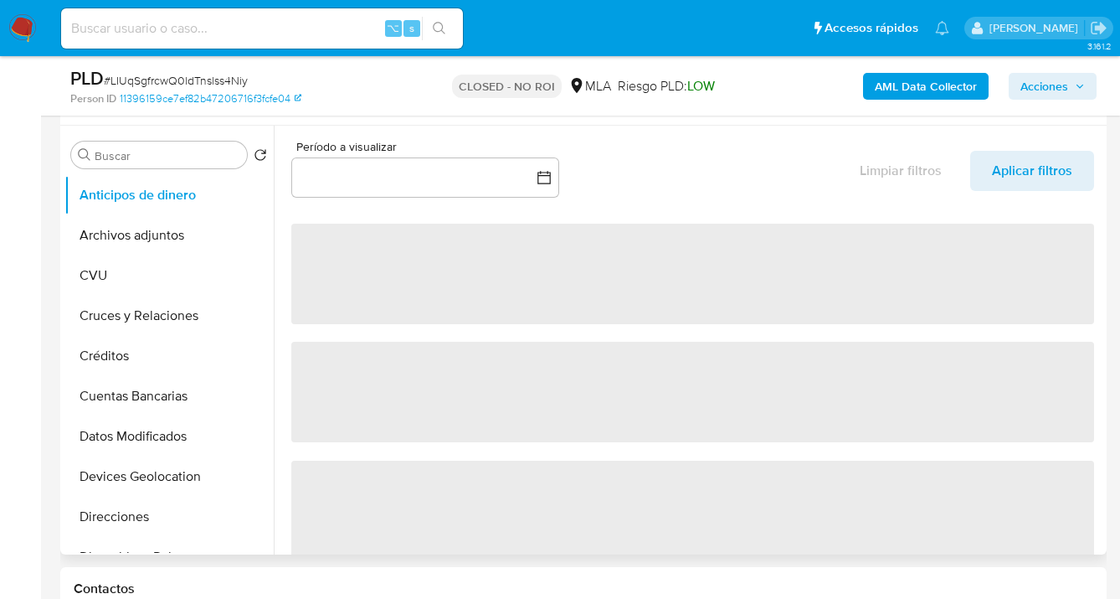
scroll to position [577, 0]
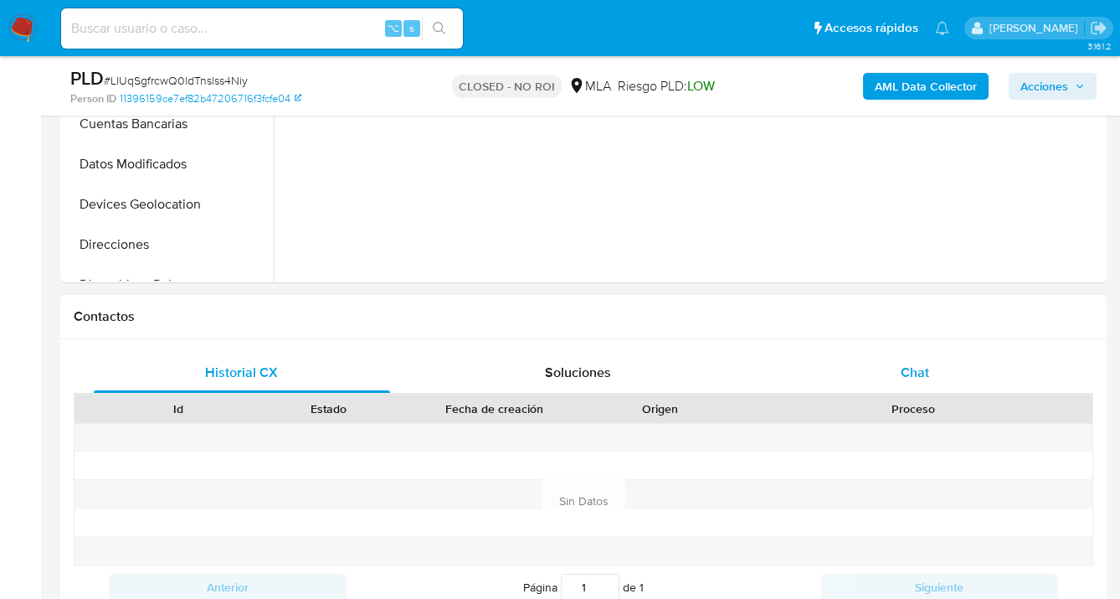
drag, startPoint x: 920, startPoint y: 366, endPoint x: 917, endPoint y: 353, distance: 13.8
click at [920, 367] on span "Chat" at bounding box center [915, 372] width 28 height 19
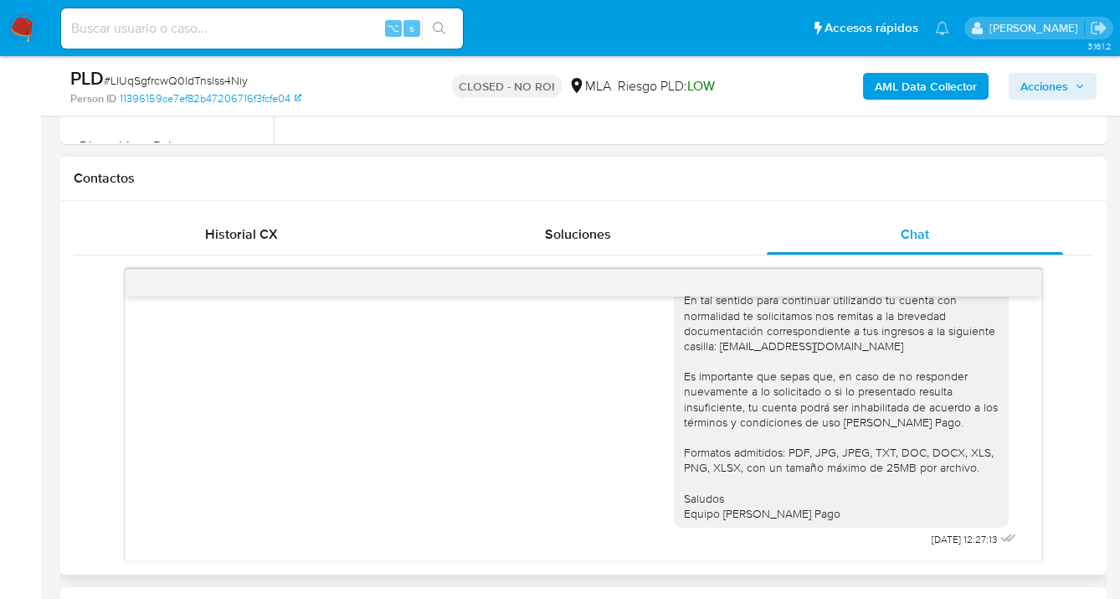
scroll to position [0, 0]
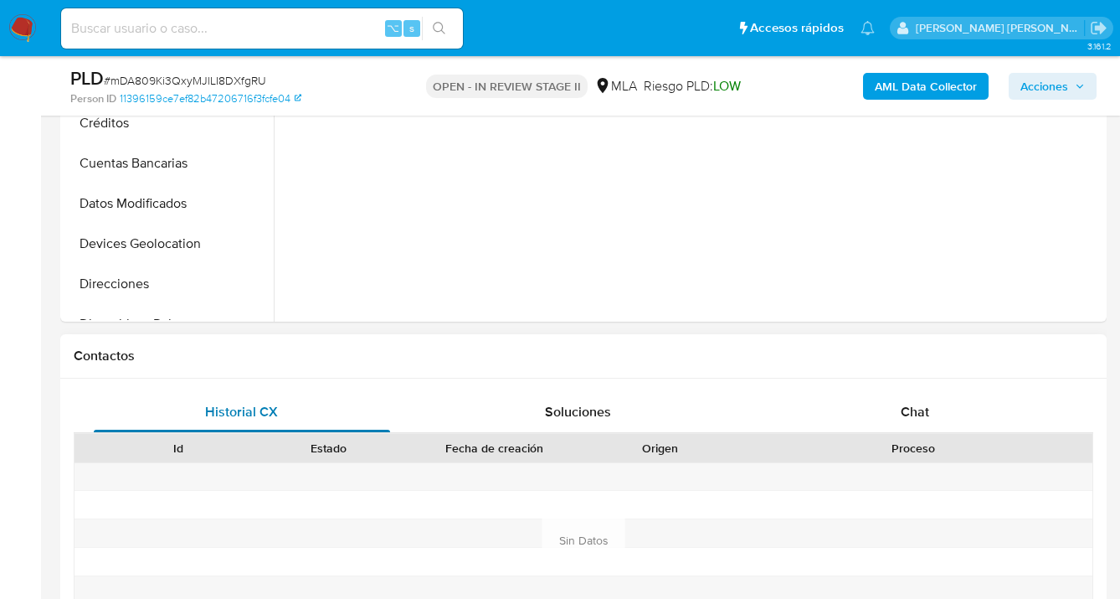
select select "10"
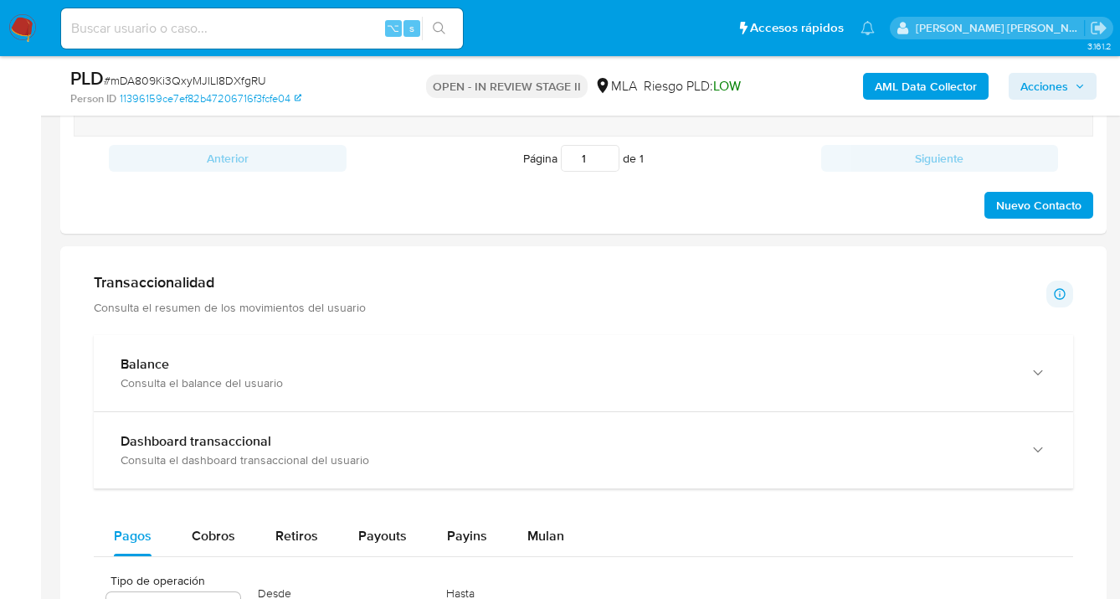
scroll to position [1083, 0]
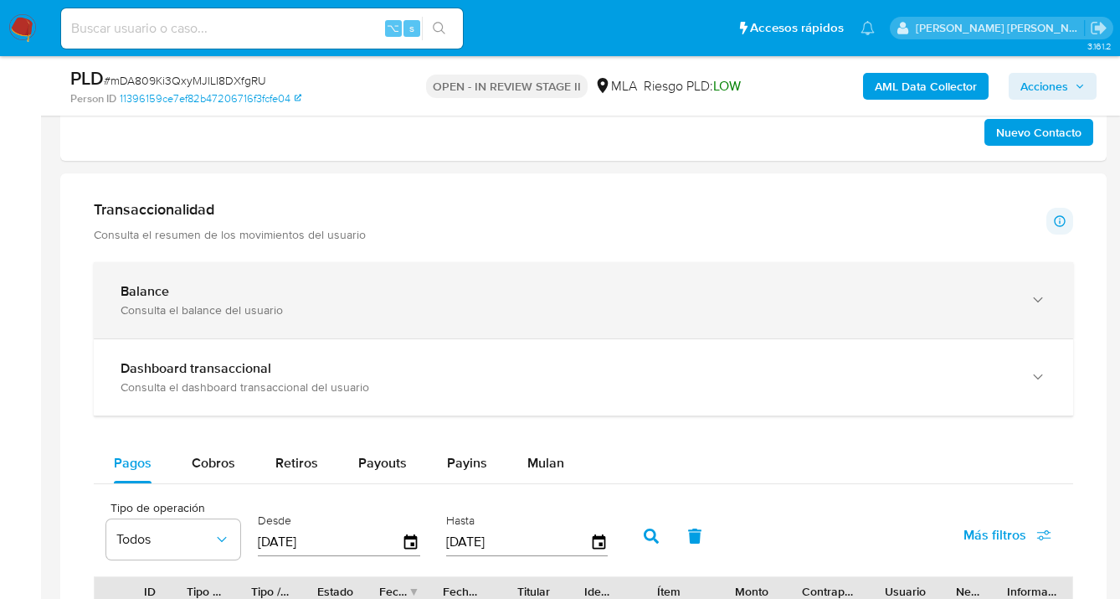
click at [1048, 313] on div "Balance Consulta el balance del usuario" at bounding box center [584, 300] width 980 height 76
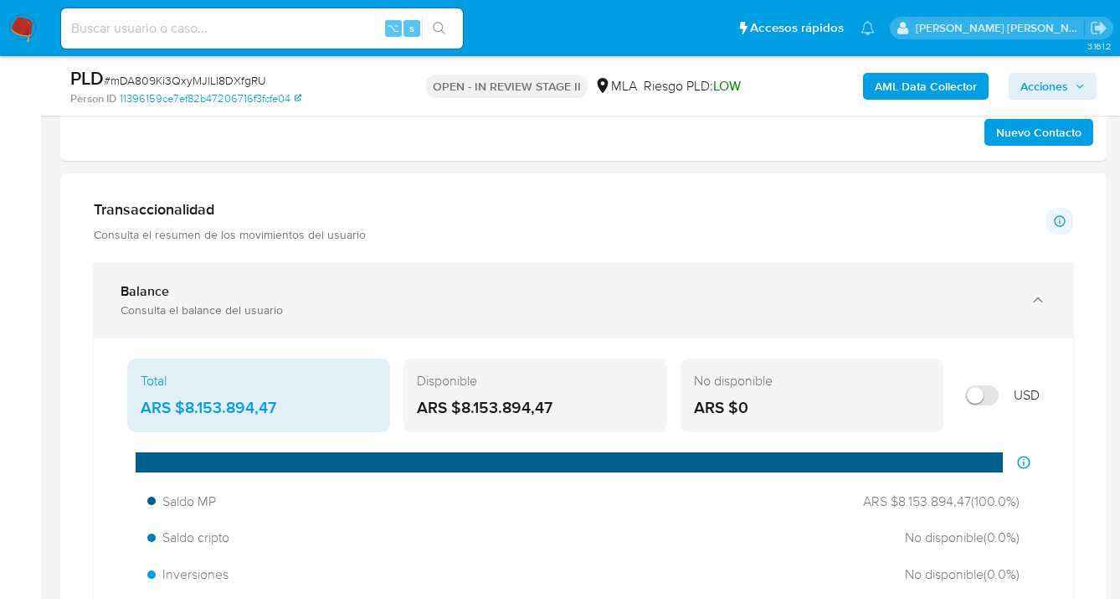
click at [1046, 308] on icon "button" at bounding box center [1038, 299] width 17 height 17
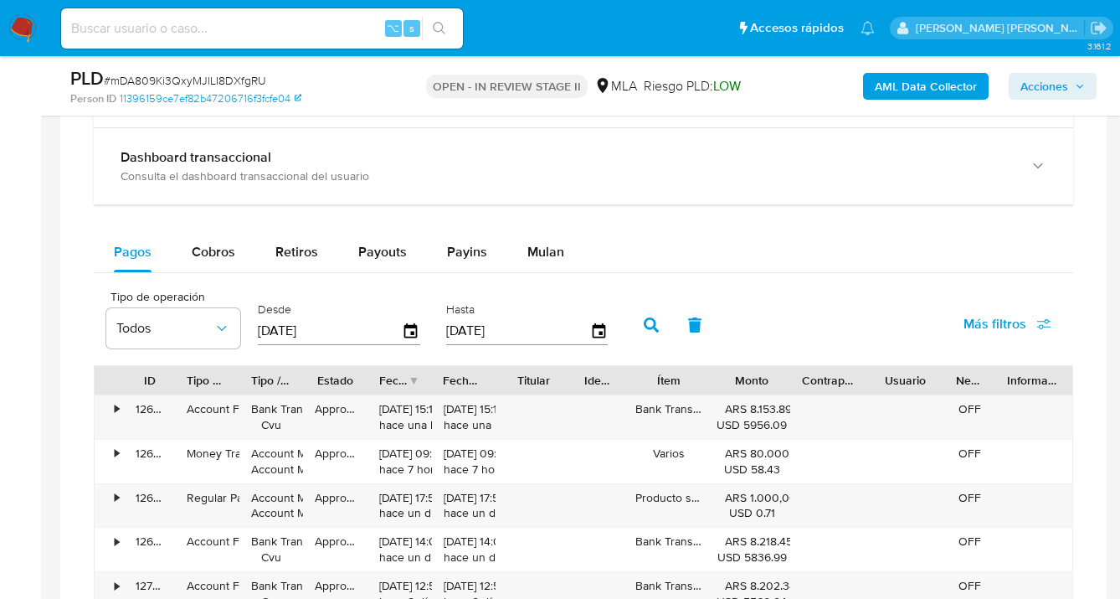
scroll to position [1296, 0]
click at [547, 244] on span "Mulan" at bounding box center [546, 248] width 37 height 19
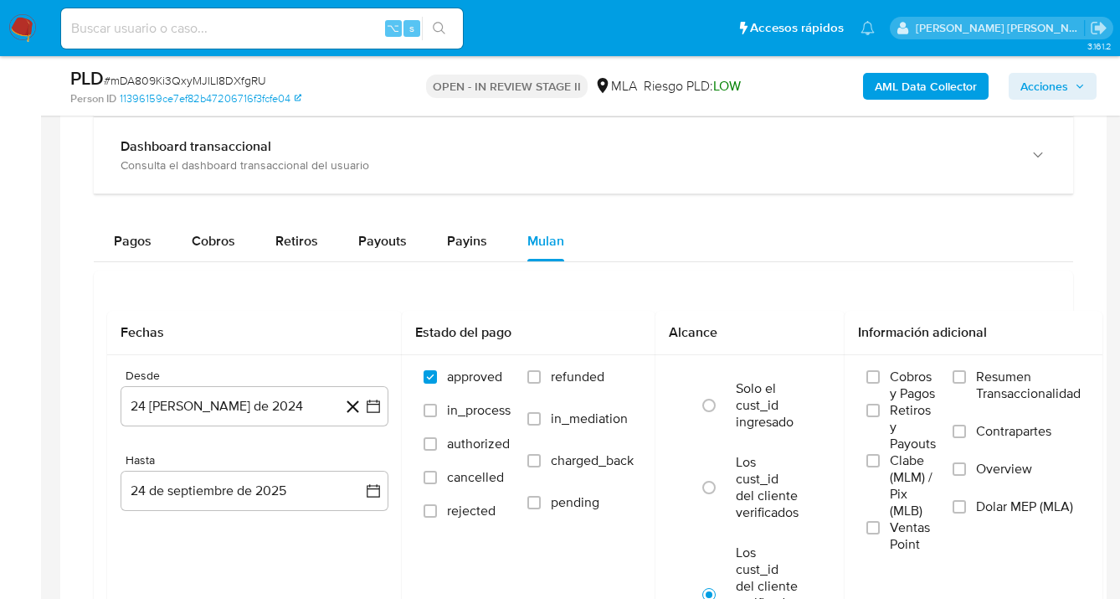
scroll to position [1331, 0]
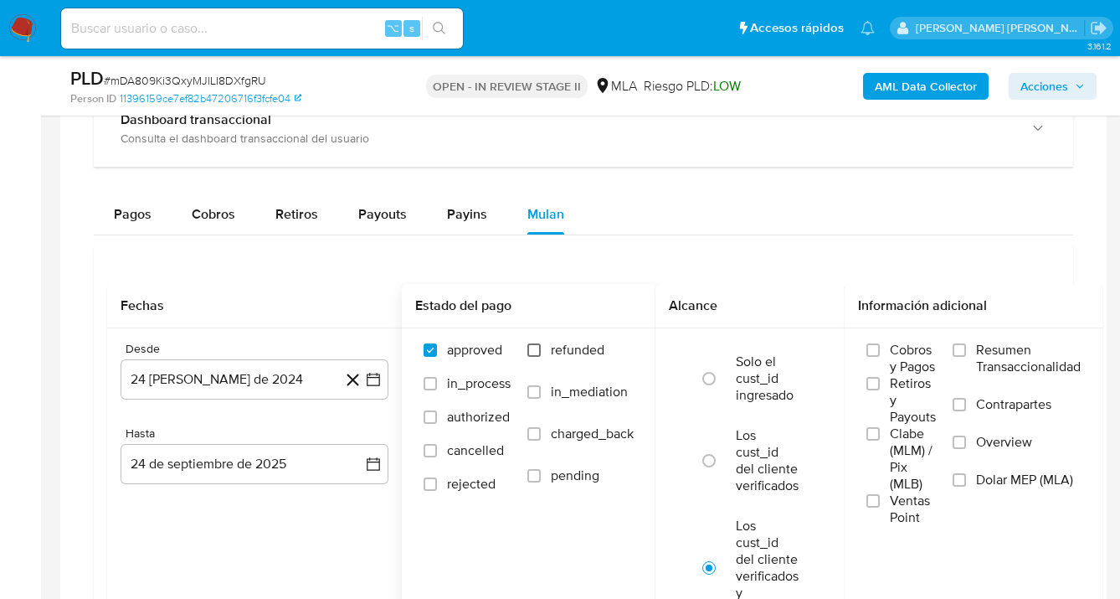
click at [535, 347] on input "refunded" at bounding box center [534, 349] width 13 height 13
checkbox input "true"
click at [964, 481] on input "Dolar MEP (MLA)" at bounding box center [959, 479] width 13 height 13
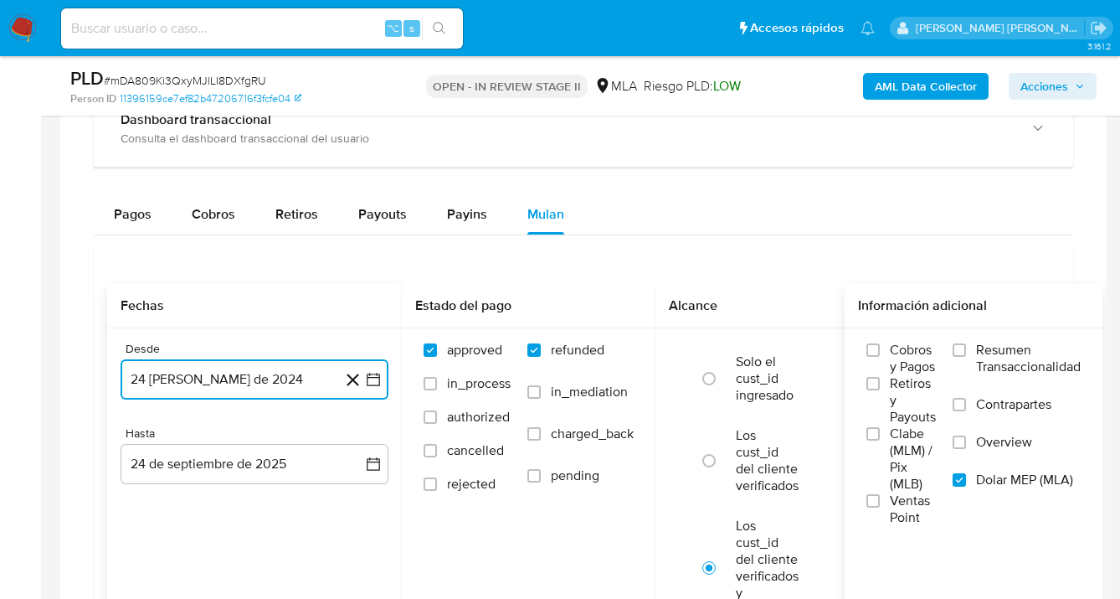
click at [319, 378] on button "24 [PERSON_NAME] de 2024" at bounding box center [255, 379] width 268 height 40
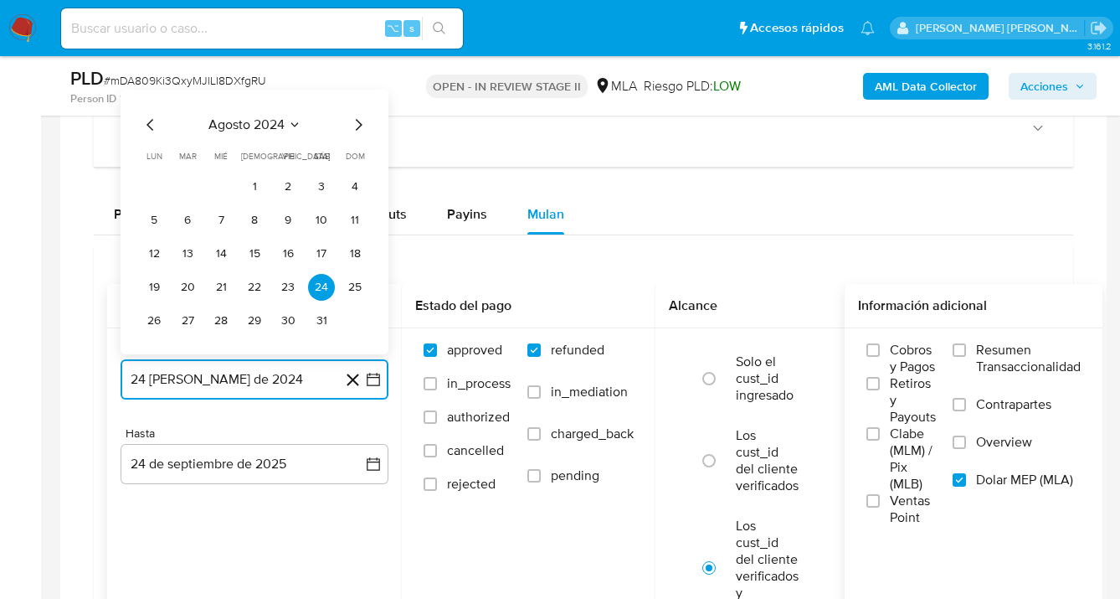
click at [361, 126] on icon "Mes siguiente" at bounding box center [359, 125] width 7 height 12
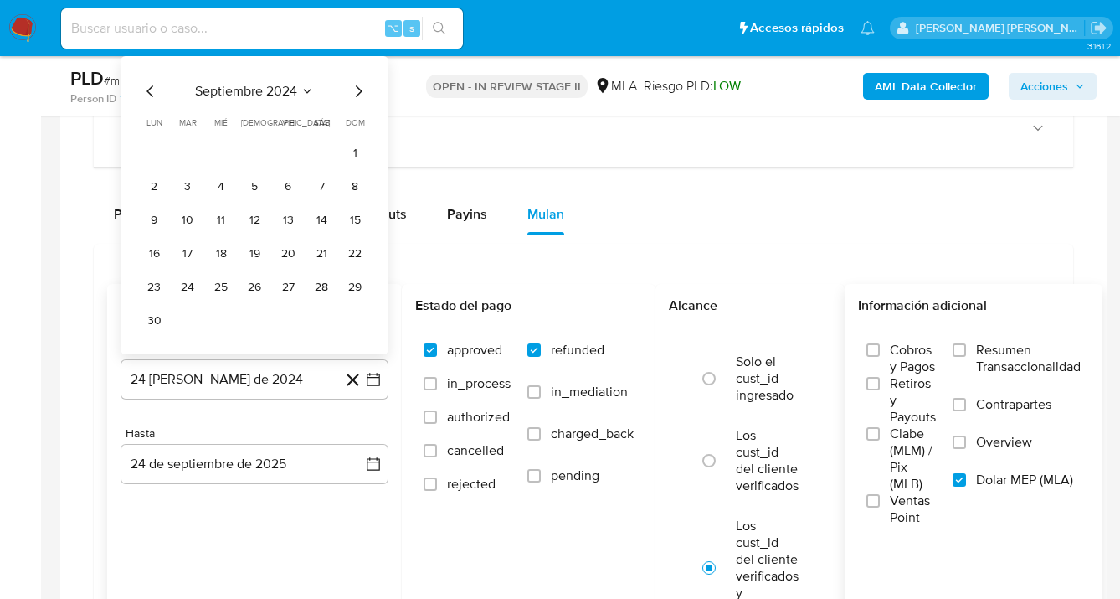
click at [361, 126] on span "dom" at bounding box center [355, 122] width 19 height 13
click at [361, 94] on icon "Mes siguiente" at bounding box center [358, 91] width 20 height 20
click at [362, 123] on icon "Mes siguiente" at bounding box center [358, 125] width 20 height 20
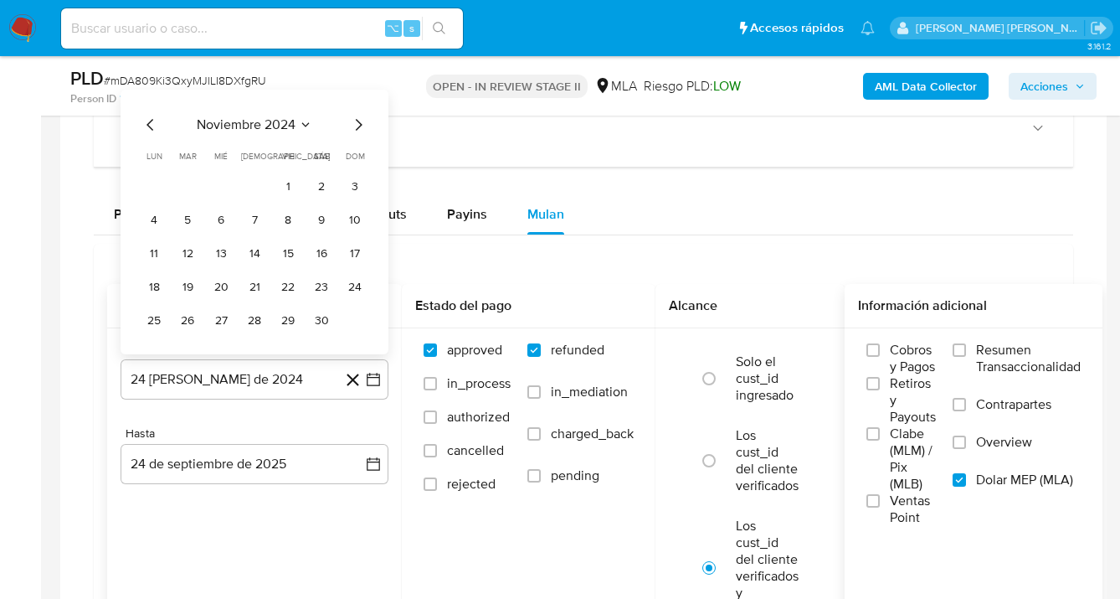
click at [358, 129] on icon "Mes siguiente" at bounding box center [359, 125] width 7 height 12
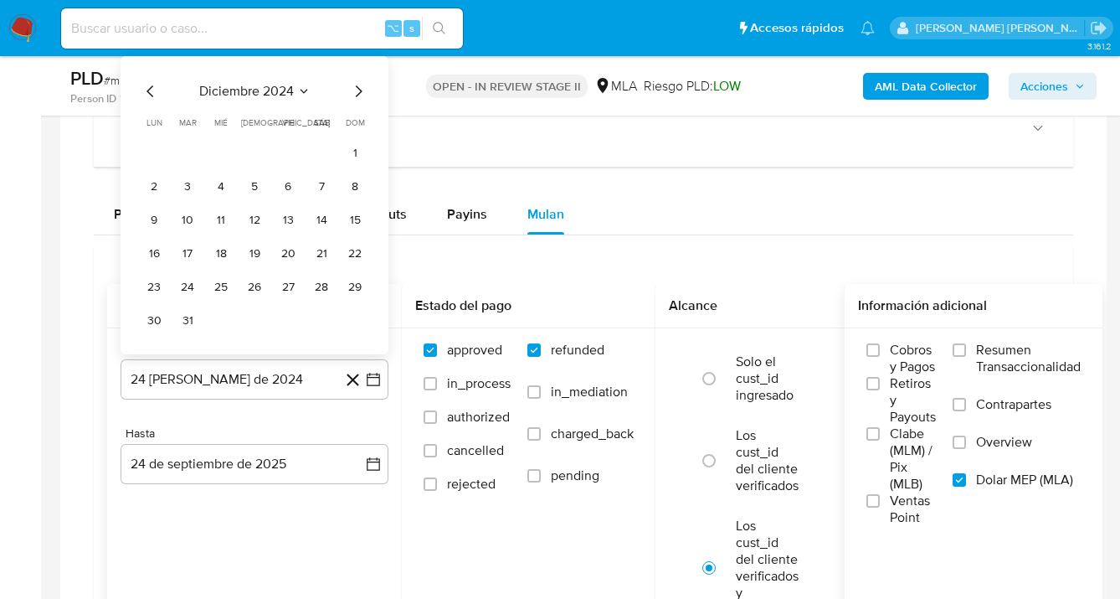
click at [360, 98] on icon "Mes siguiente" at bounding box center [358, 91] width 20 height 20
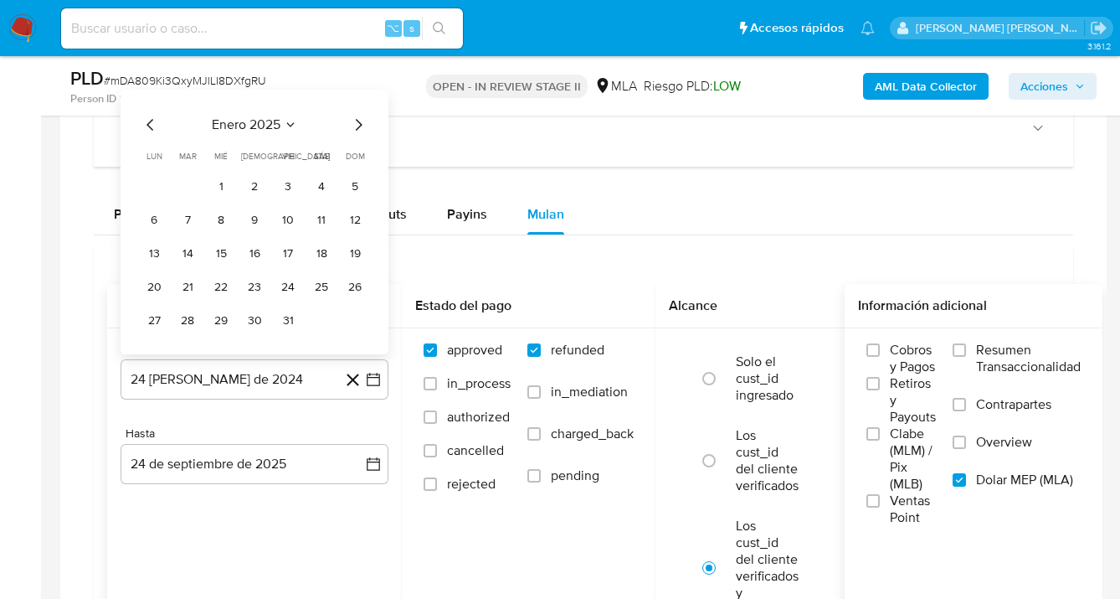
click at [357, 126] on icon "Mes siguiente" at bounding box center [358, 125] width 20 height 20
click at [358, 127] on icon "Mes siguiente" at bounding box center [358, 125] width 20 height 20
click at [358, 100] on icon "Mes siguiente" at bounding box center [358, 91] width 20 height 20
click at [357, 132] on icon "Mes siguiente" at bounding box center [358, 125] width 20 height 20
click at [359, 124] on icon "Mes siguiente" at bounding box center [359, 125] width 7 height 12
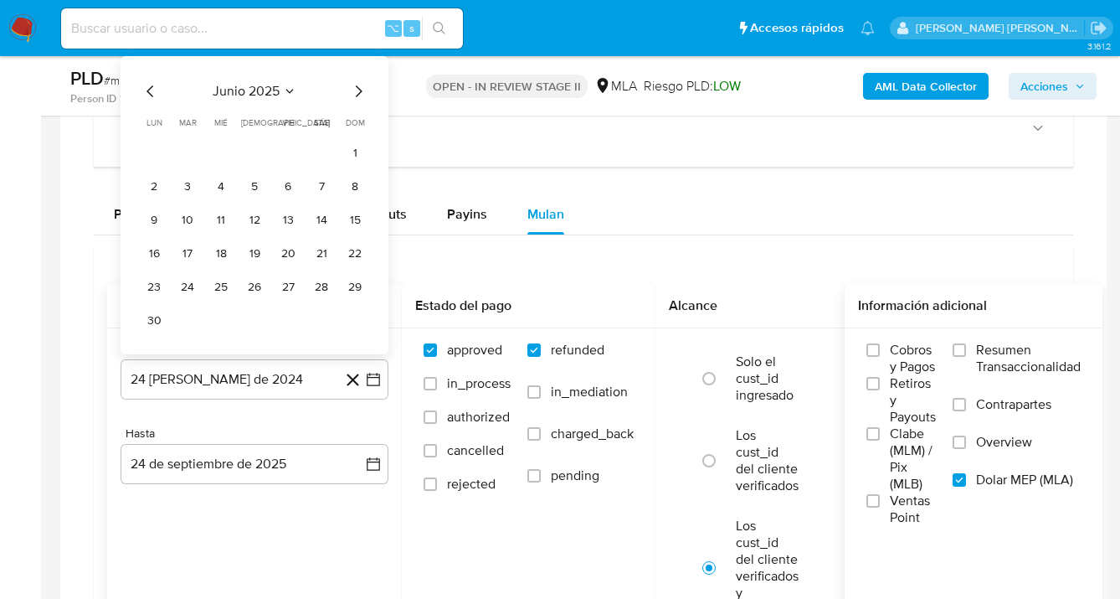
click at [355, 99] on icon "Mes siguiente" at bounding box center [358, 91] width 20 height 20
click at [358, 135] on icon "Mes siguiente" at bounding box center [358, 125] width 20 height 20
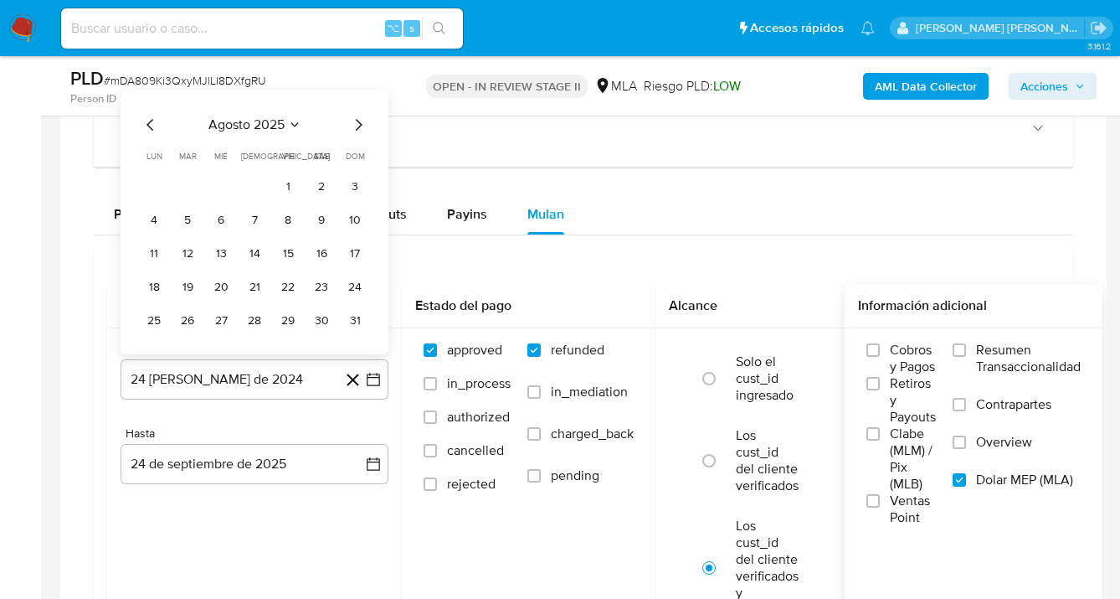
click at [286, 188] on button "1" at bounding box center [288, 186] width 27 height 27
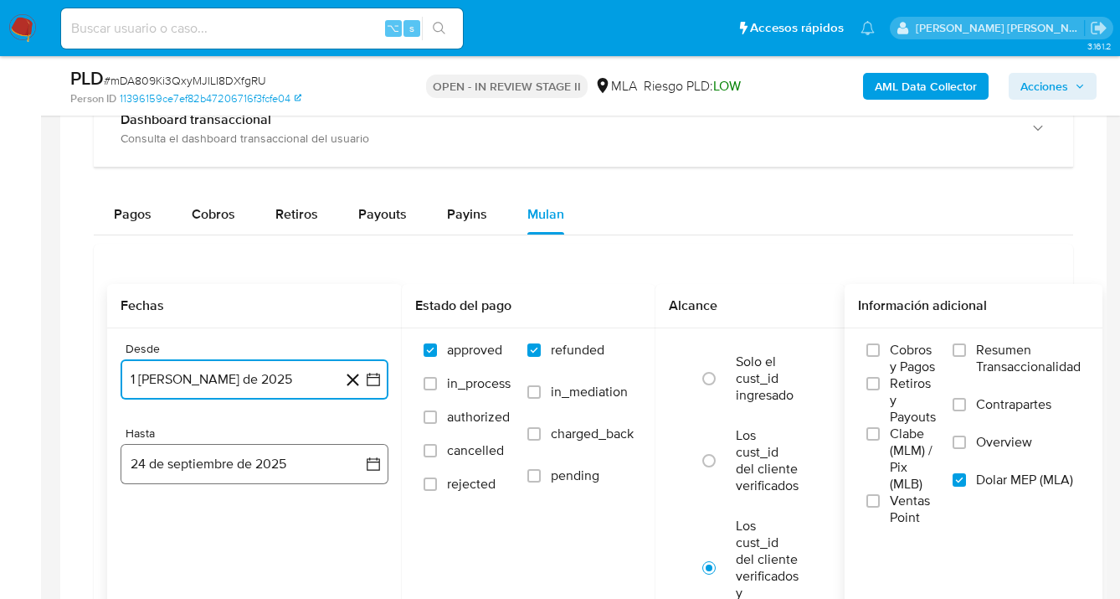
click at [254, 461] on button "24 de septiembre de 2025" at bounding box center [255, 464] width 268 height 40
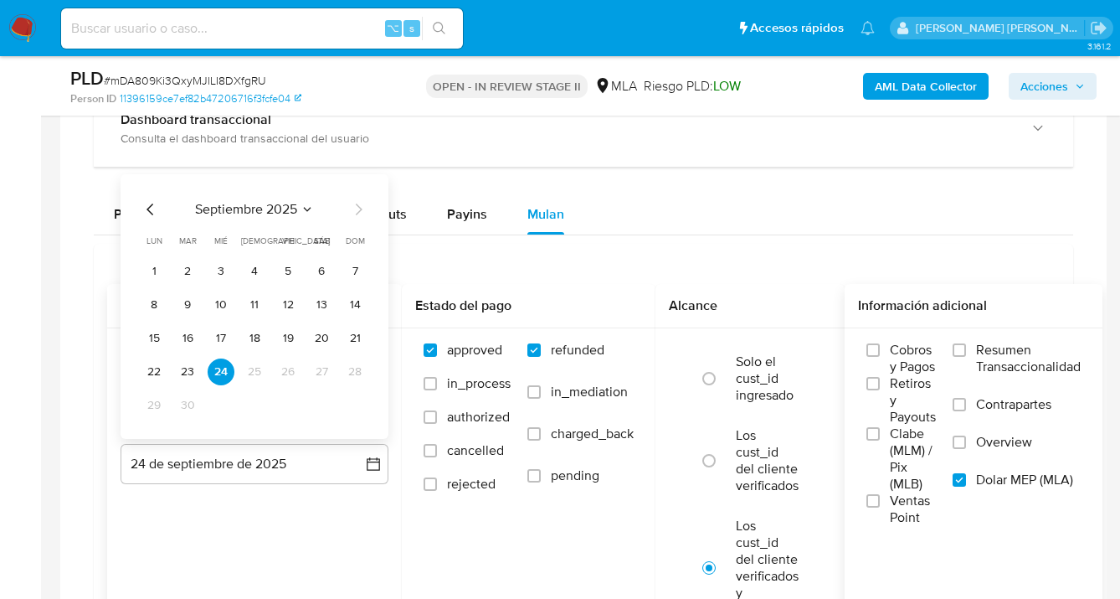
click at [154, 210] on icon "Mes anterior" at bounding box center [151, 209] width 20 height 20
click at [360, 410] on button "31" at bounding box center [355, 405] width 27 height 27
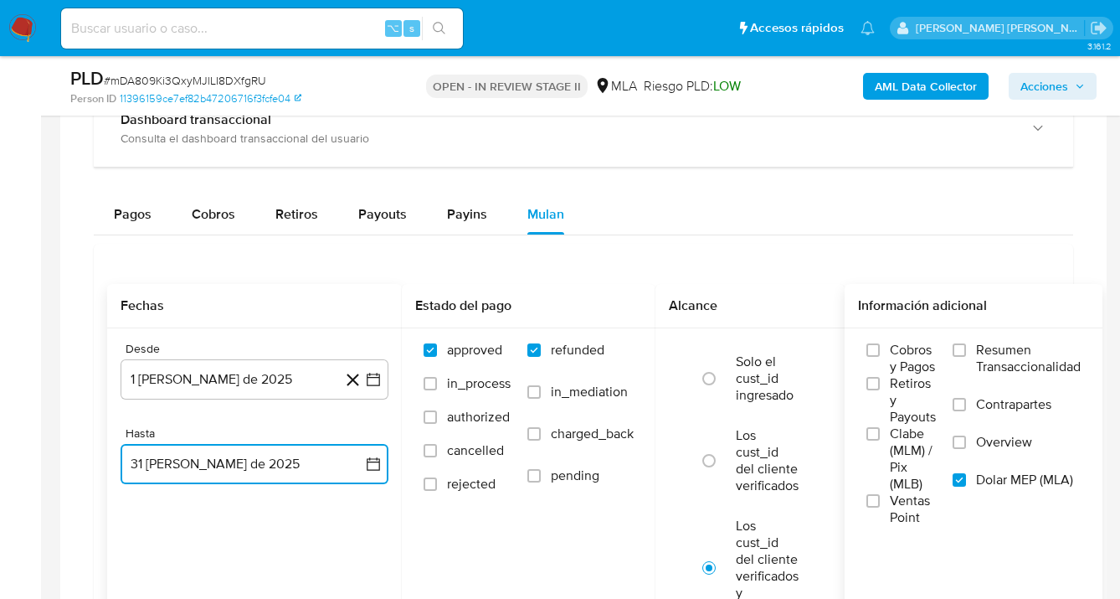
scroll to position [1596, 0]
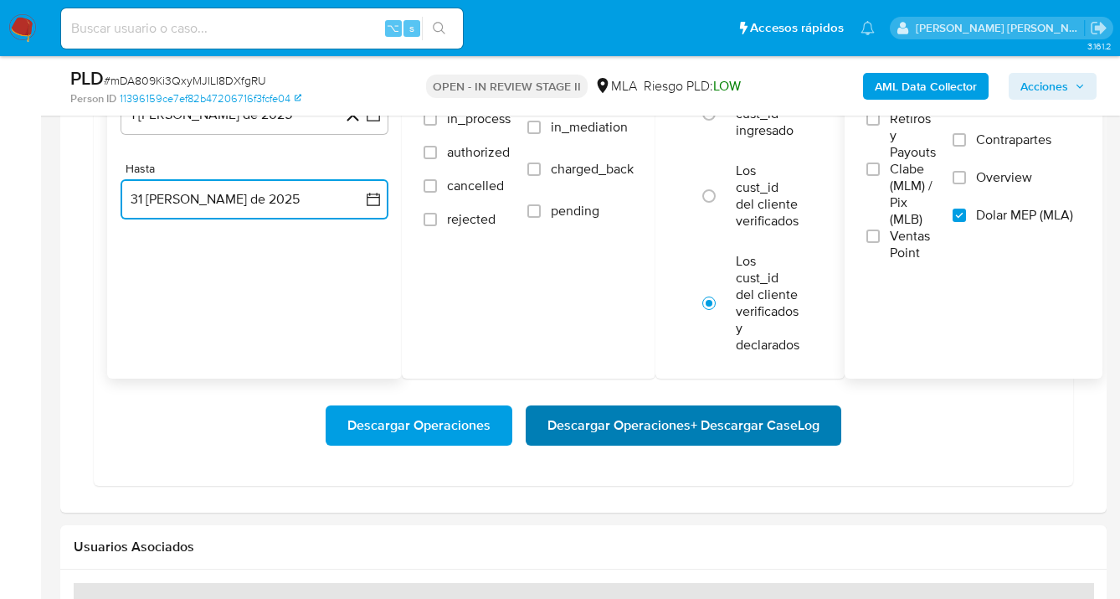
click at [632, 430] on span "Descargar Operaciones + Descargar CaseLog" at bounding box center [684, 425] width 272 height 37
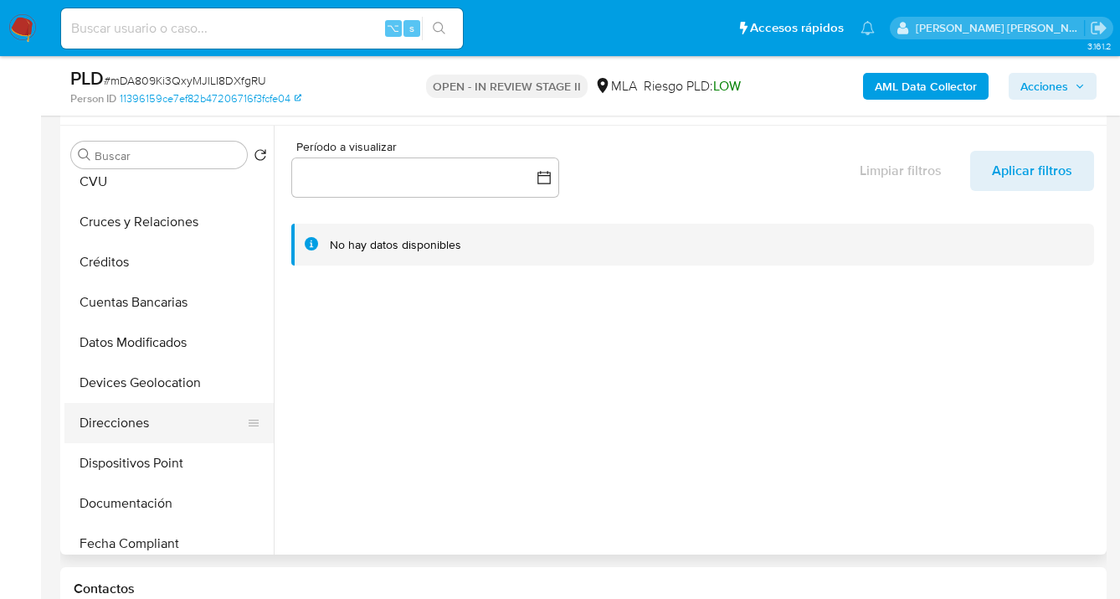
scroll to position [140, 0]
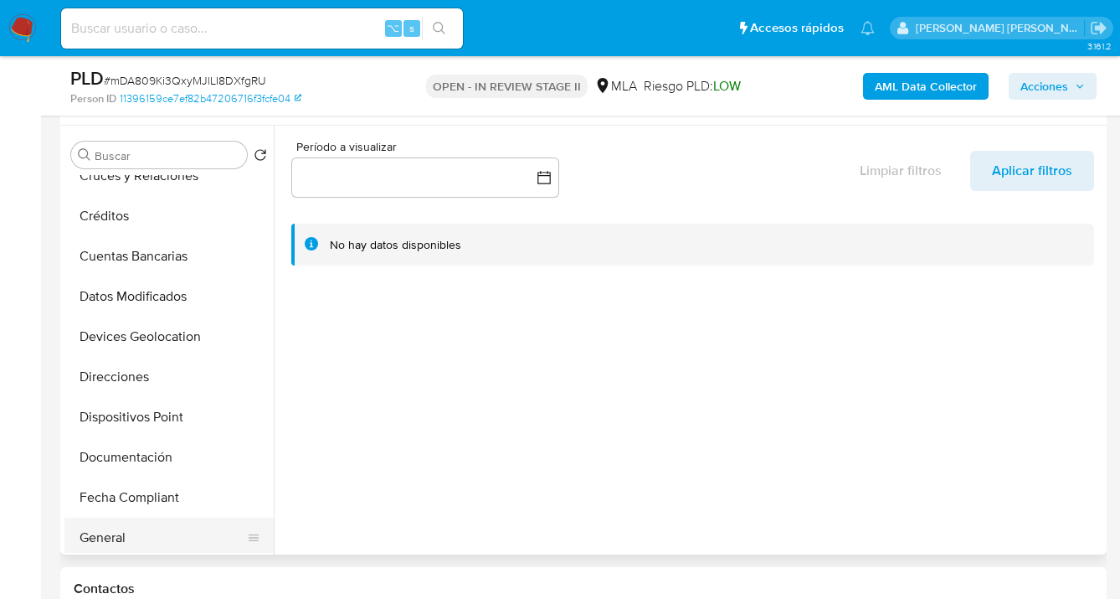
drag, startPoint x: 172, startPoint y: 541, endPoint x: 193, endPoint y: 527, distance: 24.6
click at [172, 540] on button "General" at bounding box center [162, 537] width 196 height 40
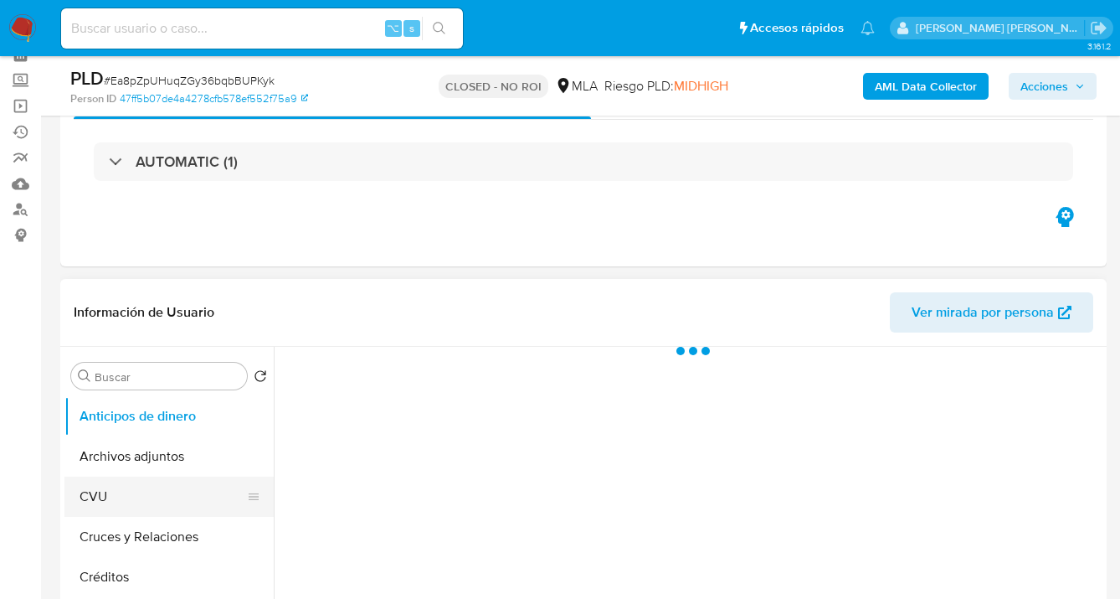
scroll to position [157, 0]
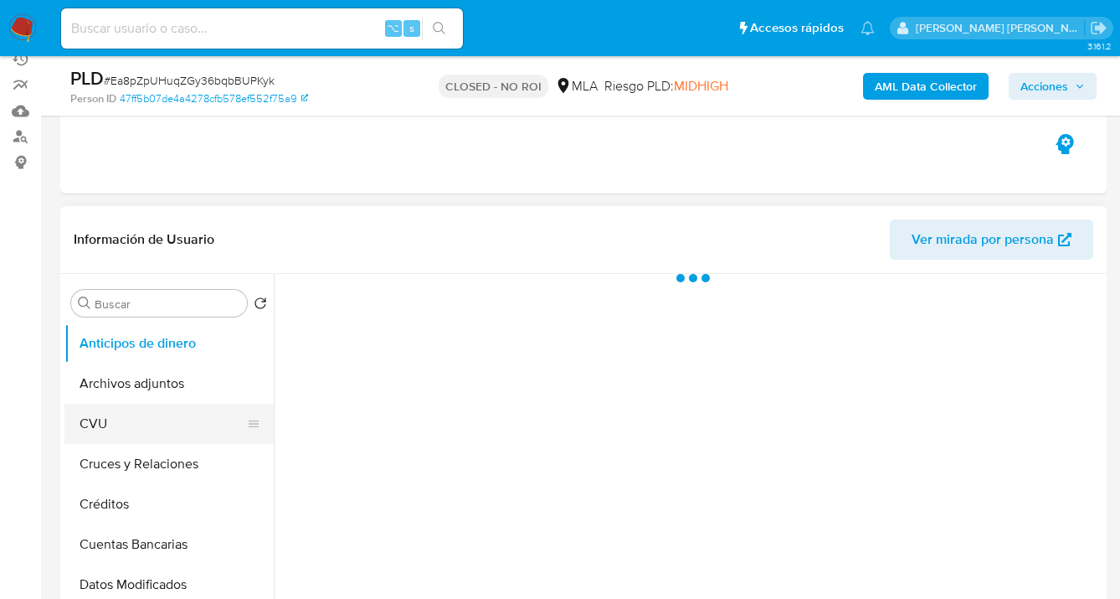
select select "10"
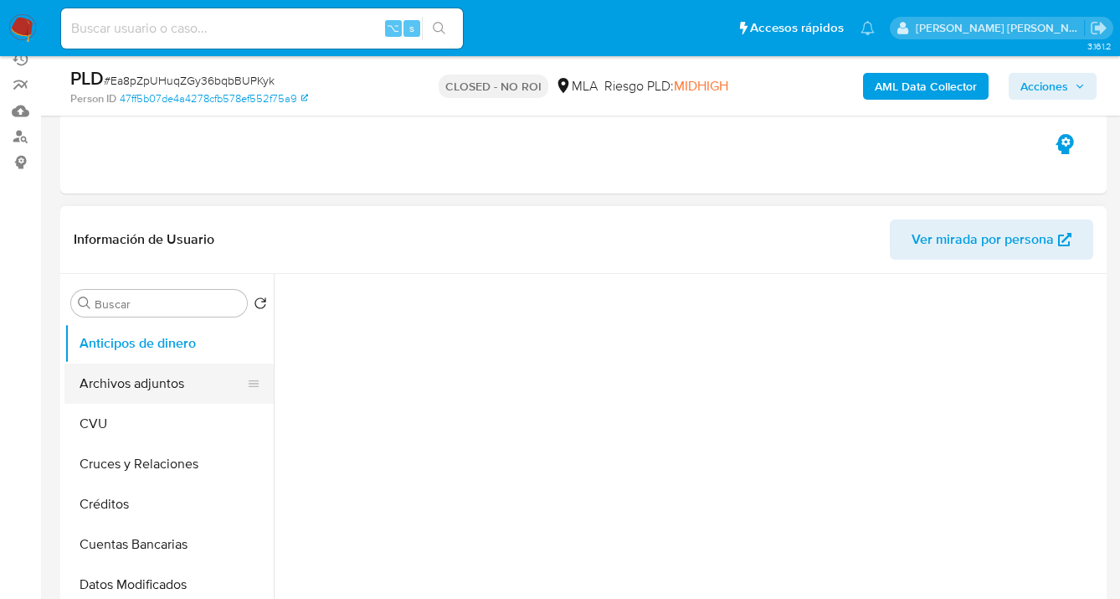
click at [193, 369] on button "Archivos adjuntos" at bounding box center [162, 383] width 196 height 40
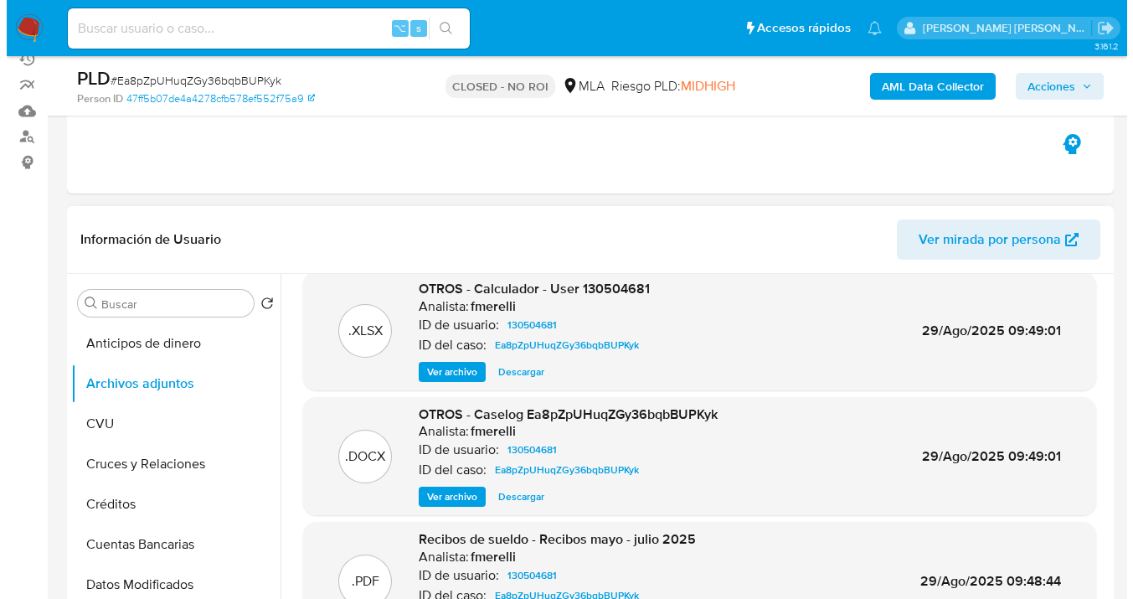
scroll to position [141, 0]
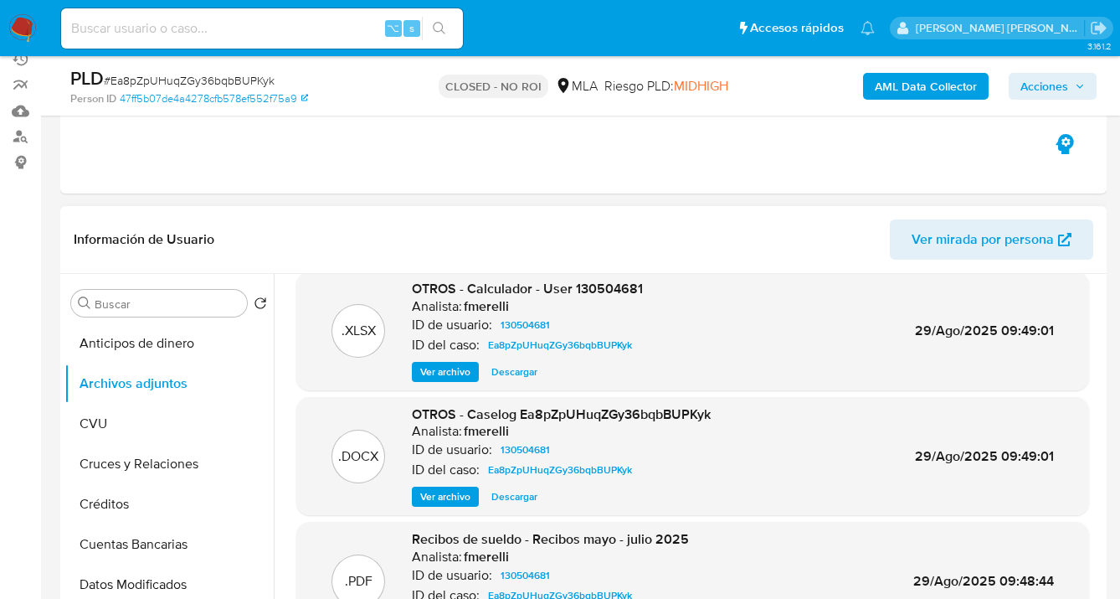
click at [445, 494] on span "Ver archivo" at bounding box center [445, 496] width 50 height 17
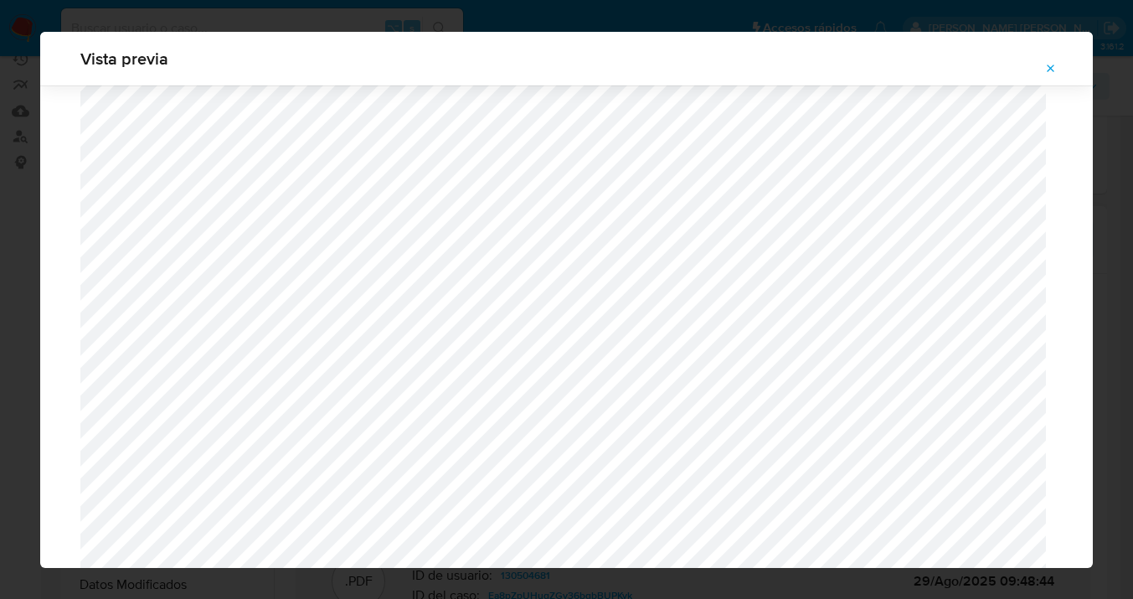
click at [1049, 64] on icon "Attachment preview" at bounding box center [1050, 68] width 13 height 13
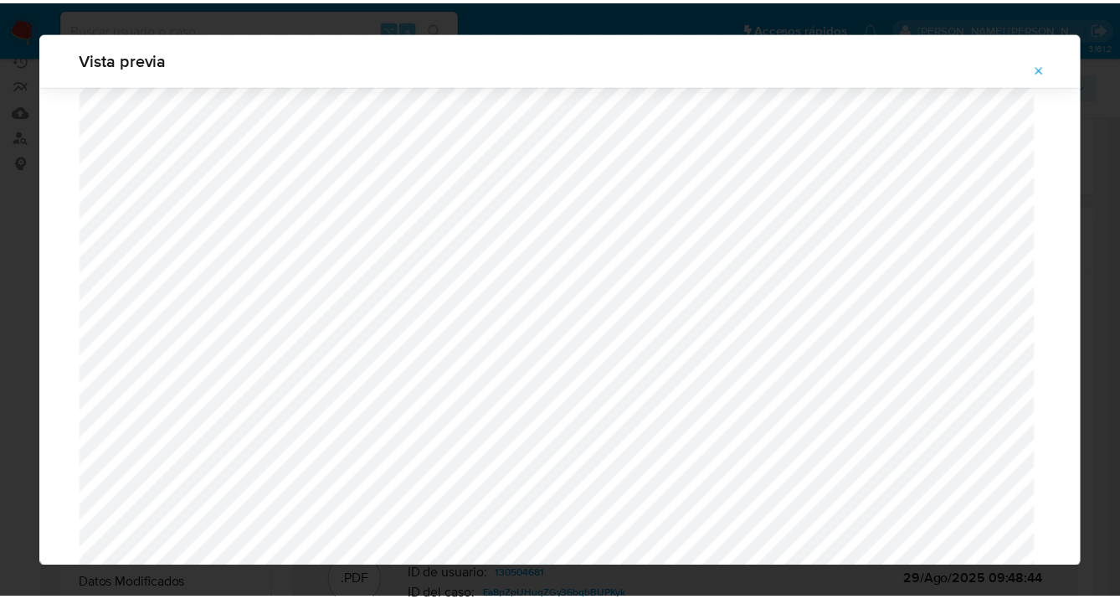
scroll to position [54, 0]
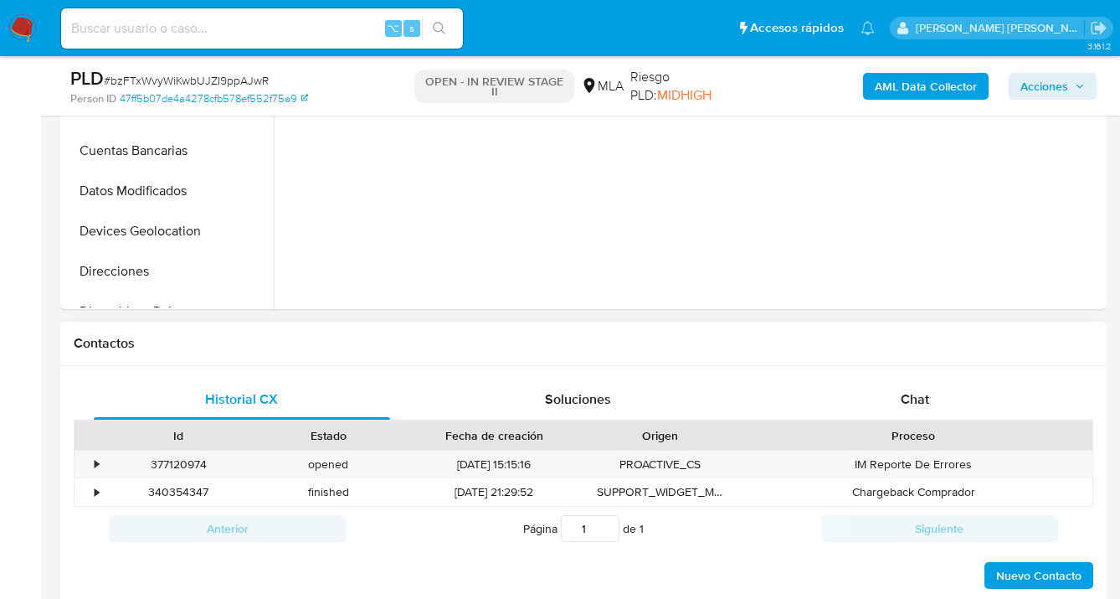
select select "10"
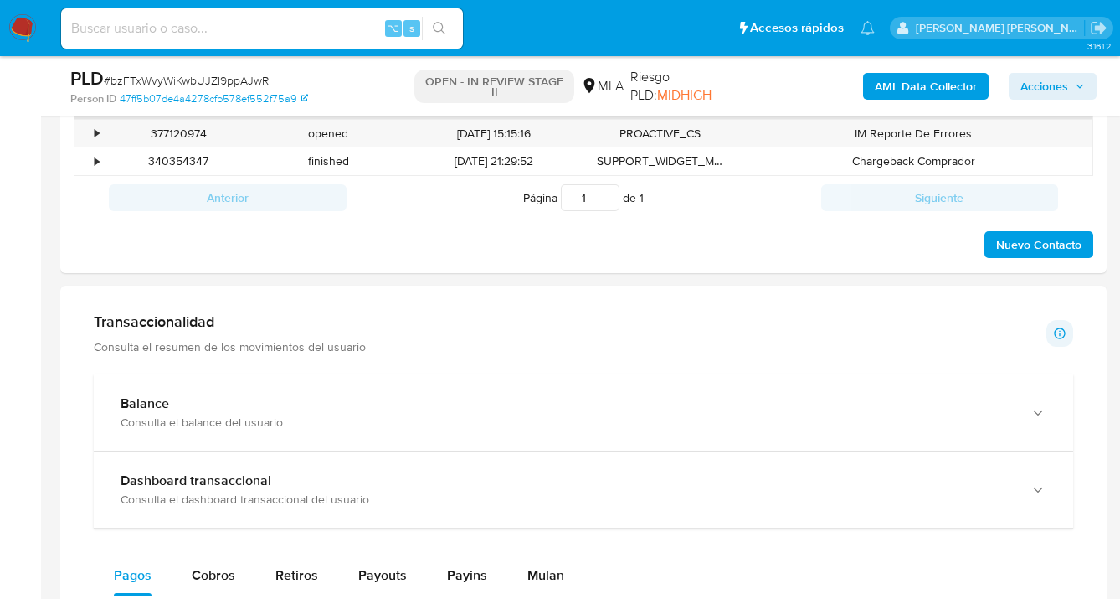
scroll to position [1189, 0]
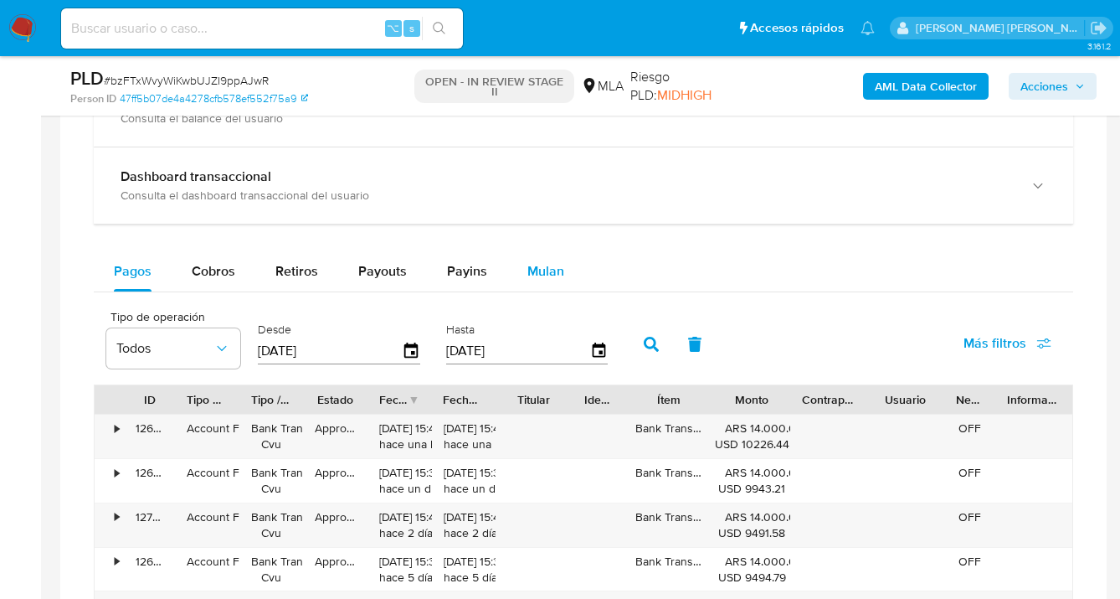
click at [553, 280] on span "Mulan" at bounding box center [546, 270] width 37 height 19
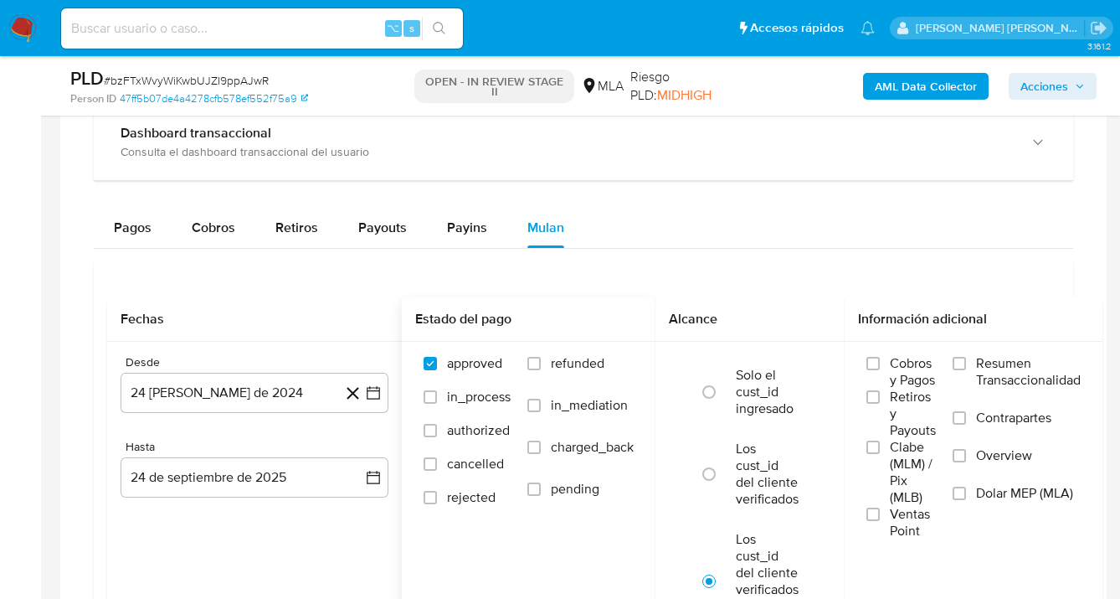
scroll to position [1309, 0]
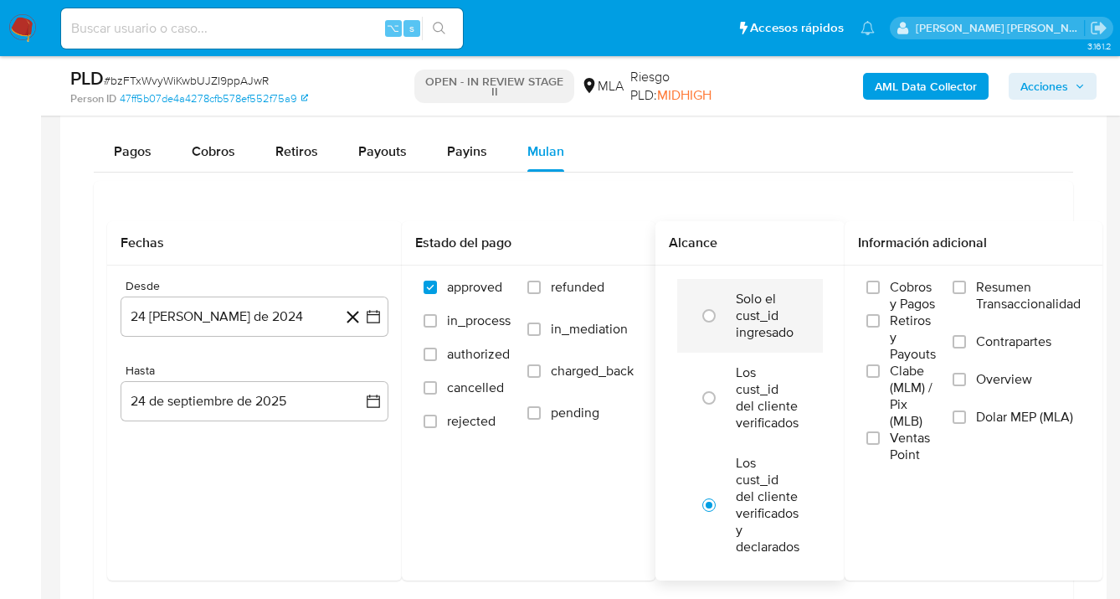
drag, startPoint x: 534, startPoint y: 284, endPoint x: 769, endPoint y: 352, distance: 244.1
click at [534, 285] on input "refunded" at bounding box center [534, 286] width 13 height 13
checkbox input "true"
click at [965, 415] on input "Dolar MEP (MLA)" at bounding box center [959, 416] width 13 height 13
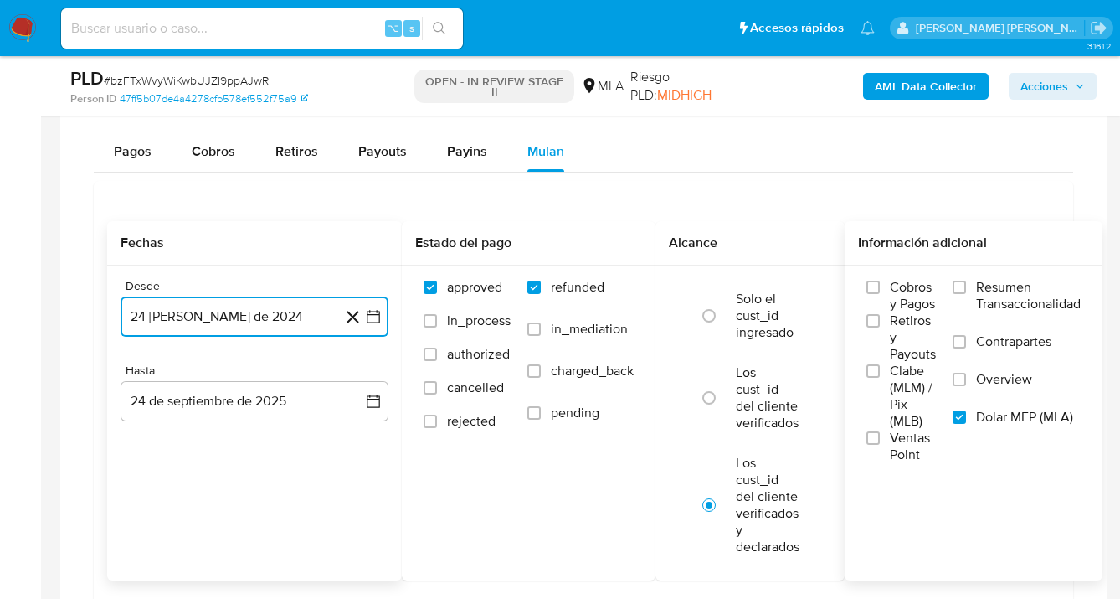
click at [327, 322] on button "24 [PERSON_NAME] de 2024" at bounding box center [255, 316] width 268 height 40
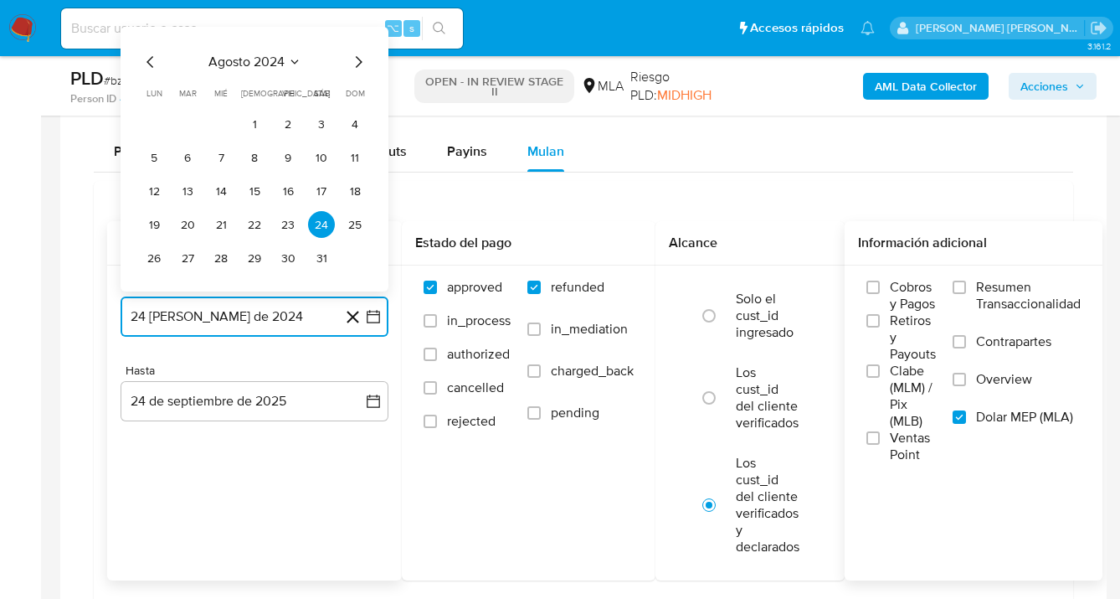
click at [359, 61] on icon "Mes siguiente" at bounding box center [359, 62] width 7 height 12
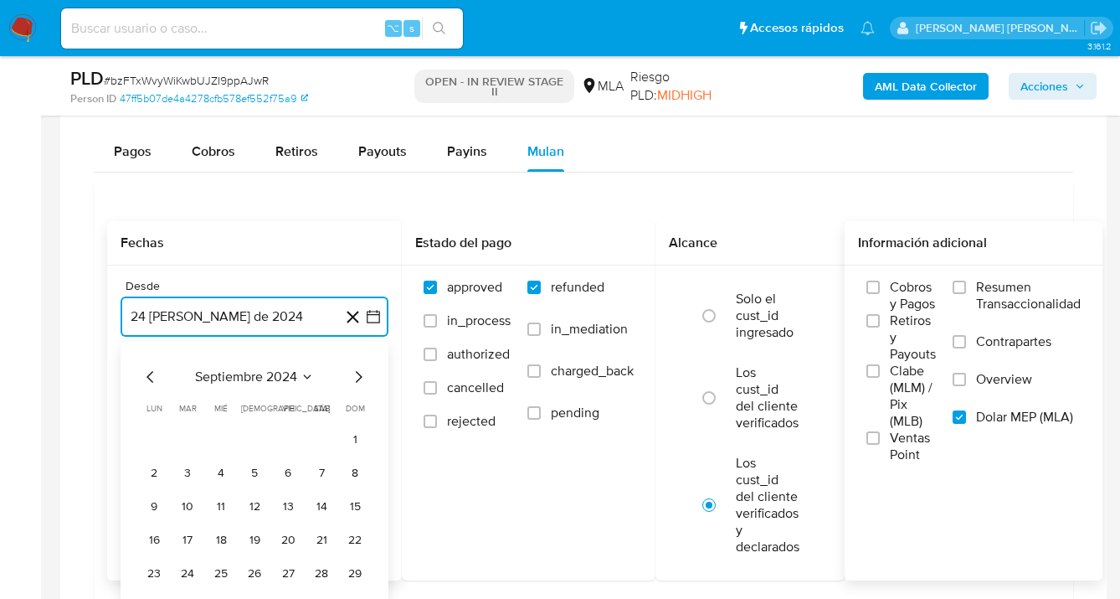
click at [363, 378] on icon "Mes siguiente" at bounding box center [358, 377] width 20 height 20
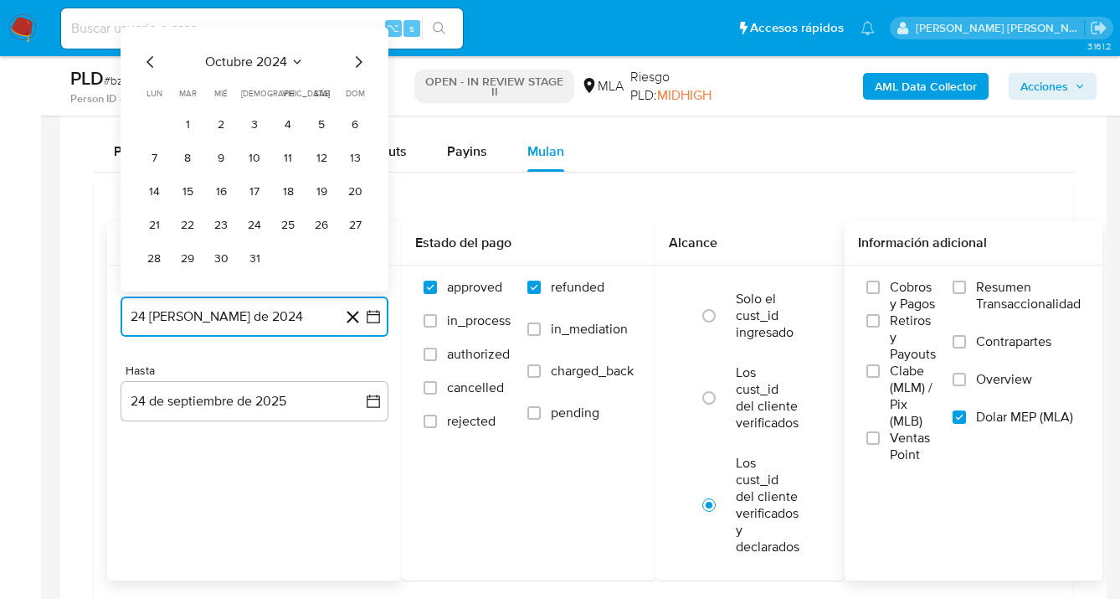
click at [350, 67] on icon "Mes siguiente" at bounding box center [358, 62] width 20 height 20
click at [354, 62] on icon "Mes siguiente" at bounding box center [358, 62] width 20 height 20
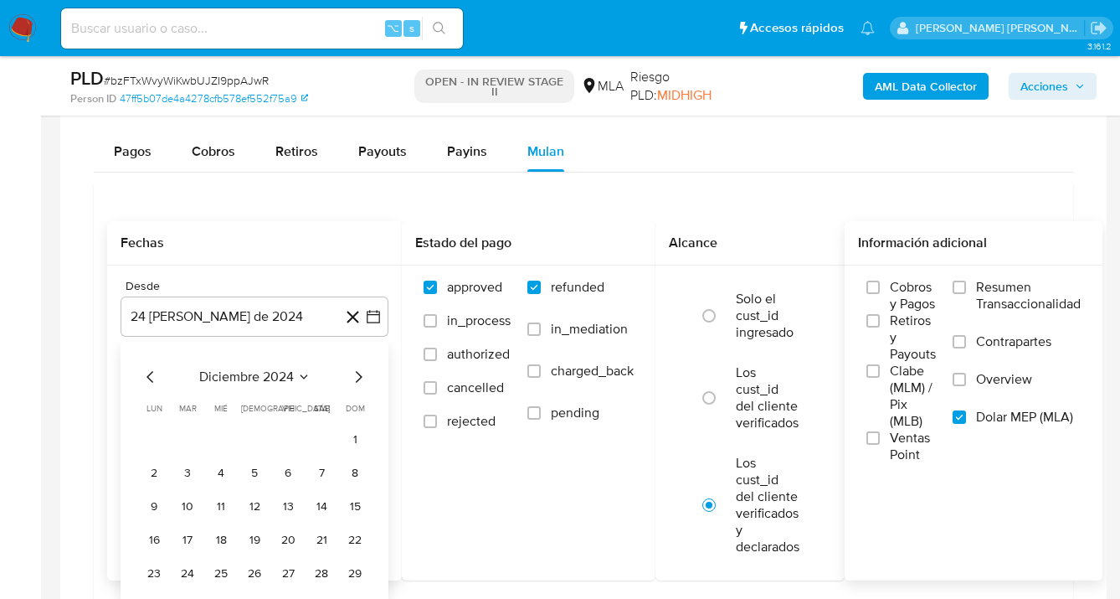
click at [356, 388] on div "diciembre 2024 diciembre 2024 lun lunes mar martes mié miércoles jue jueves vie…" at bounding box center [255, 493] width 228 height 253
click at [358, 378] on icon "Mes siguiente" at bounding box center [358, 377] width 20 height 20
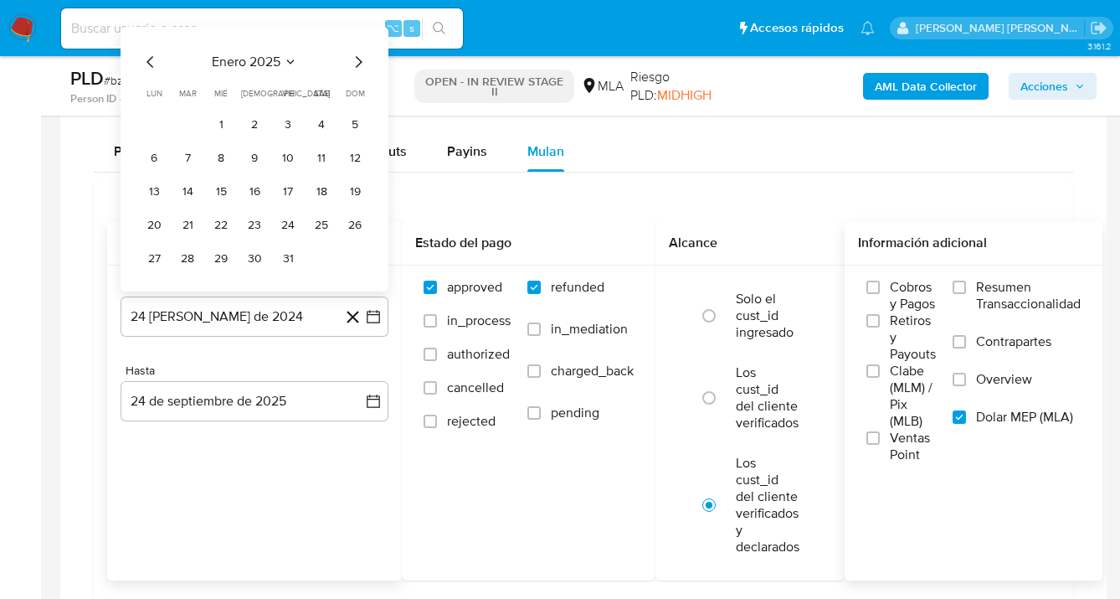
click at [356, 62] on icon "Mes siguiente" at bounding box center [358, 62] width 20 height 20
click at [359, 65] on icon "Mes siguiente" at bounding box center [359, 62] width 7 height 12
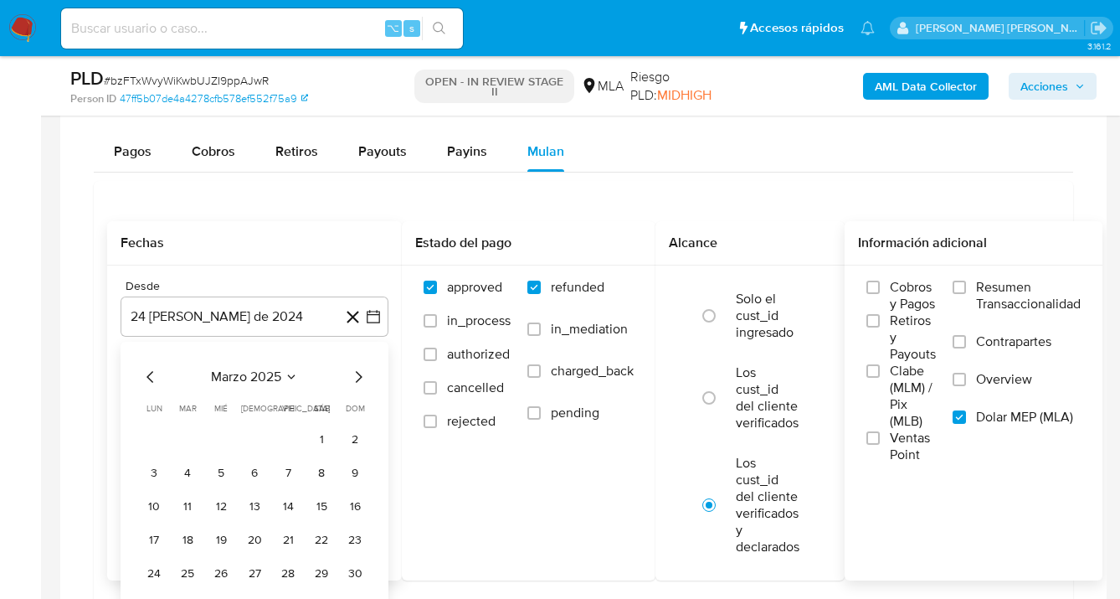
click at [354, 385] on icon "Mes siguiente" at bounding box center [358, 377] width 20 height 20
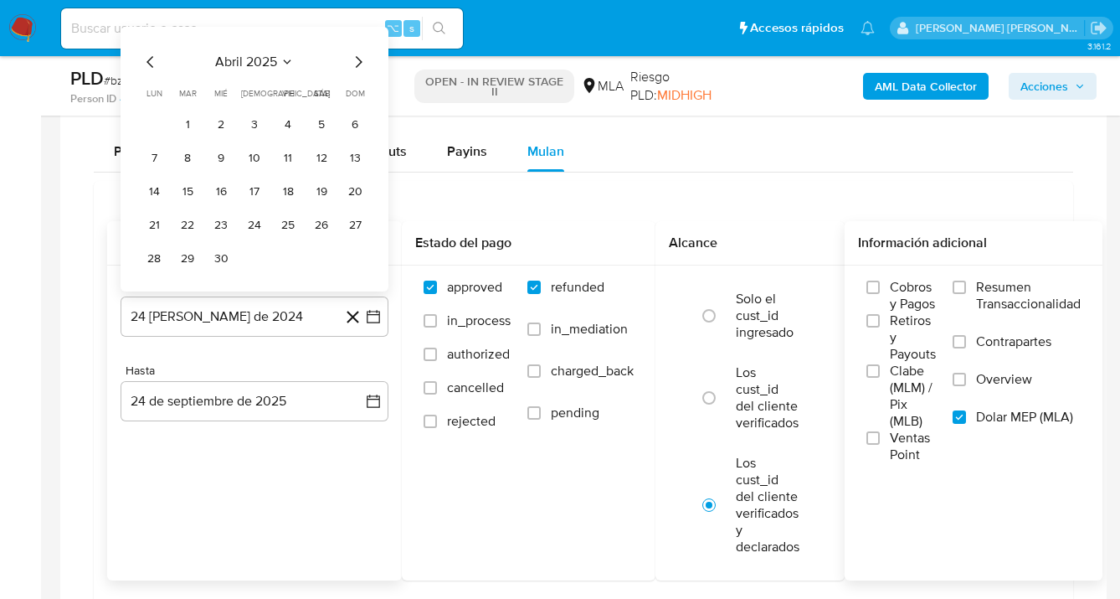
click at [353, 64] on icon "Mes siguiente" at bounding box center [358, 62] width 20 height 20
click at [354, 66] on icon "Mes siguiente" at bounding box center [358, 62] width 20 height 20
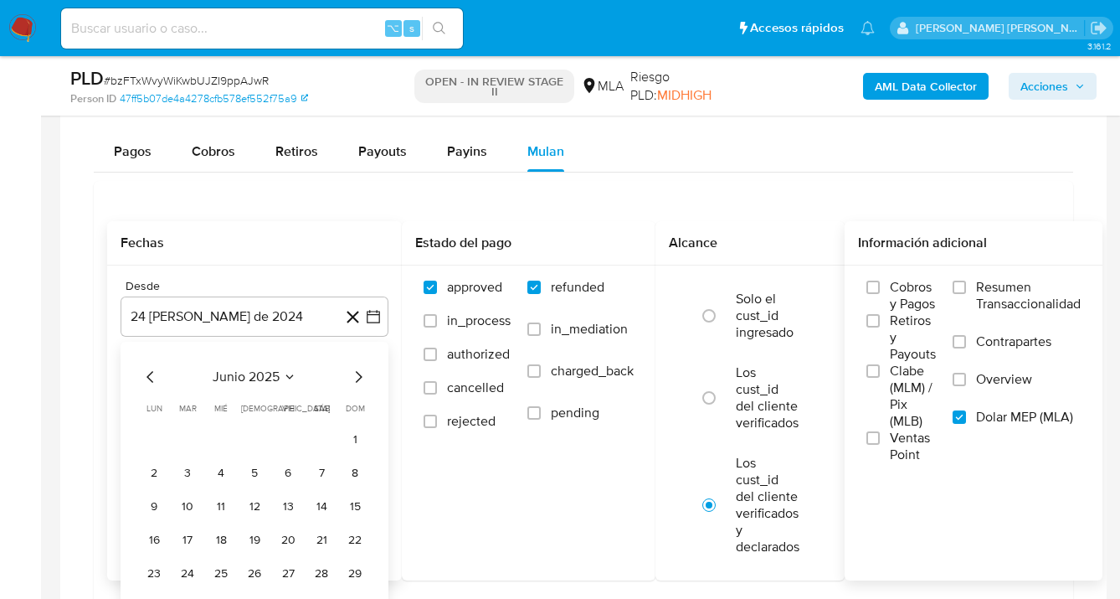
click at [363, 379] on icon "Mes siguiente" at bounding box center [358, 377] width 20 height 20
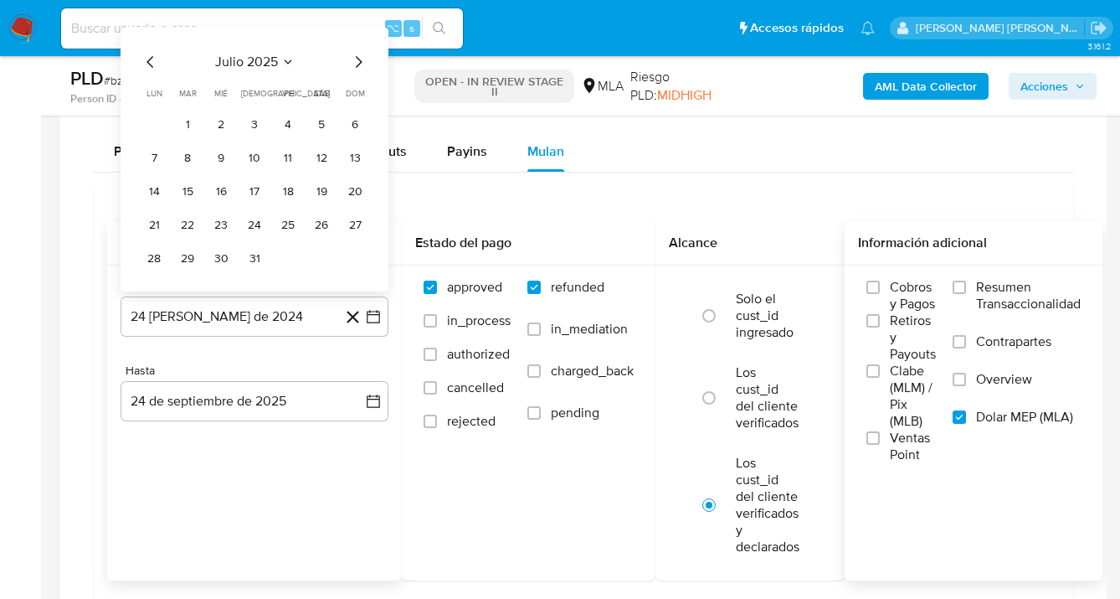
click at [354, 61] on icon "Mes siguiente" at bounding box center [358, 62] width 20 height 20
click at [293, 124] on button "1" at bounding box center [288, 124] width 27 height 27
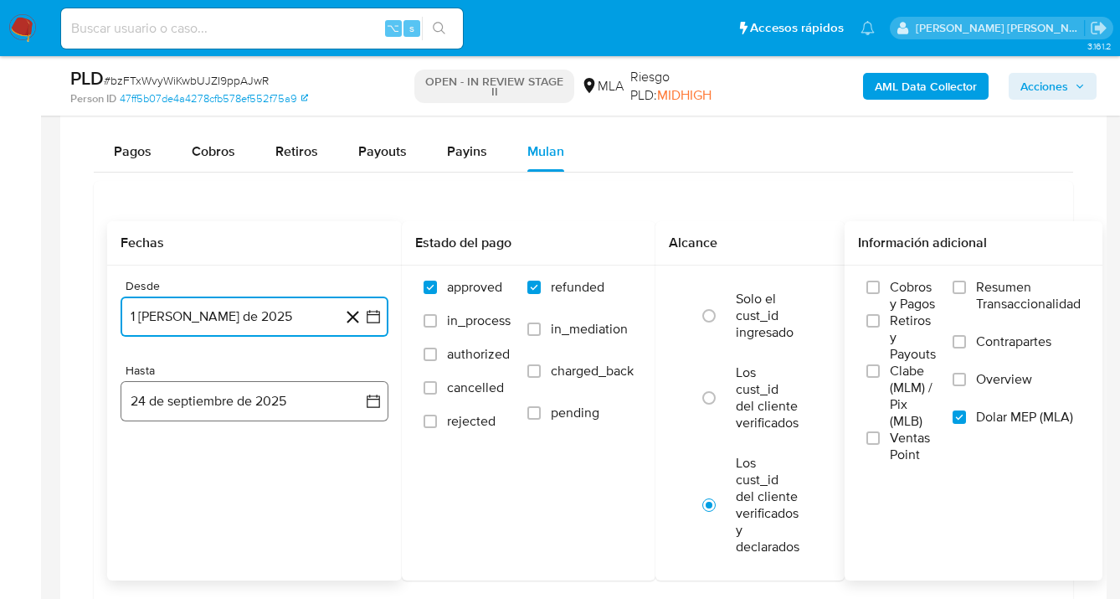
click at [262, 414] on button "24 de septiembre de 2025" at bounding box center [255, 401] width 268 height 40
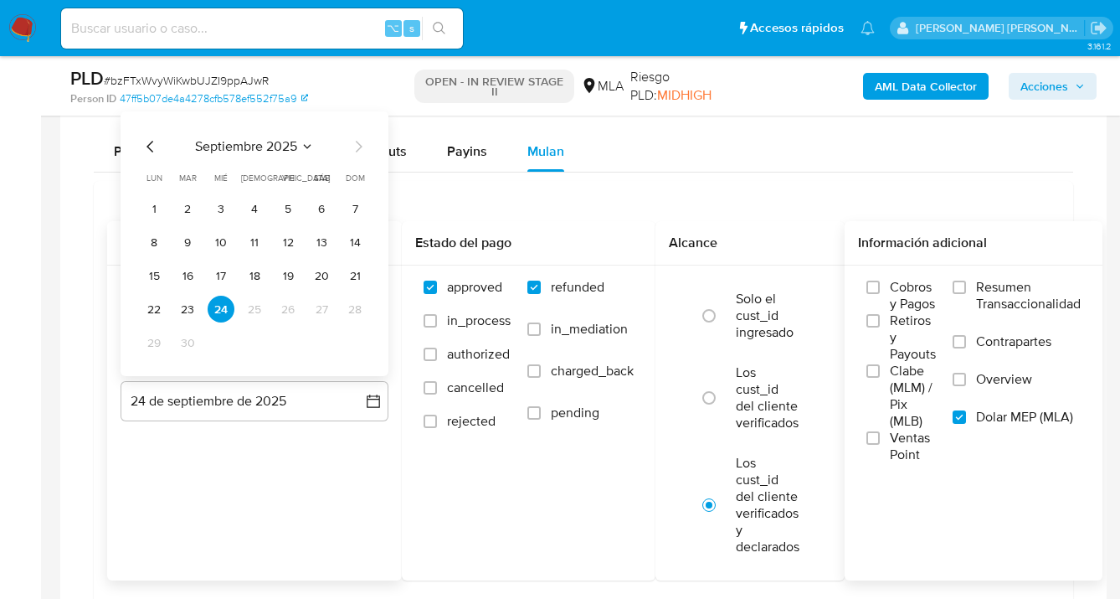
click at [154, 147] on icon "Mes anterior" at bounding box center [151, 146] width 20 height 20
click at [358, 347] on button "31" at bounding box center [355, 342] width 27 height 27
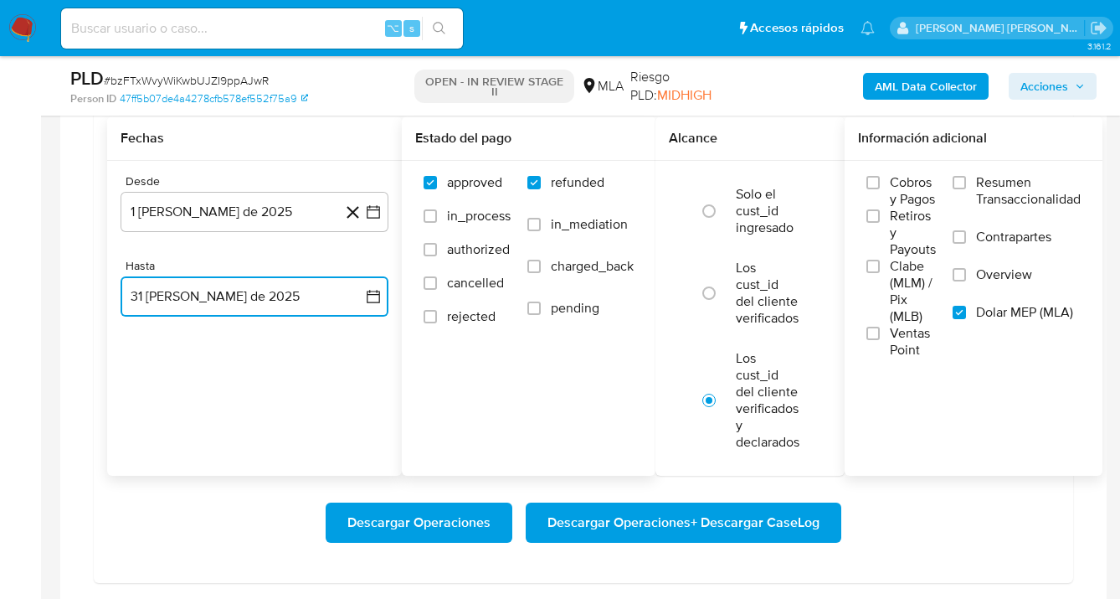
scroll to position [1455, 0]
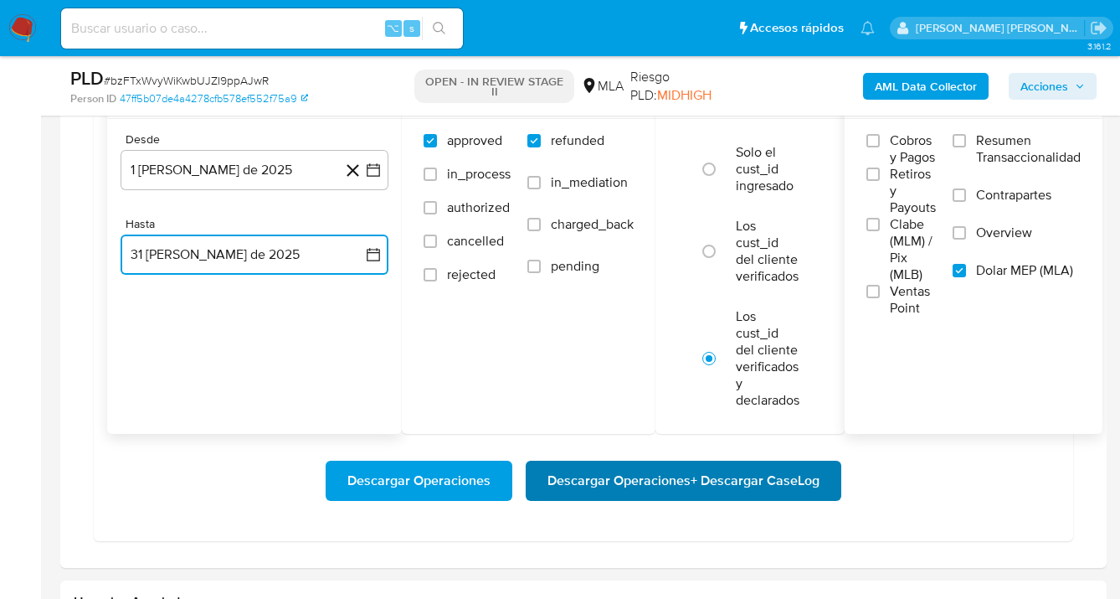
click at [666, 482] on span "Descargar Operaciones + Descargar CaseLog" at bounding box center [684, 480] width 272 height 37
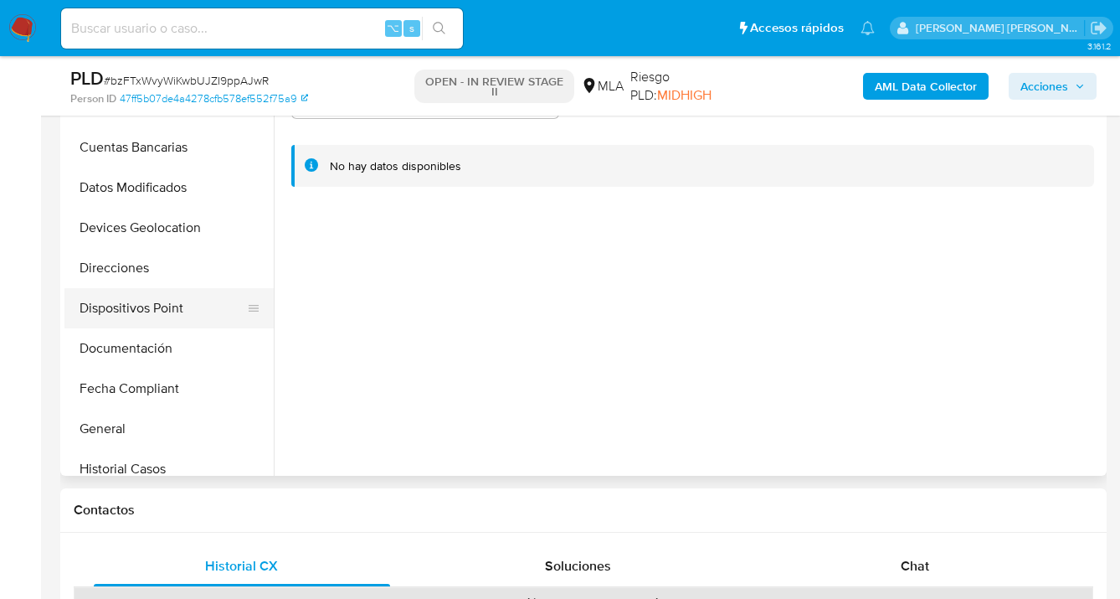
scroll to position [171, 0]
drag, startPoint x: 153, startPoint y: 425, endPoint x: 292, endPoint y: 324, distance: 171.5
click at [153, 425] on button "General" at bounding box center [168, 428] width 209 height 40
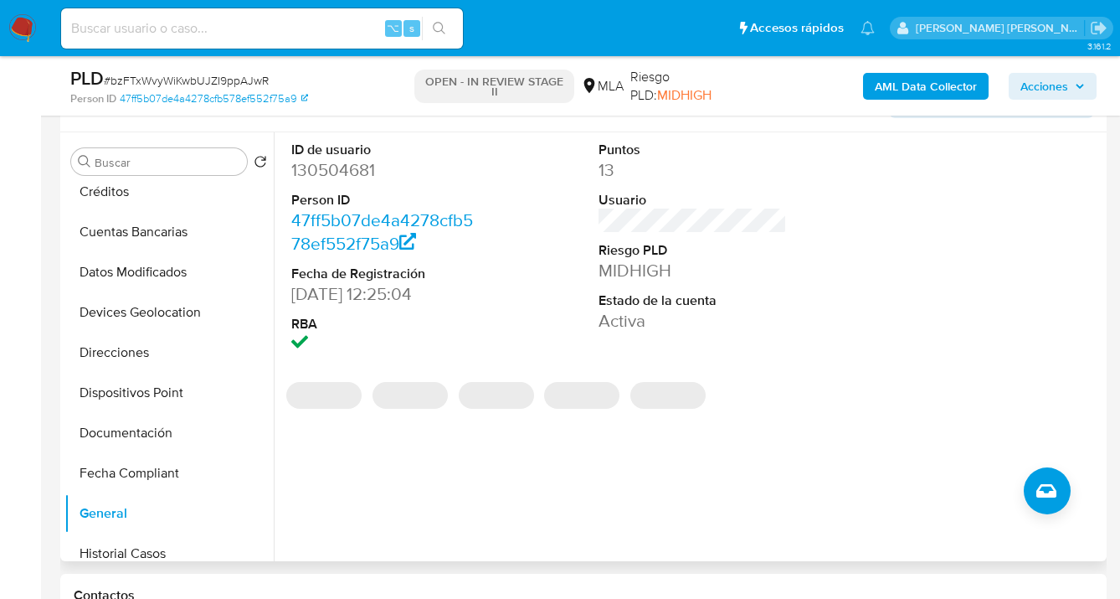
scroll to position [245, 0]
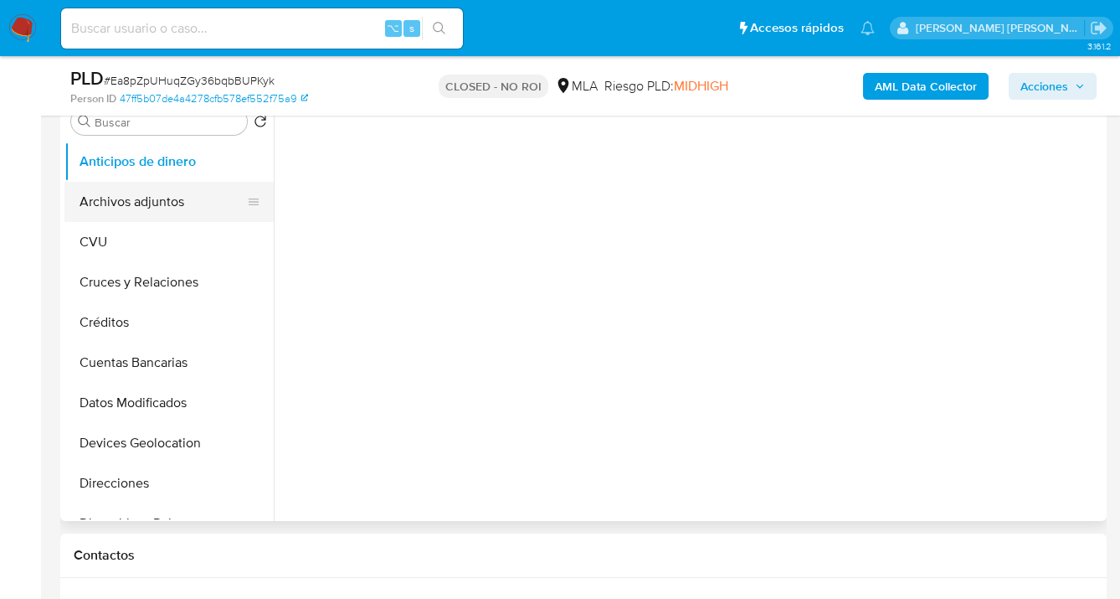
drag, startPoint x: 187, startPoint y: 193, endPoint x: 209, endPoint y: 202, distance: 24.4
click at [187, 193] on button "Archivos adjuntos" at bounding box center [162, 202] width 196 height 40
select select "10"
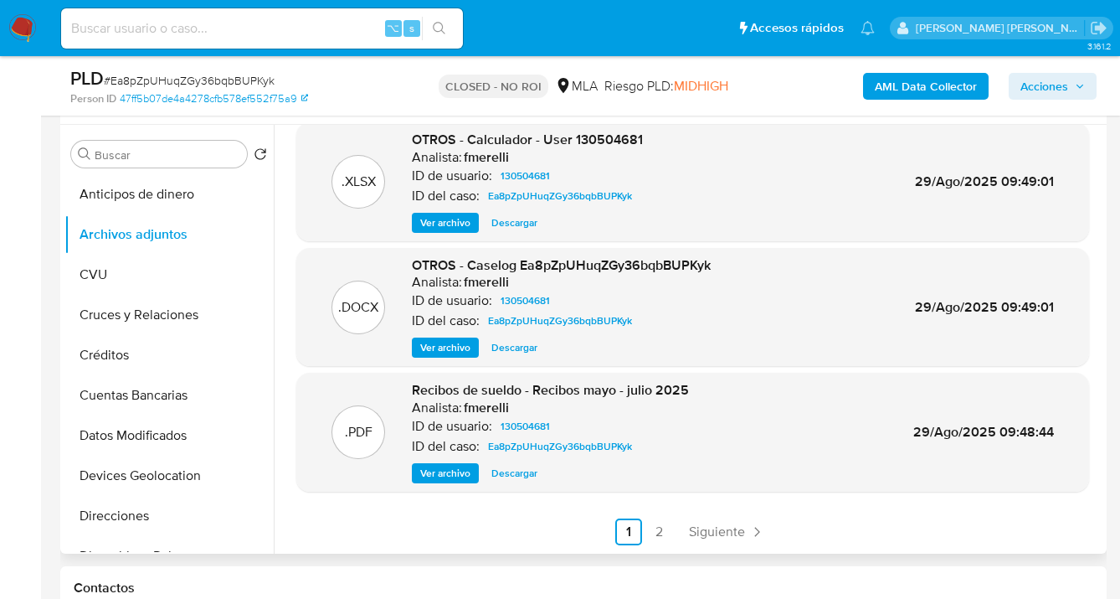
scroll to position [306, 0]
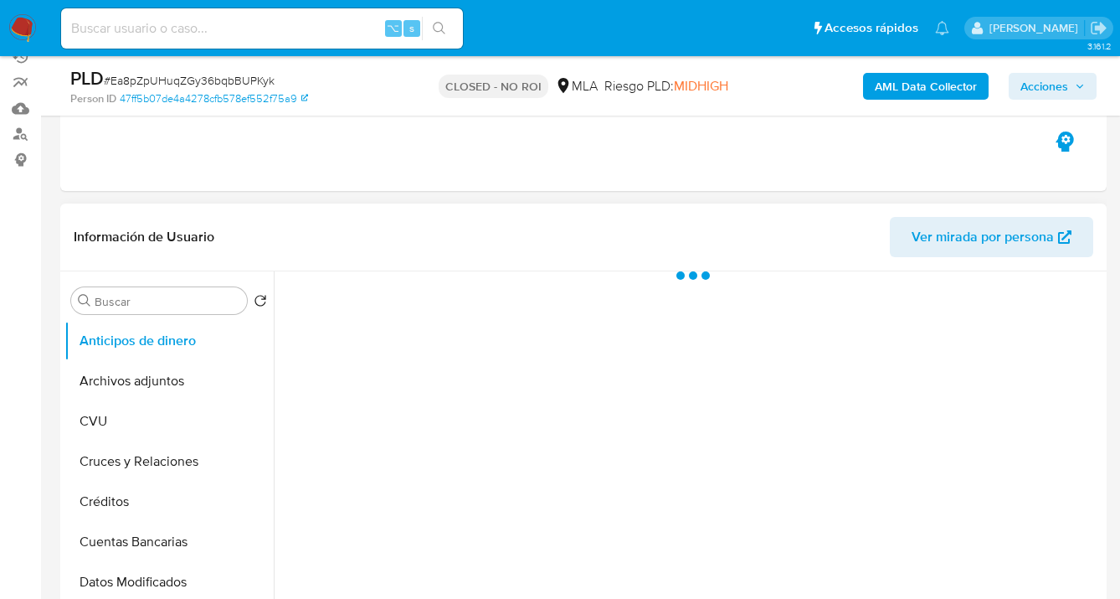
select select "10"
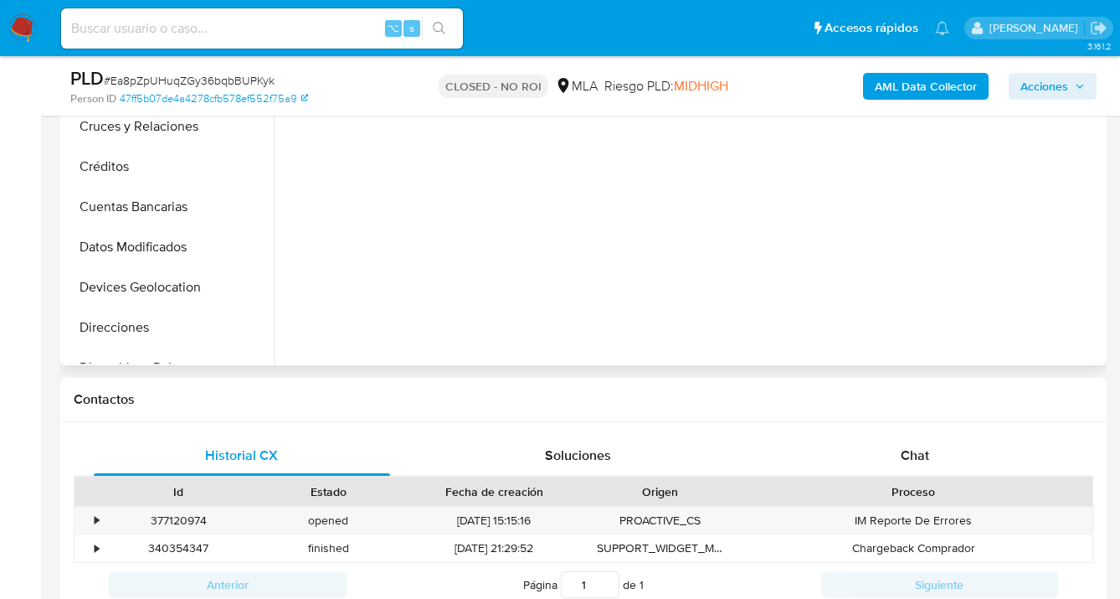
drag, startPoint x: 942, startPoint y: 452, endPoint x: 878, endPoint y: 334, distance: 134.1
click at [942, 451] on div "Chat" at bounding box center [915, 455] width 296 height 40
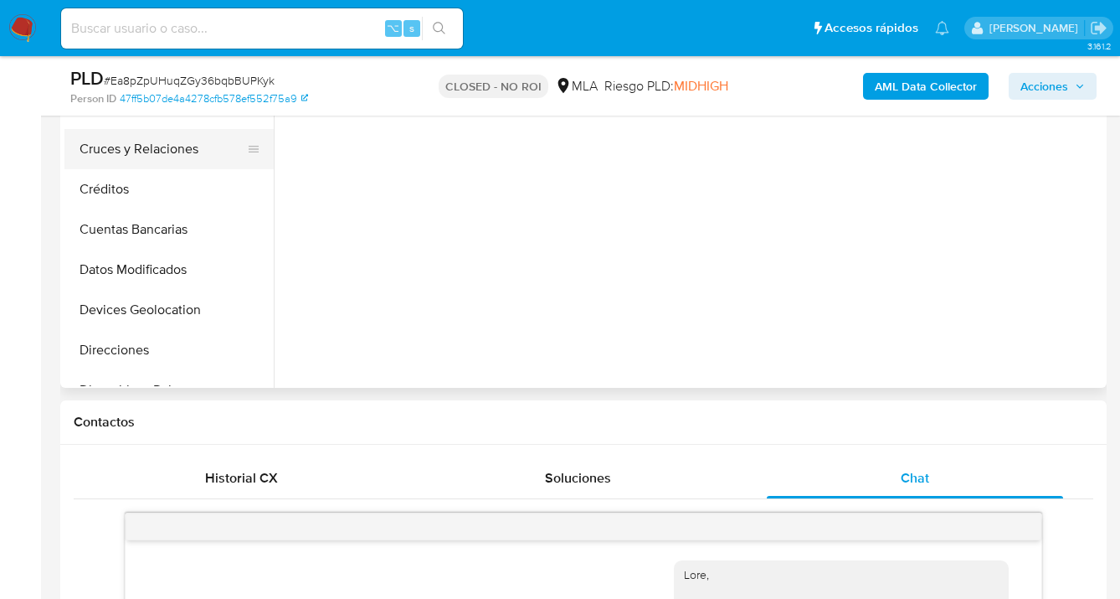
scroll to position [328, 0]
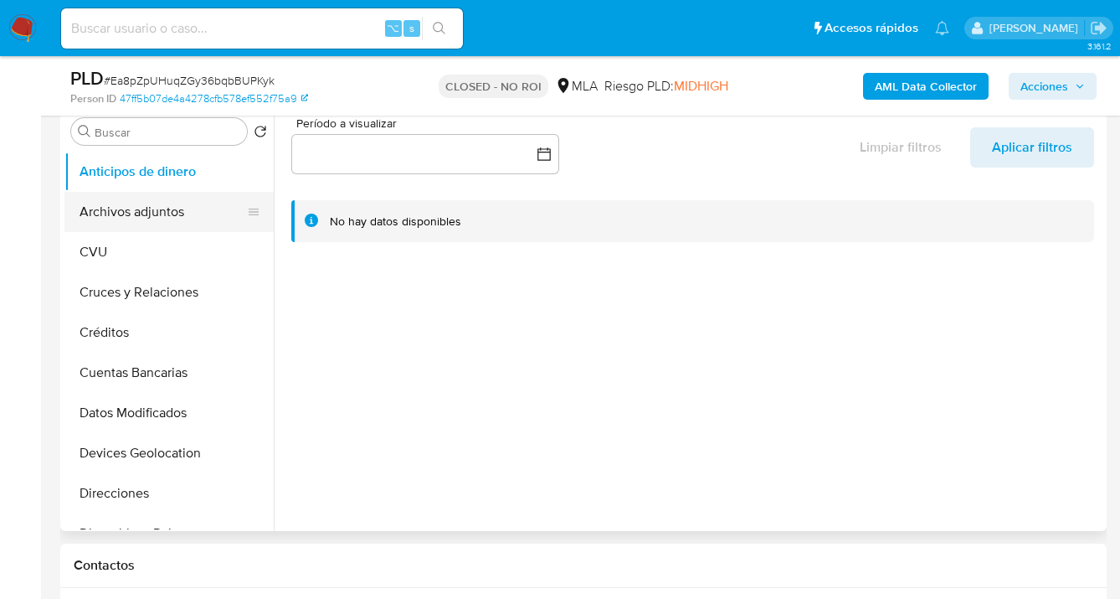
click at [190, 211] on button "Archivos adjuntos" at bounding box center [162, 212] width 196 height 40
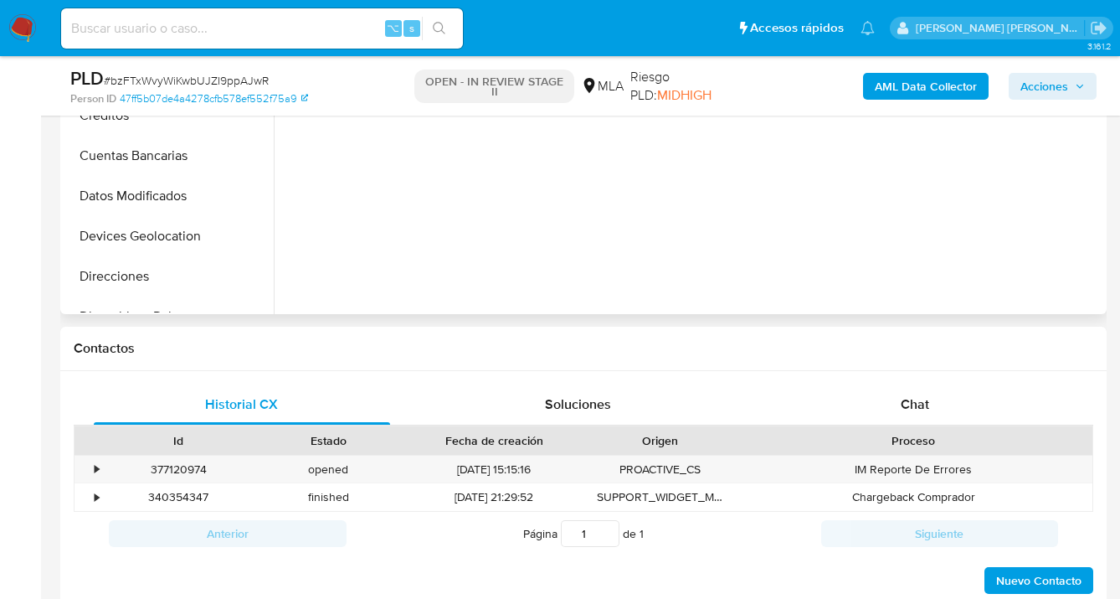
scroll to position [657, 0]
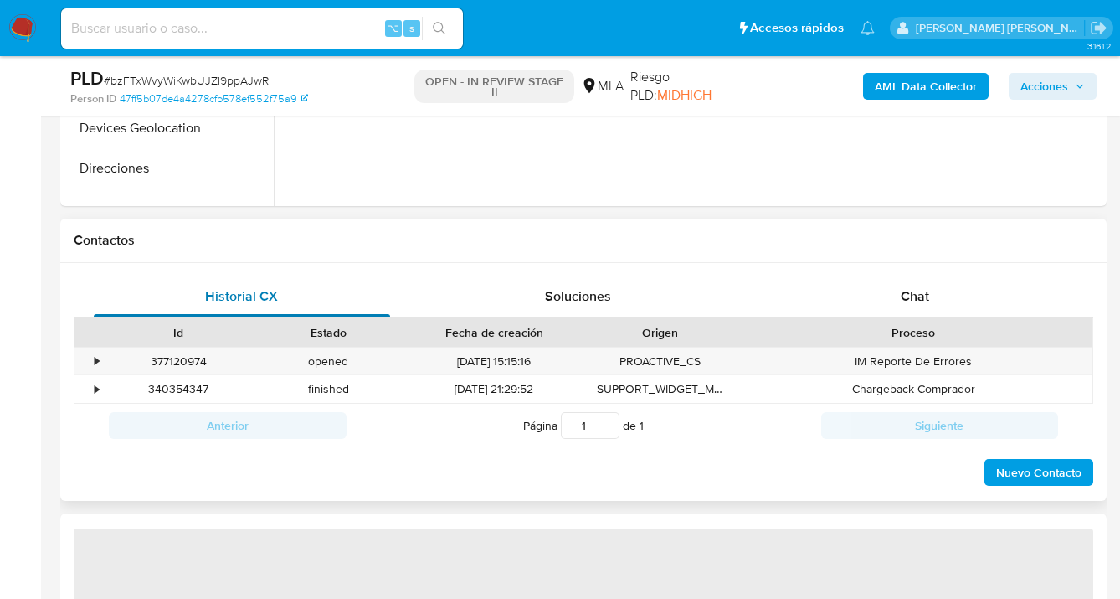
select select "10"
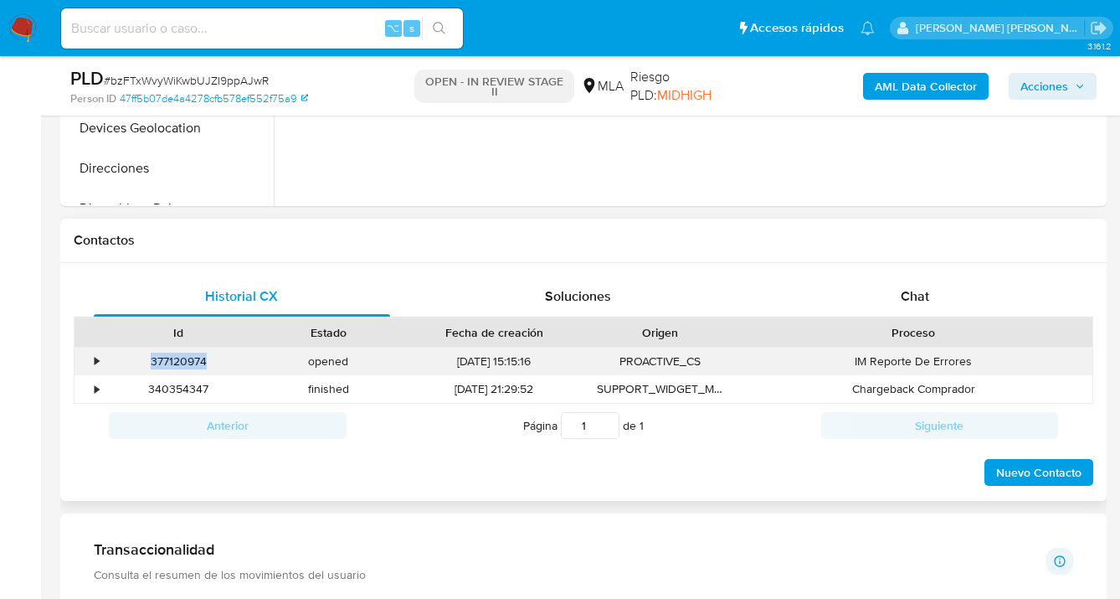
drag, startPoint x: 208, startPoint y: 361, endPoint x: 152, endPoint y: 355, distance: 55.6
click at [152, 355] on div "377120974" at bounding box center [179, 361] width 150 height 28
click at [398, 234] on h1 "Contactos" at bounding box center [584, 240] width 1020 height 17
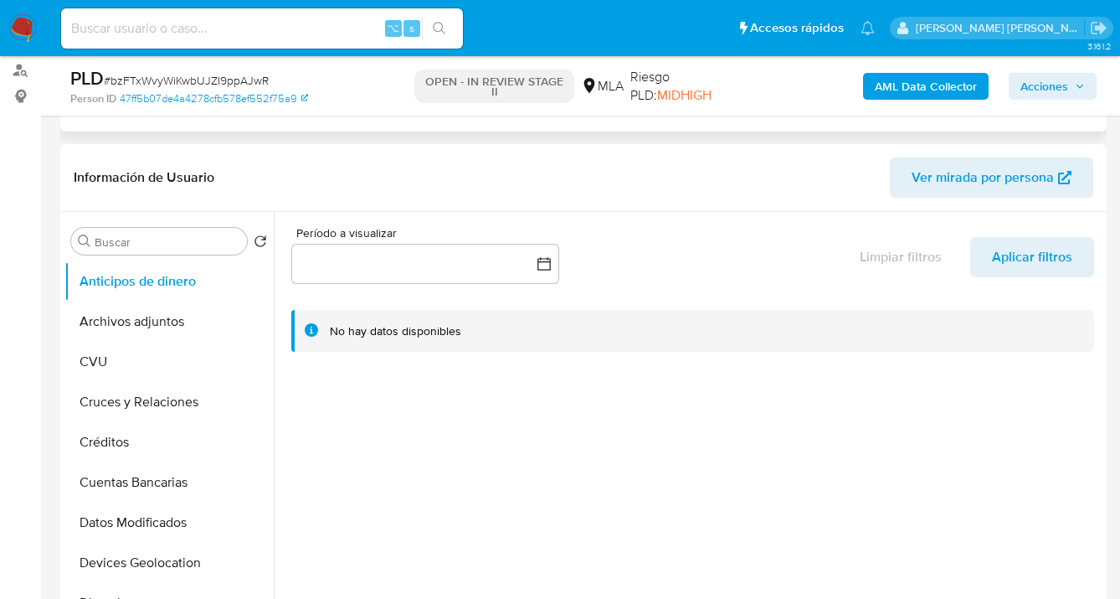
scroll to position [93, 0]
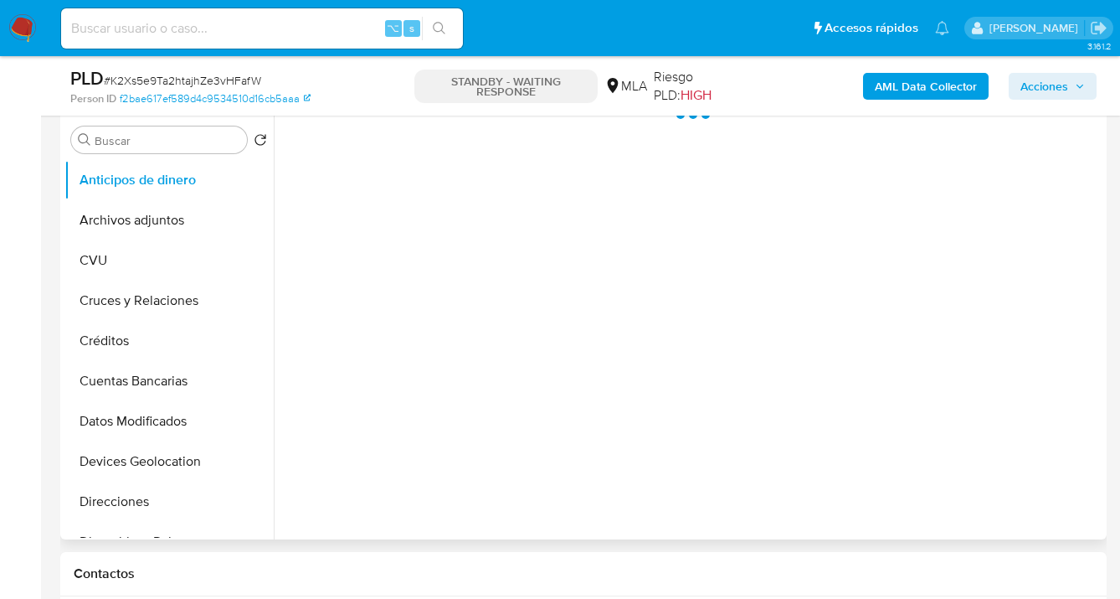
select select "10"
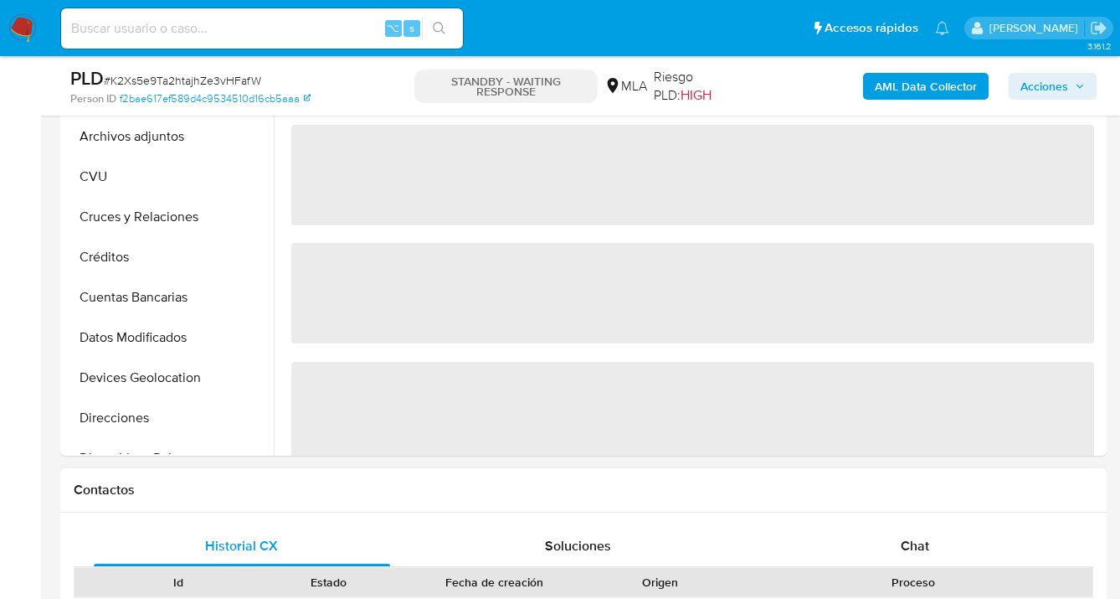
scroll to position [633, 0]
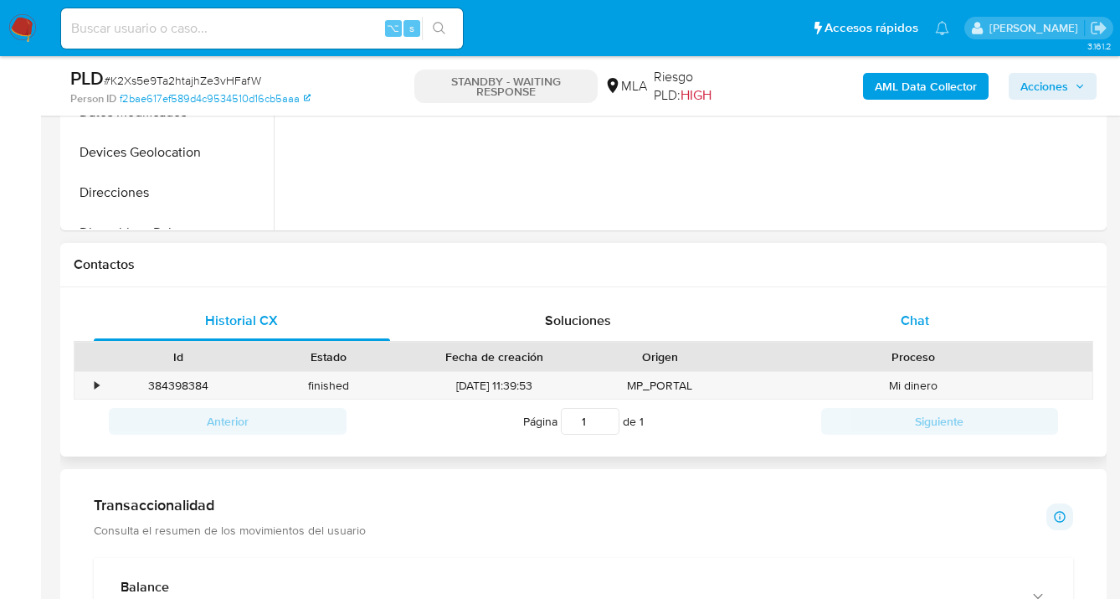
click at [924, 325] on span "Chat" at bounding box center [915, 320] width 28 height 19
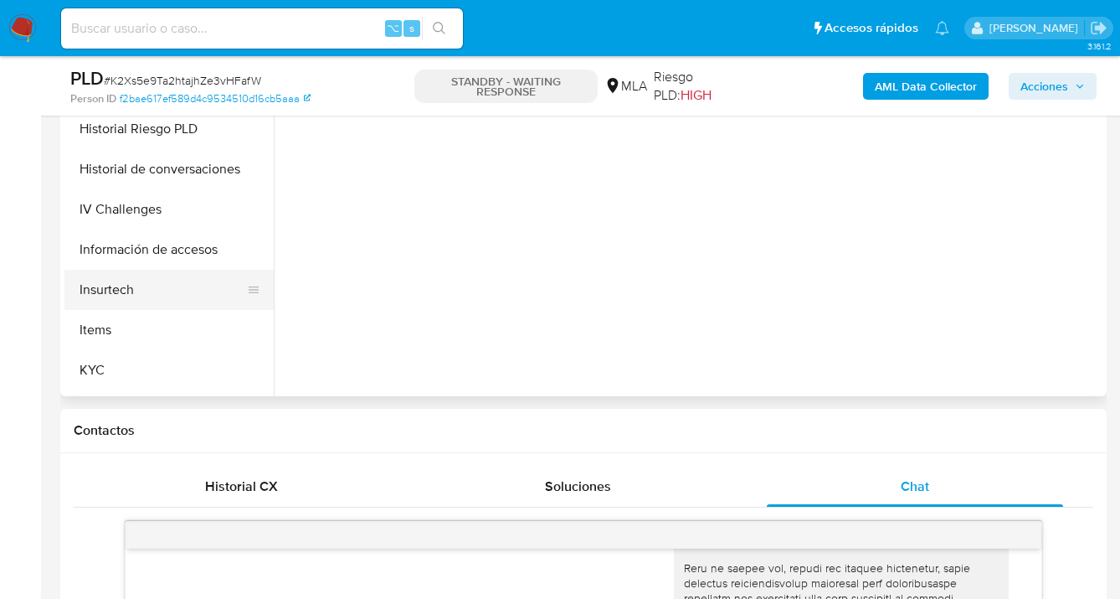
scroll to position [491, 0]
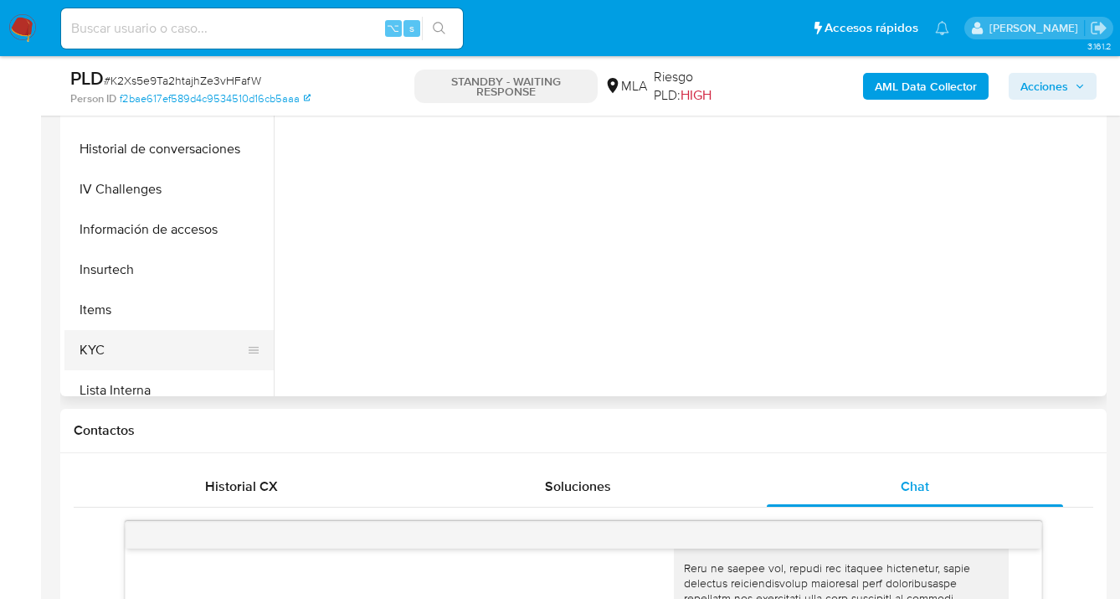
click at [149, 342] on button "KYC" at bounding box center [162, 350] width 196 height 40
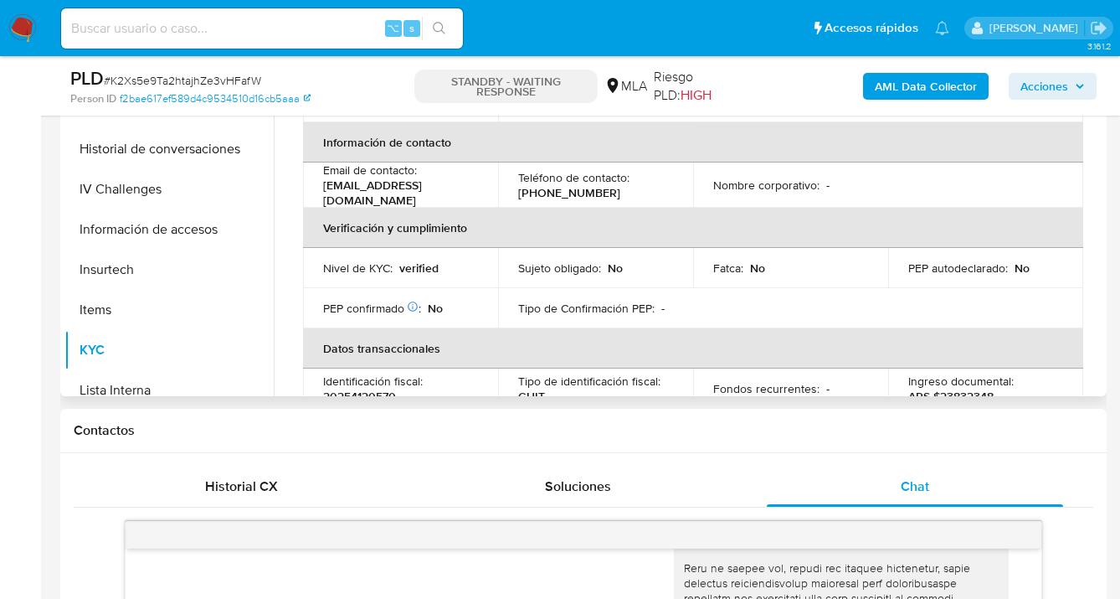
scroll to position [80, 0]
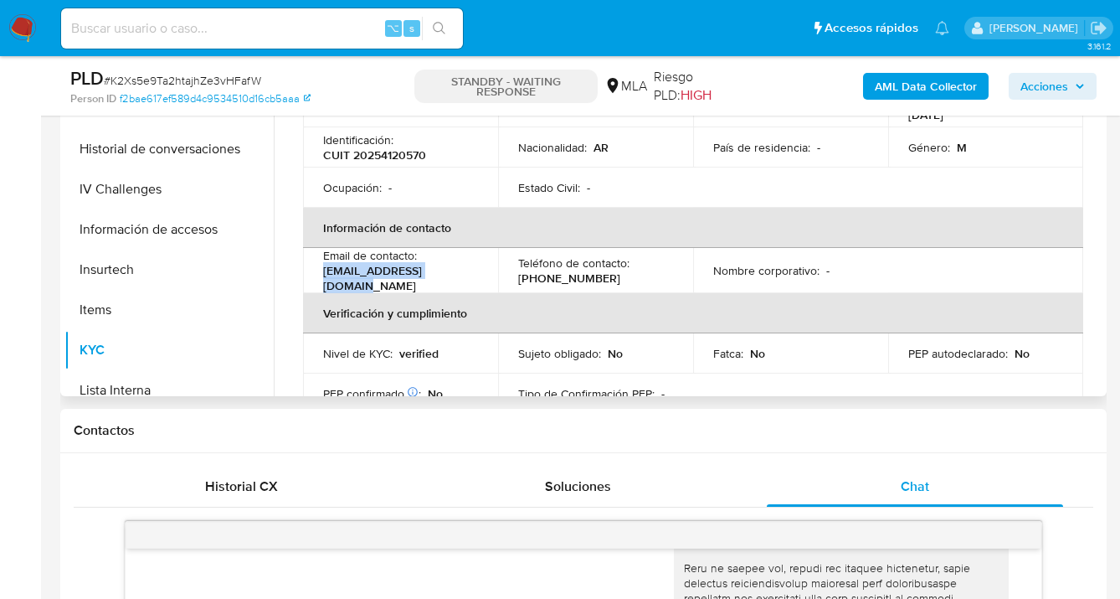
drag, startPoint x: 450, startPoint y: 275, endPoint x: 324, endPoint y: 272, distance: 126.5
click at [324, 272] on div "Email de contacto : [EMAIL_ADDRESS][DOMAIN_NAME]" at bounding box center [400, 270] width 155 height 45
copy p "[EMAIL_ADDRESS][DOMAIN_NAME]"
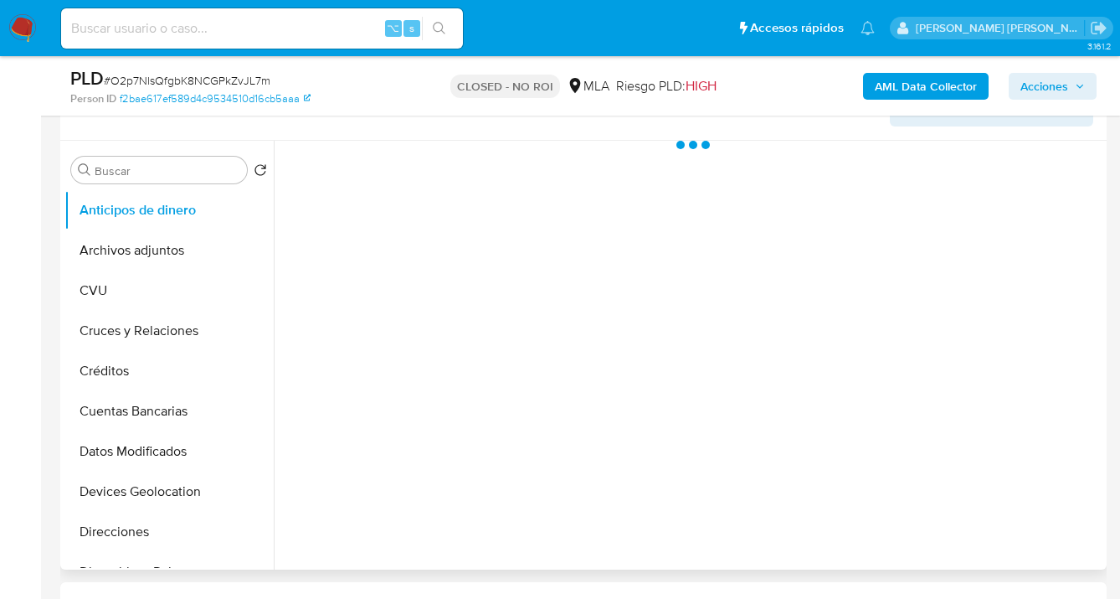
scroll to position [306, 0]
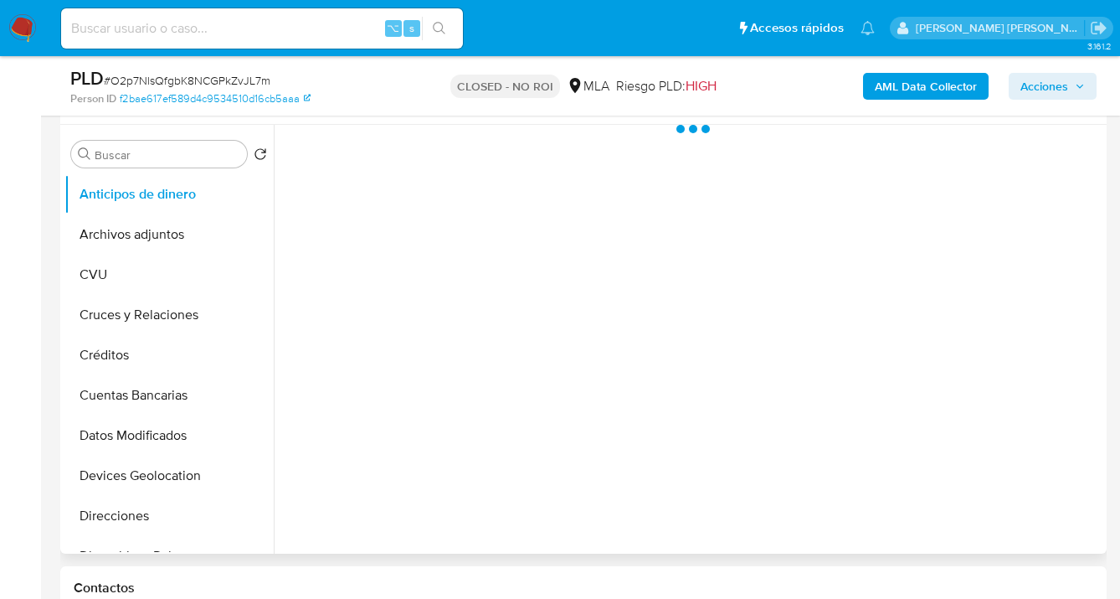
select select "10"
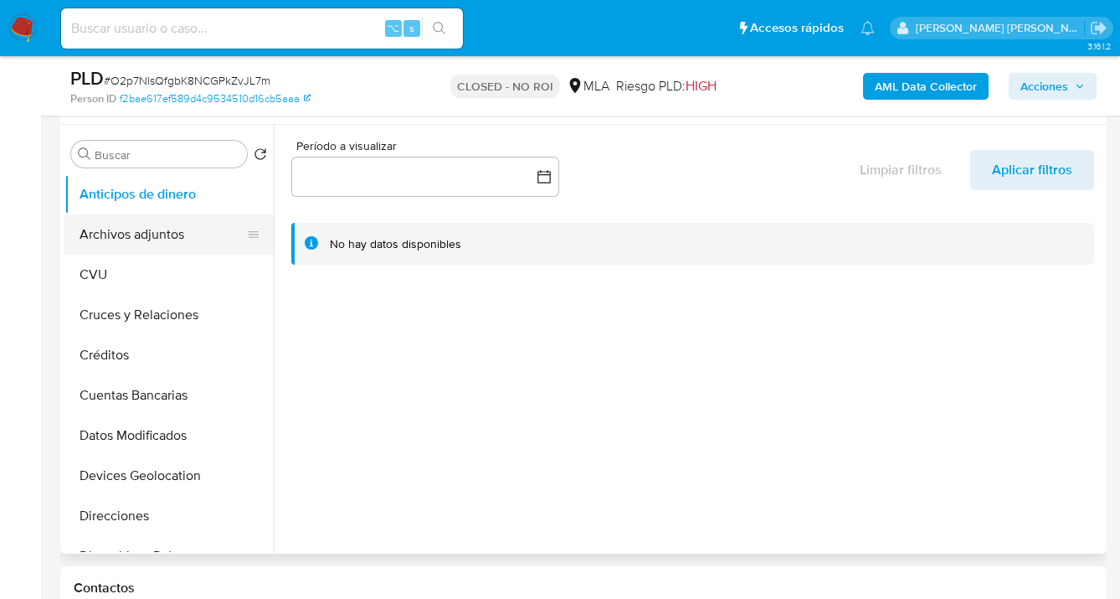
click at [188, 247] on button "Archivos adjuntos" at bounding box center [162, 234] width 196 height 40
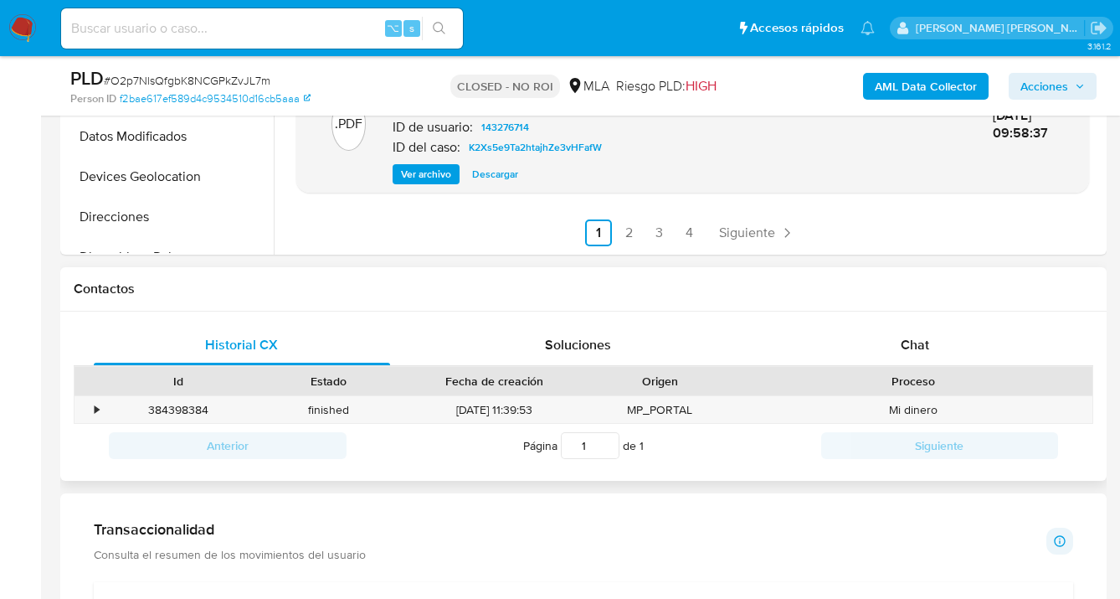
scroll to position [605, 0]
click at [626, 234] on link "2" at bounding box center [628, 232] width 27 height 27
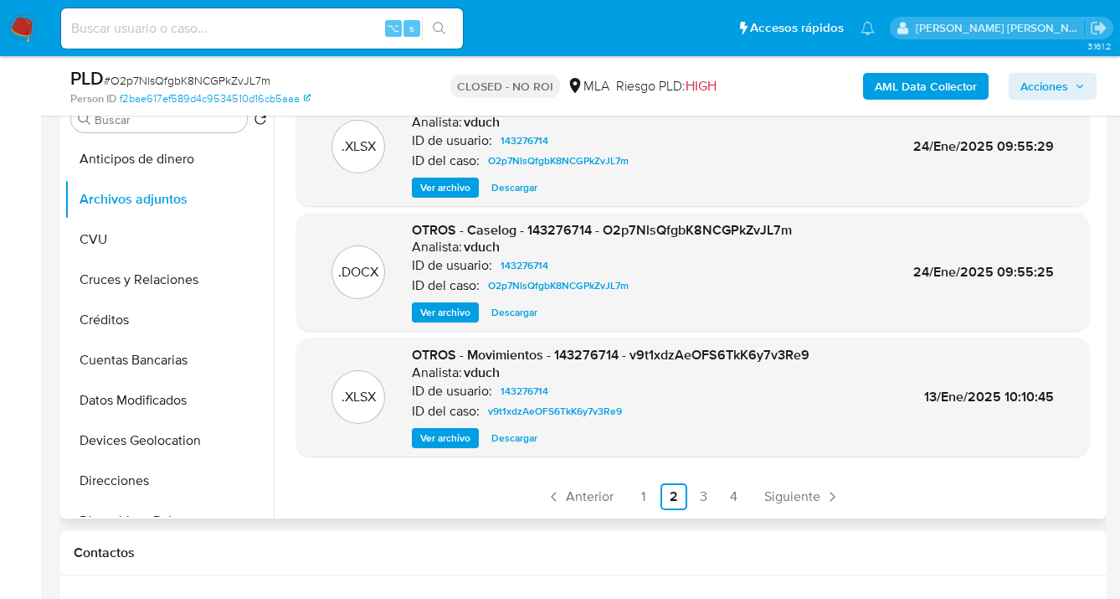
scroll to position [414, 0]
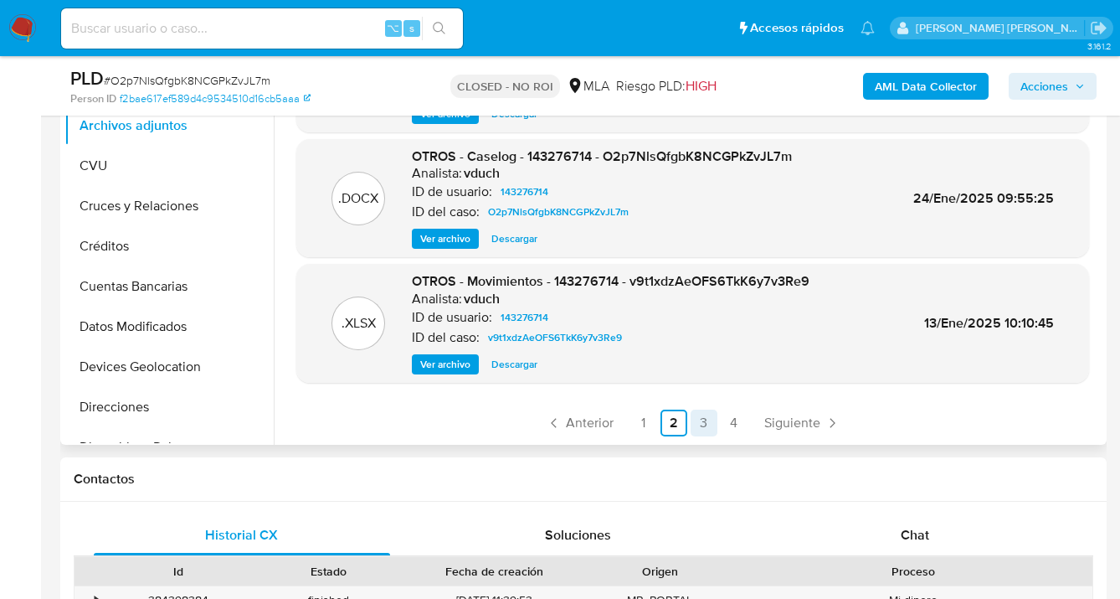
click at [702, 421] on link "3" at bounding box center [704, 422] width 27 height 27
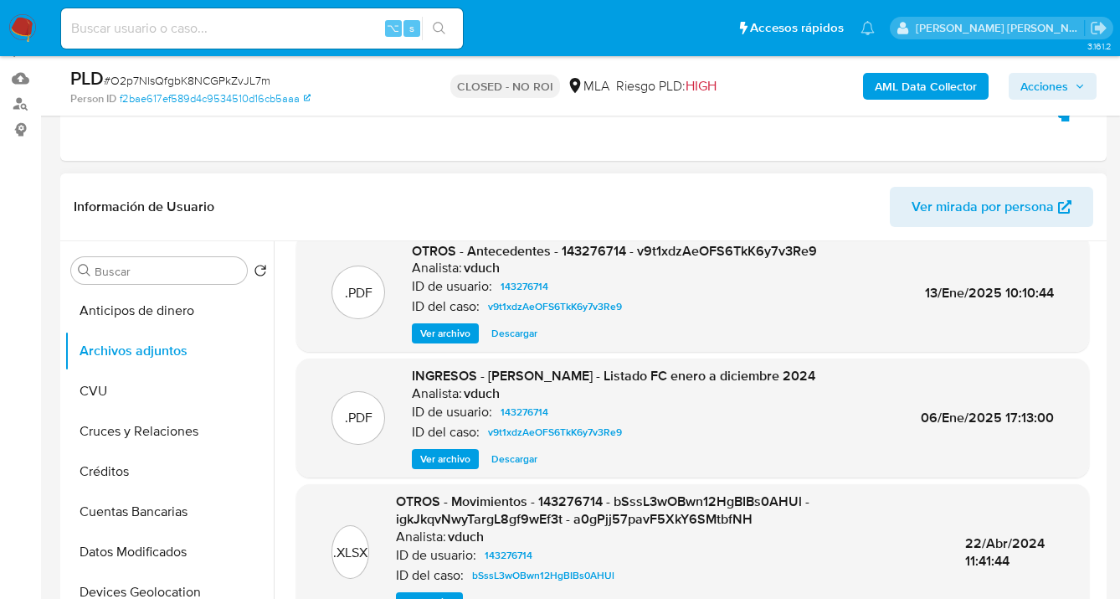
scroll to position [31, 0]
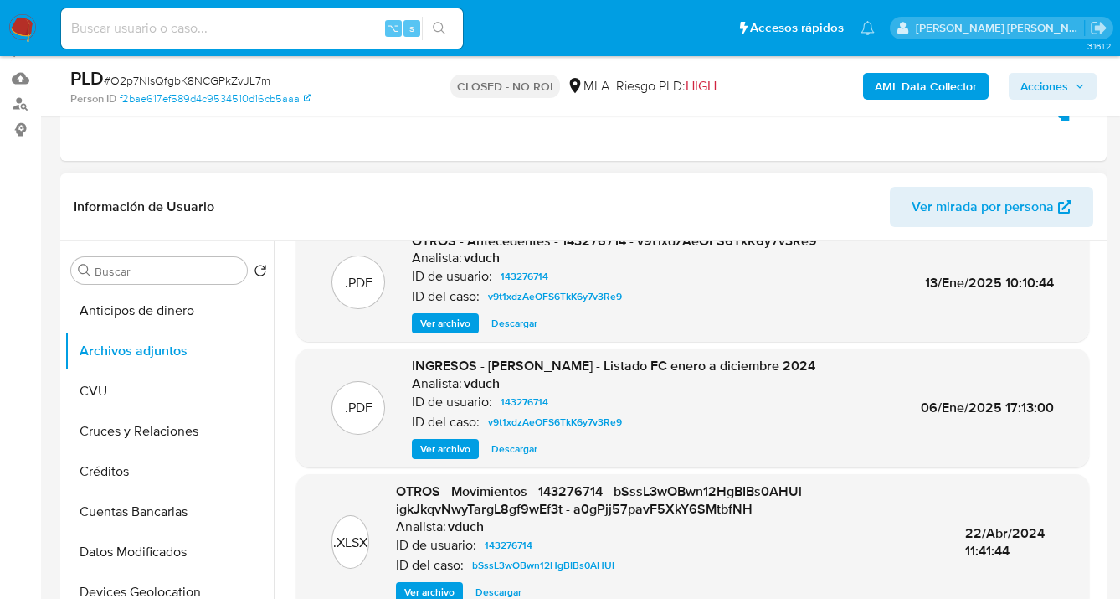
click at [457, 445] on span "Ver archivo" at bounding box center [445, 448] width 50 height 17
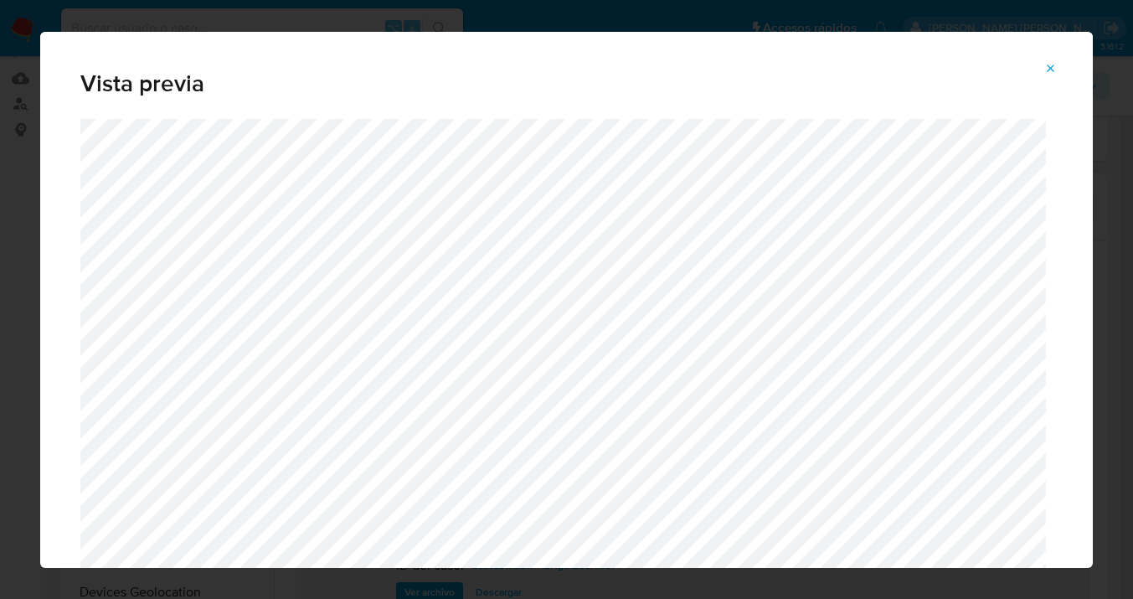
click at [1051, 67] on icon "Attachment preview" at bounding box center [1051, 68] width 8 height 8
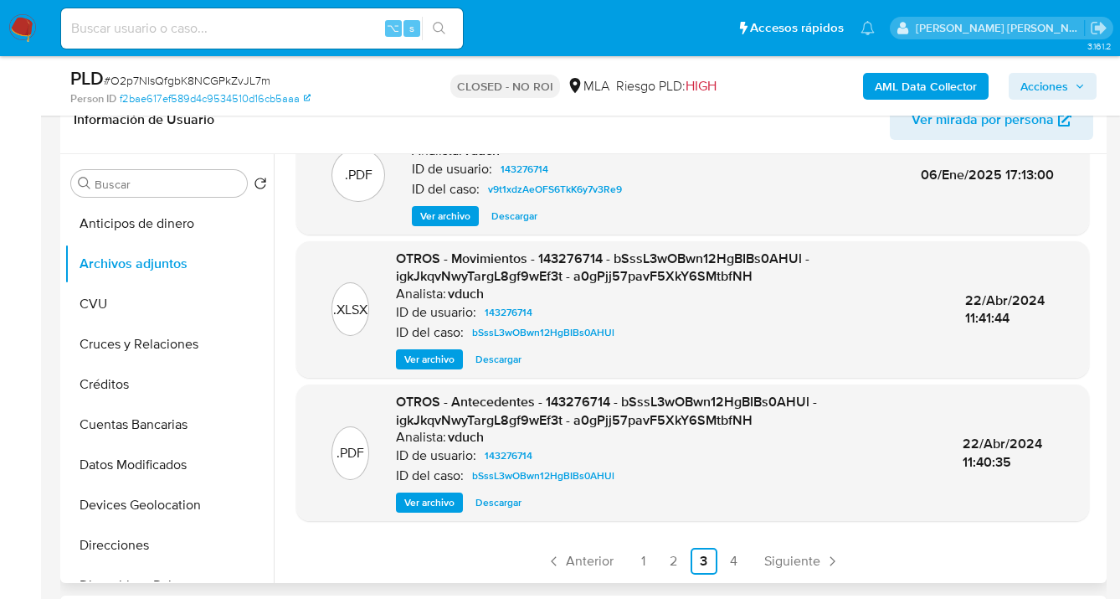
scroll to position [329, 0]
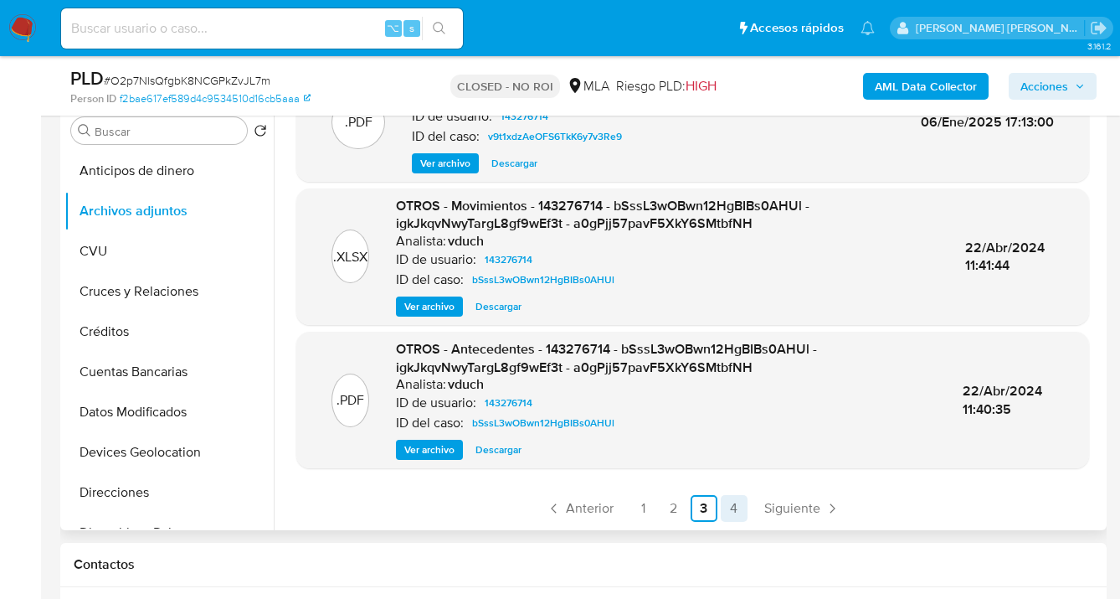
click at [730, 507] on link "4" at bounding box center [734, 508] width 27 height 27
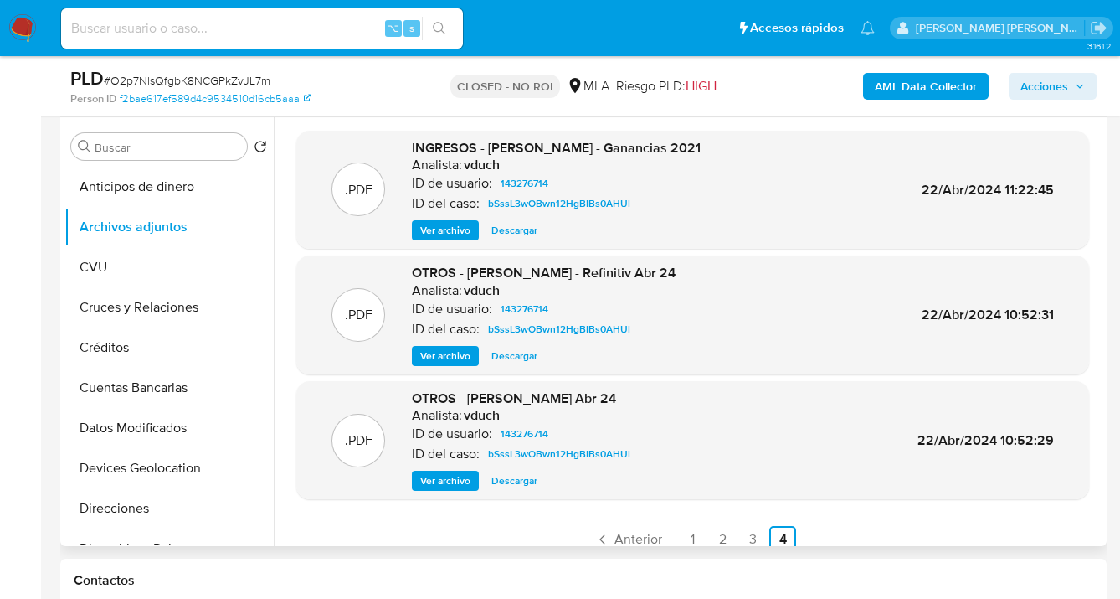
scroll to position [297, 0]
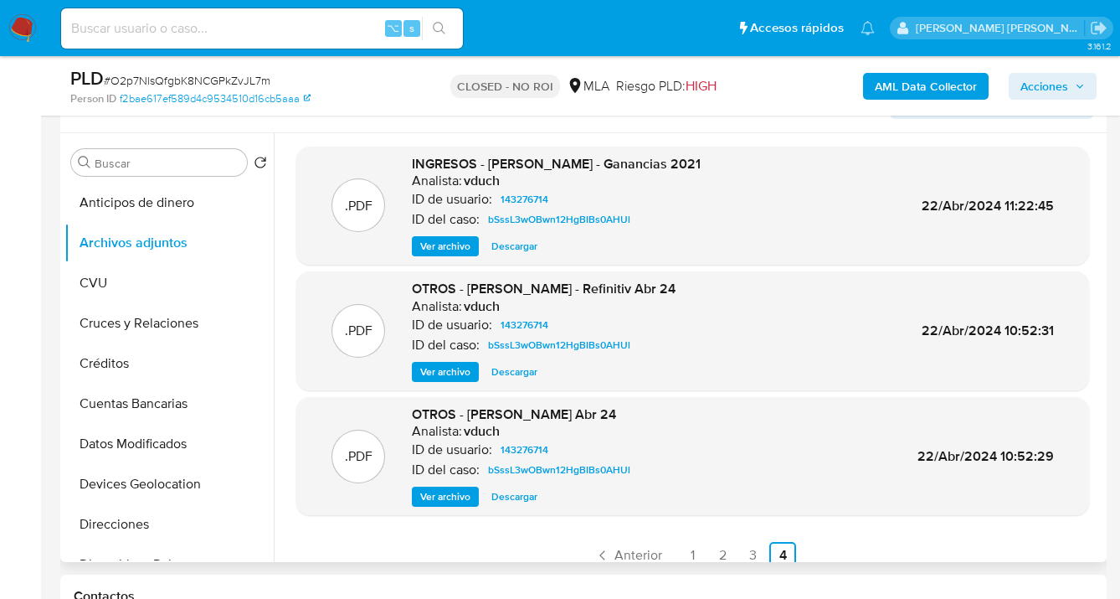
click at [459, 247] on span "Ver archivo" at bounding box center [445, 246] width 50 height 17
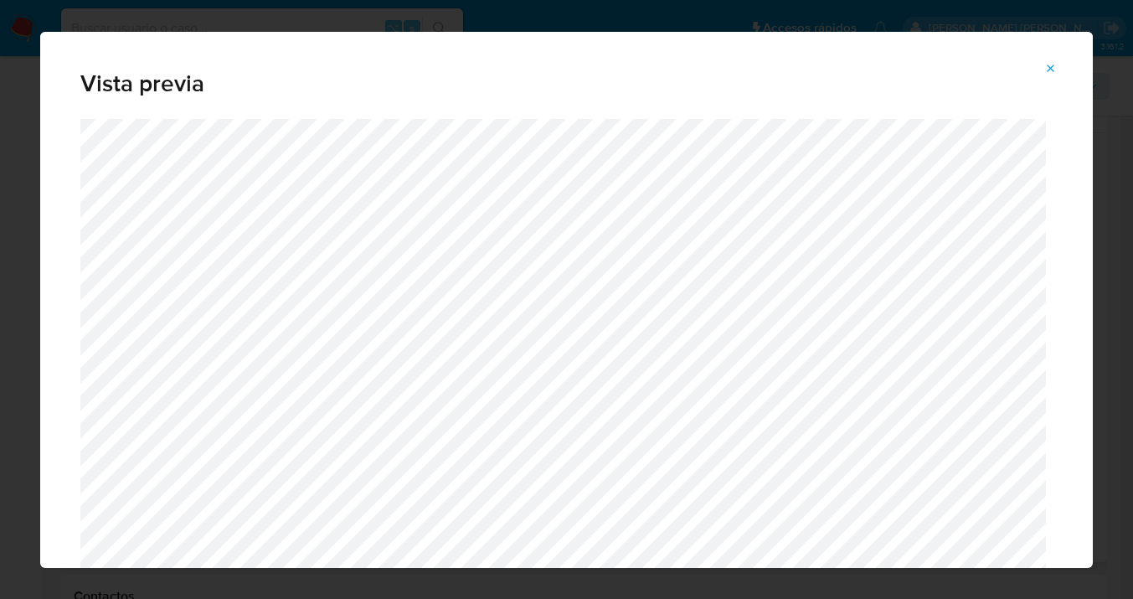
click at [1052, 69] on icon "Attachment preview" at bounding box center [1050, 68] width 13 height 13
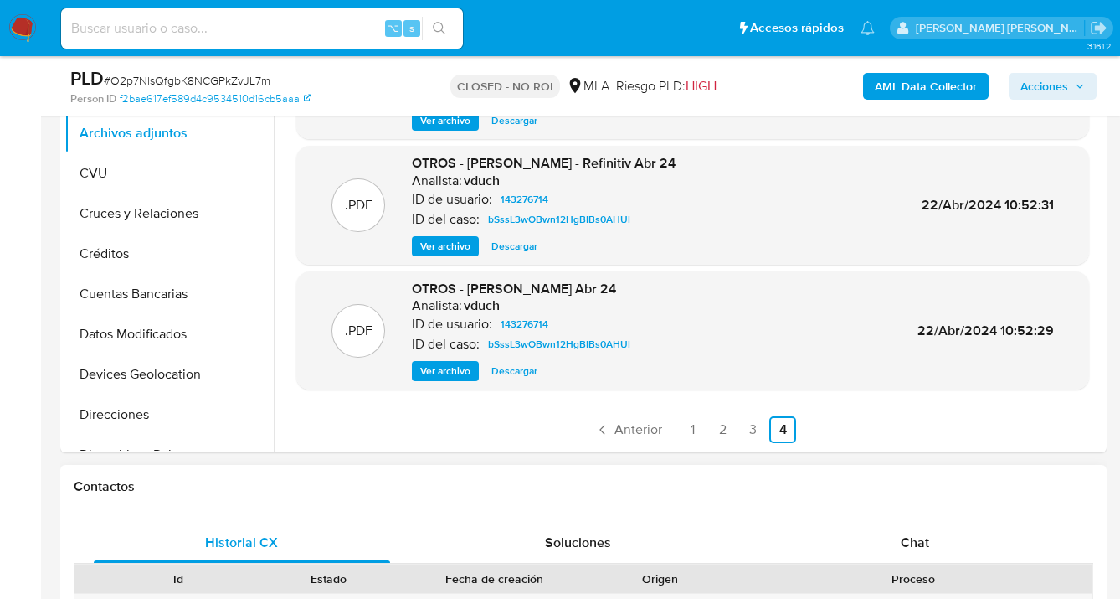
scroll to position [409, 0]
click at [743, 426] on link "3" at bounding box center [752, 427] width 27 height 27
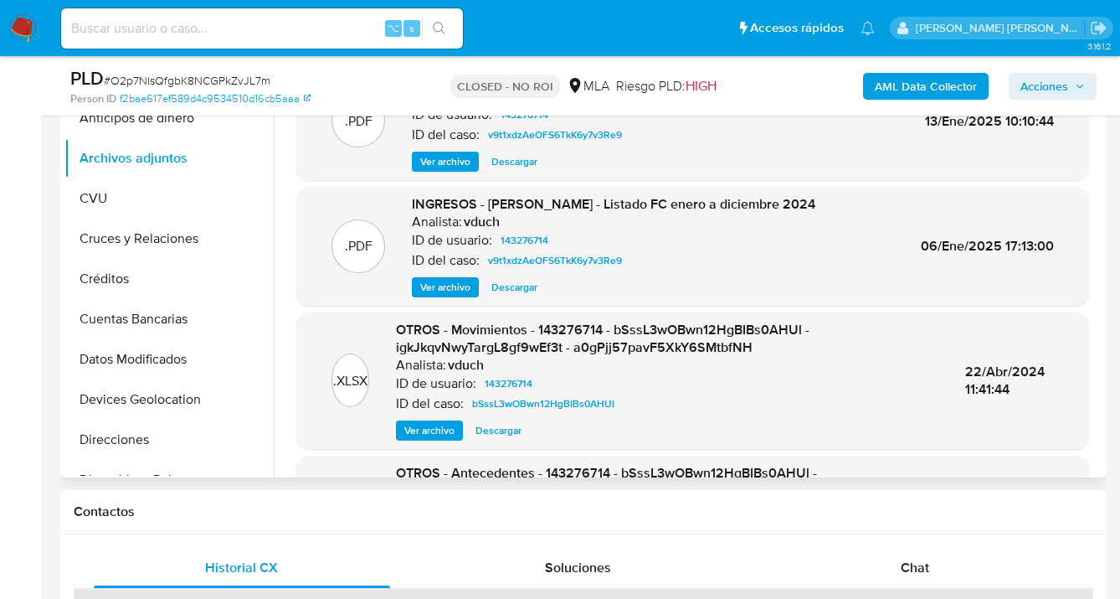
scroll to position [257, 0]
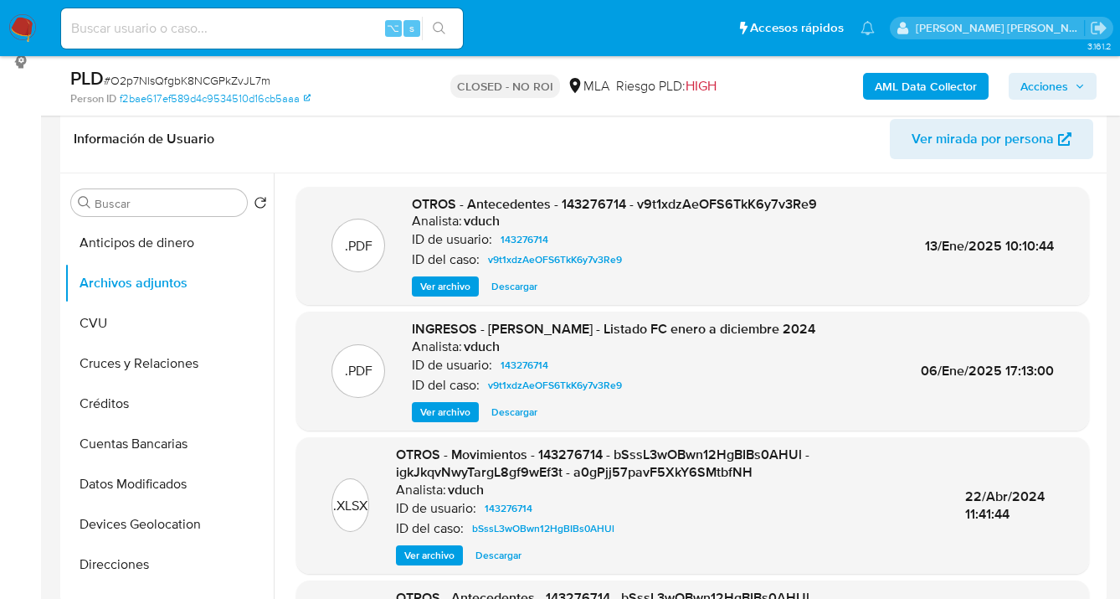
click at [457, 281] on span "Ver archivo" at bounding box center [445, 286] width 50 height 17
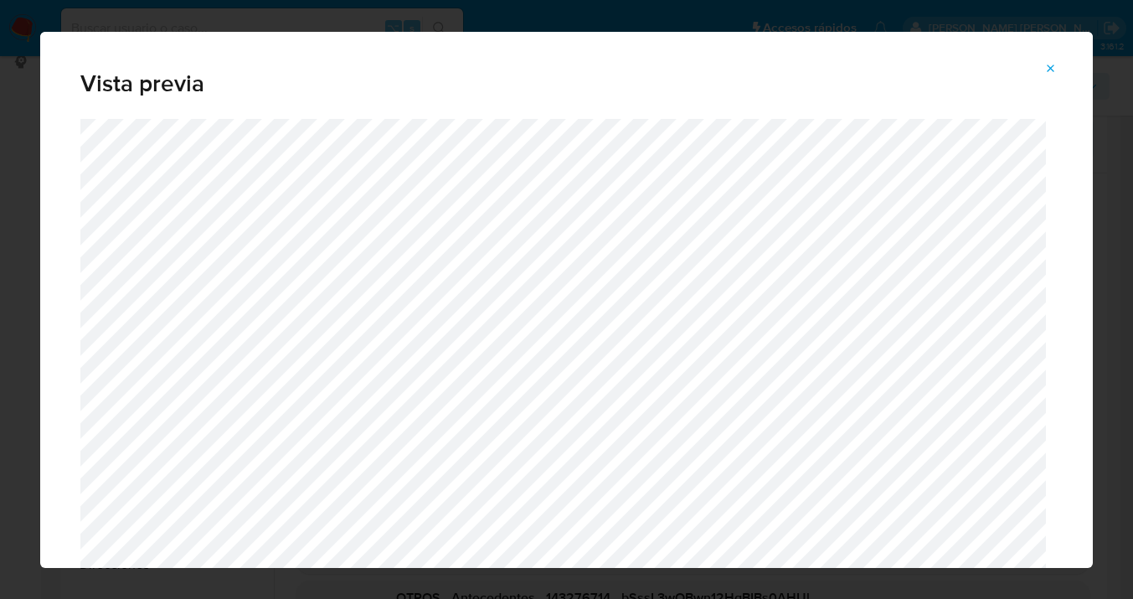
click at [1057, 64] on icon "Attachment preview" at bounding box center [1050, 68] width 13 height 13
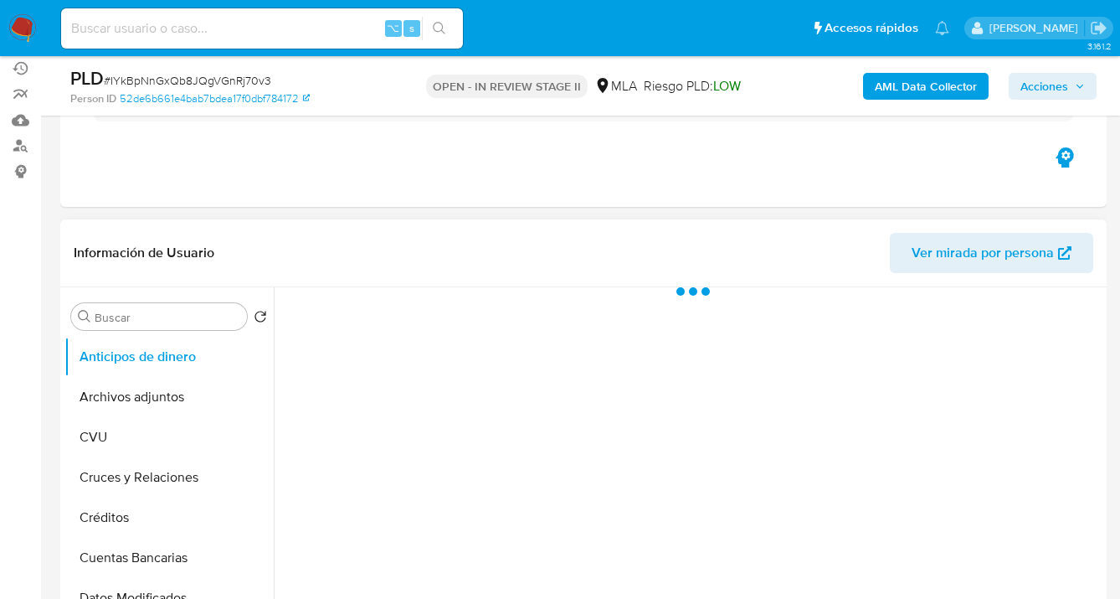
select select "10"
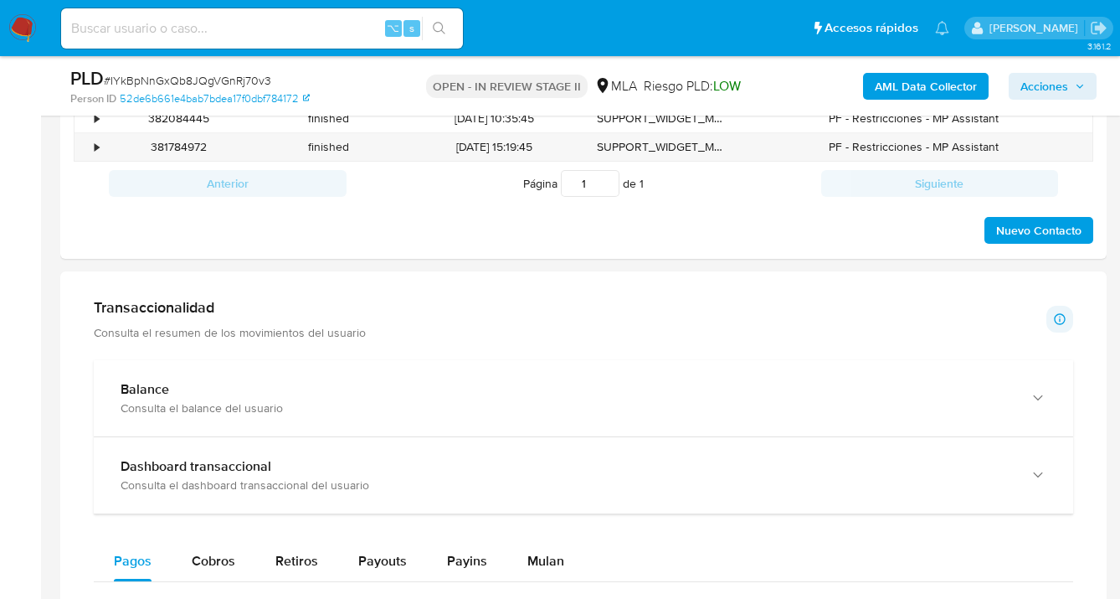
scroll to position [705, 0]
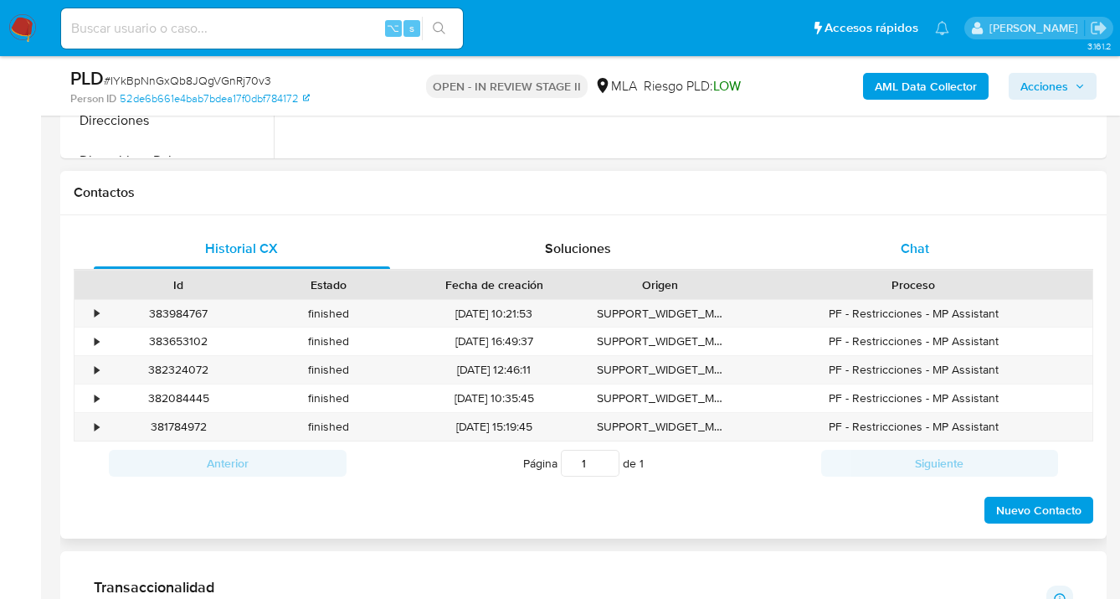
click at [904, 258] on div "Chat" at bounding box center [915, 249] width 296 height 40
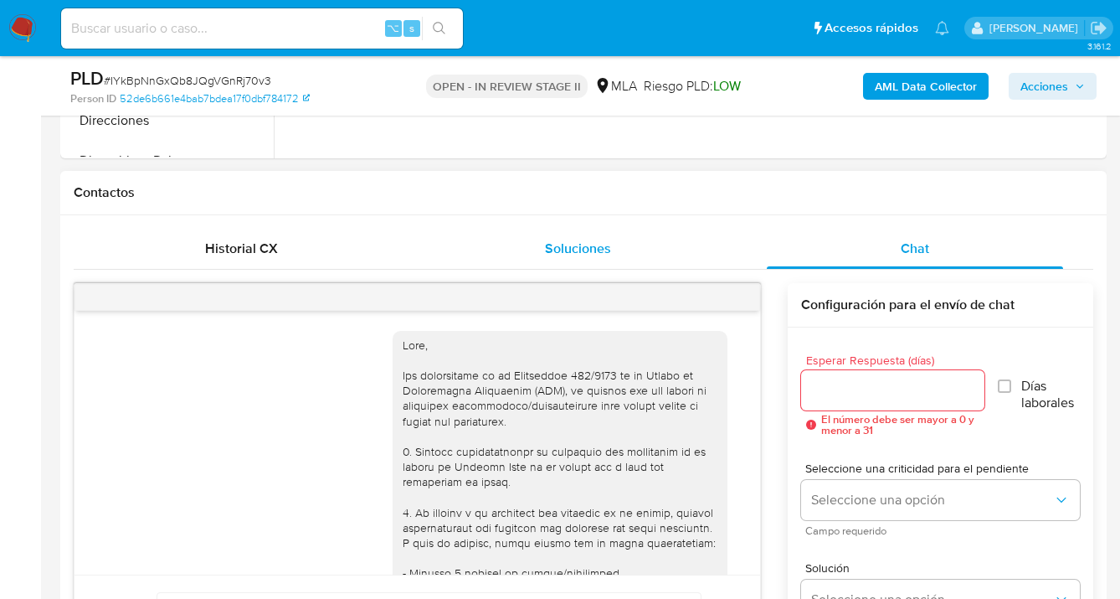
scroll to position [2736, 0]
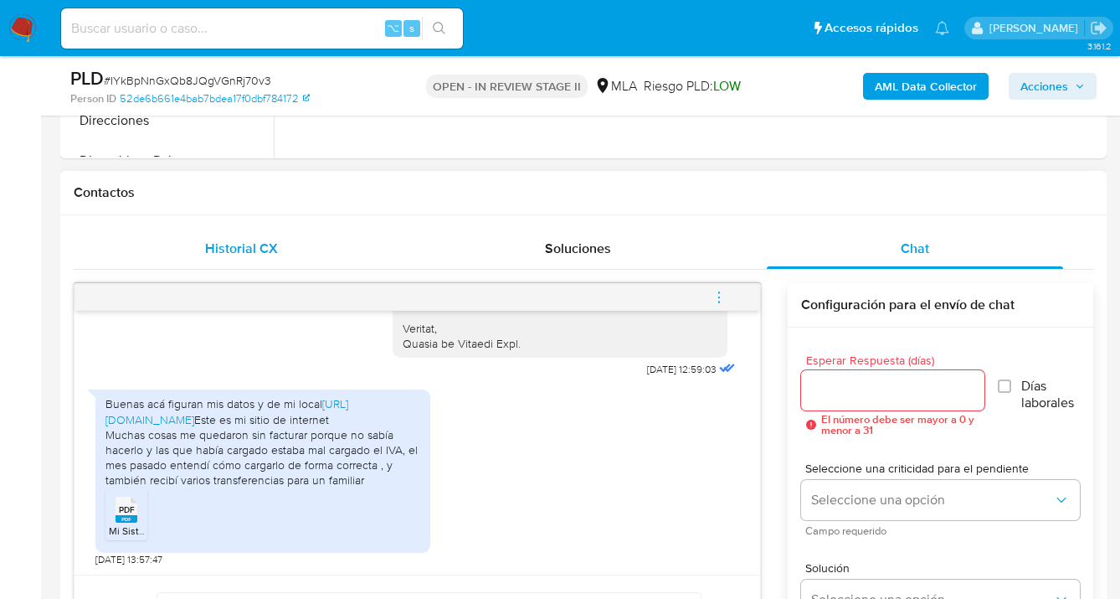
click at [246, 242] on span "Historial CX" at bounding box center [241, 248] width 73 height 19
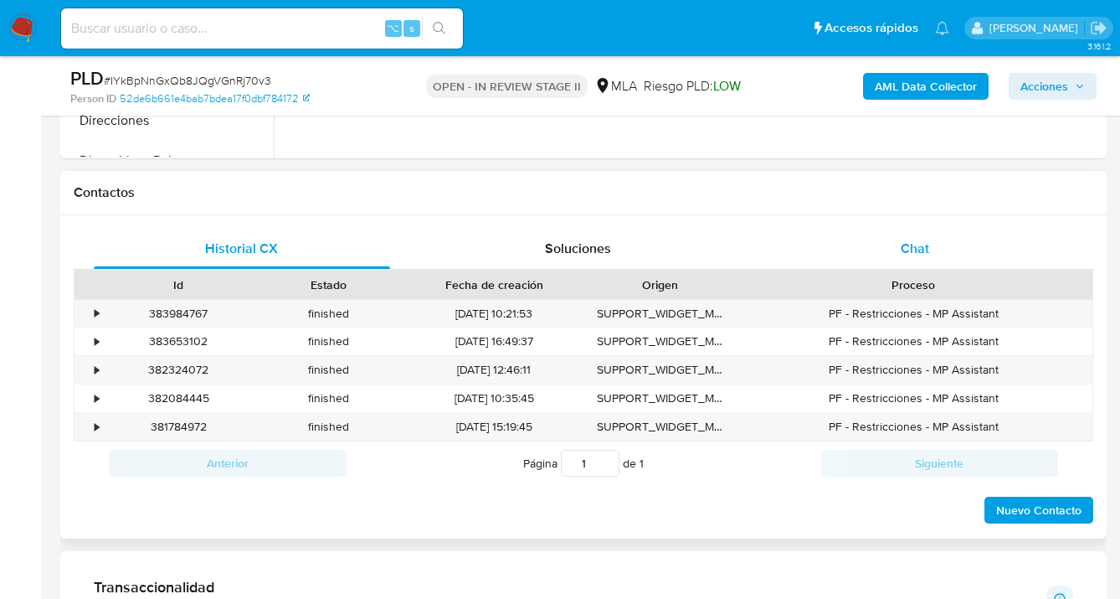
drag, startPoint x: 913, startPoint y: 249, endPoint x: 893, endPoint y: 252, distance: 20.4
click at [913, 249] on span "Chat" at bounding box center [915, 248] width 28 height 19
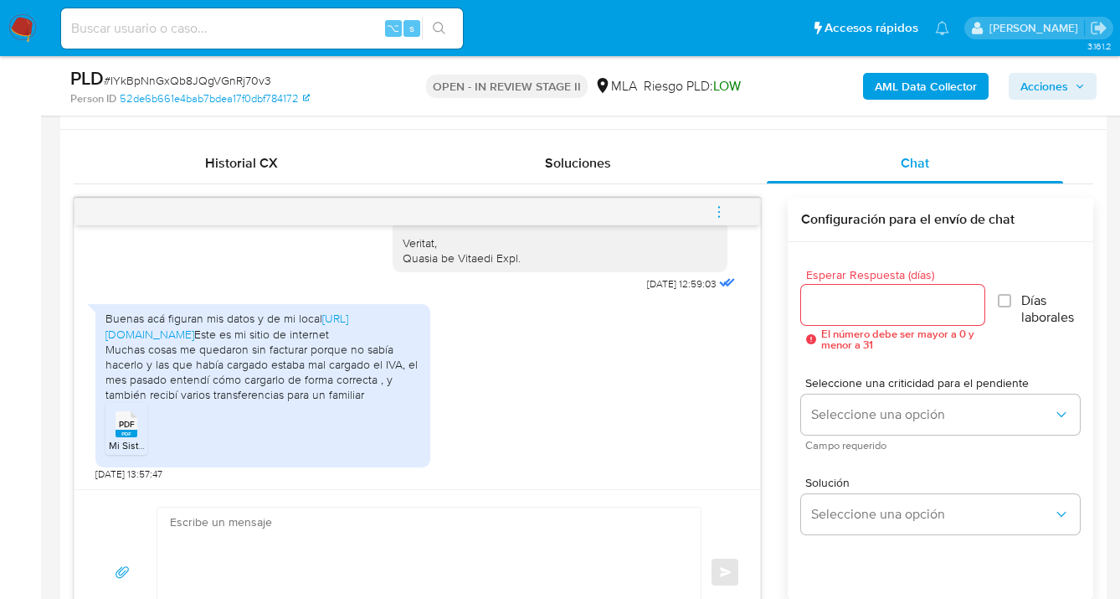
scroll to position [799, 0]
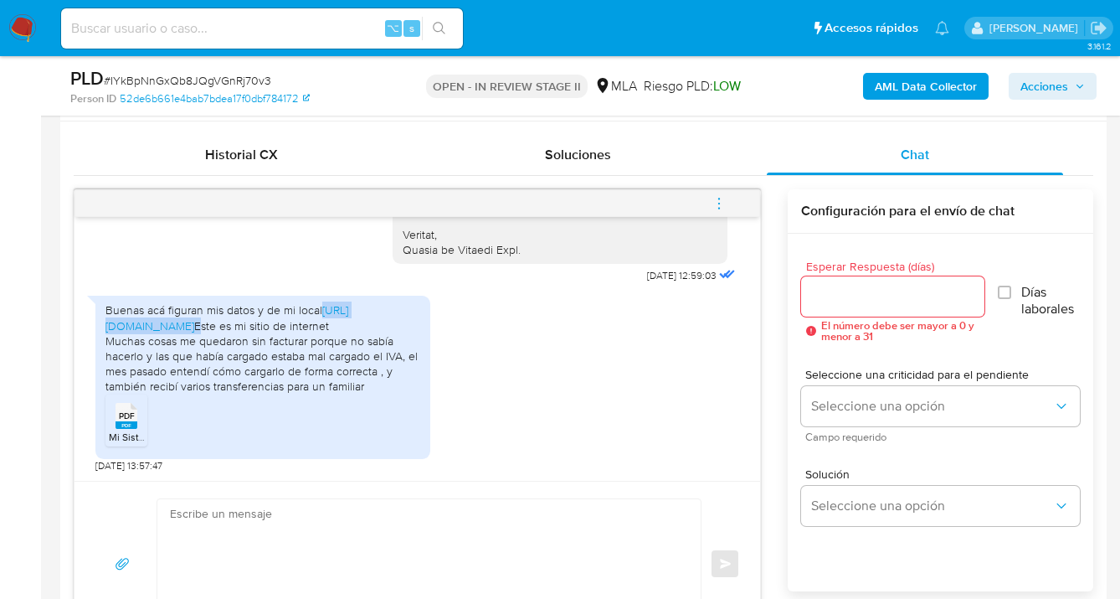
drag, startPoint x: 306, startPoint y: 304, endPoint x: 101, endPoint y: 285, distance: 206.0
click at [101, 296] on div "Buenas acá figuran mis datos y de mi local [URL][DOMAIN_NAME] Este es mi sitio …" at bounding box center [262, 377] width 335 height 162
copy div "[URL][DOMAIN_NAME]"
click at [351, 324] on div "Buenas acá figuran mis datos y de mi local [URL][DOMAIN_NAME] Este es mi sitio …" at bounding box center [263, 347] width 315 height 91
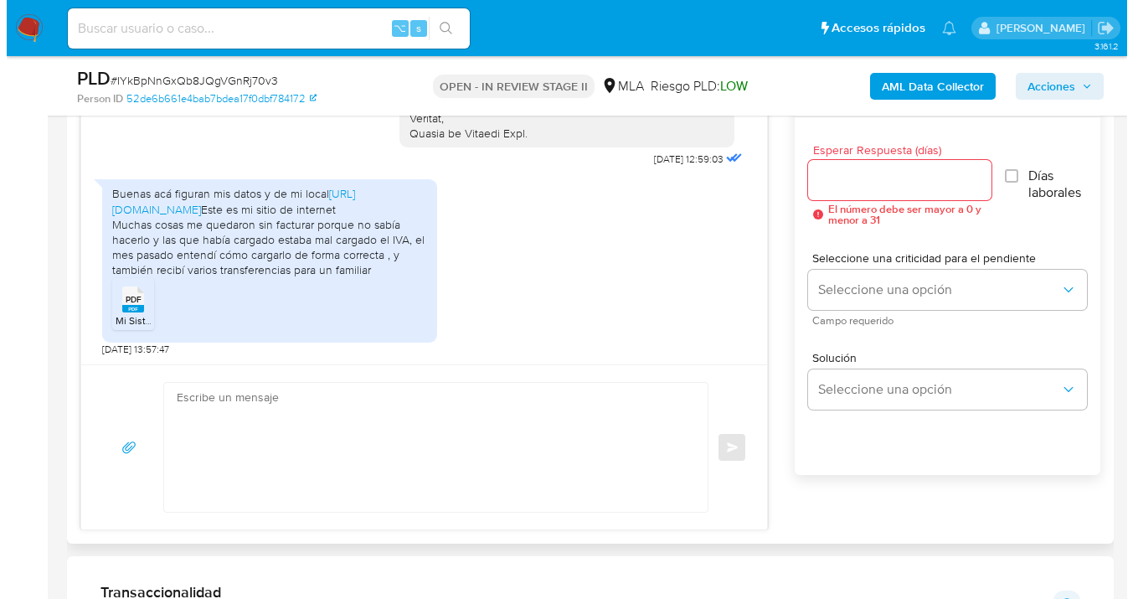
scroll to position [2599, 0]
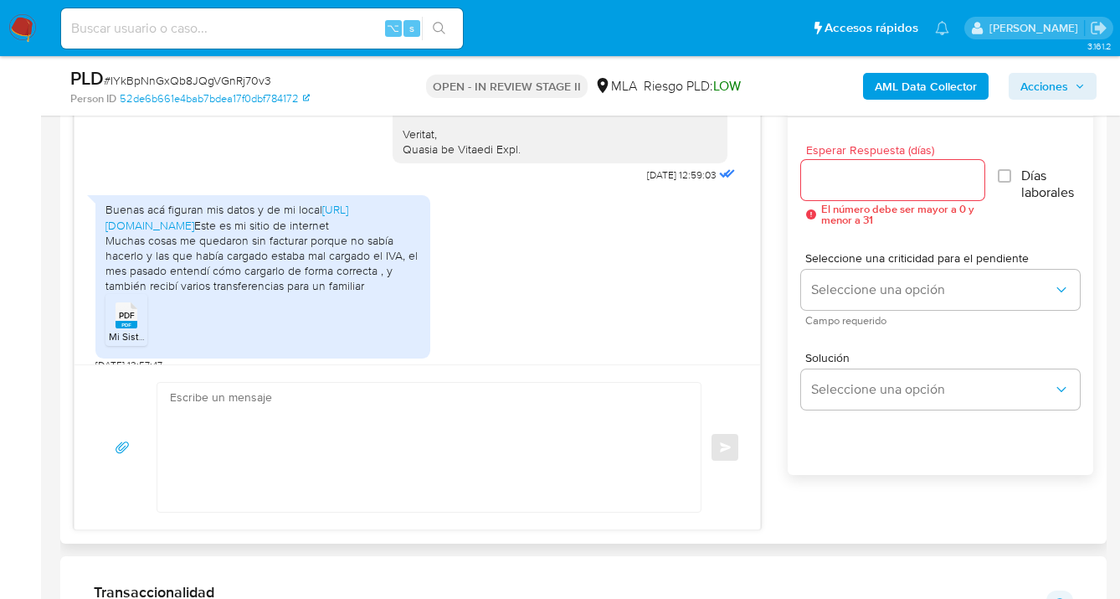
click at [495, 439] on textarea at bounding box center [425, 447] width 510 height 129
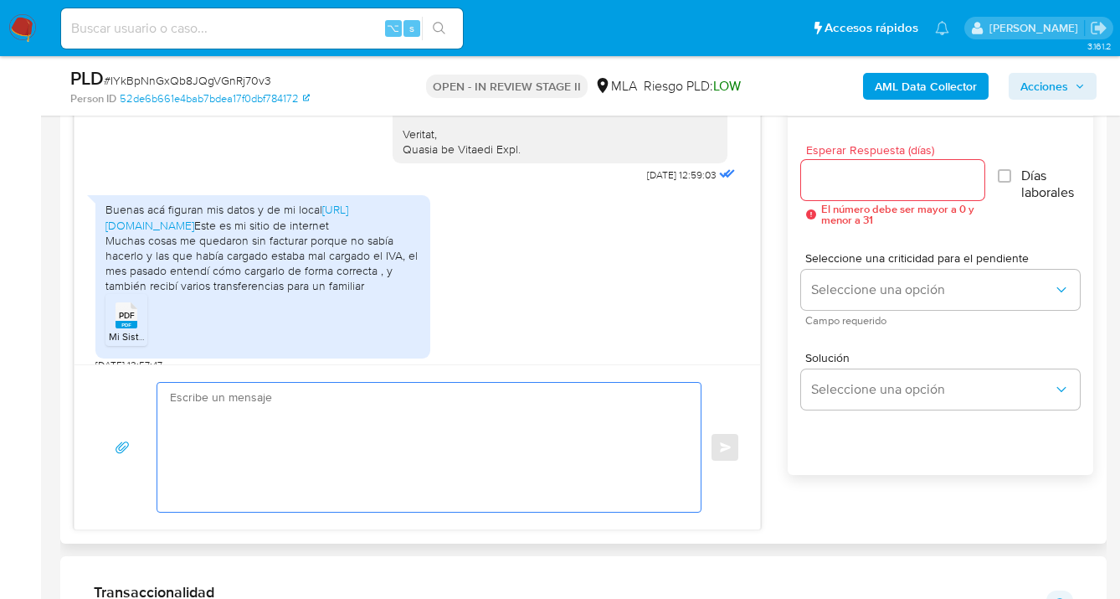
click at [827, 188] on input "Esperar Respuesta (días)" at bounding box center [892, 180] width 183 height 22
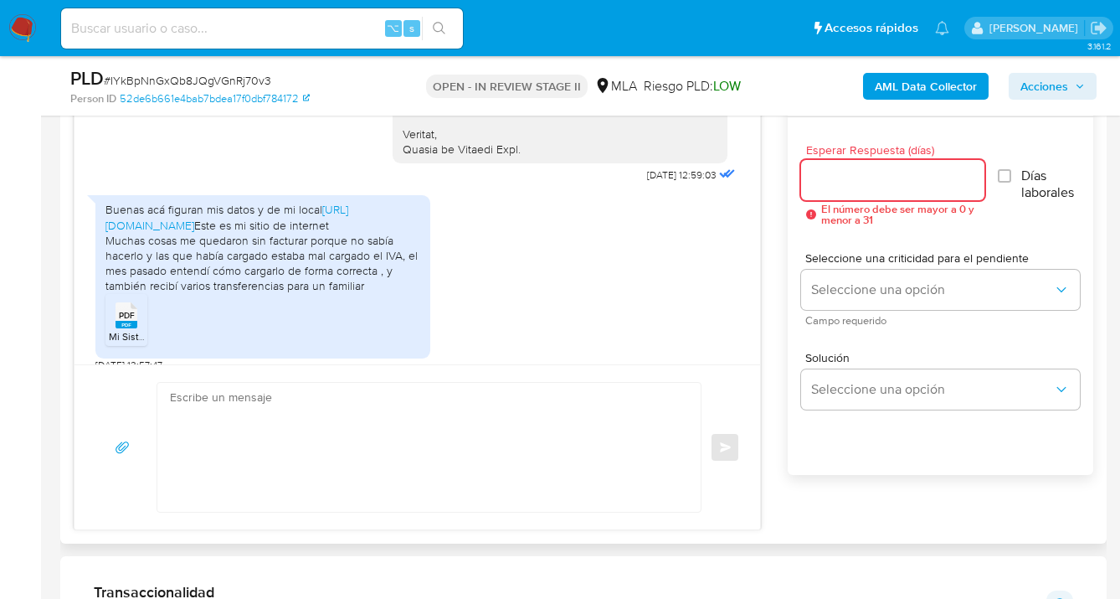
type input "1"
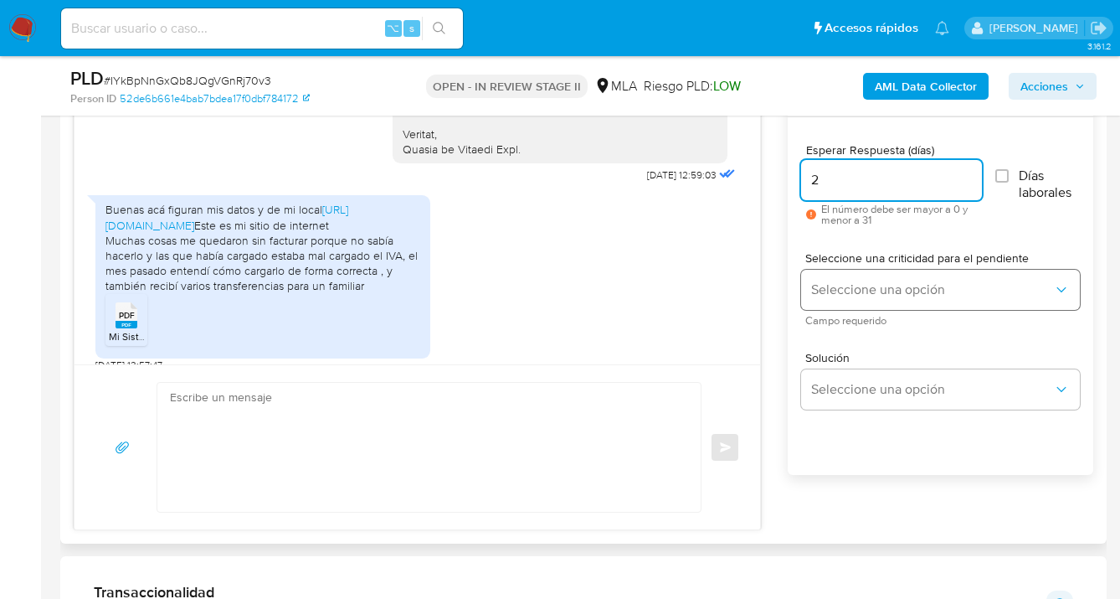
type input "2"
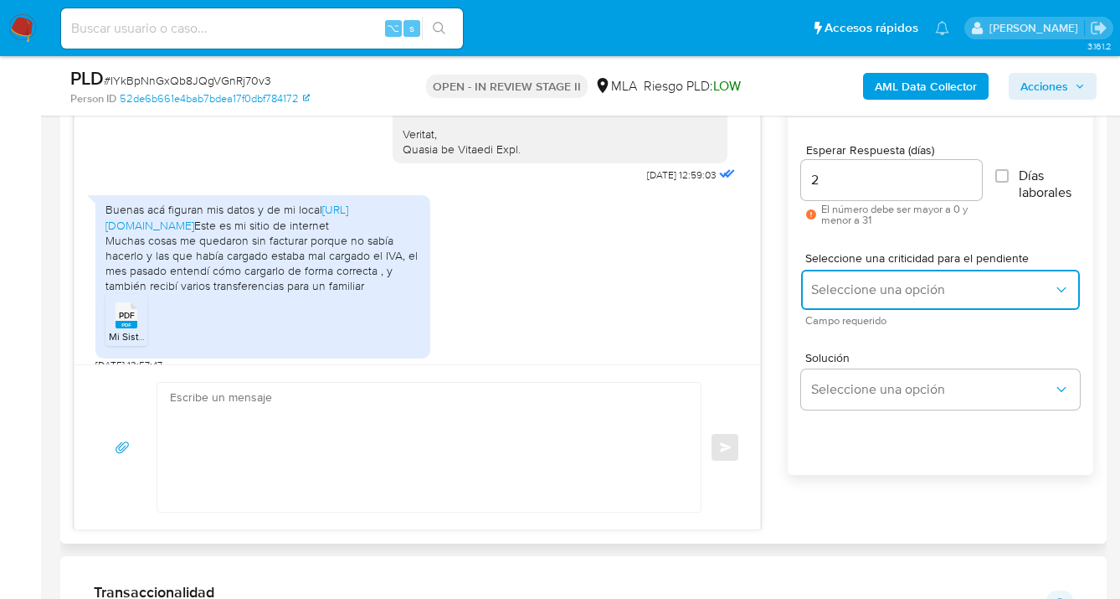
click at [893, 281] on span "Seleccione una opción" at bounding box center [932, 289] width 242 height 17
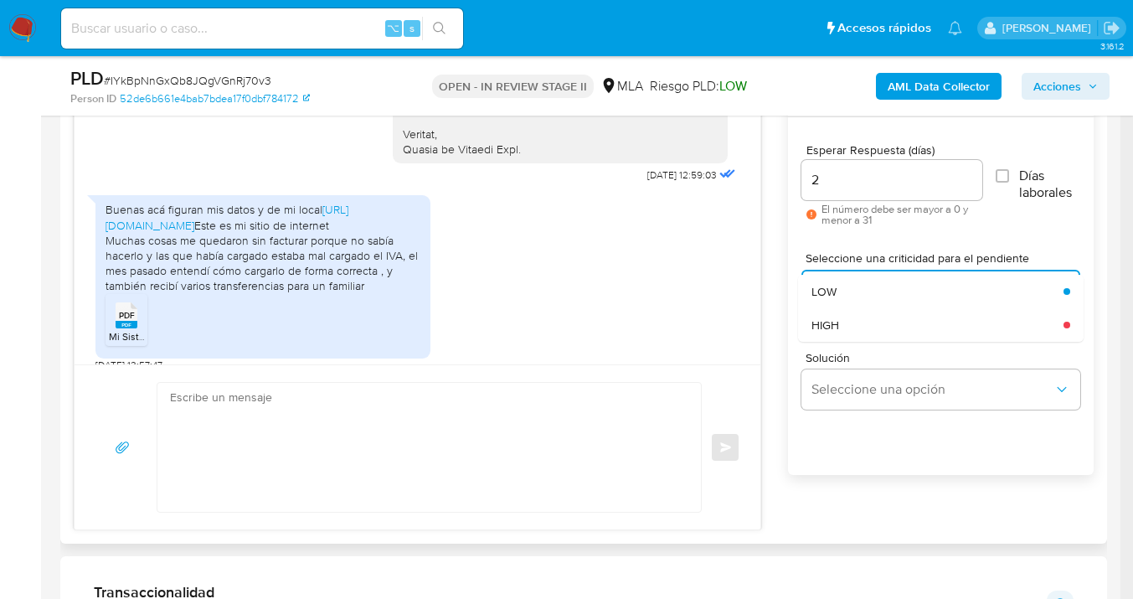
click at [887, 339] on div "HIGH" at bounding box center [932, 324] width 242 height 33
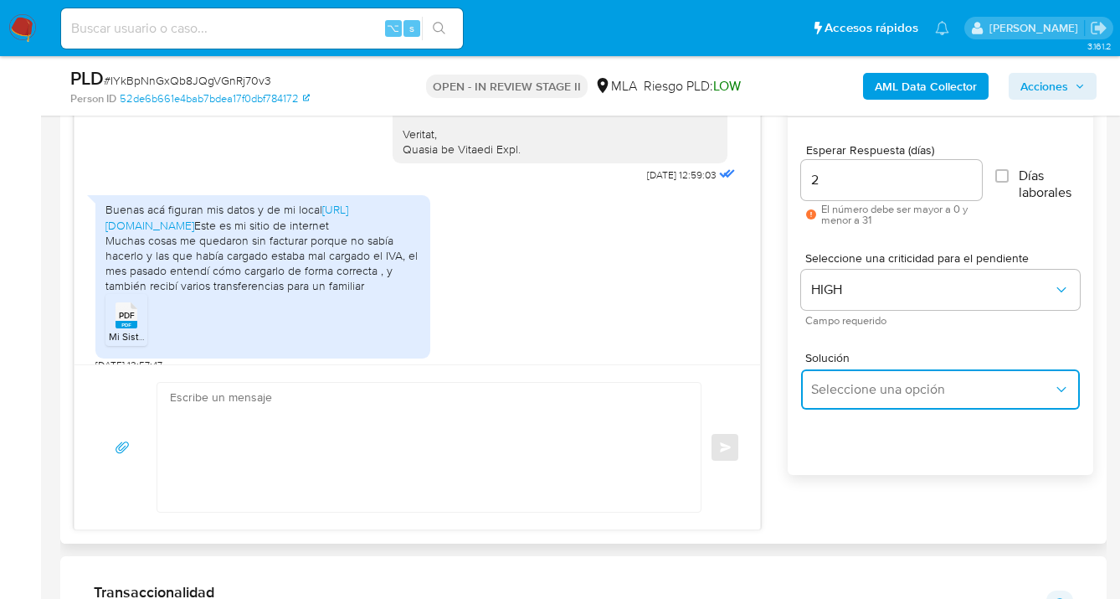
click at [876, 381] on span "Seleccione una opción" at bounding box center [932, 389] width 242 height 17
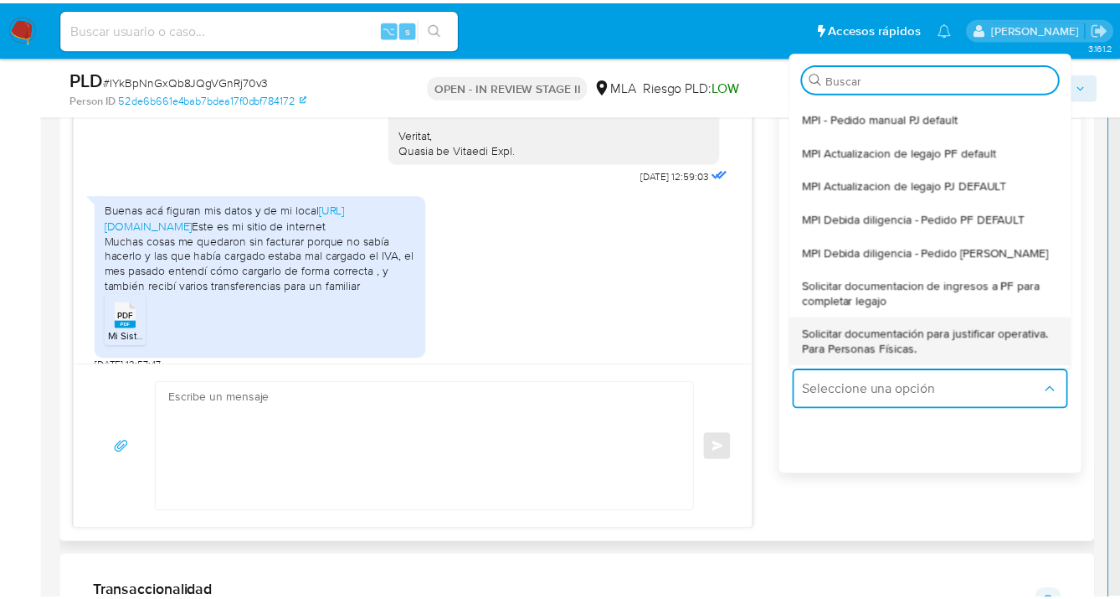
scroll to position [47, 0]
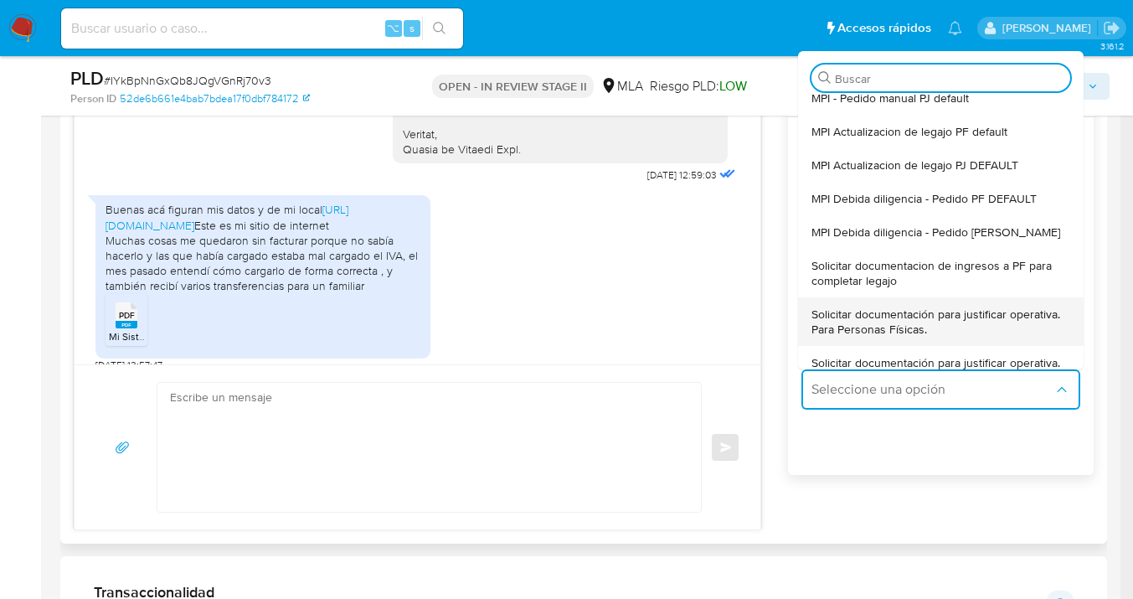
click at [919, 318] on span "Solicitar documentación para justificar operativa. Para Personas Físicas." at bounding box center [935, 321] width 249 height 30
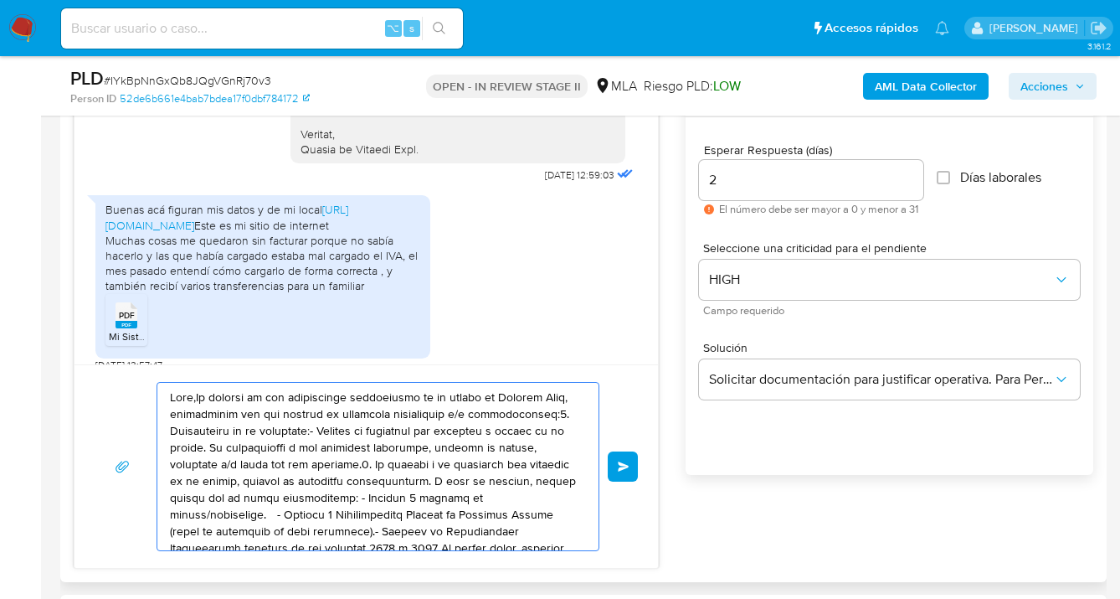
drag, startPoint x: 464, startPoint y: 522, endPoint x: 136, endPoint y: 384, distance: 355.0
click at [94, 361] on div "[DATE] 14:44:45 PDF PDF MERCADO PAGO Mis Comprobantes Emitidos - CUIT 273777290…" at bounding box center [366, 321] width 585 height 496
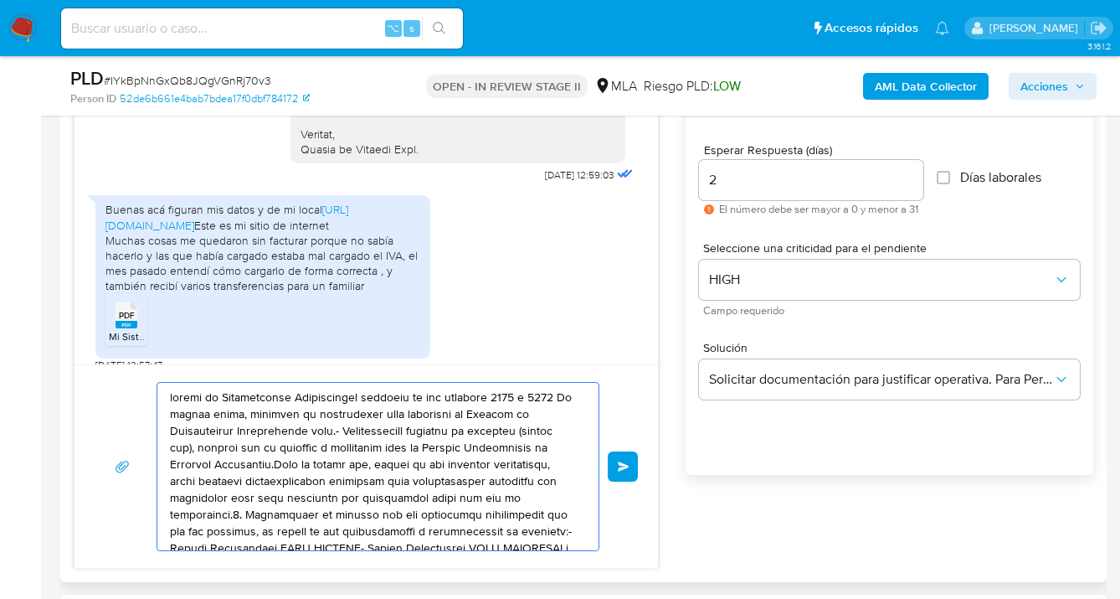
drag, startPoint x: 322, startPoint y: 470, endPoint x: 184, endPoint y: 396, distance: 155.8
click at [184, 395] on textarea at bounding box center [374, 466] width 408 height 167
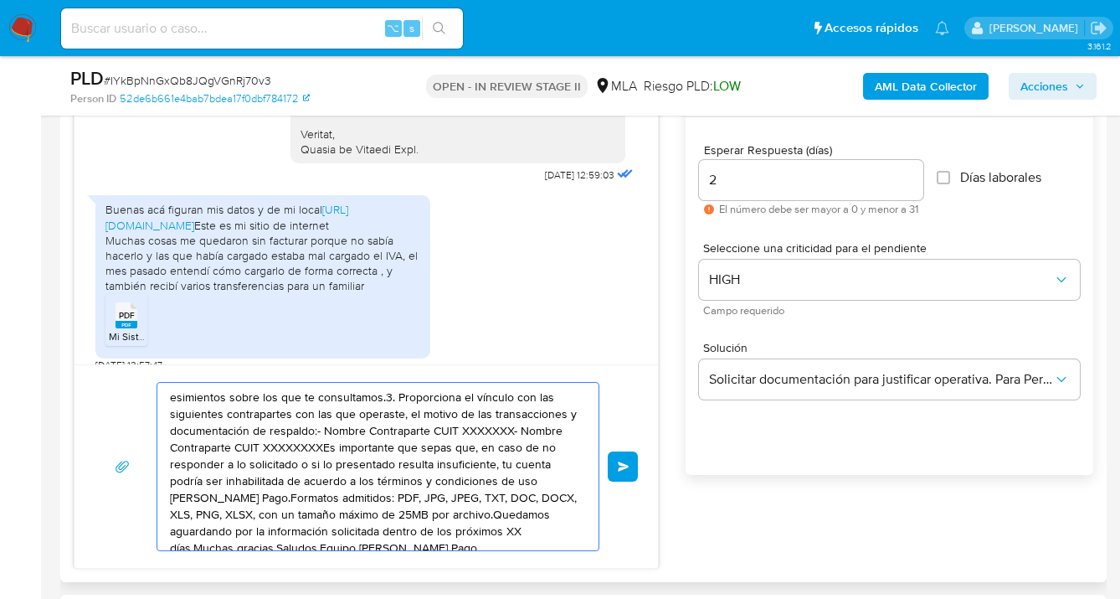
scroll to position [2736, 0]
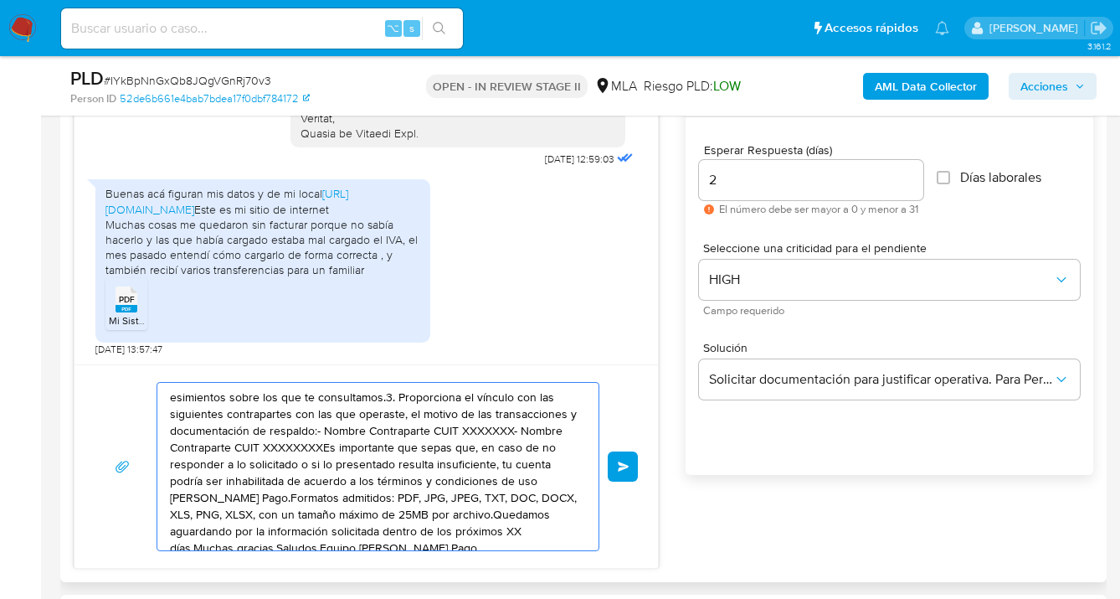
drag, startPoint x: 441, startPoint y: 493, endPoint x: 225, endPoint y: 414, distance: 230.2
click at [208, 409] on textarea "esimientos sobre los que te consultamos.3. Proporciona el vínculo con las sigui…" at bounding box center [374, 466] width 408 height 167
type textarea "esimientos sobre los que te consultamos.3. Proporciona el vínculo con las sigui…"
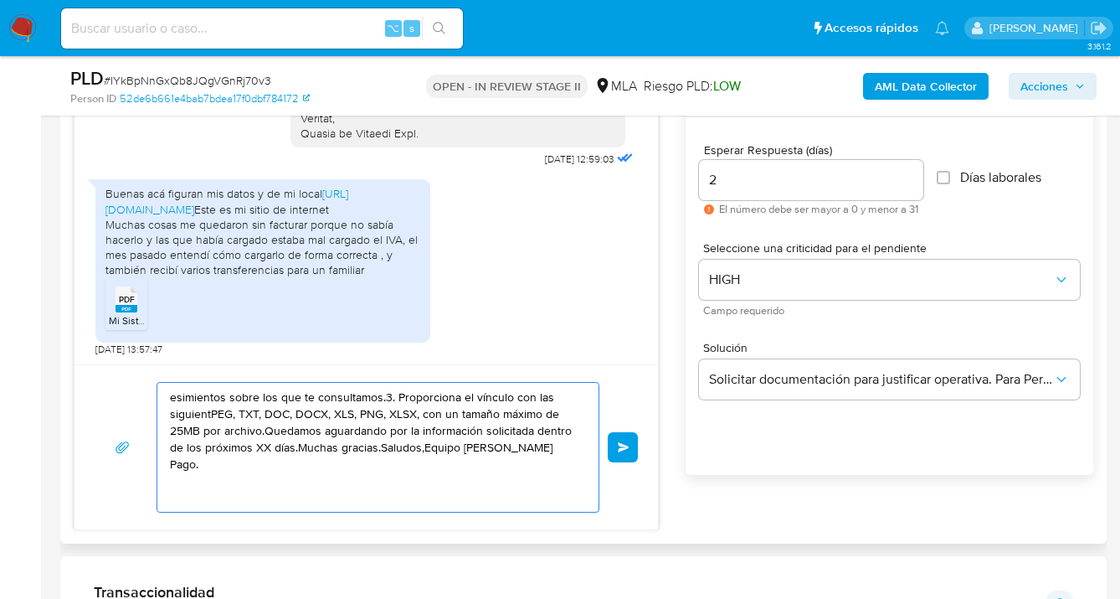
drag, startPoint x: 307, startPoint y: 444, endPoint x: 93, endPoint y: 353, distance: 232.6
click at [96, 354] on div "[DATE] 14:44:45 PDF PDF MERCADO PAGO Mis Comprobantes Emitidos - CUIT 273777290…" at bounding box center [366, 301] width 585 height 457
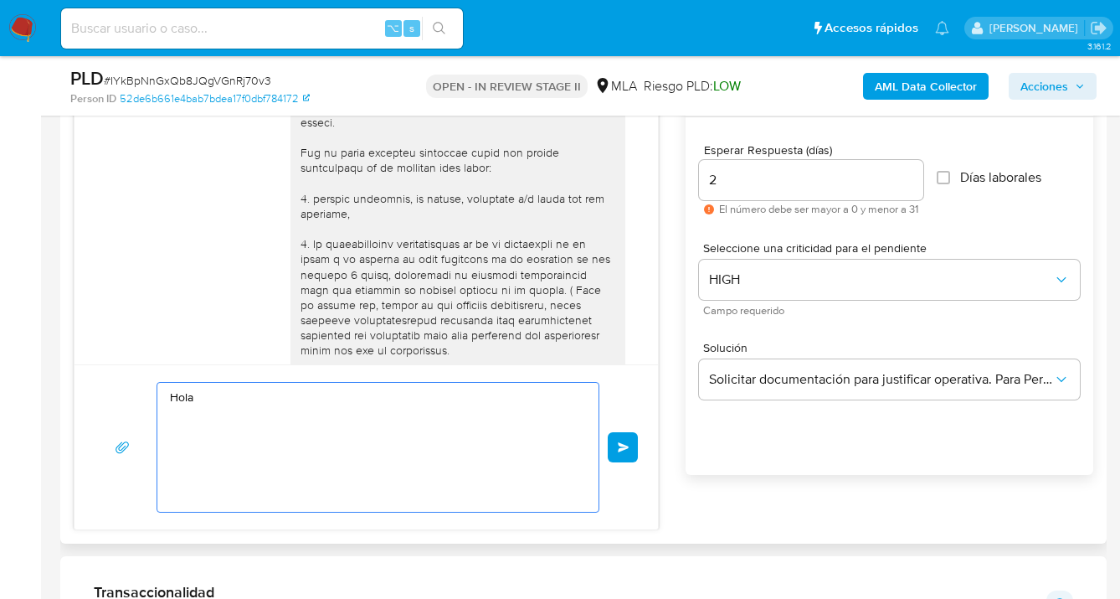
scroll to position [2054, 0]
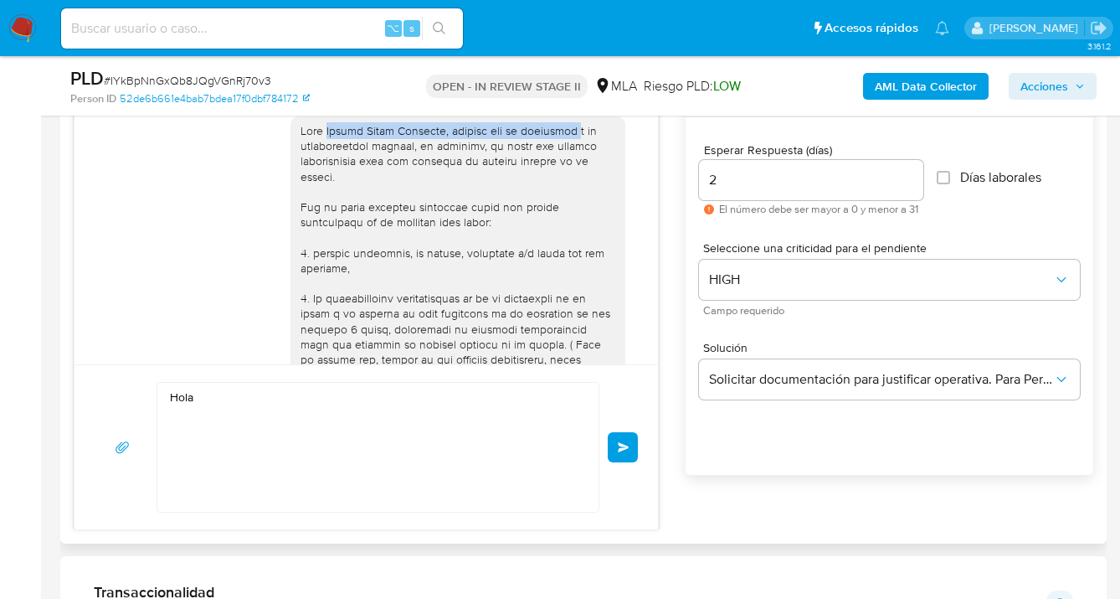
drag, startPoint x: 314, startPoint y: 208, endPoint x: 555, endPoint y: 209, distance: 241.1
click at [555, 209] on div at bounding box center [458, 412] width 315 height 579
copy div "[PERSON_NAME], gracias por la respuesta"
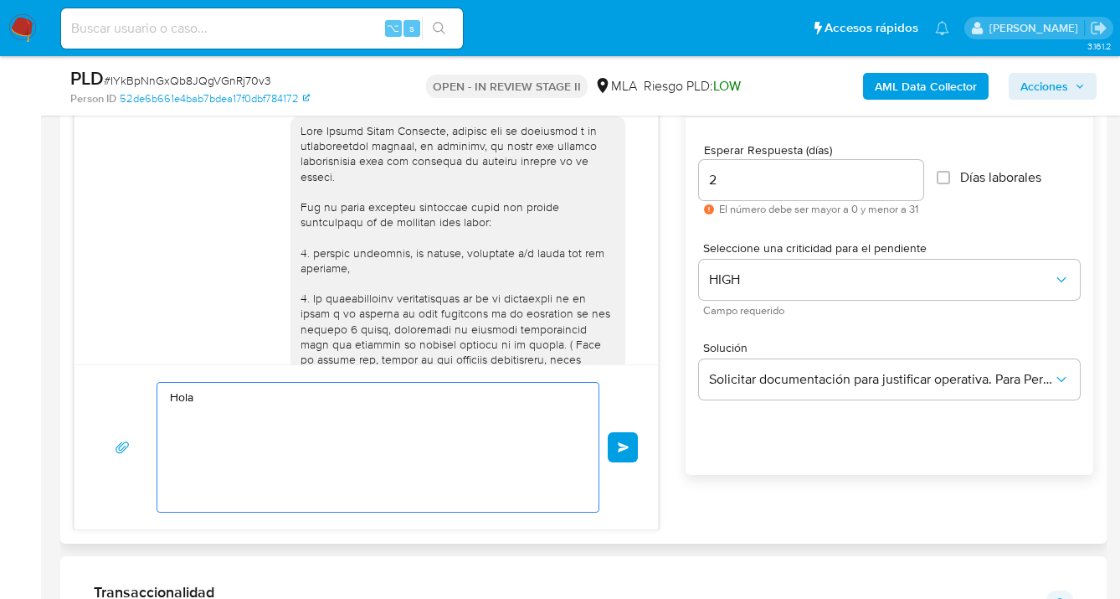
click at [263, 394] on textarea "Hola" at bounding box center [374, 447] width 408 height 129
paste textarea "[PERSON_NAME], gracias por la respuesta"
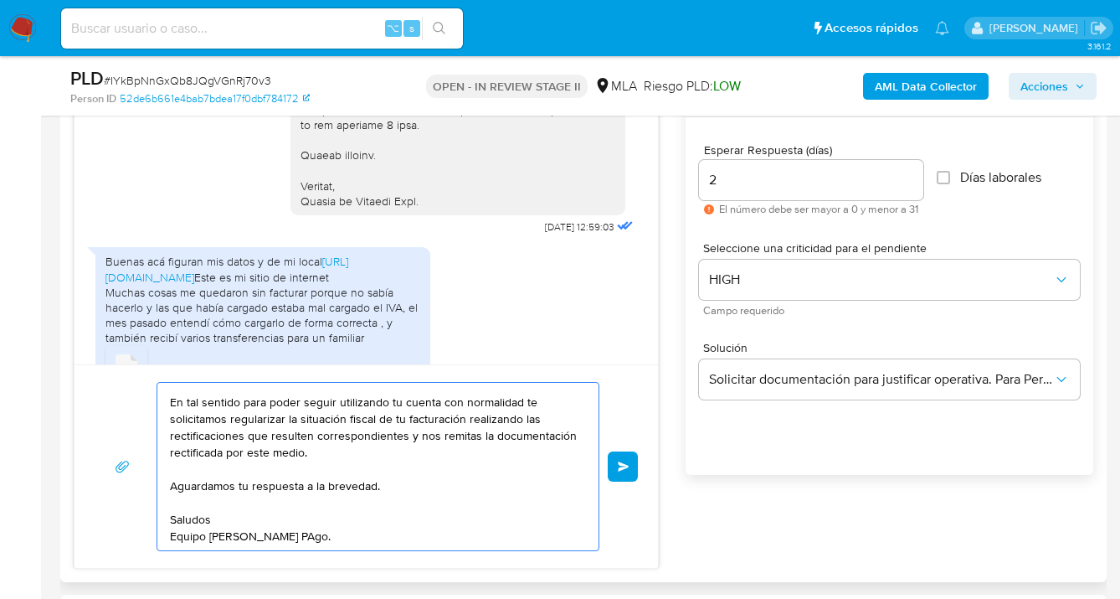
scroll to position [79, 0]
click at [386, 452] on textarea "[PERSON_NAME], gracias por la respuesta No obstante te informamos que el volume…" at bounding box center [374, 466] width 408 height 167
click at [394, 483] on textarea "[PERSON_NAME], gracias por la respuesta No obstante te informamos que el volume…" at bounding box center [374, 466] width 408 height 167
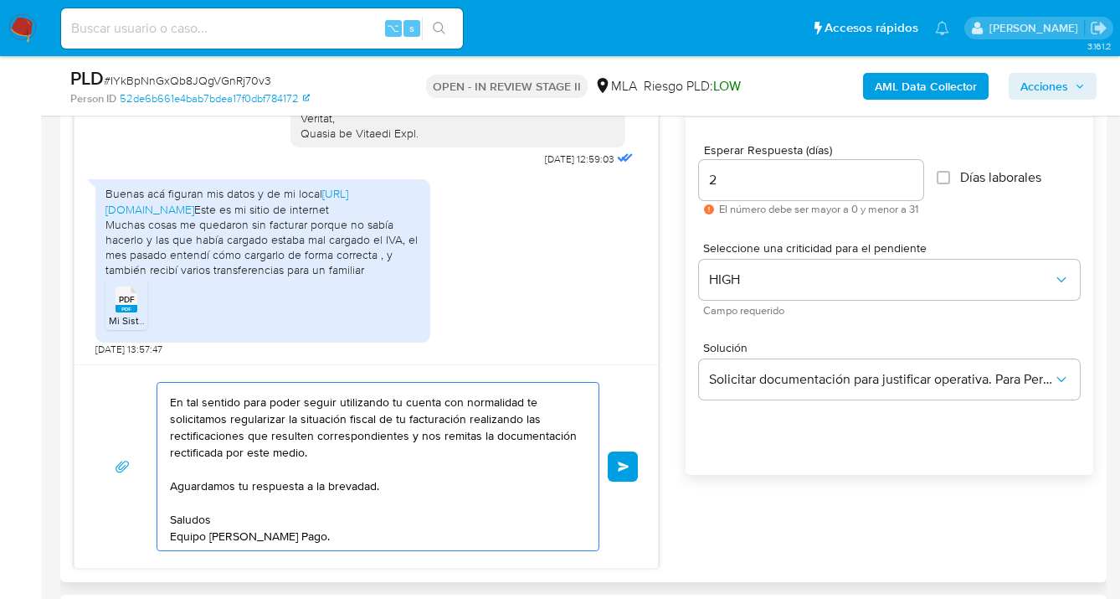
scroll to position [2688, 0]
type textarea "[PERSON_NAME], gracias por la respuesta No obstante te informamos que el volume…"
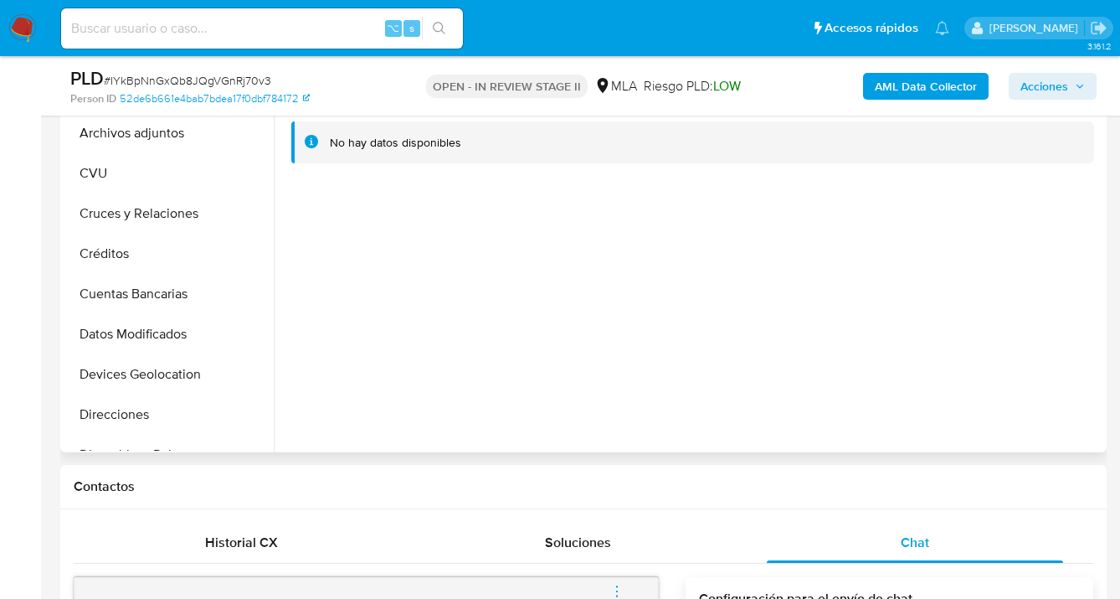
scroll to position [229, 0]
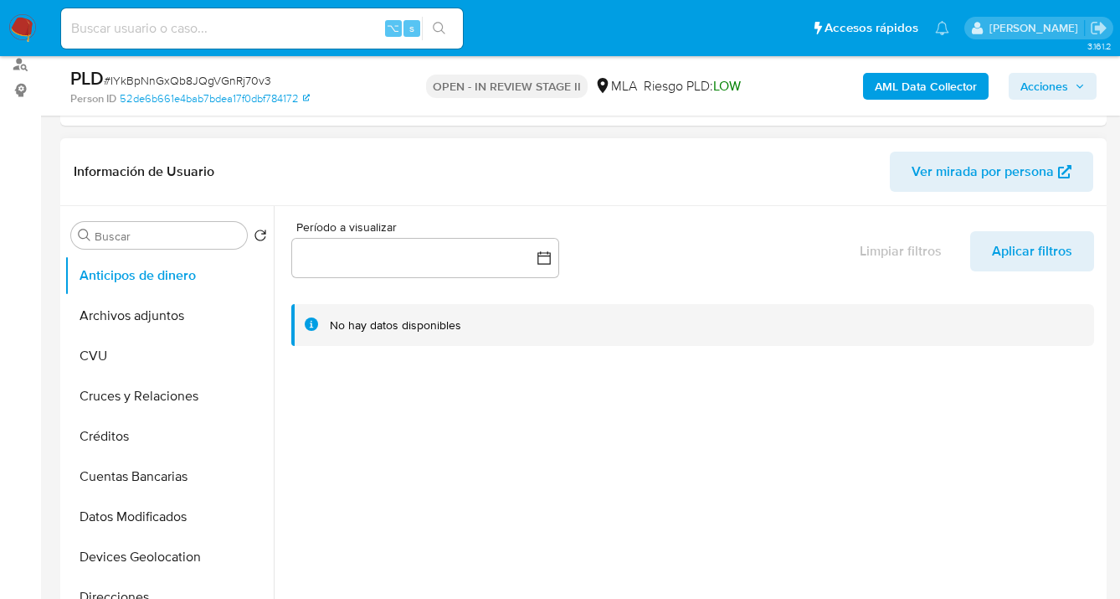
drag, startPoint x: 170, startPoint y: 313, endPoint x: 356, endPoint y: 288, distance: 187.6
click at [170, 313] on button "Archivos adjuntos" at bounding box center [168, 316] width 209 height 40
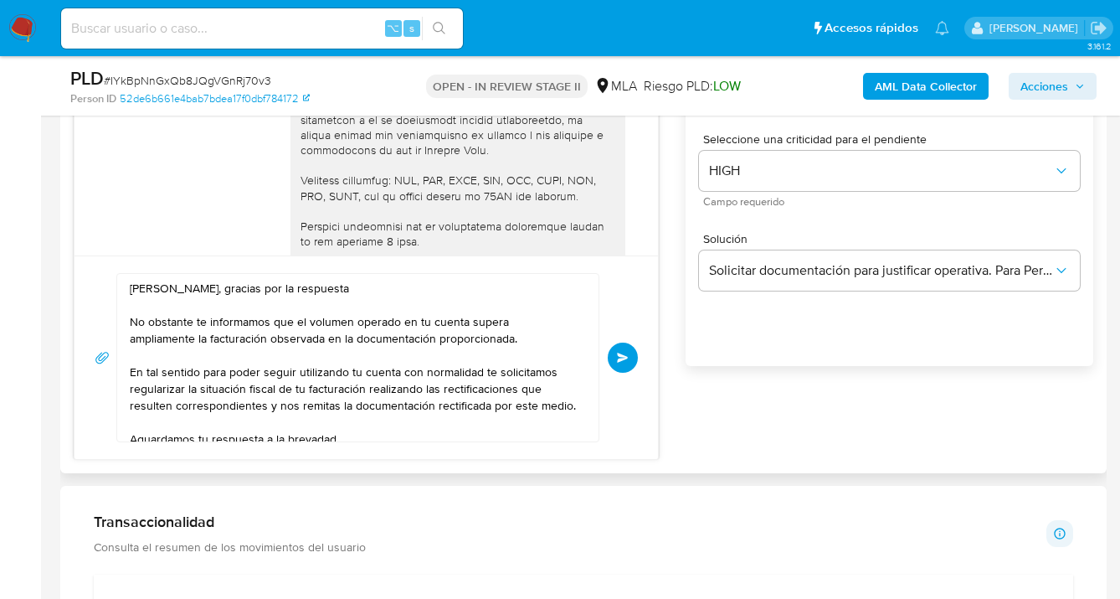
scroll to position [1026, 0]
click at [626, 358] on span "Enviar" at bounding box center [623, 356] width 12 height 10
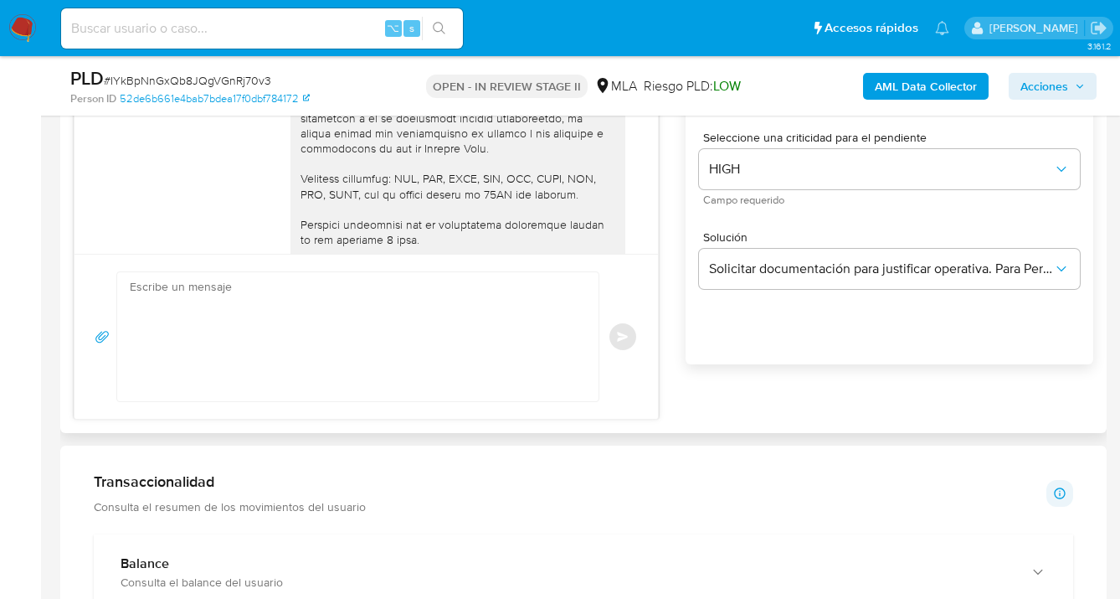
scroll to position [3029, 0]
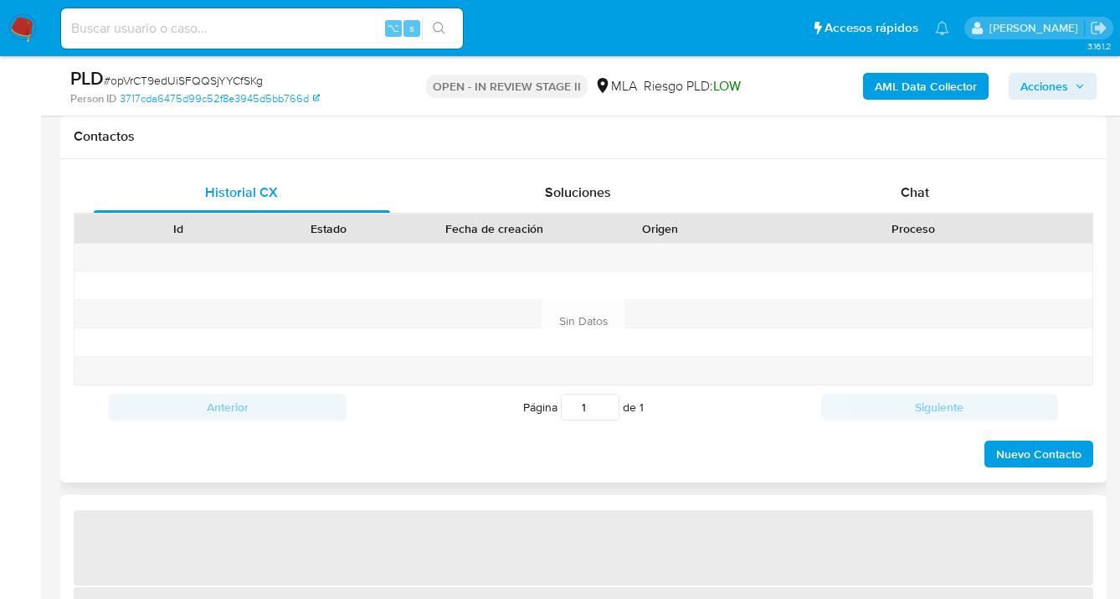
scroll to position [762, 0]
select select "10"
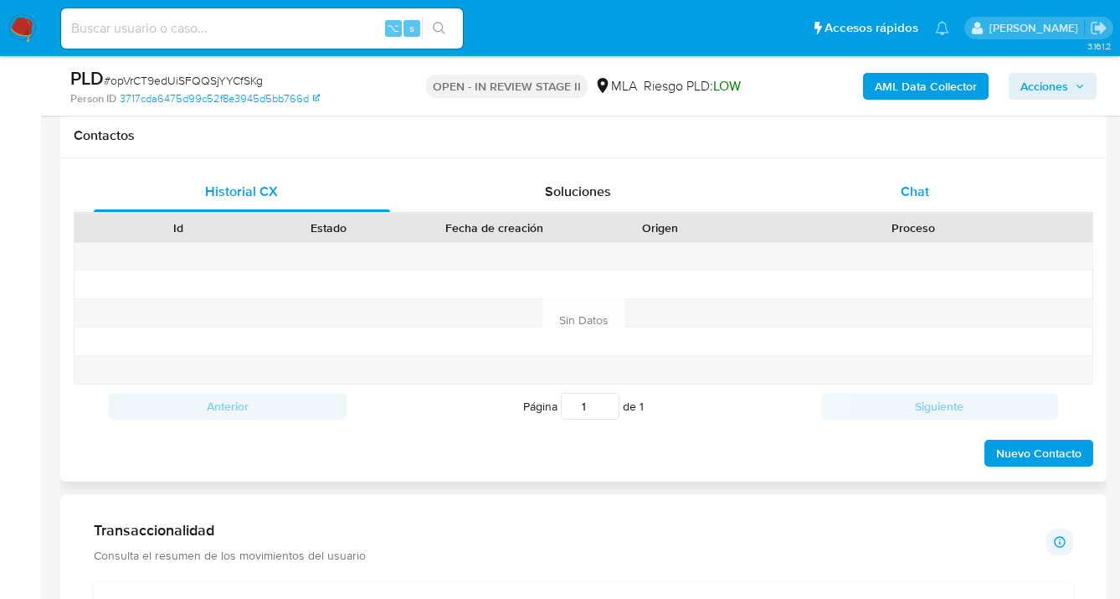
click at [910, 194] on span "Chat" at bounding box center [915, 191] width 28 height 19
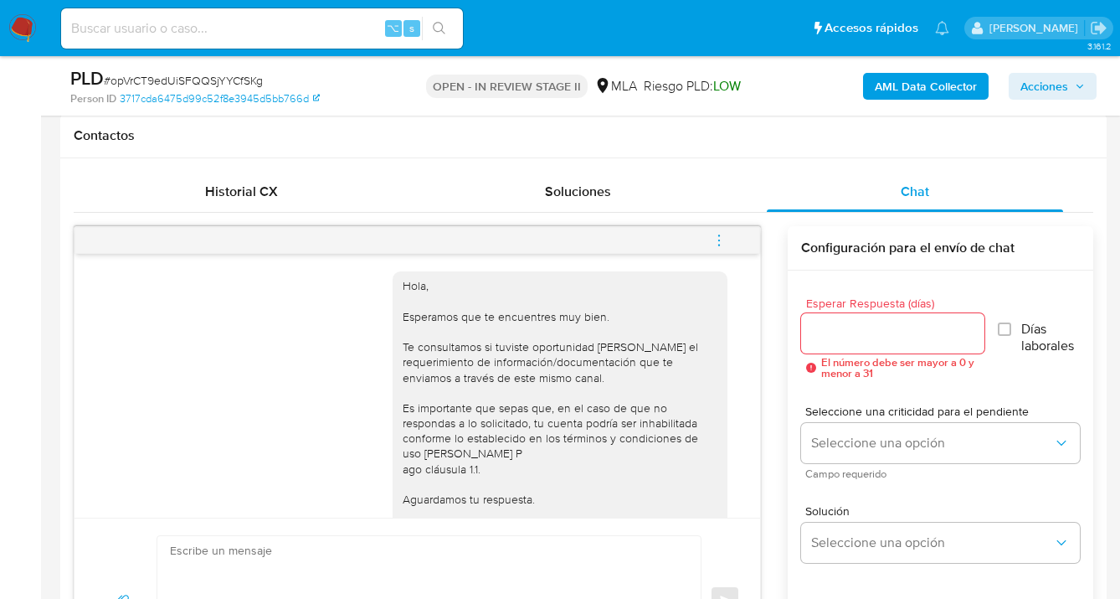
scroll to position [870, 0]
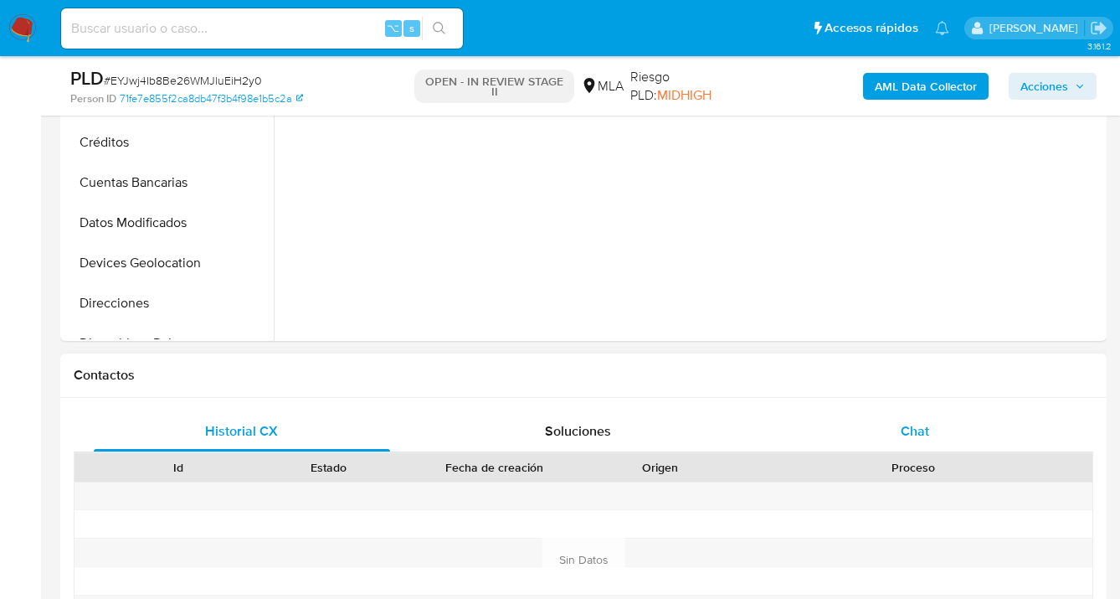
select select "10"
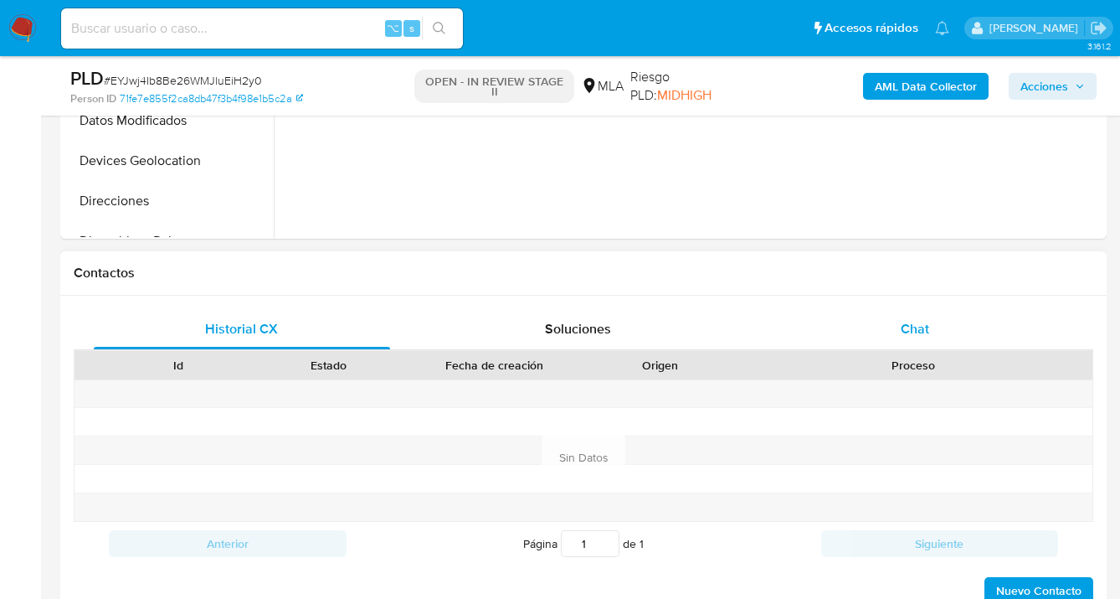
click at [910, 324] on span "Chat" at bounding box center [915, 328] width 28 height 19
